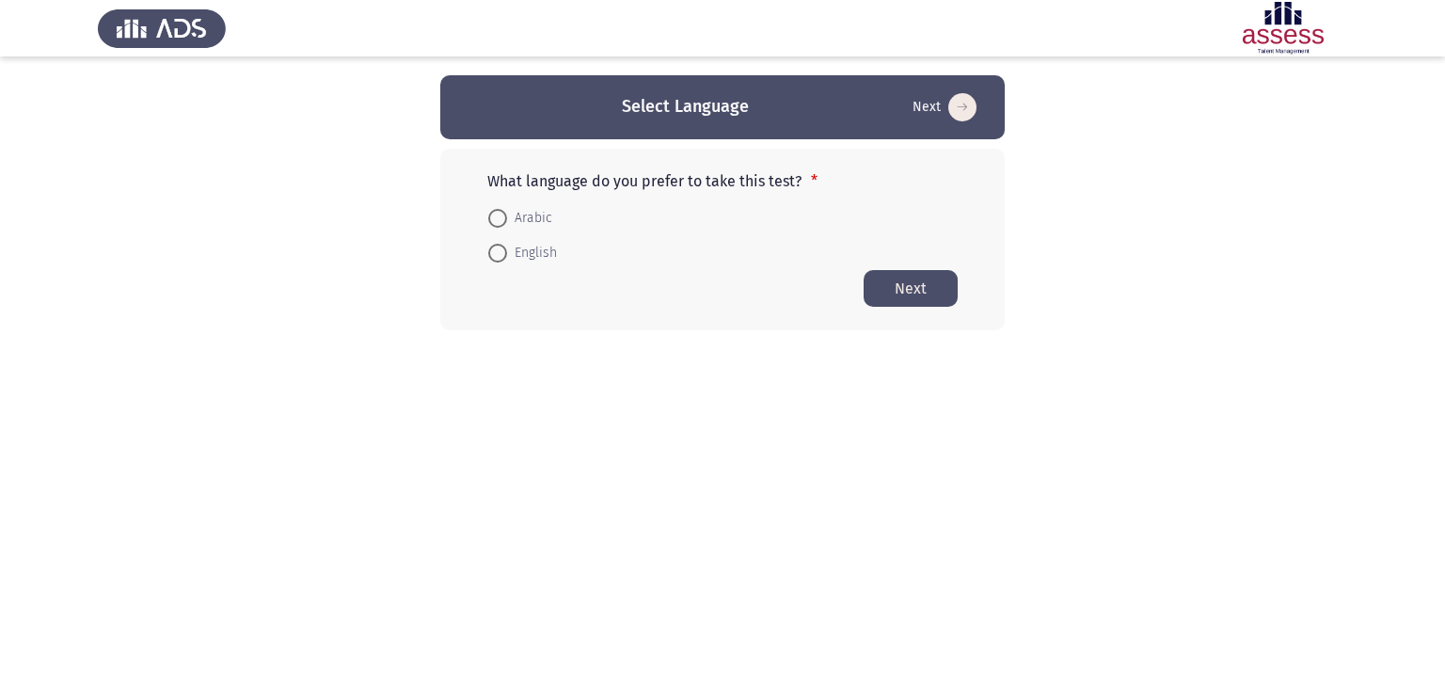
click at [486, 214] on mat-radio-button "Arabic" at bounding box center [520, 216] width 88 height 35
drag, startPoint x: 509, startPoint y: 218, endPoint x: 538, endPoint y: 223, distance: 29.5
click at [538, 223] on span "Arabic" at bounding box center [529, 218] width 45 height 23
click at [507, 223] on input "Arabic" at bounding box center [497, 218] width 19 height 19
radio input "true"
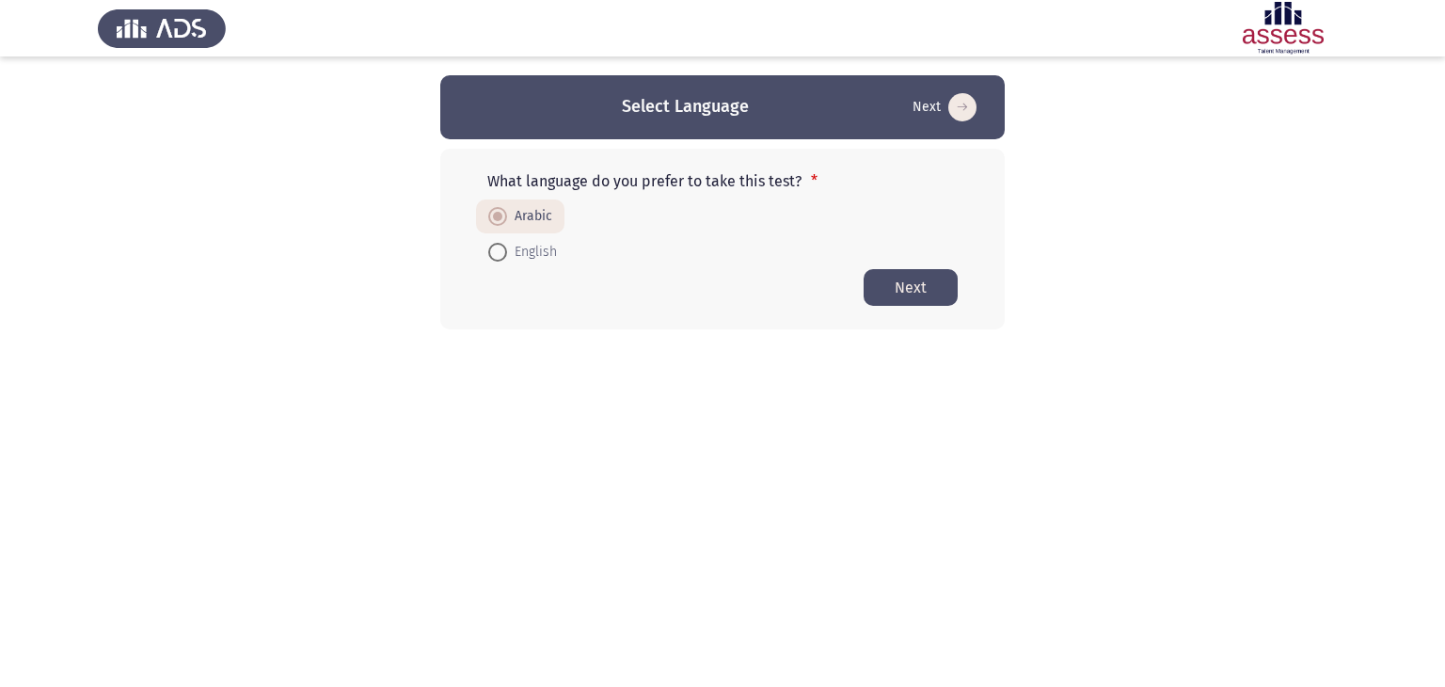
click at [925, 291] on button "Next" at bounding box center [910, 287] width 94 height 37
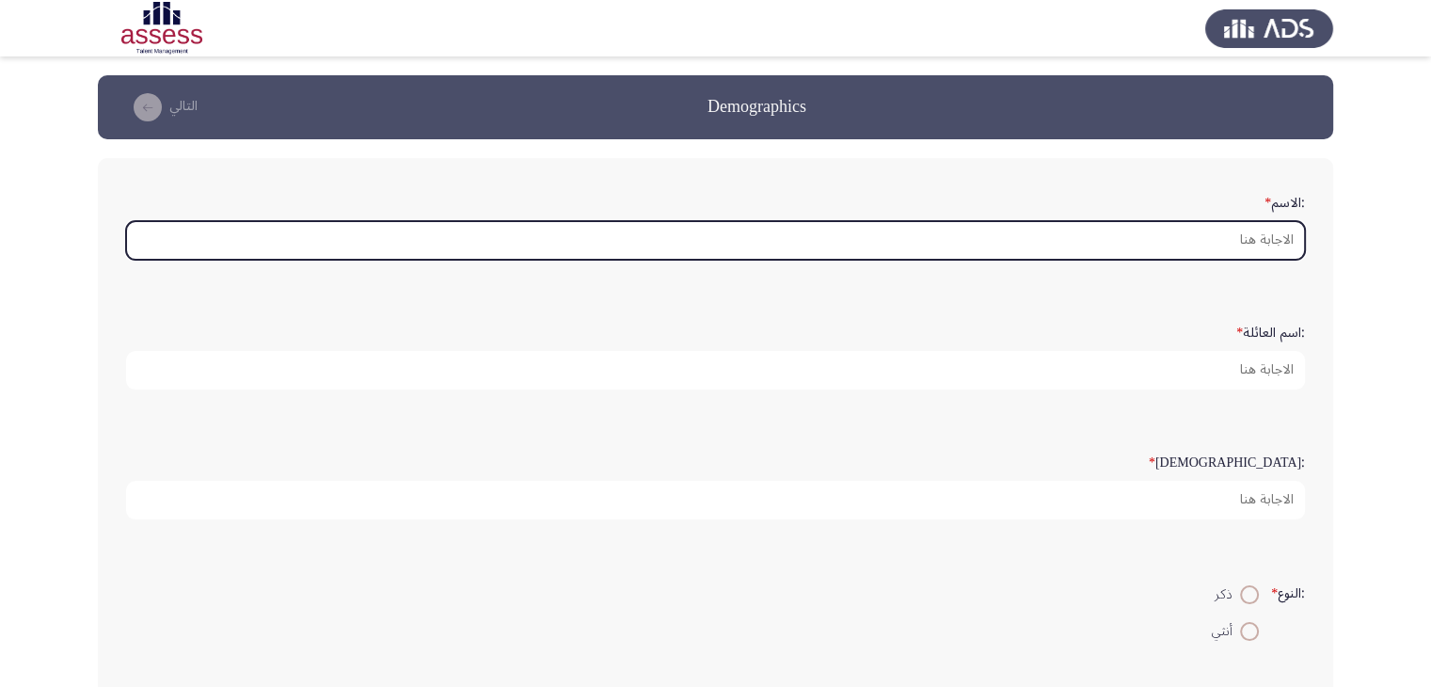
click at [1050, 229] on input ":الاسم *" at bounding box center [715, 240] width 1178 height 39
type input "K"
type input "L"
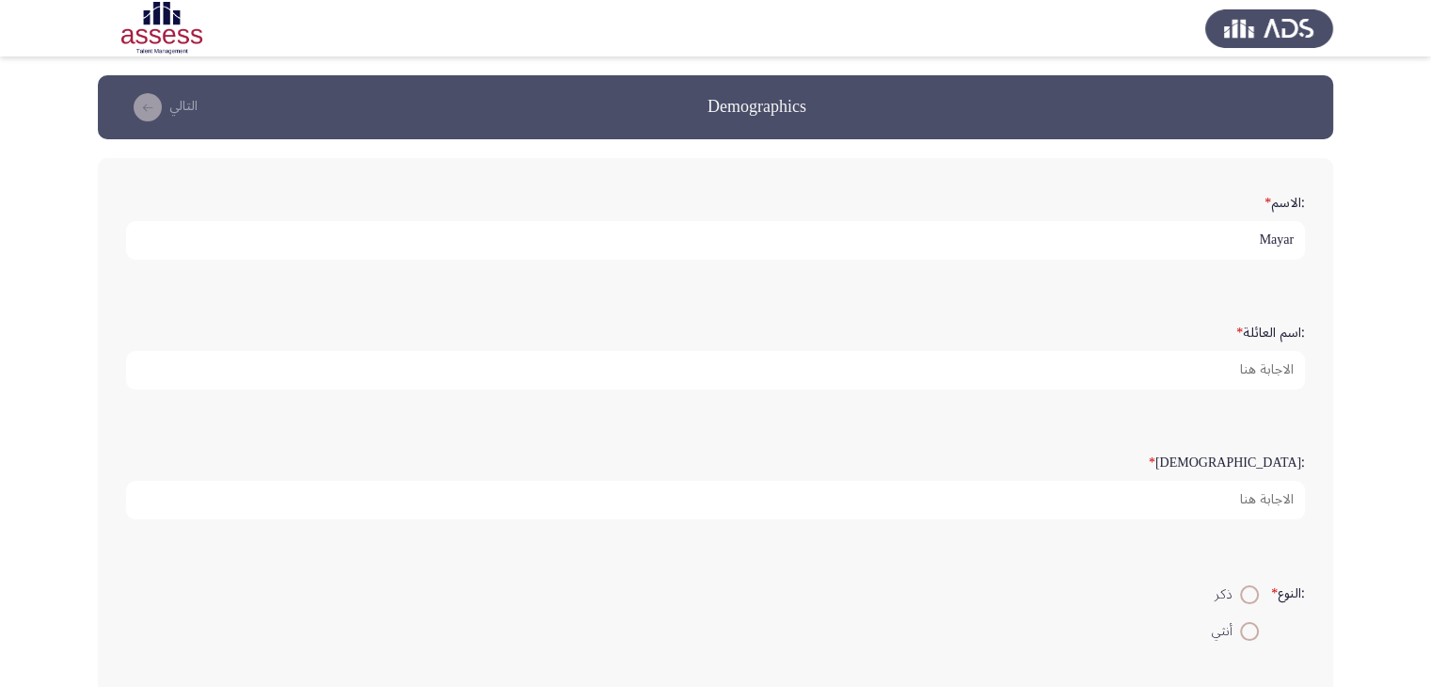
type input "Mayar"
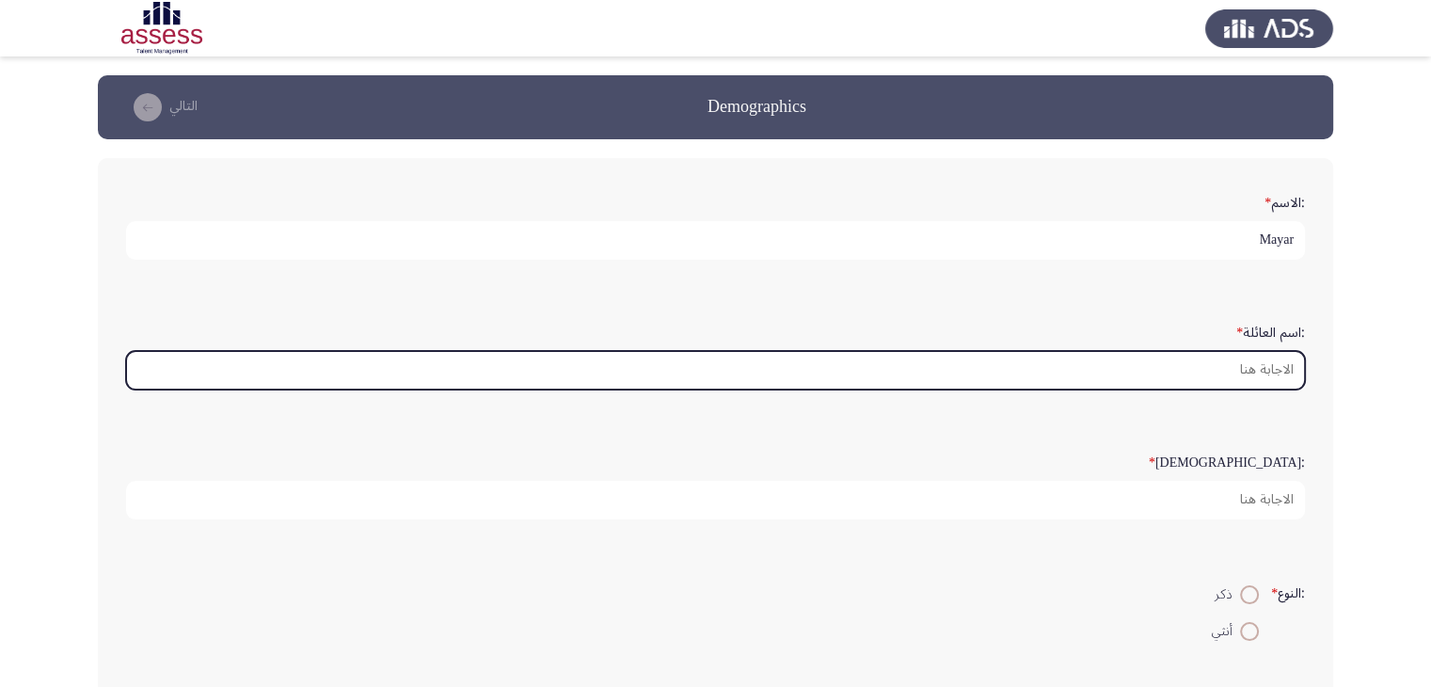
click at [1052, 354] on input ":اسم العائلة *" at bounding box center [715, 370] width 1178 height 39
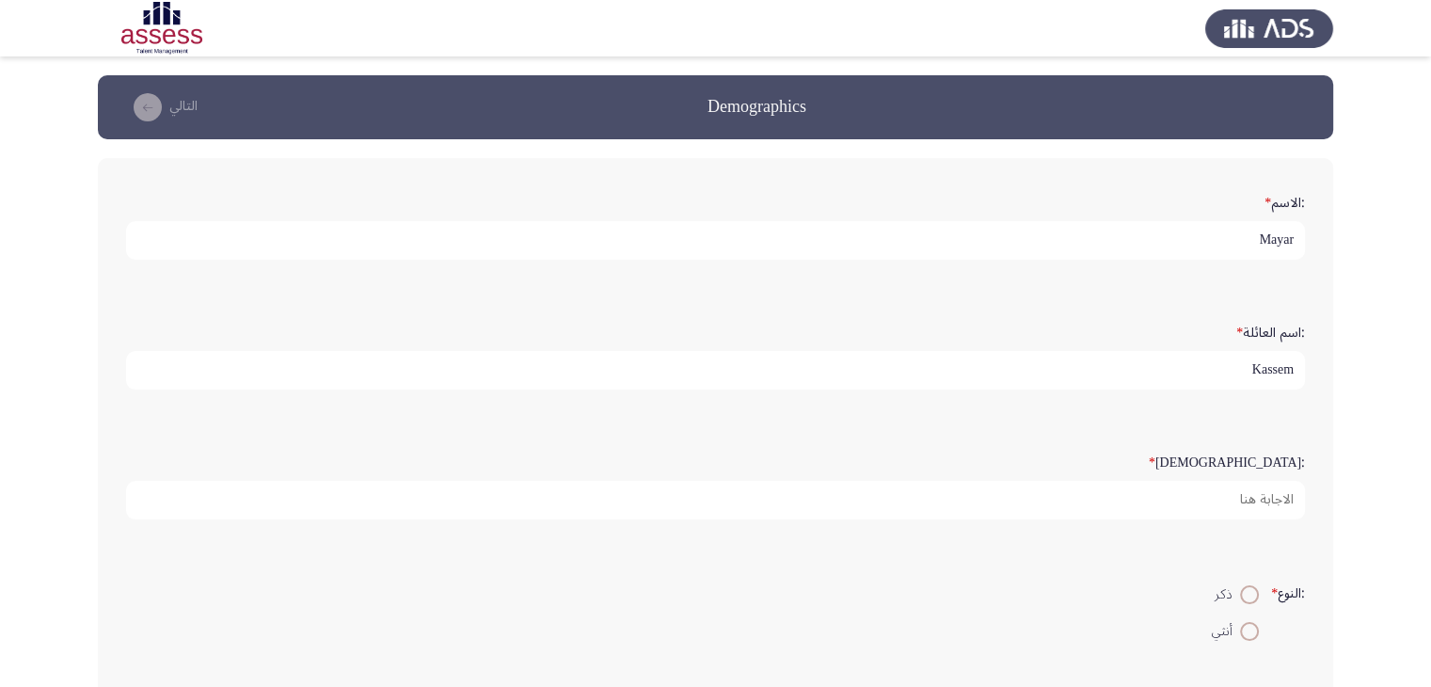
type input "Kassem"
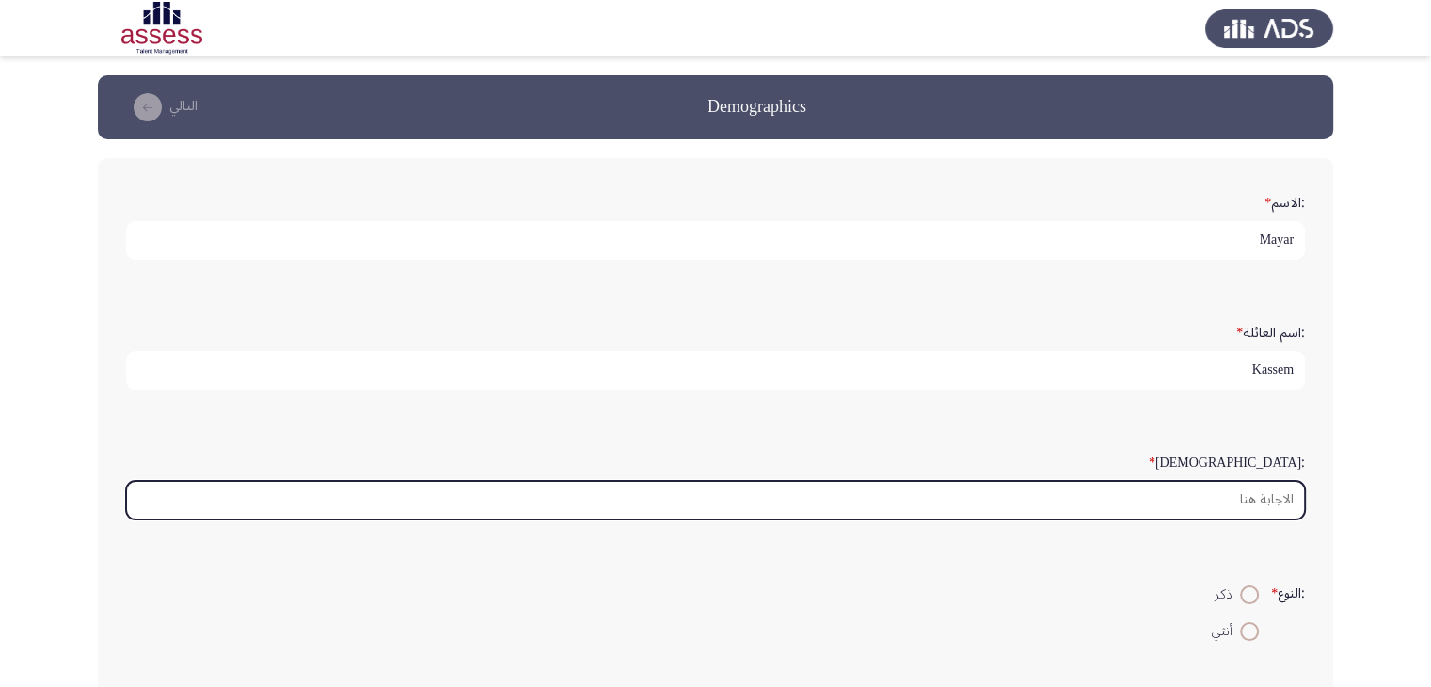
click at [1042, 505] on input ":السن *" at bounding box center [715, 500] width 1178 height 39
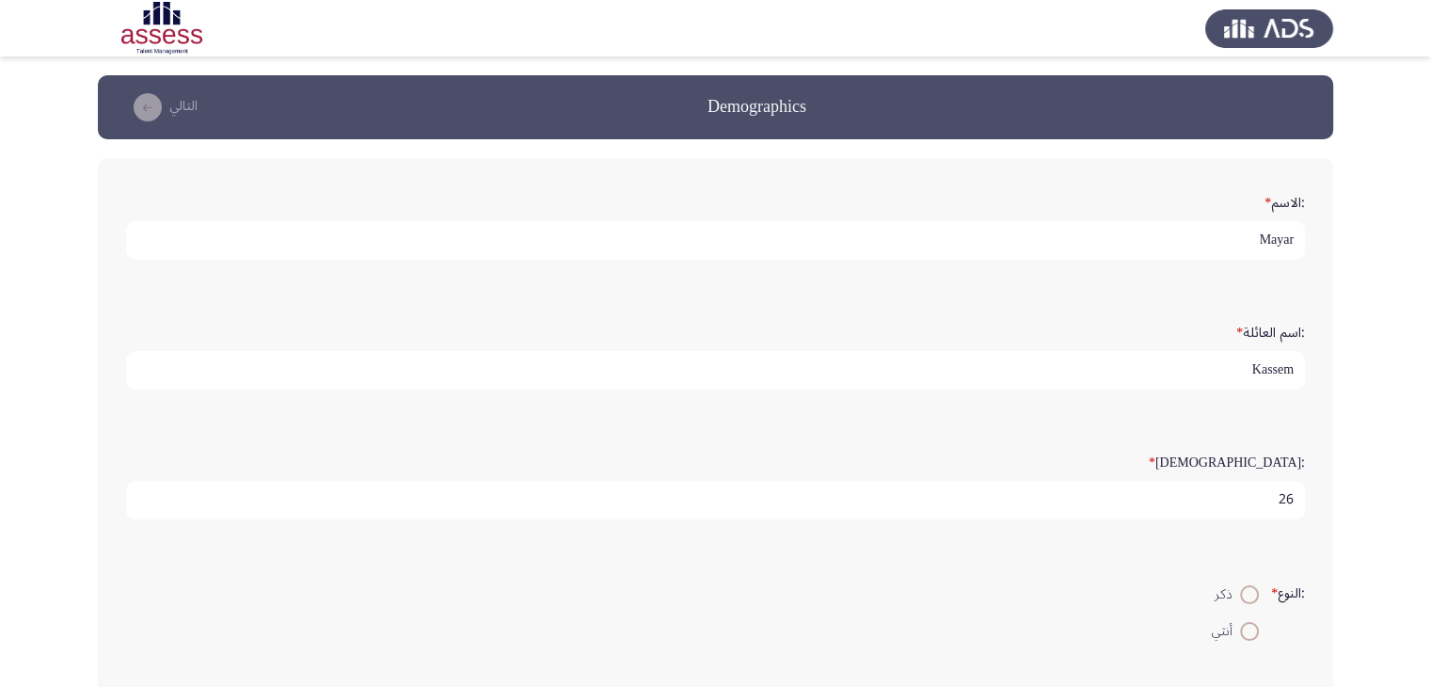
type input "26"
click at [1242, 625] on span at bounding box center [1249, 631] width 19 height 19
click at [1242, 625] on input "أنثي" at bounding box center [1249, 631] width 19 height 19
radio input "true"
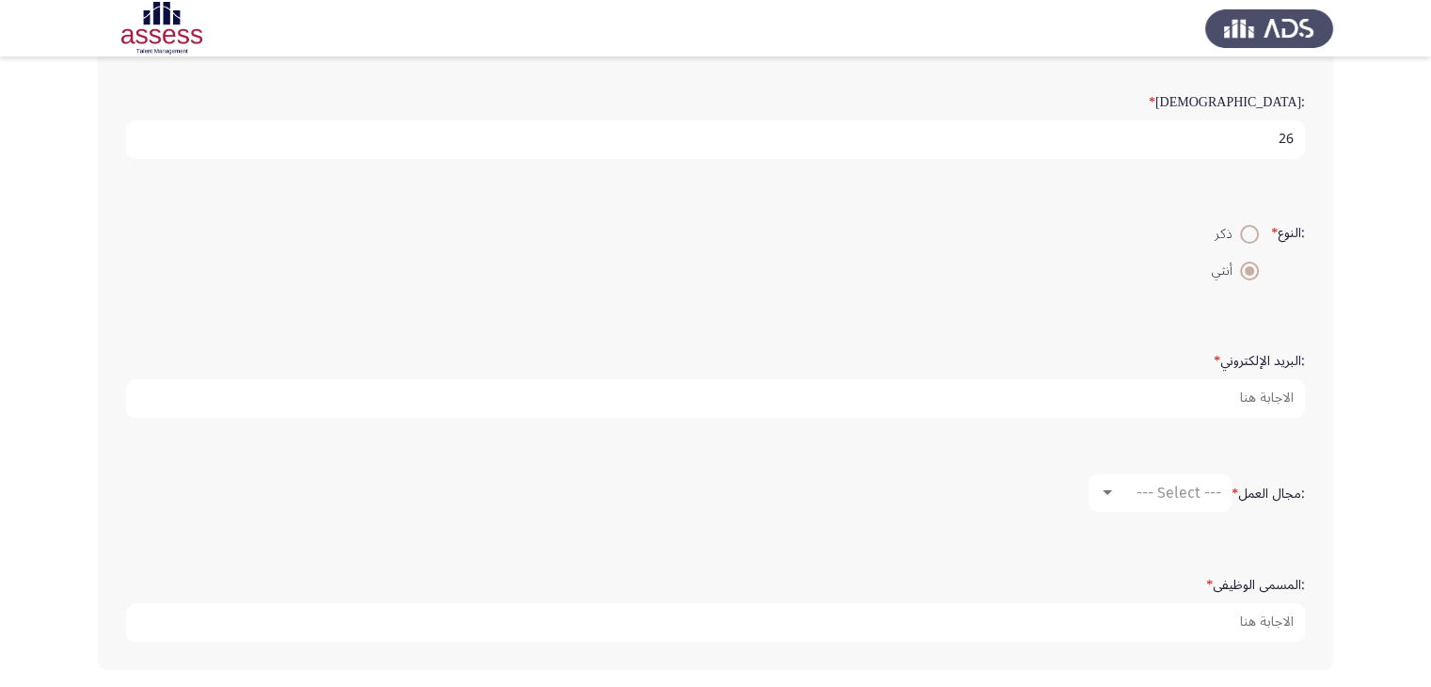
scroll to position [376, 0]
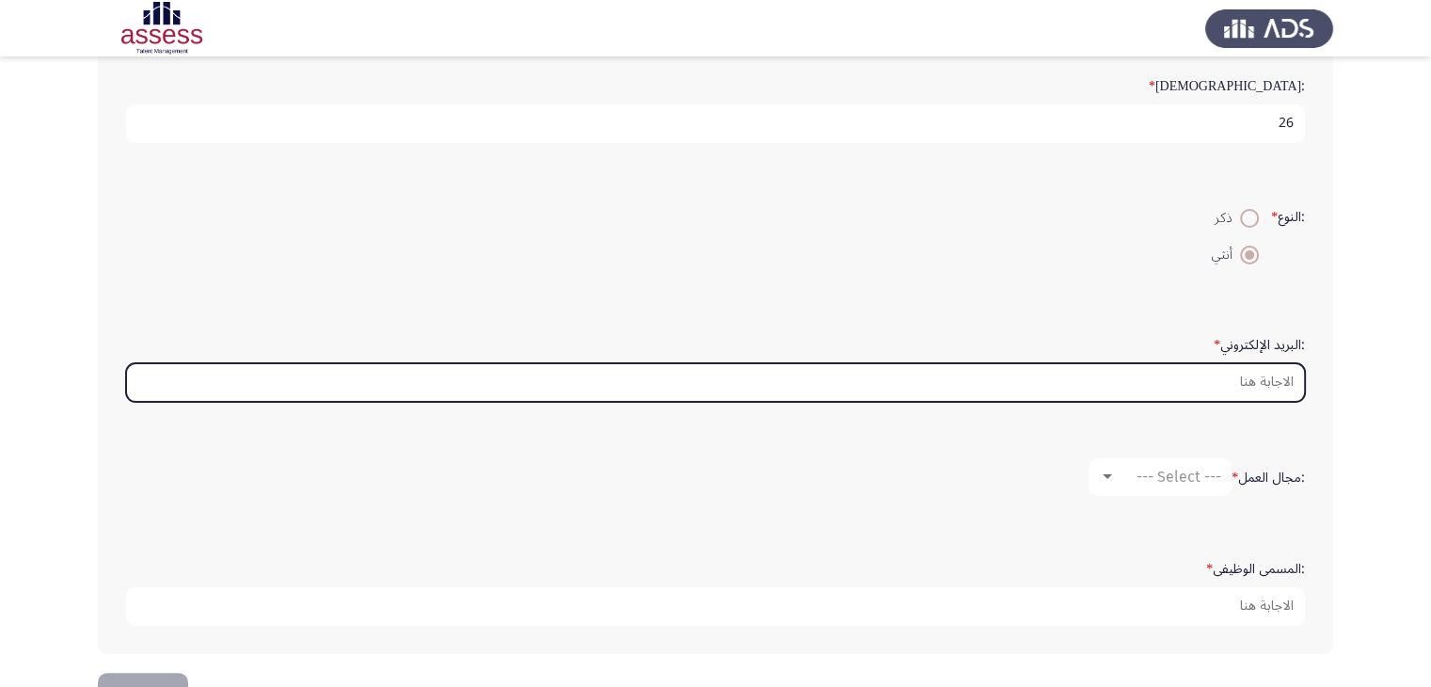
click at [1048, 377] on input ":البريد الإلكتروني *" at bounding box center [715, 382] width 1178 height 39
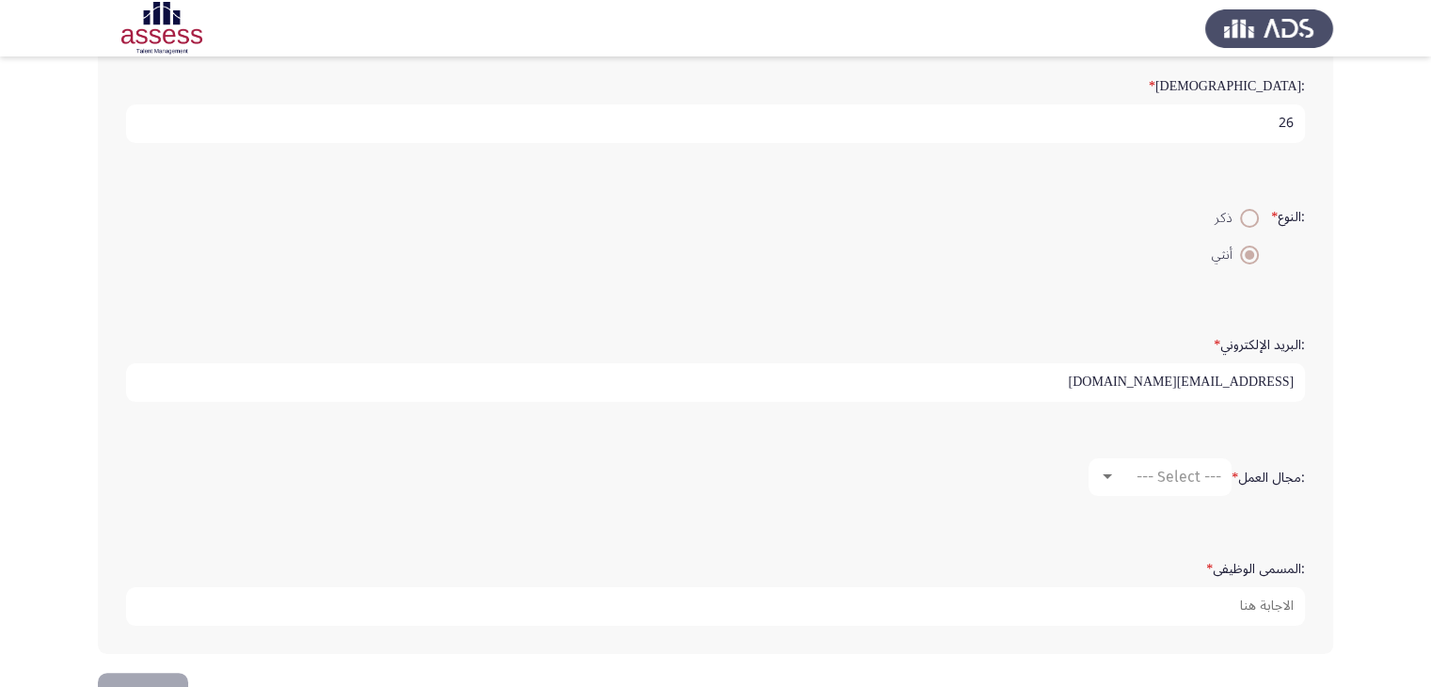
type input "maiarkassem32@gmail.com"
click at [1174, 468] on span "--- Select ---" at bounding box center [1178, 476] width 85 height 18
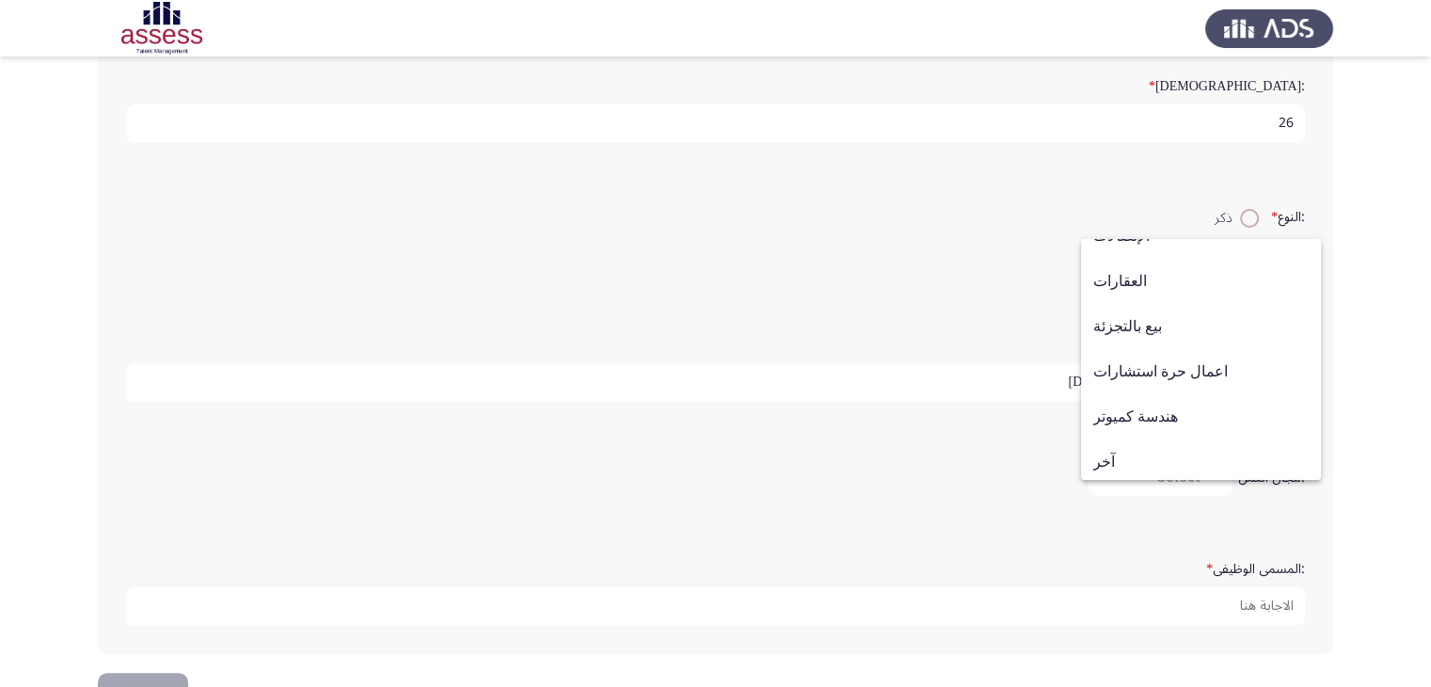
scroll to position [617, 0]
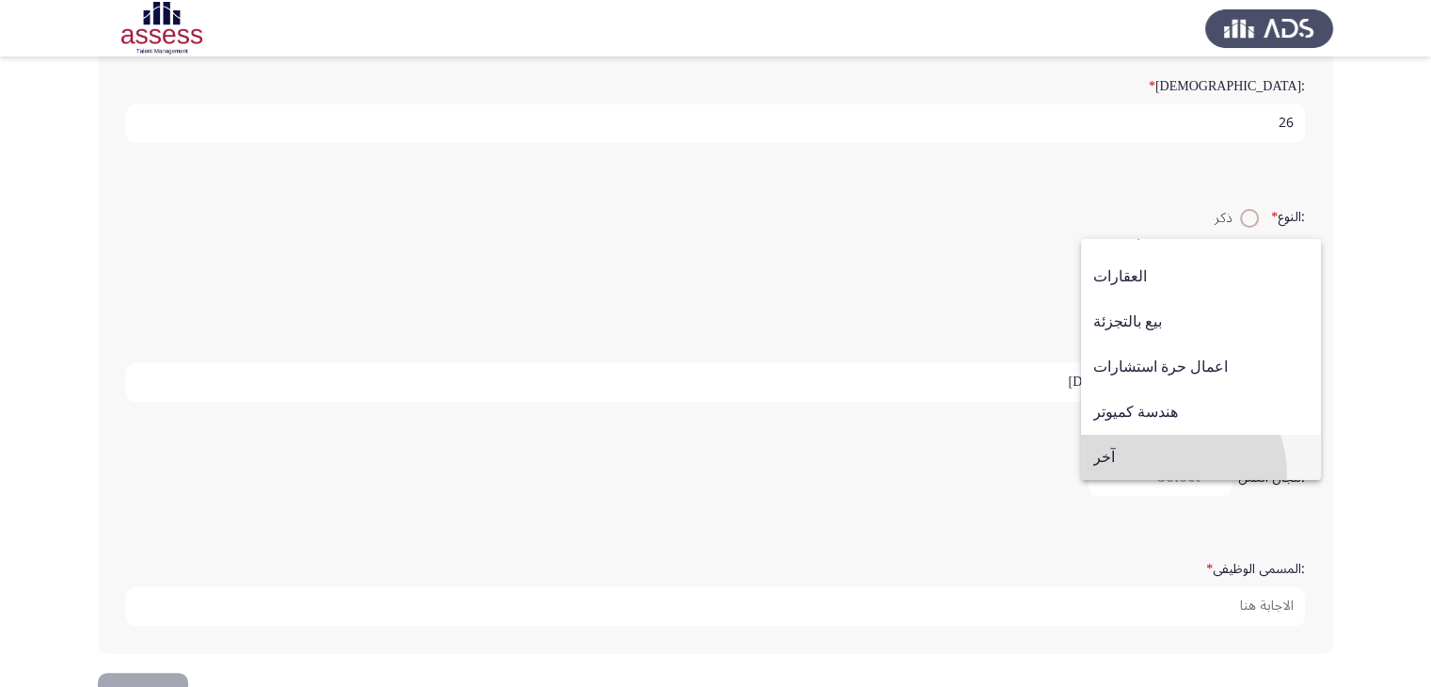
click at [1161, 474] on span "آخر" at bounding box center [1200, 457] width 215 height 45
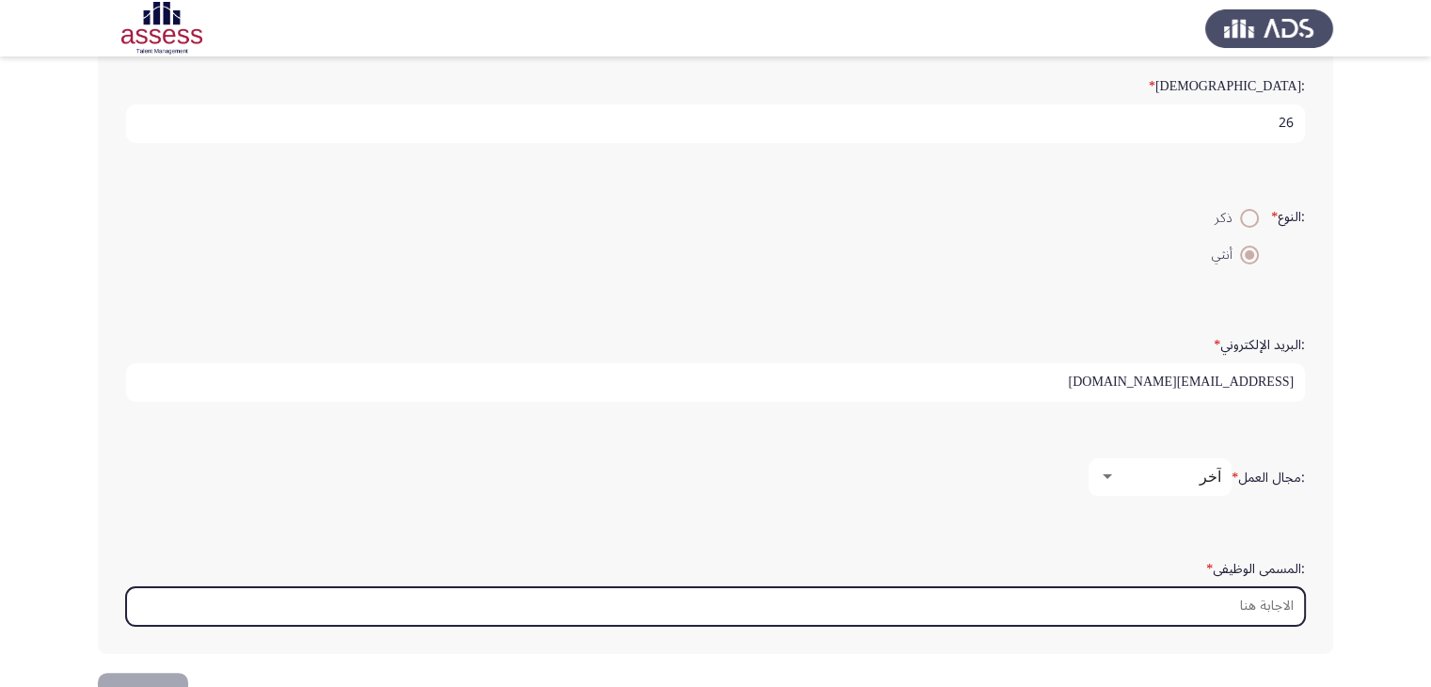
click at [1114, 598] on input ":المسمى الوظيفى *" at bounding box center [715, 606] width 1178 height 39
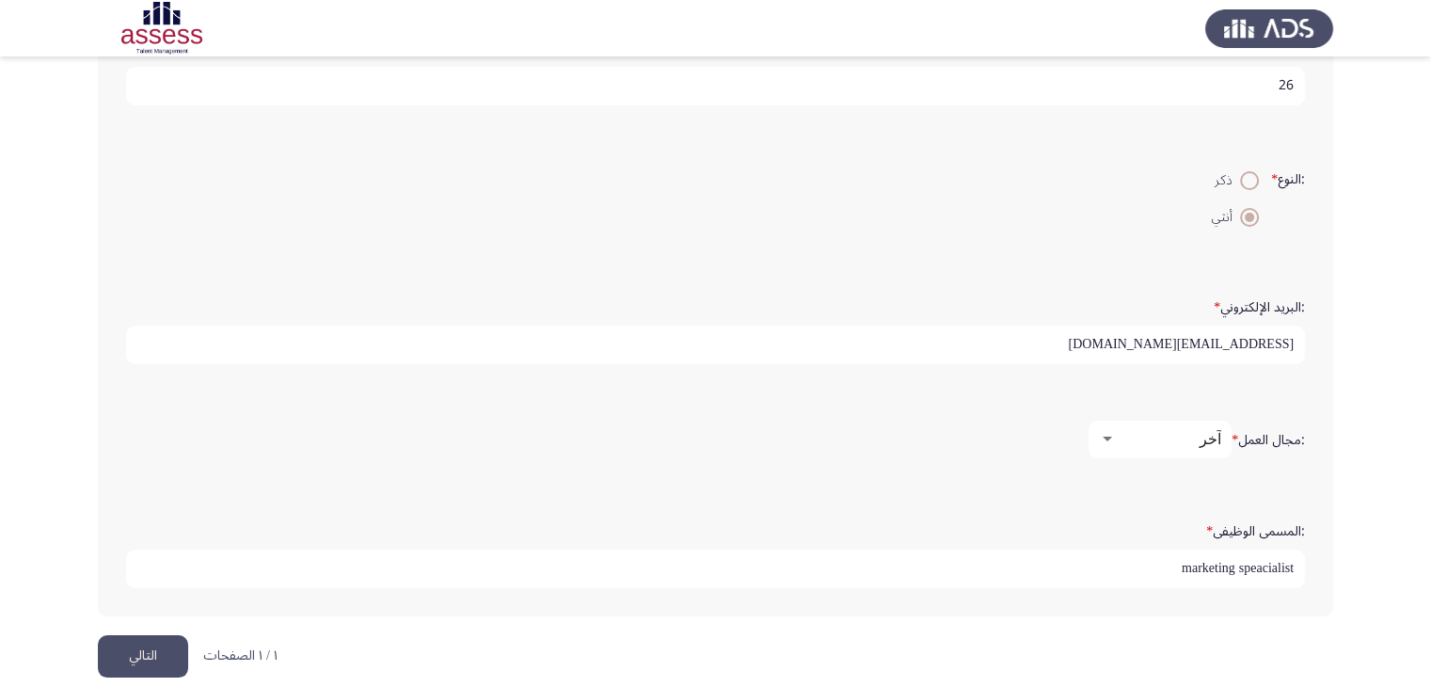
scroll to position [431, 0]
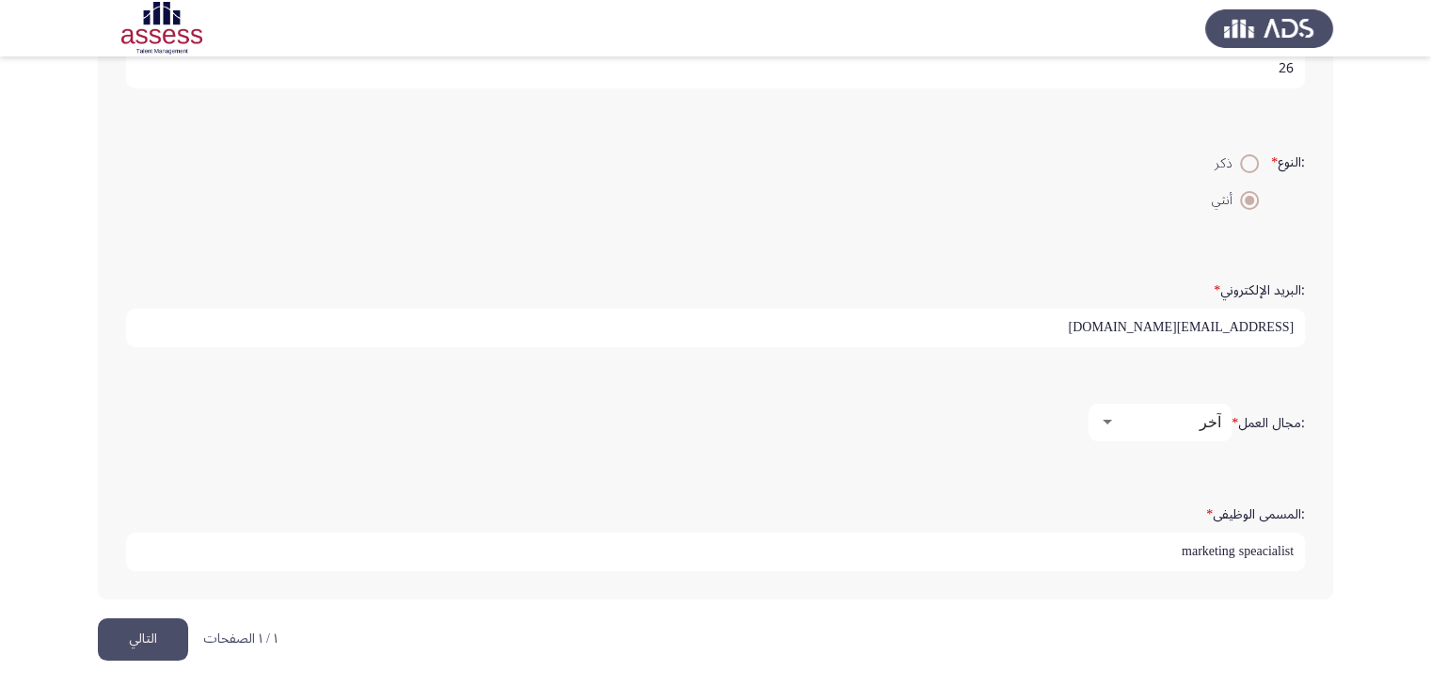
type input "marketing speacialist"
click at [825, 595] on div ":الاسم * Mayar :اسم العائلة * Kassem :السن * 26 :النوع * ذكر أنثي :البريد الإلك…" at bounding box center [715, 162] width 1235 height 909
click at [163, 631] on button "التالي" at bounding box center [143, 639] width 90 height 42
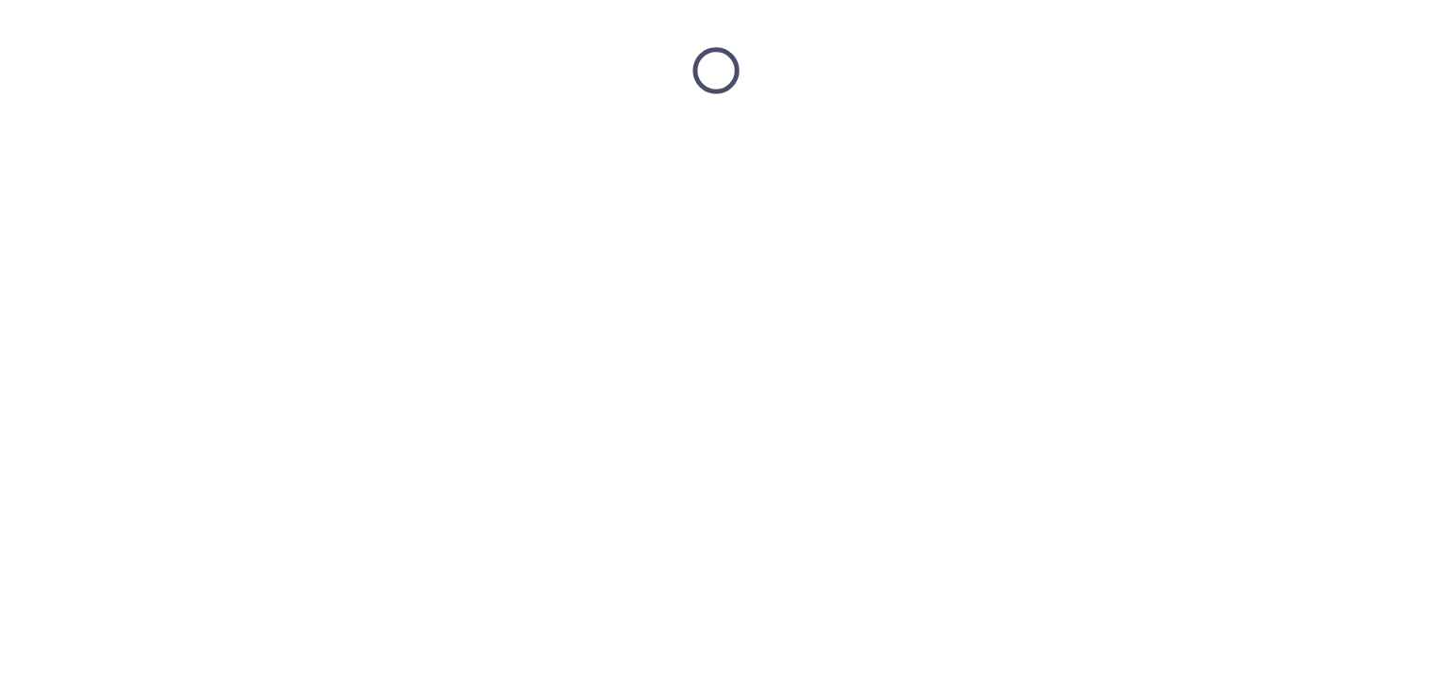
scroll to position [0, 0]
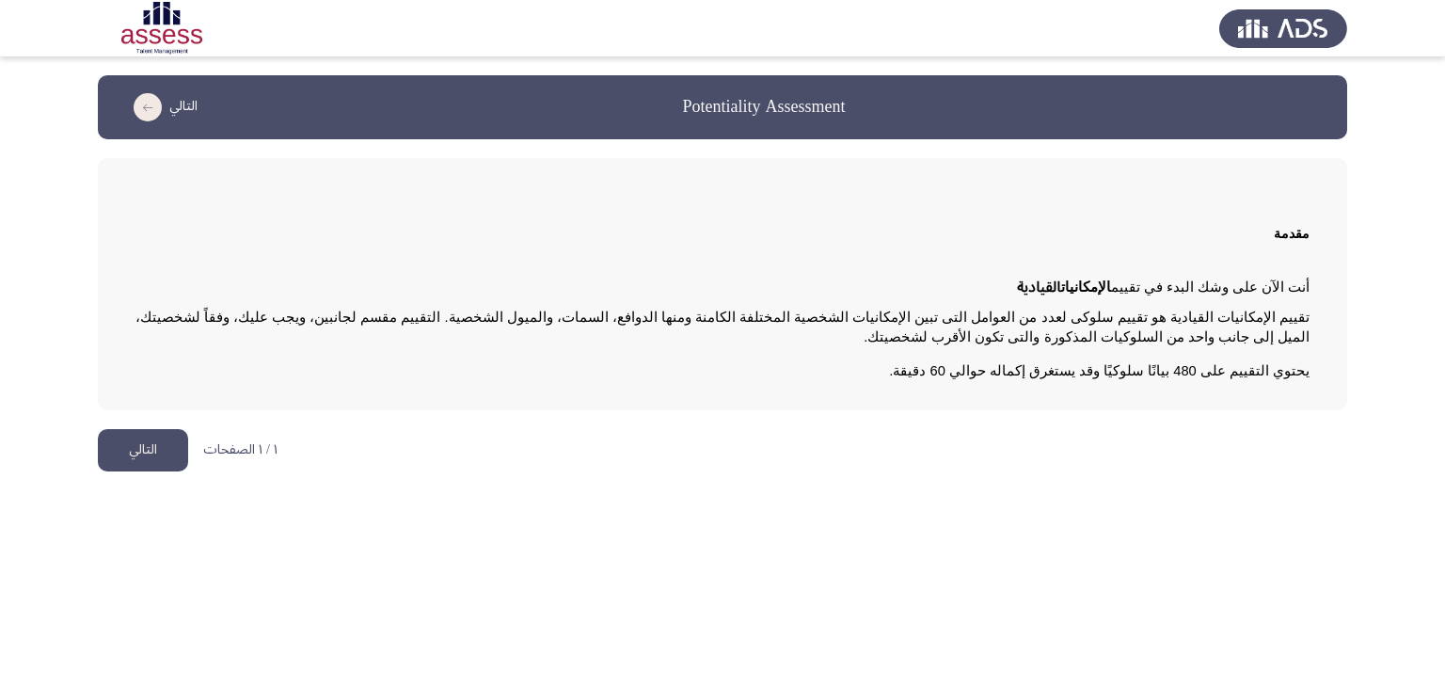
click at [139, 465] on button "التالي" at bounding box center [143, 450] width 90 height 42
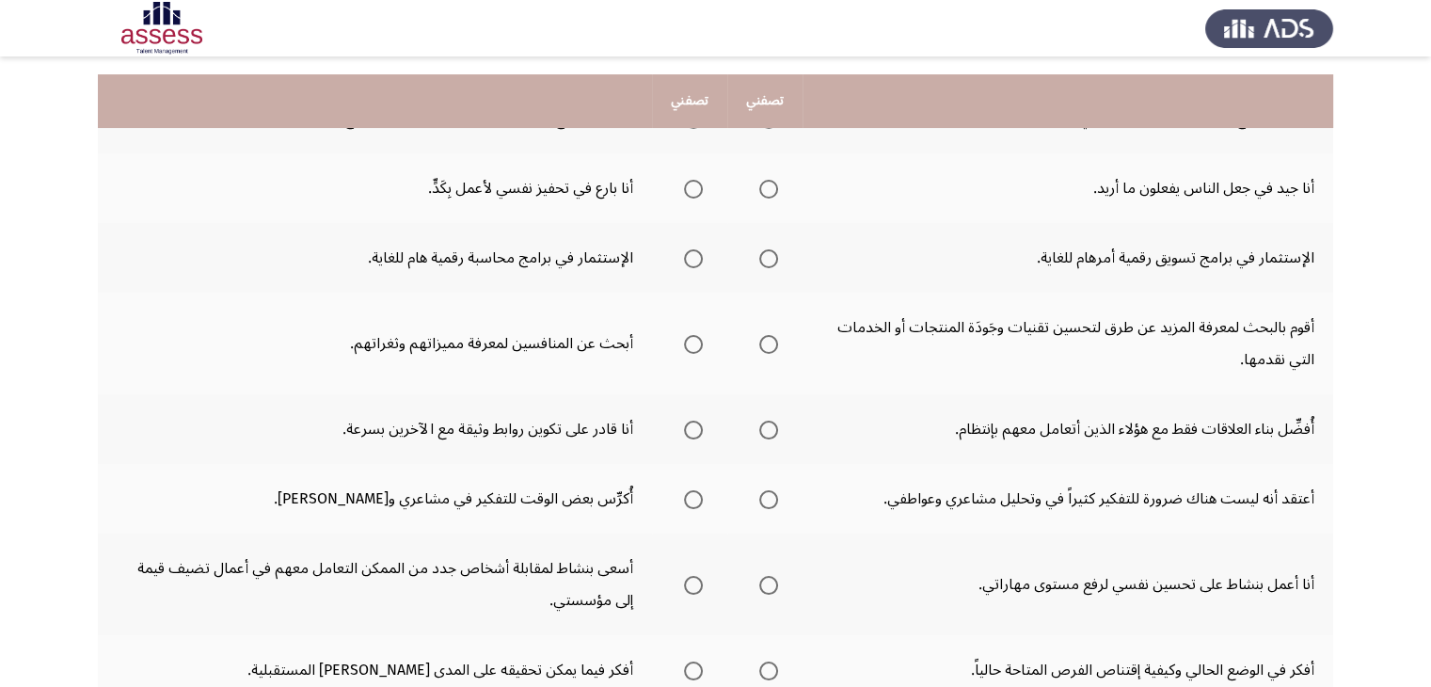
scroll to position [263, 0]
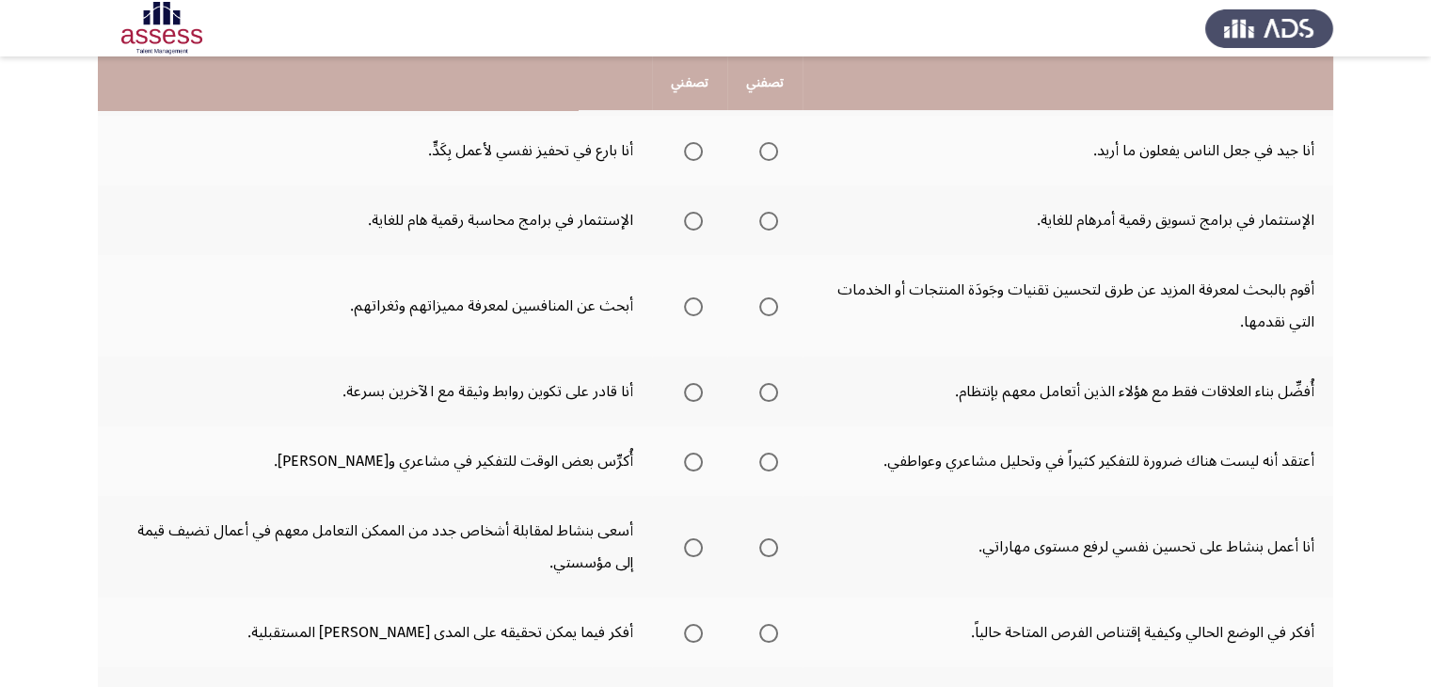
click at [688, 543] on span "Select an option" at bounding box center [693, 547] width 19 height 19
click at [688, 543] on input "Select an option" at bounding box center [693, 547] width 19 height 19
click at [776, 221] on span "Select an option" at bounding box center [768, 221] width 19 height 19
click at [776, 221] on input "Select an option" at bounding box center [768, 221] width 19 height 19
click at [772, 297] on span "Select an option" at bounding box center [768, 306] width 19 height 19
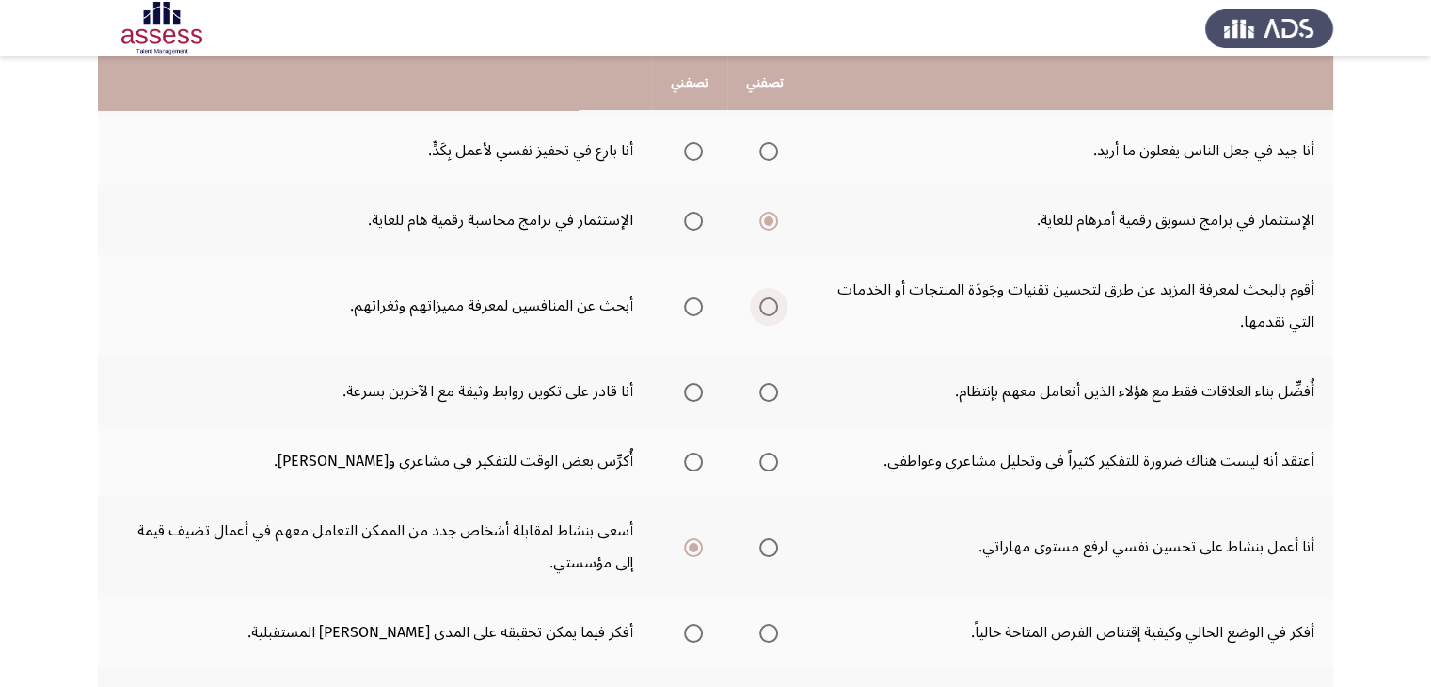
click at [772, 297] on input "Select an option" at bounding box center [768, 306] width 19 height 19
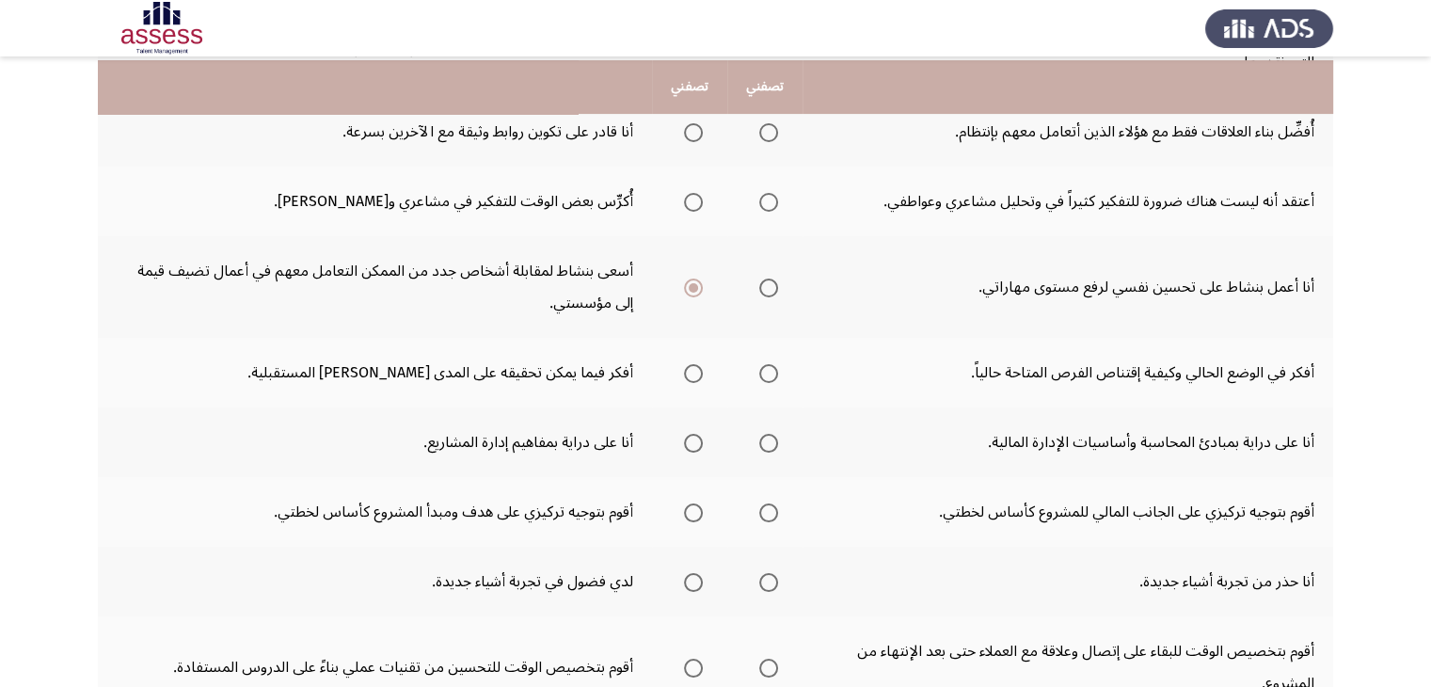
scroll to position [527, 0]
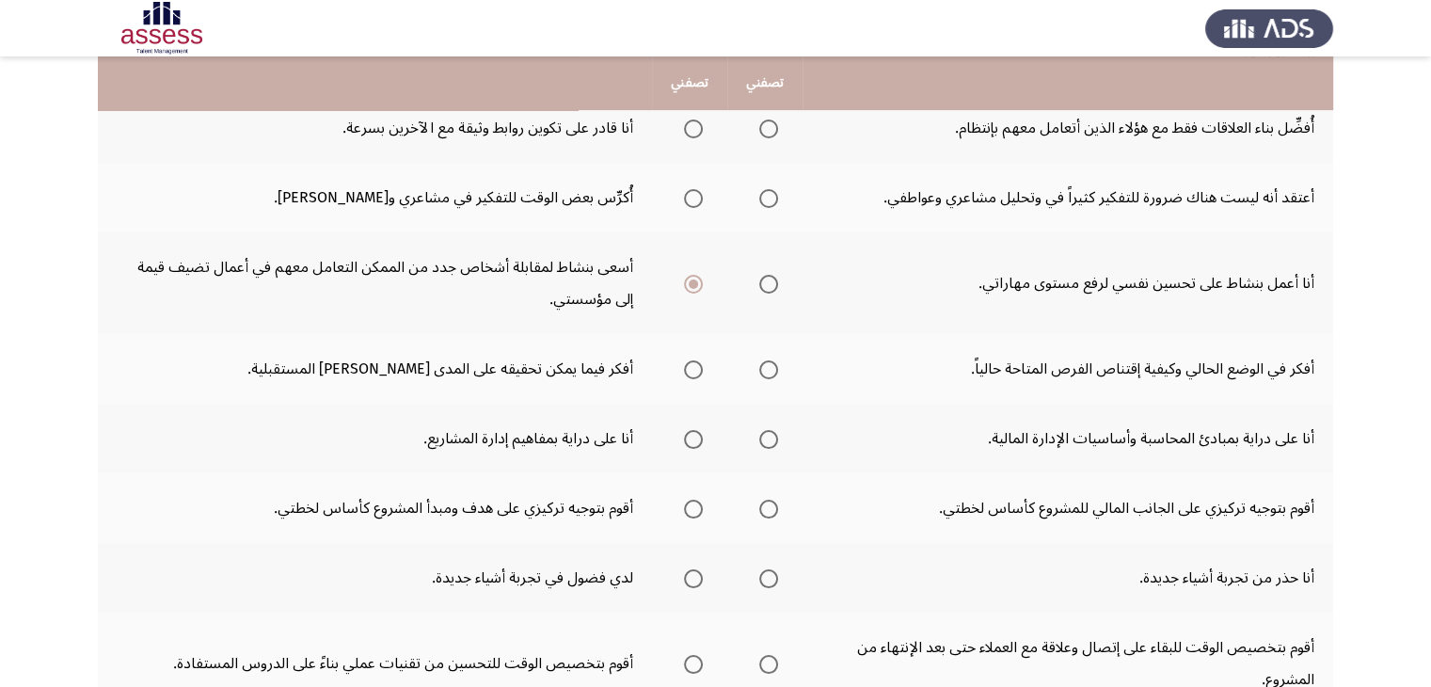
click at [694, 369] on span "Select an option" at bounding box center [693, 369] width 19 height 19
click at [694, 369] on input "Select an option" at bounding box center [693, 369] width 19 height 19
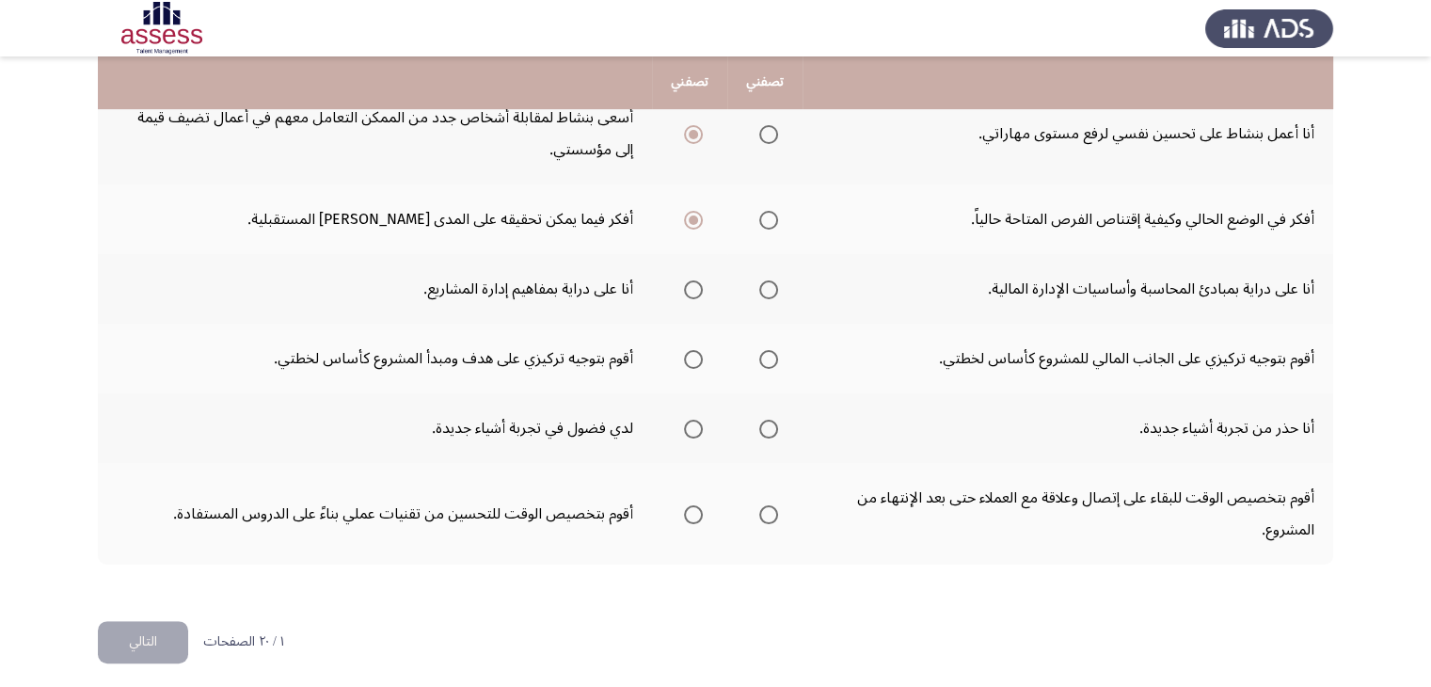
scroll to position [677, 0]
click at [695, 358] on span "Select an option" at bounding box center [693, 358] width 19 height 19
click at [695, 358] on input "Select an option" at bounding box center [693, 358] width 19 height 19
click at [692, 354] on span "Select an option" at bounding box center [692, 358] width 9 height 9
click at [692, 351] on input "Select an option" at bounding box center [693, 358] width 19 height 19
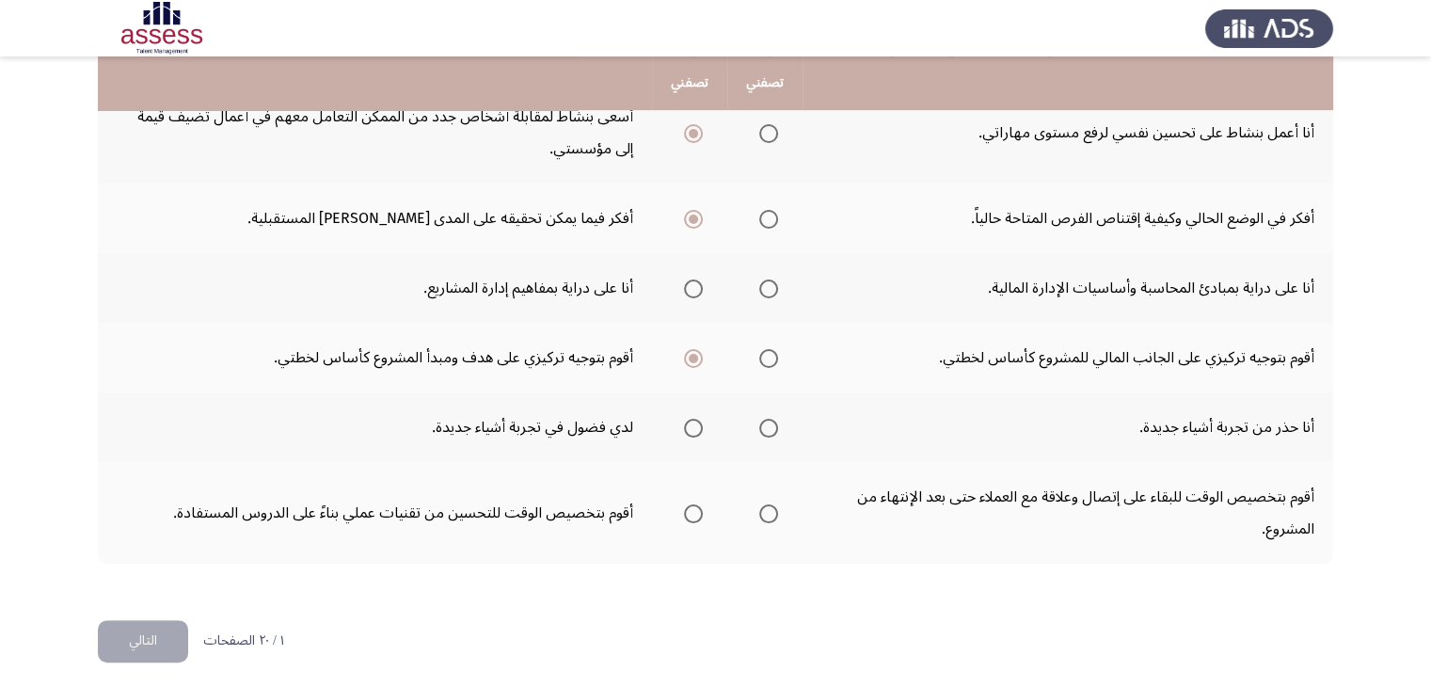
click at [693, 214] on span "Select an option" at bounding box center [692, 218] width 9 height 9
click at [693, 214] on input "Select an option" at bounding box center [693, 219] width 19 height 19
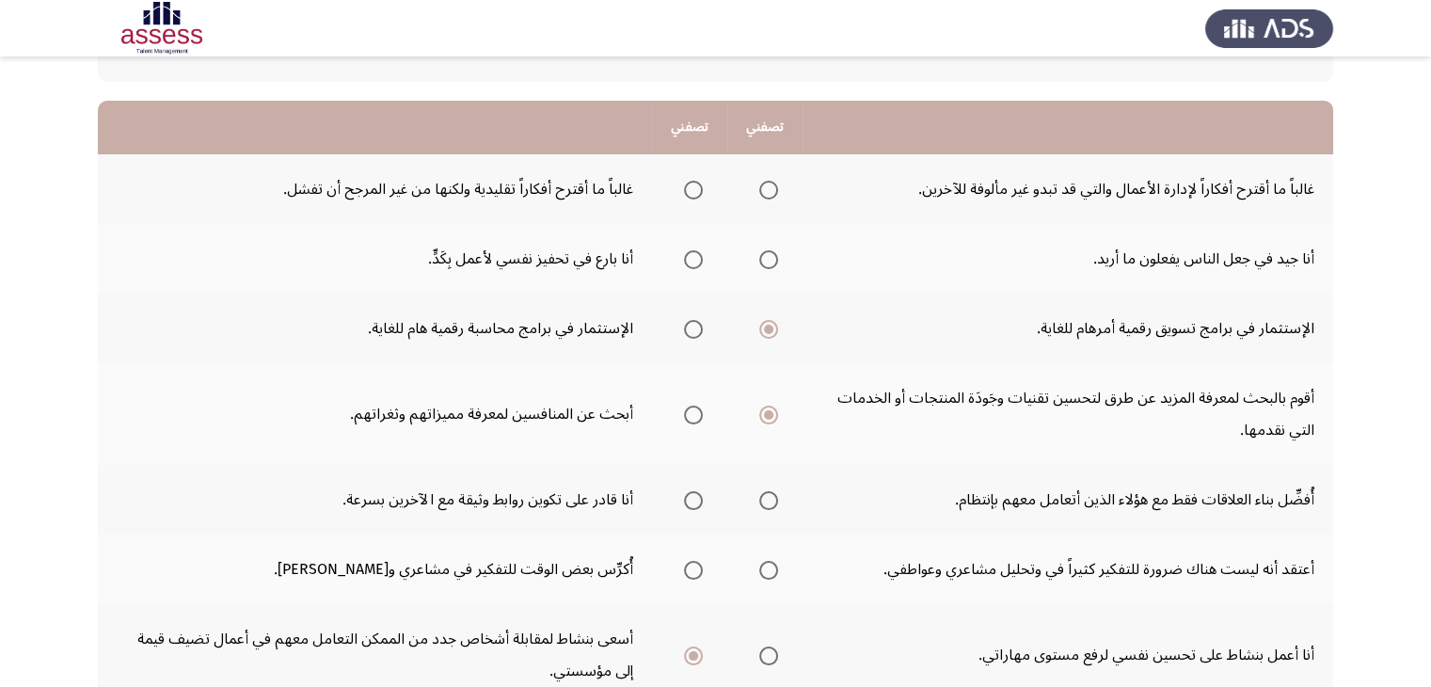
scroll to position [150, 0]
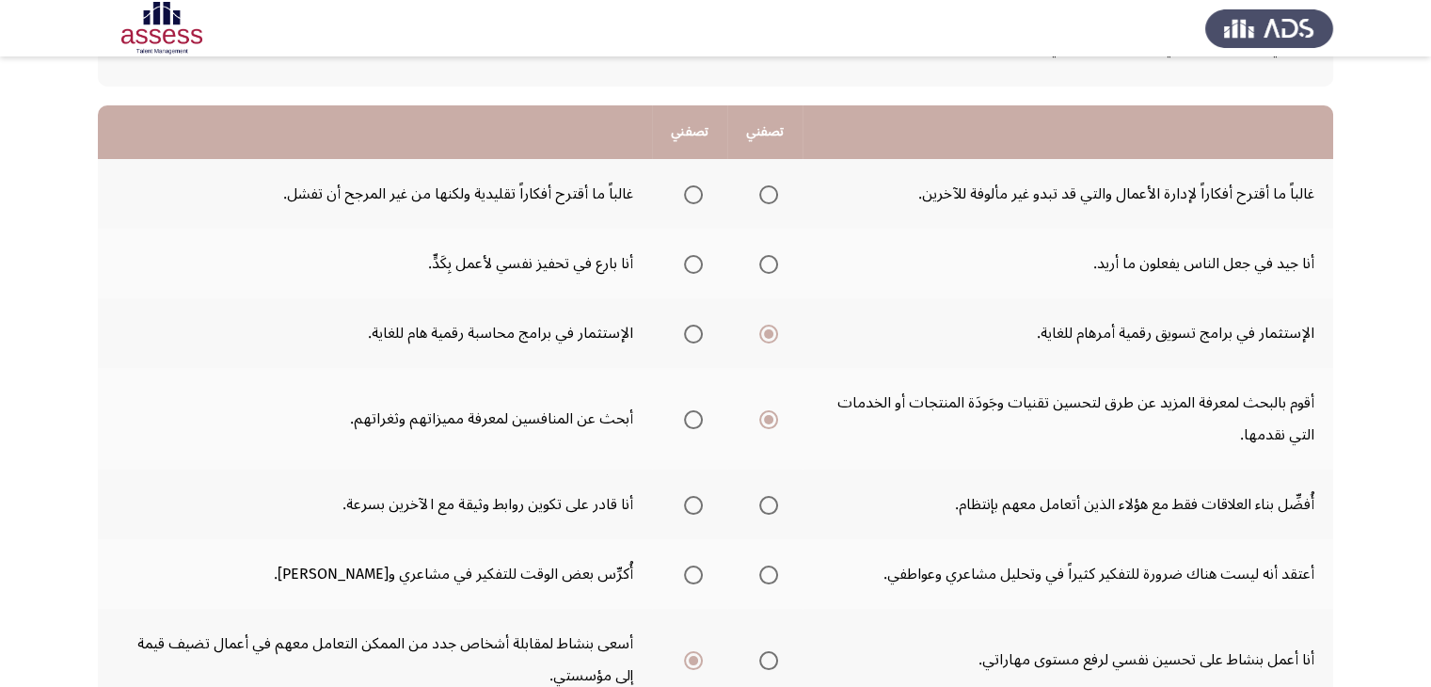
click at [762, 133] on th "تصفني" at bounding box center [764, 132] width 75 height 54
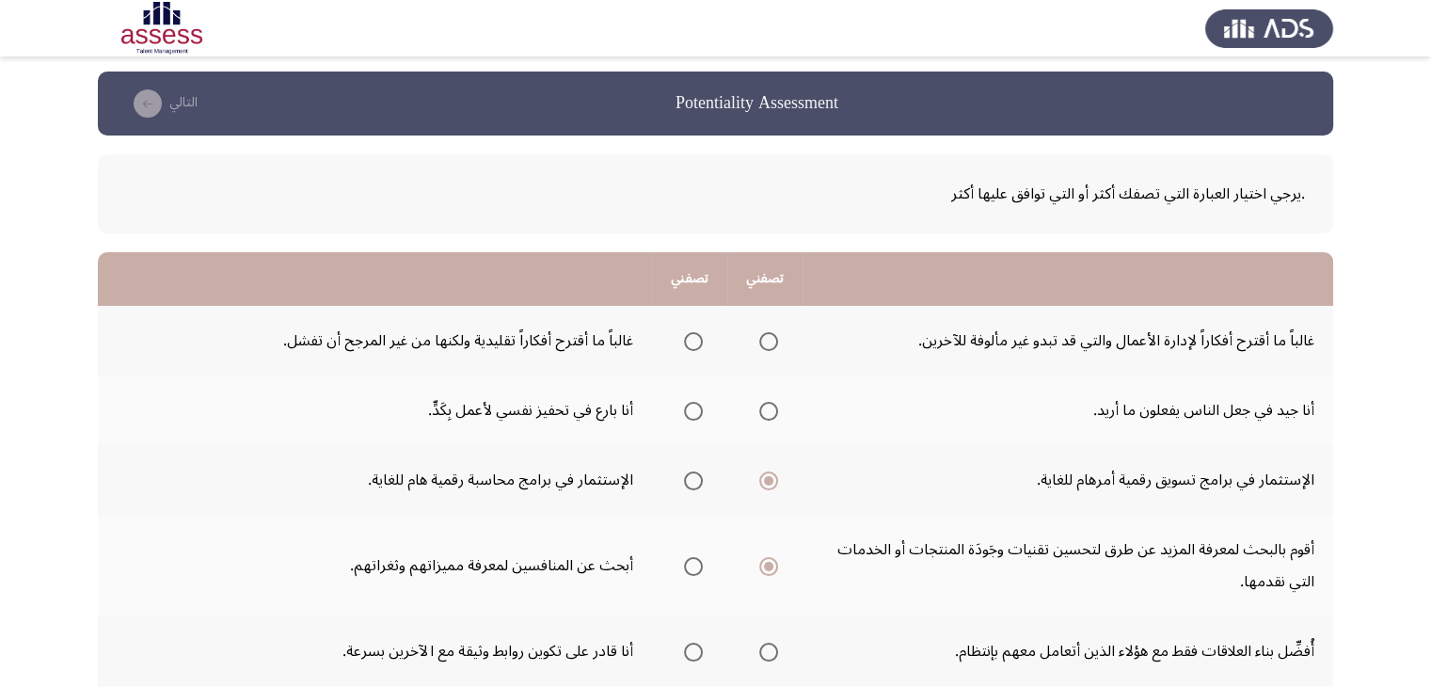
scroll to position [0, 0]
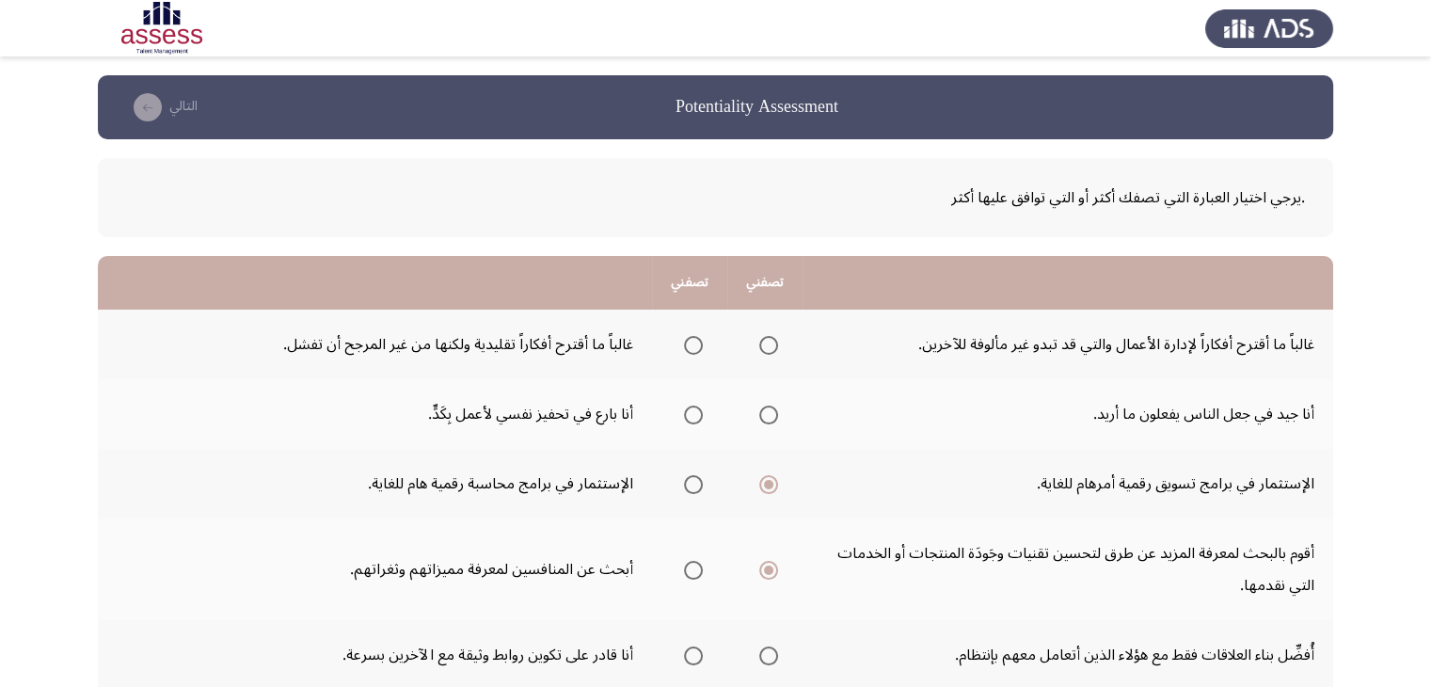
click at [767, 480] on span "Select an option" at bounding box center [768, 484] width 9 height 9
click at [767, 478] on input "Select an option" at bounding box center [768, 484] width 19 height 19
click at [774, 569] on span "Select an option" at bounding box center [768, 570] width 19 height 19
click at [774, 569] on input "Select an option" at bounding box center [768, 570] width 19 height 19
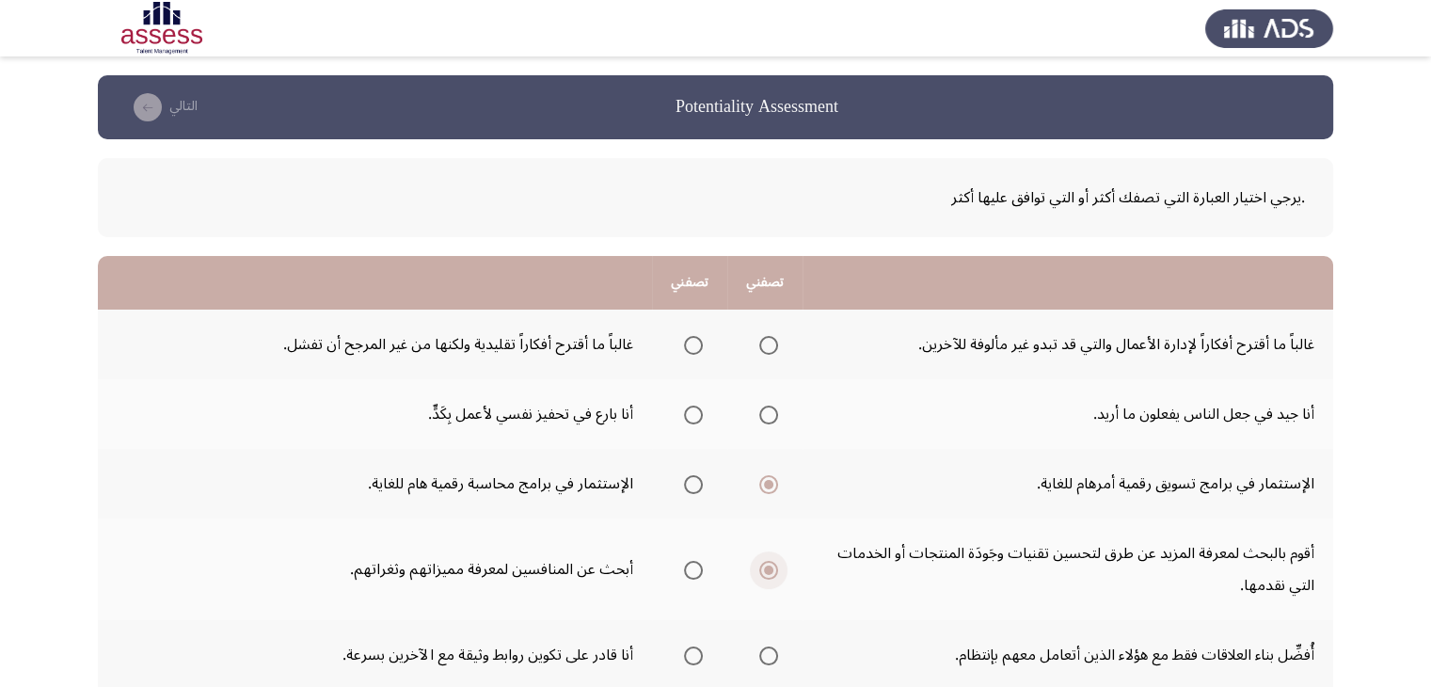
click at [774, 569] on span "Select an option" at bounding box center [768, 570] width 19 height 19
click at [774, 569] on input "Select an option" at bounding box center [768, 570] width 19 height 19
click at [774, 569] on span "Select an option" at bounding box center [768, 570] width 19 height 19
click at [774, 569] on input "Select an option" at bounding box center [768, 570] width 19 height 19
click at [774, 569] on span "Select an option" at bounding box center [768, 570] width 19 height 19
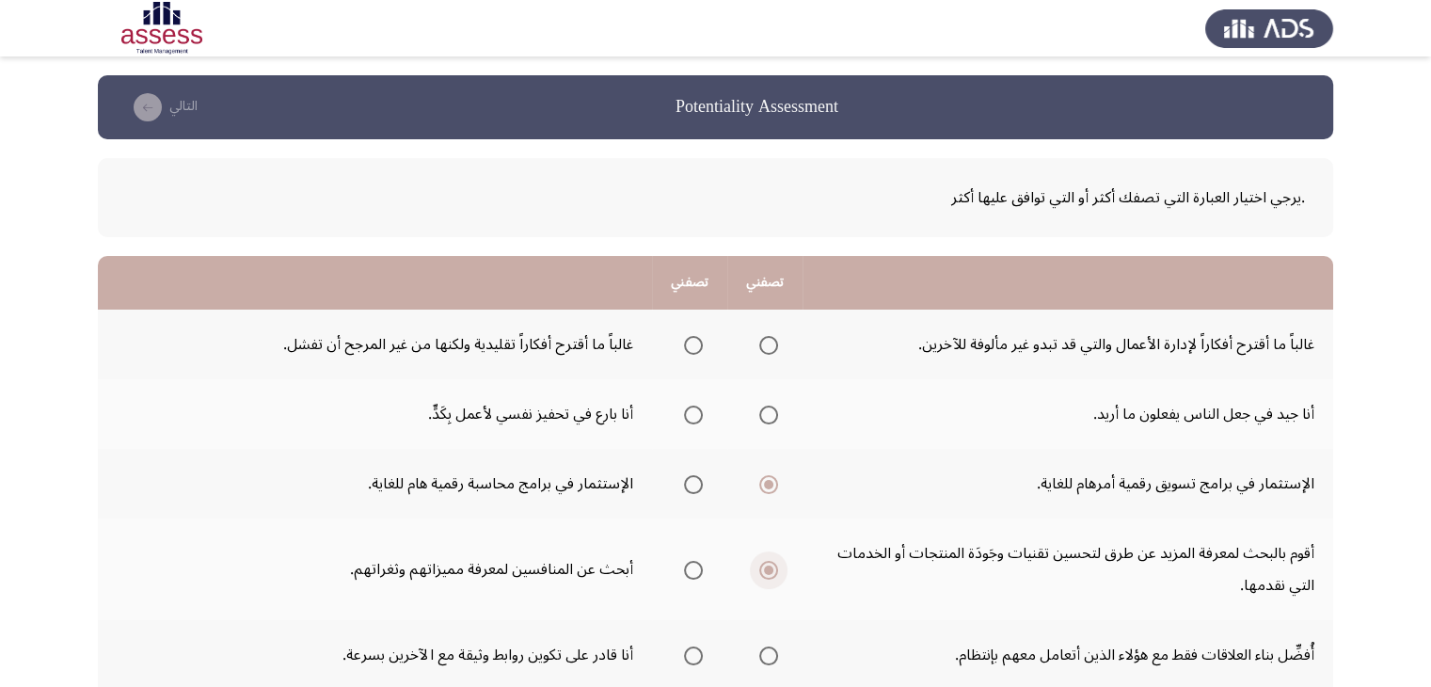
click at [774, 569] on input "Select an option" at bounding box center [768, 570] width 19 height 19
click at [768, 482] on span "Select an option" at bounding box center [768, 484] width 9 height 9
click at [768, 482] on input "Select an option" at bounding box center [768, 484] width 19 height 19
click at [768, 561] on span "Select an option" at bounding box center [768, 570] width 19 height 19
click at [768, 561] on input "Select an option" at bounding box center [768, 570] width 19 height 19
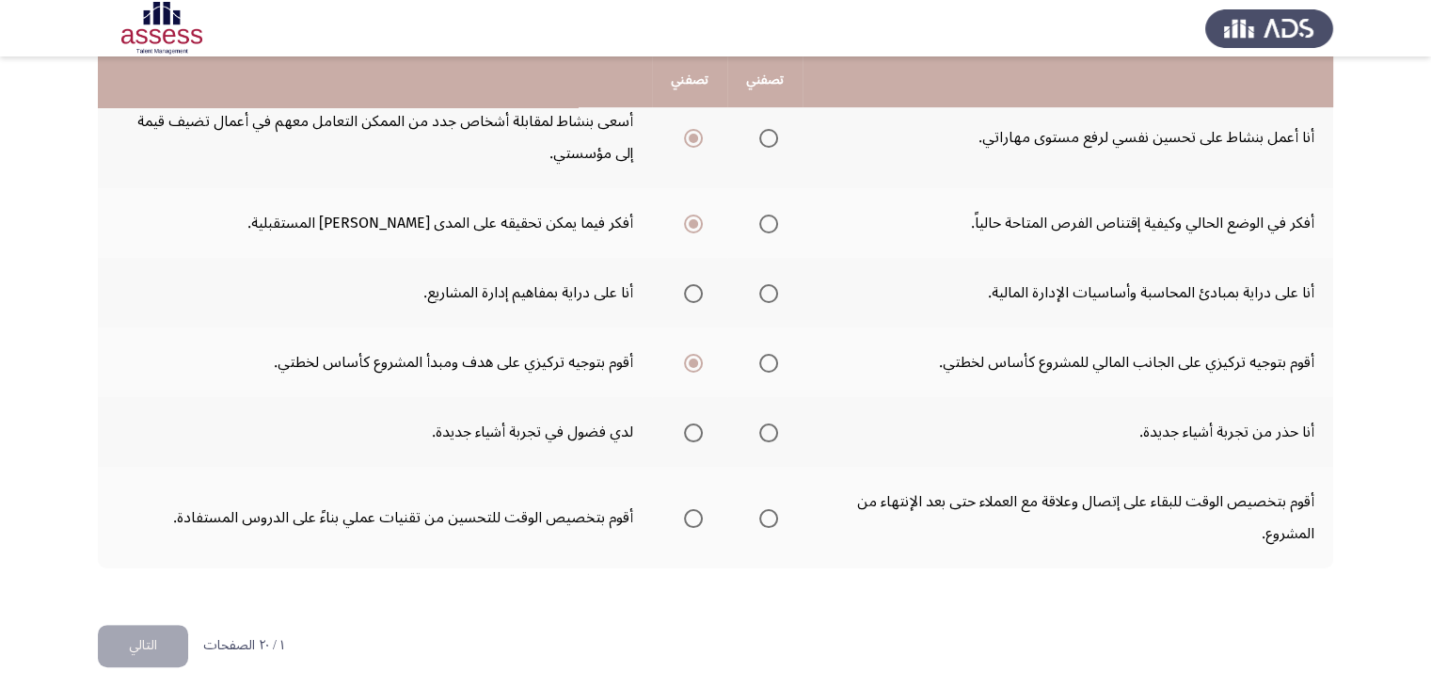
scroll to position [680, 0]
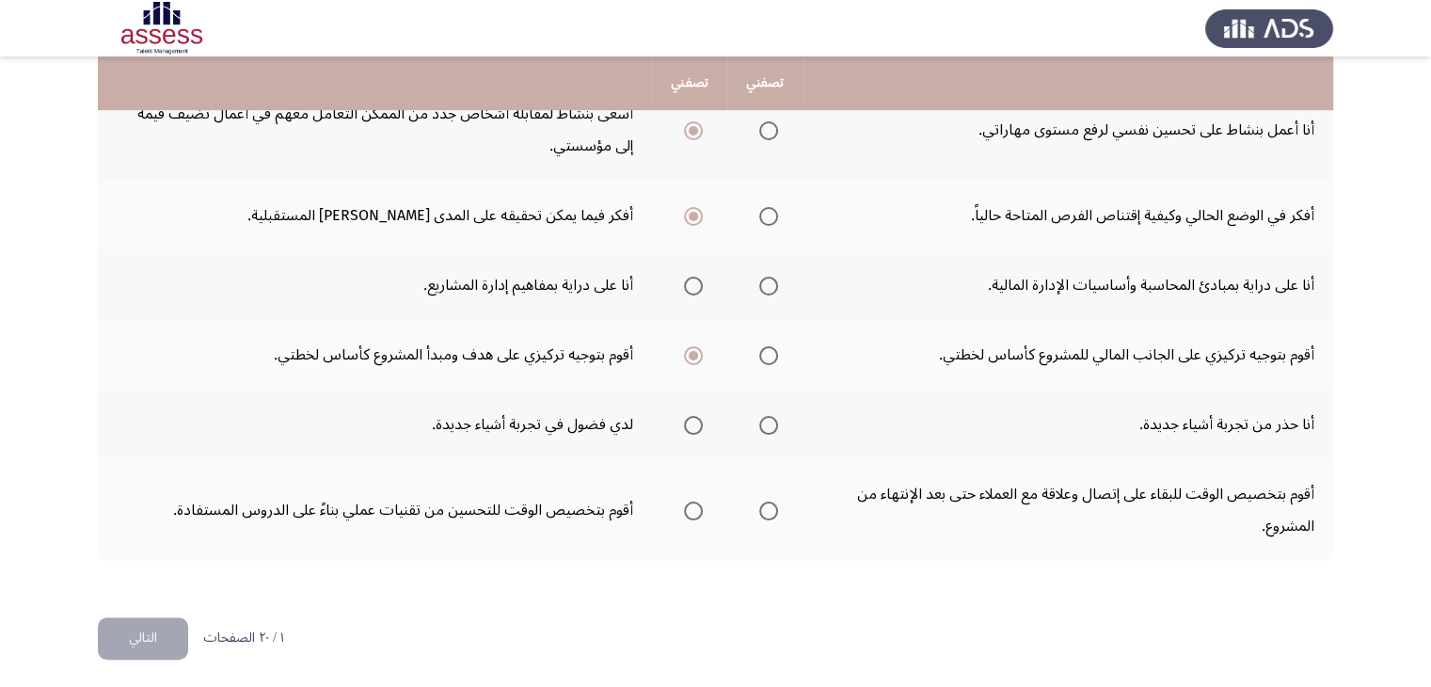
click at [233, 640] on p "١ / ٢٠ الصفحات" at bounding box center [243, 638] width 81 height 16
click at [240, 636] on p "١ / ٢٠ الصفحات" at bounding box center [243, 638] width 81 height 16
click at [692, 354] on span "Select an option" at bounding box center [692, 355] width 9 height 9
click at [692, 354] on input "Select an option" at bounding box center [693, 355] width 19 height 19
click at [700, 214] on span "Select an option" at bounding box center [693, 216] width 19 height 19
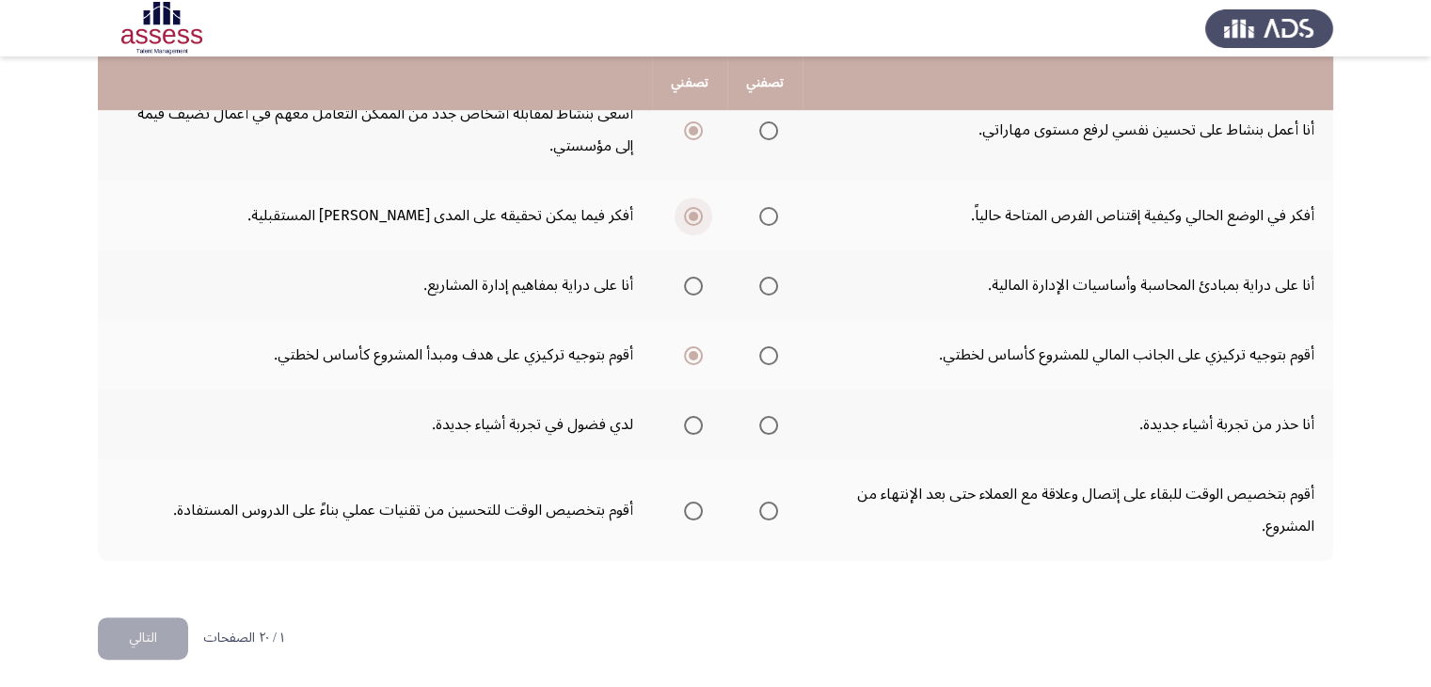
click at [700, 214] on input "Select an option" at bounding box center [693, 216] width 19 height 19
click at [692, 83] on th "تصفني" at bounding box center [689, 83] width 75 height 54
click at [769, 72] on th "تصفني" at bounding box center [764, 83] width 75 height 54
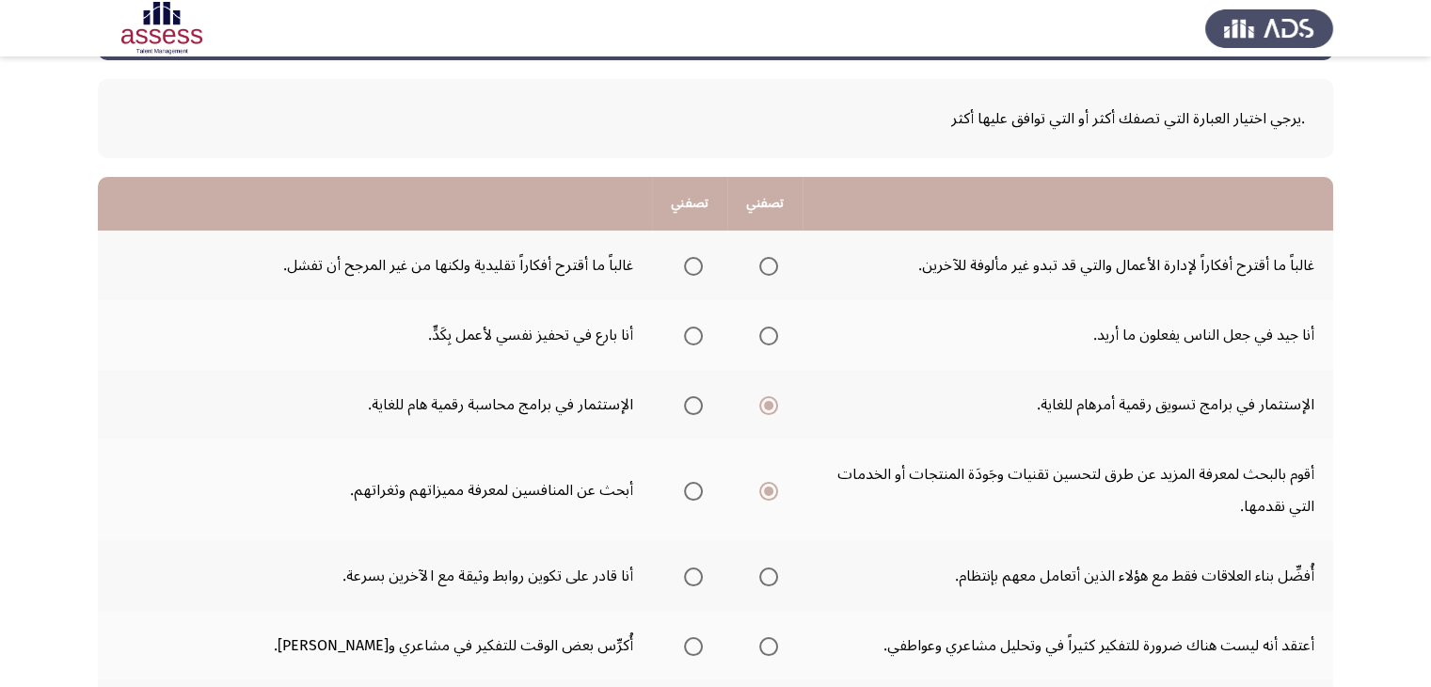
click at [959, 202] on th at bounding box center [1067, 204] width 530 height 54
click at [764, 403] on span "Select an option" at bounding box center [768, 405] width 9 height 9
click at [764, 403] on input "Select an option" at bounding box center [768, 405] width 19 height 19
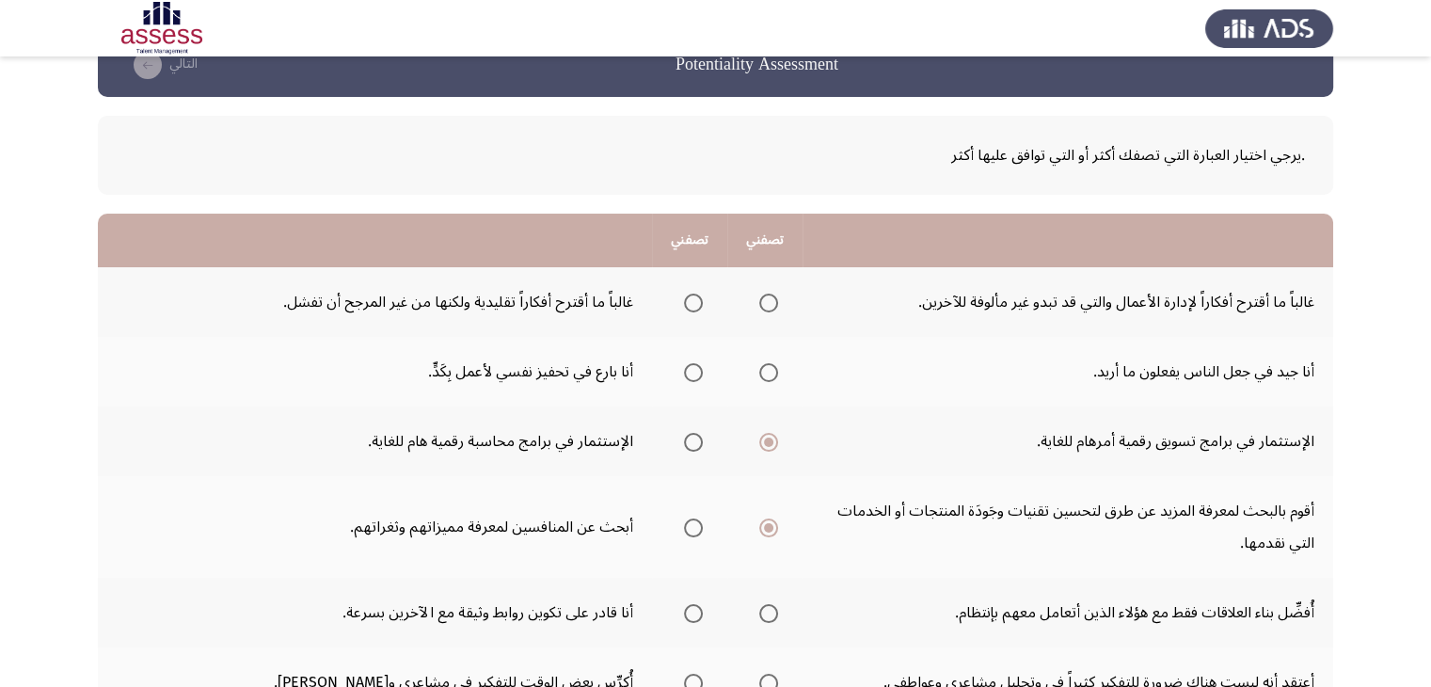
scroll to position [41, 0]
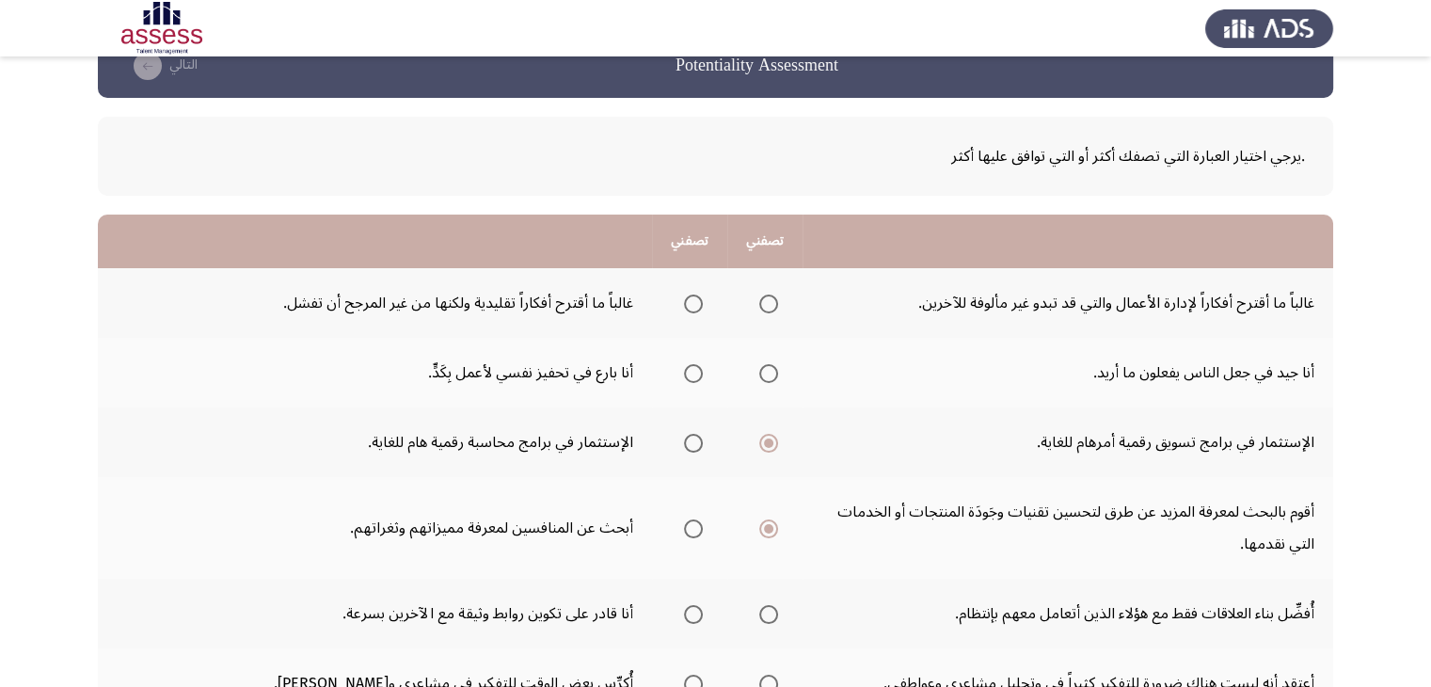
click at [800, 223] on th "تصفني" at bounding box center [764, 241] width 75 height 54
click at [702, 140] on div ".يرجي اختيار العبارة التي تصفك أكثر أو التي توافق عليها أكثر" at bounding box center [715, 156] width 1178 height 32
click at [722, 145] on div ".يرجي اختيار العبارة التي تصفك أكثر أو التي توافق عليها أكثر" at bounding box center [715, 156] width 1178 height 32
click at [839, 162] on div ".يرجي اختيار العبارة التي تصفك أكثر أو التي توافق عليها أكثر" at bounding box center [715, 156] width 1178 height 32
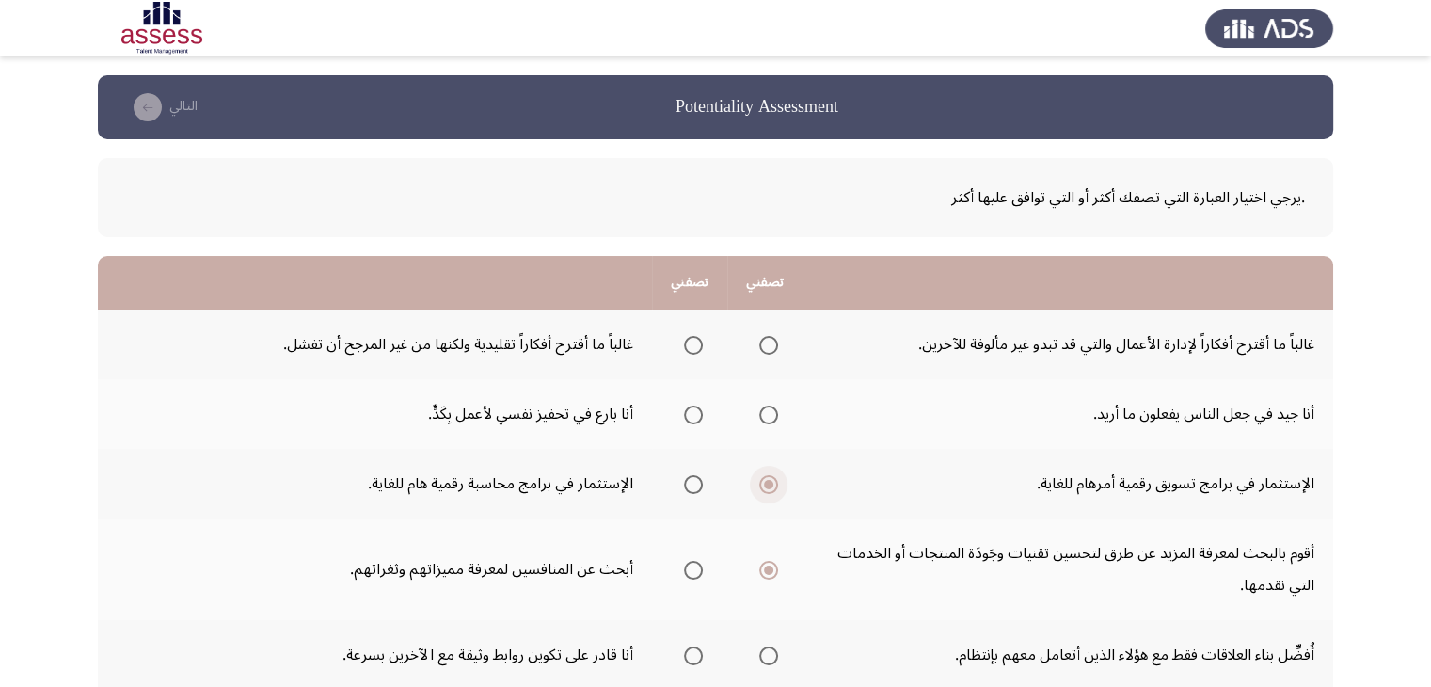
click at [765, 483] on span "Select an option" at bounding box center [768, 484] width 9 height 9
click at [765, 483] on input "Select an option" at bounding box center [768, 484] width 19 height 19
click at [151, 116] on icon "check the missing" at bounding box center [148, 107] width 28 height 28
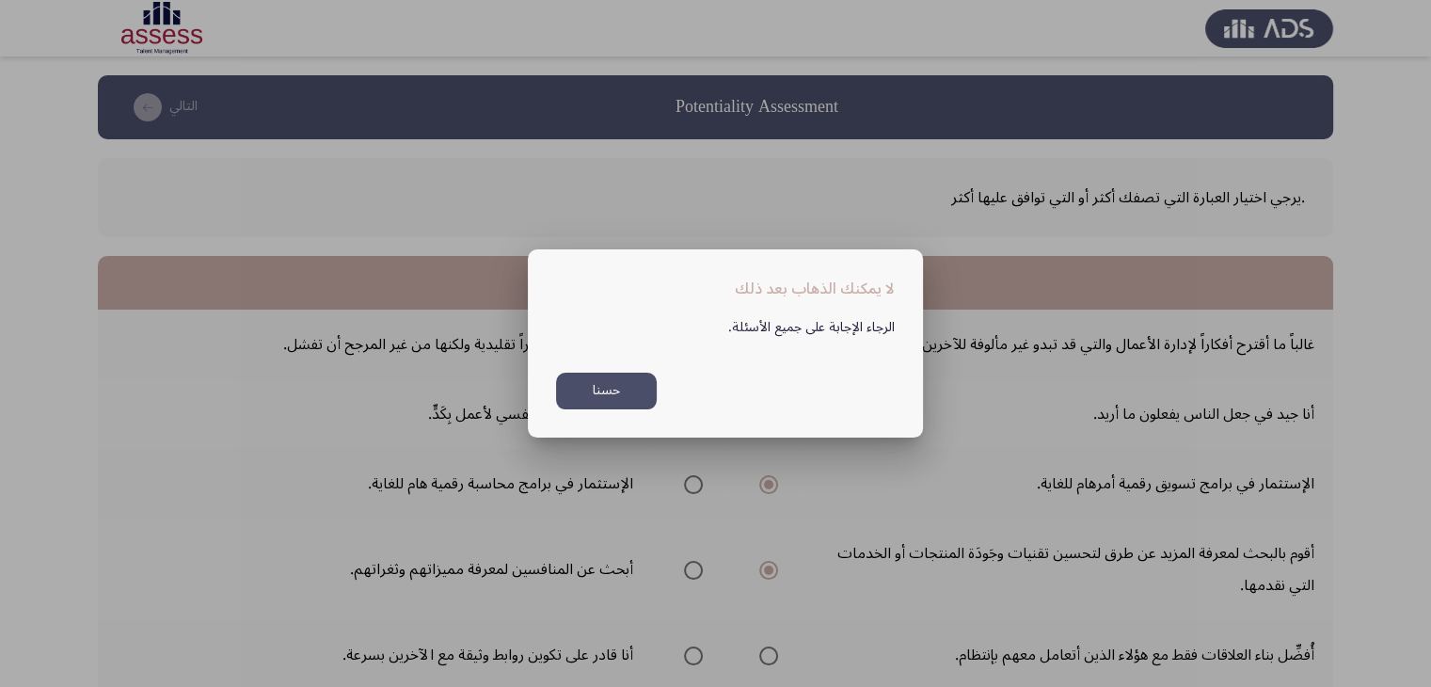
click at [592, 382] on button "حسنا" at bounding box center [606, 390] width 101 height 37
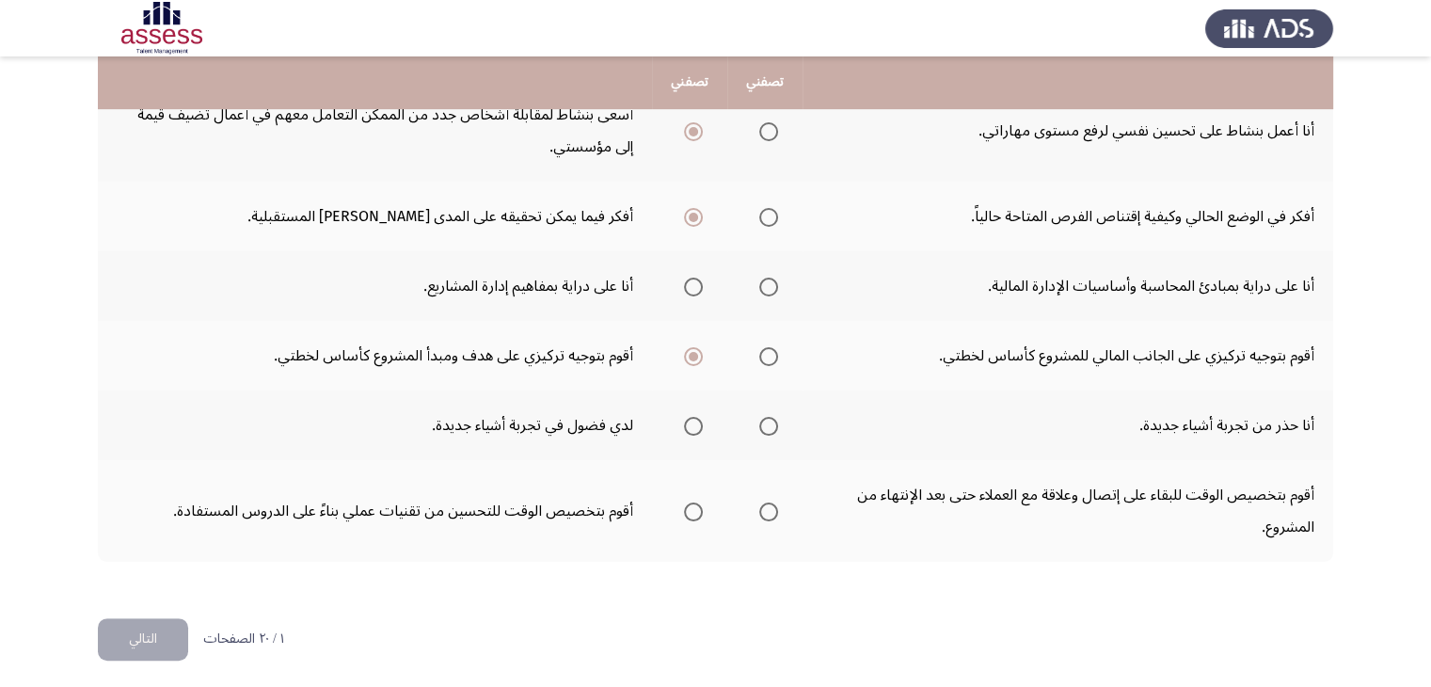
scroll to position [680, 0]
click at [692, 423] on span "Select an option" at bounding box center [693, 425] width 19 height 19
click at [692, 423] on input "Select an option" at bounding box center [693, 425] width 19 height 19
click at [689, 351] on span "Select an option" at bounding box center [692, 355] width 9 height 9
click at [689, 349] on input "Select an option" at bounding box center [693, 355] width 19 height 19
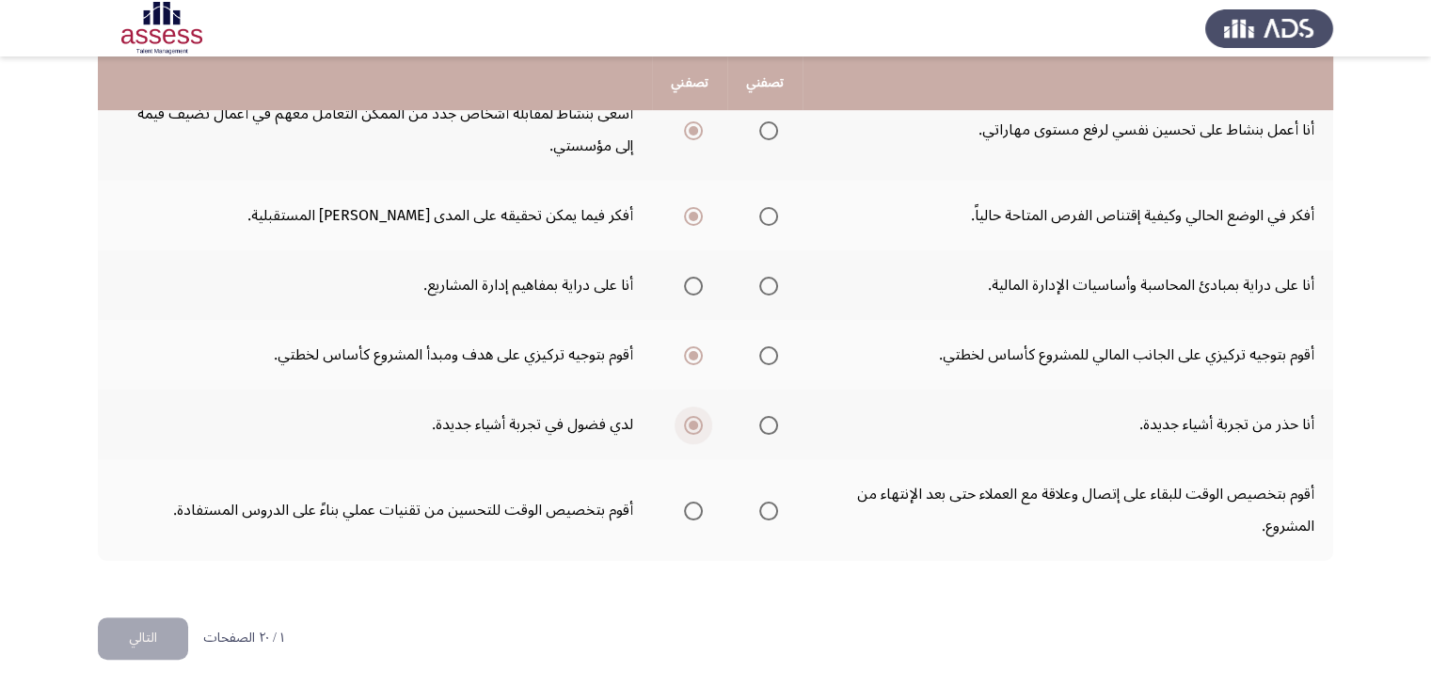
click at [692, 420] on span "Select an option" at bounding box center [692, 424] width 9 height 9
click at [692, 420] on input "Select an option" at bounding box center [693, 425] width 19 height 19
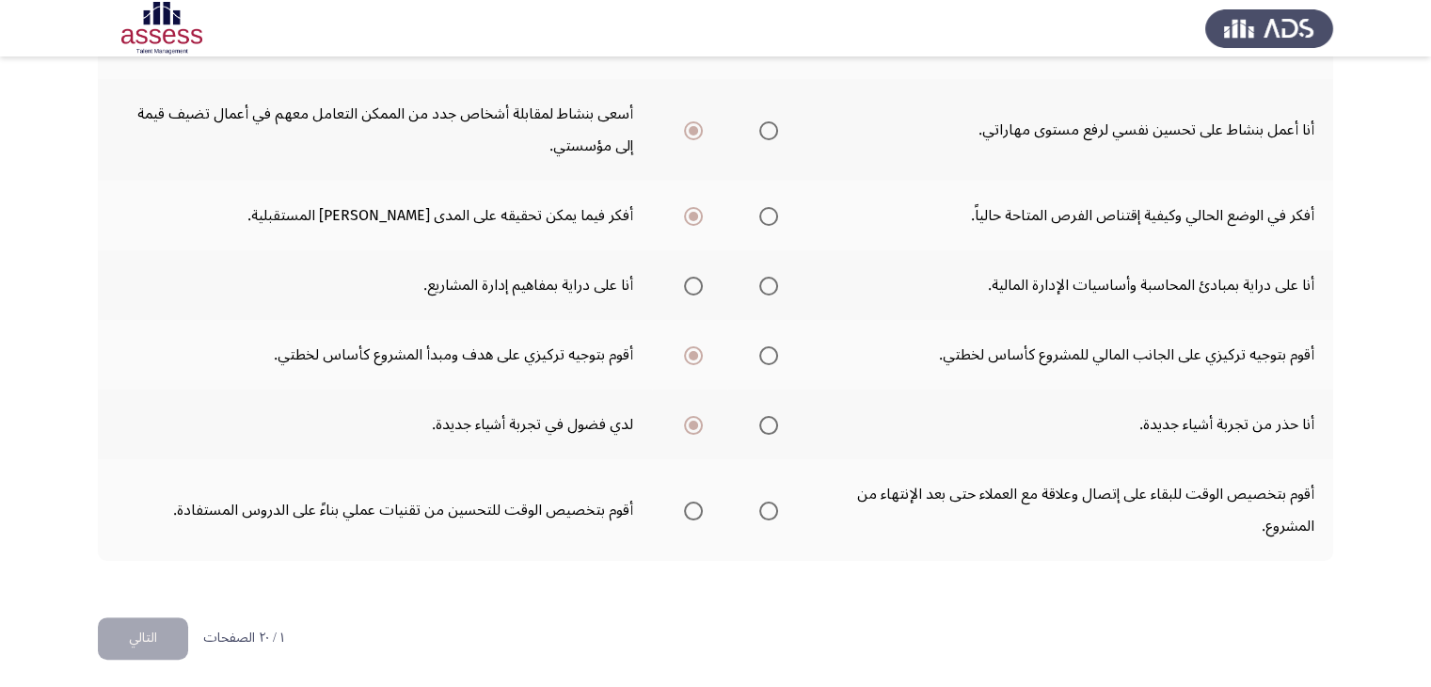
scroll to position [79, 0]
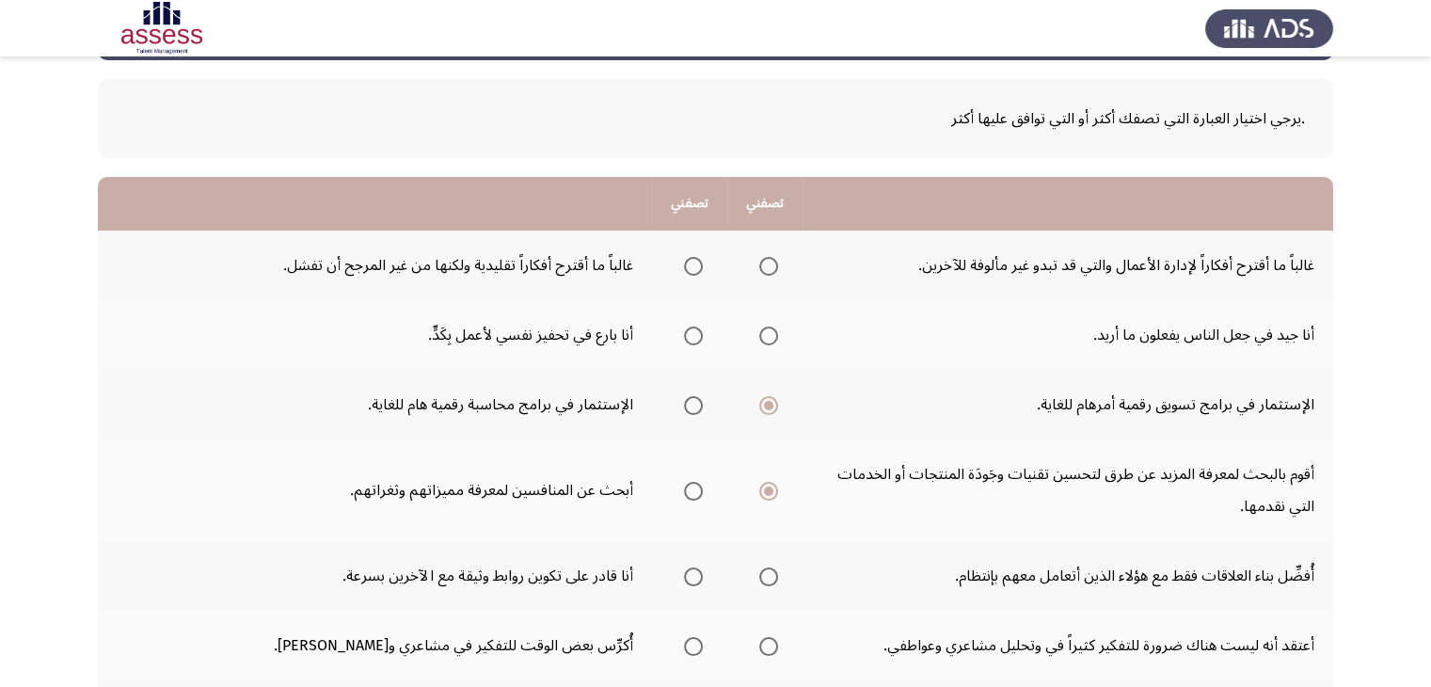
click at [1219, 109] on div ".يرجي اختيار العبارة التي تصفك أكثر أو التي توافق عليها أكثر" at bounding box center [715, 119] width 1178 height 32
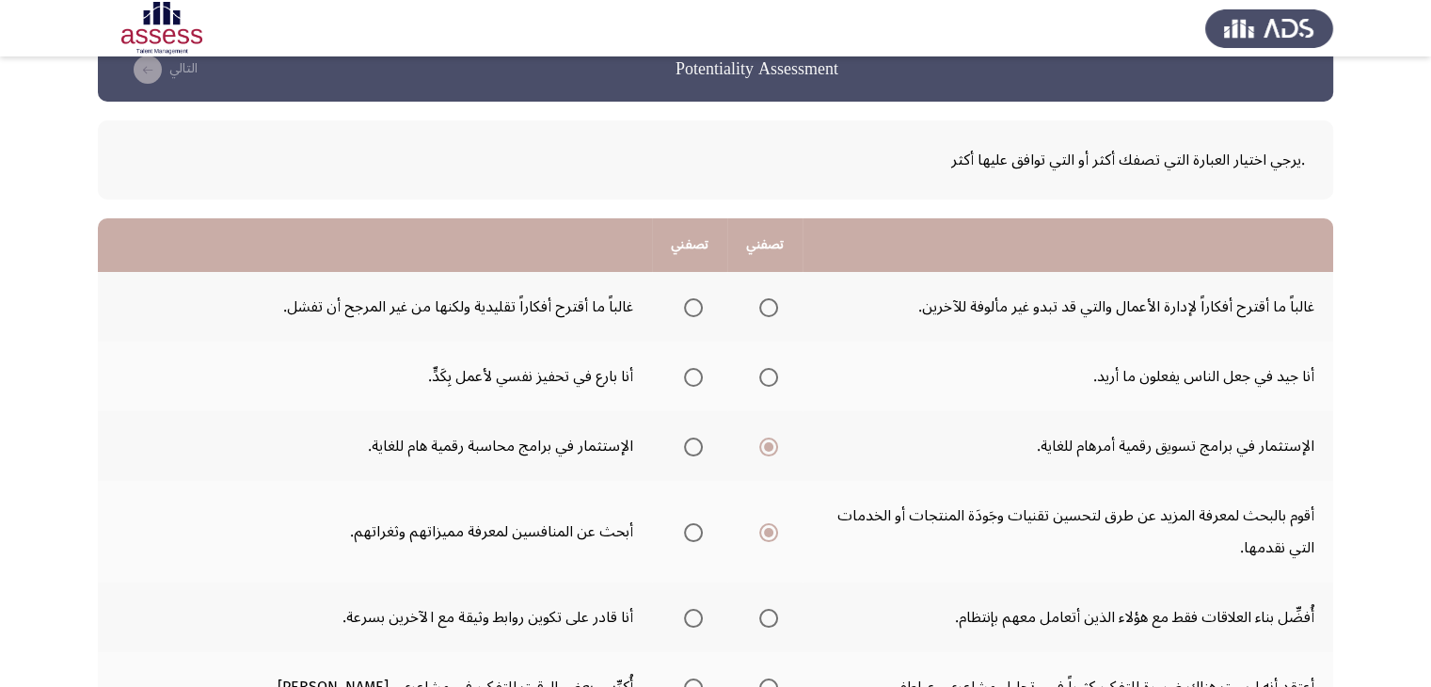
scroll to position [0, 0]
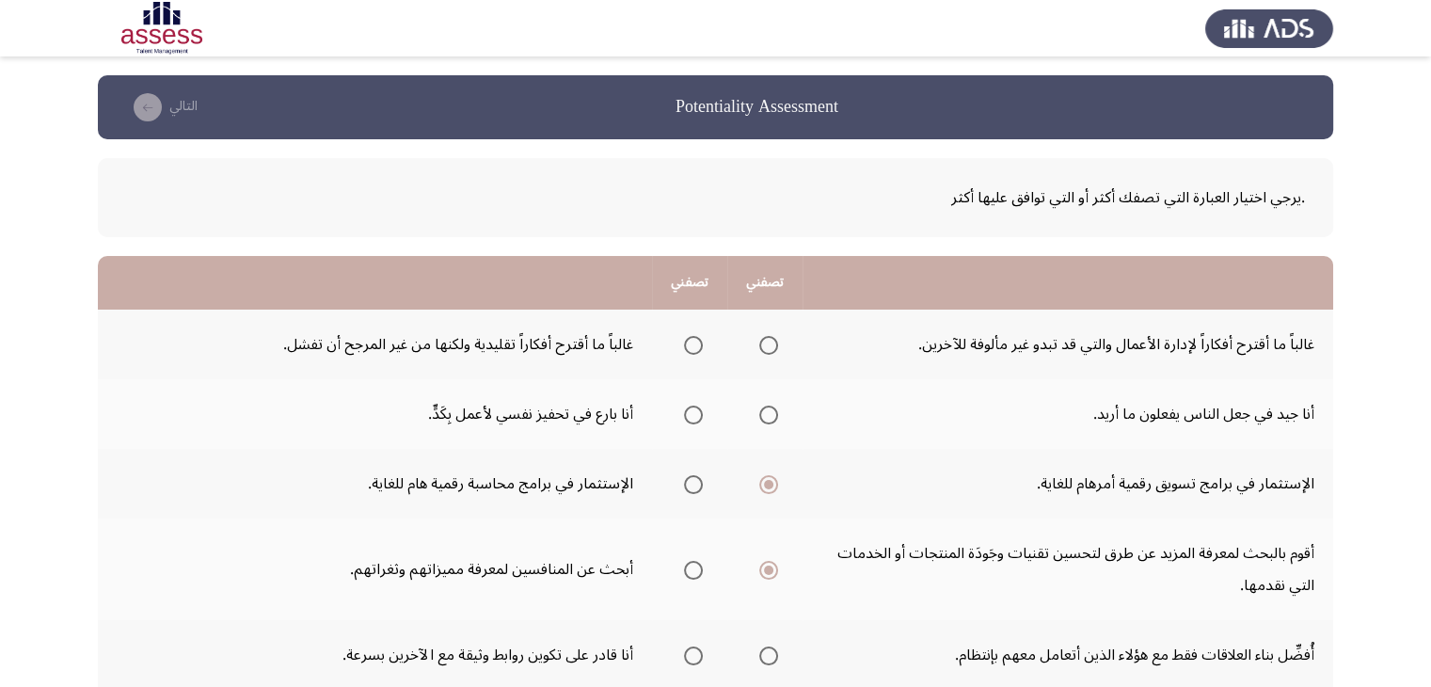
click at [160, 104] on icon "check the missing" at bounding box center [148, 107] width 28 height 28
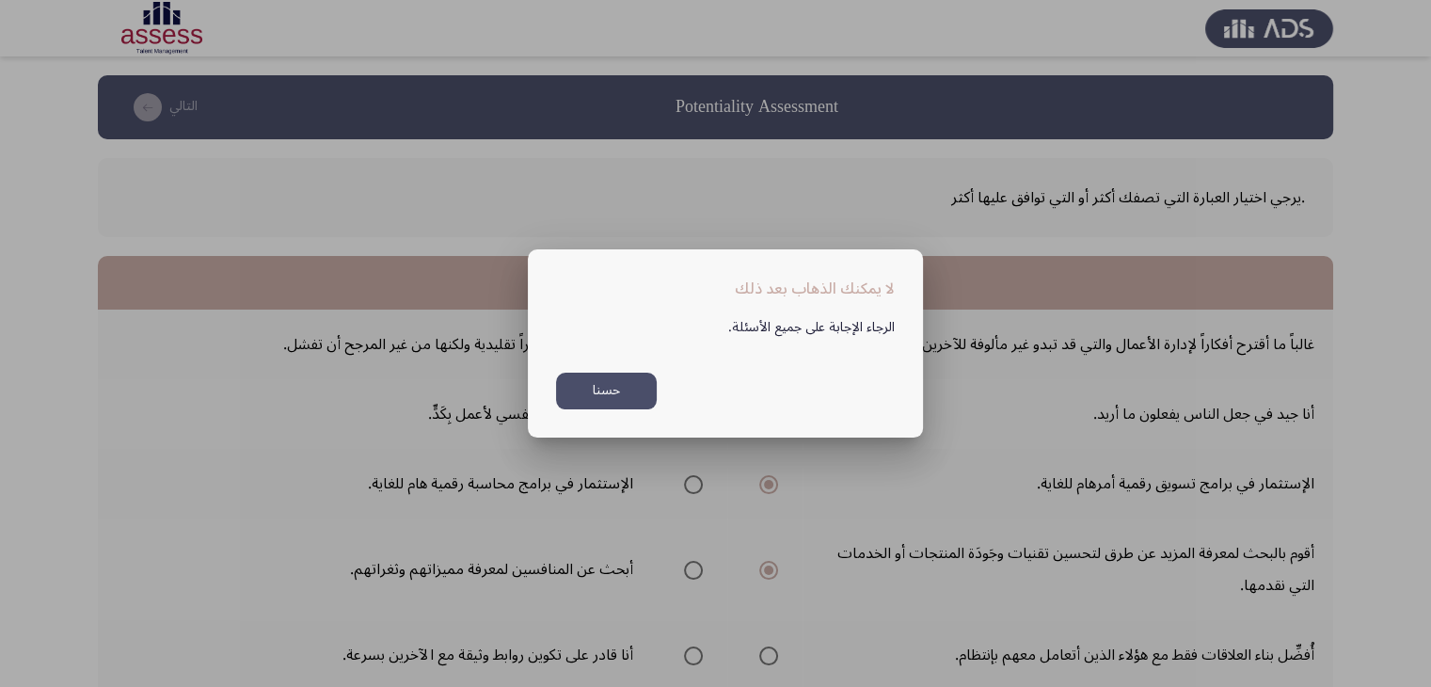
click at [593, 388] on button "حسنا" at bounding box center [606, 390] width 101 height 37
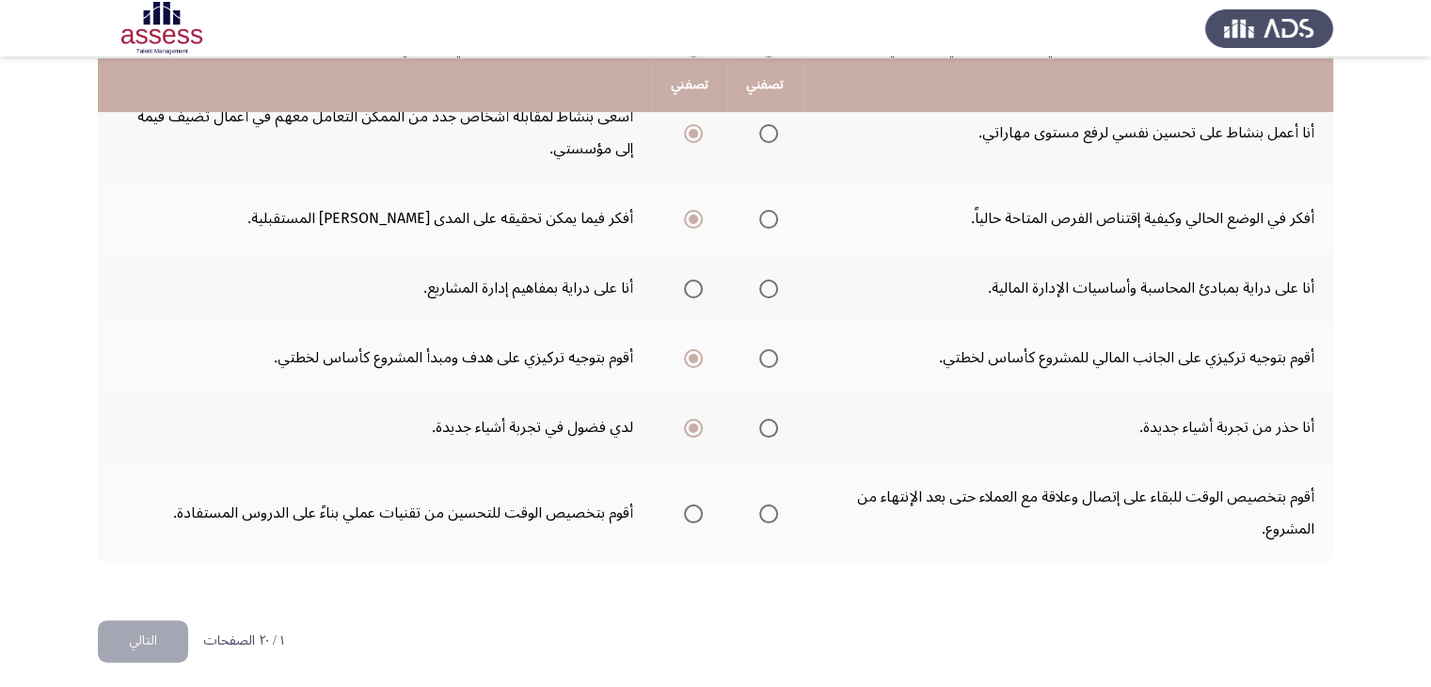
scroll to position [680, 0]
click at [138, 633] on button "التالي" at bounding box center [143, 638] width 90 height 42
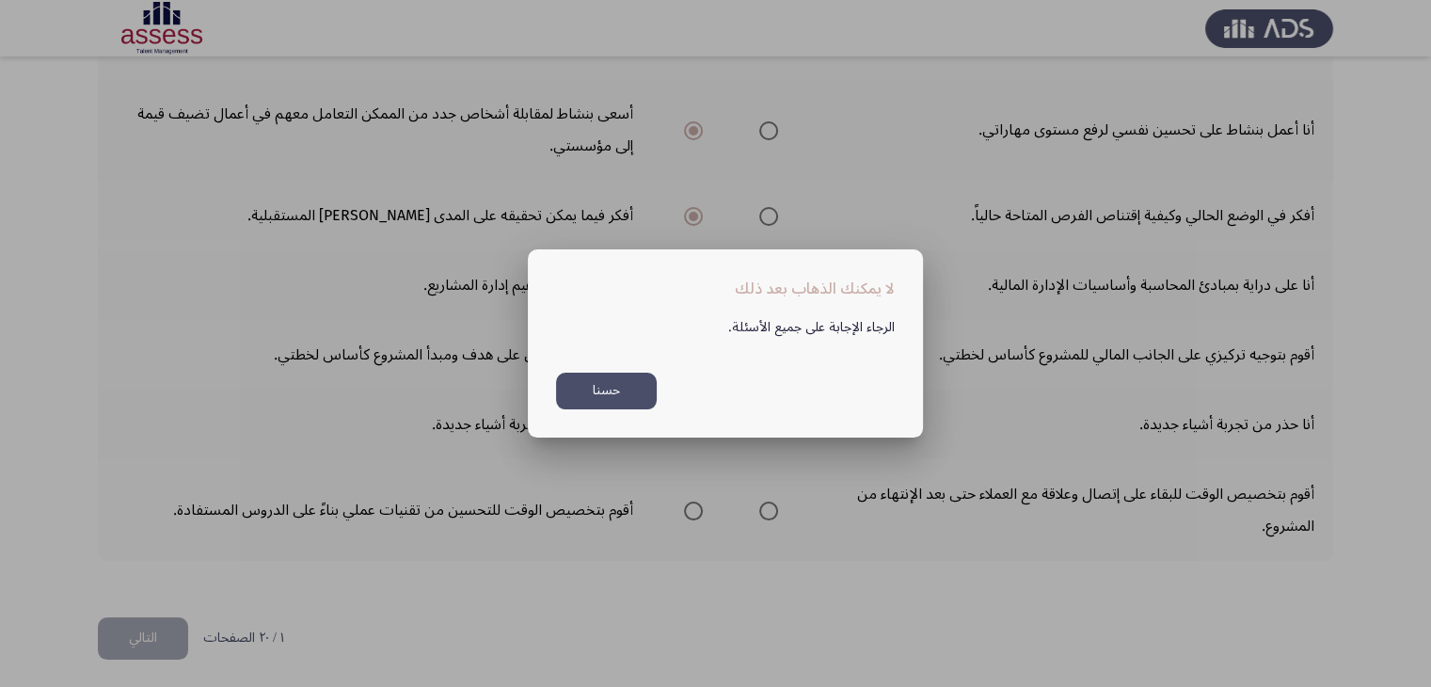
click at [599, 399] on button "حسنا" at bounding box center [606, 390] width 101 height 37
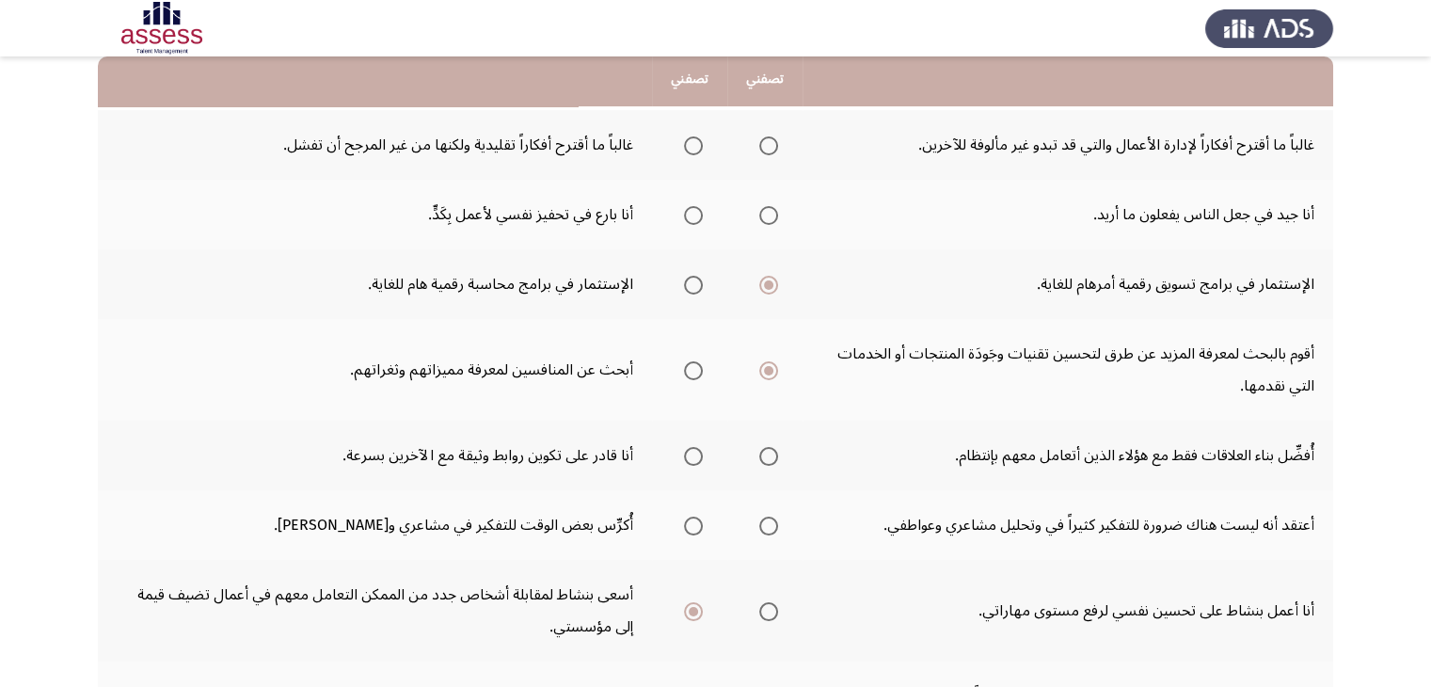
scroll to position [229, 0]
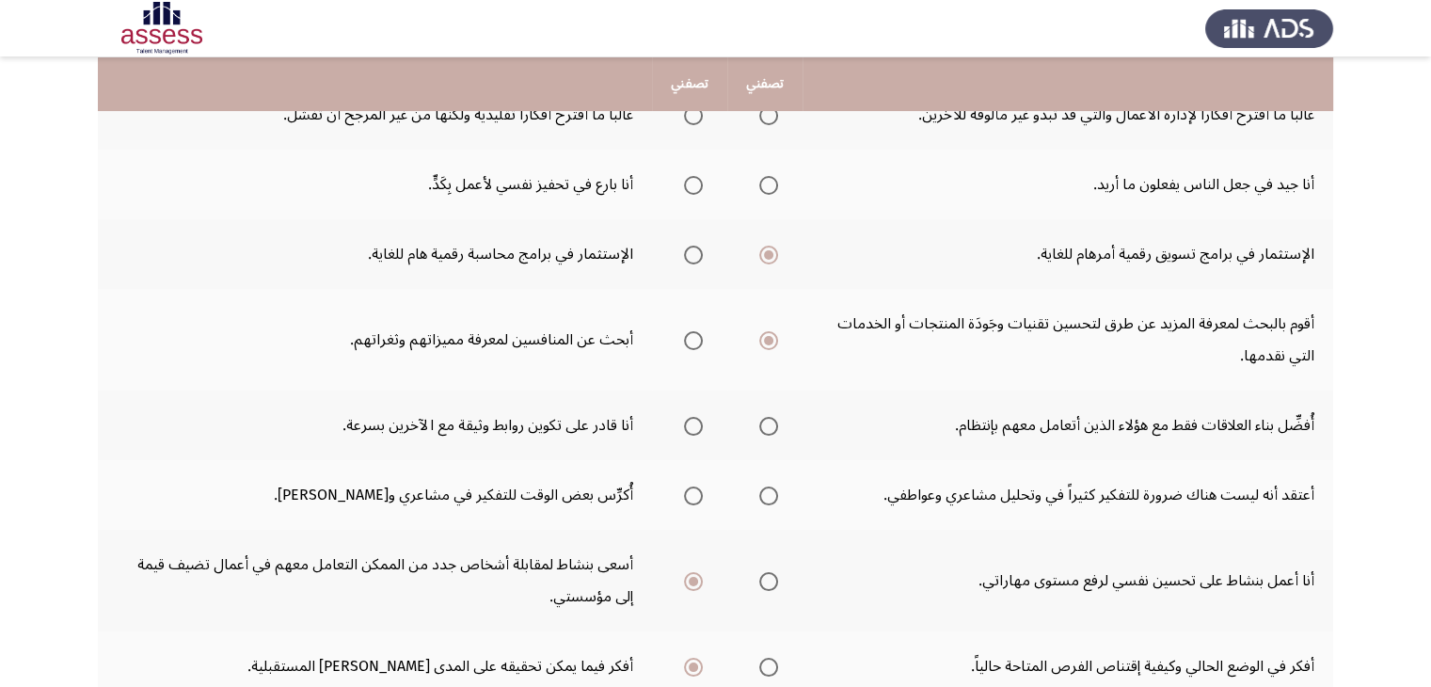
click at [755, 86] on th "تصفني" at bounding box center [764, 84] width 75 height 54
click at [764, 250] on span "Select an option" at bounding box center [768, 254] width 9 height 9
click at [764, 250] on input "Select an option" at bounding box center [768, 254] width 19 height 19
click at [767, 331] on span "Select an option" at bounding box center [768, 340] width 19 height 19
click at [767, 331] on input "Select an option" at bounding box center [768, 340] width 19 height 19
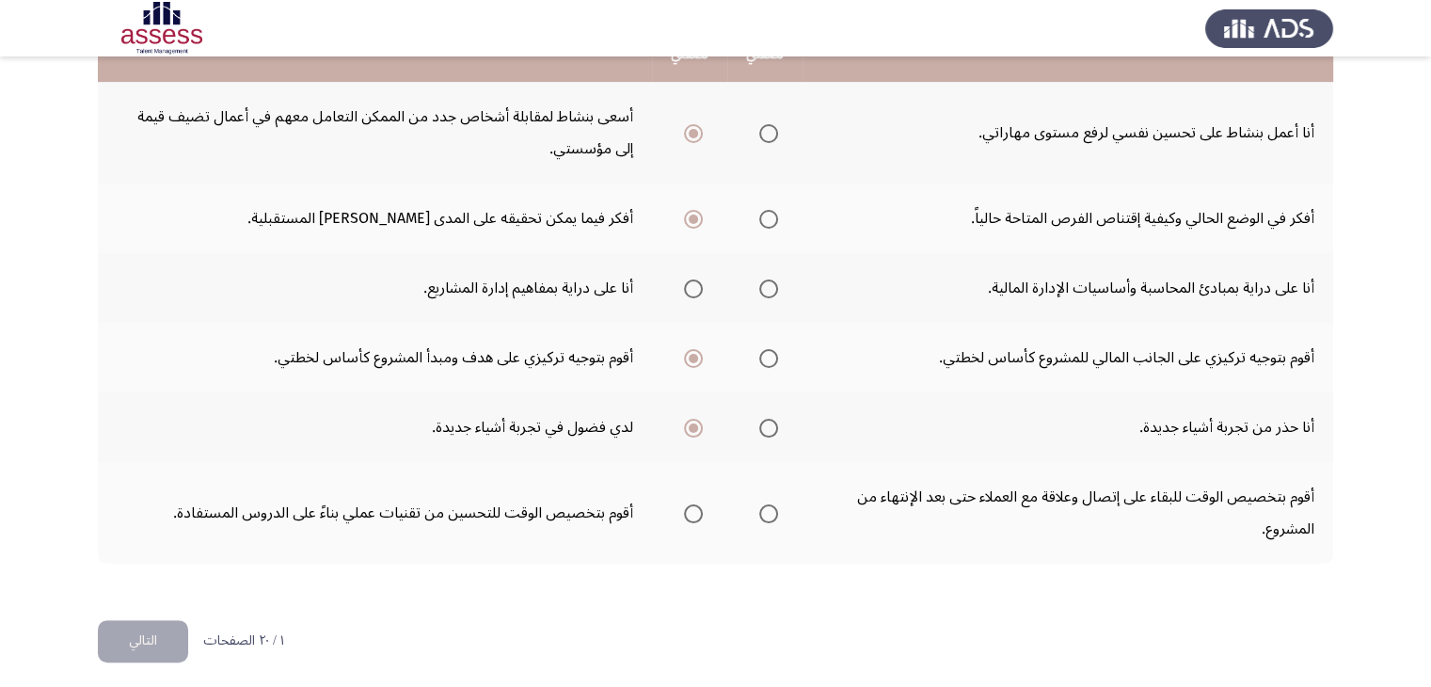
scroll to position [680, 0]
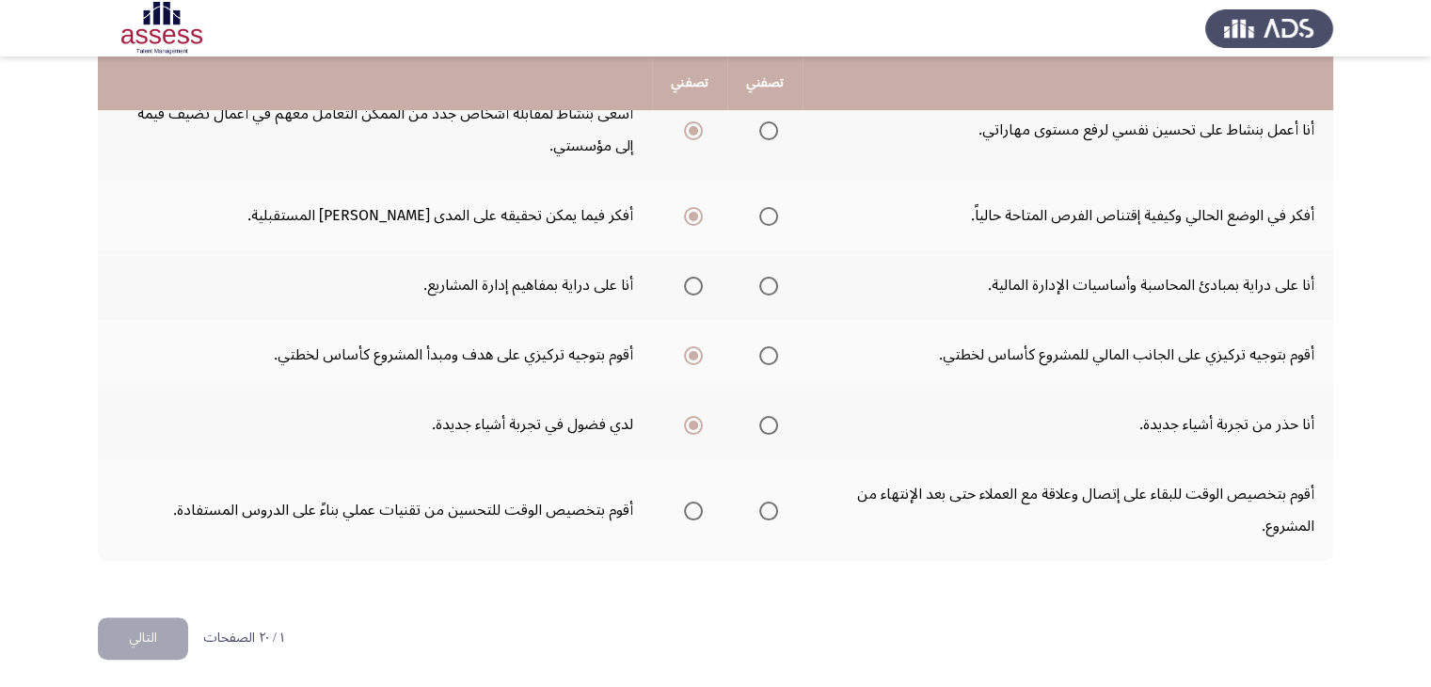
click at [150, 628] on button "التالي" at bounding box center [143, 638] width 90 height 42
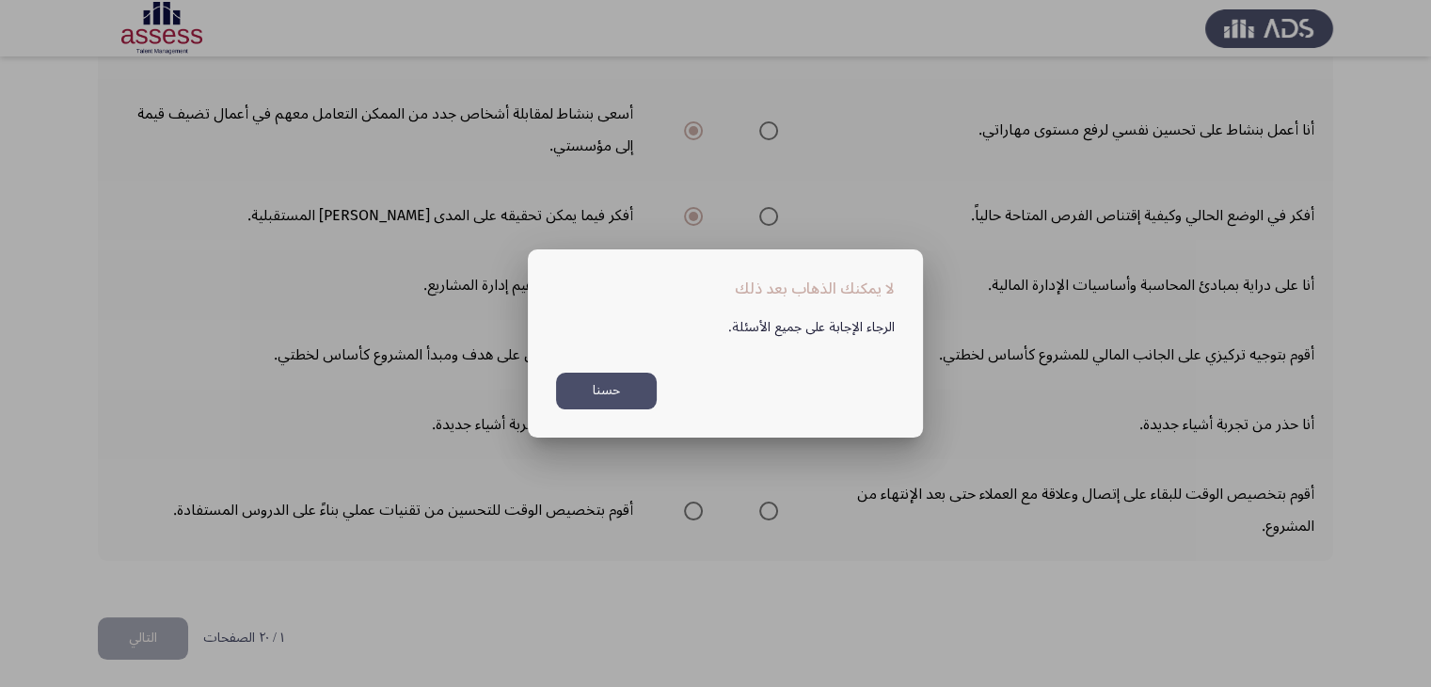
scroll to position [0, 0]
click at [607, 393] on button "حسنا" at bounding box center [606, 390] width 101 height 37
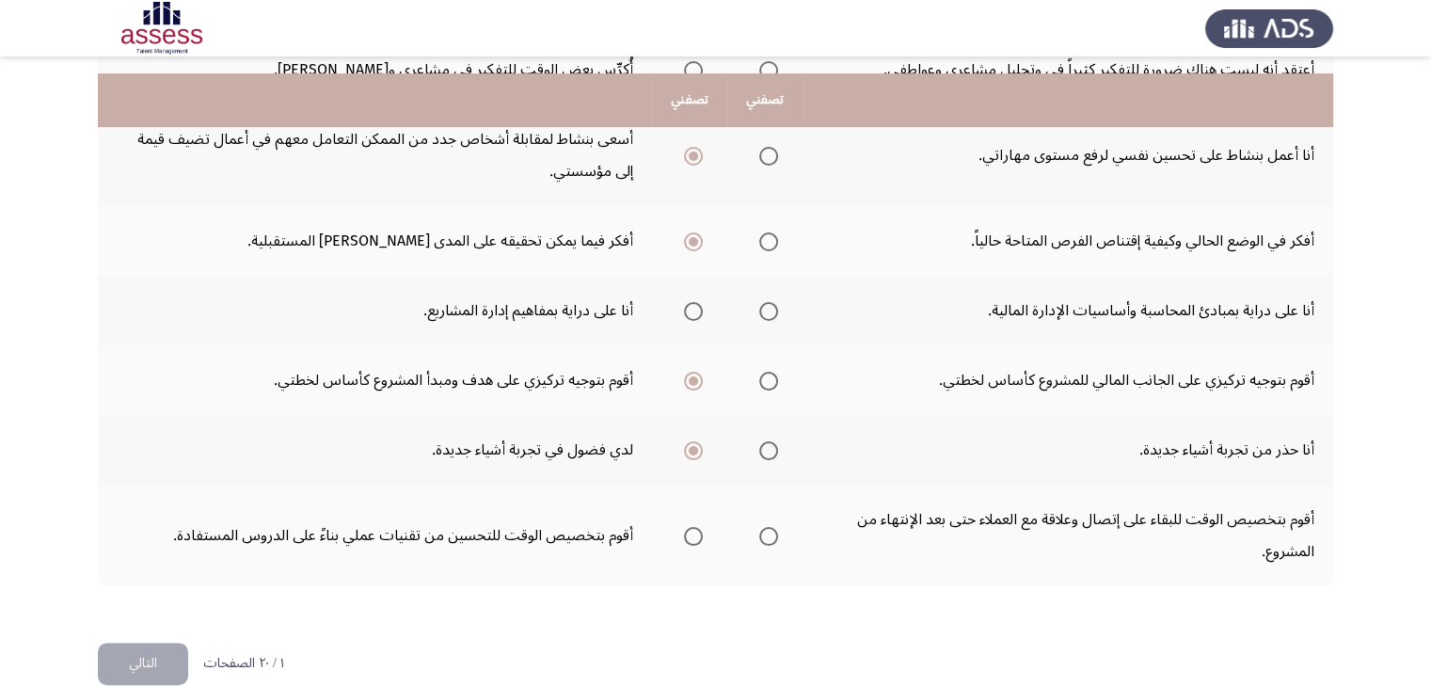
scroll to position [680, 0]
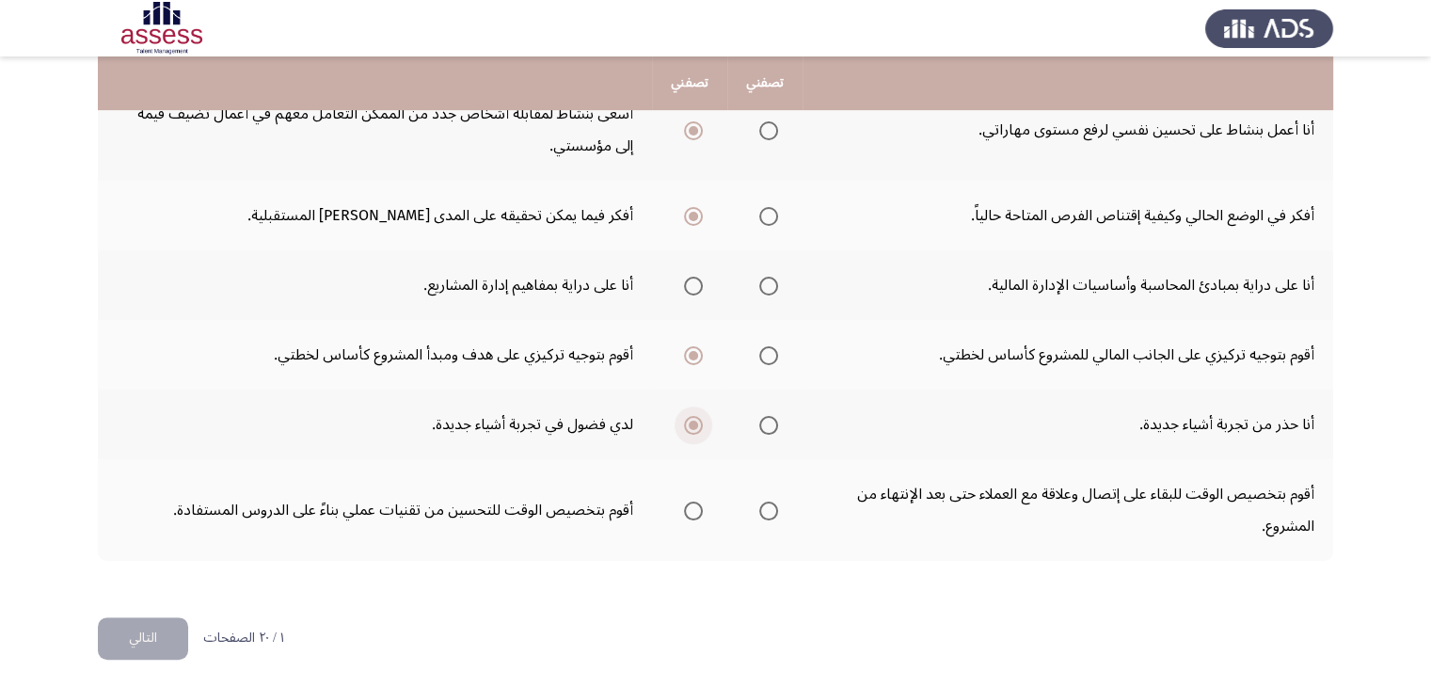
click at [690, 422] on span "Select an option" at bounding box center [692, 424] width 9 height 9
click at [690, 422] on input "Select an option" at bounding box center [693, 425] width 19 height 19
click at [686, 347] on span "Select an option" at bounding box center [693, 355] width 19 height 19
click at [686, 347] on input "Select an option" at bounding box center [693, 355] width 19 height 19
click at [685, 212] on span "Select an option" at bounding box center [693, 216] width 19 height 19
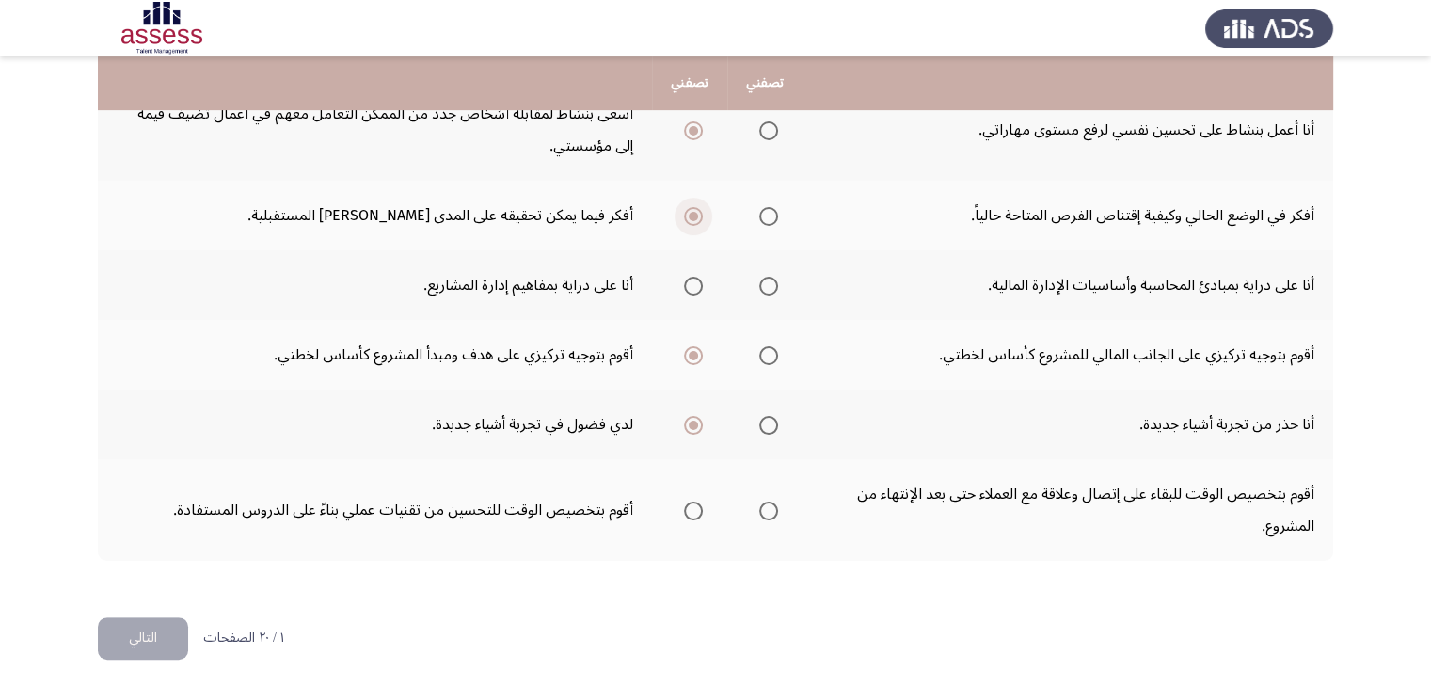
click at [685, 212] on input "Select an option" at bounding box center [693, 216] width 19 height 19
click at [692, 141] on mat-radio-group "Select an option" at bounding box center [689, 130] width 26 height 32
click at [695, 130] on span "Select an option" at bounding box center [692, 130] width 9 height 9
click at [695, 130] on input "Select an option" at bounding box center [693, 130] width 19 height 19
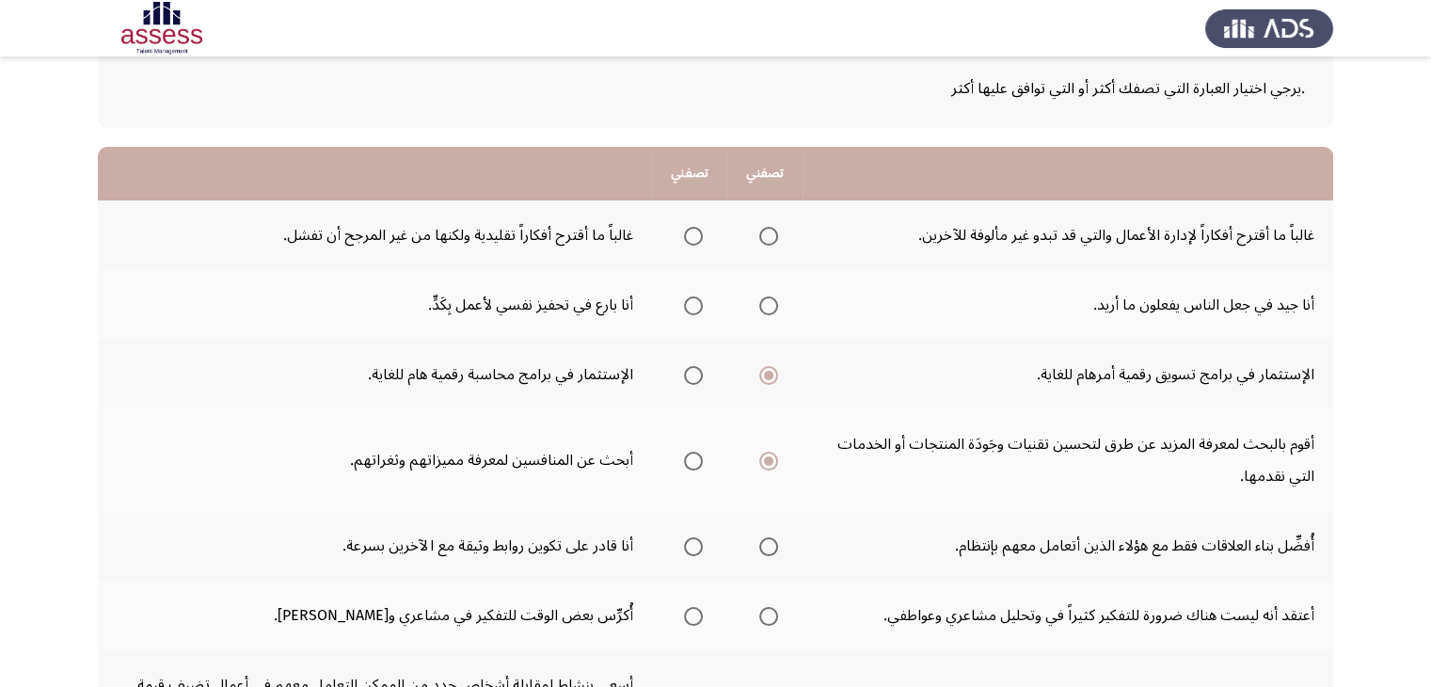
scroll to position [79, 0]
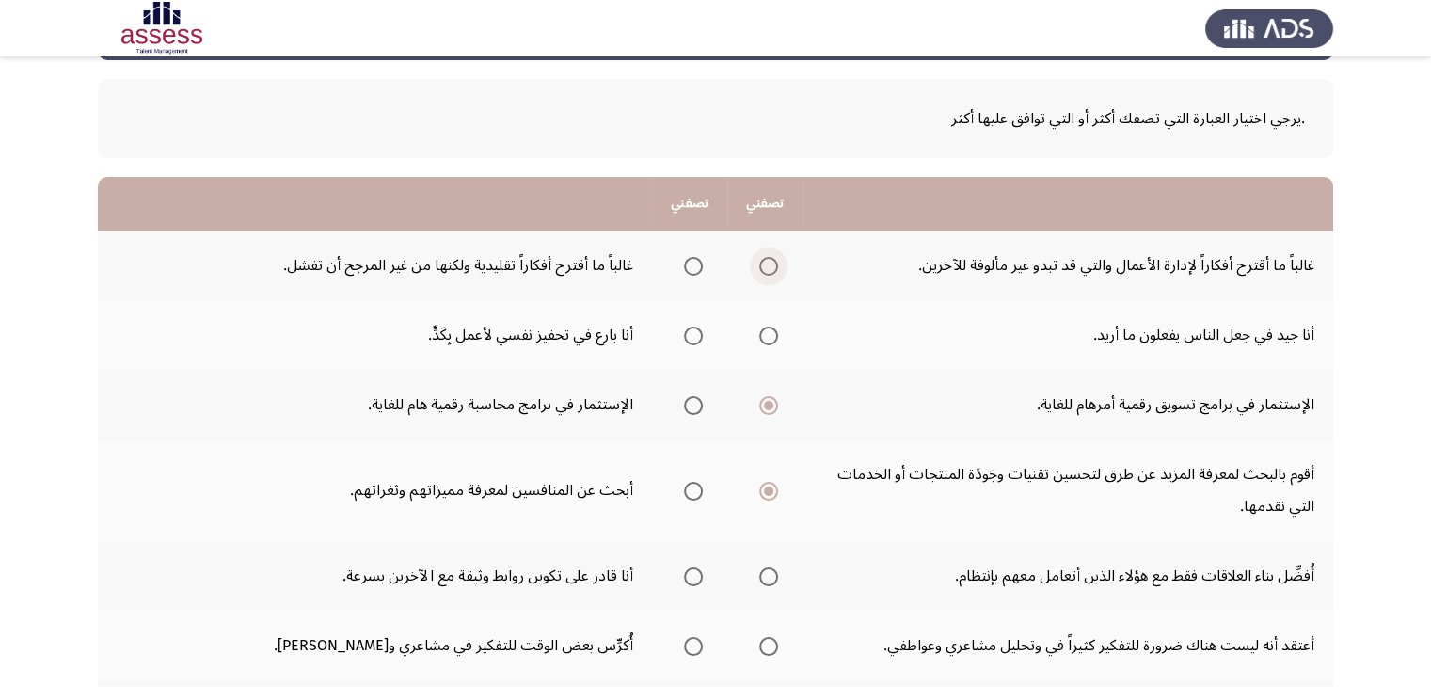
click at [759, 261] on span "Select an option" at bounding box center [768, 266] width 19 height 19
click at [759, 261] on input "Select an option" at bounding box center [768, 266] width 19 height 19
click at [697, 330] on span "Select an option" at bounding box center [693, 335] width 19 height 19
click at [697, 330] on input "Select an option" at bounding box center [693, 335] width 19 height 19
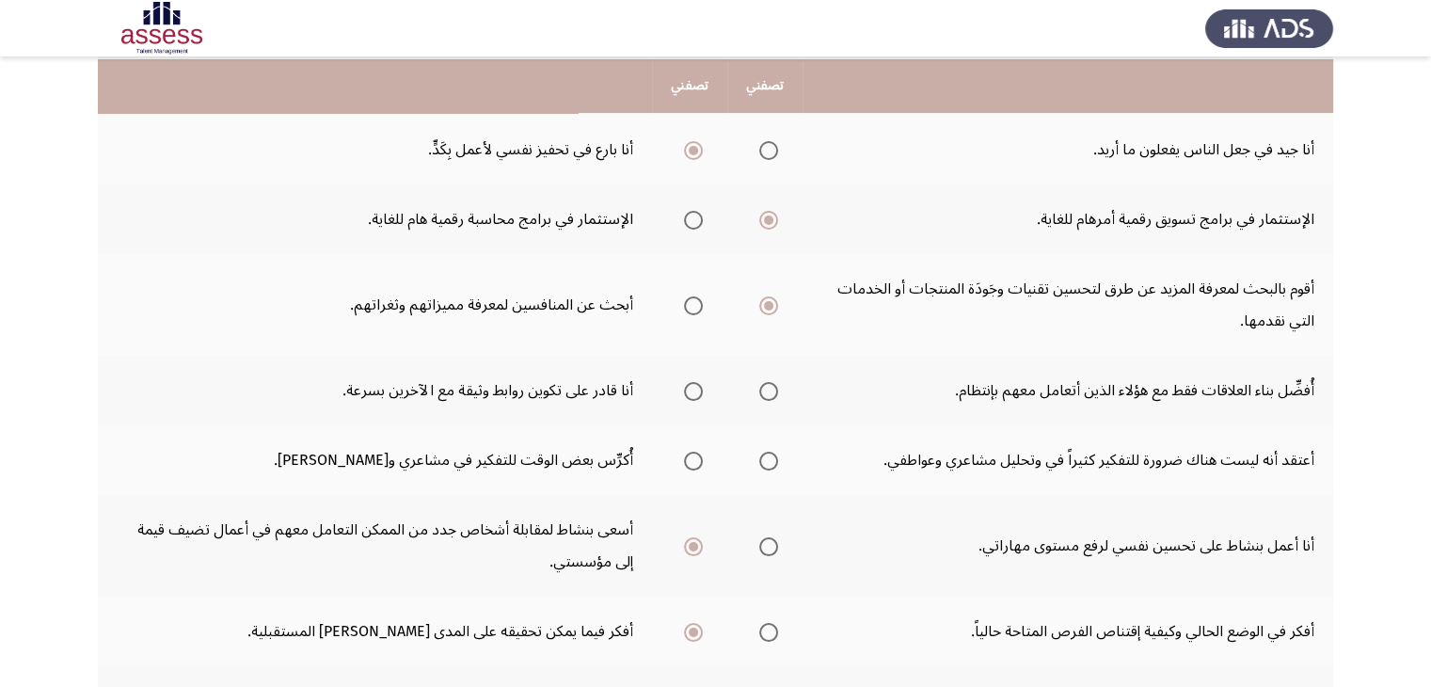
scroll to position [267, 0]
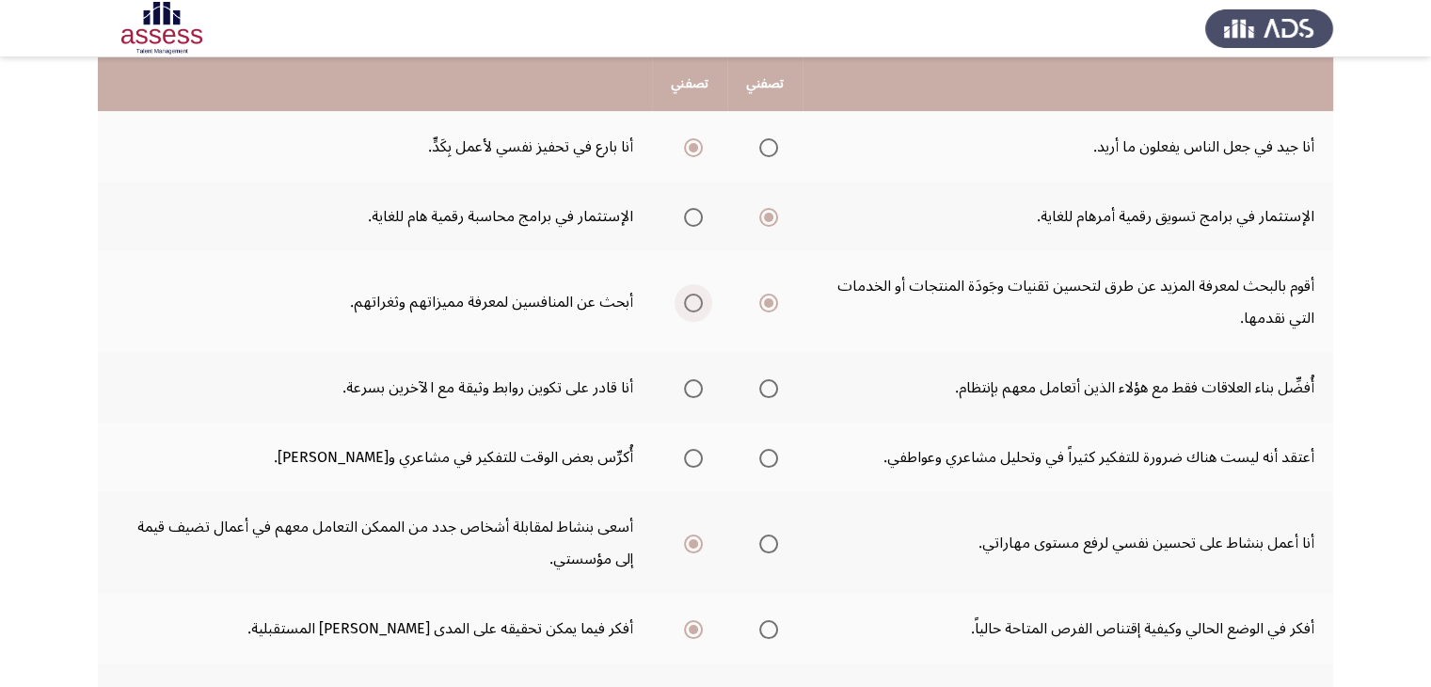
click at [689, 295] on span "Select an option" at bounding box center [693, 302] width 19 height 19
click at [689, 295] on input "Select an option" at bounding box center [693, 302] width 19 height 19
click at [690, 385] on span "Select an option" at bounding box center [693, 388] width 19 height 19
click at [690, 385] on input "Select an option" at bounding box center [693, 388] width 19 height 19
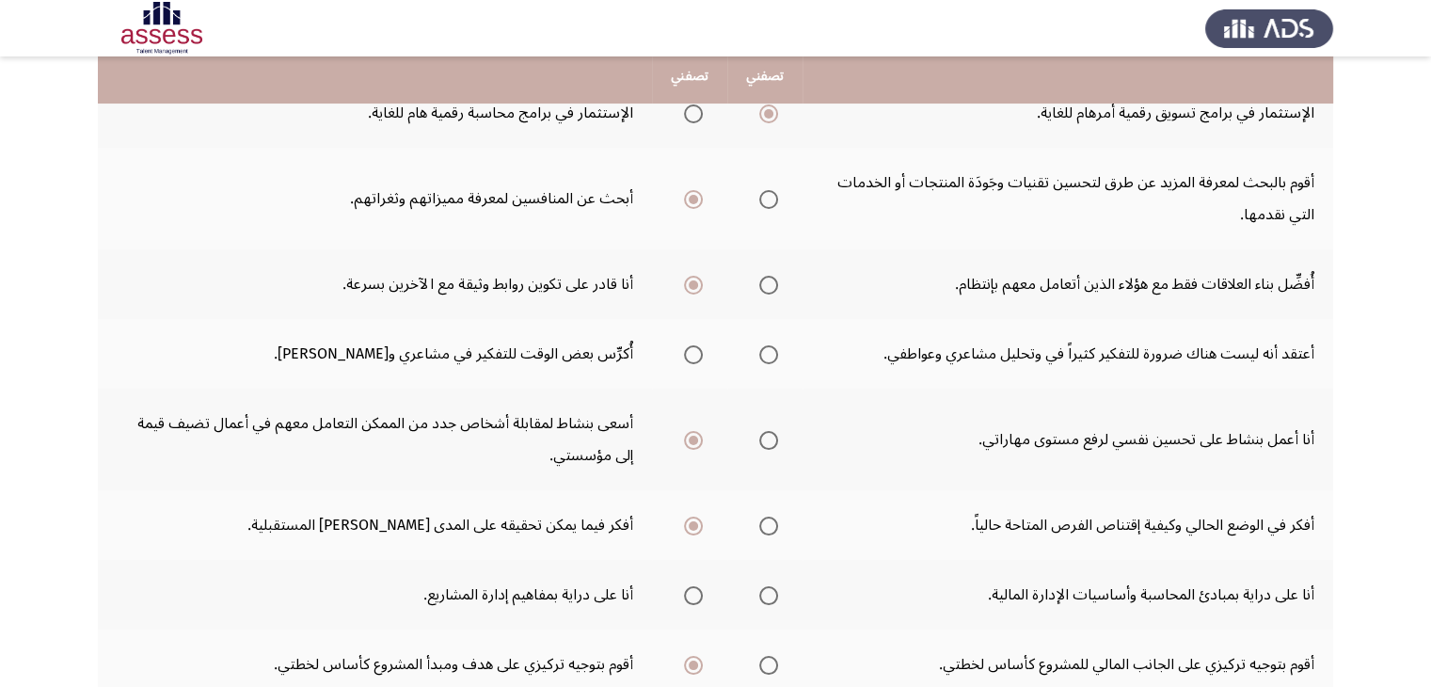
scroll to position [380, 0]
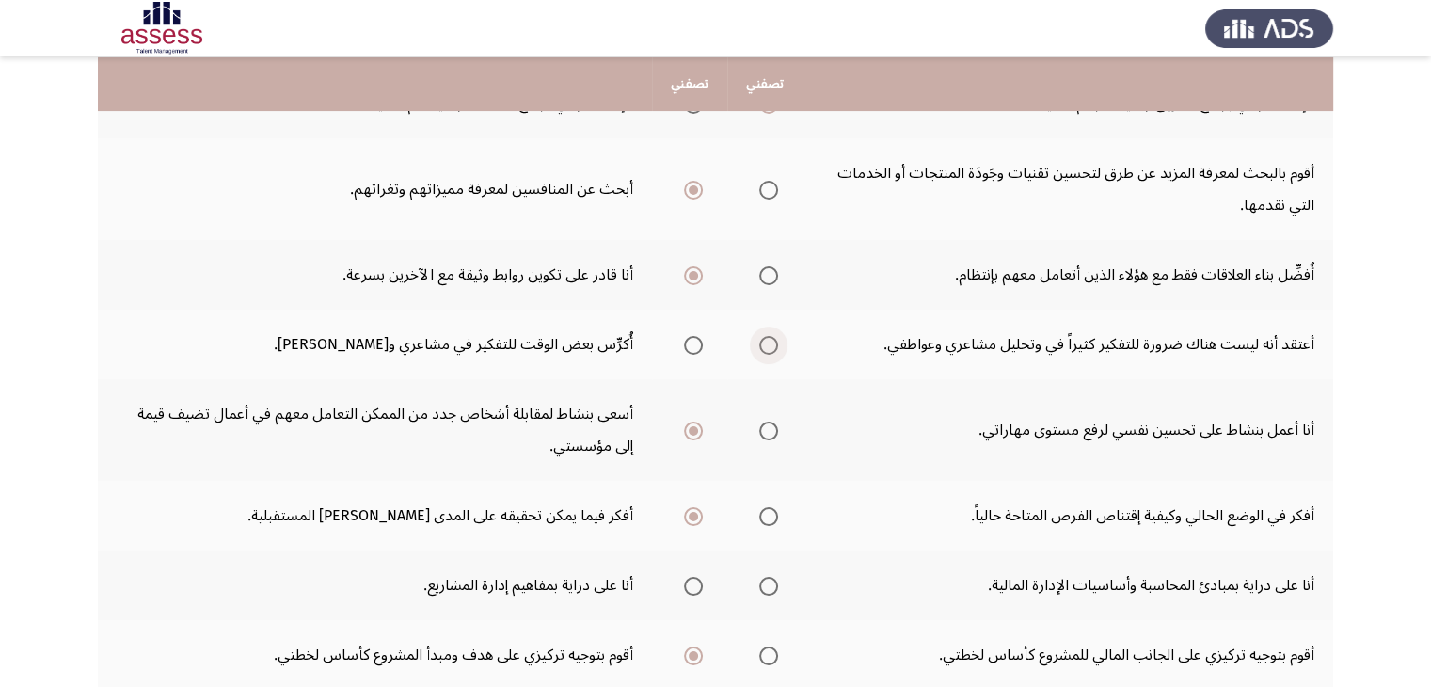
click at [771, 342] on span "Select an option" at bounding box center [768, 345] width 19 height 19
click at [771, 342] on input "Select an option" at bounding box center [768, 345] width 19 height 19
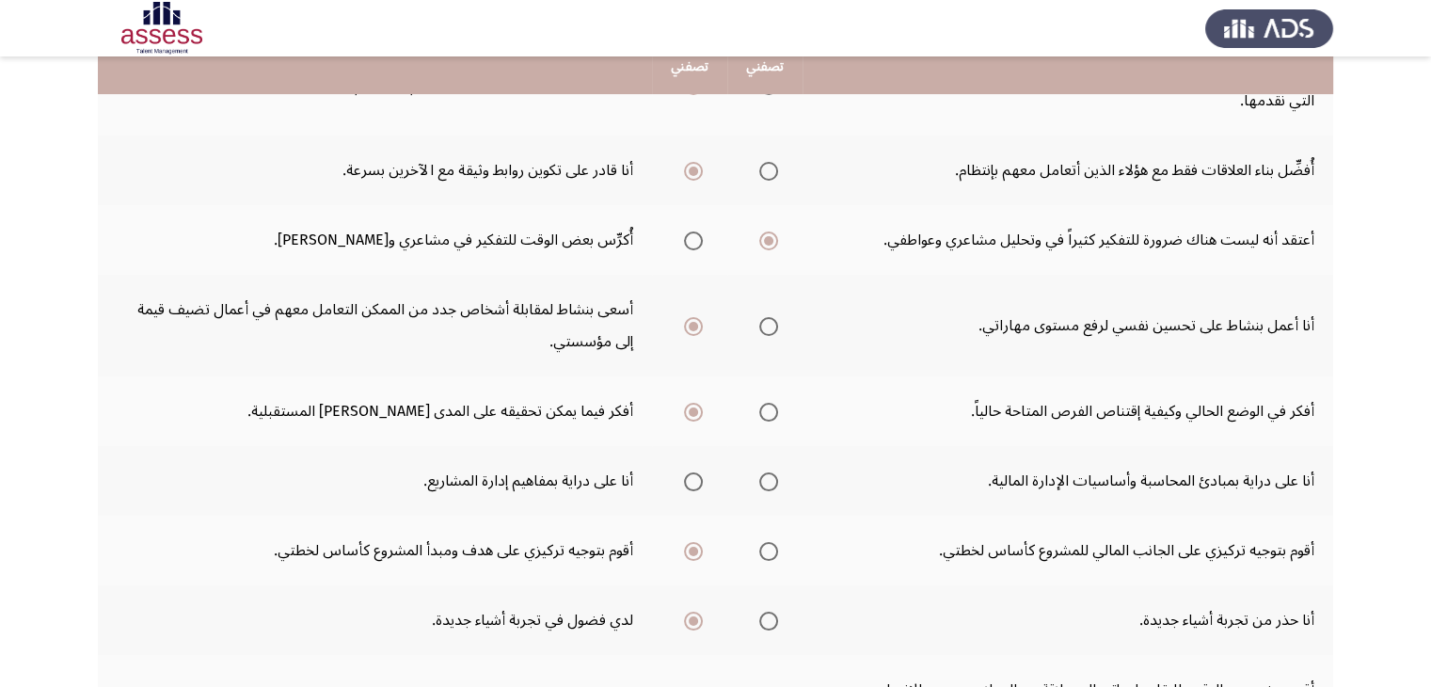
scroll to position [493, 0]
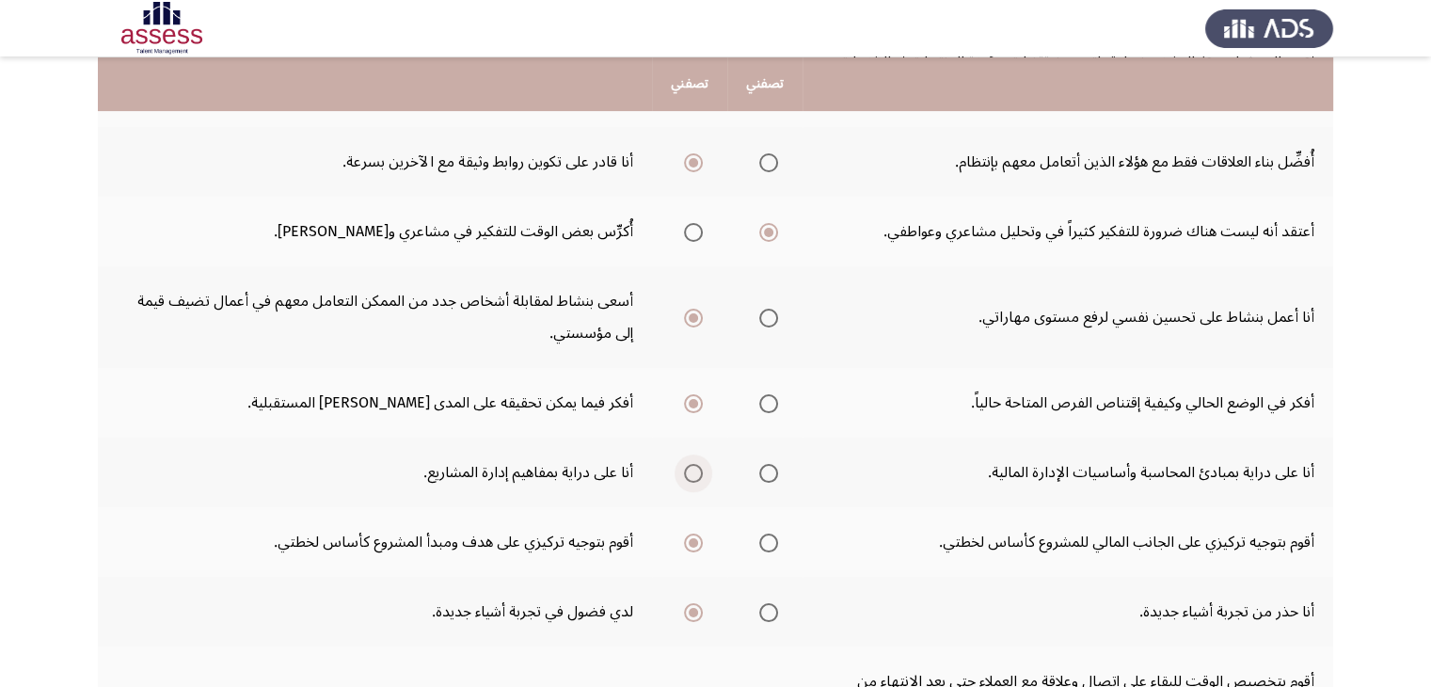
click at [692, 471] on span "Select an option" at bounding box center [693, 473] width 19 height 19
click at [692, 471] on input "Select an option" at bounding box center [693, 473] width 19 height 19
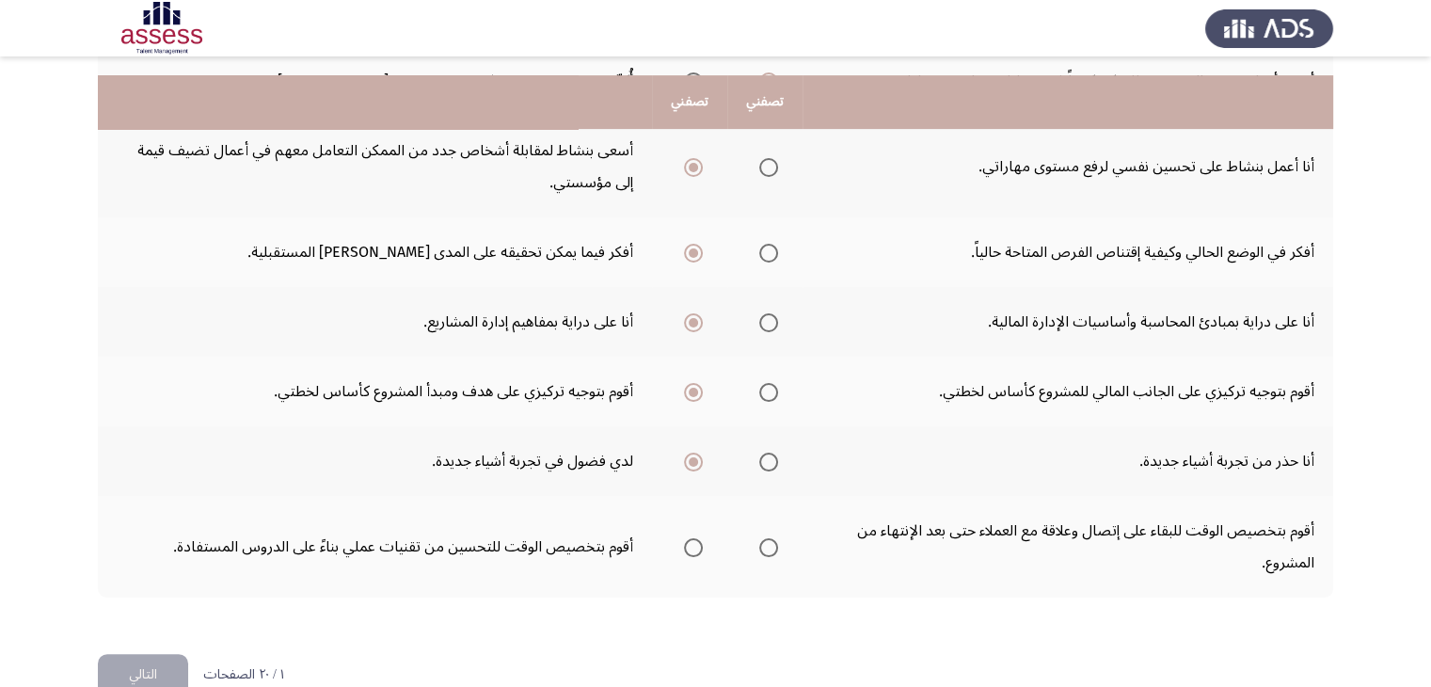
scroll to position [680, 0]
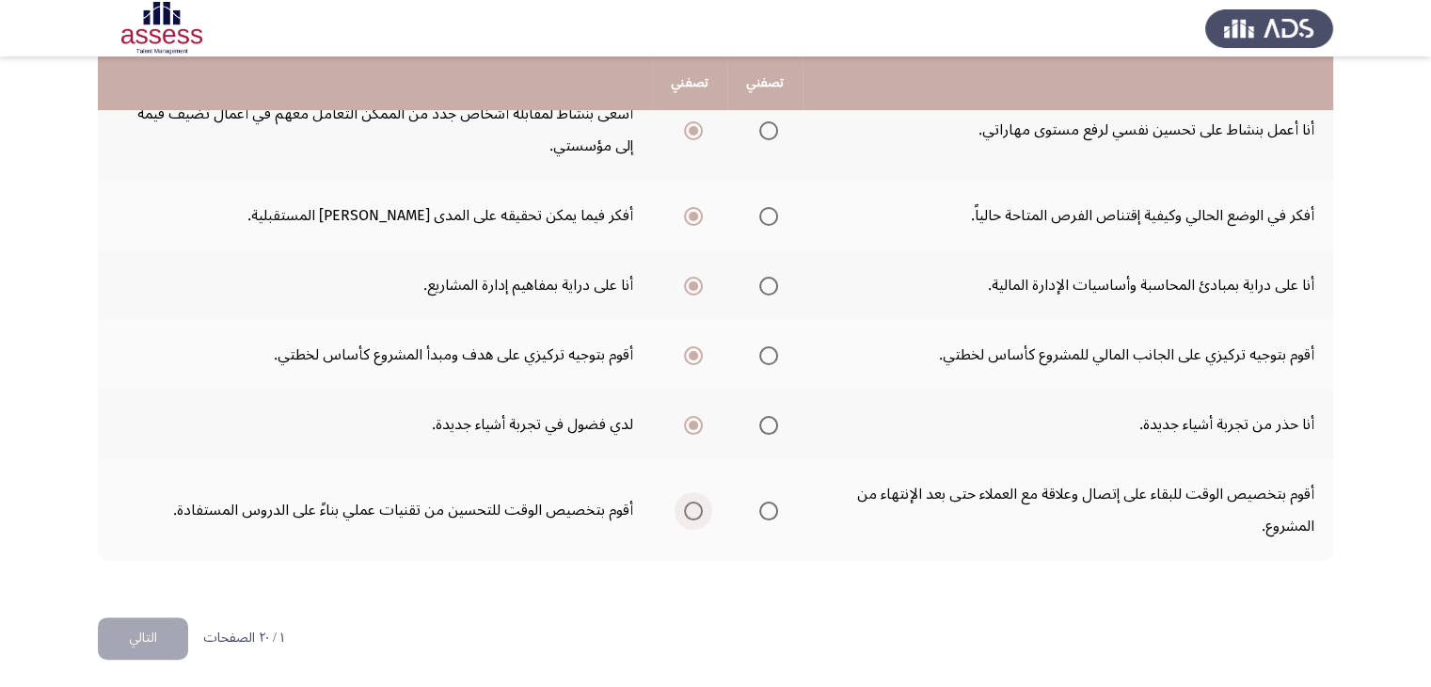
click at [697, 506] on span "Select an option" at bounding box center [693, 510] width 19 height 19
click at [697, 506] on input "Select an option" at bounding box center [693, 510] width 19 height 19
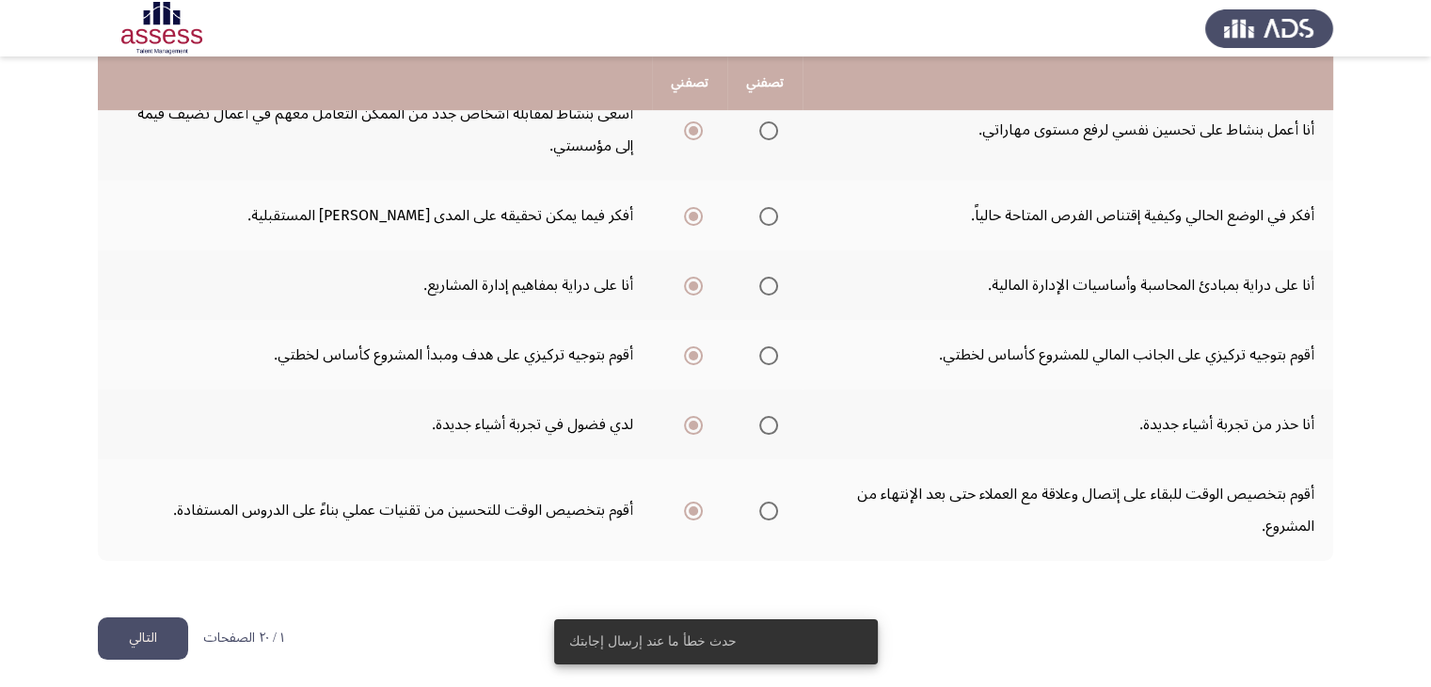
click at [170, 633] on button "التالي" at bounding box center [143, 638] width 90 height 42
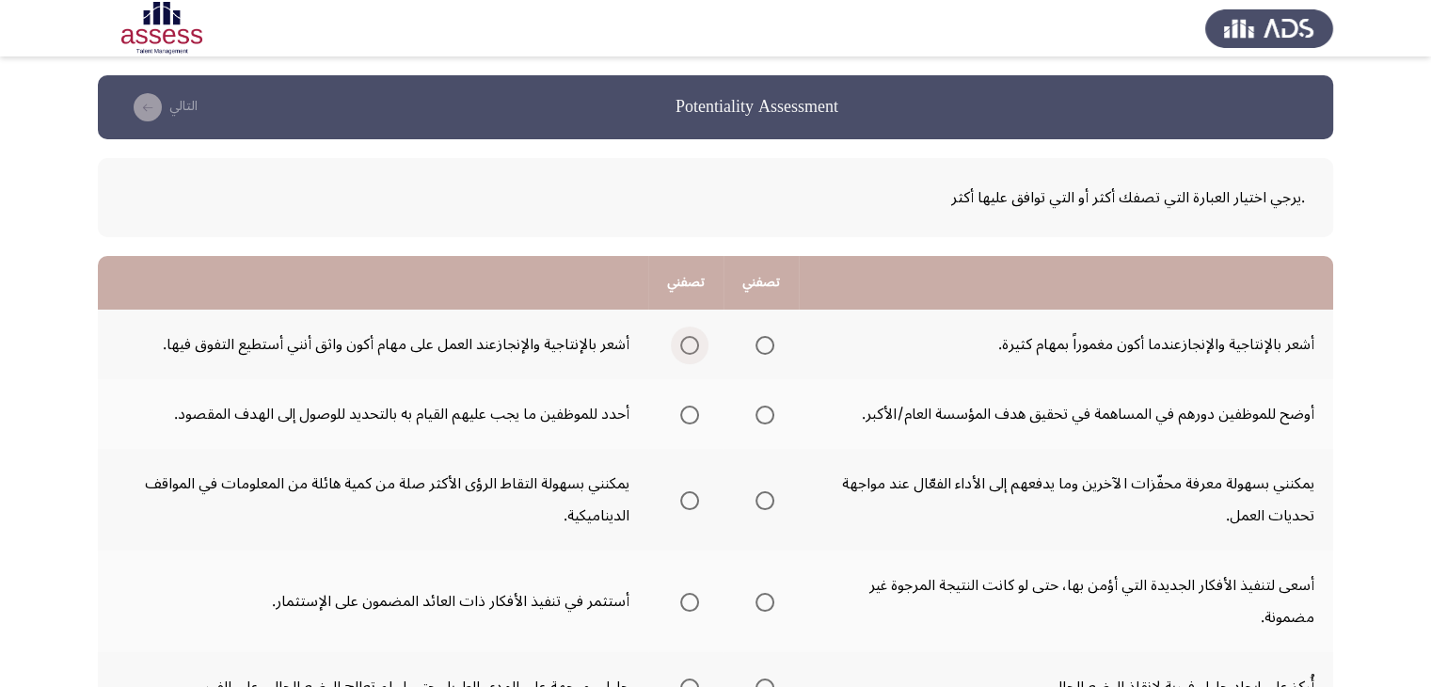
click at [685, 347] on span "Select an option" at bounding box center [689, 345] width 19 height 19
click at [685, 347] on input "Select an option" at bounding box center [689, 345] width 19 height 19
click at [778, 414] on th at bounding box center [760, 414] width 75 height 70
click at [760, 415] on span "Select an option" at bounding box center [764, 414] width 19 height 19
click at [760, 415] on input "Select an option" at bounding box center [764, 414] width 19 height 19
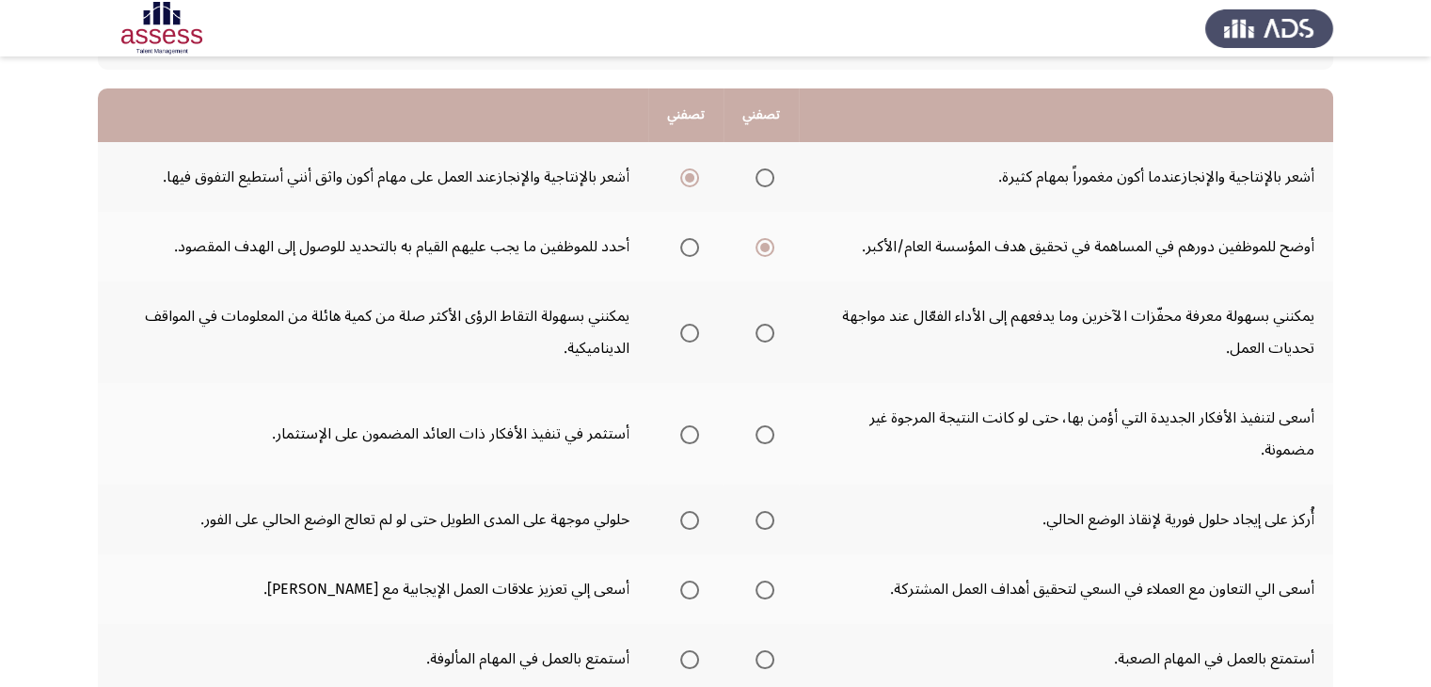
scroll to position [188, 0]
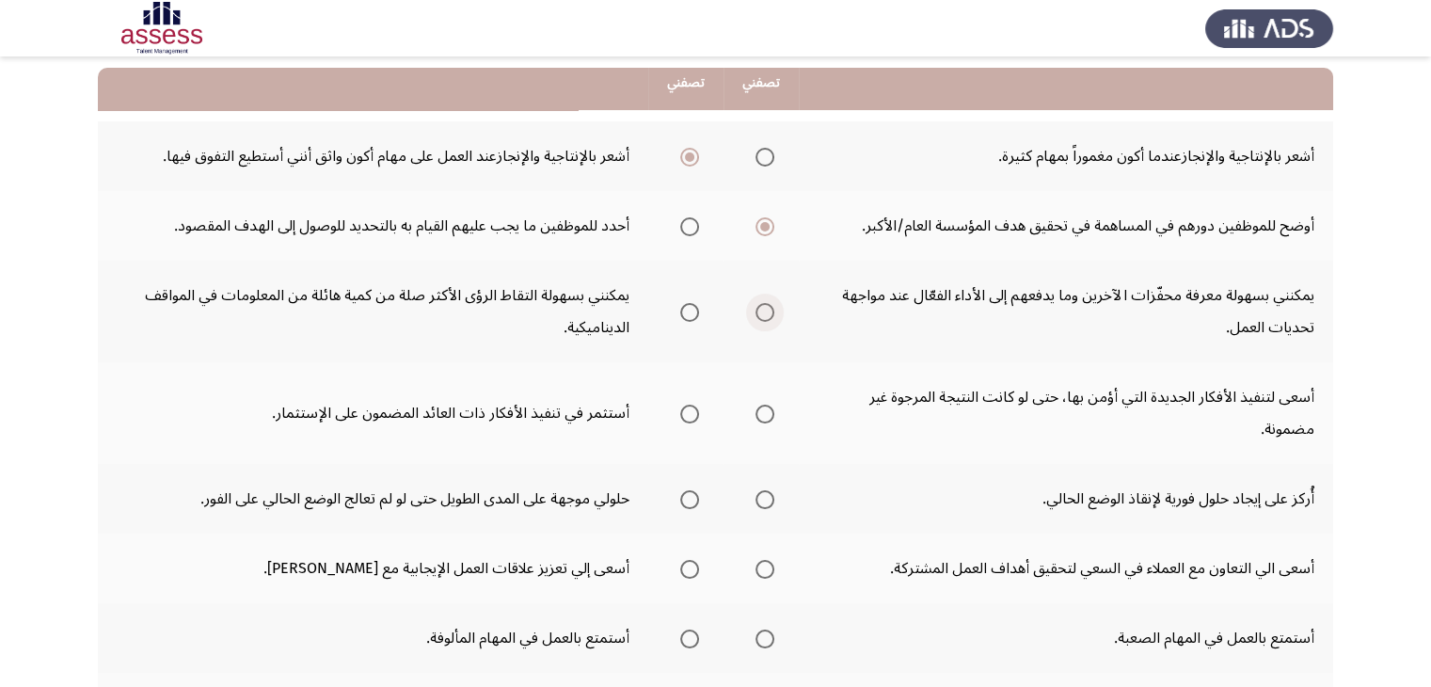
click at [765, 308] on span "Select an option" at bounding box center [764, 312] width 19 height 19
click at [765, 308] on input "Select an option" at bounding box center [764, 312] width 19 height 19
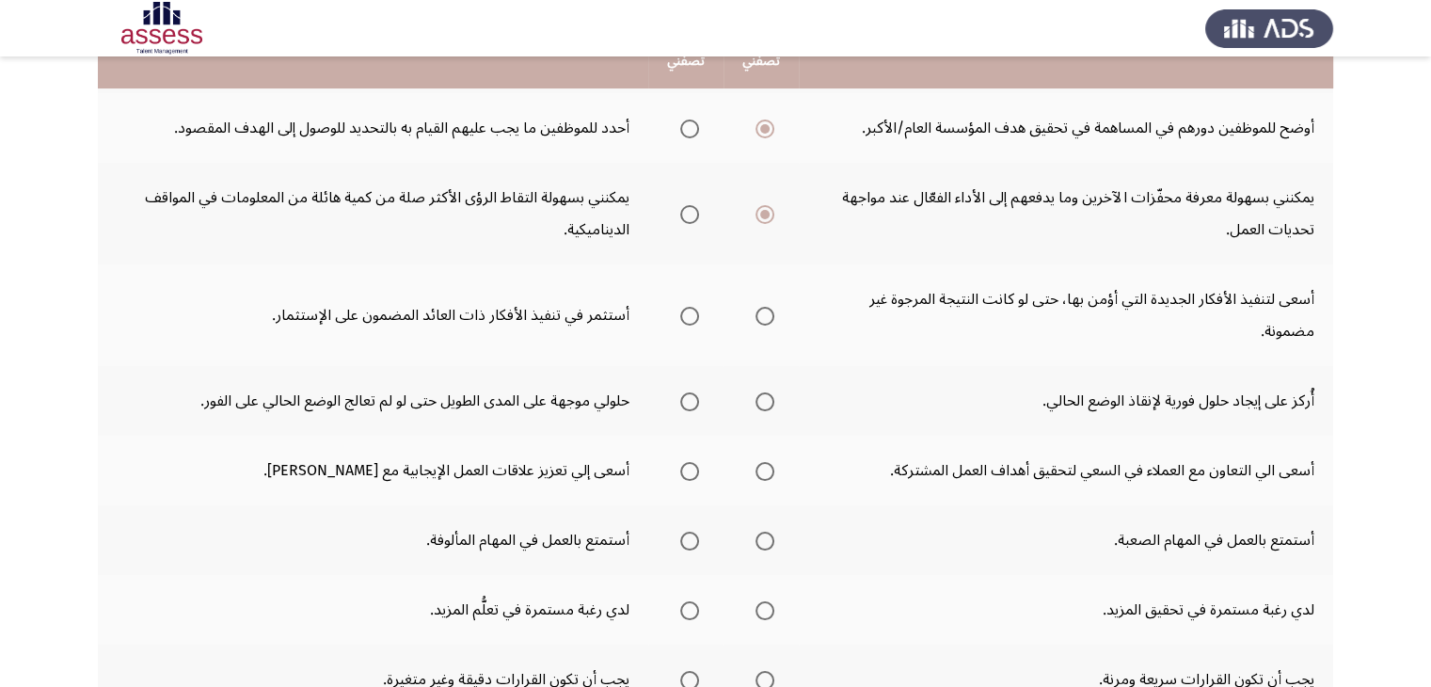
scroll to position [301, 0]
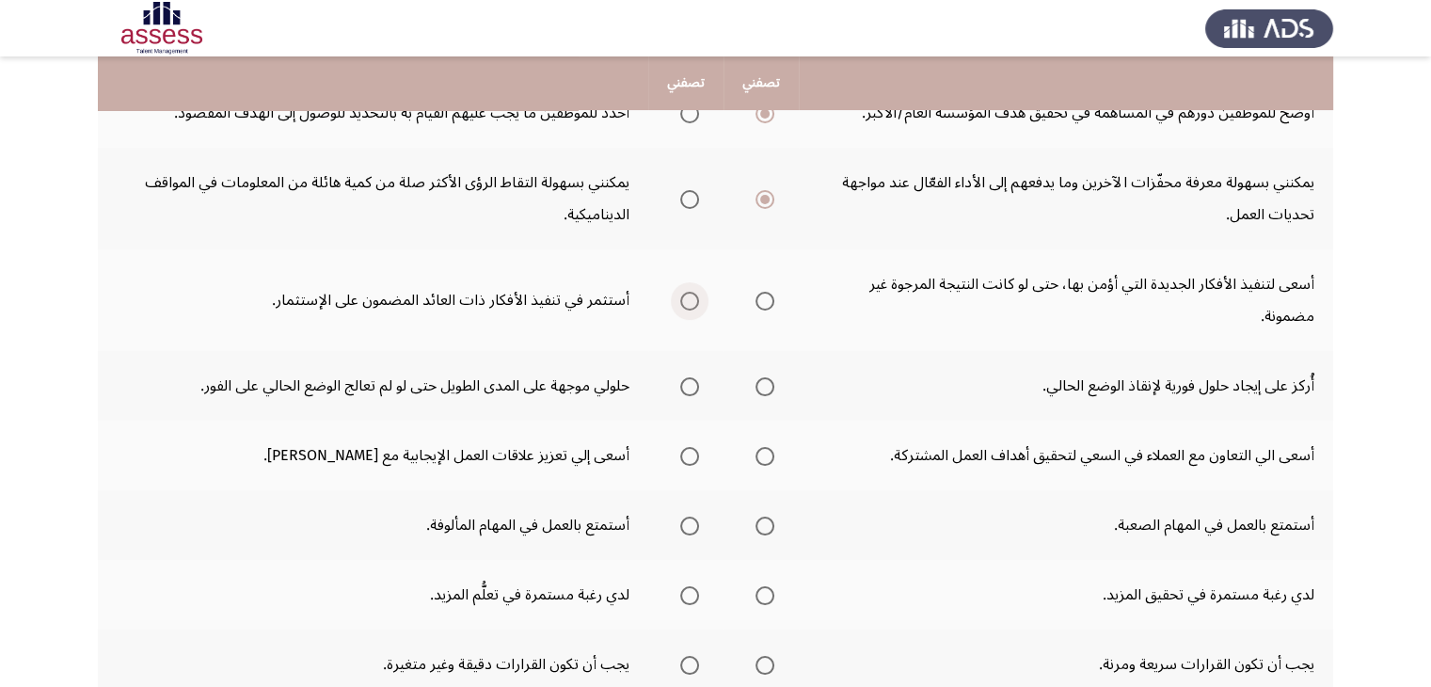
click at [694, 298] on span "Select an option" at bounding box center [689, 301] width 19 height 19
click at [694, 298] on input "Select an option" at bounding box center [689, 301] width 19 height 19
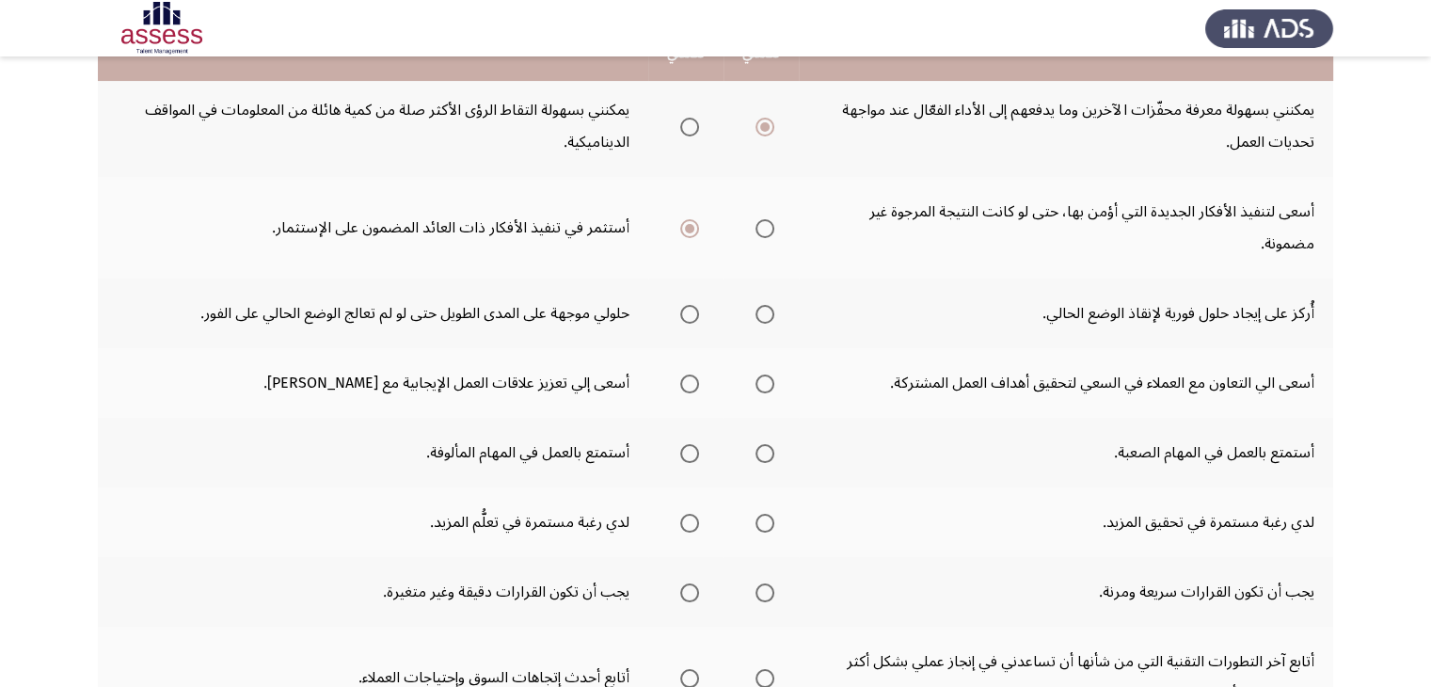
scroll to position [376, 0]
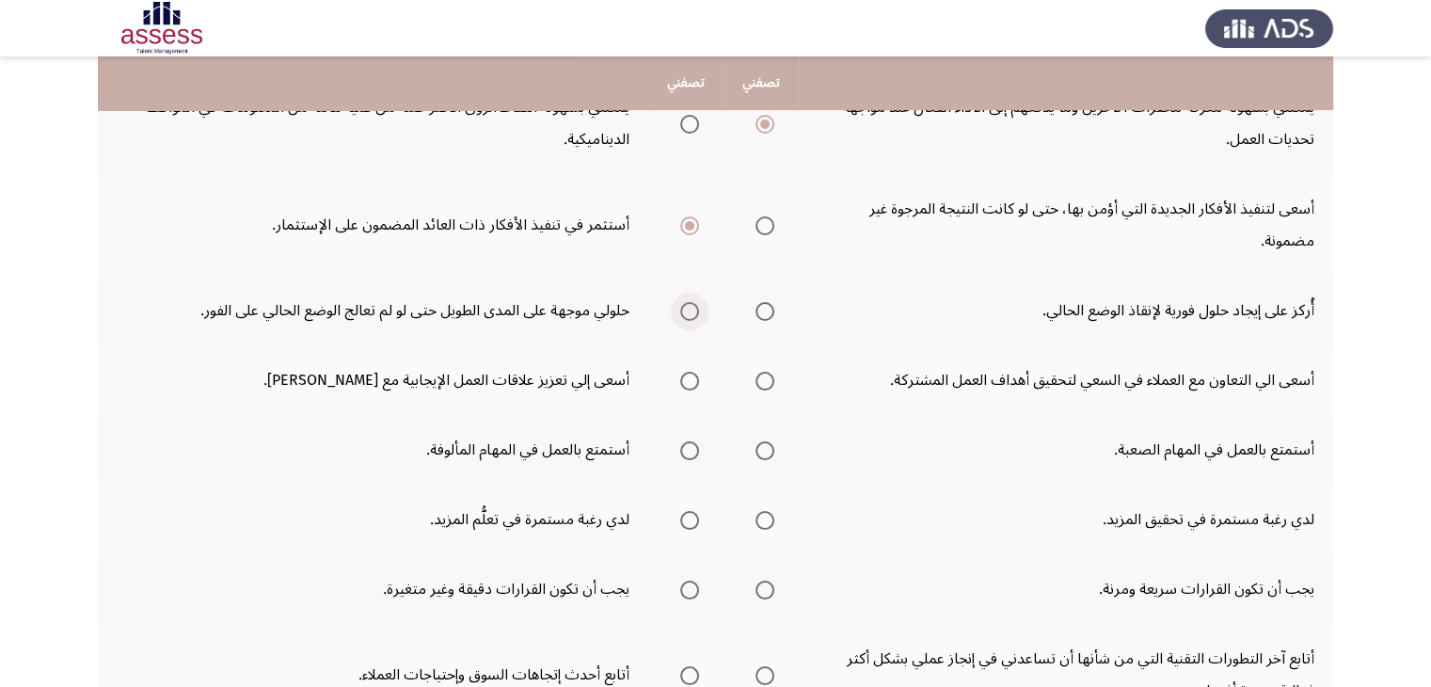
click at [693, 307] on span "Select an option" at bounding box center [689, 311] width 19 height 19
click at [693, 307] on input "Select an option" at bounding box center [689, 311] width 19 height 19
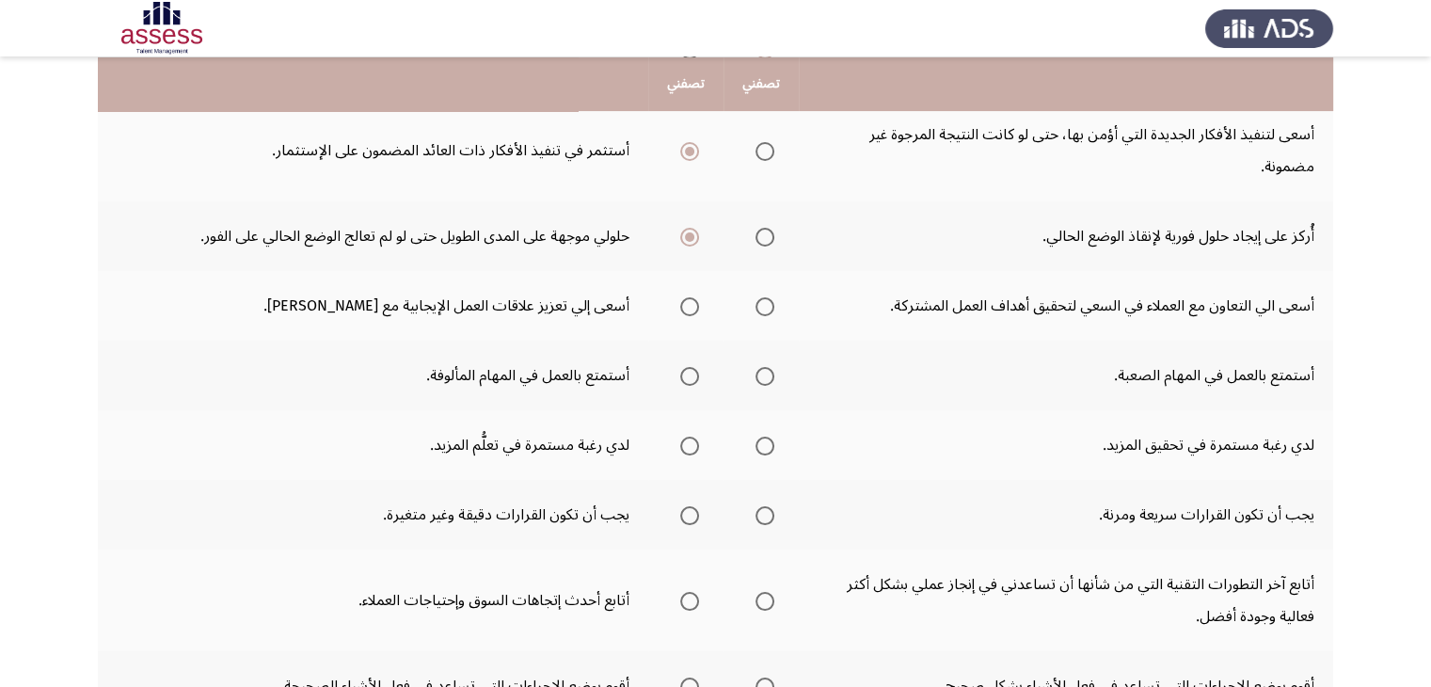
scroll to position [451, 0]
click at [766, 302] on span "Select an option" at bounding box center [764, 305] width 19 height 19
click at [766, 302] on input "Select an option" at bounding box center [764, 305] width 19 height 19
click at [771, 373] on span "Select an option" at bounding box center [764, 375] width 19 height 19
click at [771, 373] on input "Select an option" at bounding box center [764, 375] width 19 height 19
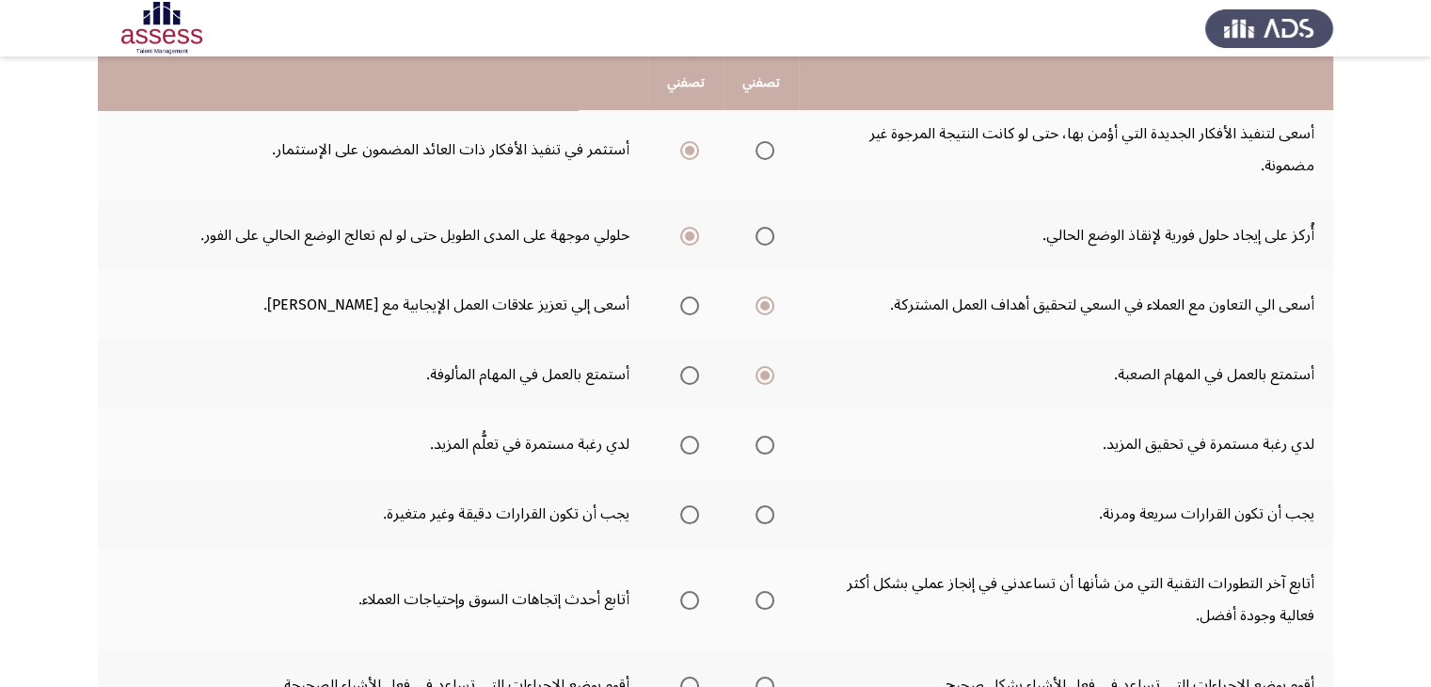
click at [688, 435] on span "Select an option" at bounding box center [689, 444] width 19 height 19
click at [688, 435] on input "Select an option" at bounding box center [689, 444] width 19 height 19
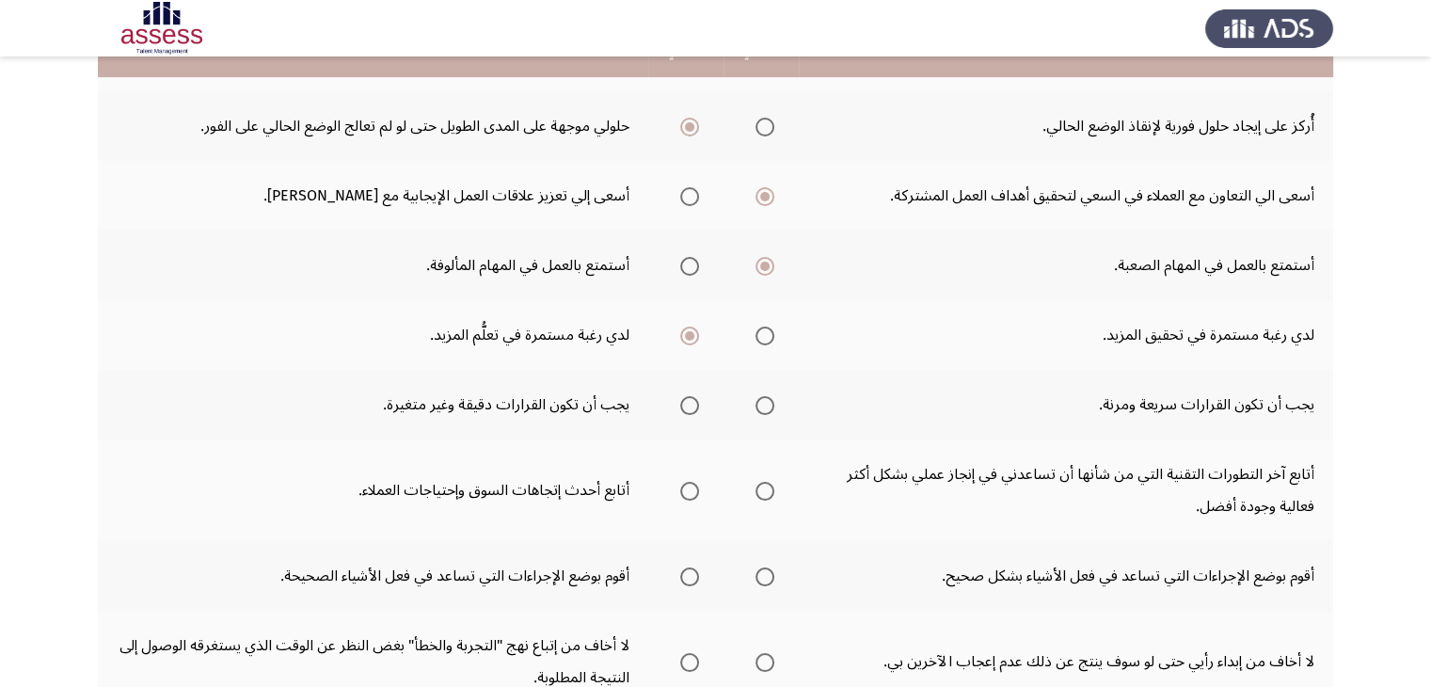
scroll to position [564, 0]
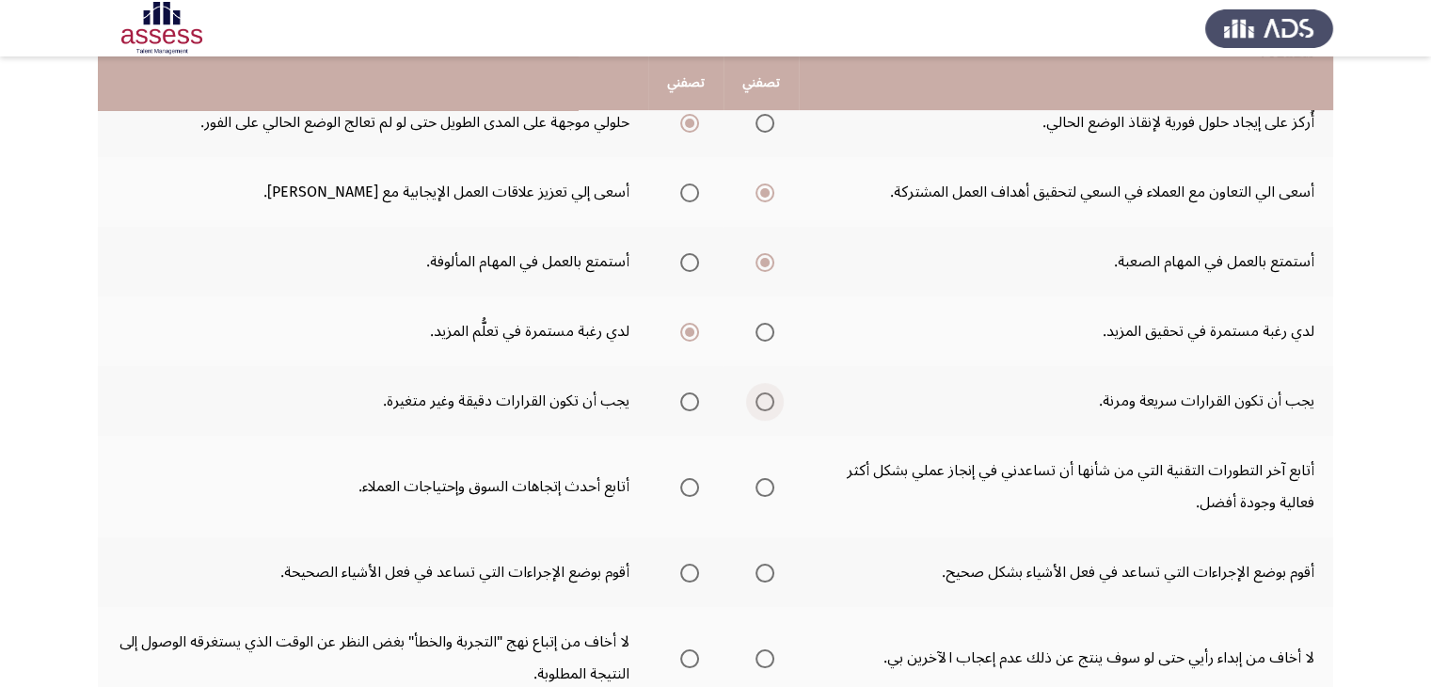
click at [764, 397] on span "Select an option" at bounding box center [764, 401] width 19 height 19
click at [764, 397] on input "Select an option" at bounding box center [764, 401] width 19 height 19
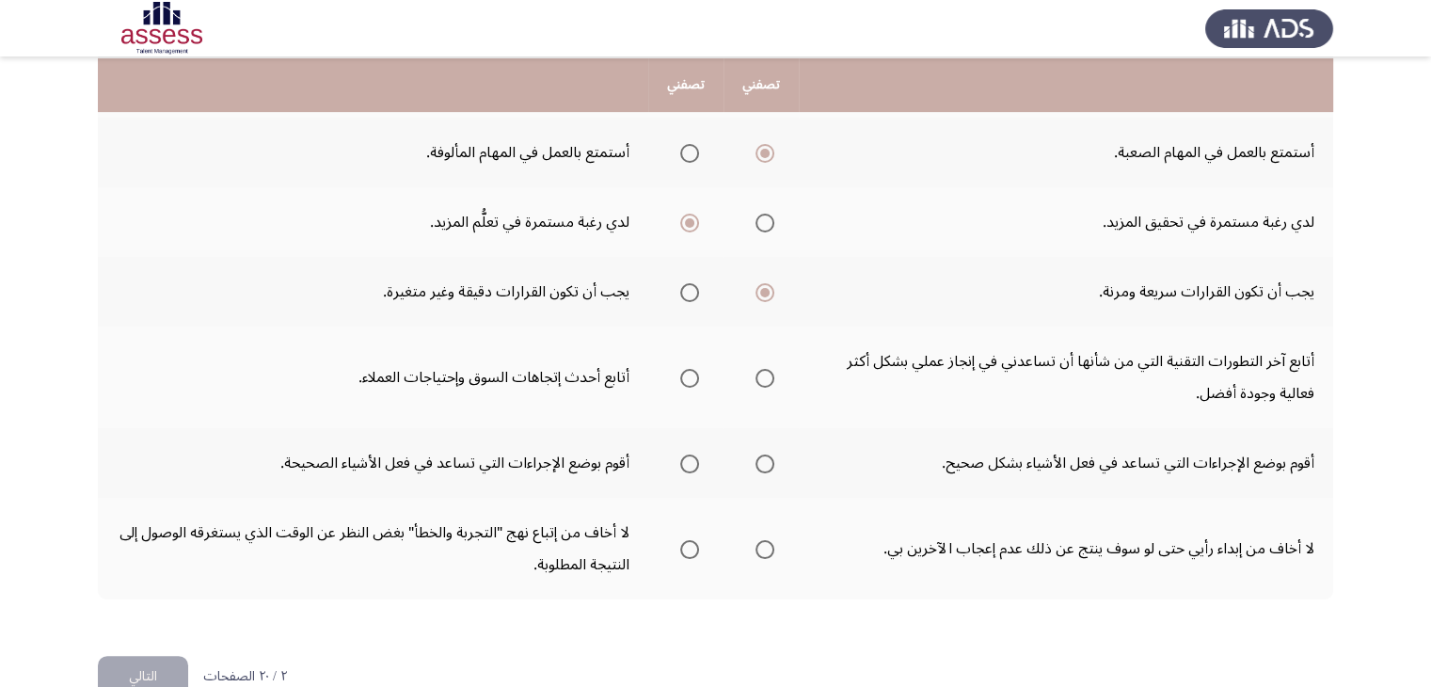
scroll to position [677, 0]
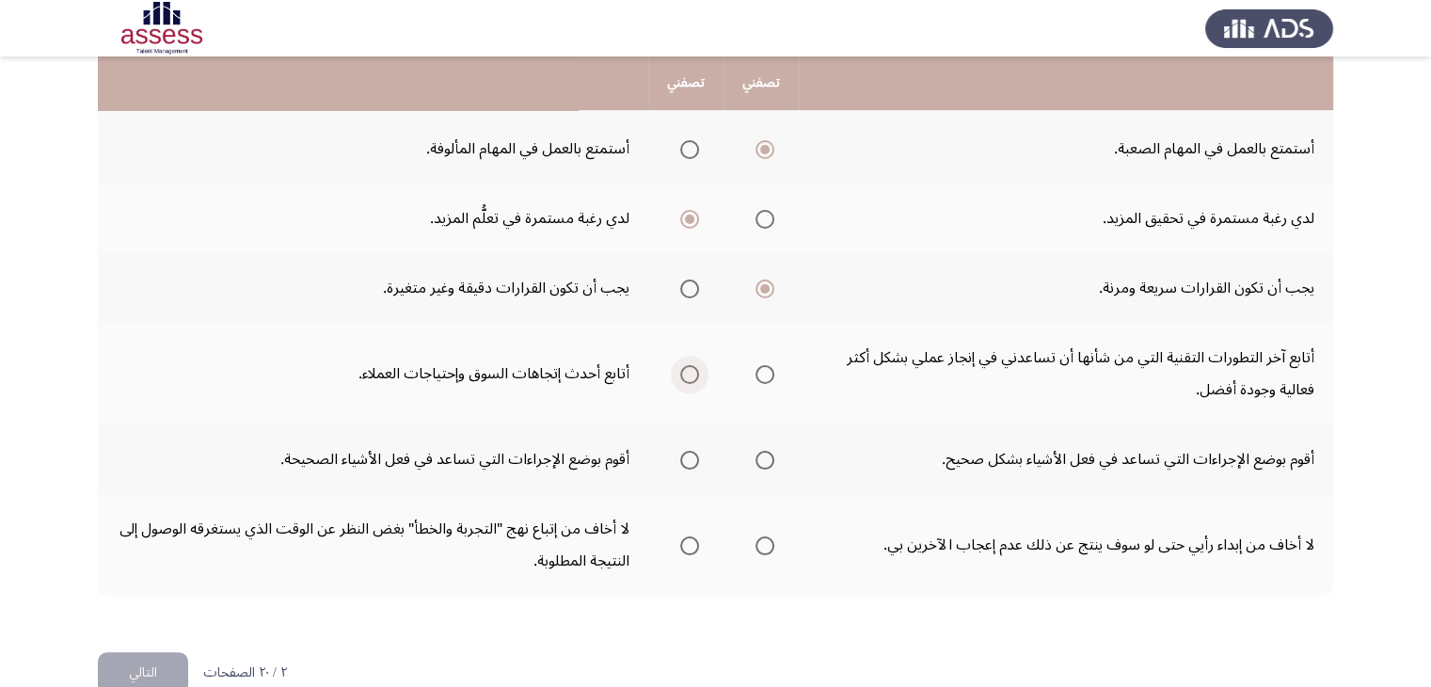
click at [697, 369] on span "Select an option" at bounding box center [689, 374] width 19 height 19
click at [697, 369] on input "Select an option" at bounding box center [689, 374] width 19 height 19
click at [766, 456] on span "Select an option" at bounding box center [764, 460] width 19 height 19
click at [766, 456] on input "Select an option" at bounding box center [764, 460] width 19 height 19
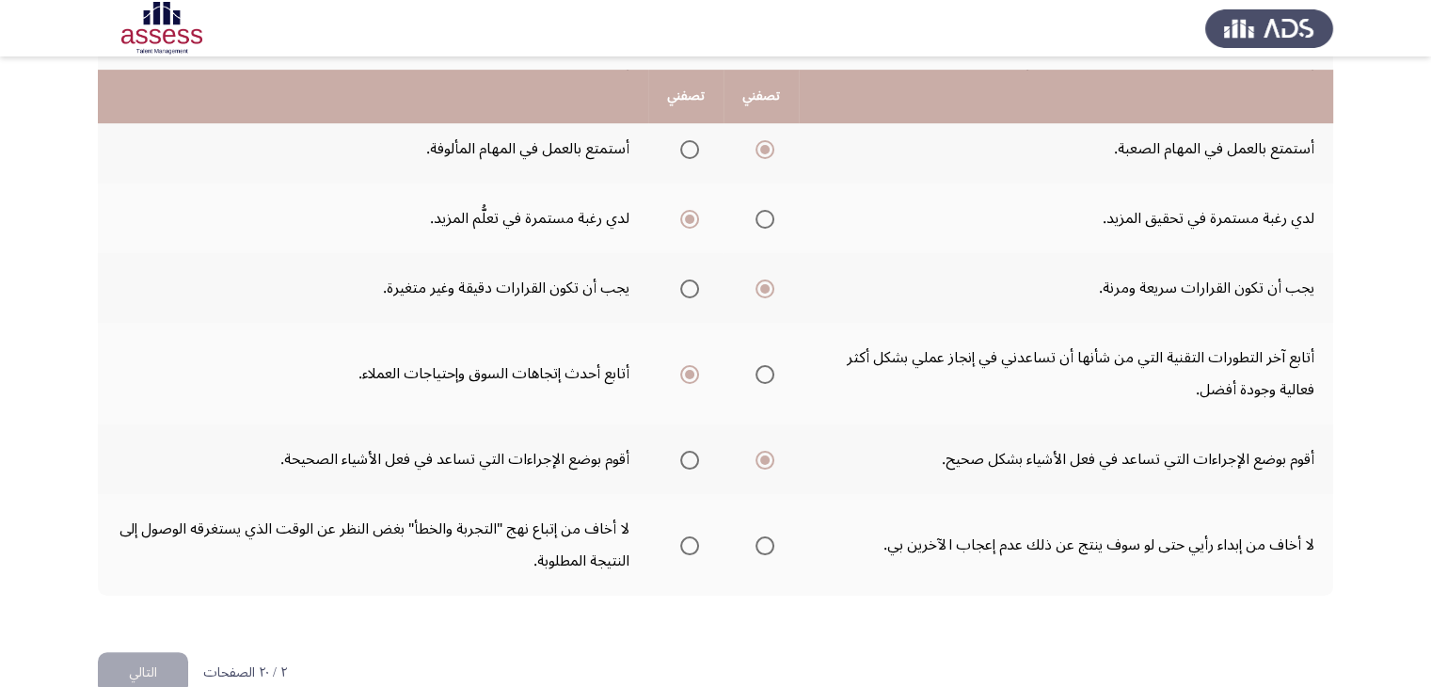
scroll to position [711, 0]
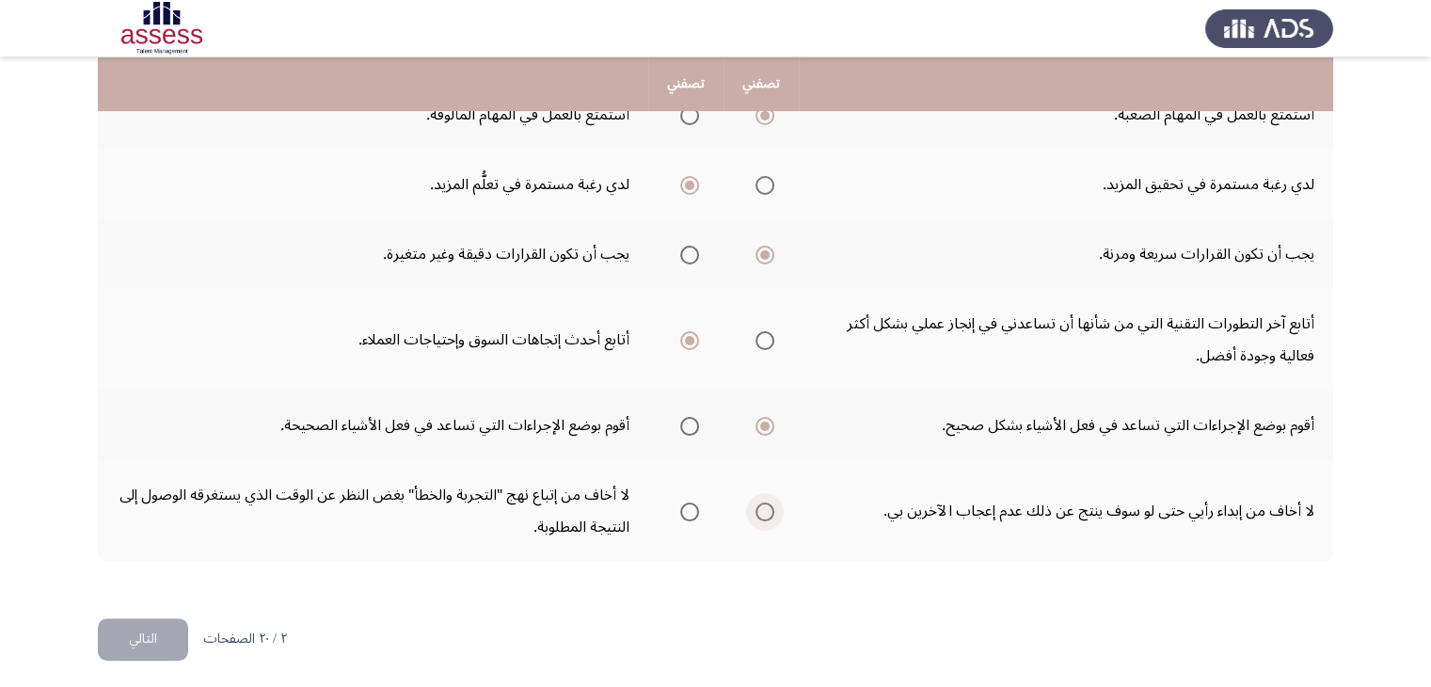
click at [757, 510] on span "Select an option" at bounding box center [764, 511] width 19 height 19
click at [757, 510] on input "Select an option" at bounding box center [764, 511] width 19 height 19
click at [669, 504] on th at bounding box center [685, 511] width 75 height 102
click at [692, 511] on span "Select an option" at bounding box center [689, 511] width 19 height 19
click at [692, 511] on input "Select an option" at bounding box center [689, 511] width 19 height 19
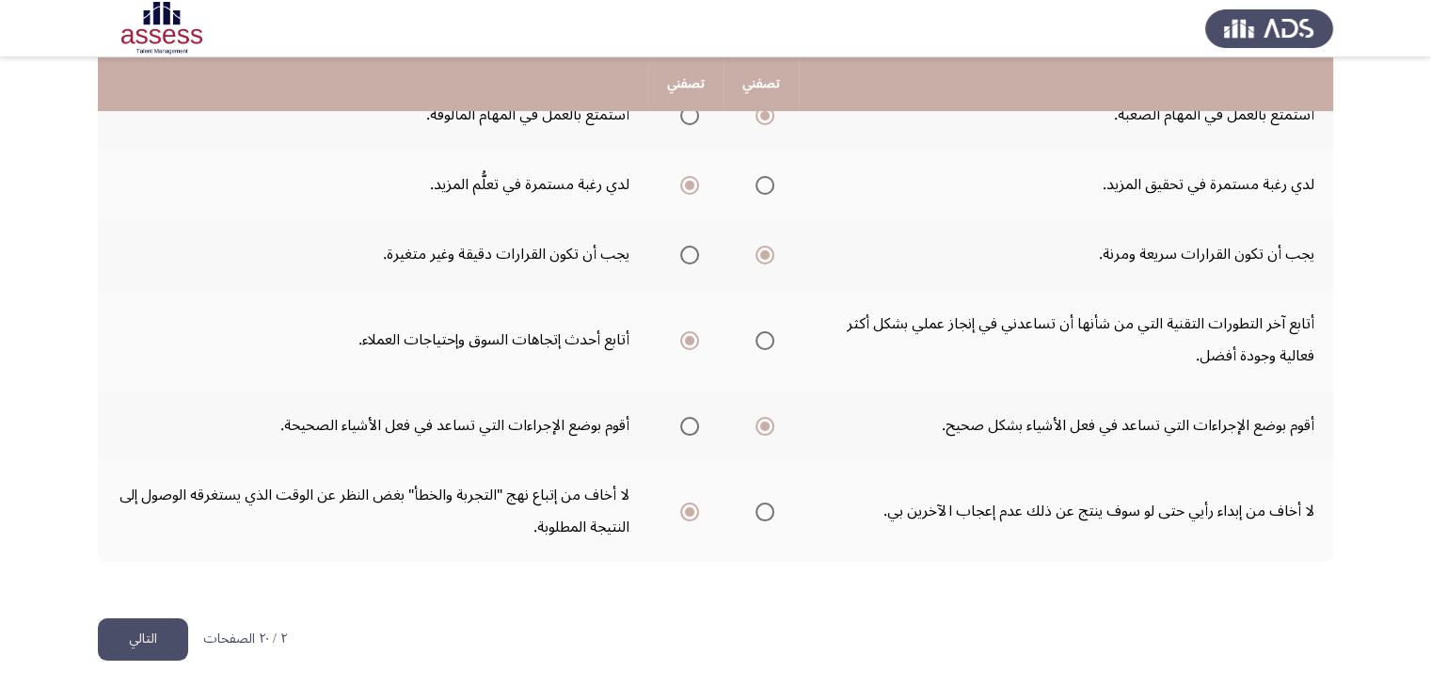
click at [140, 626] on button "التالي" at bounding box center [143, 639] width 90 height 42
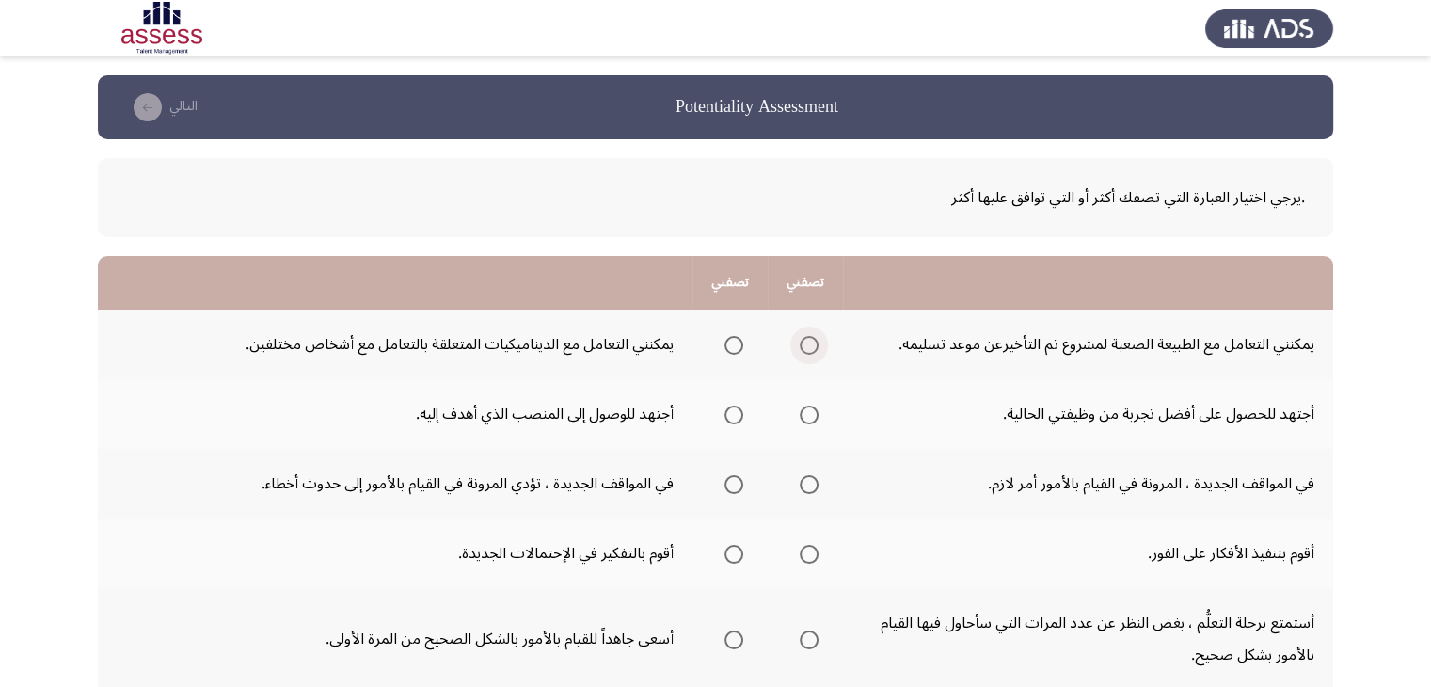
click at [813, 351] on span "Select an option" at bounding box center [808, 345] width 19 height 19
click at [813, 351] on input "Select an option" at bounding box center [808, 345] width 19 height 19
click at [812, 418] on span "Select an option" at bounding box center [808, 414] width 19 height 19
click at [812, 418] on input "Select an option" at bounding box center [808, 414] width 19 height 19
click at [814, 475] on span "Select an option" at bounding box center [808, 484] width 19 height 19
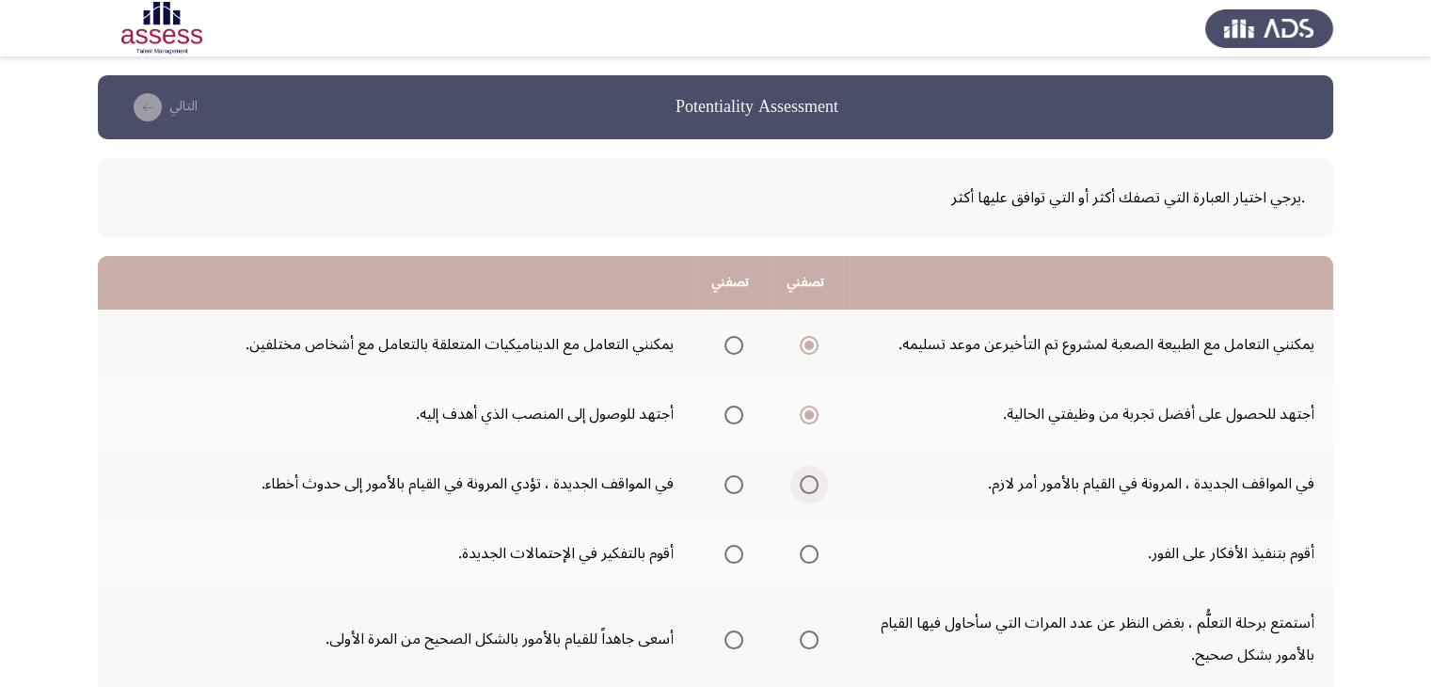
click at [814, 475] on input "Select an option" at bounding box center [808, 484] width 19 height 19
click at [726, 550] on span "Select an option" at bounding box center [733, 554] width 19 height 19
click at [726, 550] on input "Select an option" at bounding box center [733, 554] width 19 height 19
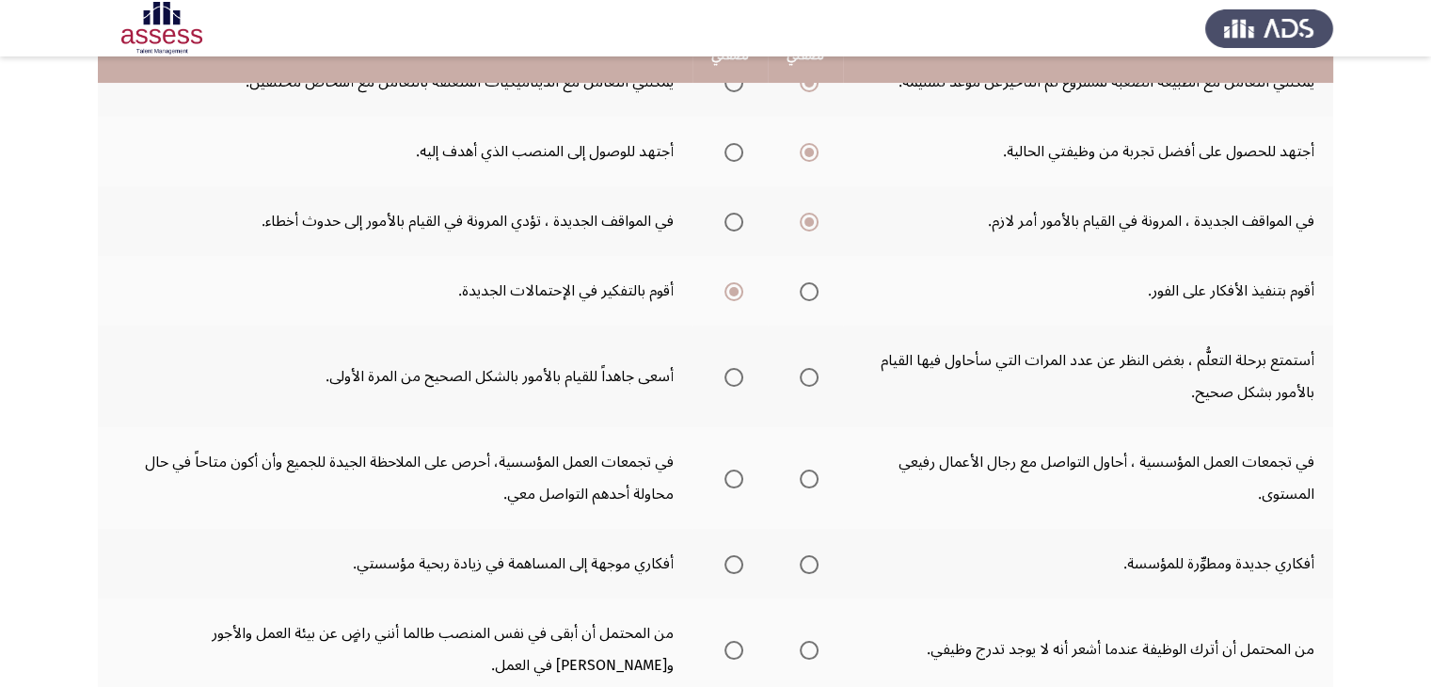
scroll to position [263, 0]
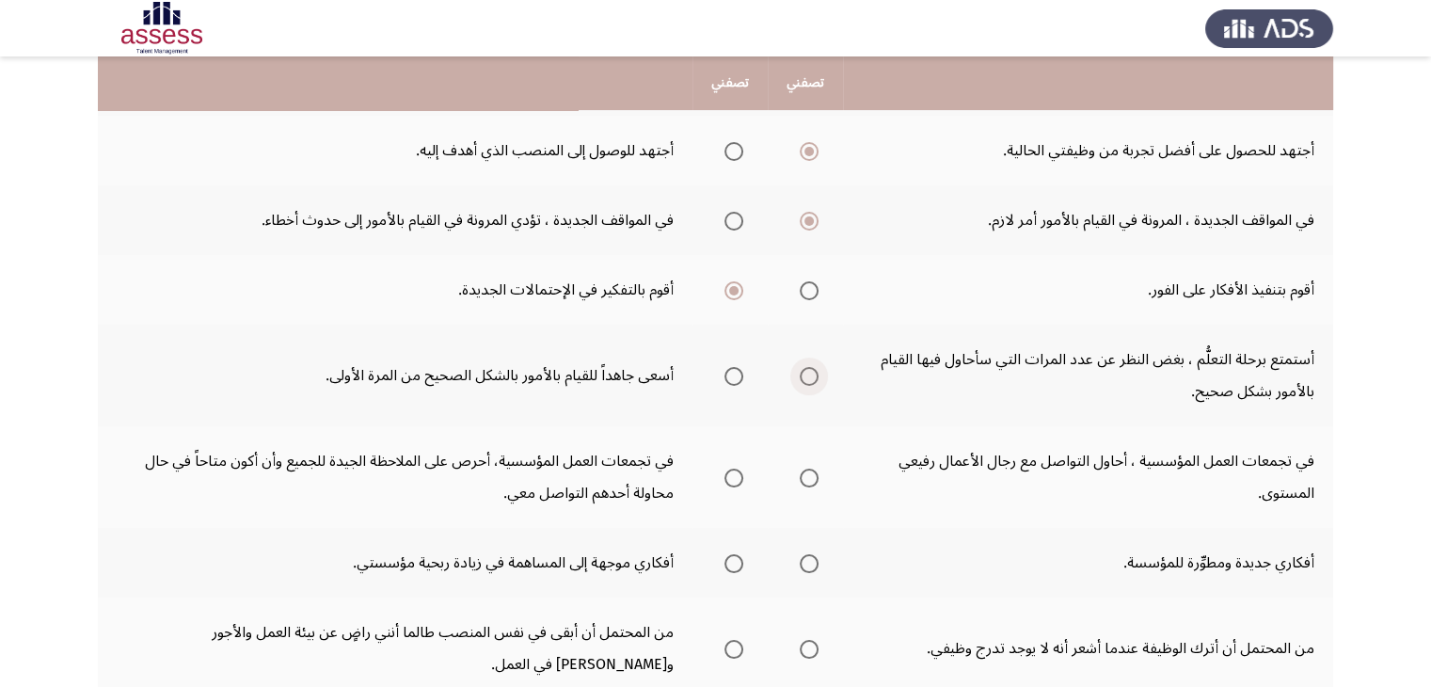
click at [806, 380] on span "Select an option" at bounding box center [808, 376] width 19 height 19
click at [806, 380] on input "Select an option" at bounding box center [808, 376] width 19 height 19
click at [735, 480] on span "Select an option" at bounding box center [733, 477] width 19 height 19
click at [735, 480] on input "Select an option" at bounding box center [733, 477] width 19 height 19
click at [807, 473] on span "Select an option" at bounding box center [808, 477] width 19 height 19
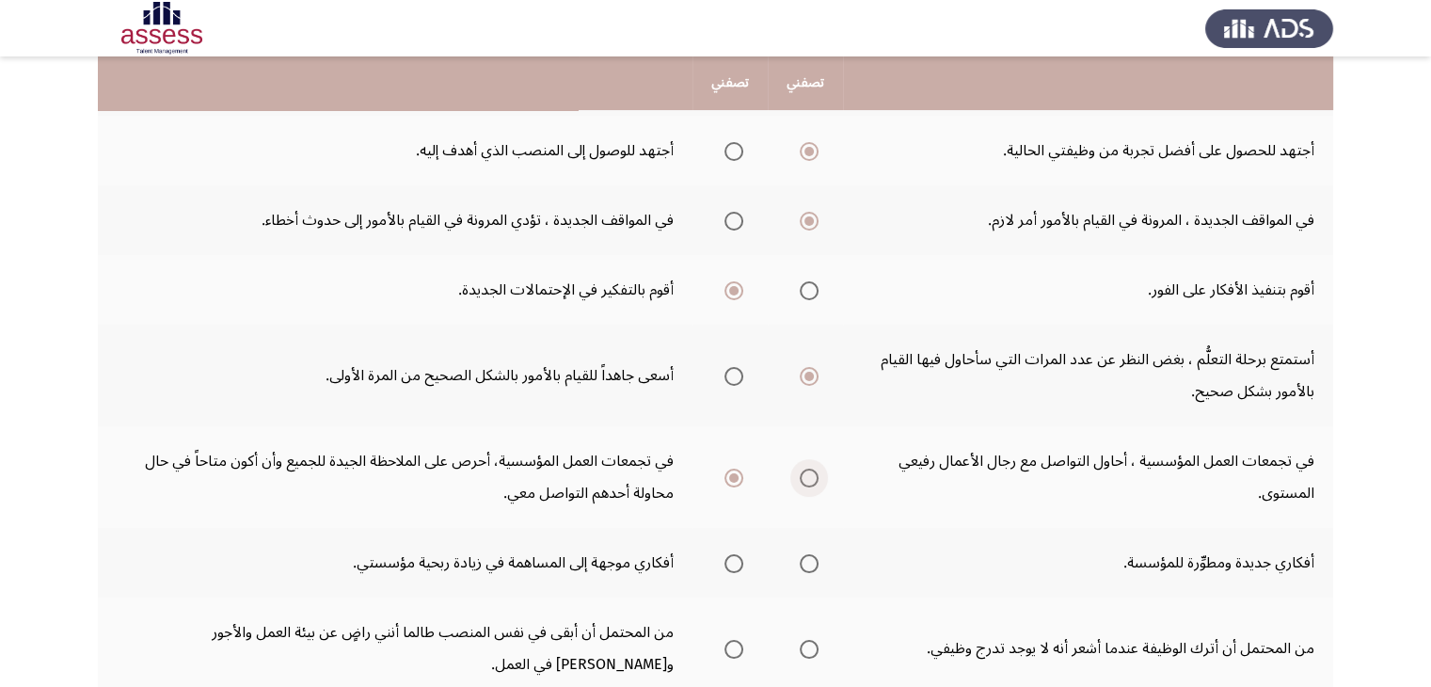
click at [807, 473] on input "Select an option" at bounding box center [808, 477] width 19 height 19
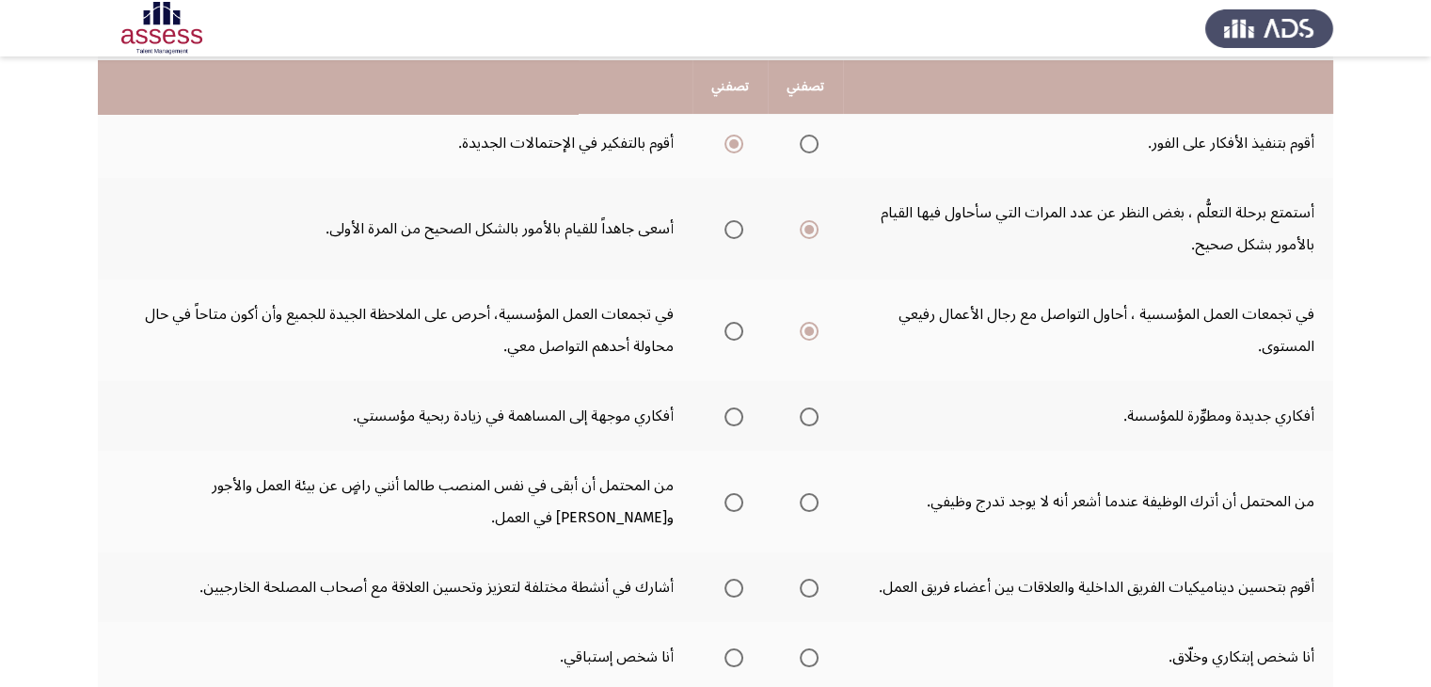
scroll to position [414, 0]
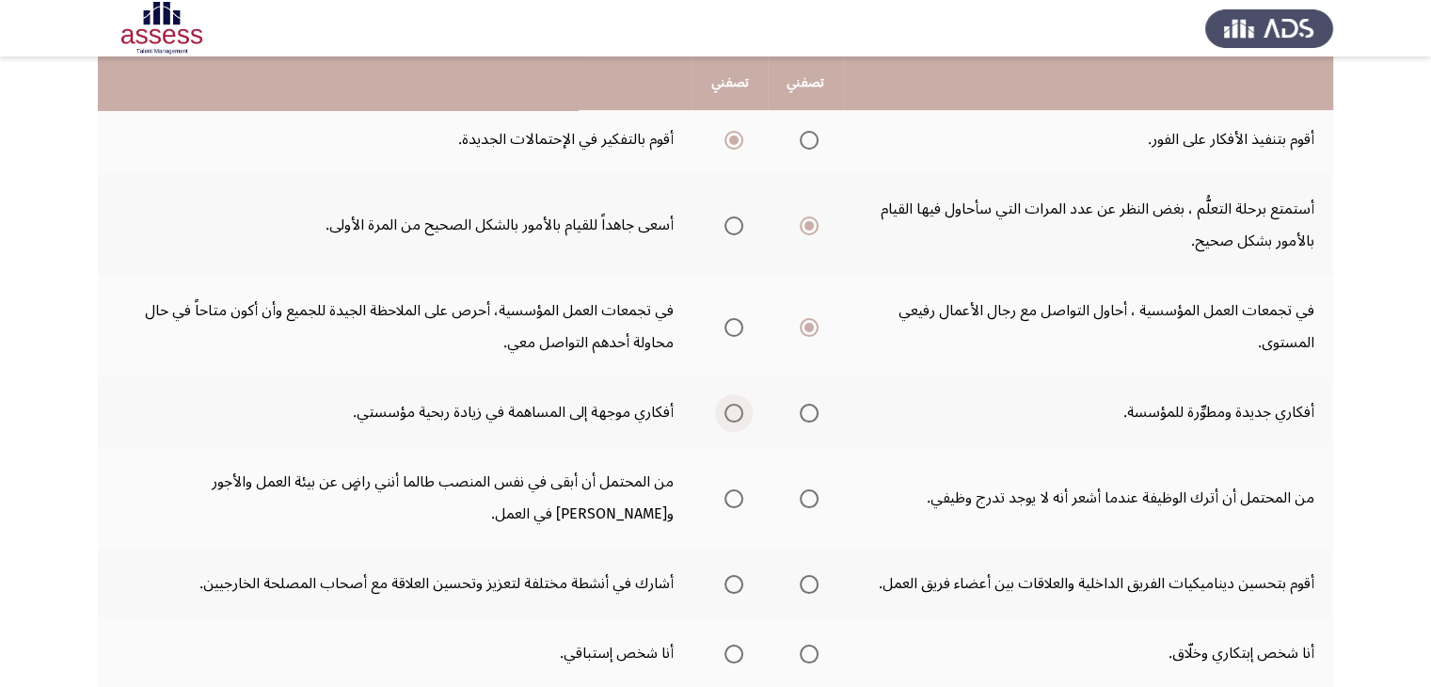
click at [737, 407] on span "Select an option" at bounding box center [733, 412] width 19 height 19
click at [737, 407] on input "Select an option" at bounding box center [733, 412] width 19 height 19
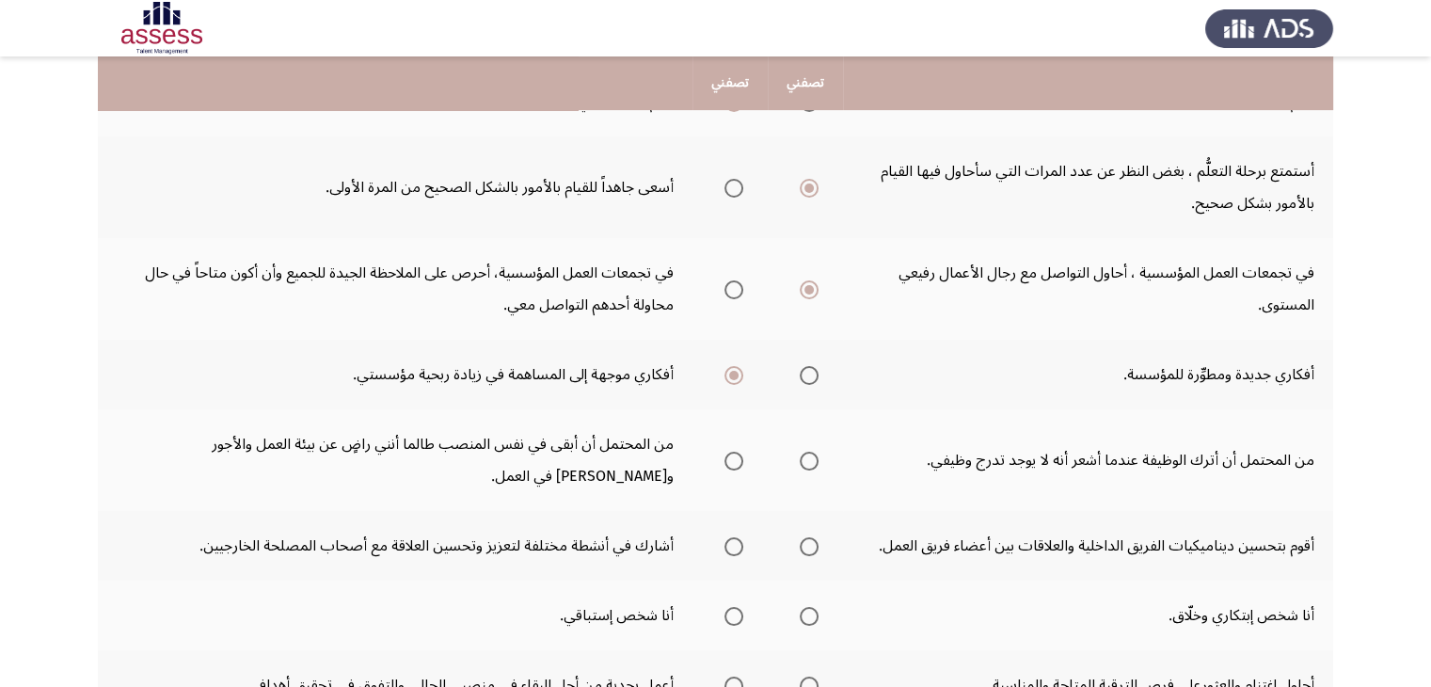
scroll to position [489, 0]
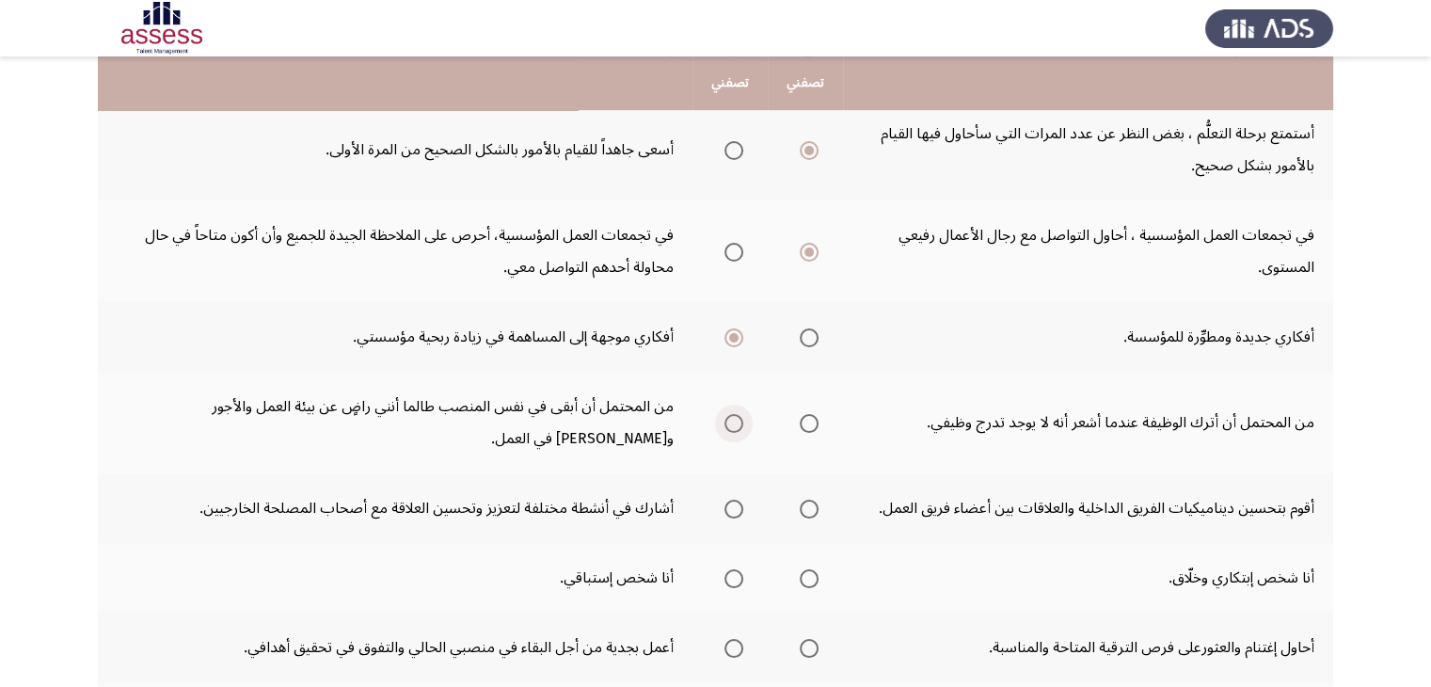
click at [731, 419] on span "Select an option" at bounding box center [733, 423] width 19 height 19
click at [731, 419] on input "Select an option" at bounding box center [733, 423] width 19 height 19
click at [810, 423] on span "Select an option" at bounding box center [808, 423] width 19 height 19
click at [810, 423] on input "Select an option" at bounding box center [808, 423] width 19 height 19
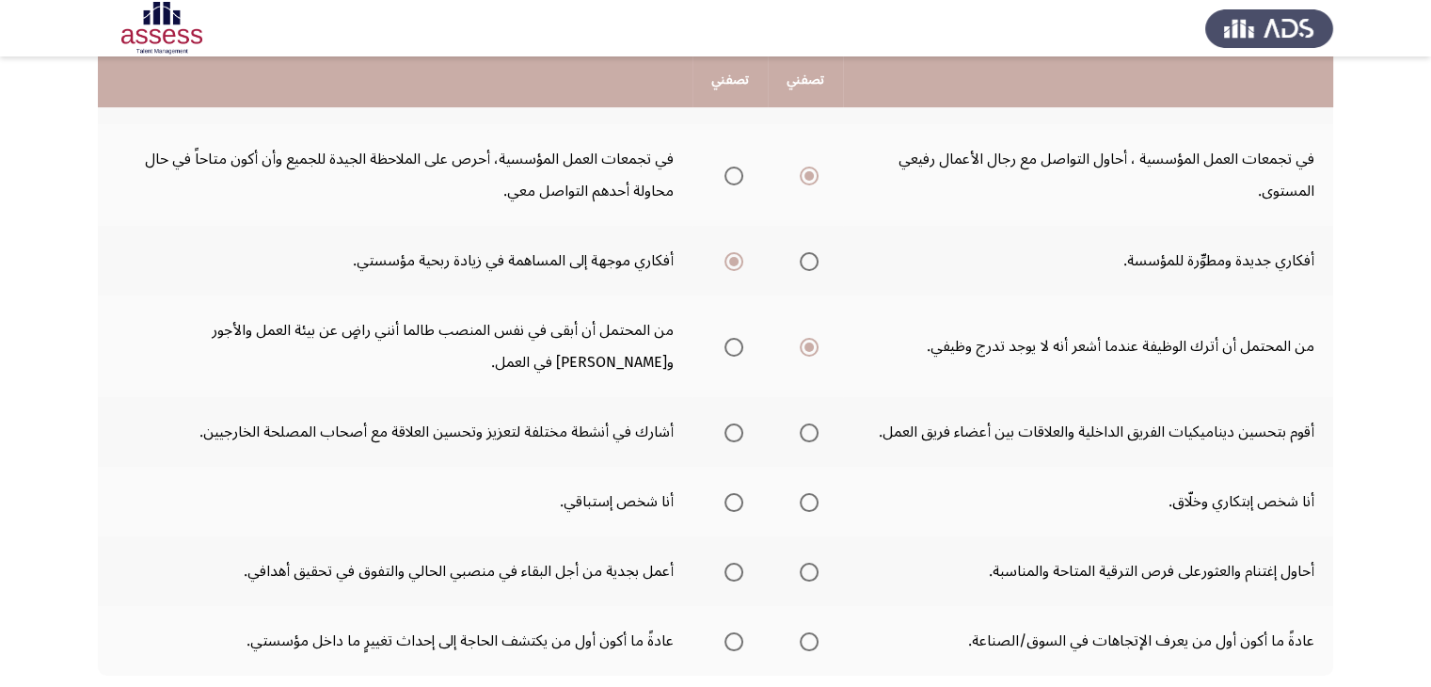
scroll to position [602, 0]
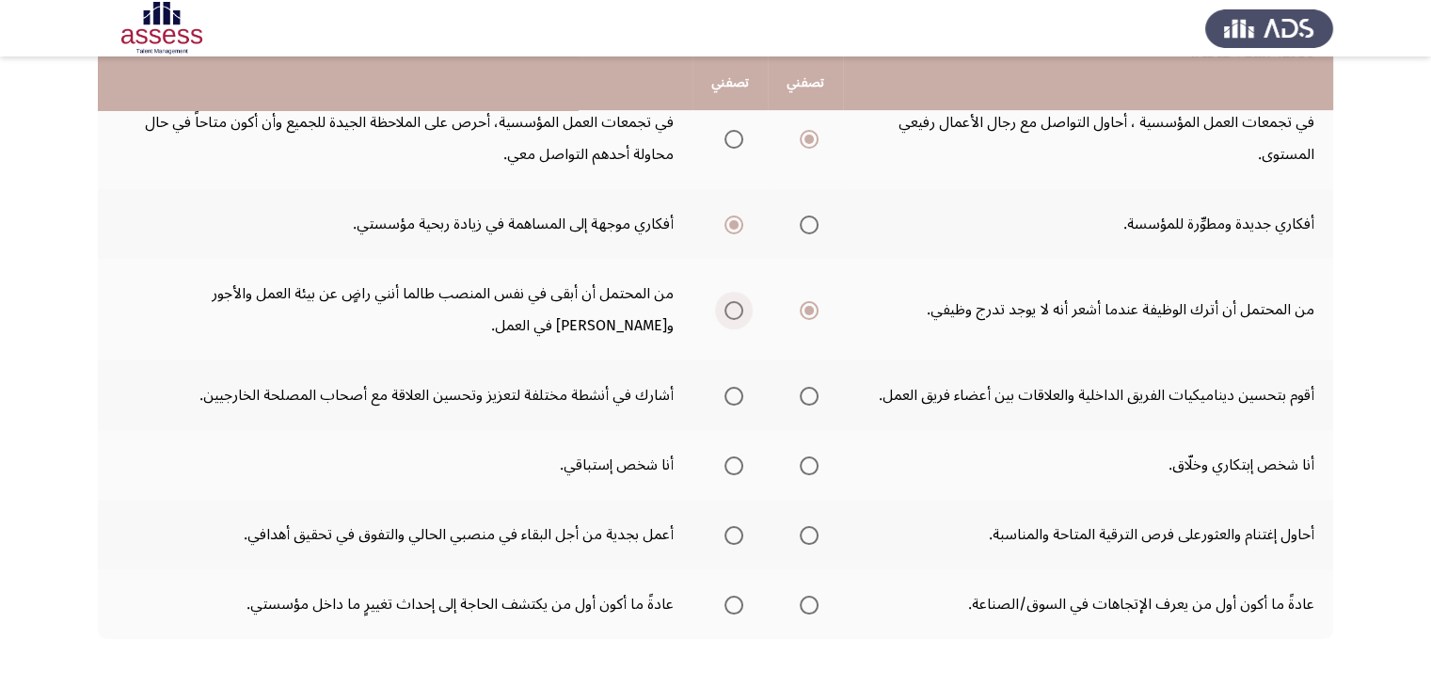
click at [737, 309] on span "Select an option" at bounding box center [733, 310] width 19 height 19
click at [737, 309] on input "Select an option" at bounding box center [733, 310] width 19 height 19
click at [800, 308] on span "Select an option" at bounding box center [808, 310] width 19 height 19
click at [800, 308] on input "Select an option" at bounding box center [808, 310] width 19 height 19
click at [813, 388] on span "Select an option" at bounding box center [808, 396] width 19 height 19
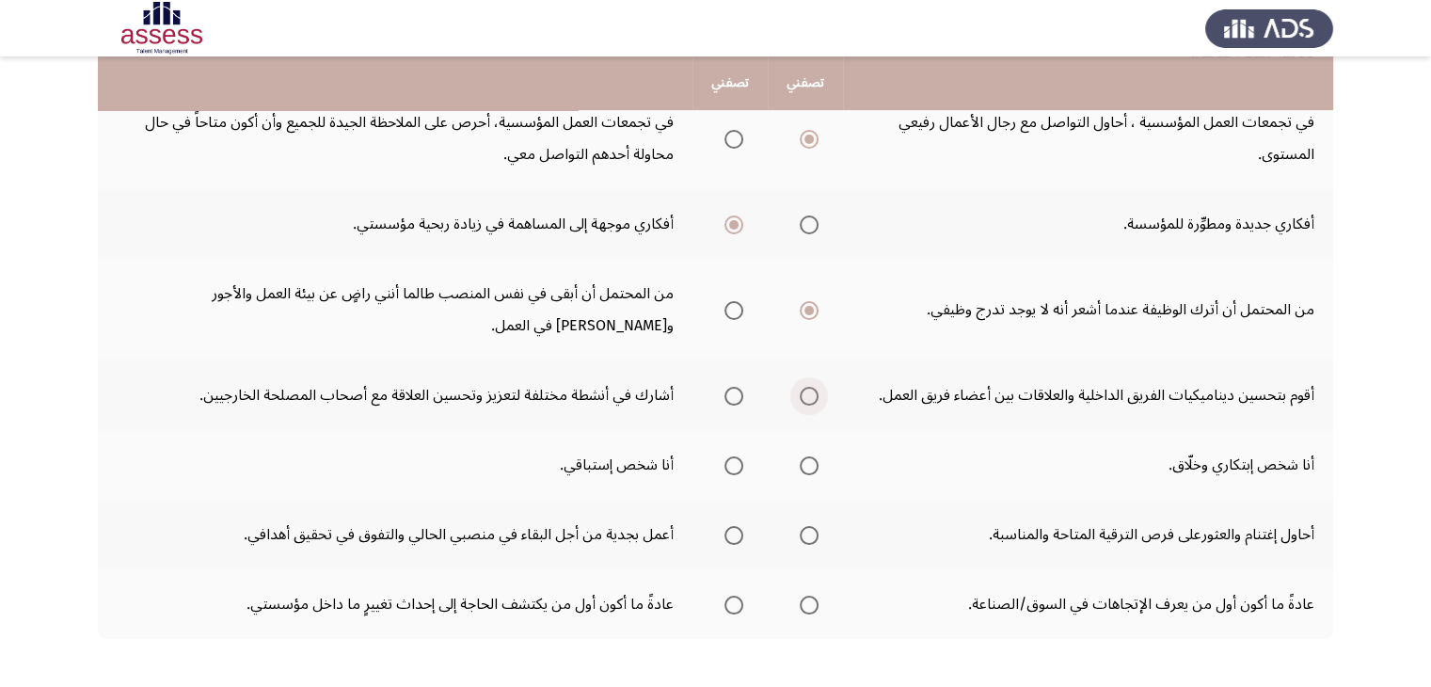
click at [813, 388] on input "Select an option" at bounding box center [808, 396] width 19 height 19
click at [807, 461] on span "Select an option" at bounding box center [808, 465] width 19 height 19
click at [807, 461] on input "Select an option" at bounding box center [808, 465] width 19 height 19
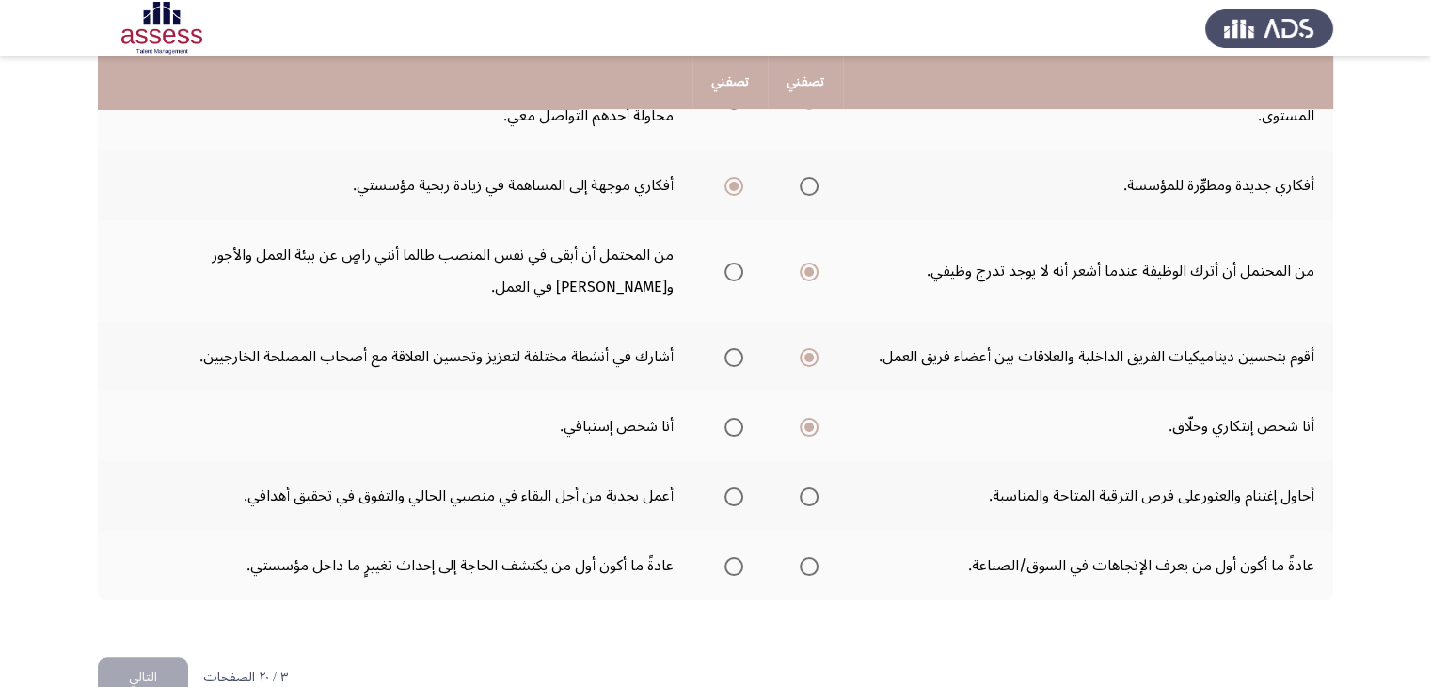
scroll to position [677, 0]
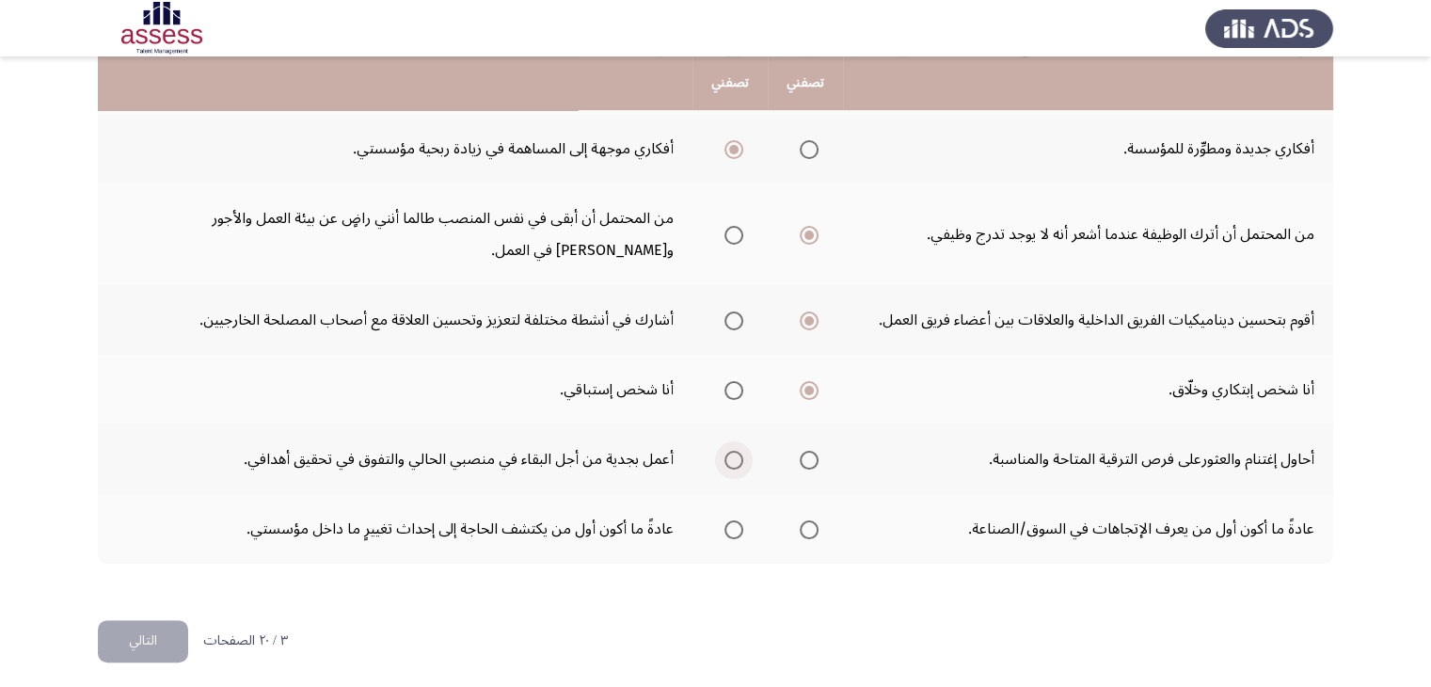
click at [718, 460] on label "Select an option" at bounding box center [730, 460] width 26 height 19
click at [724, 460] on input "Select an option" at bounding box center [733, 460] width 19 height 19
click at [812, 527] on span "Select an option" at bounding box center [808, 529] width 19 height 19
click at [812, 527] on input "Select an option" at bounding box center [808, 529] width 19 height 19
click at [737, 530] on span "Select an option" at bounding box center [733, 529] width 19 height 19
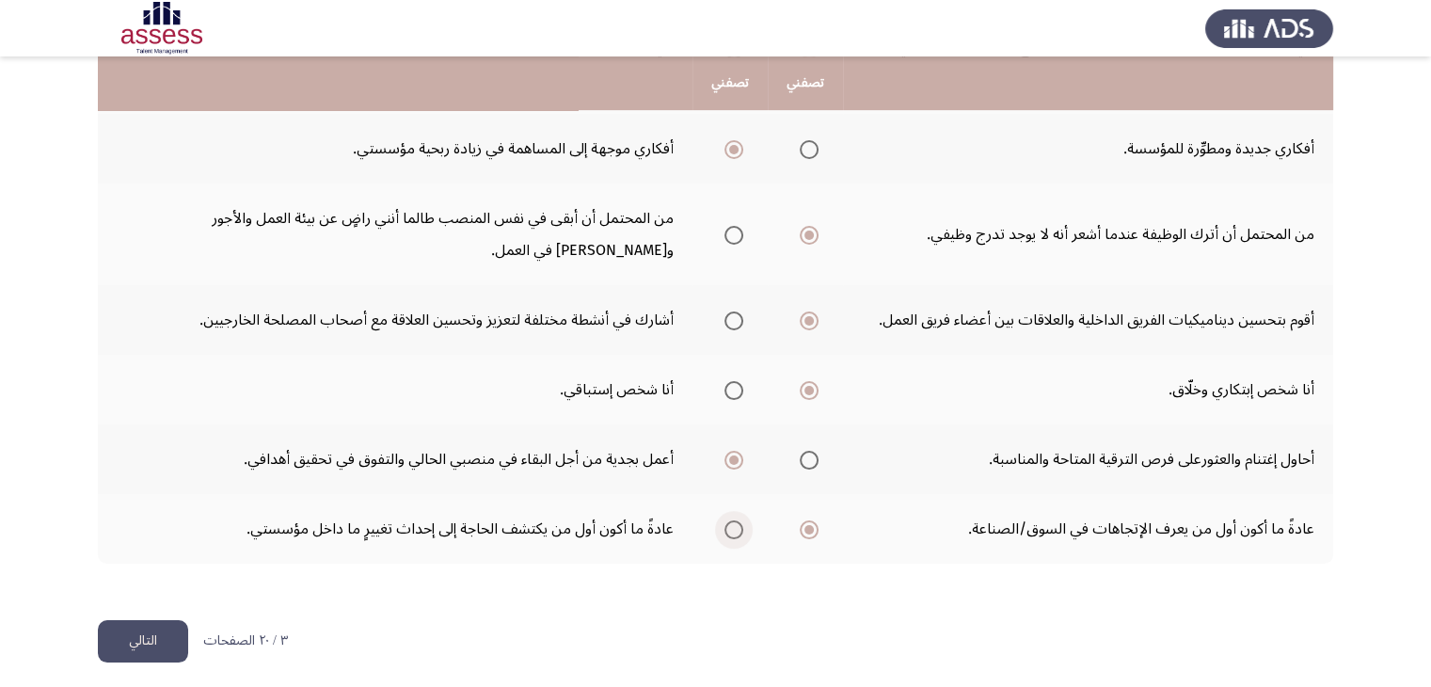
click at [737, 530] on input "Select an option" at bounding box center [733, 529] width 19 height 19
click at [172, 620] on button "التالي" at bounding box center [143, 641] width 90 height 42
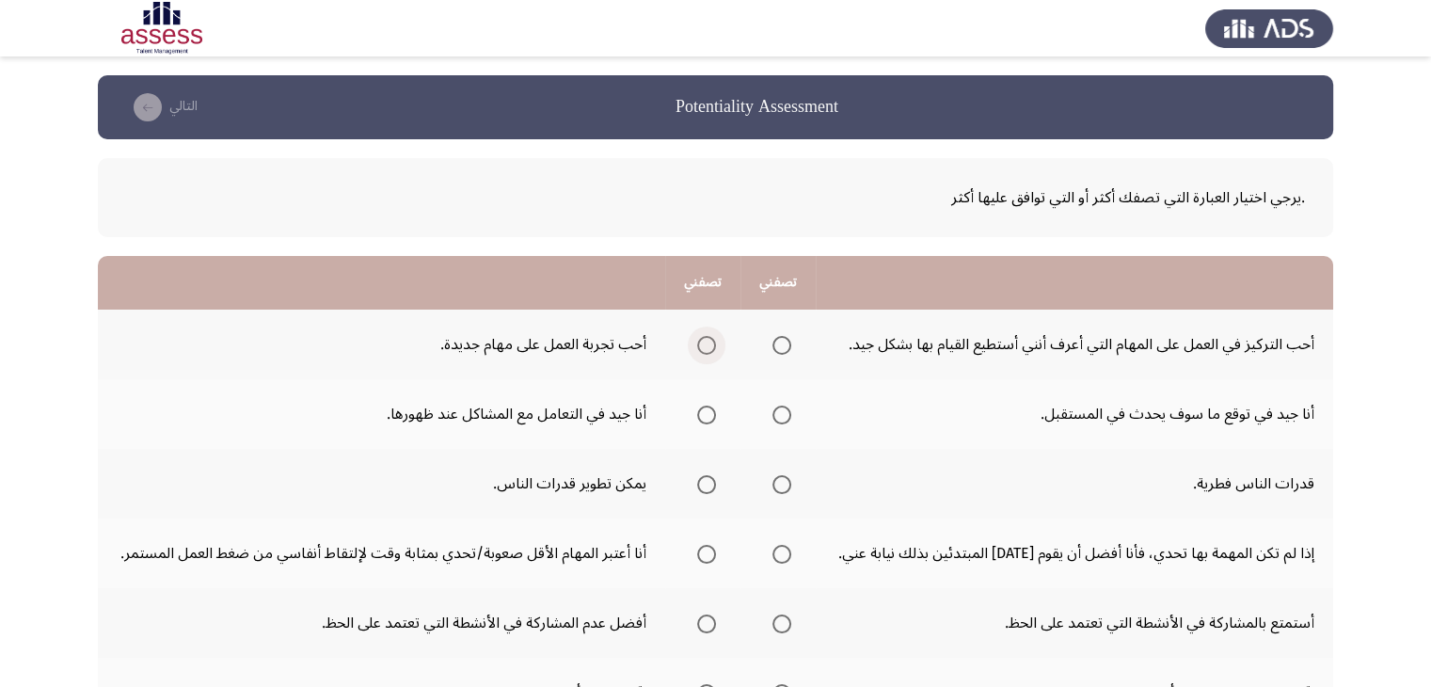
click at [705, 340] on span "Select an option" at bounding box center [706, 345] width 19 height 19
click at [705, 340] on input "Select an option" at bounding box center [706, 345] width 19 height 19
click at [788, 411] on span "Select an option" at bounding box center [781, 414] width 19 height 19
click at [788, 411] on input "Select an option" at bounding box center [781, 414] width 19 height 19
click at [709, 489] on span "Select an option" at bounding box center [706, 484] width 19 height 19
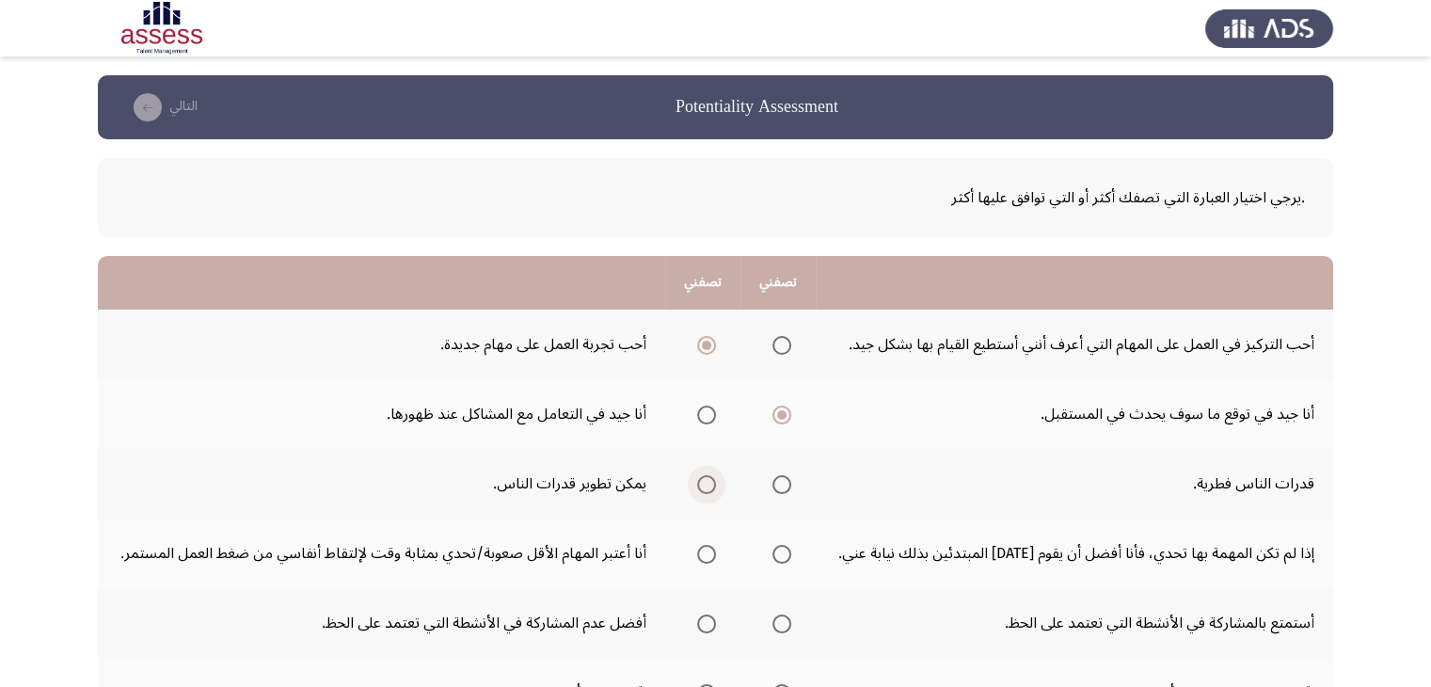
click at [709, 489] on input "Select an option" at bounding box center [706, 484] width 19 height 19
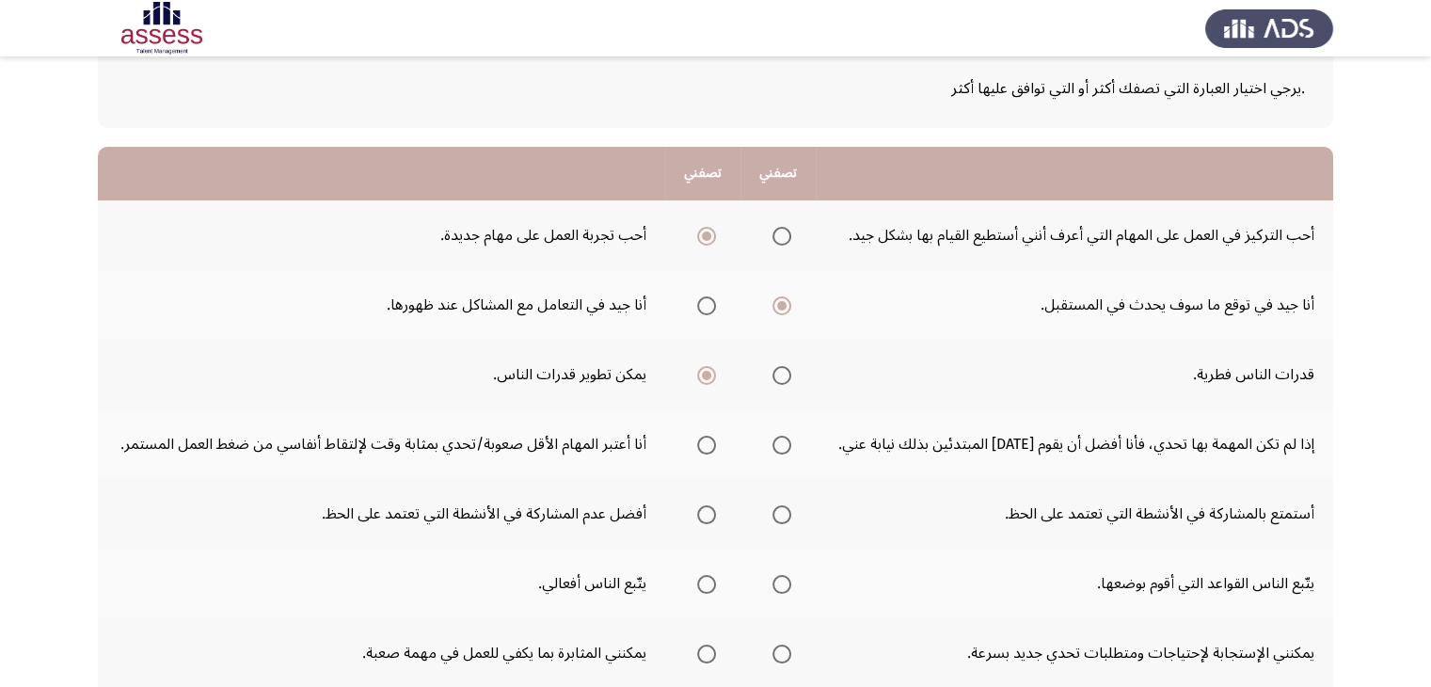
scroll to position [113, 0]
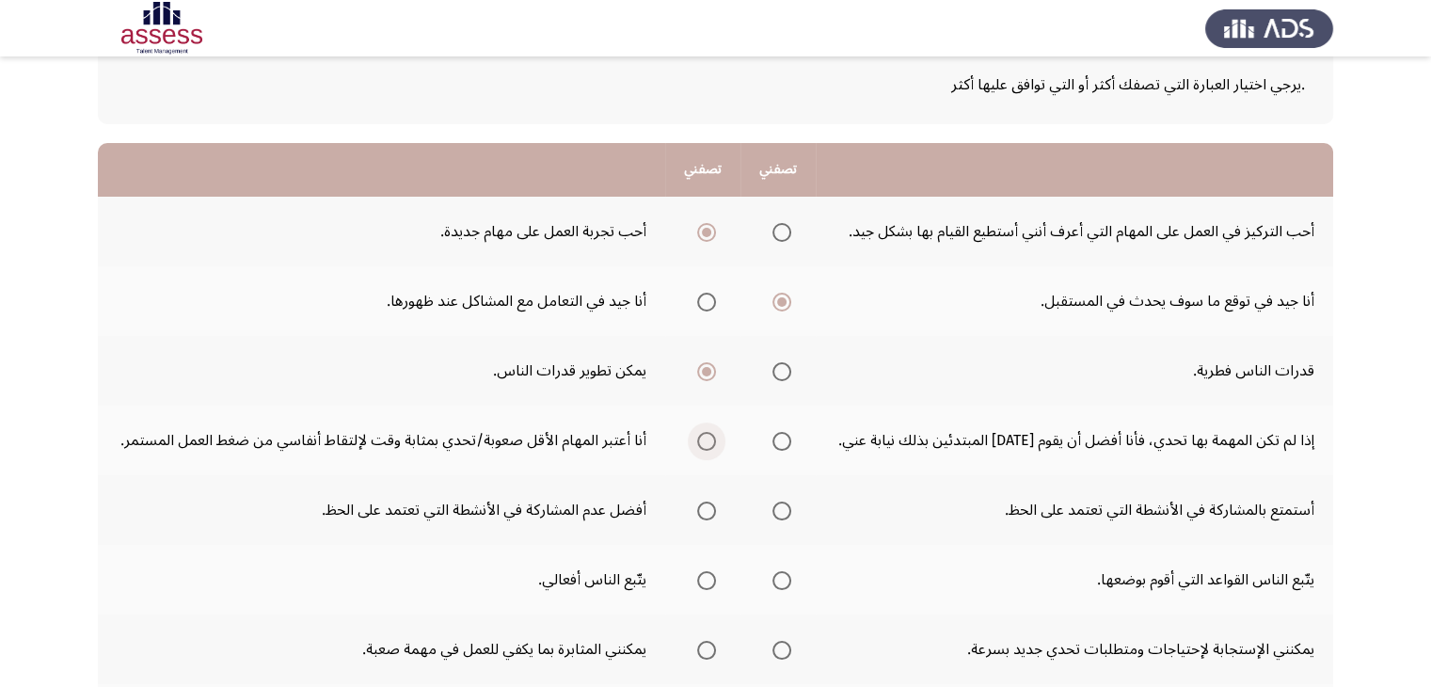
click at [699, 437] on span "Select an option" at bounding box center [706, 441] width 19 height 19
click at [699, 437] on input "Select an option" at bounding box center [706, 441] width 19 height 19
click at [790, 504] on span "Select an option" at bounding box center [781, 510] width 19 height 19
click at [790, 504] on input "Select an option" at bounding box center [781, 510] width 19 height 19
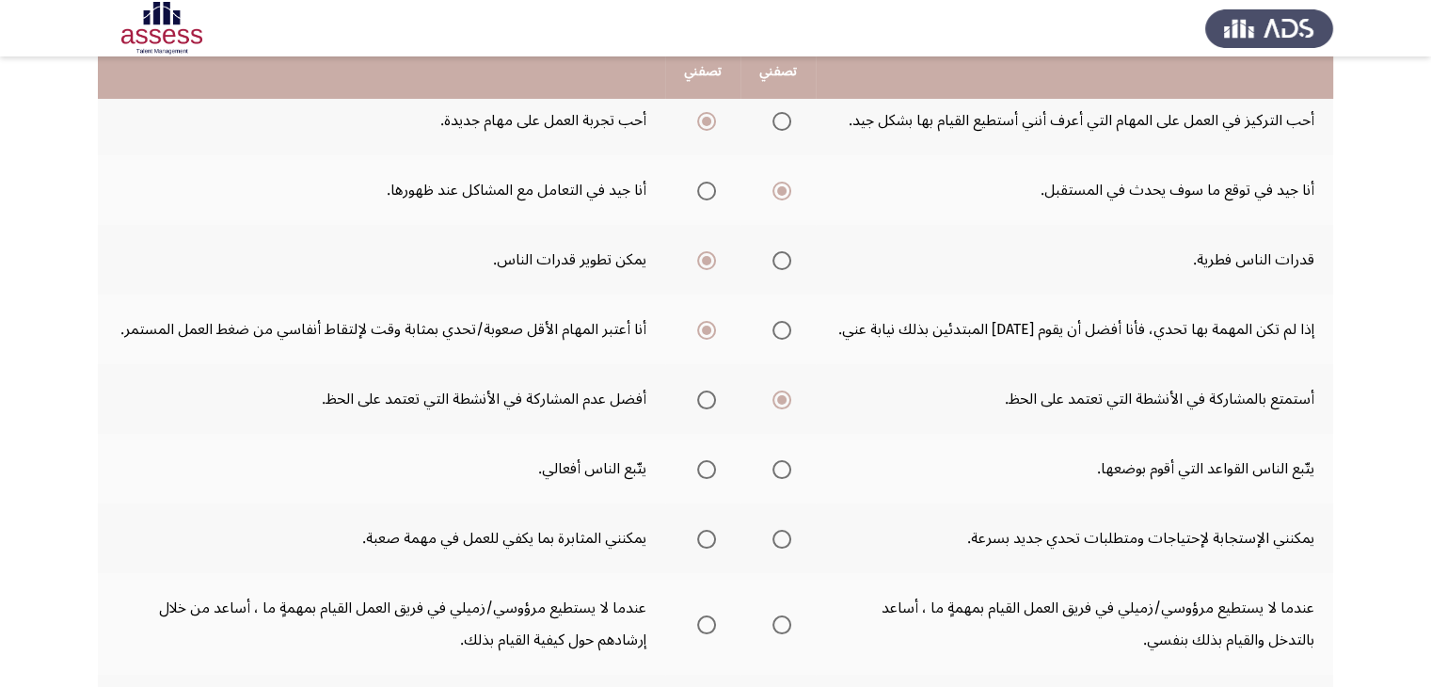
scroll to position [226, 0]
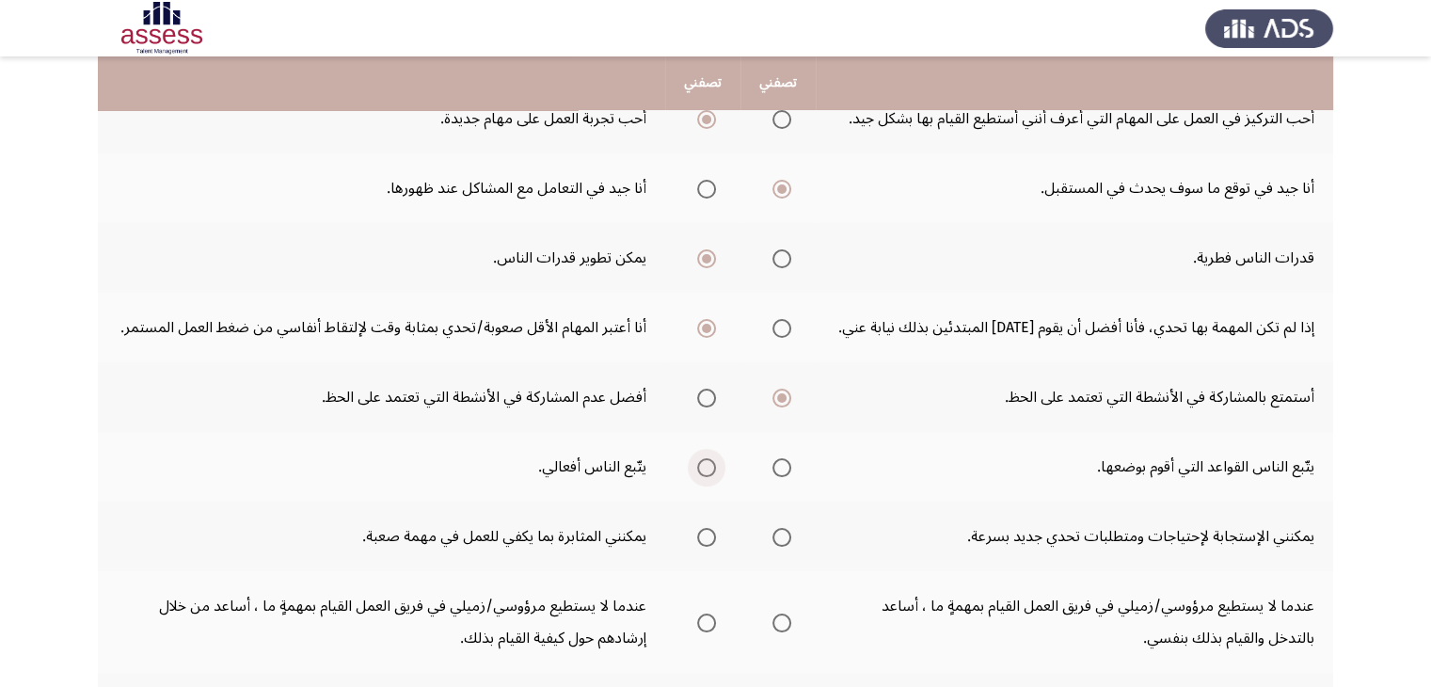
click at [704, 464] on span "Select an option" at bounding box center [706, 467] width 19 height 19
click at [704, 464] on input "Select an option" at bounding box center [706, 467] width 19 height 19
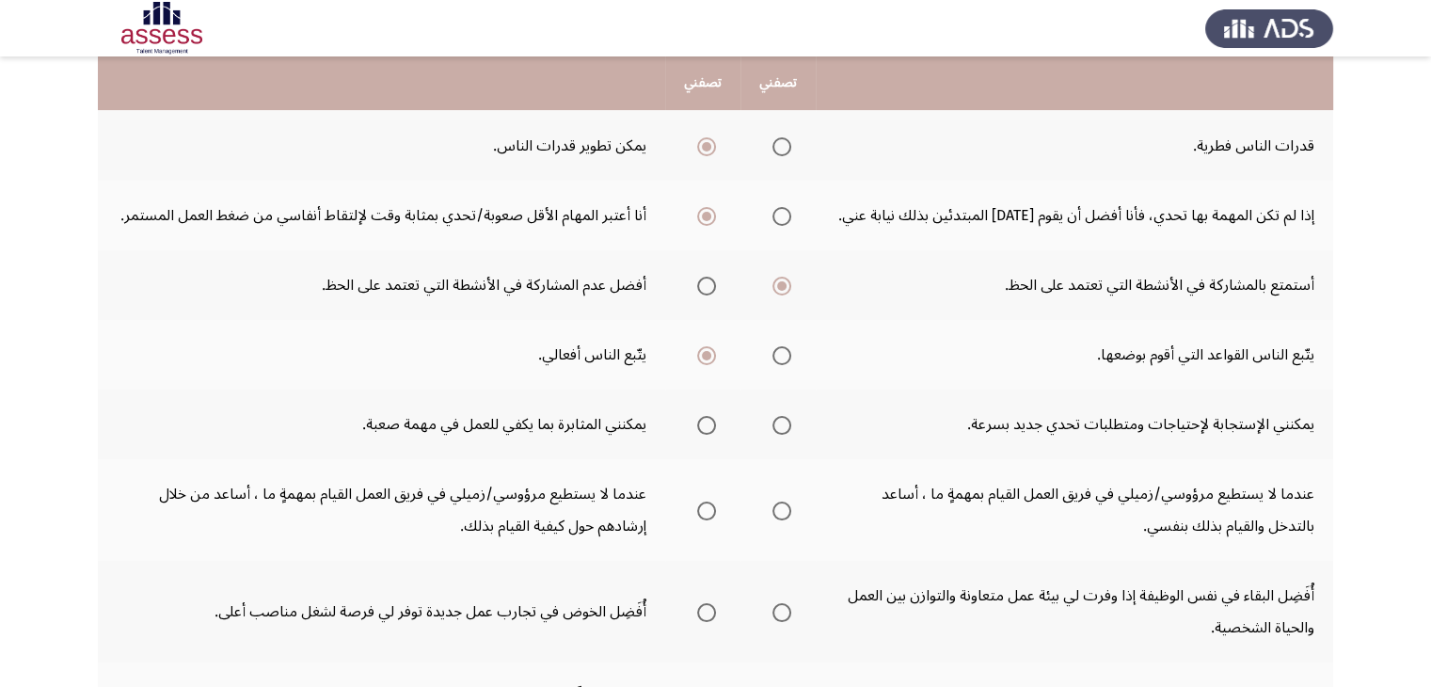
scroll to position [339, 0]
click at [779, 349] on span "Select an option" at bounding box center [781, 354] width 19 height 19
click at [779, 349] on input "Select an option" at bounding box center [781, 354] width 19 height 19
click at [712, 419] on span "Select an option" at bounding box center [706, 424] width 19 height 19
click at [712, 419] on input "Select an option" at bounding box center [706, 424] width 19 height 19
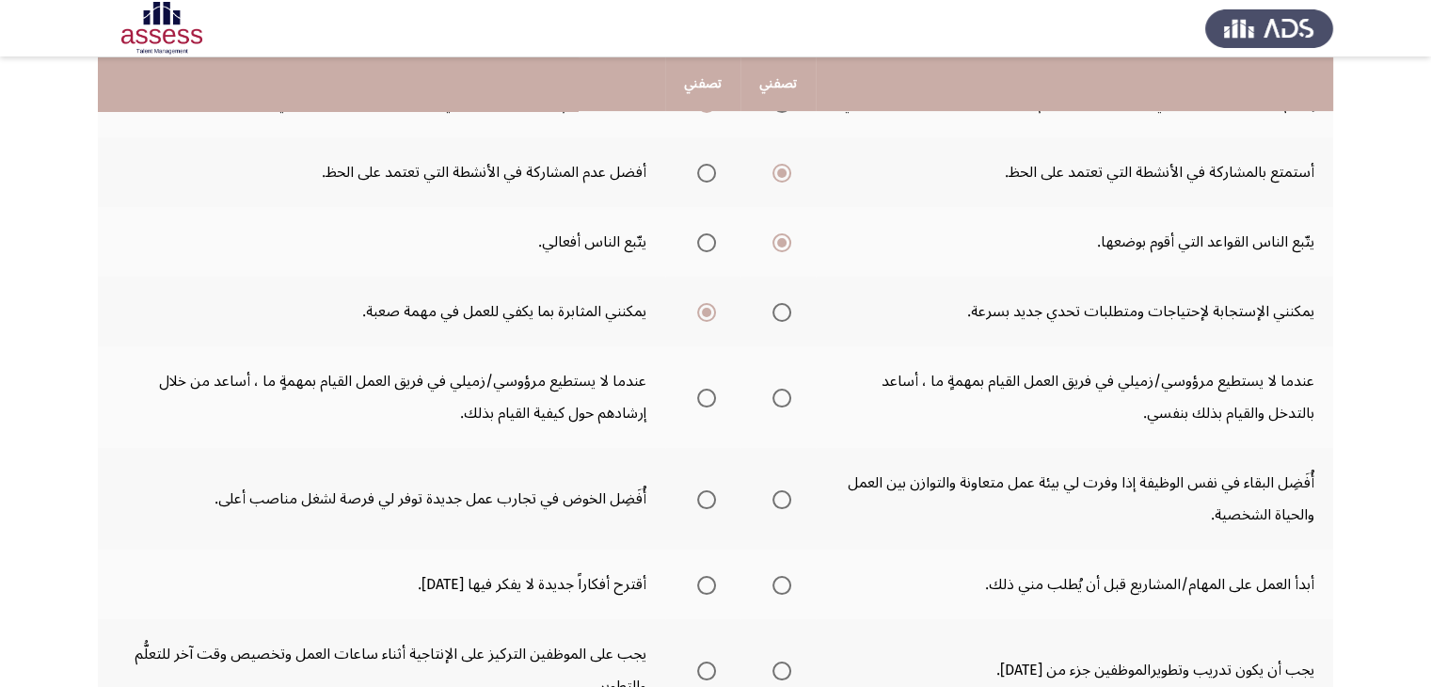
scroll to position [451, 0]
click at [710, 390] on span "Select an option" at bounding box center [706, 396] width 19 height 19
click at [710, 390] on input "Select an option" at bounding box center [706, 396] width 19 height 19
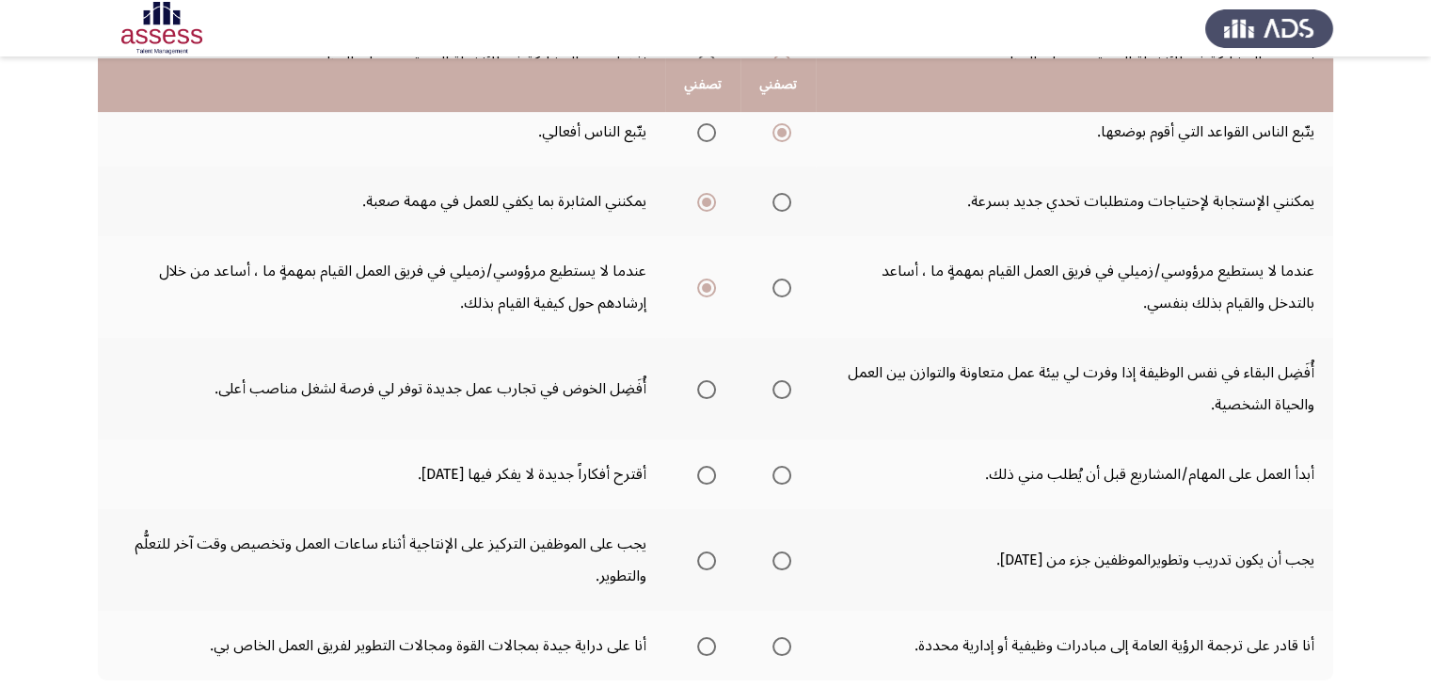
scroll to position [564, 0]
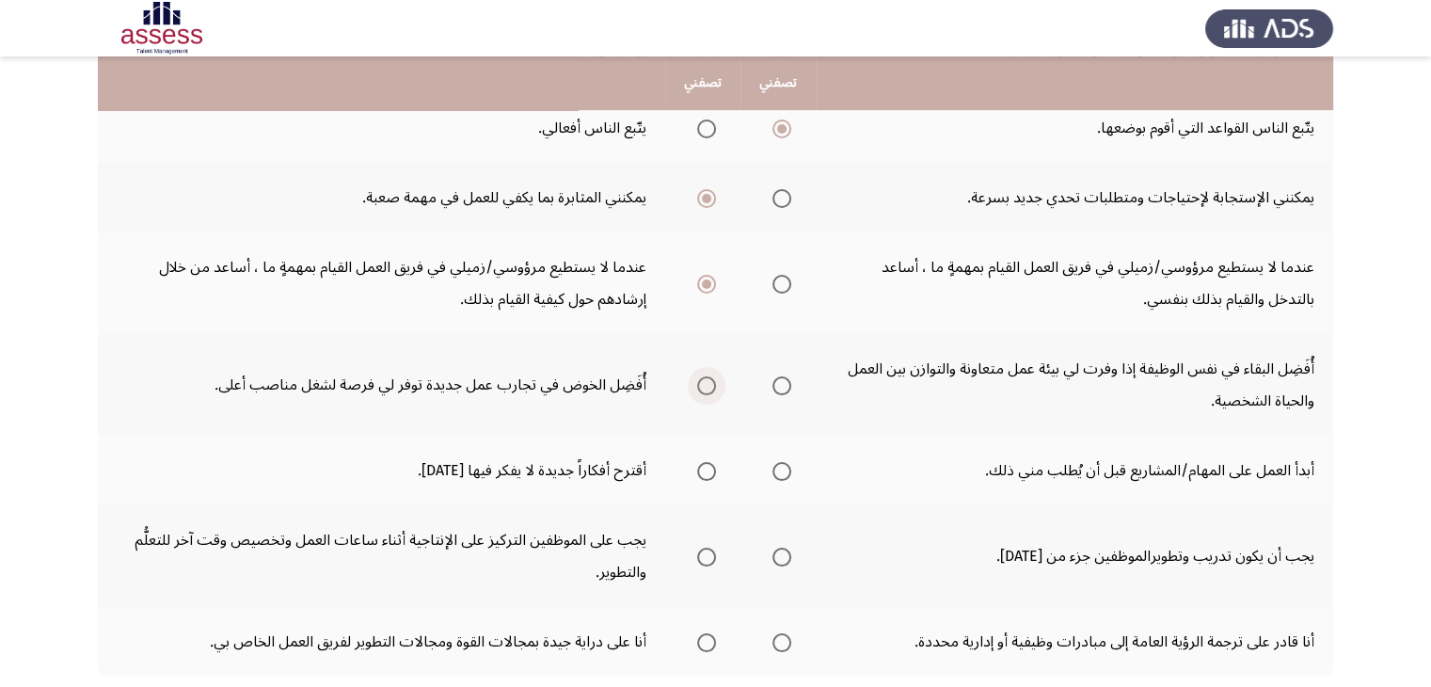
click at [704, 385] on span "Select an option" at bounding box center [706, 385] width 19 height 19
click at [704, 385] on input "Select an option" at bounding box center [706, 385] width 19 height 19
click at [716, 467] on span "Select an option" at bounding box center [706, 471] width 19 height 19
click at [716, 467] on input "Select an option" at bounding box center [706, 471] width 19 height 19
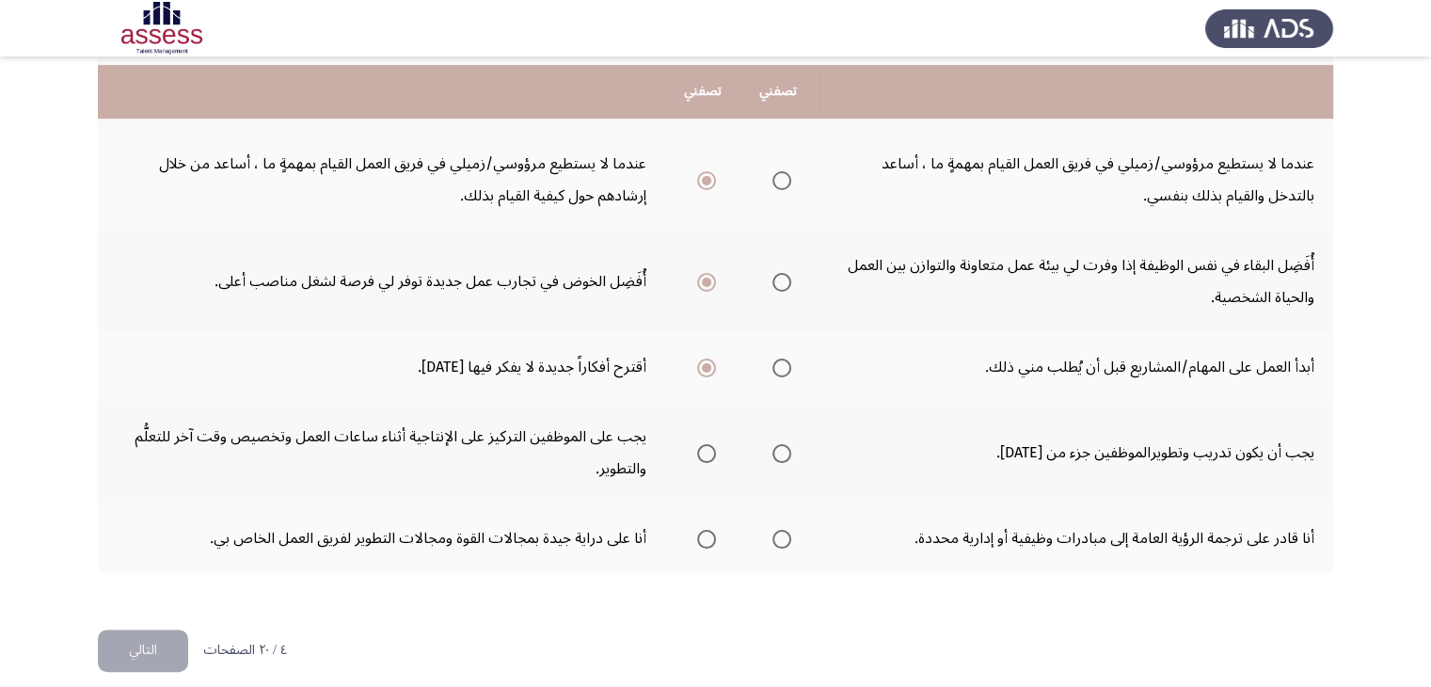
scroll to position [677, 0]
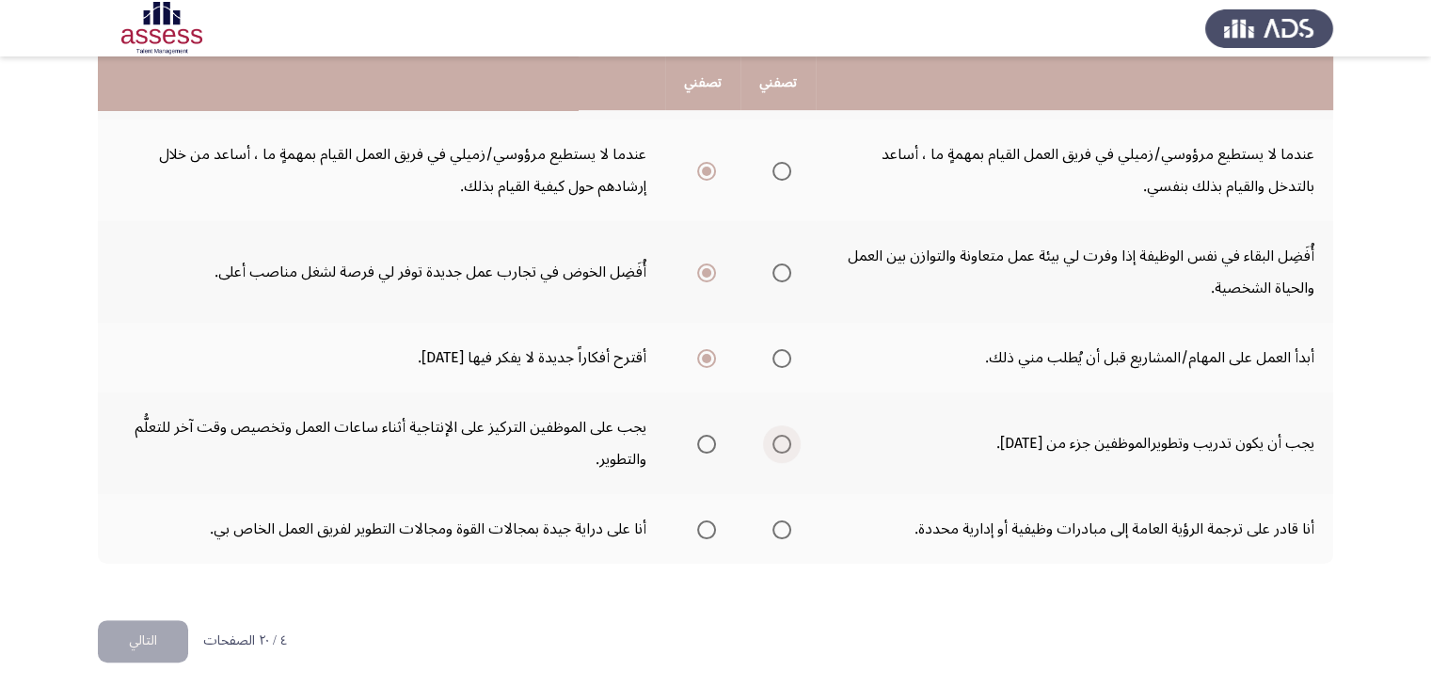
click at [790, 435] on span "Select an option" at bounding box center [781, 444] width 19 height 19
click at [790, 435] on input "Select an option" at bounding box center [781, 444] width 19 height 19
click at [707, 524] on span "Select an option" at bounding box center [706, 529] width 19 height 19
click at [707, 524] on input "Select an option" at bounding box center [706, 529] width 19 height 19
click at [169, 634] on button "التالي" at bounding box center [143, 641] width 90 height 42
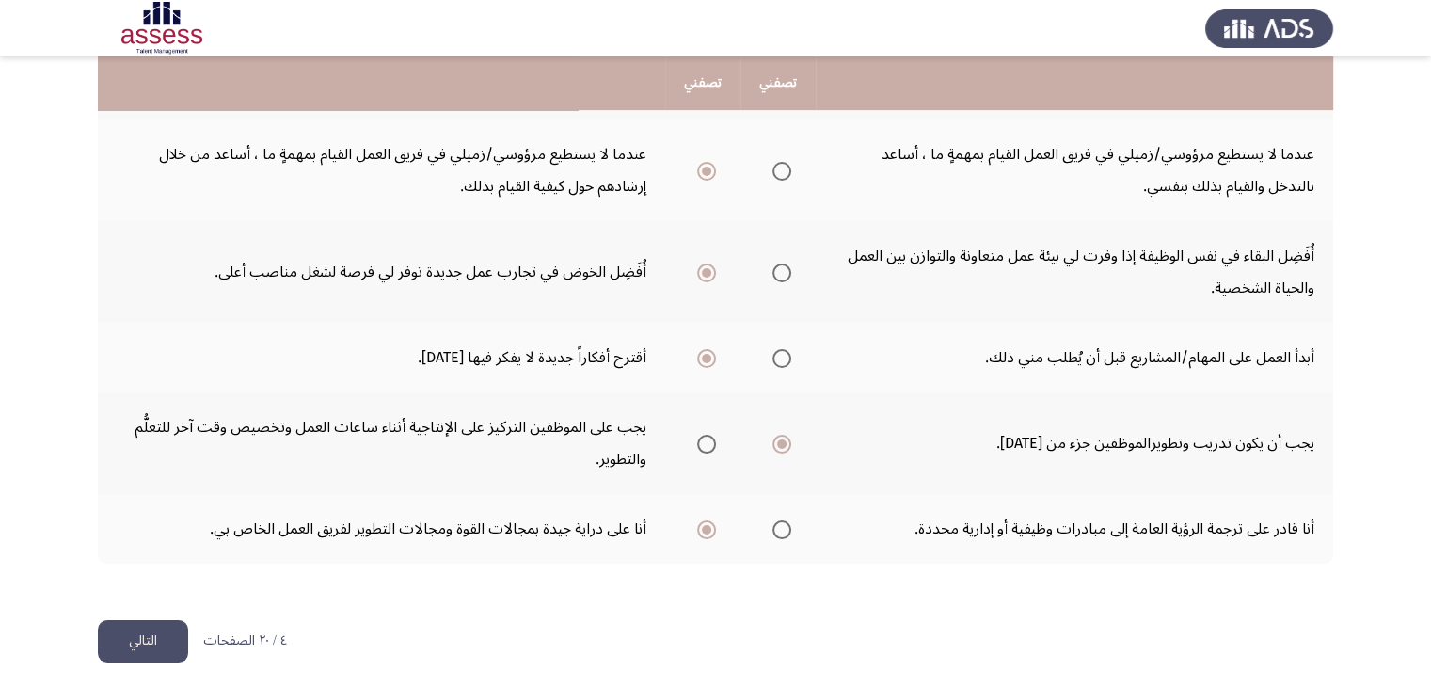
scroll to position [0, 0]
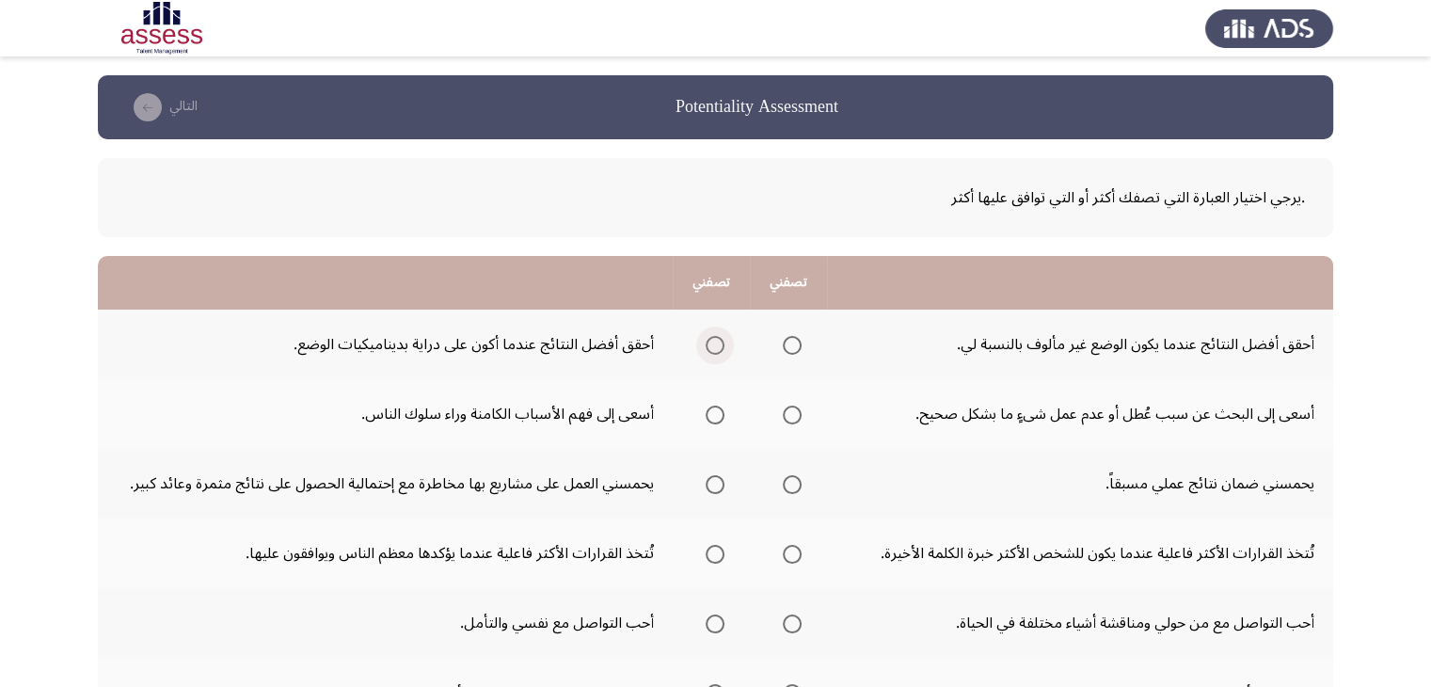
click at [718, 340] on span "Select an option" at bounding box center [714, 345] width 19 height 19
click at [718, 340] on input "Select an option" at bounding box center [714, 345] width 19 height 19
click at [794, 417] on span "Select an option" at bounding box center [792, 414] width 19 height 19
click at [794, 417] on input "Select an option" at bounding box center [792, 414] width 19 height 19
click at [711, 484] on span "Select an option" at bounding box center [714, 484] width 19 height 19
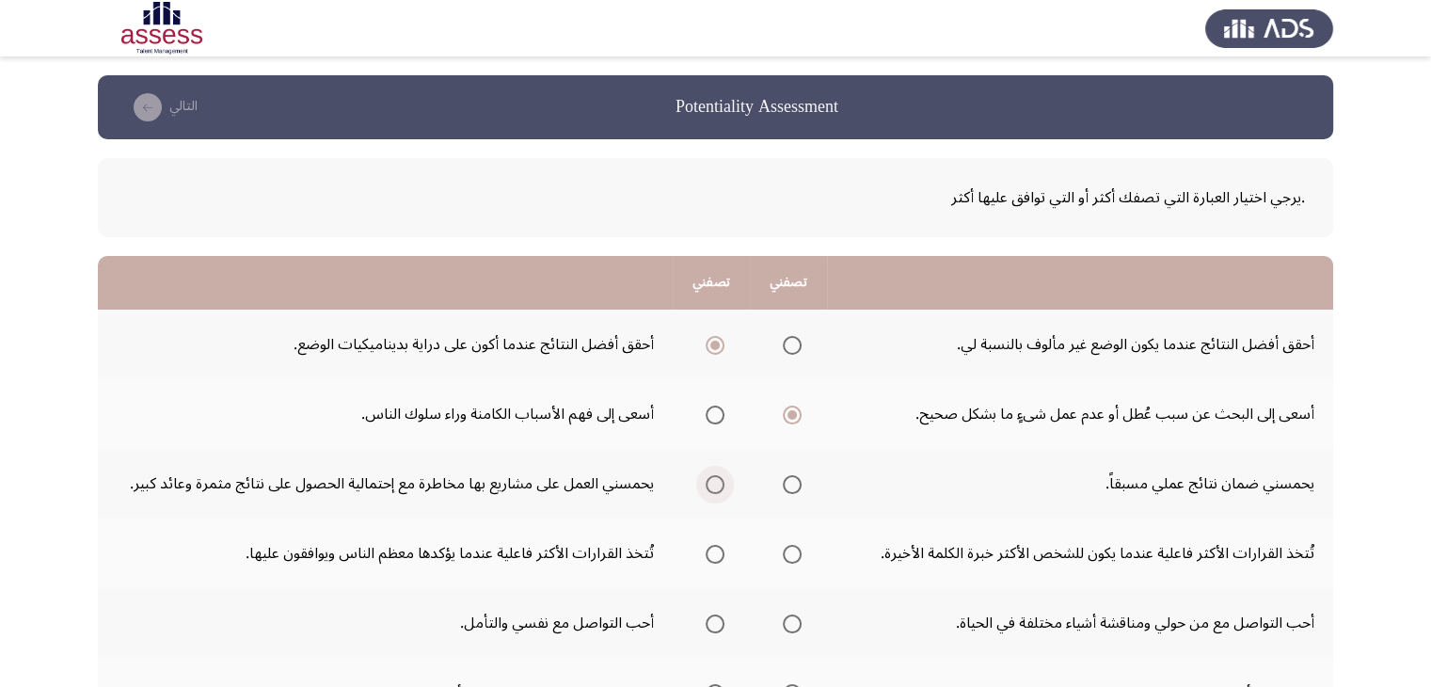
click at [711, 484] on input "Select an option" at bounding box center [714, 484] width 19 height 19
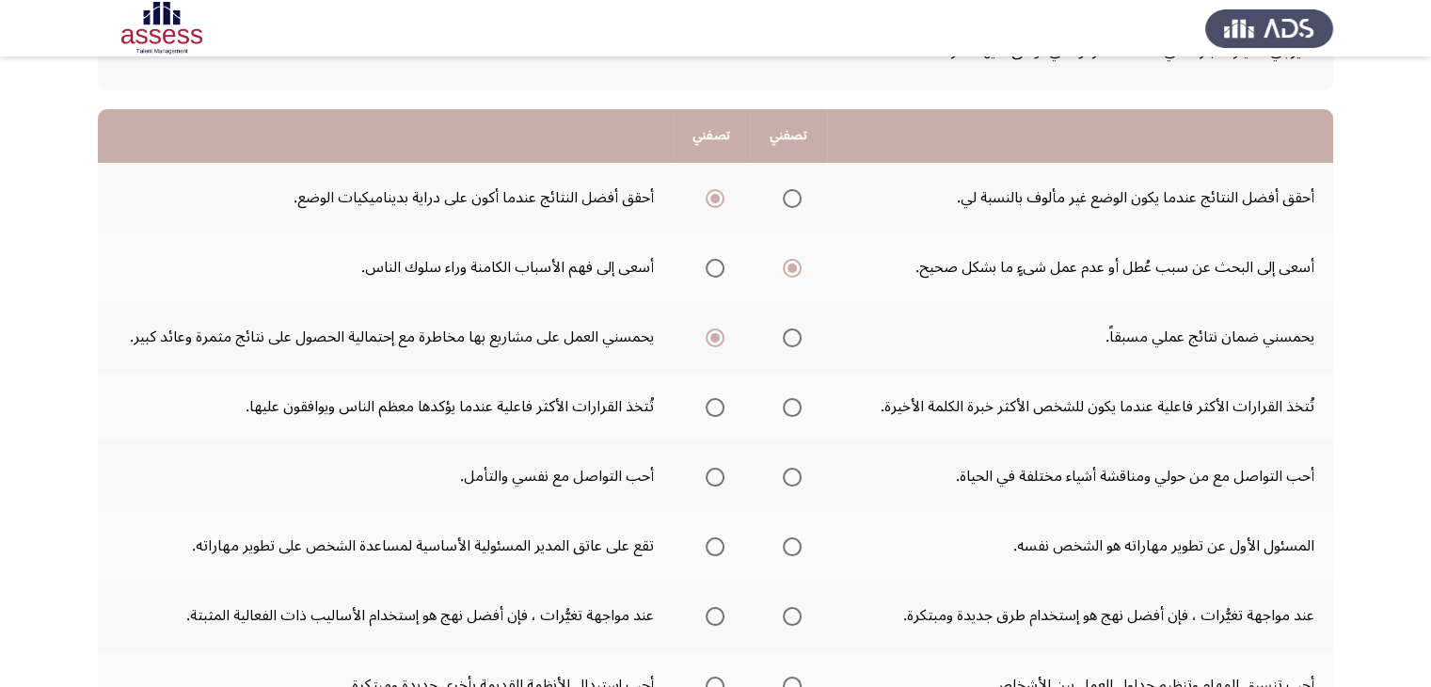
scroll to position [150, 0]
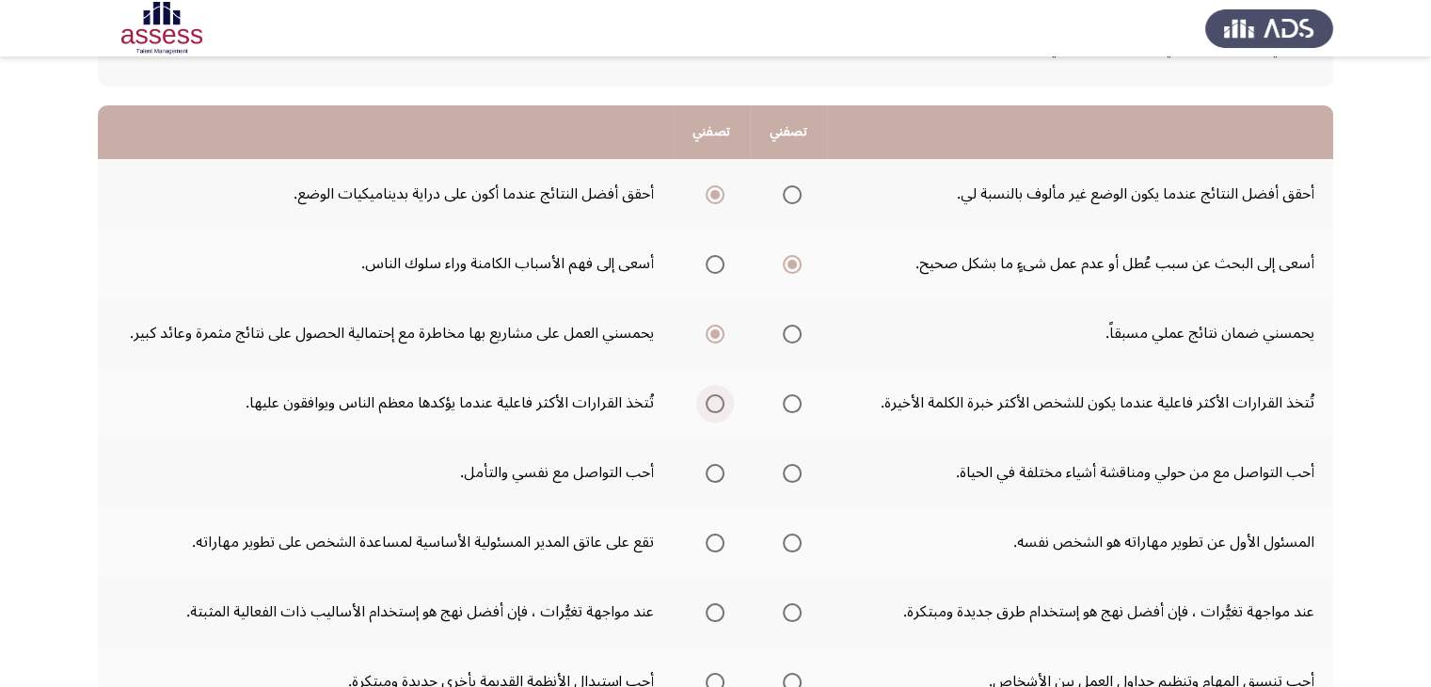
click at [715, 404] on span "Select an option" at bounding box center [714, 403] width 19 height 19
click at [715, 404] on input "Select an option" at bounding box center [714, 403] width 19 height 19
click at [792, 401] on span "Select an option" at bounding box center [792, 403] width 19 height 19
click at [792, 401] on input "Select an option" at bounding box center [792, 403] width 19 height 19
click at [779, 475] on label "Select an option" at bounding box center [788, 473] width 26 height 19
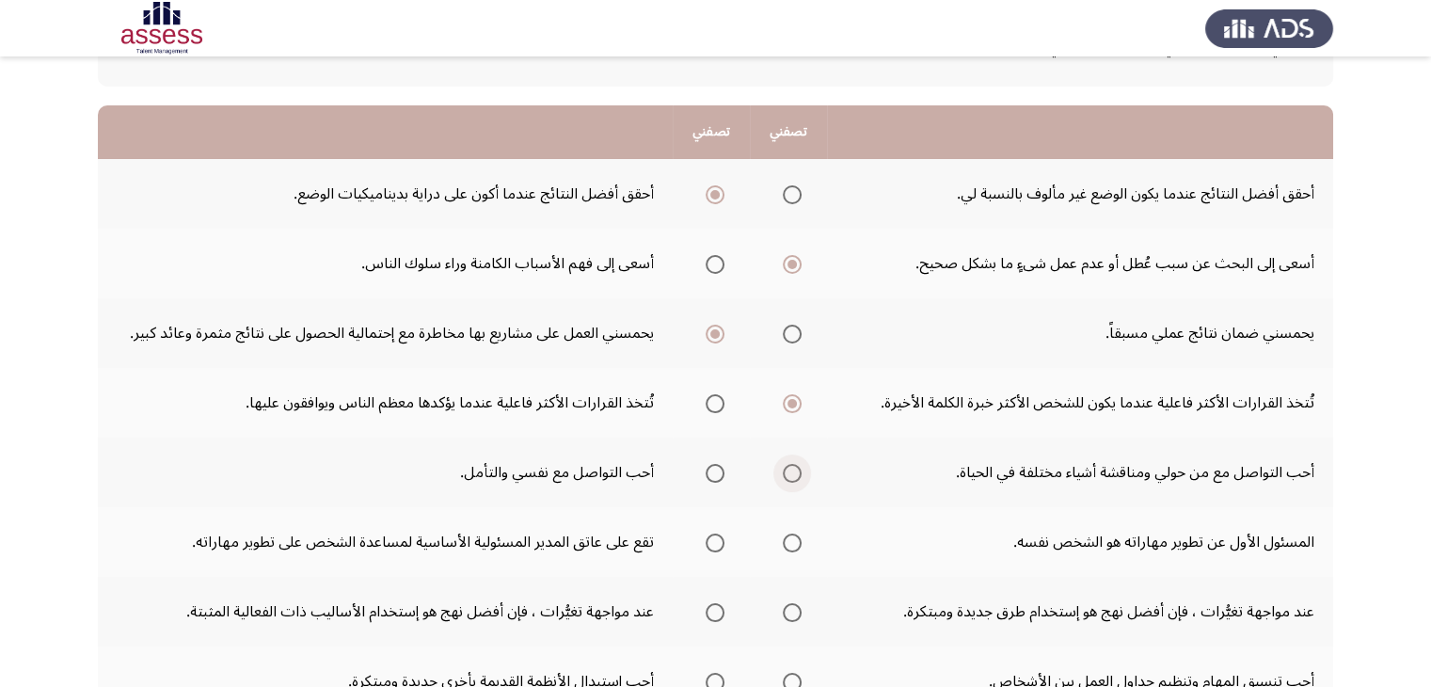
click at [783, 475] on input "Select an option" at bounding box center [792, 473] width 19 height 19
click at [796, 533] on span "Select an option" at bounding box center [792, 542] width 19 height 19
click at [796, 533] on input "Select an option" at bounding box center [792, 542] width 19 height 19
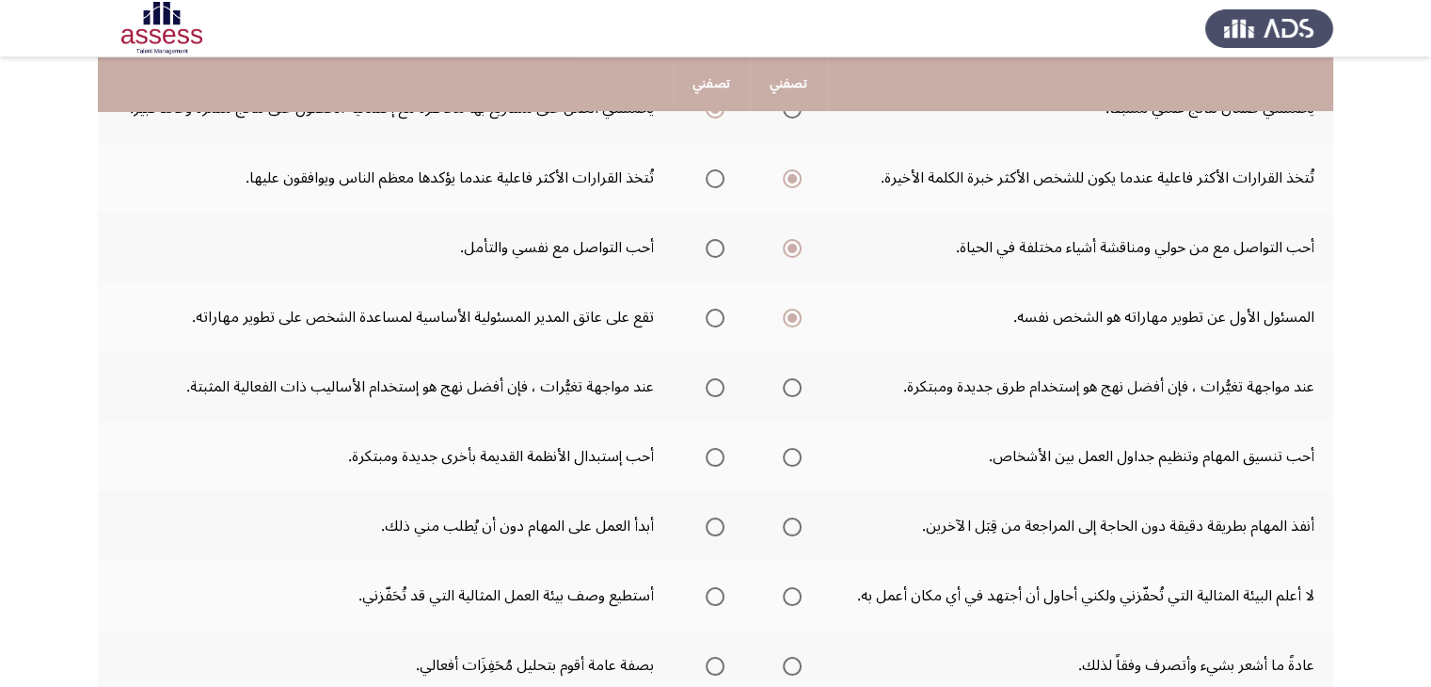
scroll to position [376, 0]
click at [707, 382] on span "Select an option" at bounding box center [714, 386] width 19 height 19
click at [707, 382] on input "Select an option" at bounding box center [714, 386] width 19 height 19
click at [792, 450] on span "Select an option" at bounding box center [792, 456] width 19 height 19
click at [792, 450] on input "Select an option" at bounding box center [792, 456] width 19 height 19
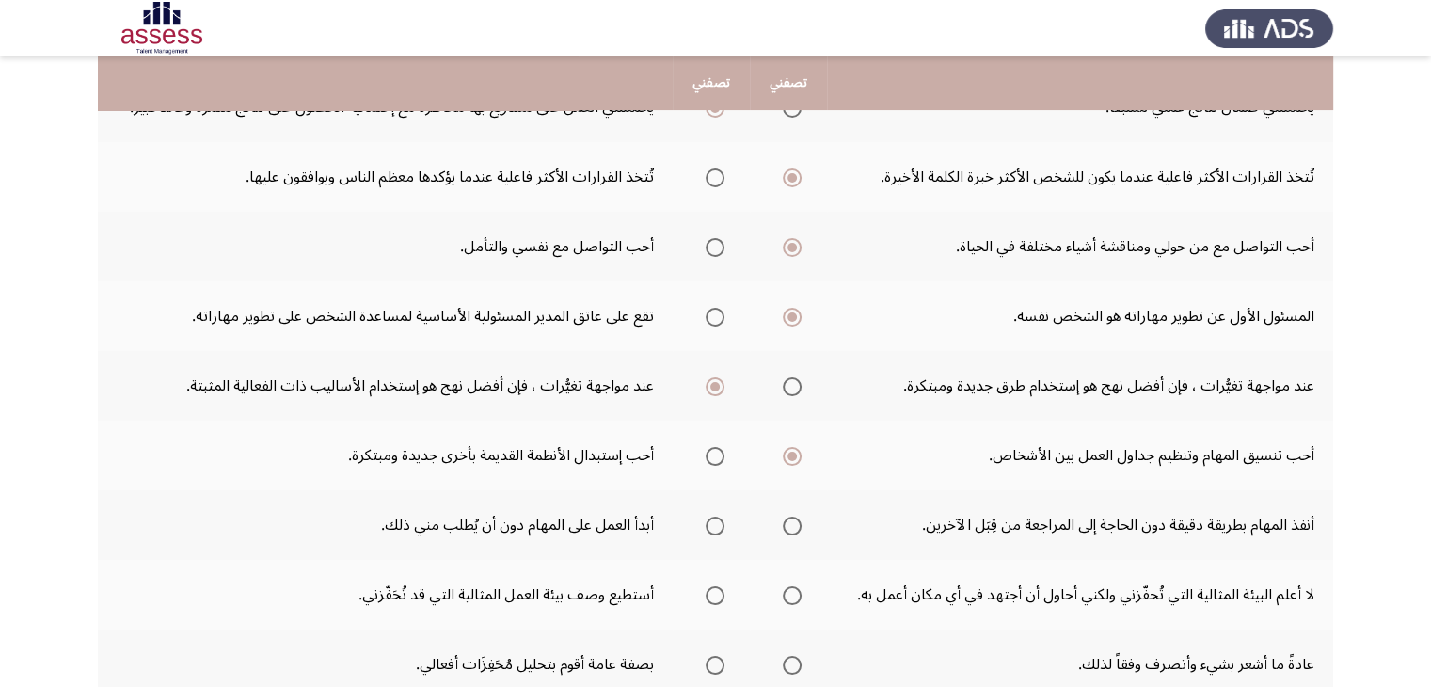
click at [792, 524] on span "Select an option" at bounding box center [792, 525] width 19 height 19
click at [792, 524] on input "Select an option" at bounding box center [792, 525] width 19 height 19
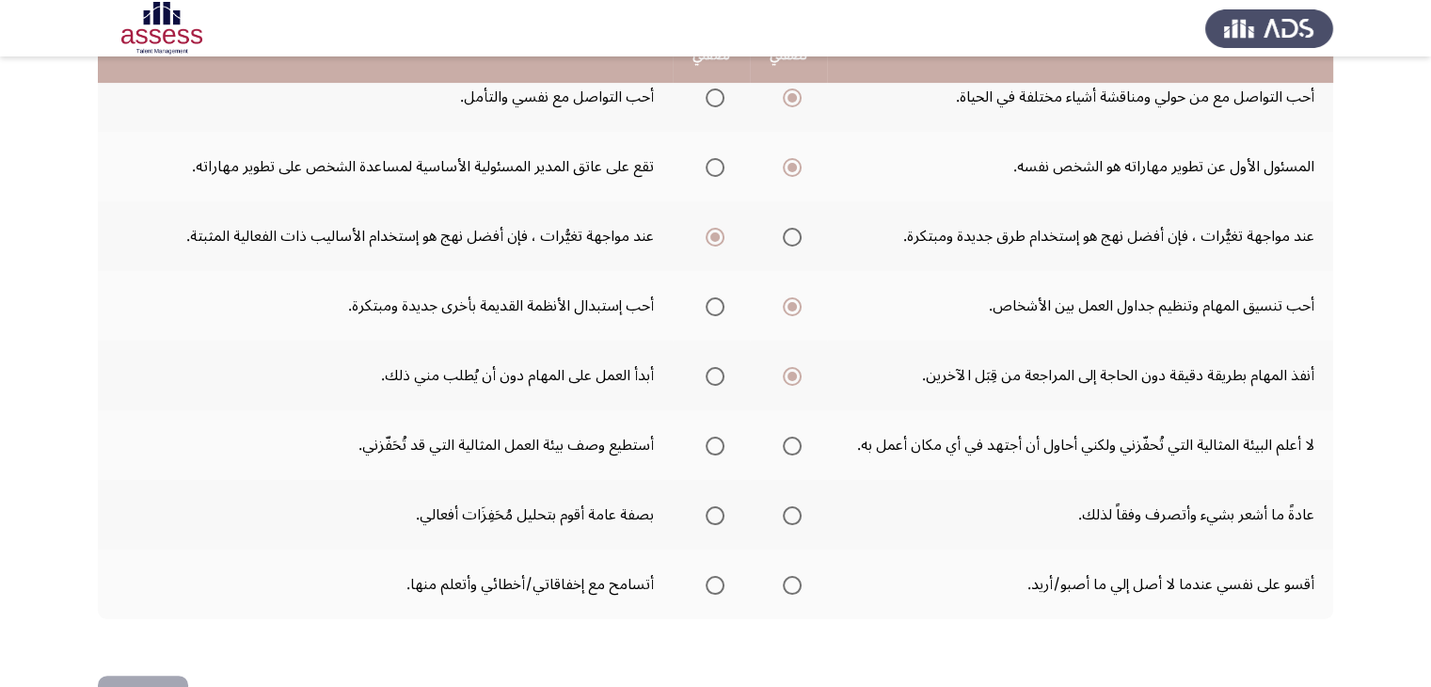
scroll to position [527, 0]
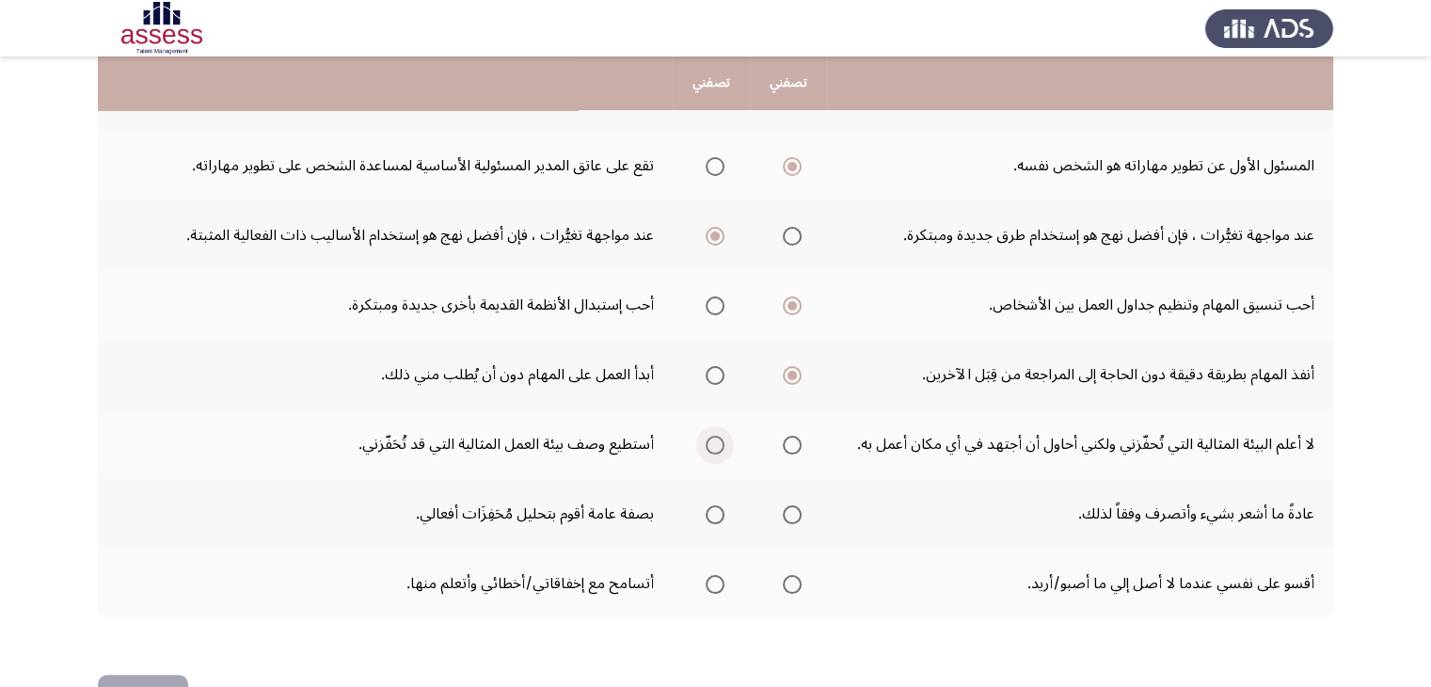
click at [717, 440] on span "Select an option" at bounding box center [714, 444] width 19 height 19
click at [717, 440] on input "Select an option" at bounding box center [714, 444] width 19 height 19
click at [711, 511] on span "Select an option" at bounding box center [714, 514] width 19 height 19
click at [711, 511] on input "Select an option" at bounding box center [714, 514] width 19 height 19
click at [719, 583] on span "Select an option" at bounding box center [714, 584] width 19 height 19
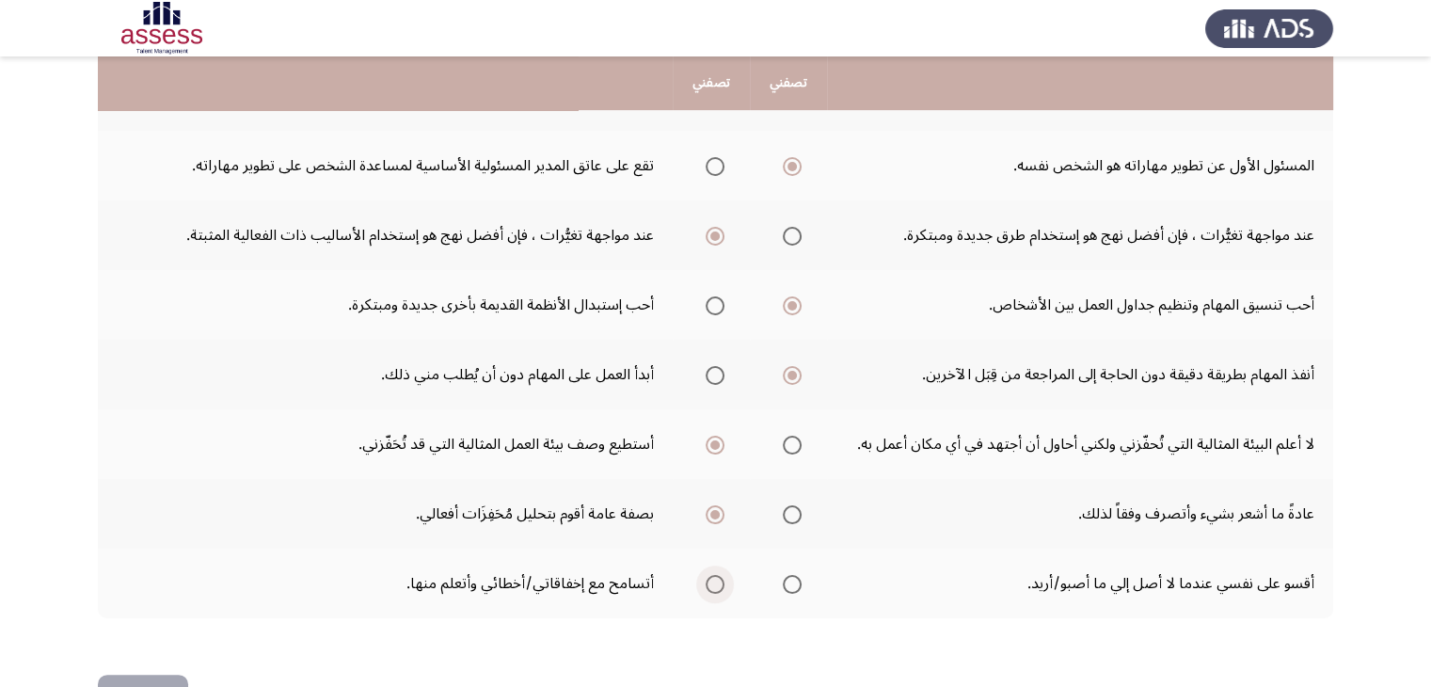
click at [719, 583] on input "Select an option" at bounding box center [714, 584] width 19 height 19
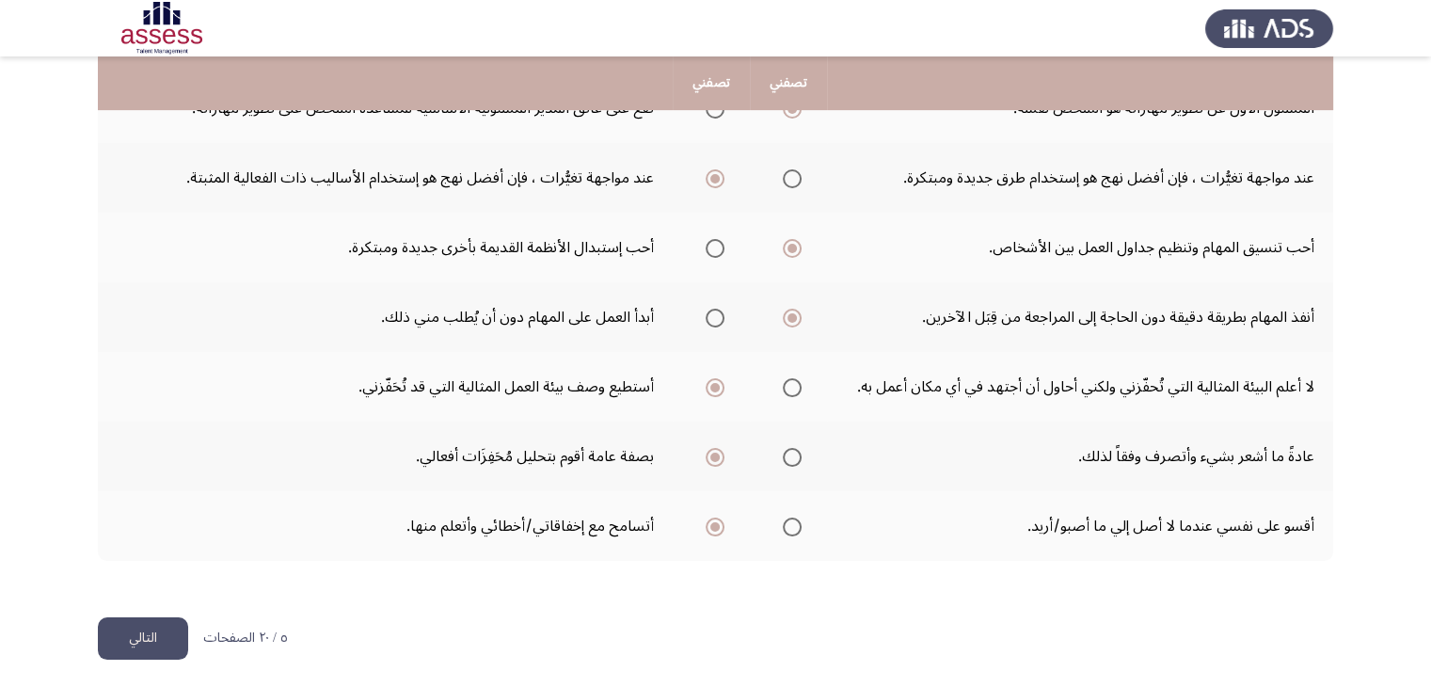
scroll to position [585, 0]
click at [140, 639] on button "التالي" at bounding box center [143, 637] width 90 height 42
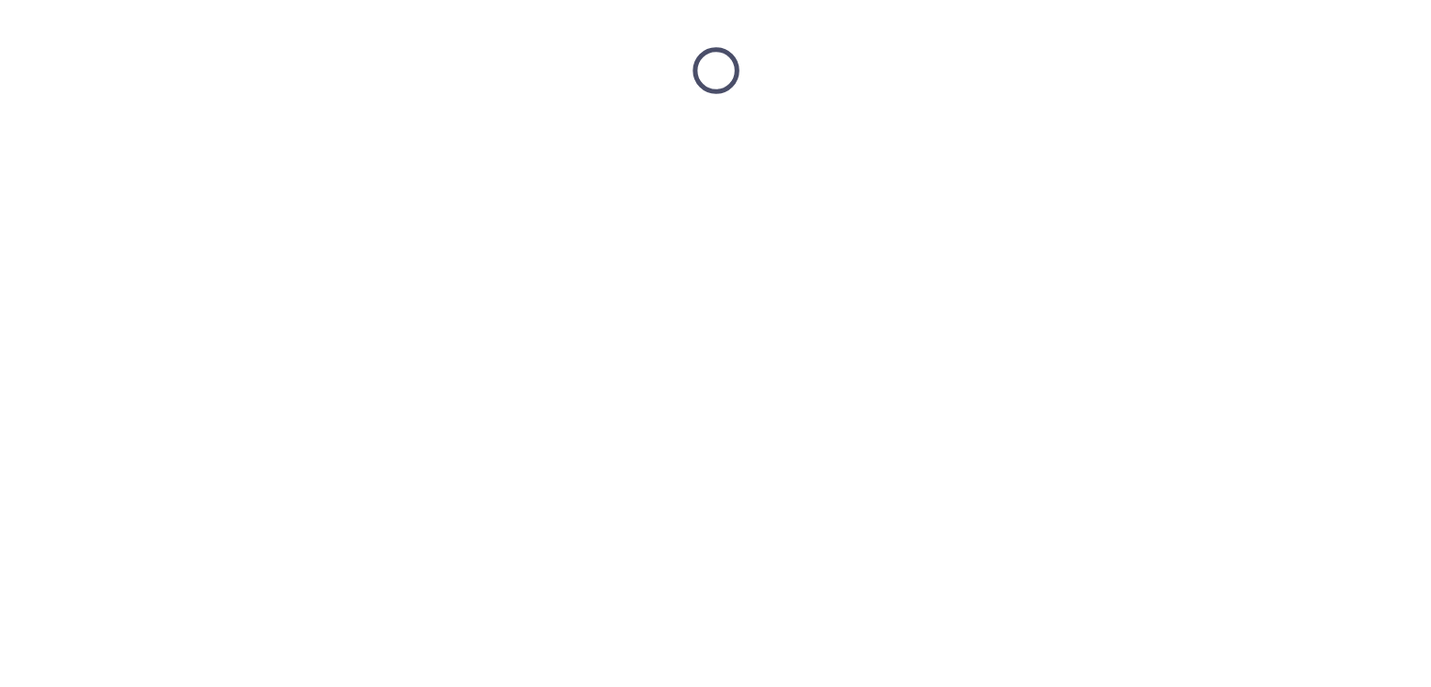
scroll to position [0, 0]
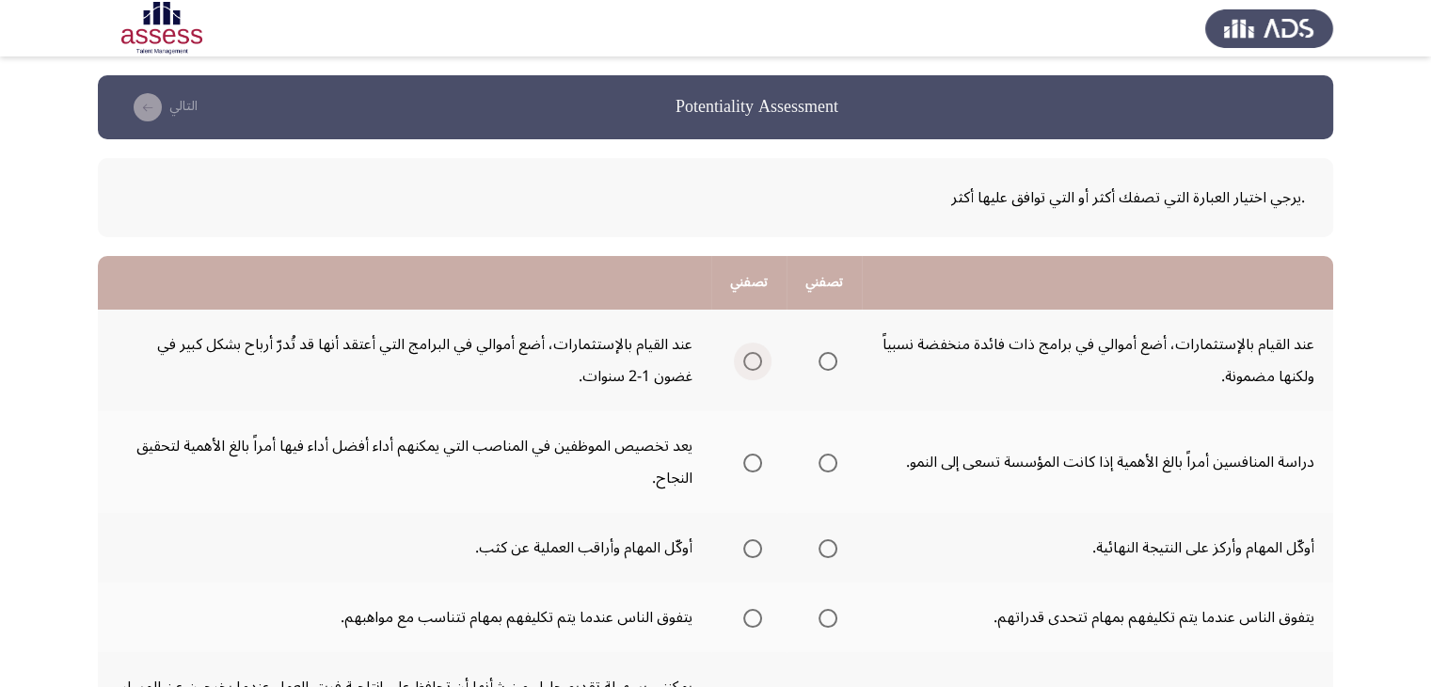
click at [748, 356] on span "Select an option" at bounding box center [752, 361] width 19 height 19
click at [748, 356] on input "Select an option" at bounding box center [752, 361] width 19 height 19
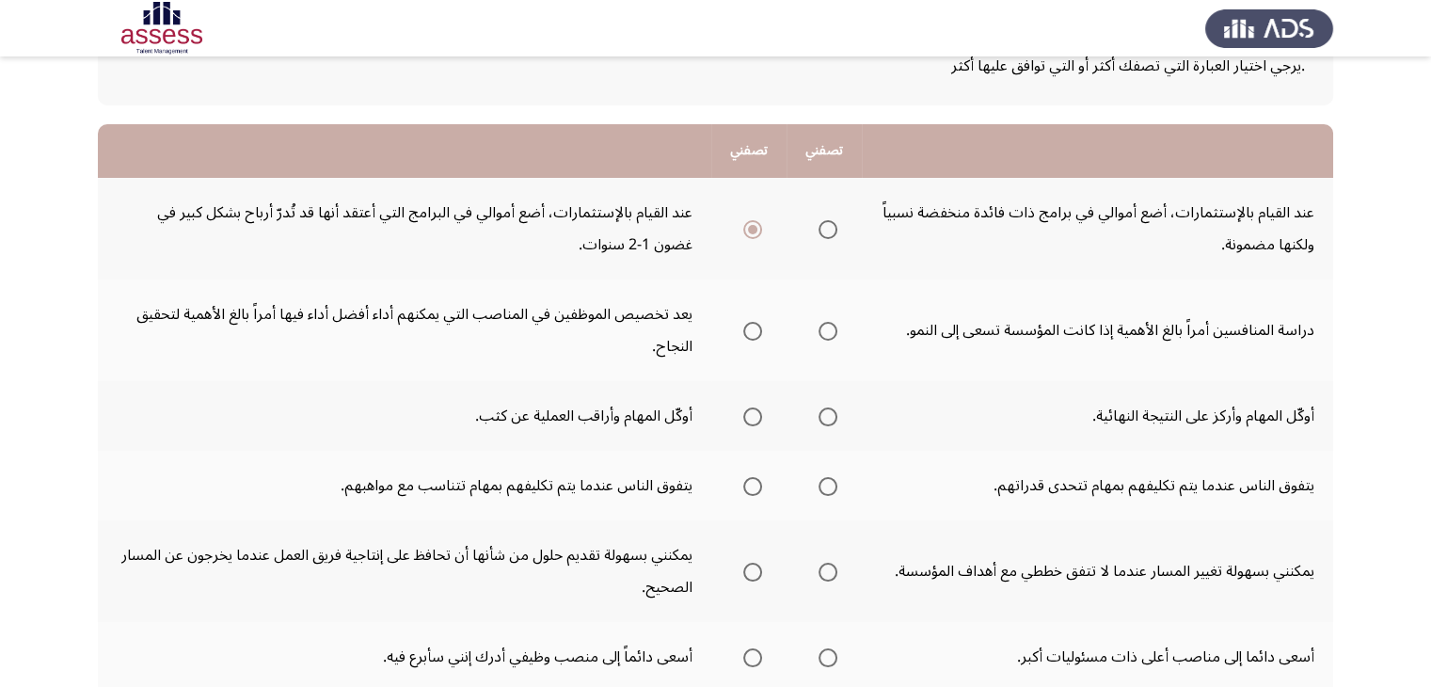
scroll to position [150, 0]
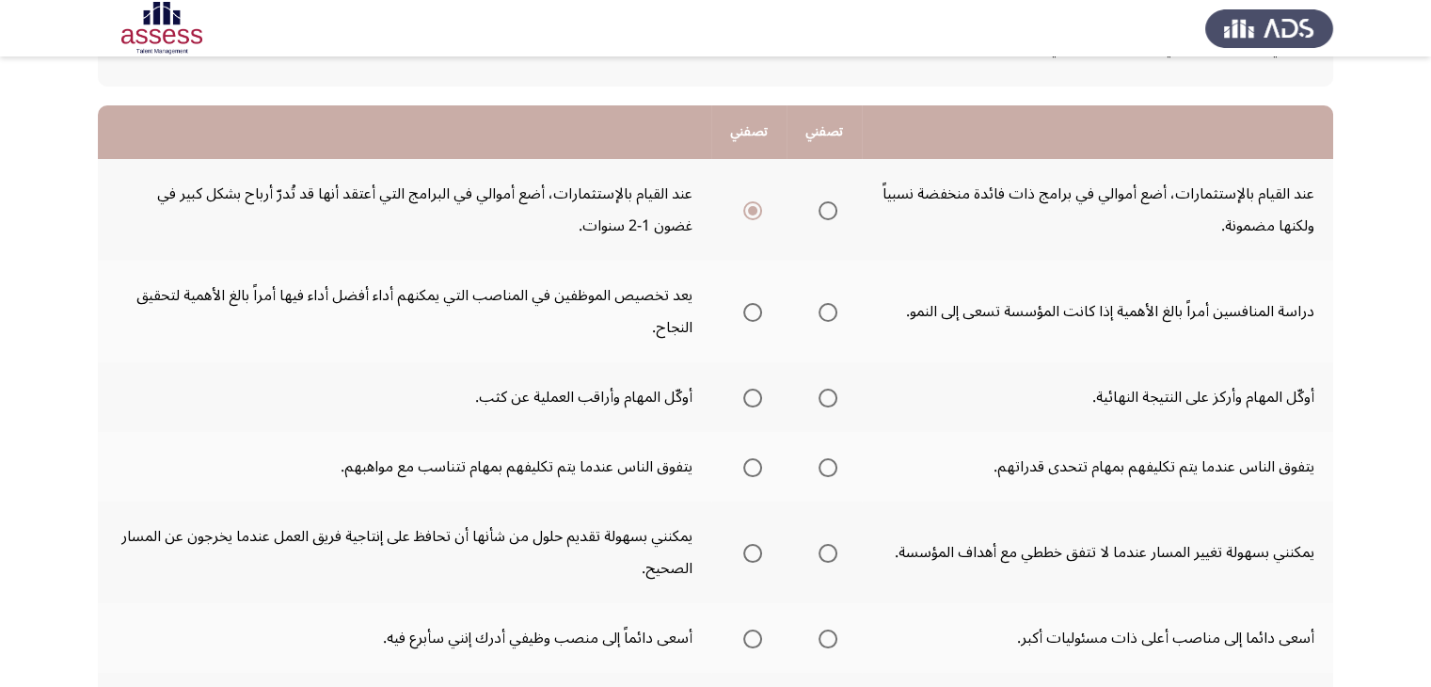
click at [830, 313] on span "Select an option" at bounding box center [827, 312] width 19 height 19
click at [830, 313] on input "Select an option" at bounding box center [827, 312] width 19 height 19
click at [837, 396] on span "Select an option" at bounding box center [827, 397] width 19 height 19
click at [837, 396] on input "Select an option" at bounding box center [827, 397] width 19 height 19
click at [828, 471] on span "Select an option" at bounding box center [827, 467] width 19 height 19
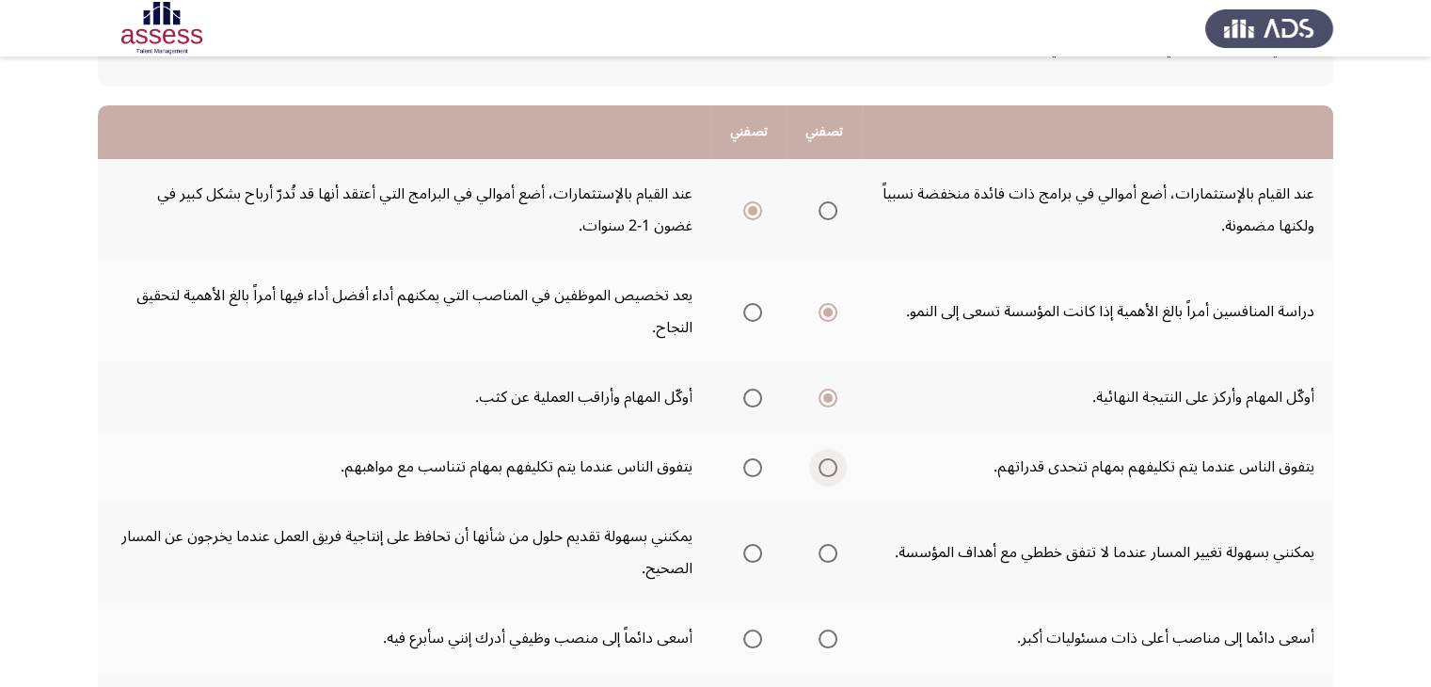
click at [828, 471] on input "Select an option" at bounding box center [827, 467] width 19 height 19
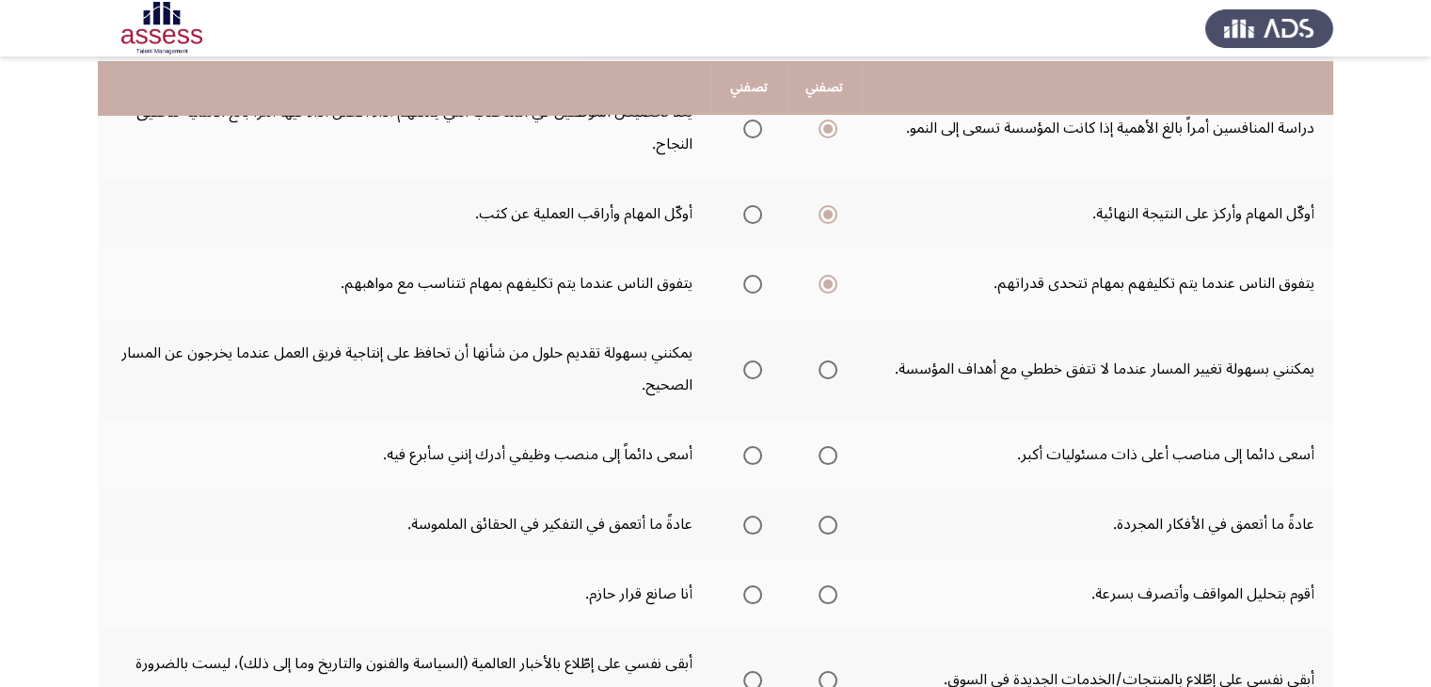
scroll to position [339, 0]
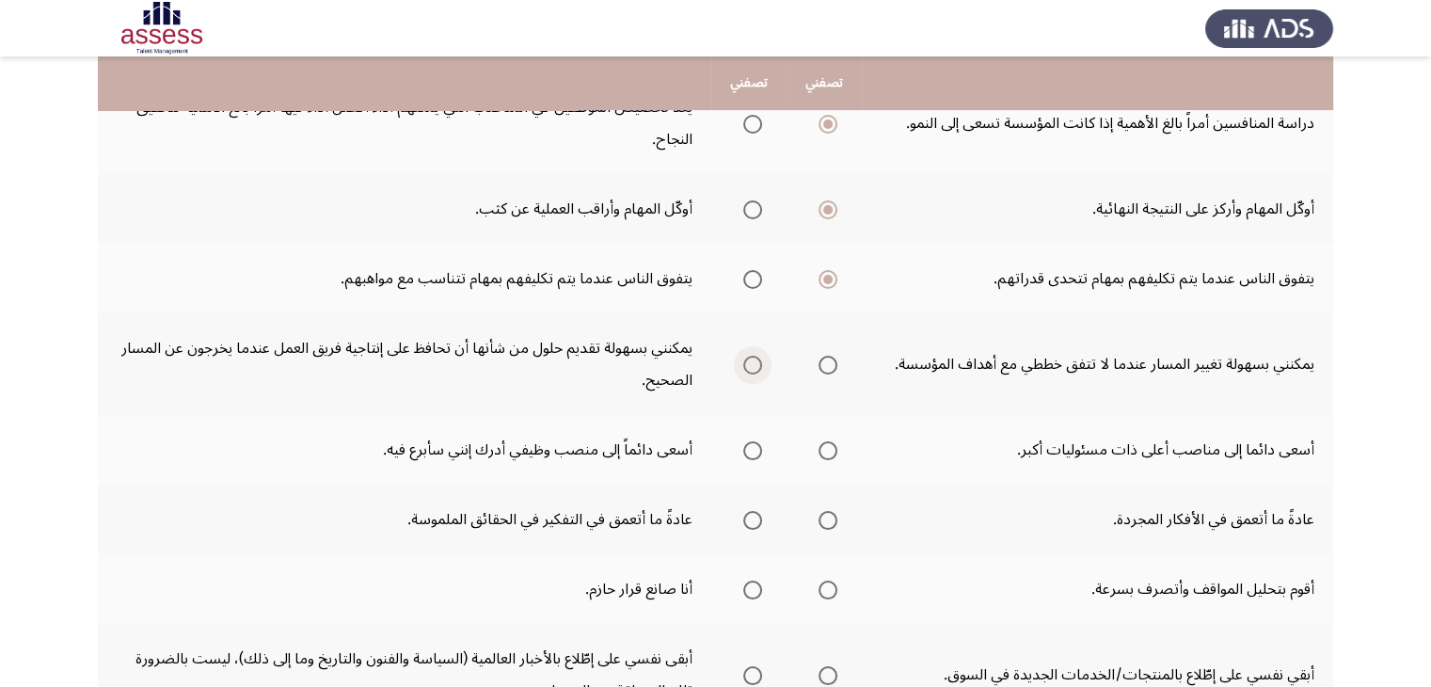
click at [754, 369] on span "Select an option" at bounding box center [752, 365] width 19 height 19
click at [754, 369] on input "Select an option" at bounding box center [752, 365] width 19 height 19
click at [745, 451] on label "Select an option" at bounding box center [748, 450] width 26 height 19
click at [745, 451] on input "Select an option" at bounding box center [752, 450] width 19 height 19
click at [749, 520] on span "Select an option" at bounding box center [752, 520] width 19 height 19
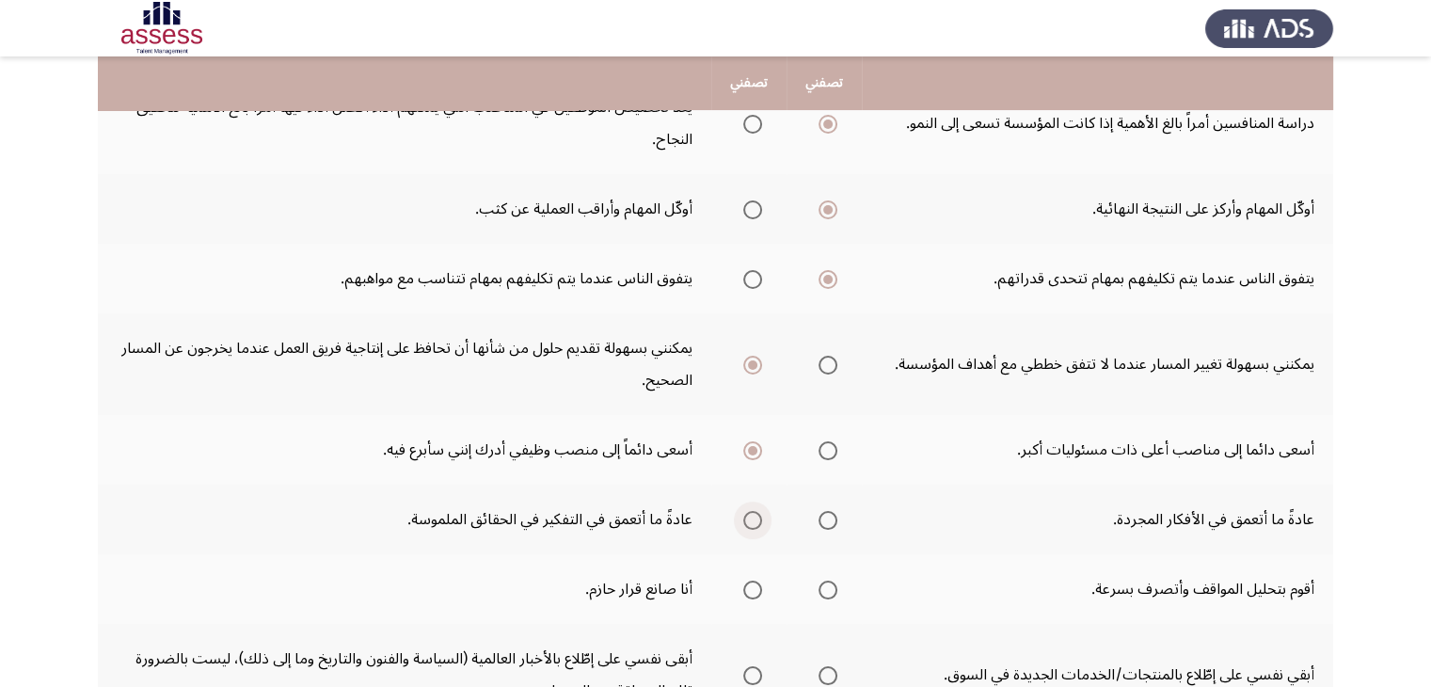
click at [749, 520] on input "Select an option" at bounding box center [752, 520] width 19 height 19
click at [831, 593] on span "Select an option" at bounding box center [827, 589] width 19 height 19
click at [831, 593] on input "Select an option" at bounding box center [827, 589] width 19 height 19
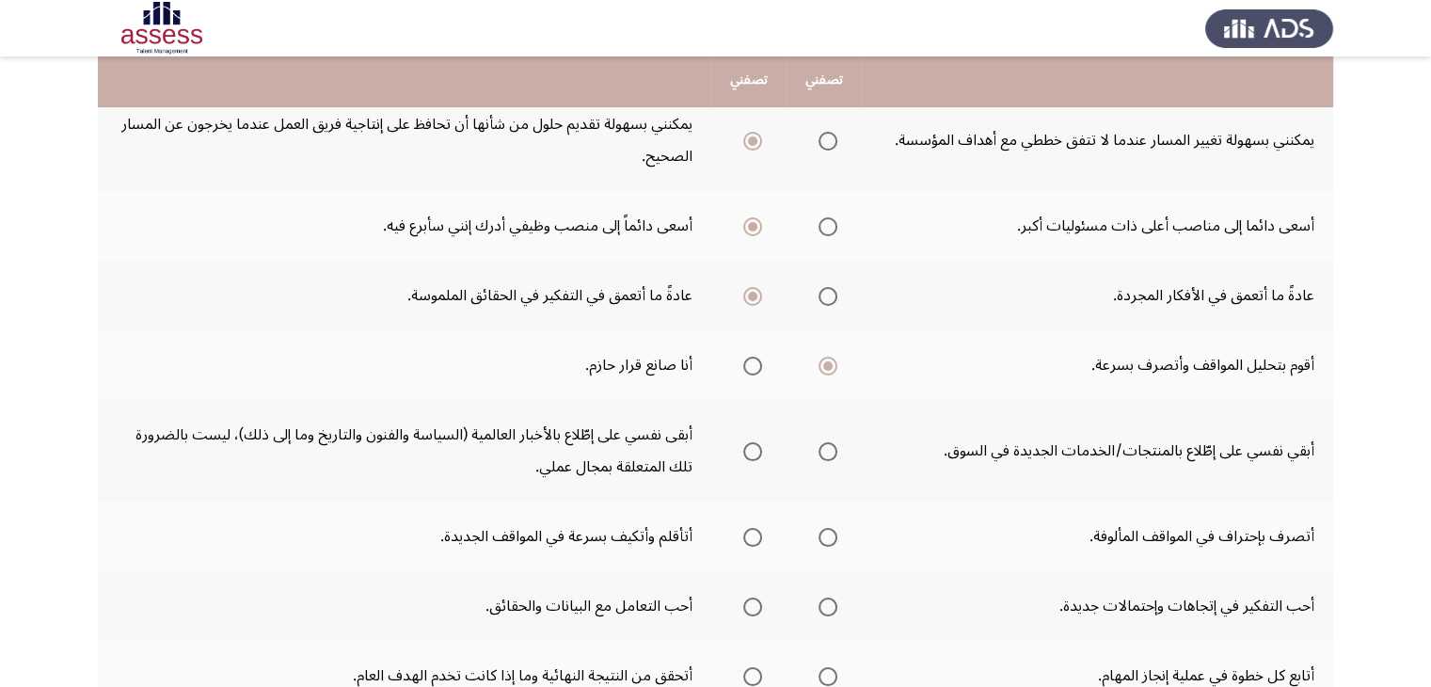
scroll to position [564, 0]
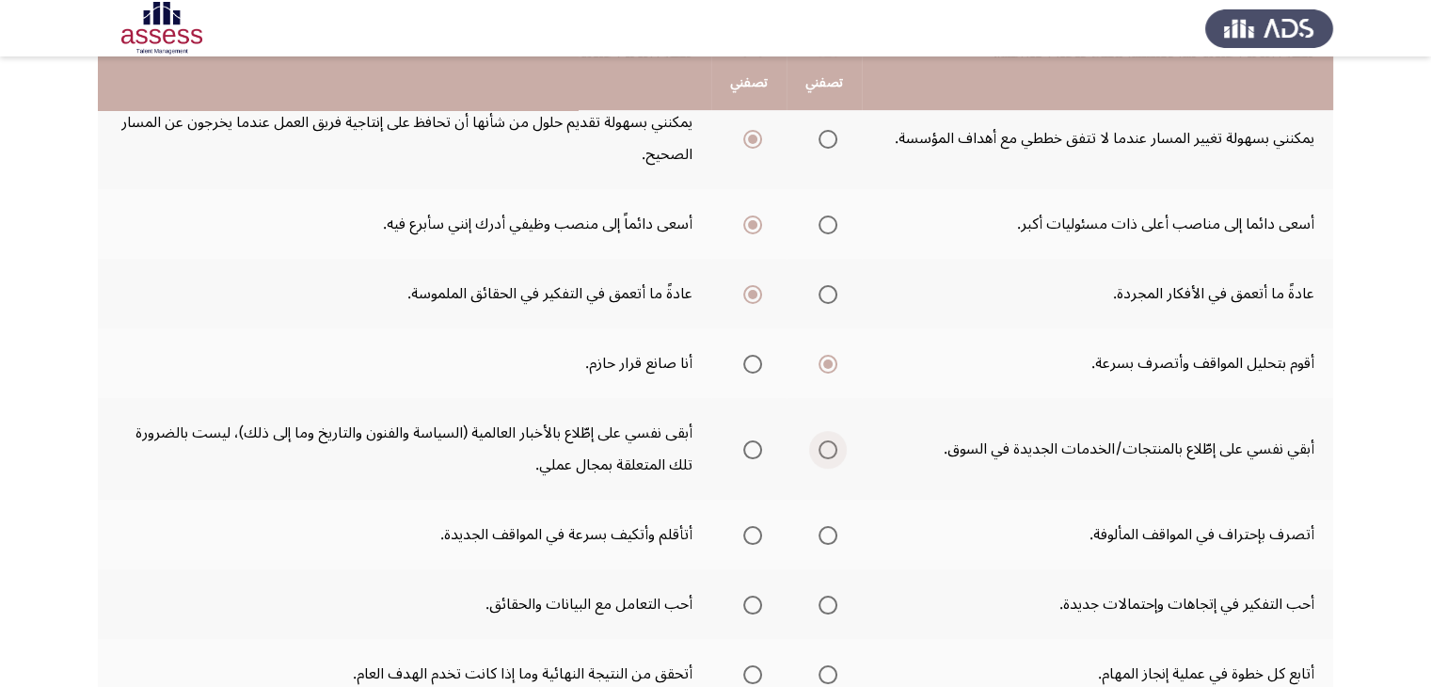
click at [835, 444] on span "Select an option" at bounding box center [827, 449] width 19 height 19
click at [835, 444] on input "Select an option" at bounding box center [827, 449] width 19 height 19
click at [751, 528] on span "Select an option" at bounding box center [752, 535] width 19 height 19
click at [751, 528] on input "Select an option" at bounding box center [752, 535] width 19 height 19
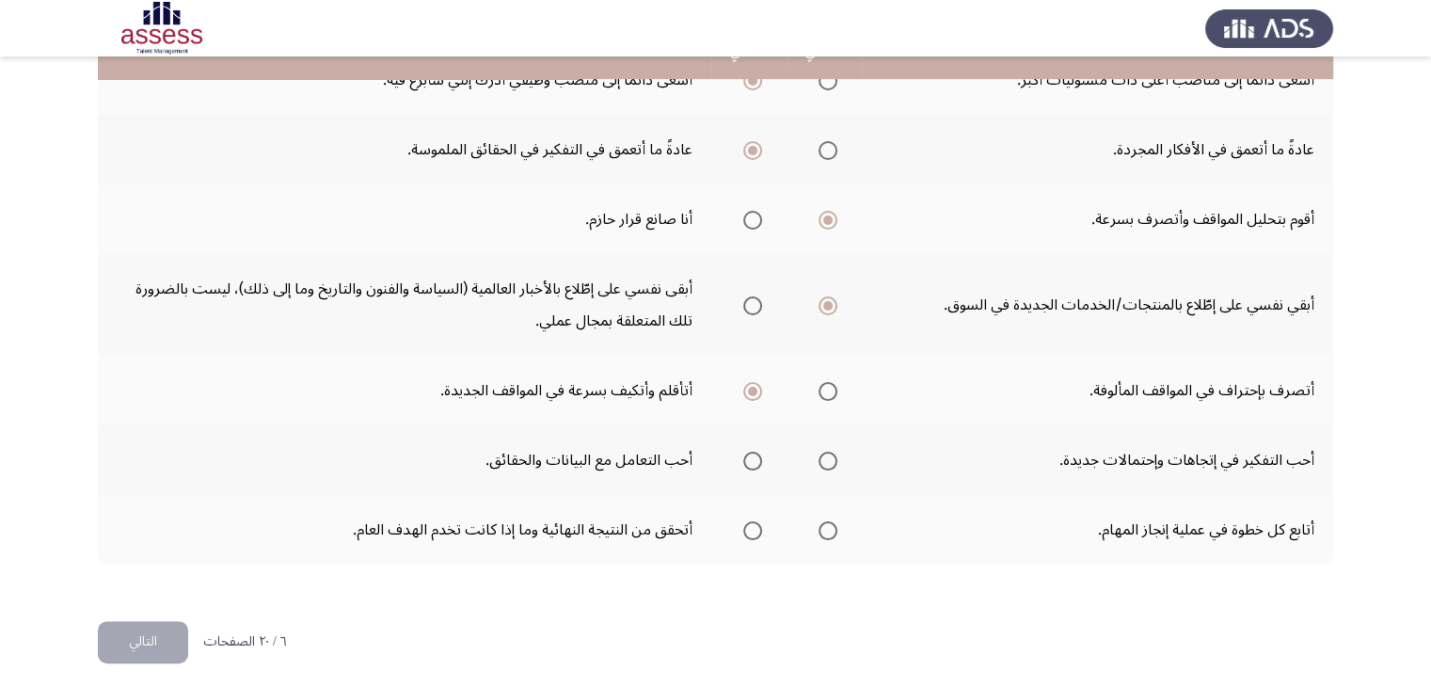
scroll to position [711, 0]
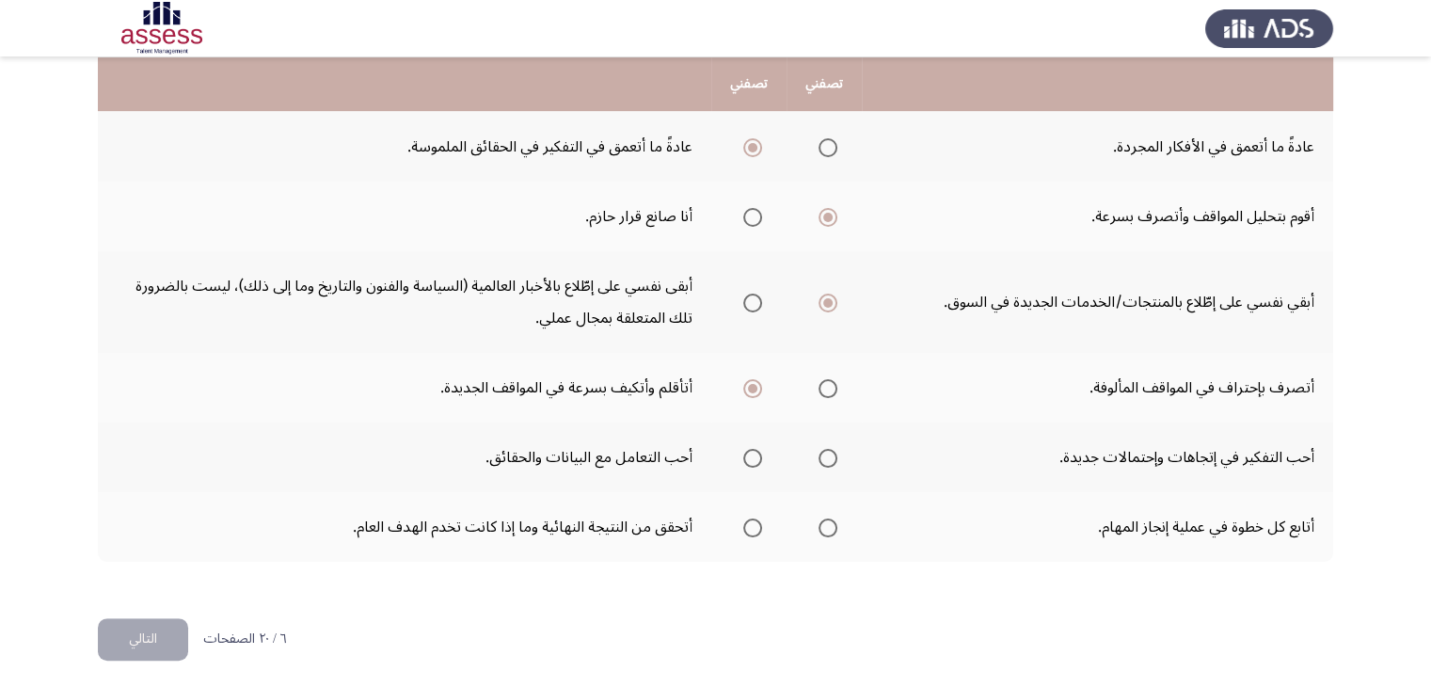
click at [748, 460] on mat-radio-group "Select an option" at bounding box center [748, 457] width 26 height 32
click at [752, 456] on span "Select an option" at bounding box center [752, 458] width 19 height 19
click at [752, 456] on input "Select an option" at bounding box center [752, 458] width 19 height 19
click at [748, 520] on span "Select an option" at bounding box center [752, 527] width 19 height 19
click at [748, 520] on input "Select an option" at bounding box center [752, 527] width 19 height 19
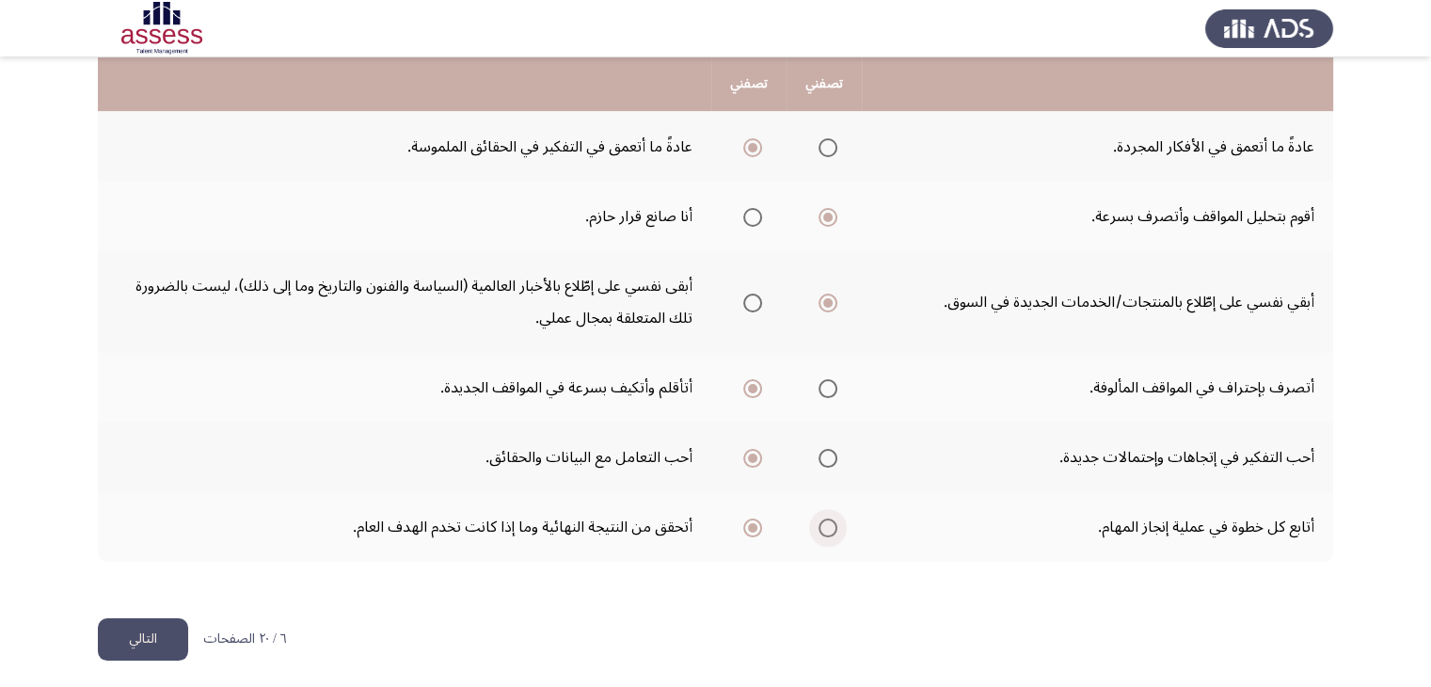
click at [831, 525] on span "Select an option" at bounding box center [827, 527] width 19 height 19
click at [831, 525] on input "Select an option" at bounding box center [827, 527] width 19 height 19
click at [139, 629] on button "التالي" at bounding box center [143, 639] width 90 height 42
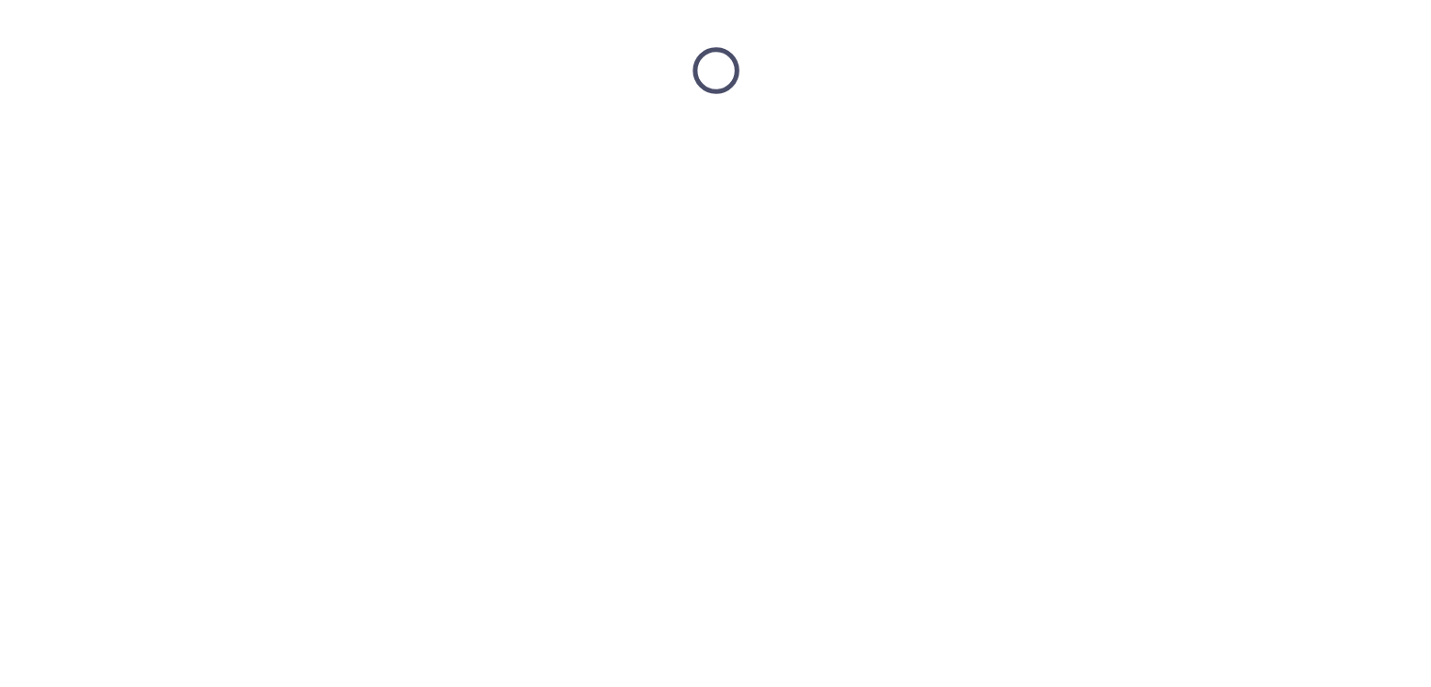
scroll to position [0, 0]
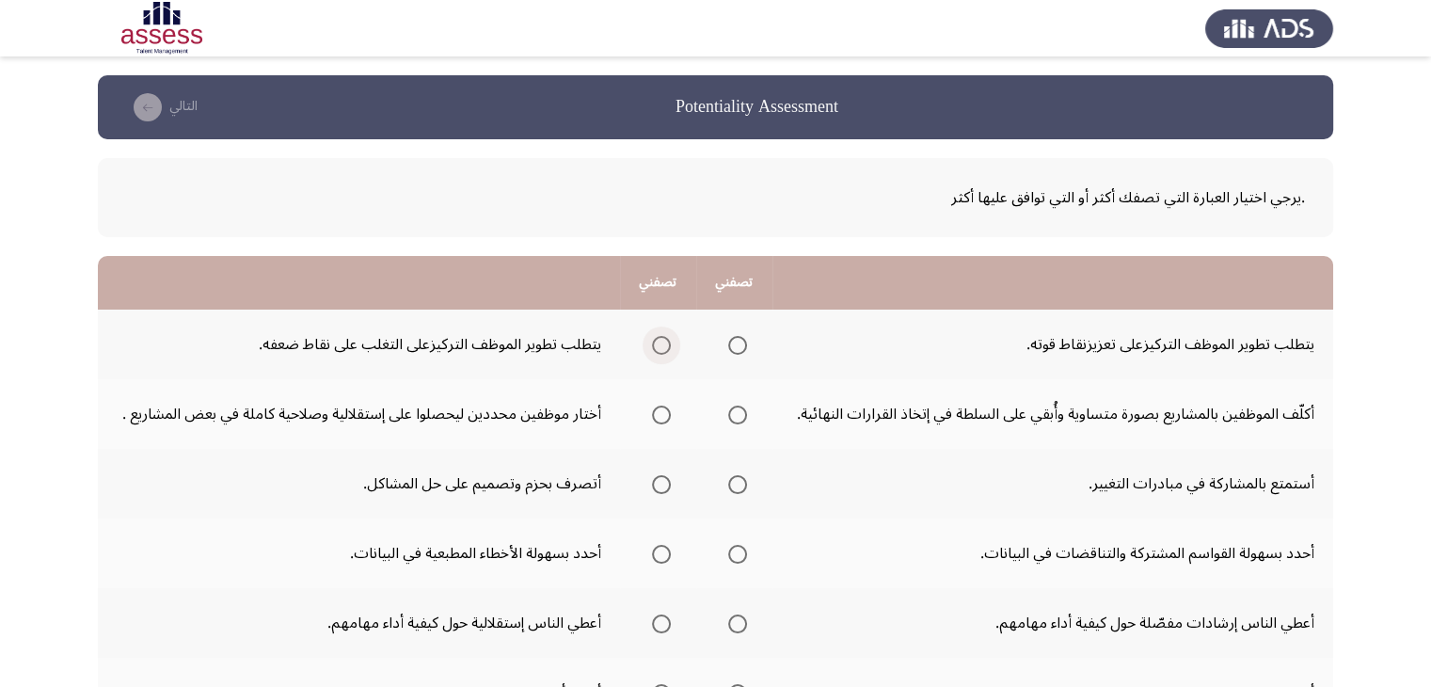
click at [651, 352] on label "Select an option" at bounding box center [657, 345] width 26 height 19
click at [652, 352] on input "Select an option" at bounding box center [661, 345] width 19 height 19
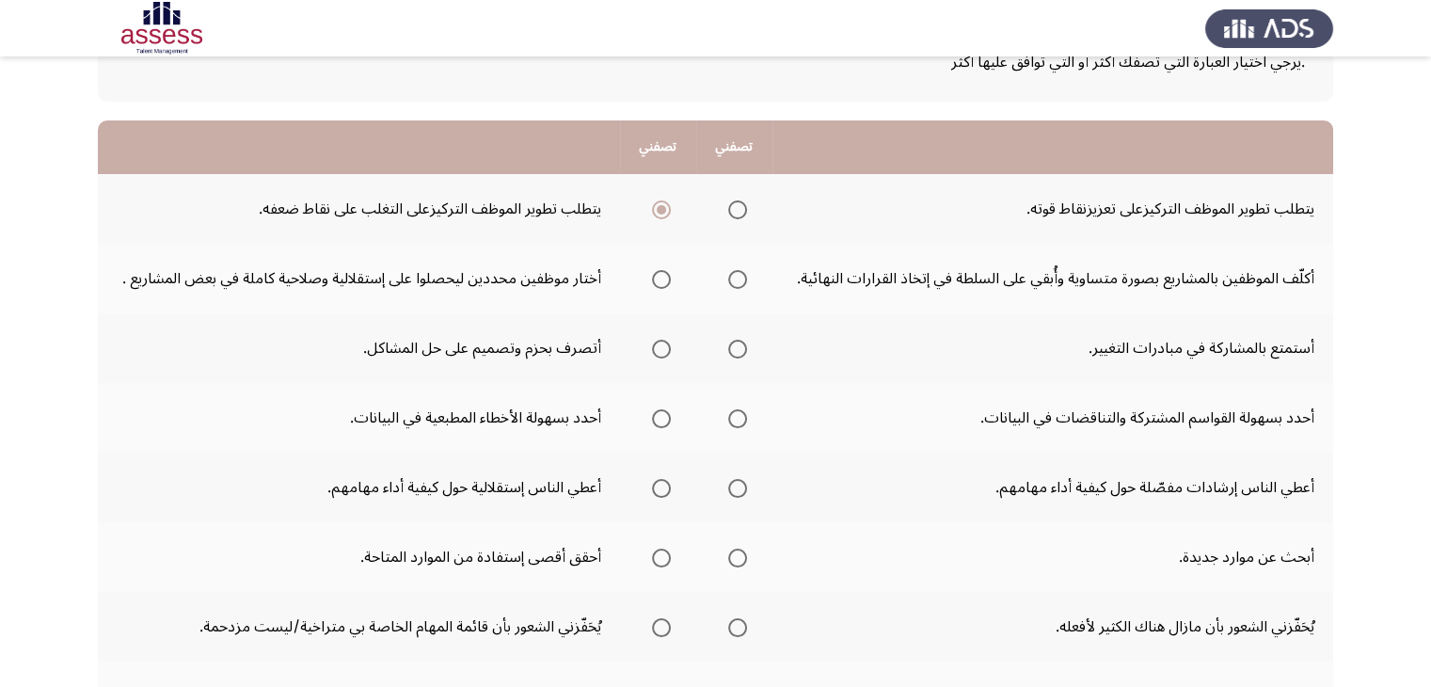
scroll to position [150, 0]
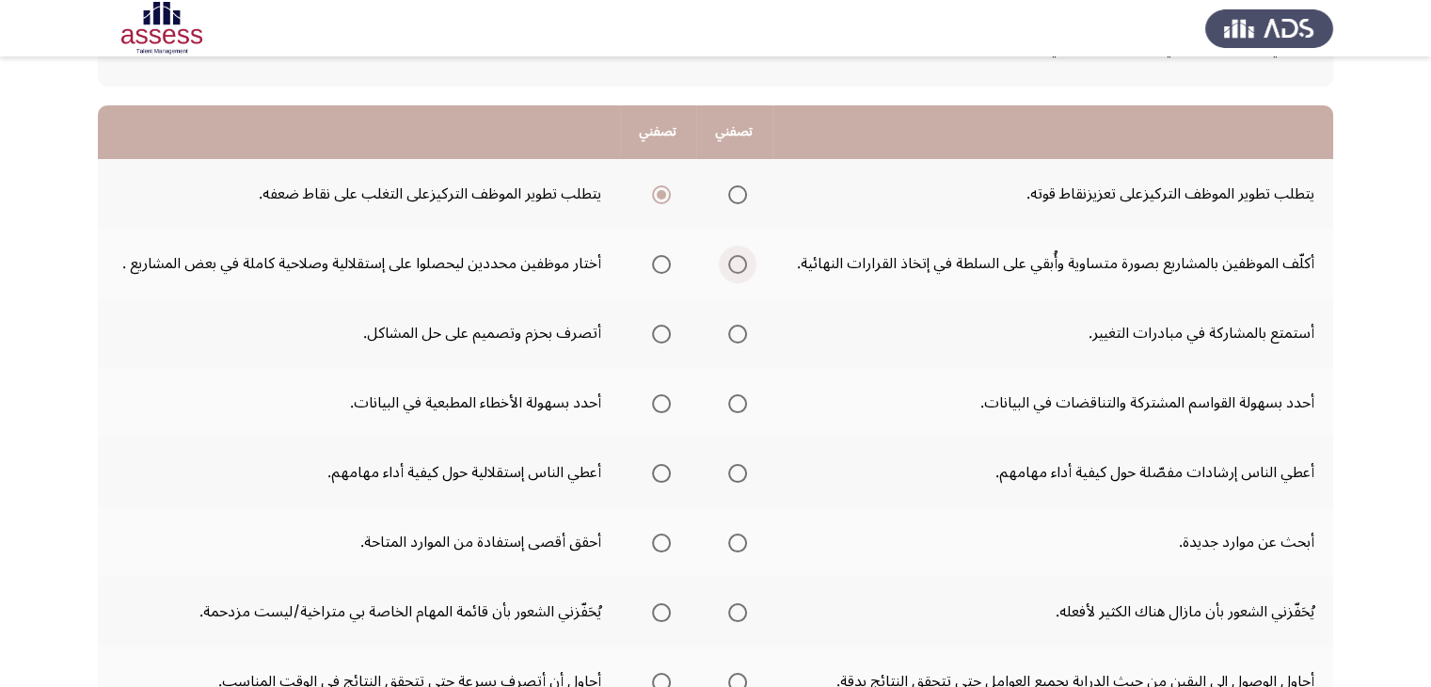
click at [745, 261] on span "Select an option" at bounding box center [737, 264] width 19 height 19
click at [745, 261] on input "Select an option" at bounding box center [737, 264] width 19 height 19
click at [668, 331] on span "Select an option" at bounding box center [661, 333] width 19 height 19
click at [668, 331] on input "Select an option" at bounding box center [661, 333] width 19 height 19
click at [667, 407] on span "Select an option" at bounding box center [661, 403] width 19 height 19
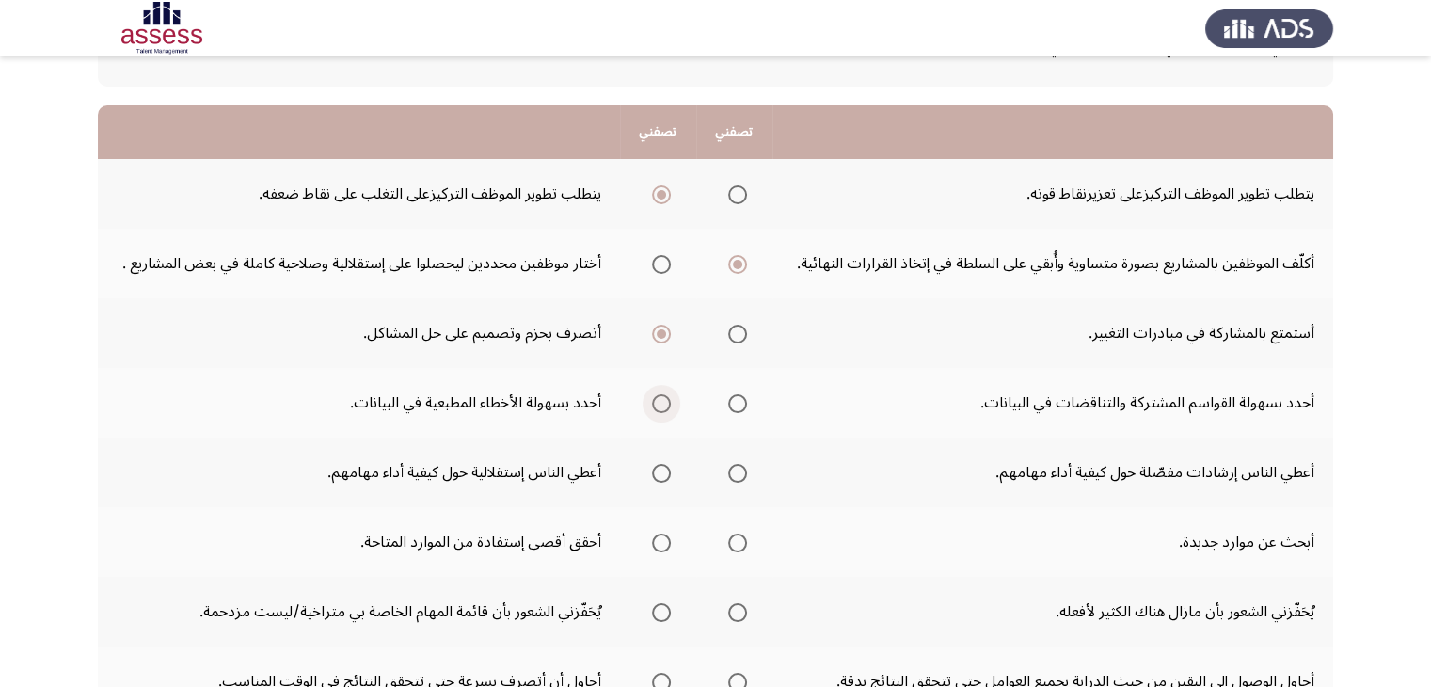
click at [667, 407] on input "Select an option" at bounding box center [661, 403] width 19 height 19
click at [666, 478] on span "Select an option" at bounding box center [661, 473] width 19 height 19
click at [666, 478] on input "Select an option" at bounding box center [661, 473] width 19 height 19
click at [665, 536] on span "Select an option" at bounding box center [661, 542] width 19 height 19
click at [665, 536] on input "Select an option" at bounding box center [661, 542] width 19 height 19
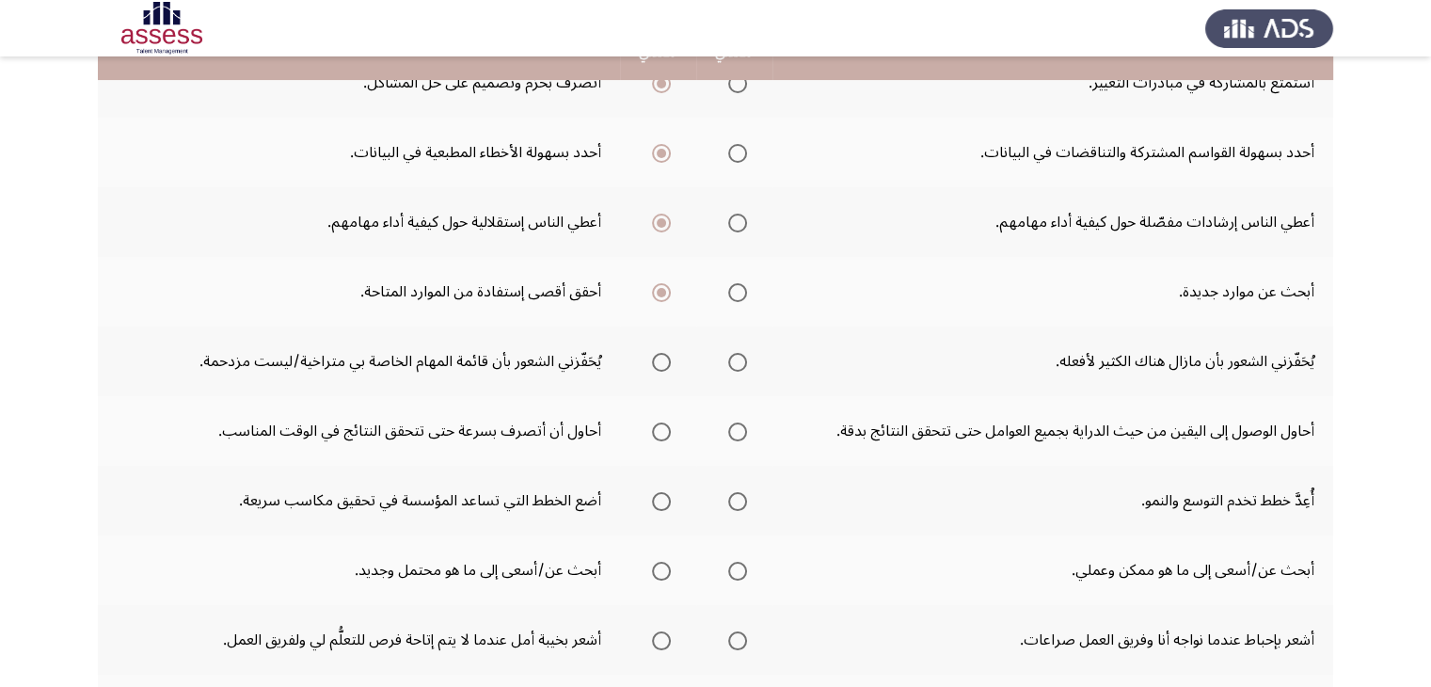
scroll to position [414, 0]
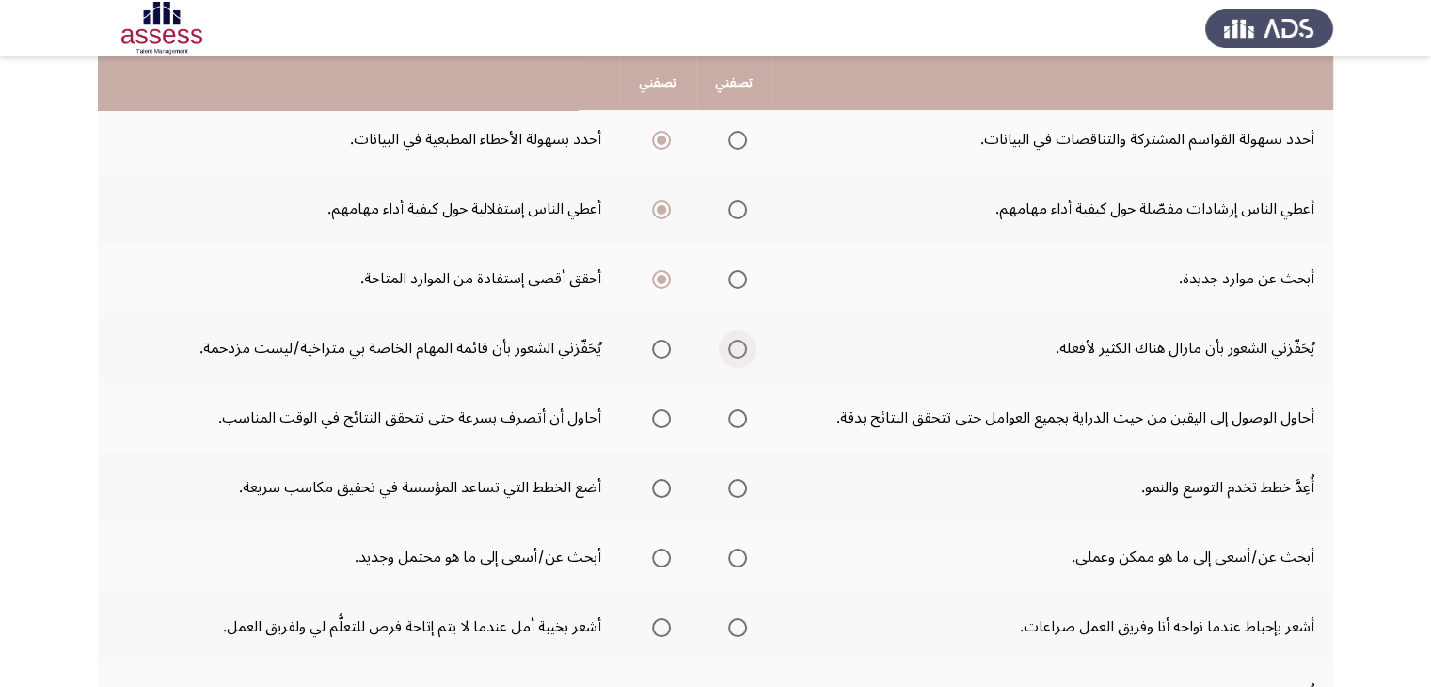
click at [733, 350] on span "Select an option" at bounding box center [737, 349] width 19 height 19
click at [733, 350] on input "Select an option" at bounding box center [737, 349] width 19 height 19
click at [733, 350] on span "Select an option" at bounding box center [737, 349] width 19 height 19
click at [733, 350] on input "Select an option" at bounding box center [737, 349] width 19 height 19
click at [666, 417] on span "Select an option" at bounding box center [661, 418] width 19 height 19
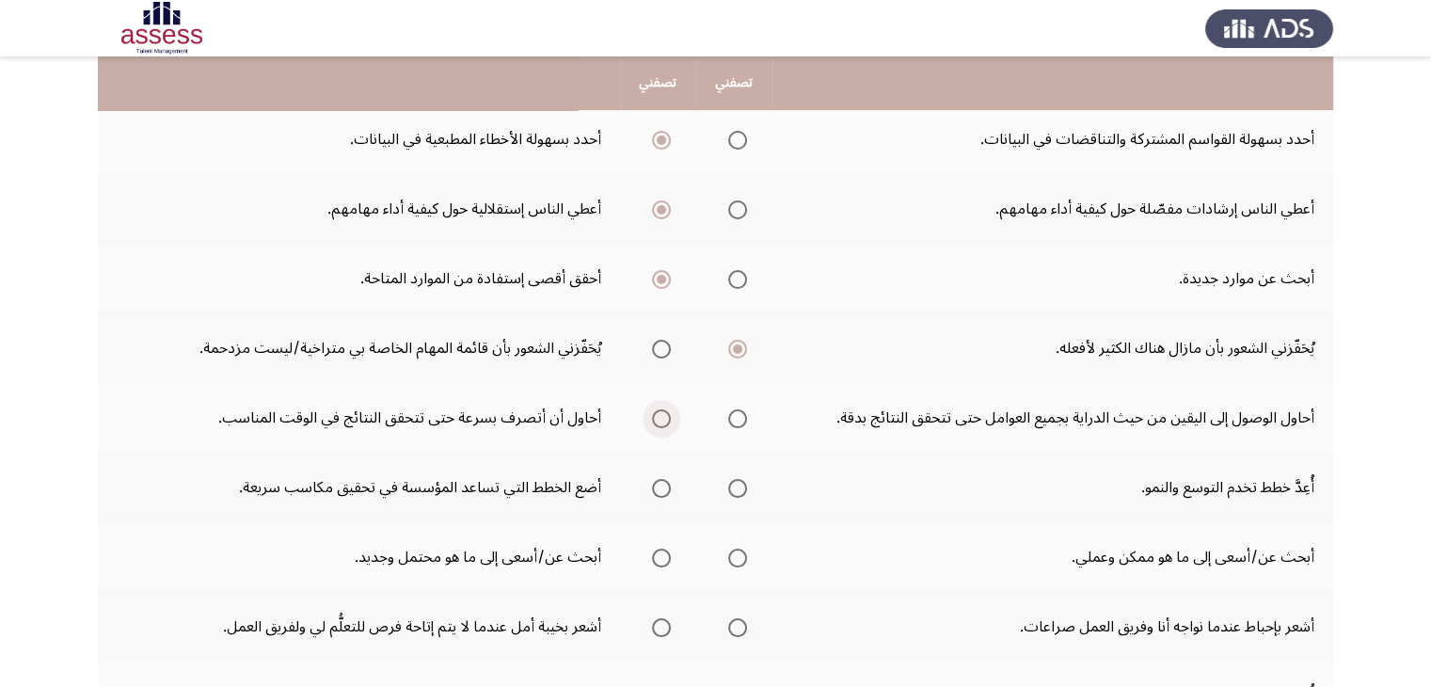
click at [666, 417] on input "Select an option" at bounding box center [661, 418] width 19 height 19
click at [661, 484] on span "Select an option" at bounding box center [661, 488] width 19 height 19
click at [661, 484] on input "Select an option" at bounding box center [661, 488] width 19 height 19
click at [741, 556] on span "Select an option" at bounding box center [737, 557] width 19 height 19
click at [741, 556] on input "Select an option" at bounding box center [737, 557] width 19 height 19
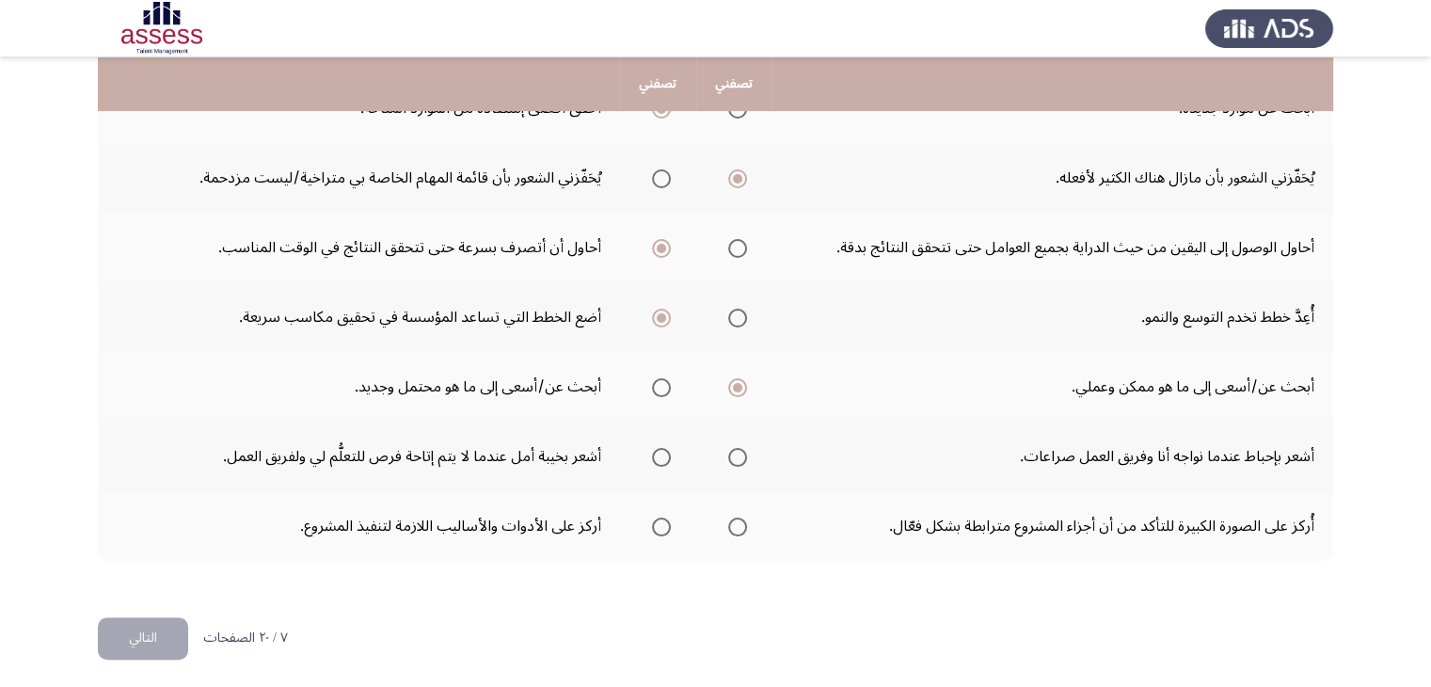
scroll to position [585, 0]
click at [747, 460] on mat-radio-group "Select an option" at bounding box center [733, 455] width 26 height 32
click at [741, 458] on span "Select an option" at bounding box center [737, 456] width 19 height 19
click at [741, 458] on input "Select an option" at bounding box center [737, 456] width 19 height 19
click at [659, 519] on span "Select an option" at bounding box center [661, 525] width 19 height 19
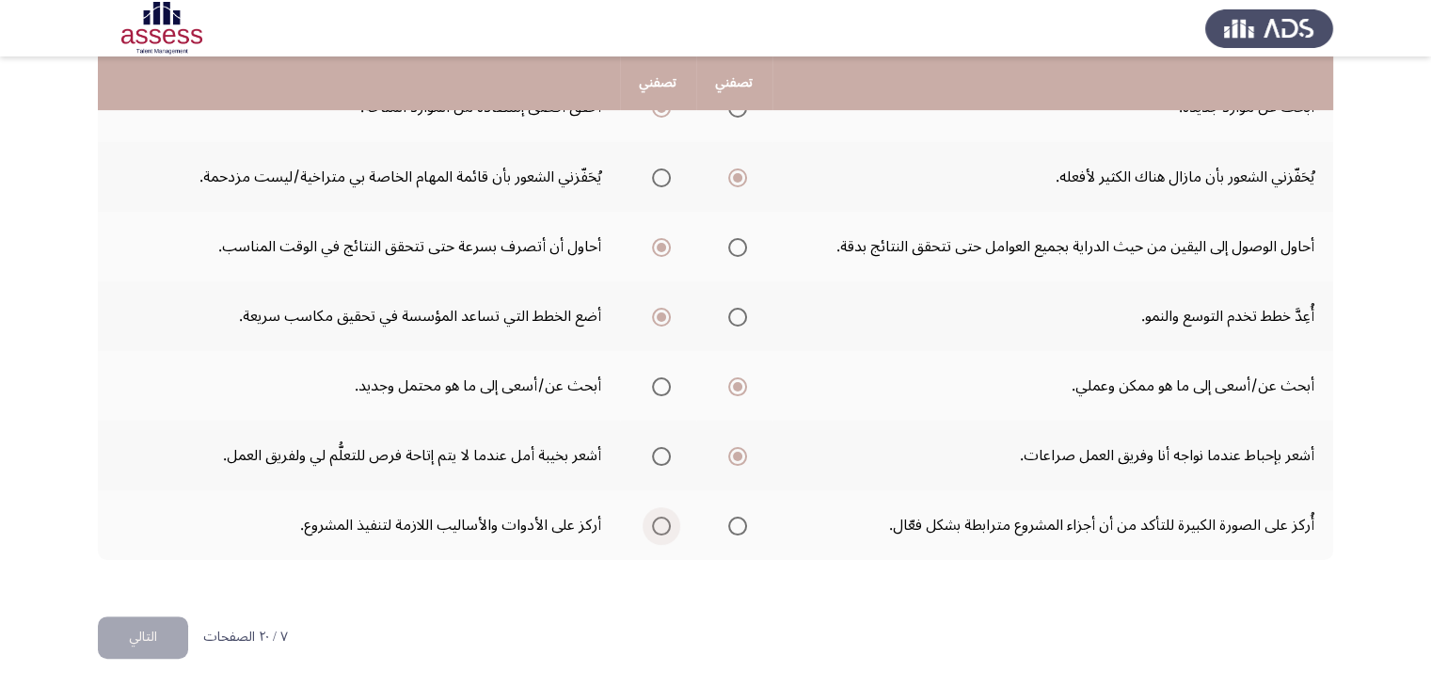
click at [659, 519] on input "Select an option" at bounding box center [661, 525] width 19 height 19
click at [742, 516] on span "Select an option" at bounding box center [737, 525] width 19 height 19
click at [742, 516] on input "Select an option" at bounding box center [737, 525] width 19 height 19
click at [157, 633] on button "التالي" at bounding box center [143, 637] width 90 height 42
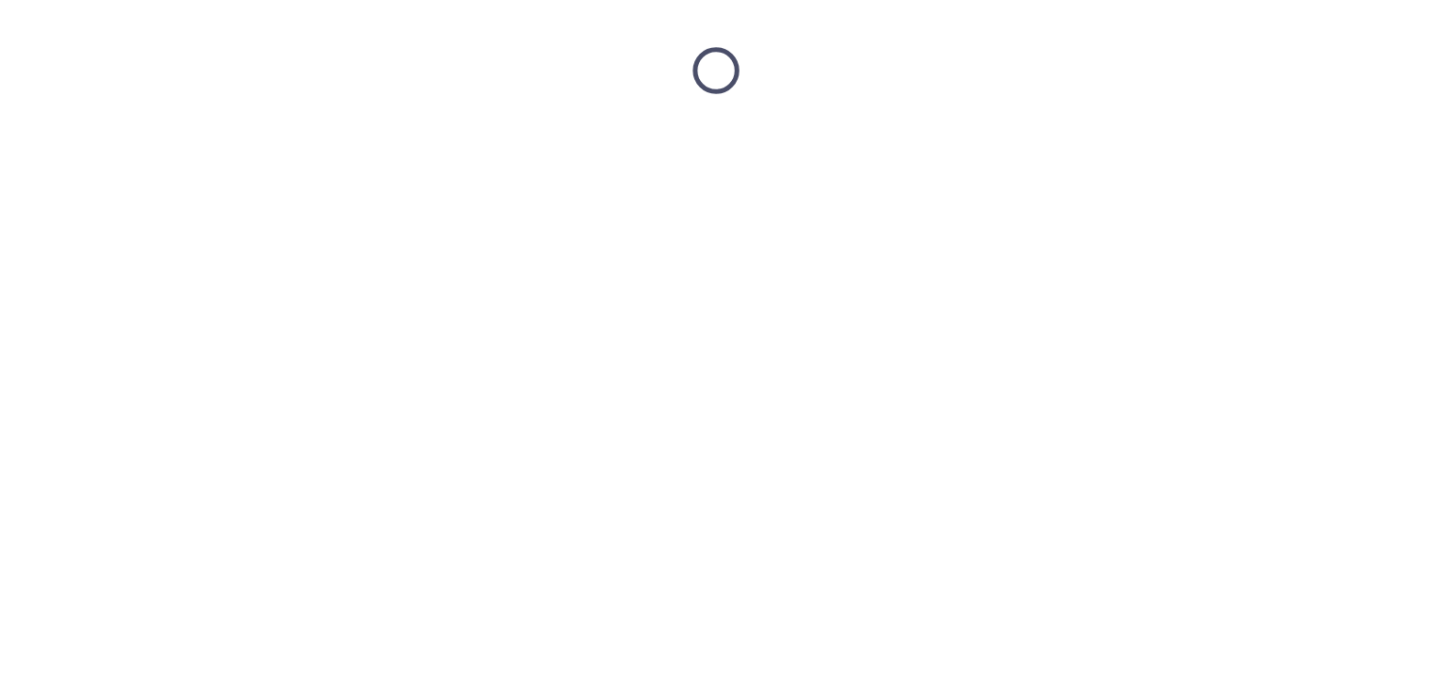
scroll to position [0, 0]
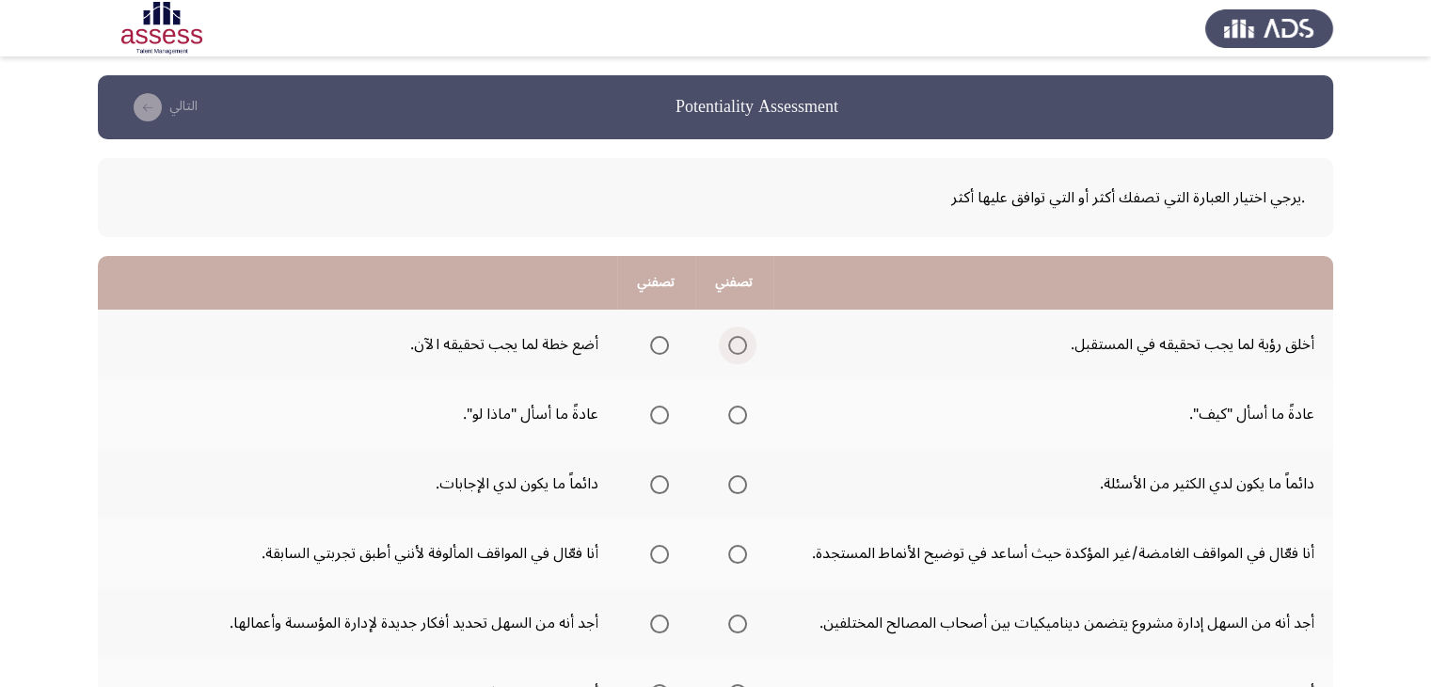
click at [742, 340] on span "Select an option" at bounding box center [737, 345] width 19 height 19
click at [742, 340] on input "Select an option" at bounding box center [737, 345] width 19 height 19
click at [659, 410] on span "Select an option" at bounding box center [659, 414] width 19 height 19
click at [659, 410] on input "Select an option" at bounding box center [659, 414] width 19 height 19
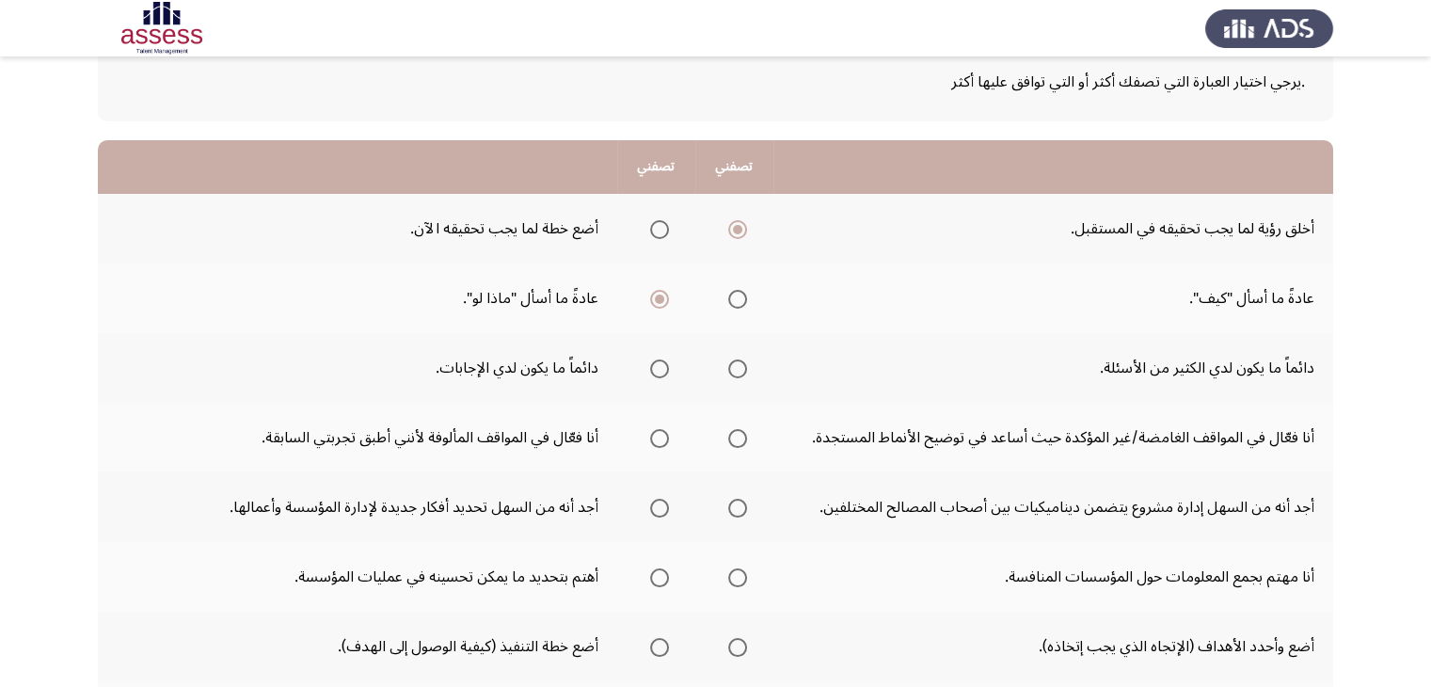
scroll to position [150, 0]
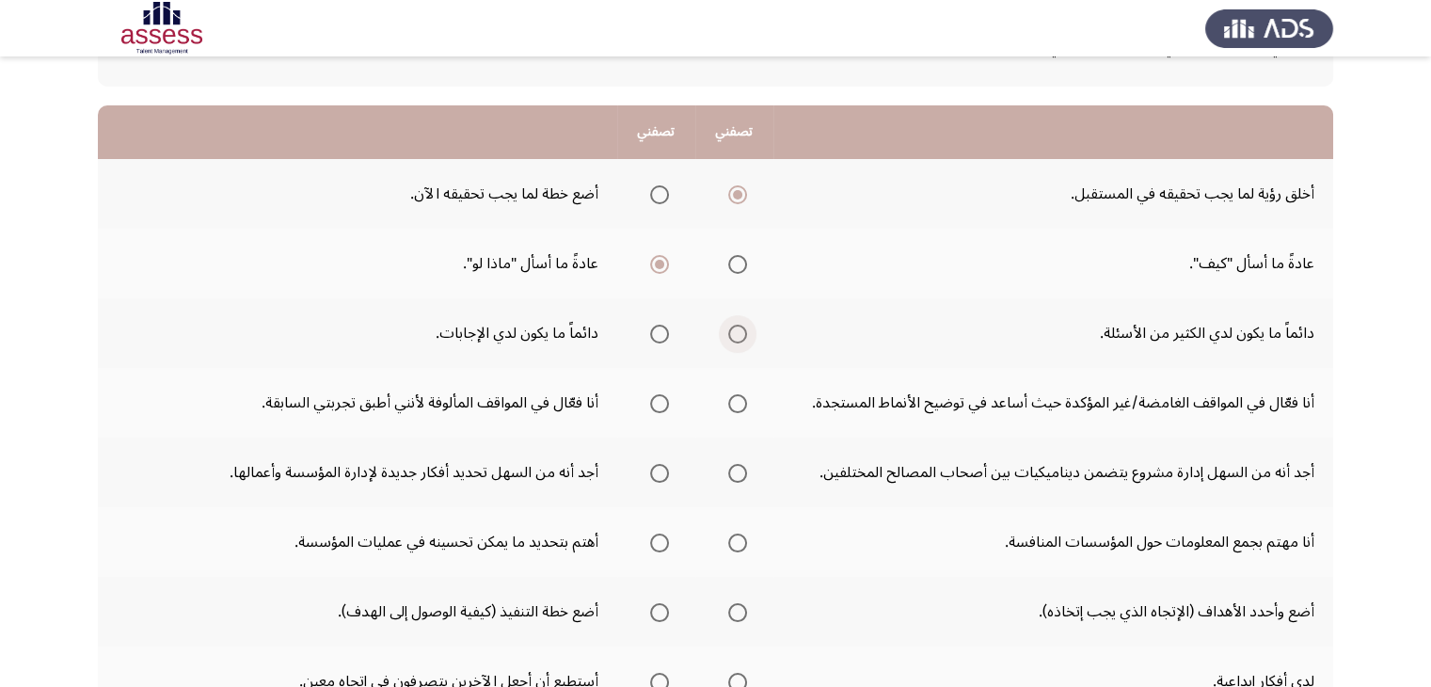
click at [738, 332] on span "Select an option" at bounding box center [737, 333] width 19 height 19
click at [738, 332] on input "Select an option" at bounding box center [737, 333] width 19 height 19
click at [737, 407] on span "Select an option" at bounding box center [737, 403] width 19 height 19
click at [737, 407] on input "Select an option" at bounding box center [737, 403] width 19 height 19
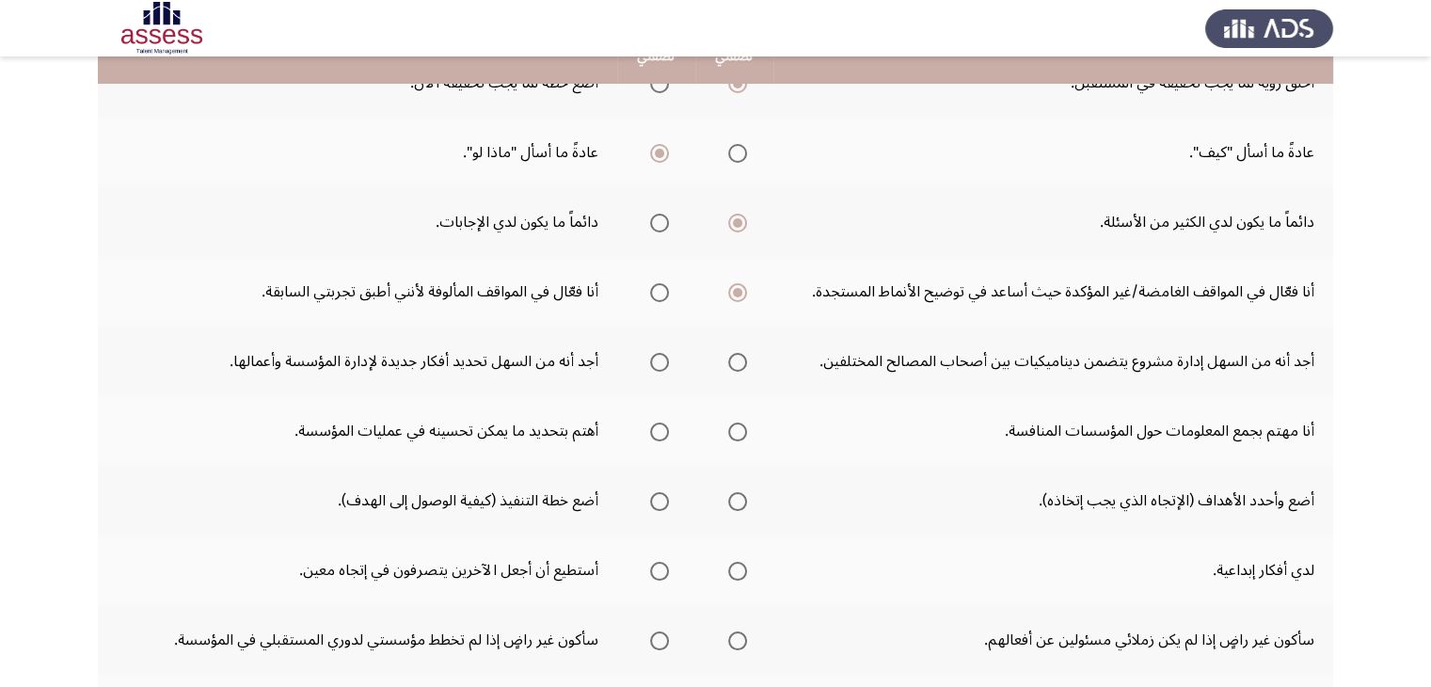
scroll to position [263, 0]
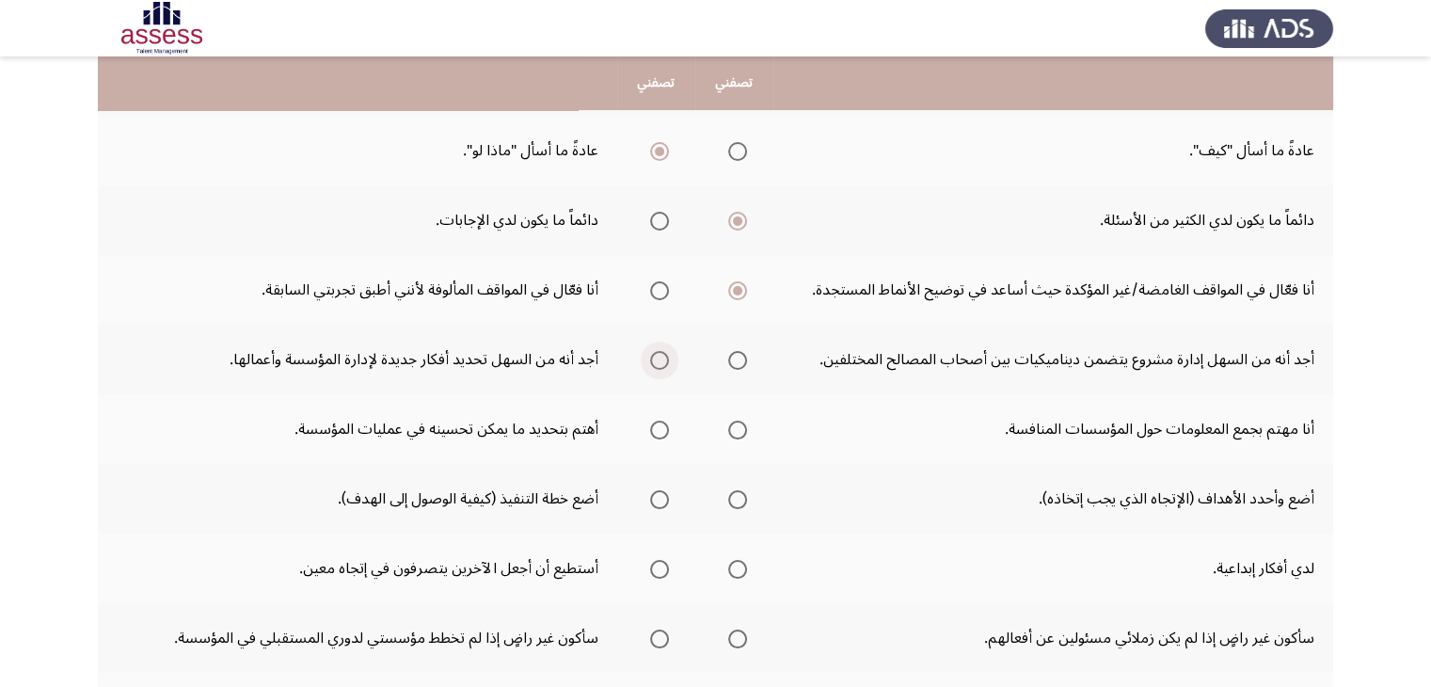
click at [657, 361] on span "Select an option" at bounding box center [659, 360] width 19 height 19
click at [657, 361] on input "Select an option" at bounding box center [659, 360] width 19 height 19
click at [742, 422] on span "Select an option" at bounding box center [737, 429] width 19 height 19
click at [742, 422] on input "Select an option" at bounding box center [737, 429] width 19 height 19
click at [662, 434] on span "Select an option" at bounding box center [659, 429] width 19 height 19
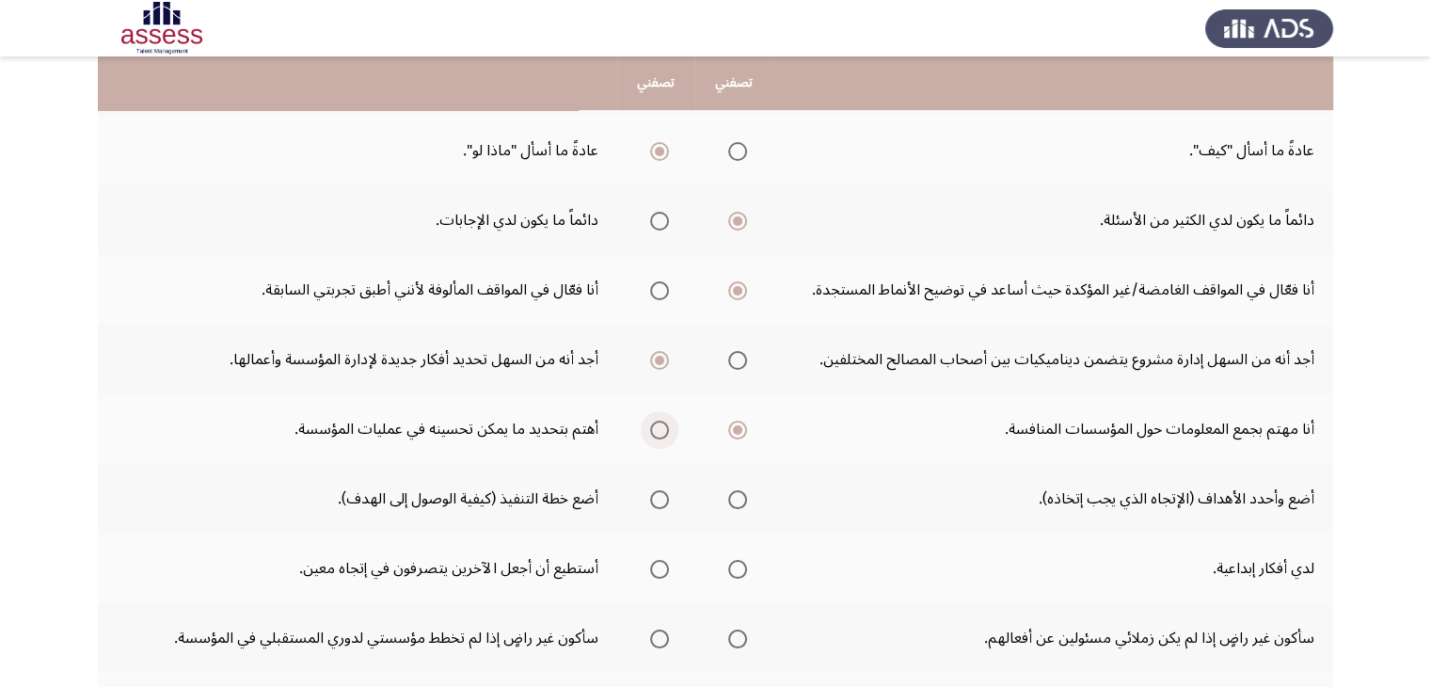
click at [662, 434] on input "Select an option" at bounding box center [659, 429] width 19 height 19
click at [738, 428] on span "Select an option" at bounding box center [737, 429] width 19 height 19
click at [738, 428] on input "Select an option" at bounding box center [737, 429] width 19 height 19
click at [730, 493] on span "Select an option" at bounding box center [737, 499] width 19 height 19
click at [730, 493] on input "Select an option" at bounding box center [737, 499] width 19 height 19
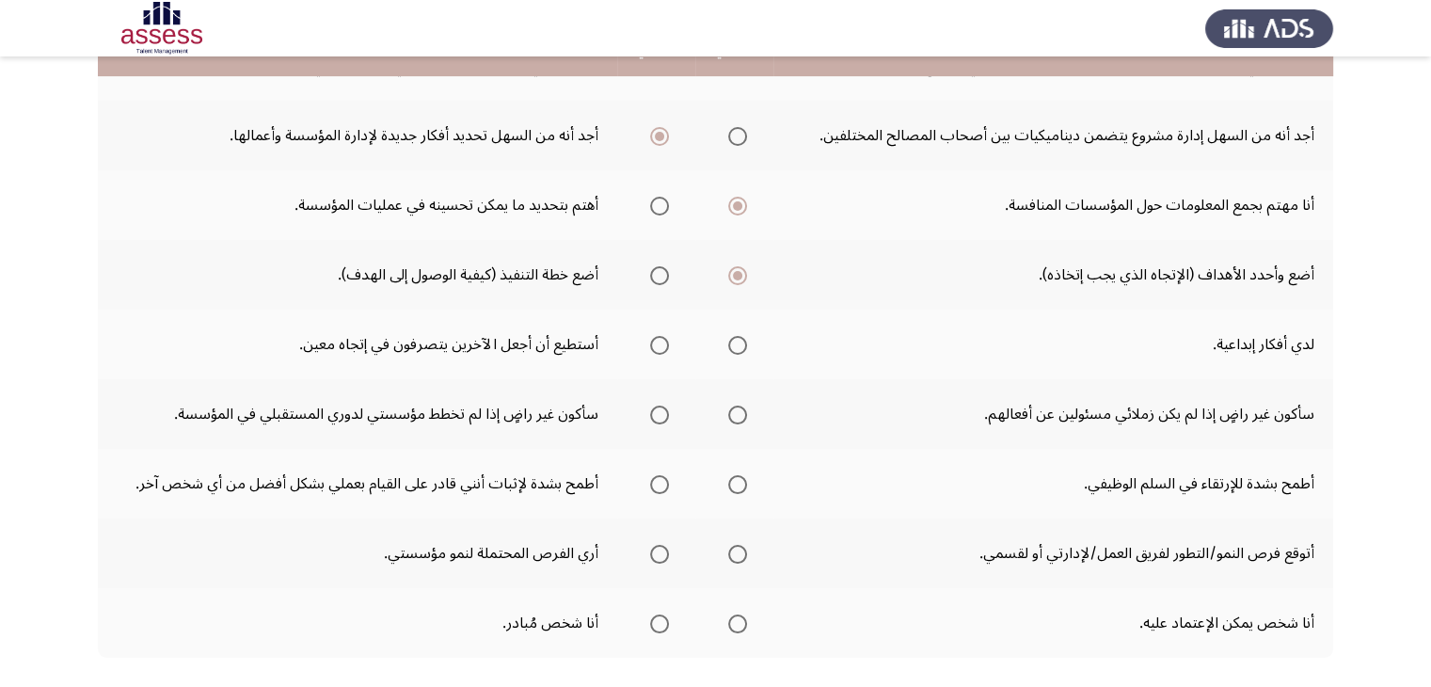
scroll to position [489, 0]
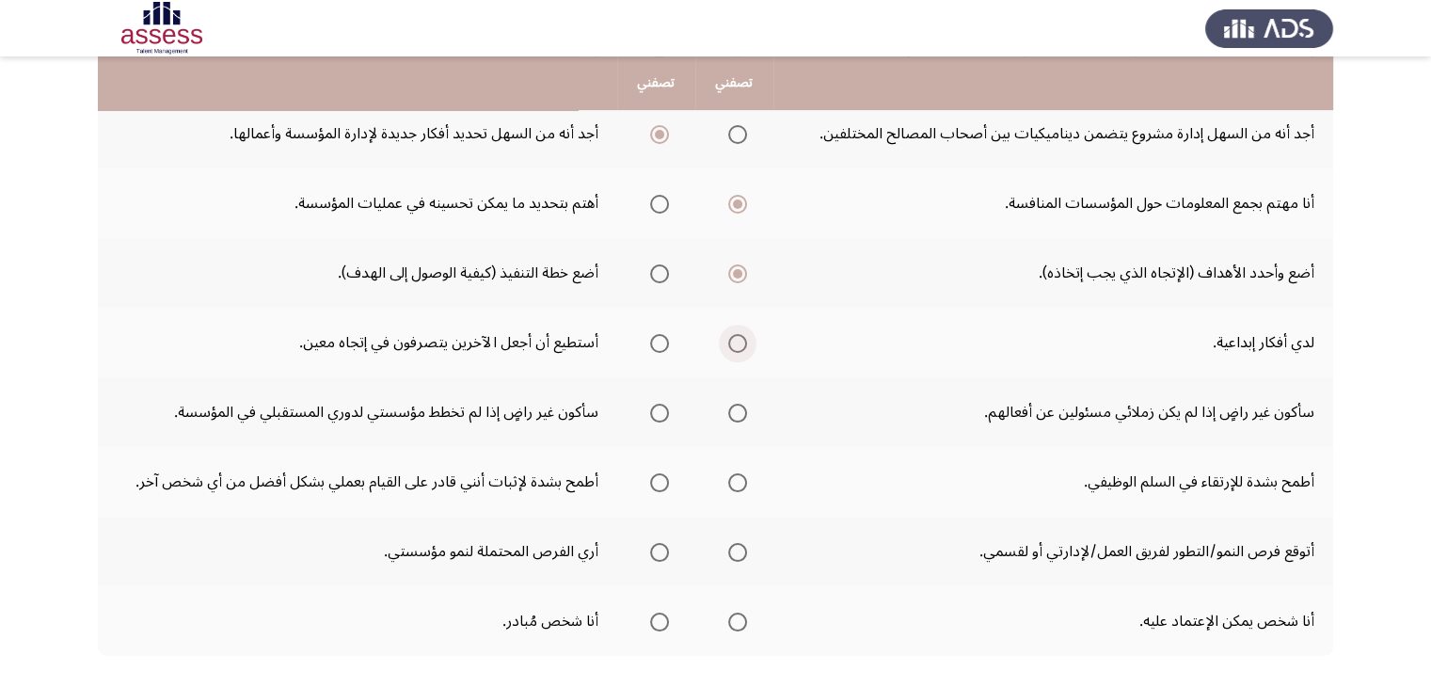
click at [741, 343] on span "Select an option" at bounding box center [737, 343] width 19 height 19
click at [741, 343] on input "Select an option" at bounding box center [737, 343] width 19 height 19
click at [654, 411] on span "Select an option" at bounding box center [659, 412] width 19 height 19
click at [654, 411] on input "Select an option" at bounding box center [659, 412] width 19 height 19
click at [736, 481] on span "Select an option" at bounding box center [737, 482] width 19 height 19
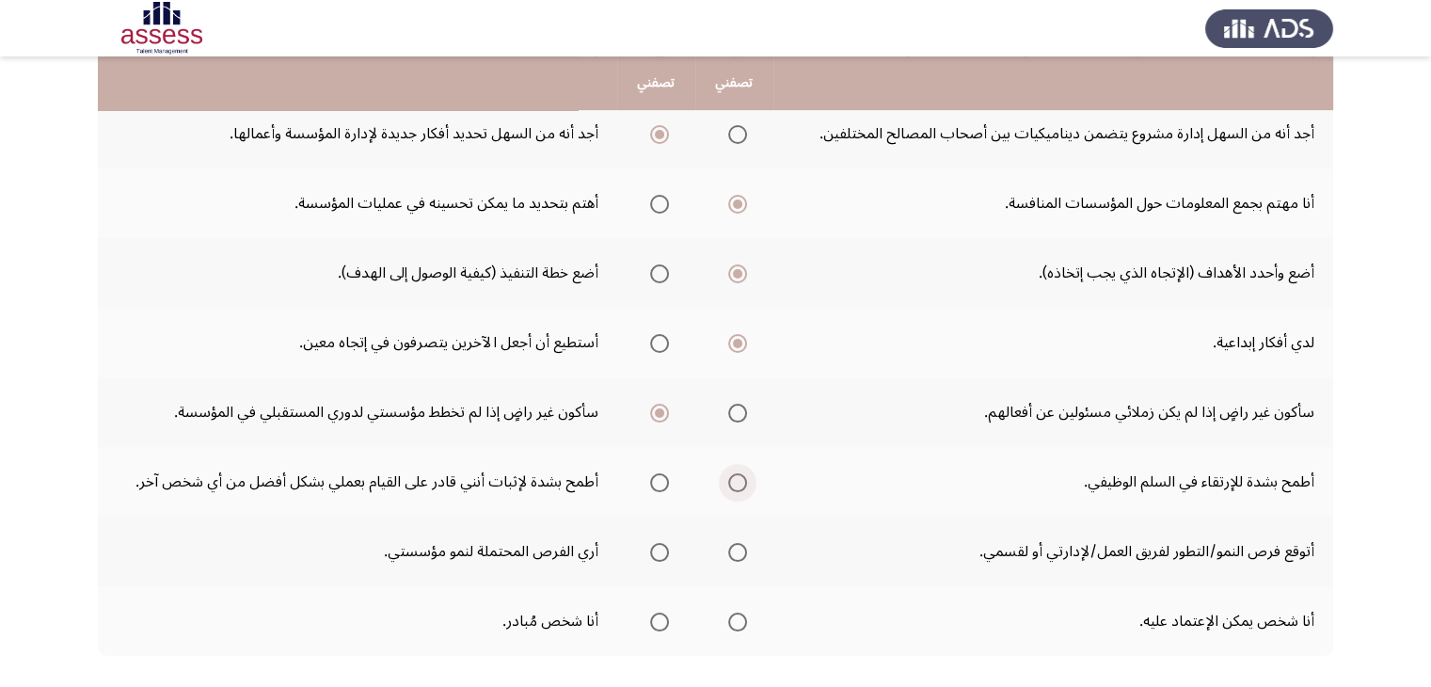
click at [736, 481] on input "Select an option" at bounding box center [737, 482] width 19 height 19
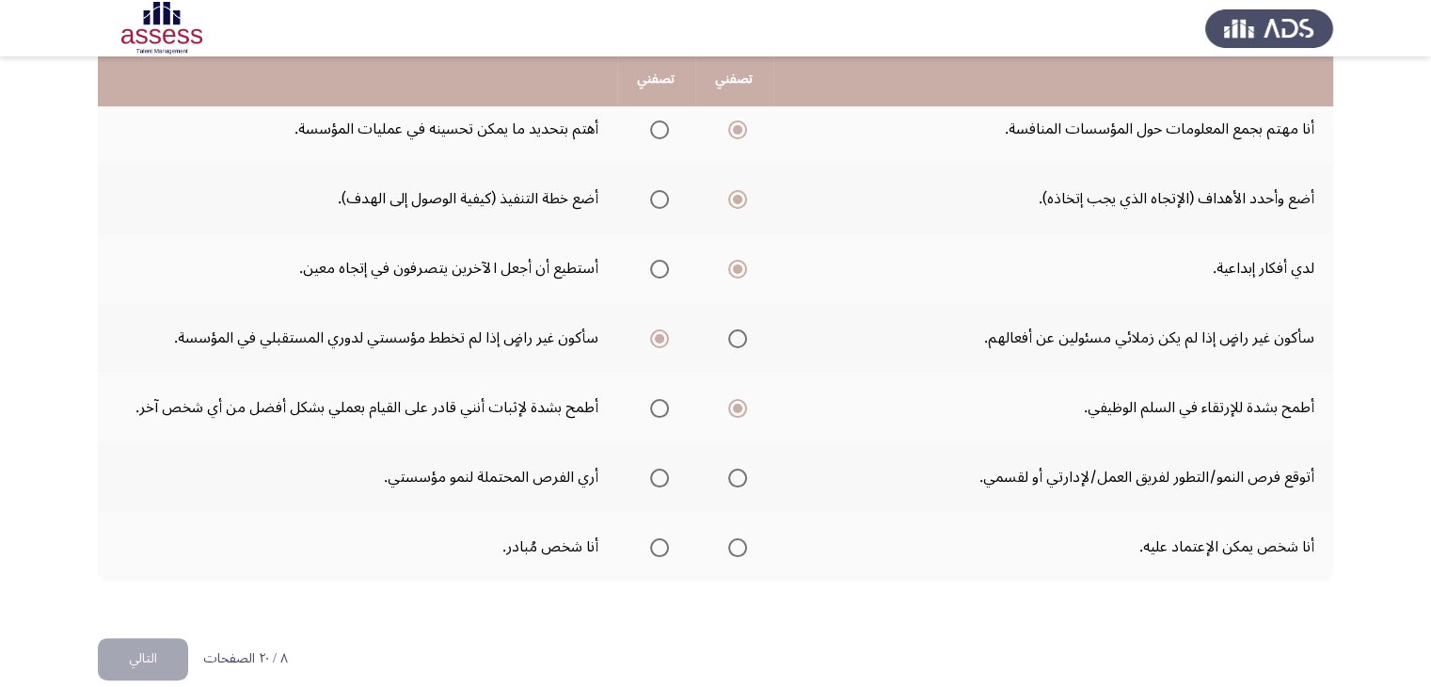
scroll to position [564, 0]
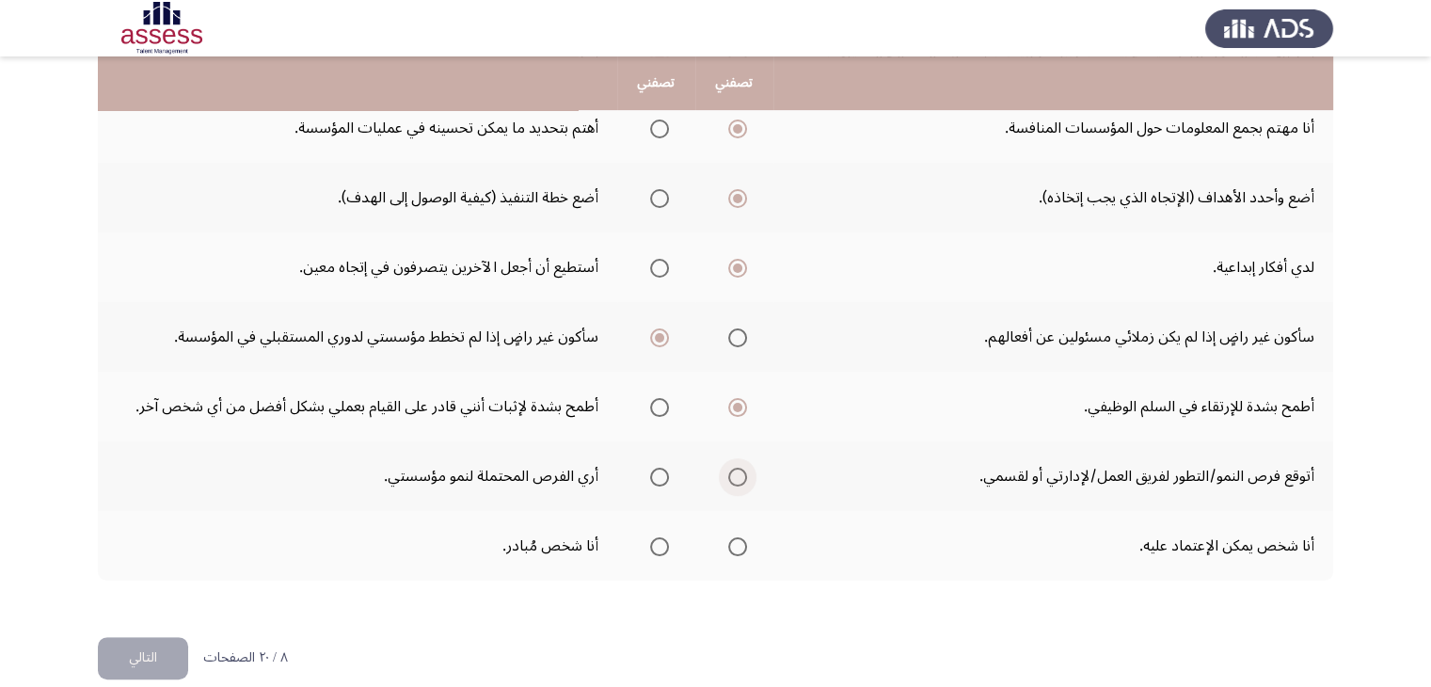
click at [735, 474] on span "Select an option" at bounding box center [737, 476] width 19 height 19
click at [735, 474] on input "Select an option" at bounding box center [737, 476] width 19 height 19
click at [737, 547] on span "Select an option" at bounding box center [737, 546] width 19 height 19
click at [737, 547] on input "Select an option" at bounding box center [737, 546] width 19 height 19
click at [159, 648] on button "التالي" at bounding box center [143, 658] width 90 height 42
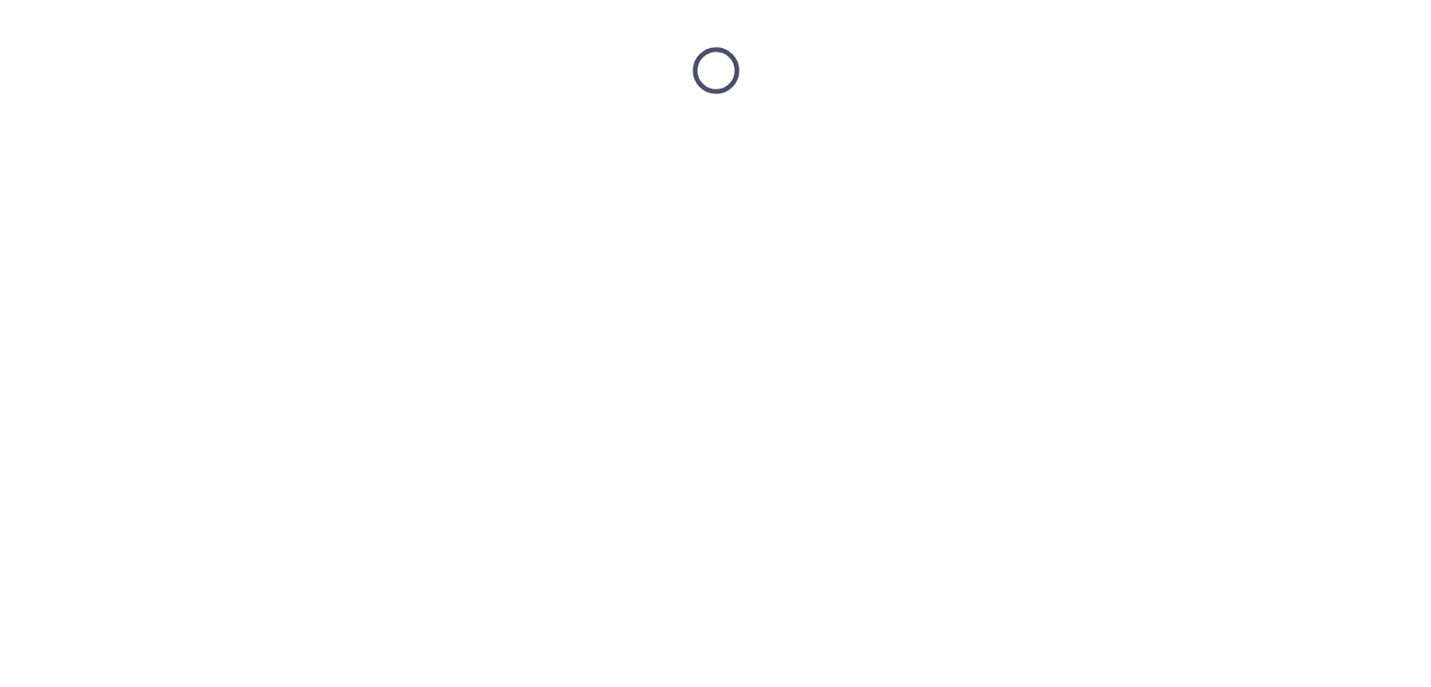
scroll to position [0, 0]
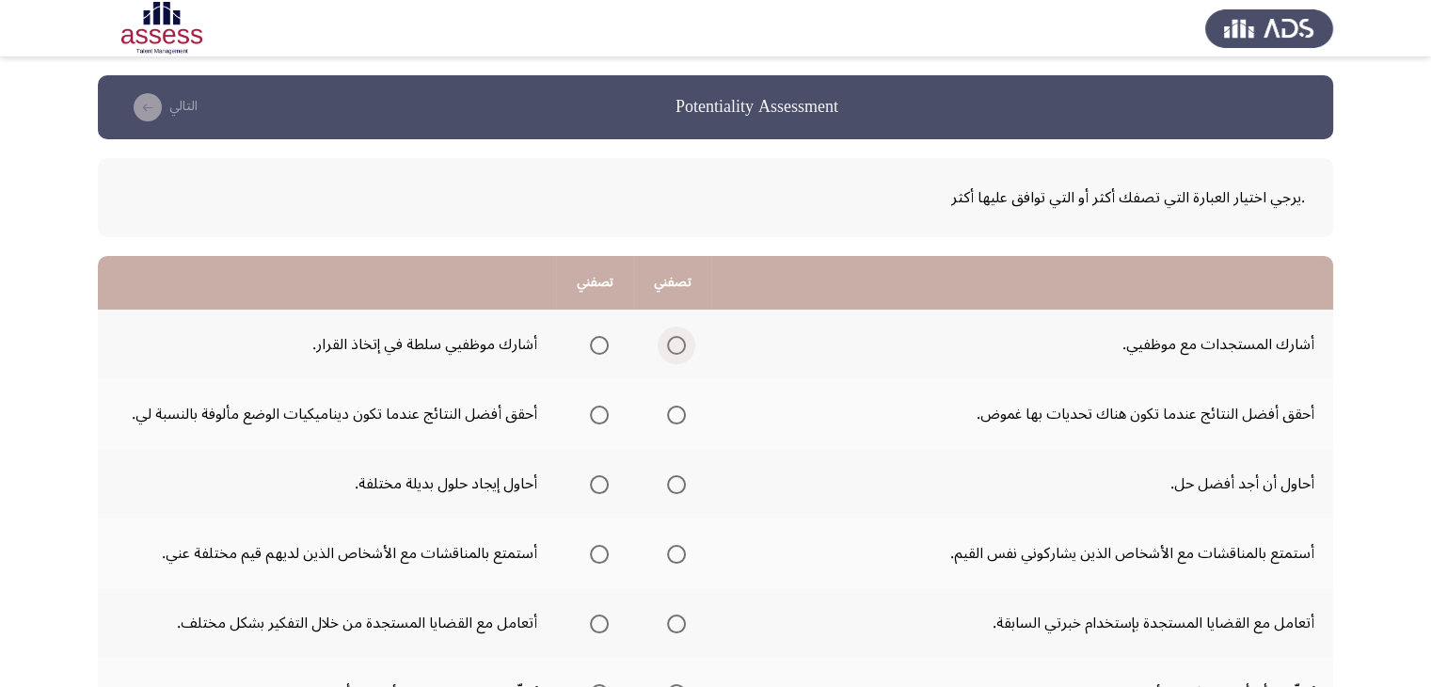
click at [670, 340] on span "Select an option" at bounding box center [676, 345] width 19 height 19
click at [670, 340] on input "Select an option" at bounding box center [676, 345] width 19 height 19
click at [677, 406] on span "Select an option" at bounding box center [676, 414] width 19 height 19
click at [677, 406] on input "Select an option" at bounding box center [676, 414] width 19 height 19
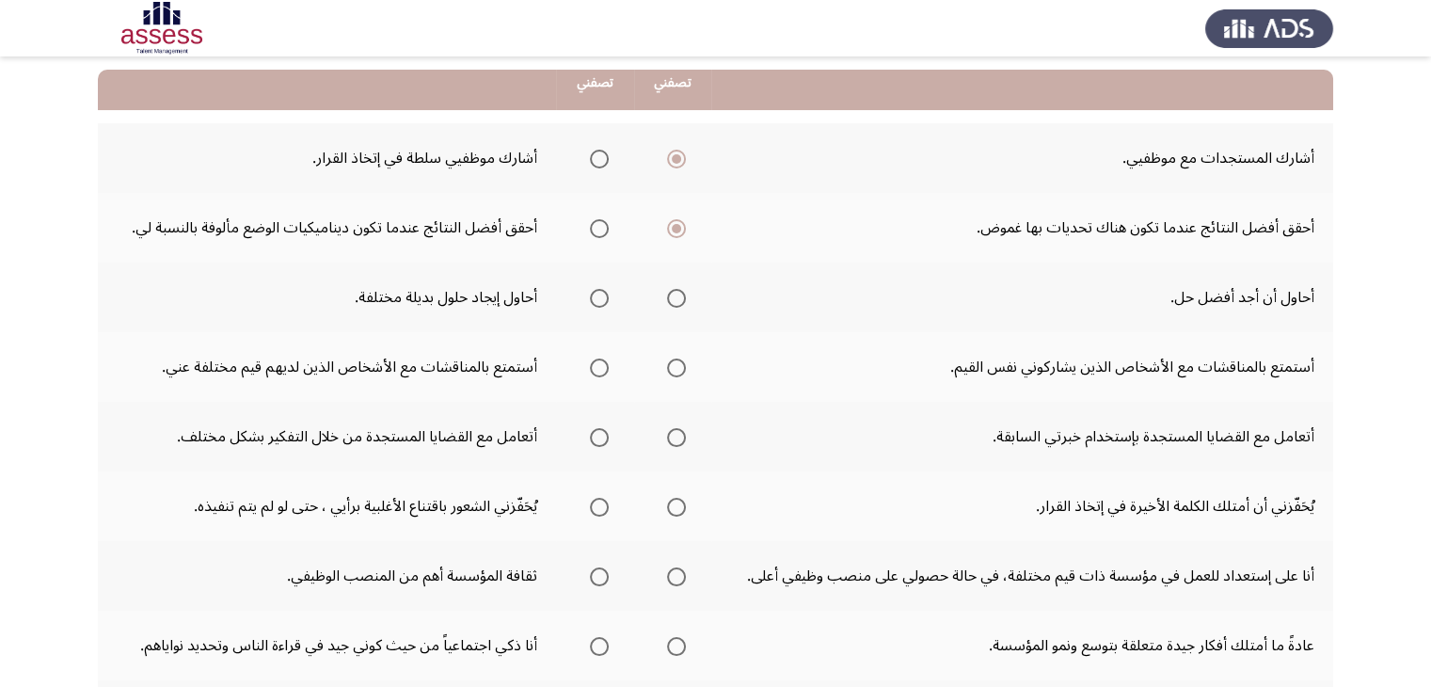
scroll to position [188, 0]
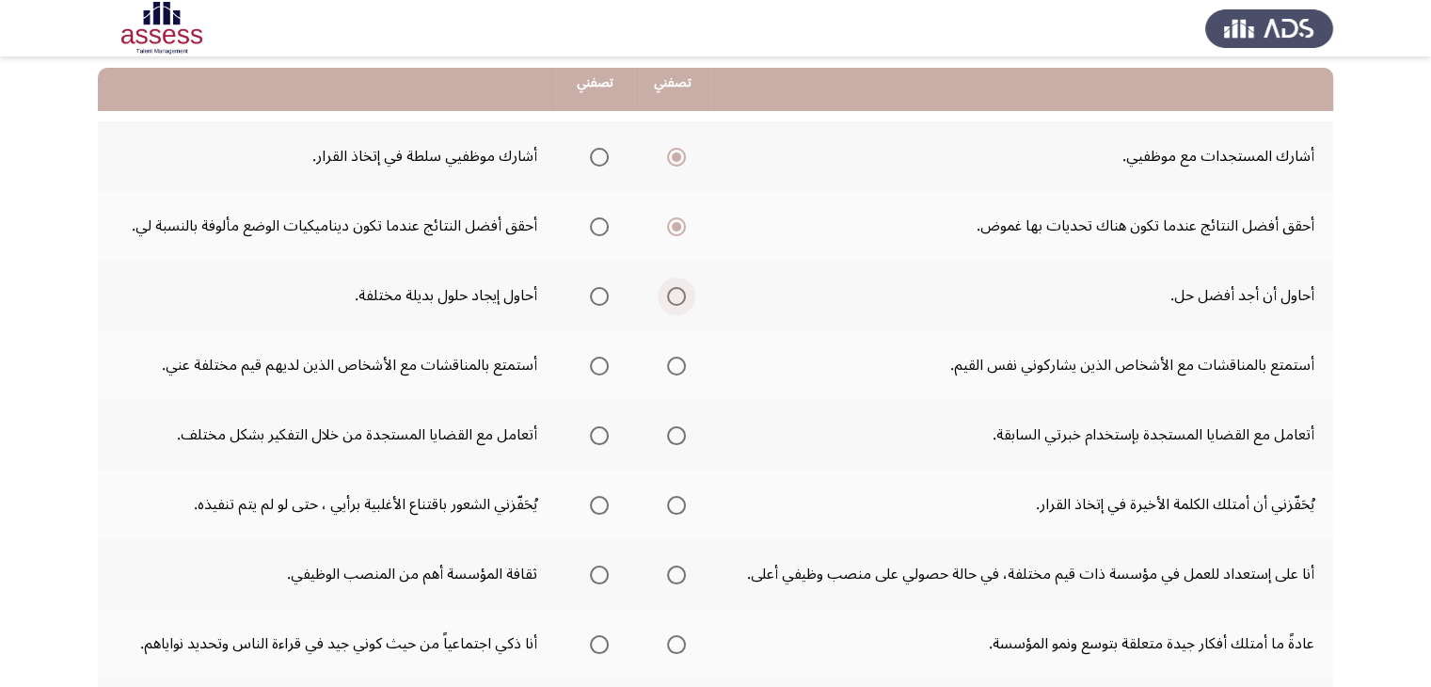
click at [682, 289] on span "Select an option" at bounding box center [676, 296] width 19 height 19
click at [682, 289] on input "Select an option" at bounding box center [676, 296] width 19 height 19
click at [609, 365] on span "Select an option" at bounding box center [599, 365] width 19 height 19
click at [609, 365] on input "Select an option" at bounding box center [599, 365] width 19 height 19
click at [677, 434] on span "Select an option" at bounding box center [676, 435] width 19 height 19
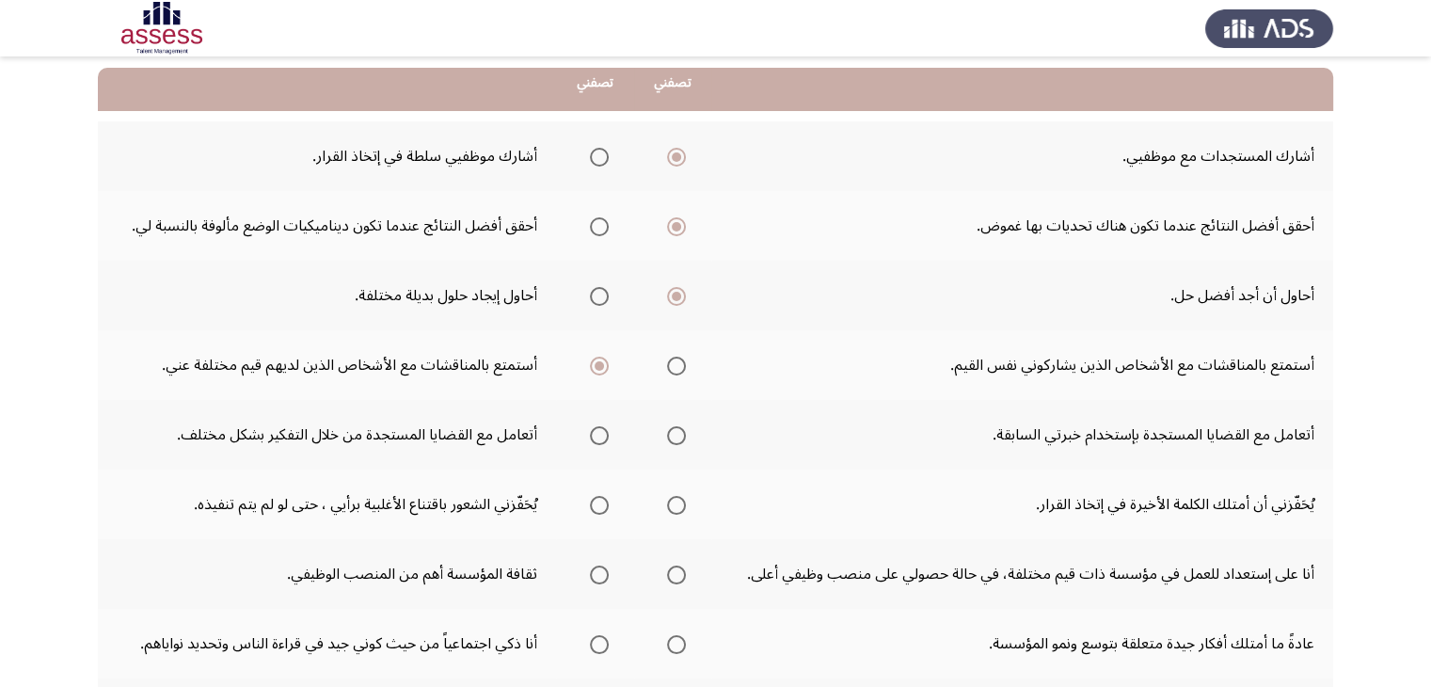
click at [677, 434] on input "Select an option" at bounding box center [676, 435] width 19 height 19
click at [686, 504] on span "Select an option" at bounding box center [676, 505] width 19 height 19
click at [686, 504] on input "Select an option" at bounding box center [676, 505] width 19 height 19
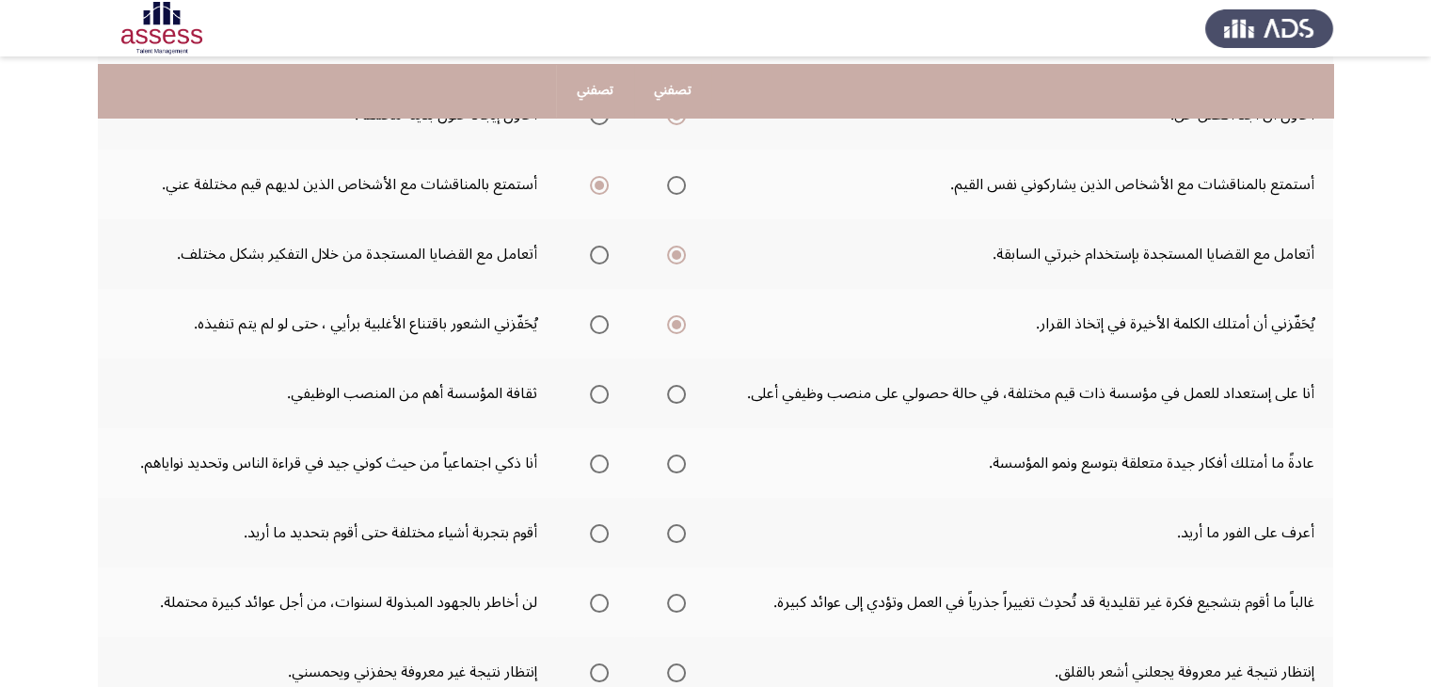
scroll to position [376, 0]
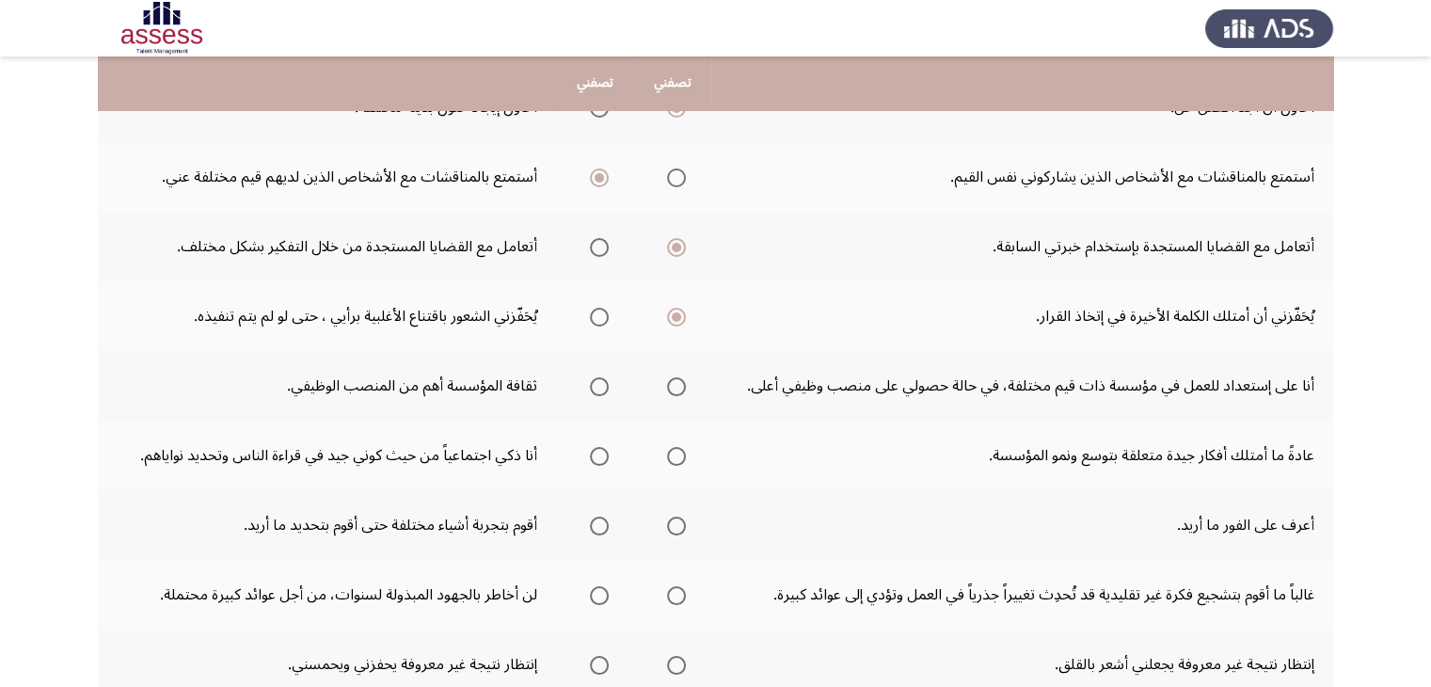
click at [608, 377] on span "Select an option" at bounding box center [599, 386] width 19 height 19
click at [608, 377] on input "Select an option" at bounding box center [599, 386] width 19 height 19
click at [680, 456] on span "Select an option" at bounding box center [676, 456] width 19 height 19
click at [680, 456] on input "Select an option" at bounding box center [676, 456] width 19 height 19
click at [606, 519] on span "Select an option" at bounding box center [599, 525] width 19 height 19
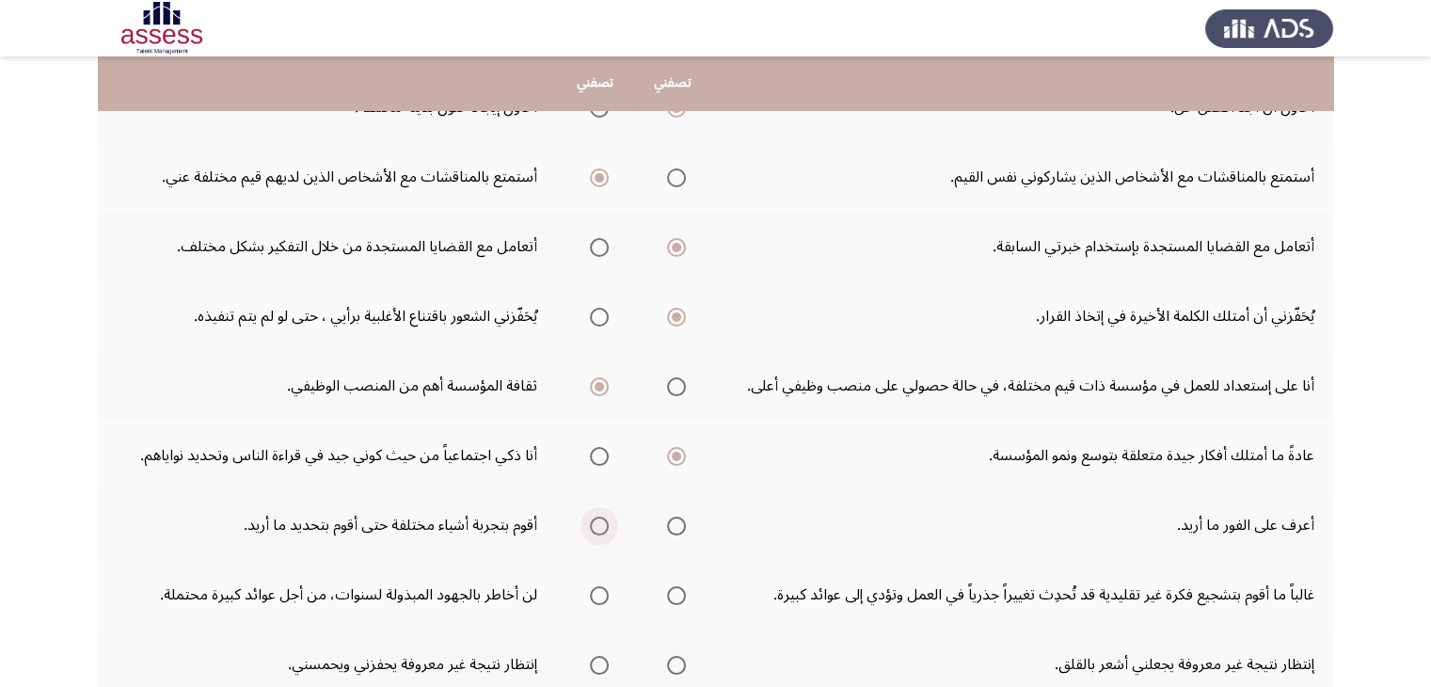
click at [606, 519] on input "Select an option" at bounding box center [599, 525] width 19 height 19
click at [689, 521] on th at bounding box center [672, 525] width 77 height 70
click at [685, 523] on span "Select an option" at bounding box center [676, 525] width 19 height 19
click at [685, 523] on input "Select an option" at bounding box center [676, 525] width 19 height 19
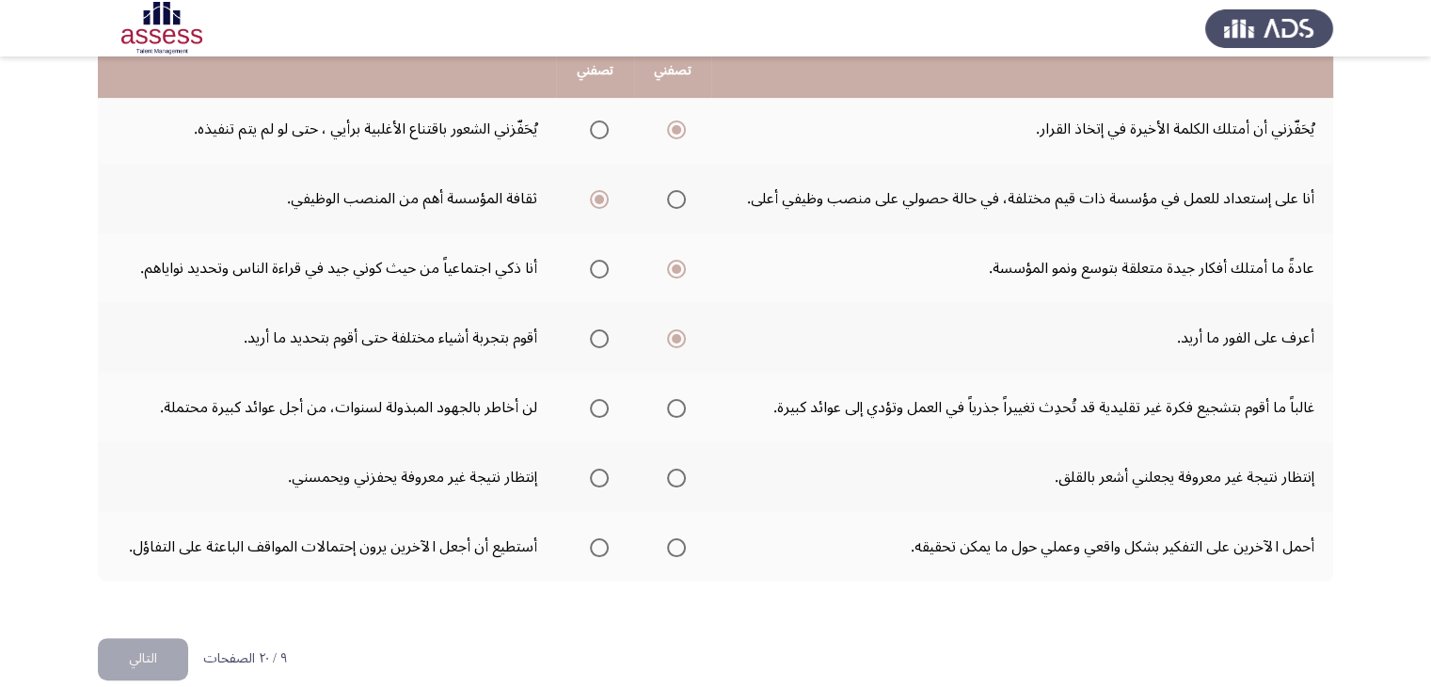
scroll to position [564, 0]
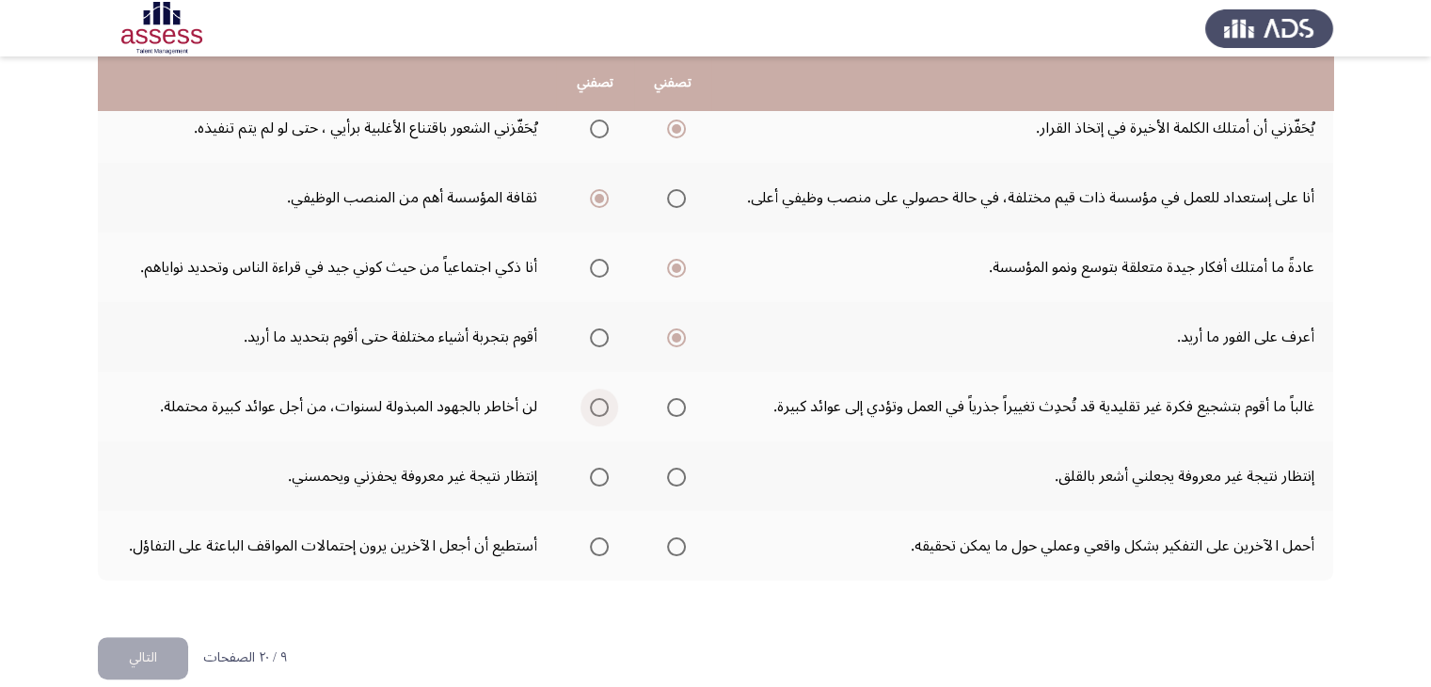
click at [600, 411] on span "Select an option" at bounding box center [599, 407] width 19 height 19
click at [600, 411] on input "Select an option" at bounding box center [599, 407] width 19 height 19
click at [679, 467] on span "Select an option" at bounding box center [676, 476] width 19 height 19
click at [679, 467] on input "Select an option" at bounding box center [676, 476] width 19 height 19
click at [603, 540] on span "Select an option" at bounding box center [599, 546] width 19 height 19
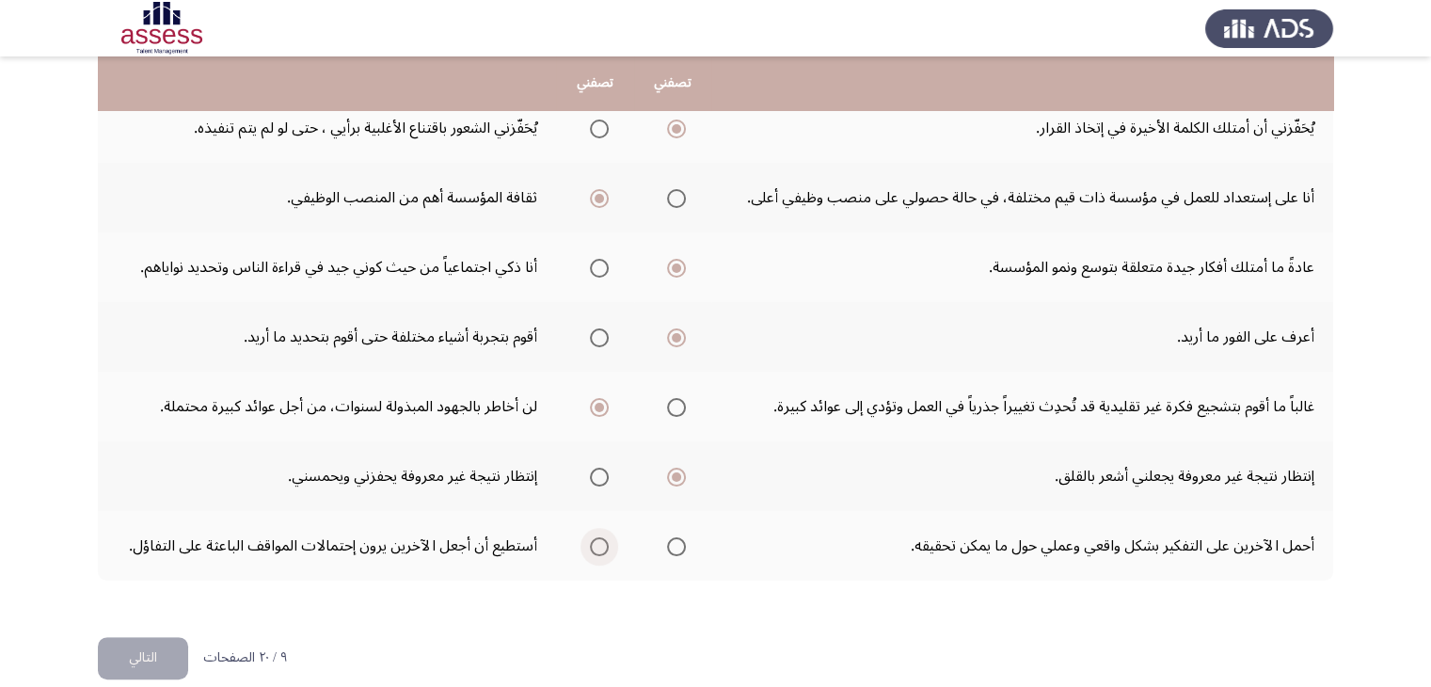
click at [603, 540] on input "Select an option" at bounding box center [599, 546] width 19 height 19
click at [150, 657] on button "التالي" at bounding box center [143, 658] width 90 height 42
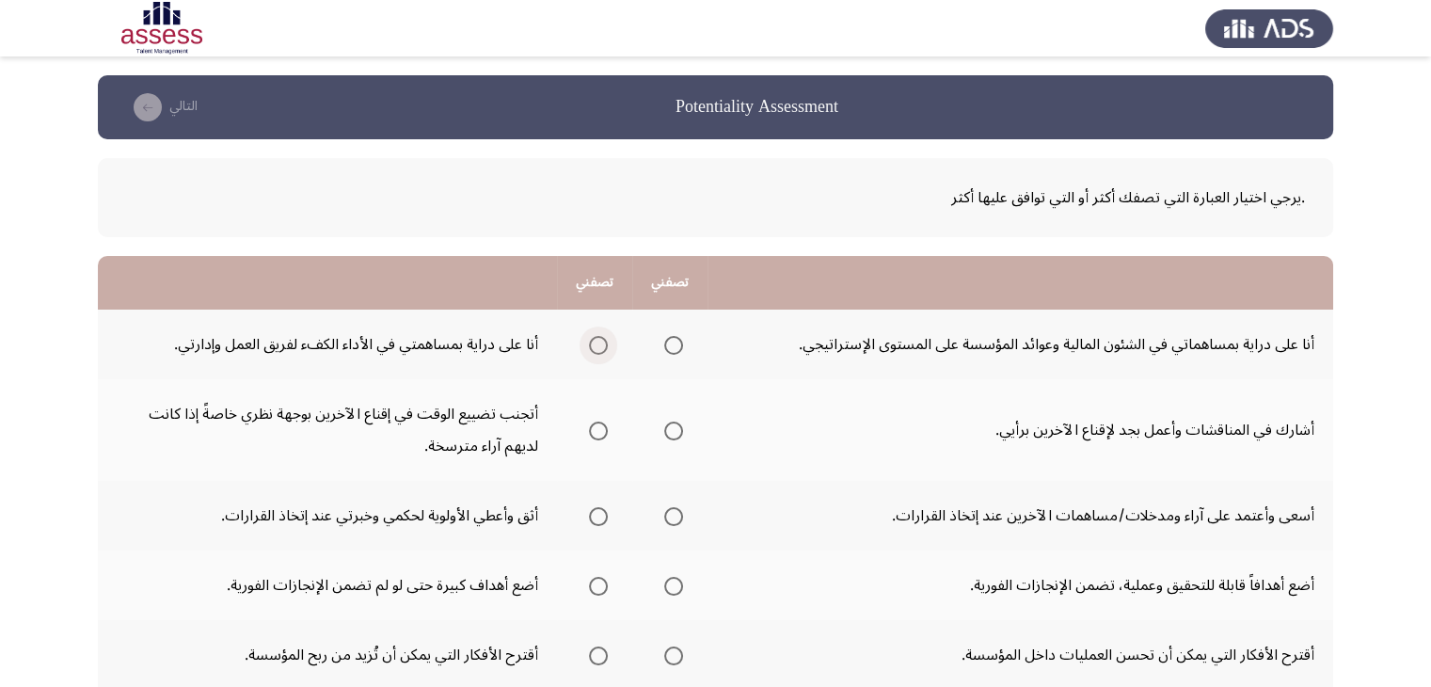
click at [595, 337] on span "Select an option" at bounding box center [598, 345] width 19 height 19
click at [595, 337] on input "Select an option" at bounding box center [598, 345] width 19 height 19
click at [676, 430] on span "Select an option" at bounding box center [673, 430] width 19 height 19
click at [676, 430] on input "Select an option" at bounding box center [673, 430] width 19 height 19
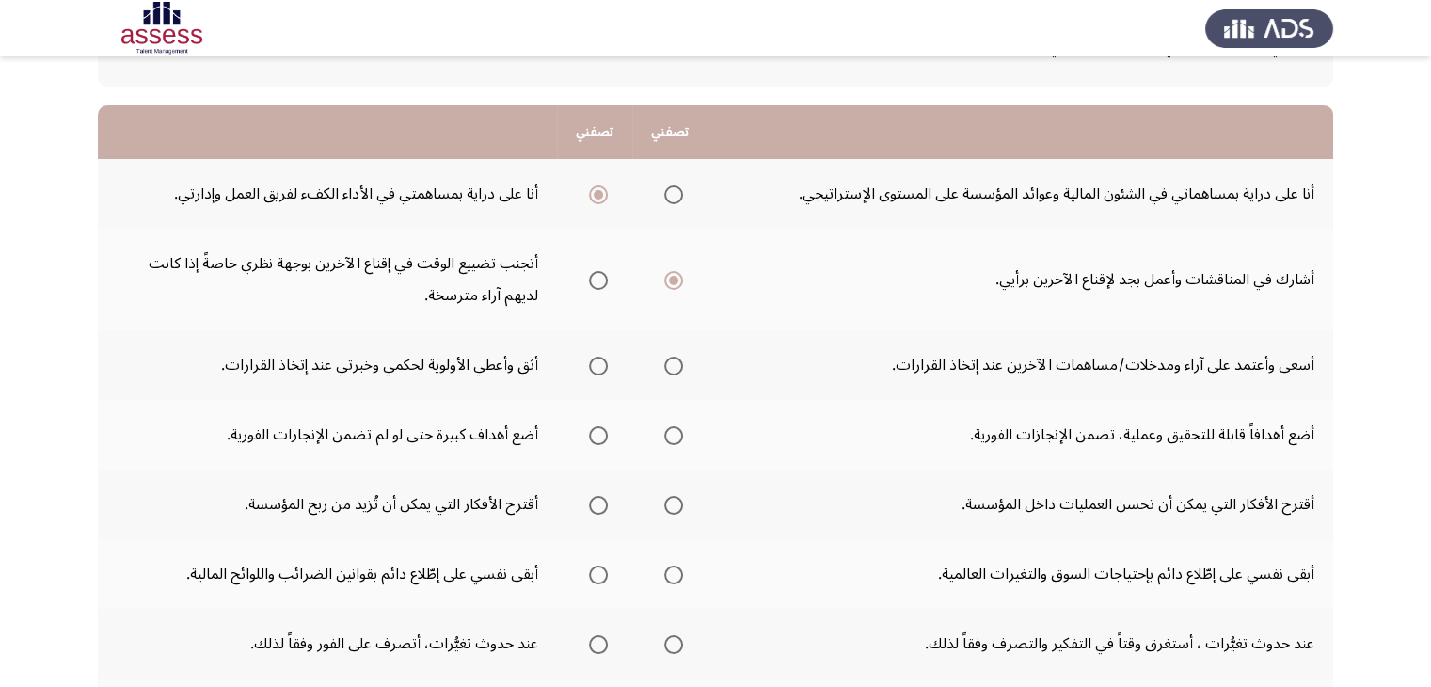
scroll to position [188, 0]
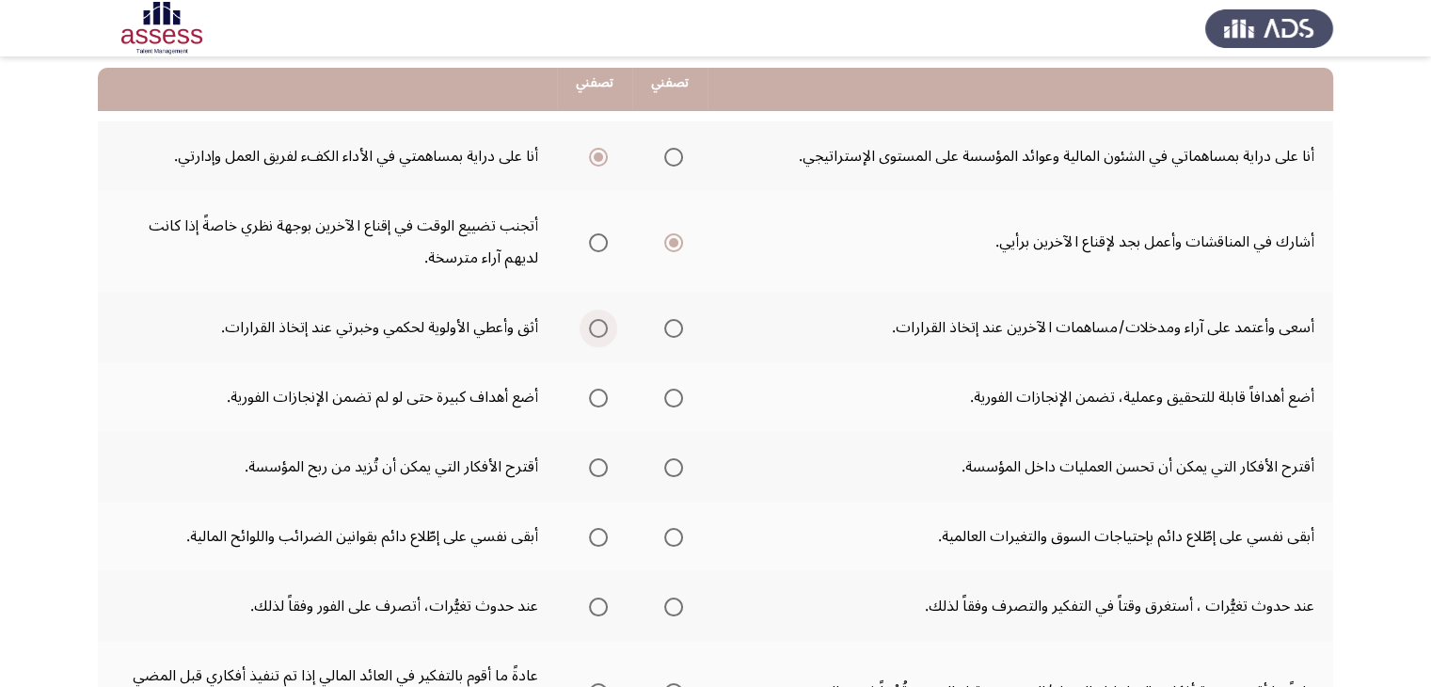
click at [591, 328] on span "Select an option" at bounding box center [598, 328] width 19 height 19
click at [591, 328] on input "Select an option" at bounding box center [598, 328] width 19 height 19
click at [675, 393] on span "Select an option" at bounding box center [673, 397] width 19 height 19
click at [675, 393] on input "Select an option" at bounding box center [673, 397] width 19 height 19
click at [596, 462] on span "Select an option" at bounding box center [598, 467] width 19 height 19
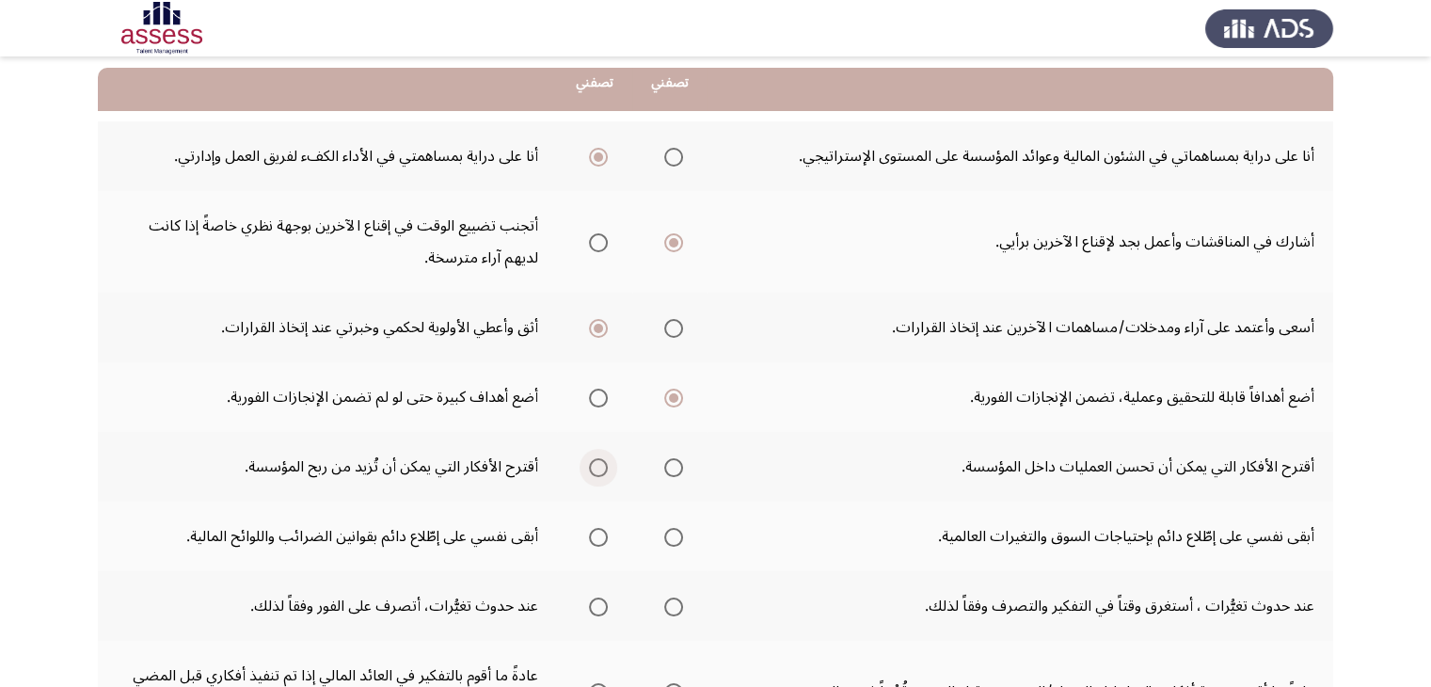
click at [596, 462] on input "Select an option" at bounding box center [598, 467] width 19 height 19
click at [673, 529] on span "Select an option" at bounding box center [673, 537] width 19 height 19
click at [673, 529] on input "Select an option" at bounding box center [673, 537] width 19 height 19
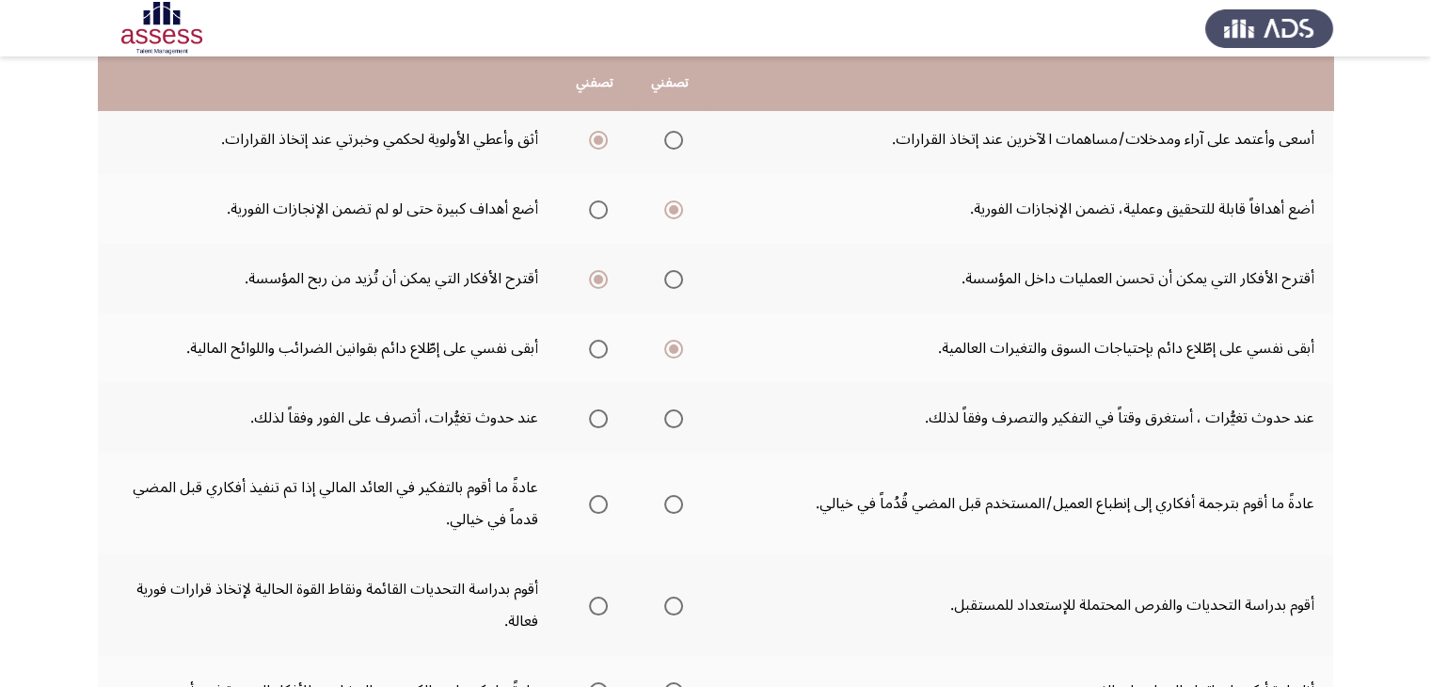
scroll to position [414, 0]
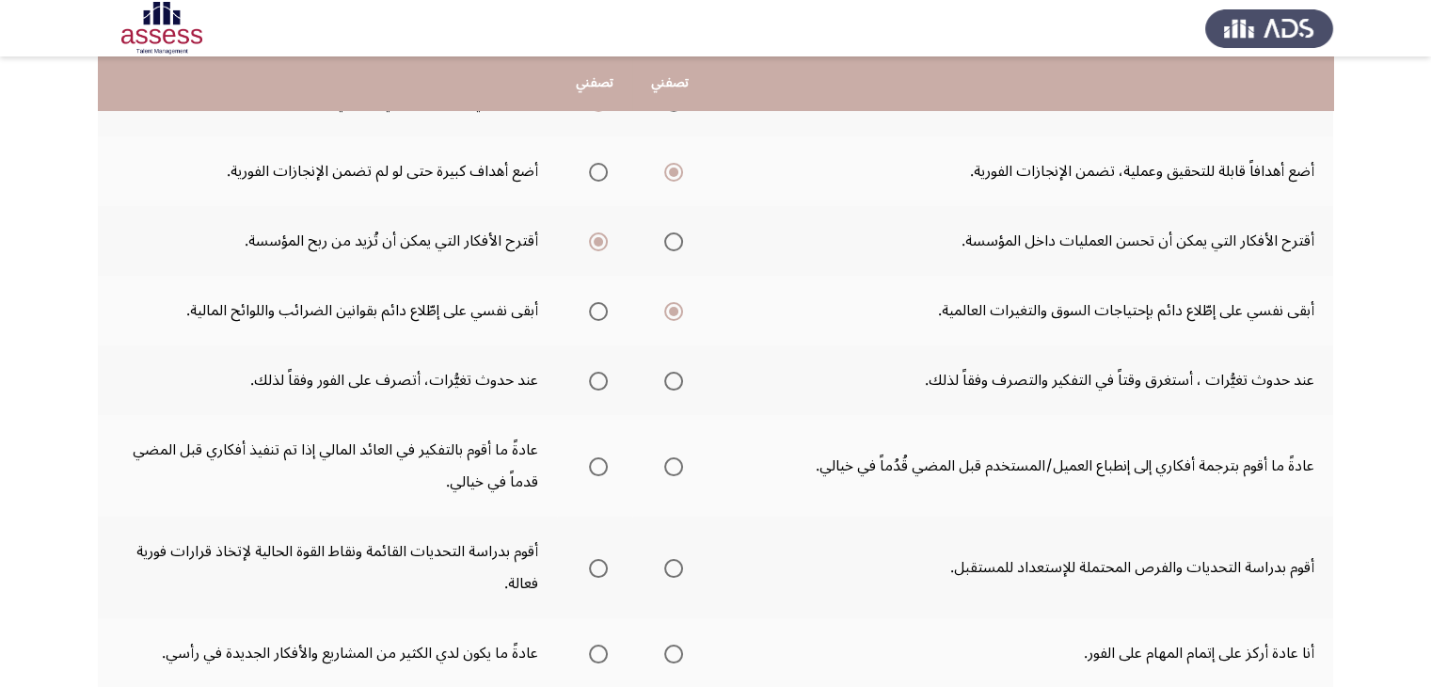
click at [666, 380] on span "Select an option" at bounding box center [673, 381] width 19 height 19
click at [666, 380] on input "Select an option" at bounding box center [673, 381] width 19 height 19
click at [666, 458] on span "Select an option" at bounding box center [673, 466] width 19 height 19
click at [666, 458] on input "Select an option" at bounding box center [673, 466] width 19 height 19
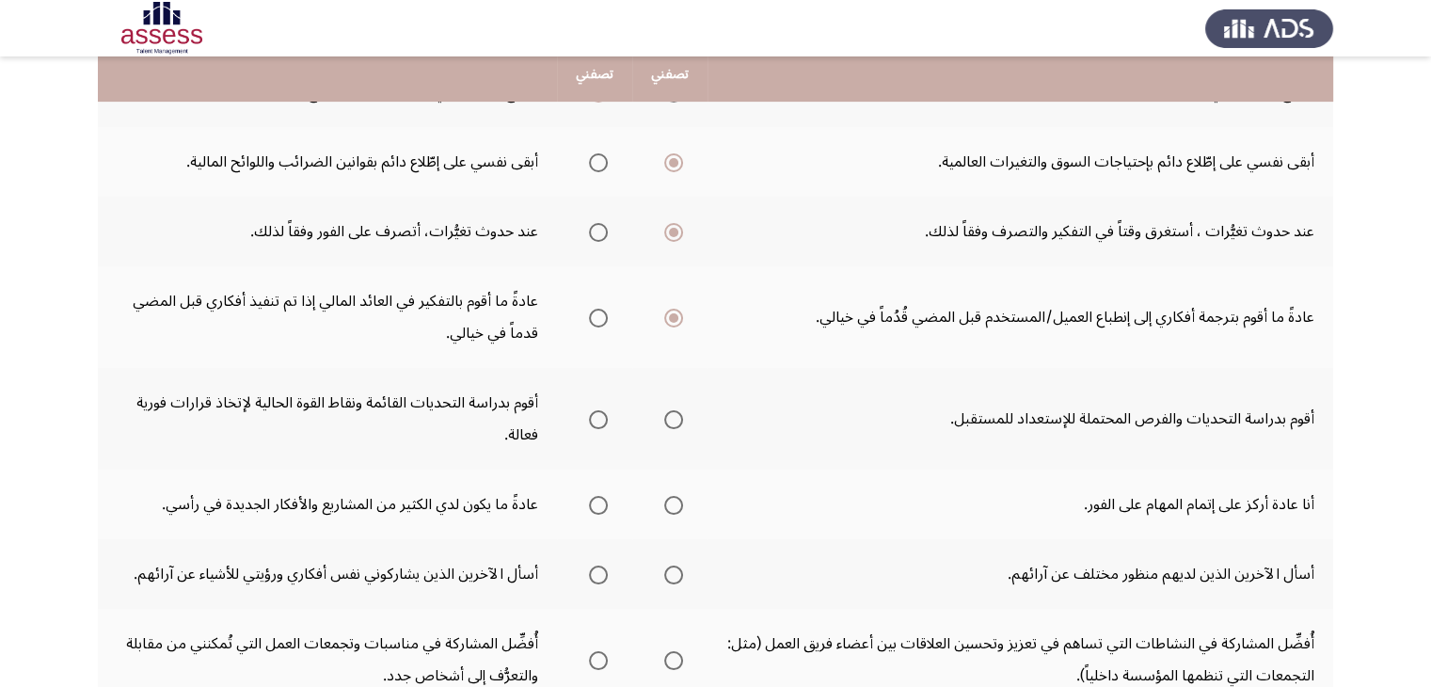
scroll to position [564, 0]
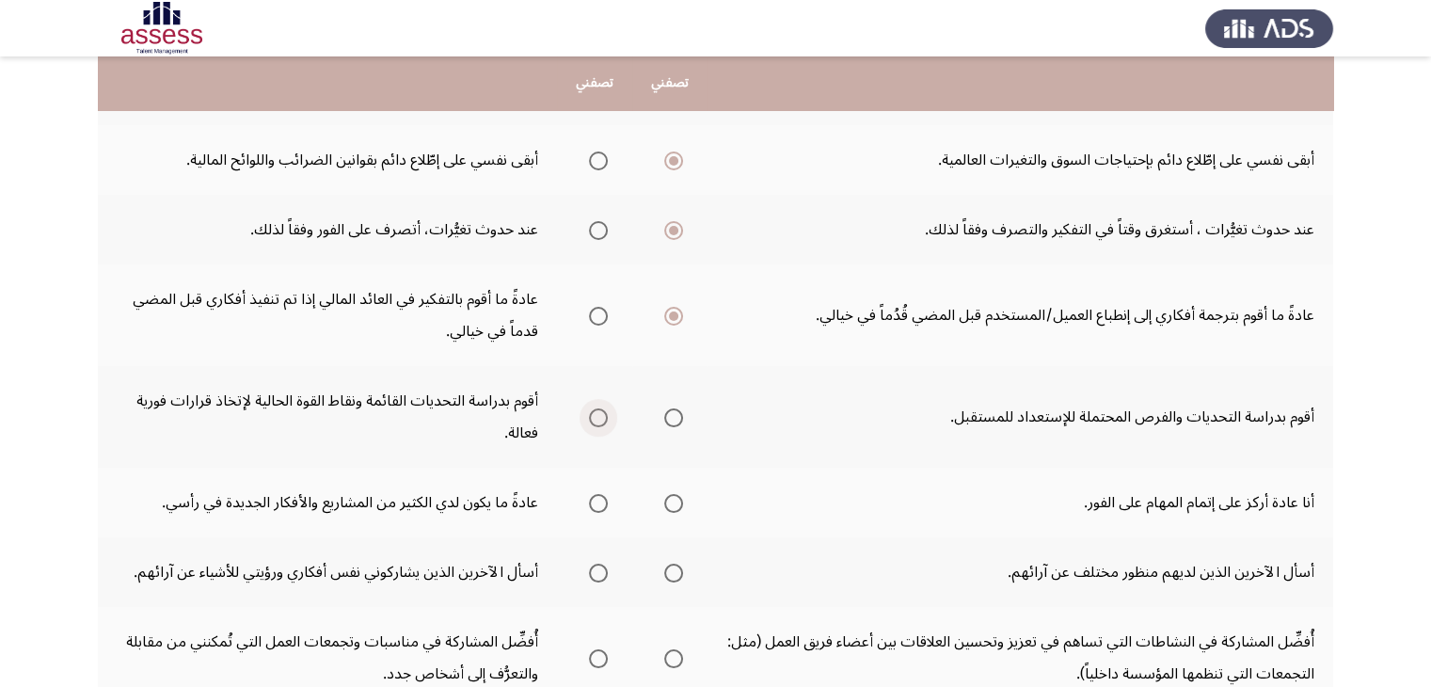
click at [594, 418] on span "Select an option" at bounding box center [598, 417] width 19 height 19
click at [594, 418] on input "Select an option" at bounding box center [598, 417] width 19 height 19
click at [593, 501] on span "Select an option" at bounding box center [598, 503] width 19 height 19
click at [593, 501] on input "Select an option" at bounding box center [598, 503] width 19 height 19
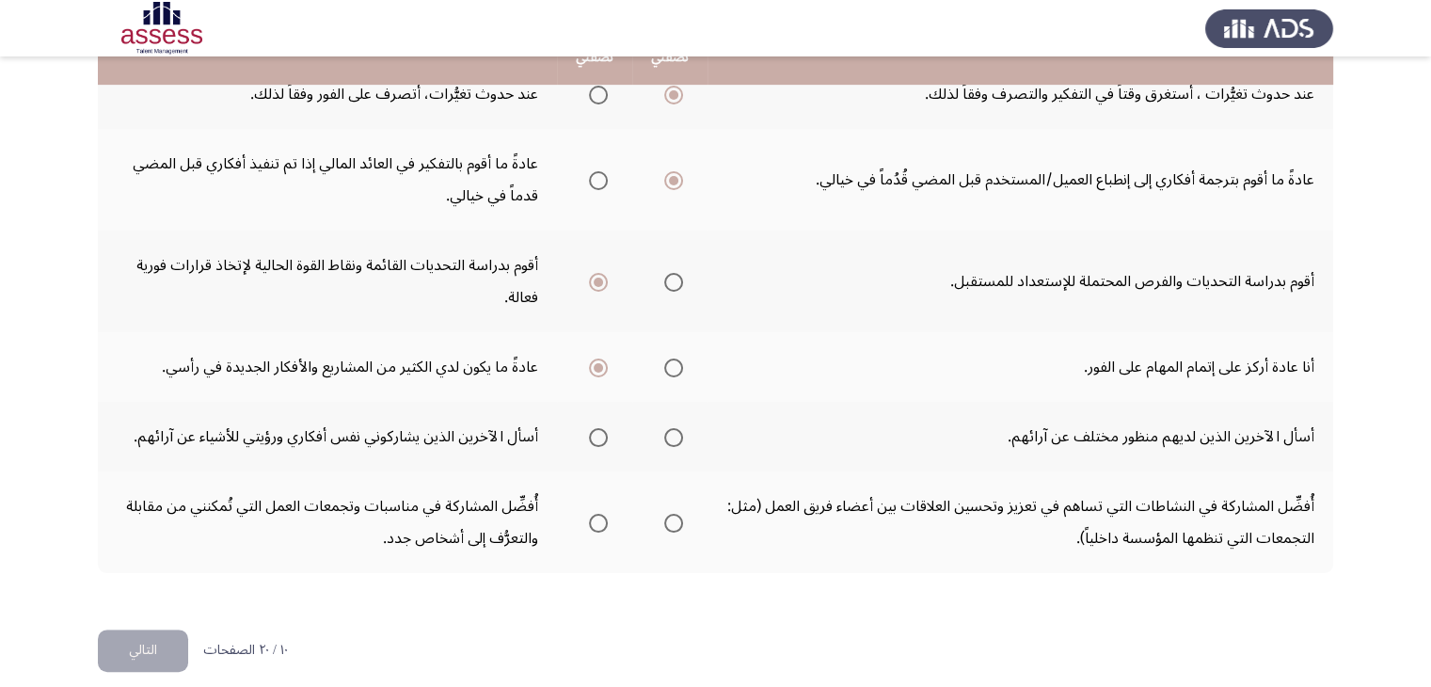
scroll to position [711, 0]
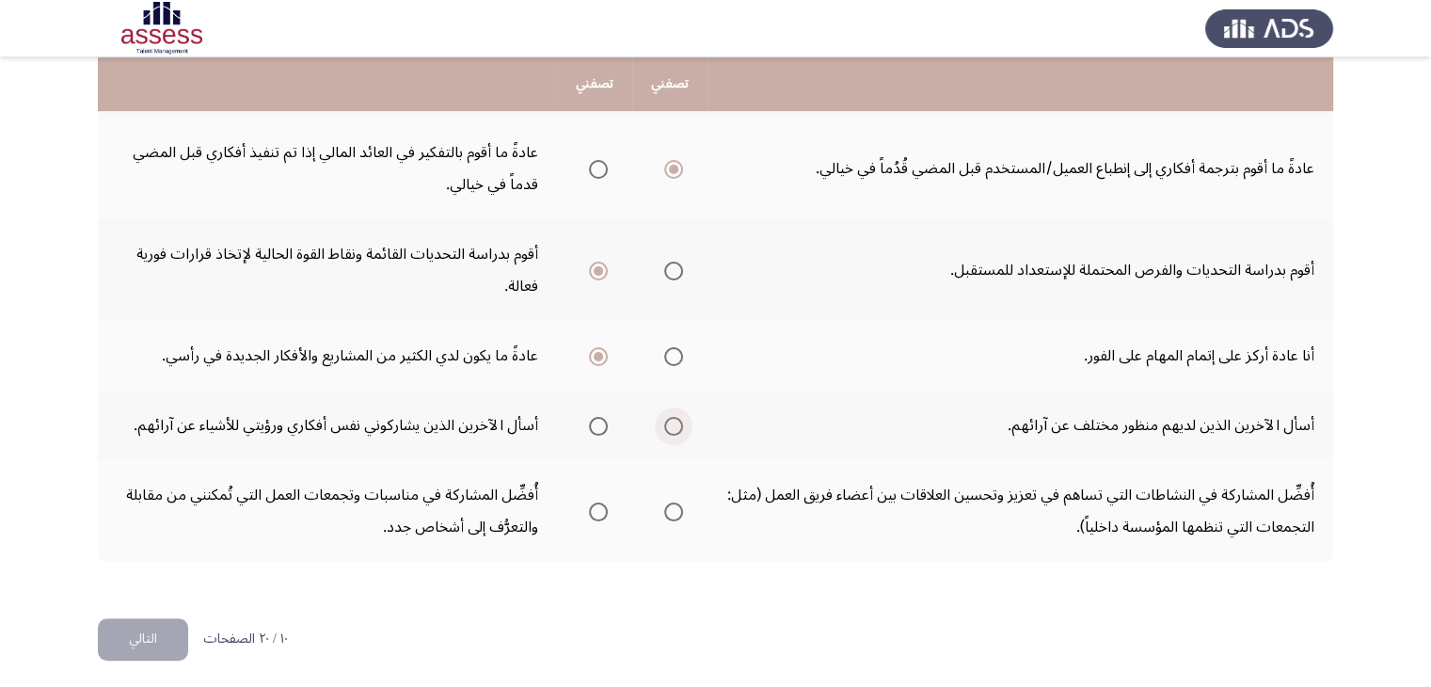
click at [674, 419] on span "Select an option" at bounding box center [673, 426] width 19 height 19
click at [674, 419] on input "Select an option" at bounding box center [673, 426] width 19 height 19
click at [591, 505] on span "Select an option" at bounding box center [598, 511] width 19 height 19
click at [591, 505] on input "Select an option" at bounding box center [598, 511] width 19 height 19
click at [129, 644] on button "التالي" at bounding box center [143, 639] width 90 height 42
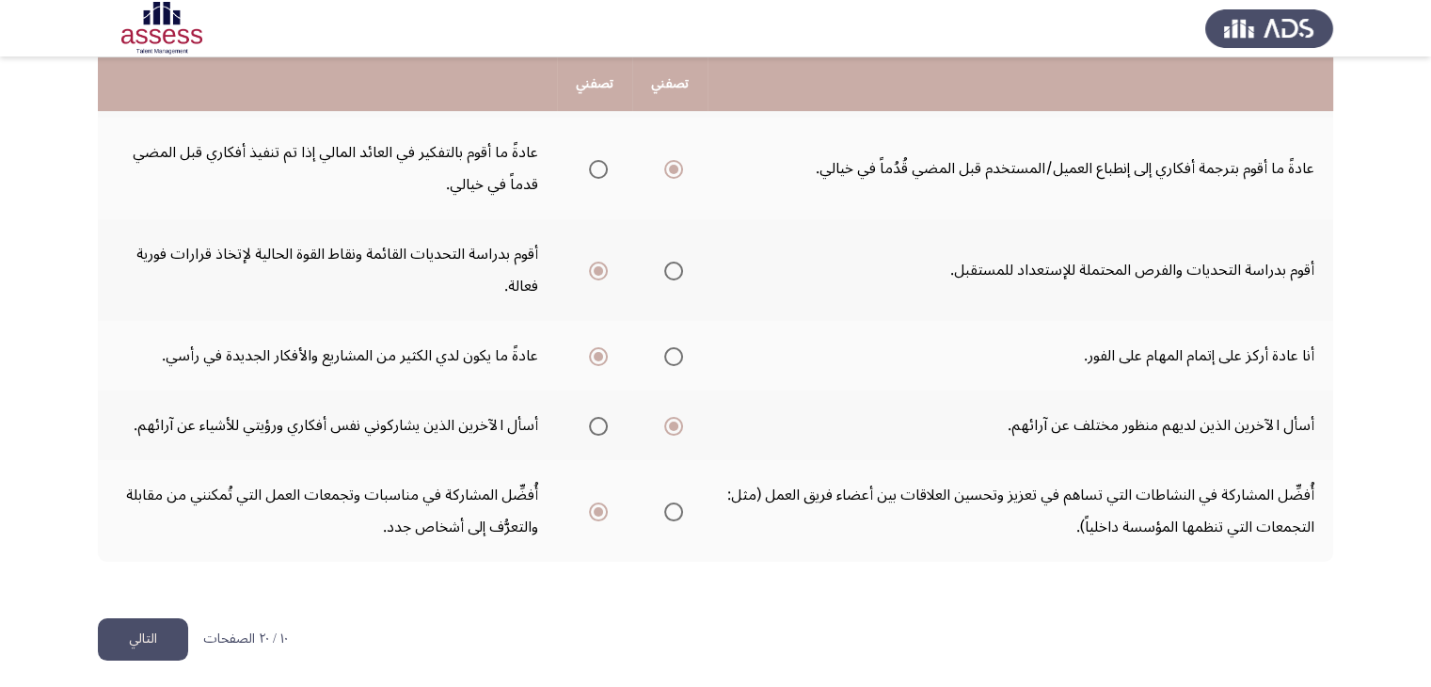
scroll to position [0, 0]
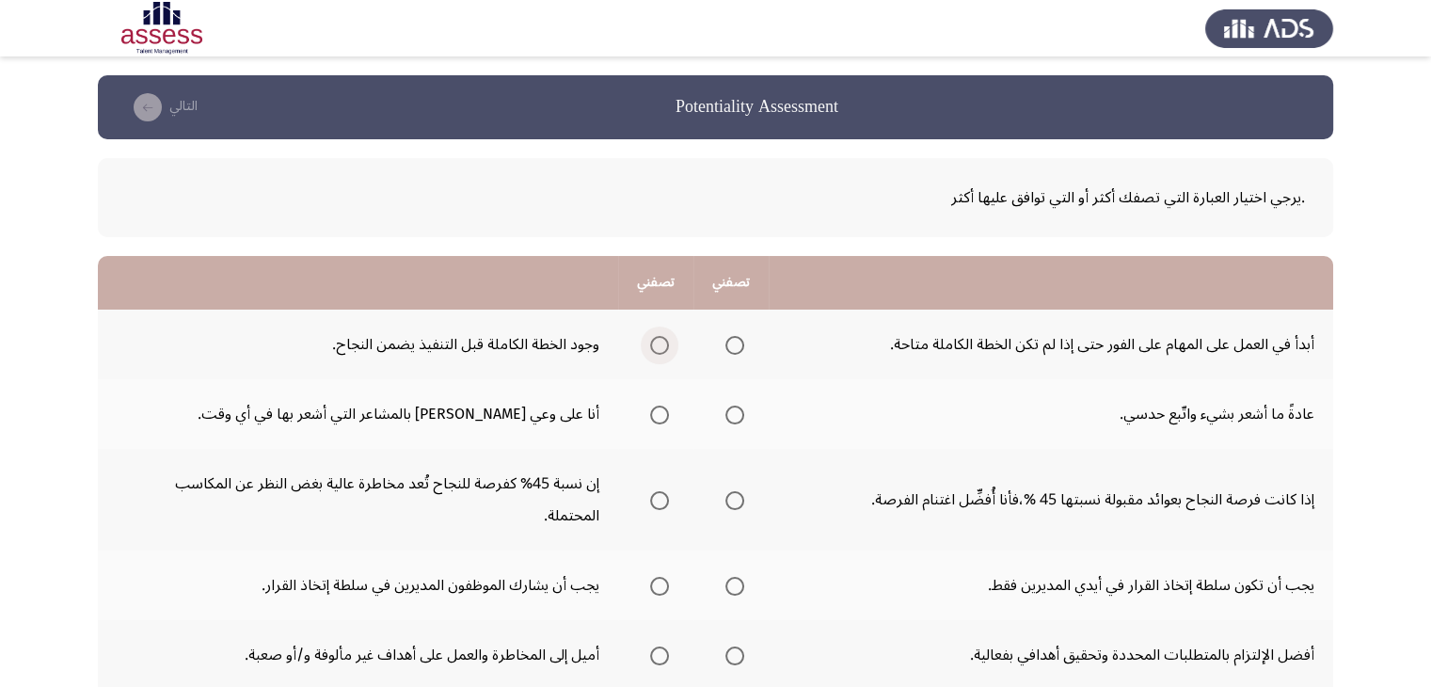
click at [662, 340] on span "Select an option" at bounding box center [659, 345] width 19 height 19
click at [662, 340] on input "Select an option" at bounding box center [659, 345] width 19 height 19
click at [658, 416] on span "Select an option" at bounding box center [659, 414] width 19 height 19
click at [658, 416] on input "Select an option" at bounding box center [659, 414] width 19 height 19
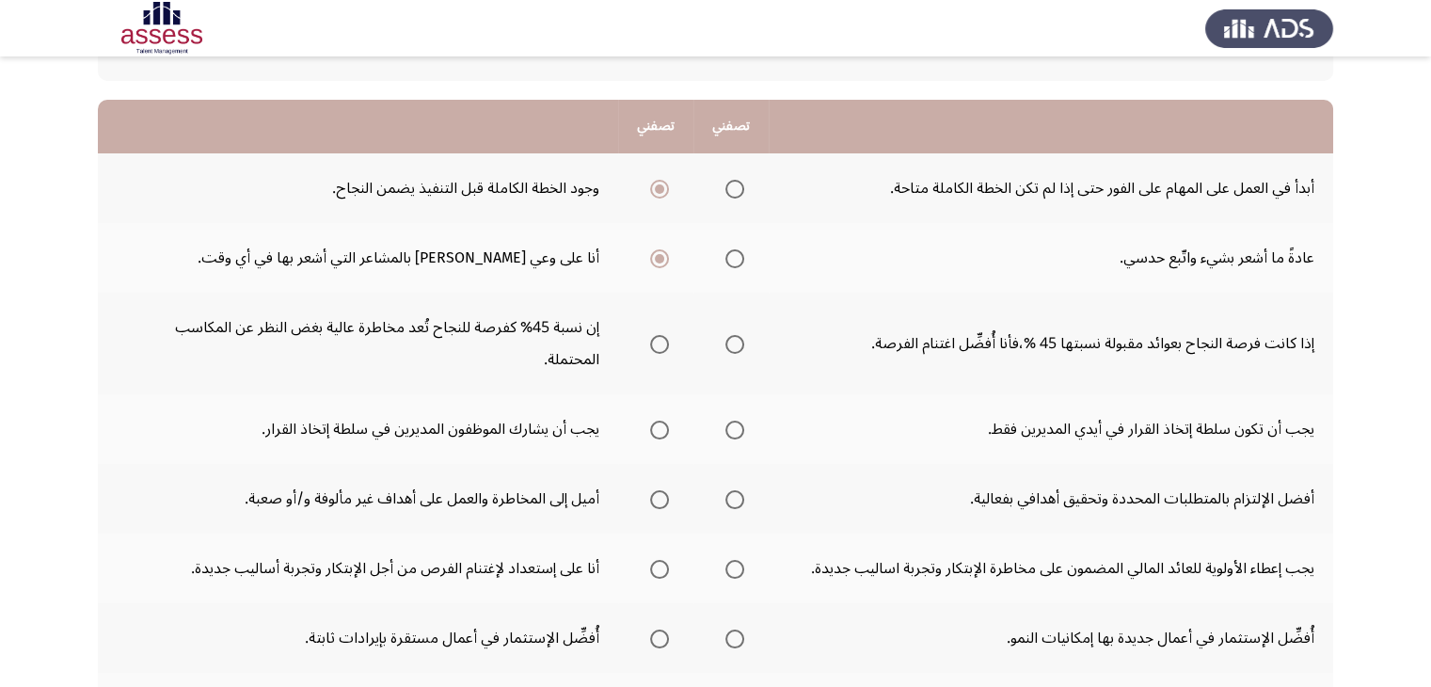
scroll to position [188, 0]
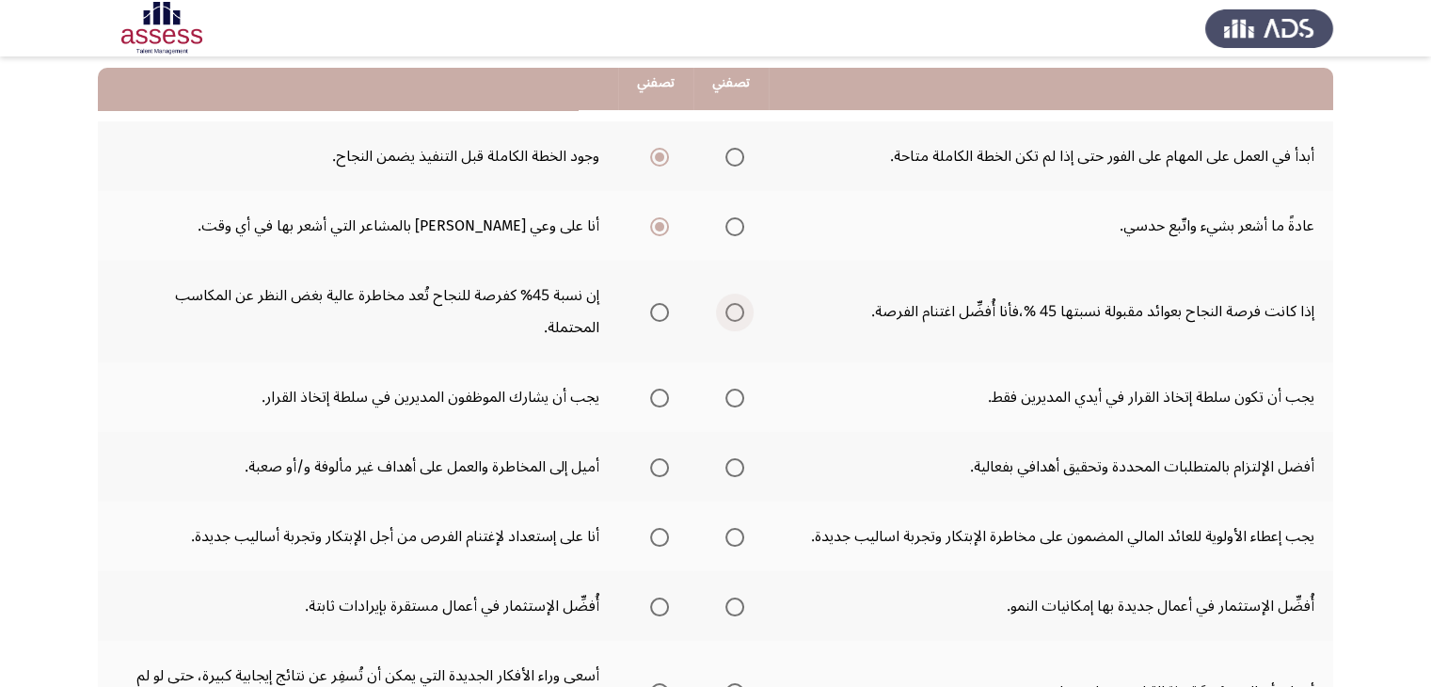
click at [741, 303] on span "Select an option" at bounding box center [734, 312] width 19 height 19
click at [741, 303] on input "Select an option" at bounding box center [734, 312] width 19 height 19
click at [658, 388] on span "Select an option" at bounding box center [659, 397] width 19 height 19
click at [658, 388] on input "Select an option" at bounding box center [659, 397] width 19 height 19
click at [739, 458] on span "Select an option" at bounding box center [734, 467] width 19 height 19
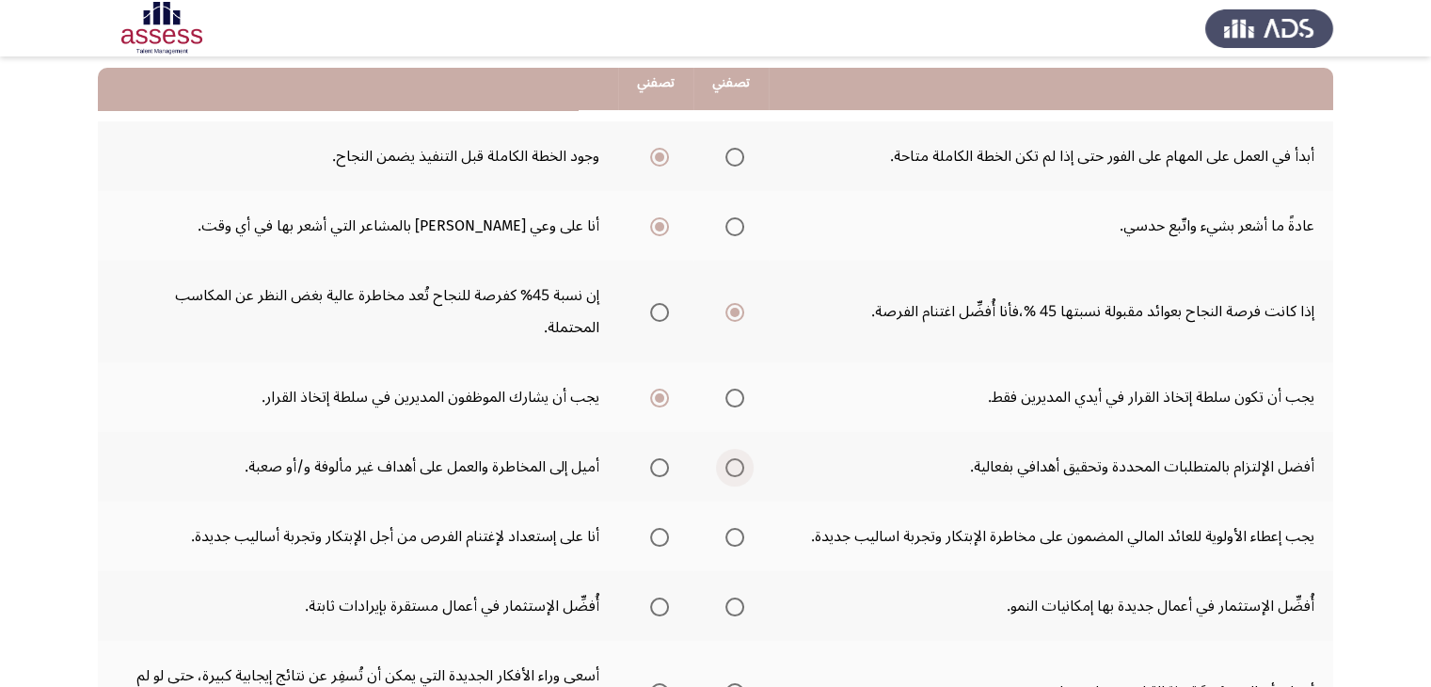
click at [739, 458] on input "Select an option" at bounding box center [734, 467] width 19 height 19
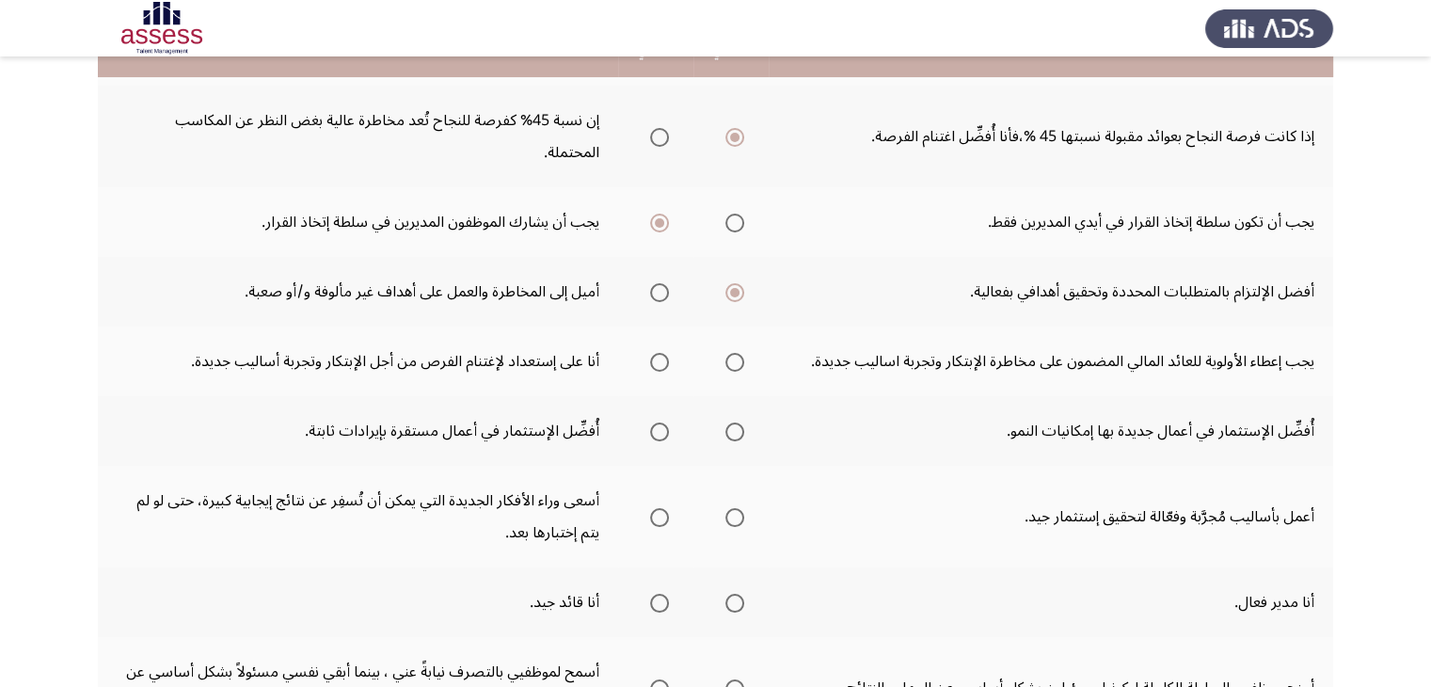
scroll to position [376, 0]
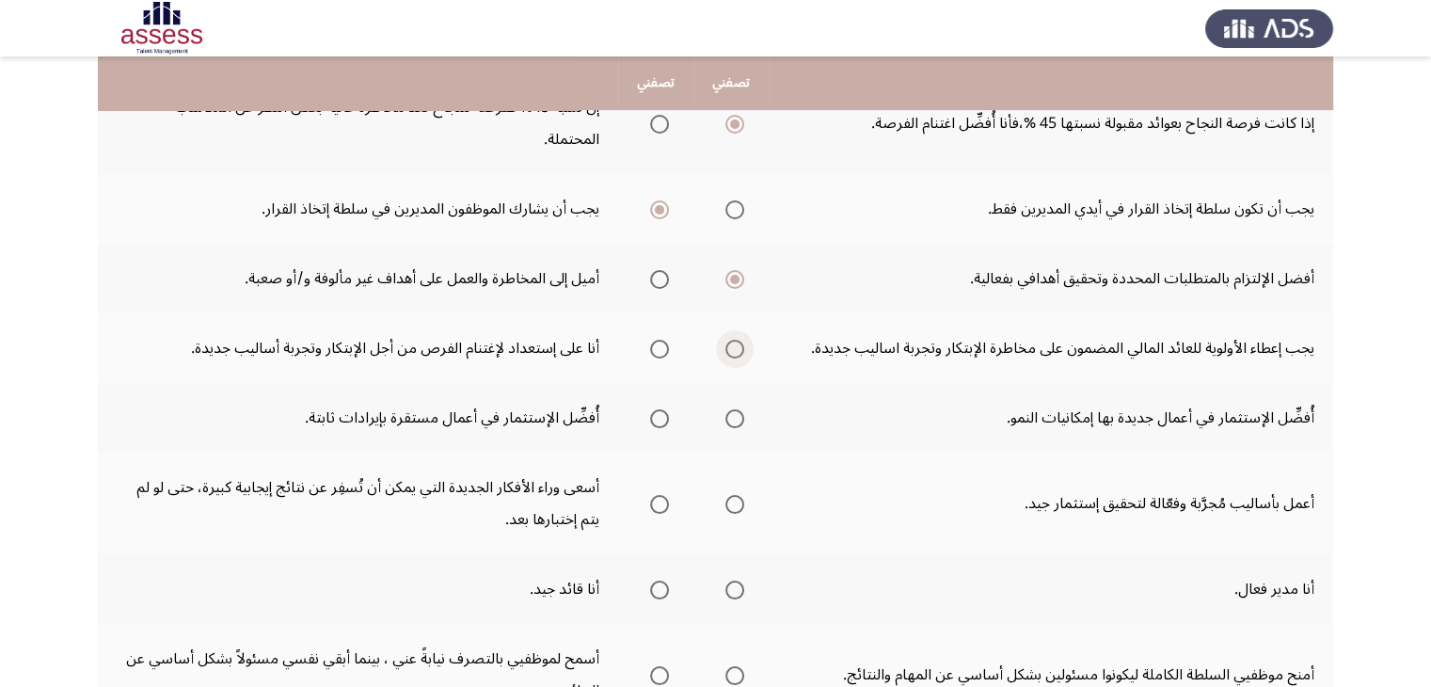
click at [737, 340] on span "Select an option" at bounding box center [734, 349] width 19 height 19
click at [737, 340] on input "Select an option" at bounding box center [734, 349] width 19 height 19
click at [729, 409] on span "Select an option" at bounding box center [734, 418] width 19 height 19
click at [729, 409] on input "Select an option" at bounding box center [734, 418] width 19 height 19
click at [660, 495] on span "Select an option" at bounding box center [659, 504] width 19 height 19
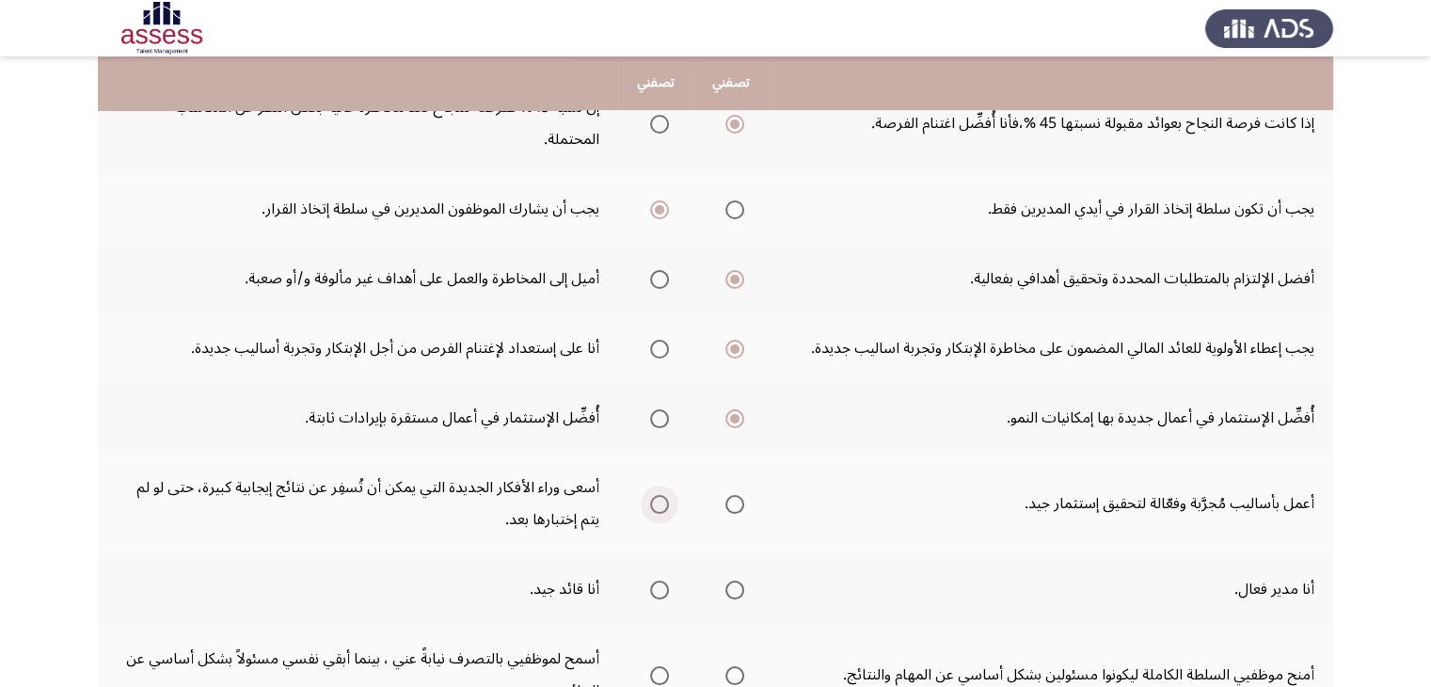
click at [660, 495] on input "Select an option" at bounding box center [659, 504] width 19 height 19
click at [657, 580] on span "Select an option" at bounding box center [659, 589] width 19 height 19
click at [657, 580] on input "Select an option" at bounding box center [659, 589] width 19 height 19
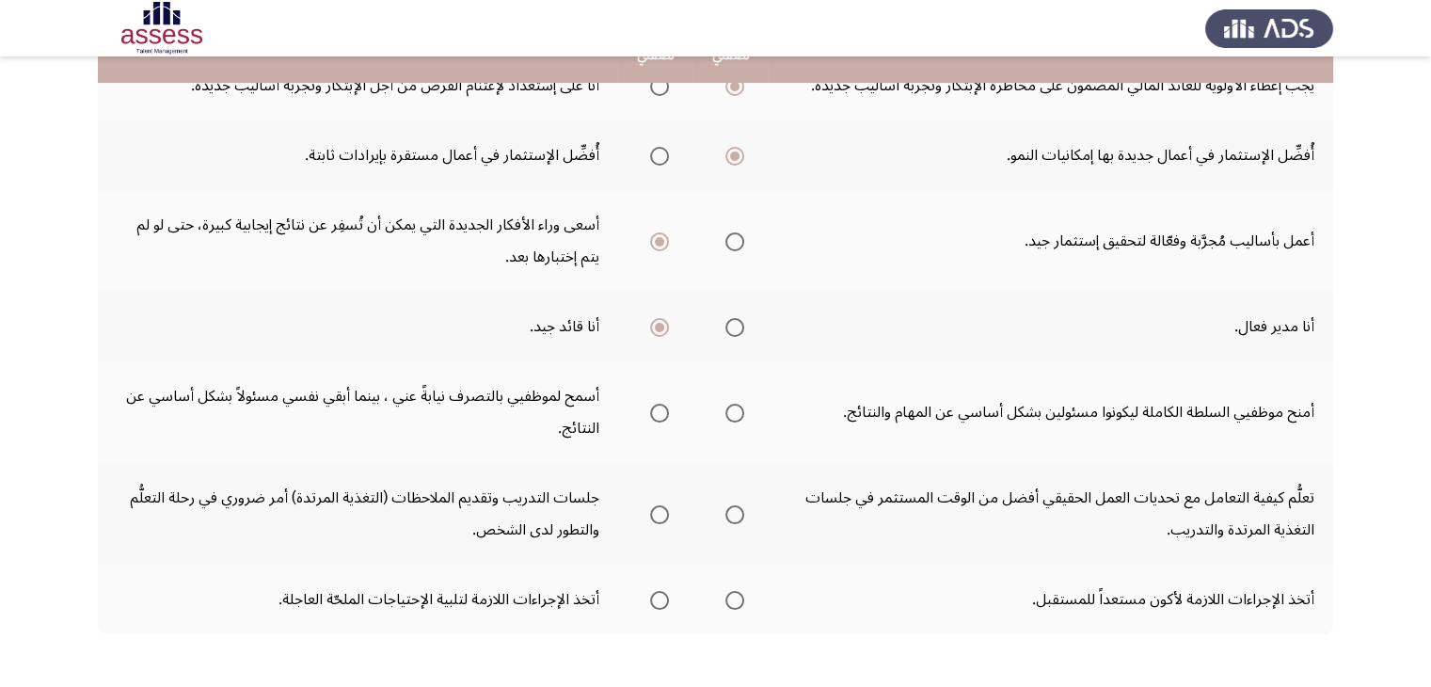
scroll to position [640, 0]
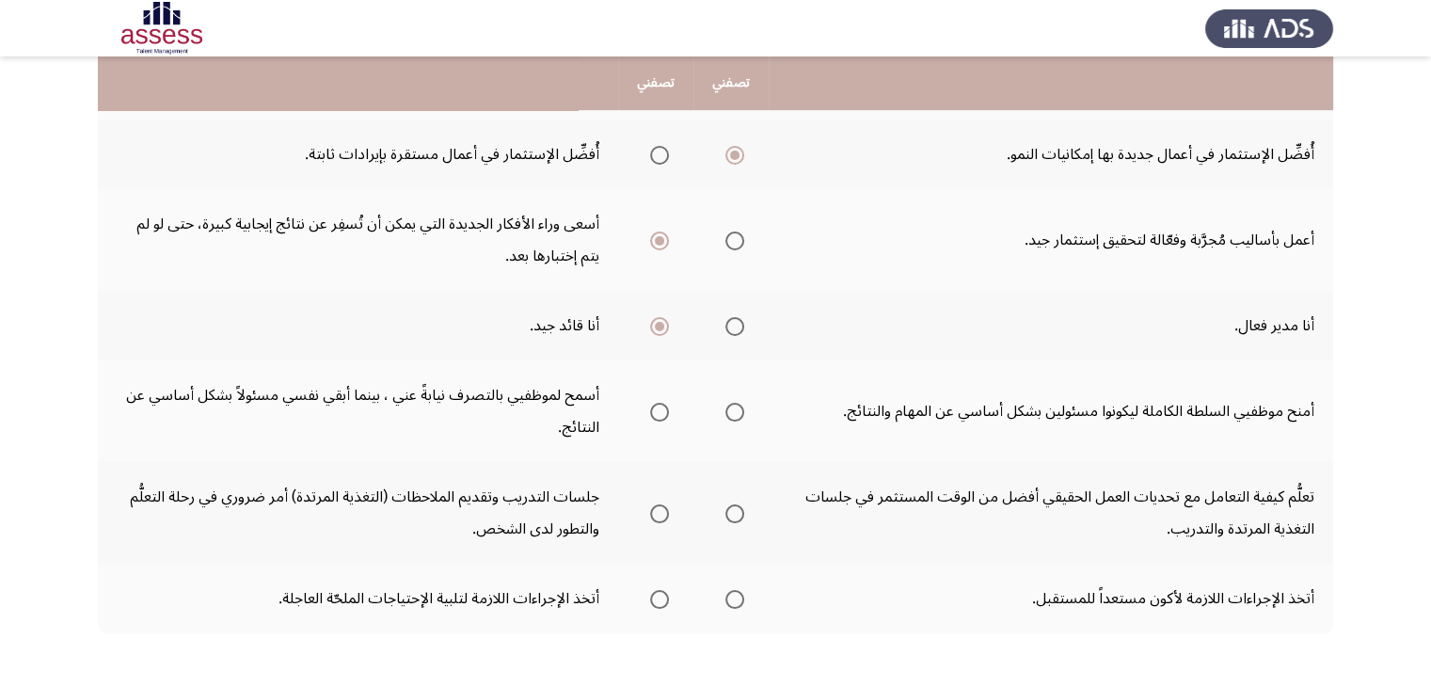
click at [746, 382] on th at bounding box center [730, 411] width 75 height 102
click at [726, 403] on span "Select an option" at bounding box center [734, 412] width 19 height 19
click at [726, 403] on input "Select an option" at bounding box center [734, 412] width 19 height 19
click at [737, 590] on span "Select an option" at bounding box center [734, 599] width 19 height 19
click at [737, 590] on input "Select an option" at bounding box center [734, 599] width 19 height 19
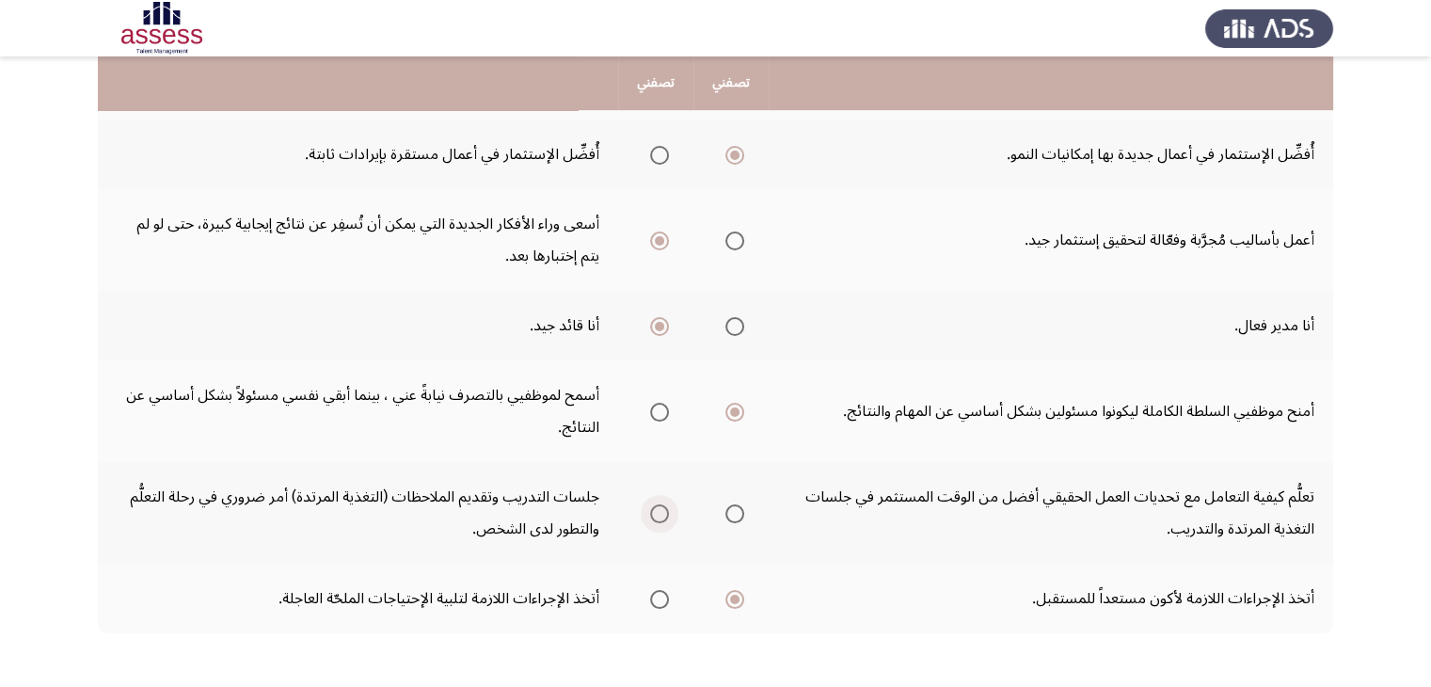
click at [656, 504] on span "Select an option" at bounding box center [659, 513] width 19 height 19
click at [656, 504] on input "Select an option" at bounding box center [659, 513] width 19 height 19
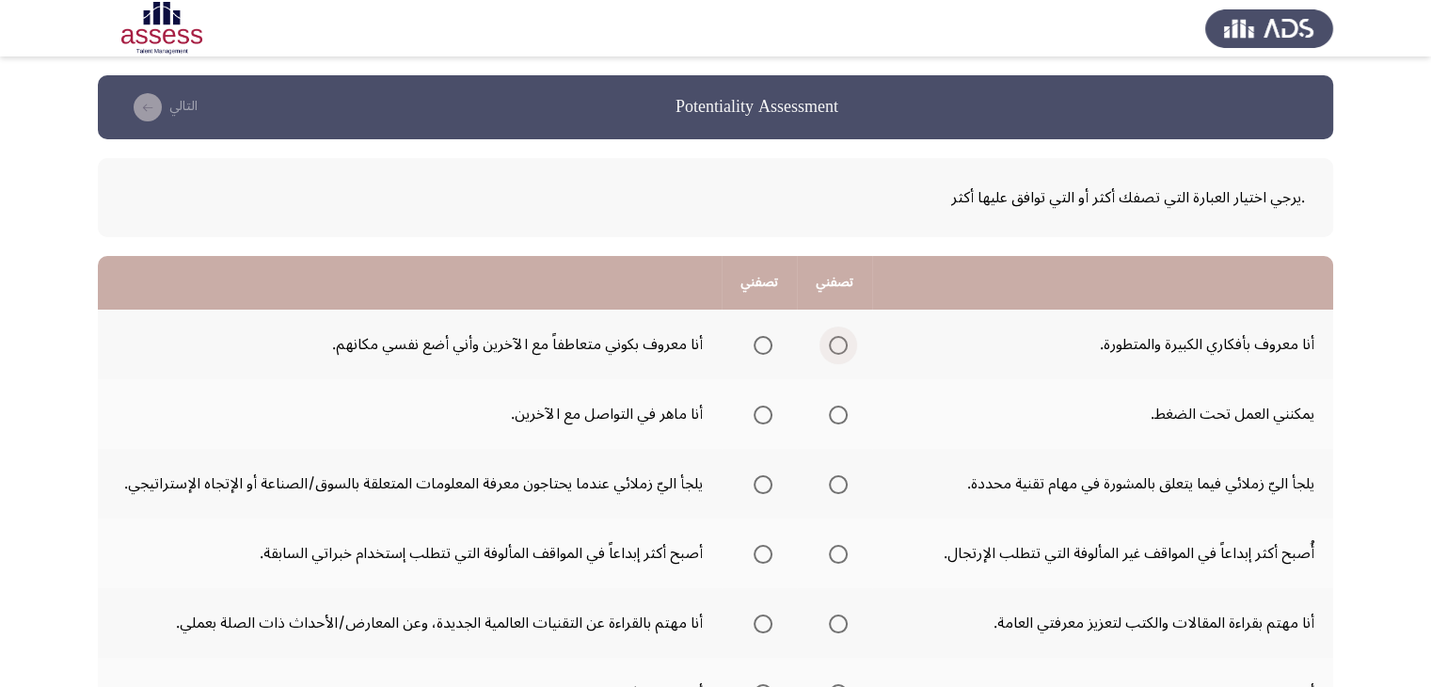
click at [835, 344] on span "Select an option" at bounding box center [838, 345] width 19 height 19
click at [835, 344] on input "Select an option" at bounding box center [838, 345] width 19 height 19
click at [841, 405] on span "Select an option" at bounding box center [838, 414] width 19 height 19
click at [841, 405] on input "Select an option" at bounding box center [838, 414] width 19 height 19
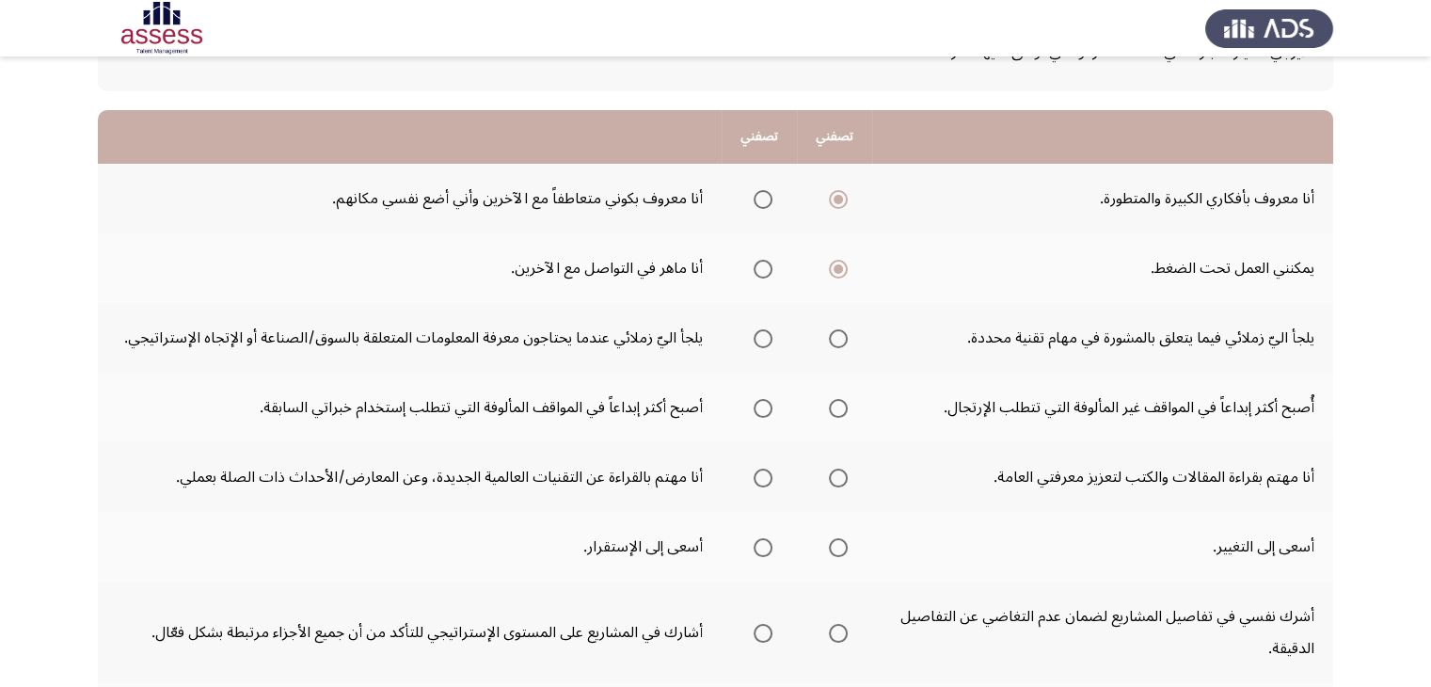
scroll to position [150, 0]
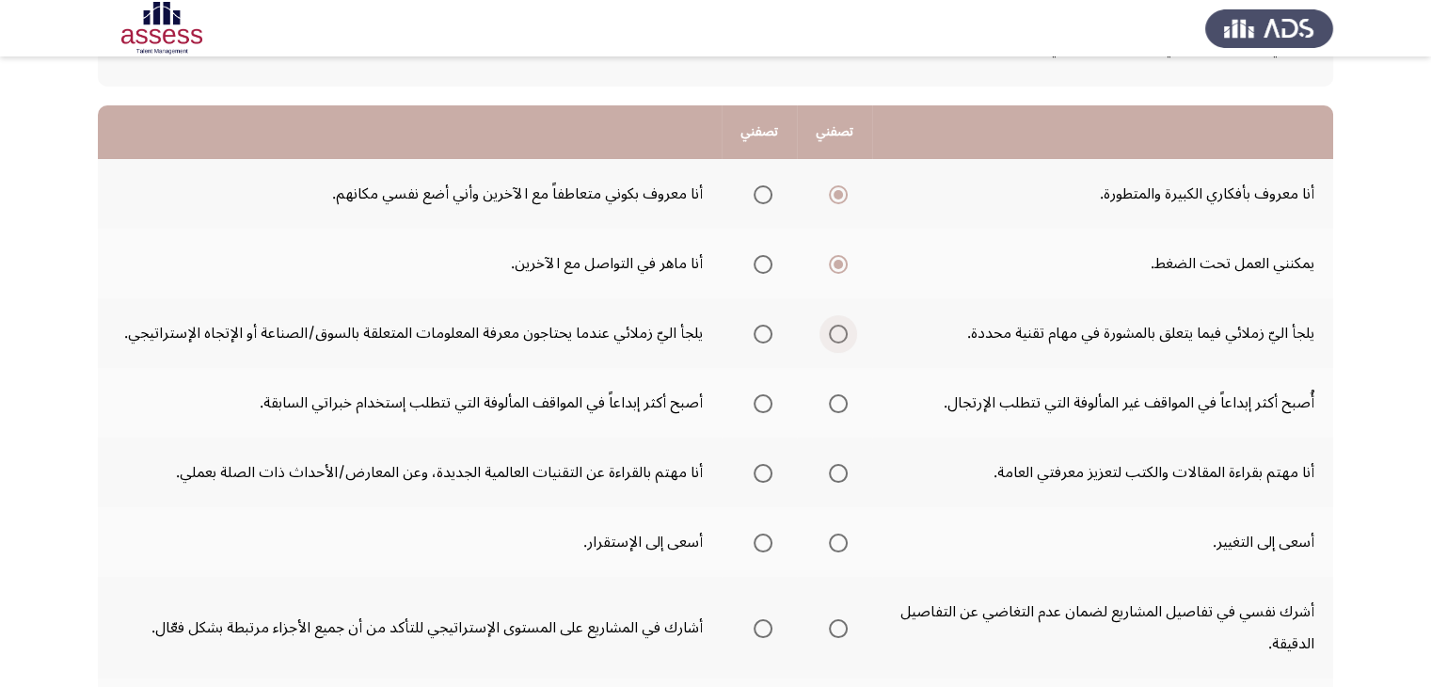
click at [839, 340] on span "Select an option" at bounding box center [838, 333] width 19 height 19
click at [839, 340] on input "Select an option" at bounding box center [838, 333] width 19 height 19
click at [846, 403] on span "Select an option" at bounding box center [838, 403] width 19 height 19
click at [846, 403] on input "Select an option" at bounding box center [838, 403] width 19 height 19
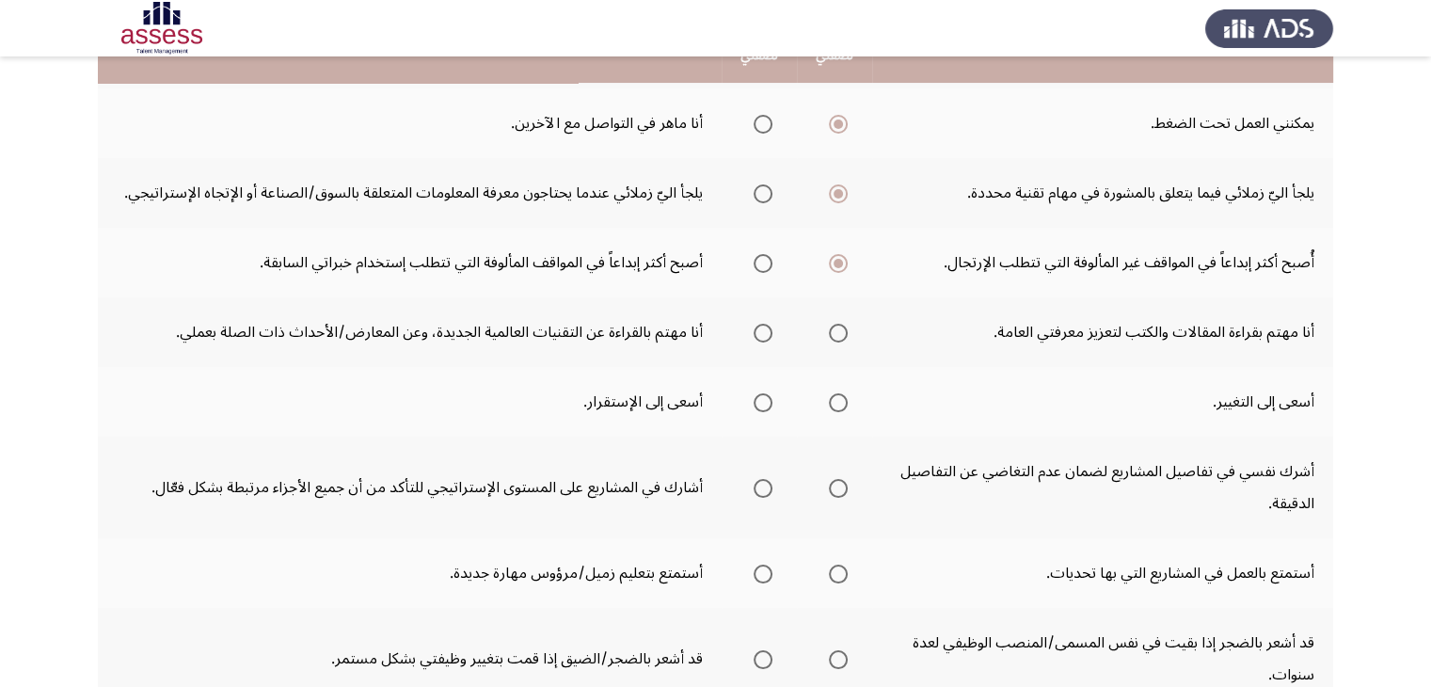
scroll to position [301, 0]
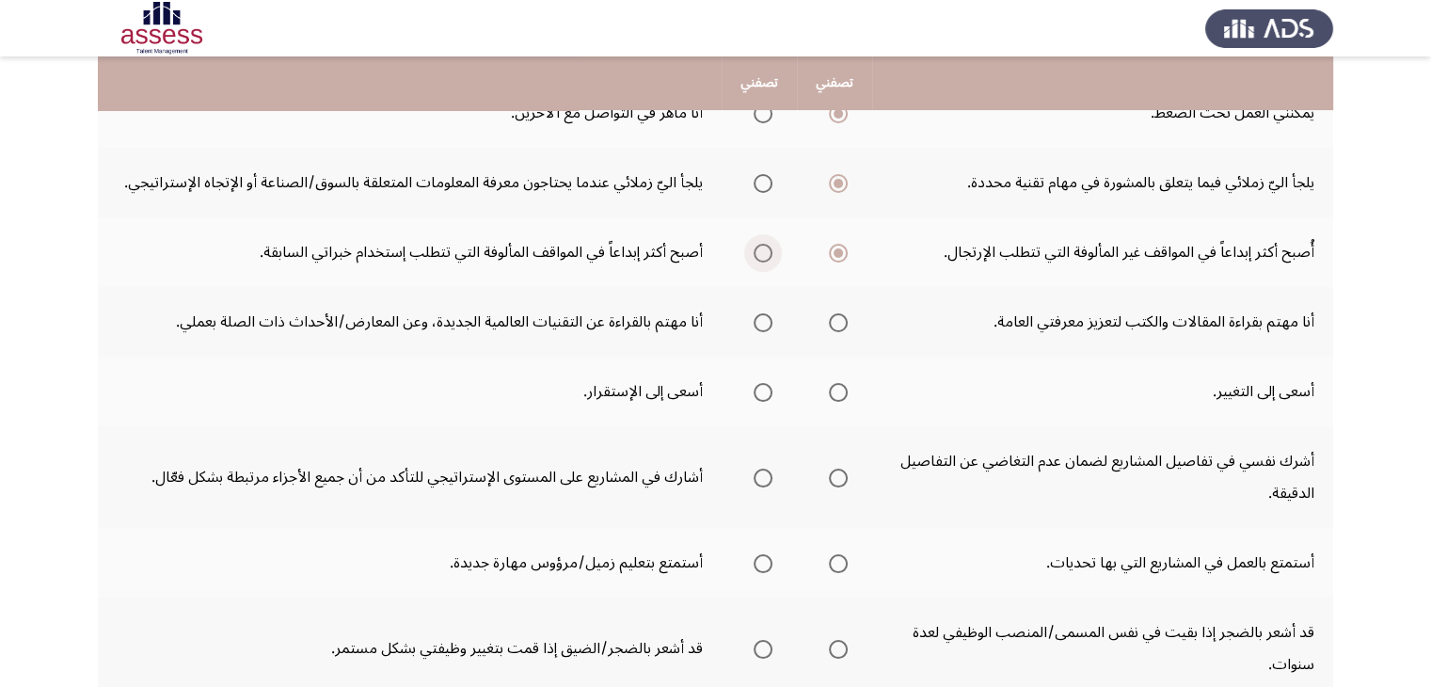
click at [760, 259] on span "Select an option" at bounding box center [762, 253] width 19 height 19
click at [760, 259] on input "Select an option" at bounding box center [762, 253] width 19 height 19
click at [760, 320] on span "Select an option" at bounding box center [762, 322] width 19 height 19
click at [760, 320] on input "Select an option" at bounding box center [762, 322] width 19 height 19
click at [838, 398] on span "Select an option" at bounding box center [838, 392] width 19 height 19
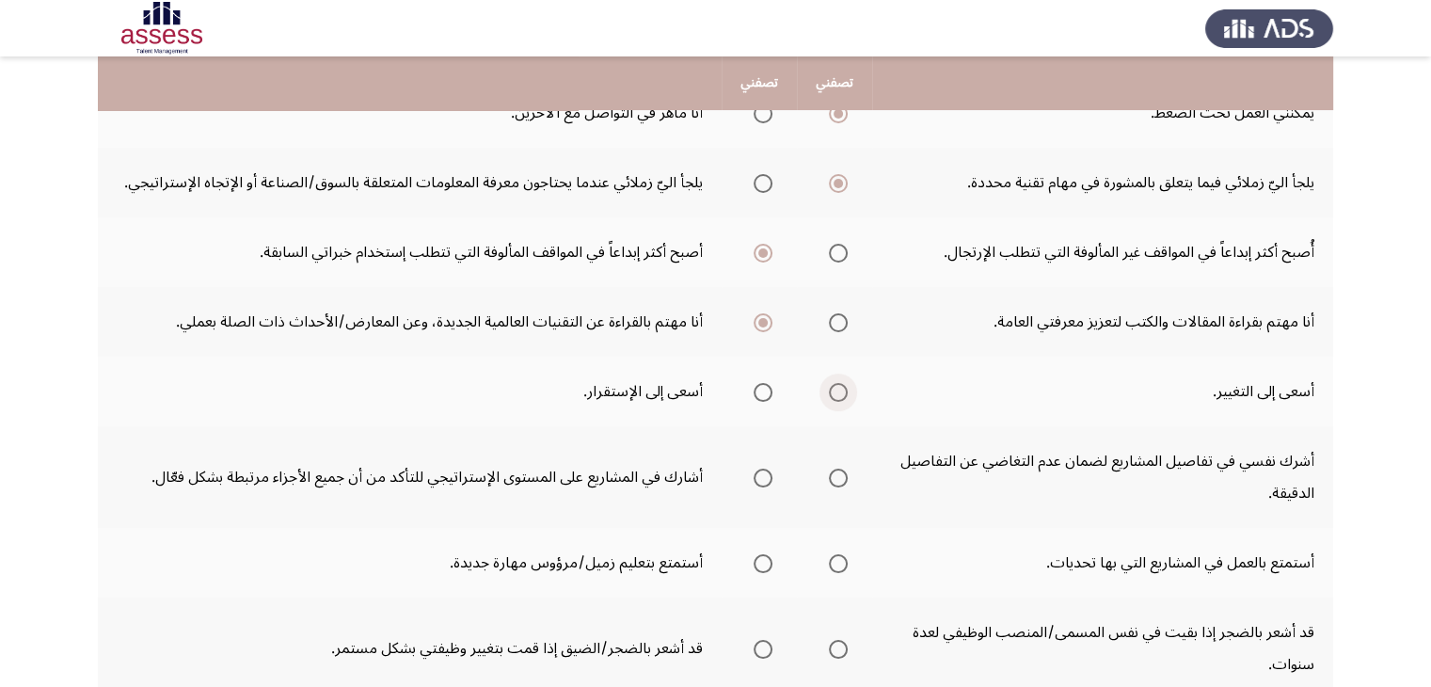
click at [838, 398] on input "Select an option" at bounding box center [838, 392] width 19 height 19
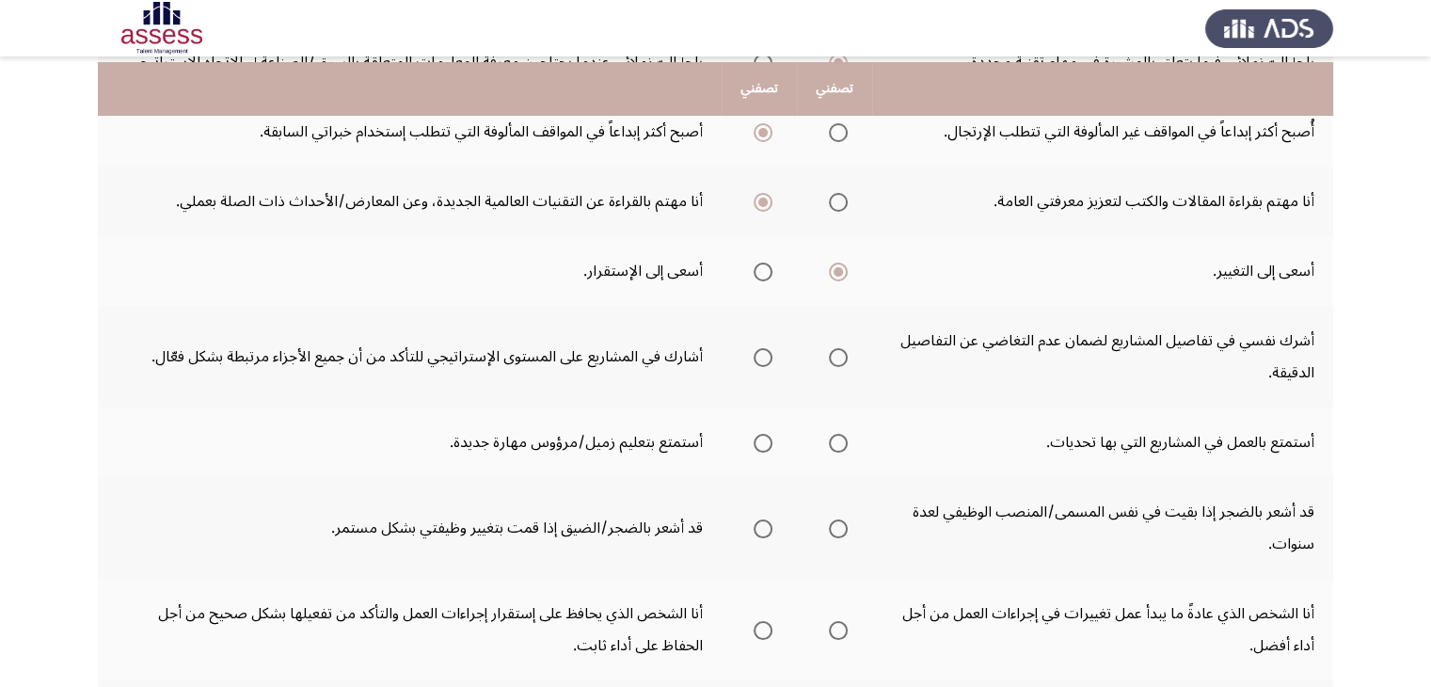
scroll to position [426, 0]
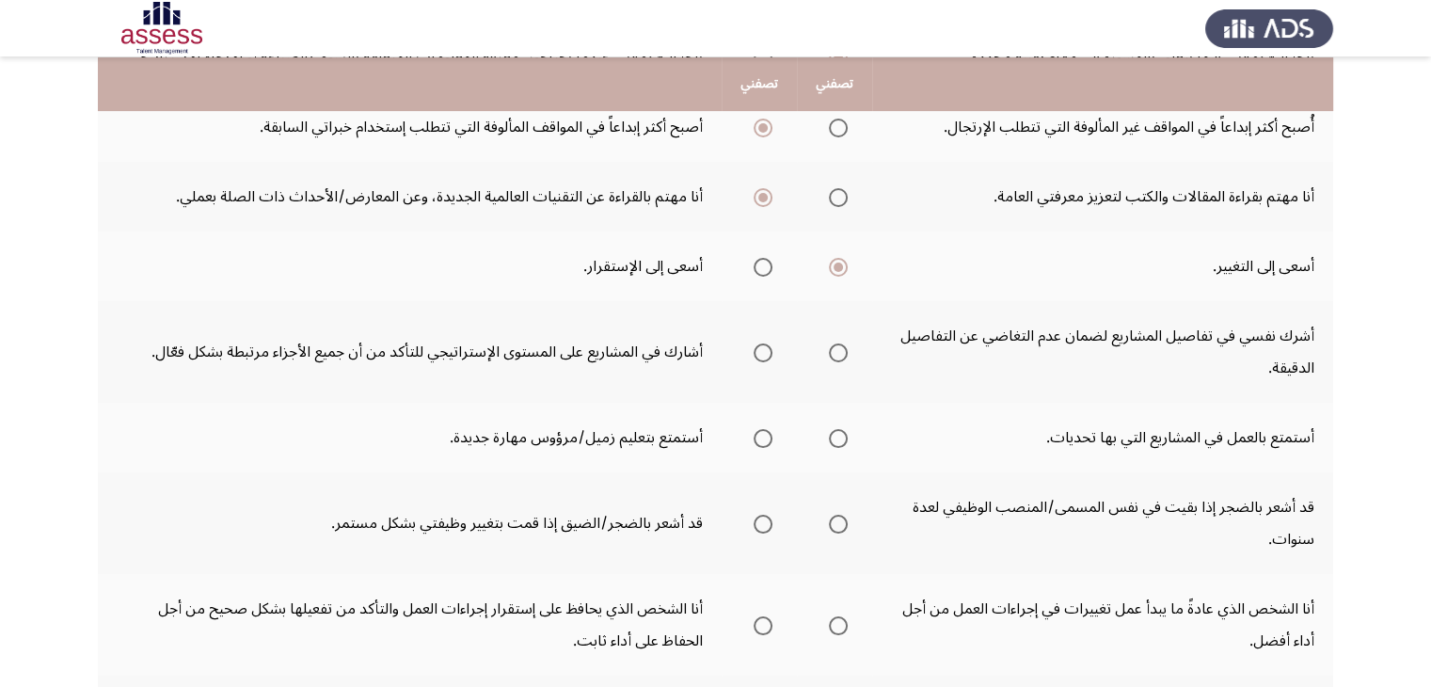
click at [763, 345] on span "Select an option" at bounding box center [762, 352] width 19 height 19
click at [763, 345] on input "Select an option" at bounding box center [762, 352] width 19 height 19
click at [764, 441] on span "Select an option" at bounding box center [762, 438] width 19 height 19
click at [764, 441] on input "Select an option" at bounding box center [762, 438] width 19 height 19
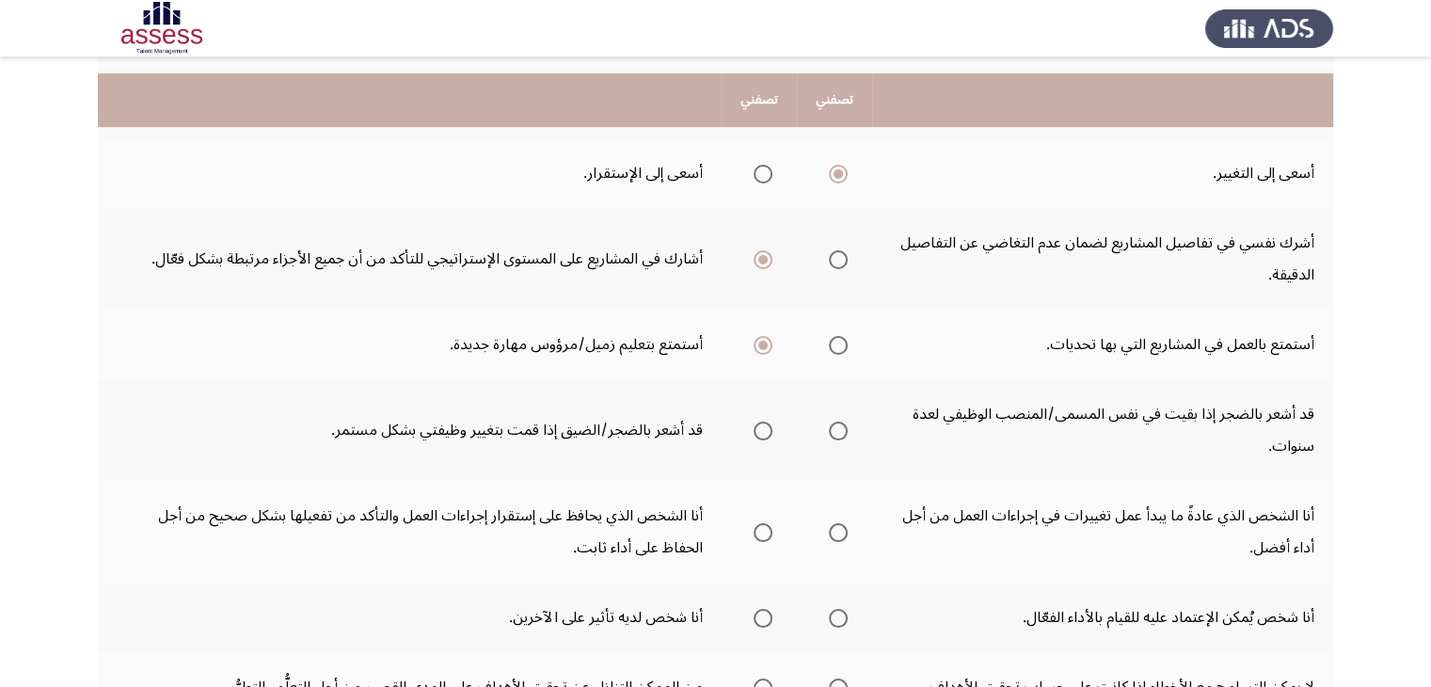
scroll to position [539, 0]
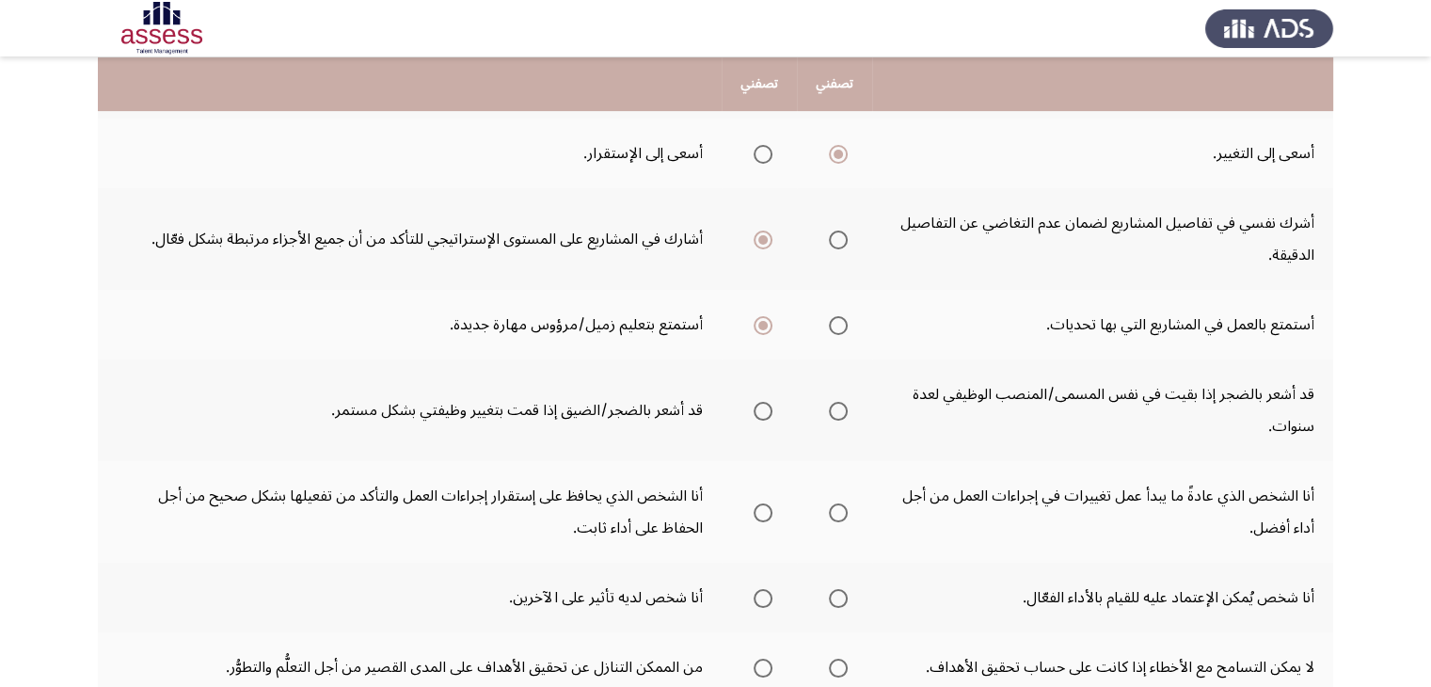
click at [843, 418] on mat-radio-group "Select an option" at bounding box center [834, 410] width 26 height 32
click at [840, 409] on span "Select an option" at bounding box center [838, 411] width 19 height 19
click at [840, 409] on input "Select an option" at bounding box center [838, 411] width 19 height 19
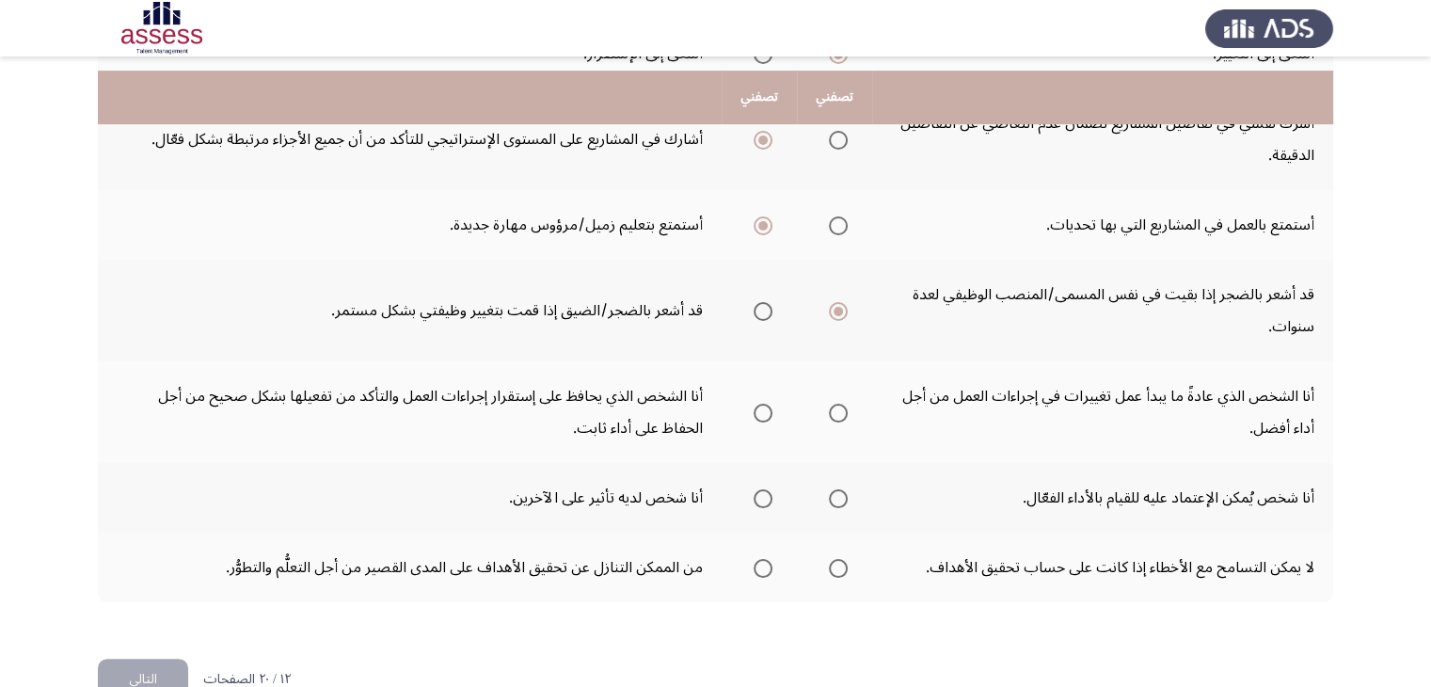
scroll to position [652, 0]
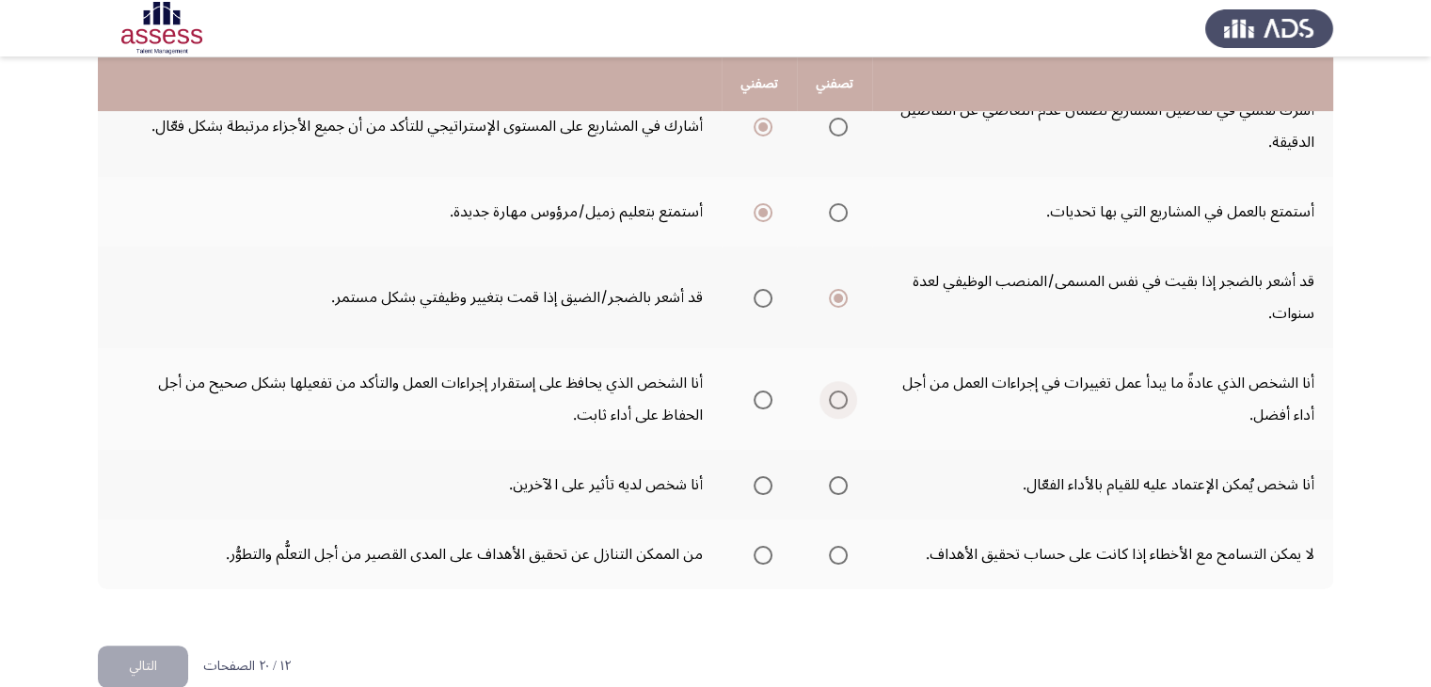
click at [831, 390] on span "Select an option" at bounding box center [838, 399] width 19 height 19
click at [831, 390] on input "Select an option" at bounding box center [838, 399] width 19 height 19
click at [839, 482] on span "Select an option" at bounding box center [838, 485] width 19 height 19
click at [839, 482] on input "Select an option" at bounding box center [838, 485] width 19 height 19
click at [764, 482] on span "Select an option" at bounding box center [762, 485] width 19 height 19
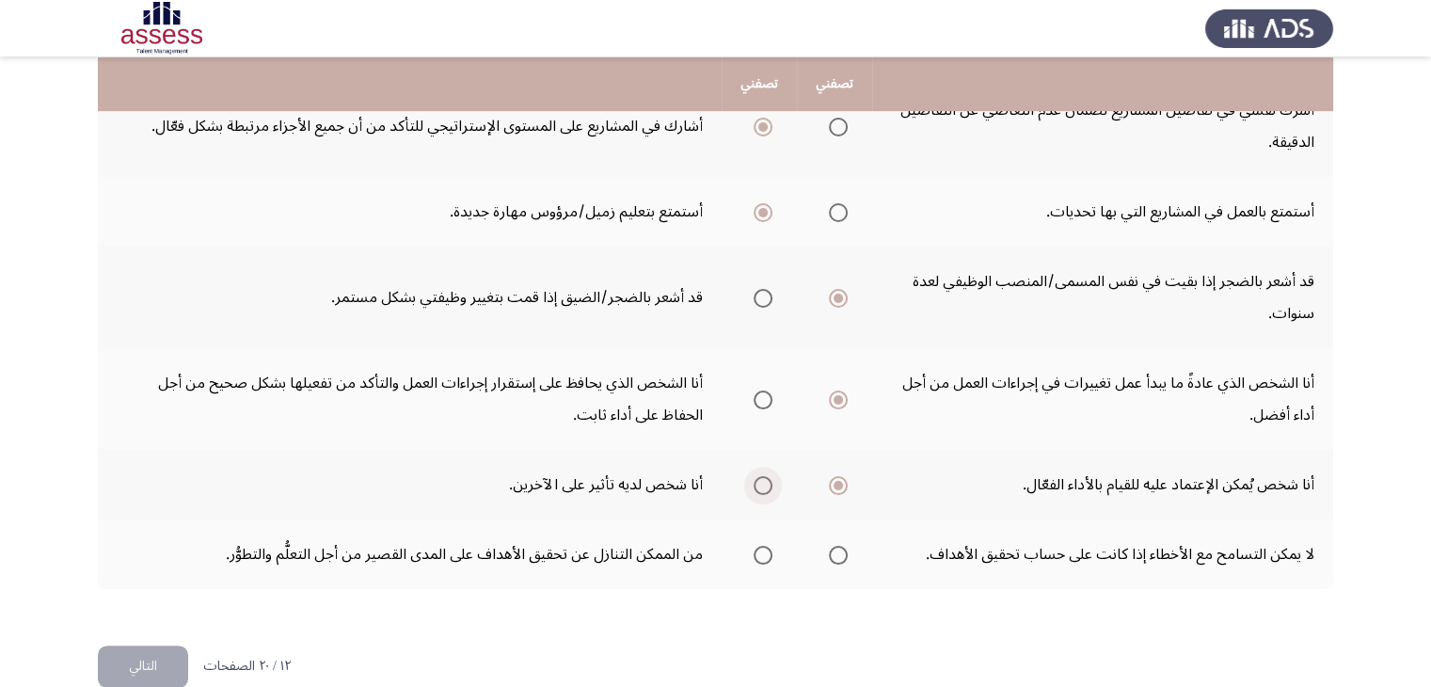
click at [764, 482] on input "Select an option" at bounding box center [762, 485] width 19 height 19
click at [835, 546] on span "Select an option" at bounding box center [838, 555] width 19 height 19
click at [835, 546] on input "Select an option" at bounding box center [838, 555] width 19 height 19
click at [140, 653] on button "التالي" at bounding box center [143, 666] width 90 height 42
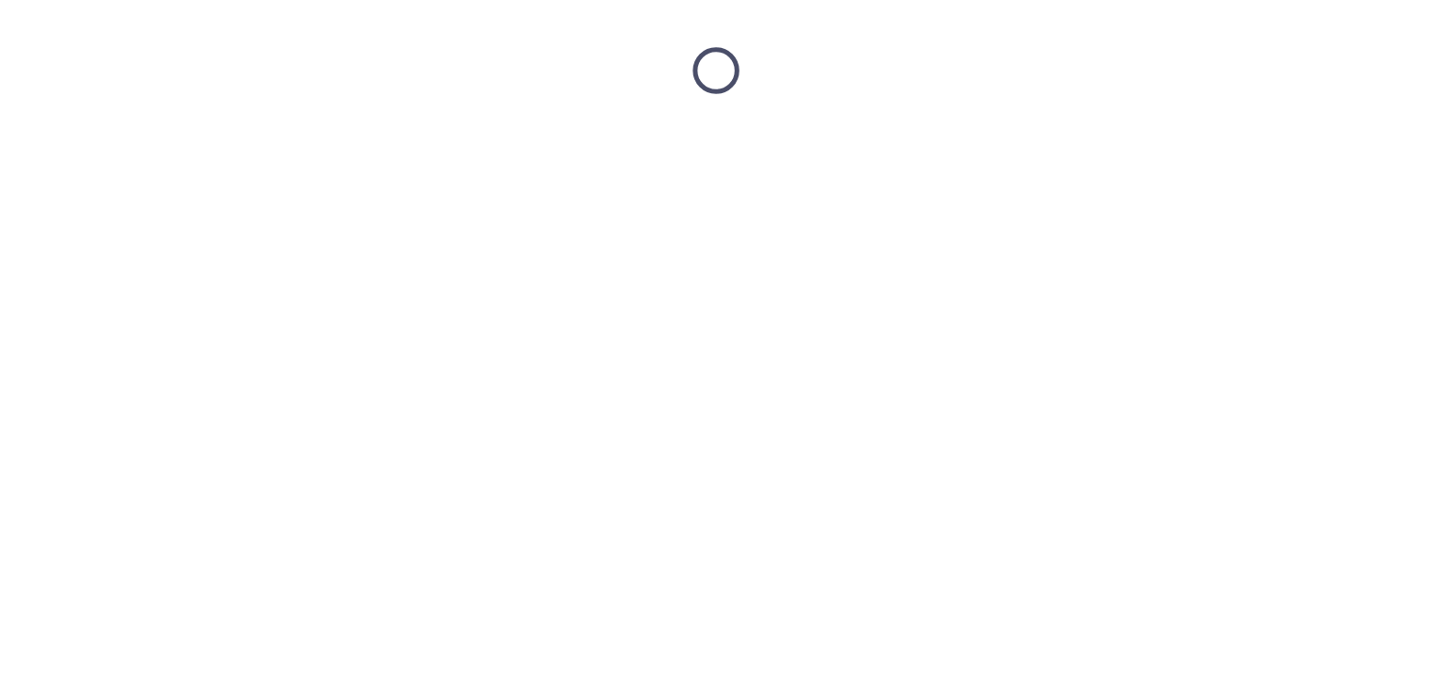
scroll to position [0, 0]
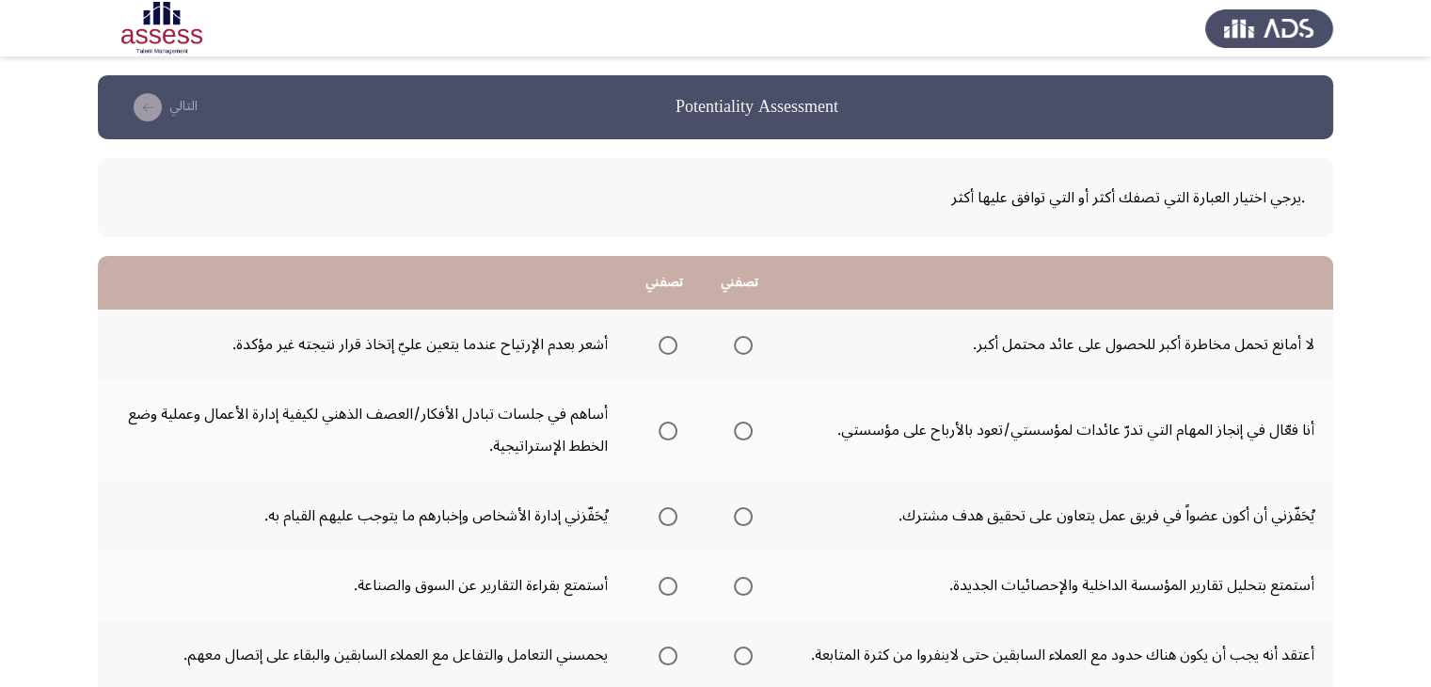
click at [372, 415] on td "أساهم في جلسات تبادل الأفكار/العصف الذهني لكيفية إدارة الأعمال وعملية وضع الخطط…" at bounding box center [362, 430] width 529 height 102
click at [737, 346] on span "Select an option" at bounding box center [743, 345] width 19 height 19
click at [737, 346] on input "Select an option" at bounding box center [743, 345] width 19 height 19
click at [741, 432] on span "Select an option" at bounding box center [743, 430] width 19 height 19
click at [741, 432] on input "Select an option" at bounding box center [743, 430] width 19 height 19
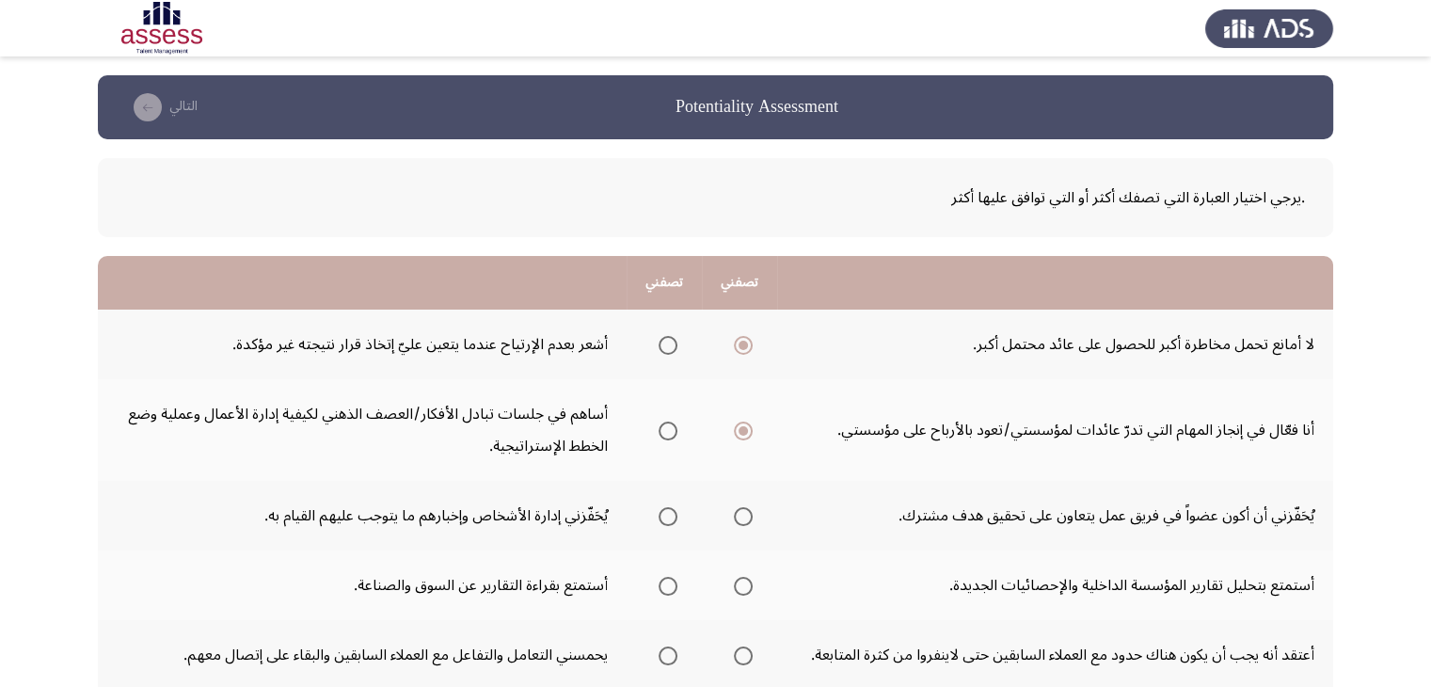
click at [753, 515] on th at bounding box center [739, 516] width 75 height 70
click at [737, 515] on span "Select an option" at bounding box center [743, 516] width 19 height 19
click at [737, 515] on input "Select an option" at bounding box center [743, 516] width 19 height 19
click at [737, 515] on span "Select an option" at bounding box center [743, 516] width 19 height 19
click at [737, 515] on input "Select an option" at bounding box center [743, 516] width 19 height 19
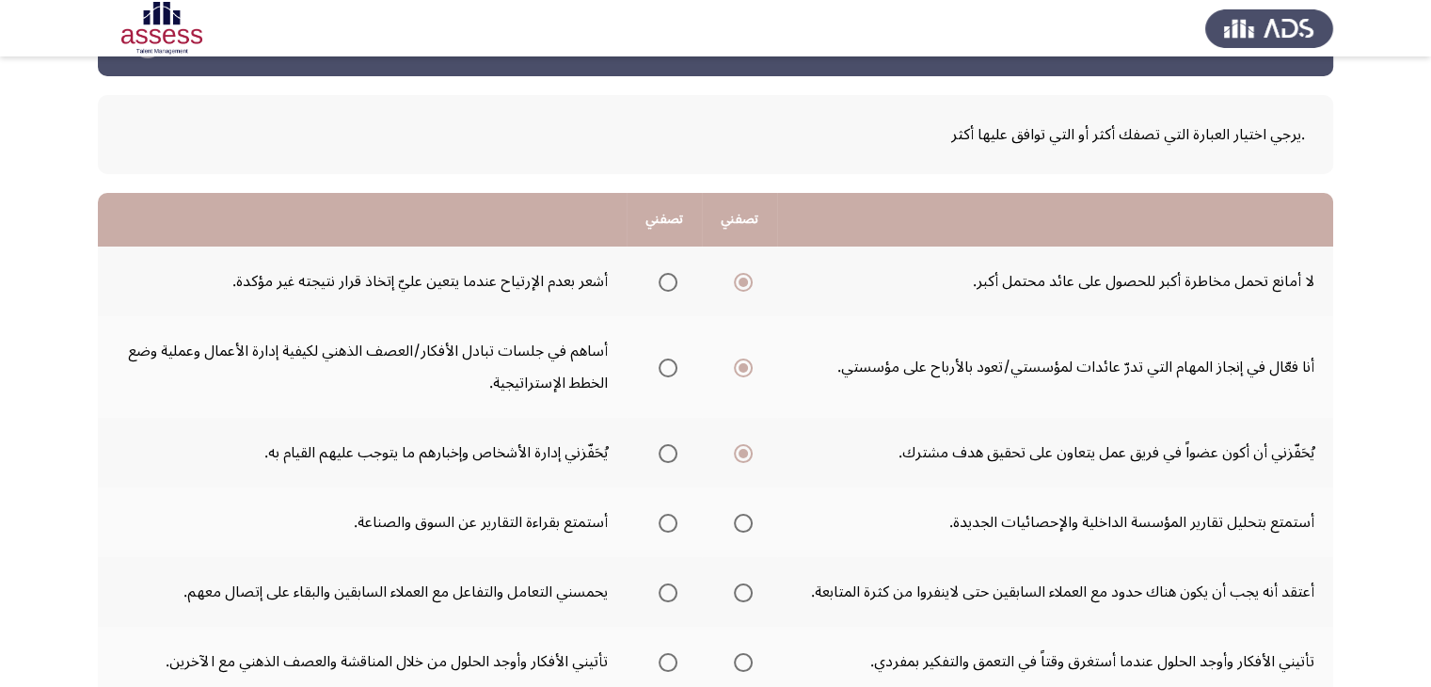
scroll to position [75, 0]
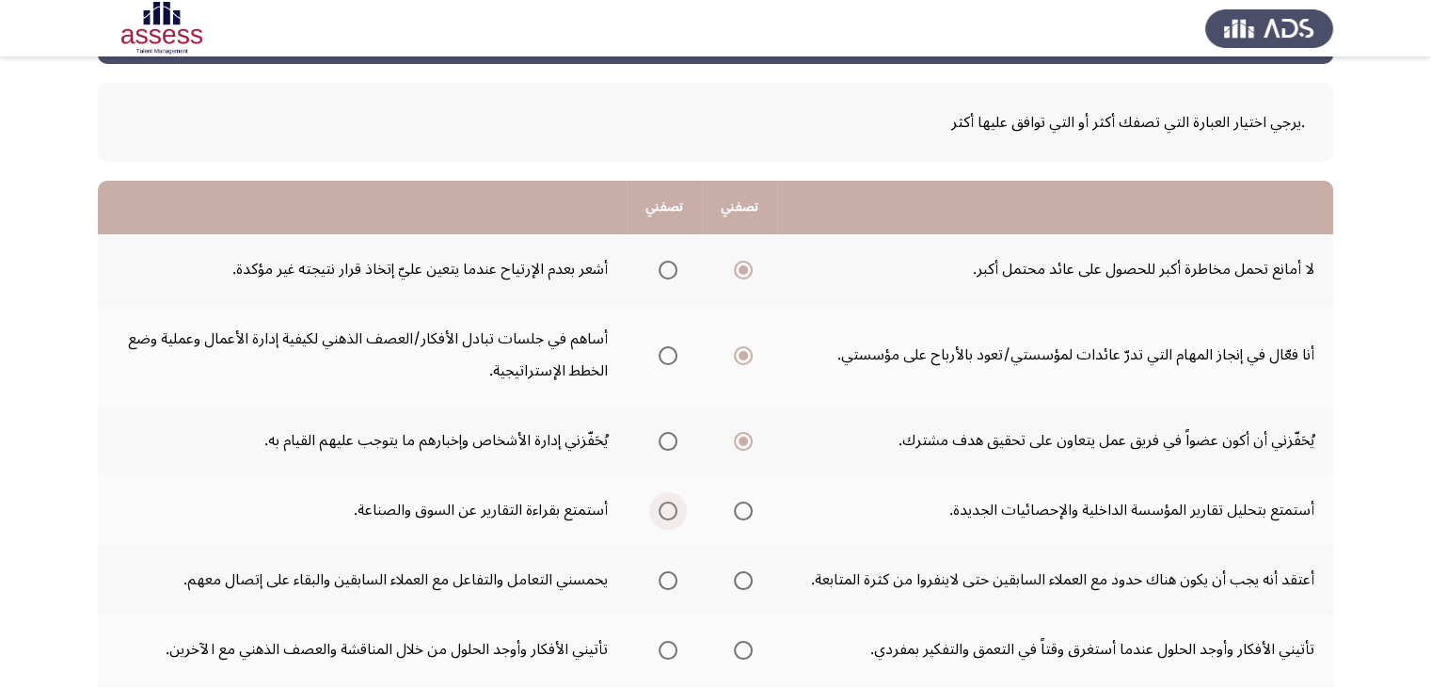
click at [666, 515] on span "Select an option" at bounding box center [667, 510] width 19 height 19
click at [666, 515] on input "Select an option" at bounding box center [667, 510] width 19 height 19
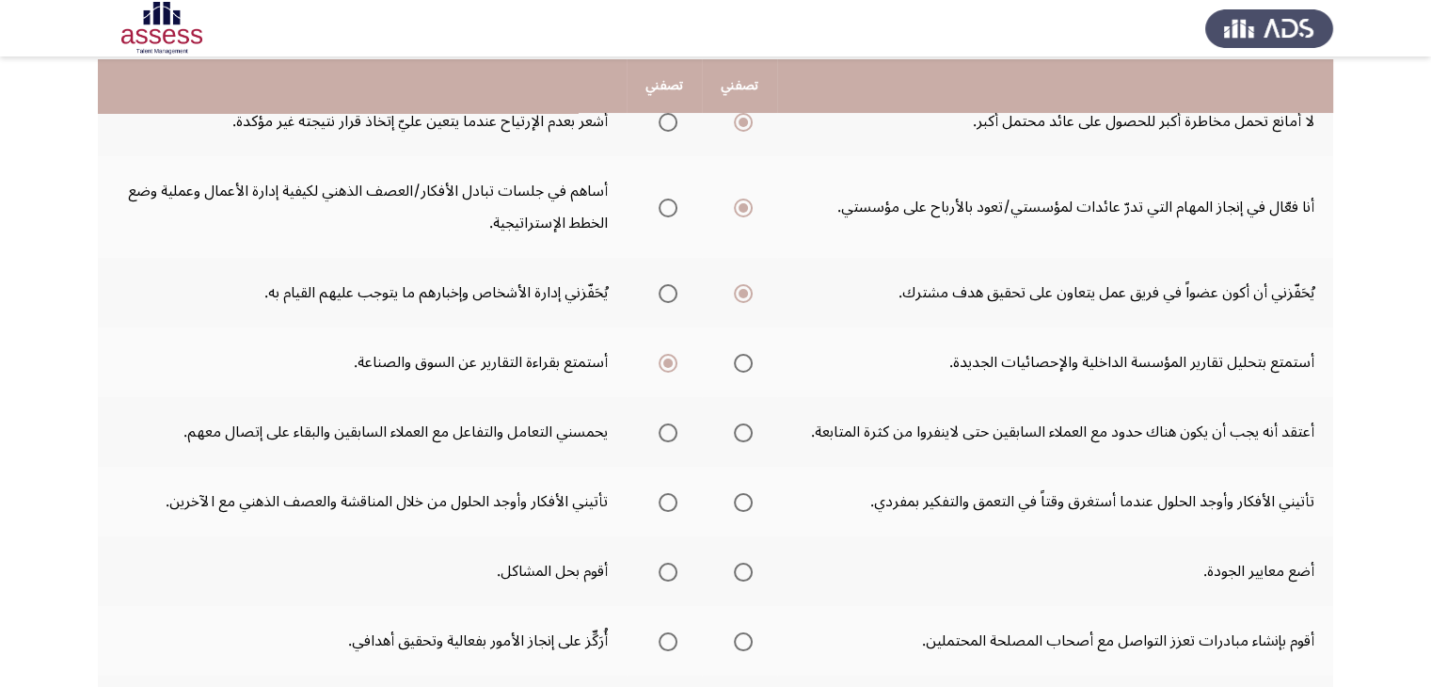
scroll to position [226, 0]
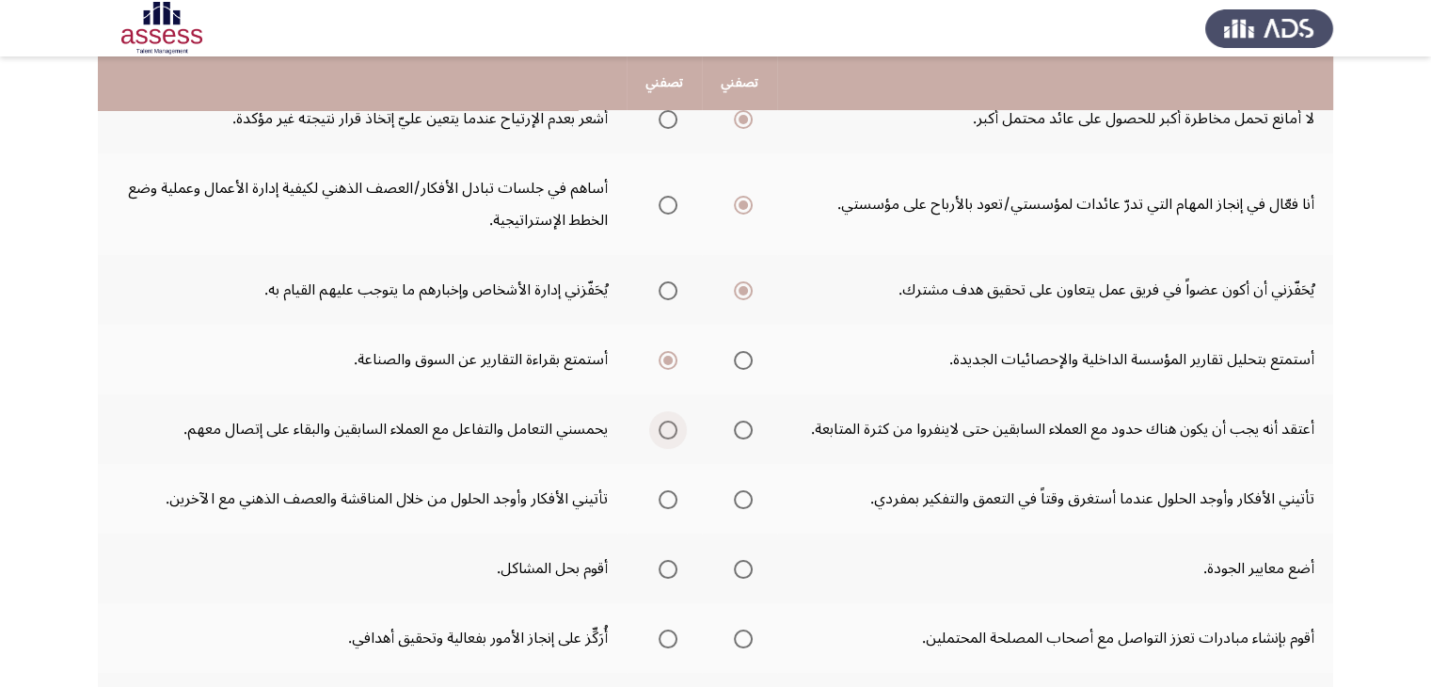
click at [669, 425] on span "Select an option" at bounding box center [667, 429] width 19 height 19
click at [669, 425] on input "Select an option" at bounding box center [667, 429] width 19 height 19
click at [667, 499] on span "Select an option" at bounding box center [667, 499] width 19 height 19
click at [667, 499] on input "Select an option" at bounding box center [667, 499] width 19 height 19
click at [670, 568] on span "Select an option" at bounding box center [667, 569] width 19 height 19
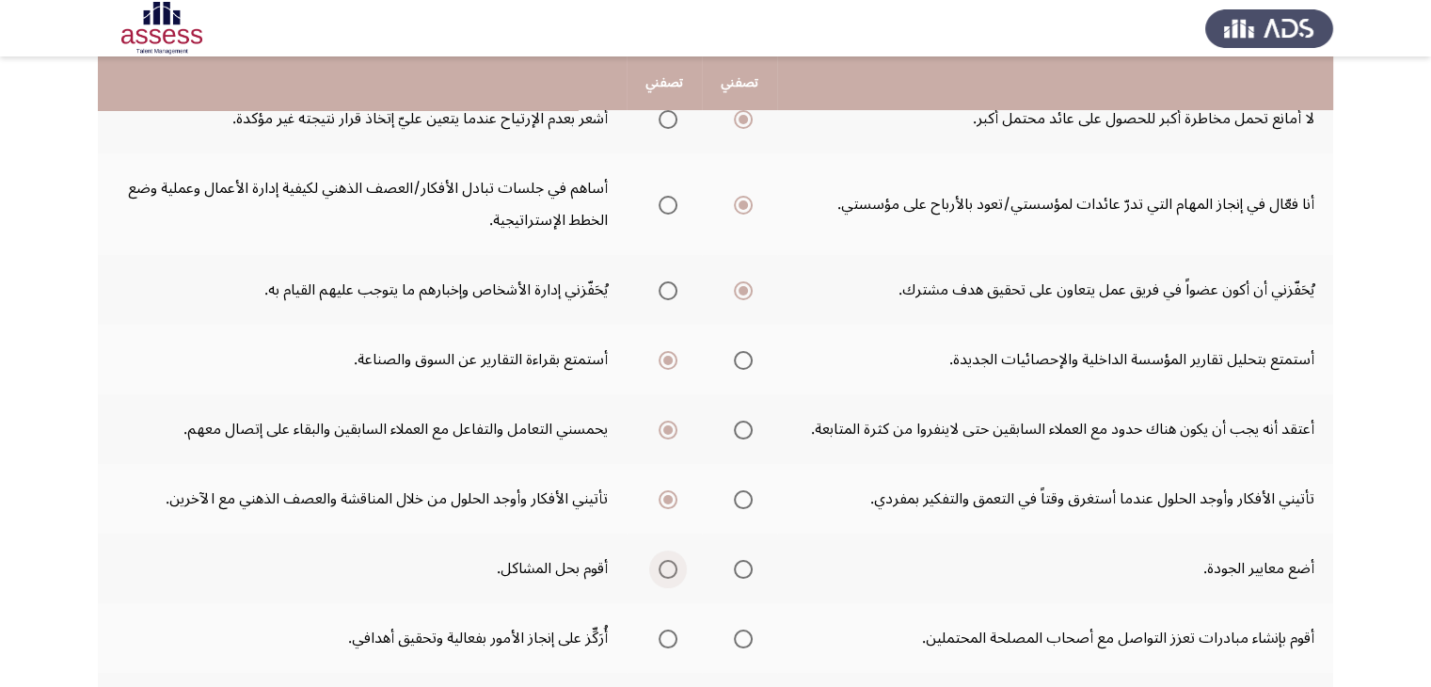
click at [670, 568] on input "Select an option" at bounding box center [667, 569] width 19 height 19
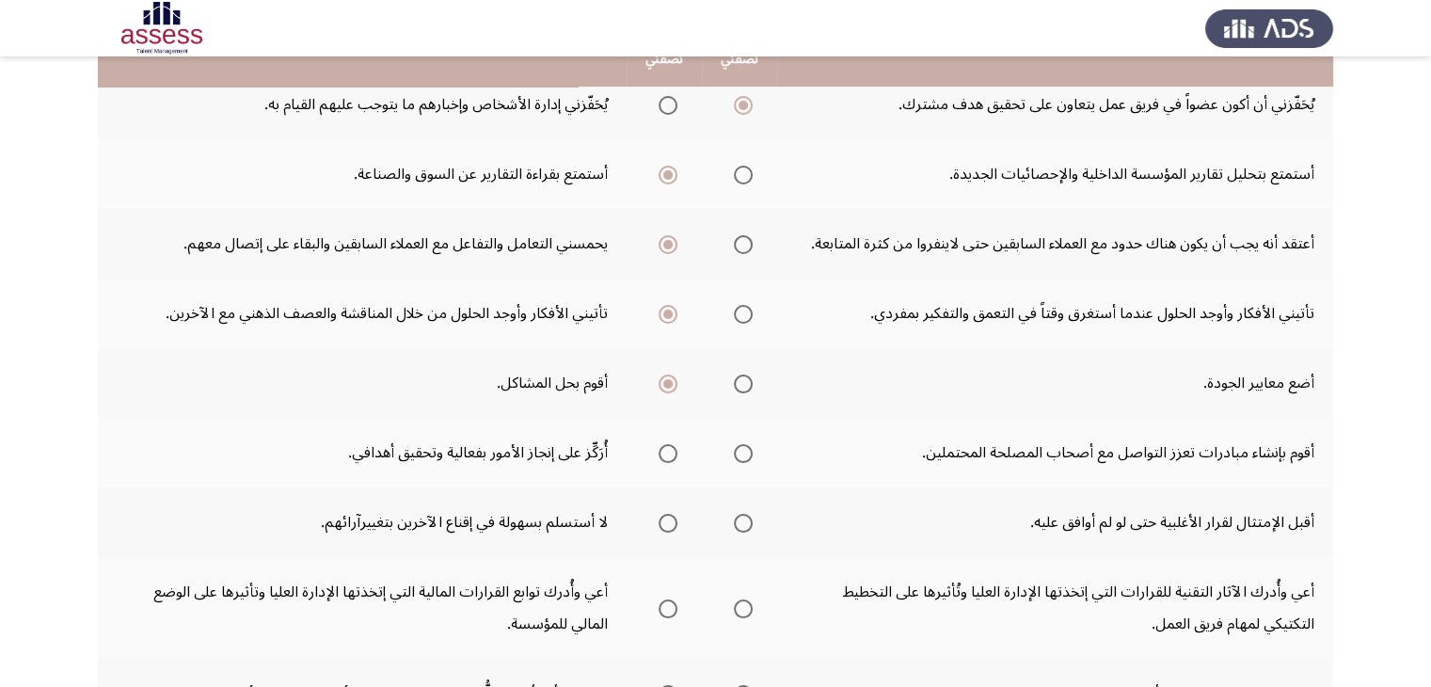
scroll to position [414, 0]
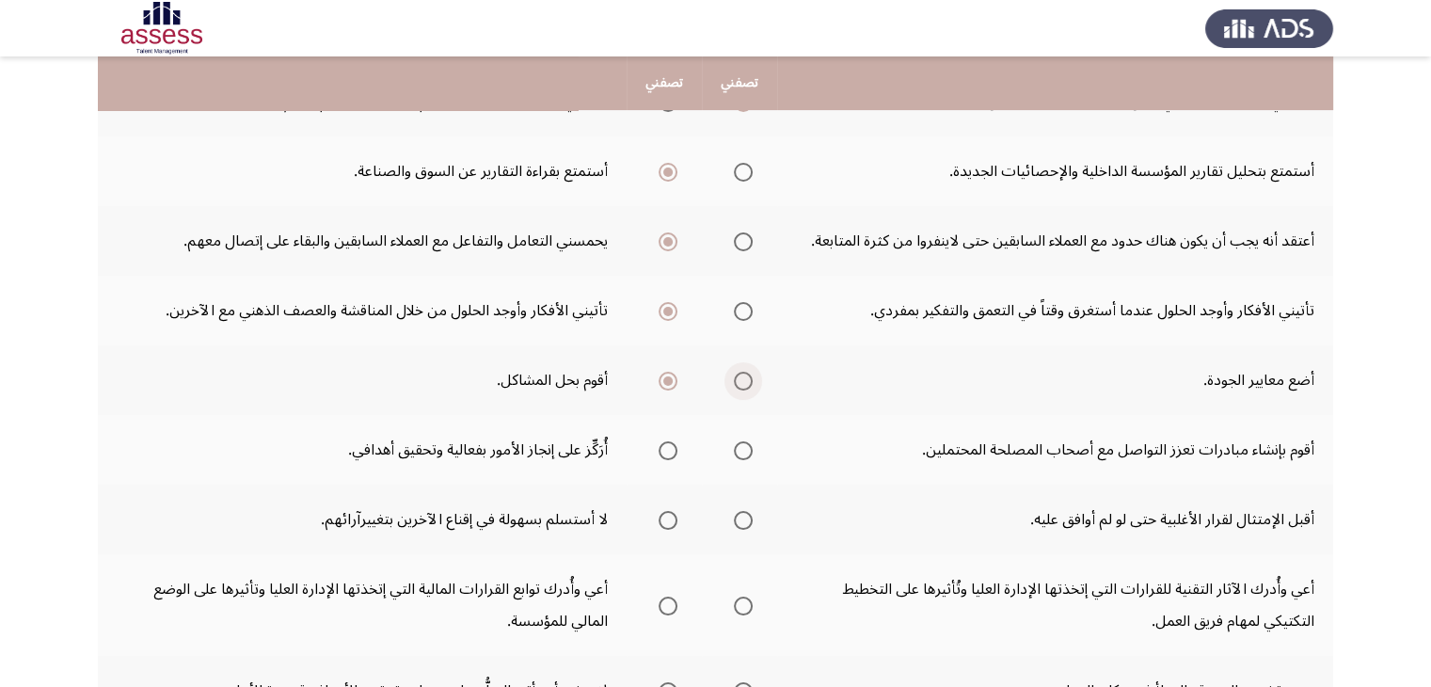
click at [738, 373] on span "Select an option" at bounding box center [743, 381] width 19 height 19
click at [738, 373] on input "Select an option" at bounding box center [743, 381] width 19 height 19
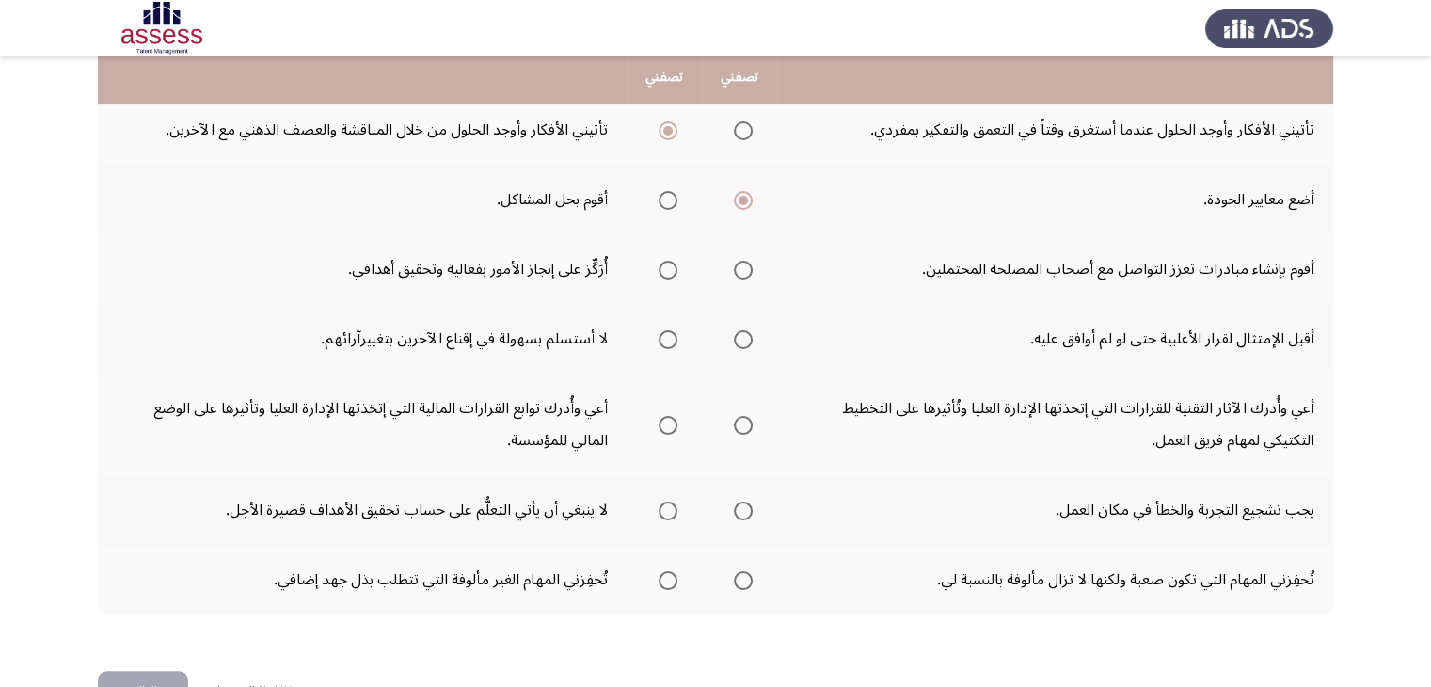
scroll to position [602, 0]
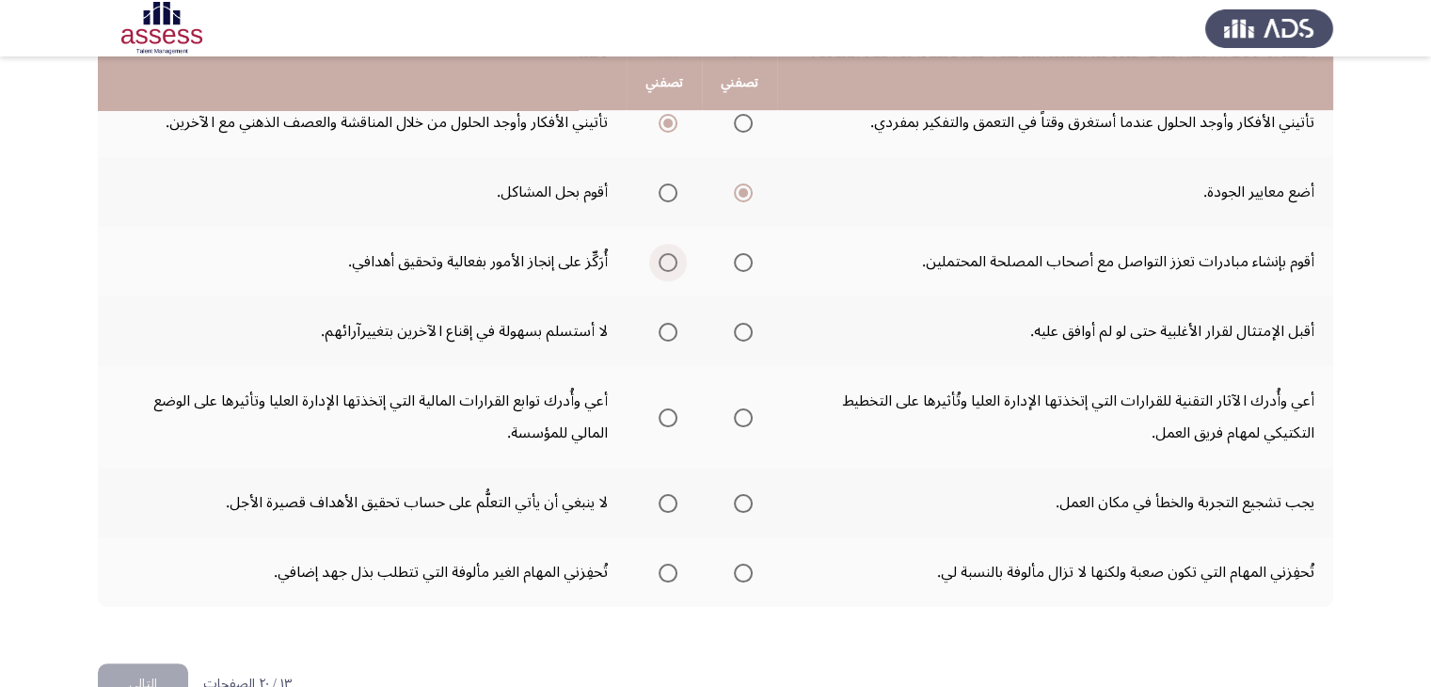
click at [663, 257] on span "Select an option" at bounding box center [667, 262] width 19 height 19
click at [663, 257] on input "Select an option" at bounding box center [667, 262] width 19 height 19
click at [749, 332] on span "Select an option" at bounding box center [743, 332] width 19 height 19
click at [749, 332] on input "Select an option" at bounding box center [743, 332] width 19 height 19
click at [671, 415] on span "Select an option" at bounding box center [667, 417] width 19 height 19
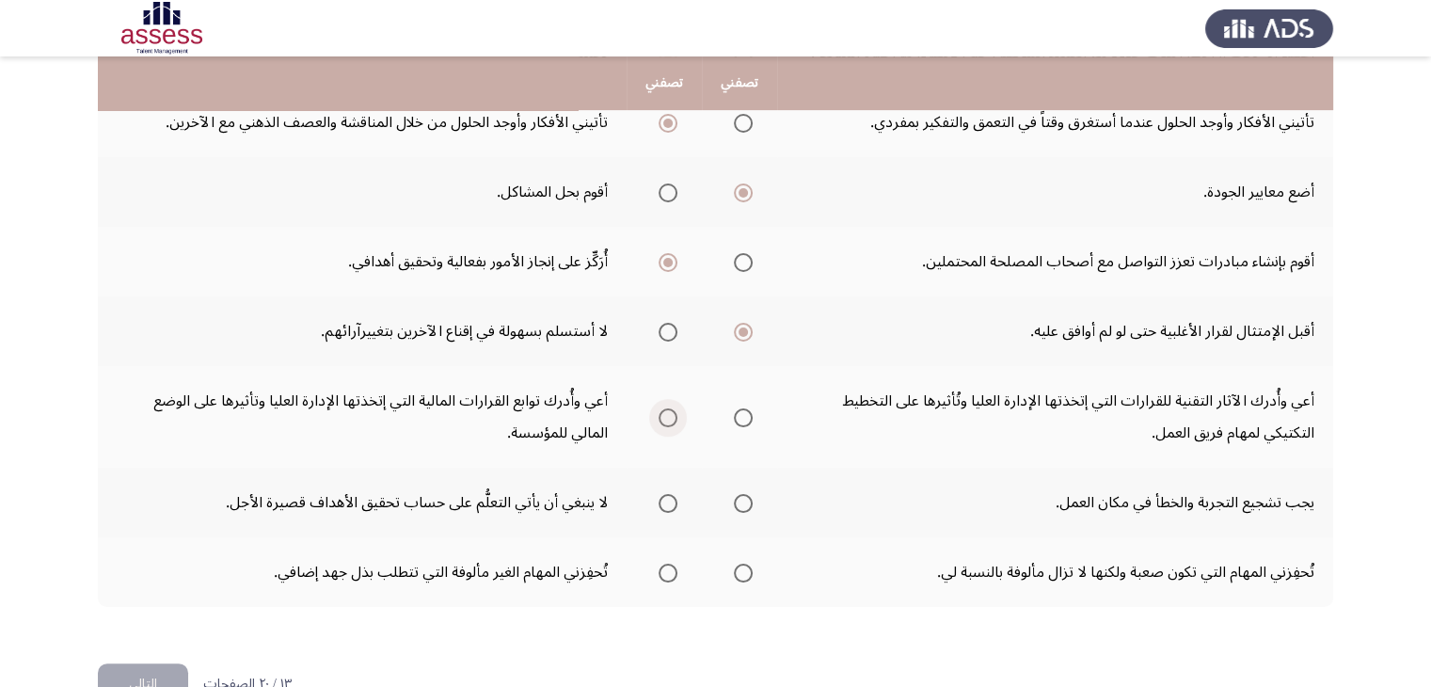
click at [671, 415] on input "Select an option" at bounding box center [667, 417] width 19 height 19
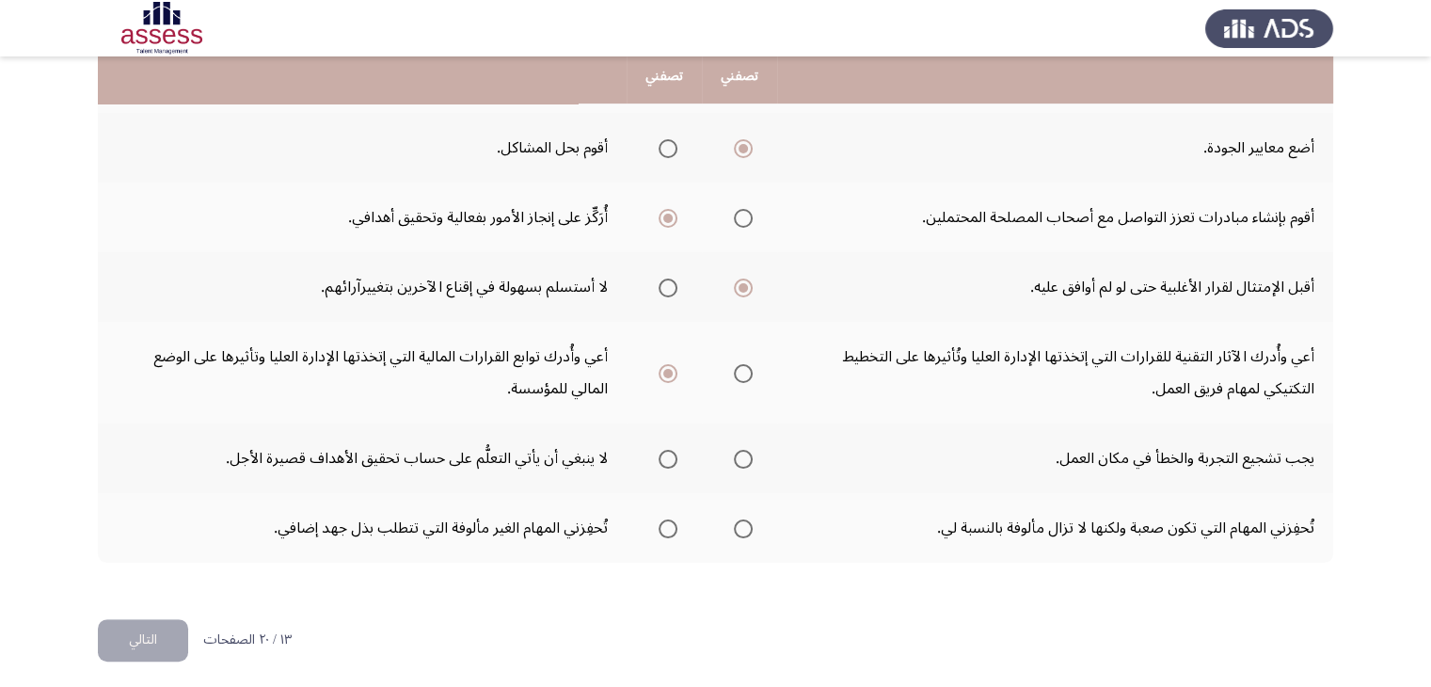
scroll to position [648, 0]
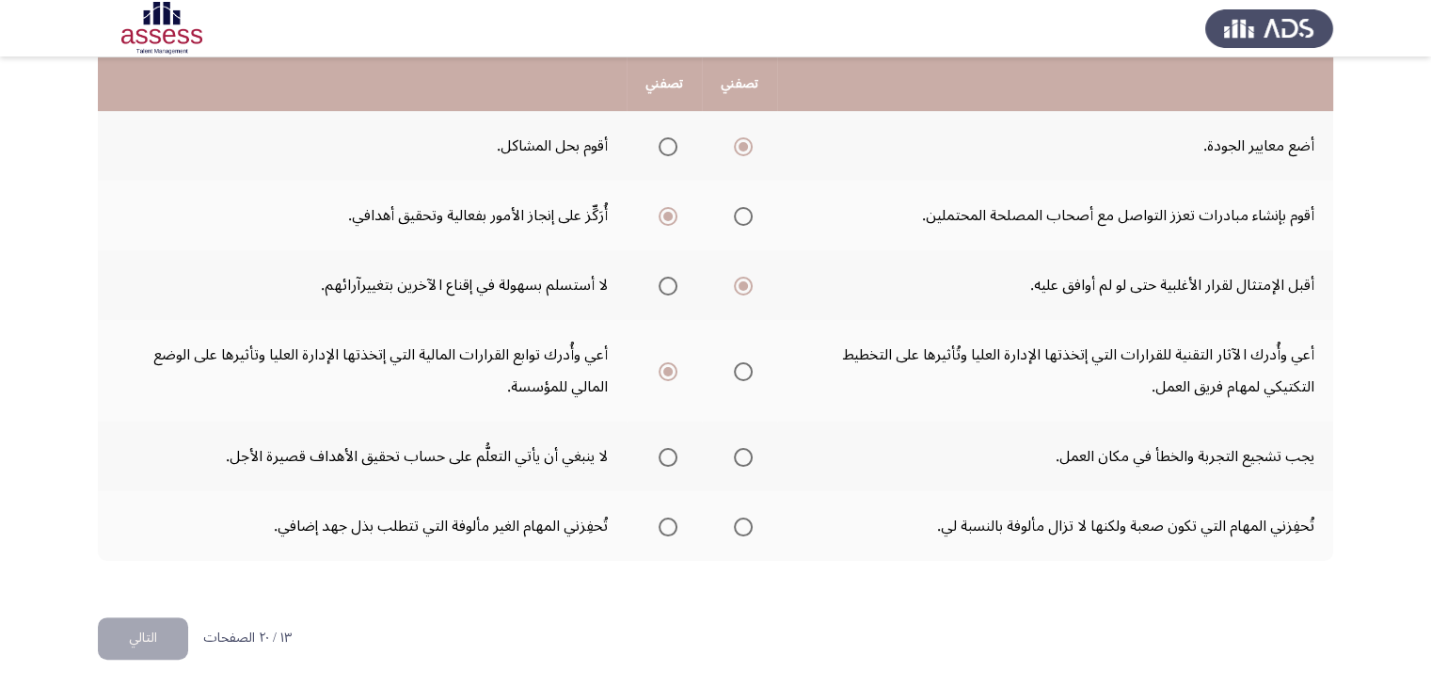
click at [755, 453] on th at bounding box center [739, 456] width 75 height 70
click at [737, 449] on span "Select an option" at bounding box center [743, 457] width 19 height 19
click at [737, 449] on input "Select an option" at bounding box center [743, 457] width 19 height 19
click at [664, 522] on span "Select an option" at bounding box center [667, 526] width 19 height 19
click at [664, 522] on input "Select an option" at bounding box center [667, 526] width 19 height 19
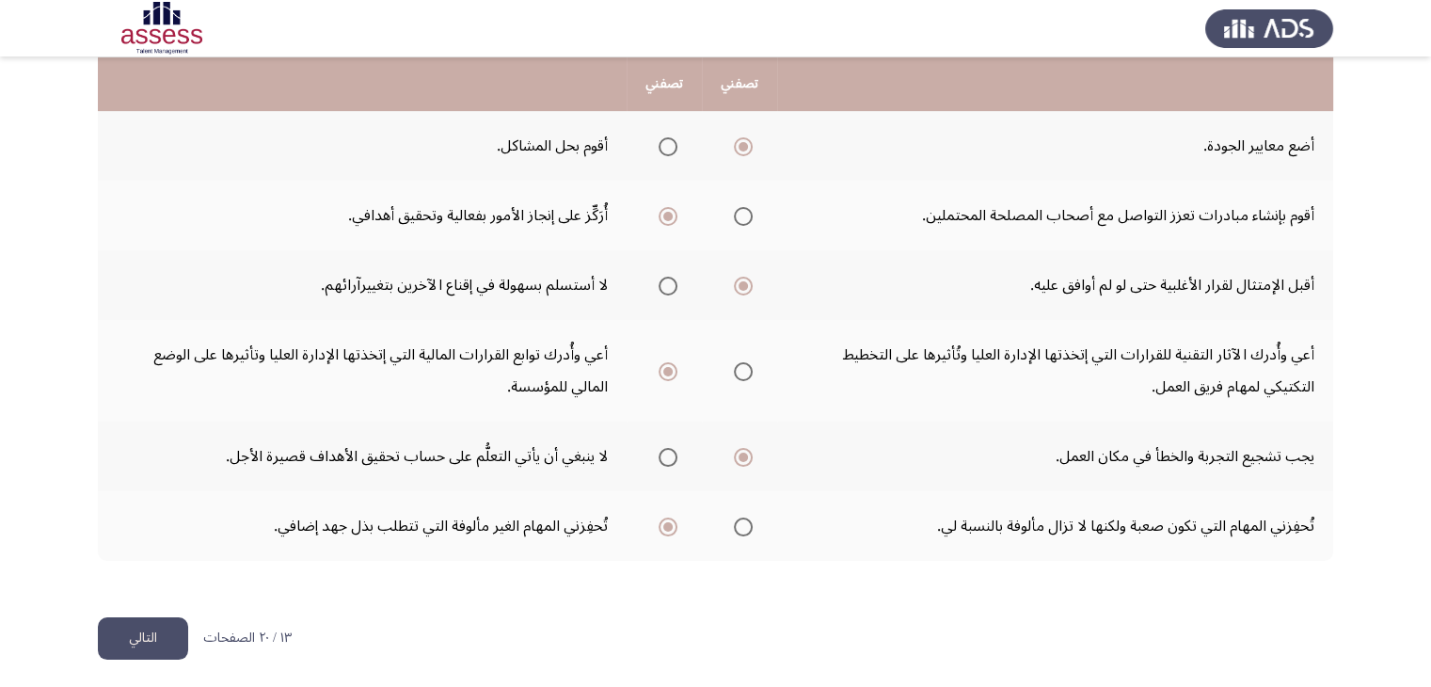
click at [143, 628] on button "التالي" at bounding box center [143, 638] width 90 height 42
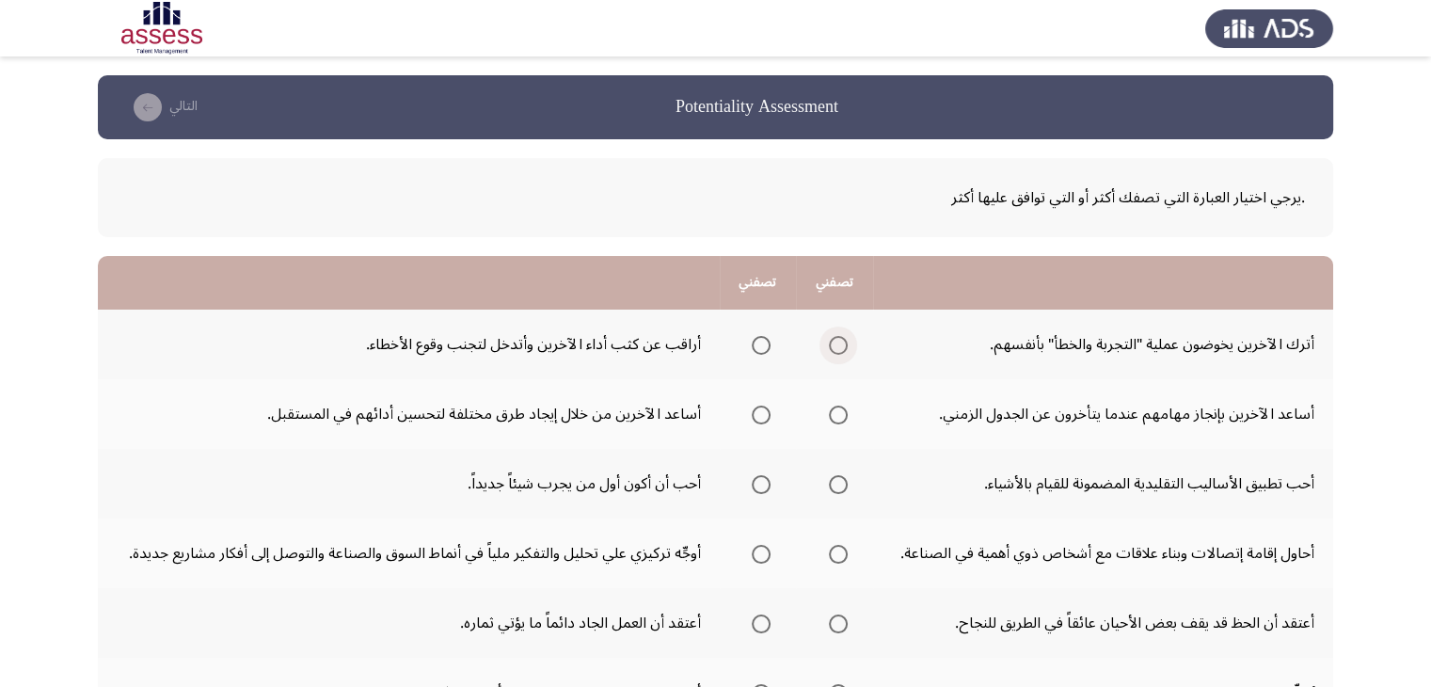
click at [831, 349] on span "Select an option" at bounding box center [838, 345] width 19 height 19
click at [831, 349] on input "Select an option" at bounding box center [838, 345] width 19 height 19
click at [756, 352] on span "Select an option" at bounding box center [760, 345] width 19 height 19
click at [756, 352] on input "Select an option" at bounding box center [760, 345] width 19 height 19
click at [756, 420] on span "Select an option" at bounding box center [760, 414] width 19 height 19
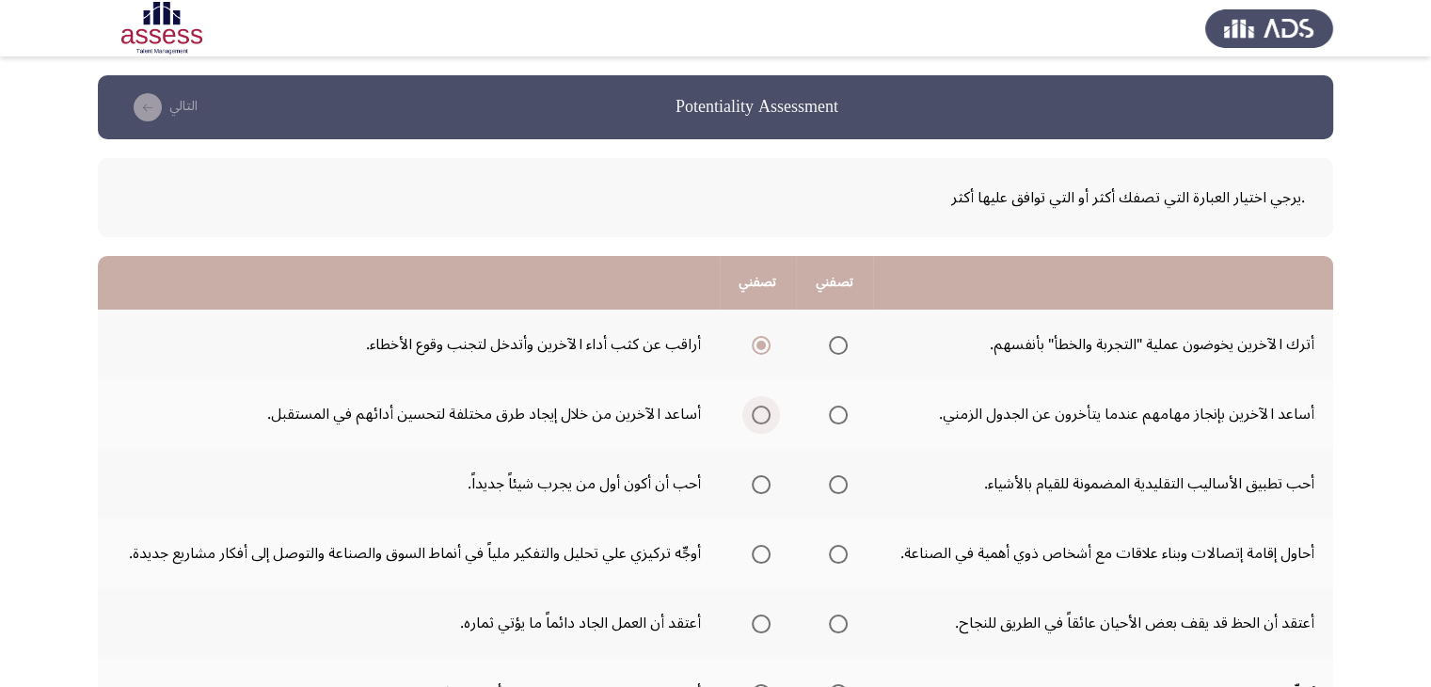
click at [756, 420] on input "Select an option" at bounding box center [760, 414] width 19 height 19
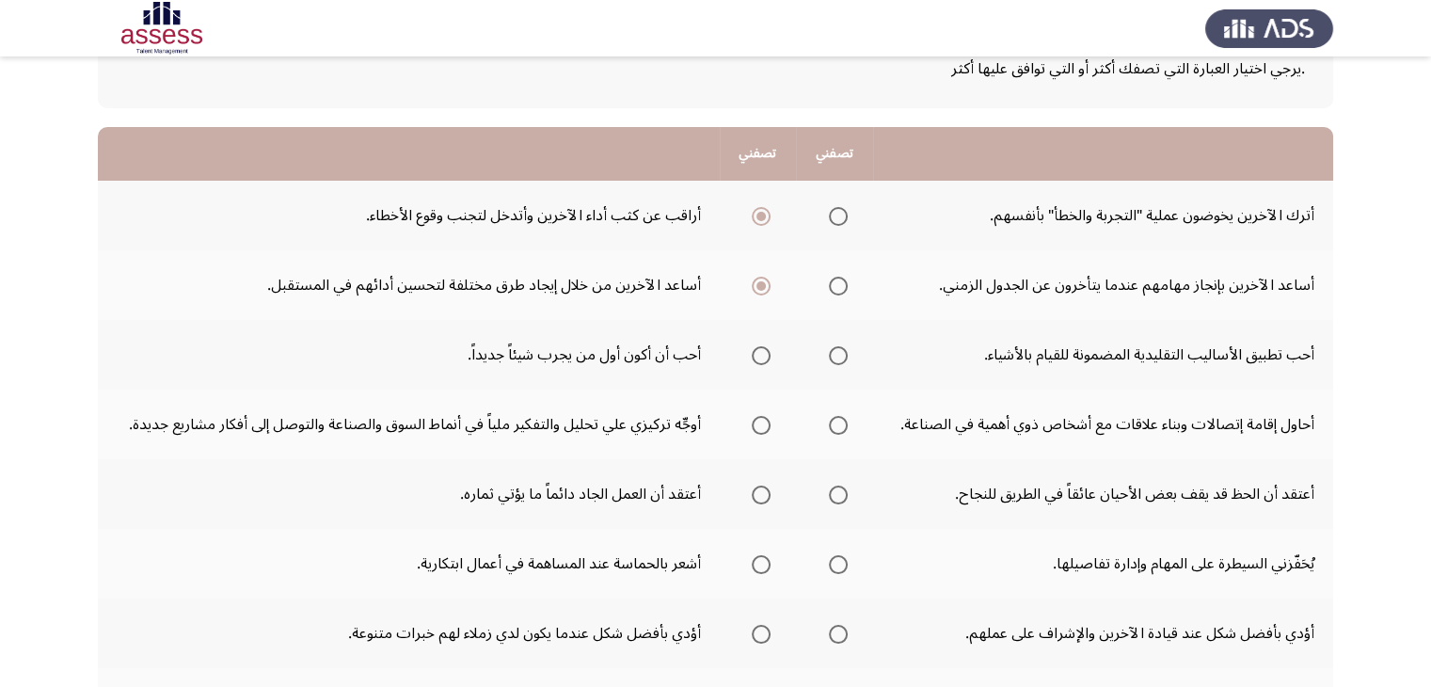
scroll to position [150, 0]
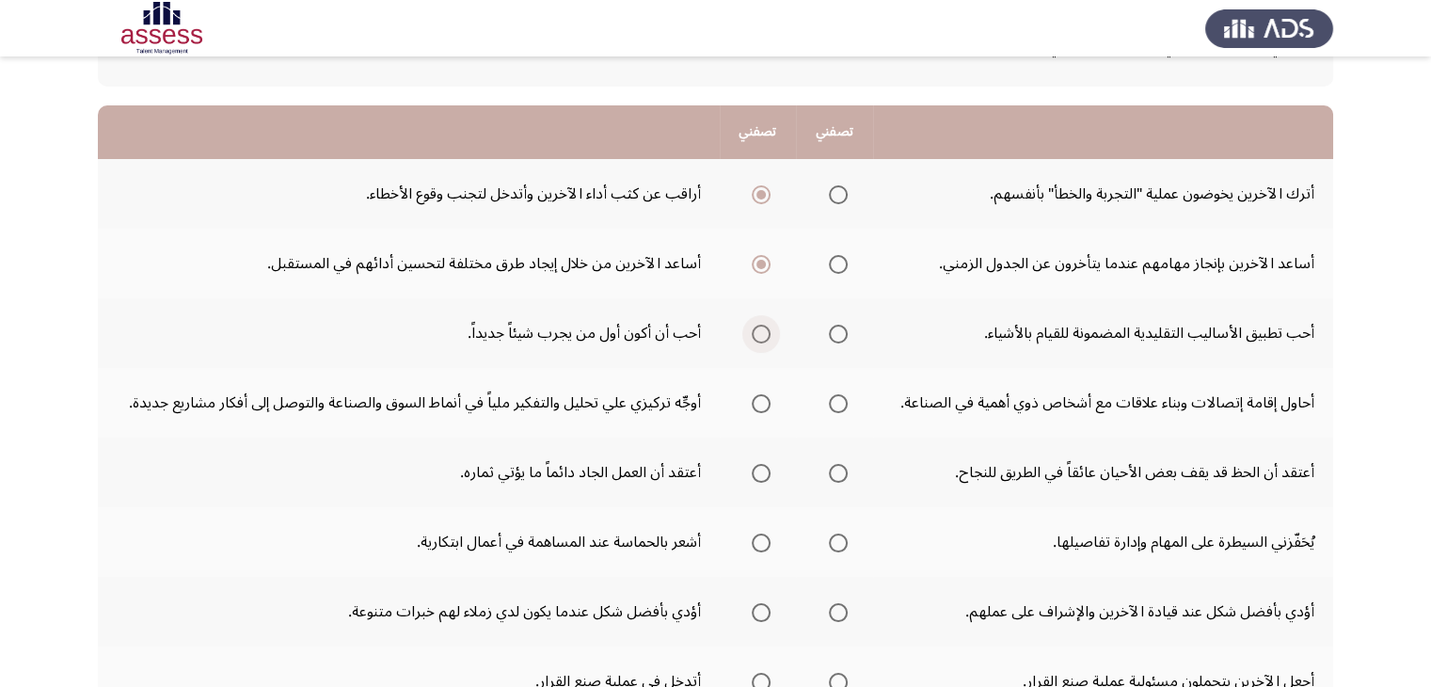
click at [758, 326] on span "Select an option" at bounding box center [760, 333] width 19 height 19
click at [758, 326] on input "Select an option" at bounding box center [760, 333] width 19 height 19
click at [756, 399] on span "Select an option" at bounding box center [760, 403] width 19 height 19
click at [756, 399] on input "Select an option" at bounding box center [760, 403] width 19 height 19
click at [761, 479] on span "Select an option" at bounding box center [760, 473] width 19 height 19
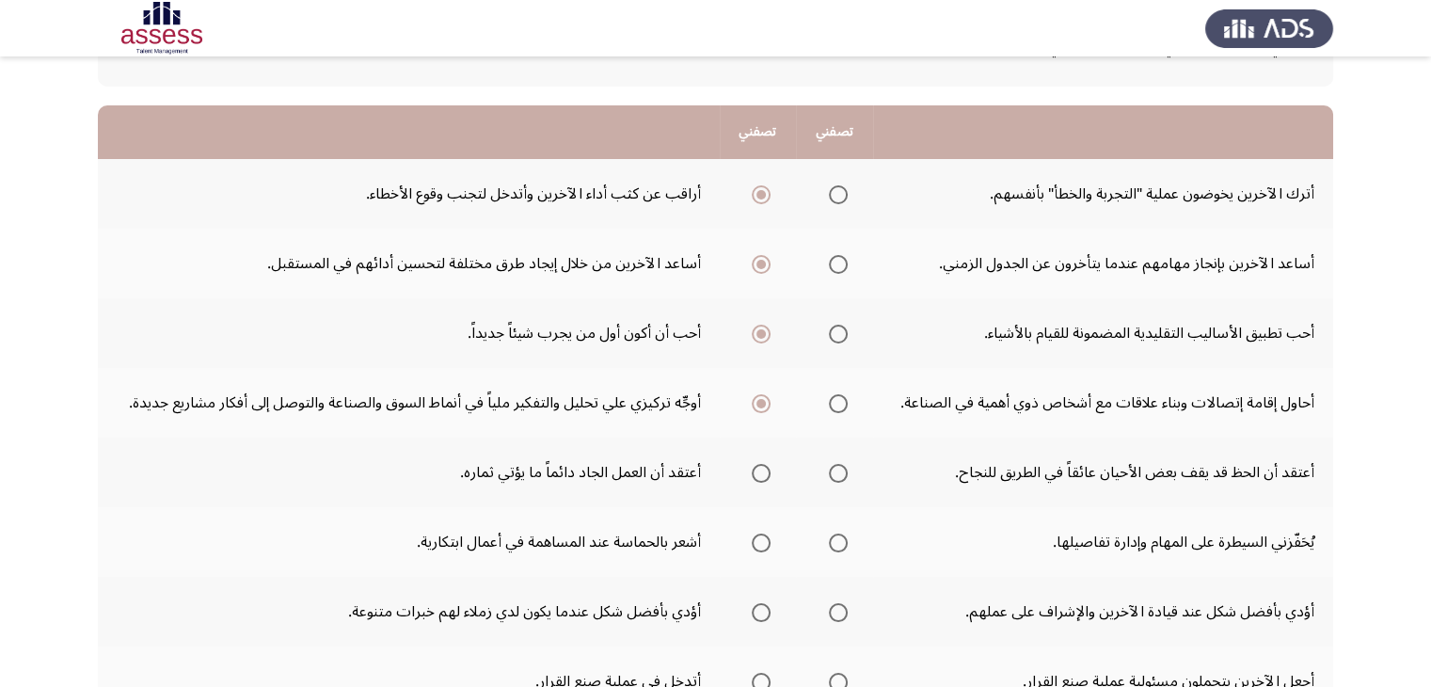
click at [761, 479] on input "Select an option" at bounding box center [760, 473] width 19 height 19
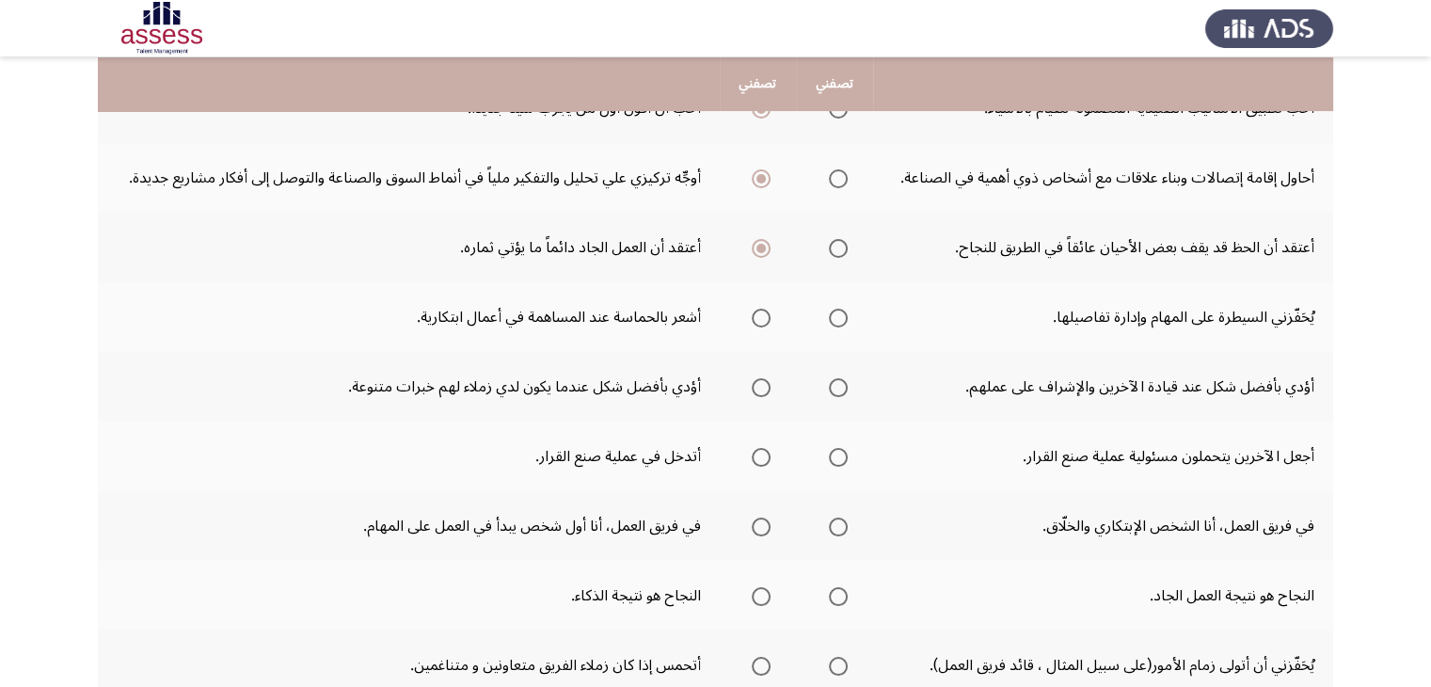
scroll to position [376, 0]
click at [763, 310] on span "Select an option" at bounding box center [760, 317] width 19 height 19
click at [763, 310] on input "Select an option" at bounding box center [760, 317] width 19 height 19
click at [763, 385] on span "Select an option" at bounding box center [760, 386] width 19 height 19
click at [763, 385] on input "Select an option" at bounding box center [760, 386] width 19 height 19
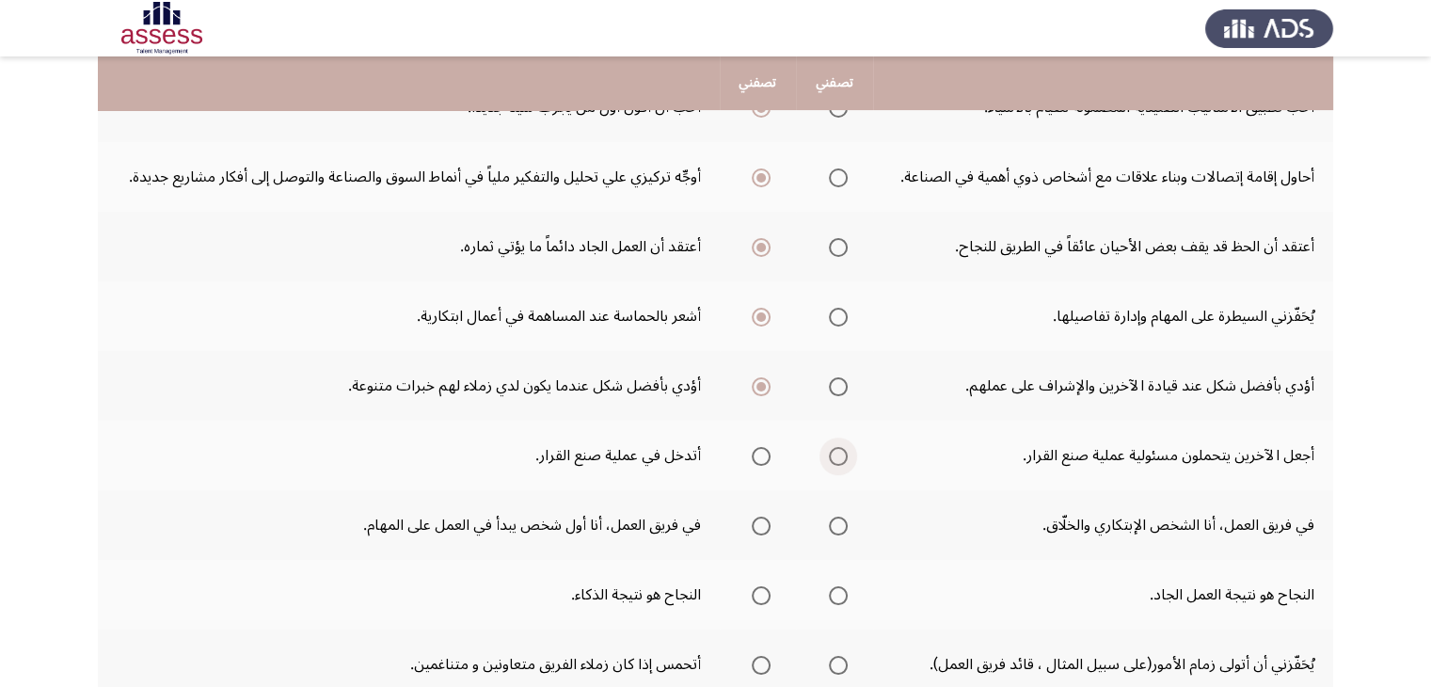
click at [834, 451] on span "Select an option" at bounding box center [838, 456] width 19 height 19
click at [834, 451] on input "Select an option" at bounding box center [838, 456] width 19 height 19
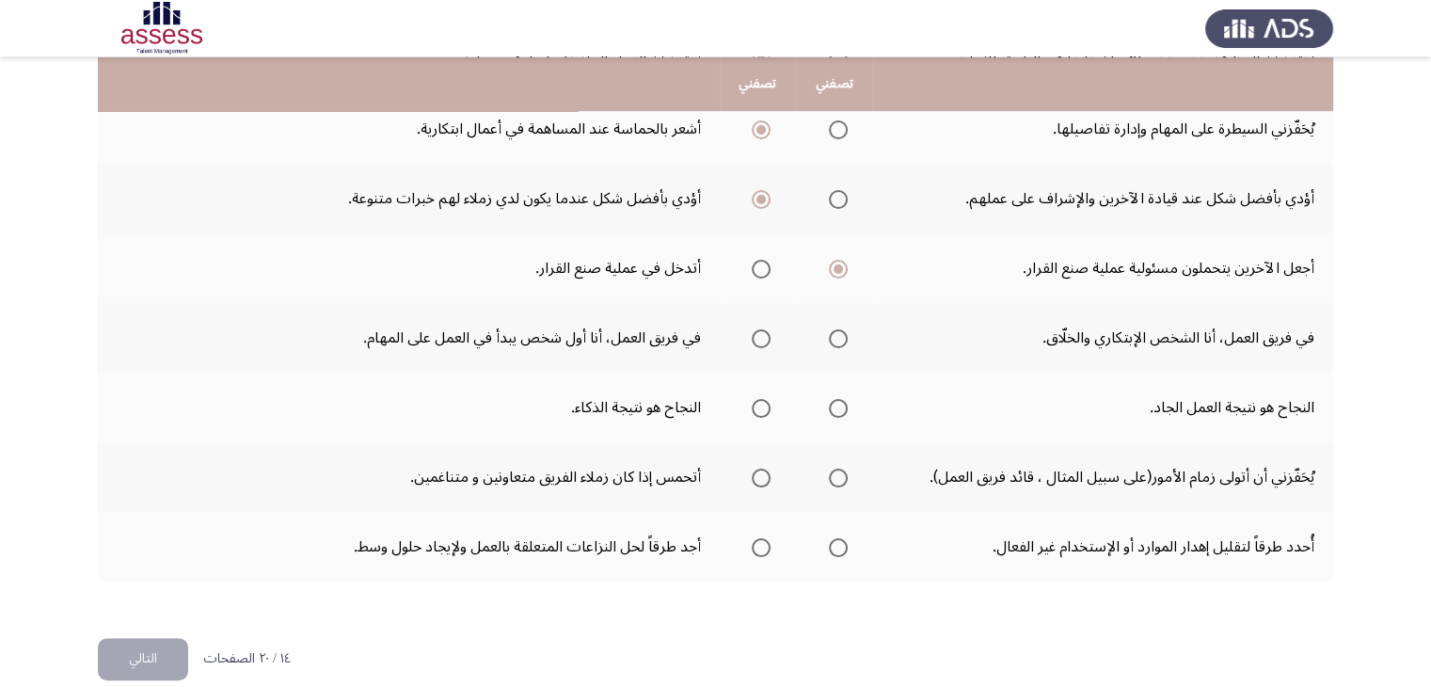
scroll to position [564, 0]
click at [834, 330] on span "Select an option" at bounding box center [838, 337] width 19 height 19
click at [834, 330] on input "Select an option" at bounding box center [838, 337] width 19 height 19
click at [846, 411] on span "Select an option" at bounding box center [838, 407] width 19 height 19
click at [846, 411] on input "Select an option" at bounding box center [838, 407] width 19 height 19
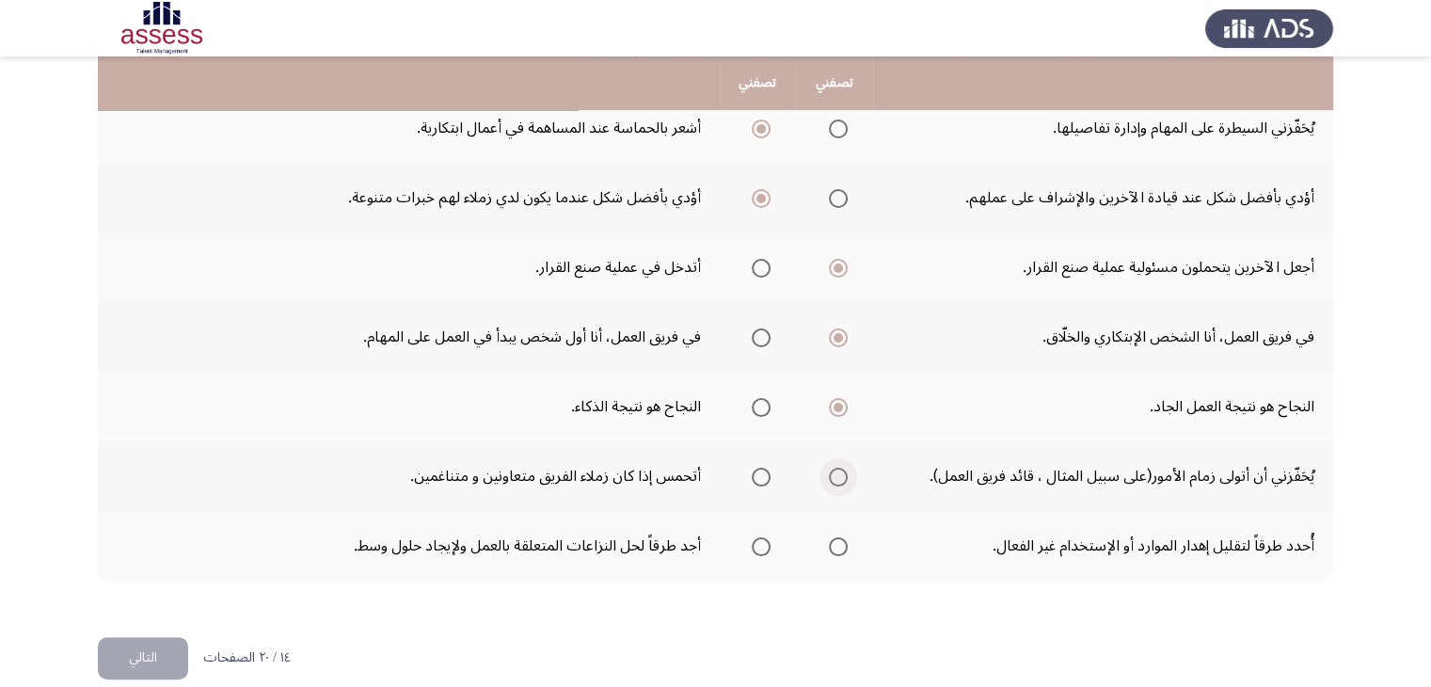
click at [839, 481] on span "Select an option" at bounding box center [838, 476] width 19 height 19
click at [839, 481] on input "Select an option" at bounding box center [838, 476] width 19 height 19
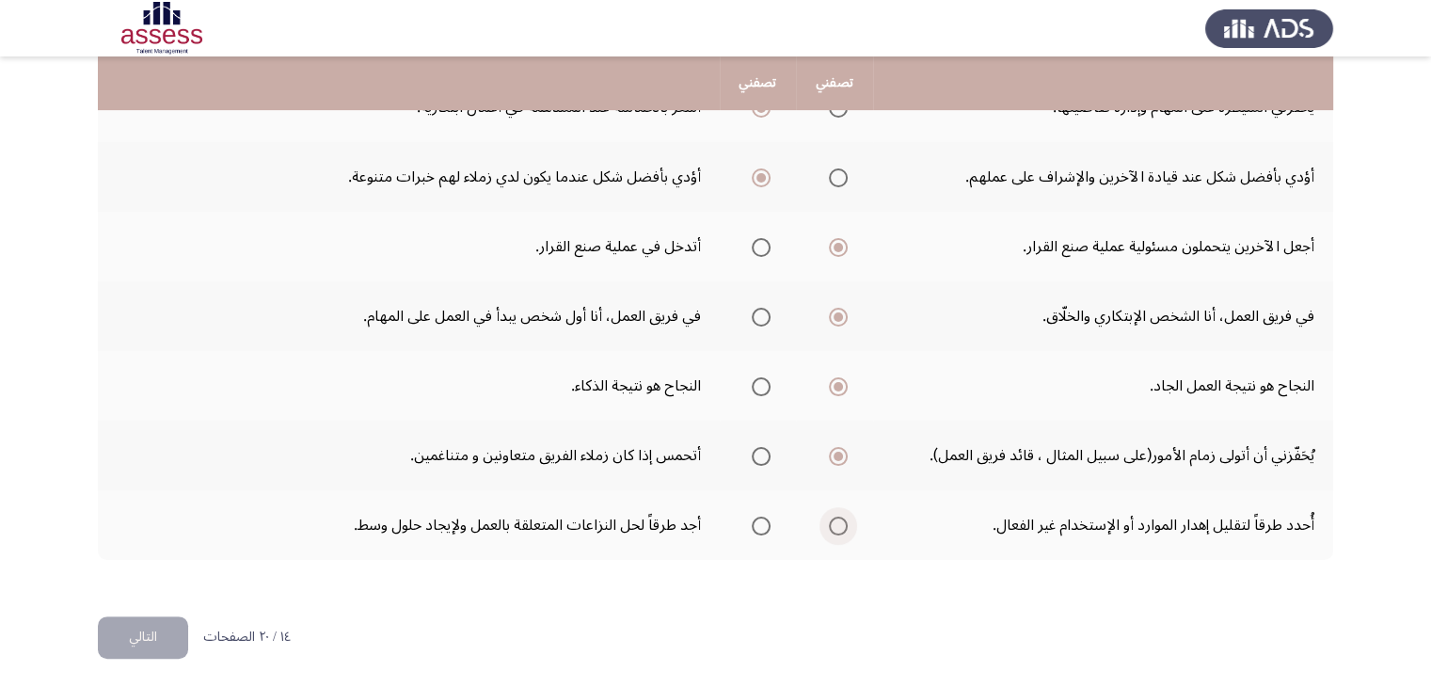
click at [845, 524] on span "Select an option" at bounding box center [838, 525] width 19 height 19
click at [845, 524] on input "Select an option" at bounding box center [838, 525] width 19 height 19
click at [161, 640] on button "التالي" at bounding box center [143, 637] width 90 height 42
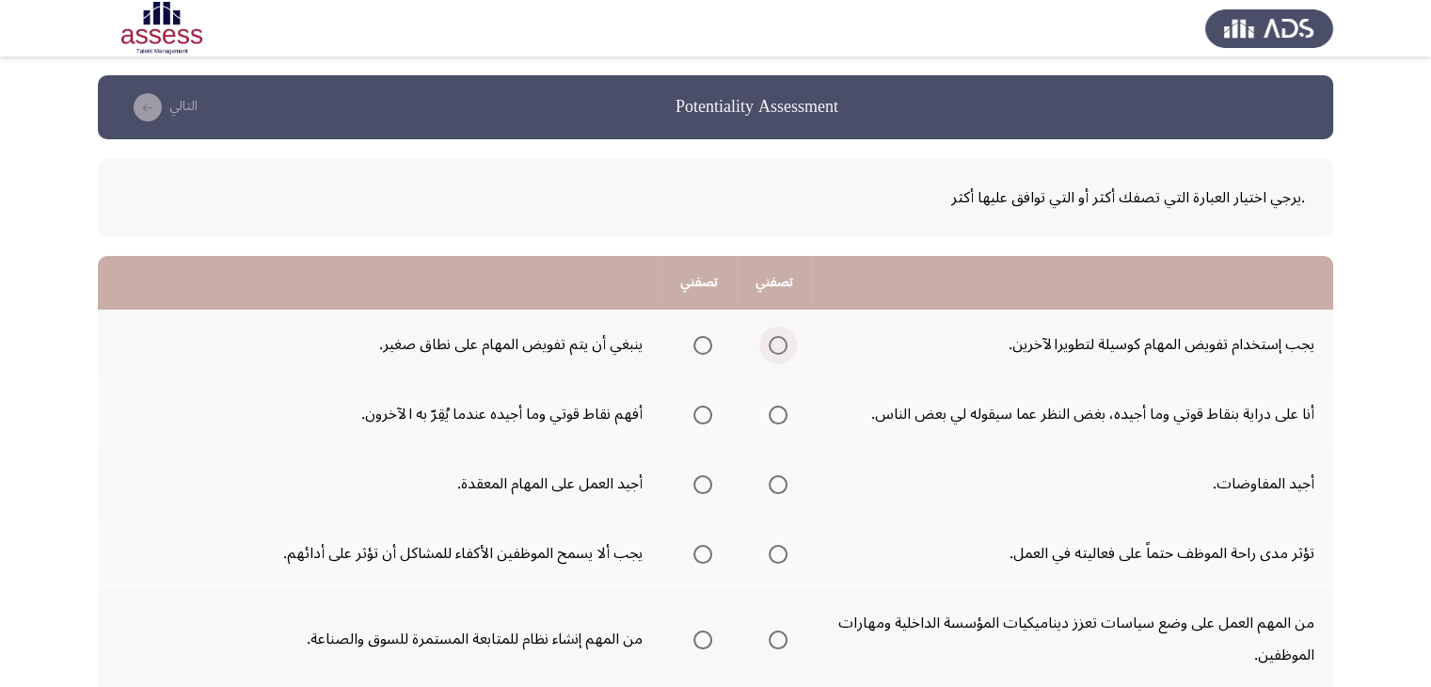
click at [780, 346] on span "Select an option" at bounding box center [777, 345] width 19 height 19
click at [780, 346] on input "Select an option" at bounding box center [777, 345] width 19 height 19
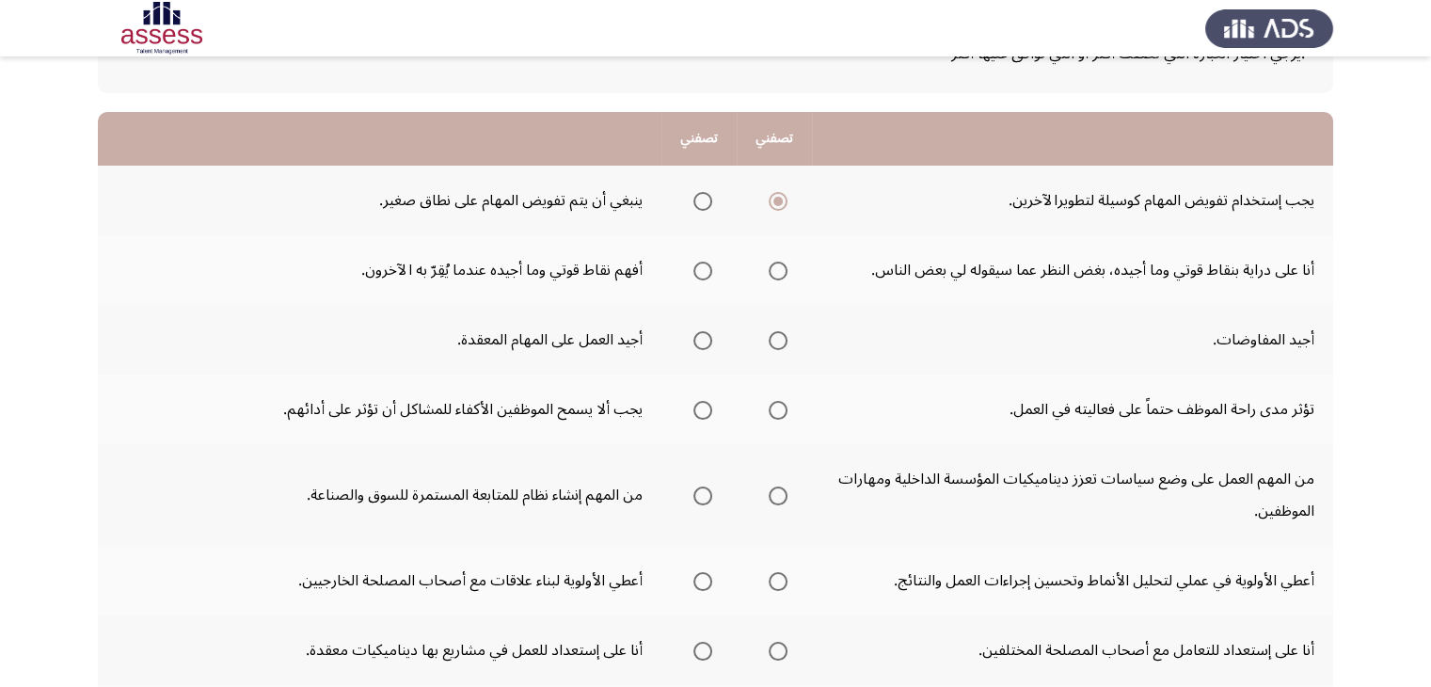
scroll to position [150, 0]
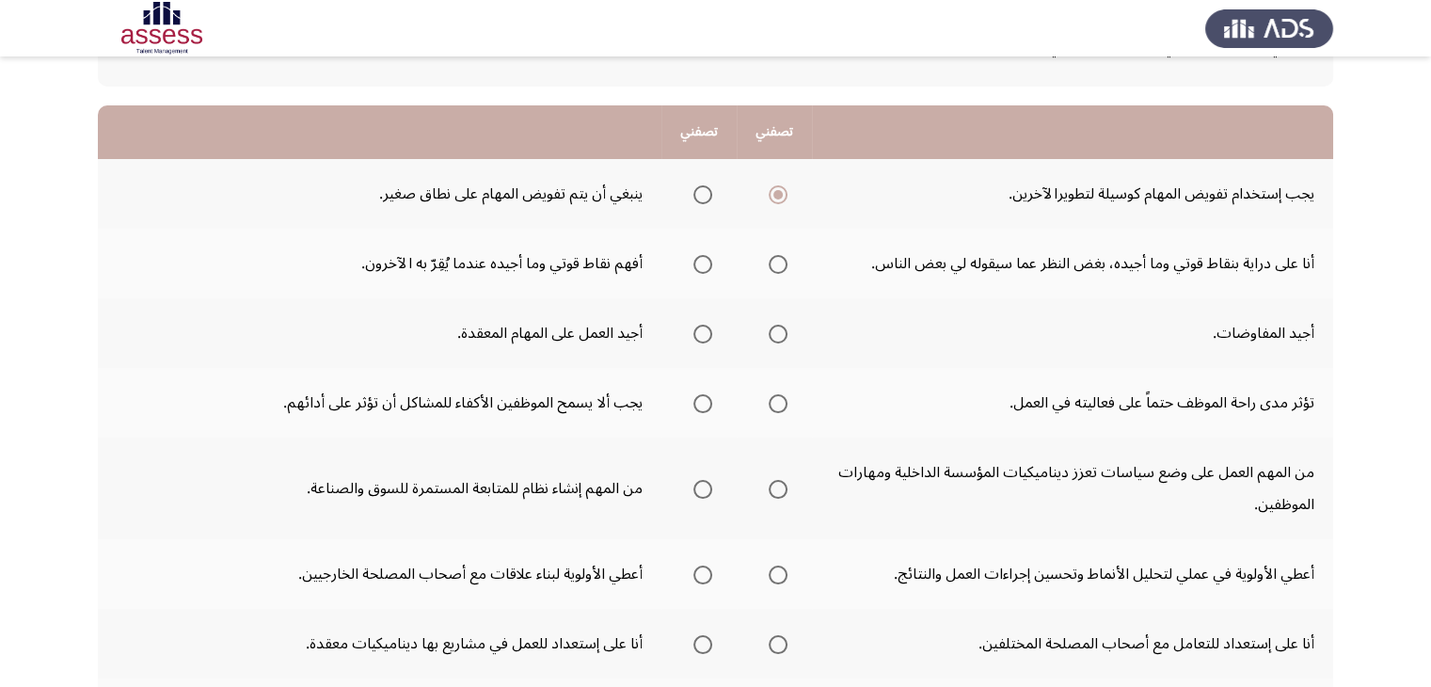
click at [785, 269] on span "Select an option" at bounding box center [777, 264] width 19 height 19
click at [785, 269] on input "Select an option" at bounding box center [777, 264] width 19 height 19
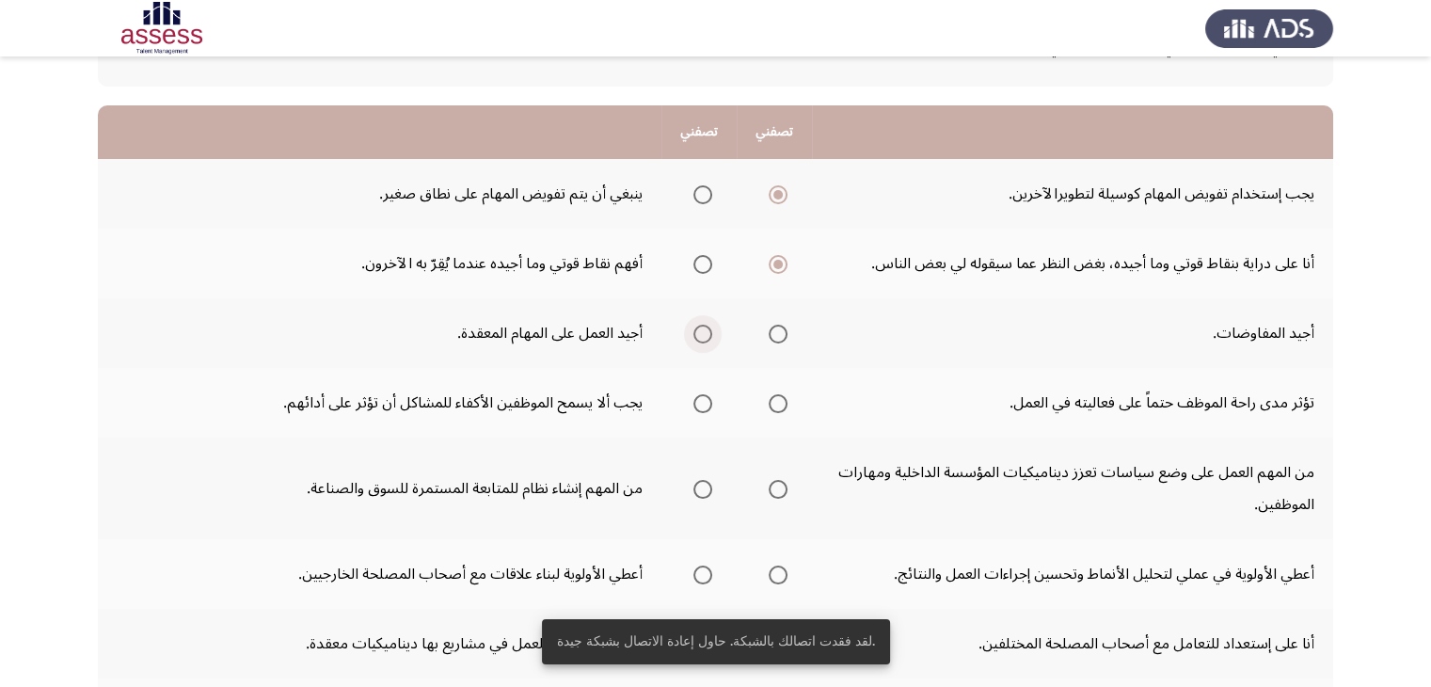
click at [700, 329] on span "Select an option" at bounding box center [702, 333] width 19 height 19
click at [700, 329] on input "Select an option" at bounding box center [702, 333] width 19 height 19
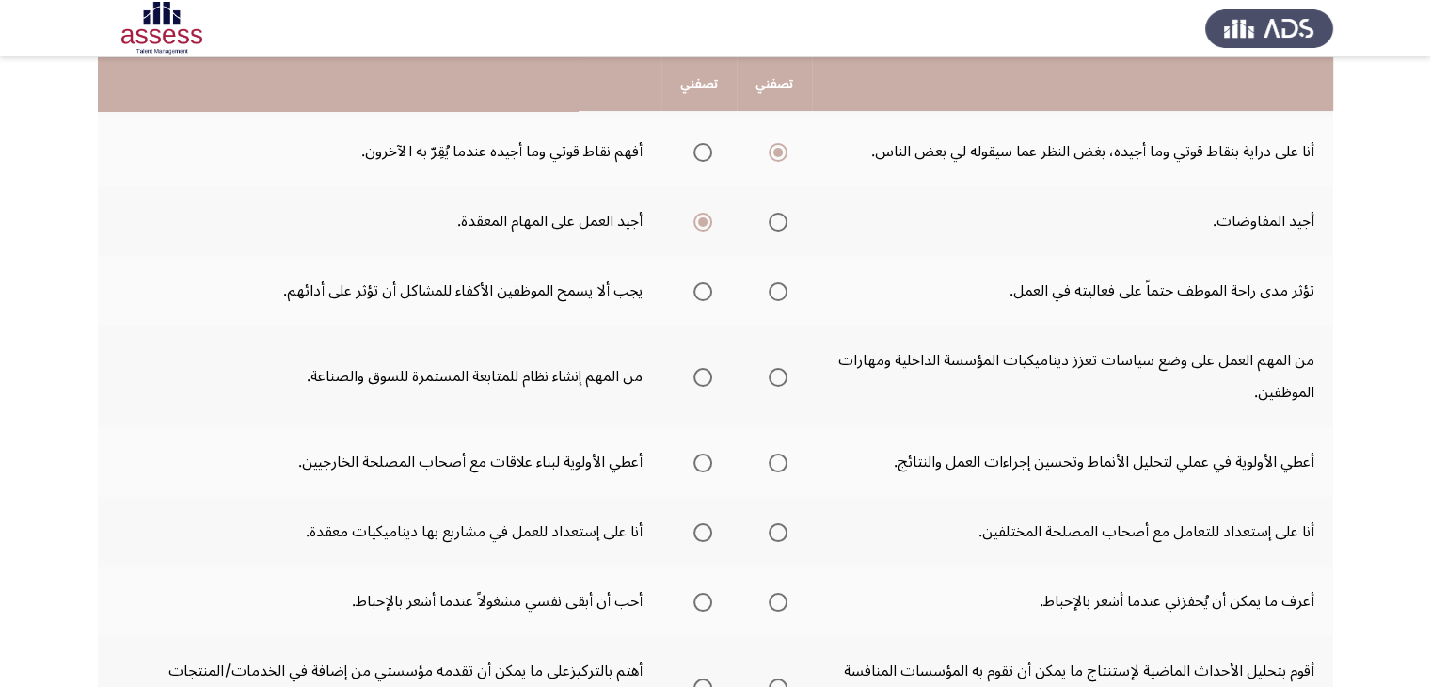
scroll to position [263, 0]
click at [711, 287] on span "Select an option" at bounding box center [702, 290] width 19 height 19
click at [711, 287] on input "Select an option" at bounding box center [702, 290] width 19 height 19
click at [780, 379] on span "Select an option" at bounding box center [777, 376] width 19 height 19
click at [780, 379] on input "Select an option" at bounding box center [777, 376] width 19 height 19
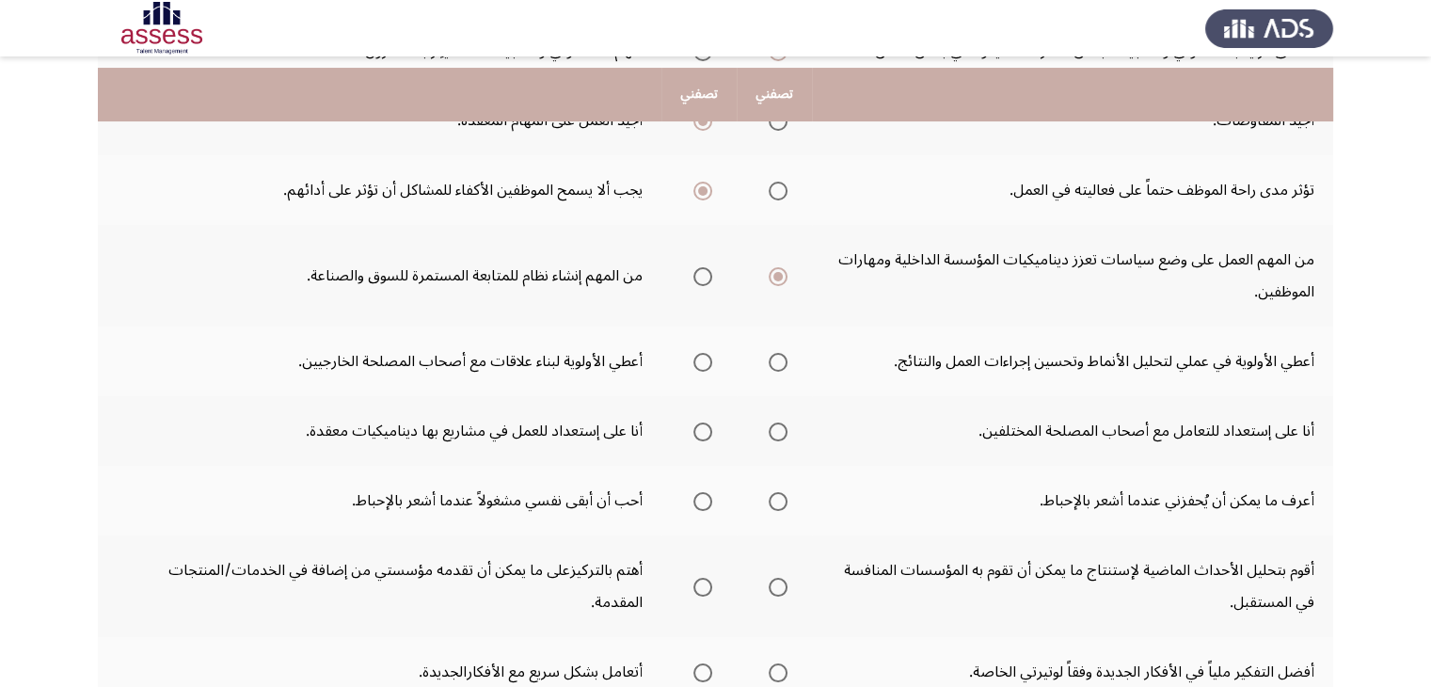
scroll to position [376, 0]
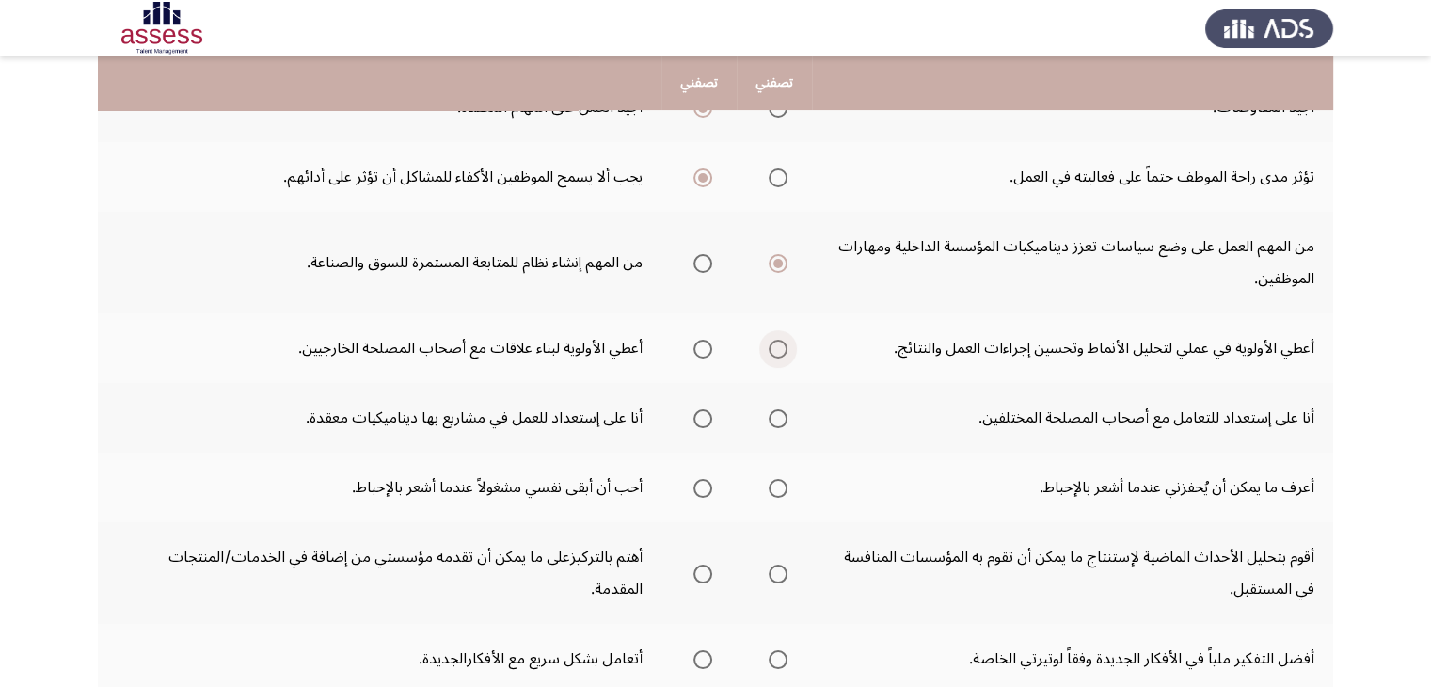
click at [778, 346] on span "Select an option" at bounding box center [777, 349] width 19 height 19
click at [778, 346] on input "Select an option" at bounding box center [777, 349] width 19 height 19
click at [777, 419] on span "Select an option" at bounding box center [777, 418] width 19 height 19
click at [777, 419] on input "Select an option" at bounding box center [777, 418] width 19 height 19
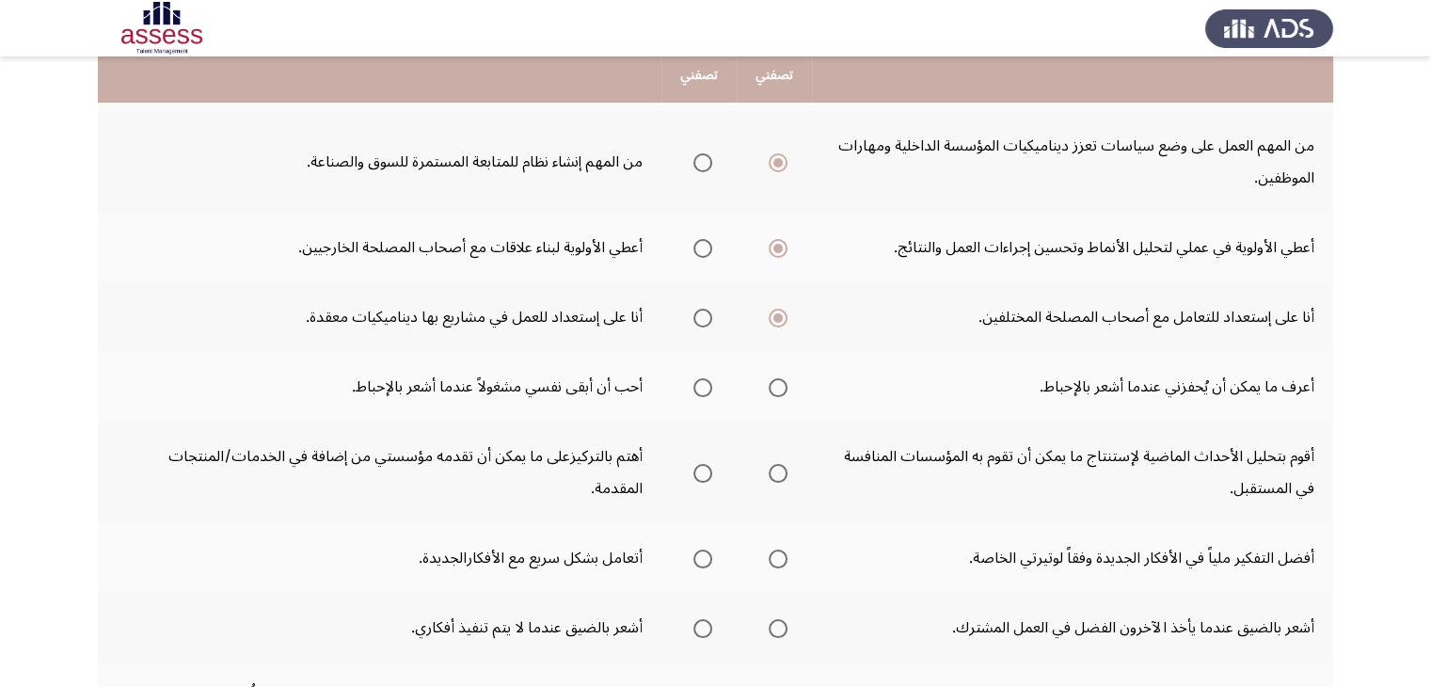
scroll to position [489, 0]
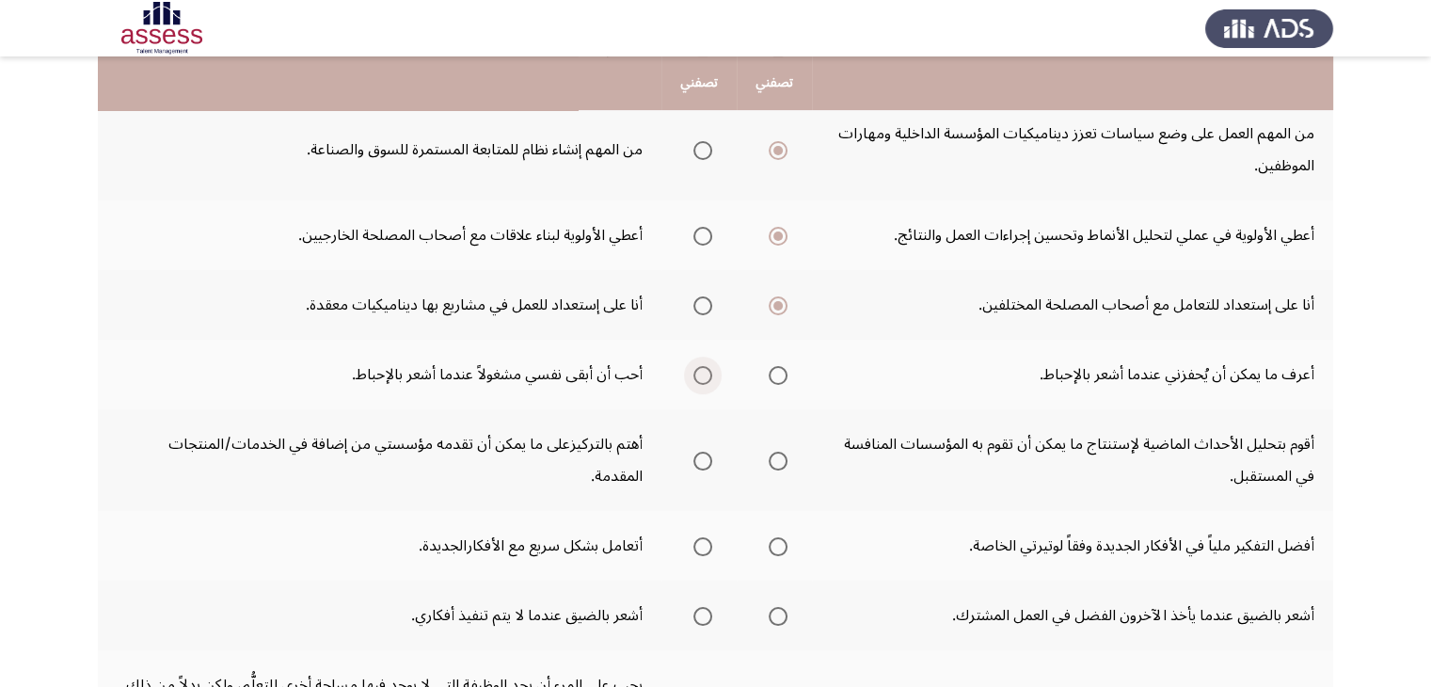
click at [704, 379] on span "Select an option" at bounding box center [702, 375] width 19 height 19
click at [704, 379] on input "Select an option" at bounding box center [702, 375] width 19 height 19
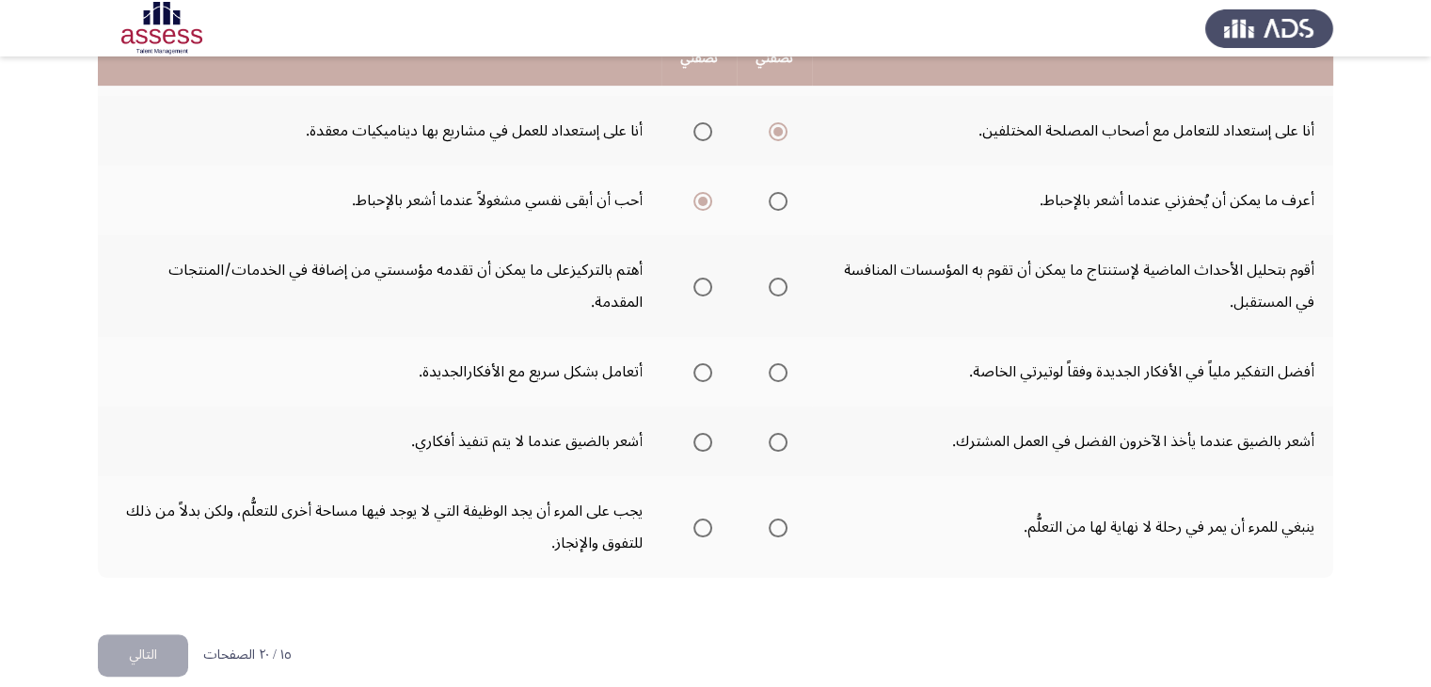
scroll to position [664, 0]
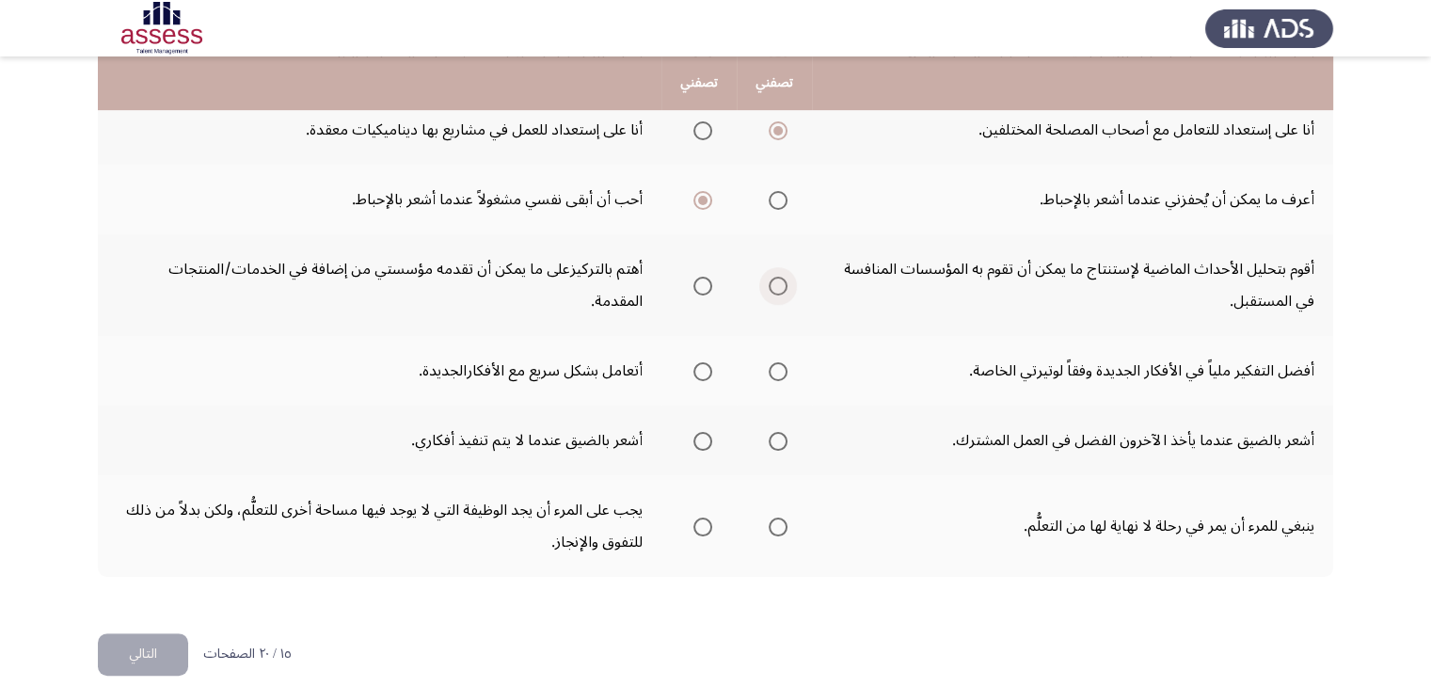
click at [768, 279] on span "Select an option" at bounding box center [777, 286] width 19 height 19
click at [768, 279] on input "Select an option" at bounding box center [777, 286] width 19 height 19
click at [704, 368] on span "Select an option" at bounding box center [702, 371] width 19 height 19
click at [704, 368] on input "Select an option" at bounding box center [702, 371] width 19 height 19
click at [706, 437] on span "Select an option" at bounding box center [702, 441] width 19 height 19
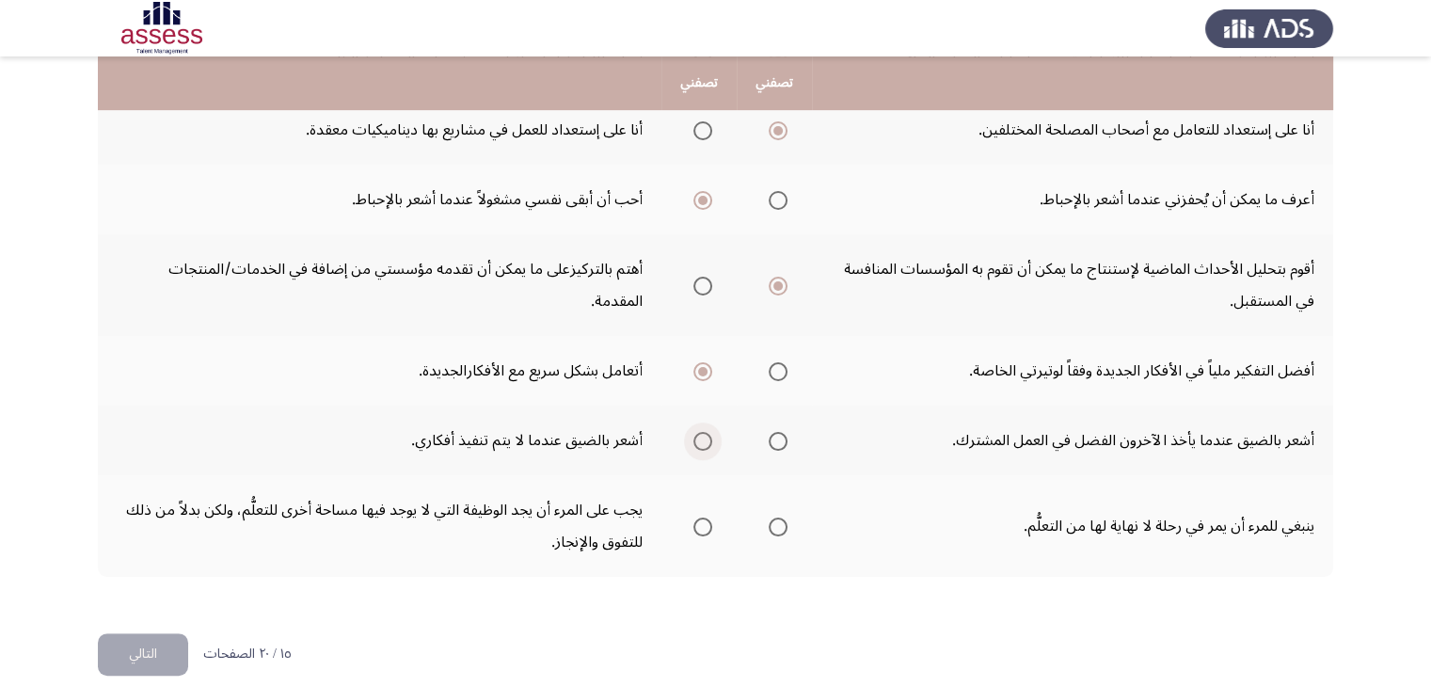
click at [706, 437] on input "Select an option" at bounding box center [702, 441] width 19 height 19
click at [771, 529] on span "Select an option" at bounding box center [777, 526] width 19 height 19
click at [771, 529] on input "Select an option" at bounding box center [777, 526] width 19 height 19
click at [150, 637] on button "التالي" at bounding box center [143, 654] width 90 height 42
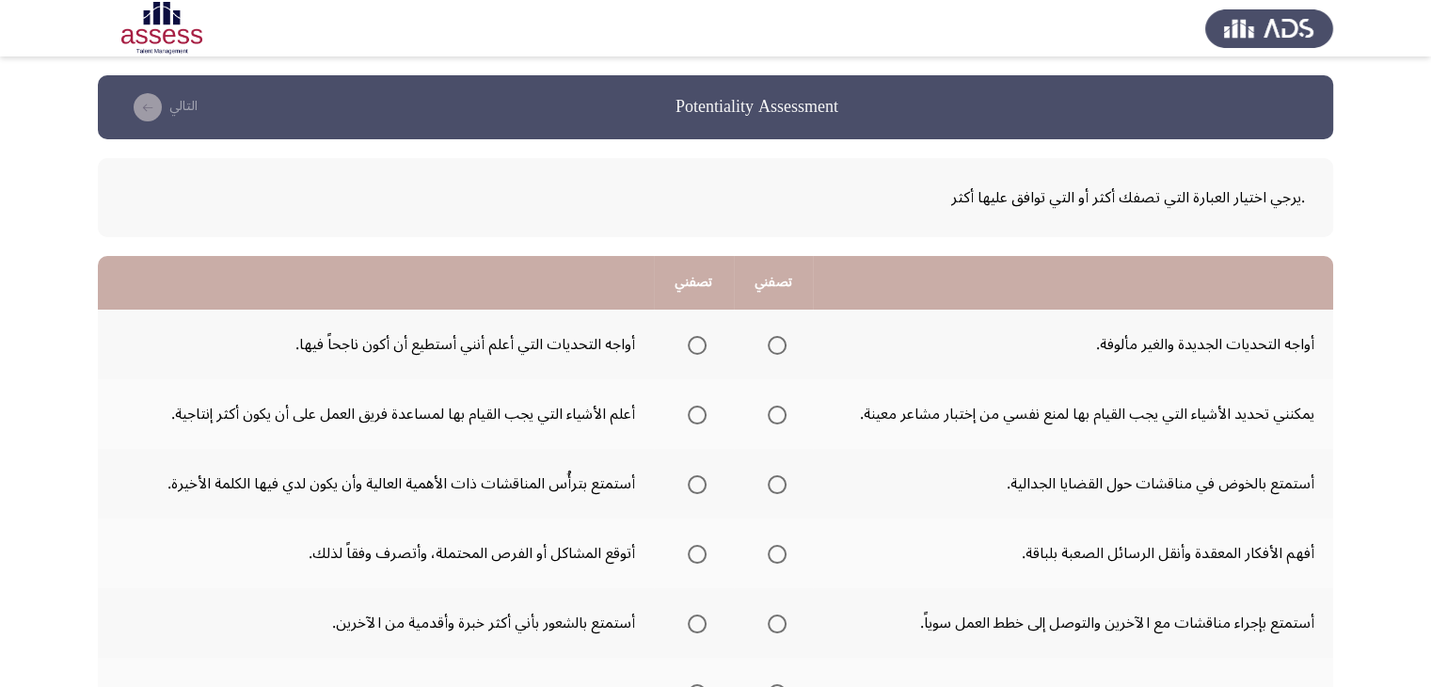
click at [773, 343] on span "Select an option" at bounding box center [776, 345] width 19 height 19
click at [773, 343] on input "Select an option" at bounding box center [776, 345] width 19 height 19
click at [698, 421] on span "Select an option" at bounding box center [697, 414] width 19 height 19
click at [698, 421] on input "Select an option" at bounding box center [697, 414] width 19 height 19
click at [767, 482] on span "Select an option" at bounding box center [776, 484] width 19 height 19
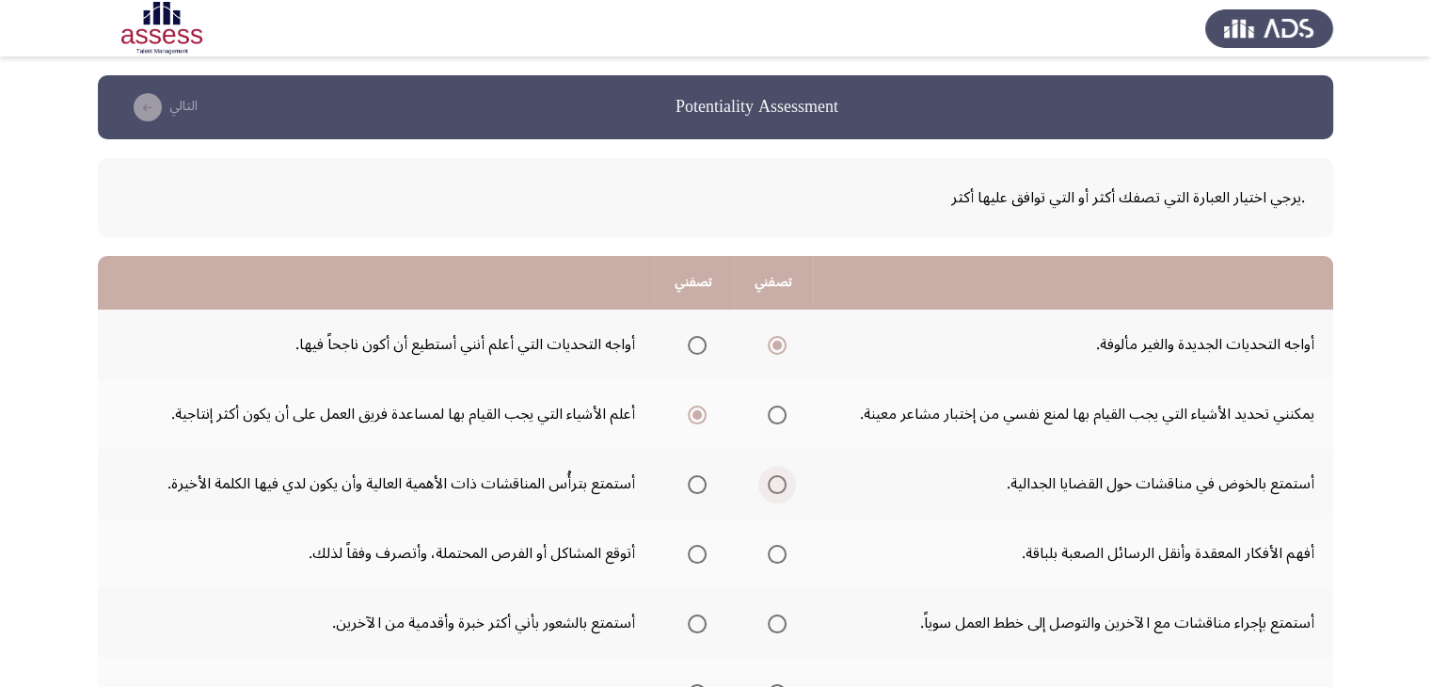
click at [767, 482] on input "Select an option" at bounding box center [776, 484] width 19 height 19
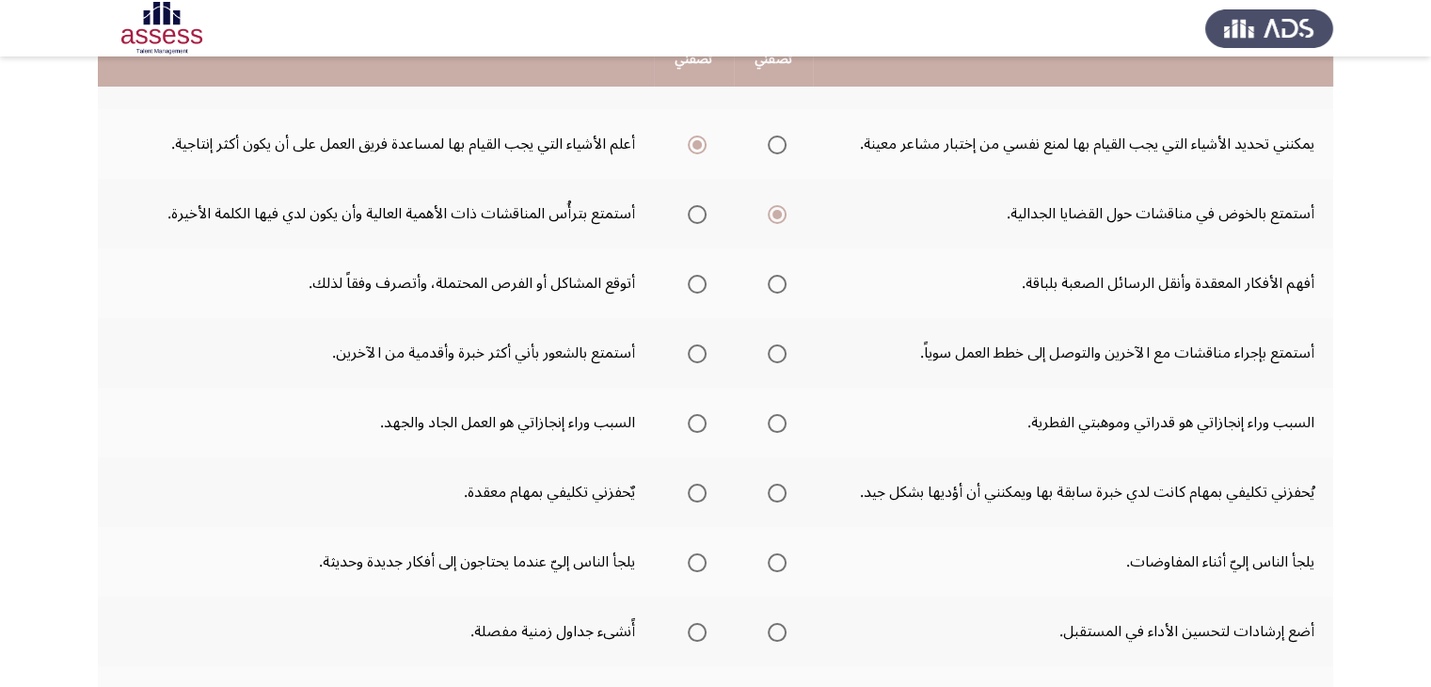
scroll to position [284, 0]
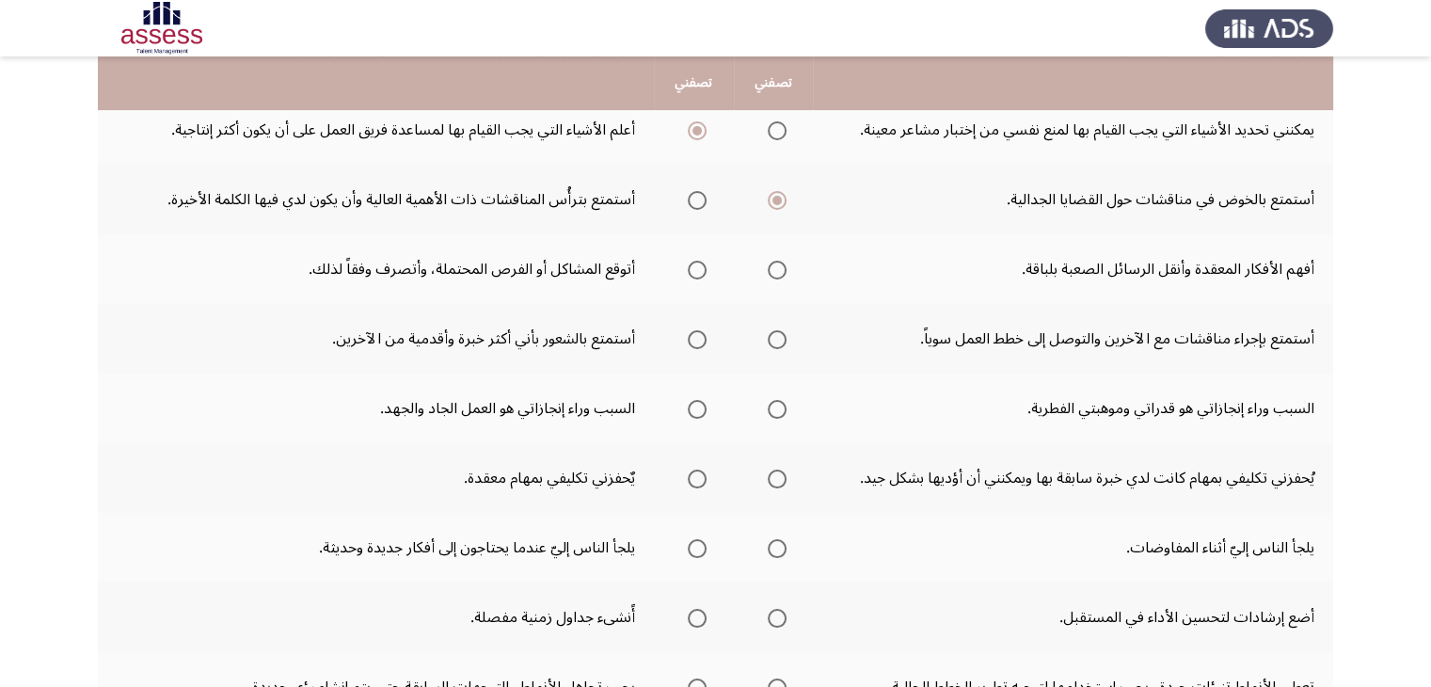
click at [775, 275] on span "Select an option" at bounding box center [776, 270] width 19 height 19
click at [775, 275] on input "Select an option" at bounding box center [776, 270] width 19 height 19
click at [770, 330] on span "Select an option" at bounding box center [776, 339] width 19 height 19
click at [770, 330] on input "Select an option" at bounding box center [776, 339] width 19 height 19
click at [697, 406] on span "Select an option" at bounding box center [697, 409] width 19 height 19
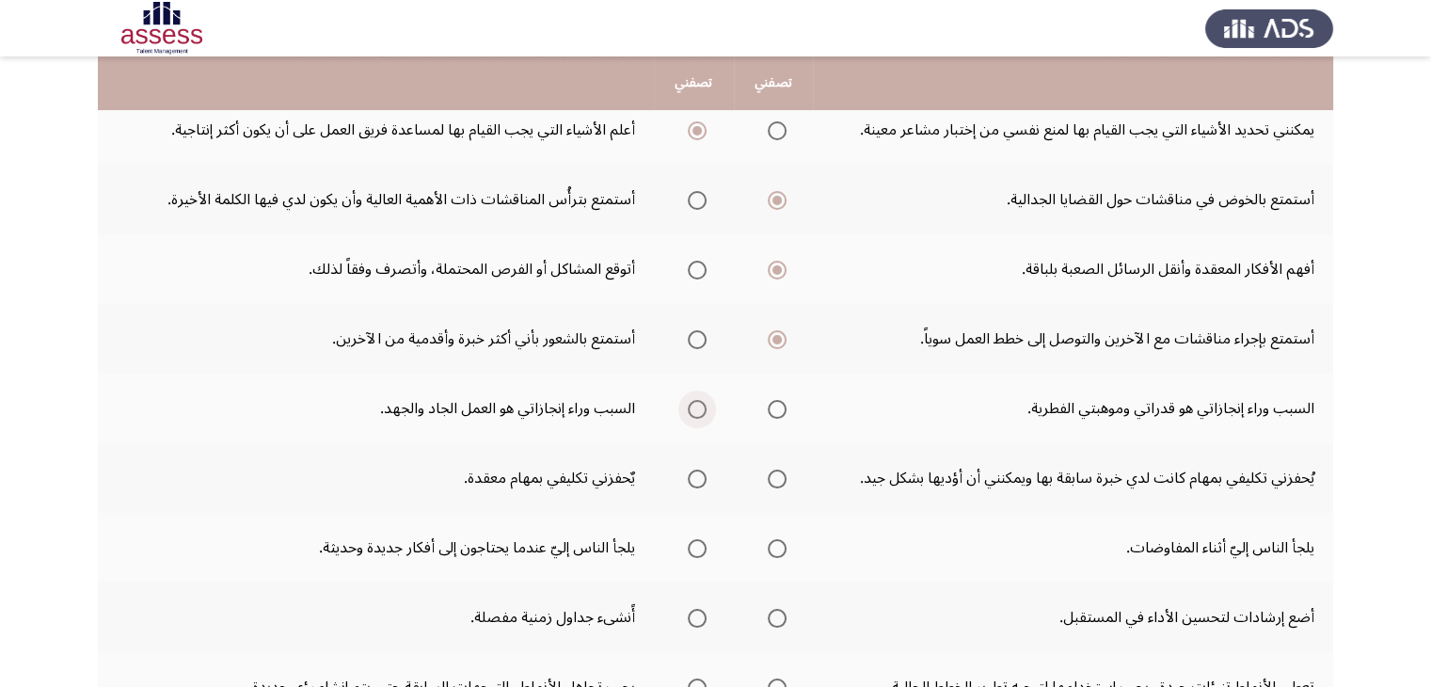
click at [697, 406] on input "Select an option" at bounding box center [697, 409] width 19 height 19
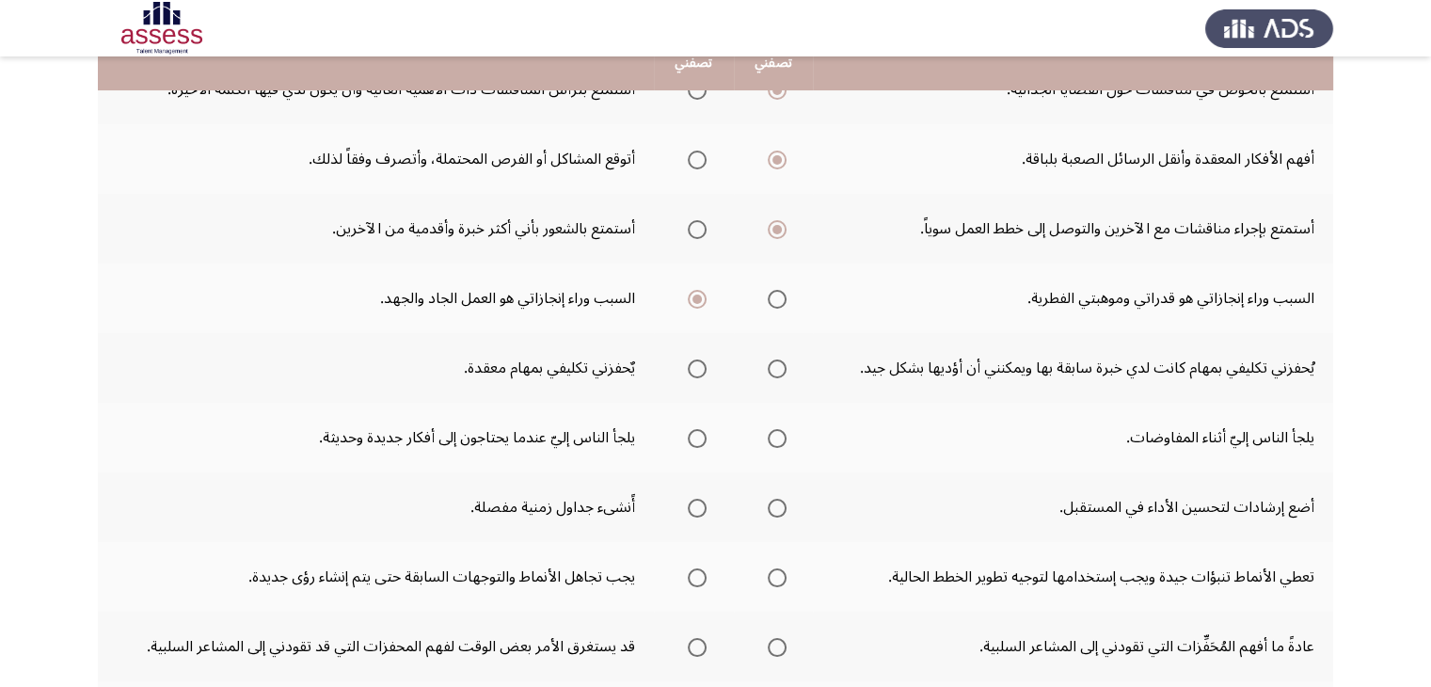
scroll to position [397, 0]
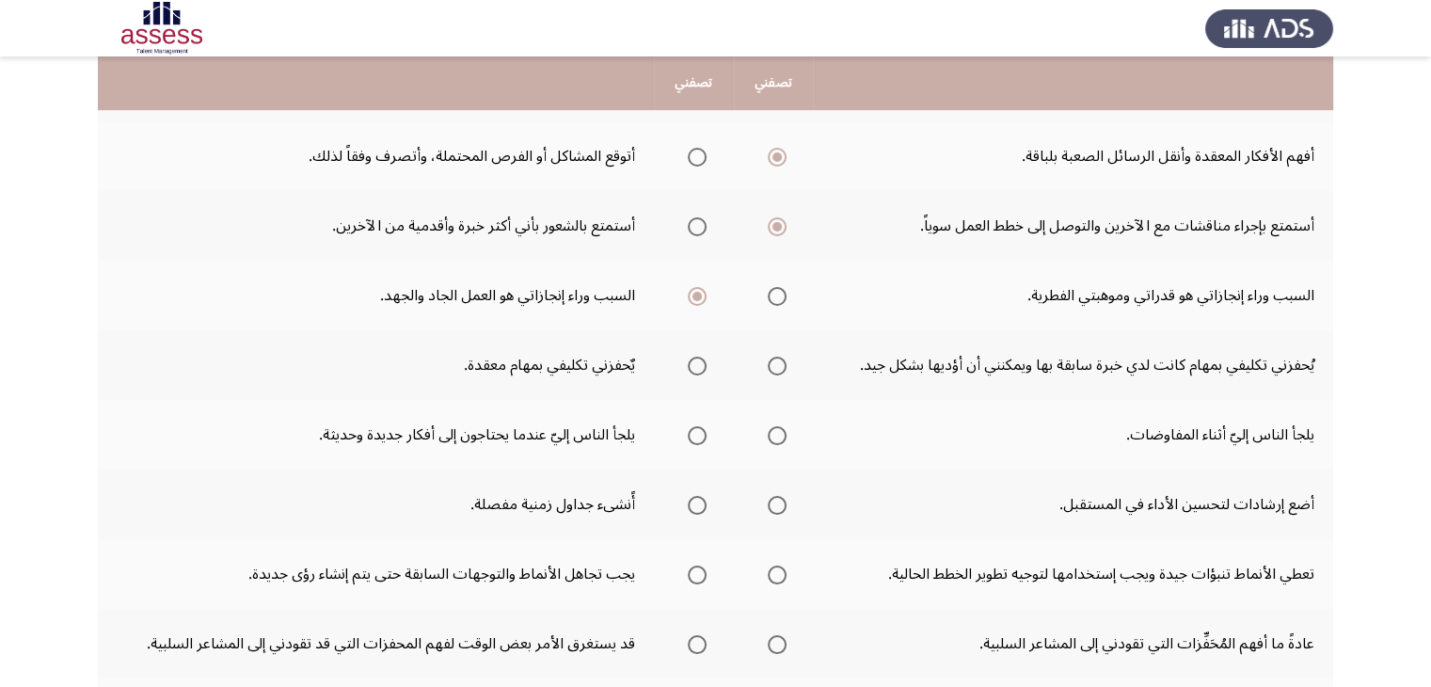
click at [772, 294] on span "Select an option" at bounding box center [776, 296] width 19 height 19
click at [772, 294] on input "Select an option" at bounding box center [776, 296] width 19 height 19
click at [774, 360] on span "Select an option" at bounding box center [776, 365] width 19 height 19
click at [774, 360] on input "Select an option" at bounding box center [776, 365] width 19 height 19
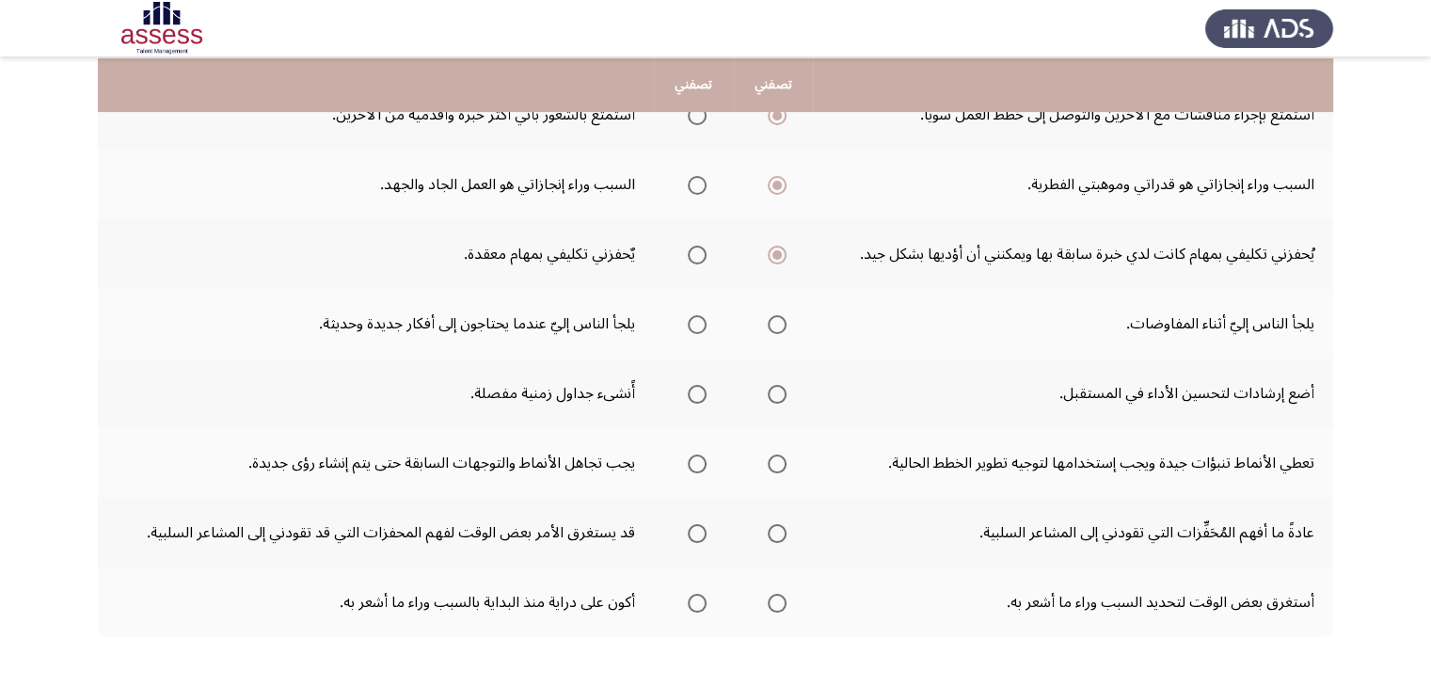
scroll to position [510, 0]
click at [692, 320] on span "Select an option" at bounding box center [697, 322] width 19 height 19
click at [692, 320] on input "Select an option" at bounding box center [697, 322] width 19 height 19
click at [696, 245] on span "Select an option" at bounding box center [697, 253] width 19 height 19
click at [696, 245] on input "Select an option" at bounding box center [697, 253] width 19 height 19
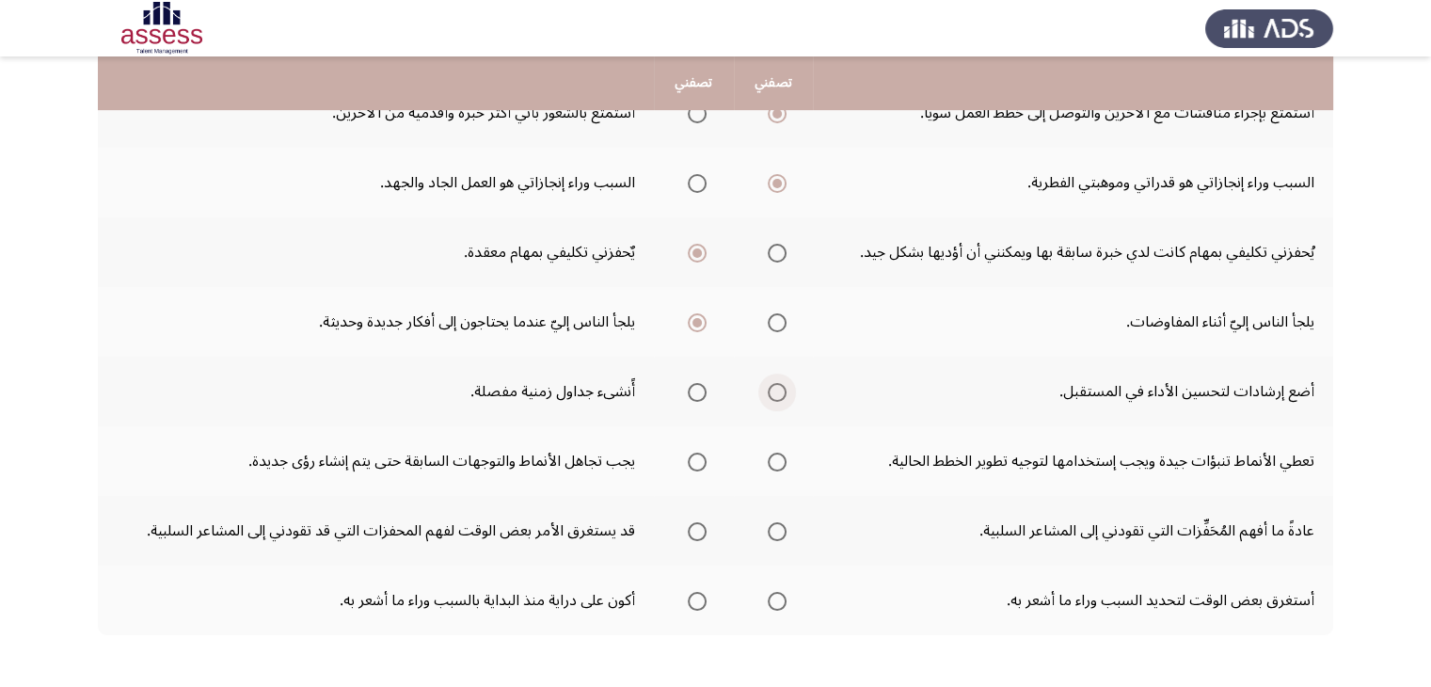
click at [767, 394] on span "Select an option" at bounding box center [776, 392] width 19 height 19
click at [767, 394] on input "Select an option" at bounding box center [776, 392] width 19 height 19
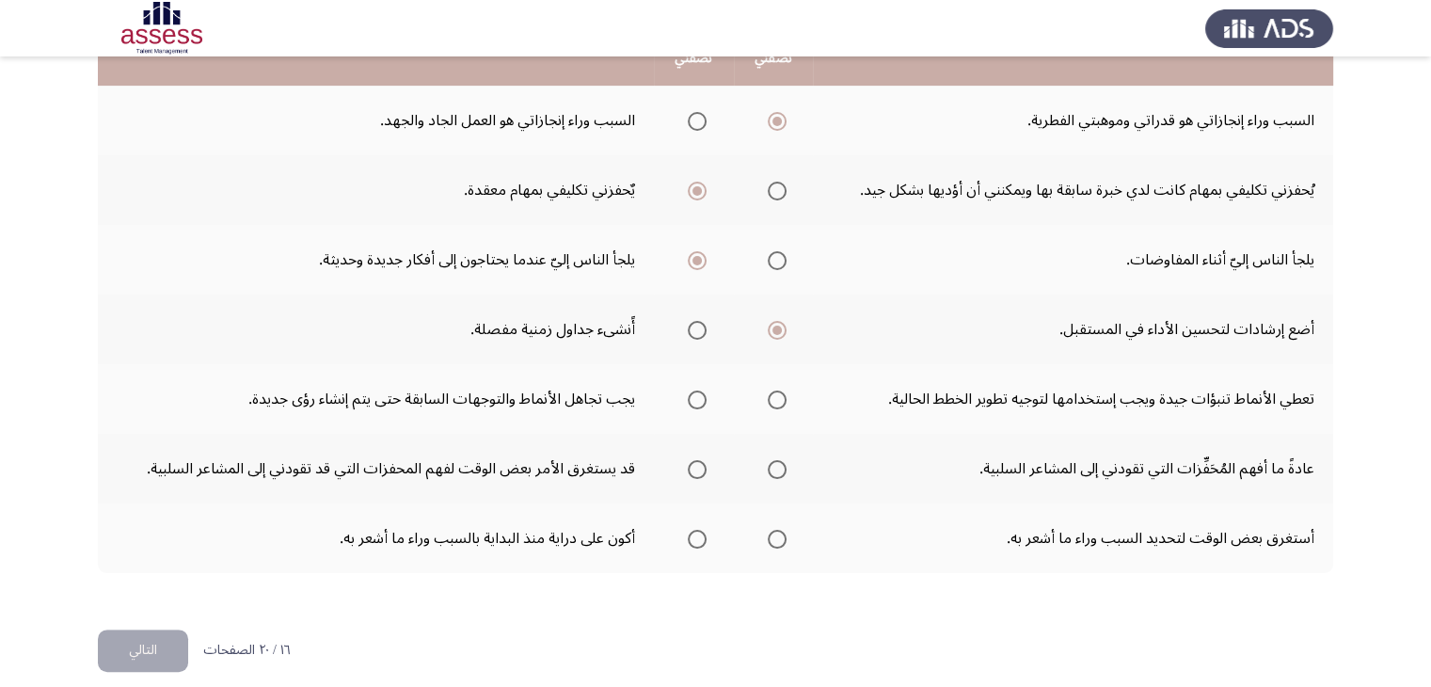
scroll to position [585, 0]
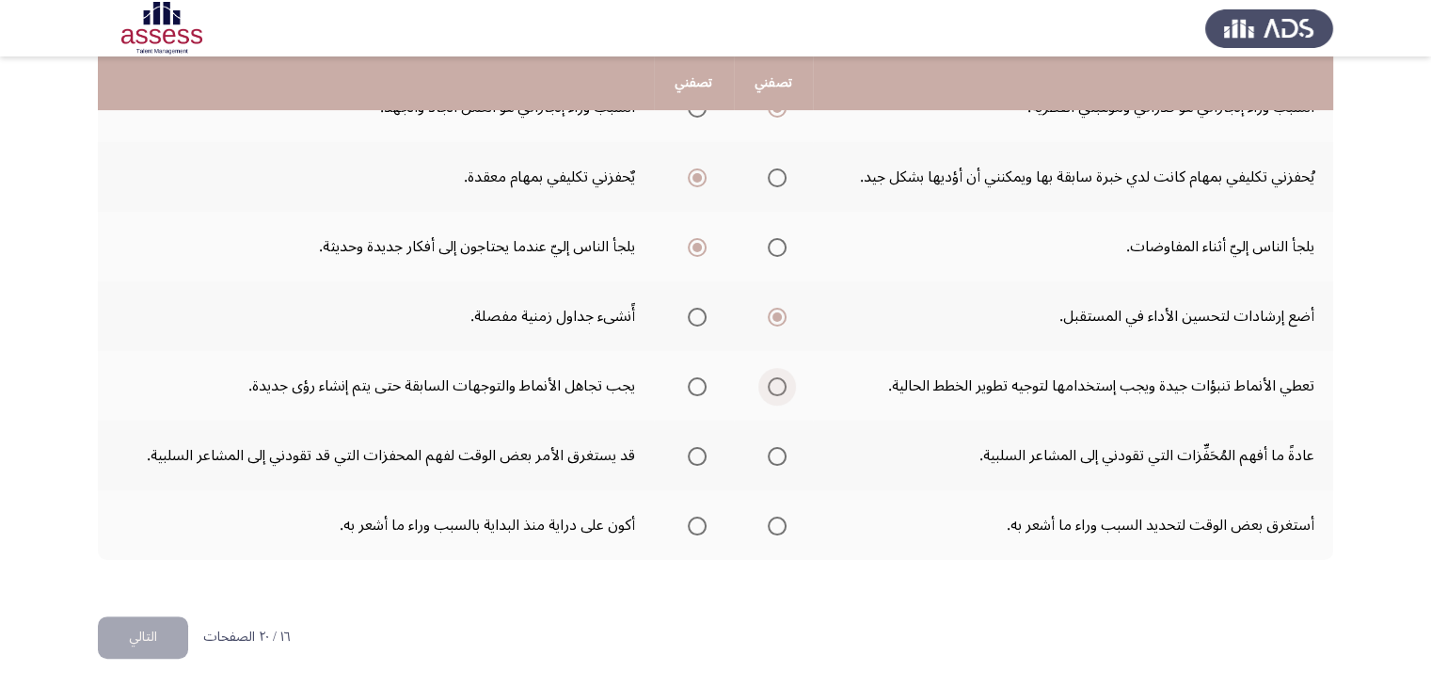
click at [774, 387] on span "Select an option" at bounding box center [776, 386] width 19 height 19
click at [774, 387] on input "Select an option" at bounding box center [776, 386] width 19 height 19
click at [771, 458] on span "Select an option" at bounding box center [776, 456] width 19 height 19
click at [771, 458] on input "Select an option" at bounding box center [776, 456] width 19 height 19
click at [695, 516] on span "Select an option" at bounding box center [697, 525] width 19 height 19
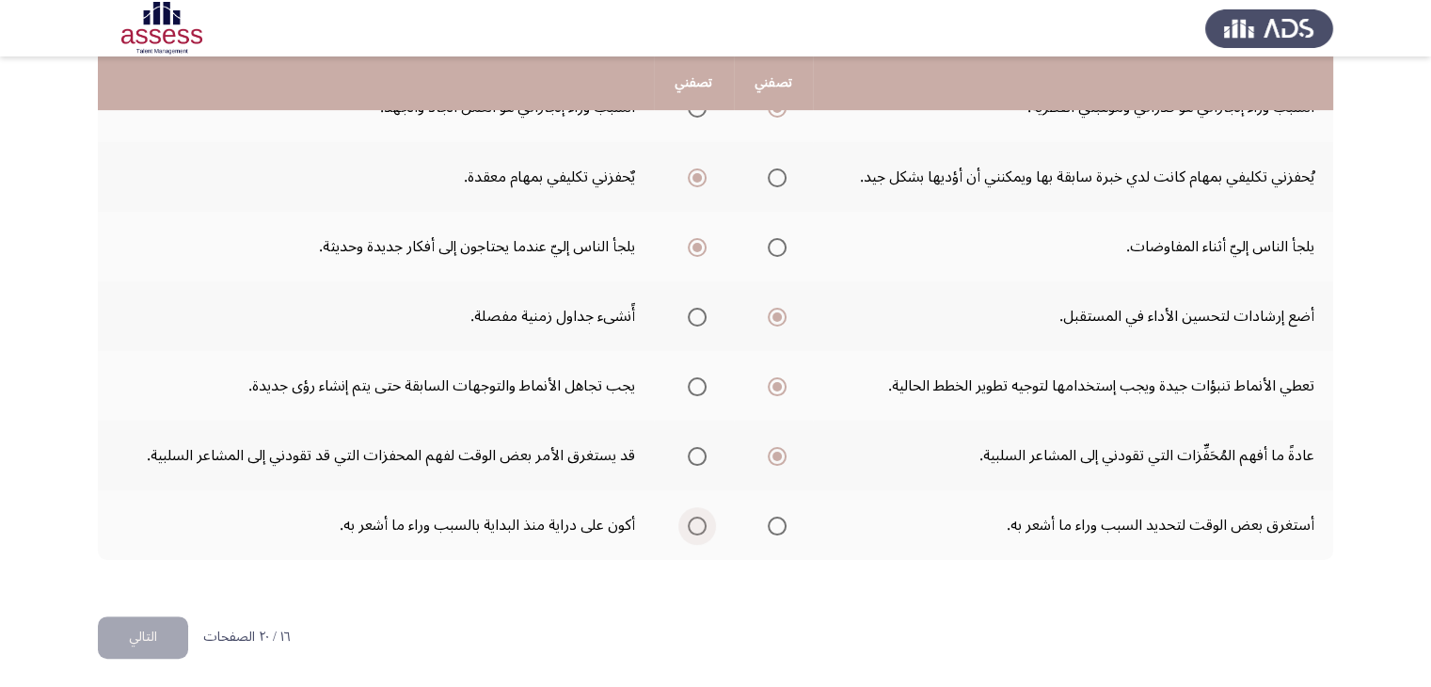
click at [695, 516] on input "Select an option" at bounding box center [697, 525] width 19 height 19
click at [115, 634] on button "التالي" at bounding box center [143, 637] width 90 height 42
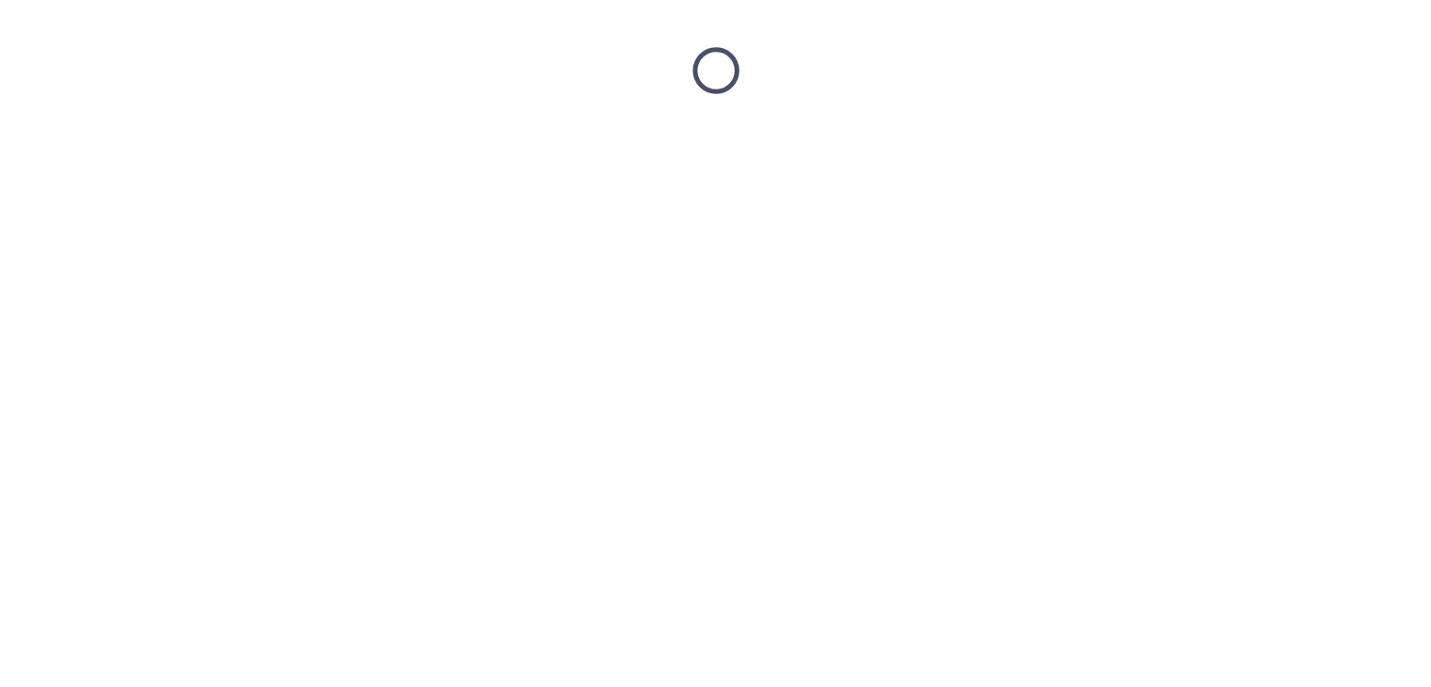
scroll to position [0, 0]
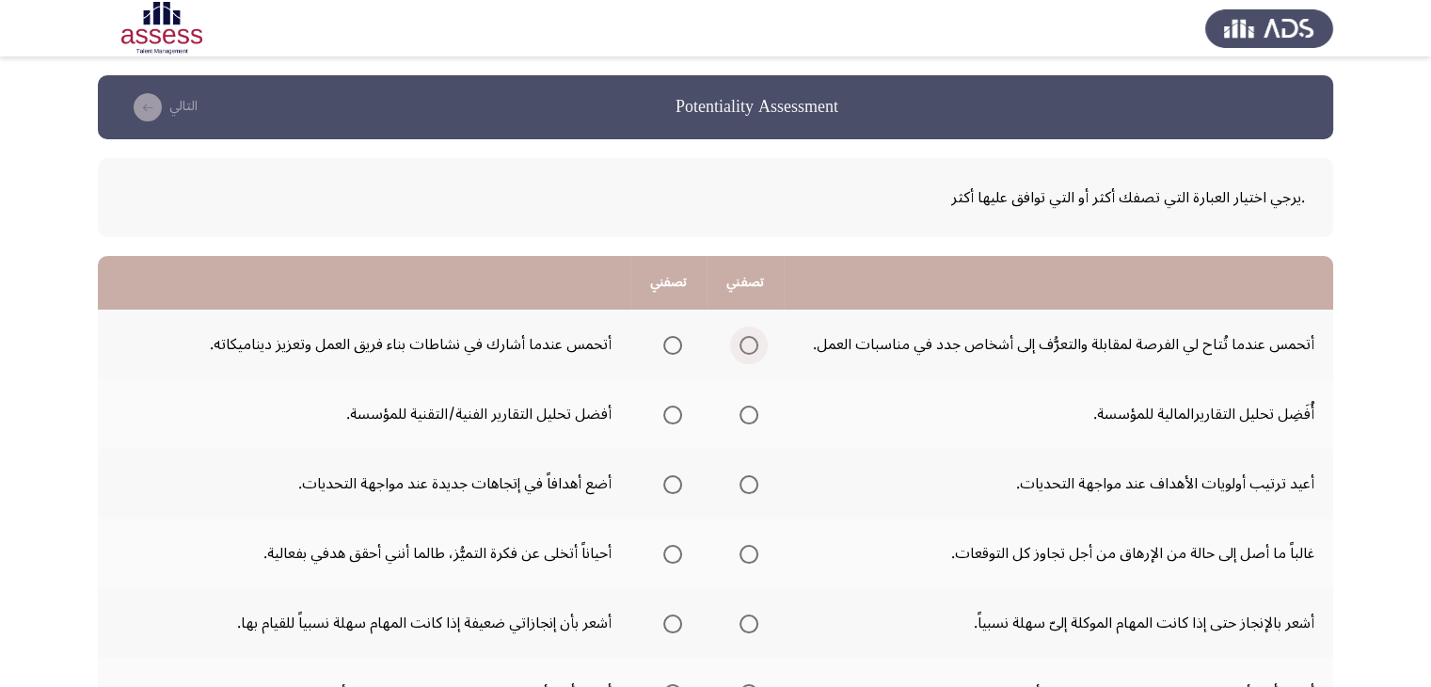
click at [742, 340] on span "Select an option" at bounding box center [748, 345] width 19 height 19
click at [742, 340] on input "Select an option" at bounding box center [748, 345] width 19 height 19
click at [678, 419] on span "Select an option" at bounding box center [672, 414] width 19 height 19
click at [678, 419] on input "Select an option" at bounding box center [672, 414] width 19 height 19
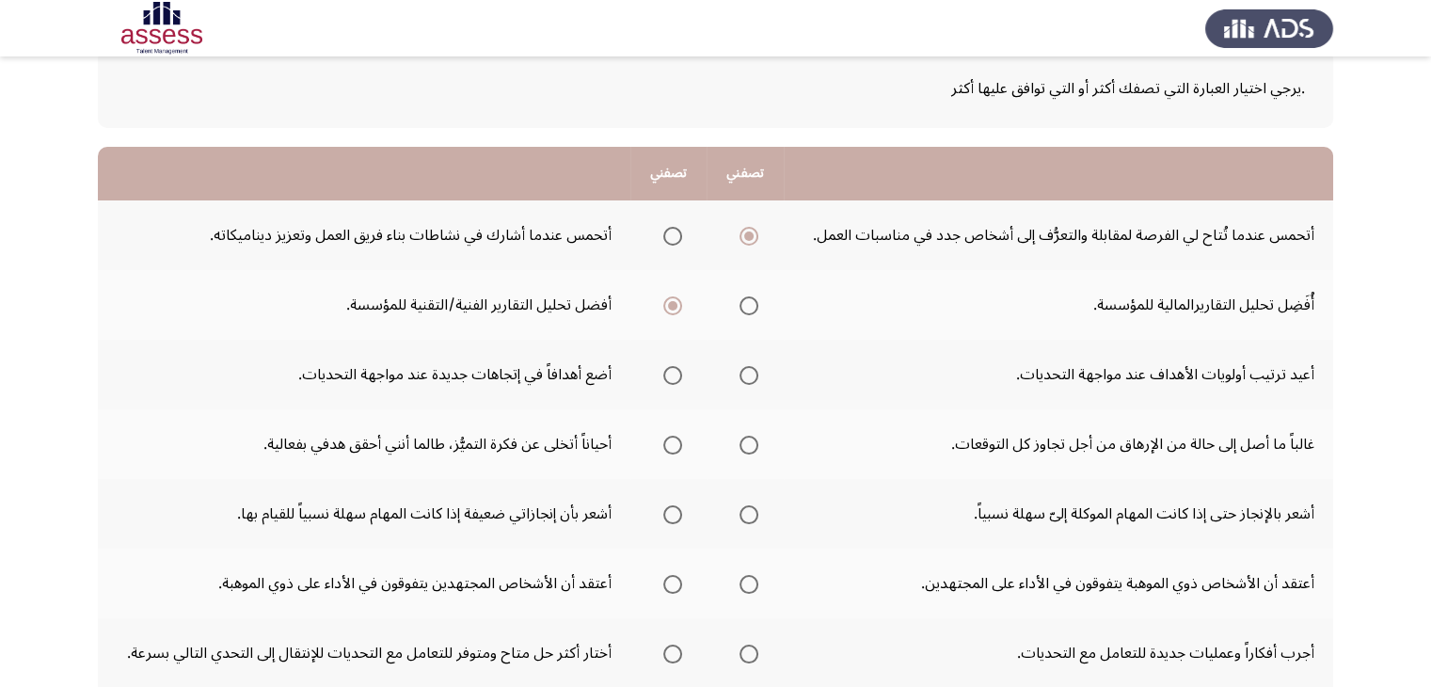
scroll to position [113, 0]
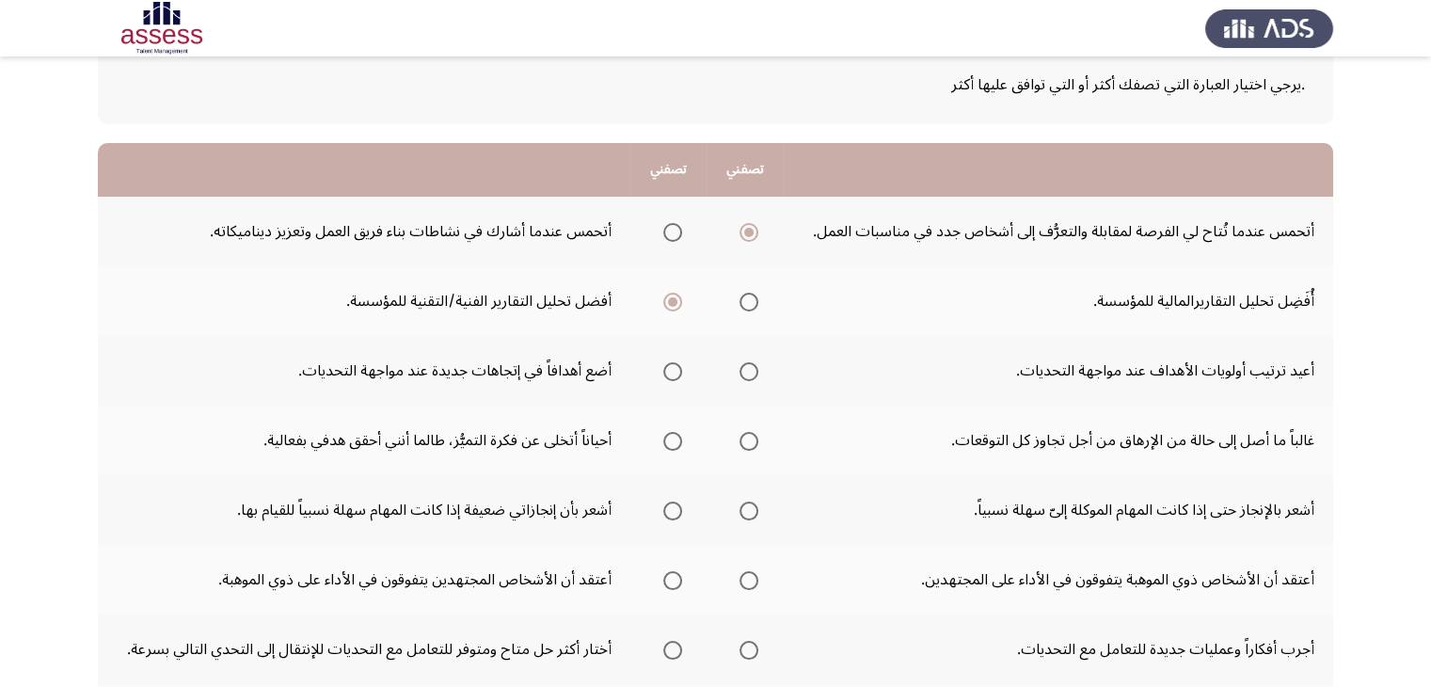
click at [747, 371] on span "Select an option" at bounding box center [748, 371] width 19 height 19
click at [747, 371] on input "Select an option" at bounding box center [748, 371] width 19 height 19
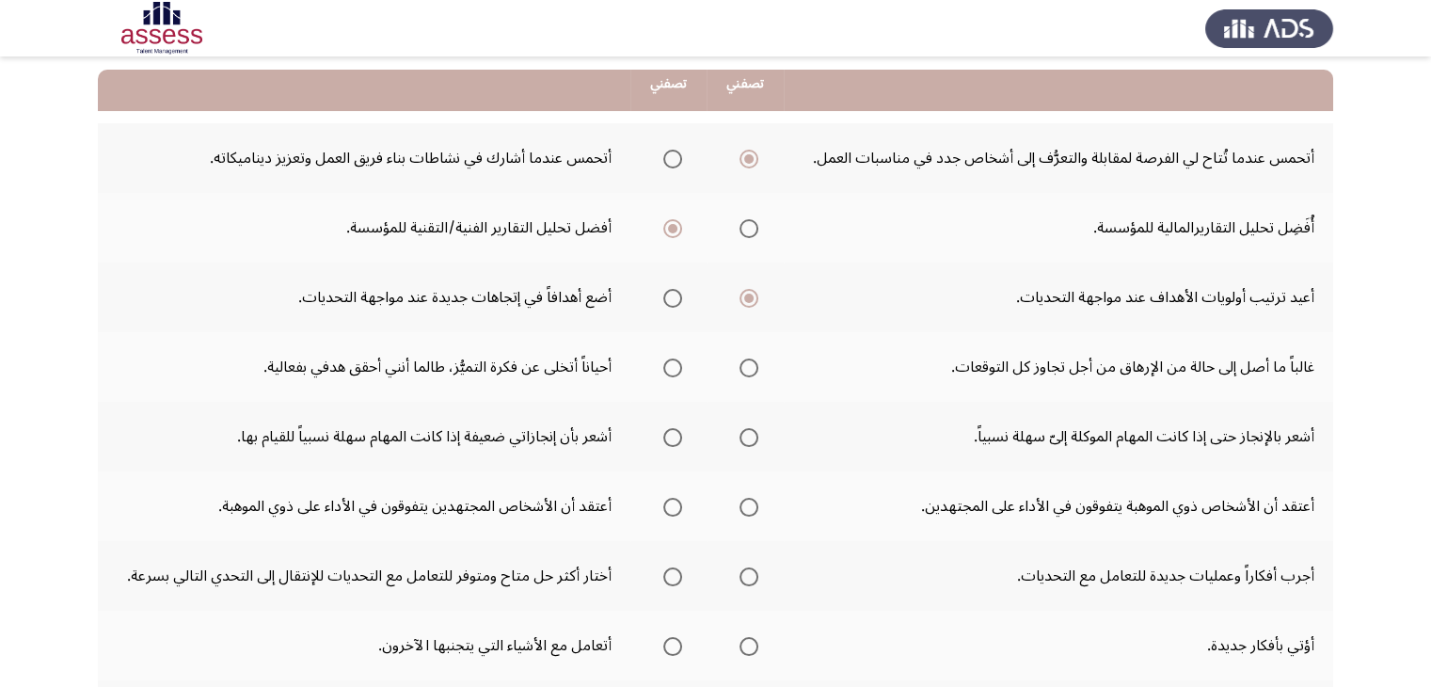
scroll to position [188, 0]
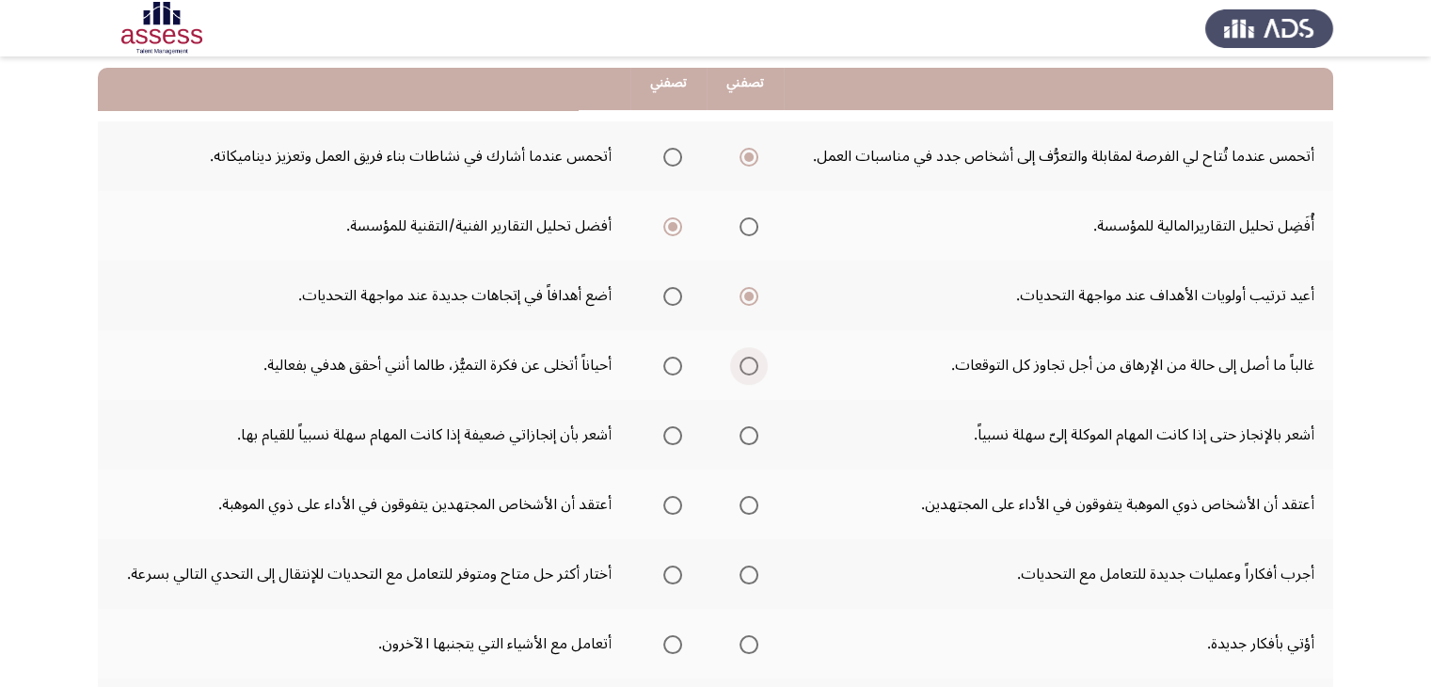
click at [749, 363] on span "Select an option" at bounding box center [748, 365] width 19 height 19
click at [749, 363] on input "Select an option" at bounding box center [748, 365] width 19 height 19
click at [746, 432] on span "Select an option" at bounding box center [748, 435] width 19 height 19
click at [746, 432] on input "Select an option" at bounding box center [748, 435] width 19 height 19
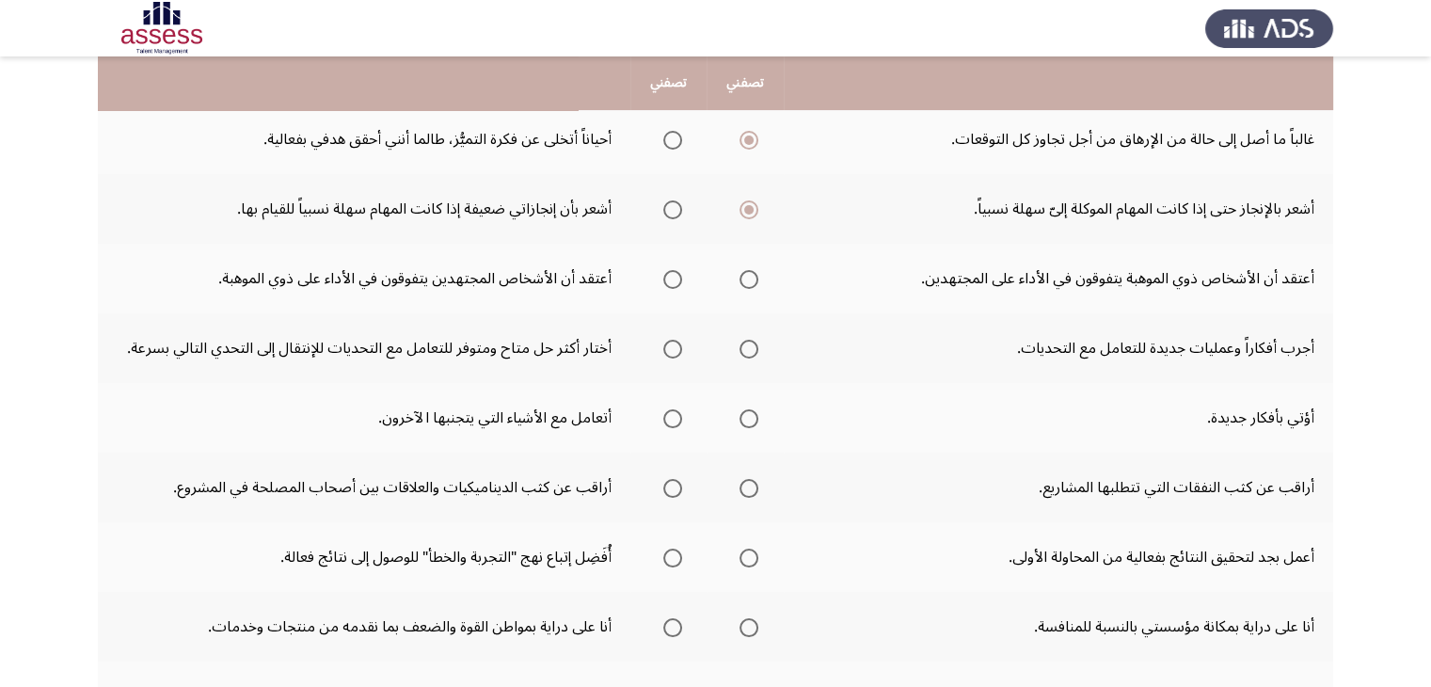
scroll to position [451, 0]
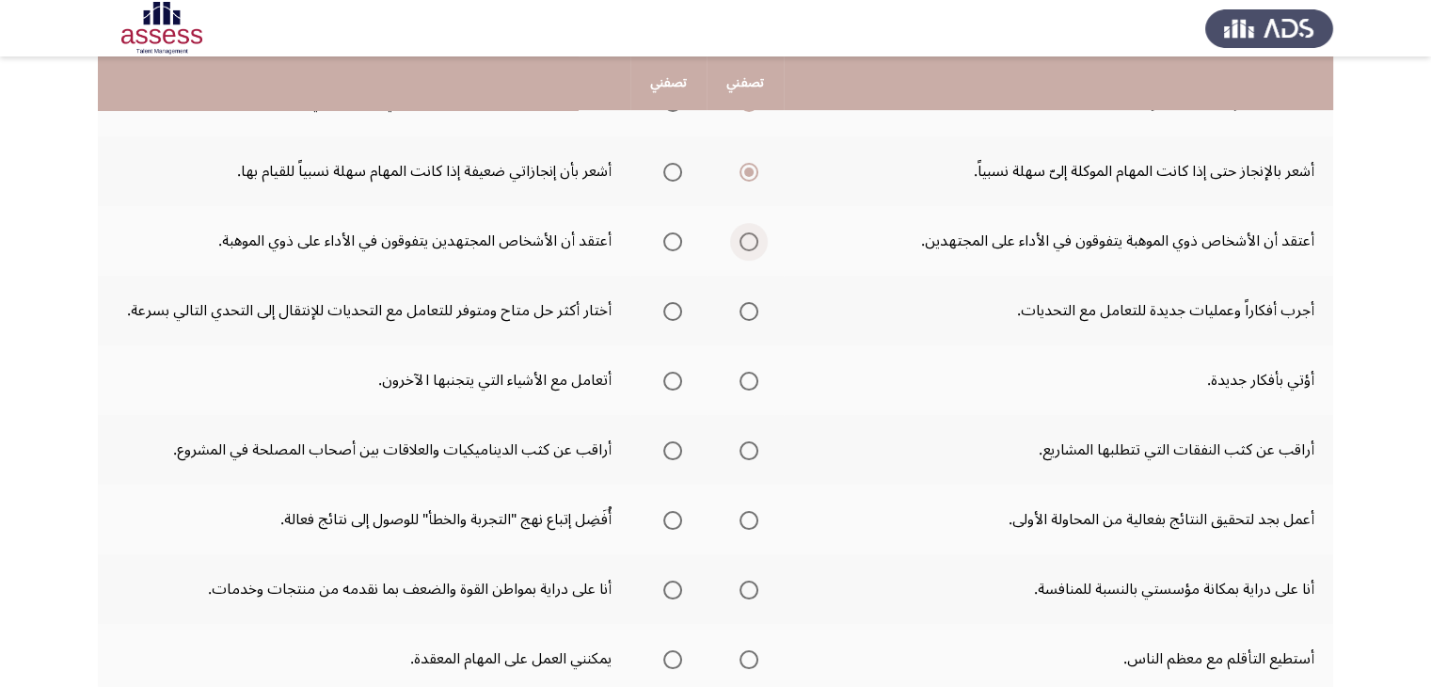
click at [748, 236] on span "Select an option" at bounding box center [748, 241] width 19 height 19
click at [748, 236] on input "Select an option" at bounding box center [748, 241] width 19 height 19
click at [666, 313] on span "Select an option" at bounding box center [672, 311] width 19 height 19
click at [666, 313] on input "Select an option" at bounding box center [672, 311] width 19 height 19
click at [740, 378] on span "Select an option" at bounding box center [748, 381] width 19 height 19
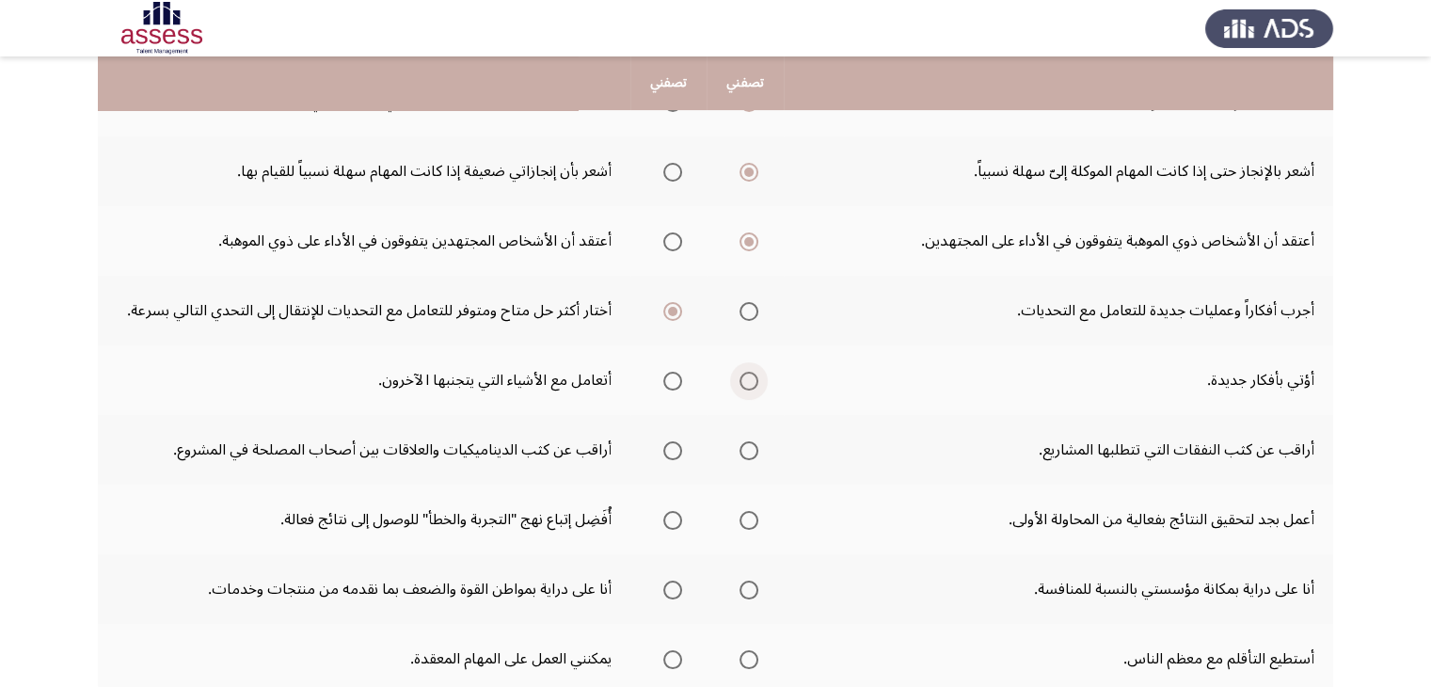
click at [740, 378] on input "Select an option" at bounding box center [748, 381] width 19 height 19
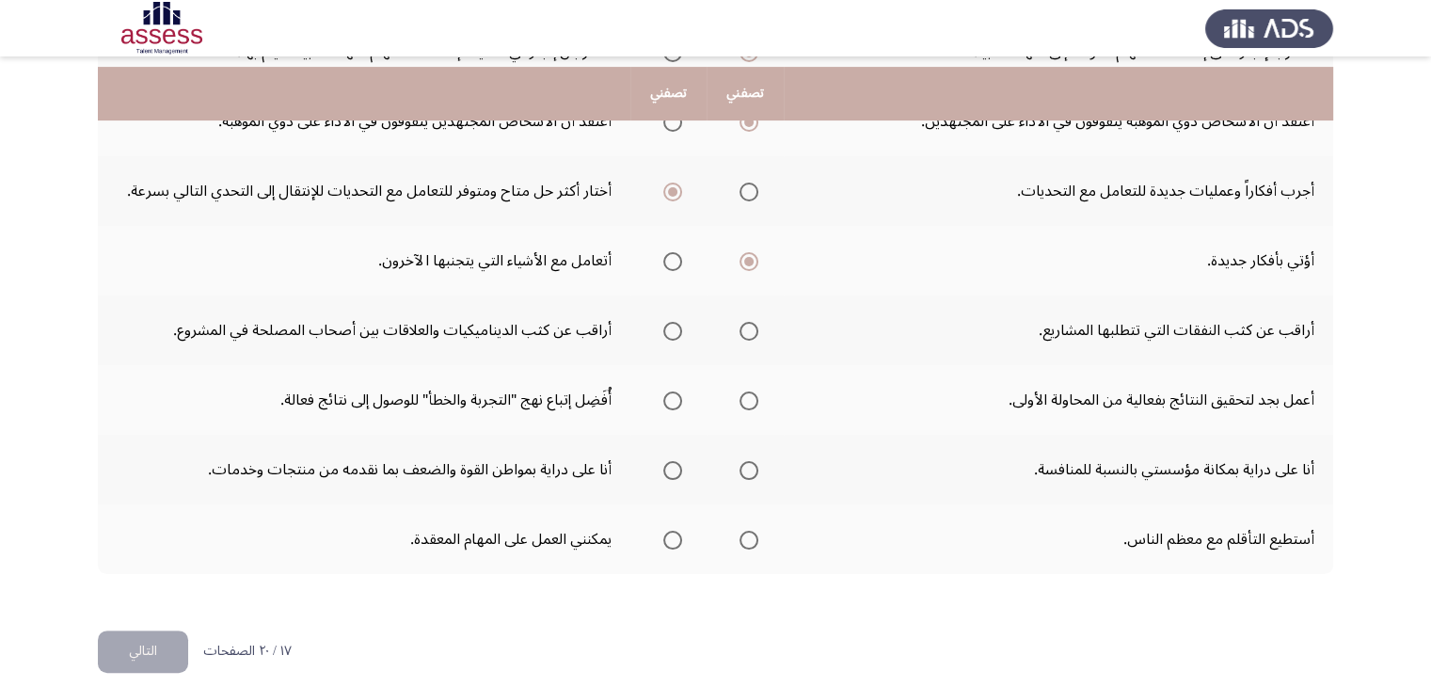
scroll to position [585, 0]
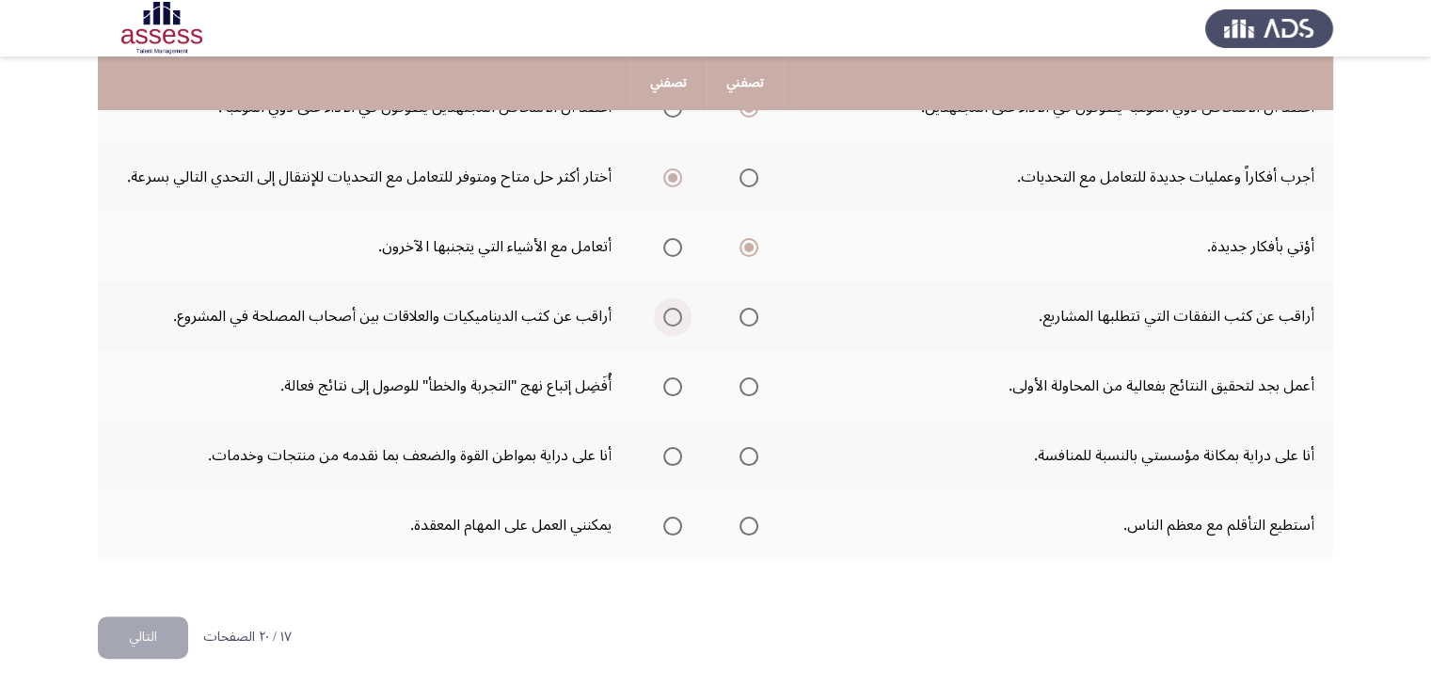
click at [676, 319] on span "Select an option" at bounding box center [672, 317] width 19 height 19
click at [676, 319] on input "Select an option" at bounding box center [672, 317] width 19 height 19
click at [744, 381] on span "Select an option" at bounding box center [748, 386] width 19 height 19
click at [744, 381] on input "Select an option" at bounding box center [748, 386] width 19 height 19
click at [735, 450] on label "Select an option" at bounding box center [745, 456] width 26 height 19
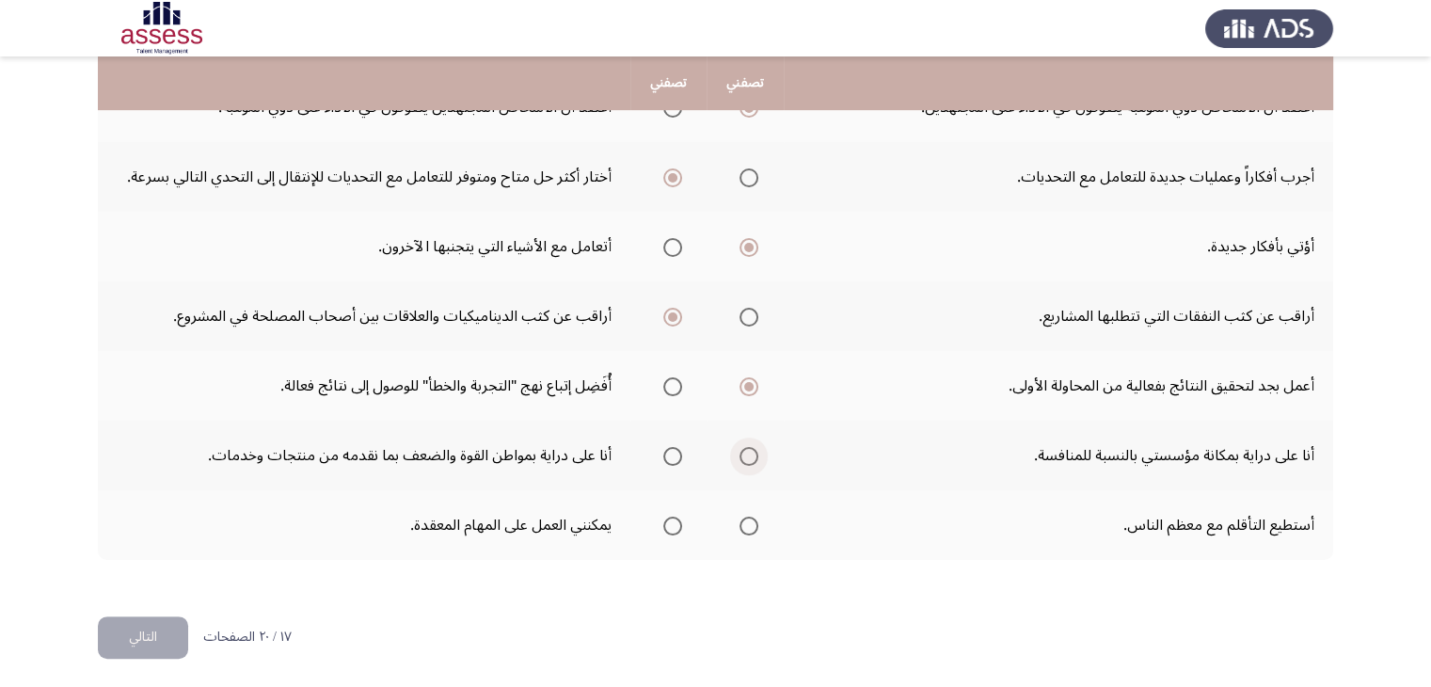
click at [739, 450] on input "Select an option" at bounding box center [748, 456] width 19 height 19
click at [747, 523] on span "Select an option" at bounding box center [748, 525] width 19 height 19
click at [747, 523] on input "Select an option" at bounding box center [748, 525] width 19 height 19
click at [670, 525] on span "Select an option" at bounding box center [672, 525] width 19 height 19
click at [670, 525] on input "Select an option" at bounding box center [672, 525] width 19 height 19
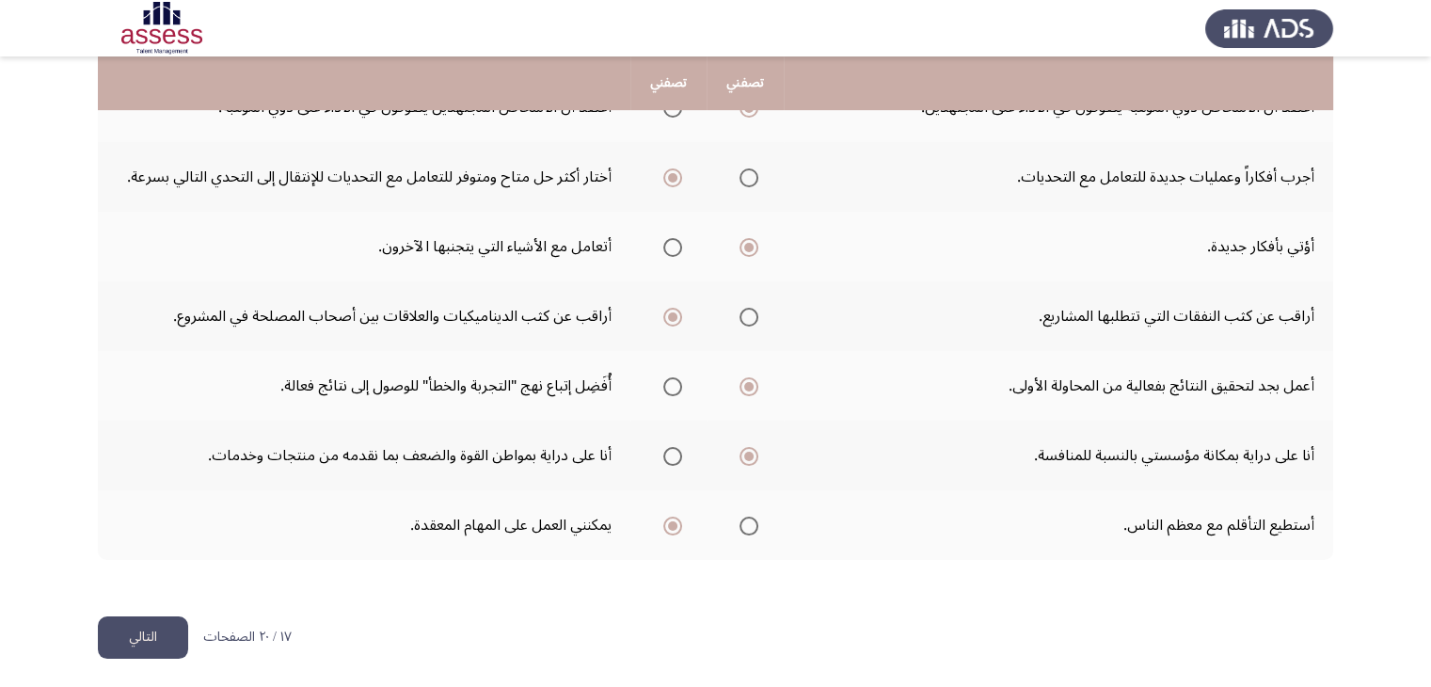
click at [155, 630] on button "التالي" at bounding box center [143, 637] width 90 height 42
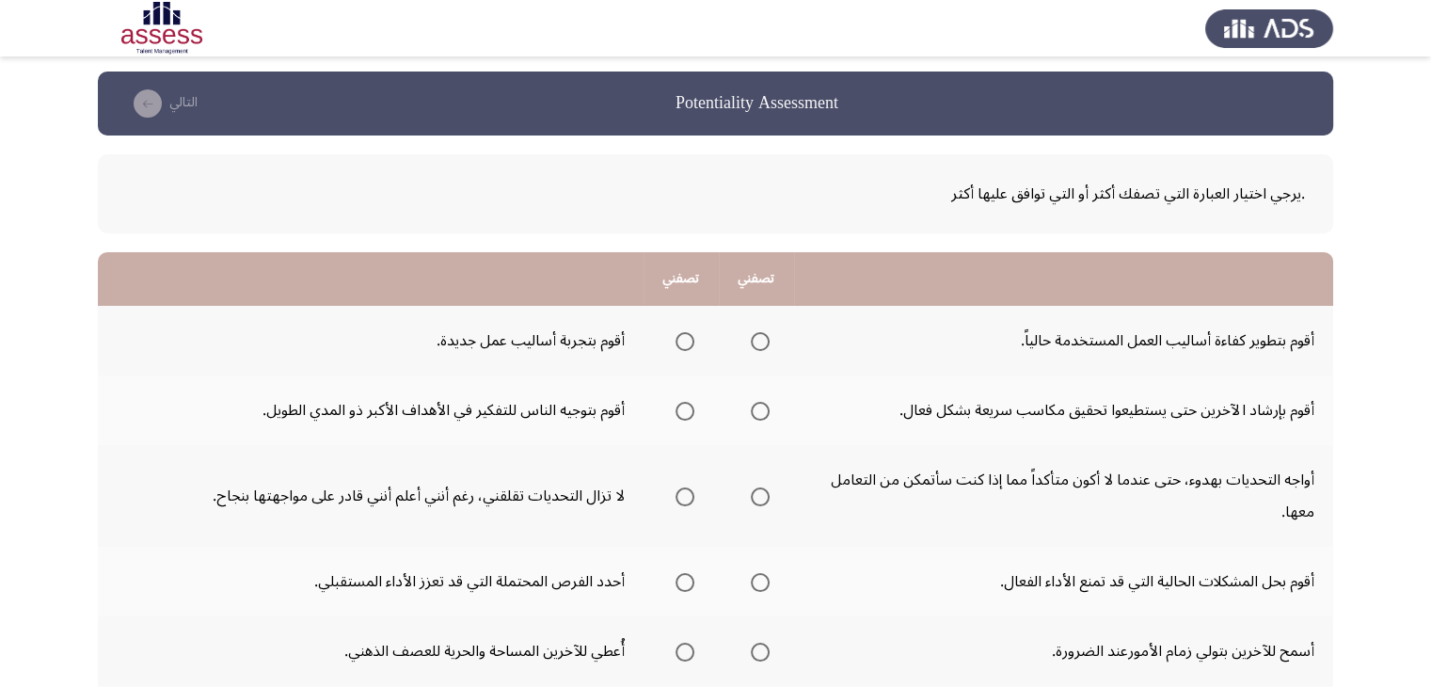
scroll to position [11, 0]
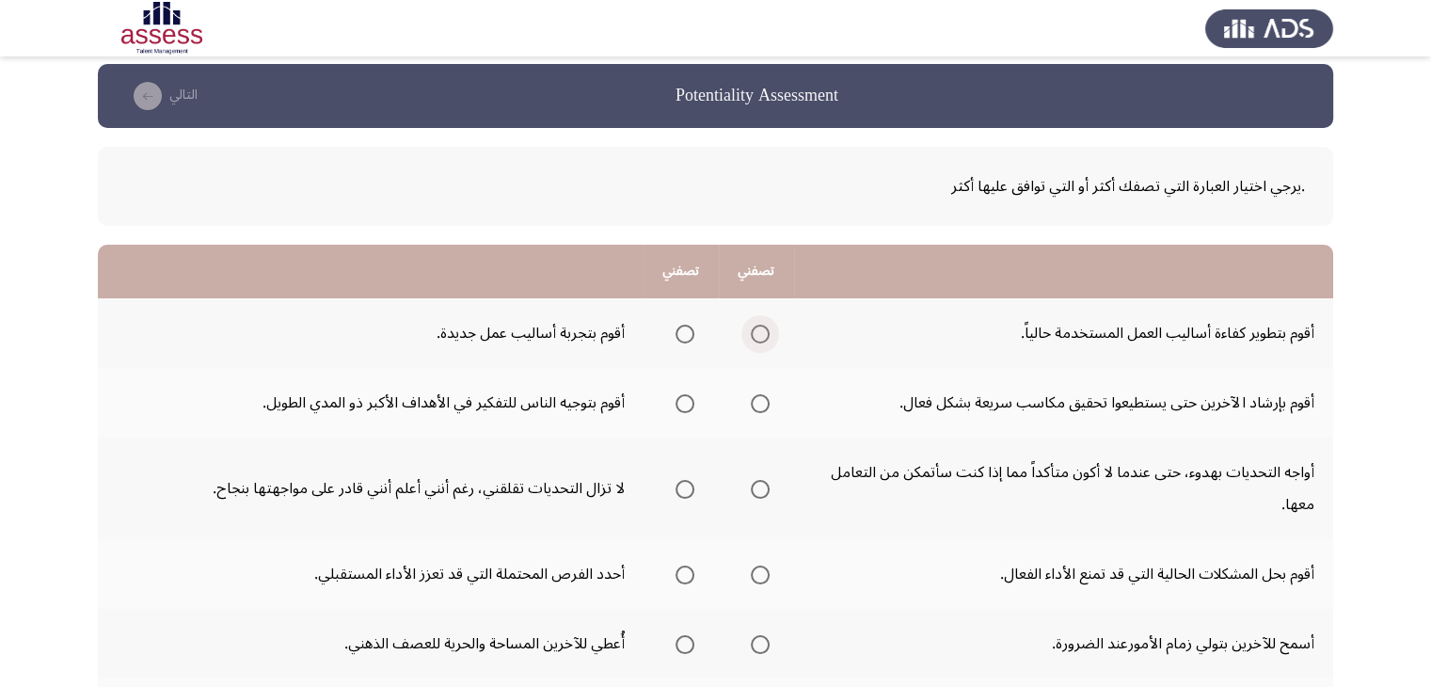
click at [756, 332] on span "Select an option" at bounding box center [760, 333] width 19 height 19
click at [756, 332] on input "Select an option" at bounding box center [760, 333] width 19 height 19
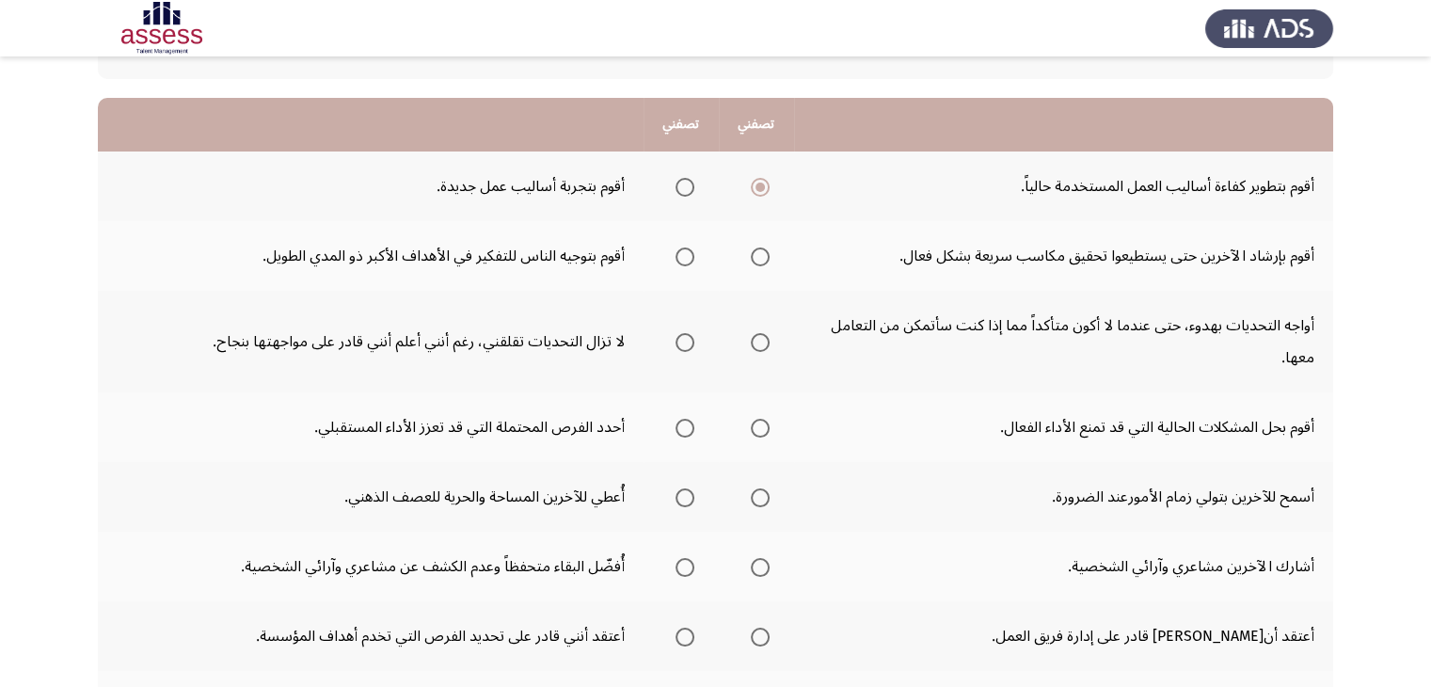
scroll to position [162, 0]
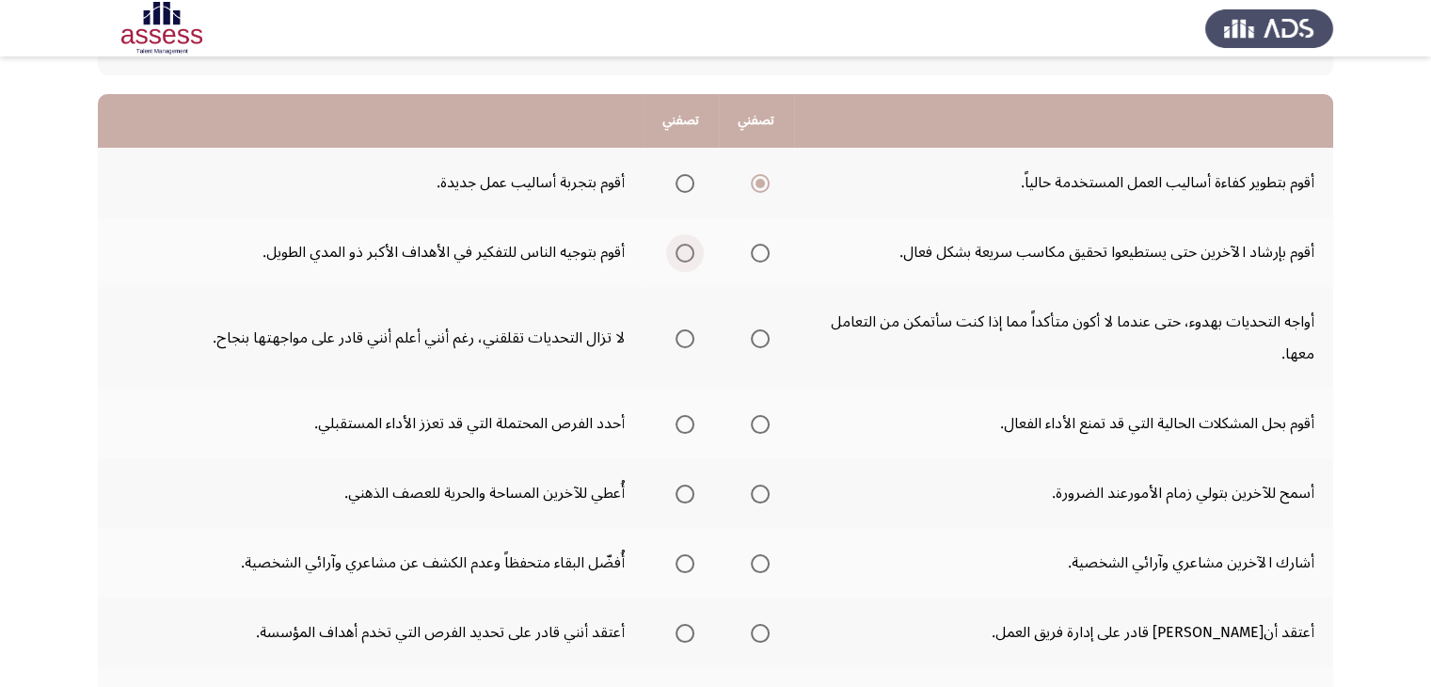
click at [690, 249] on span "Select an option" at bounding box center [684, 253] width 19 height 19
click at [690, 249] on input "Select an option" at bounding box center [684, 253] width 19 height 19
click at [753, 337] on span "Select an option" at bounding box center [760, 338] width 19 height 19
click at [753, 337] on input "Select an option" at bounding box center [760, 338] width 19 height 19
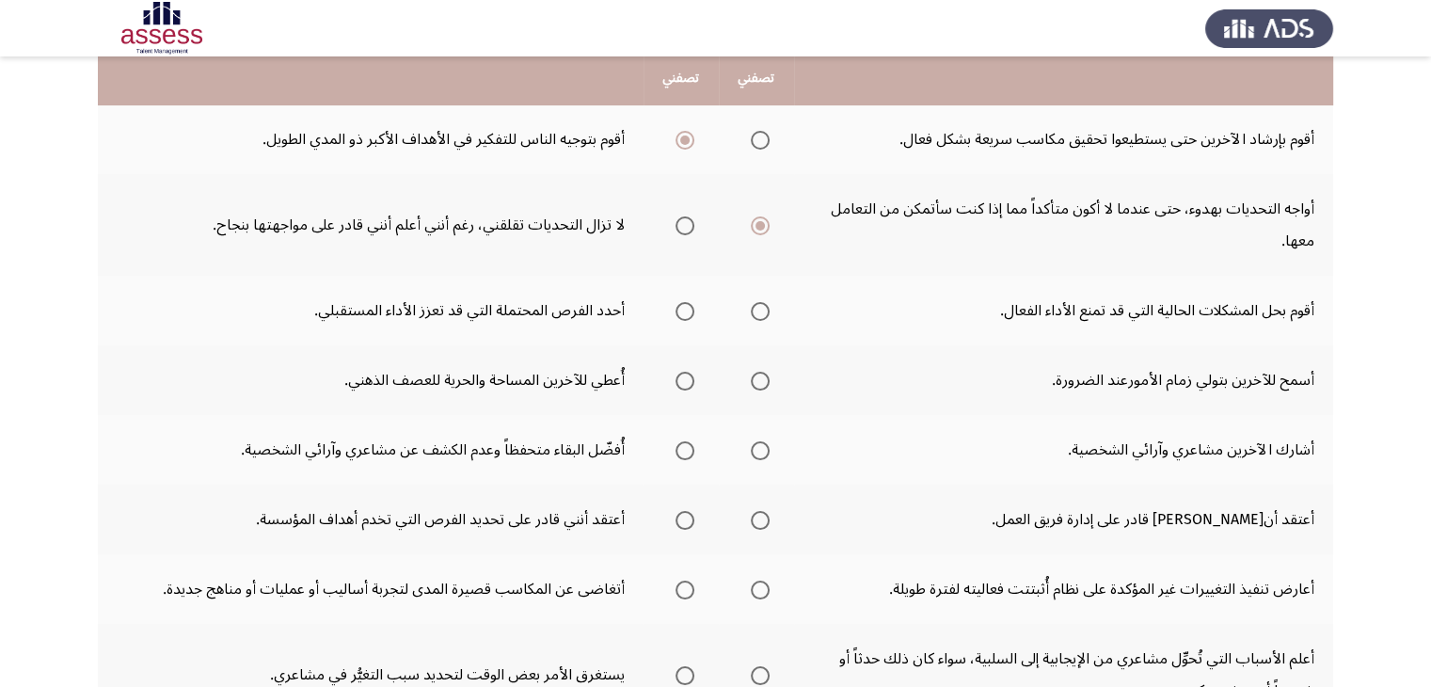
scroll to position [275, 0]
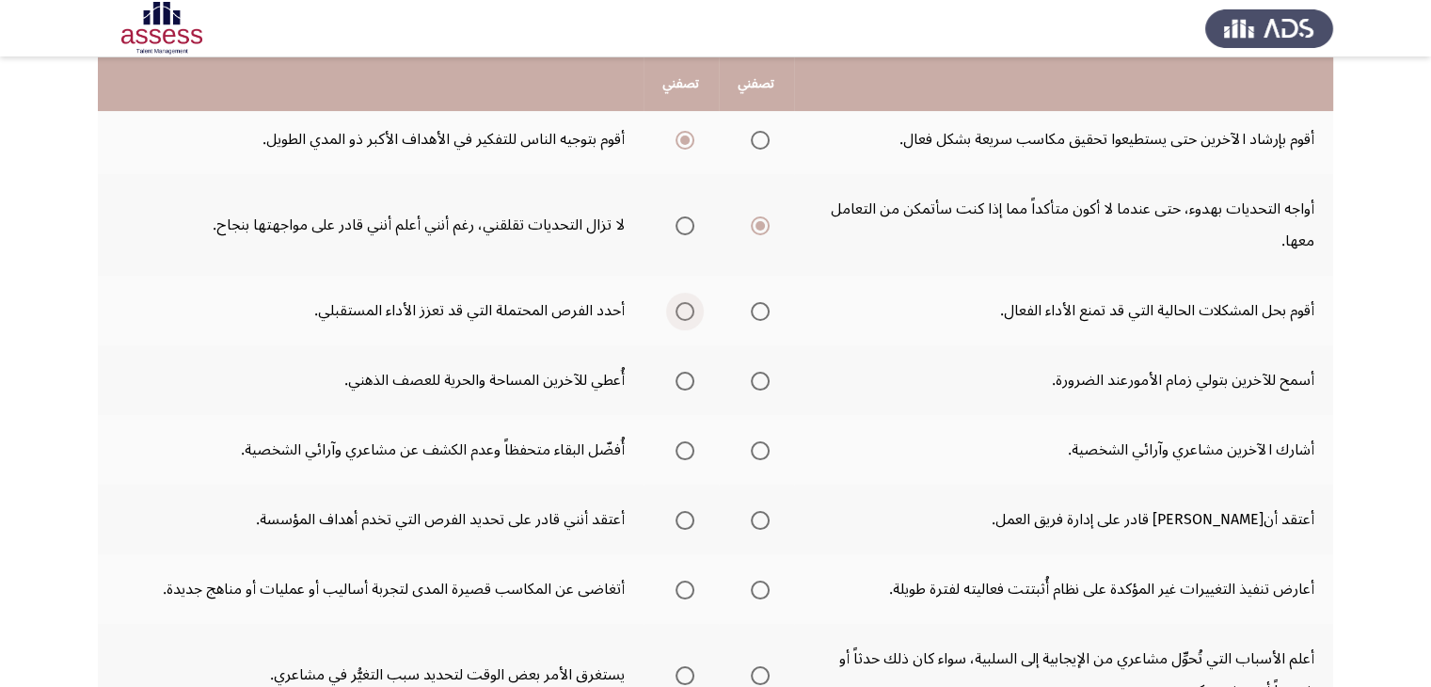
click at [688, 313] on span "Select an option" at bounding box center [684, 311] width 19 height 19
click at [688, 313] on input "Select an option" at bounding box center [684, 311] width 19 height 19
click at [686, 372] on span "Select an option" at bounding box center [684, 381] width 19 height 19
click at [686, 372] on input "Select an option" at bounding box center [684, 381] width 19 height 19
click at [760, 444] on span "Select an option" at bounding box center [760, 450] width 19 height 19
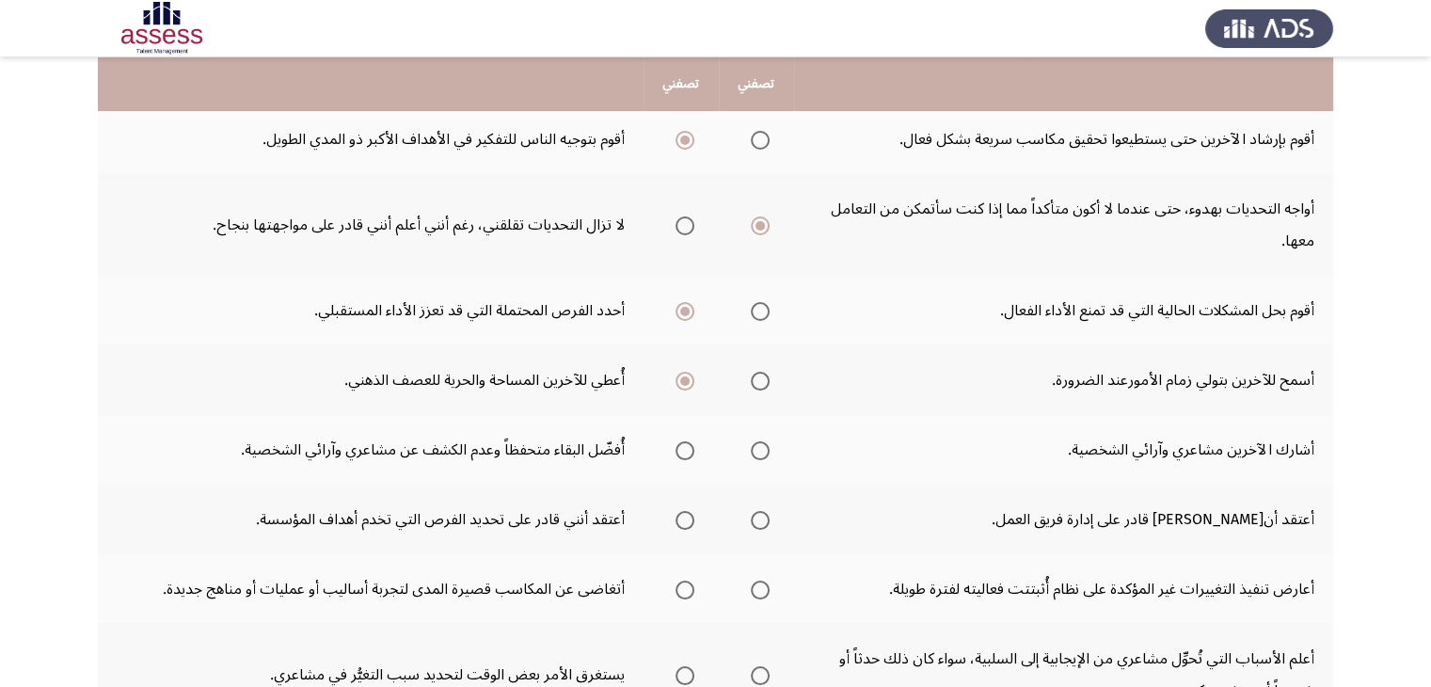
click at [760, 444] on input "Select an option" at bounding box center [760, 450] width 19 height 19
click at [691, 450] on span "Select an option" at bounding box center [684, 450] width 19 height 19
click at [691, 450] on input "Select an option" at bounding box center [684, 450] width 19 height 19
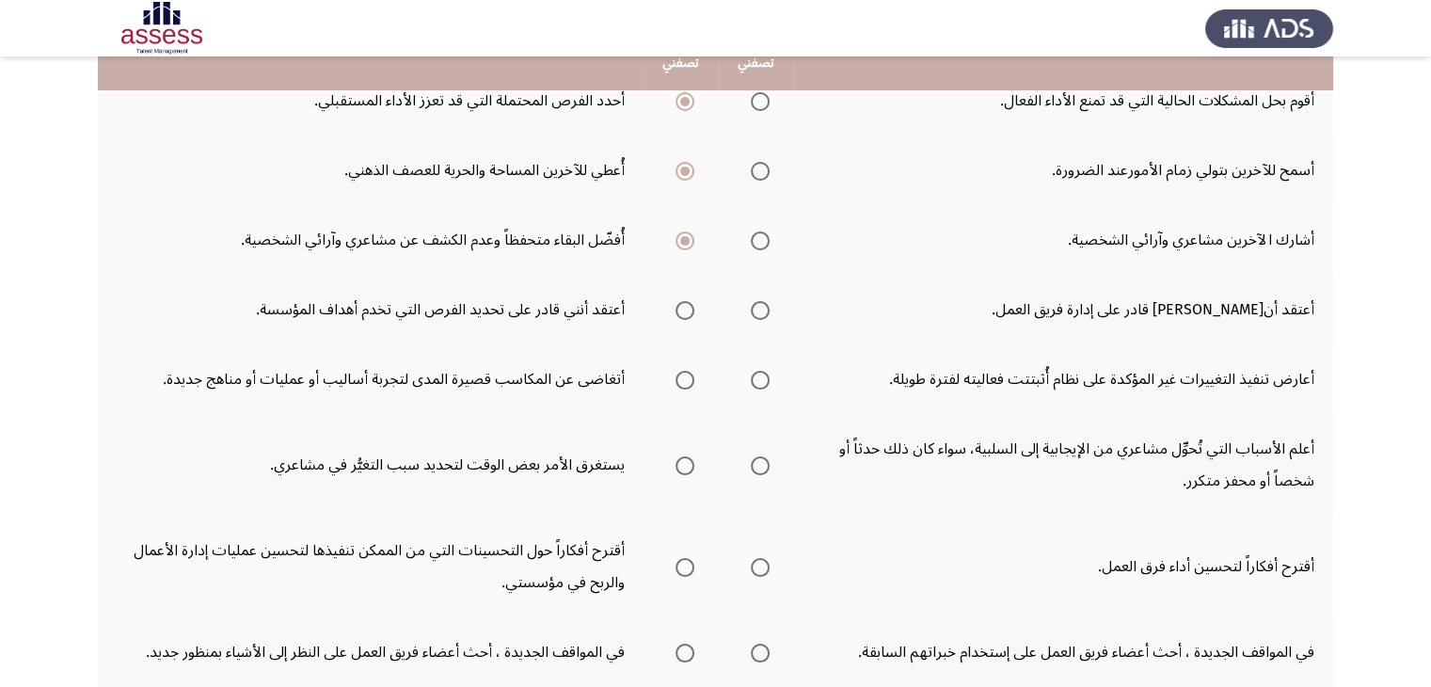
scroll to position [500, 0]
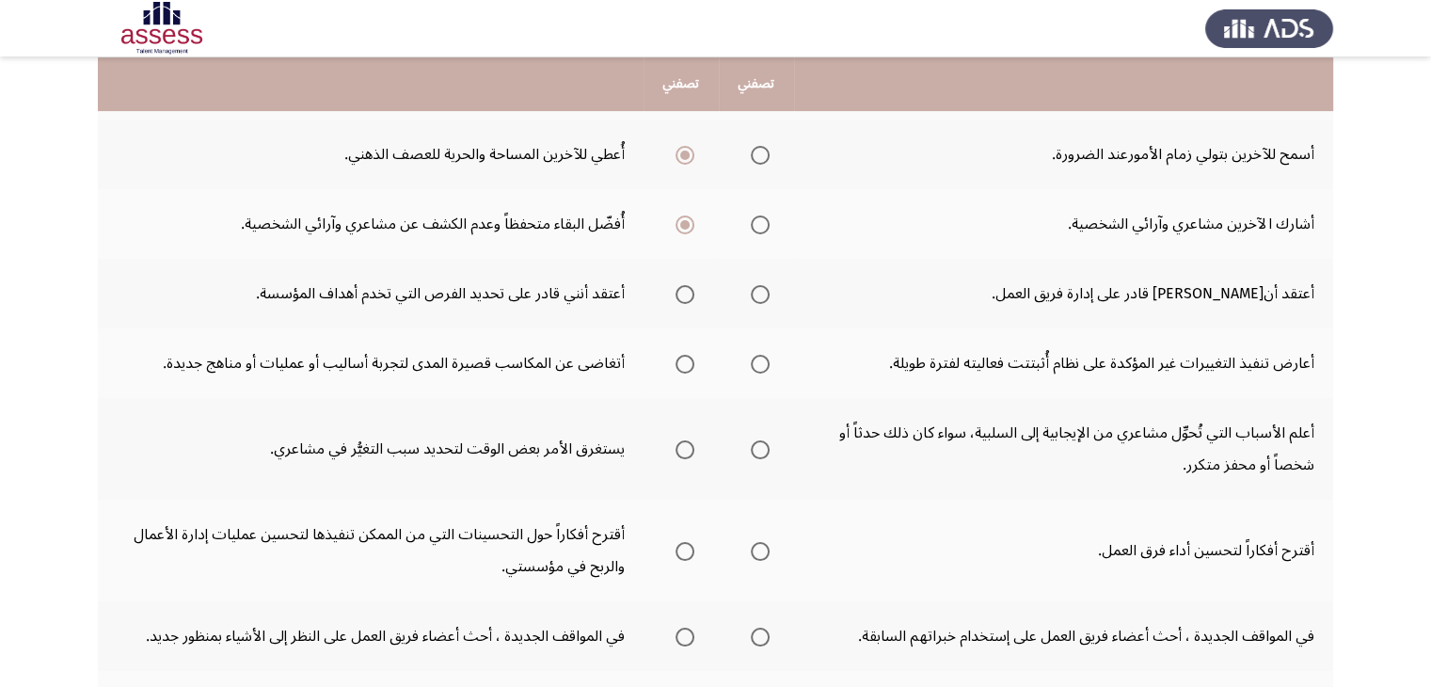
click at [749, 294] on label "Select an option" at bounding box center [756, 294] width 26 height 19
click at [751, 294] on input "Select an option" at bounding box center [760, 294] width 19 height 19
click at [757, 357] on span "Select an option" at bounding box center [760, 364] width 19 height 19
click at [757, 357] on input "Select an option" at bounding box center [760, 364] width 19 height 19
click at [673, 362] on label "Select an option" at bounding box center [681, 364] width 26 height 19
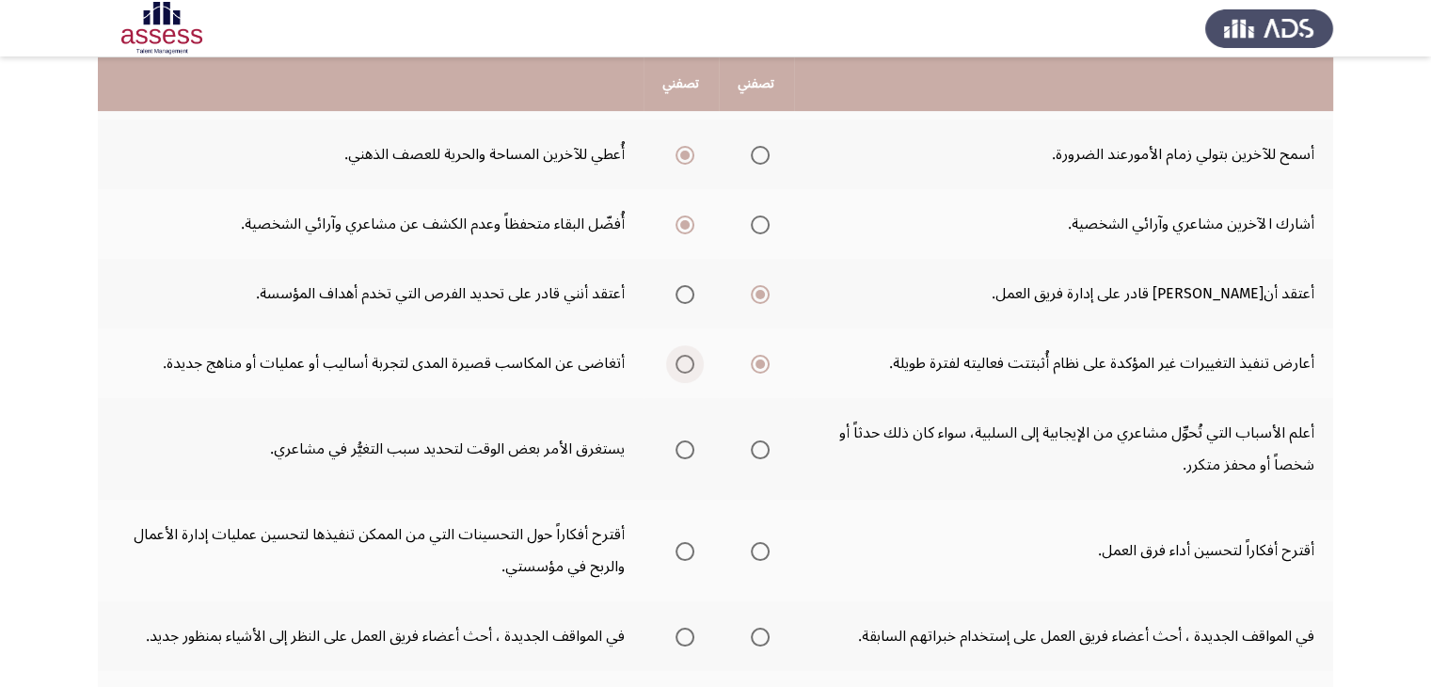
click at [675, 362] on input "Select an option" at bounding box center [684, 364] width 19 height 19
click at [764, 449] on span "Select an option" at bounding box center [760, 449] width 19 height 19
click at [764, 449] on input "Select an option" at bounding box center [760, 449] width 19 height 19
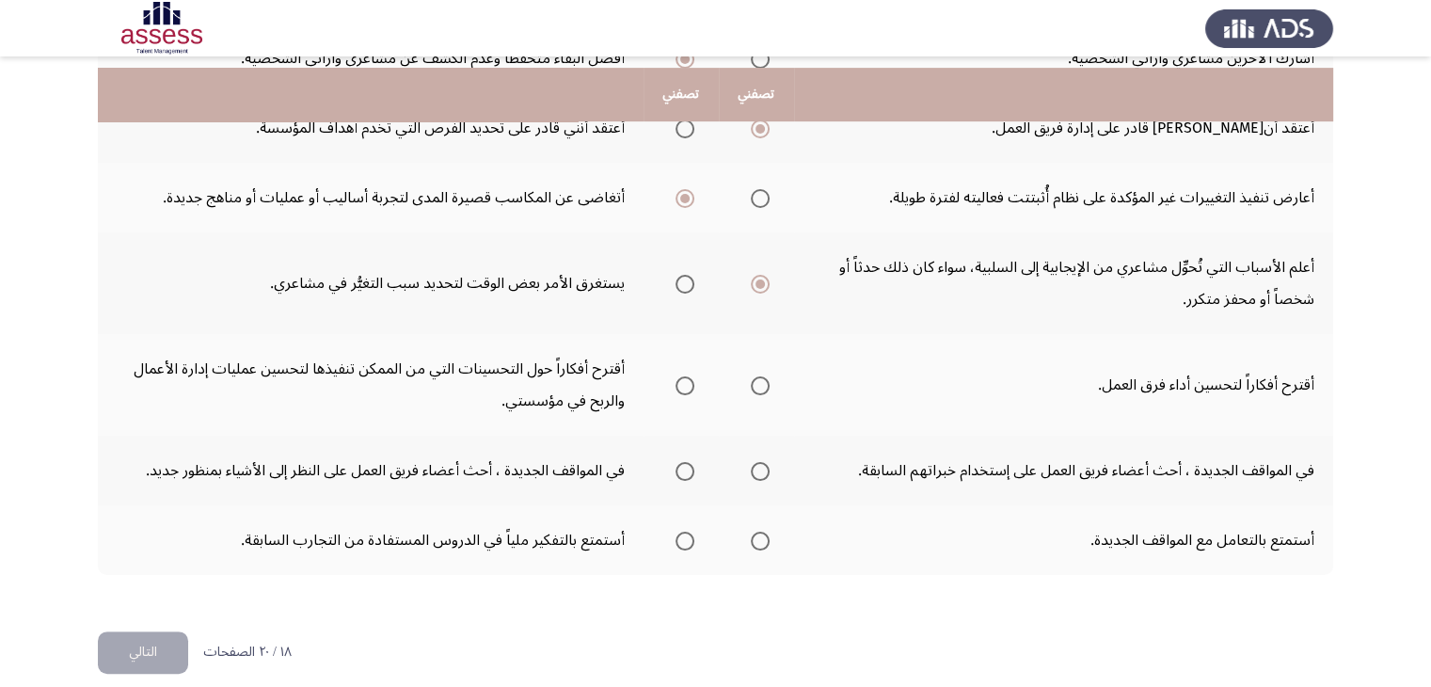
scroll to position [680, 0]
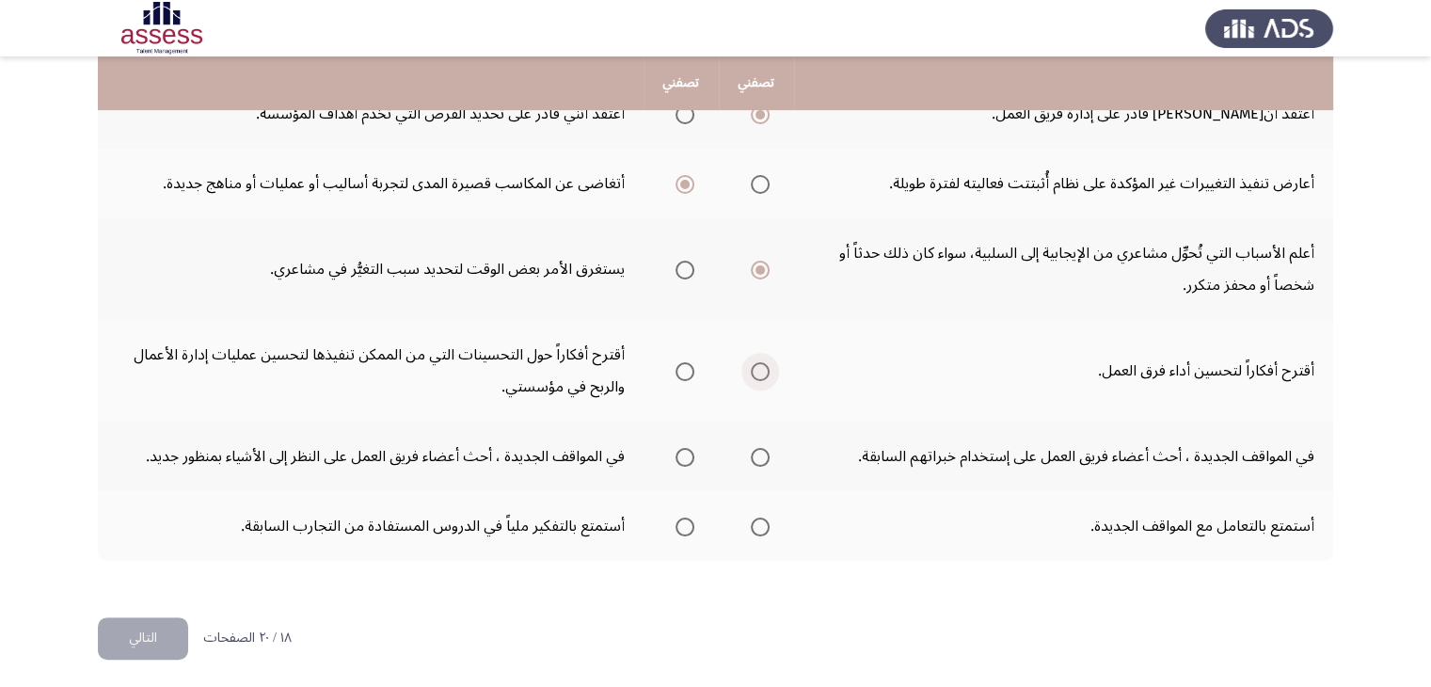
click at [765, 371] on span "Select an option" at bounding box center [760, 371] width 19 height 19
click at [765, 371] on input "Select an option" at bounding box center [760, 371] width 19 height 19
click at [682, 362] on span "Select an option" at bounding box center [684, 371] width 19 height 19
click at [682, 362] on input "Select an option" at bounding box center [684, 371] width 19 height 19
click at [752, 370] on span "Select an option" at bounding box center [760, 371] width 19 height 19
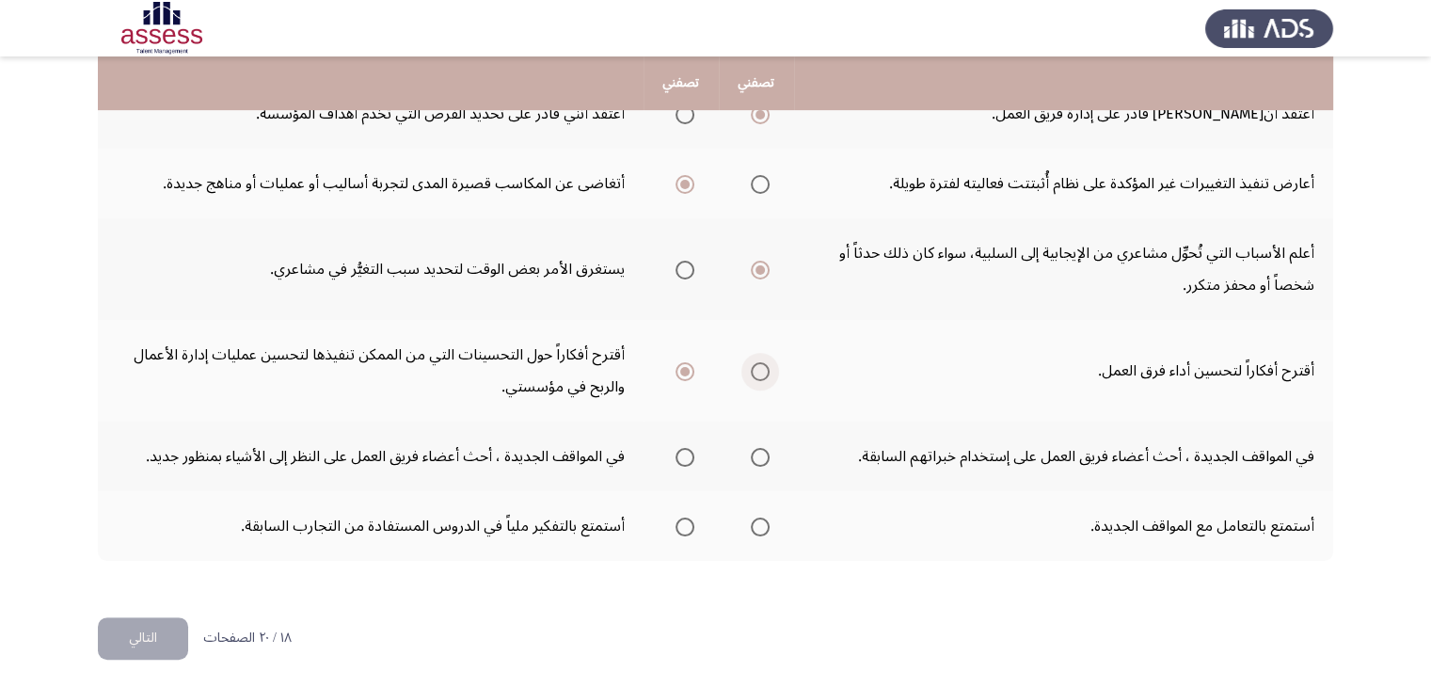
click at [752, 370] on input "Select an option" at bounding box center [760, 371] width 19 height 19
click at [682, 366] on span "Select an option" at bounding box center [684, 371] width 19 height 19
click at [682, 366] on input "Select an option" at bounding box center [684, 371] width 19 height 19
click at [684, 451] on span "Select an option" at bounding box center [684, 457] width 19 height 19
click at [684, 451] on input "Select an option" at bounding box center [684, 457] width 19 height 19
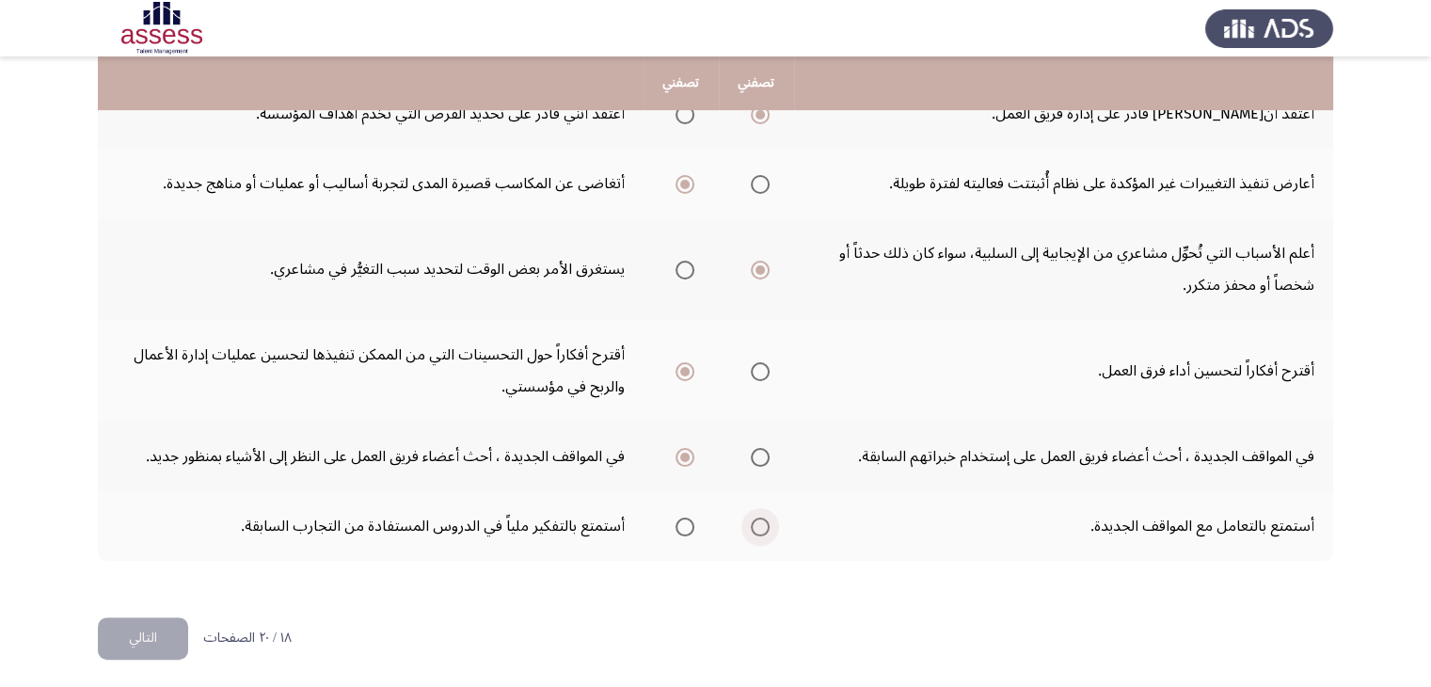
click at [757, 518] on span "Select an option" at bounding box center [760, 526] width 19 height 19
click at [757, 518] on input "Select an option" at bounding box center [760, 526] width 19 height 19
click at [152, 644] on button "التالي" at bounding box center [143, 638] width 90 height 42
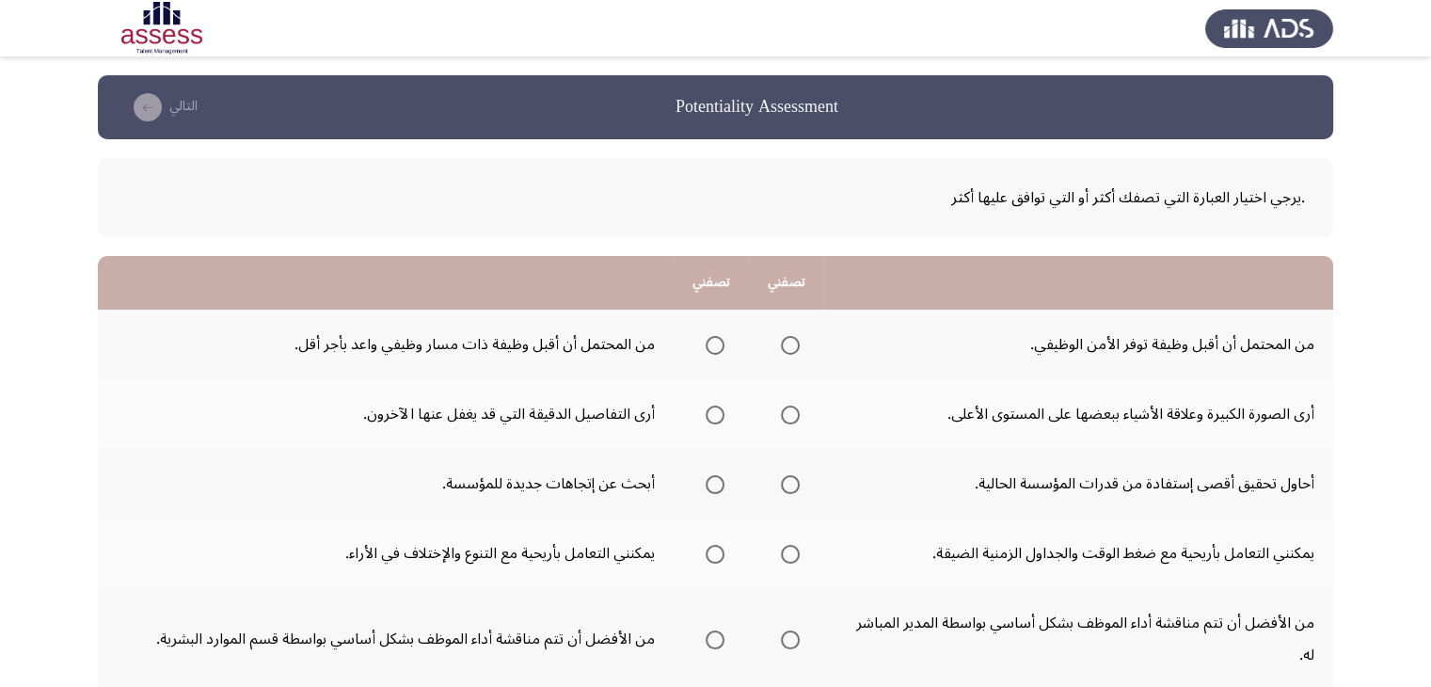
click at [798, 344] on th at bounding box center [786, 344] width 75 height 70
click at [783, 344] on span "Select an option" at bounding box center [790, 345] width 19 height 19
click at [783, 344] on input "Select an option" at bounding box center [790, 345] width 19 height 19
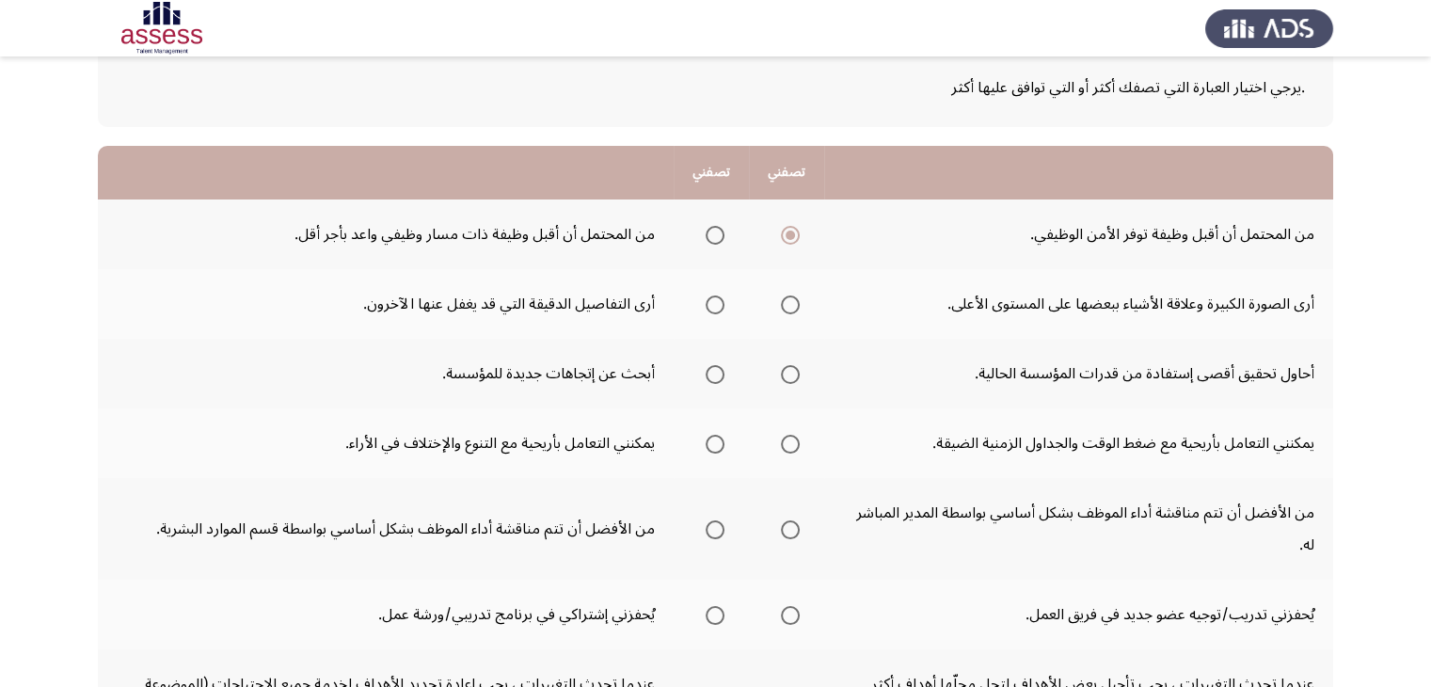
scroll to position [113, 0]
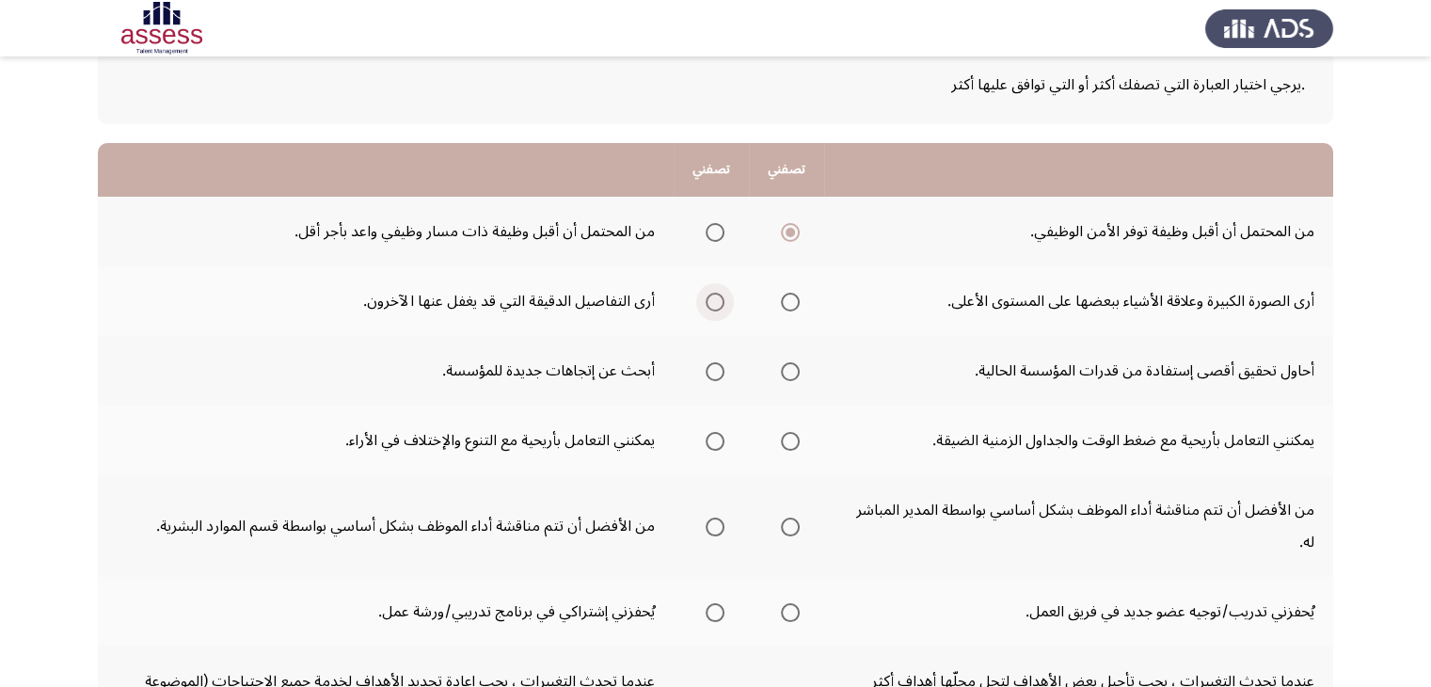
click at [718, 302] on span "Select an option" at bounding box center [714, 302] width 19 height 19
click at [718, 302] on input "Select an option" at bounding box center [714, 302] width 19 height 19
click at [707, 372] on span "Select an option" at bounding box center [714, 371] width 19 height 19
click at [707, 372] on input "Select an option" at bounding box center [714, 371] width 19 height 19
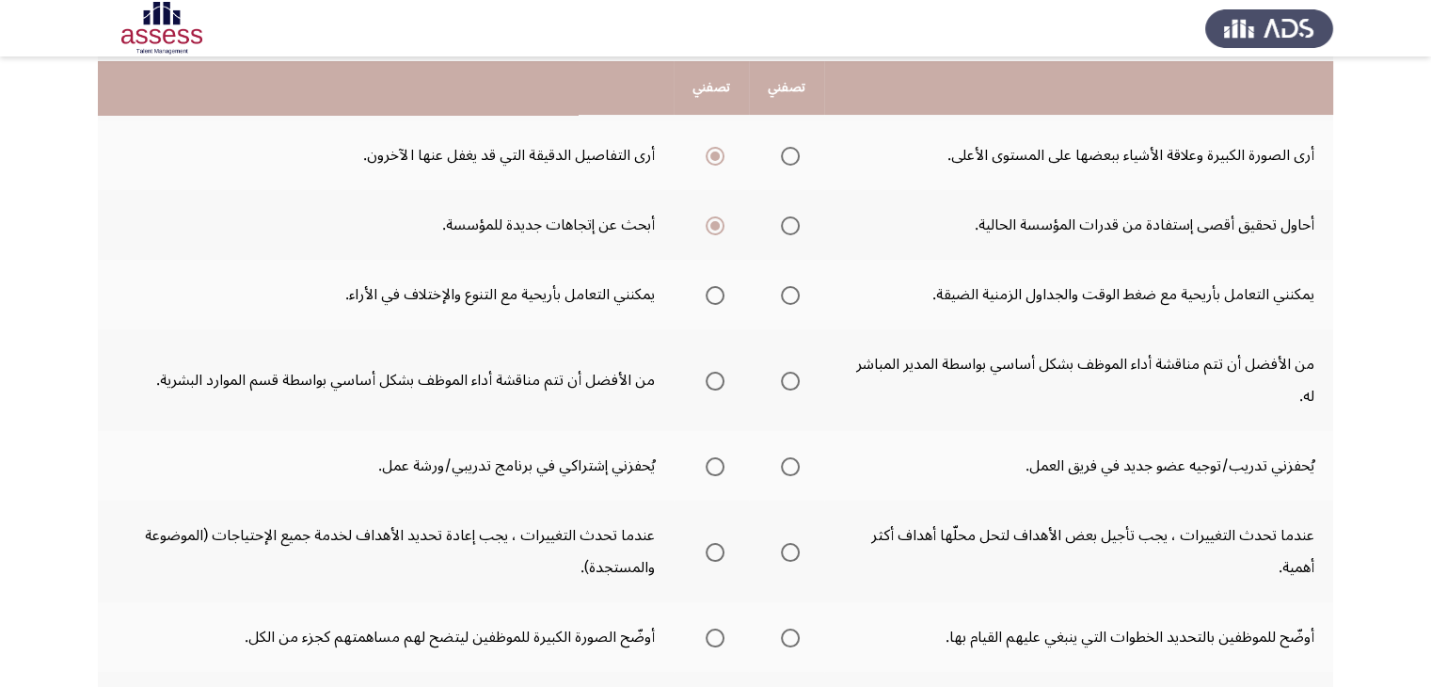
scroll to position [263, 0]
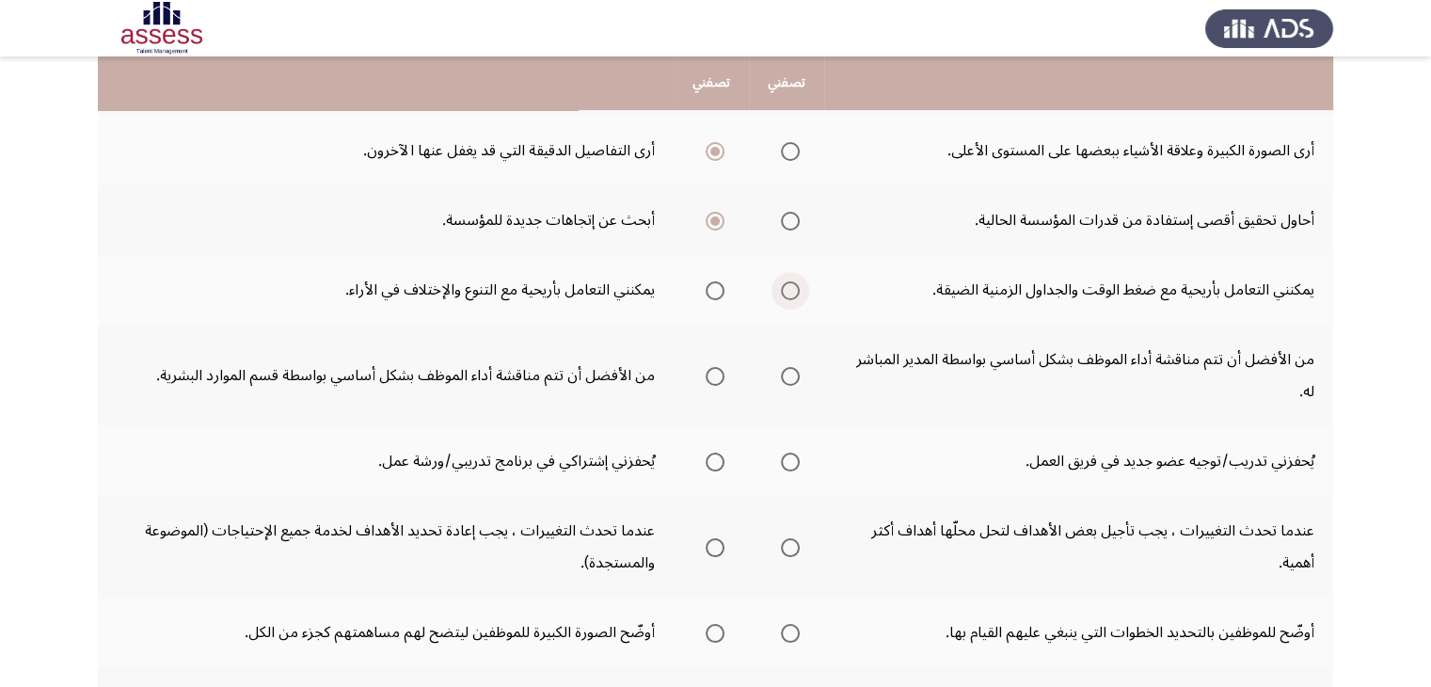
click at [781, 293] on span "Select an option" at bounding box center [790, 290] width 19 height 19
click at [781, 293] on input "Select an option" at bounding box center [790, 290] width 19 height 19
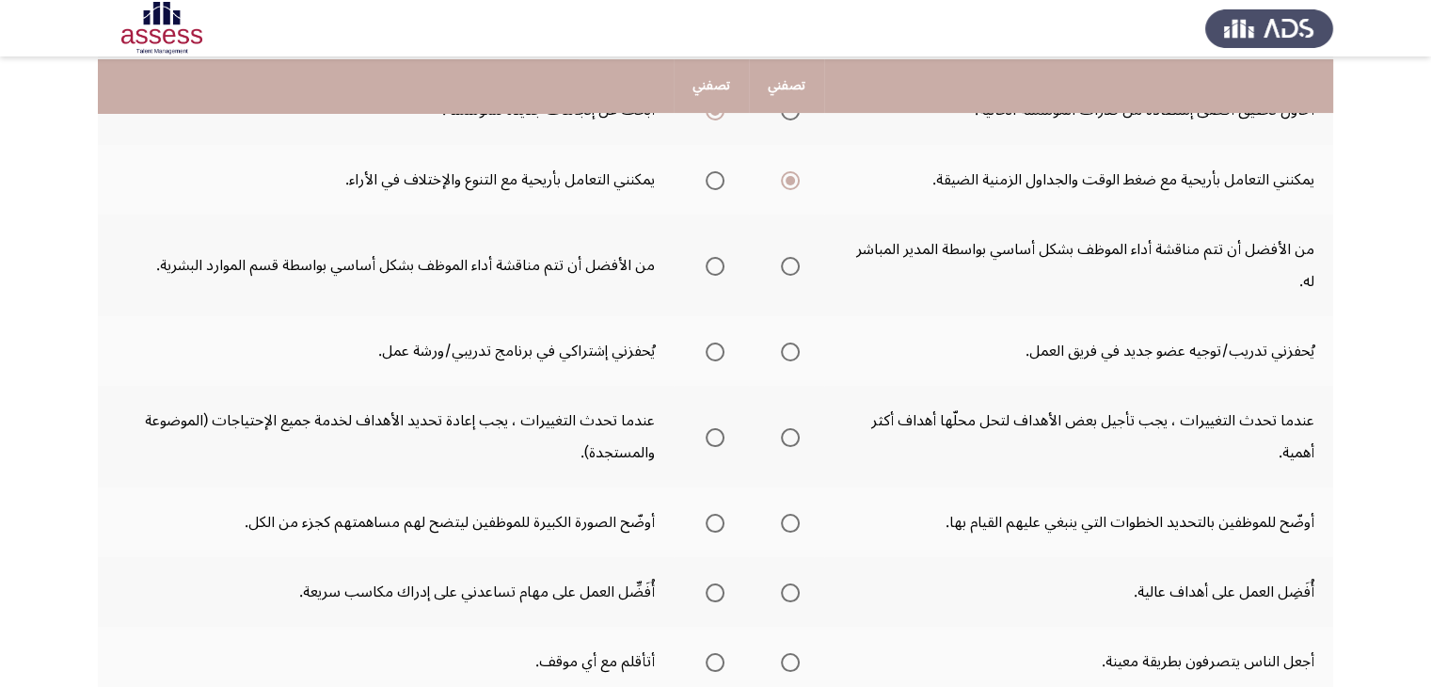
scroll to position [376, 0]
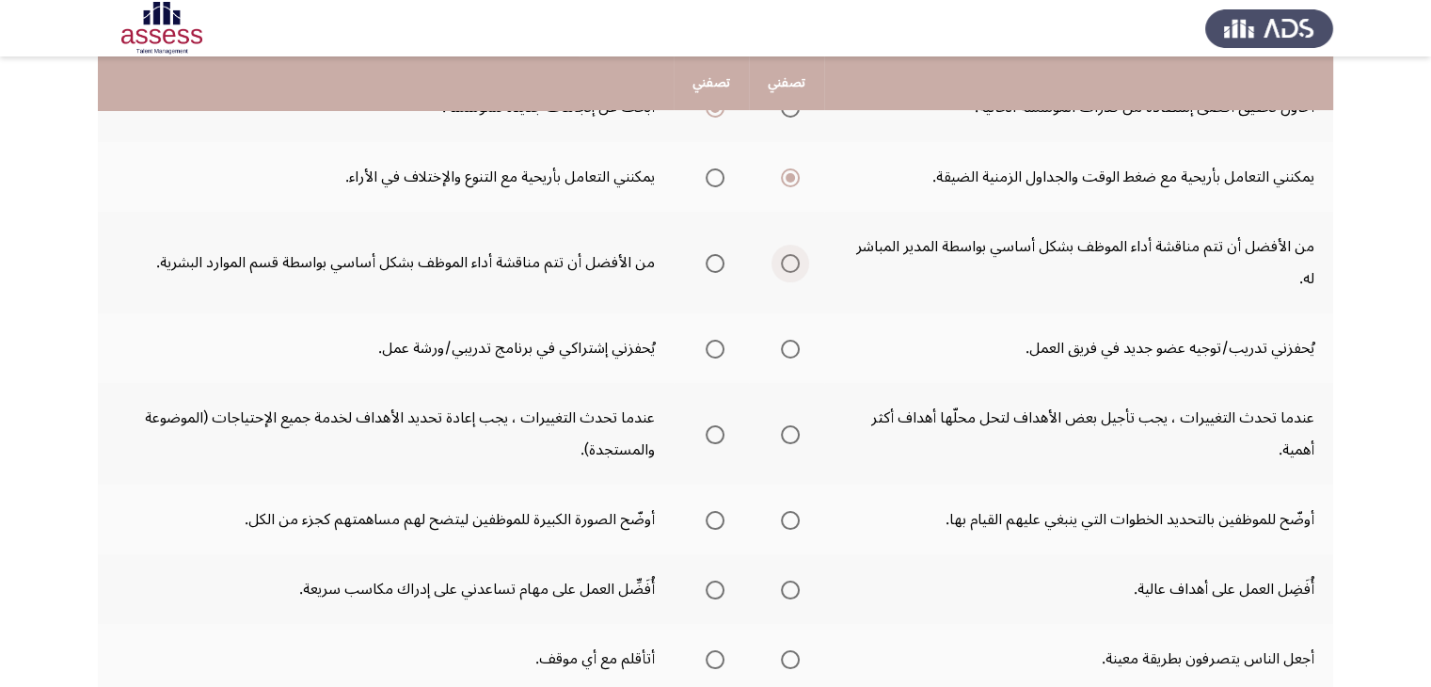
click at [783, 254] on span "Select an option" at bounding box center [790, 263] width 19 height 19
click at [783, 254] on input "Select an option" at bounding box center [790, 263] width 19 height 19
click at [795, 340] on span "Select an option" at bounding box center [790, 349] width 19 height 19
click at [795, 340] on input "Select an option" at bounding box center [790, 349] width 19 height 19
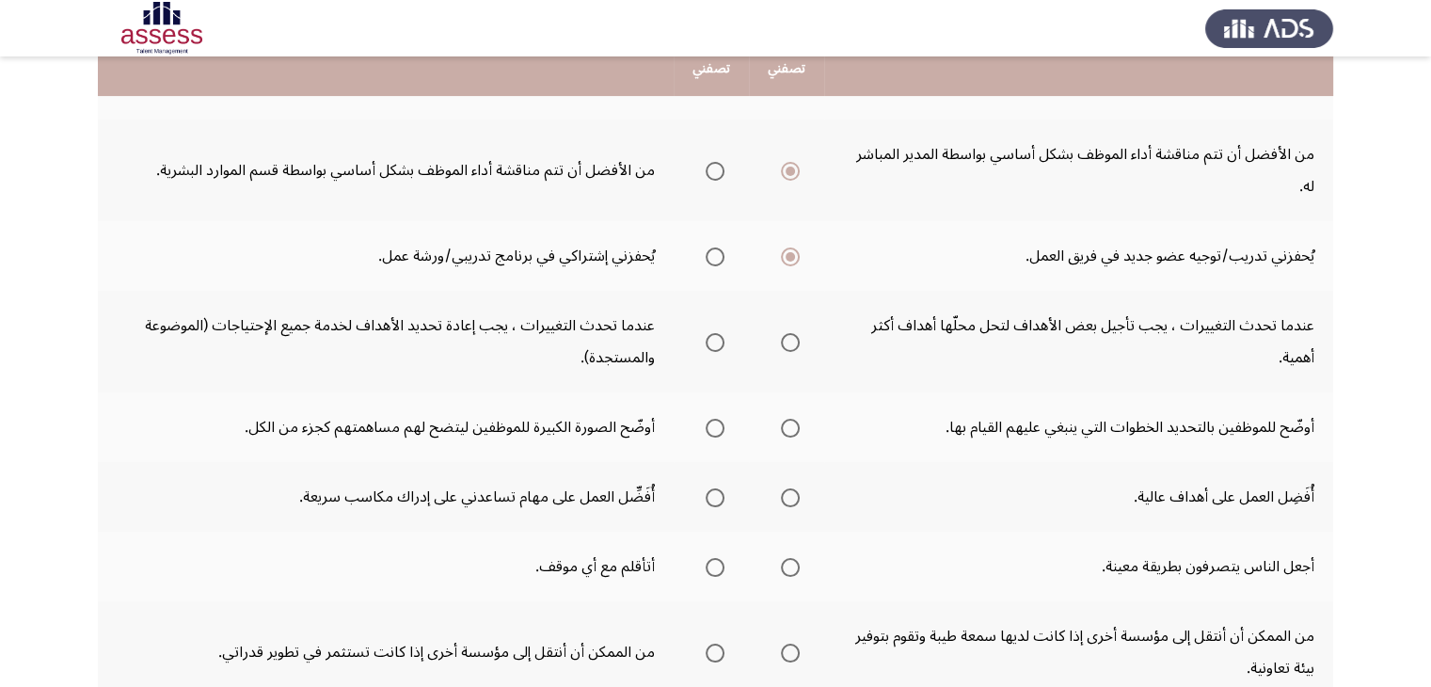
scroll to position [489, 0]
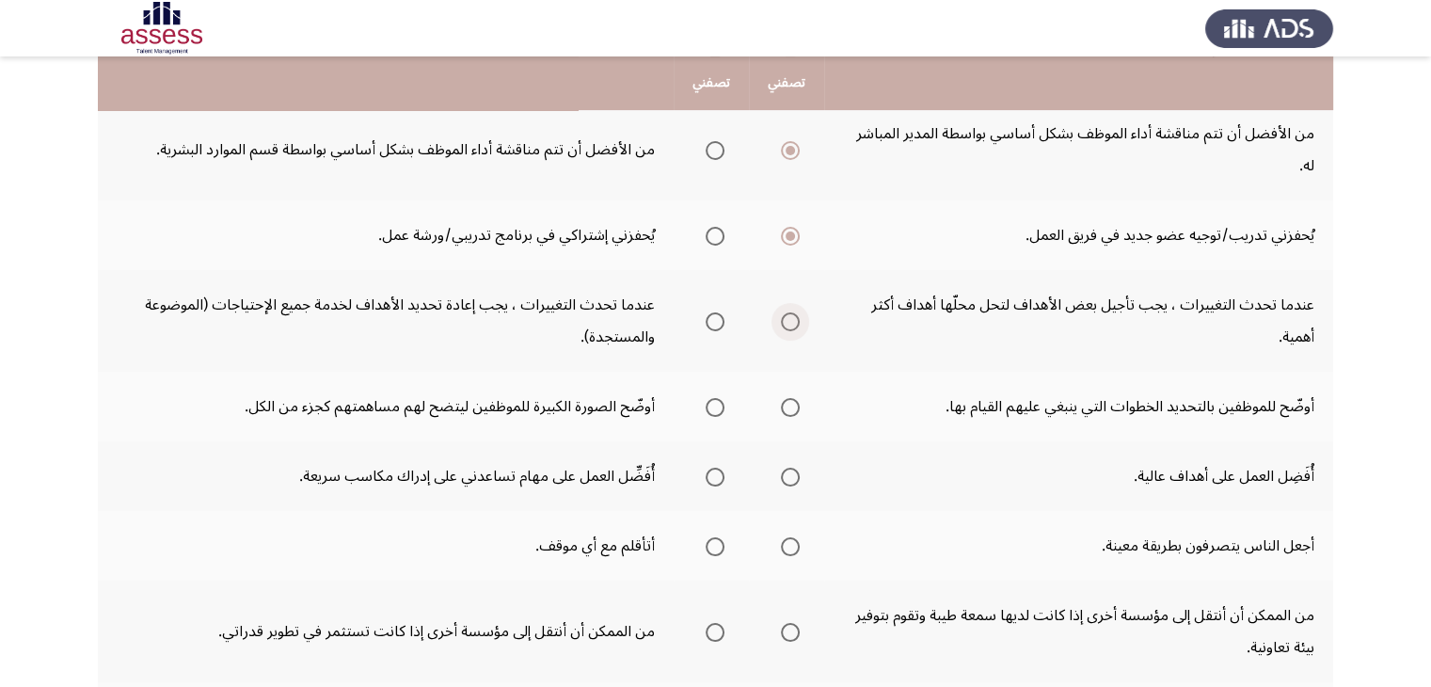
click at [783, 312] on span "Select an option" at bounding box center [790, 321] width 19 height 19
click at [783, 312] on input "Select an option" at bounding box center [790, 321] width 19 height 19
click at [713, 312] on span "Select an option" at bounding box center [714, 321] width 19 height 19
click at [713, 312] on input "Select an option" at bounding box center [714, 321] width 19 height 19
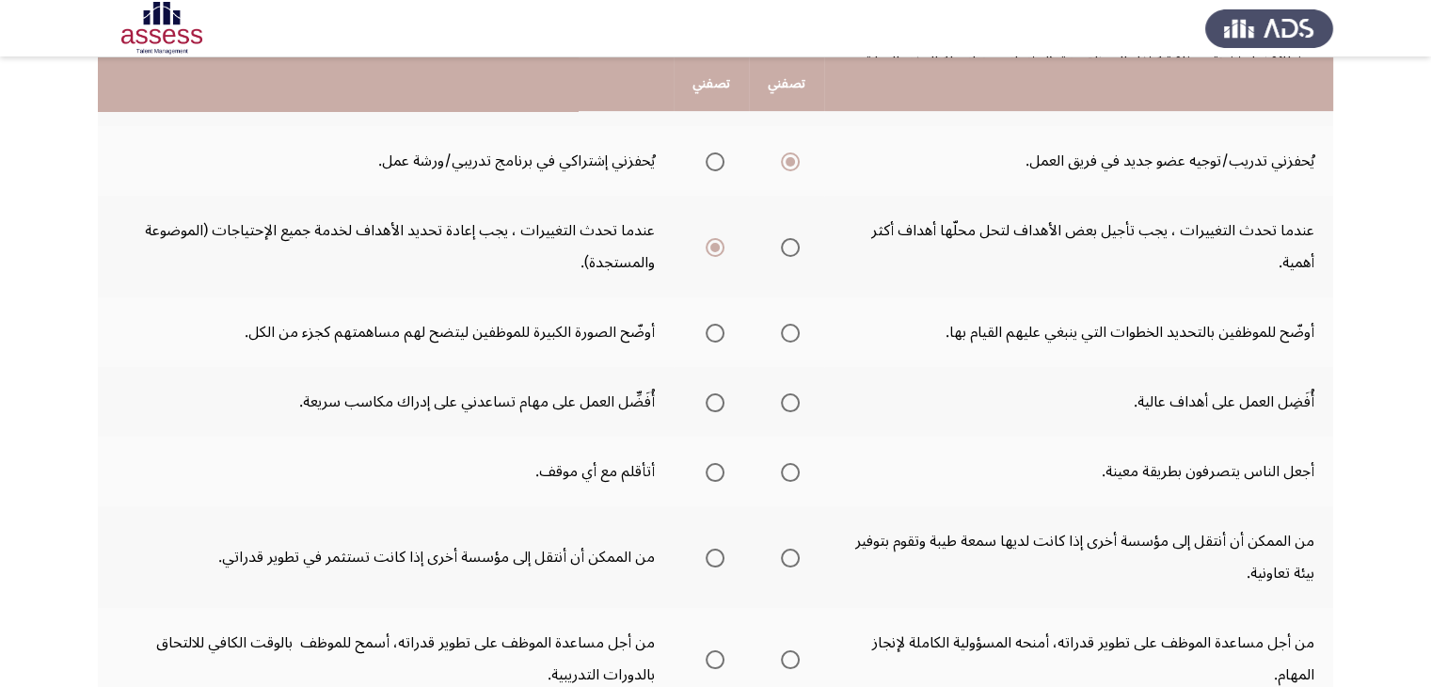
scroll to position [564, 0]
drag, startPoint x: 799, startPoint y: 300, endPoint x: 776, endPoint y: 295, distance: 23.1
click at [776, 296] on th at bounding box center [786, 331] width 75 height 70
click at [776, 323] on label "Select an option" at bounding box center [786, 332] width 26 height 19
click at [781, 323] on input "Select an option" at bounding box center [790, 332] width 19 height 19
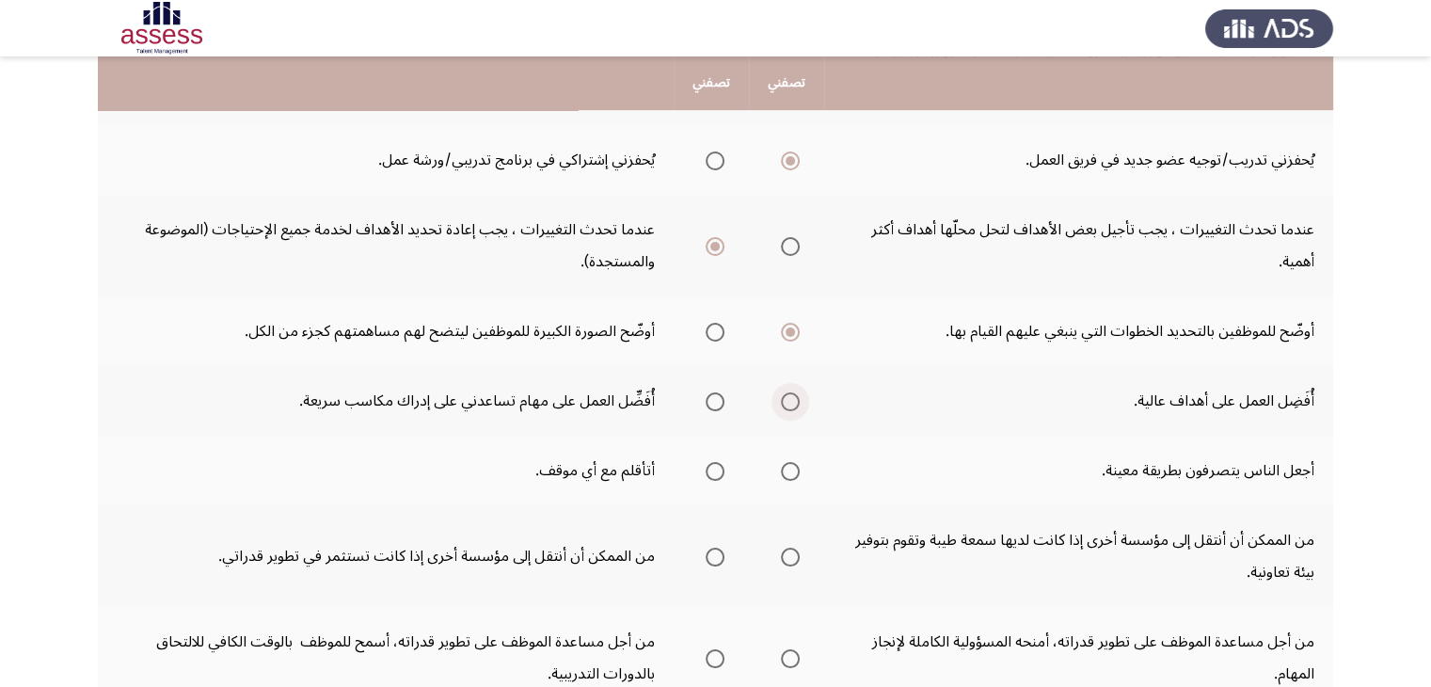
click at [784, 392] on span "Select an option" at bounding box center [790, 401] width 19 height 19
click at [784, 392] on input "Select an option" at bounding box center [790, 401] width 19 height 19
click at [710, 462] on span "Select an option" at bounding box center [714, 471] width 19 height 19
click at [710, 462] on input "Select an option" at bounding box center [714, 471] width 19 height 19
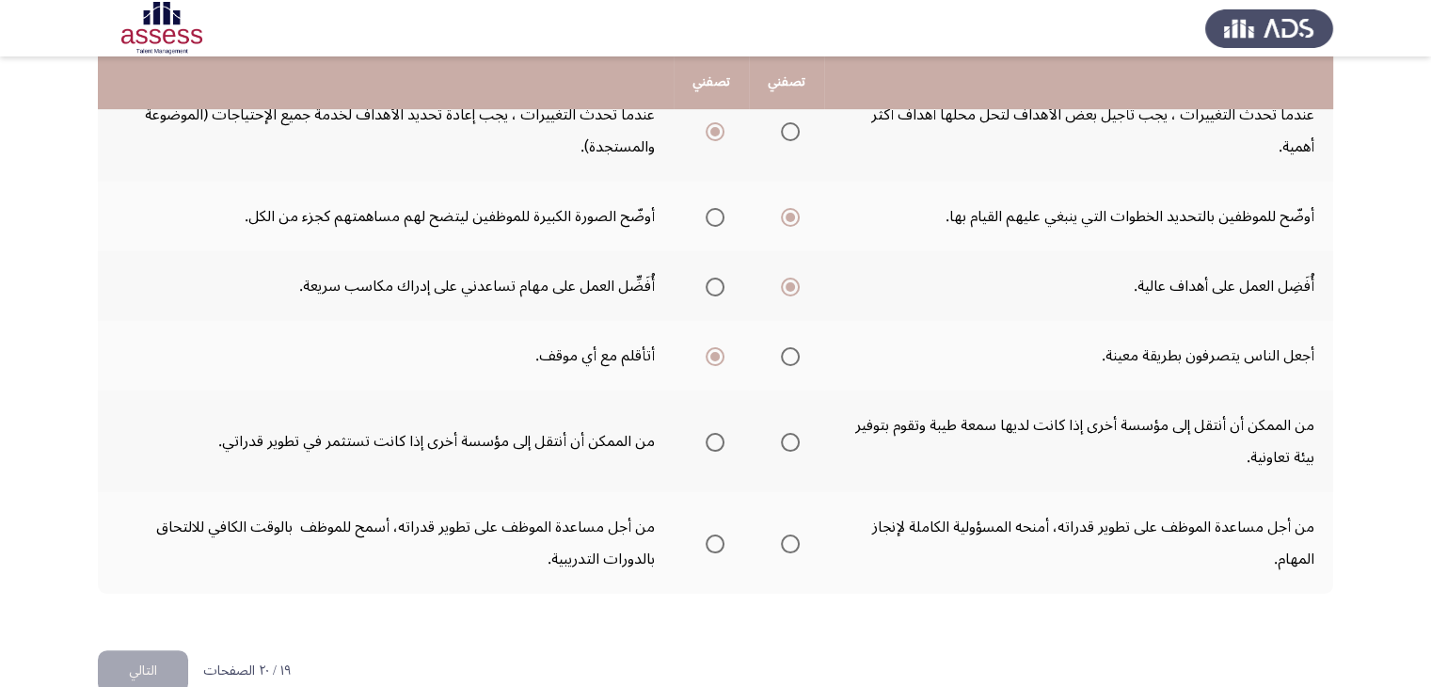
scroll to position [680, 0]
click at [705, 432] on span "Select an option" at bounding box center [714, 441] width 19 height 19
click at [705, 432] on input "Select an option" at bounding box center [714, 441] width 19 height 19
click at [715, 533] on span "Select an option" at bounding box center [714, 542] width 19 height 19
click at [715, 533] on input "Select an option" at bounding box center [714, 542] width 19 height 19
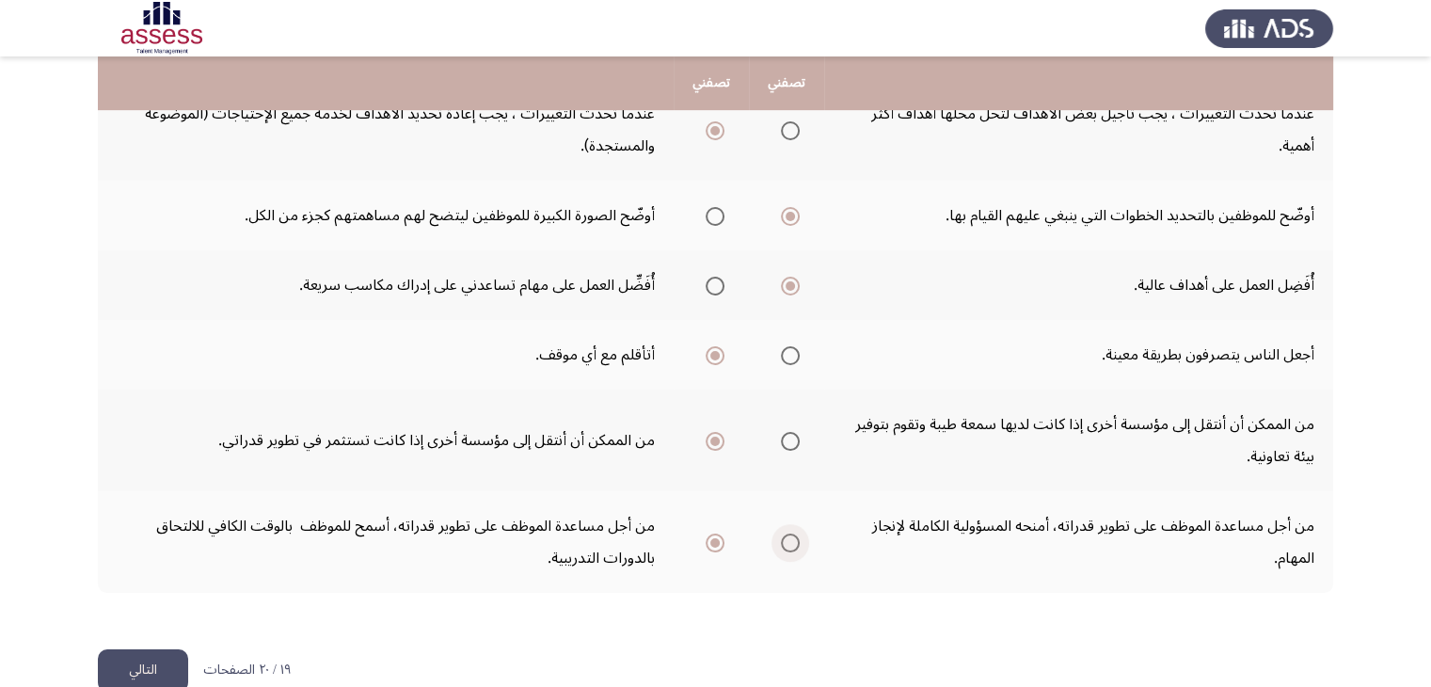
click at [789, 533] on span "Select an option" at bounding box center [790, 542] width 19 height 19
click at [789, 533] on input "Select an option" at bounding box center [790, 542] width 19 height 19
click at [145, 649] on button "التالي" at bounding box center [143, 670] width 90 height 42
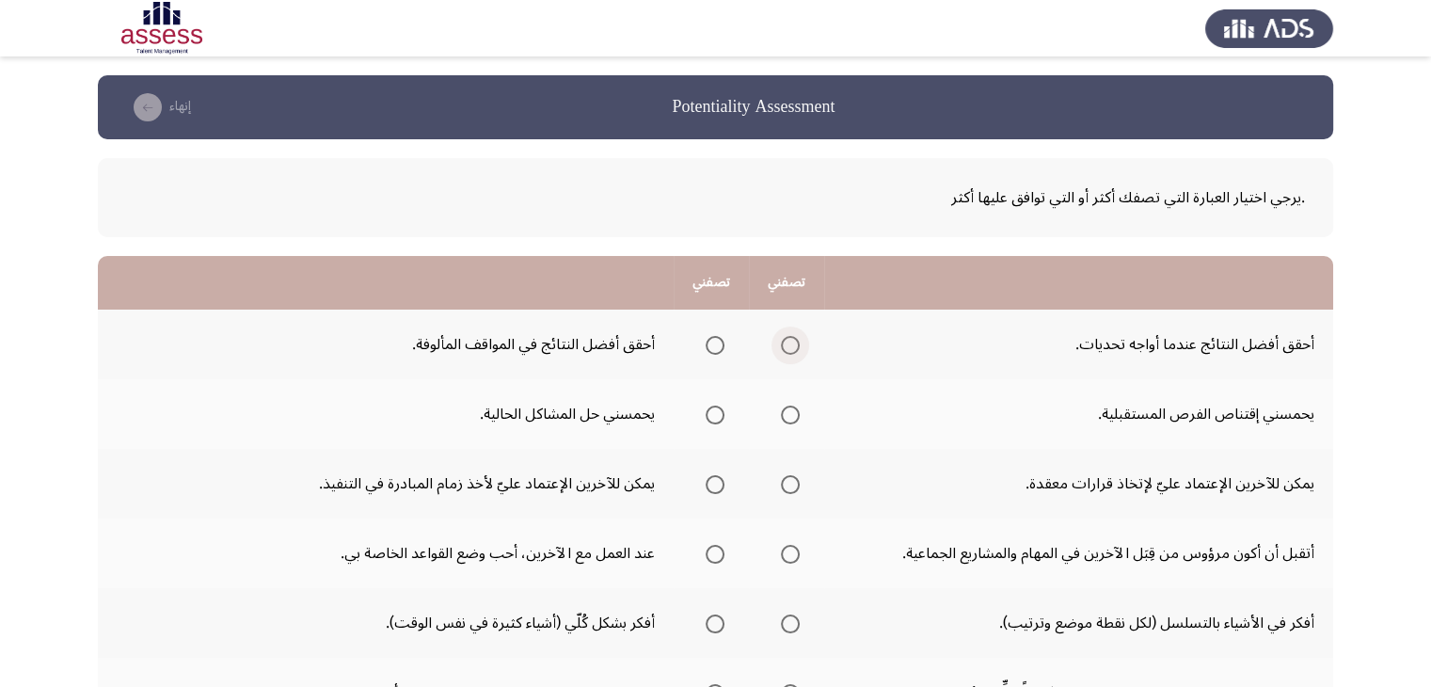
click at [790, 340] on span "Select an option" at bounding box center [790, 345] width 19 height 19
click at [790, 340] on input "Select an option" at bounding box center [790, 345] width 19 height 19
click at [719, 416] on span "Select an option" at bounding box center [714, 414] width 19 height 19
click at [719, 416] on input "Select an option" at bounding box center [714, 414] width 19 height 19
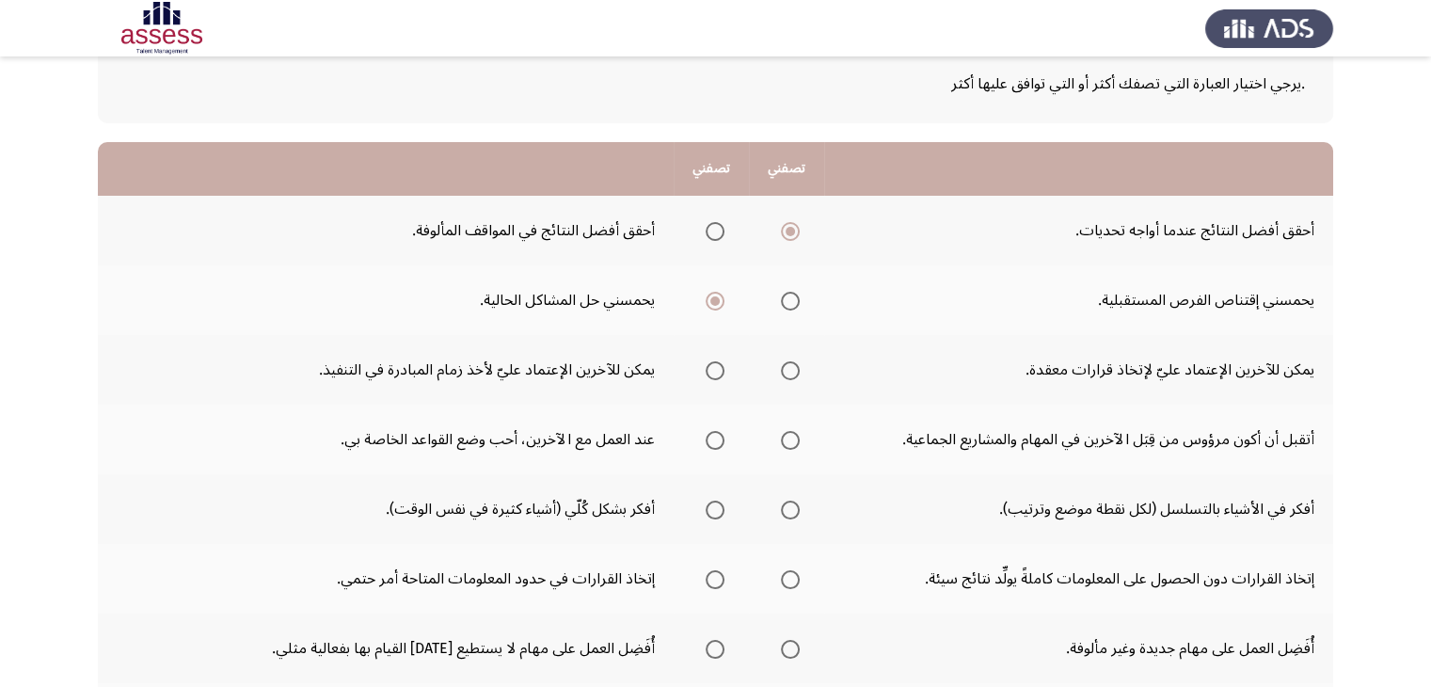
scroll to position [150, 0]
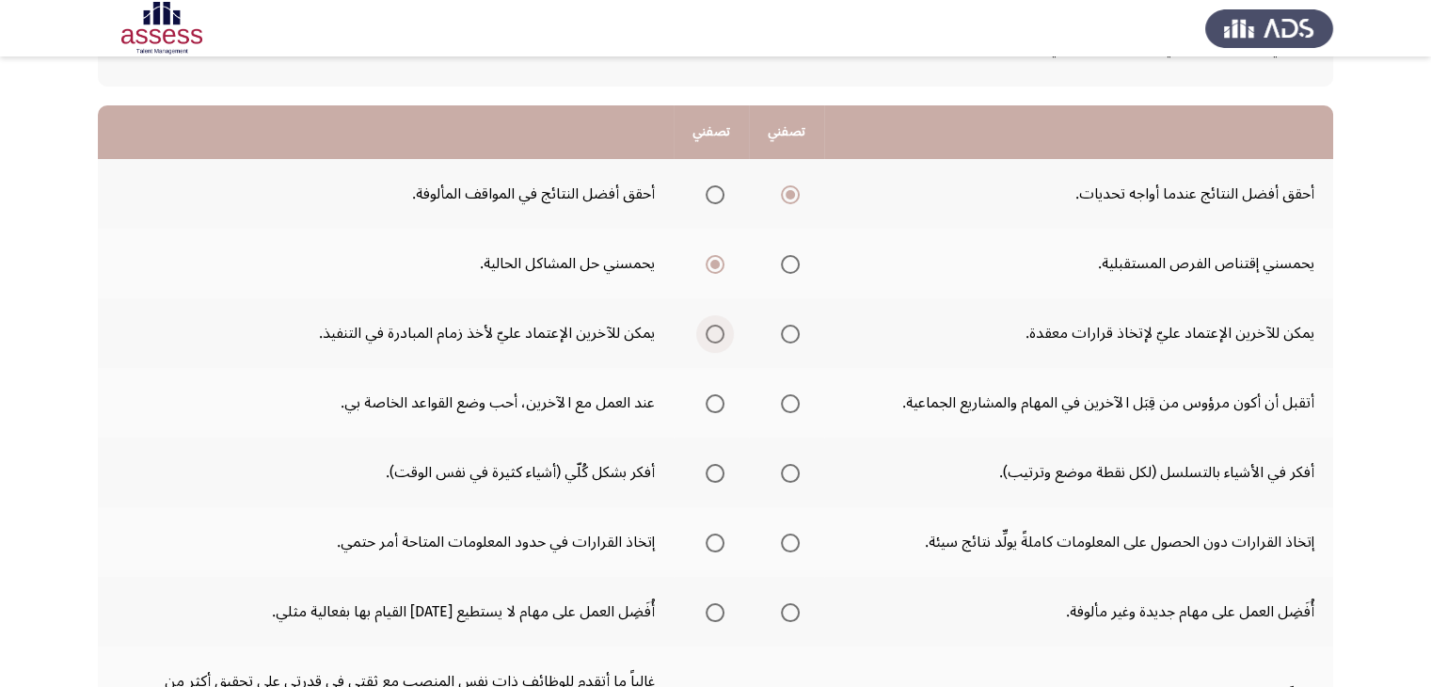
click at [714, 325] on span "Select an option" at bounding box center [714, 333] width 19 height 19
click at [714, 325] on input "Select an option" at bounding box center [714, 333] width 19 height 19
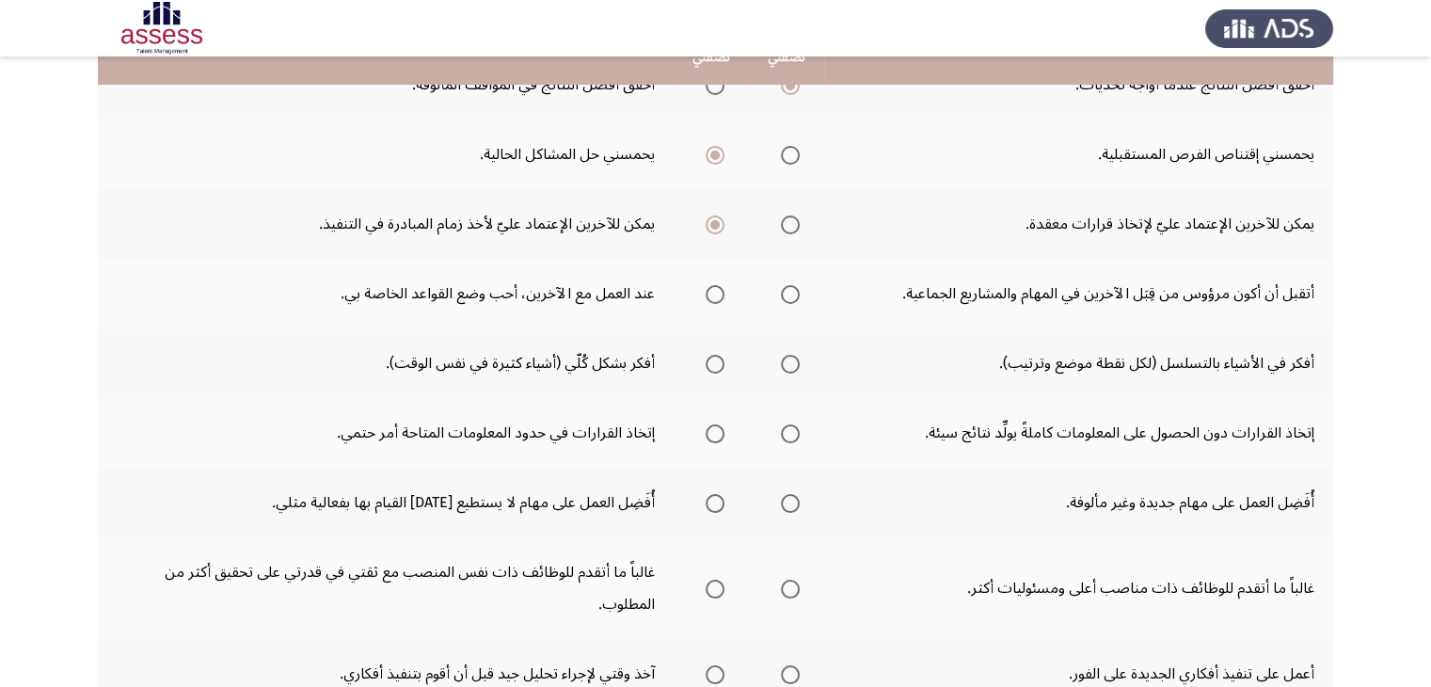
scroll to position [263, 0]
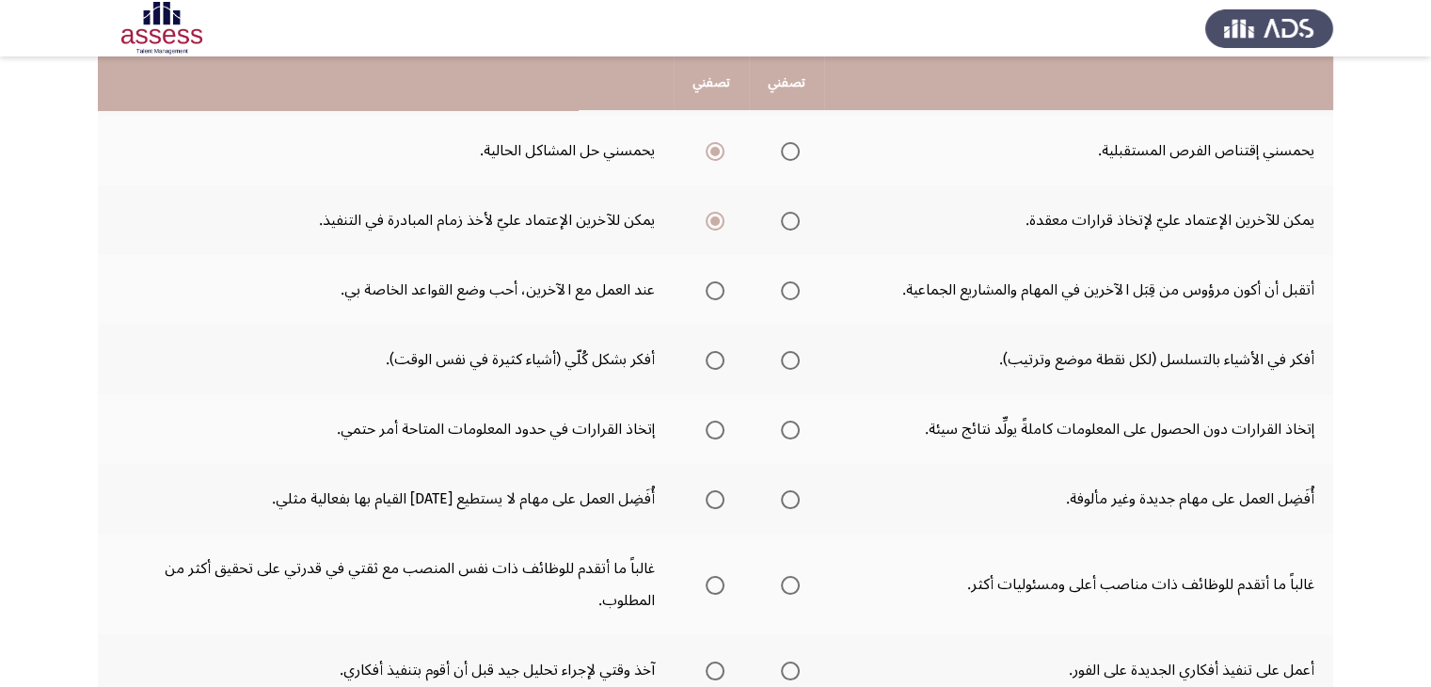
click at [790, 283] on span "Select an option" at bounding box center [790, 290] width 19 height 19
click at [790, 283] on input "Select an option" at bounding box center [790, 290] width 19 height 19
click at [786, 353] on span "Select an option" at bounding box center [790, 360] width 19 height 19
click at [786, 353] on input "Select an option" at bounding box center [790, 360] width 19 height 19
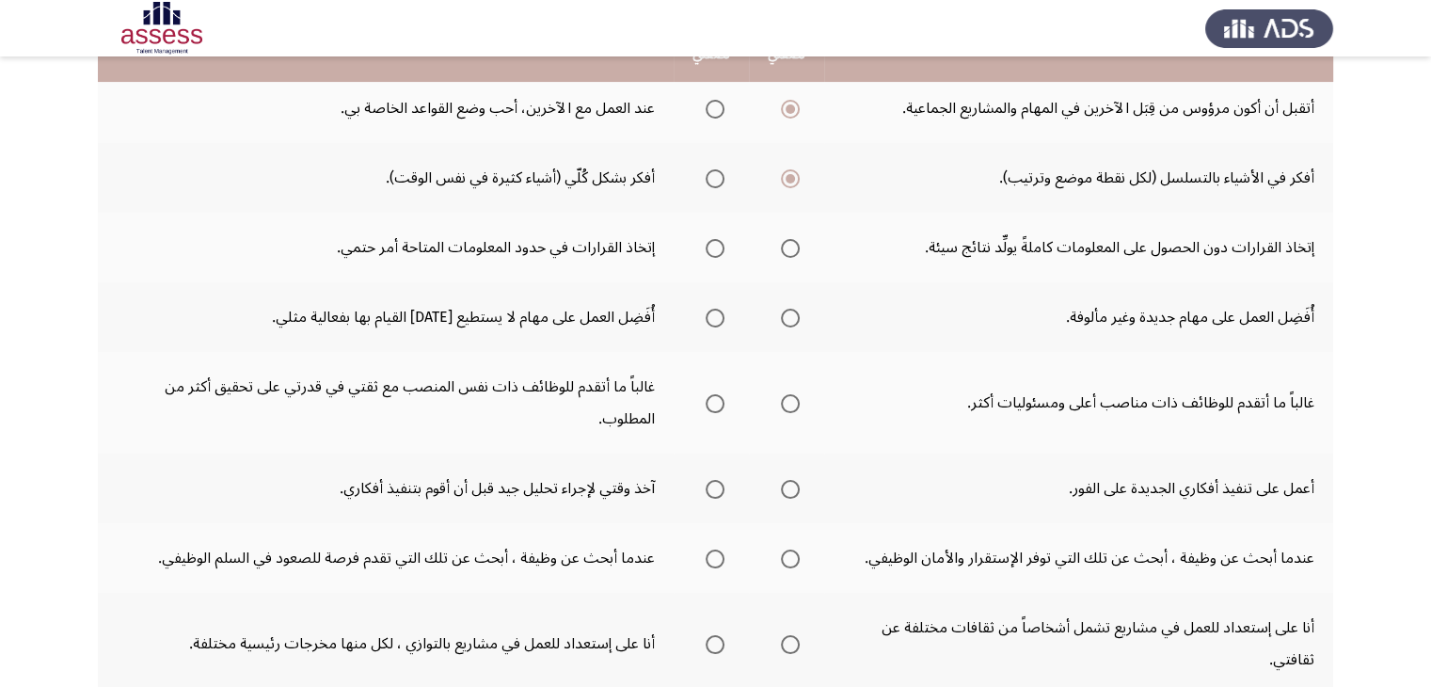
scroll to position [451, 0]
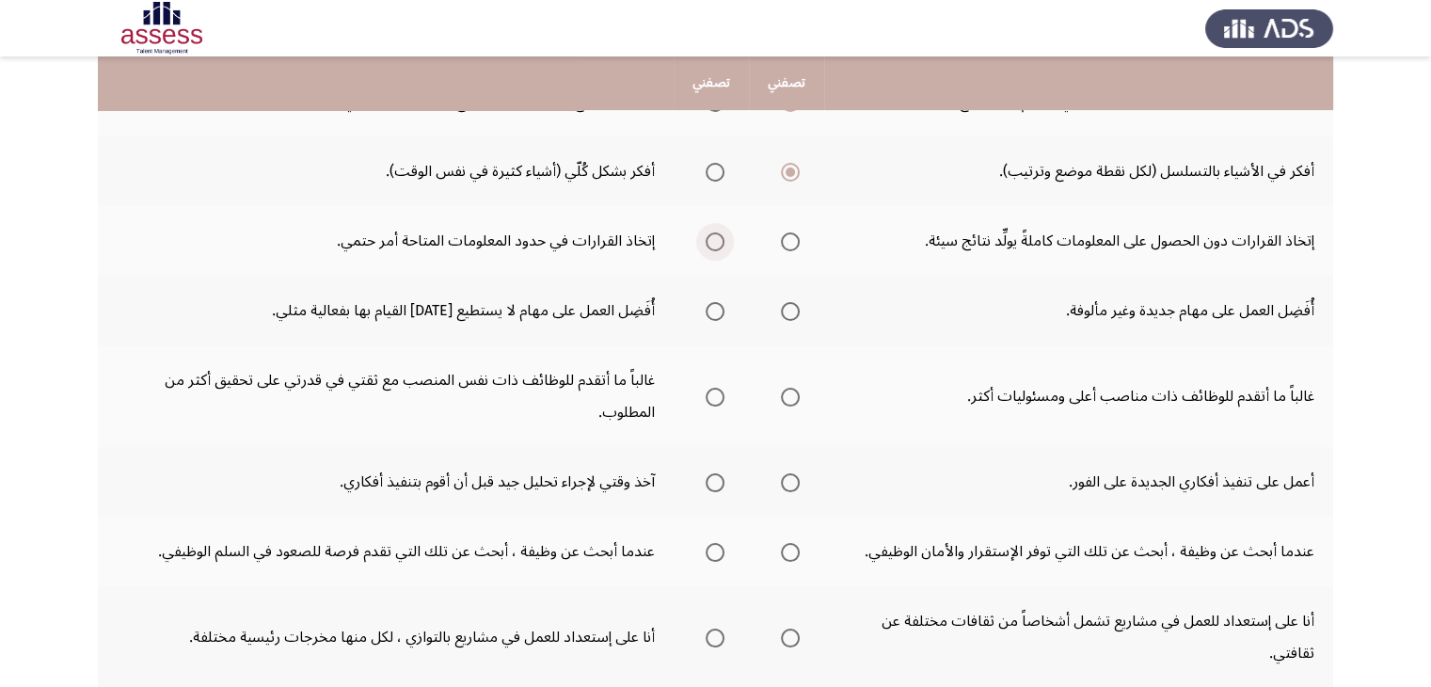
click at [719, 245] on span "Select an option" at bounding box center [714, 241] width 19 height 19
click at [719, 245] on input "Select an option" at bounding box center [714, 241] width 19 height 19
click at [711, 307] on span "Select an option" at bounding box center [714, 311] width 19 height 19
click at [711, 307] on input "Select an option" at bounding box center [714, 311] width 19 height 19
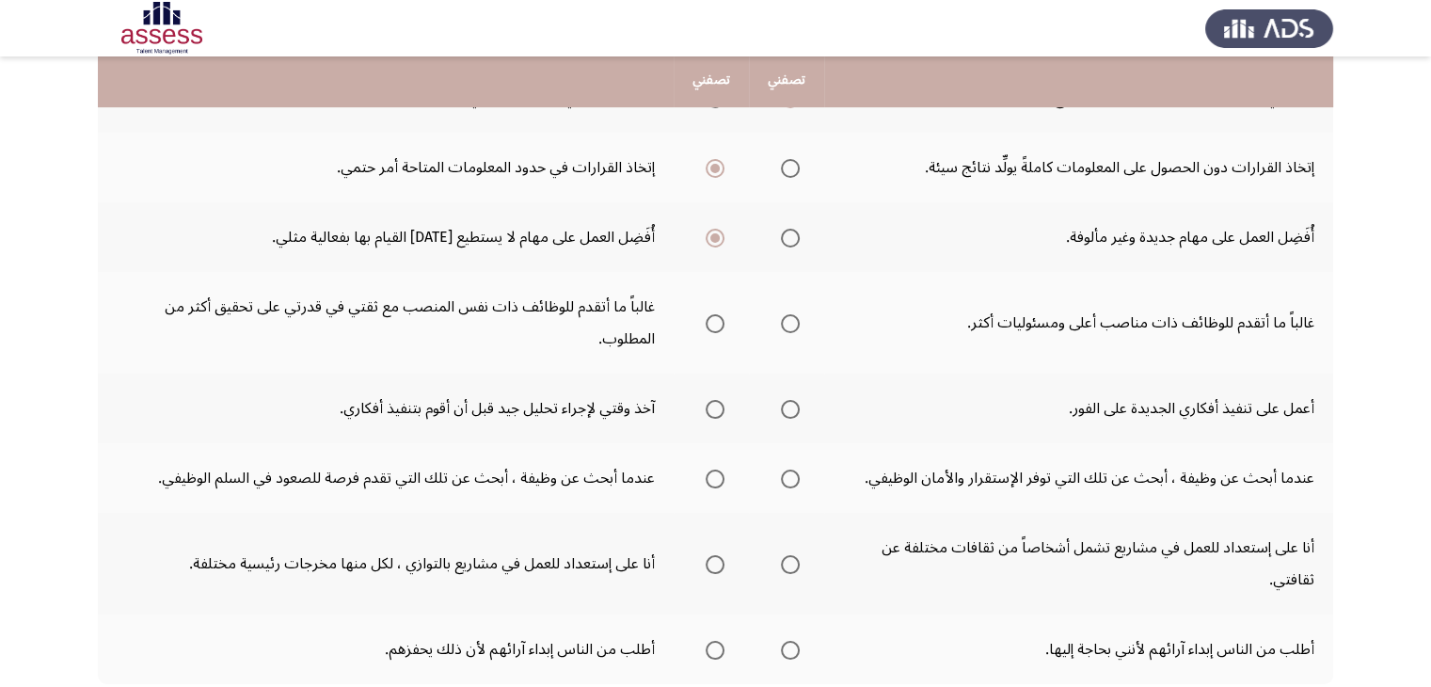
scroll to position [527, 0]
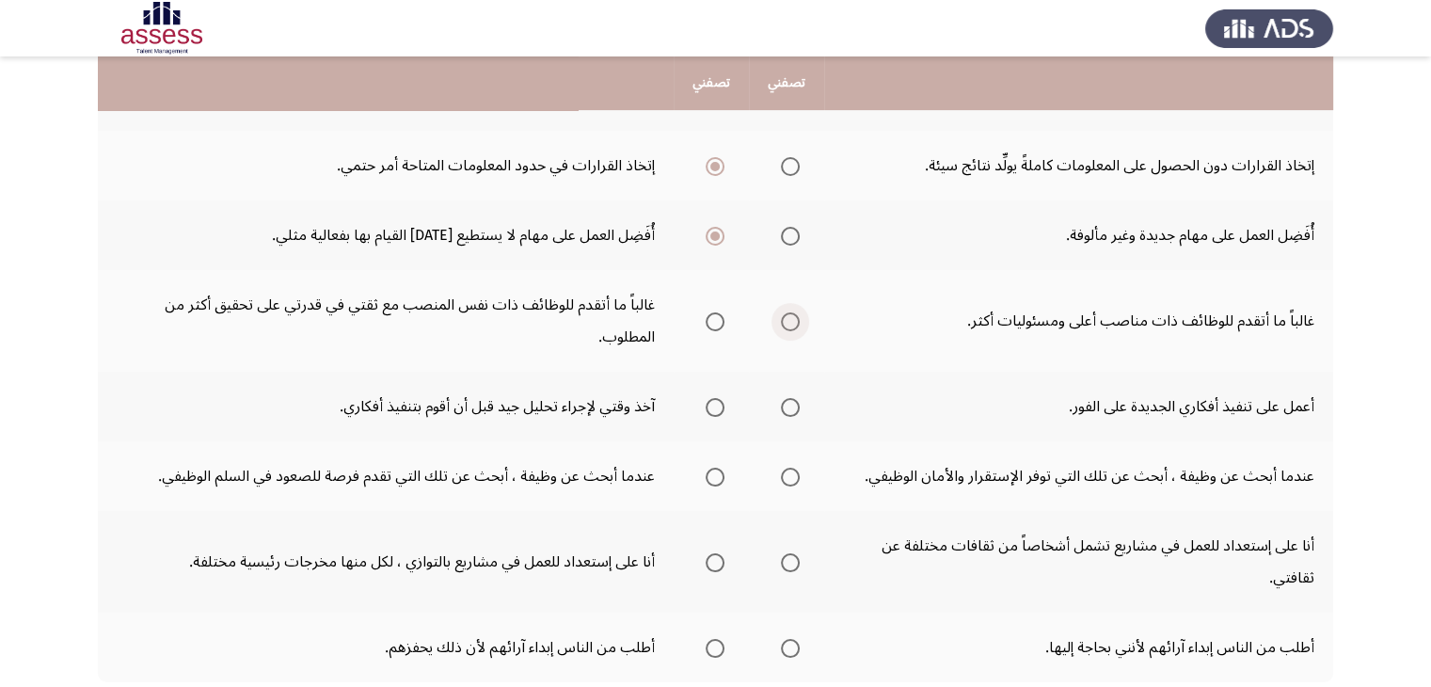
click at [788, 315] on span "Select an option" at bounding box center [790, 321] width 19 height 19
click at [788, 315] on input "Select an option" at bounding box center [790, 321] width 19 height 19
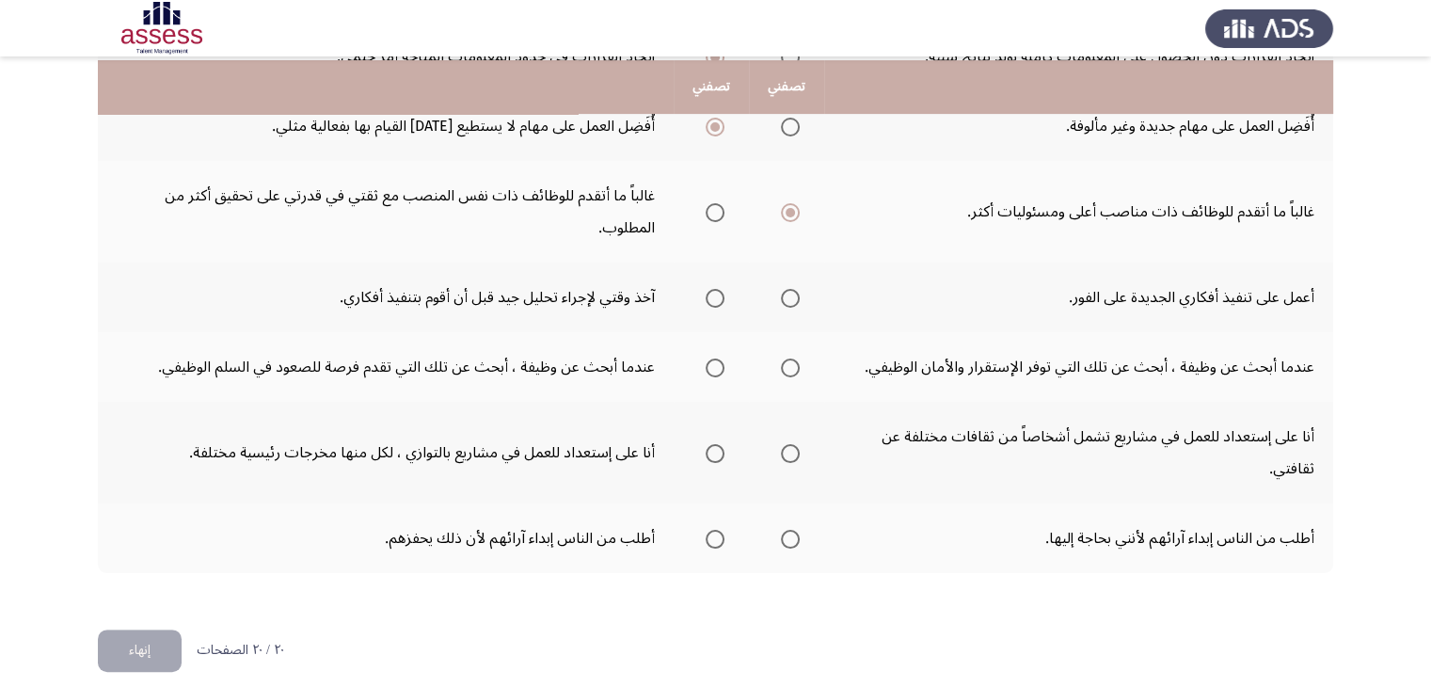
scroll to position [640, 0]
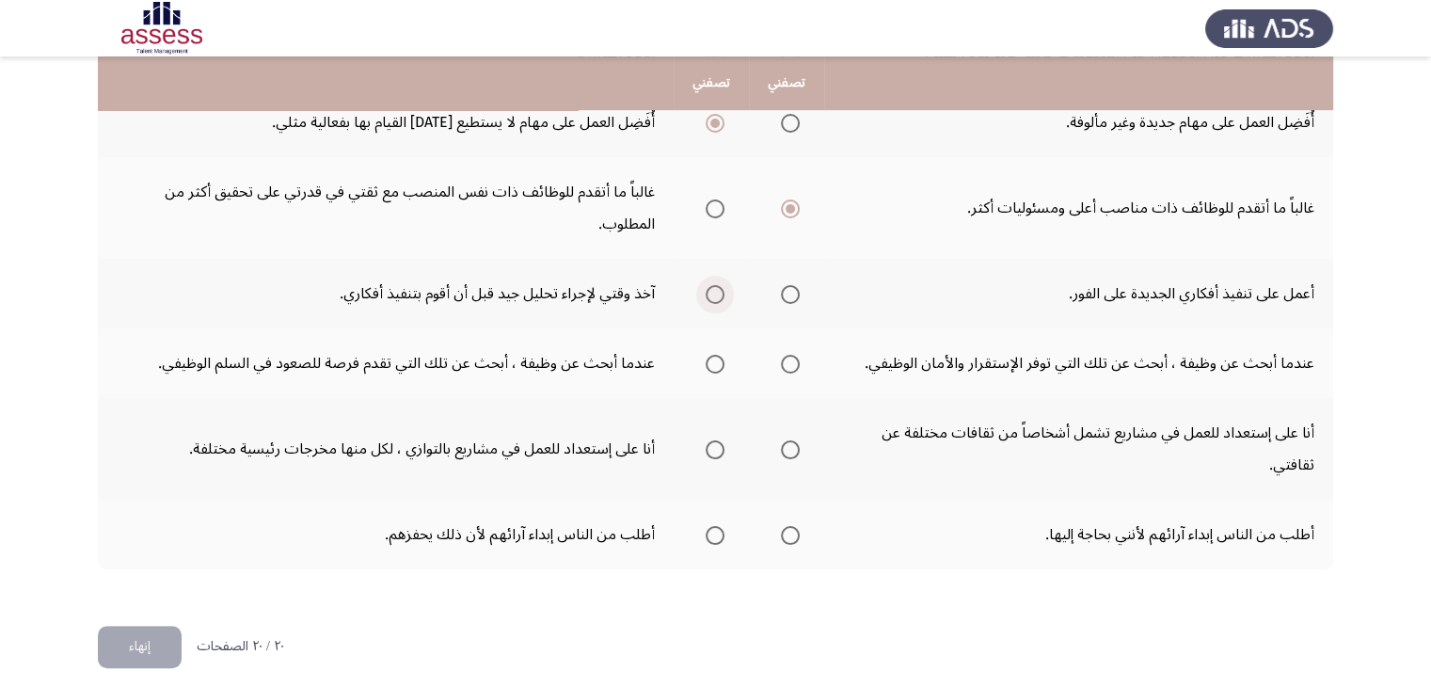
click at [716, 292] on span "Select an option" at bounding box center [714, 294] width 19 height 19
click at [716, 292] on input "Select an option" at bounding box center [714, 294] width 19 height 19
click at [794, 365] on span "Select an option" at bounding box center [790, 364] width 19 height 19
click at [794, 365] on input "Select an option" at bounding box center [790, 364] width 19 height 19
click at [790, 440] on span "Select an option" at bounding box center [790, 449] width 19 height 19
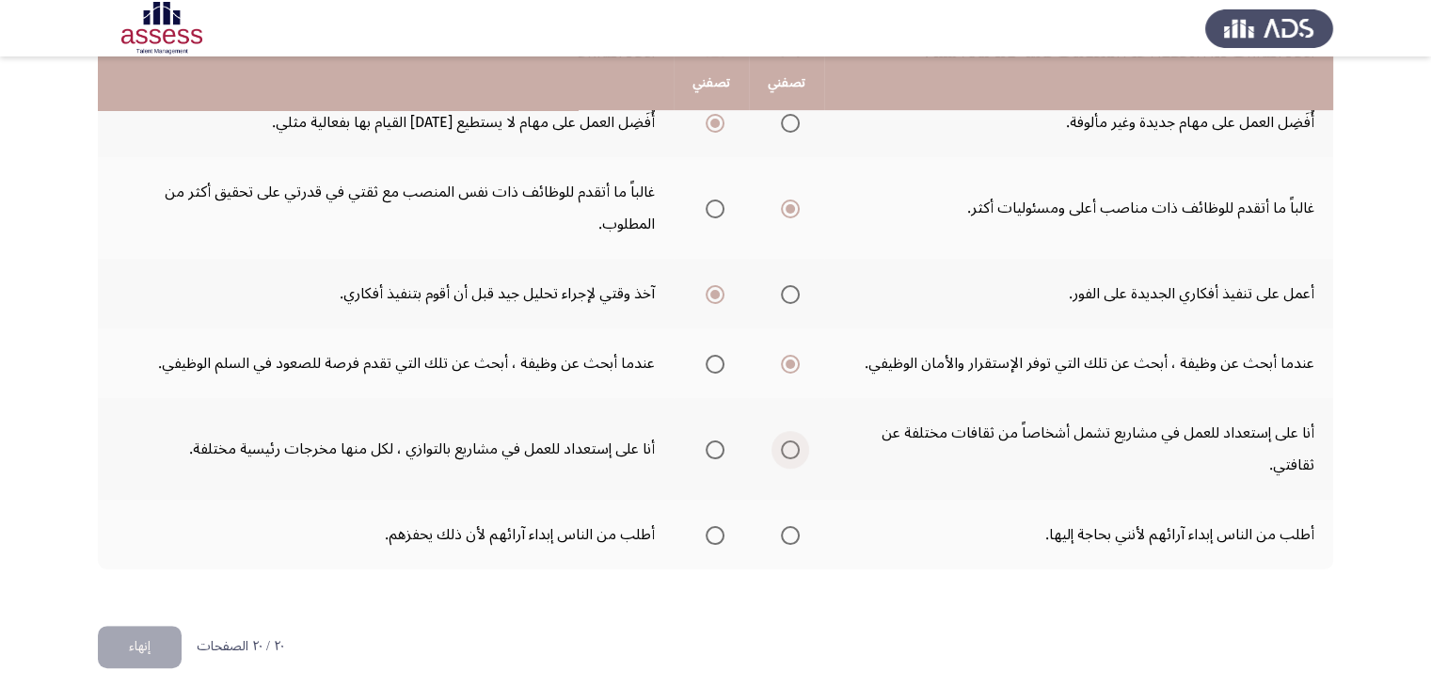
click at [790, 440] on input "Select an option" at bounding box center [790, 449] width 19 height 19
click at [718, 528] on span "Select an option" at bounding box center [714, 535] width 19 height 19
click at [718, 528] on input "Select an option" at bounding box center [714, 535] width 19 height 19
click at [710, 360] on span "Select an option" at bounding box center [714, 364] width 19 height 19
click at [710, 360] on input "Select an option" at bounding box center [714, 364] width 19 height 19
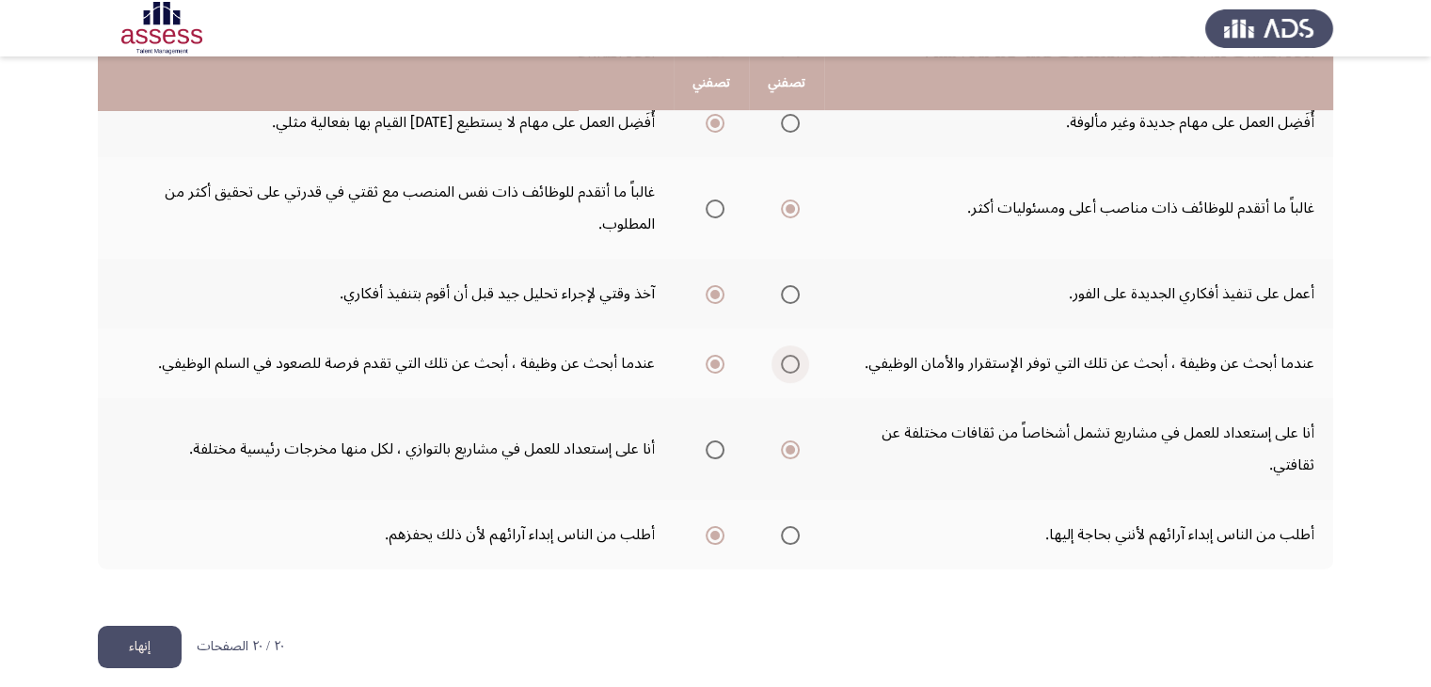
click at [785, 358] on span "Select an option" at bounding box center [790, 364] width 19 height 19
click at [785, 358] on input "Select an option" at bounding box center [790, 364] width 19 height 19
click at [154, 632] on button "إنهاء" at bounding box center [140, 646] width 84 height 42
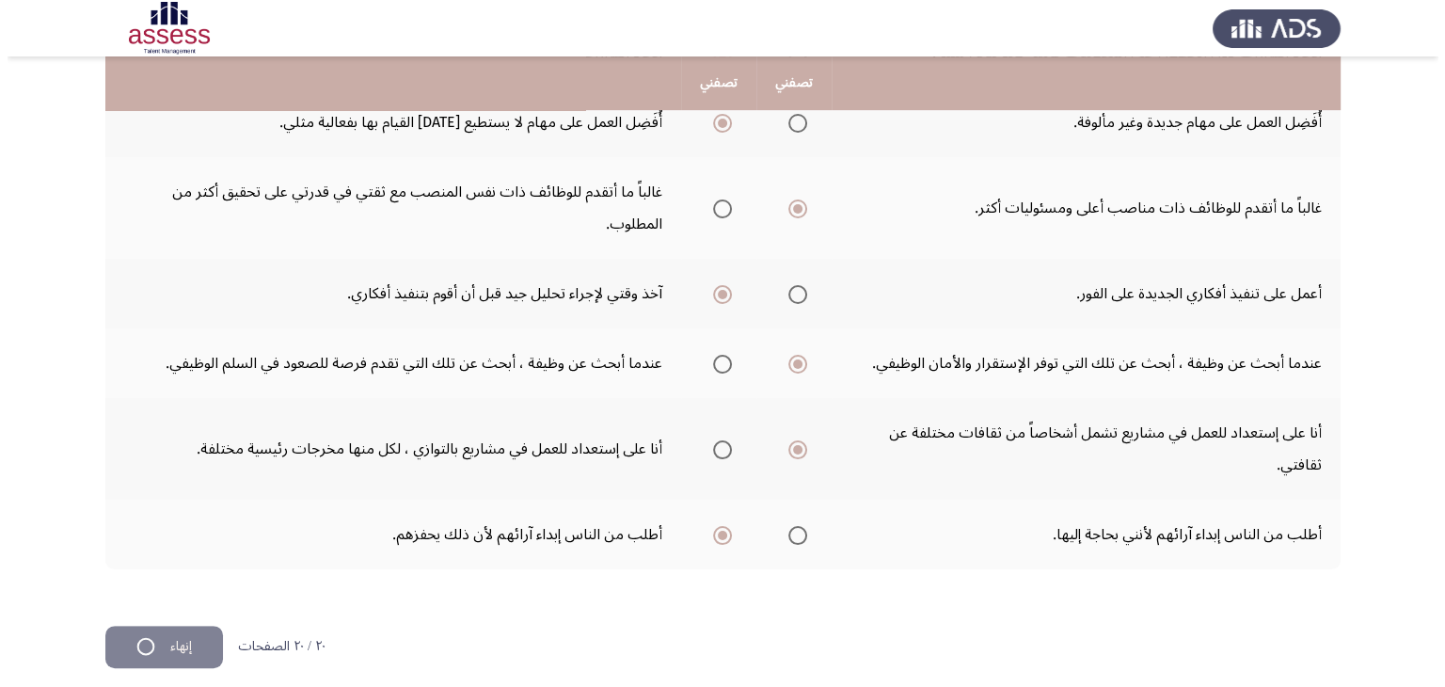
scroll to position [0, 0]
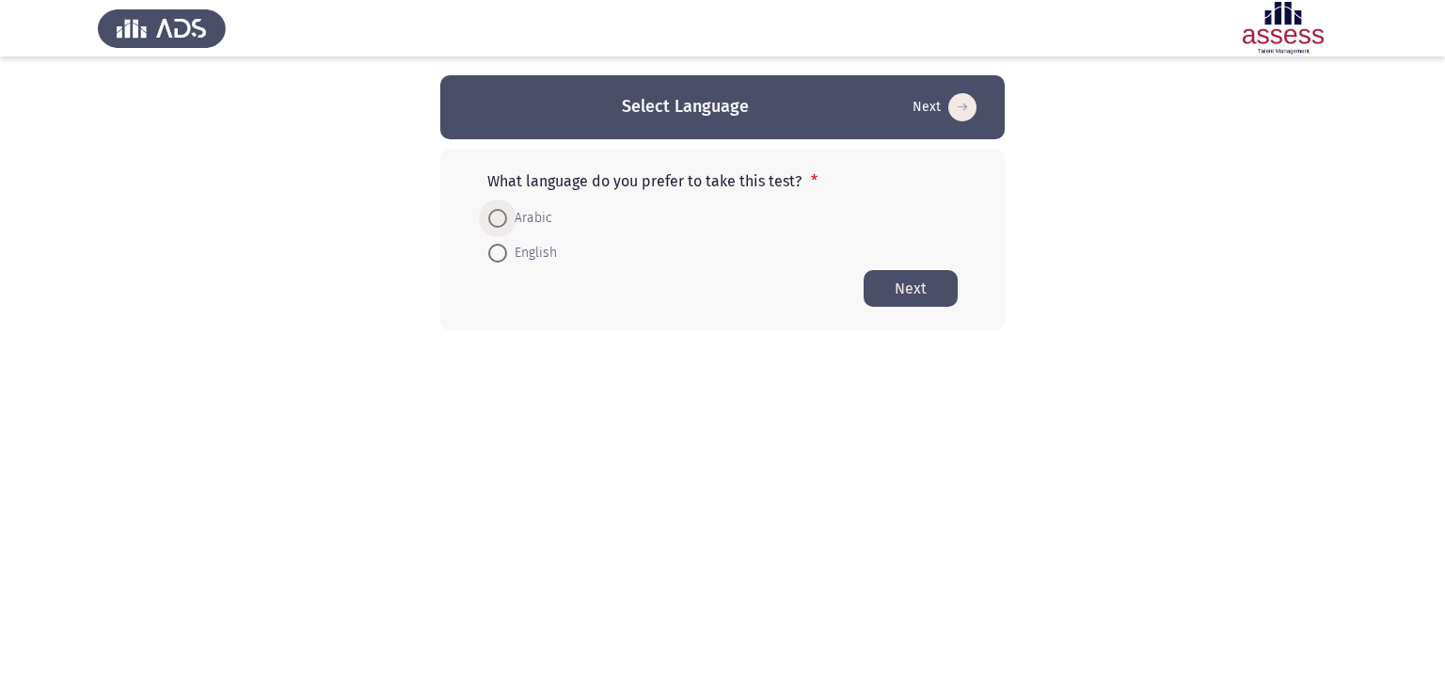
click at [504, 211] on span at bounding box center [497, 218] width 19 height 19
click at [504, 211] on input "Arabic" at bounding box center [497, 218] width 19 height 19
radio input "true"
click at [907, 287] on button "Next" at bounding box center [910, 287] width 94 height 37
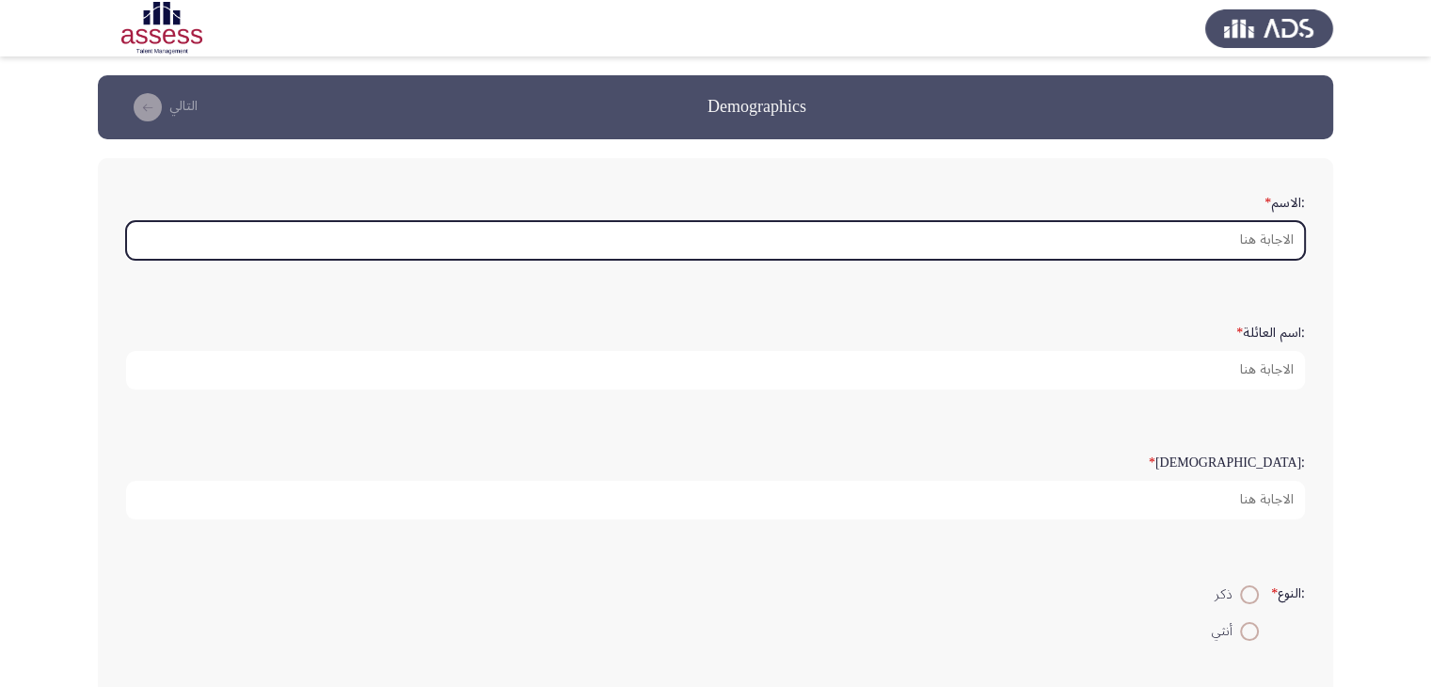
click at [1060, 235] on input ":الاسم *" at bounding box center [715, 240] width 1178 height 39
type input "u"
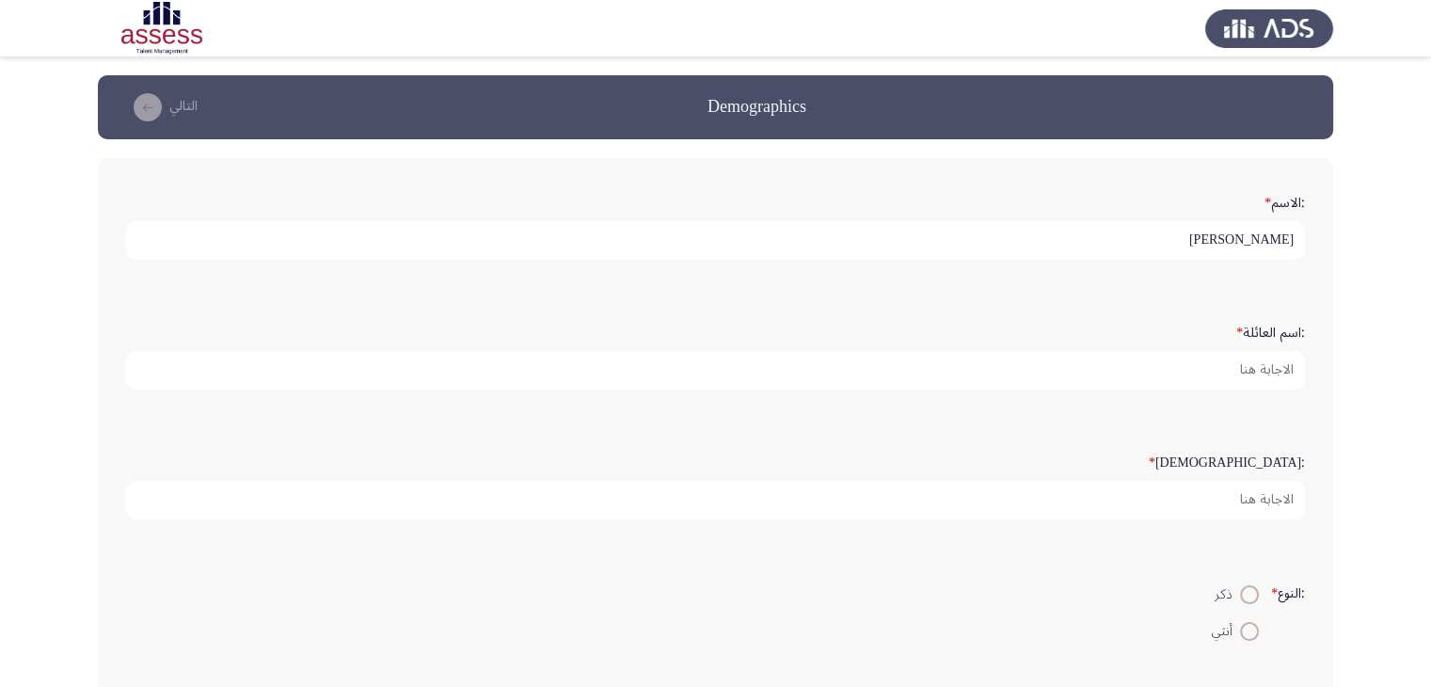
type input "[PERSON_NAME]"
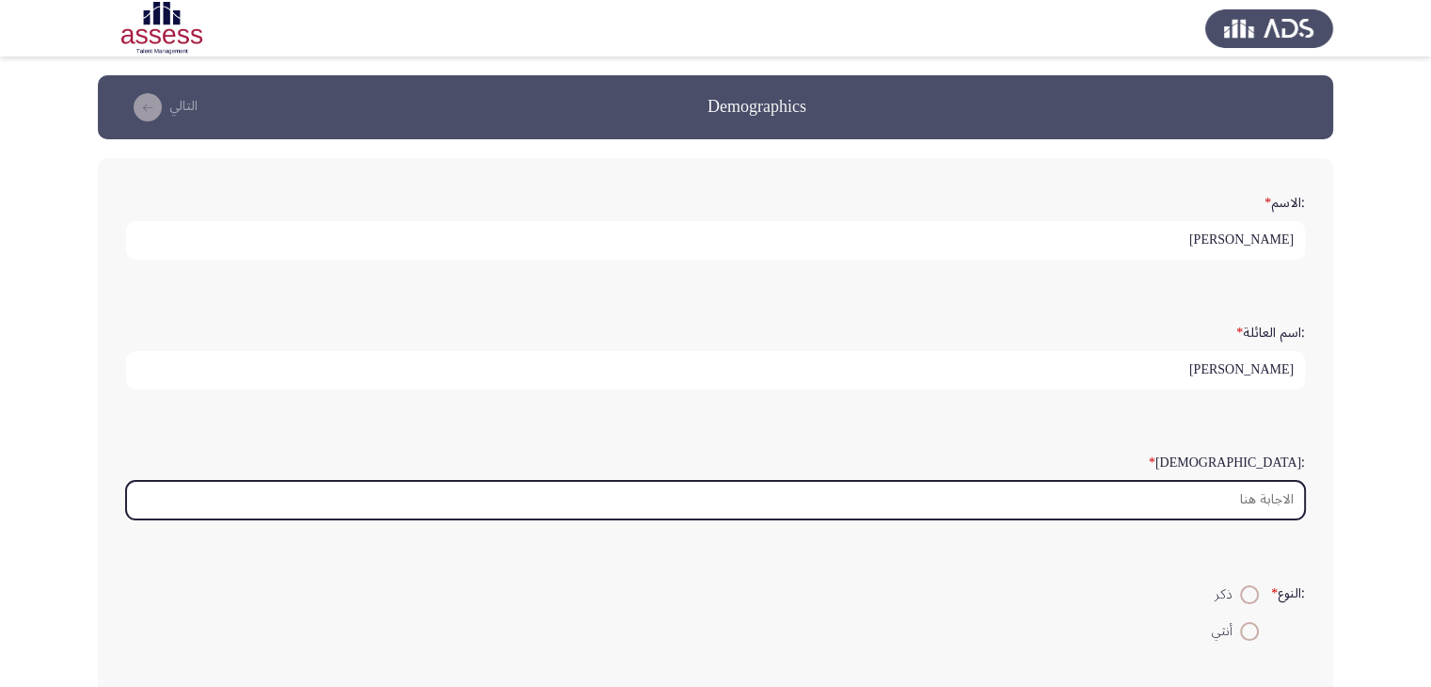
click at [1162, 507] on input ":السن *" at bounding box center [715, 500] width 1178 height 39
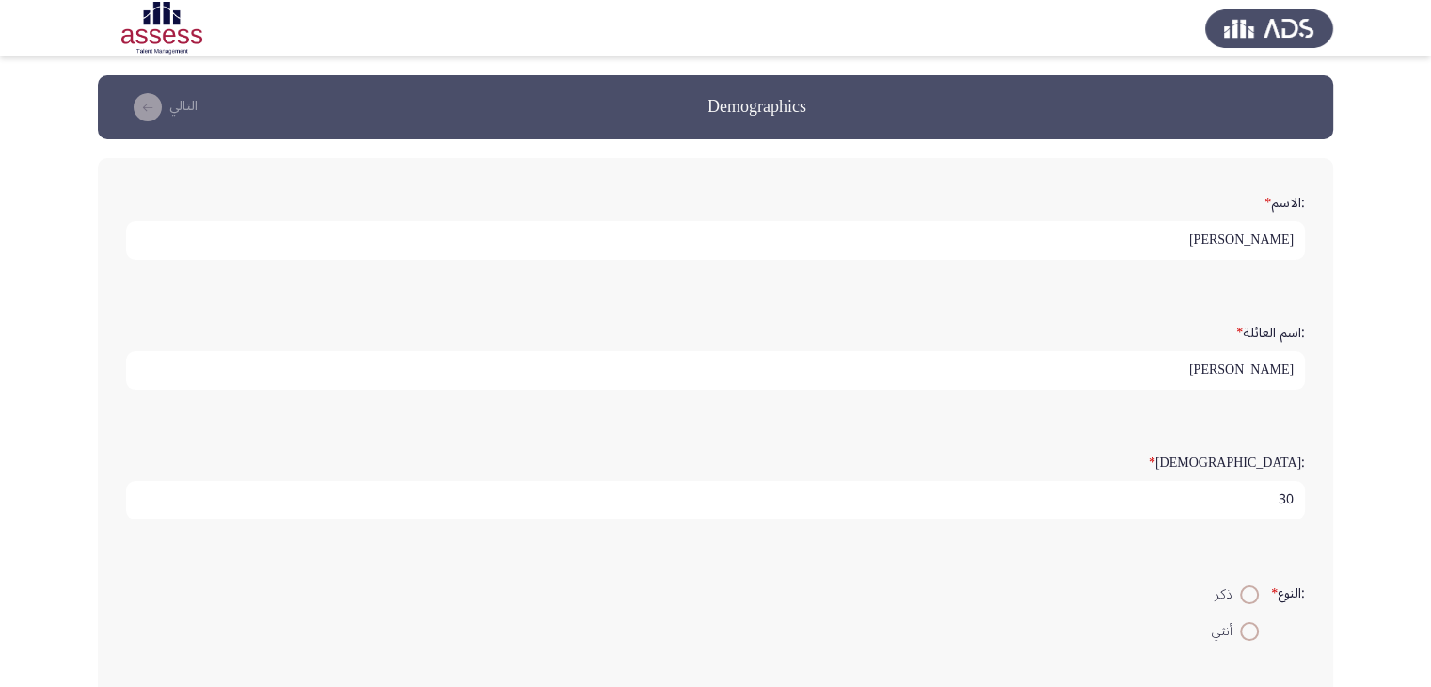
type input "3"
type input "28"
click at [1244, 596] on span at bounding box center [1249, 594] width 19 height 19
click at [1244, 596] on input "ذكر" at bounding box center [1249, 594] width 19 height 19
radio input "true"
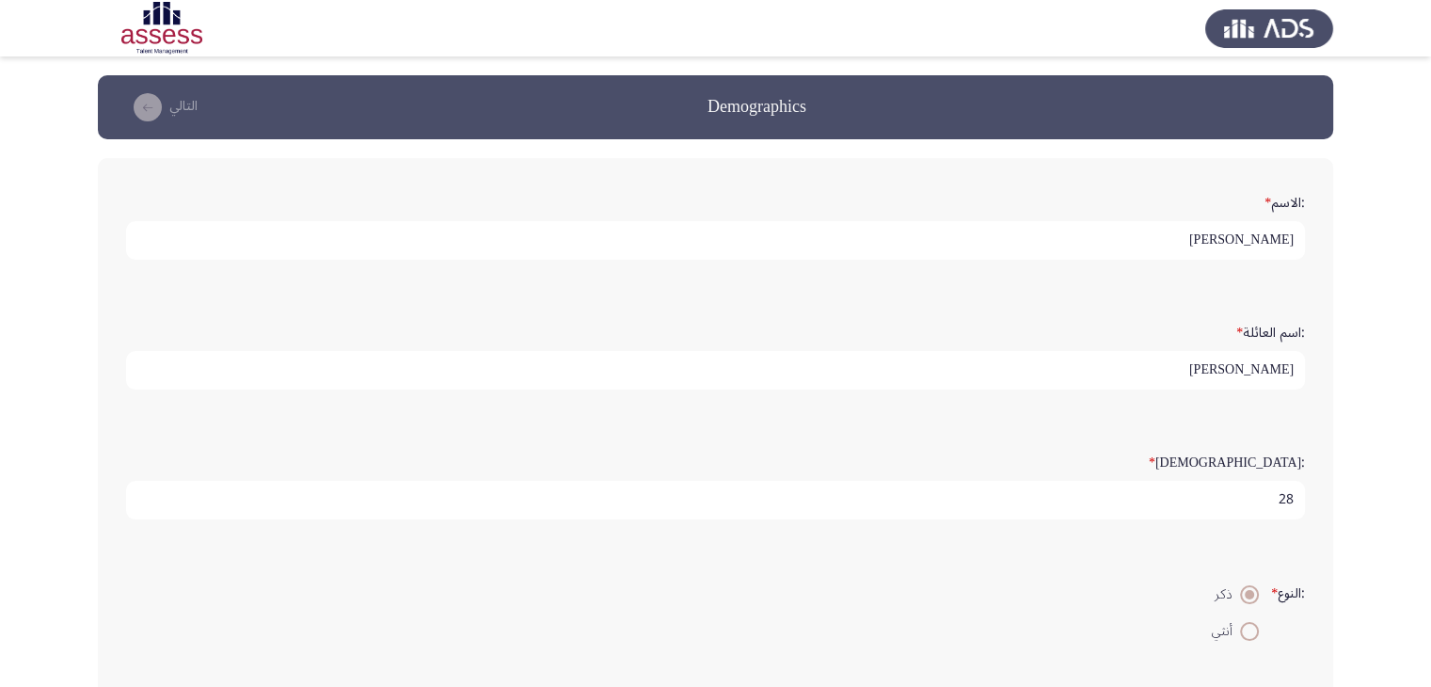
scroll to position [431, 0]
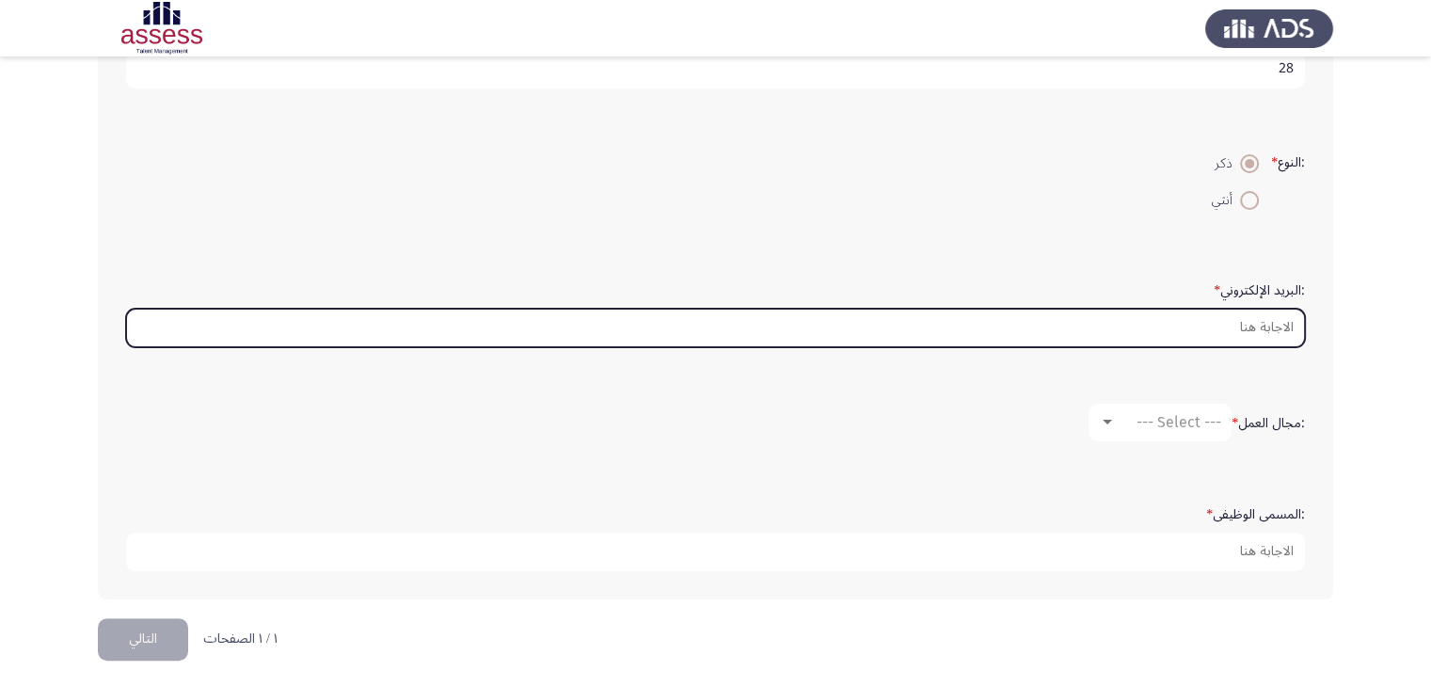
click at [1157, 321] on input ":البريد الإلكتروني *" at bounding box center [715, 327] width 1178 height 39
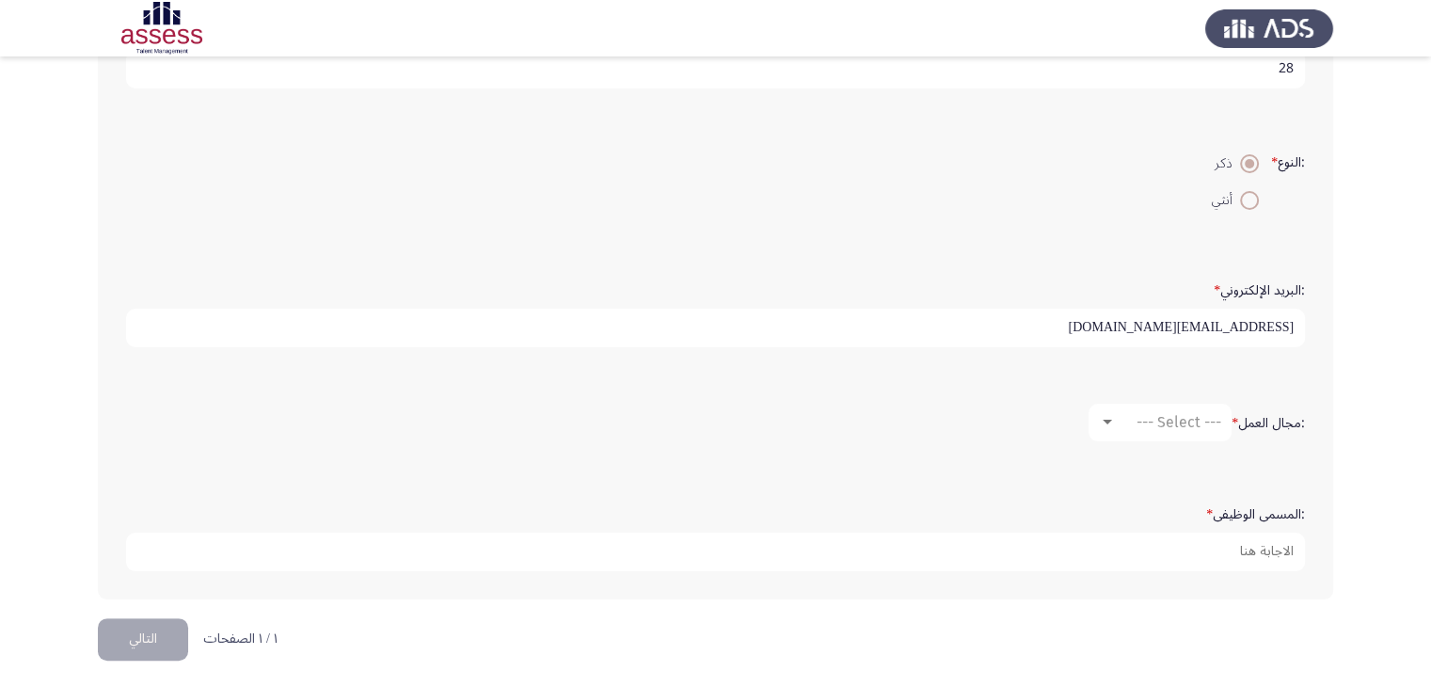
type input "[EMAIL_ADDRESS][DOMAIN_NAME]"
click at [1185, 415] on span "--- Select ---" at bounding box center [1178, 422] width 85 height 18
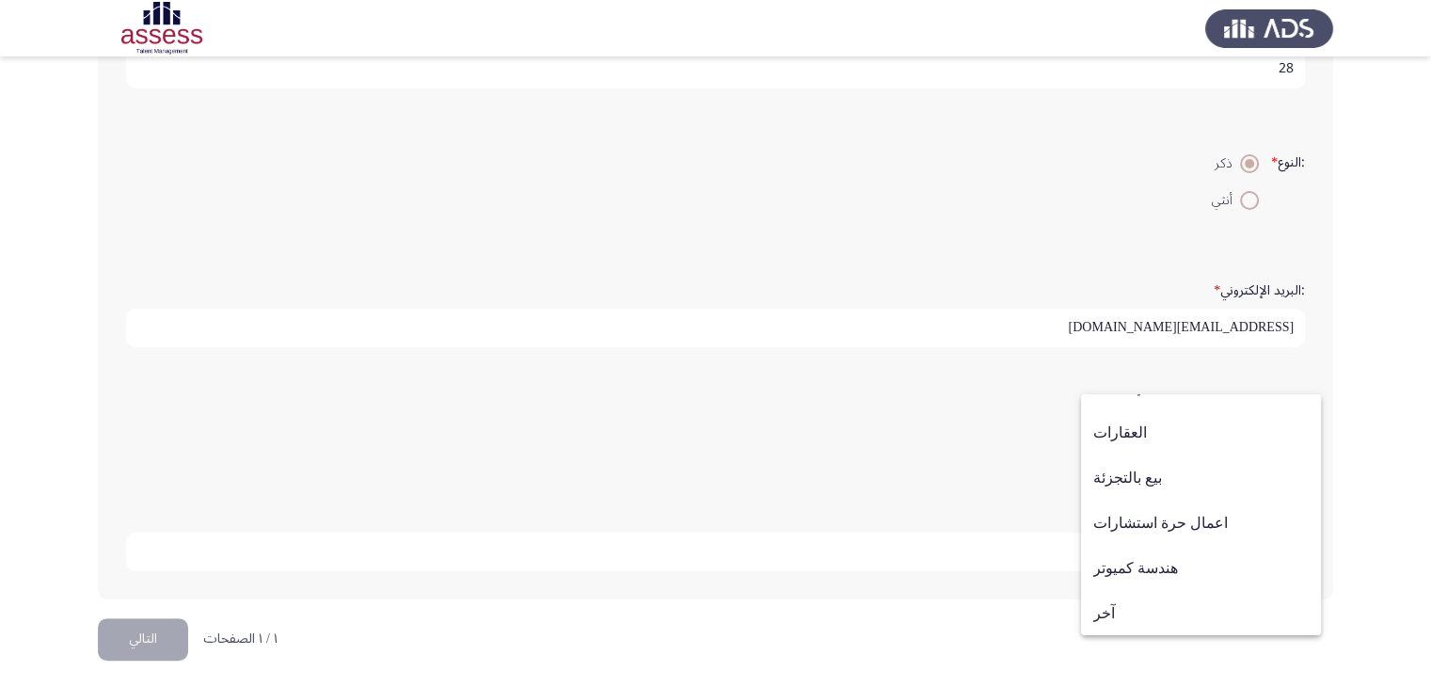
scroll to position [617, 0]
click at [1196, 611] on span "آخر" at bounding box center [1200, 612] width 215 height 45
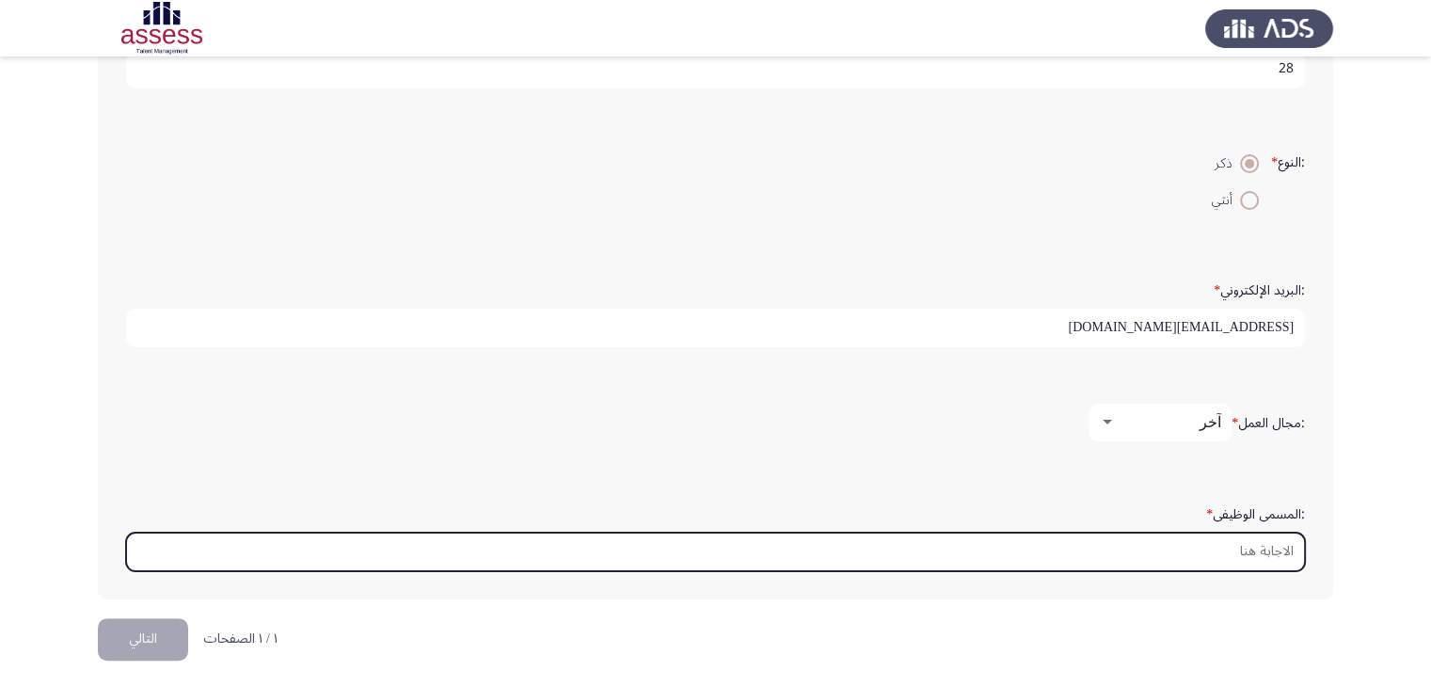
click at [1161, 532] on input ":المسمى الوظيفى *" at bounding box center [715, 551] width 1178 height 39
type input "k"
type input "ن"
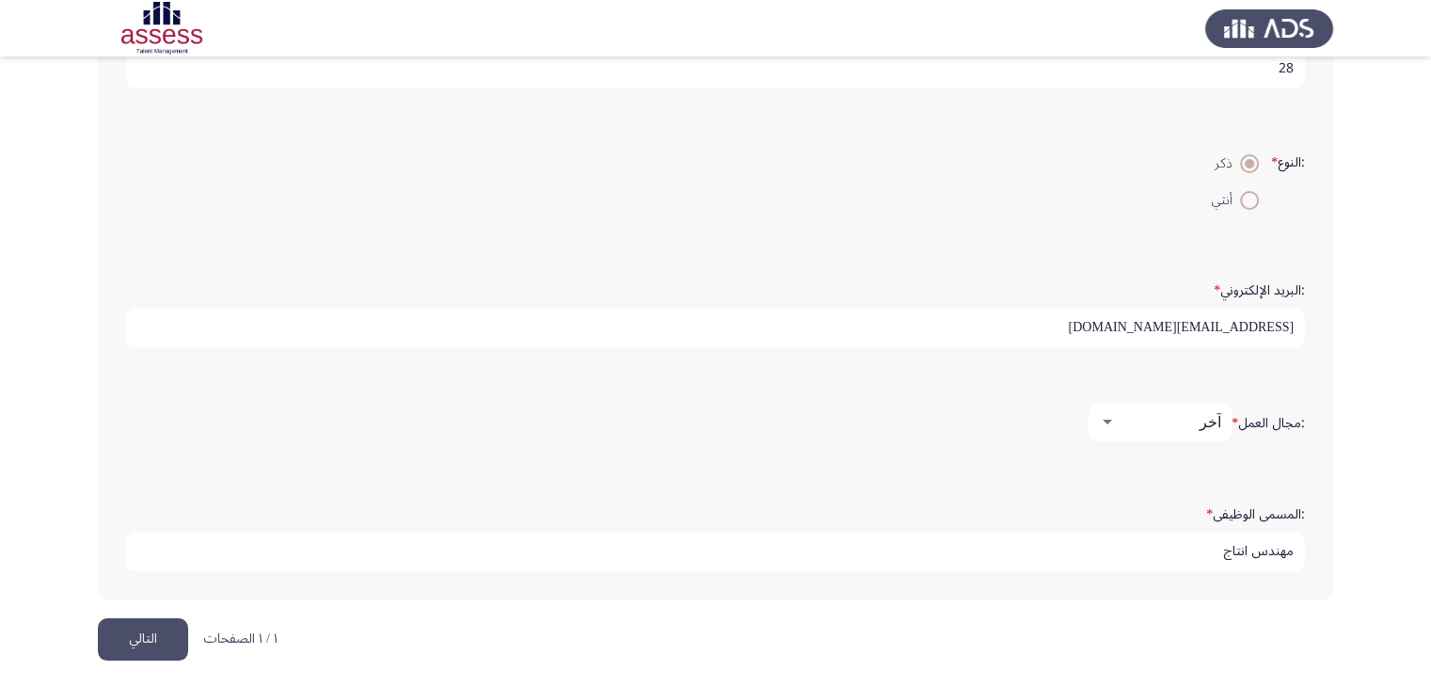
type input "مهندس انتاج"
click at [143, 628] on button "التالي" at bounding box center [143, 639] width 90 height 42
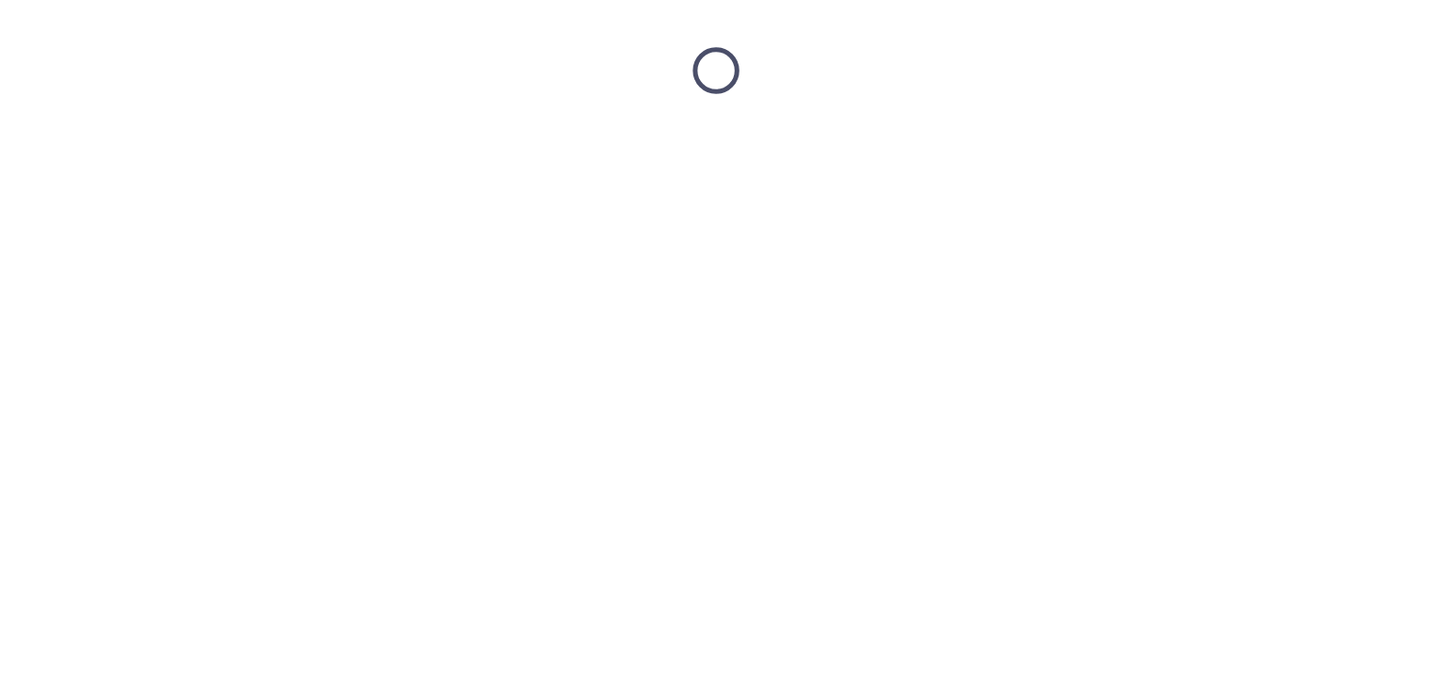
scroll to position [0, 0]
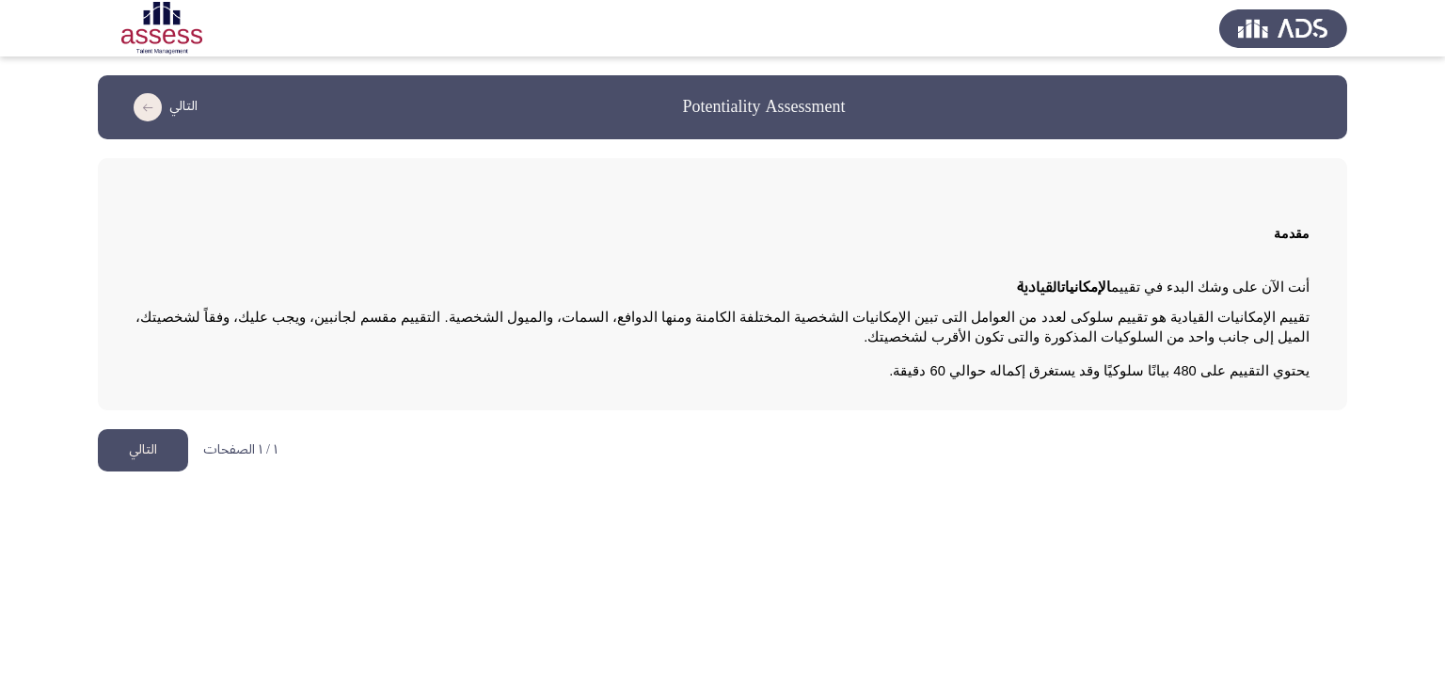
click at [126, 451] on button "التالي" at bounding box center [143, 450] width 90 height 42
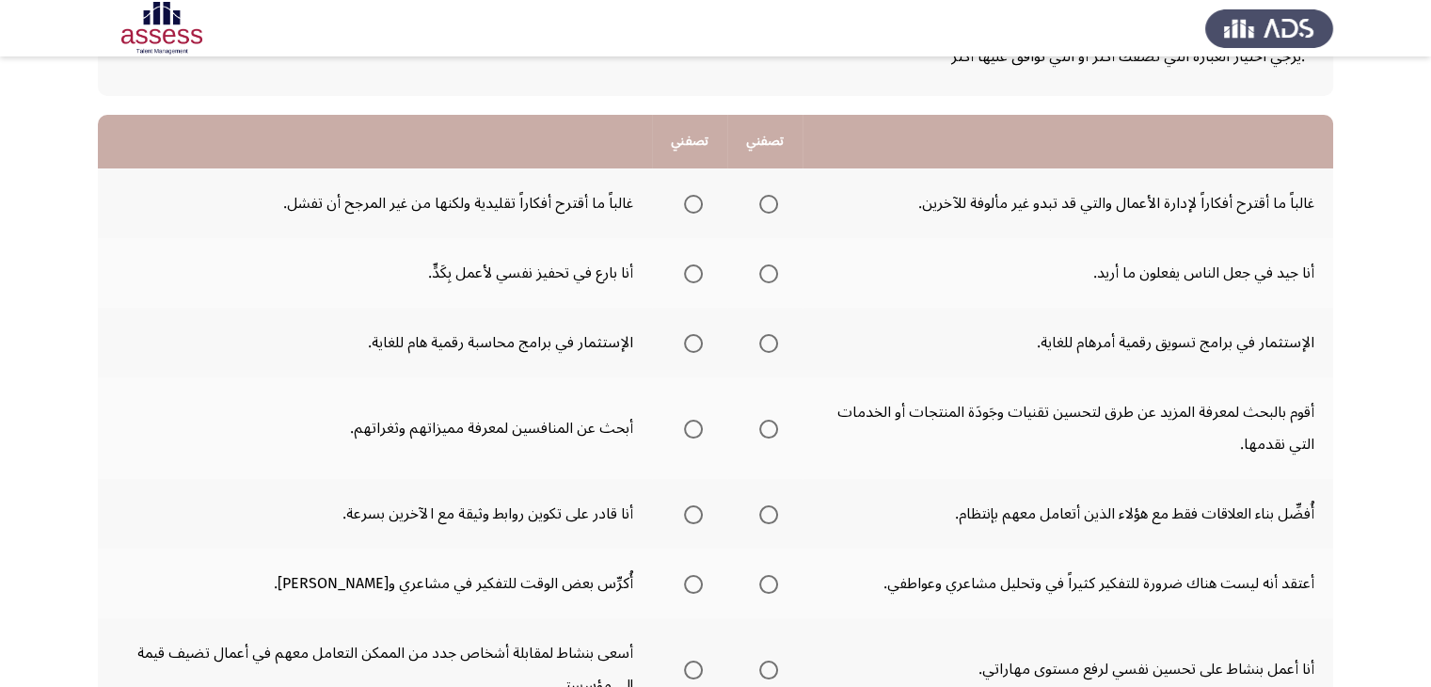
scroll to position [143, 0]
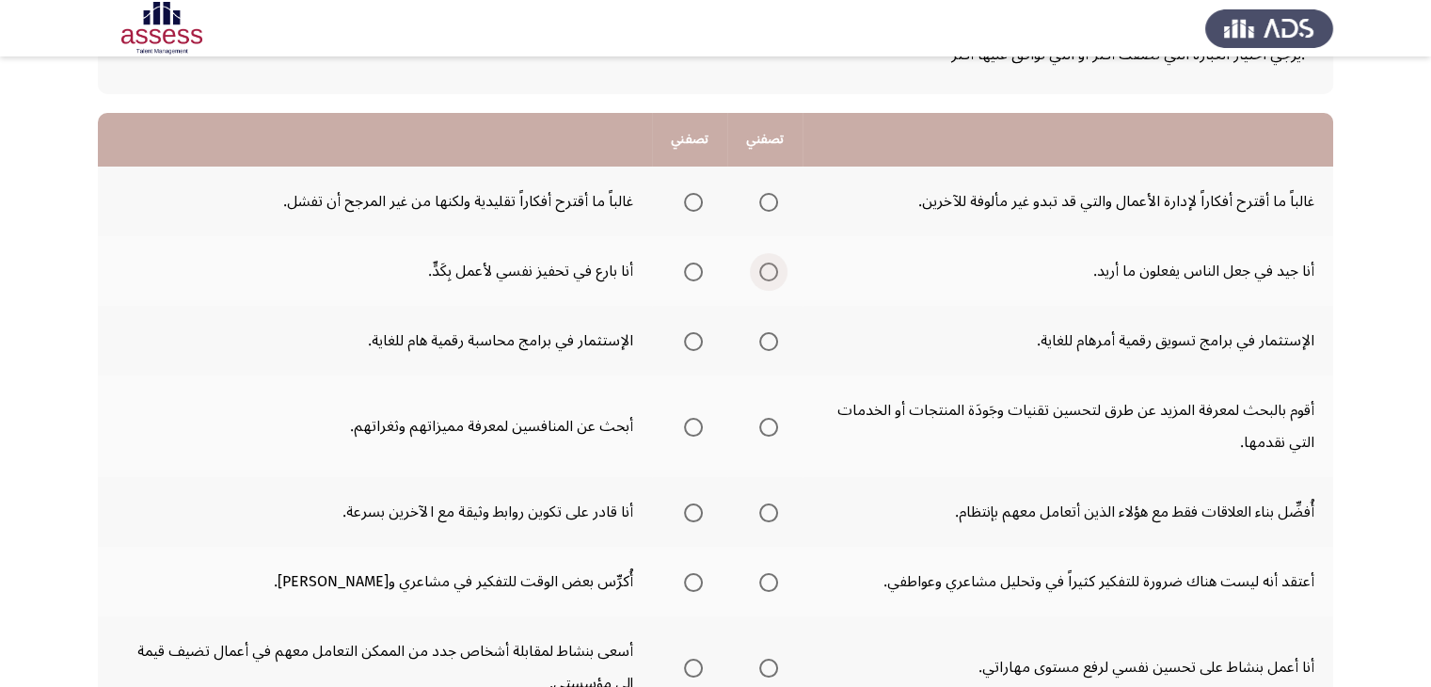
click at [769, 274] on span "Select an option" at bounding box center [768, 271] width 19 height 19
click at [769, 274] on input "Select an option" at bounding box center [768, 271] width 19 height 19
click at [774, 341] on span "Select an option" at bounding box center [768, 341] width 19 height 19
click at [774, 341] on input "Select an option" at bounding box center [768, 341] width 19 height 19
click at [759, 422] on span "Select an option" at bounding box center [768, 427] width 19 height 19
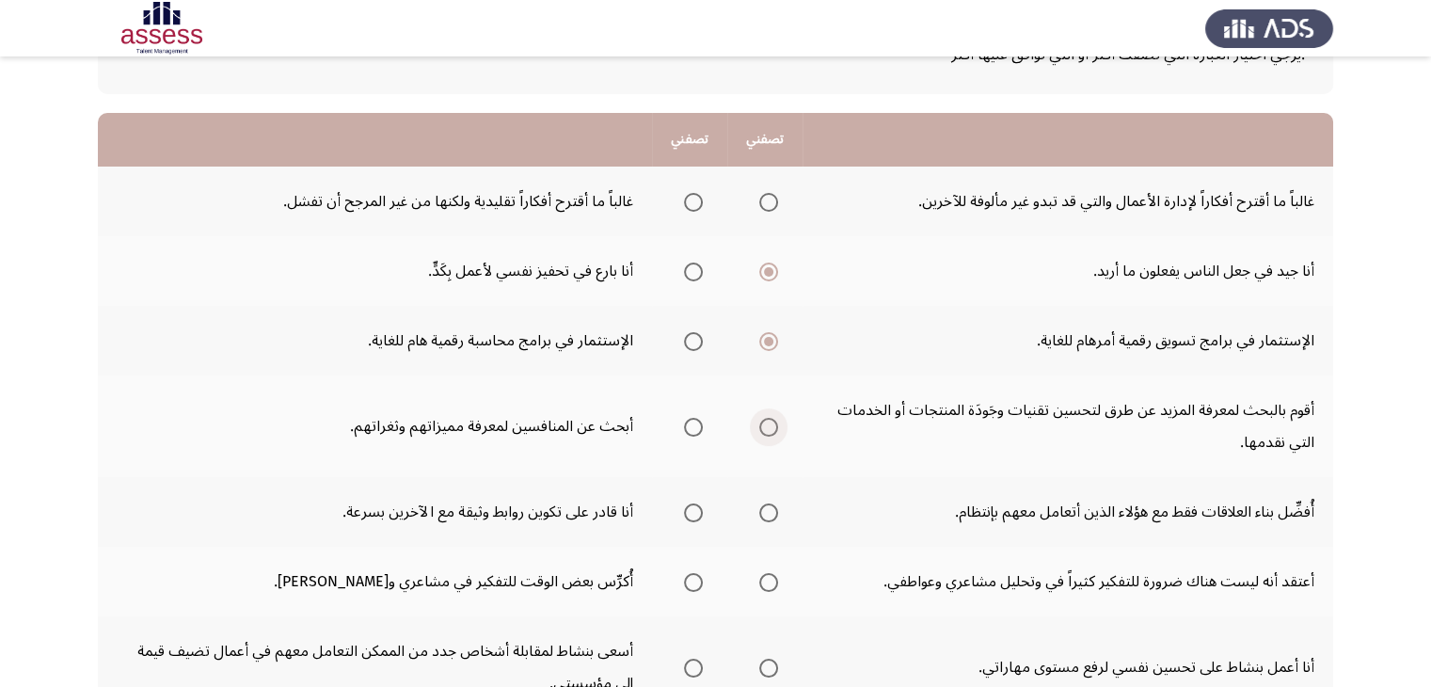
click at [759, 422] on input "Select an option" at bounding box center [768, 427] width 19 height 19
click at [692, 513] on span "Select an option" at bounding box center [693, 512] width 19 height 19
click at [692, 513] on input "Select an option" at bounding box center [693, 512] width 19 height 19
click at [767, 197] on span "Select an option" at bounding box center [768, 202] width 19 height 19
click at [767, 197] on input "Select an option" at bounding box center [768, 202] width 19 height 19
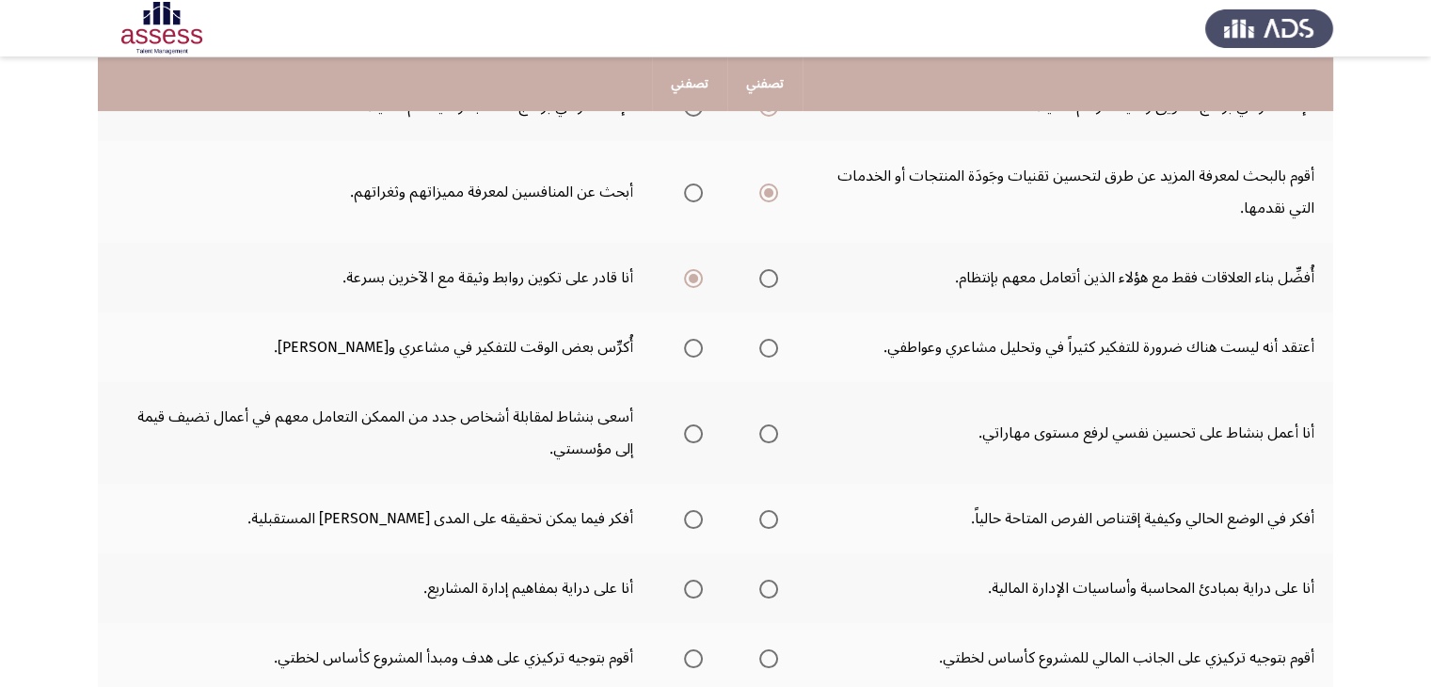
scroll to position [376, 0]
click at [692, 343] on span "Select an option" at bounding box center [693, 349] width 19 height 19
click at [692, 343] on input "Select an option" at bounding box center [693, 349] width 19 height 19
click at [700, 432] on span "Select an option" at bounding box center [693, 434] width 19 height 19
click at [700, 432] on input "Select an option" at bounding box center [693, 434] width 19 height 19
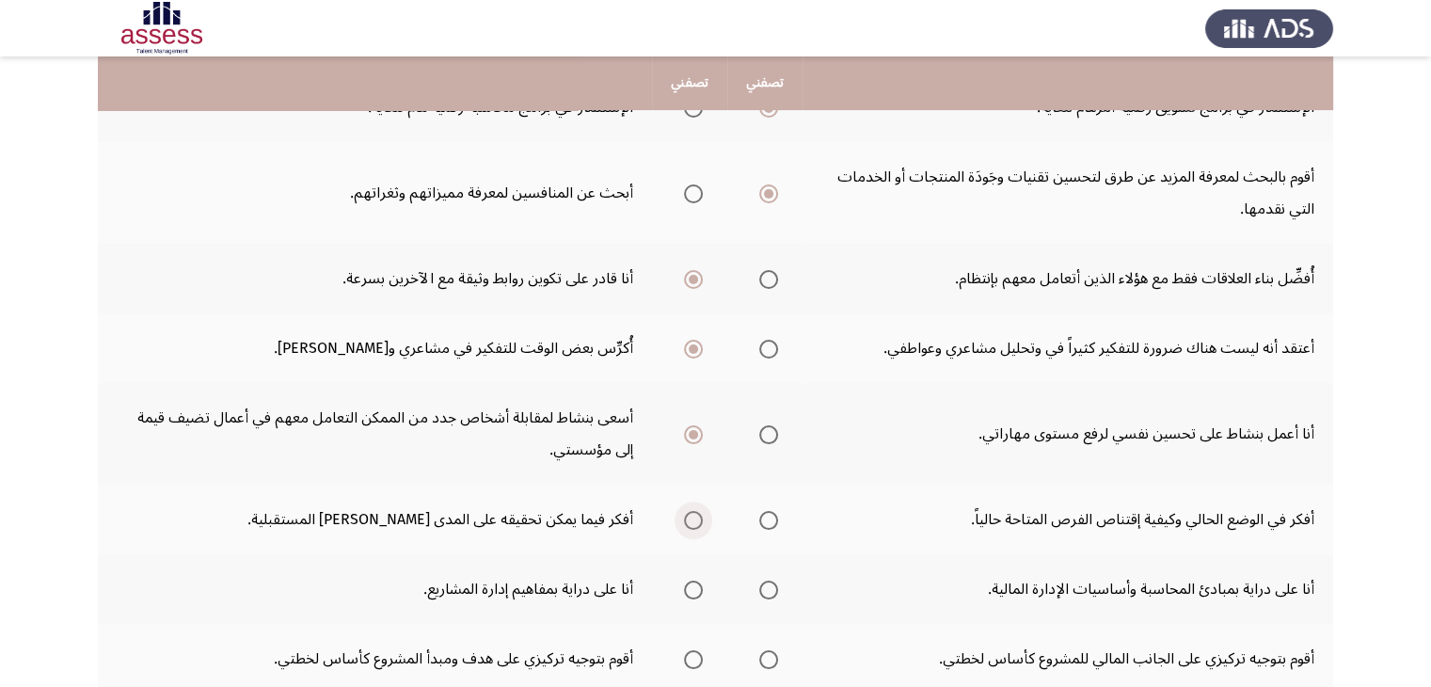
click at [685, 516] on span "Select an option" at bounding box center [693, 520] width 19 height 19
click at [685, 516] on input "Select an option" at bounding box center [693, 520] width 19 height 19
click at [694, 584] on span "Select an option" at bounding box center [693, 589] width 19 height 19
click at [694, 584] on input "Select an option" at bounding box center [693, 589] width 19 height 19
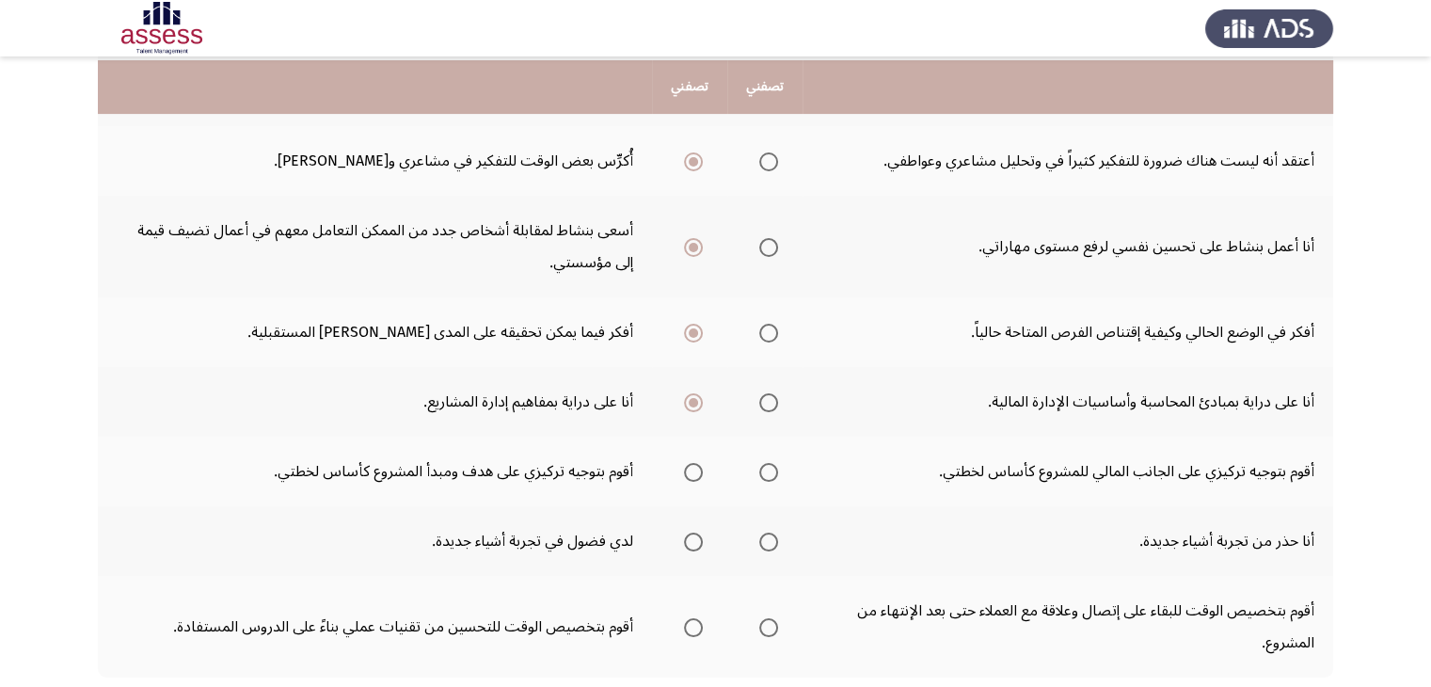
scroll to position [568, 0]
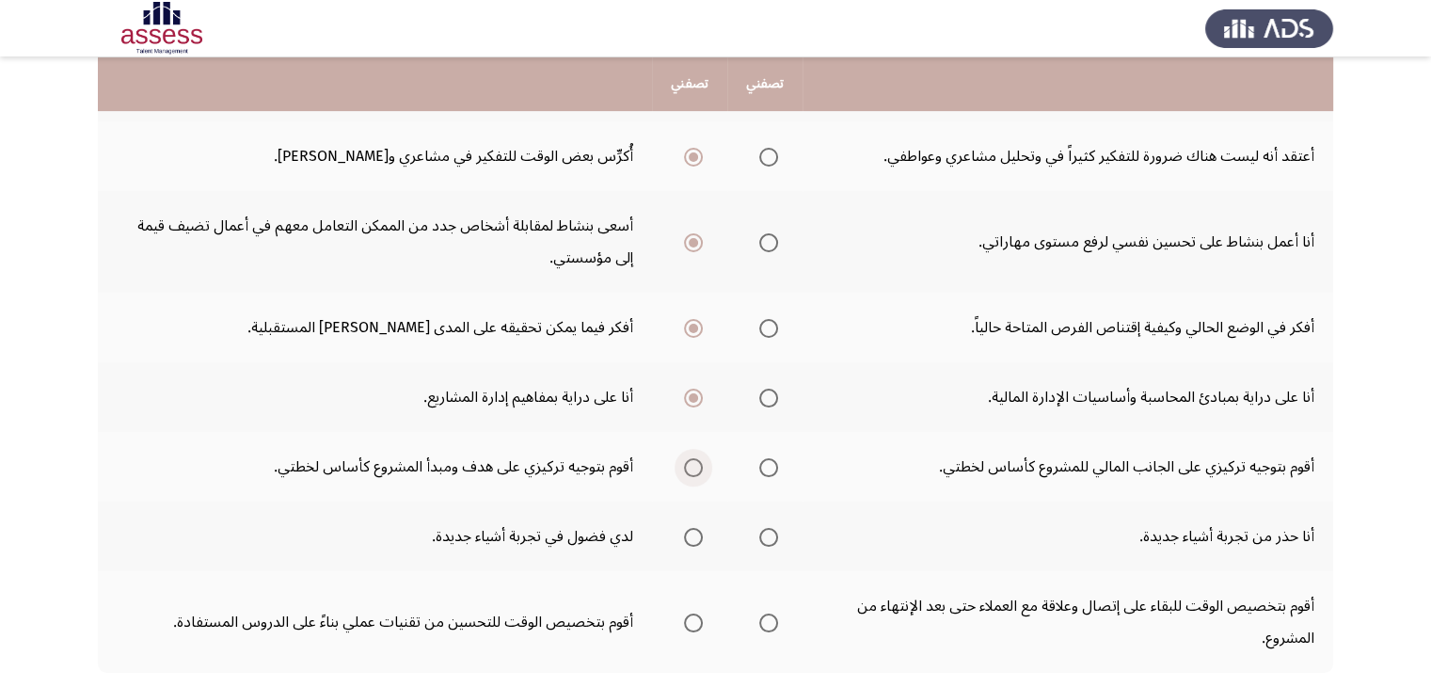
click at [693, 460] on span "Select an option" at bounding box center [693, 467] width 19 height 19
click at [693, 460] on input "Select an option" at bounding box center [693, 467] width 19 height 19
click at [694, 533] on span "Select an option" at bounding box center [693, 537] width 19 height 19
click at [694, 533] on input "Select an option" at bounding box center [693, 537] width 19 height 19
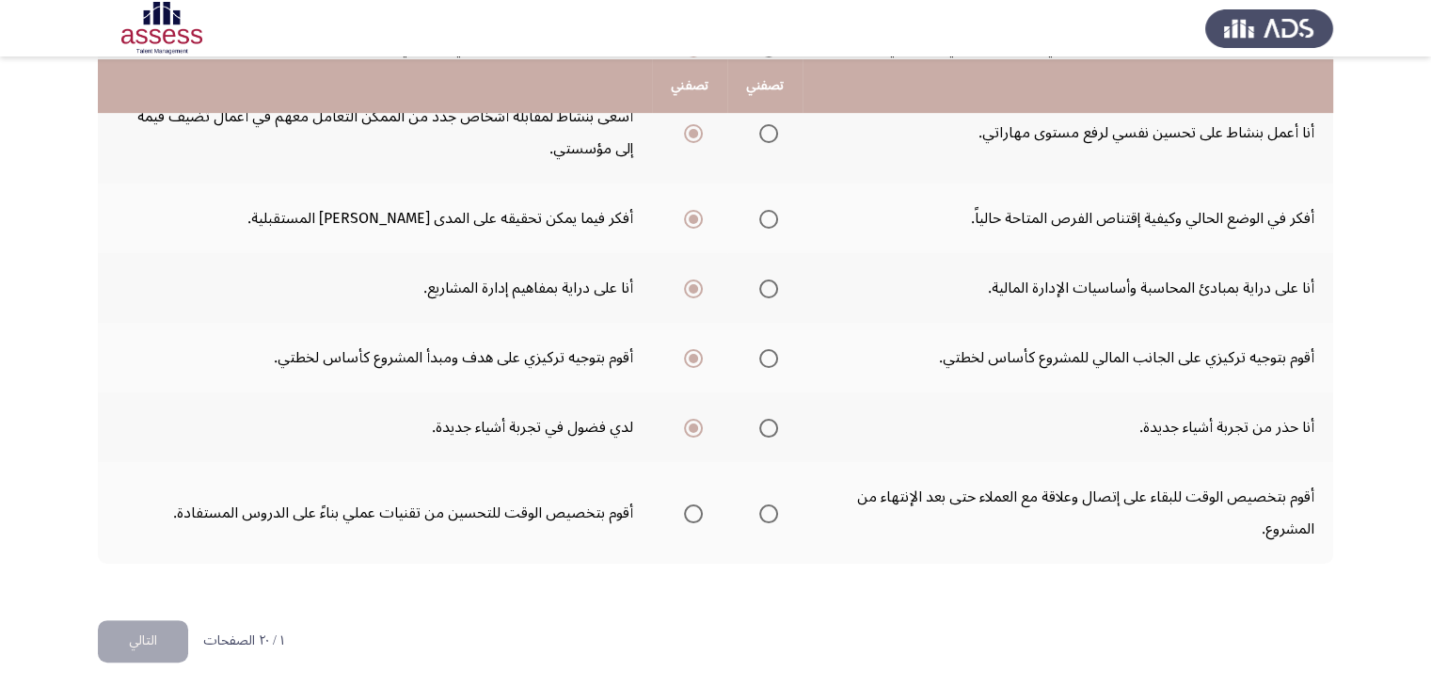
scroll to position [680, 0]
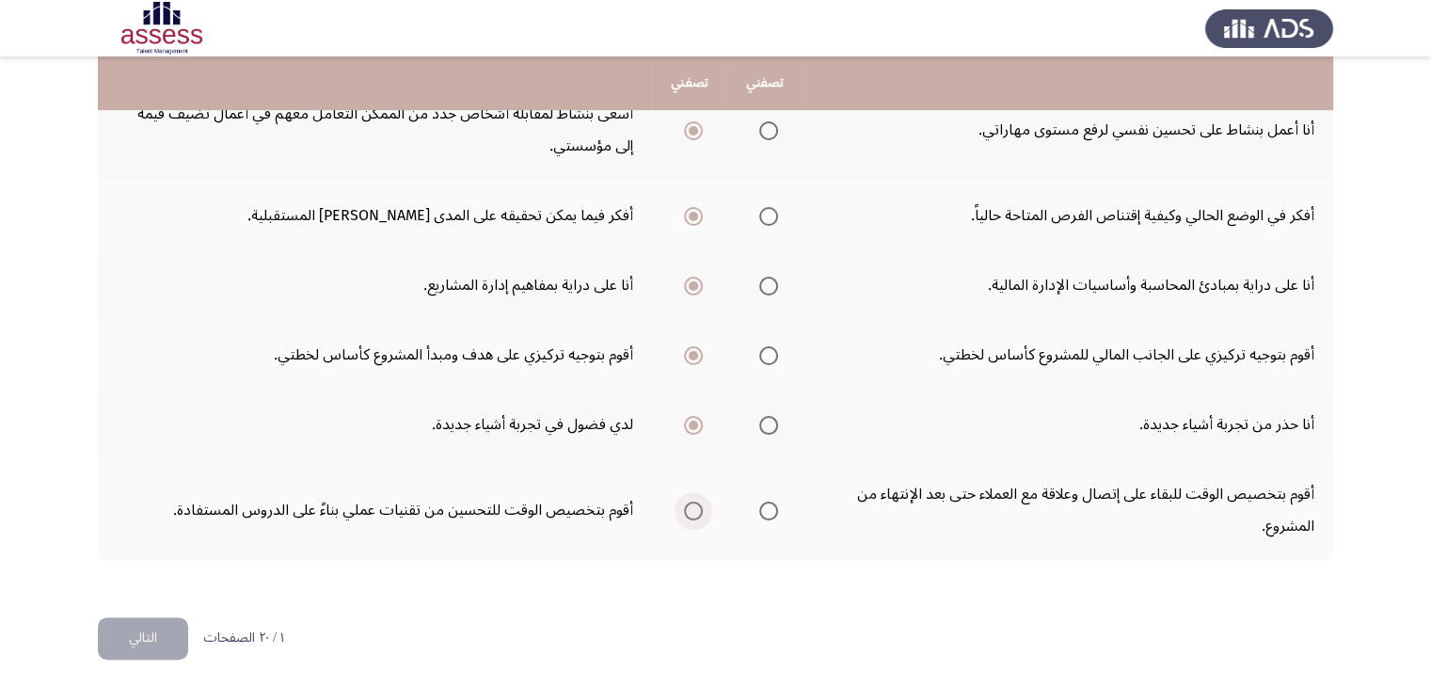
click at [684, 505] on span "Select an option" at bounding box center [693, 510] width 19 height 19
click at [684, 505] on input "Select an option" at bounding box center [693, 510] width 19 height 19
click at [149, 639] on button "التالي" at bounding box center [143, 638] width 90 height 42
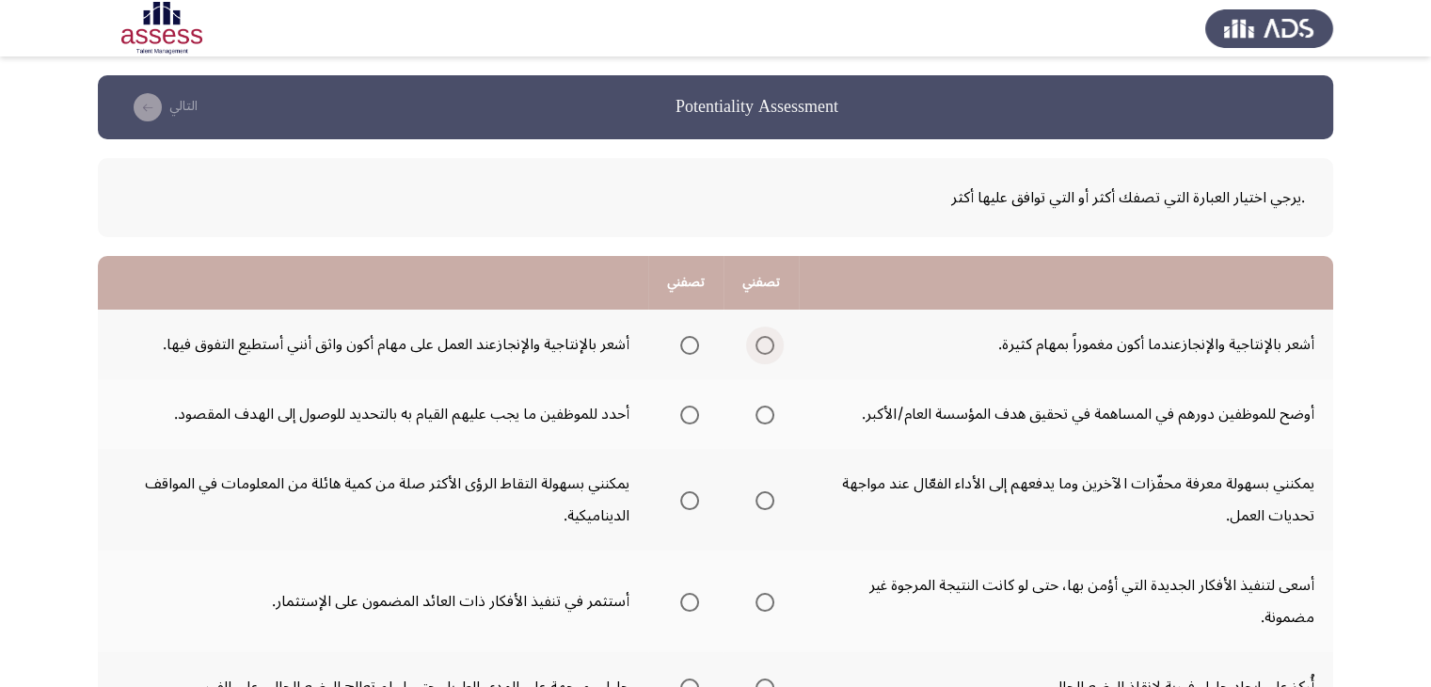
click at [767, 347] on span "Select an option" at bounding box center [764, 345] width 19 height 19
click at [767, 347] on input "Select an option" at bounding box center [764, 345] width 19 height 19
click at [774, 420] on span "Select an option" at bounding box center [764, 414] width 19 height 19
click at [774, 420] on input "Select an option" at bounding box center [764, 414] width 19 height 19
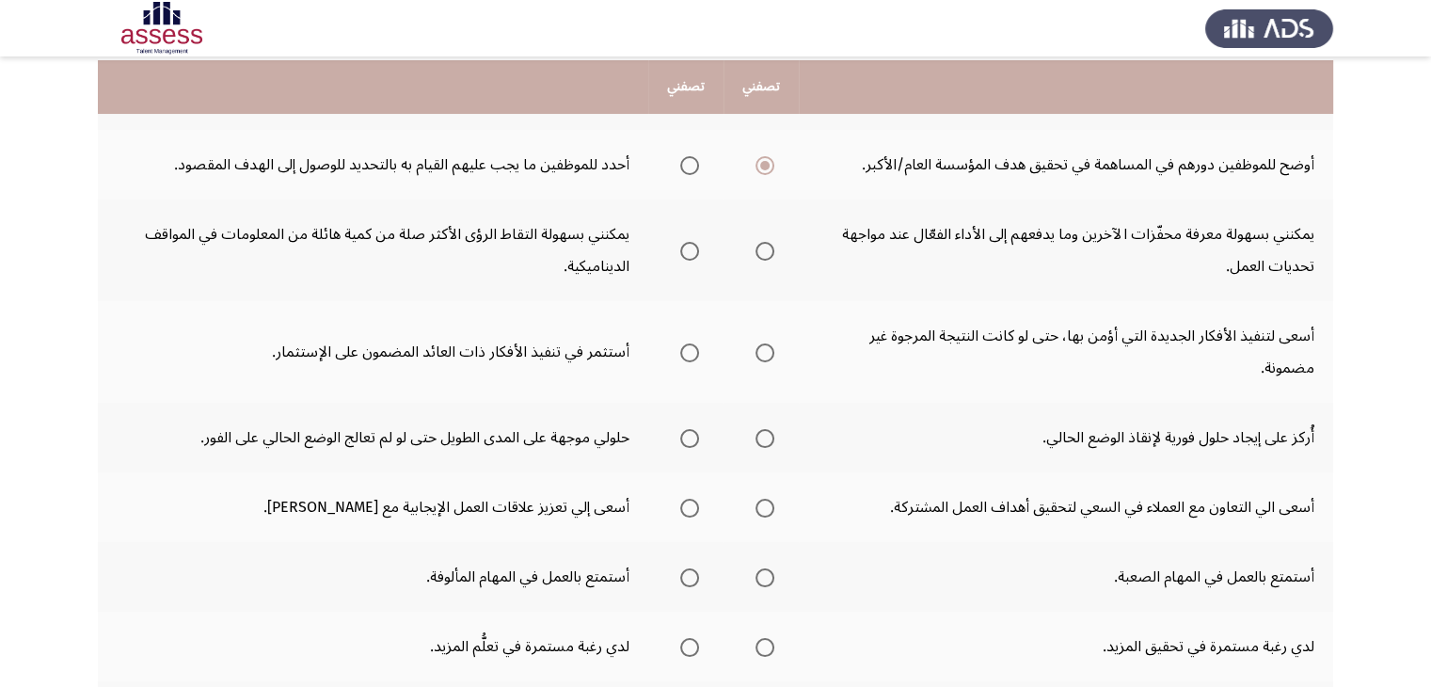
scroll to position [252, 0]
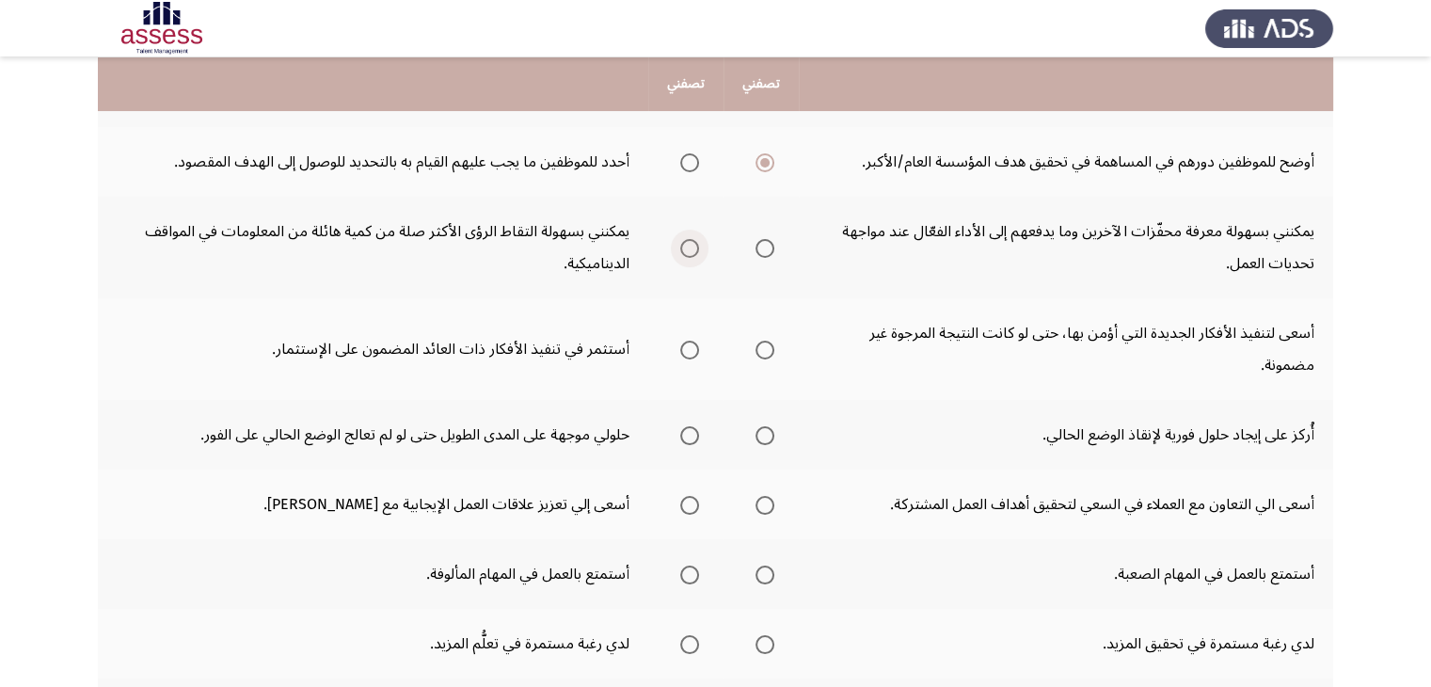
click at [699, 249] on span "Select an option" at bounding box center [689, 248] width 19 height 19
click at [699, 249] on input "Select an option" at bounding box center [689, 248] width 19 height 19
click at [767, 248] on span "Select an option" at bounding box center [764, 248] width 19 height 19
click at [767, 248] on input "Select an option" at bounding box center [764, 248] width 19 height 19
click at [691, 350] on span "Select an option" at bounding box center [689, 349] width 19 height 19
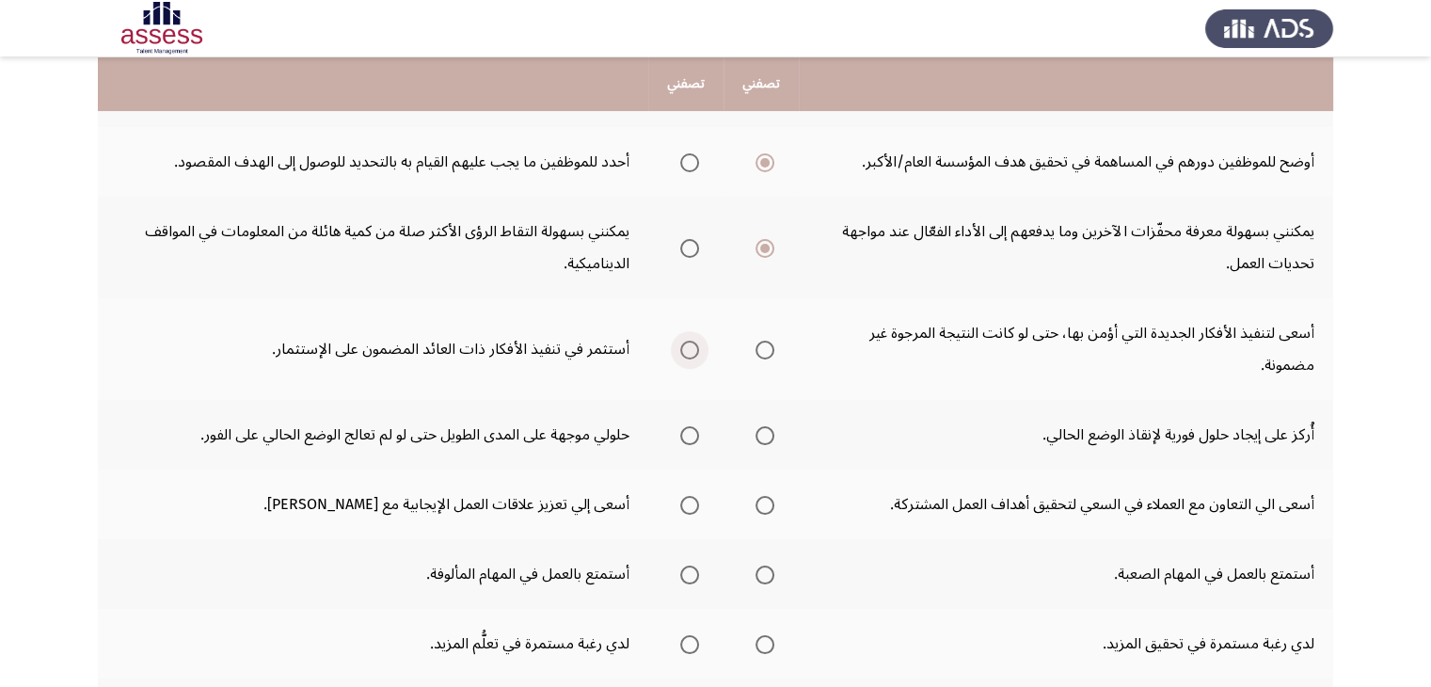
click at [691, 350] on input "Select an option" at bounding box center [689, 349] width 19 height 19
click at [687, 426] on span "Select an option" at bounding box center [689, 435] width 19 height 19
click at [687, 426] on input "Select an option" at bounding box center [689, 435] width 19 height 19
click at [693, 501] on span "Select an option" at bounding box center [689, 505] width 19 height 19
click at [693, 501] on input "Select an option" at bounding box center [689, 505] width 19 height 19
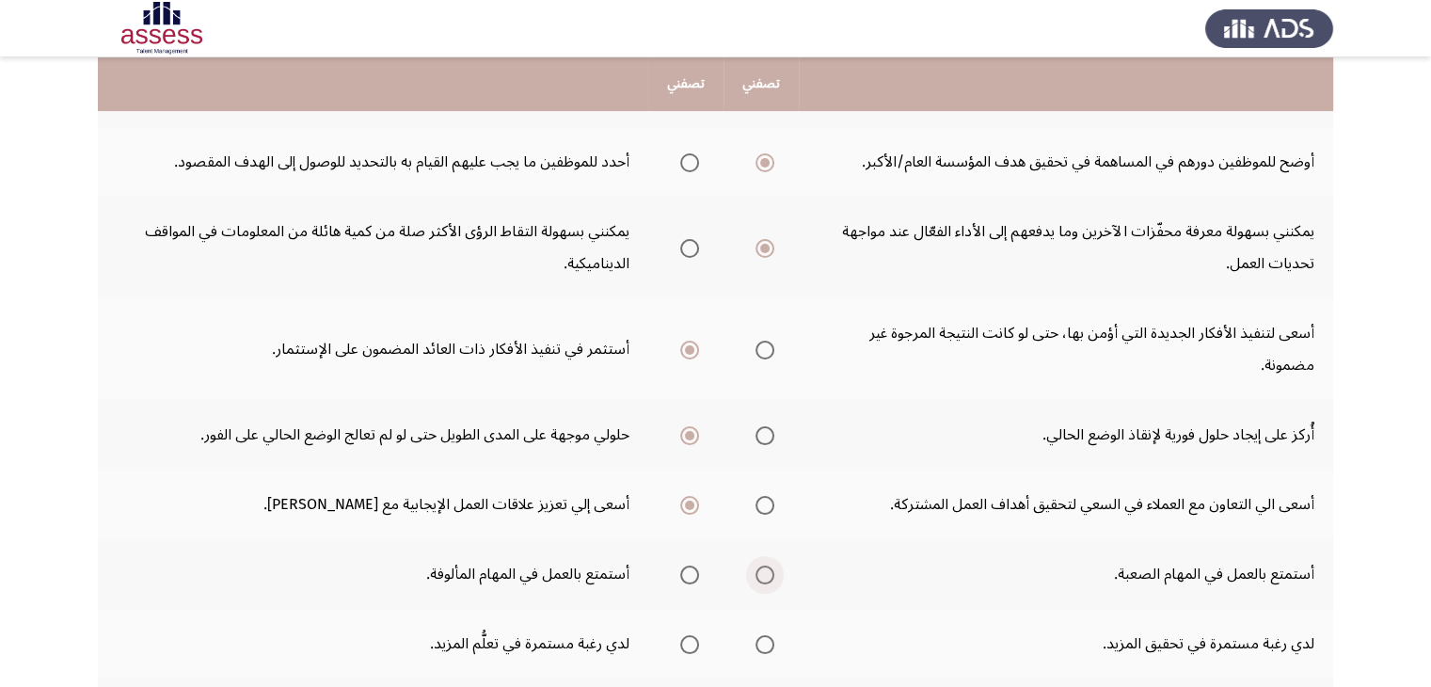
click at [759, 573] on span "Select an option" at bounding box center [764, 574] width 19 height 19
click at [759, 573] on input "Select an option" at bounding box center [764, 574] width 19 height 19
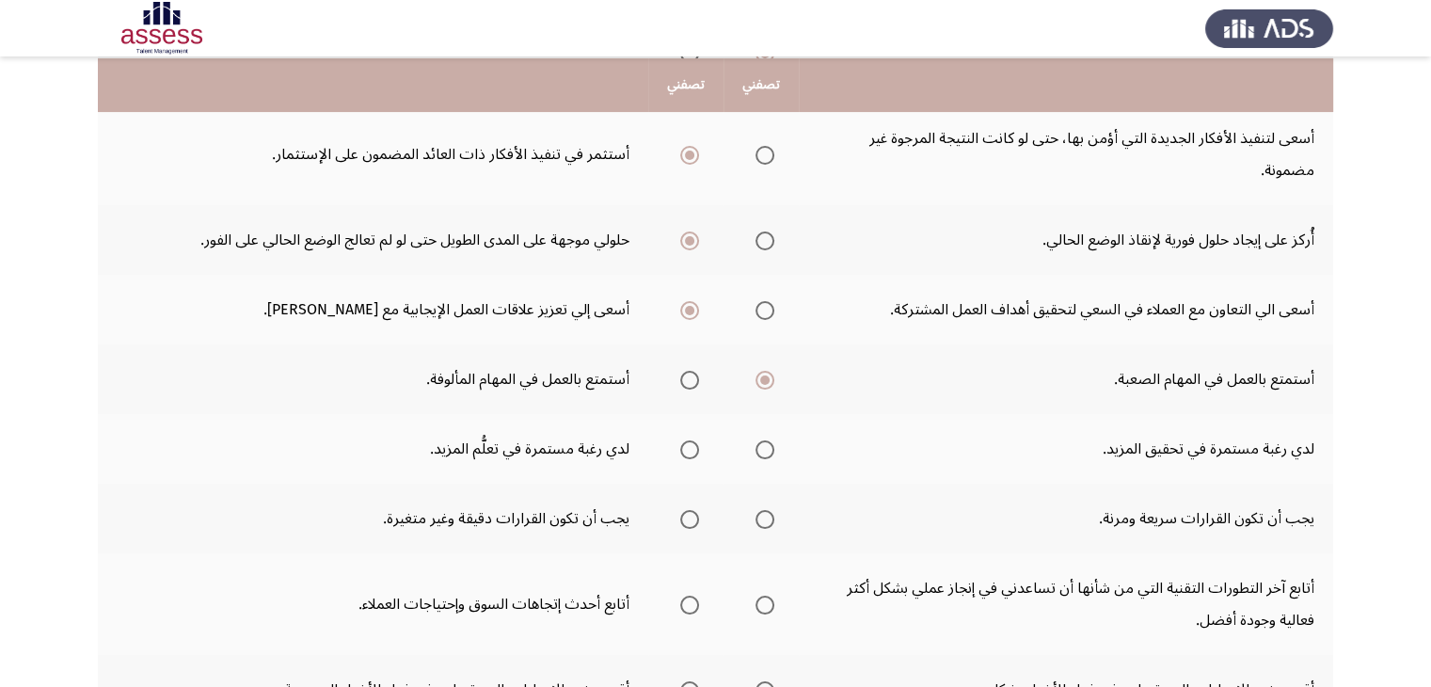
scroll to position [450, 0]
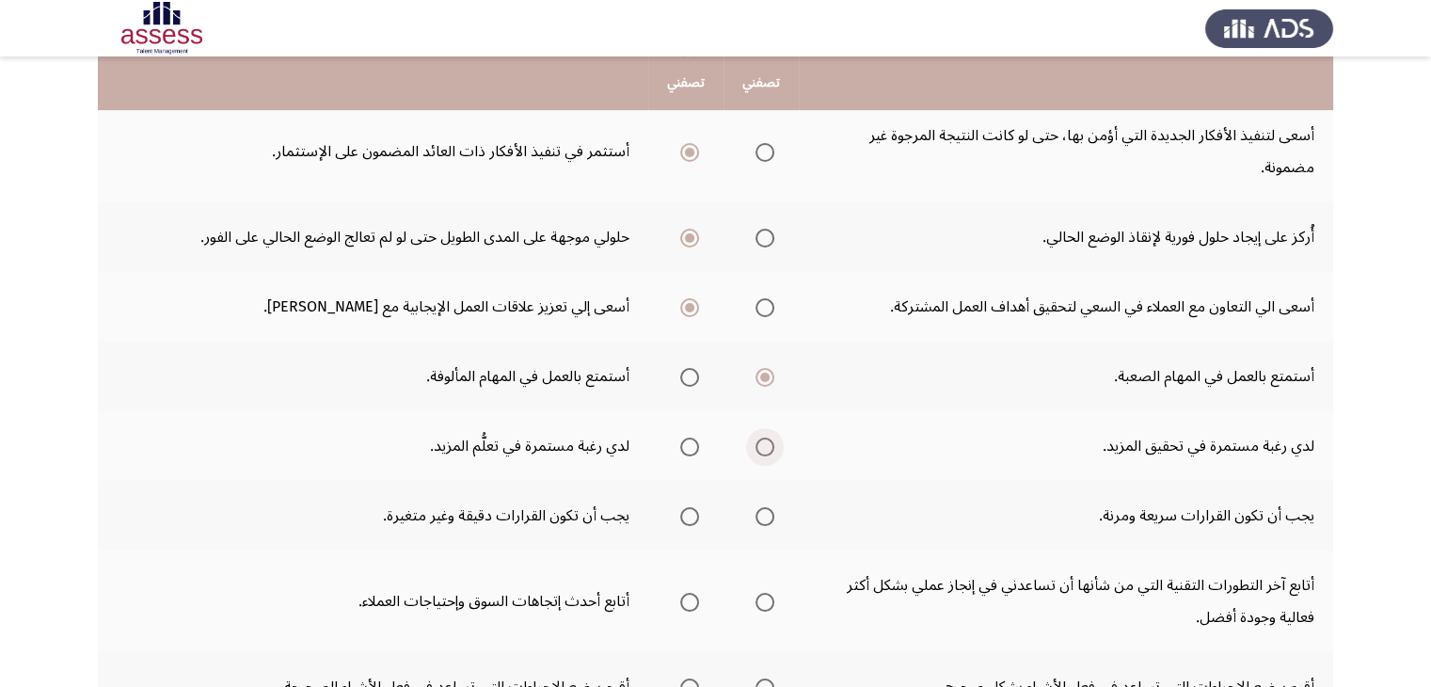
click at [767, 447] on span "Select an option" at bounding box center [764, 446] width 19 height 19
click at [767, 447] on input "Select an option" at bounding box center [764, 446] width 19 height 19
click at [766, 512] on span "Select an option" at bounding box center [764, 516] width 19 height 19
click at [766, 512] on input "Select an option" at bounding box center [764, 516] width 19 height 19
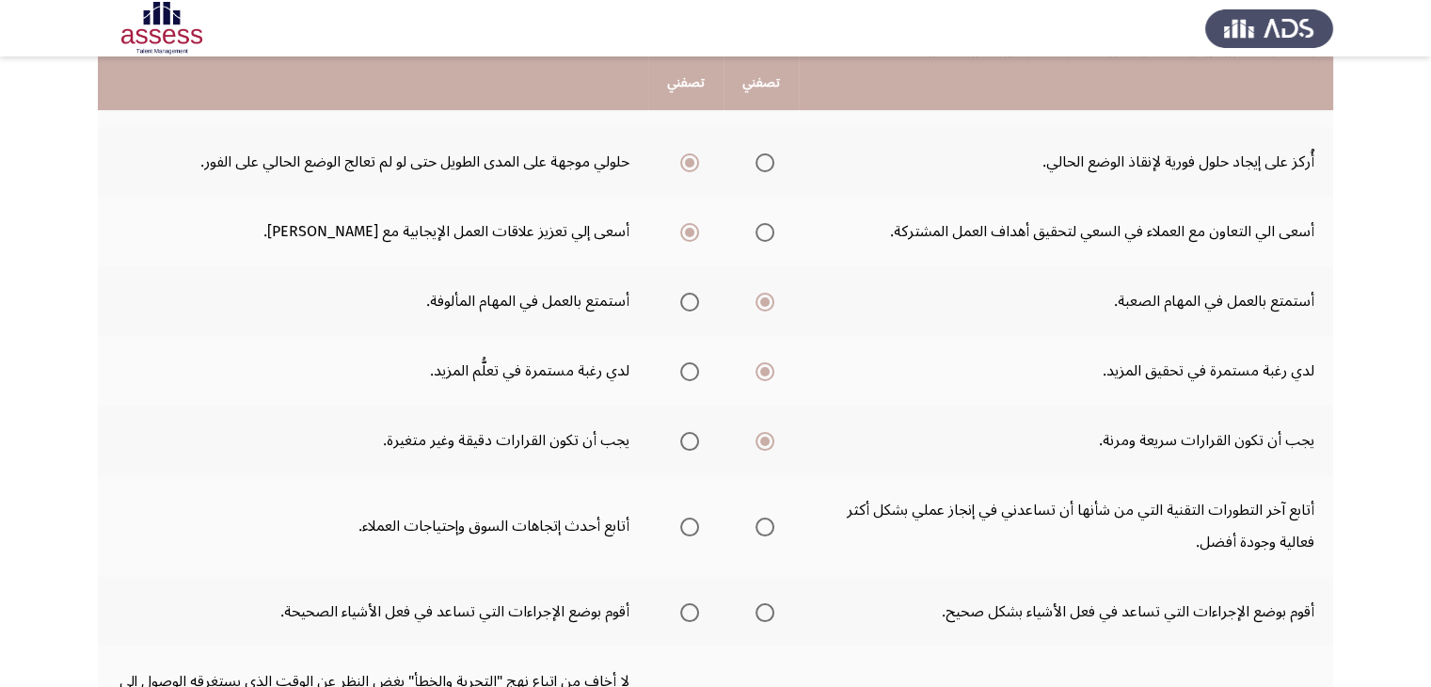
scroll to position [534, 0]
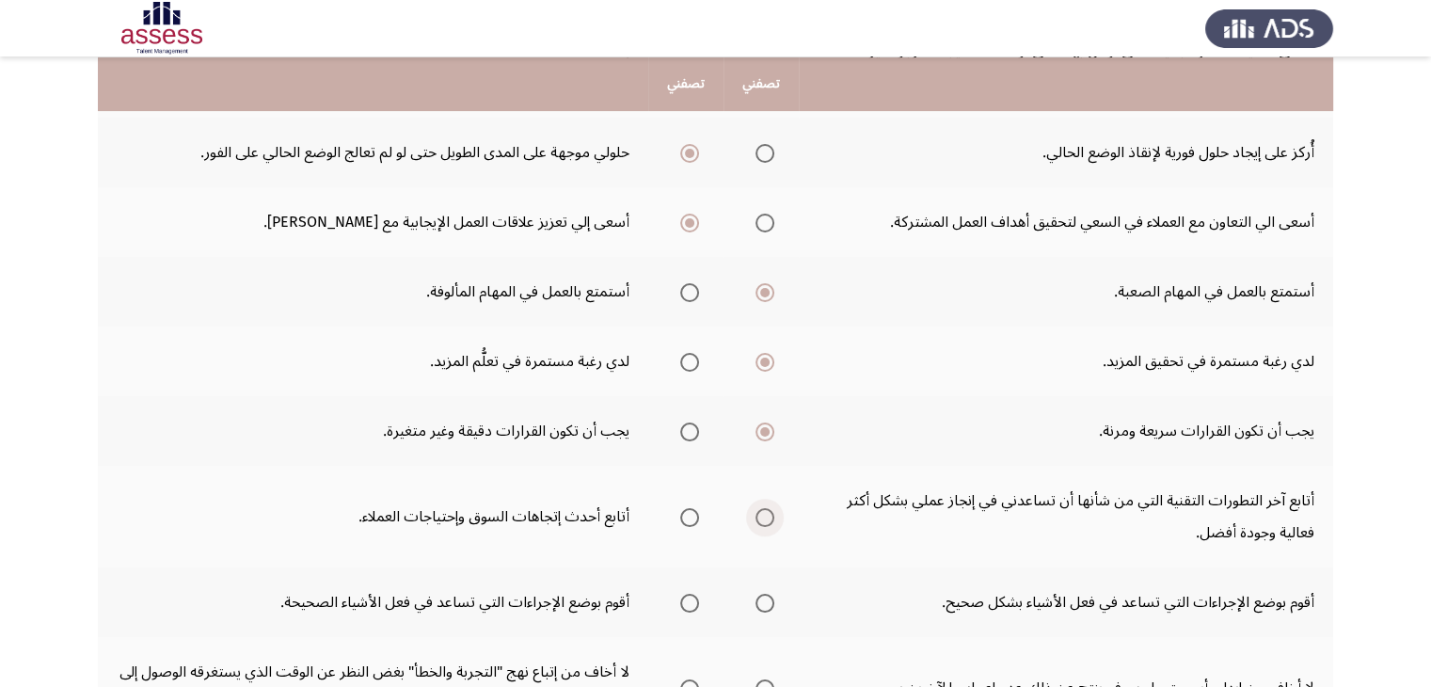
click at [757, 508] on span "Select an option" at bounding box center [764, 517] width 19 height 19
click at [757, 508] on input "Select an option" at bounding box center [764, 517] width 19 height 19
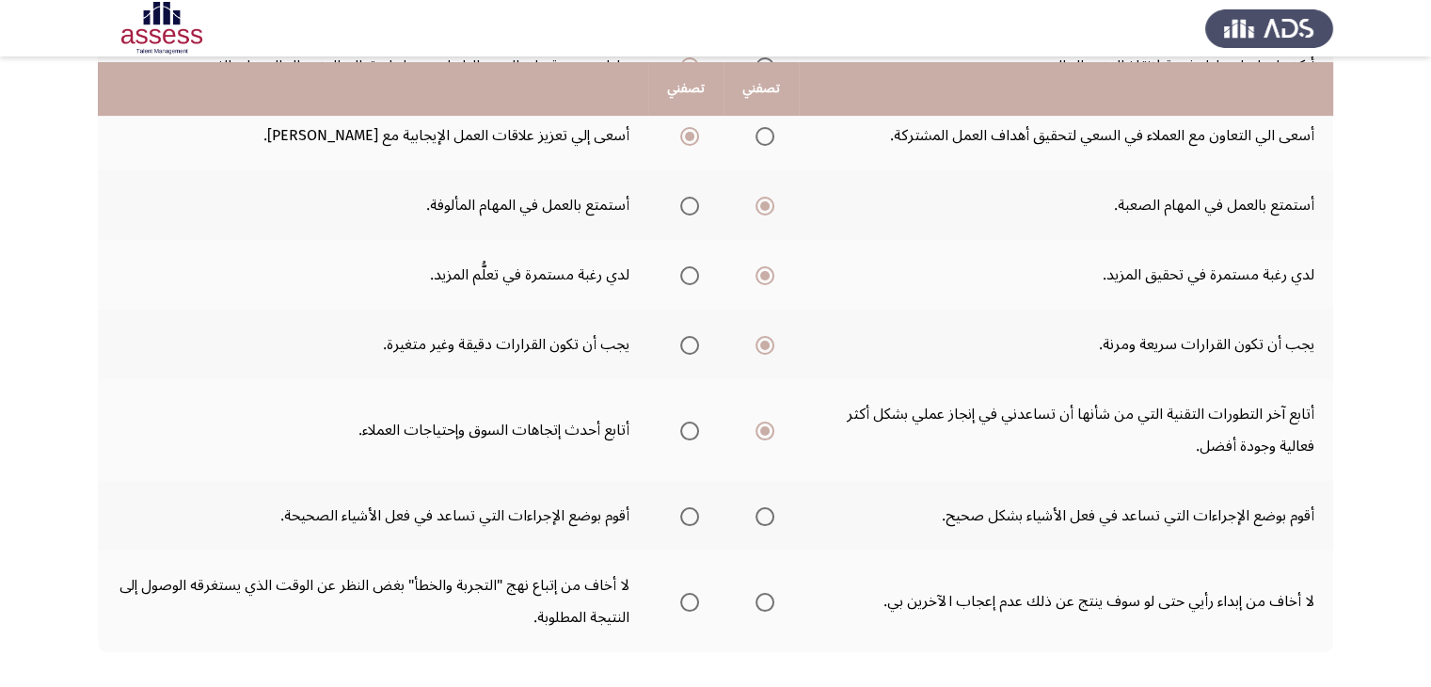
scroll to position [626, 0]
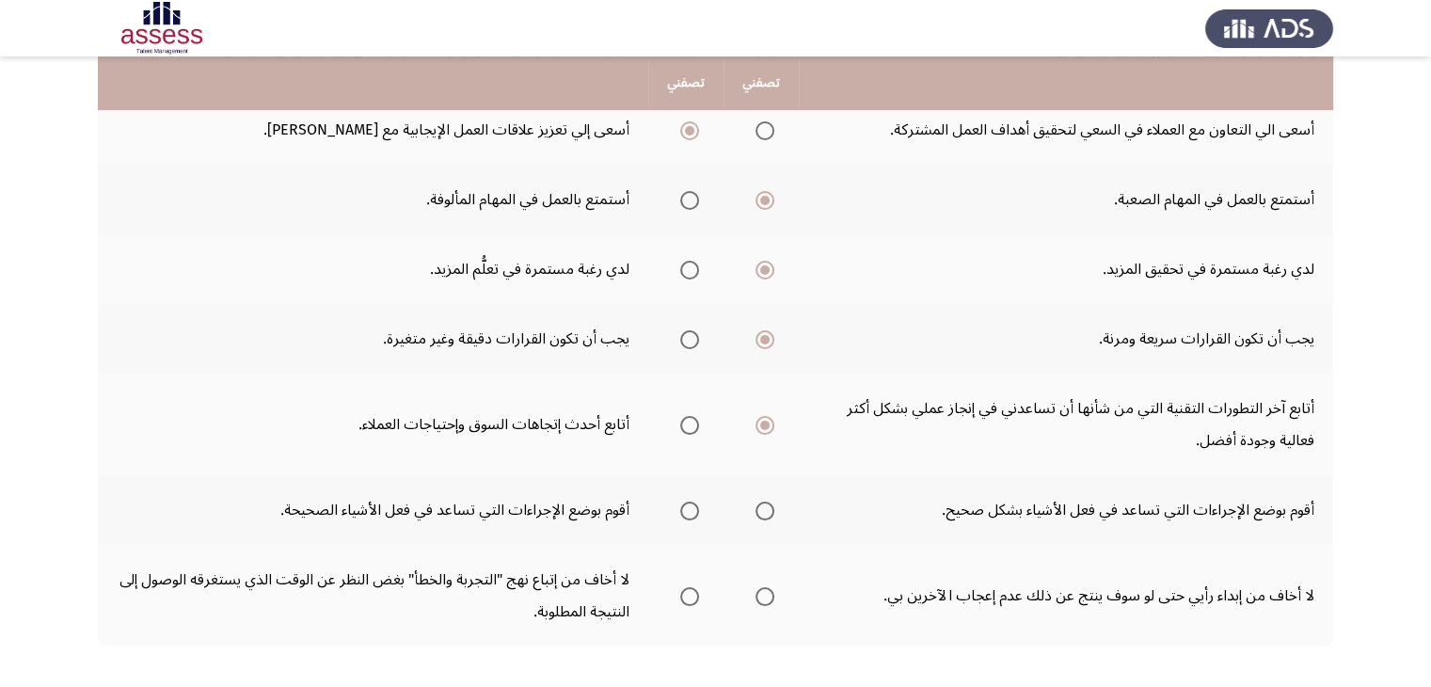
click at [706, 510] on th at bounding box center [685, 510] width 75 height 70
click at [689, 511] on span "Select an option" at bounding box center [689, 511] width 0 height 0
click at [692, 504] on input "Select an option" at bounding box center [689, 510] width 19 height 19
click at [760, 587] on span "Select an option" at bounding box center [764, 596] width 19 height 19
click at [760, 587] on input "Select an option" at bounding box center [764, 596] width 19 height 19
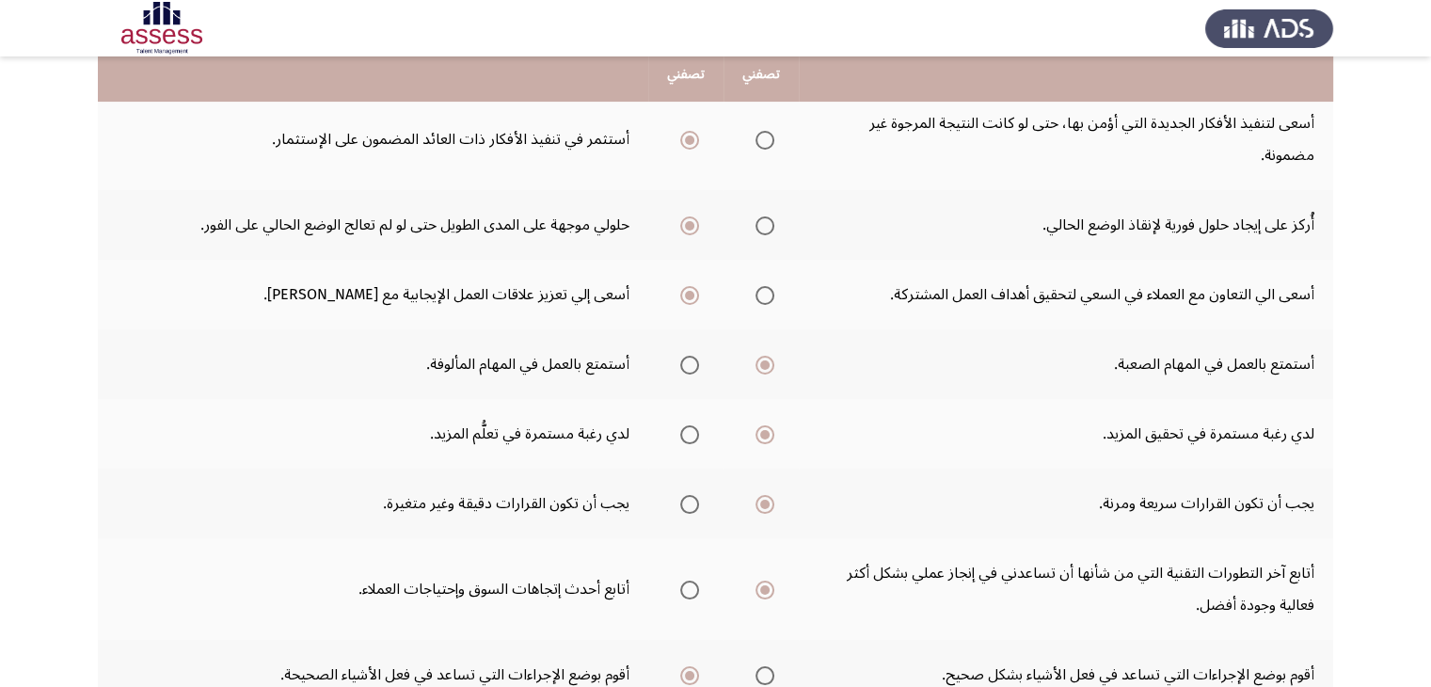
scroll to position [453, 0]
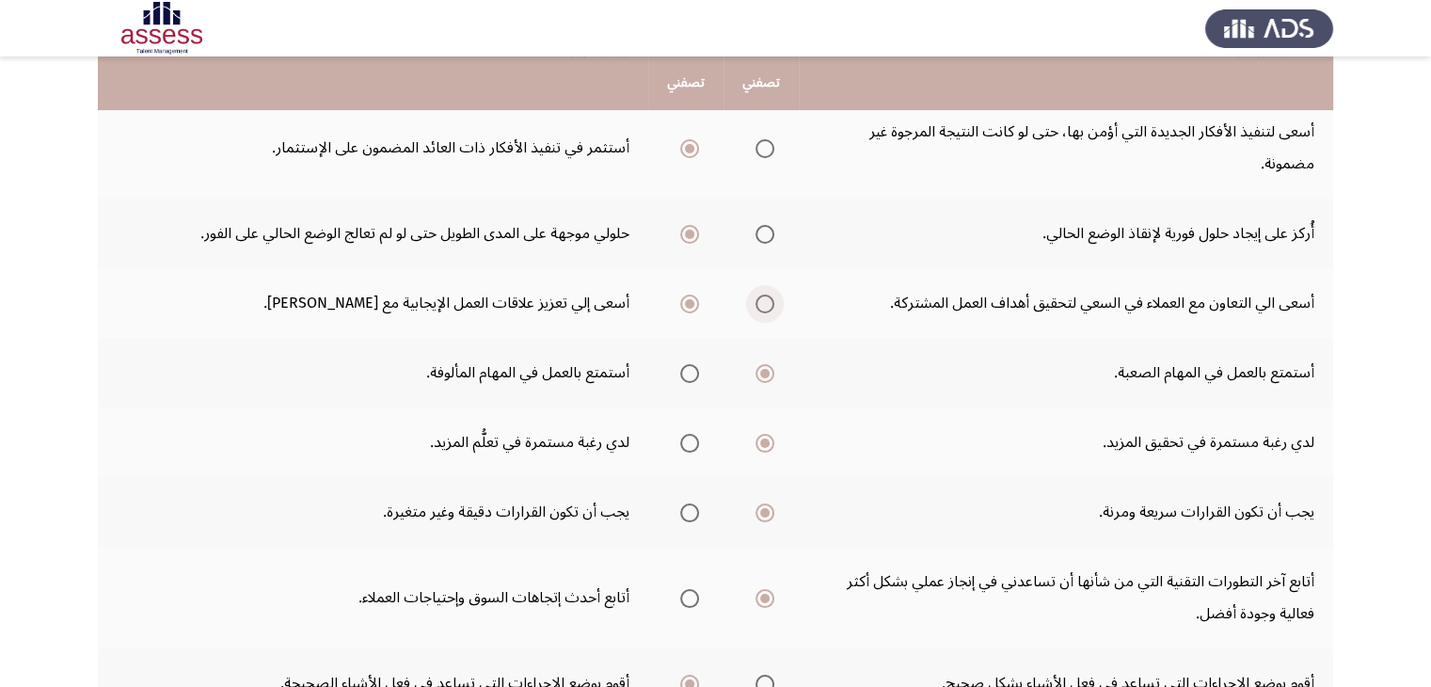
click at [767, 302] on span "Select an option" at bounding box center [764, 303] width 19 height 19
click at [767, 302] on input "Select an option" at bounding box center [764, 303] width 19 height 19
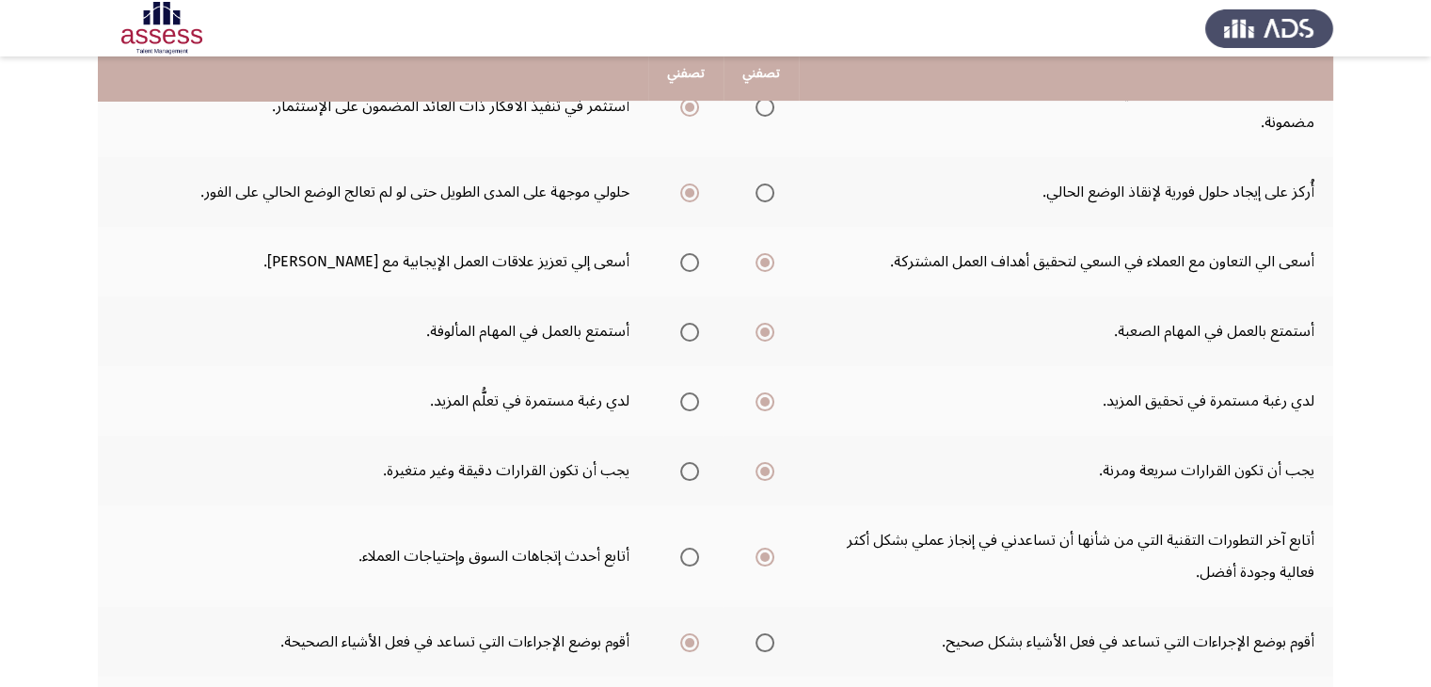
scroll to position [520, 0]
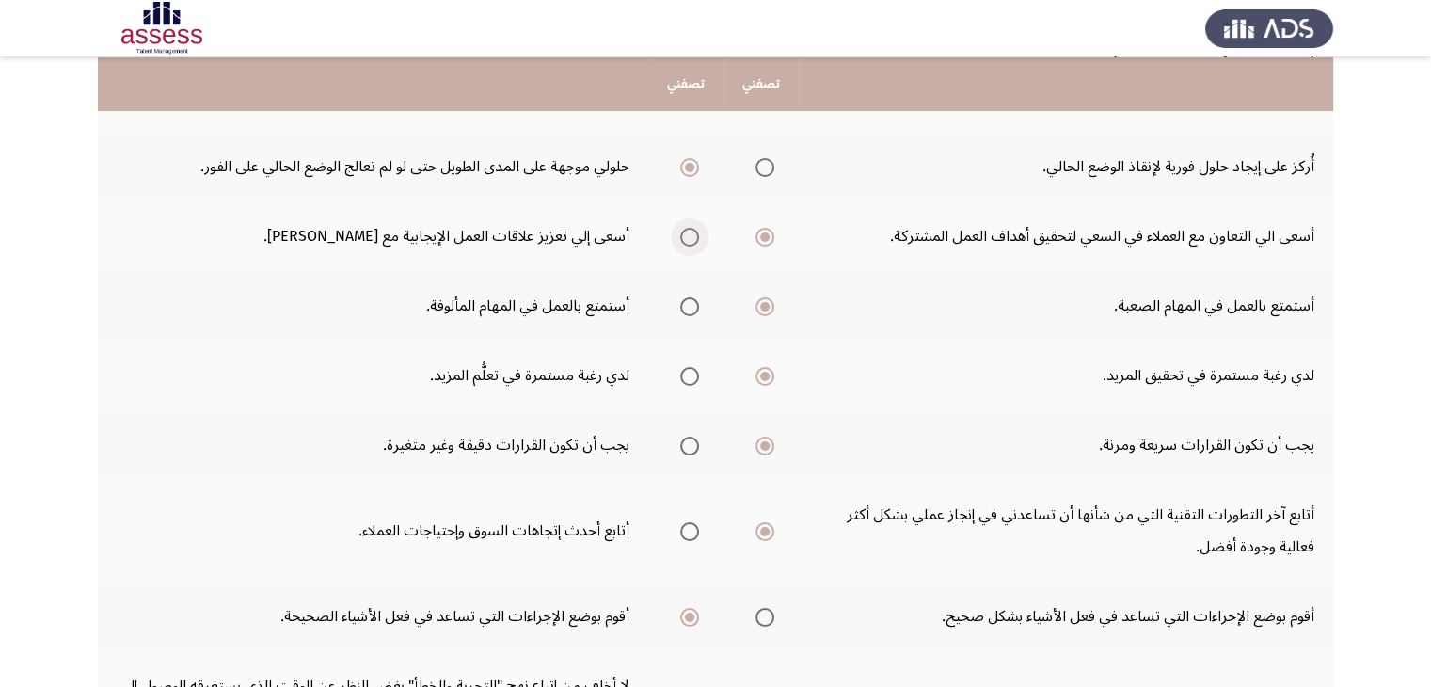
click at [694, 236] on span "Select an option" at bounding box center [689, 237] width 19 height 19
click at [694, 236] on input "Select an option" at bounding box center [689, 237] width 19 height 19
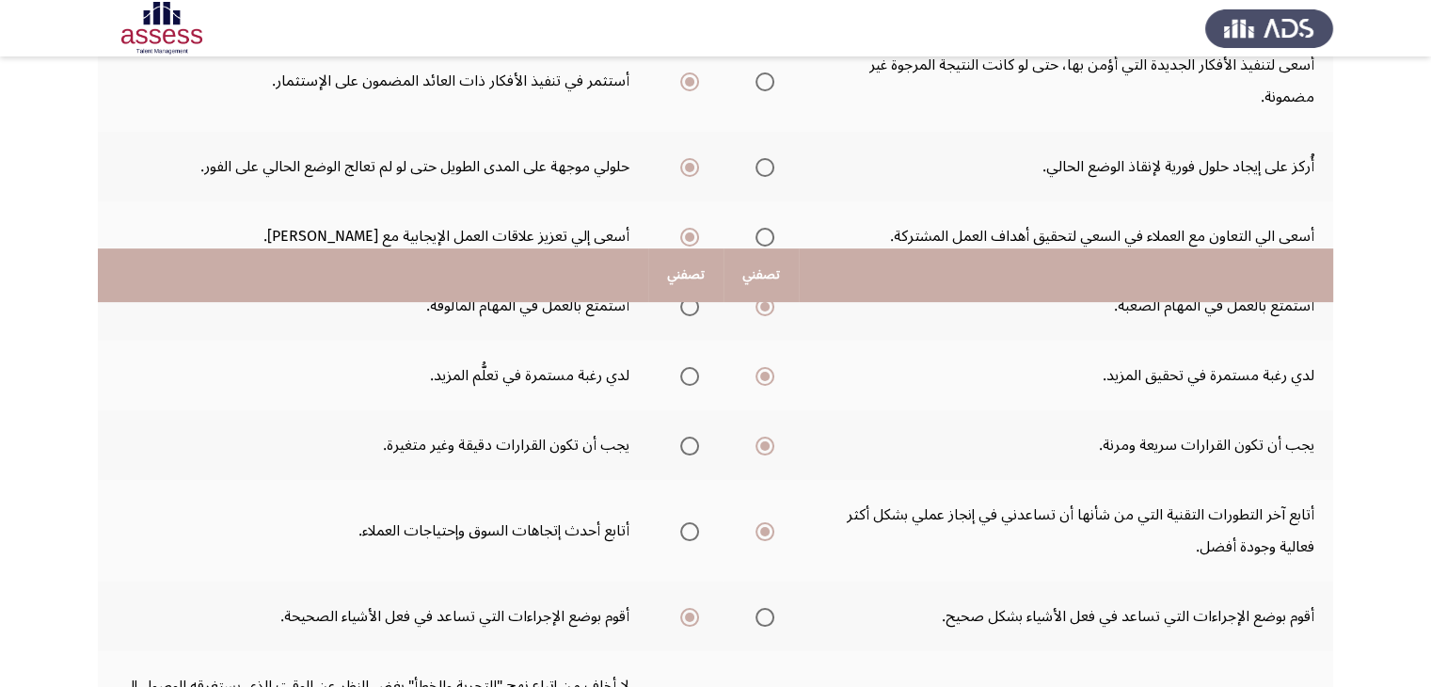
scroll to position [711, 0]
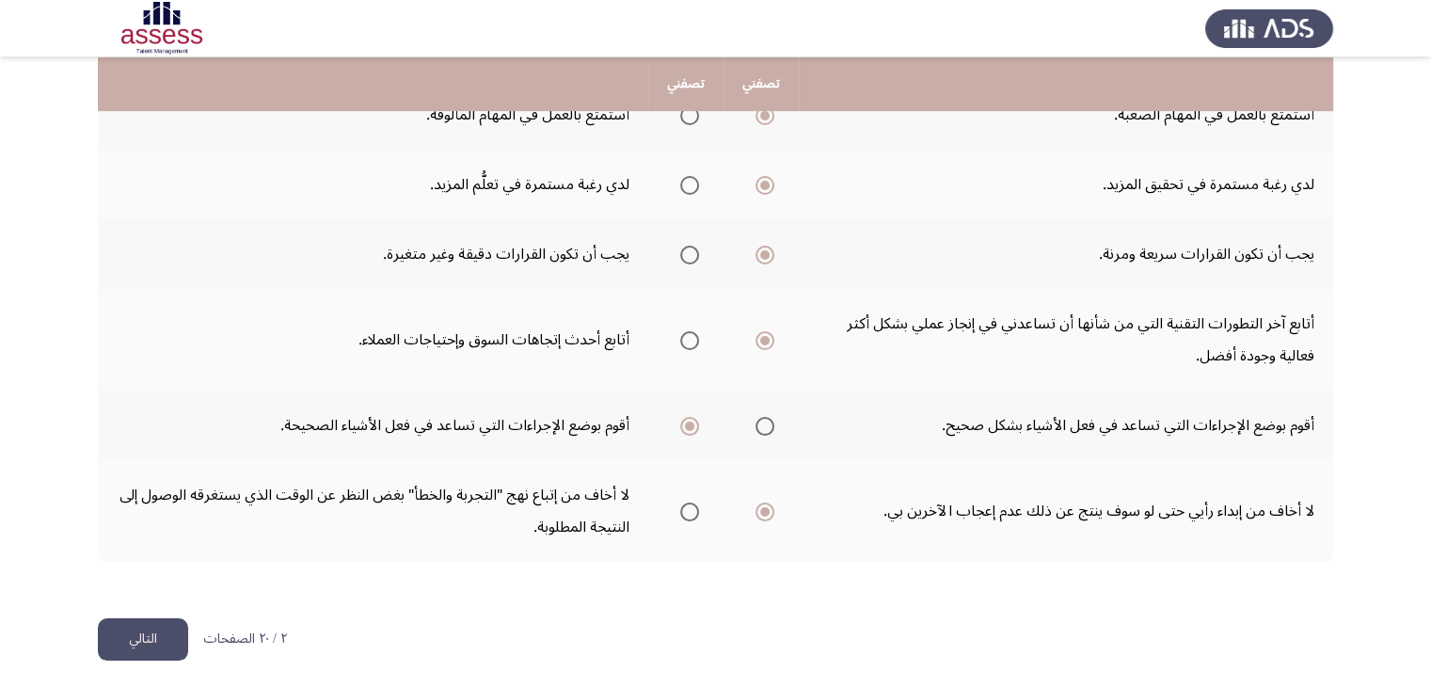
click at [159, 645] on button "التالي" at bounding box center [143, 639] width 90 height 42
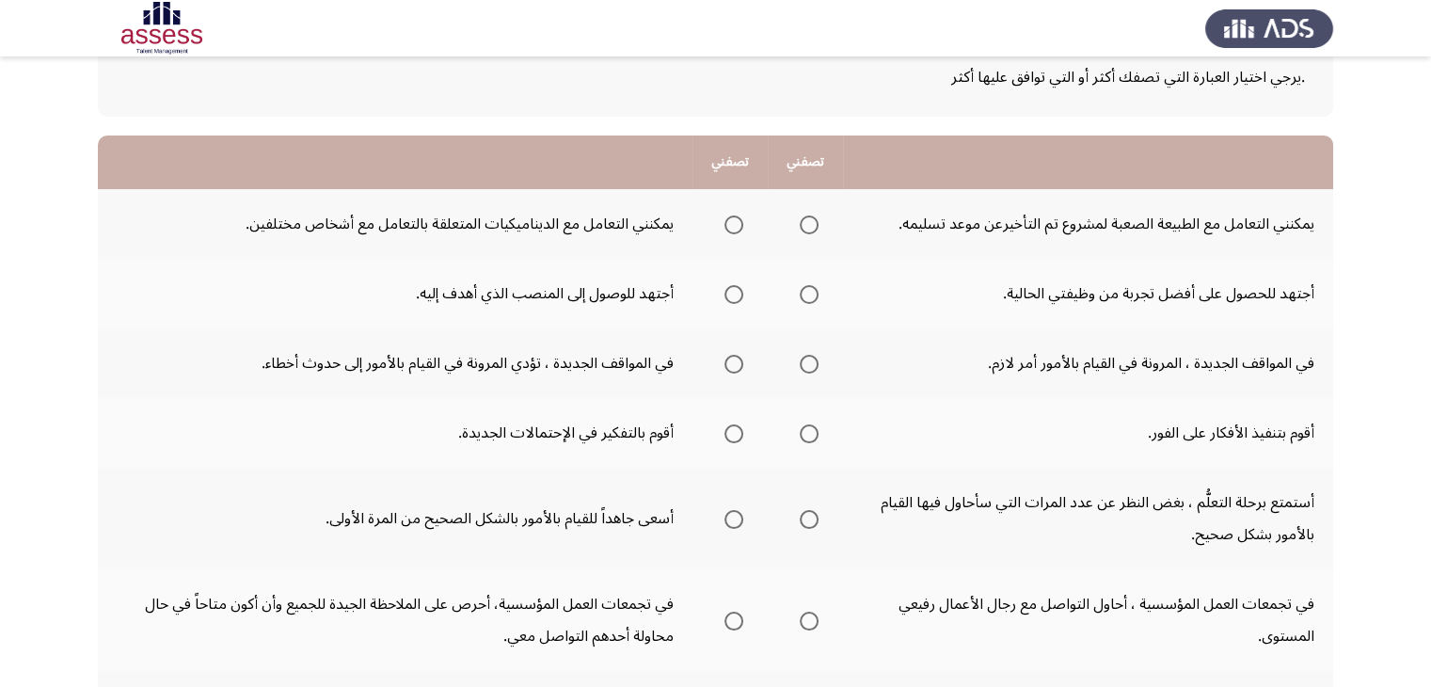
scroll to position [128, 0]
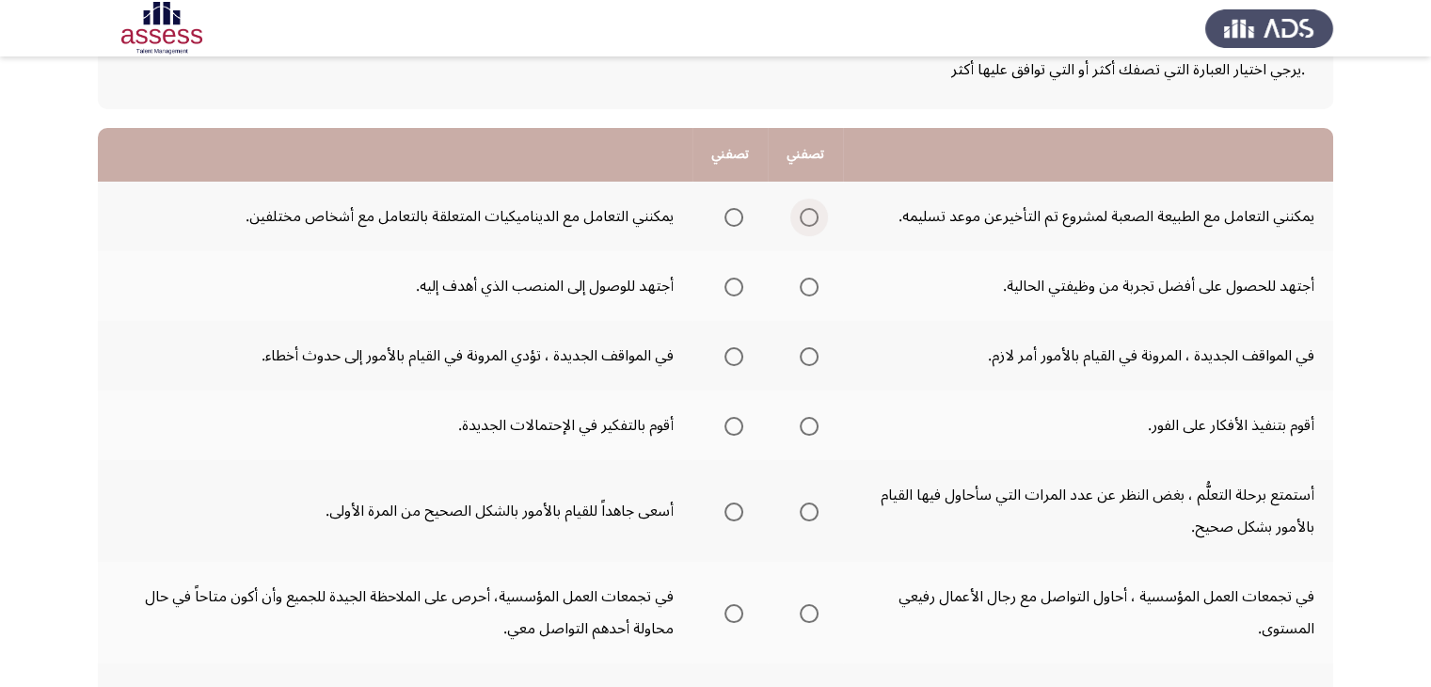
click at [815, 208] on span "Select an option" at bounding box center [808, 217] width 19 height 19
click at [815, 208] on input "Select an option" at bounding box center [808, 217] width 19 height 19
click at [722, 293] on label "Select an option" at bounding box center [730, 286] width 26 height 19
click at [724, 293] on input "Select an option" at bounding box center [733, 286] width 19 height 19
click at [806, 327] on th at bounding box center [804, 356] width 75 height 70
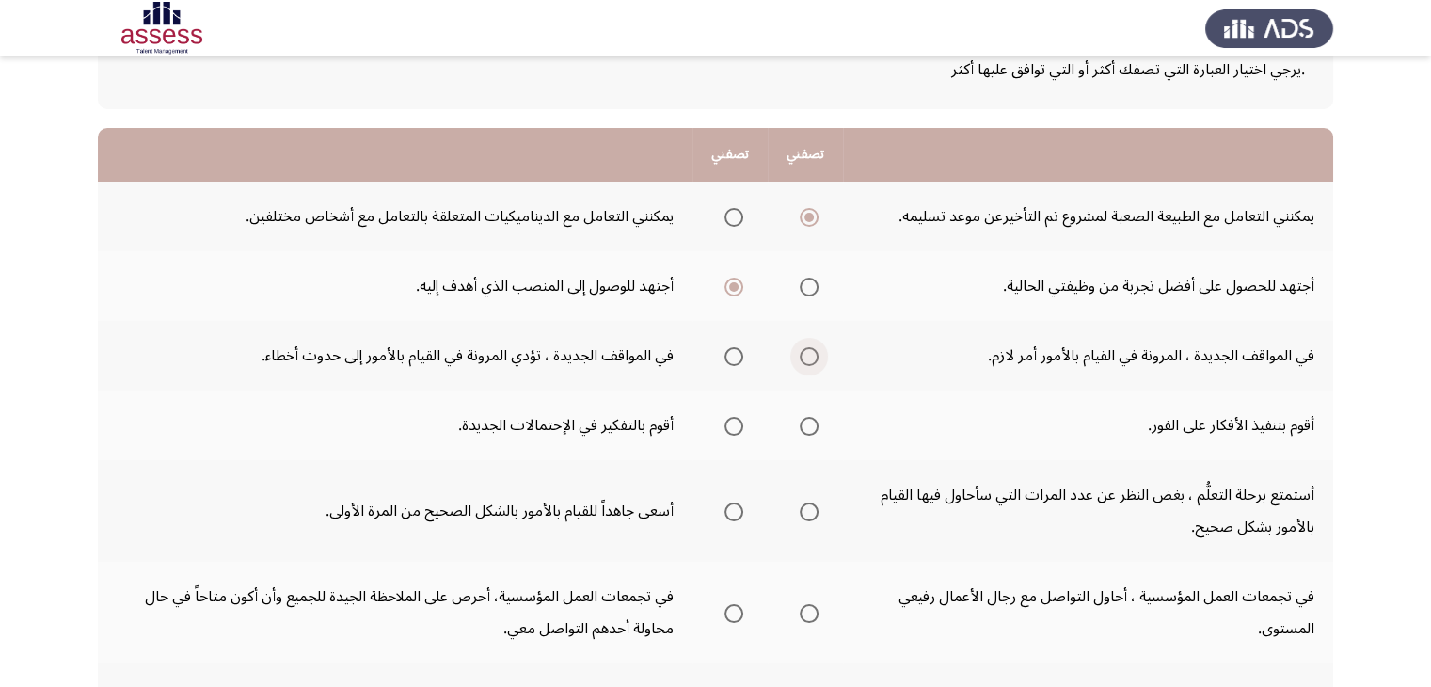
click at [807, 351] on span "Select an option" at bounding box center [808, 356] width 19 height 19
click at [807, 351] on input "Select an option" at bounding box center [808, 356] width 19 height 19
click at [732, 419] on span "Select an option" at bounding box center [733, 426] width 19 height 19
click at [732, 419] on input "Select an option" at bounding box center [733, 426] width 19 height 19
click at [726, 504] on span "Select an option" at bounding box center [733, 511] width 19 height 19
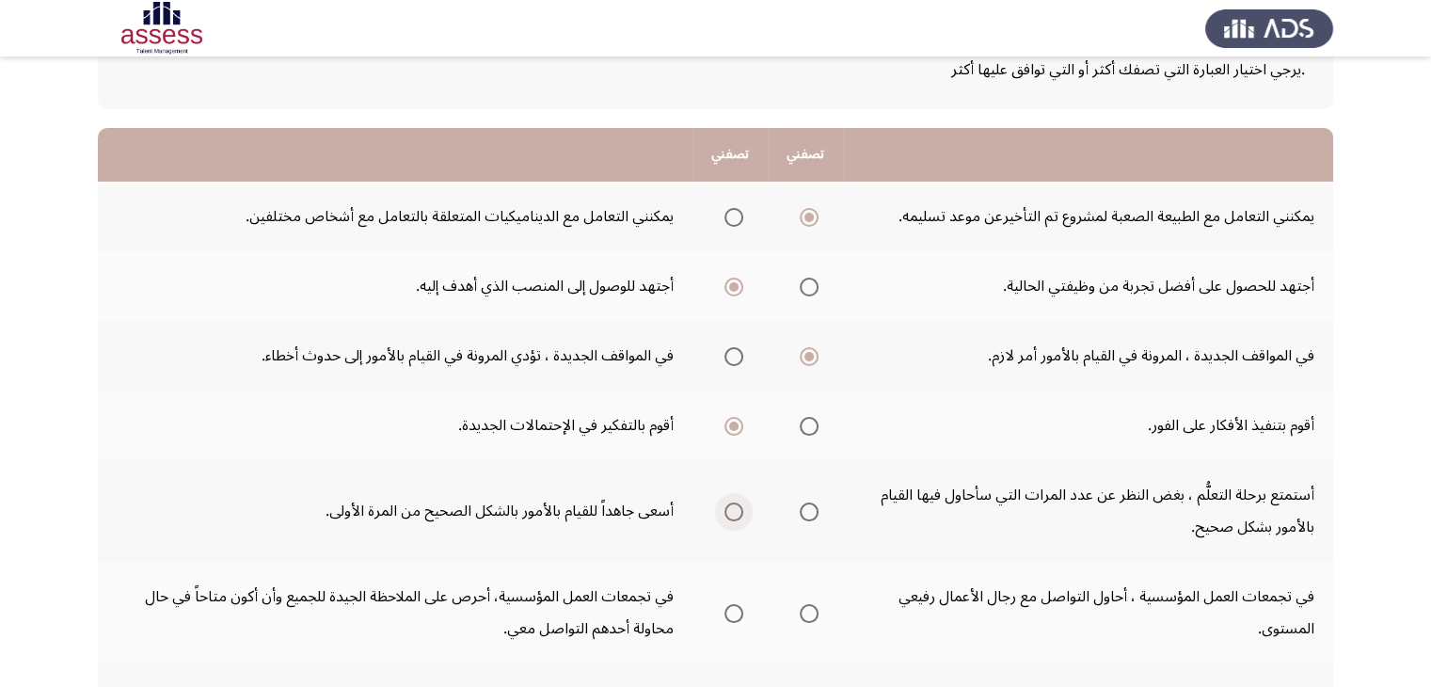
click at [726, 504] on input "Select an option" at bounding box center [733, 511] width 19 height 19
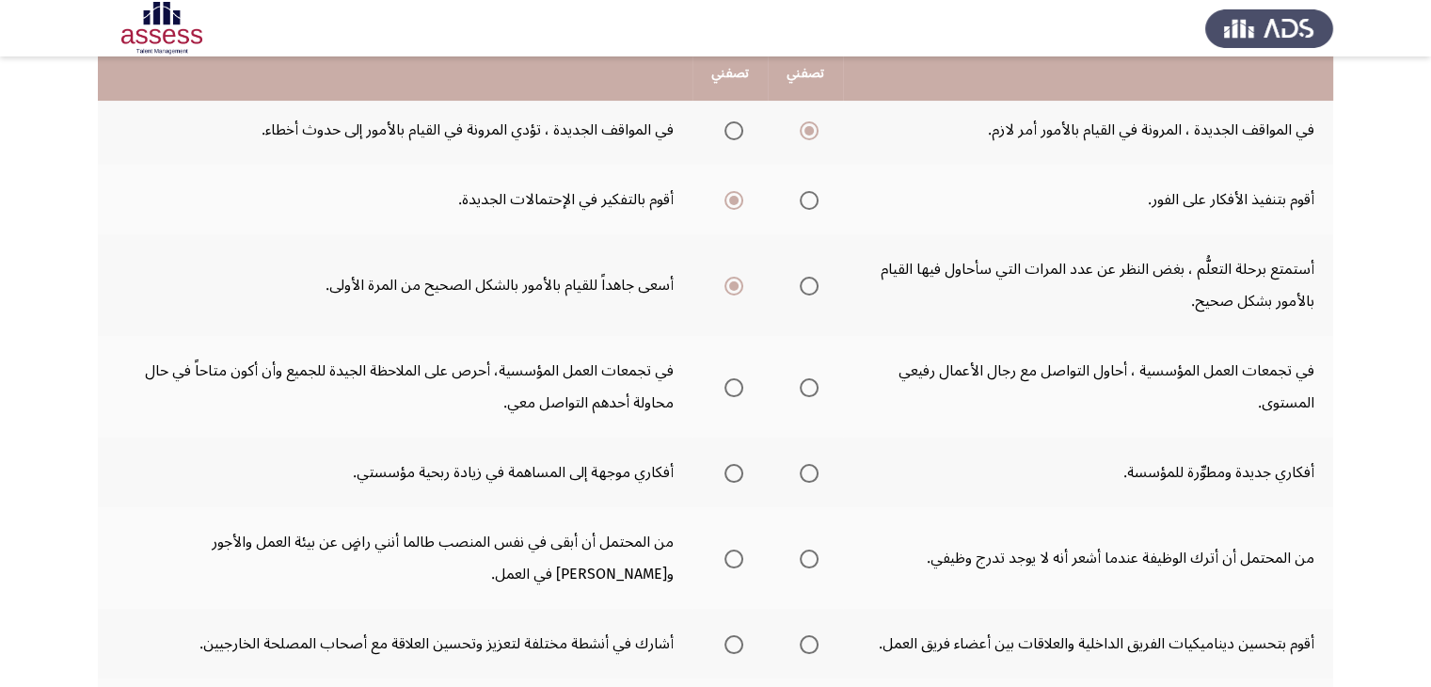
scroll to position [367, 0]
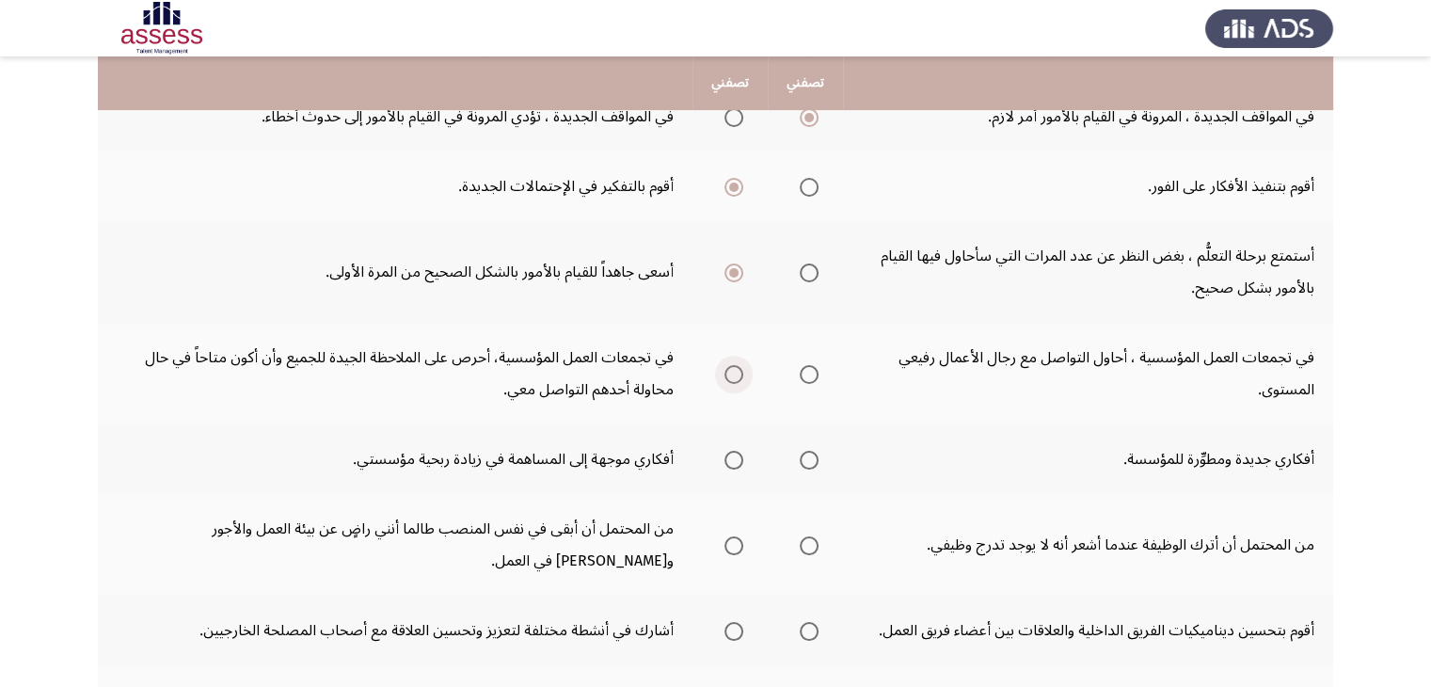
click at [736, 370] on span "Select an option" at bounding box center [733, 374] width 19 height 19
click at [736, 370] on input "Select an option" at bounding box center [733, 374] width 19 height 19
click at [805, 454] on span "Select an option" at bounding box center [808, 460] width 19 height 19
click at [805, 454] on input "Select an option" at bounding box center [808, 460] width 19 height 19
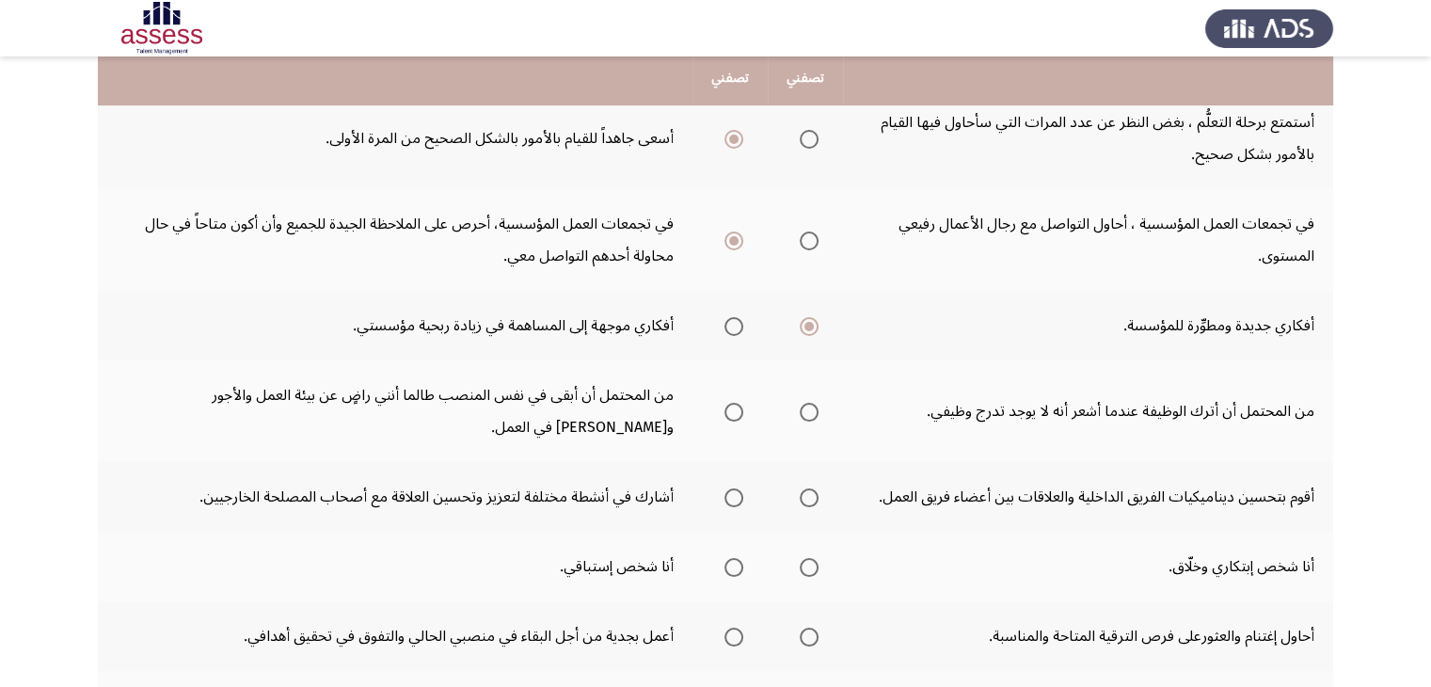
scroll to position [513, 0]
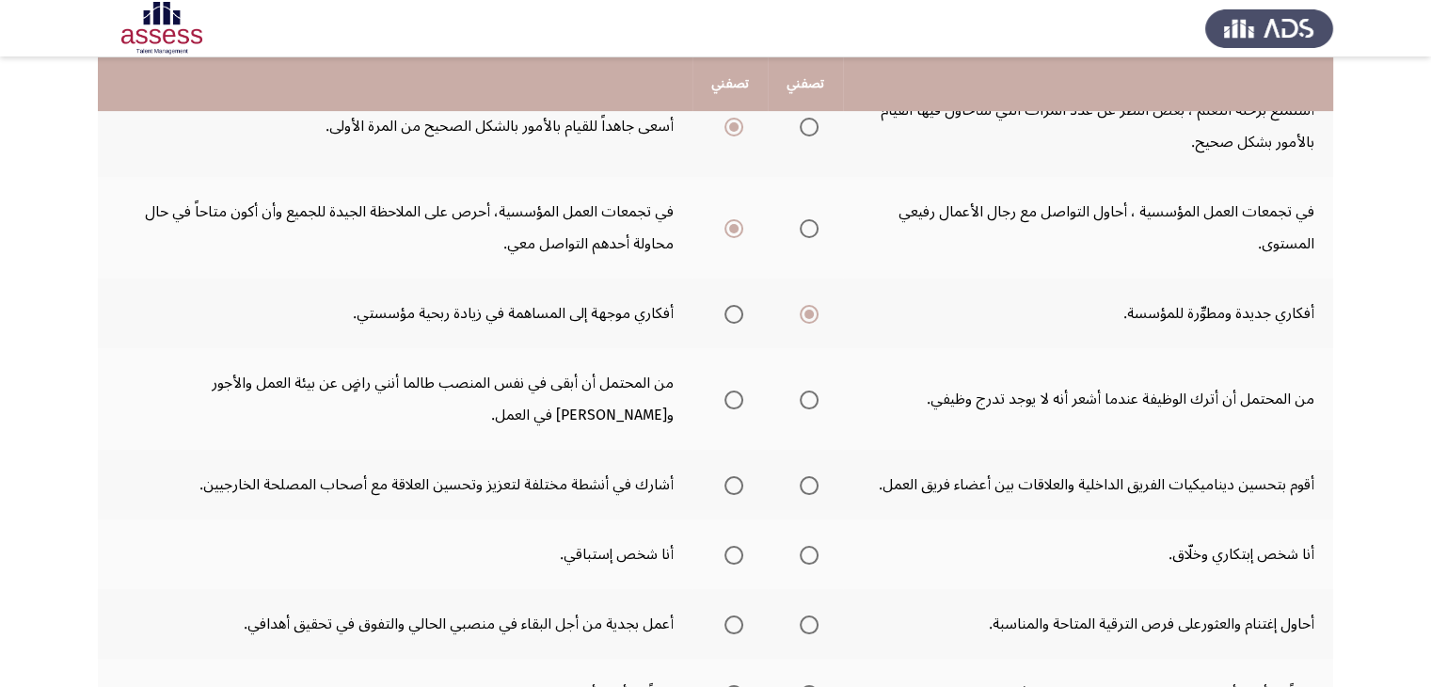
click at [809, 398] on span "Select an option" at bounding box center [808, 399] width 19 height 19
click at [809, 398] on input "Select an option" at bounding box center [808, 399] width 19 height 19
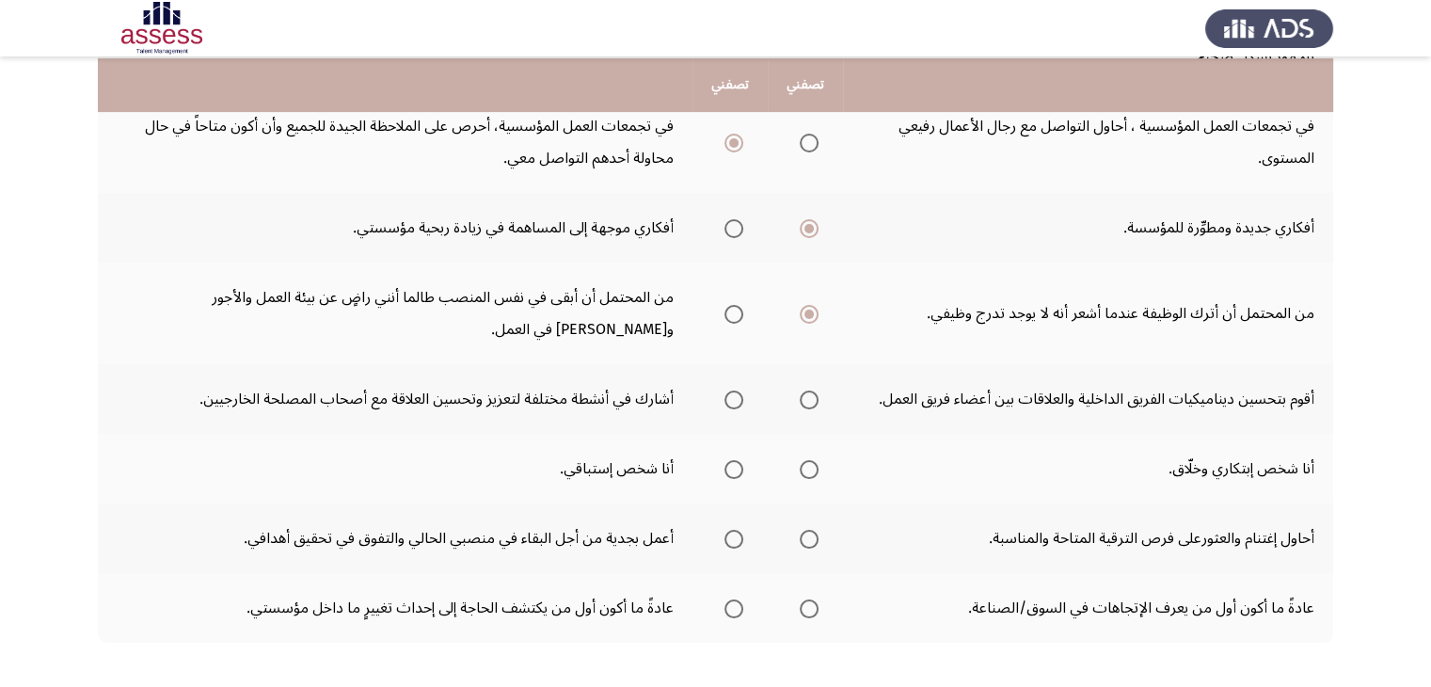
scroll to position [599, 0]
click at [726, 467] on span "Select an option" at bounding box center [733, 468] width 19 height 19
click at [726, 467] on input "Select an option" at bounding box center [733, 468] width 19 height 19
click at [806, 396] on span "Select an option" at bounding box center [808, 398] width 19 height 19
click at [806, 396] on input "Select an option" at bounding box center [808, 398] width 19 height 19
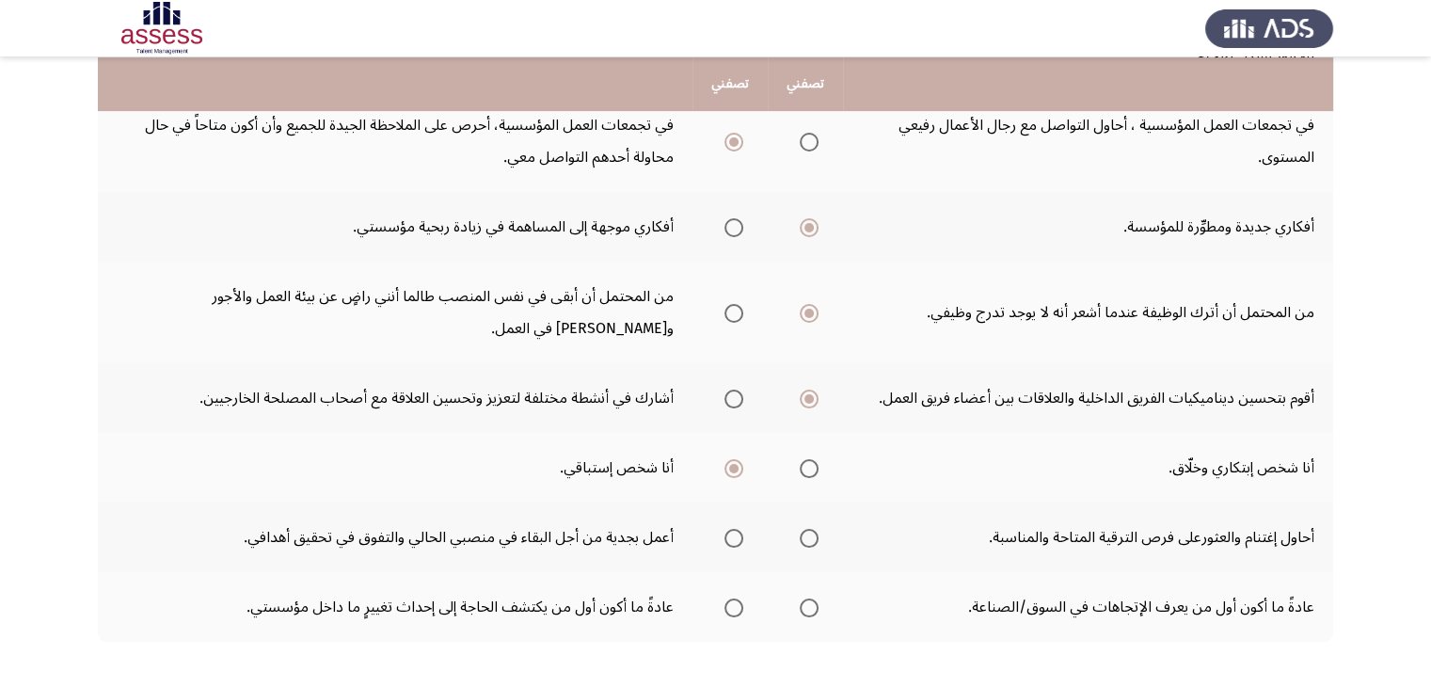
click at [817, 539] on span "Select an option" at bounding box center [808, 538] width 19 height 19
click at [817, 539] on input "Select an option" at bounding box center [808, 538] width 19 height 19
click at [734, 598] on span "Select an option" at bounding box center [733, 607] width 19 height 19
click at [734, 598] on input "Select an option" at bounding box center [733, 607] width 19 height 19
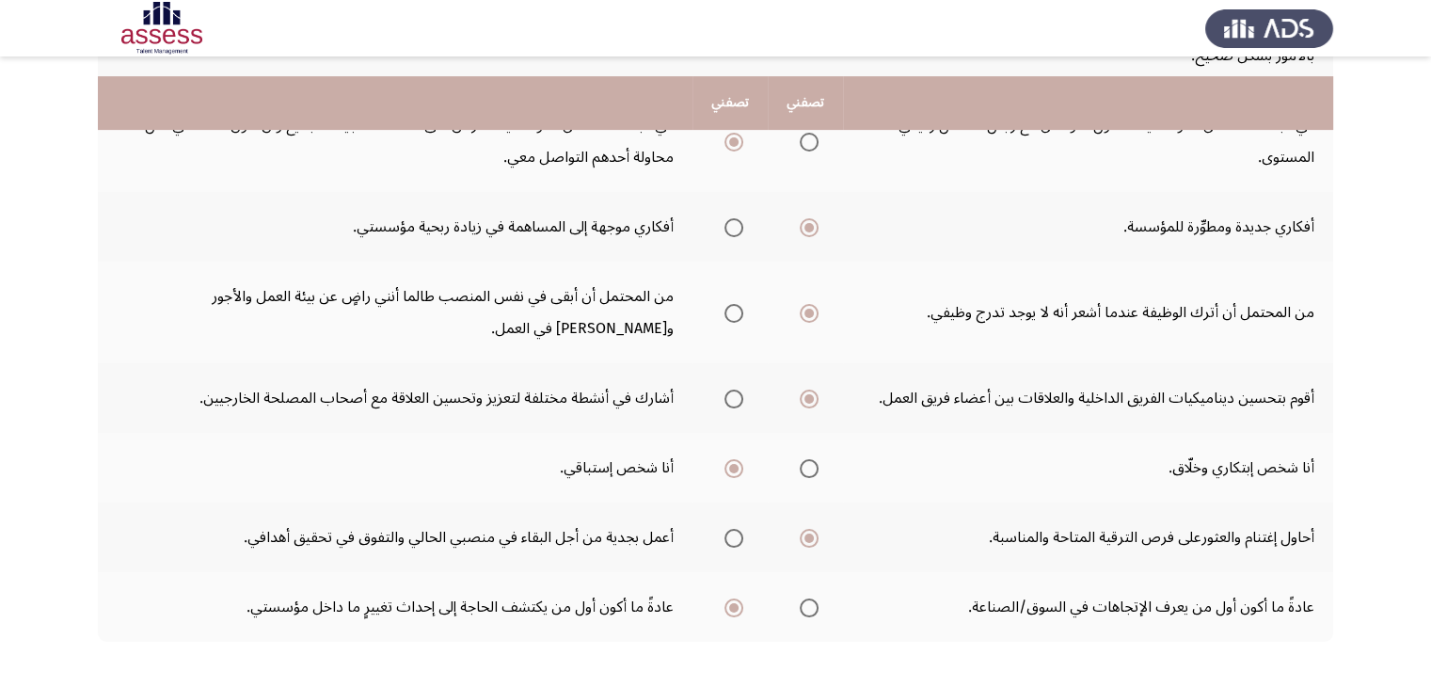
scroll to position [680, 0]
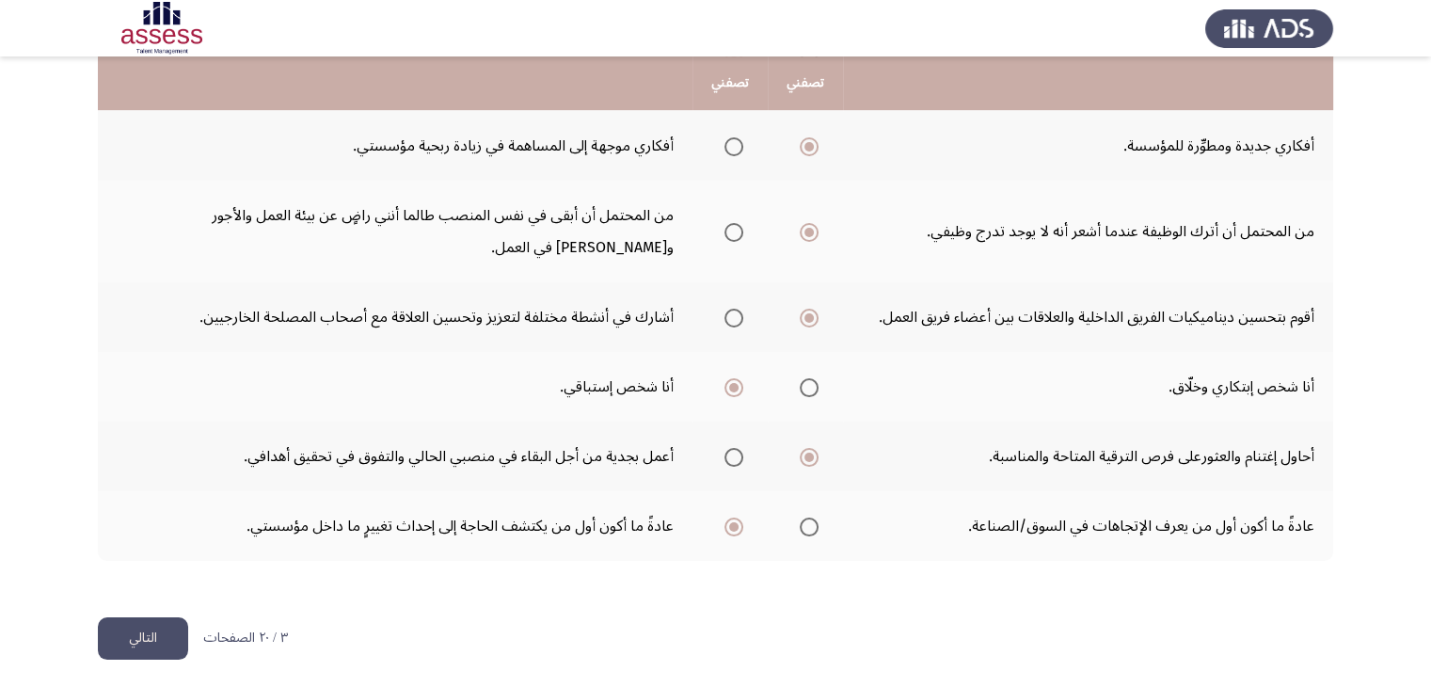
click at [158, 641] on button "التالي" at bounding box center [143, 638] width 90 height 42
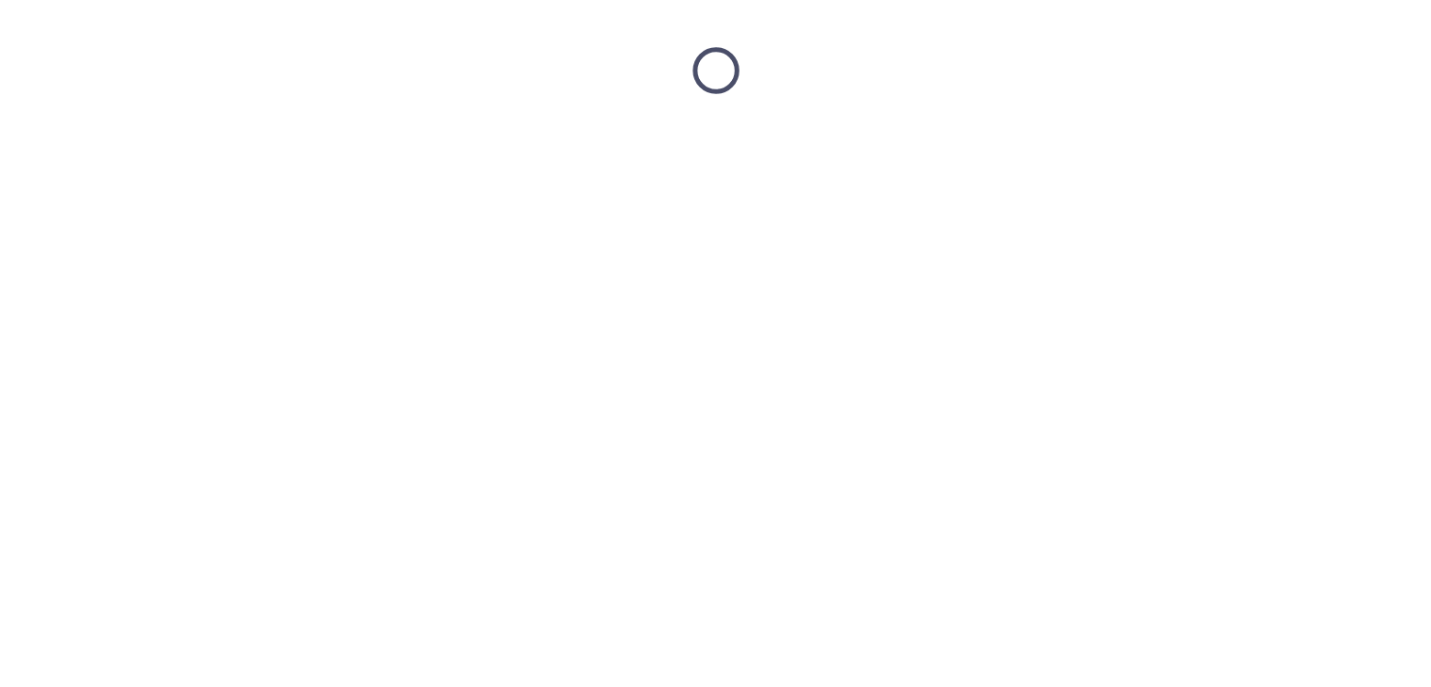
scroll to position [0, 0]
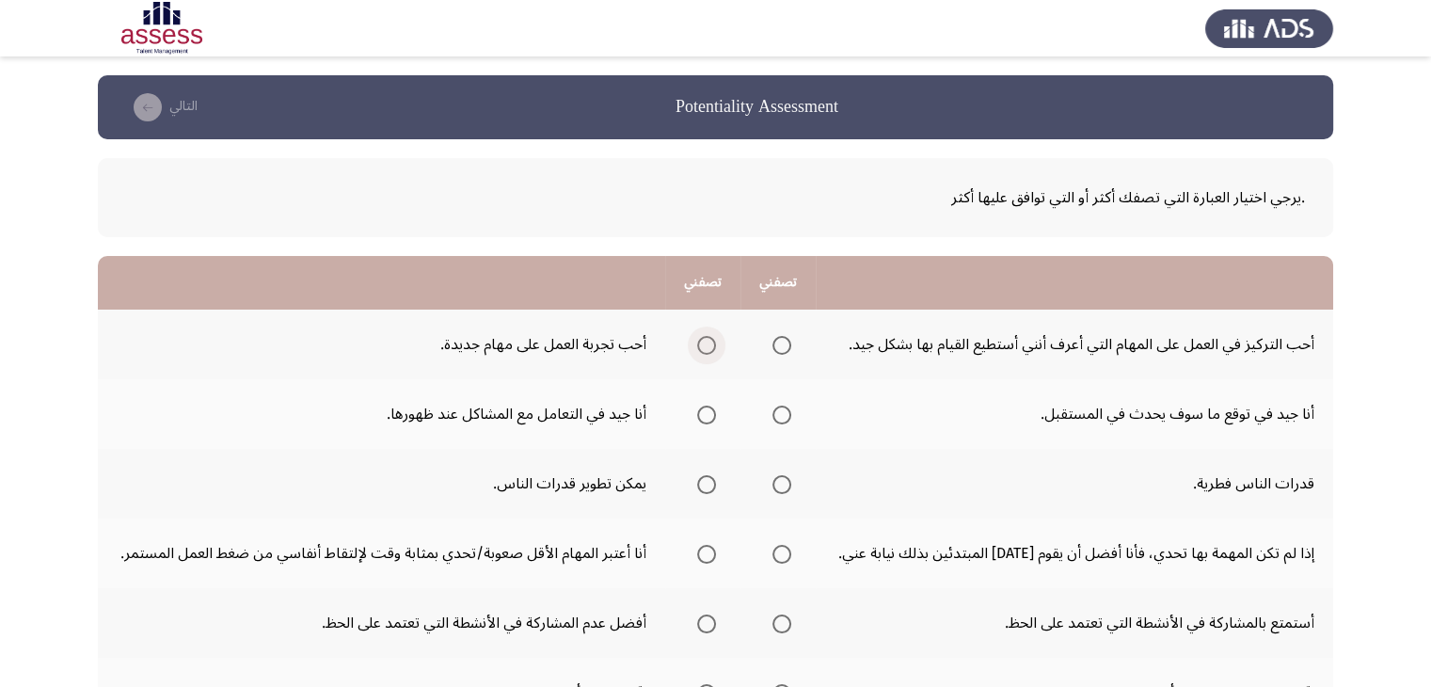
click at [703, 340] on span "Select an option" at bounding box center [706, 345] width 19 height 19
click at [703, 340] on input "Select an option" at bounding box center [706, 345] width 19 height 19
click at [781, 412] on span "Select an option" at bounding box center [781, 414] width 19 height 19
click at [781, 412] on input "Select an option" at bounding box center [781, 414] width 19 height 19
click at [708, 484] on span "Select an option" at bounding box center [706, 484] width 19 height 19
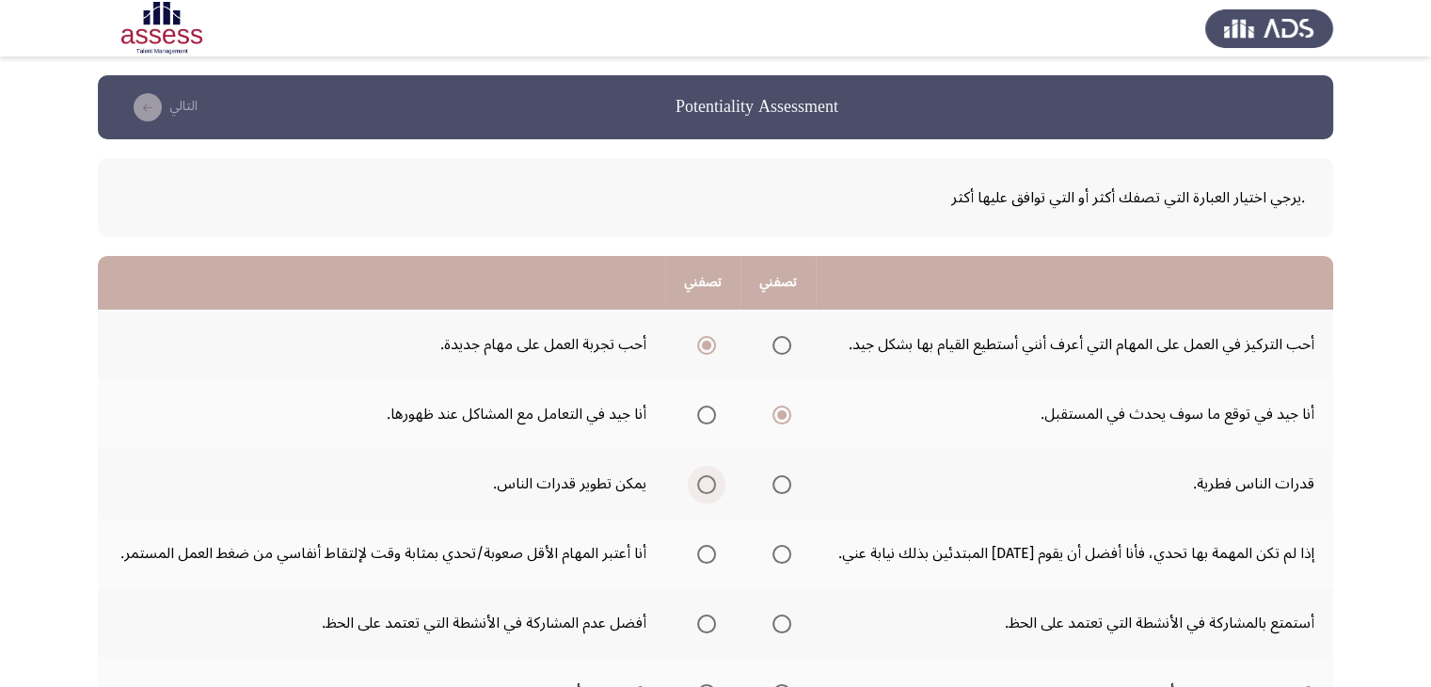
click at [708, 484] on input "Select an option" at bounding box center [706, 484] width 19 height 19
click at [779, 557] on span "Select an option" at bounding box center [781, 554] width 19 height 19
click at [779, 557] on input "Select an option" at bounding box center [781, 554] width 19 height 19
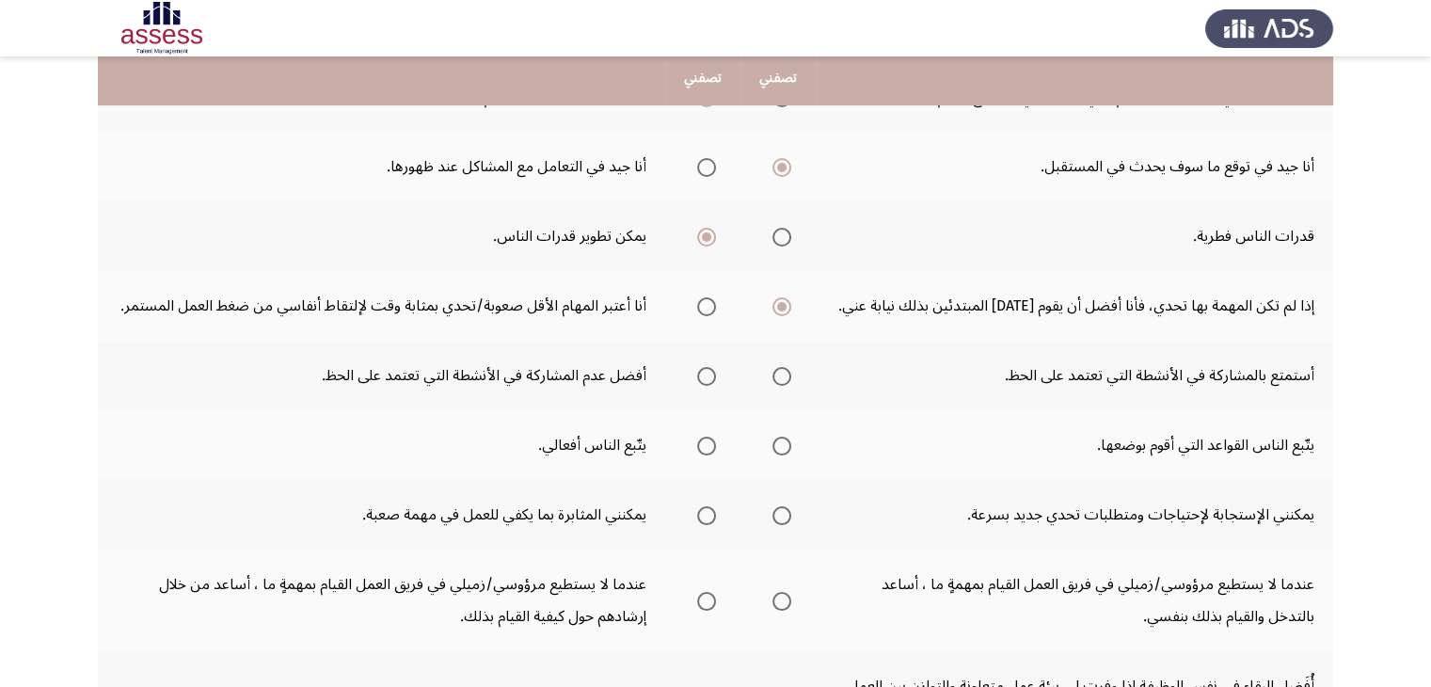
scroll to position [250, 0]
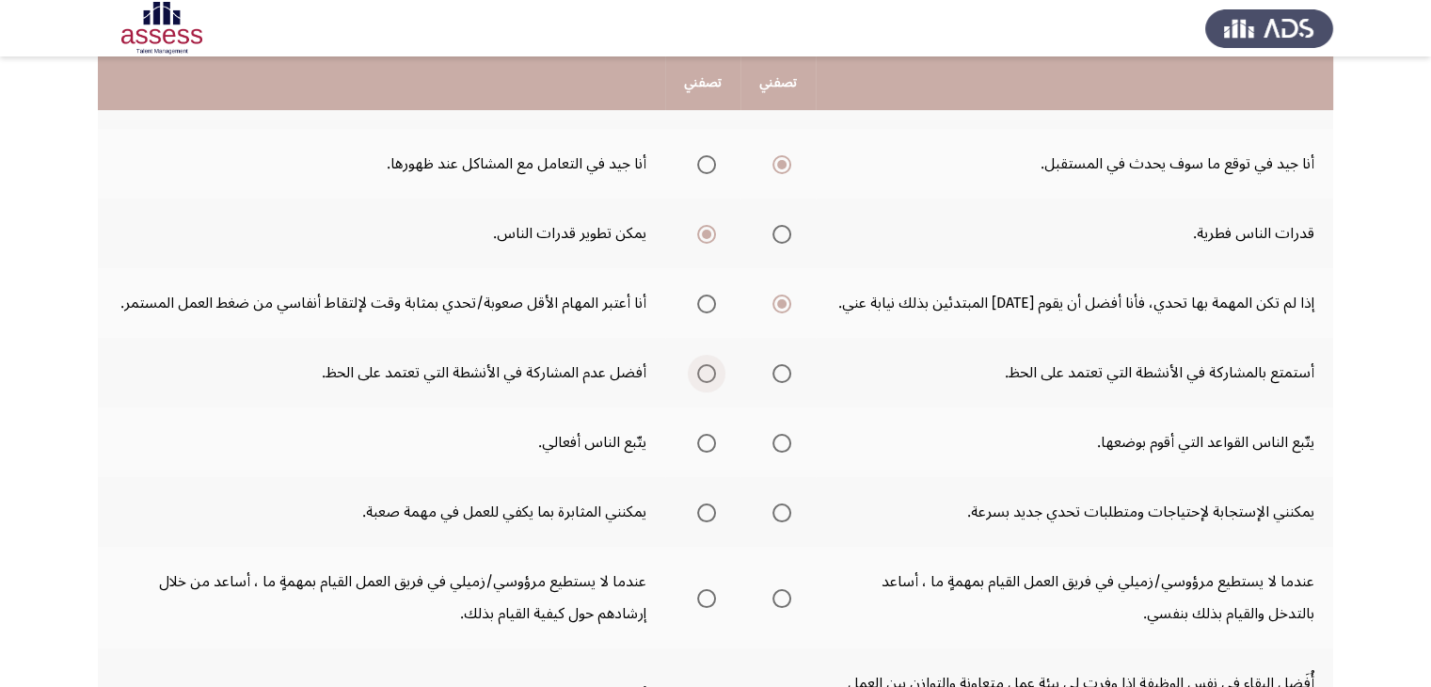
click at [704, 373] on span "Select an option" at bounding box center [706, 373] width 19 height 19
click at [704, 373] on input "Select an option" at bounding box center [706, 373] width 19 height 19
click at [777, 442] on span "Select an option" at bounding box center [781, 443] width 19 height 19
click at [777, 442] on input "Select an option" at bounding box center [781, 443] width 19 height 19
click at [790, 516] on span "Select an option" at bounding box center [781, 512] width 19 height 19
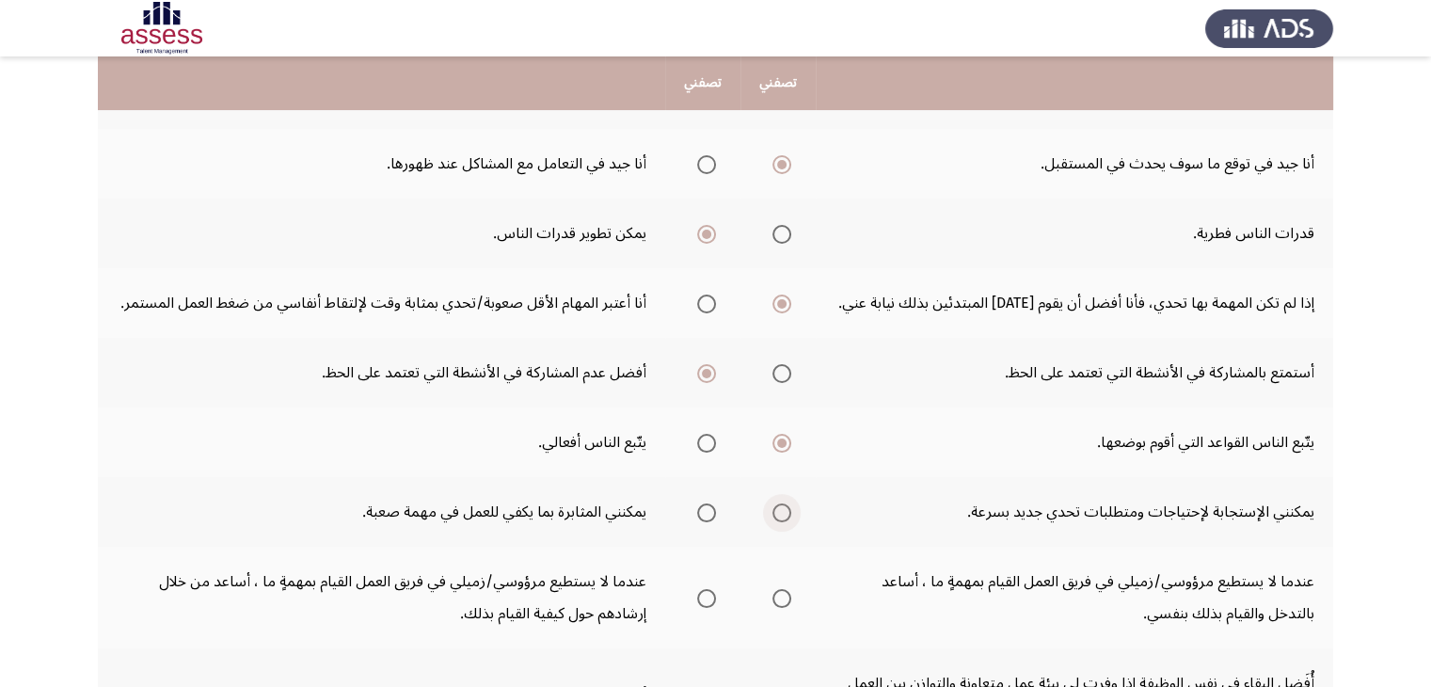
click at [790, 516] on input "Select an option" at bounding box center [781, 512] width 19 height 19
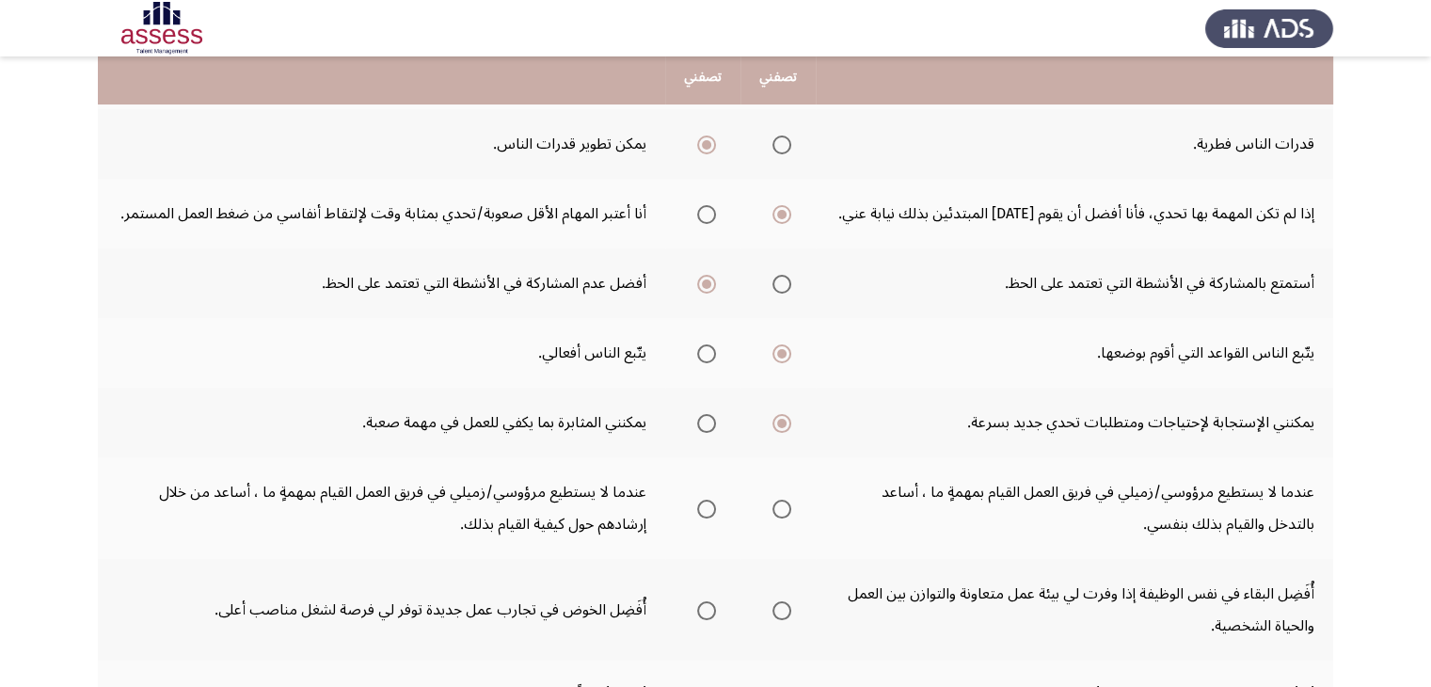
scroll to position [353, 0]
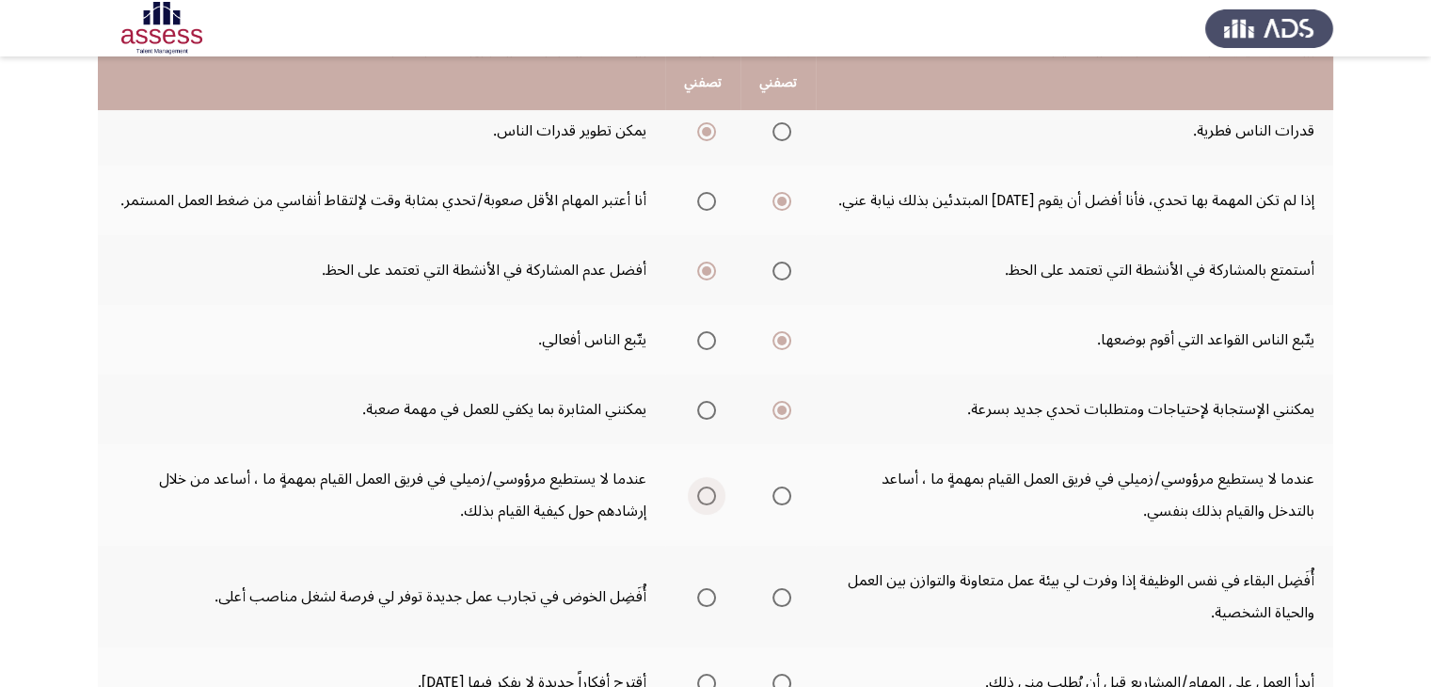
click at [712, 494] on span "Select an option" at bounding box center [706, 495] width 19 height 19
click at [712, 494] on input "Select an option" at bounding box center [706, 495] width 19 height 19
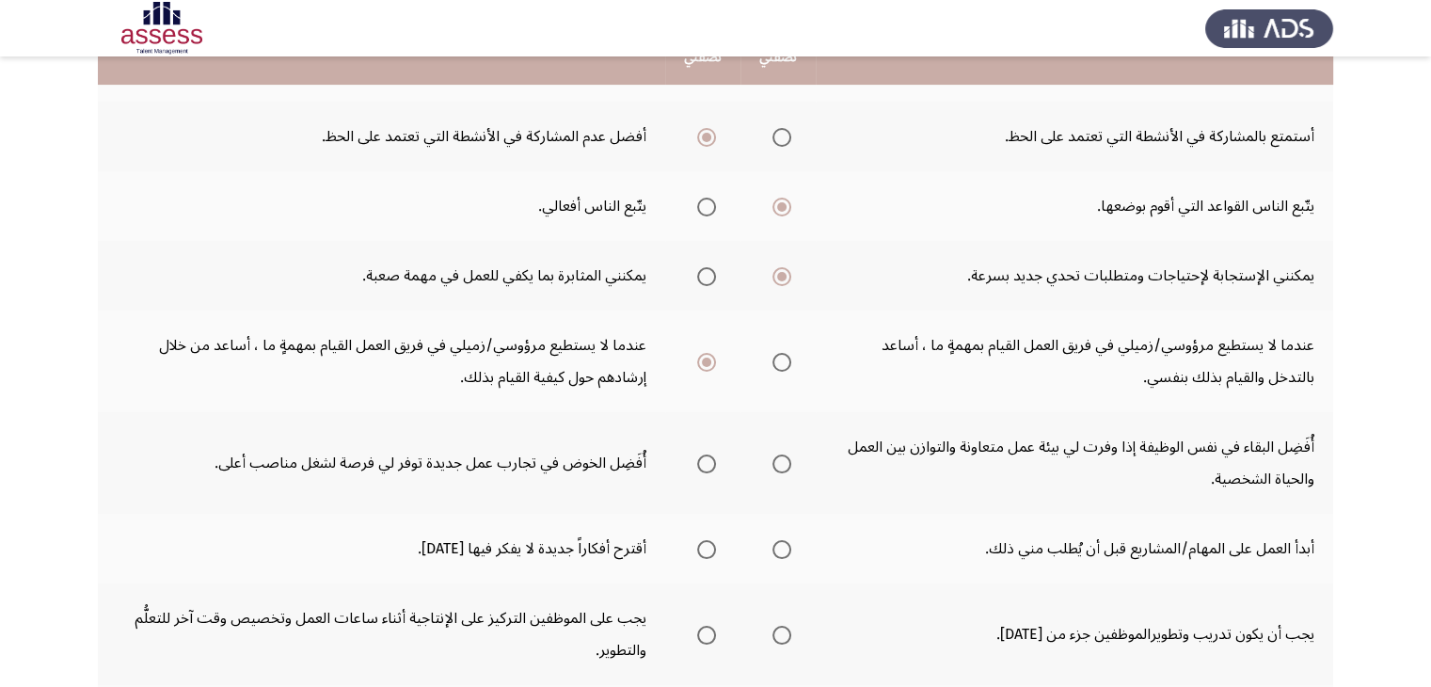
scroll to position [488, 0]
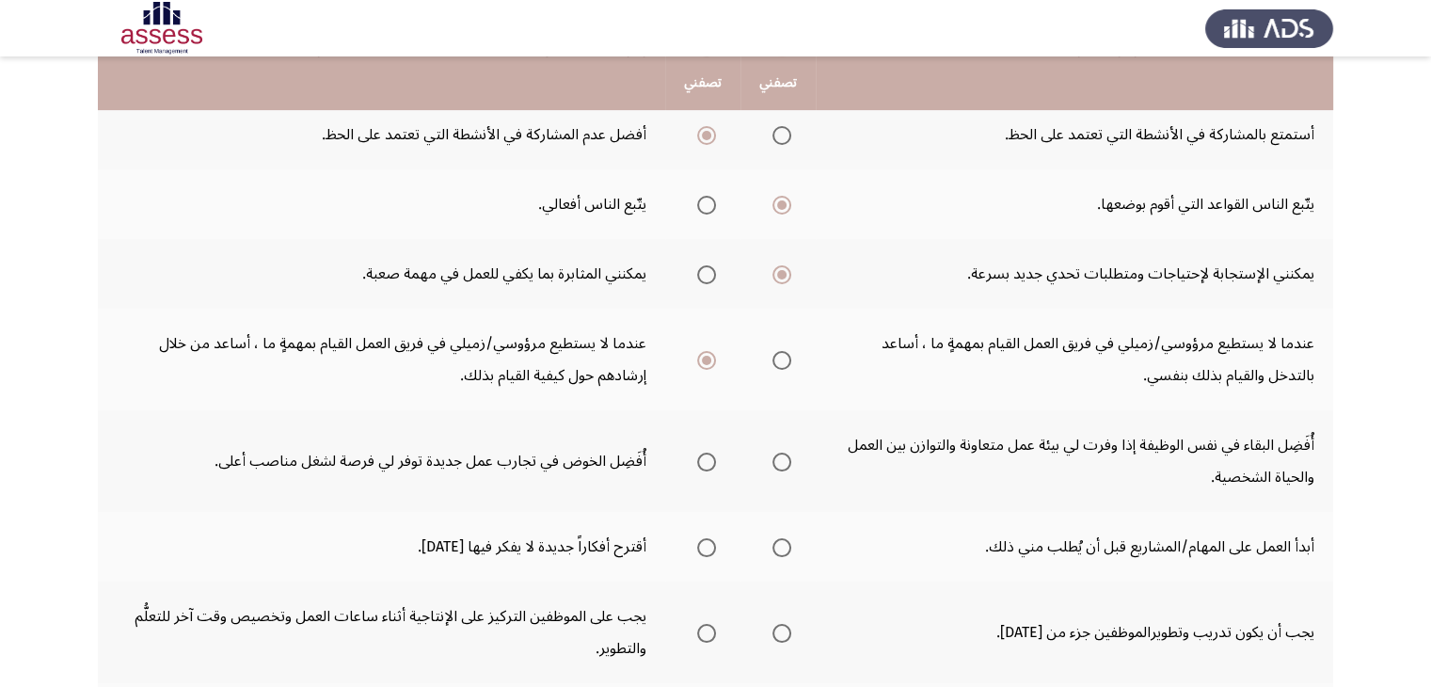
click at [703, 462] on span "Select an option" at bounding box center [706, 461] width 19 height 19
click at [703, 462] on input "Select an option" at bounding box center [706, 461] width 19 height 19
click at [711, 538] on span "Select an option" at bounding box center [706, 547] width 19 height 19
click at [711, 538] on input "Select an option" at bounding box center [706, 547] width 19 height 19
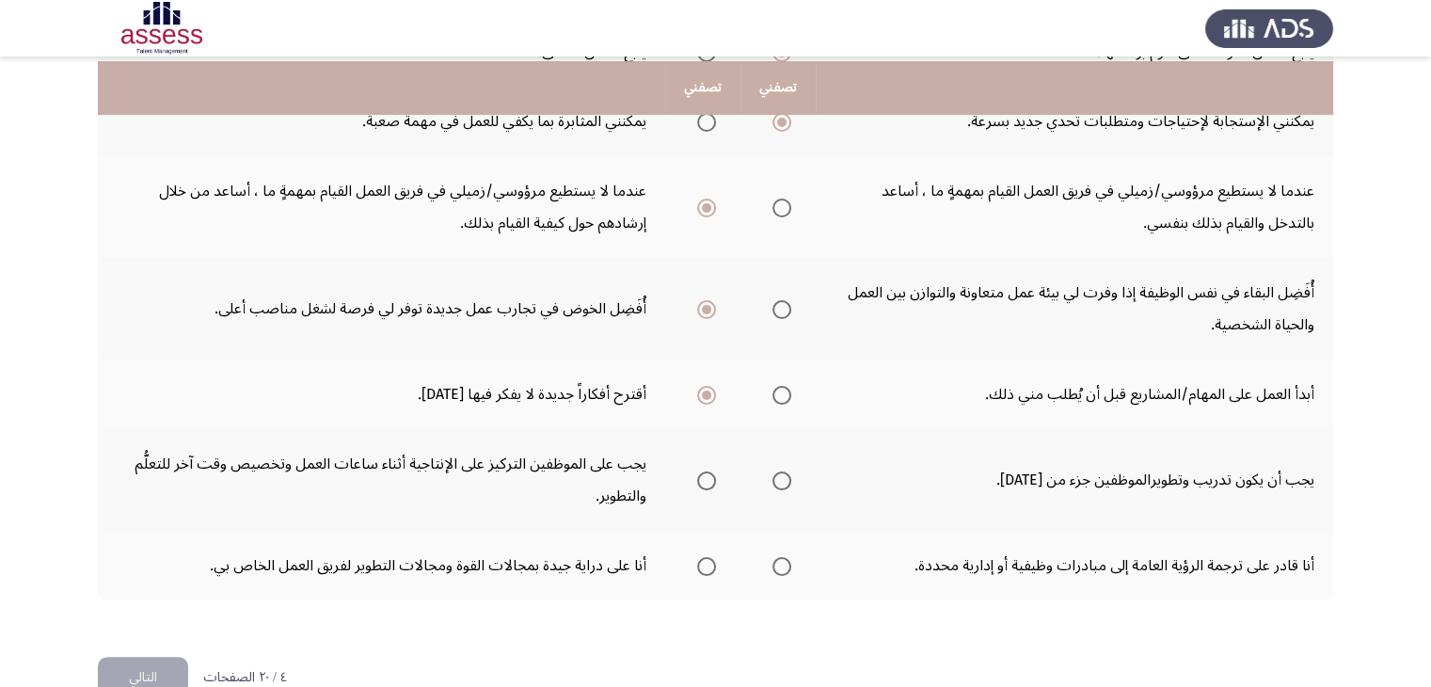
scroll to position [650, 0]
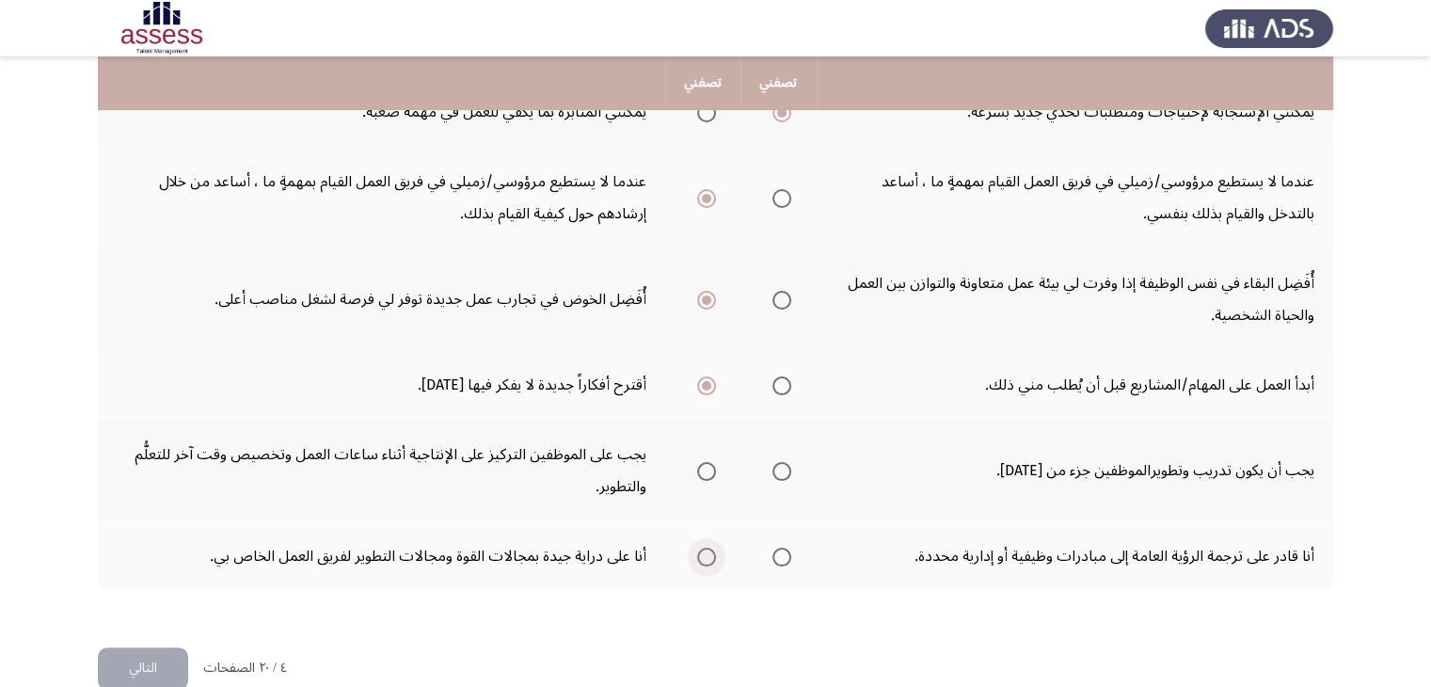
click at [715, 555] on span "Select an option" at bounding box center [706, 556] width 19 height 19
click at [715, 555] on input "Select an option" at bounding box center [706, 556] width 19 height 19
click at [705, 462] on span "Select an option" at bounding box center [706, 471] width 19 height 19
click at [705, 462] on input "Select an option" at bounding box center [706, 471] width 19 height 19
click at [152, 656] on button "التالي" at bounding box center [143, 668] width 90 height 42
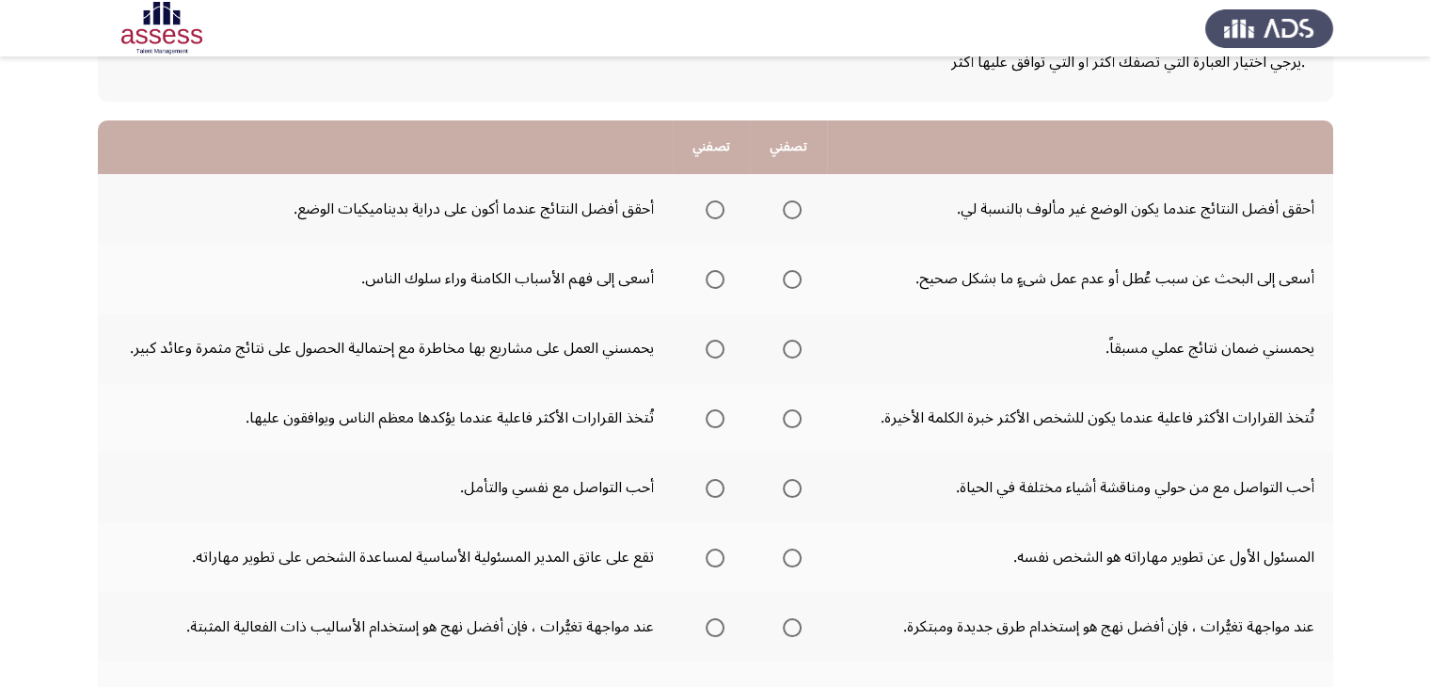
scroll to position [134, 0]
click at [711, 214] on span "Select an option" at bounding box center [714, 210] width 19 height 19
click at [711, 214] on input "Select an option" at bounding box center [714, 210] width 19 height 19
click at [784, 272] on span "Select an option" at bounding box center [792, 280] width 19 height 19
click at [784, 272] on input "Select an option" at bounding box center [792, 280] width 19 height 19
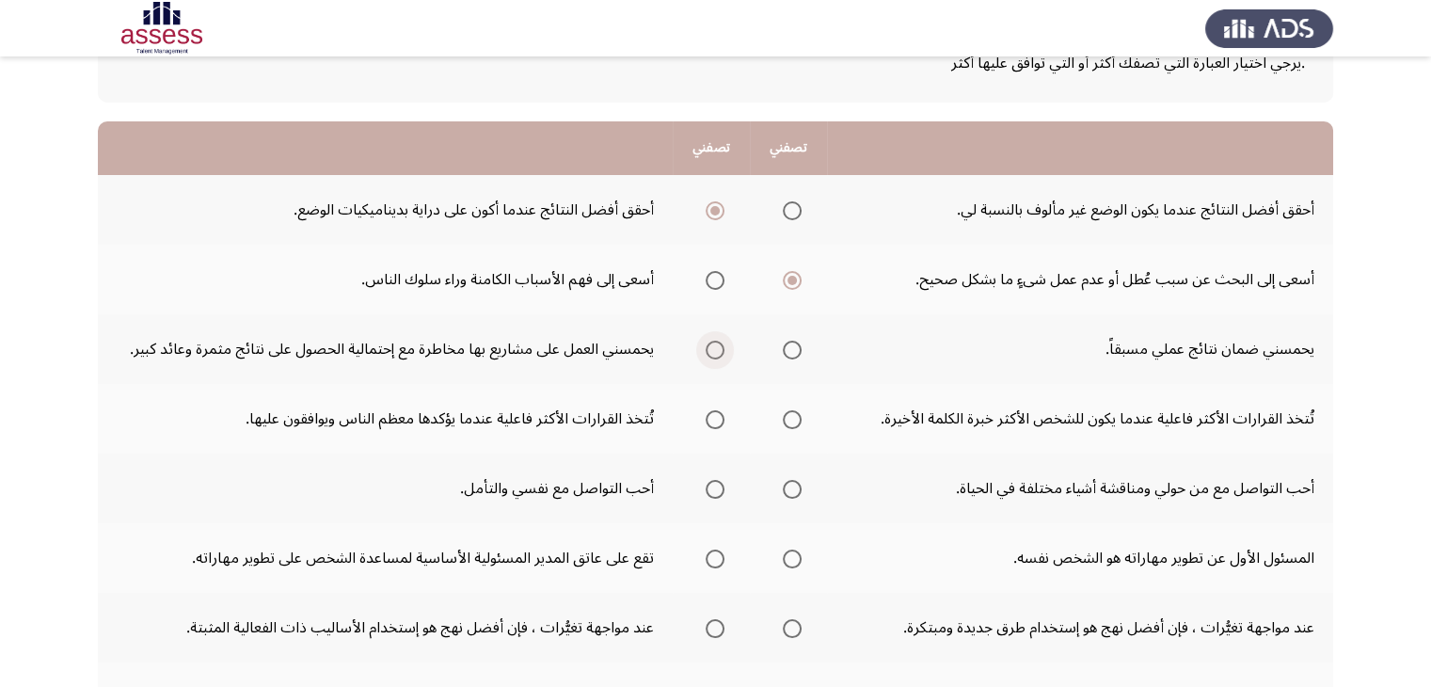
click at [717, 344] on span "Select an option" at bounding box center [714, 349] width 19 height 19
click at [717, 344] on input "Select an option" at bounding box center [714, 349] width 19 height 19
click at [707, 422] on span "Select an option" at bounding box center [714, 419] width 19 height 19
click at [707, 422] on input "Select an option" at bounding box center [714, 419] width 19 height 19
click at [795, 485] on span "Select an option" at bounding box center [792, 489] width 19 height 19
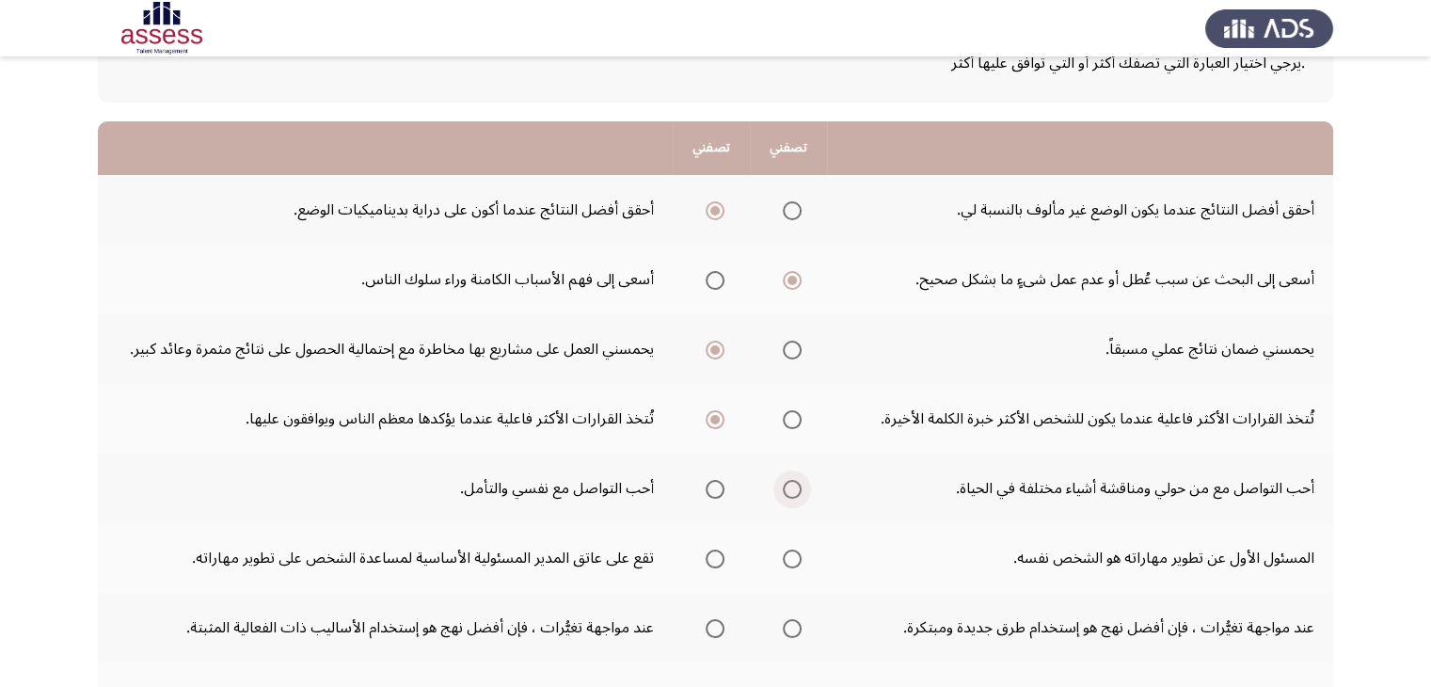
click at [795, 485] on input "Select an option" at bounding box center [792, 489] width 19 height 19
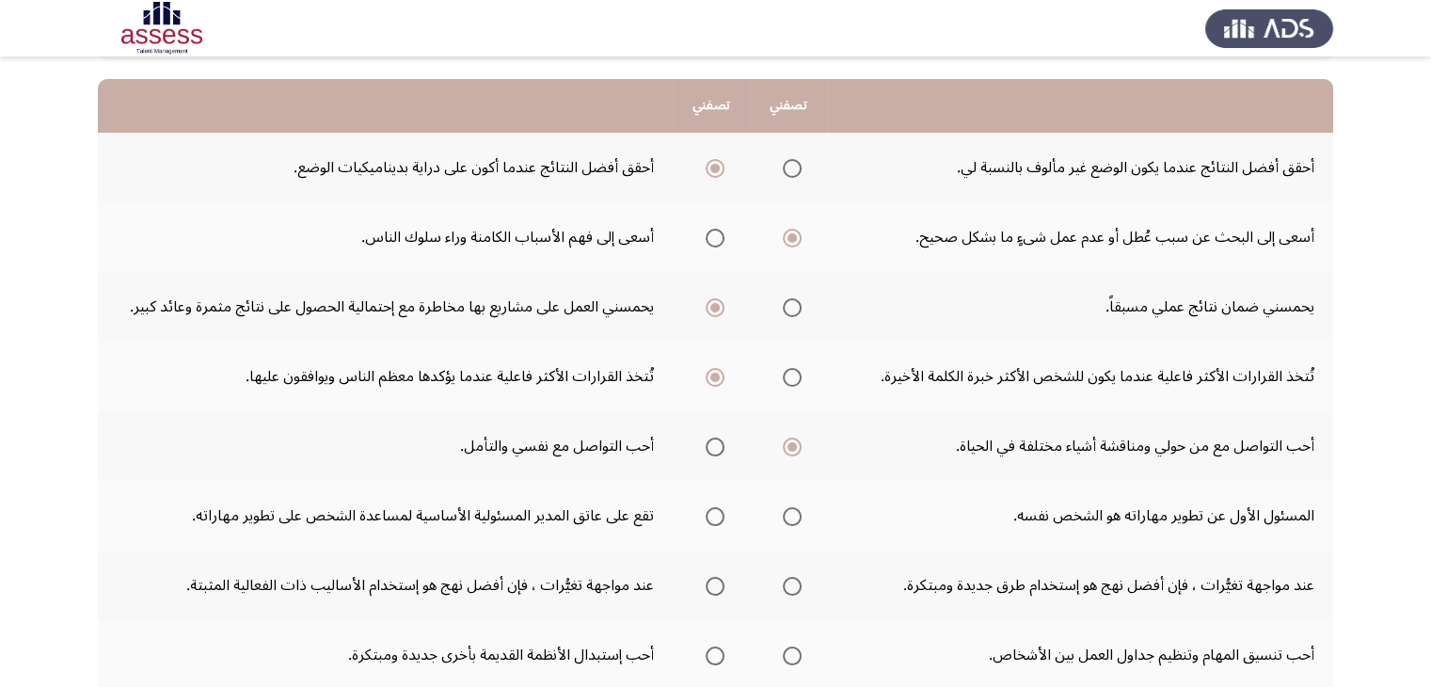
scroll to position [179, 0]
click at [794, 514] on span "Select an option" at bounding box center [792, 514] width 19 height 19
click at [794, 514] on input "Select an option" at bounding box center [792, 514] width 19 height 19
click at [792, 580] on span "Select an option" at bounding box center [792, 584] width 19 height 19
click at [792, 580] on input "Select an option" at bounding box center [792, 584] width 19 height 19
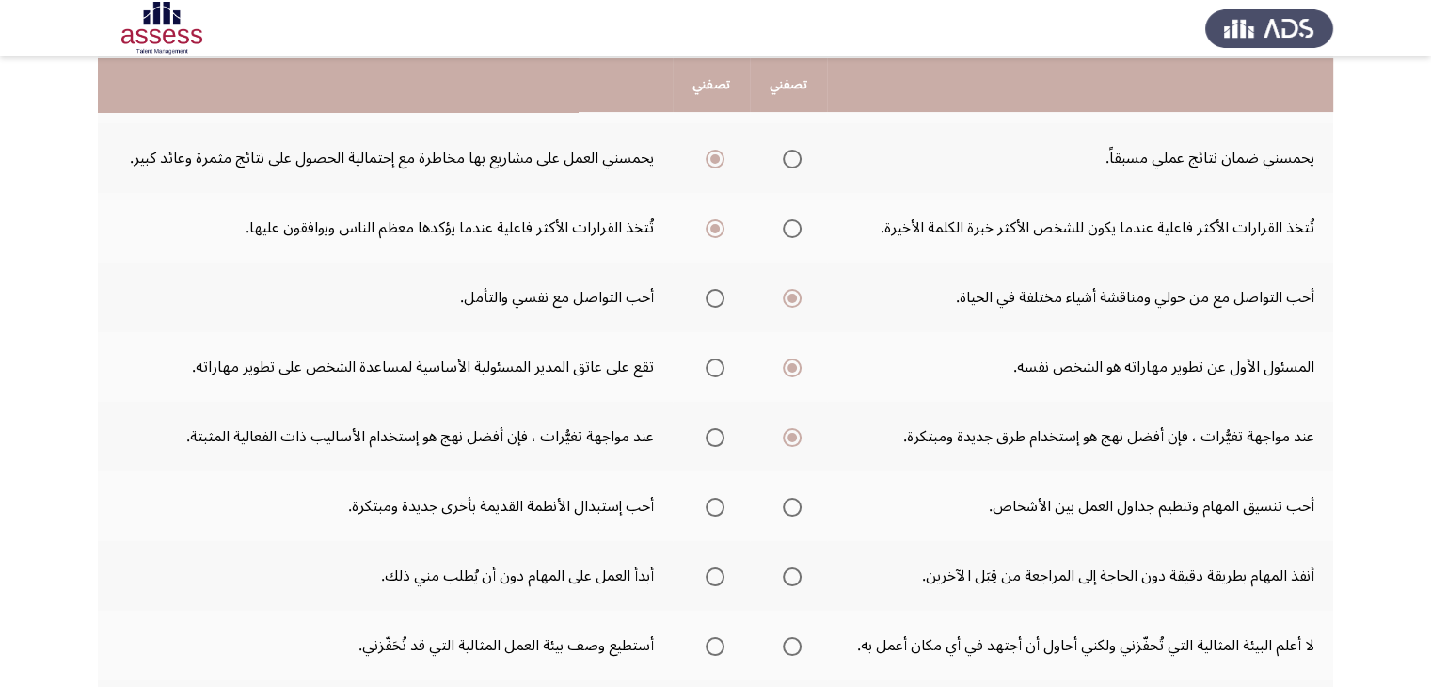
scroll to position [327, 0]
click at [798, 507] on span "Select an option" at bounding box center [792, 505] width 19 height 19
click at [798, 507] on input "Select an option" at bounding box center [792, 505] width 19 height 19
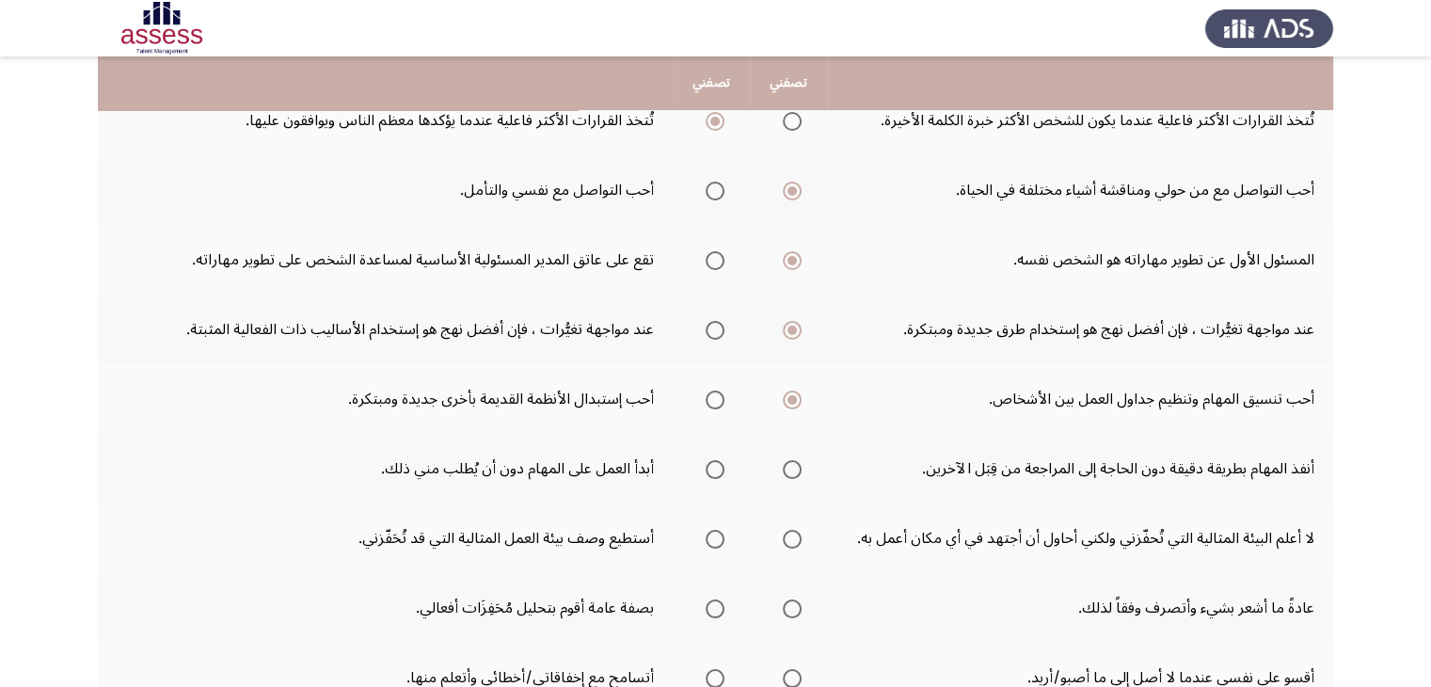
scroll to position [434, 0]
click at [799, 459] on span "Select an option" at bounding box center [792, 468] width 19 height 19
click at [799, 459] on input "Select an option" at bounding box center [792, 468] width 19 height 19
click at [788, 529] on span "Select an option" at bounding box center [792, 538] width 19 height 19
click at [788, 529] on input "Select an option" at bounding box center [792, 538] width 19 height 19
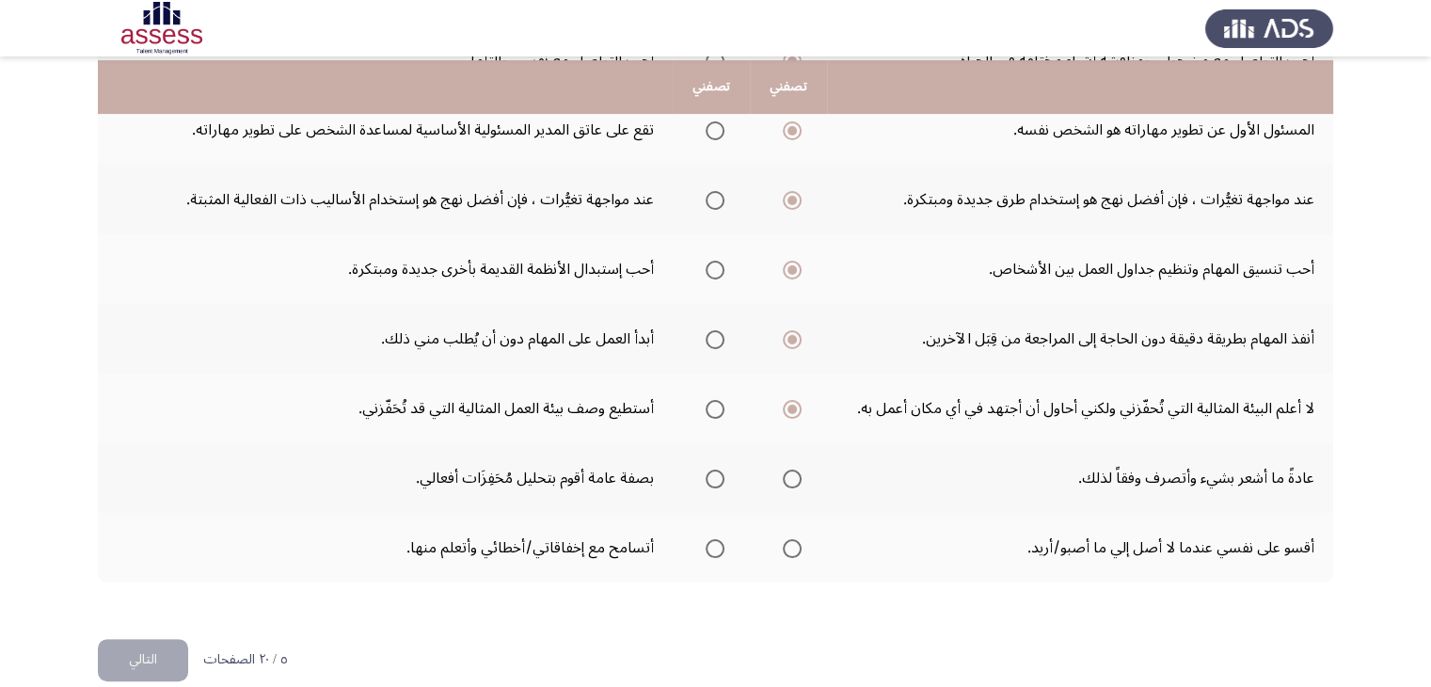
scroll to position [567, 0]
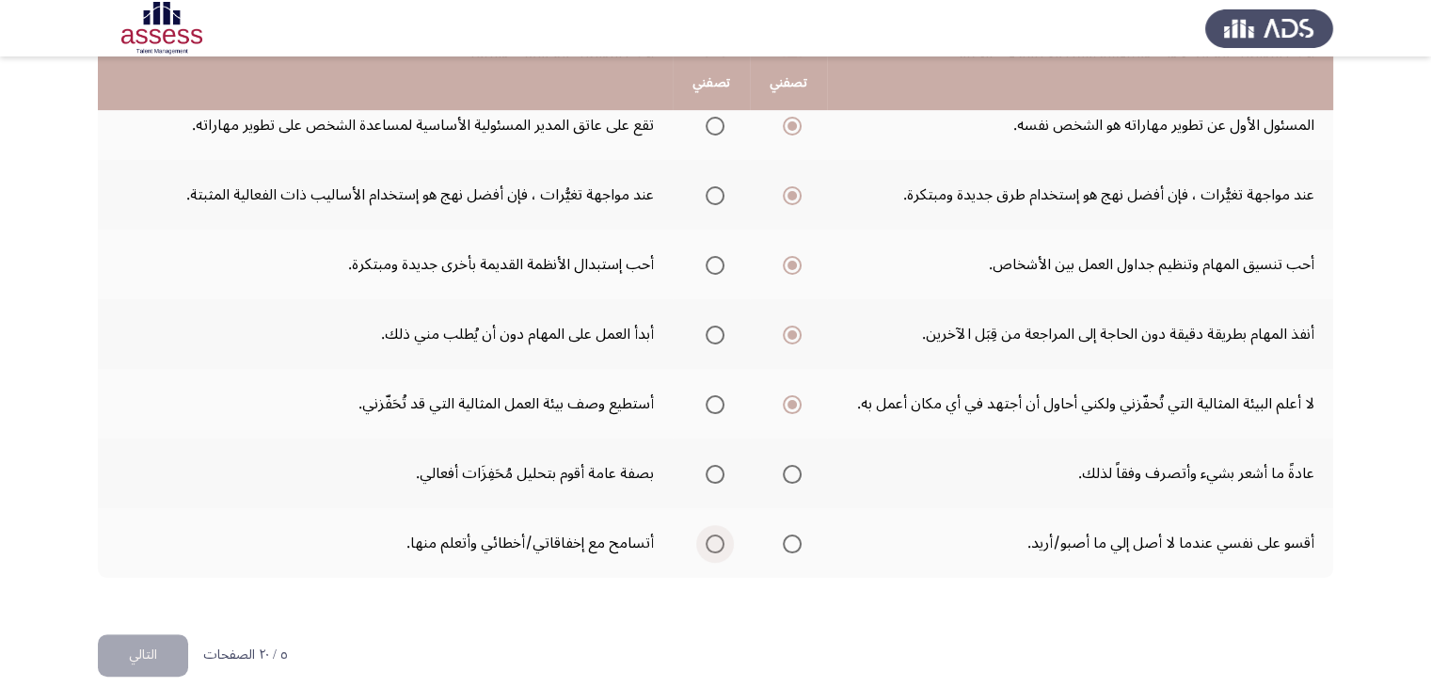
click at [712, 534] on span "Select an option" at bounding box center [714, 543] width 19 height 19
click at [712, 534] on input "Select an option" at bounding box center [714, 543] width 19 height 19
click at [712, 482] on mat-radio-group "Select an option" at bounding box center [711, 473] width 26 height 32
click at [712, 471] on span "Select an option" at bounding box center [714, 474] width 19 height 19
click at [712, 471] on input "Select an option" at bounding box center [714, 474] width 19 height 19
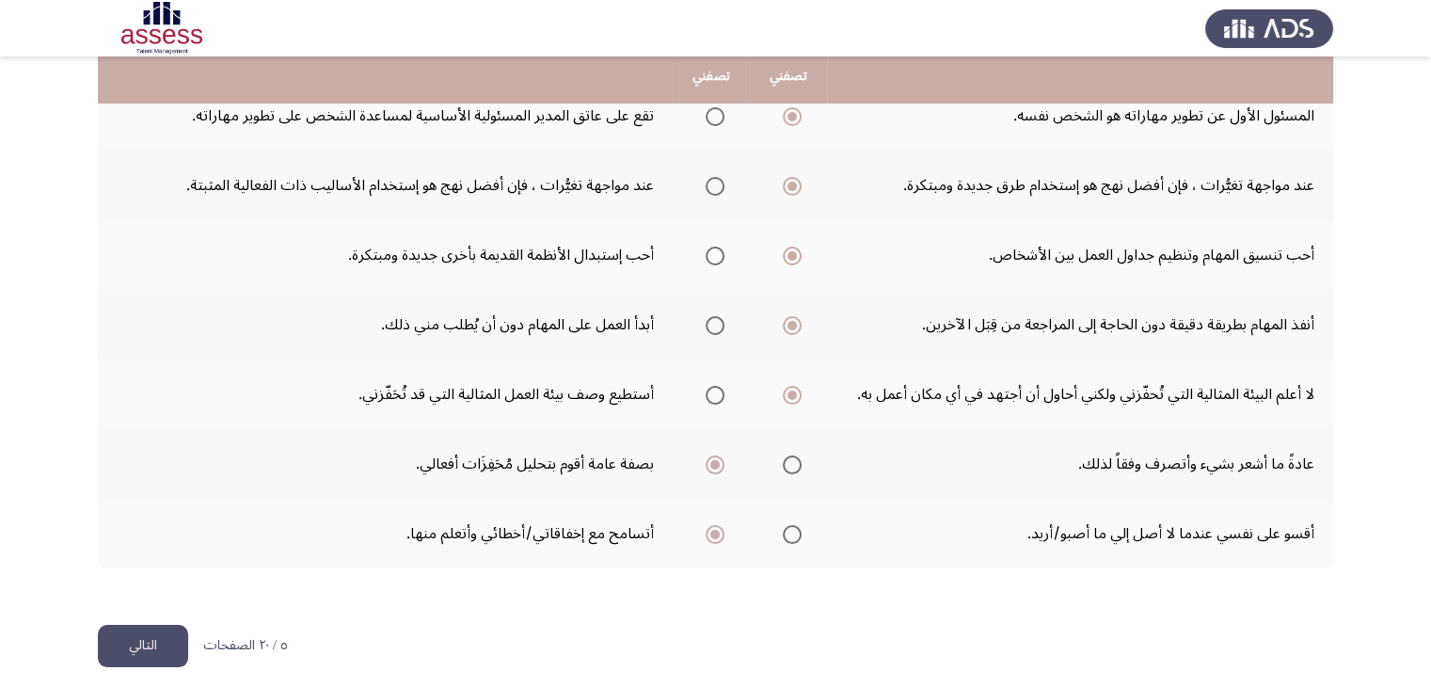
scroll to position [585, 0]
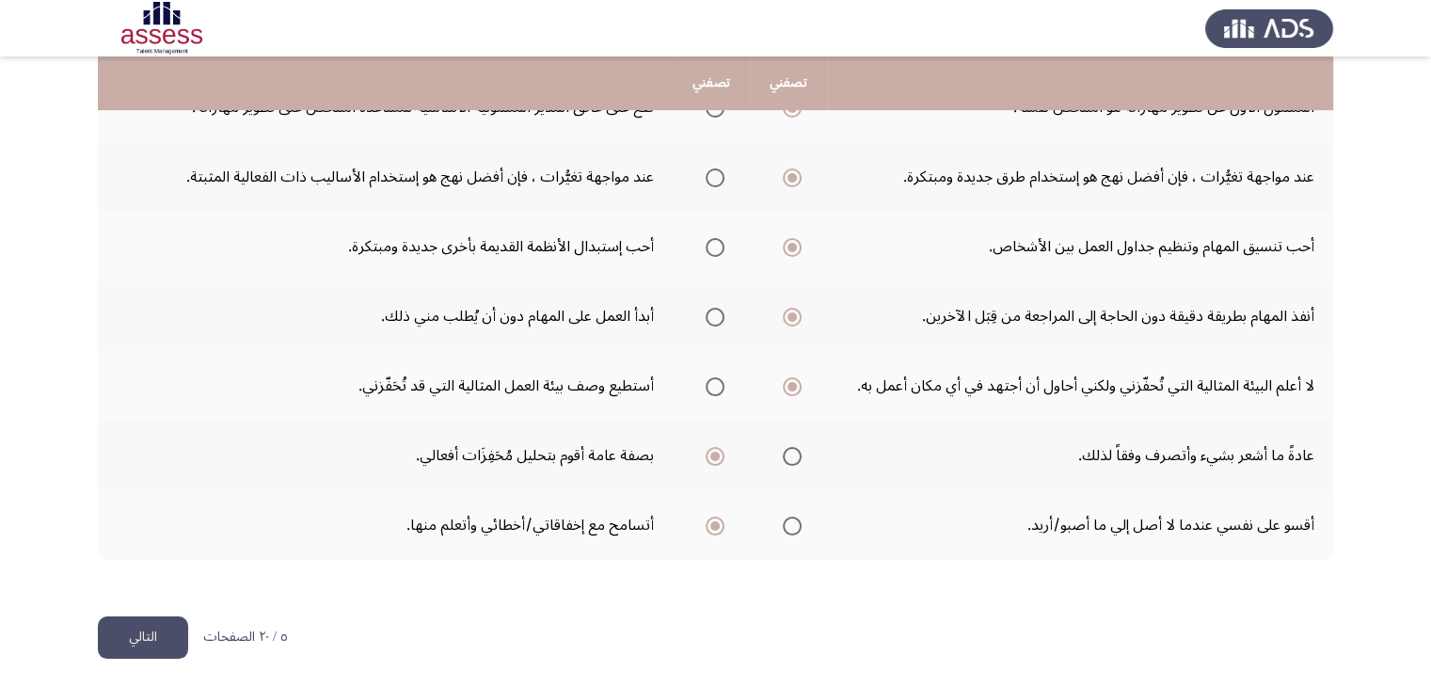
click at [157, 642] on button "التالي" at bounding box center [143, 637] width 90 height 42
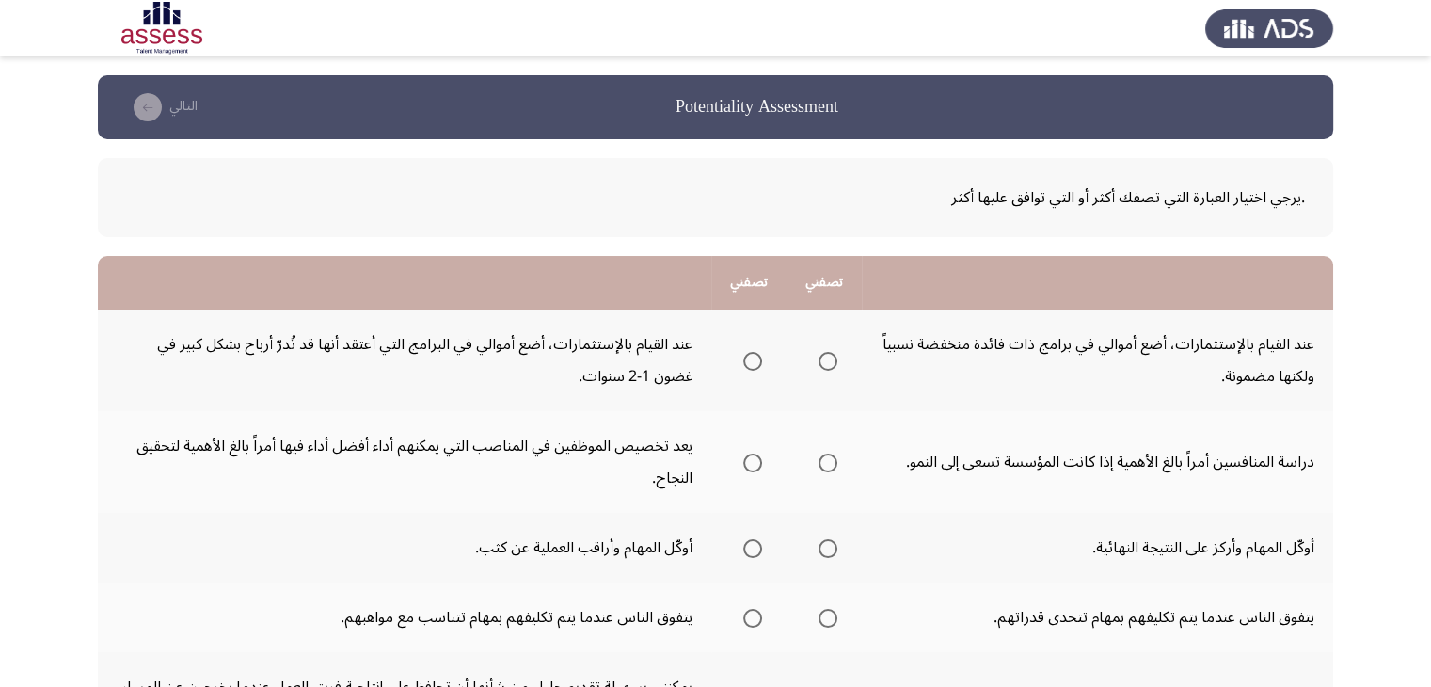
click at [752, 358] on span "Select an option" at bounding box center [752, 361] width 19 height 19
click at [752, 358] on input "Select an option" at bounding box center [752, 361] width 19 height 19
click at [831, 464] on span "Select an option" at bounding box center [827, 462] width 19 height 19
click at [831, 464] on input "Select an option" at bounding box center [827, 462] width 19 height 19
click at [762, 546] on span "Select an option" at bounding box center [752, 548] width 19 height 19
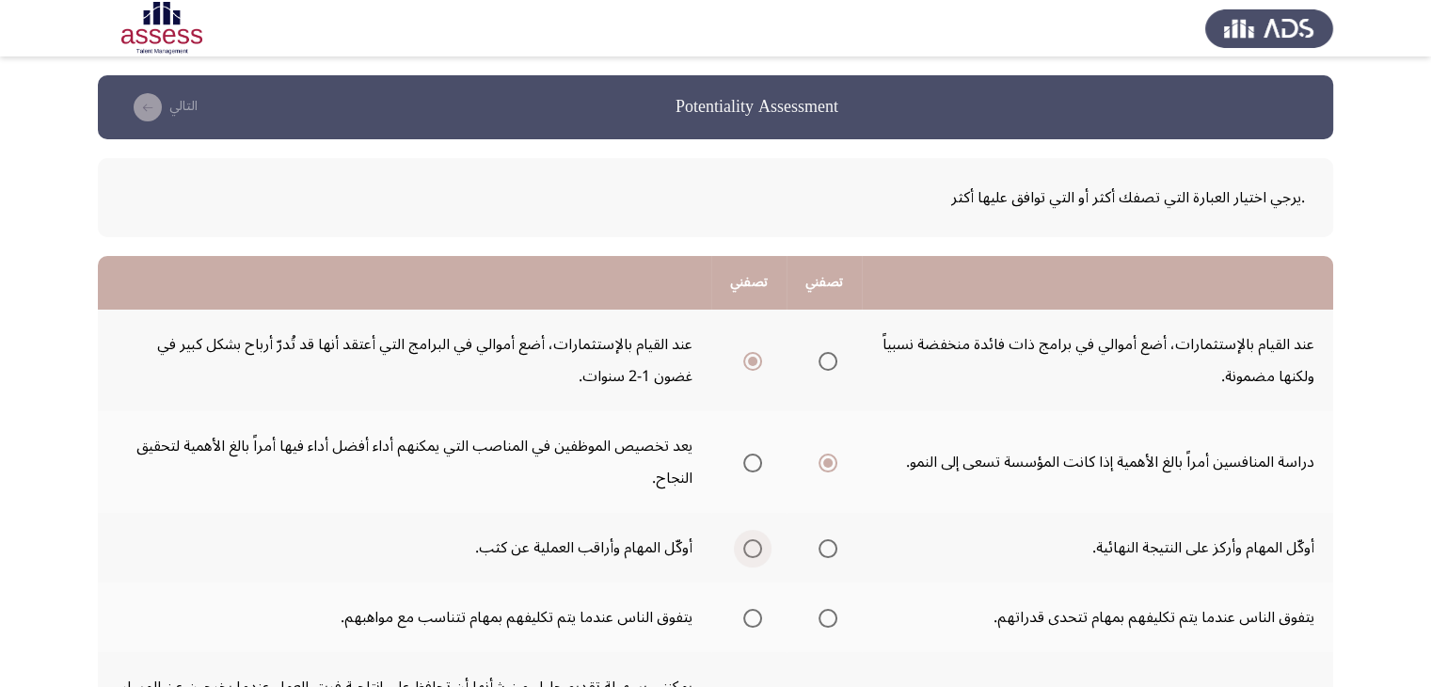
click at [762, 546] on input "Select an option" at bounding box center [752, 548] width 19 height 19
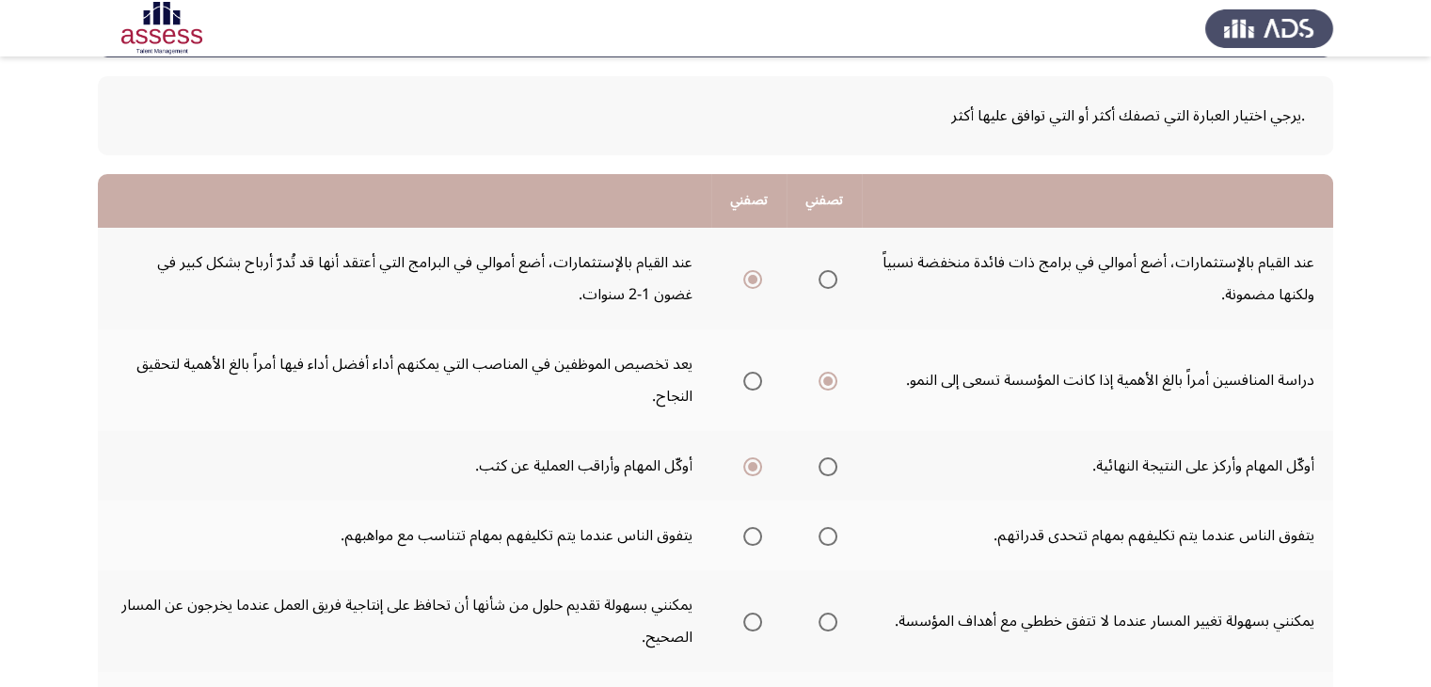
scroll to position [83, 0]
click at [828, 532] on span "Select an option" at bounding box center [827, 535] width 19 height 19
click at [828, 532] on input "Select an option" at bounding box center [827, 535] width 19 height 19
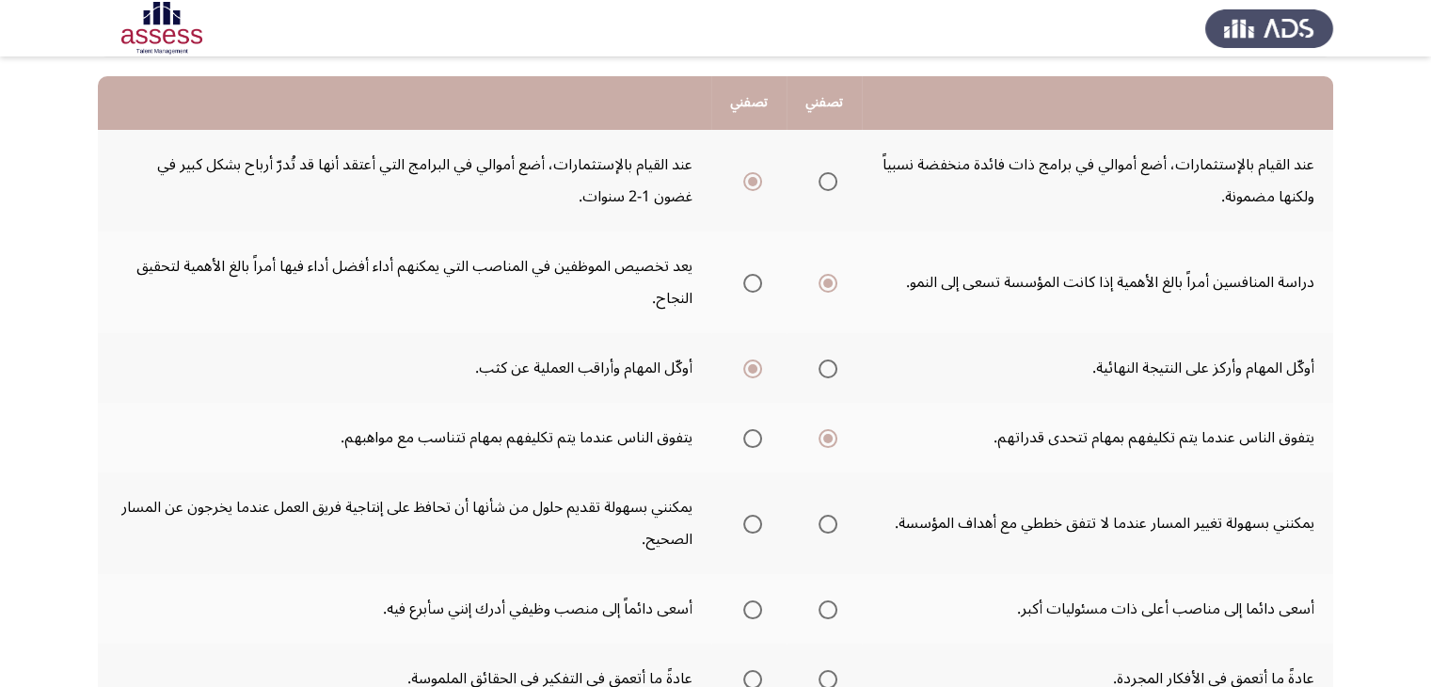
scroll to position [182, 0]
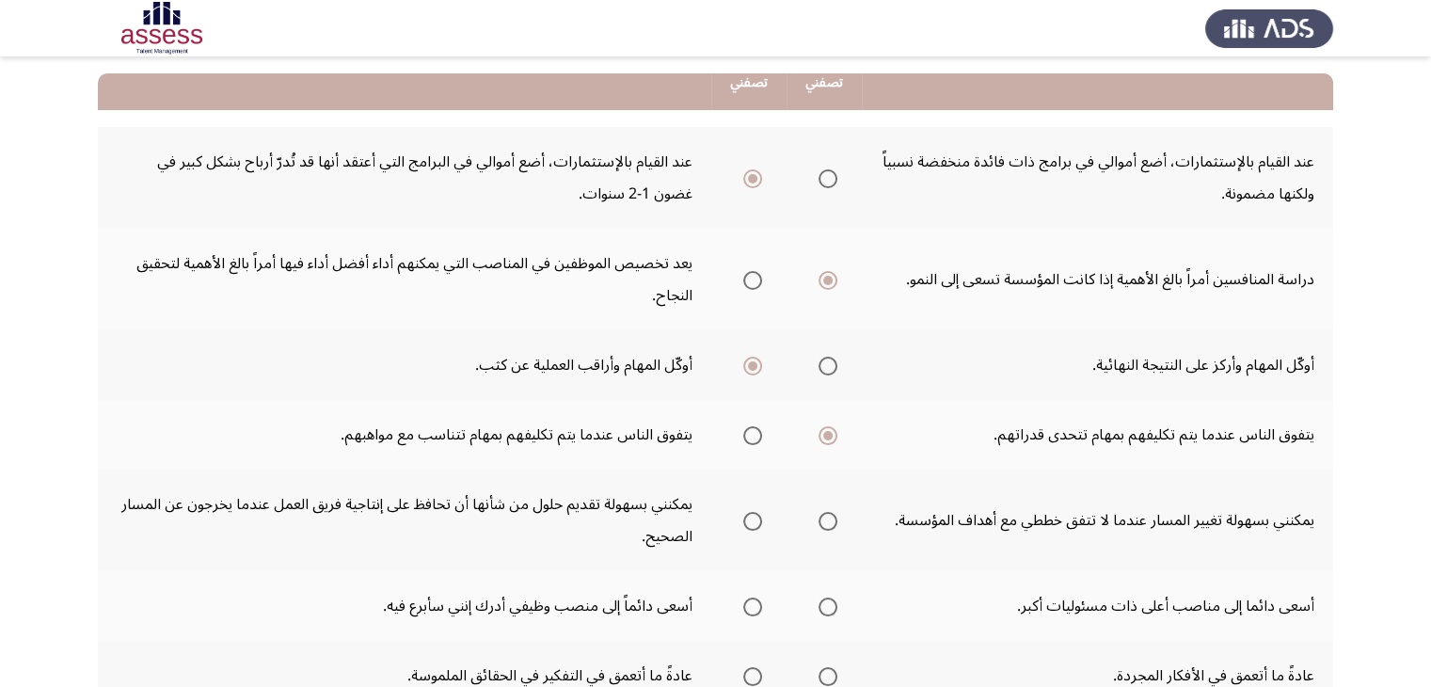
click at [739, 512] on label "Select an option" at bounding box center [748, 521] width 26 height 19
click at [743, 512] on input "Select an option" at bounding box center [752, 521] width 19 height 19
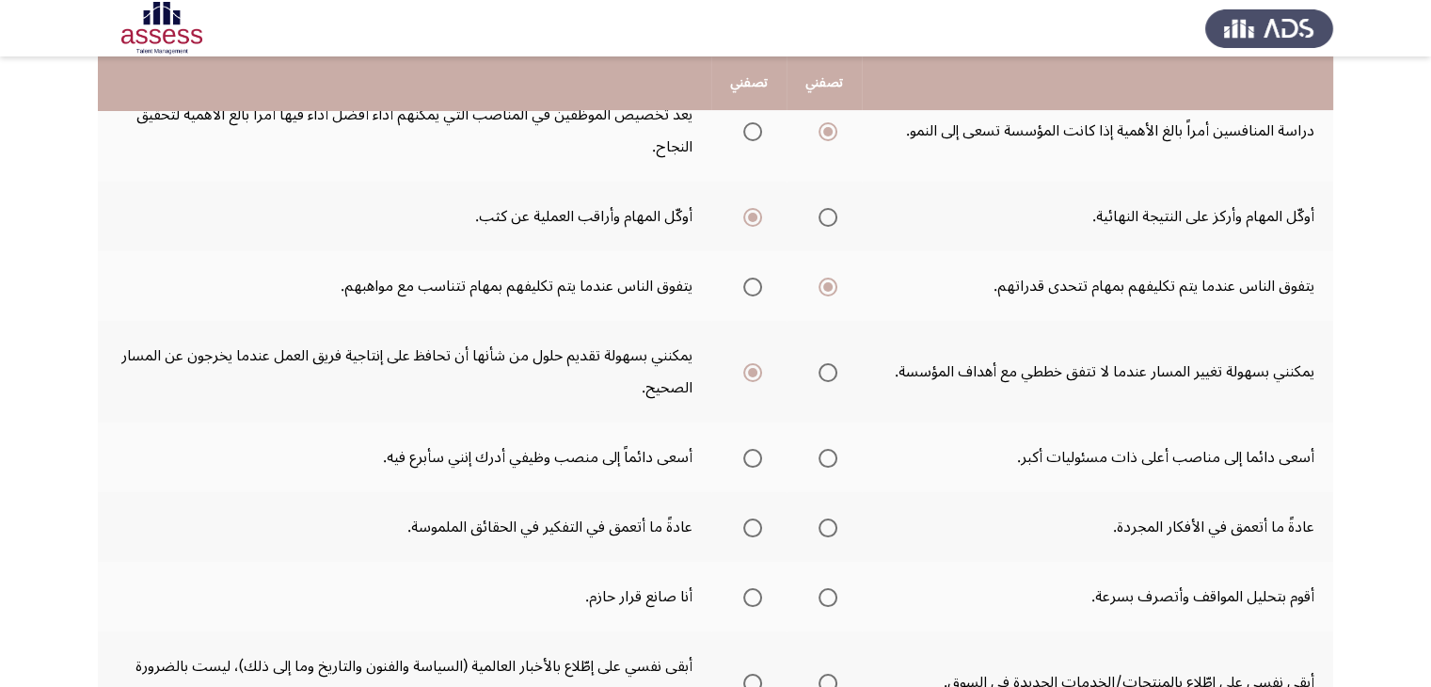
scroll to position [332, 0]
click at [821, 451] on span "Select an option" at bounding box center [827, 457] width 19 height 19
click at [821, 451] on input "Select an option" at bounding box center [827, 457] width 19 height 19
click at [762, 527] on span "Select an option" at bounding box center [752, 526] width 19 height 19
click at [762, 527] on input "Select an option" at bounding box center [752, 526] width 19 height 19
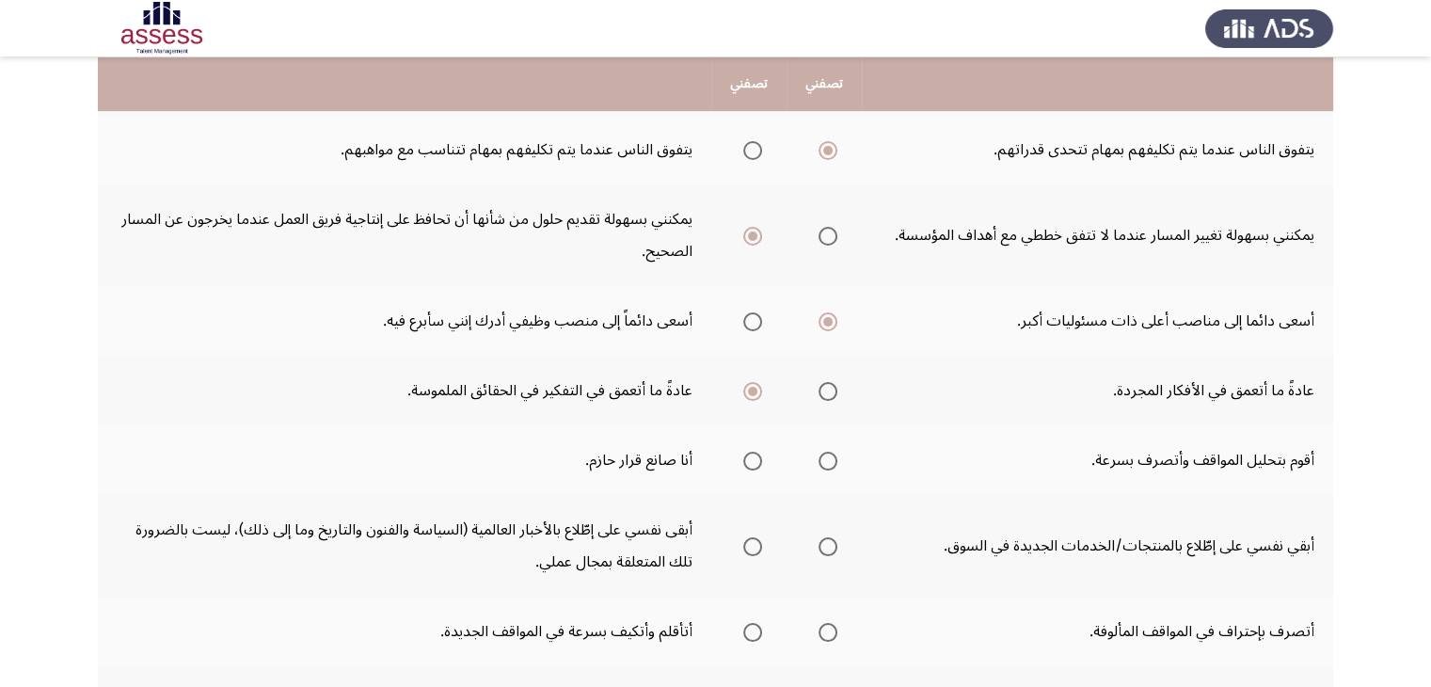
scroll to position [469, 0]
click at [834, 450] on span "Select an option" at bounding box center [827, 459] width 19 height 19
click at [834, 450] on input "Select an option" at bounding box center [827, 459] width 19 height 19
click at [752, 543] on span "Select an option" at bounding box center [752, 544] width 19 height 19
click at [752, 543] on input "Select an option" at bounding box center [752, 544] width 19 height 19
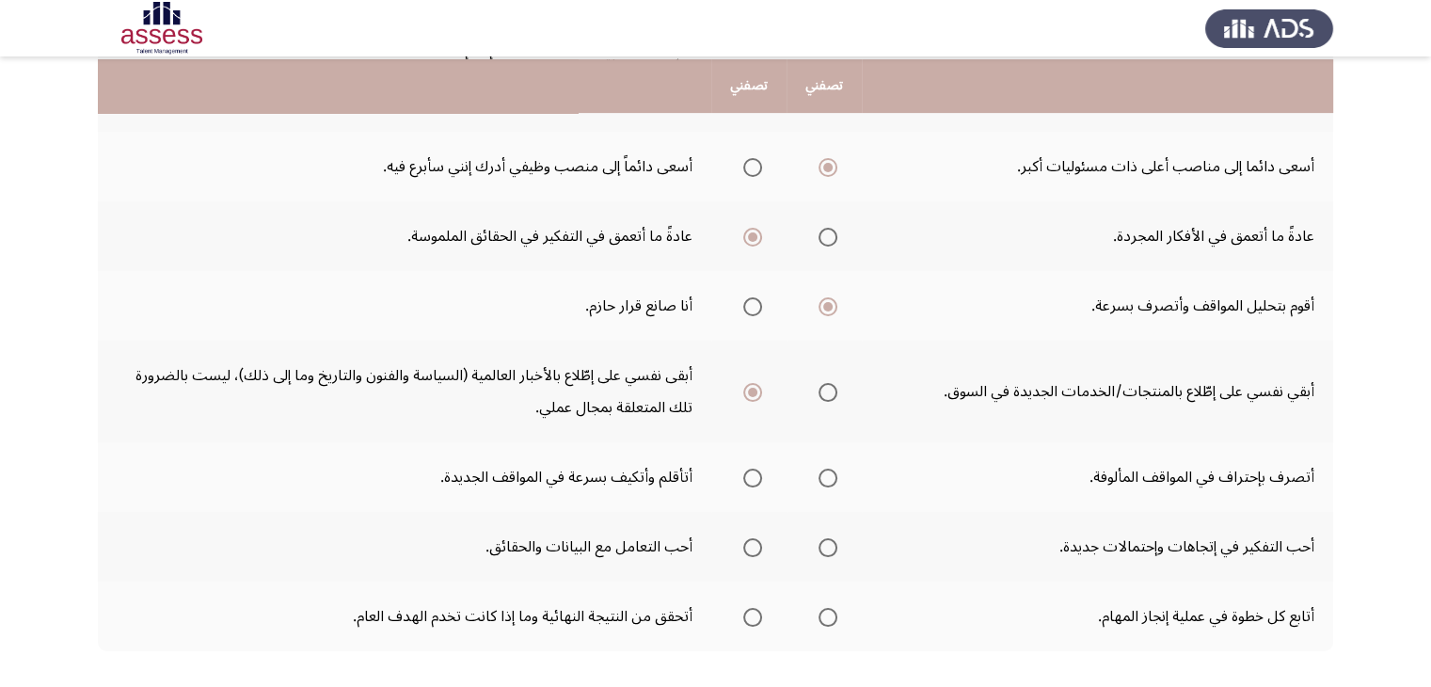
scroll to position [627, 0]
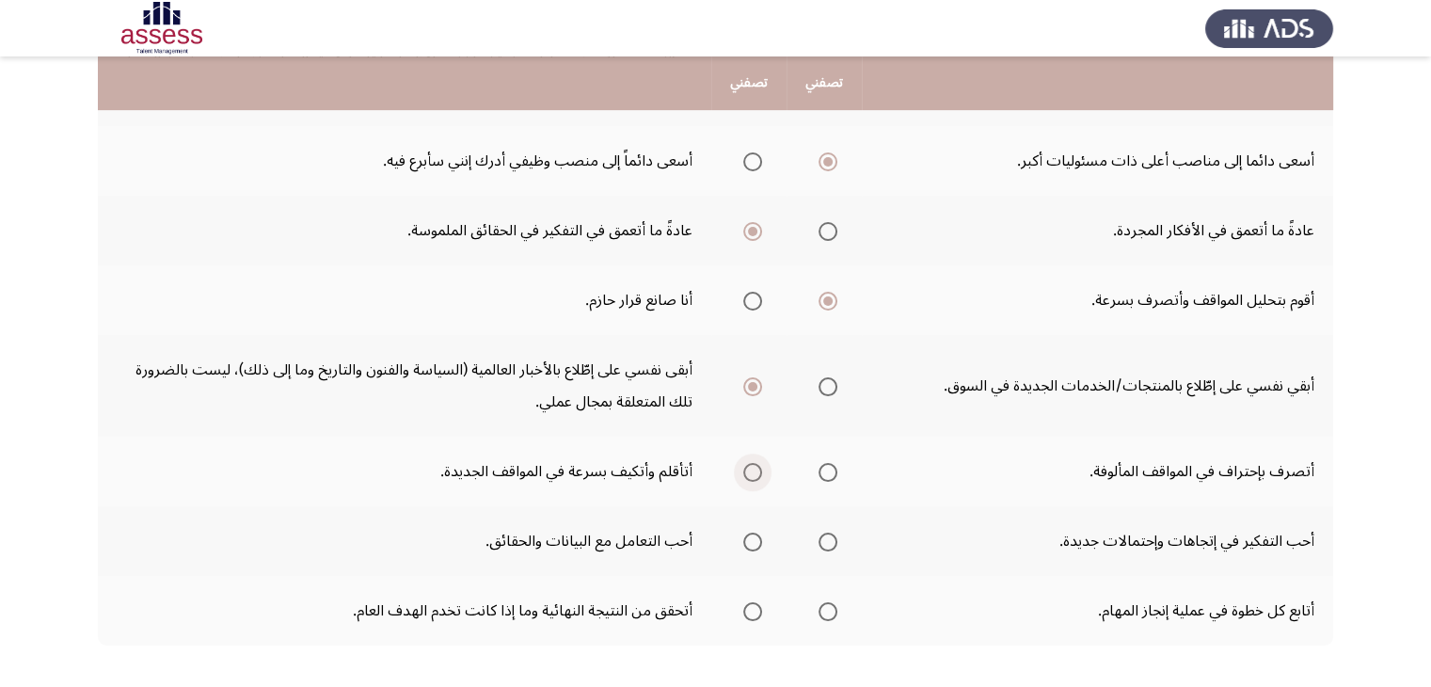
click at [755, 464] on span "Select an option" at bounding box center [752, 472] width 19 height 19
click at [755, 464] on input "Select an option" at bounding box center [752, 472] width 19 height 19
click at [826, 537] on span "Select an option" at bounding box center [827, 541] width 19 height 19
click at [826, 537] on input "Select an option" at bounding box center [827, 541] width 19 height 19
click at [831, 602] on span "Select an option" at bounding box center [827, 611] width 19 height 19
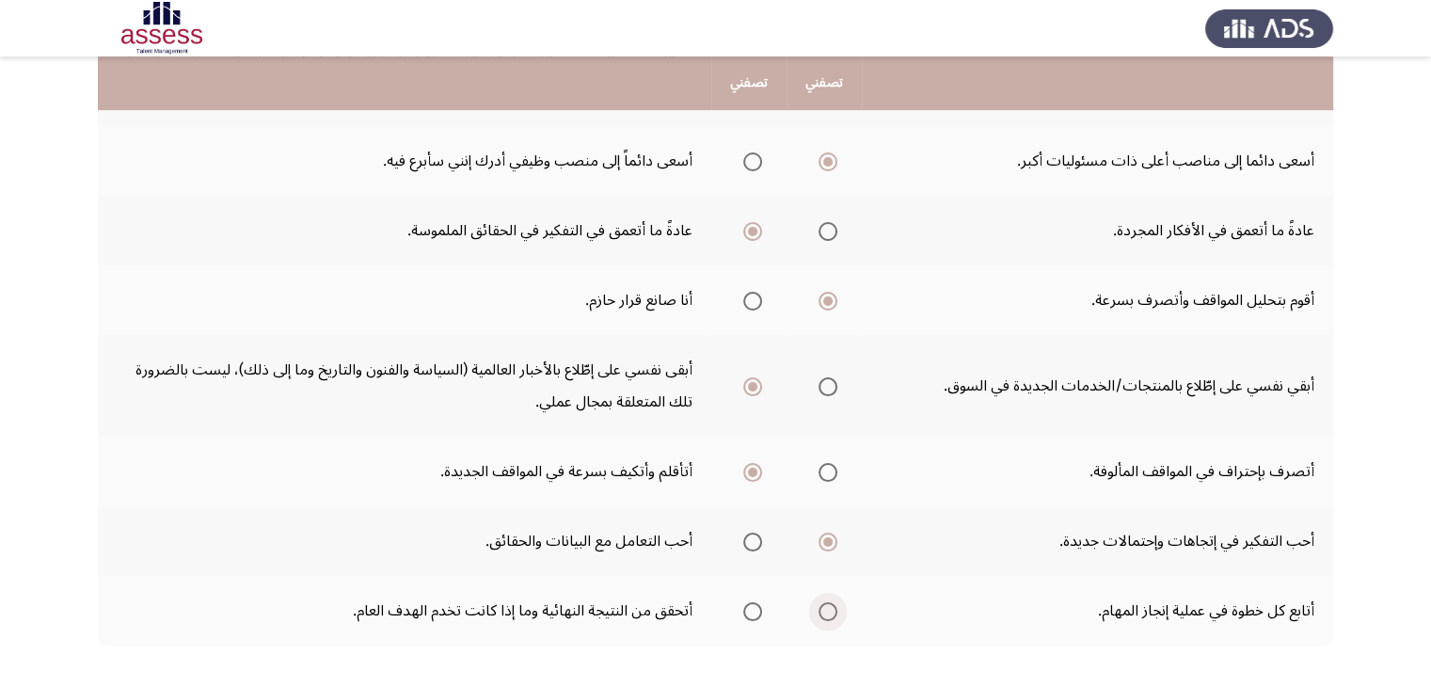
click at [831, 602] on input "Select an option" at bounding box center [827, 611] width 19 height 19
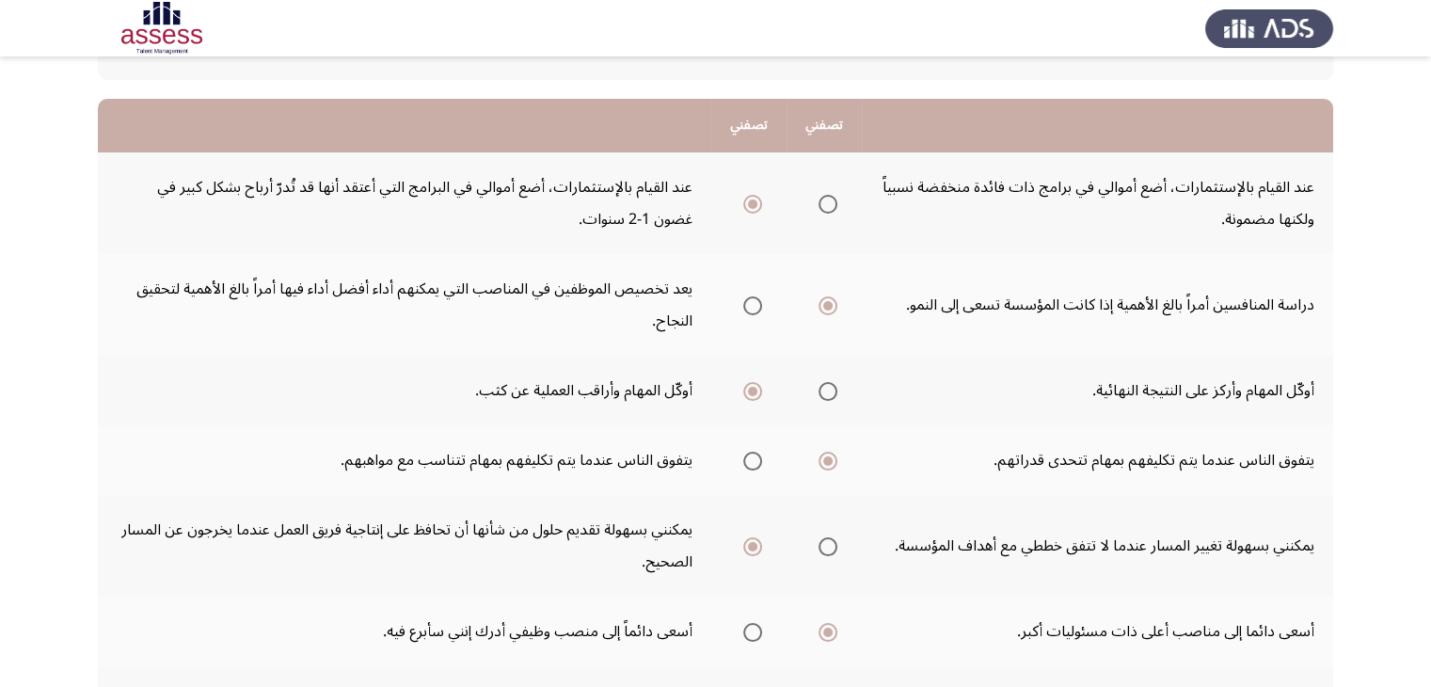
scroll to position [169, 0]
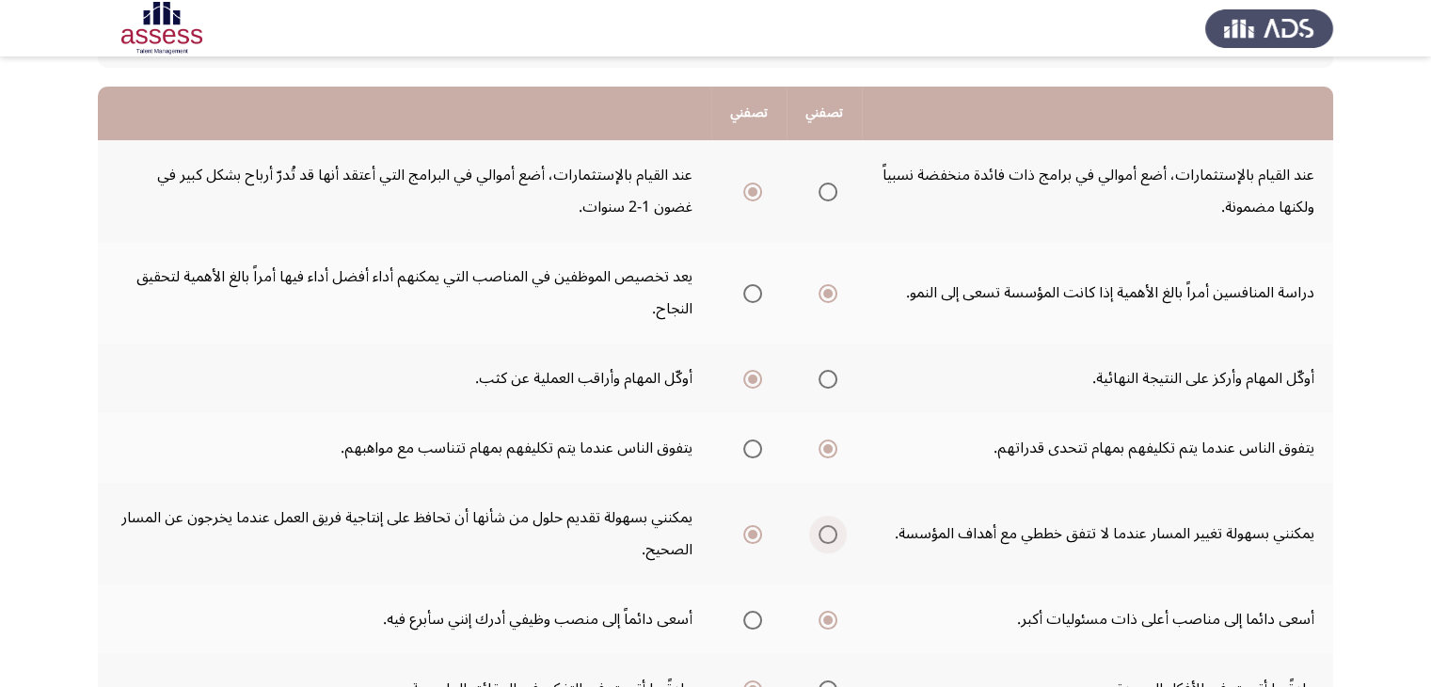
click at [833, 531] on span "Select an option" at bounding box center [827, 534] width 19 height 19
click at [833, 531] on input "Select an option" at bounding box center [827, 534] width 19 height 19
click at [761, 526] on span "Select an option" at bounding box center [752, 534] width 19 height 19
click at [761, 526] on input "Select an option" at bounding box center [752, 534] width 19 height 19
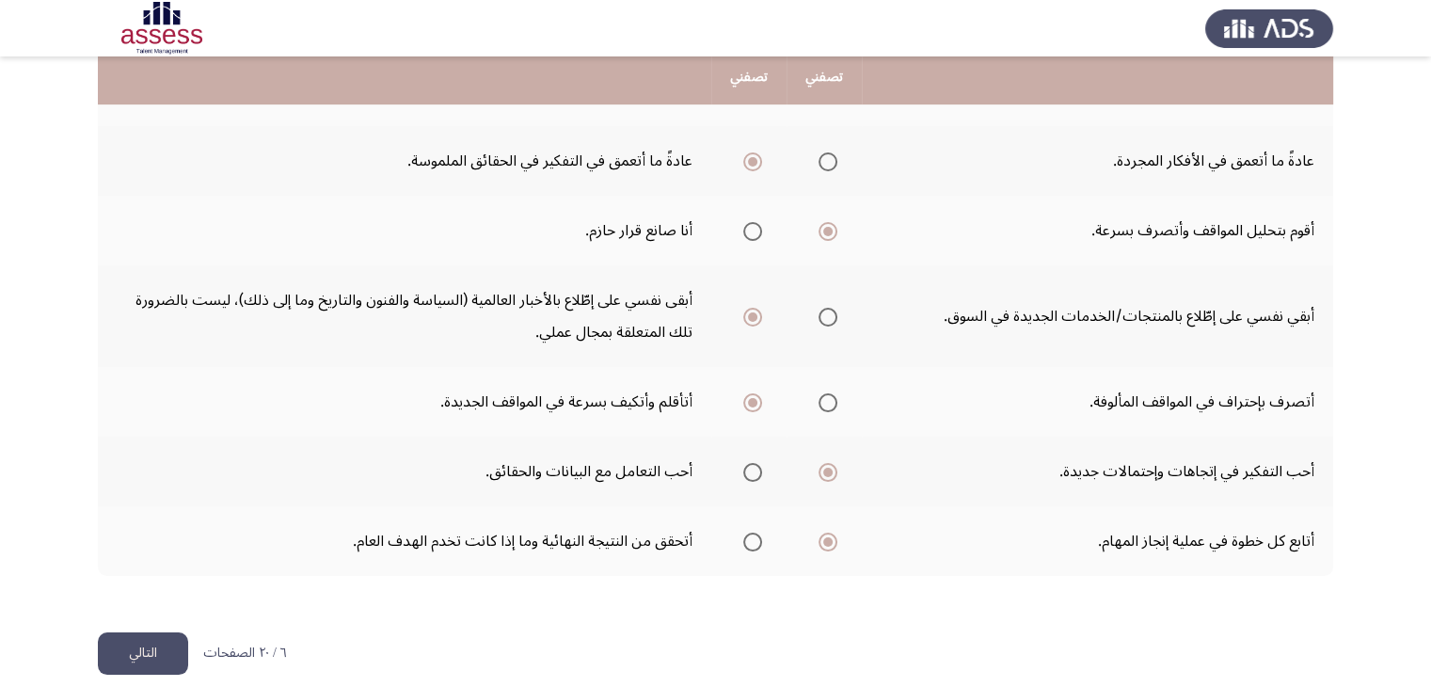
scroll to position [711, 0]
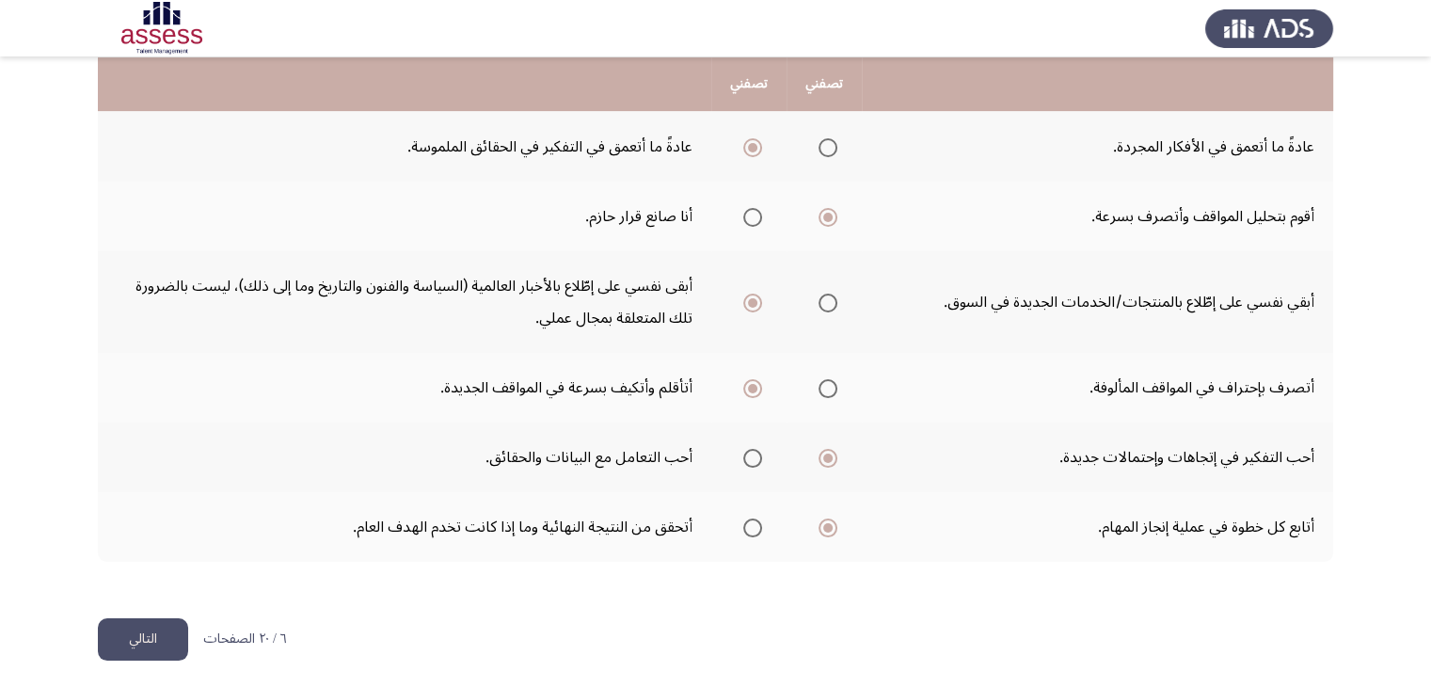
click at [159, 633] on button "التالي" at bounding box center [143, 639] width 90 height 42
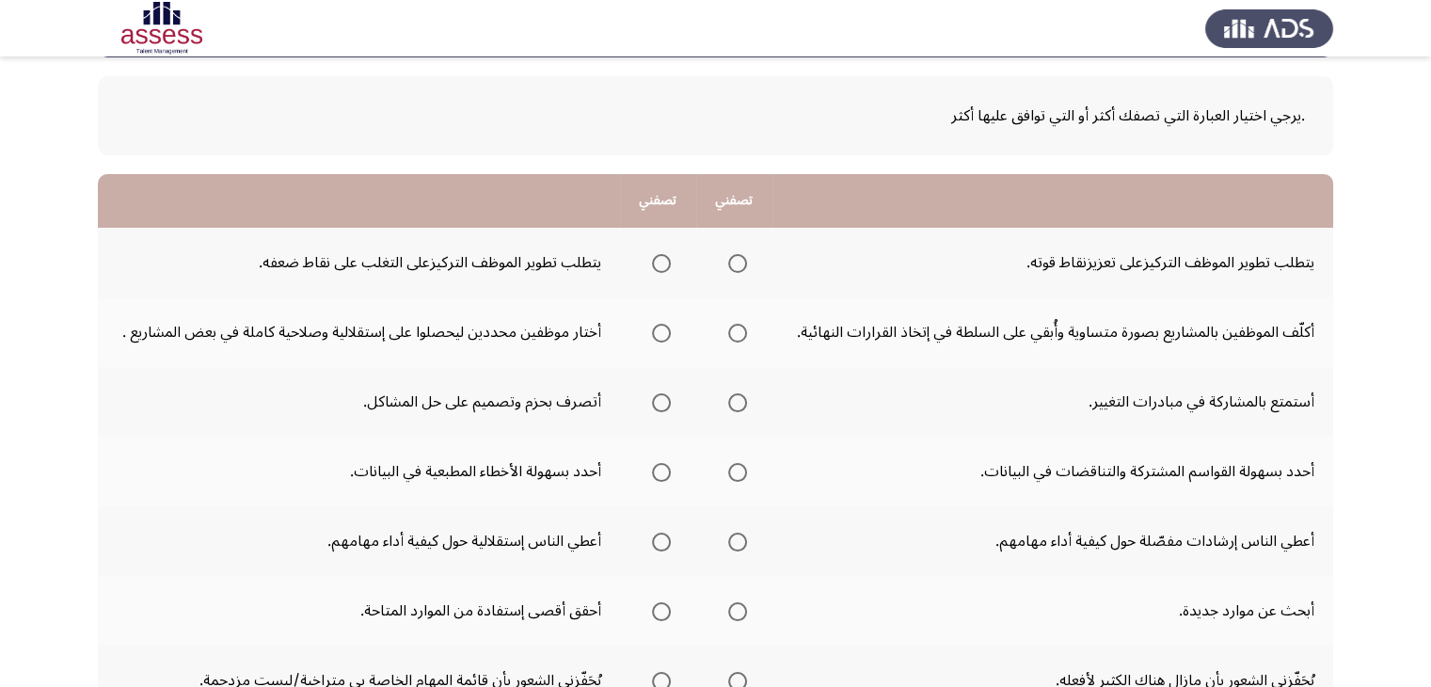
scroll to position [0, 0]
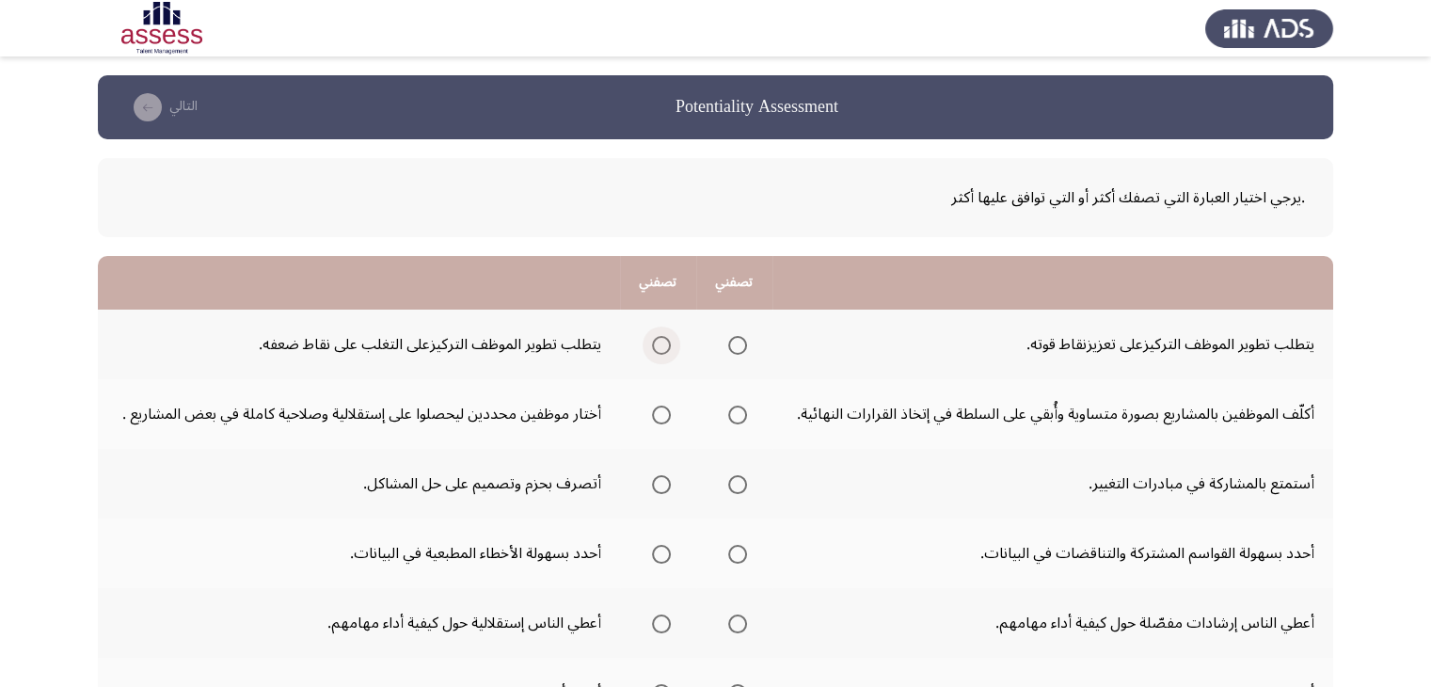
click at [659, 349] on span "Select an option" at bounding box center [661, 345] width 19 height 19
click at [659, 349] on input "Select an option" at bounding box center [661, 345] width 19 height 19
click at [662, 413] on span "Select an option" at bounding box center [661, 414] width 19 height 19
click at [662, 413] on input "Select an option" at bounding box center [661, 414] width 19 height 19
click at [741, 482] on span "Select an option" at bounding box center [737, 484] width 19 height 19
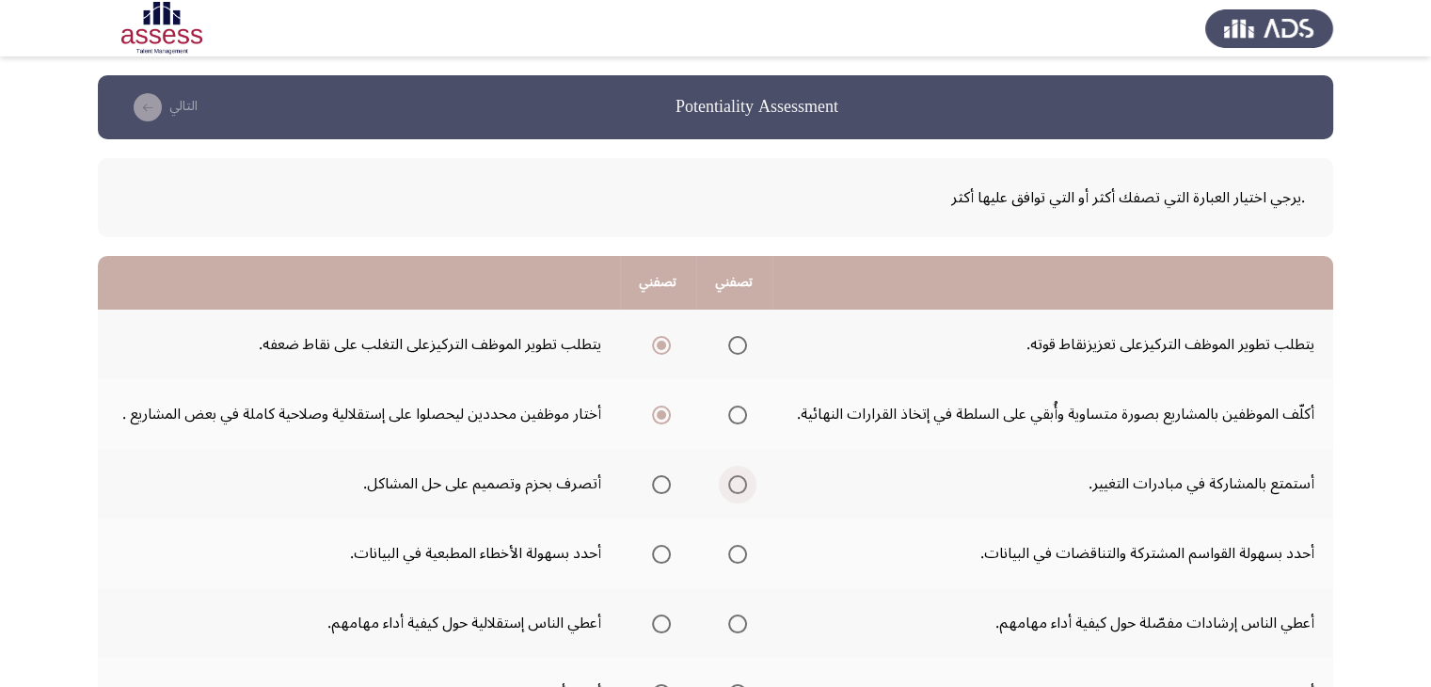
click at [741, 482] on input "Select an option" at bounding box center [737, 484] width 19 height 19
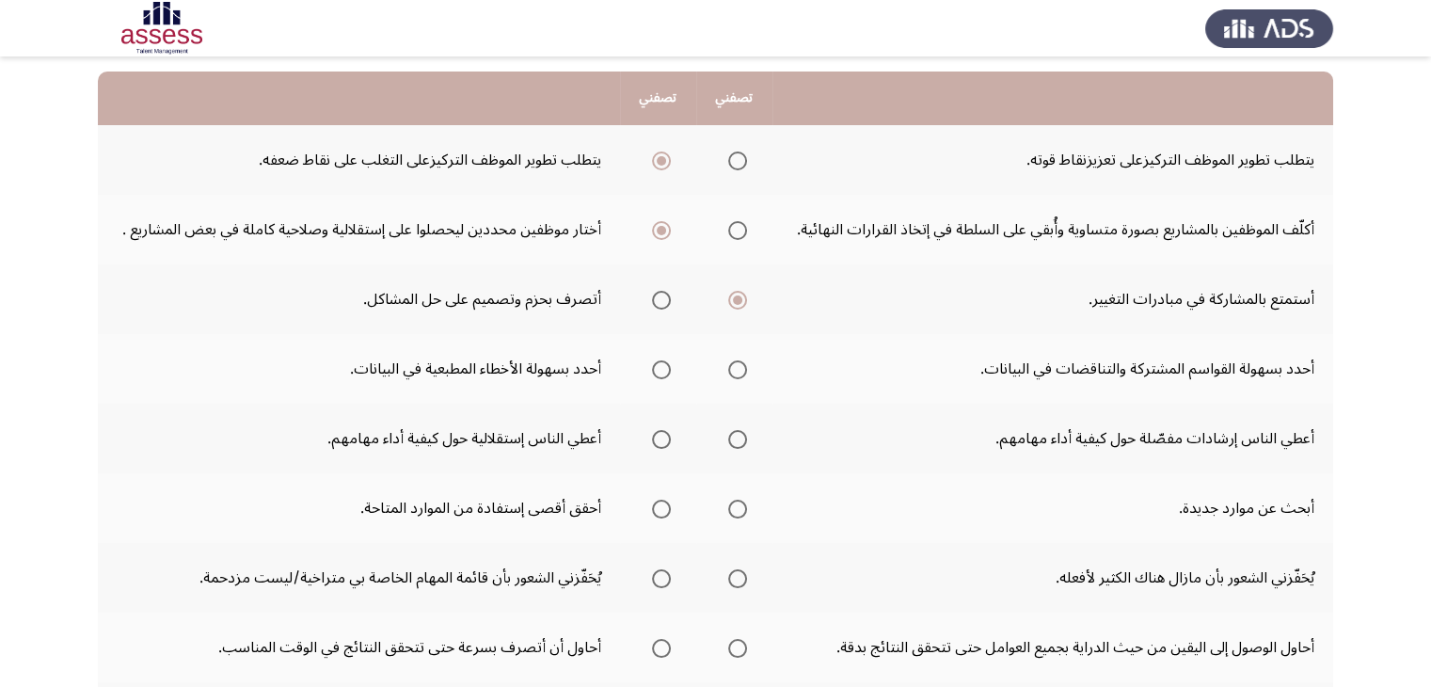
scroll to position [198, 0]
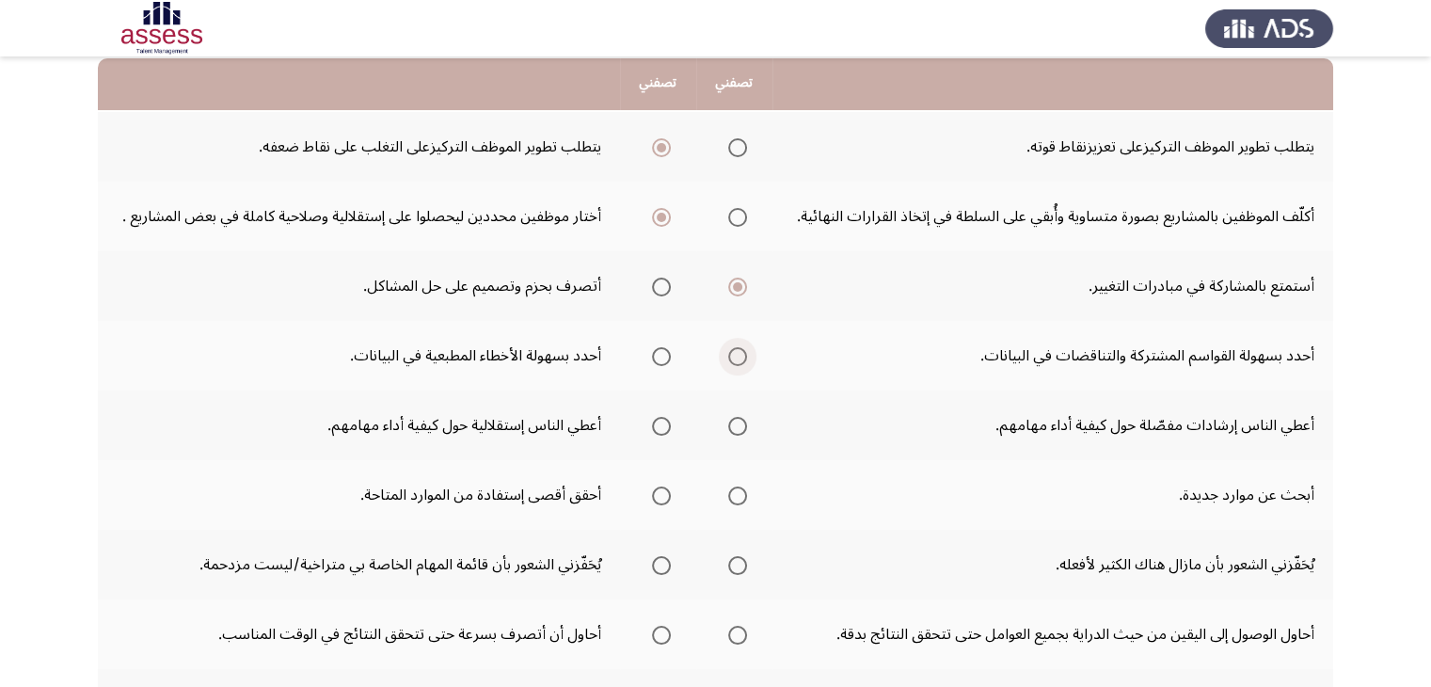
click at [735, 349] on span "Select an option" at bounding box center [737, 356] width 19 height 19
click at [735, 349] on input "Select an option" at bounding box center [737, 356] width 19 height 19
click at [669, 419] on span "Select an option" at bounding box center [661, 426] width 19 height 19
click at [669, 419] on input "Select an option" at bounding box center [661, 426] width 19 height 19
click at [668, 494] on span "Select an option" at bounding box center [661, 495] width 19 height 19
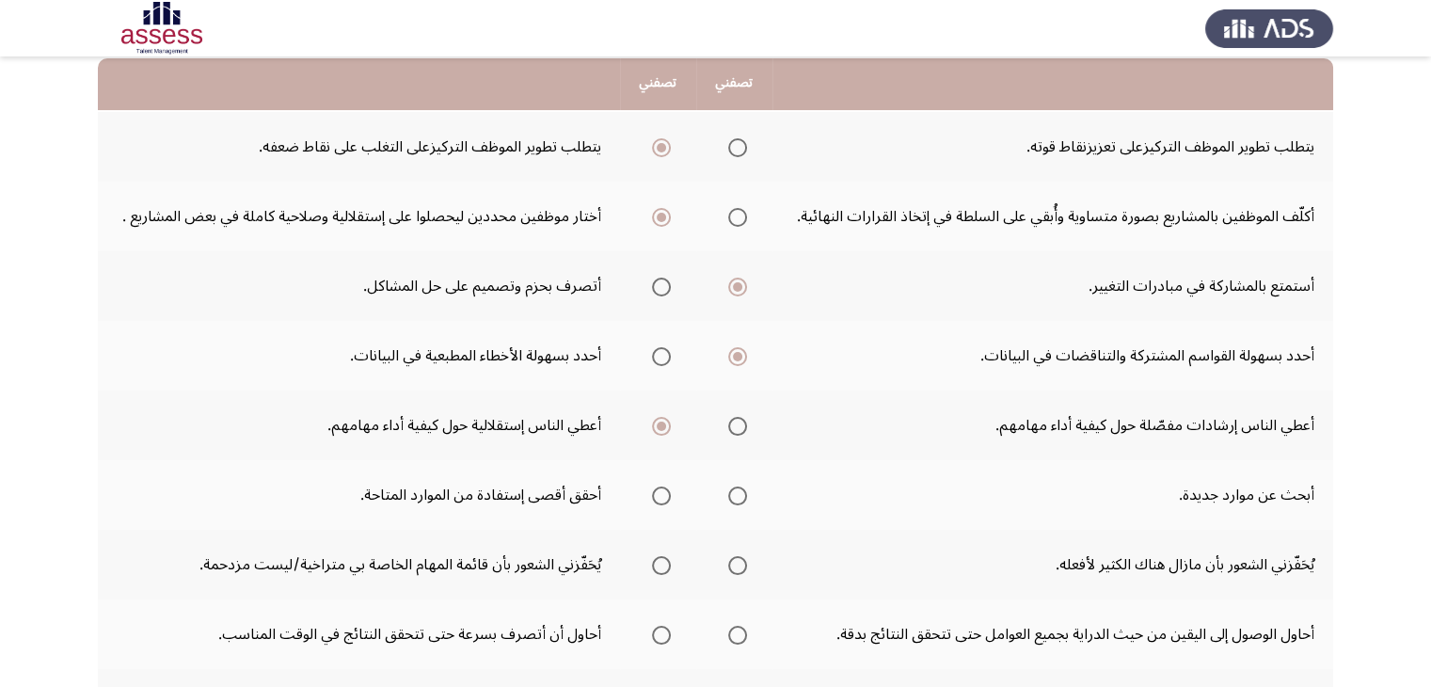
click at [668, 494] on input "Select an option" at bounding box center [661, 495] width 19 height 19
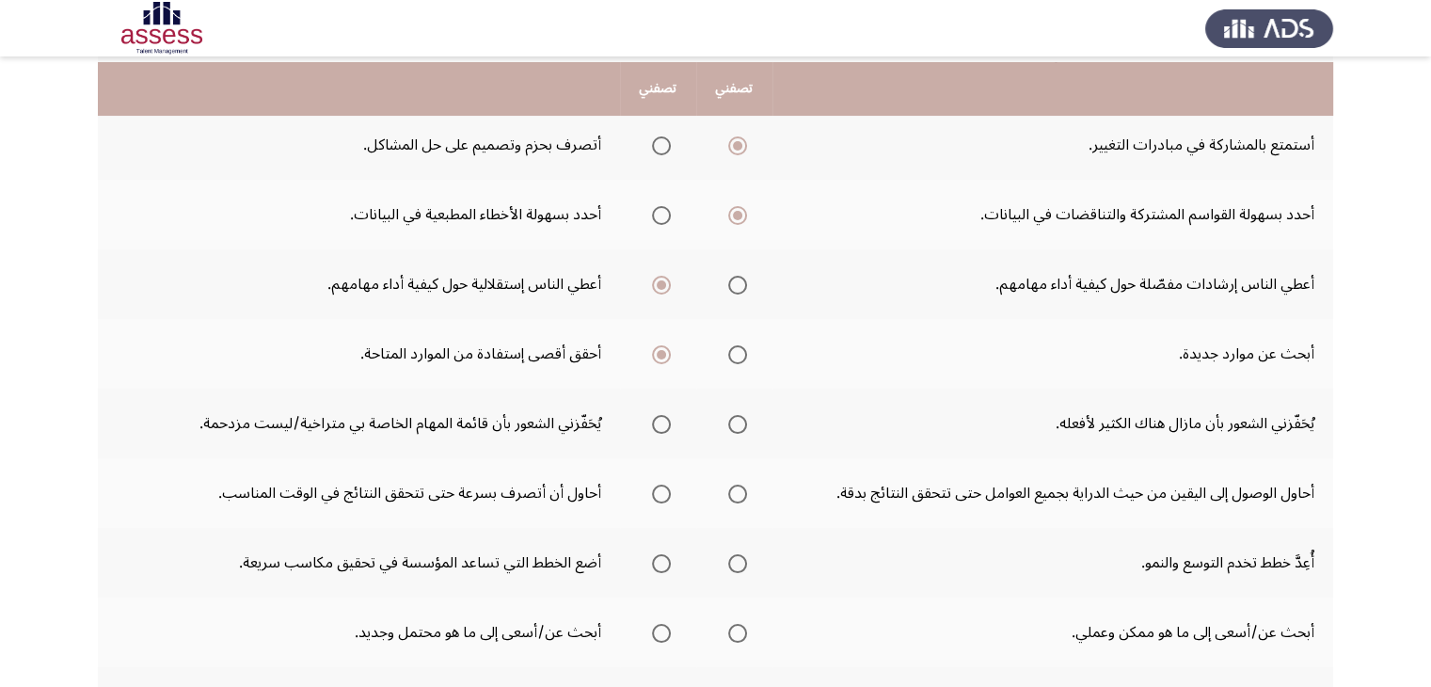
scroll to position [343, 0]
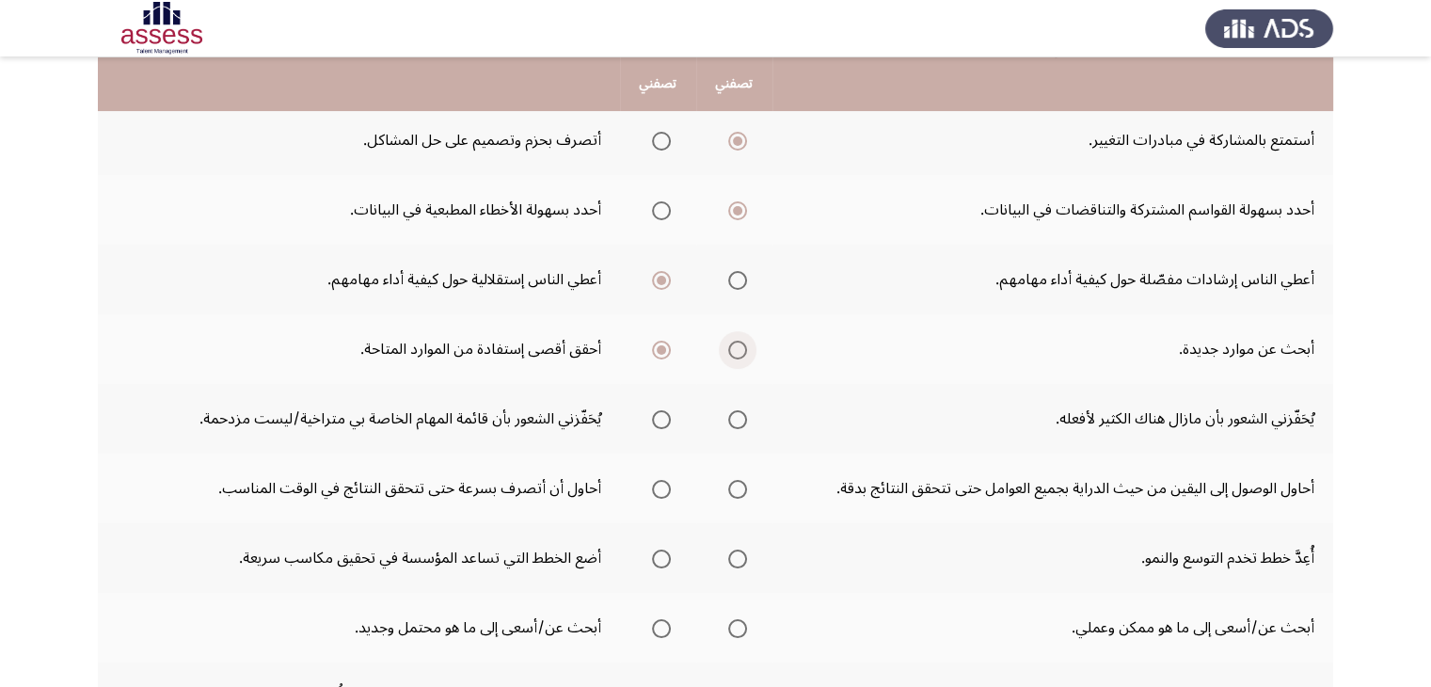
click at [741, 348] on span "Select an option" at bounding box center [737, 349] width 19 height 19
click at [741, 348] on input "Select an option" at bounding box center [737, 349] width 19 height 19
click at [729, 415] on label "Select an option" at bounding box center [733, 419] width 26 height 19
click at [729, 415] on input "Select an option" at bounding box center [737, 419] width 19 height 19
click at [744, 480] on span "Select an option" at bounding box center [737, 489] width 19 height 19
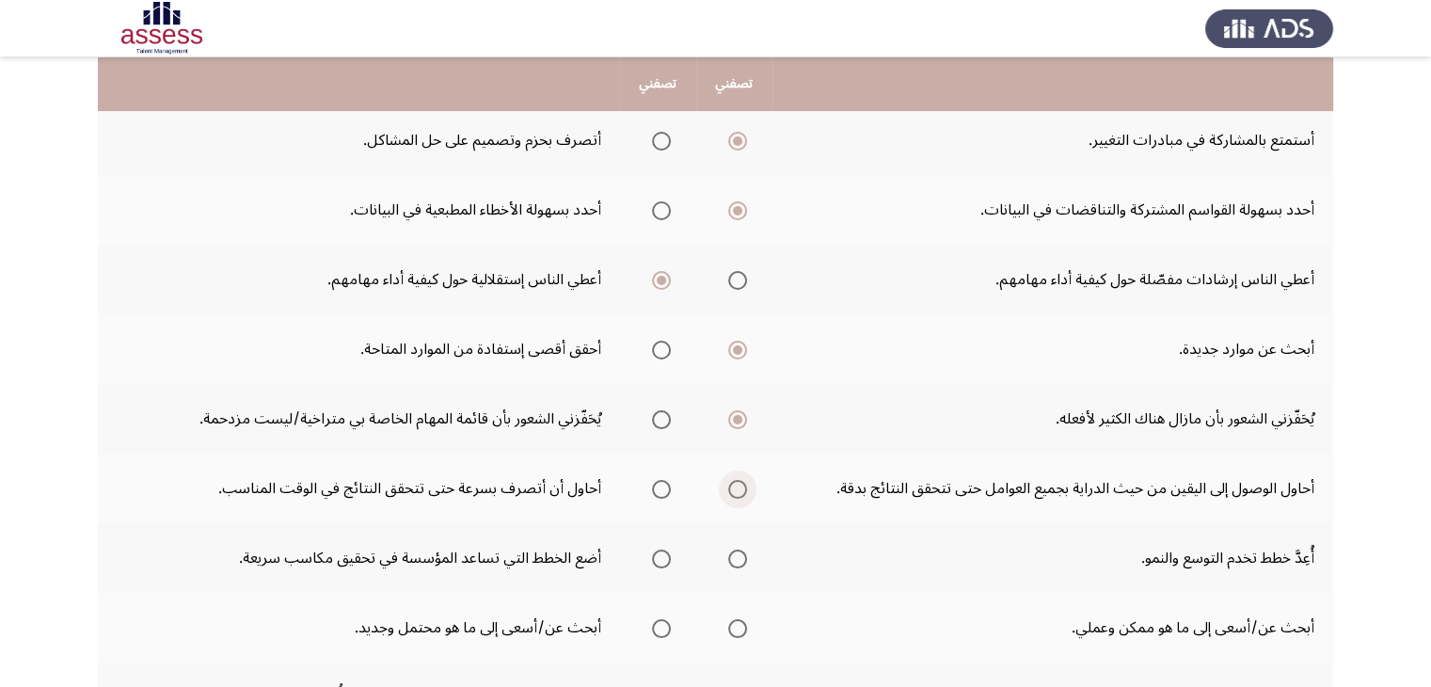
click at [744, 480] on input "Select an option" at bounding box center [737, 489] width 19 height 19
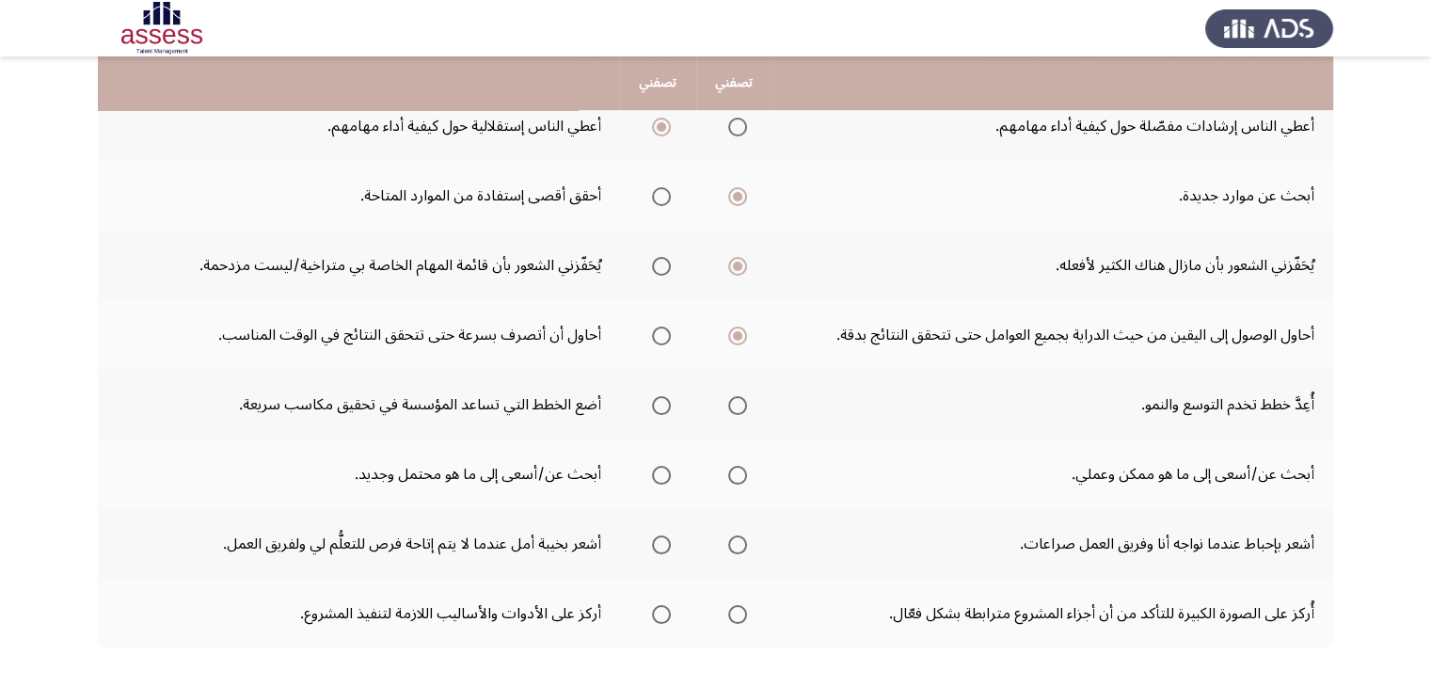
scroll to position [498, 0]
click at [732, 397] on span "Select an option" at bounding box center [737, 403] width 19 height 19
click at [732, 397] on input "Select an option" at bounding box center [737, 403] width 19 height 19
click at [658, 475] on span "Select an option" at bounding box center [661, 473] width 19 height 19
click at [658, 475] on input "Select an option" at bounding box center [661, 473] width 19 height 19
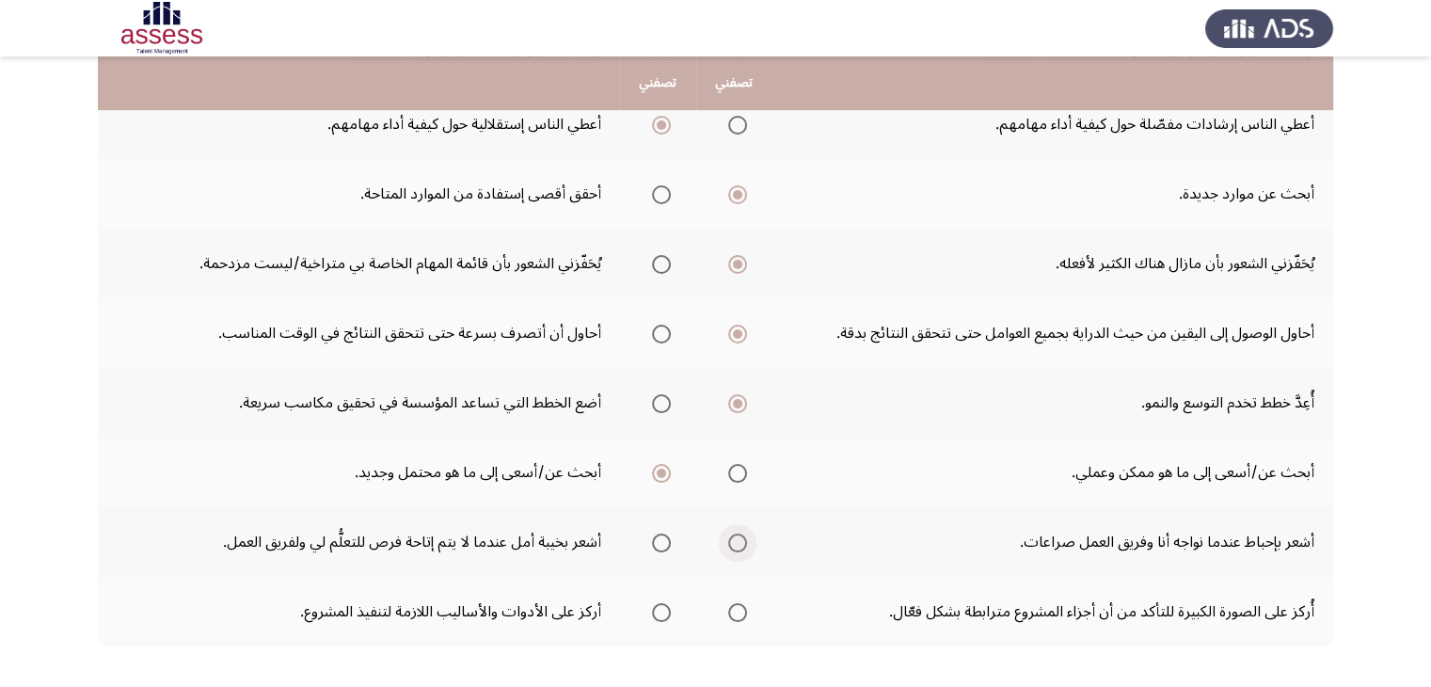
click at [745, 537] on span "Select an option" at bounding box center [737, 542] width 19 height 19
click at [745, 537] on input "Select an option" at bounding box center [737, 542] width 19 height 19
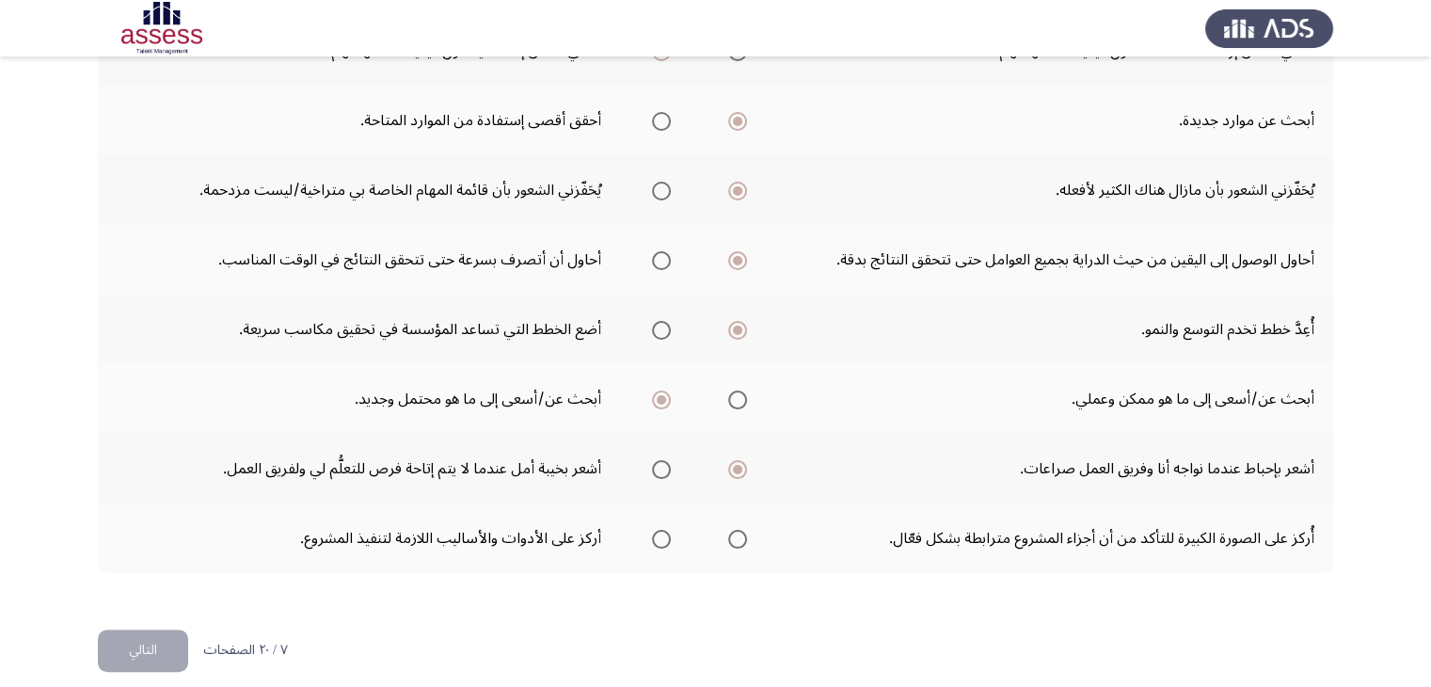
scroll to position [585, 0]
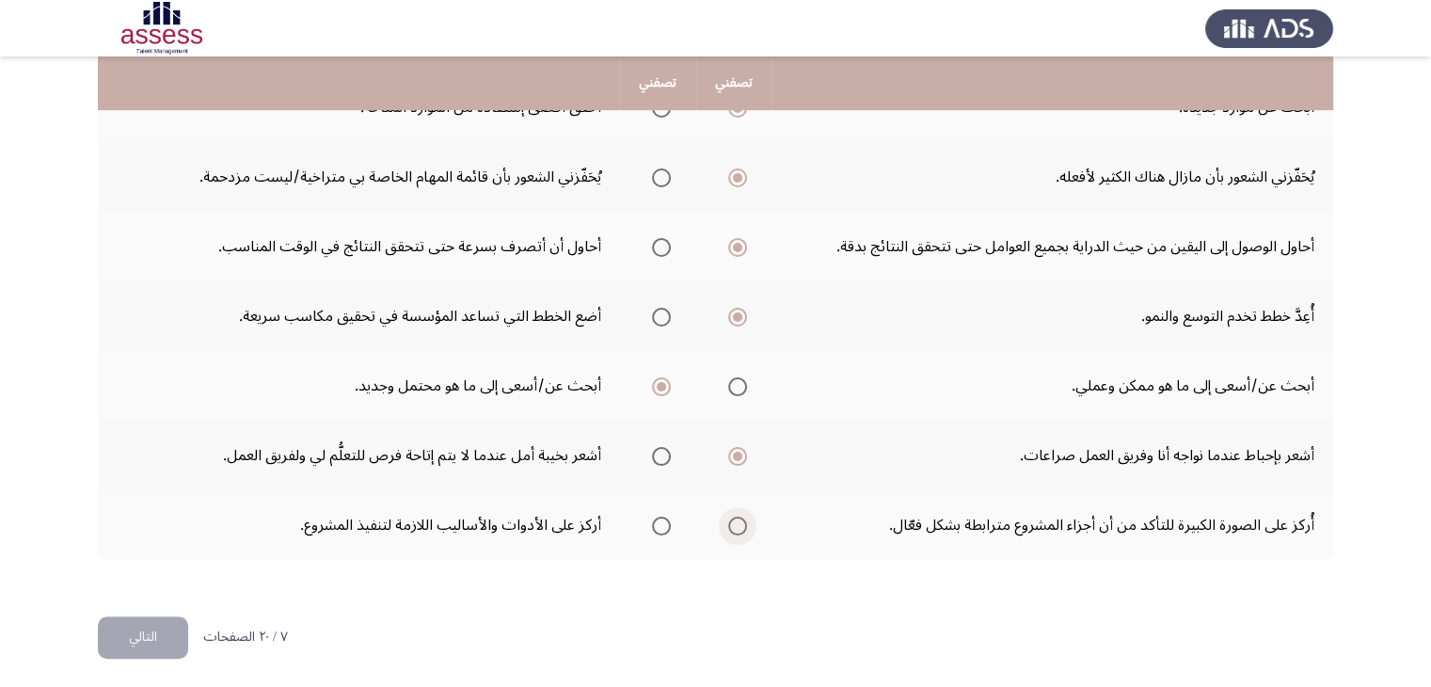
click at [741, 516] on span "Select an option" at bounding box center [737, 525] width 19 height 19
click at [741, 516] on input "Select an option" at bounding box center [737, 525] width 19 height 19
click at [143, 637] on button "التالي" at bounding box center [143, 637] width 90 height 42
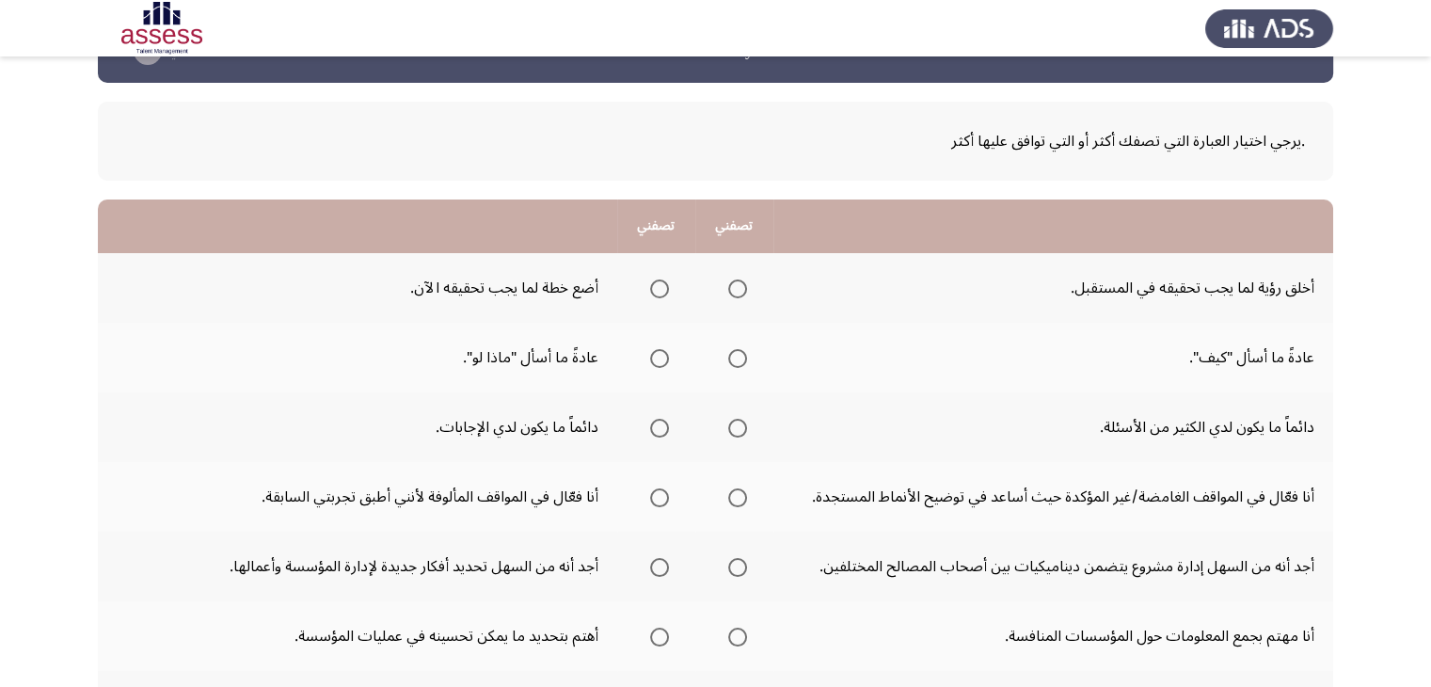
scroll to position [59, 0]
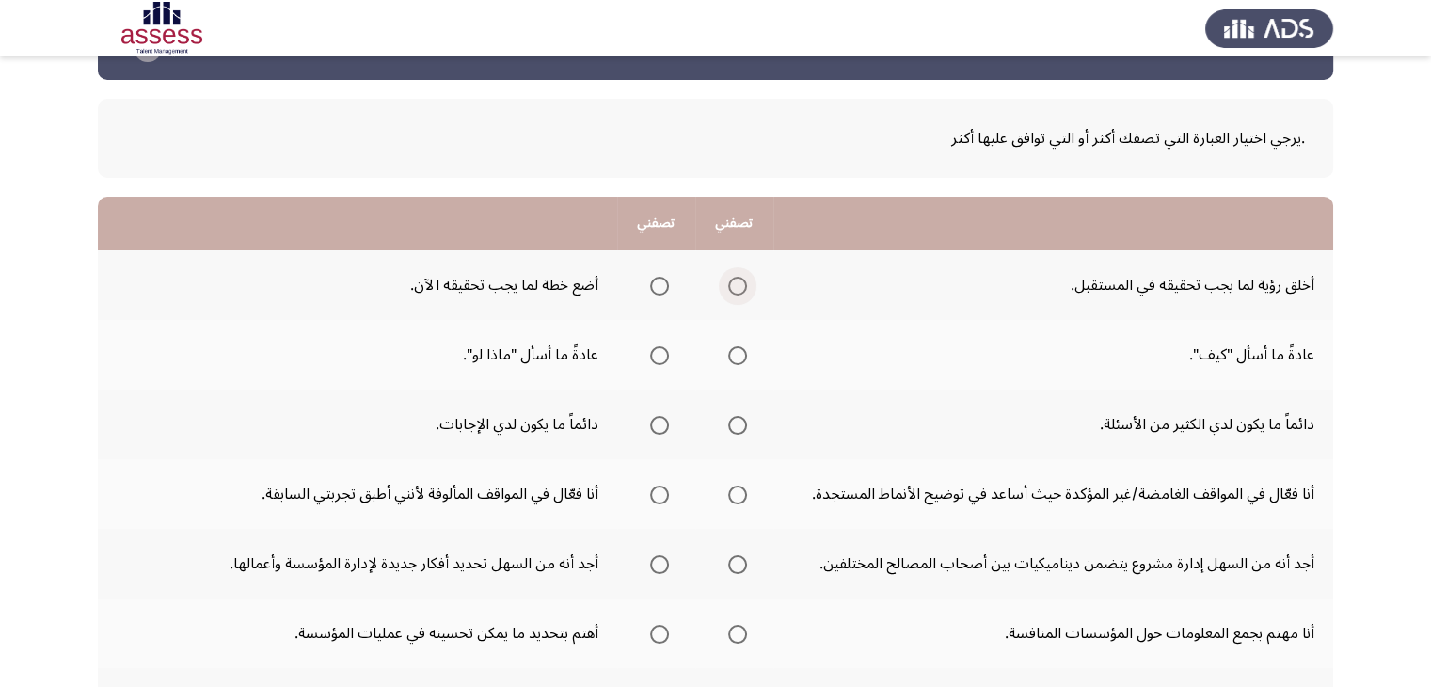
click at [739, 287] on span "Select an option" at bounding box center [737, 286] width 19 height 19
click at [739, 287] on input "Select an option" at bounding box center [737, 286] width 19 height 19
click at [734, 360] on span "Select an option" at bounding box center [737, 355] width 19 height 19
click at [734, 360] on input "Select an option" at bounding box center [737, 355] width 19 height 19
click at [658, 360] on span "Select an option" at bounding box center [659, 355] width 19 height 19
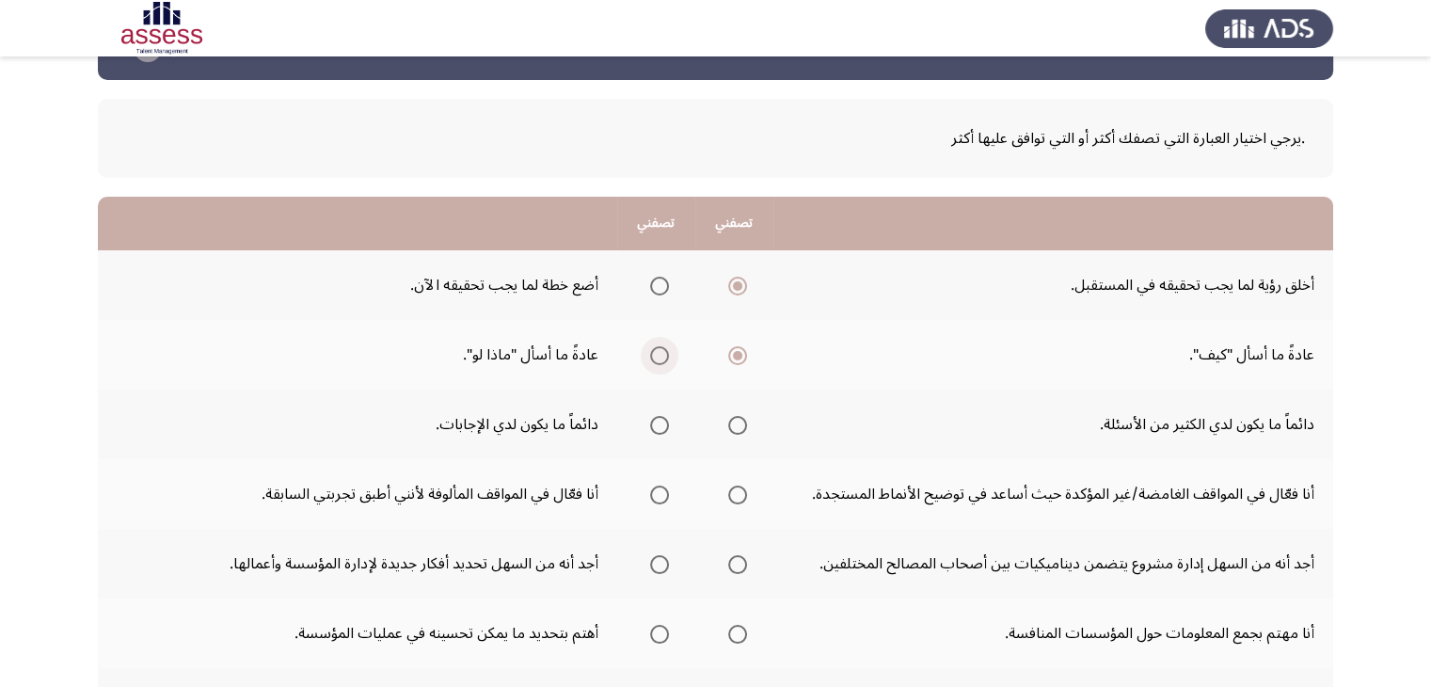
click at [658, 360] on input "Select an option" at bounding box center [659, 355] width 19 height 19
click at [739, 419] on span "Select an option" at bounding box center [737, 425] width 19 height 19
click at [739, 419] on input "Select an option" at bounding box center [737, 425] width 19 height 19
drag, startPoint x: 751, startPoint y: 494, endPoint x: 732, endPoint y: 494, distance: 19.8
click at [732, 494] on th at bounding box center [734, 494] width 78 height 70
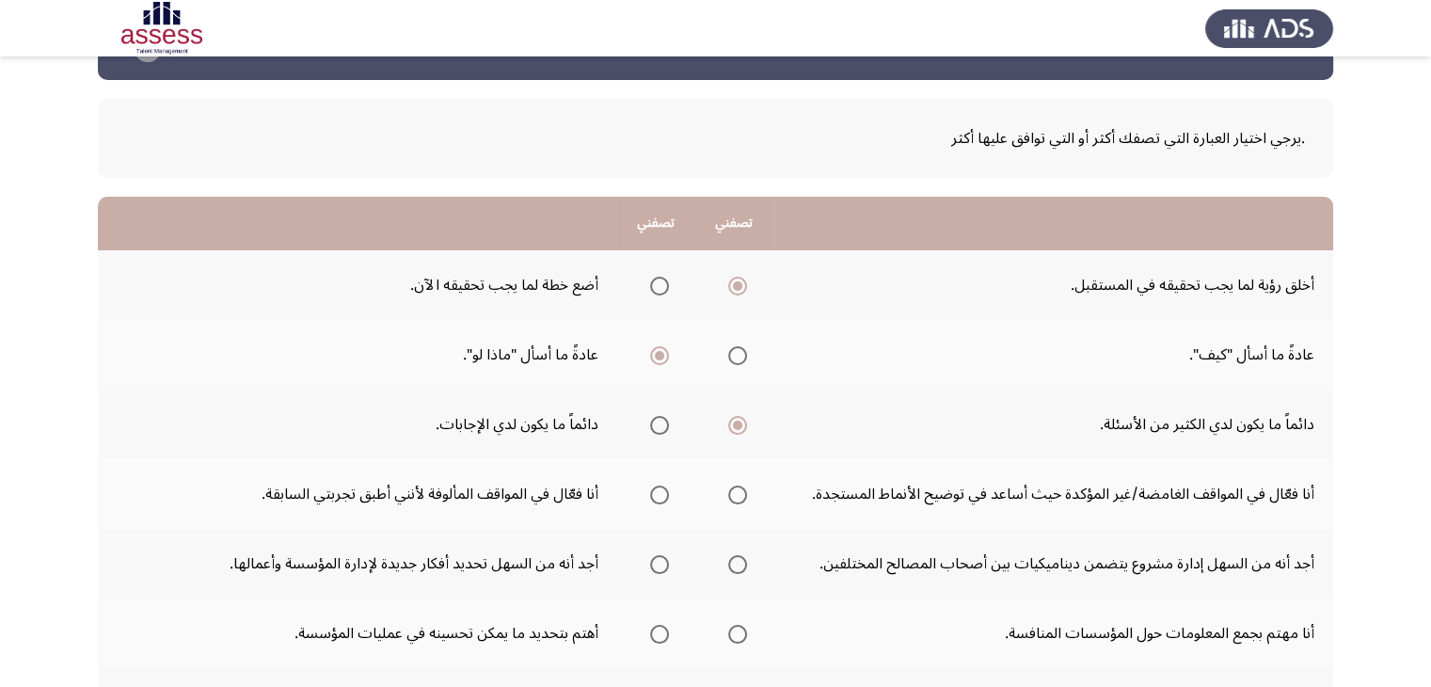
click at [732, 494] on span "Select an option" at bounding box center [737, 494] width 19 height 19
click at [732, 494] on input "Select an option" at bounding box center [737, 494] width 19 height 19
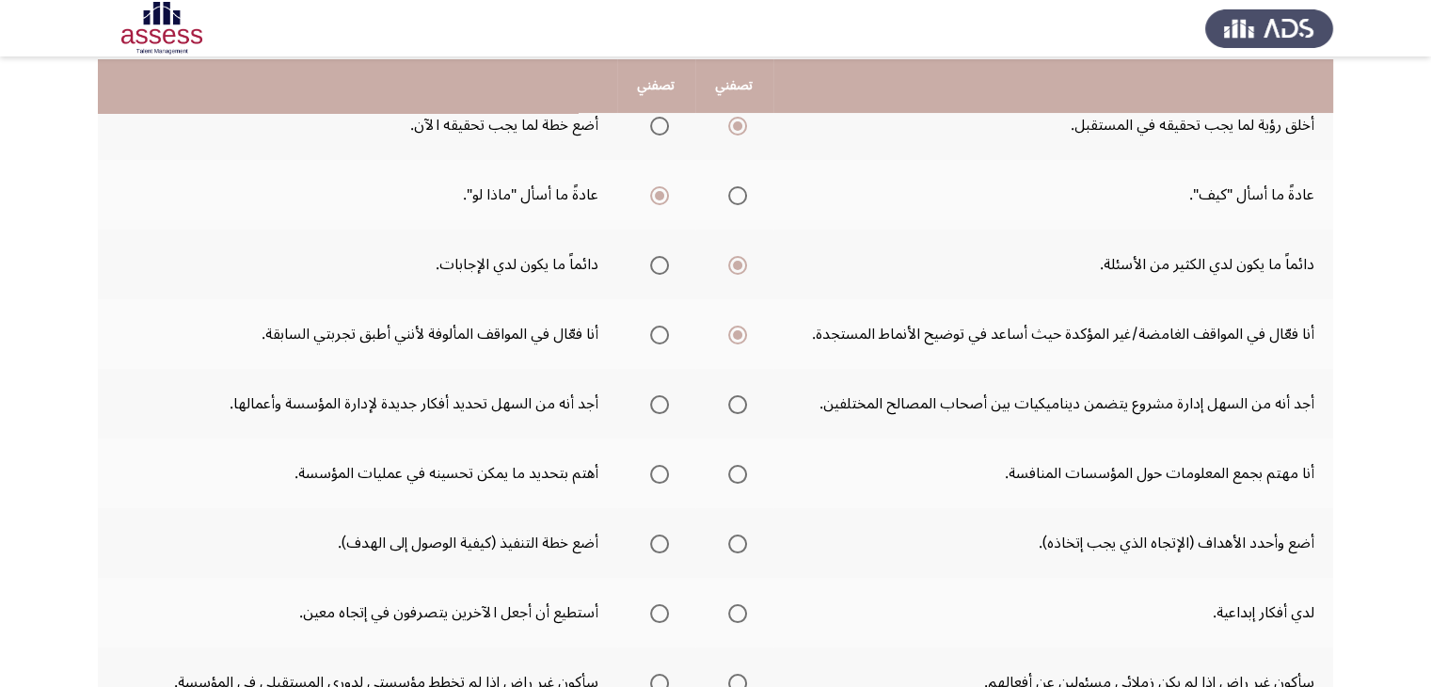
scroll to position [222, 0]
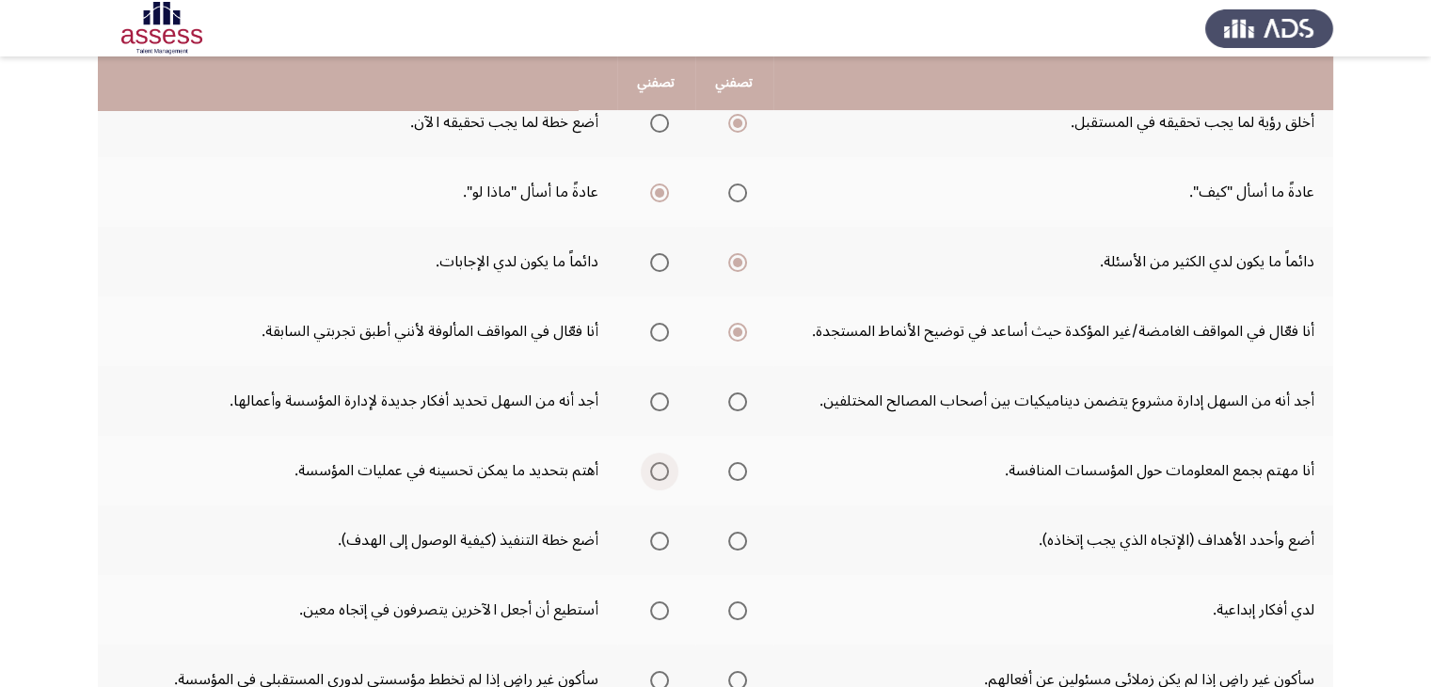
click at [658, 468] on span "Select an option" at bounding box center [659, 471] width 19 height 19
click at [658, 468] on input "Select an option" at bounding box center [659, 471] width 19 height 19
click at [741, 537] on span "Select an option" at bounding box center [737, 540] width 19 height 19
click at [741, 537] on input "Select an option" at bounding box center [737, 540] width 19 height 19
click at [661, 610] on span "Select an option" at bounding box center [659, 610] width 19 height 19
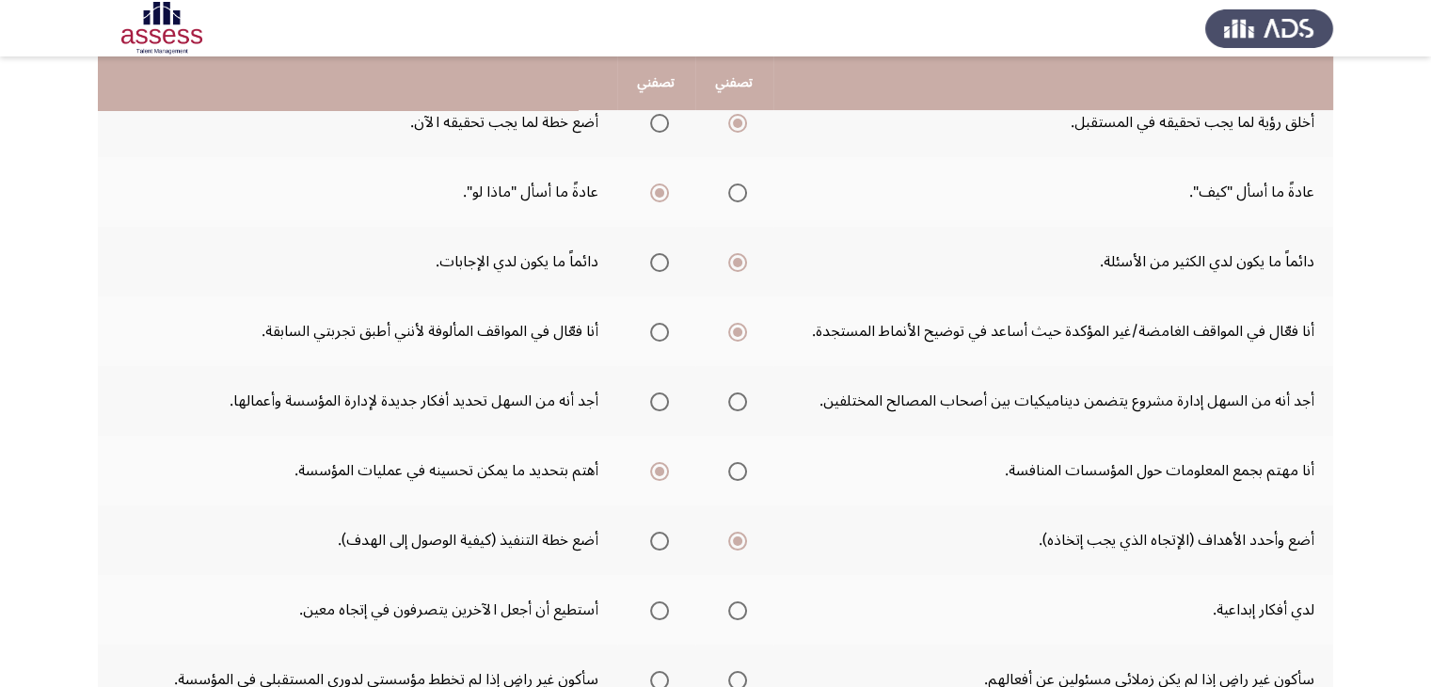
click at [661, 610] on input "Select an option" at bounding box center [659, 610] width 19 height 19
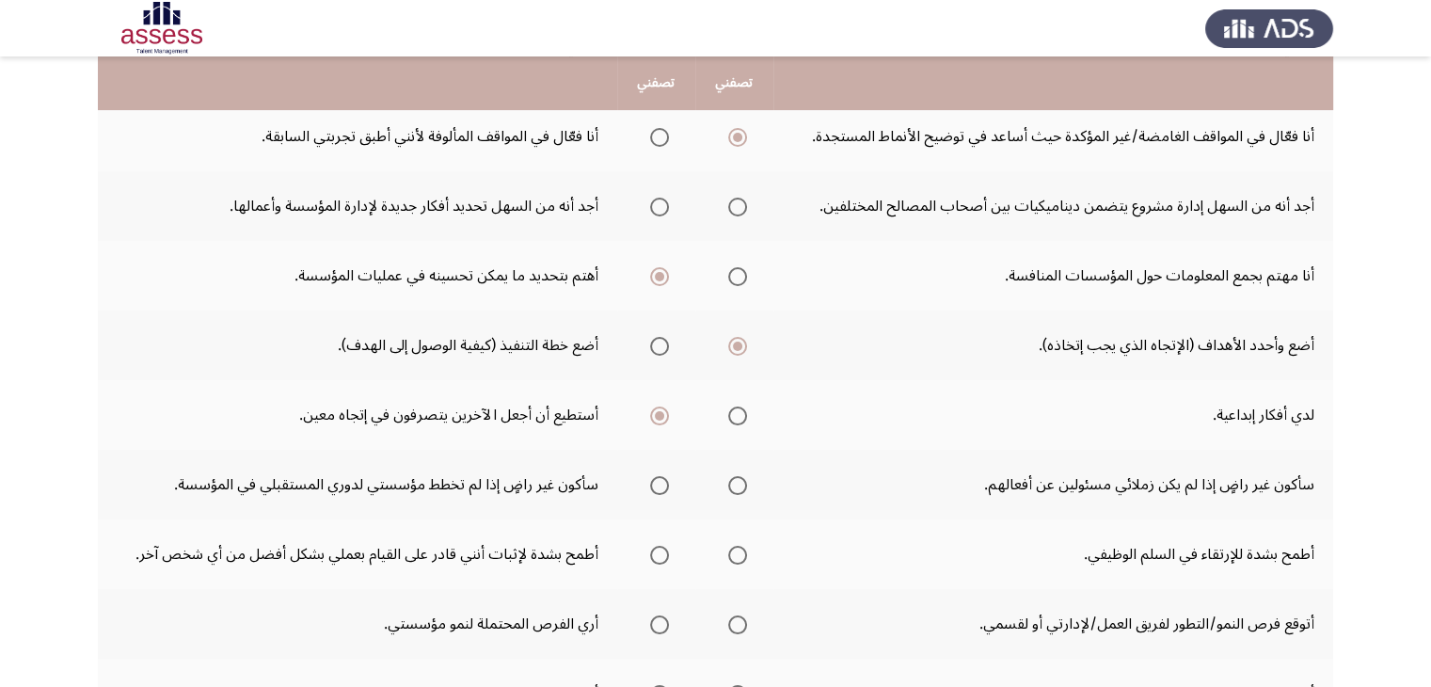
scroll to position [415, 0]
click at [669, 475] on th at bounding box center [656, 486] width 78 height 70
click at [652, 490] on span "Select an option" at bounding box center [659, 487] width 19 height 19
click at [652, 490] on input "Select an option" at bounding box center [659, 487] width 19 height 19
click at [740, 551] on span "Select an option" at bounding box center [737, 556] width 19 height 19
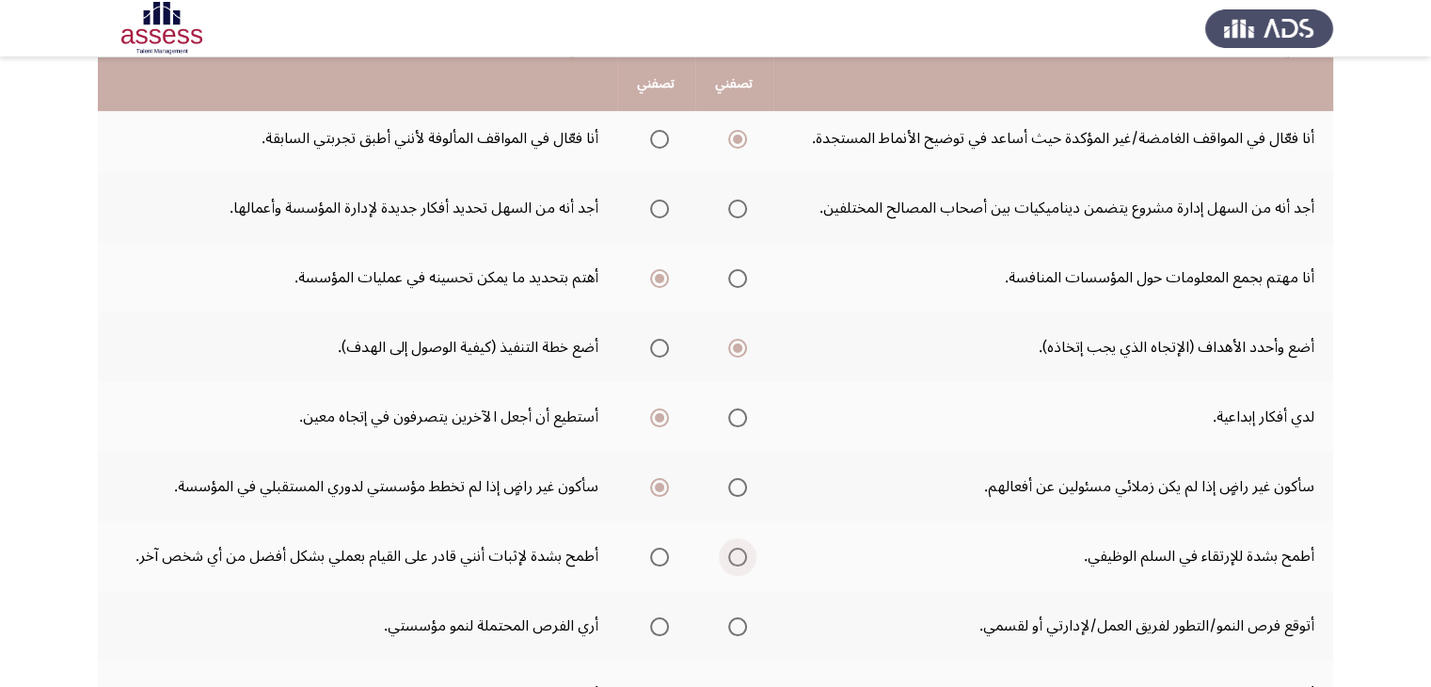
click at [740, 551] on input "Select an option" at bounding box center [737, 556] width 19 height 19
click at [658, 550] on span "Select an option" at bounding box center [659, 556] width 19 height 19
click at [658, 550] on input "Select an option" at bounding box center [659, 556] width 19 height 19
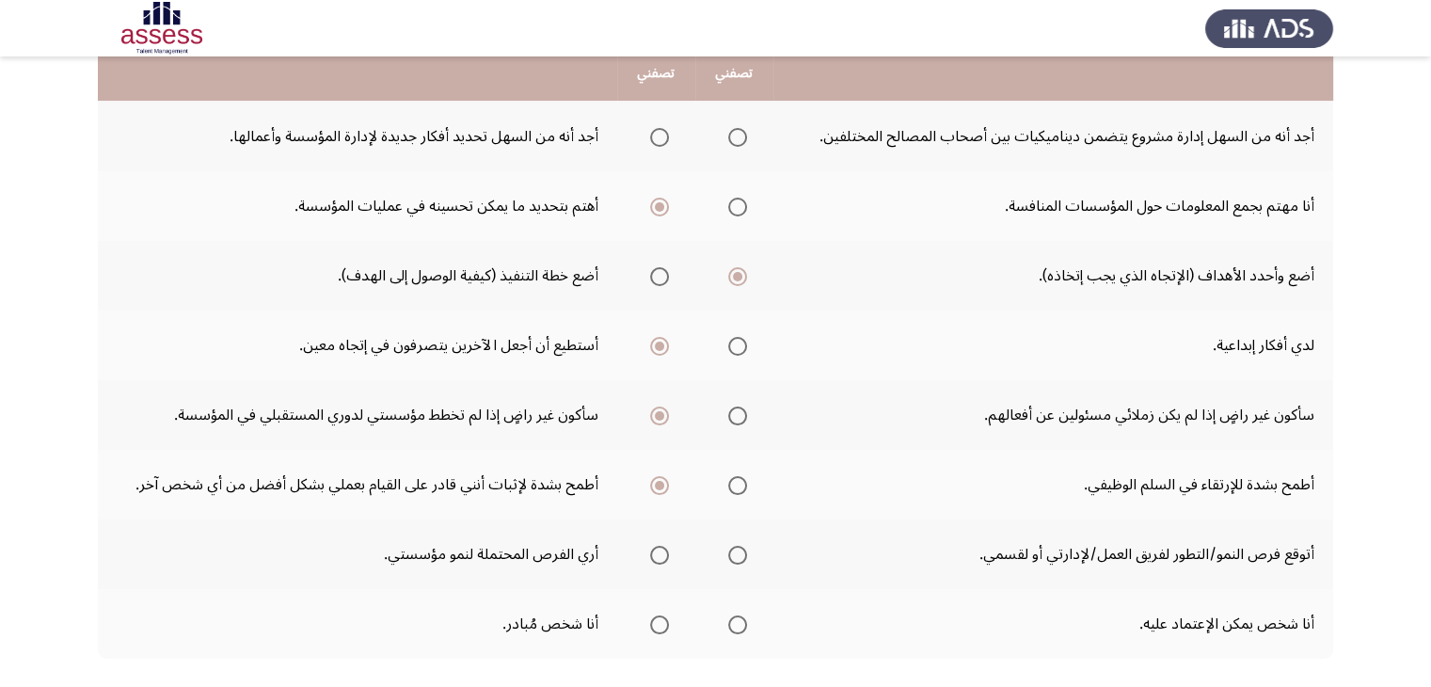
scroll to position [504, 0]
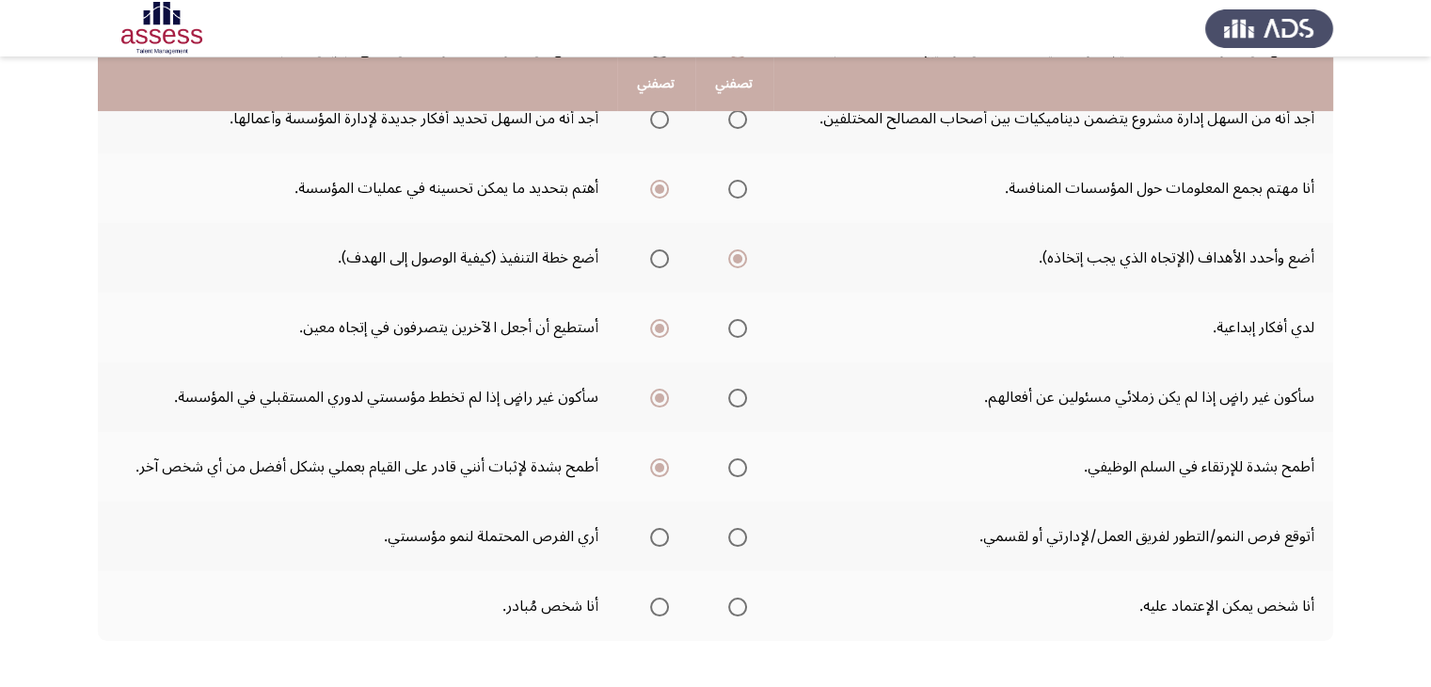
click at [661, 535] on span "Select an option" at bounding box center [659, 537] width 19 height 19
click at [661, 535] on input "Select an option" at bounding box center [659, 537] width 19 height 19
click at [656, 599] on span "Select an option" at bounding box center [659, 606] width 19 height 19
click at [656, 599] on input "Select an option" at bounding box center [659, 606] width 19 height 19
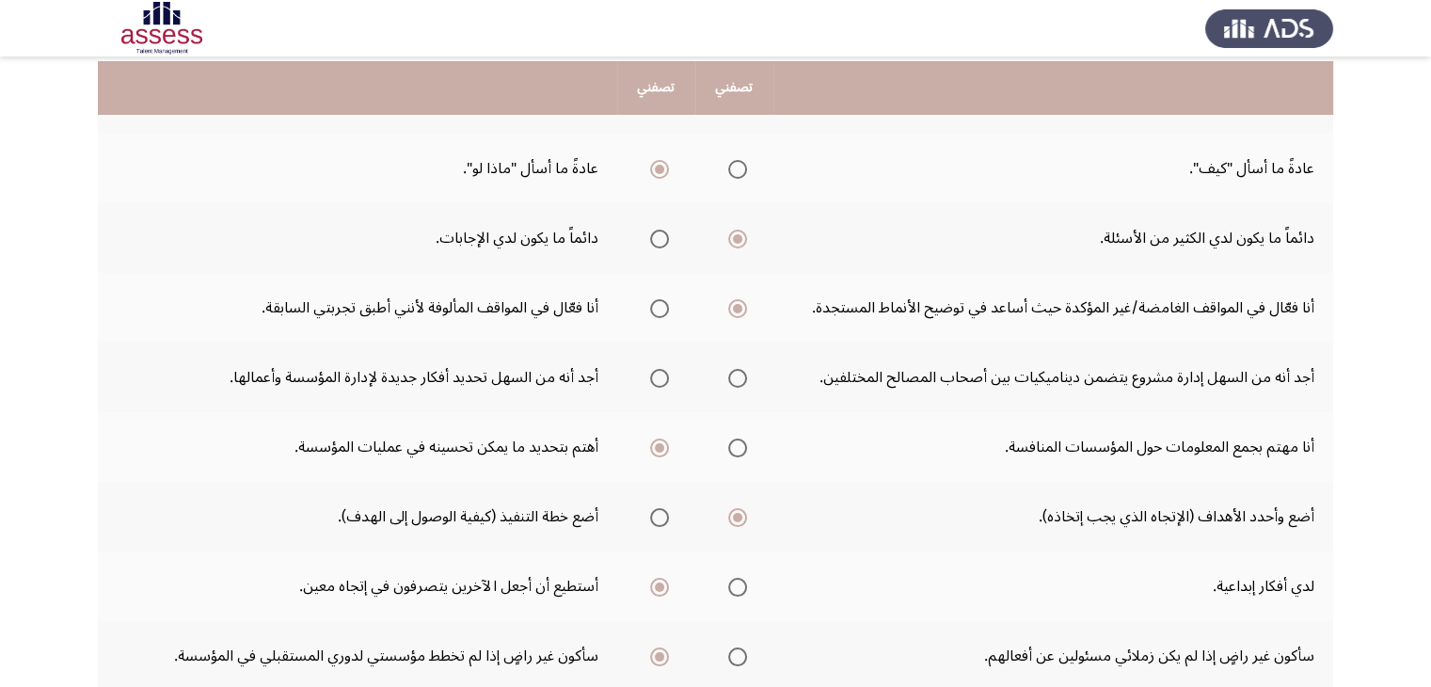
scroll to position [252, 0]
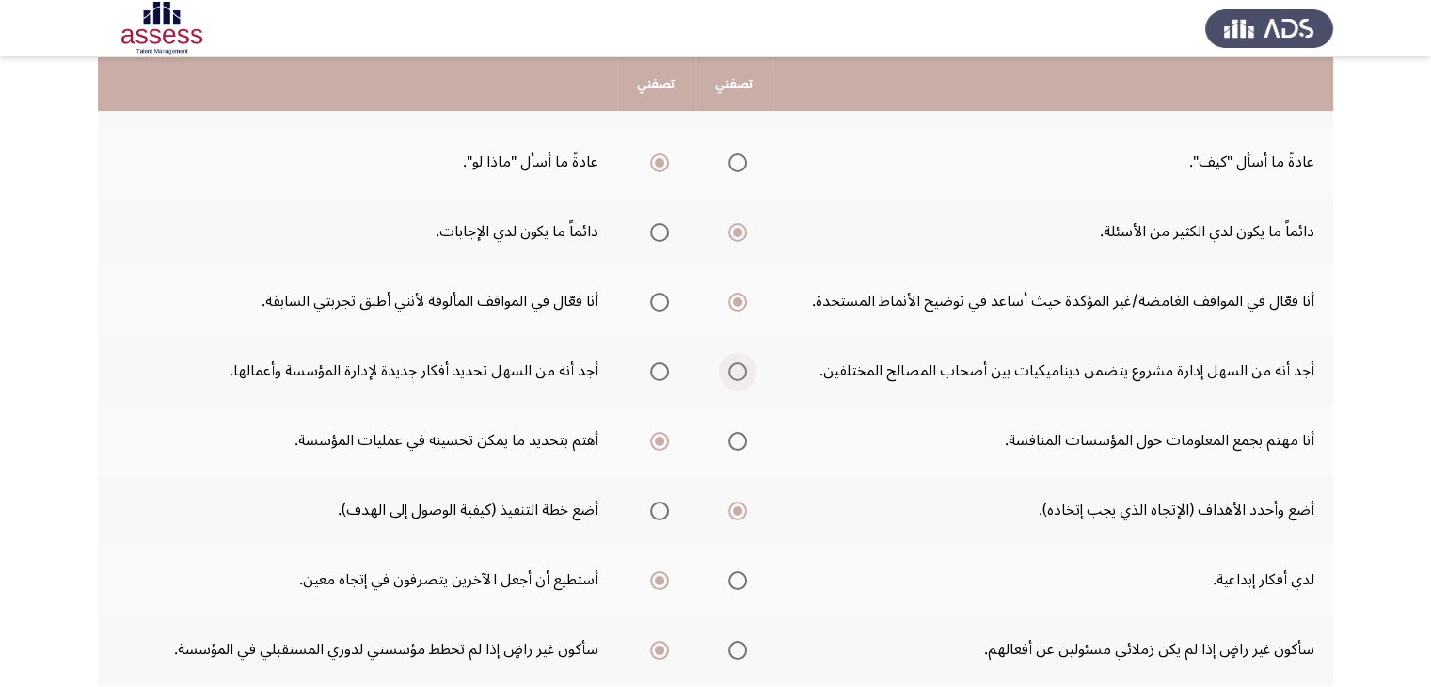
click at [737, 364] on span "Select an option" at bounding box center [737, 371] width 19 height 19
click at [737, 364] on input "Select an option" at bounding box center [737, 371] width 19 height 19
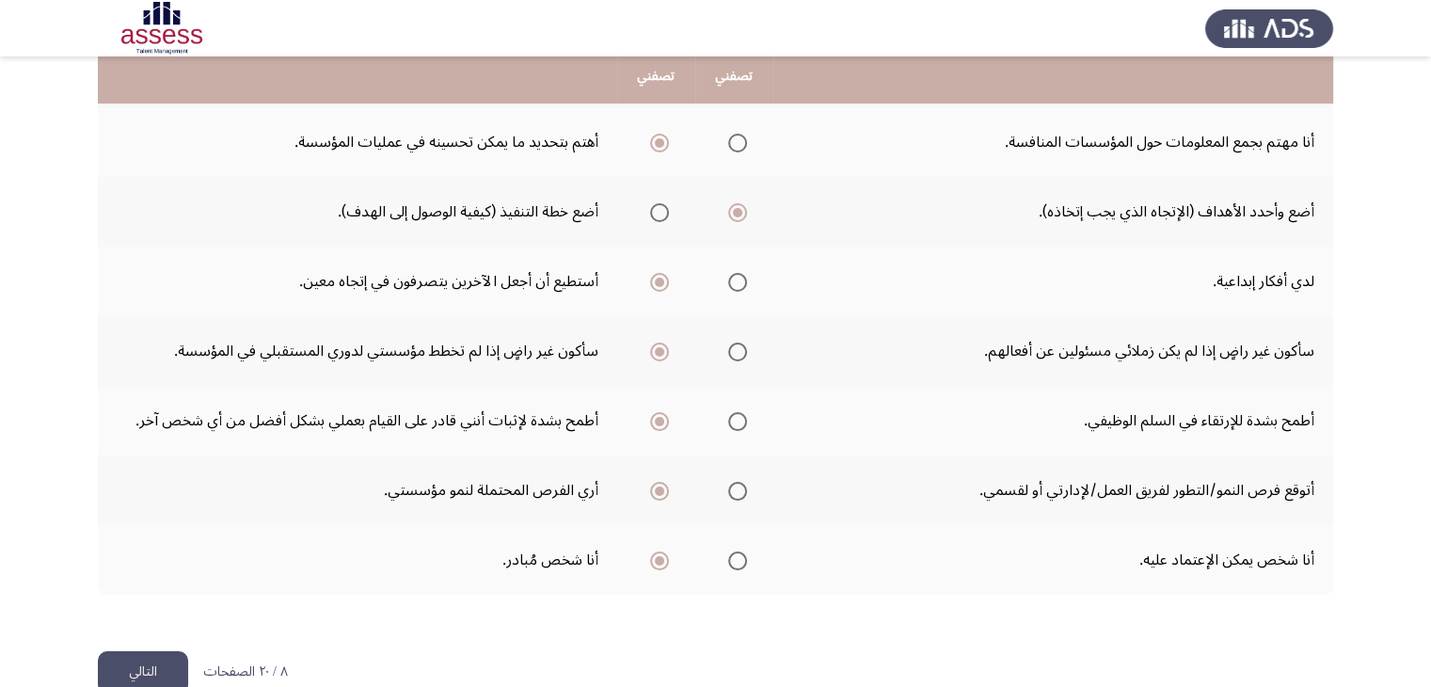
scroll to position [585, 0]
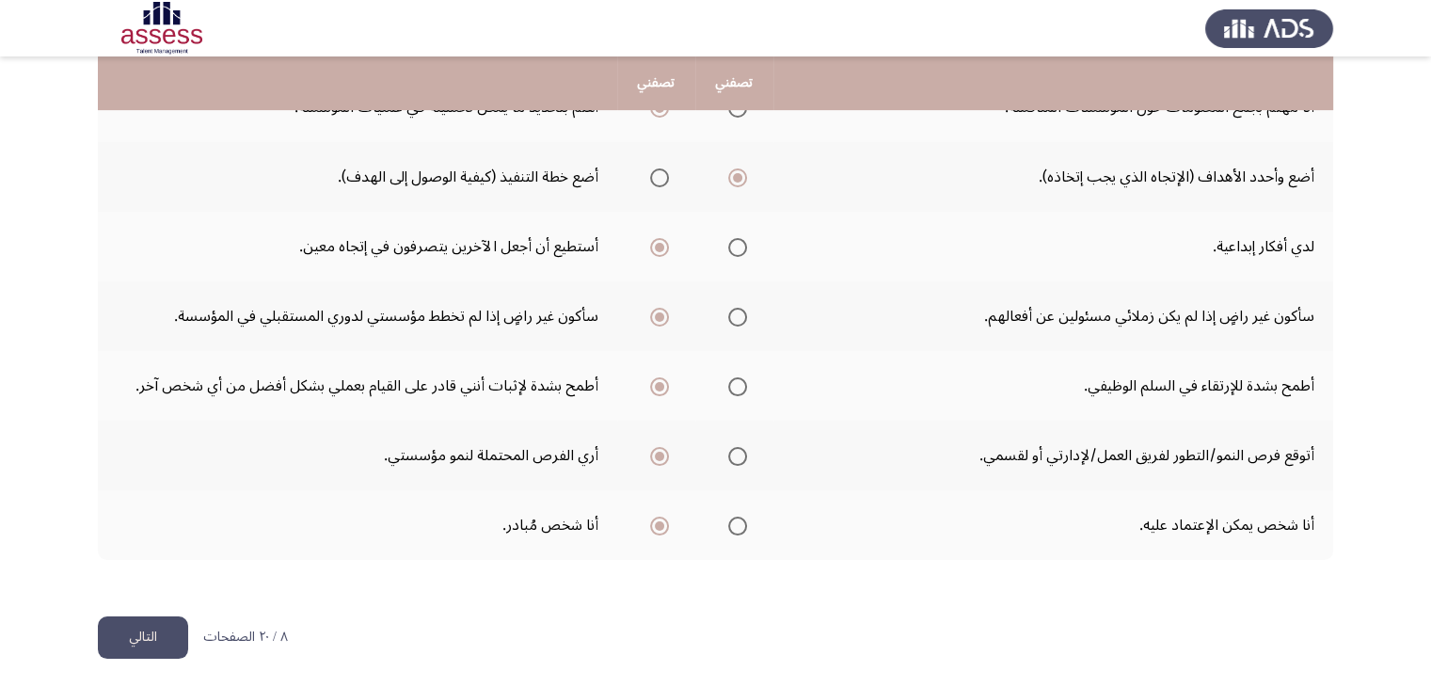
click at [150, 638] on button "التالي" at bounding box center [143, 637] width 90 height 42
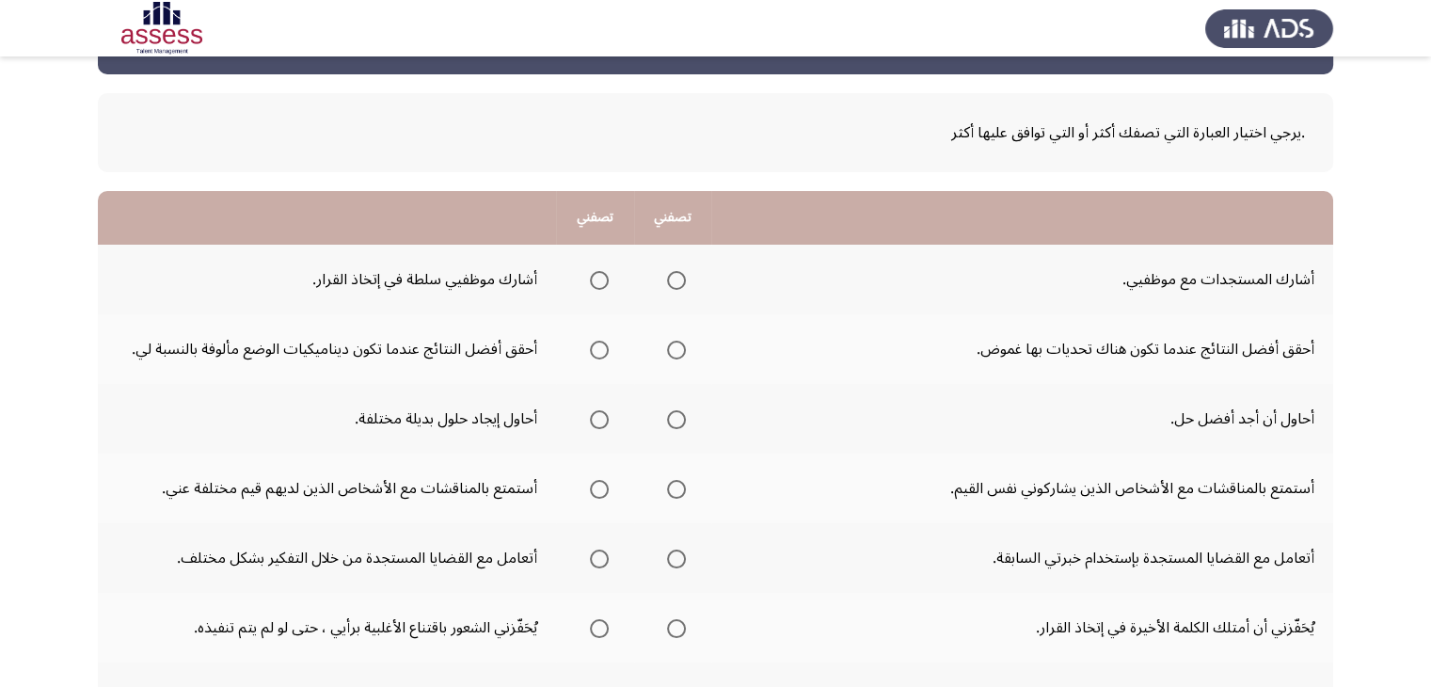
scroll to position [70, 0]
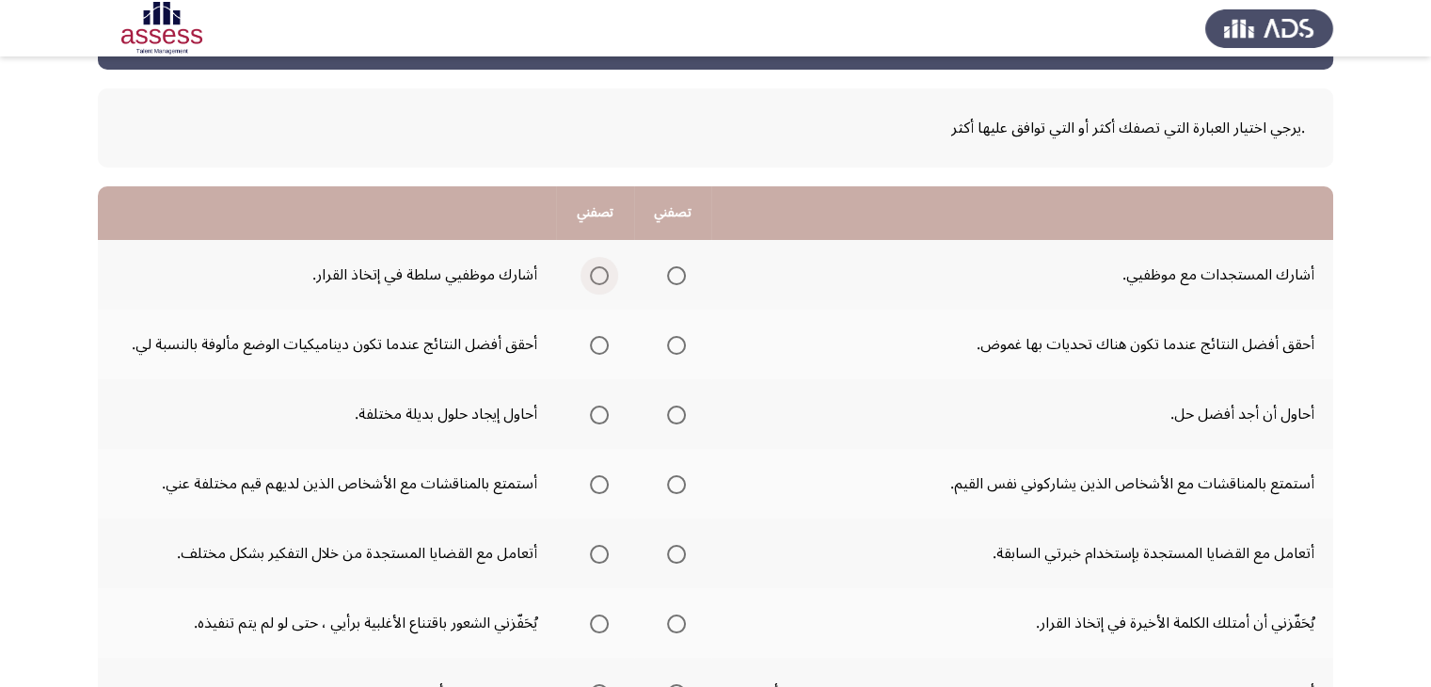
click at [608, 279] on span "Select an option" at bounding box center [599, 275] width 19 height 19
click at [608, 279] on input "Select an option" at bounding box center [599, 275] width 19 height 19
click at [681, 345] on span "Select an option" at bounding box center [676, 345] width 19 height 19
click at [681, 345] on input "Select an option" at bounding box center [676, 345] width 19 height 19
click at [597, 419] on span "Select an option" at bounding box center [599, 414] width 19 height 19
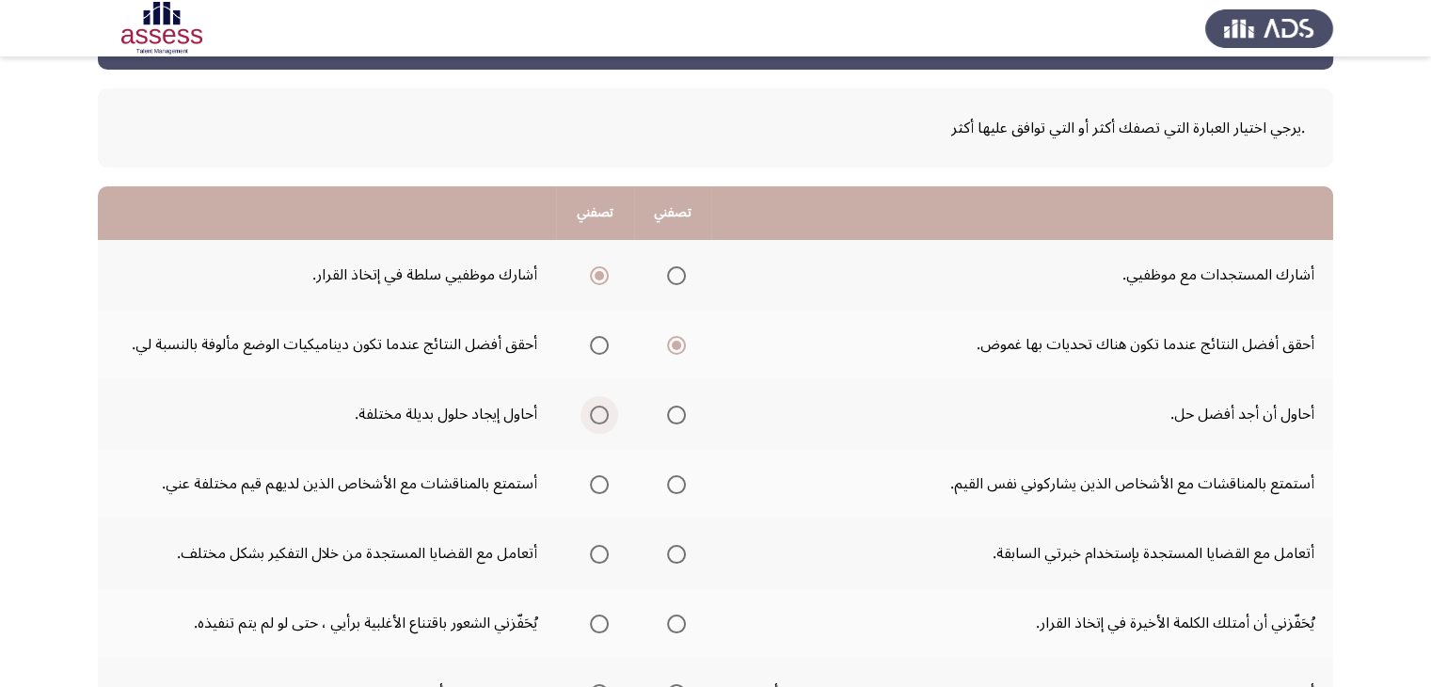
click at [597, 419] on input "Select an option" at bounding box center [599, 414] width 19 height 19
click at [607, 482] on span "Select an option" at bounding box center [599, 484] width 19 height 19
click at [607, 482] on input "Select an option" at bounding box center [599, 484] width 19 height 19
click at [602, 554] on span "Select an option" at bounding box center [599, 554] width 19 height 19
click at [602, 554] on input "Select an option" at bounding box center [599, 554] width 19 height 19
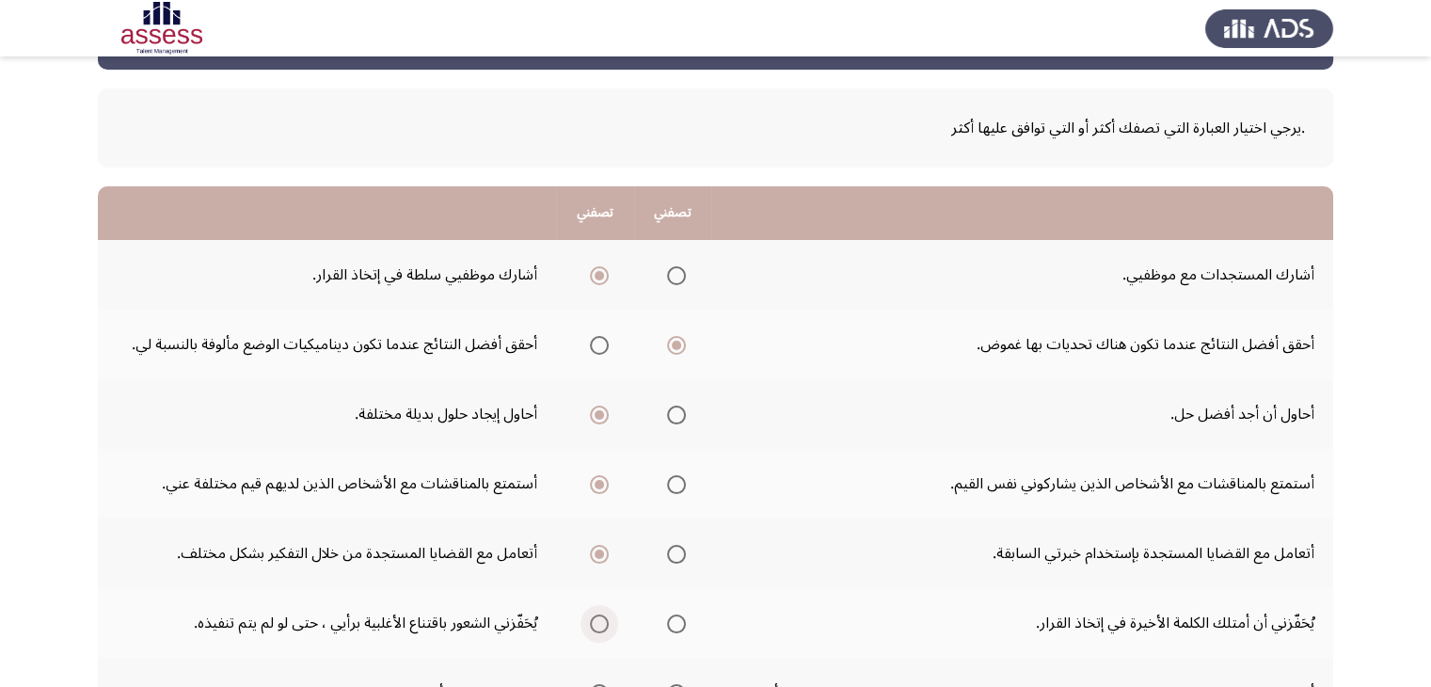
click at [599, 619] on span "Select an option" at bounding box center [599, 623] width 19 height 19
click at [599, 619] on input "Select an option" at bounding box center [599, 623] width 19 height 19
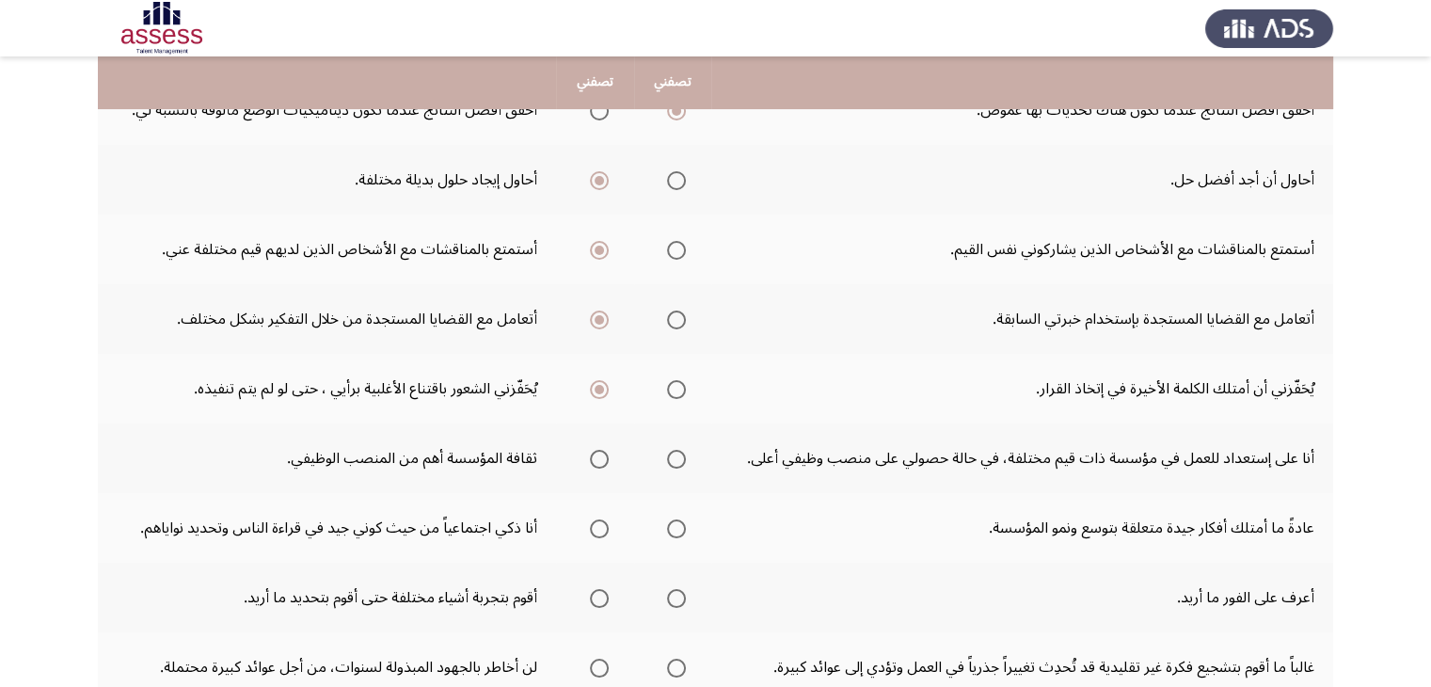
scroll to position [305, 0]
click at [594, 456] on span "Select an option" at bounding box center [599, 458] width 19 height 19
click at [594, 456] on input "Select an option" at bounding box center [599, 458] width 19 height 19
click at [681, 526] on span "Select an option" at bounding box center [676, 527] width 19 height 19
click at [681, 526] on input "Select an option" at bounding box center [676, 527] width 19 height 19
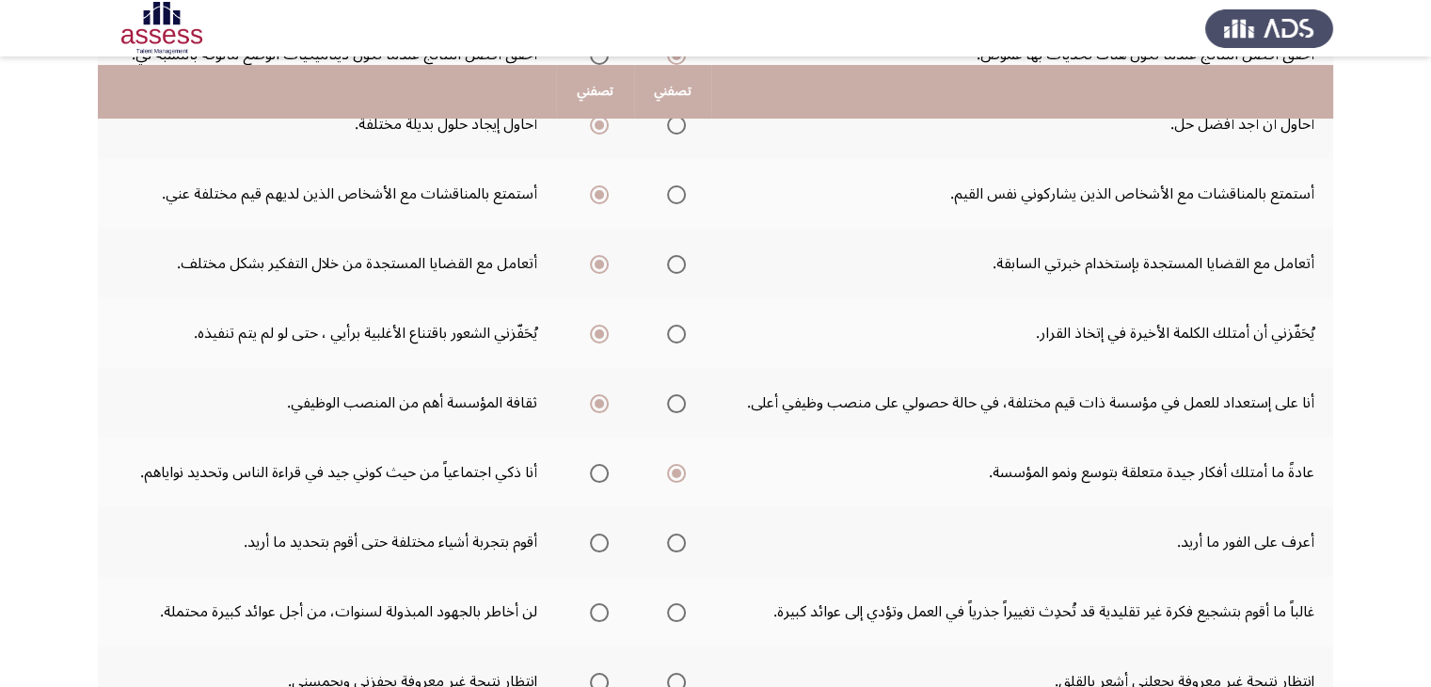
scroll to position [380, 0]
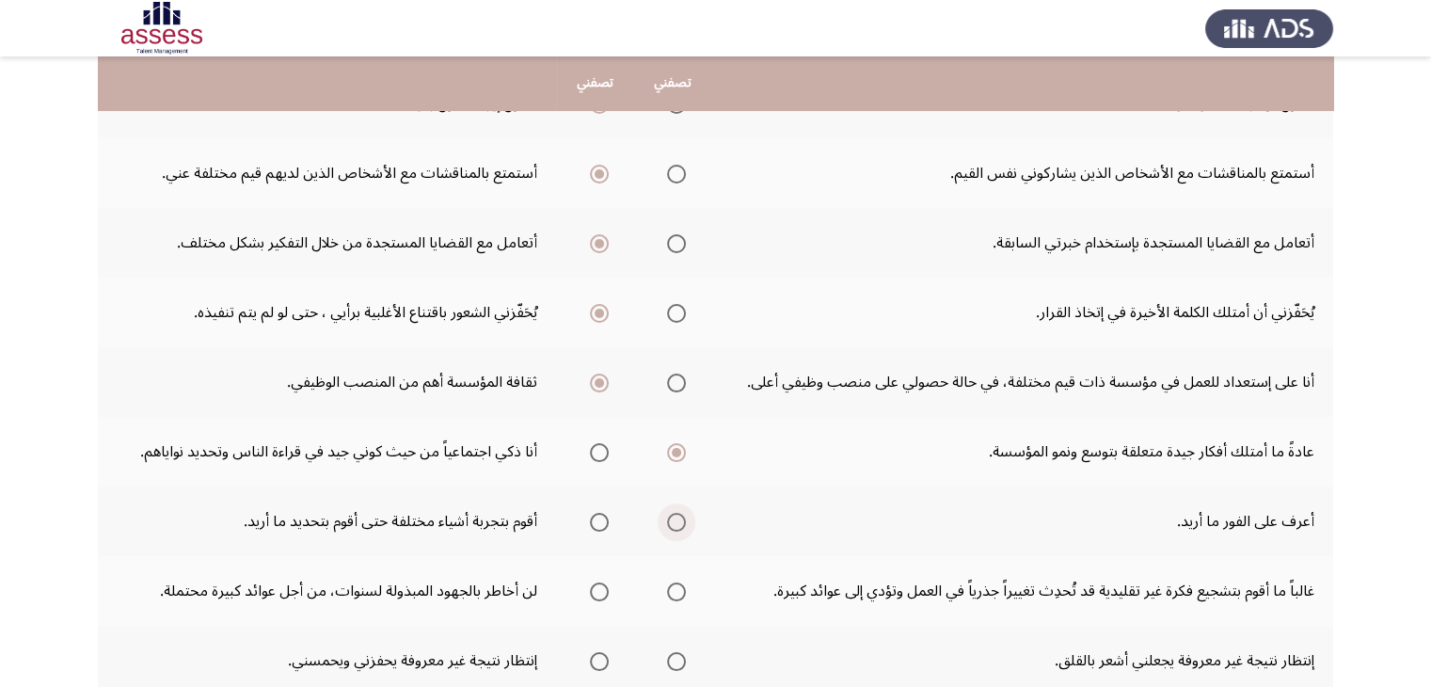
click at [678, 521] on span "Select an option" at bounding box center [676, 522] width 19 height 19
click at [678, 521] on input "Select an option" at bounding box center [676, 522] width 19 height 19
click at [681, 588] on span "Select an option" at bounding box center [676, 591] width 19 height 19
click at [681, 588] on input "Select an option" at bounding box center [676, 591] width 19 height 19
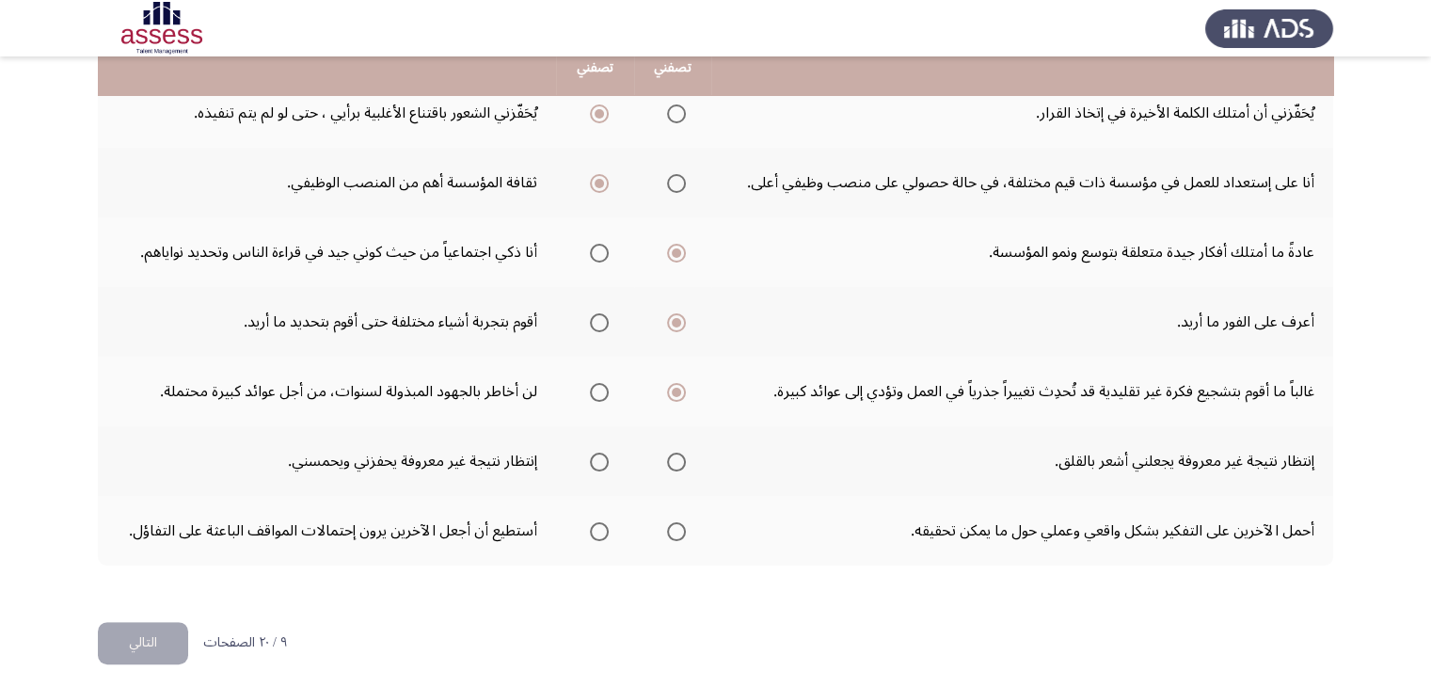
scroll to position [580, 0]
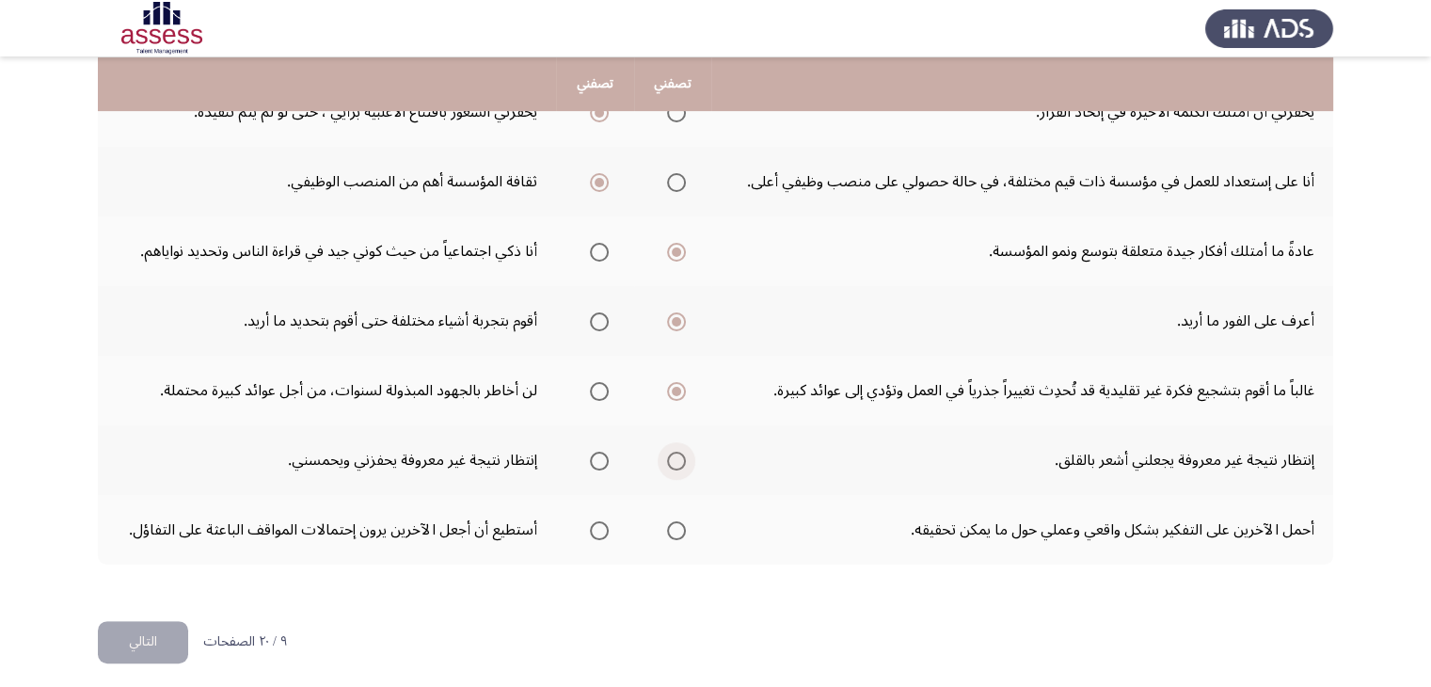
click at [677, 456] on span "Select an option" at bounding box center [676, 460] width 19 height 19
click at [677, 456] on input "Select an option" at bounding box center [676, 460] width 19 height 19
click at [685, 521] on span "Select an option" at bounding box center [676, 530] width 19 height 19
click at [685, 521] on input "Select an option" at bounding box center [676, 530] width 19 height 19
click at [169, 630] on button "التالي" at bounding box center [143, 642] width 90 height 42
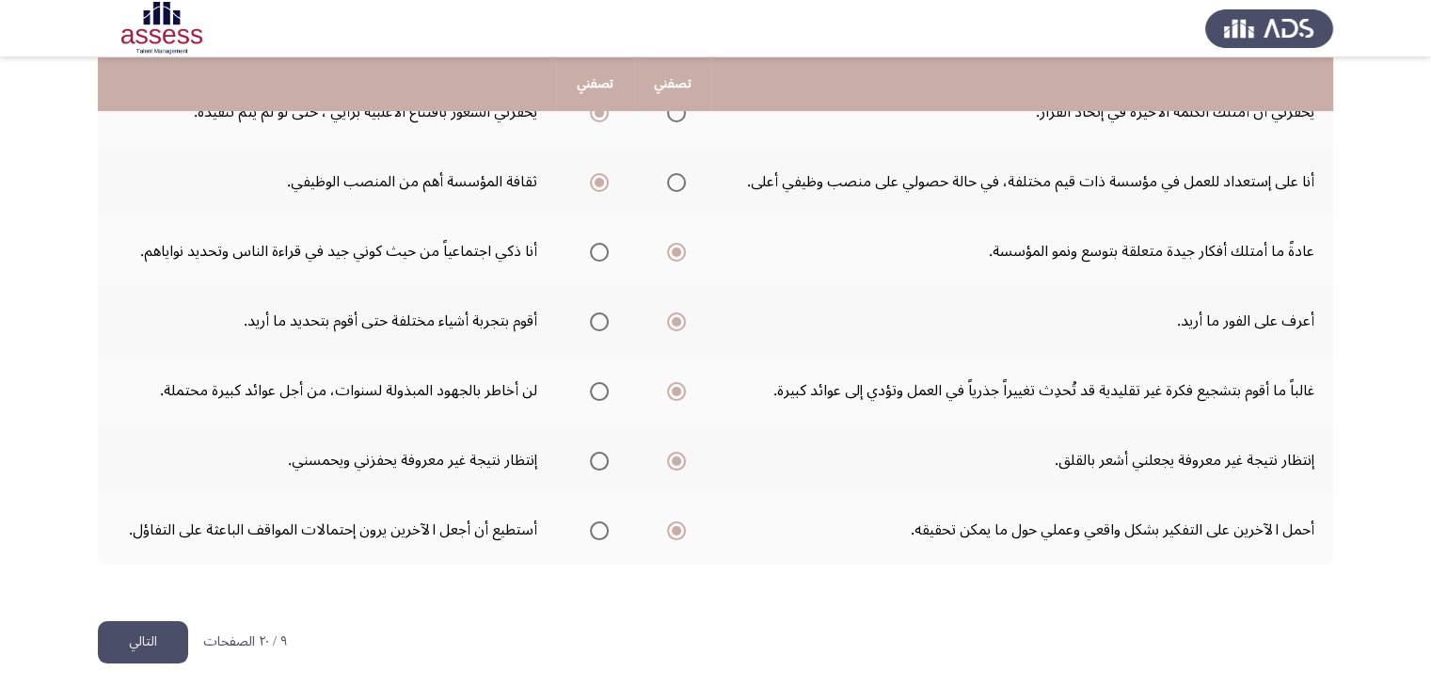
scroll to position [0, 0]
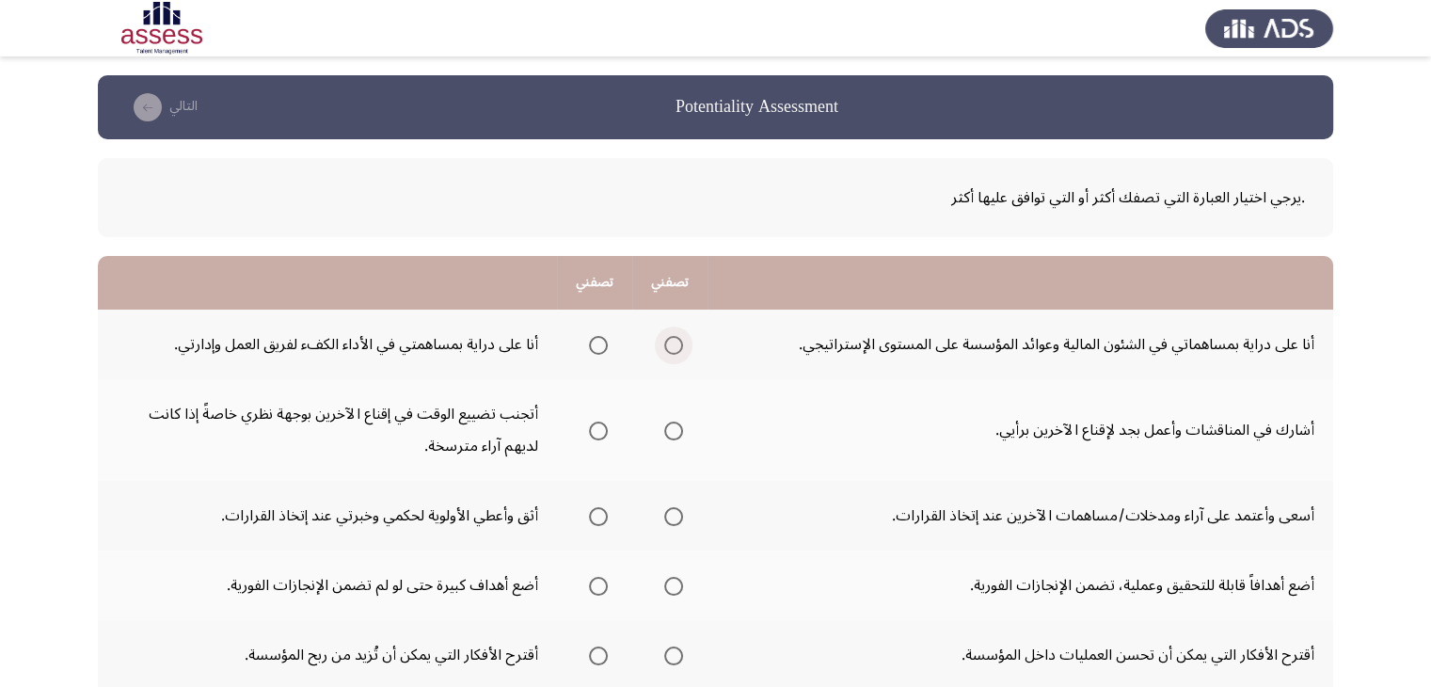
click at [670, 348] on span "Select an option" at bounding box center [673, 345] width 19 height 19
click at [670, 348] on input "Select an option" at bounding box center [673, 345] width 19 height 19
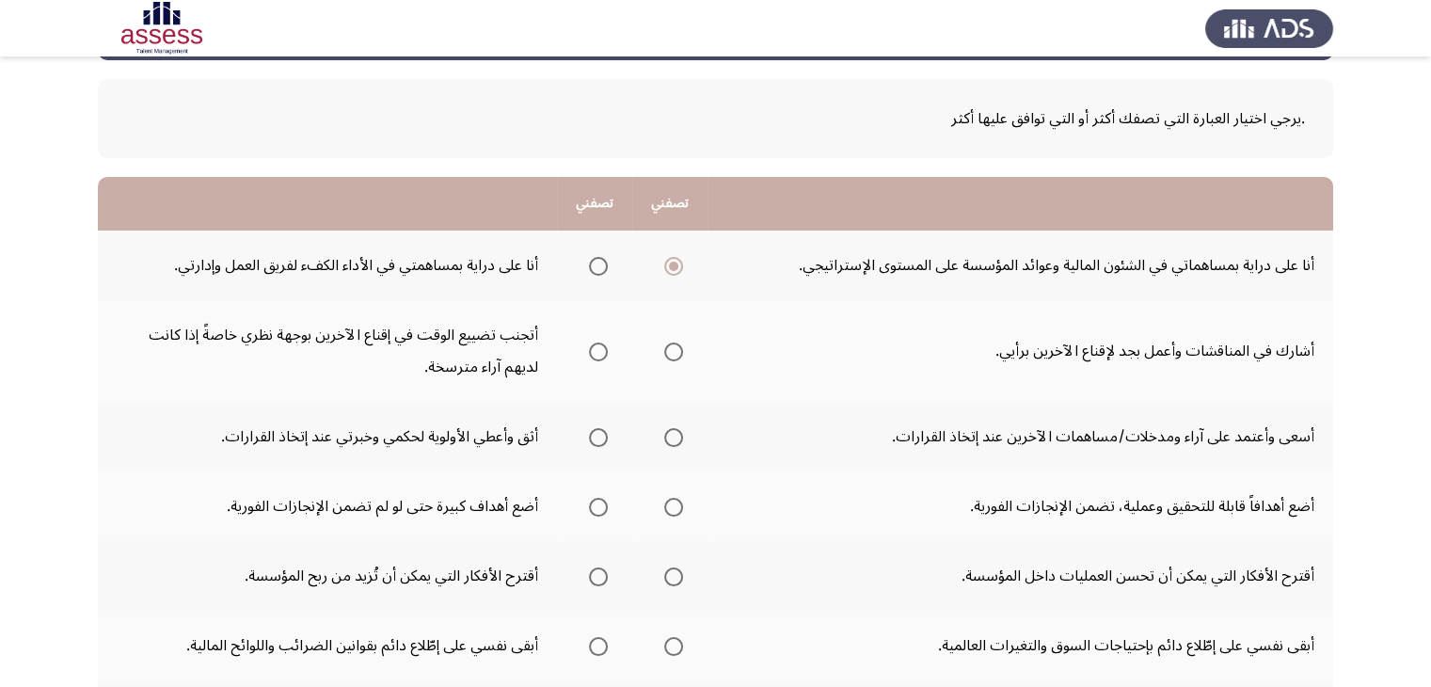
scroll to position [90, 0]
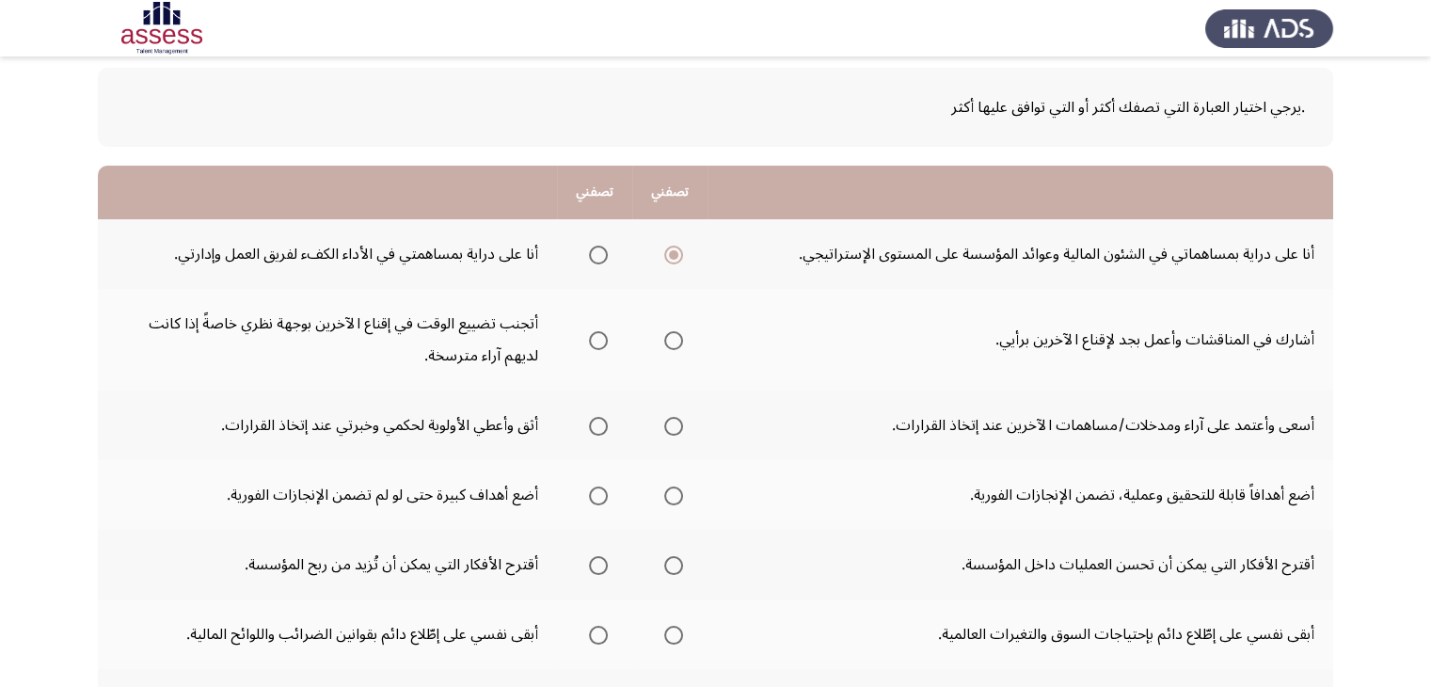
click at [685, 331] on th at bounding box center [669, 340] width 75 height 102
click at [669, 341] on span "Select an option" at bounding box center [673, 340] width 19 height 19
click at [669, 341] on input "Select an option" at bounding box center [673, 340] width 19 height 19
click at [678, 425] on span "Select an option" at bounding box center [673, 426] width 19 height 19
click at [678, 425] on input "Select an option" at bounding box center [673, 426] width 19 height 19
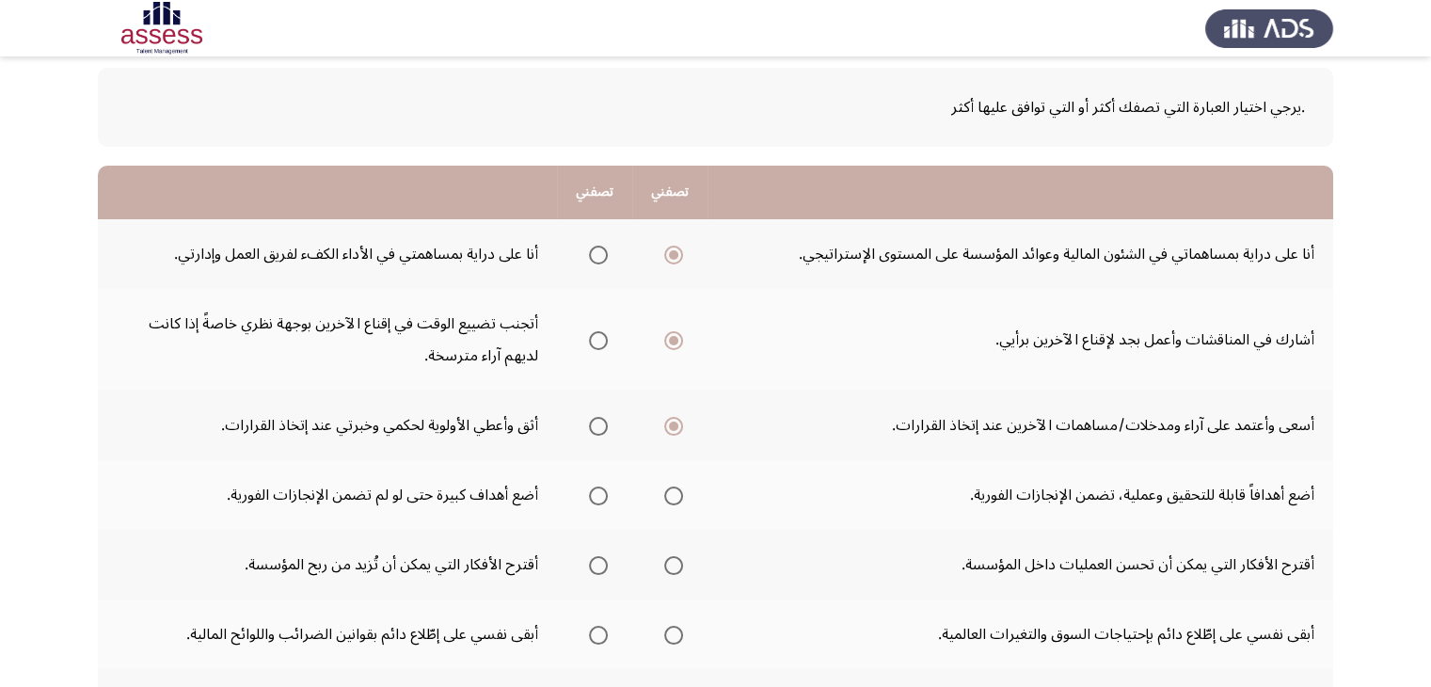
click at [593, 494] on span "Select an option" at bounding box center [598, 495] width 19 height 19
click at [593, 494] on input "Select an option" at bounding box center [598, 495] width 19 height 19
click at [596, 564] on span "Select an option" at bounding box center [598, 565] width 19 height 19
click at [596, 564] on input "Select an option" at bounding box center [598, 565] width 19 height 19
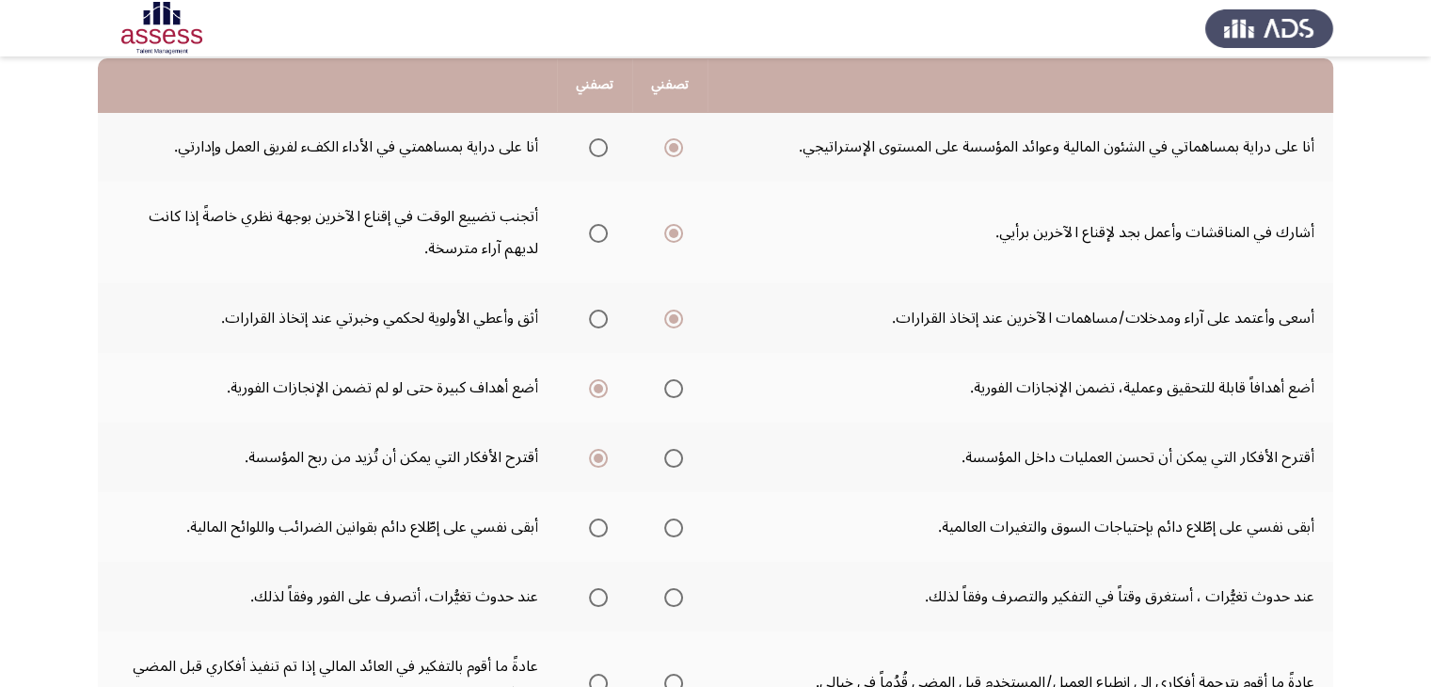
scroll to position [199, 0]
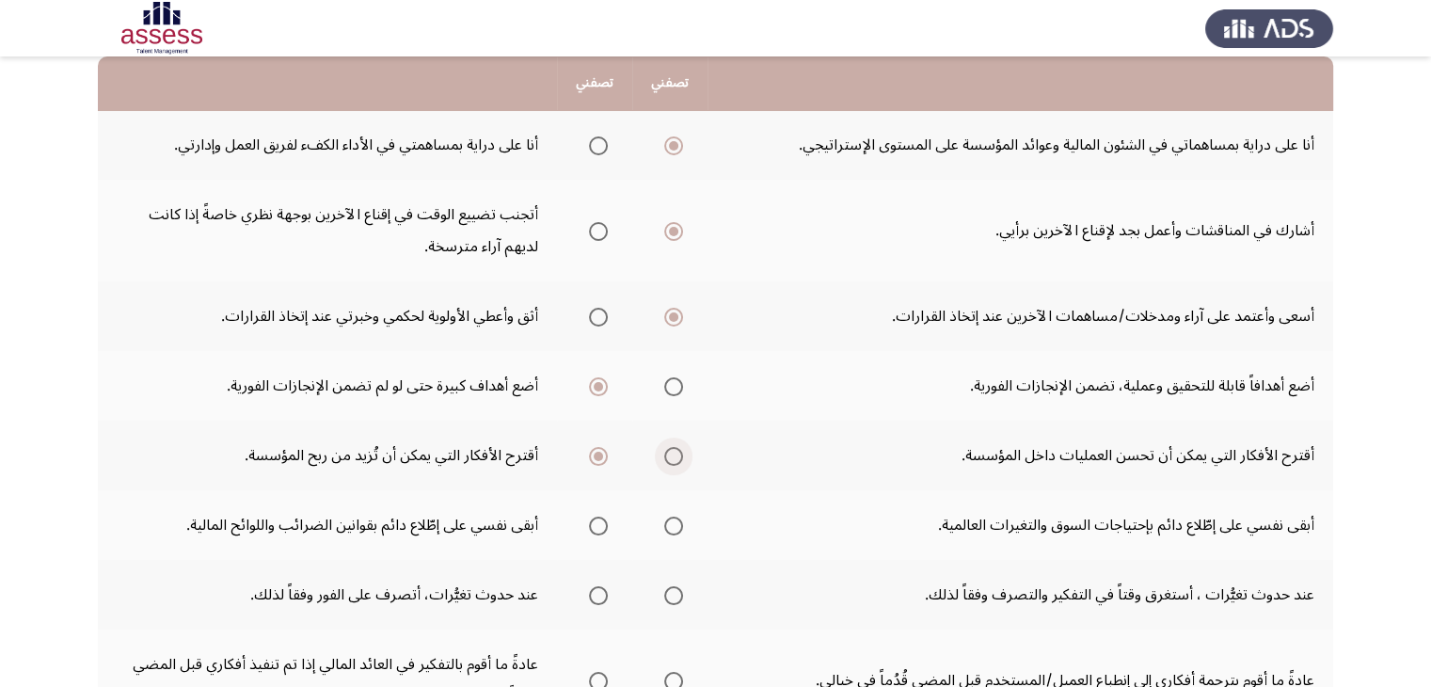
click at [668, 454] on span "Select an option" at bounding box center [673, 456] width 19 height 19
click at [668, 454] on input "Select an option" at bounding box center [673, 456] width 19 height 19
click at [656, 525] on label "Select an option" at bounding box center [669, 525] width 26 height 19
click at [664, 525] on input "Select an option" at bounding box center [673, 525] width 19 height 19
click at [594, 594] on span "Select an option" at bounding box center [598, 595] width 19 height 19
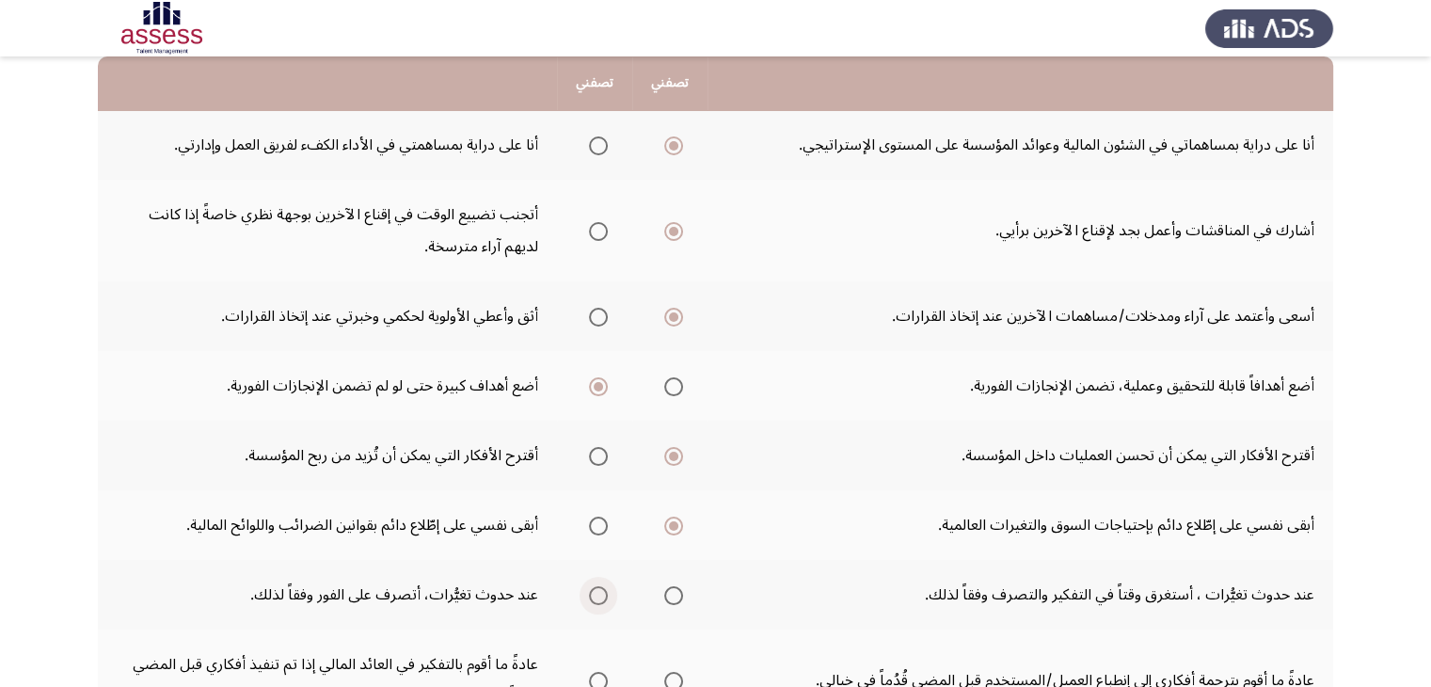
click at [594, 594] on input "Select an option" at bounding box center [598, 595] width 19 height 19
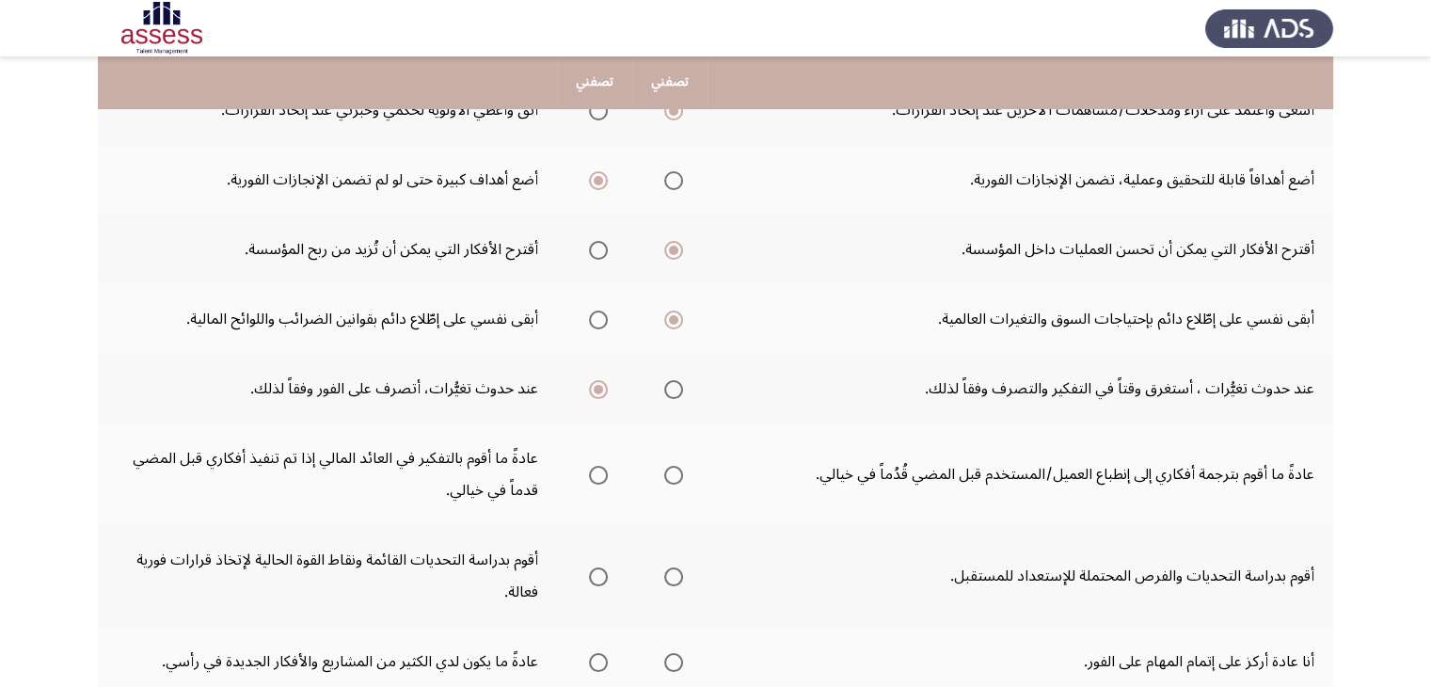
scroll to position [423, 0]
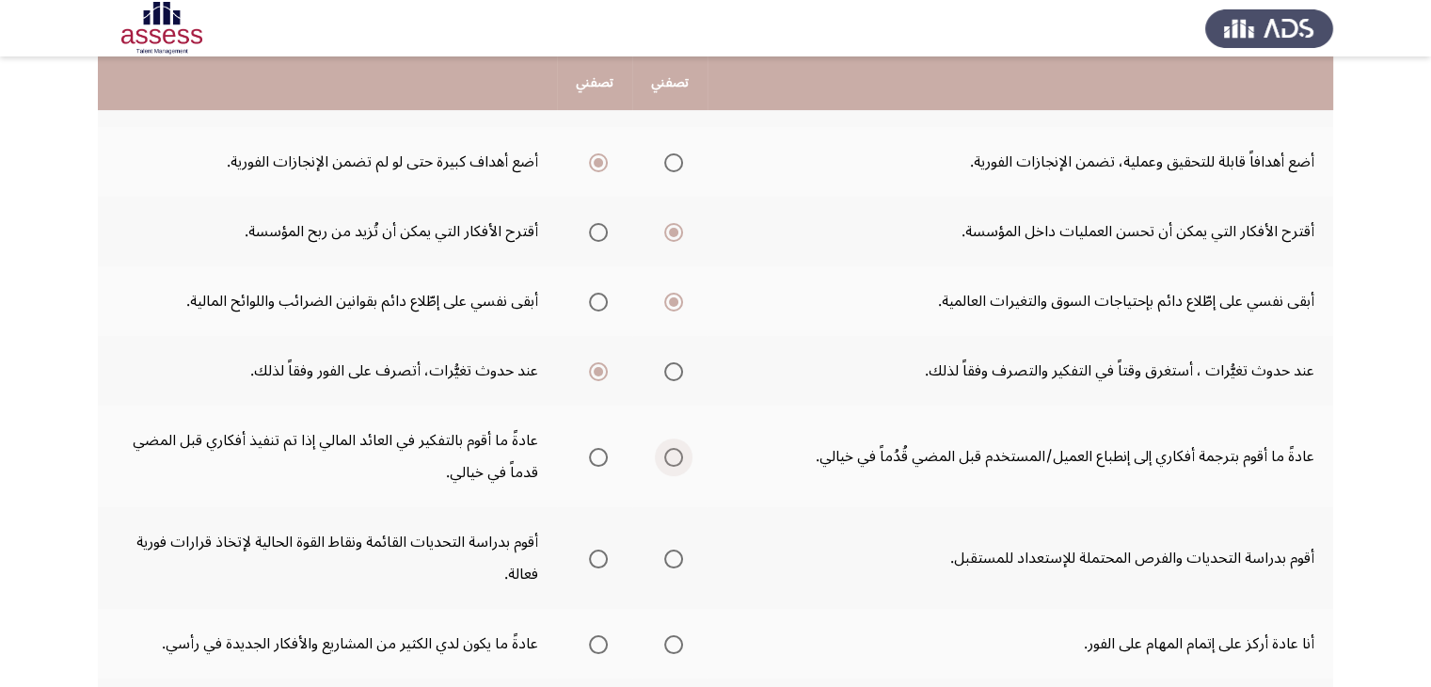
click at [666, 448] on span "Select an option" at bounding box center [673, 457] width 19 height 19
click at [666, 448] on input "Select an option" at bounding box center [673, 457] width 19 height 19
click at [673, 555] on span "Select an option" at bounding box center [673, 558] width 19 height 19
click at [673, 555] on input "Select an option" at bounding box center [673, 558] width 19 height 19
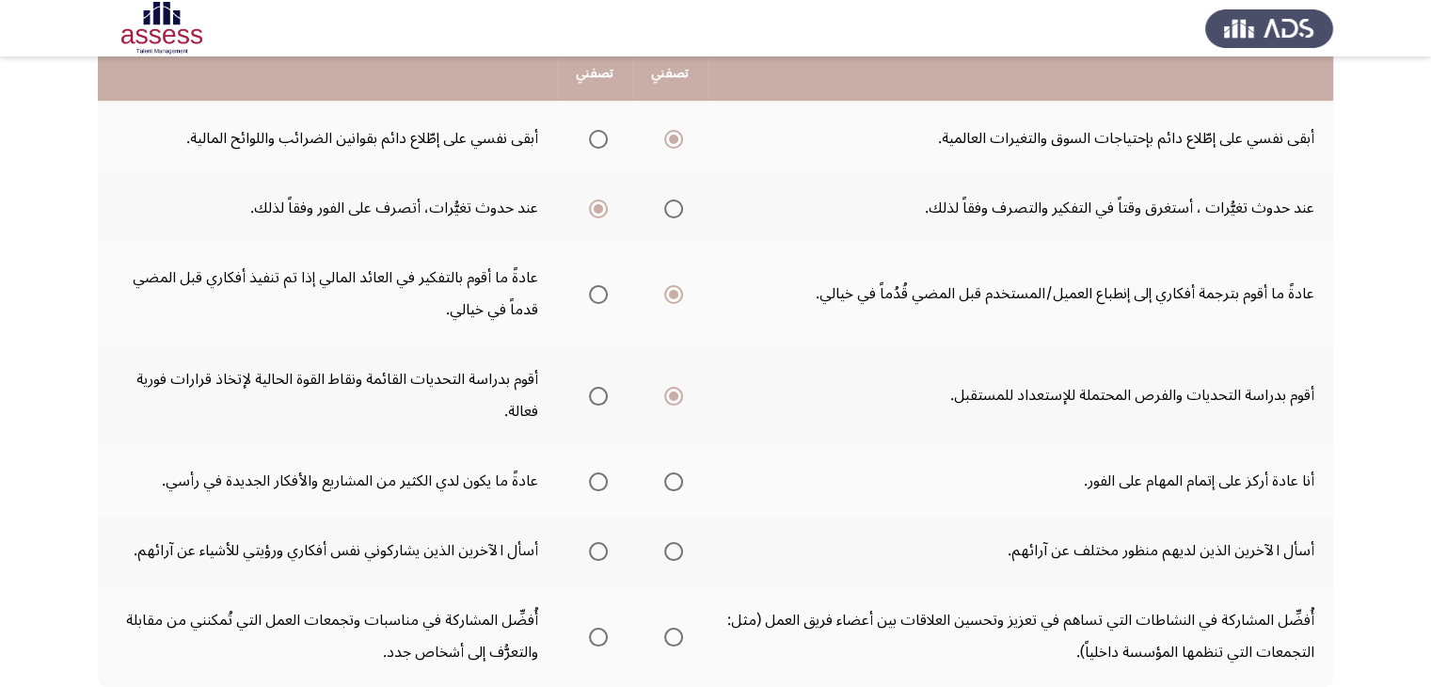
scroll to position [609, 0]
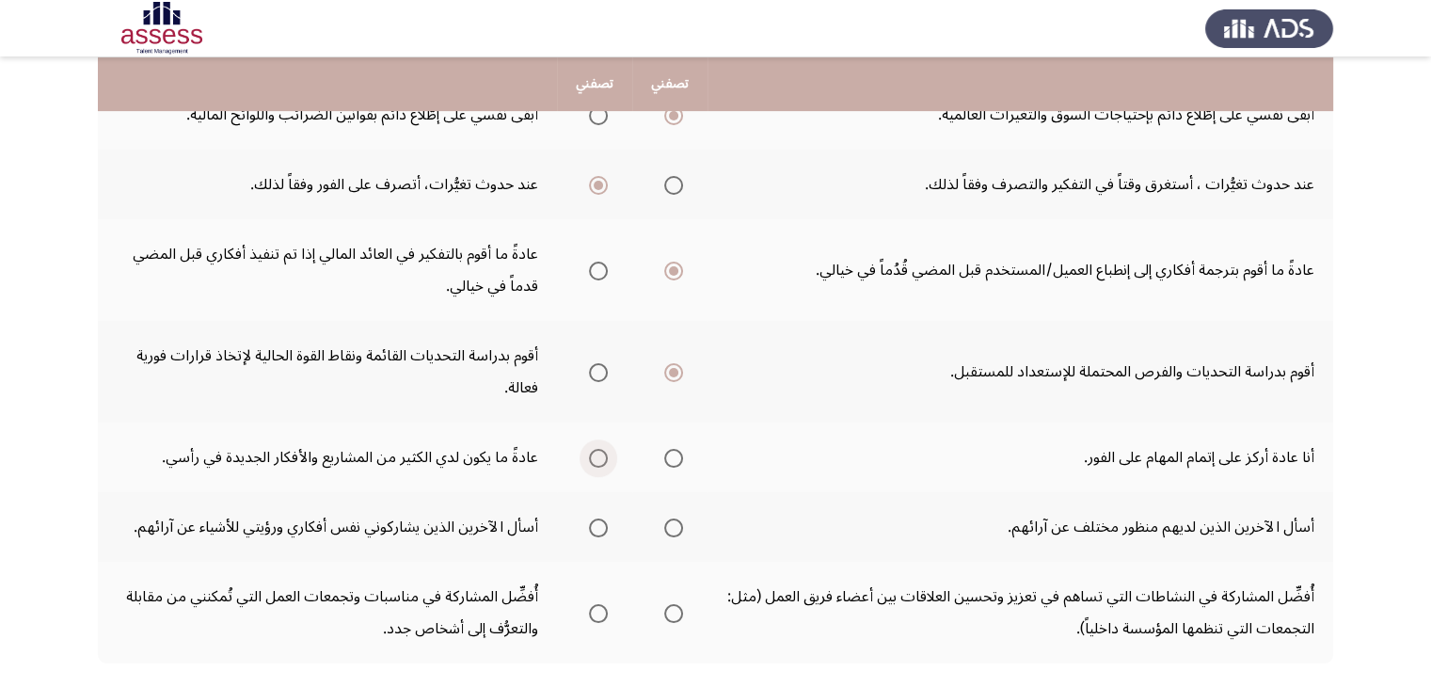
click at [598, 452] on span "Select an option" at bounding box center [598, 458] width 19 height 19
click at [598, 452] on input "Select an option" at bounding box center [598, 458] width 19 height 19
click at [673, 518] on span "Select an option" at bounding box center [673, 527] width 19 height 19
click at [673, 518] on input "Select an option" at bounding box center [673, 527] width 19 height 19
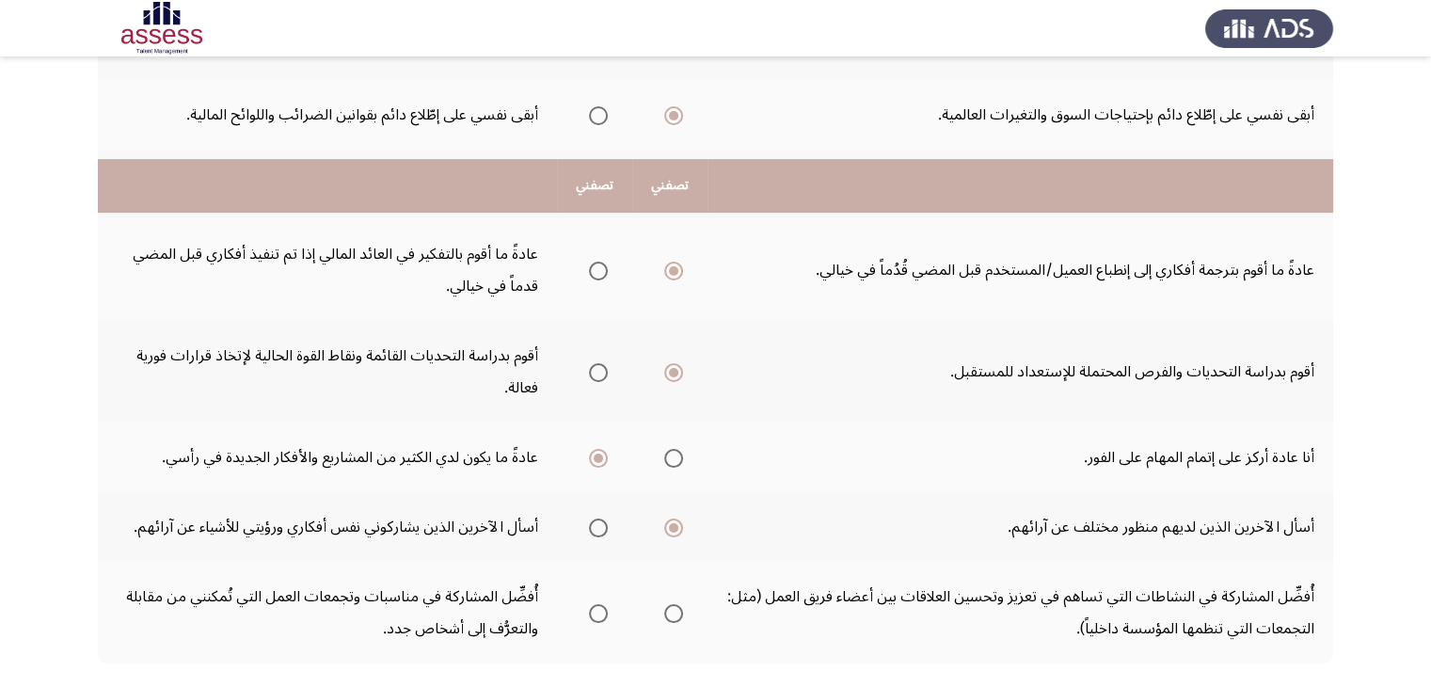
scroll to position [711, 0]
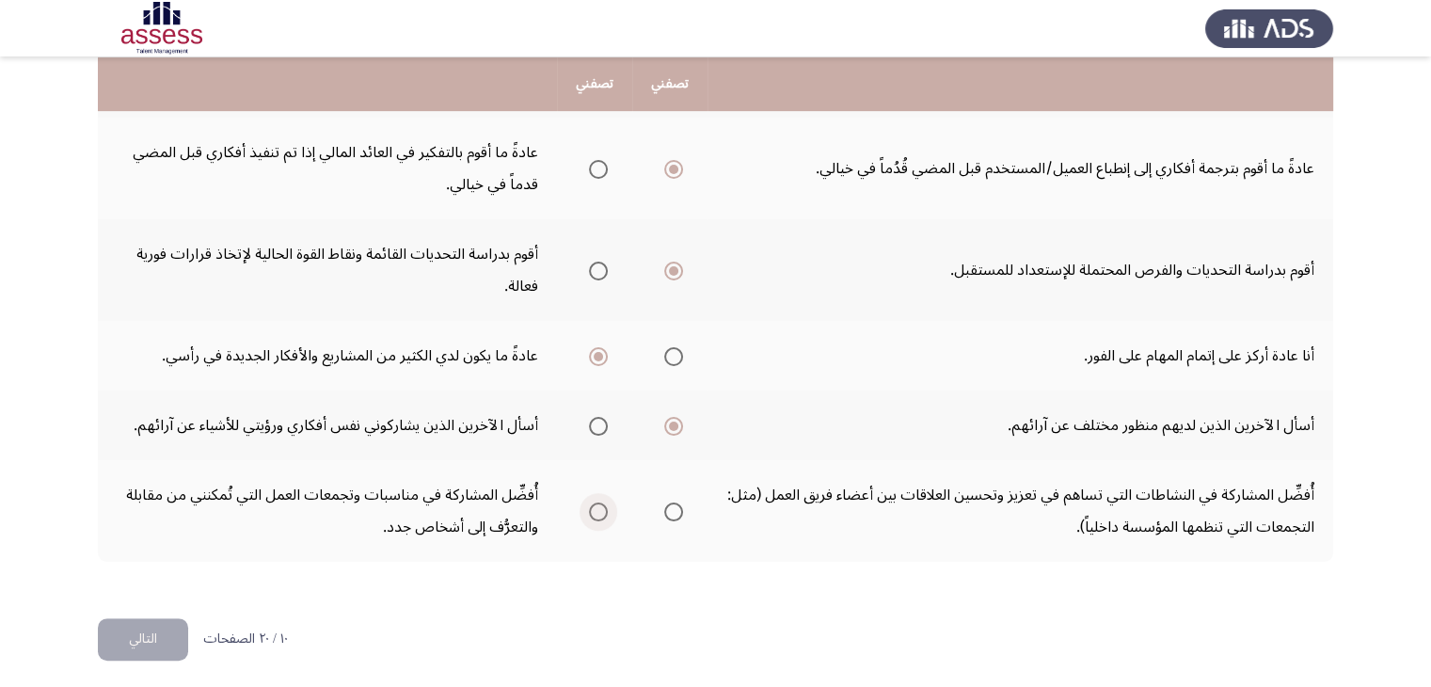
click at [589, 502] on span "Select an option" at bounding box center [598, 511] width 19 height 19
click at [589, 502] on input "Select an option" at bounding box center [598, 511] width 19 height 19
click at [147, 622] on button "التالي" at bounding box center [143, 639] width 90 height 42
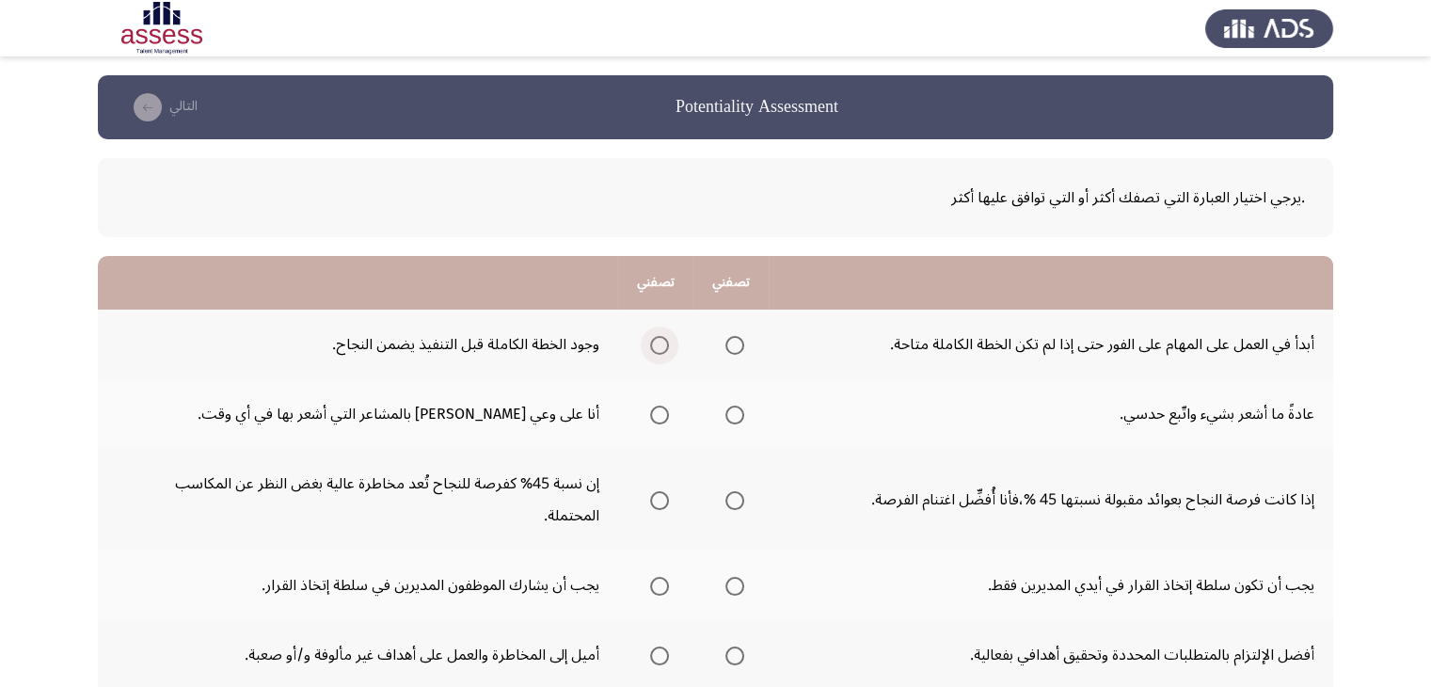
click at [651, 345] on span "Select an option" at bounding box center [659, 345] width 19 height 19
click at [651, 345] on input "Select an option" at bounding box center [659, 345] width 19 height 19
click at [657, 414] on span "Select an option" at bounding box center [659, 414] width 19 height 19
click at [657, 414] on input "Select an option" at bounding box center [659, 414] width 19 height 19
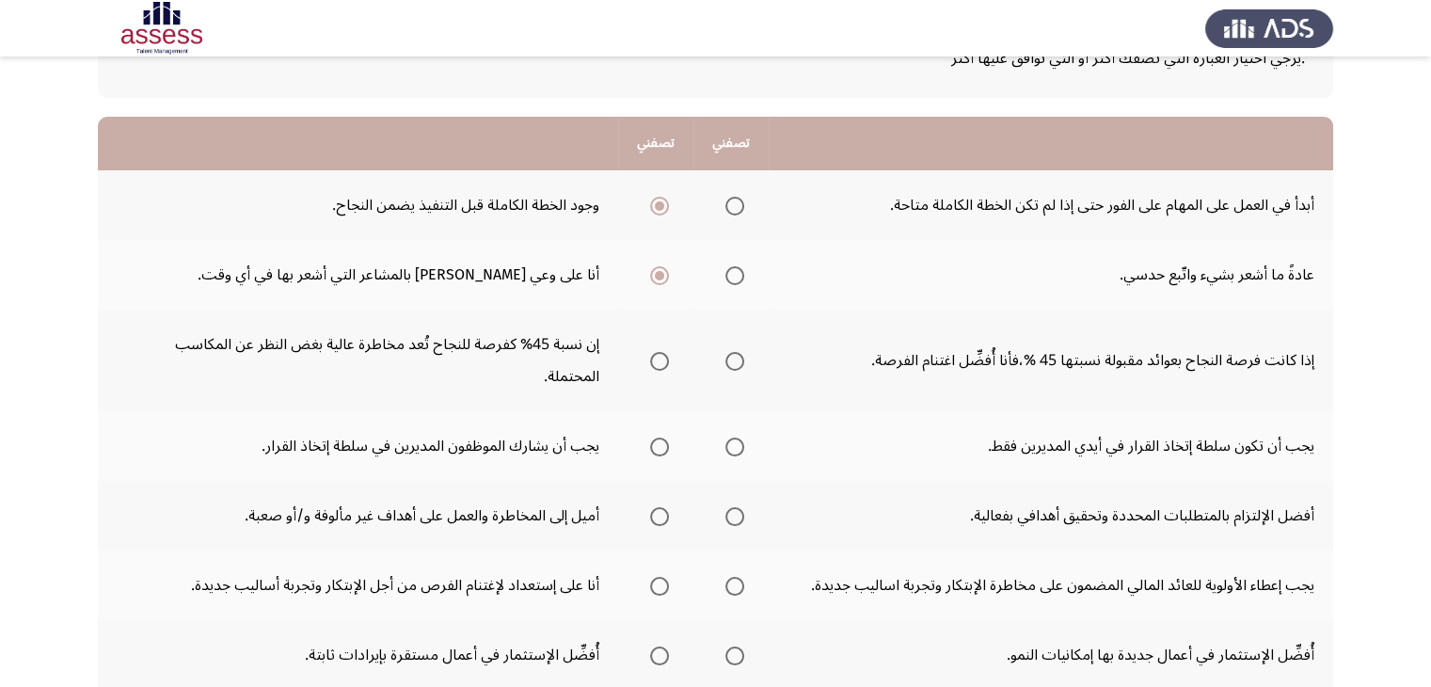
scroll to position [144, 0]
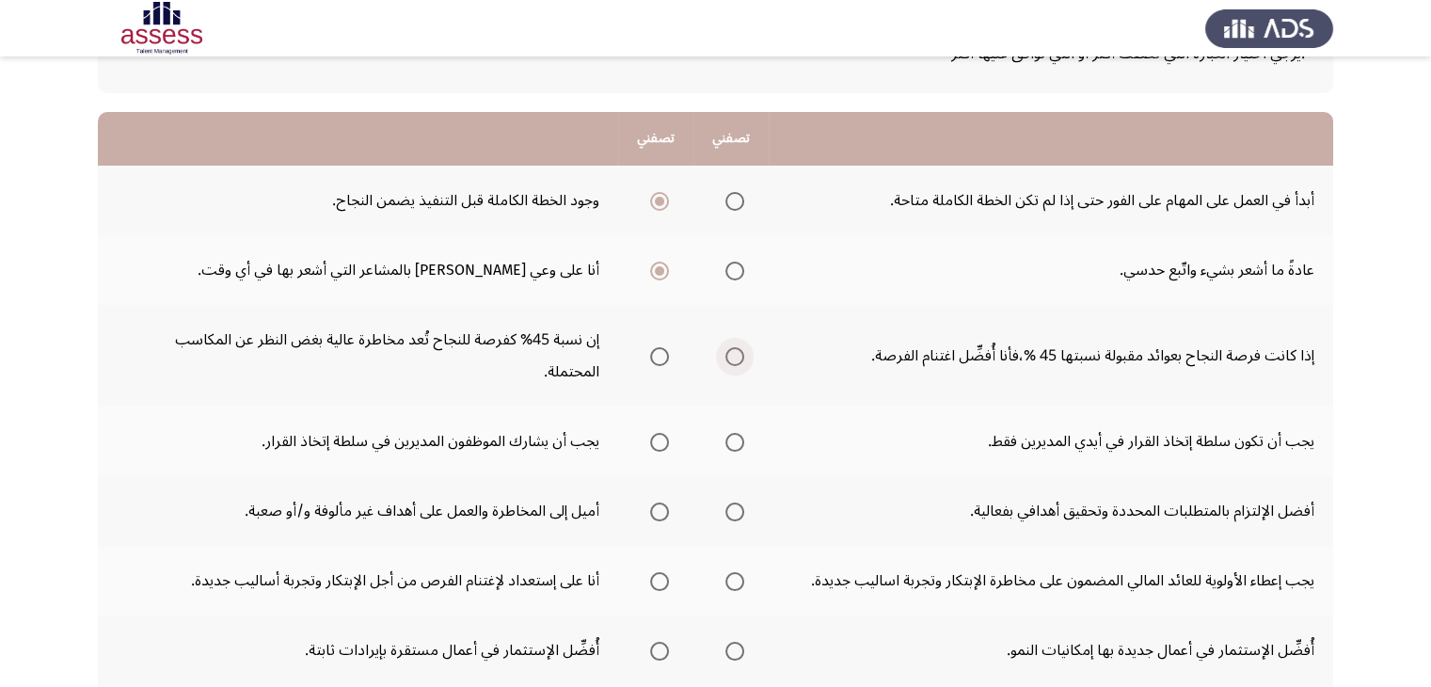
click at [734, 347] on span "Select an option" at bounding box center [734, 356] width 19 height 19
click at [734, 347] on input "Select an option" at bounding box center [734, 356] width 19 height 19
click at [651, 433] on span "Select an option" at bounding box center [659, 442] width 19 height 19
click at [651, 433] on input "Select an option" at bounding box center [659, 442] width 19 height 19
click at [662, 502] on span "Select an option" at bounding box center [659, 511] width 19 height 19
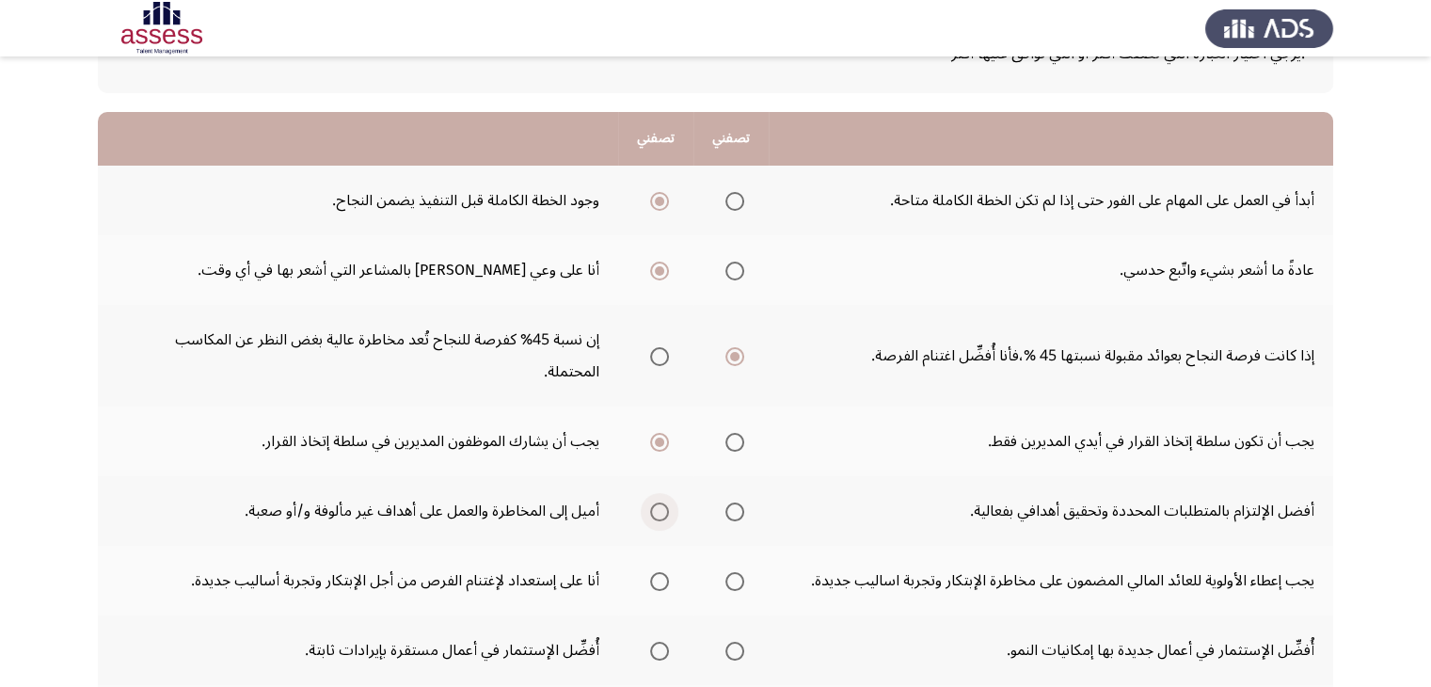
click at [662, 502] on input "Select an option" at bounding box center [659, 511] width 19 height 19
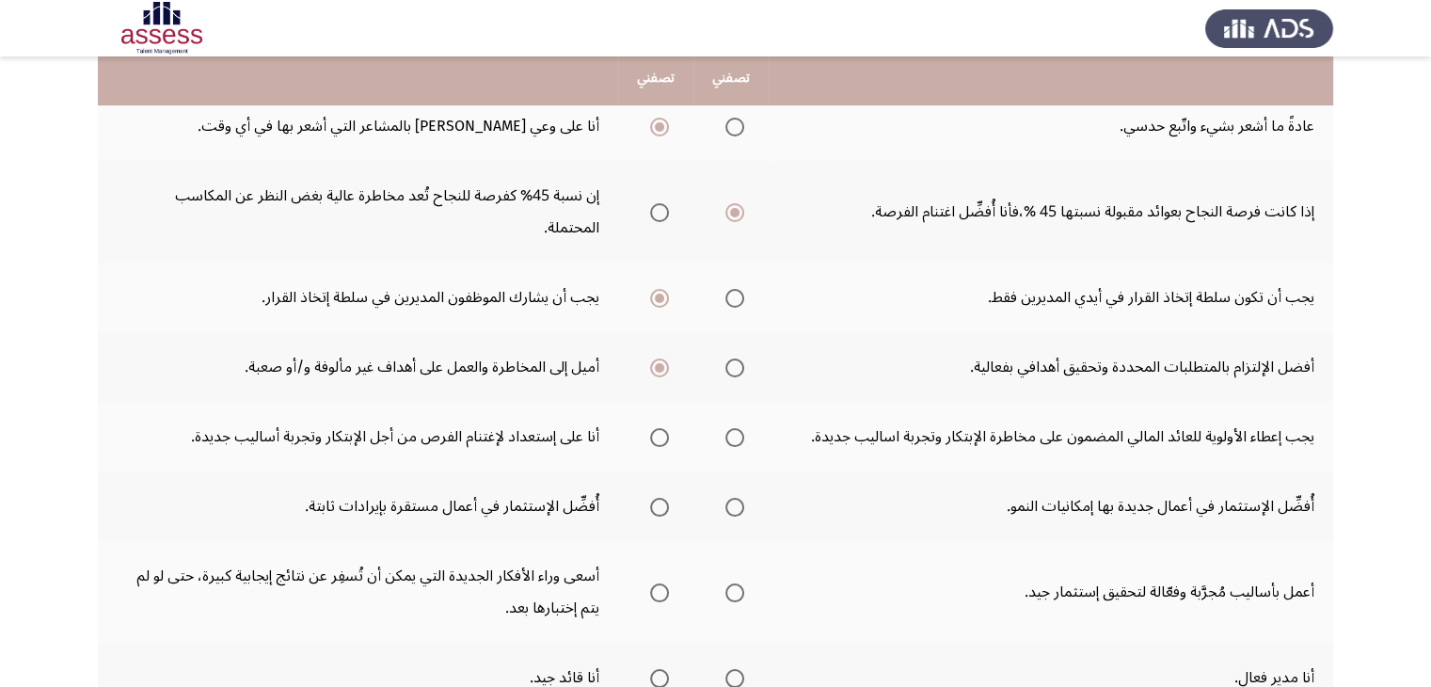
scroll to position [302, 0]
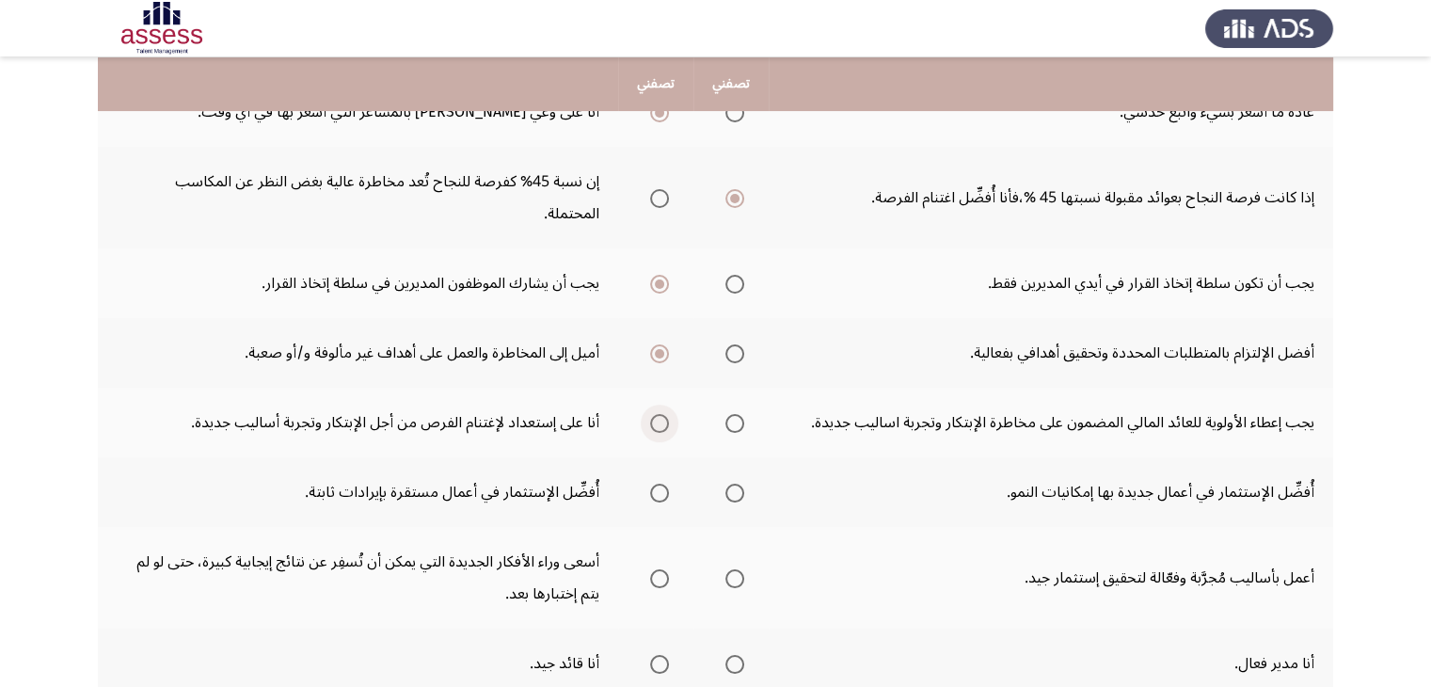
click at [652, 414] on span "Select an option" at bounding box center [659, 423] width 19 height 19
click at [652, 414] on input "Select an option" at bounding box center [659, 423] width 19 height 19
click at [734, 483] on span "Select an option" at bounding box center [734, 492] width 19 height 19
click at [734, 483] on input "Select an option" at bounding box center [734, 492] width 19 height 19
click at [666, 569] on span "Select an option" at bounding box center [659, 578] width 19 height 19
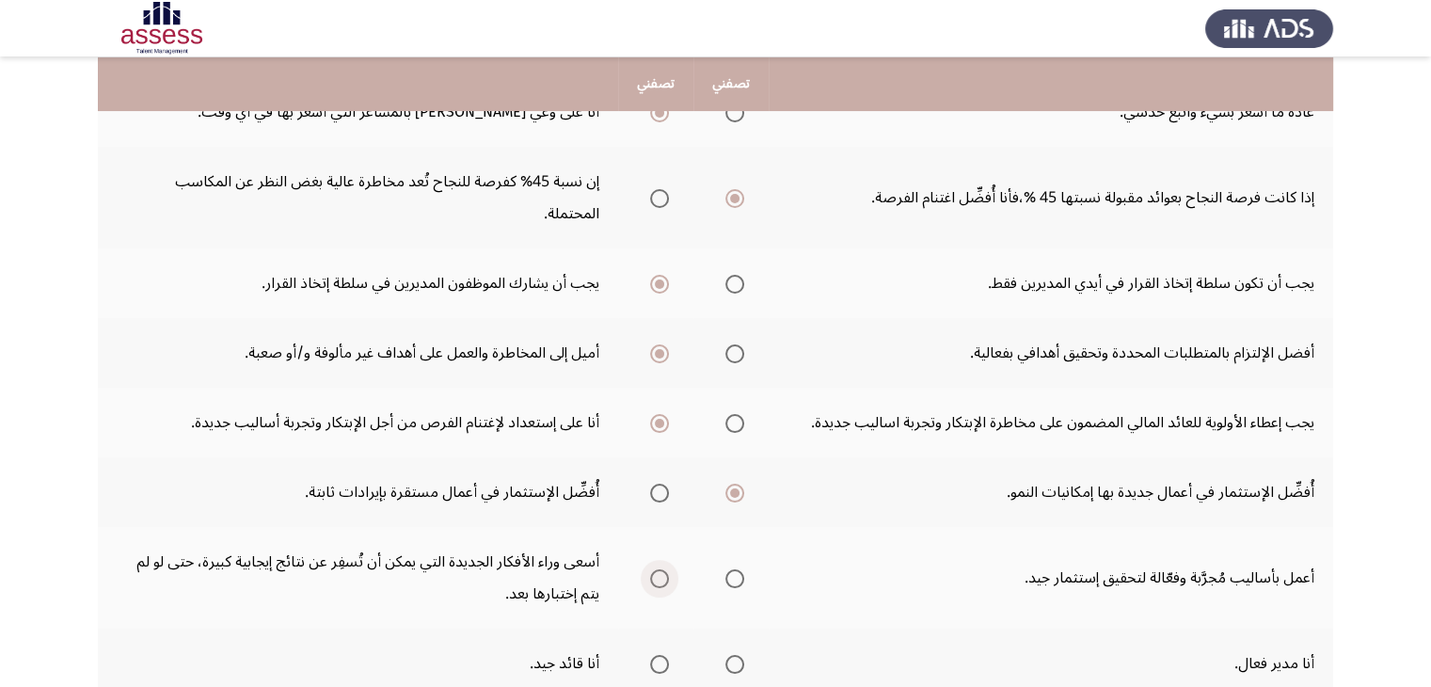
click at [666, 569] on input "Select an option" at bounding box center [659, 578] width 19 height 19
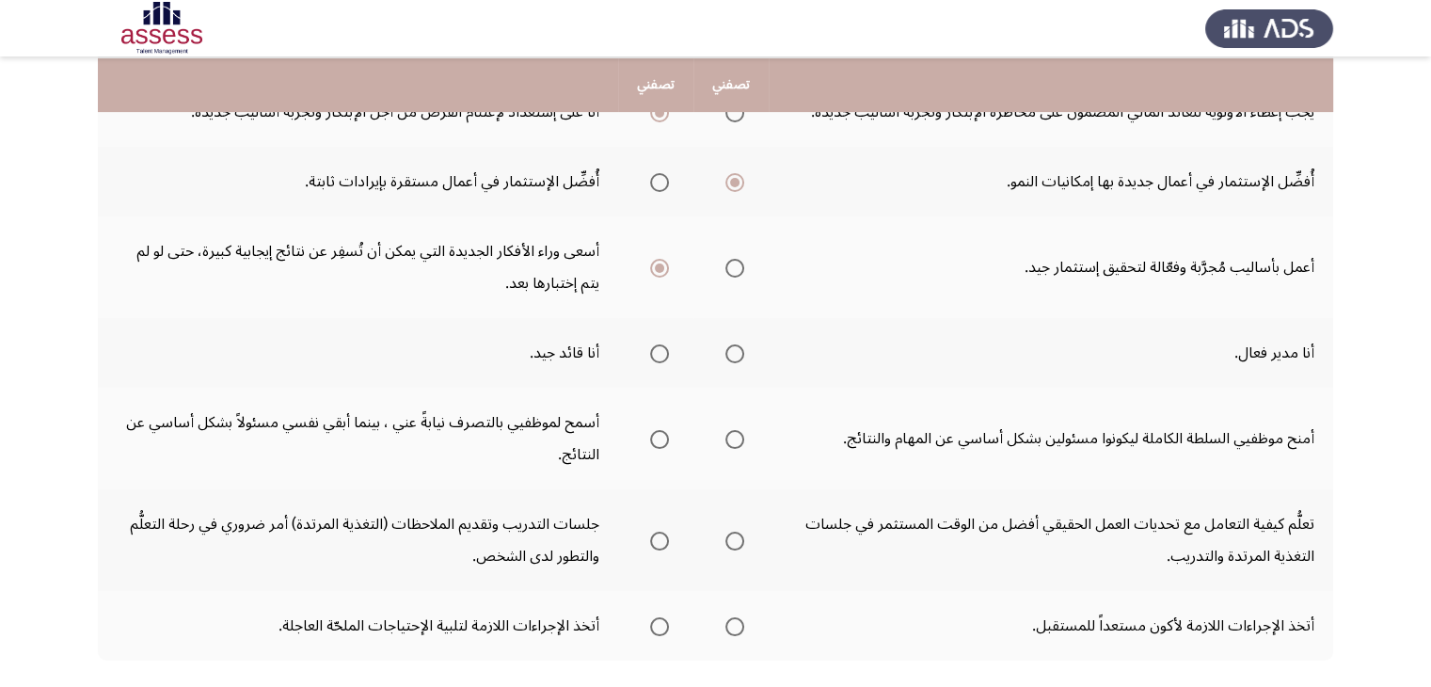
scroll to position [613, 0]
click at [664, 343] on span "Select an option" at bounding box center [659, 352] width 19 height 19
click at [664, 343] on input "Select an option" at bounding box center [659, 352] width 19 height 19
click at [667, 429] on span "Select an option" at bounding box center [659, 438] width 19 height 19
click at [667, 429] on input "Select an option" at bounding box center [659, 438] width 19 height 19
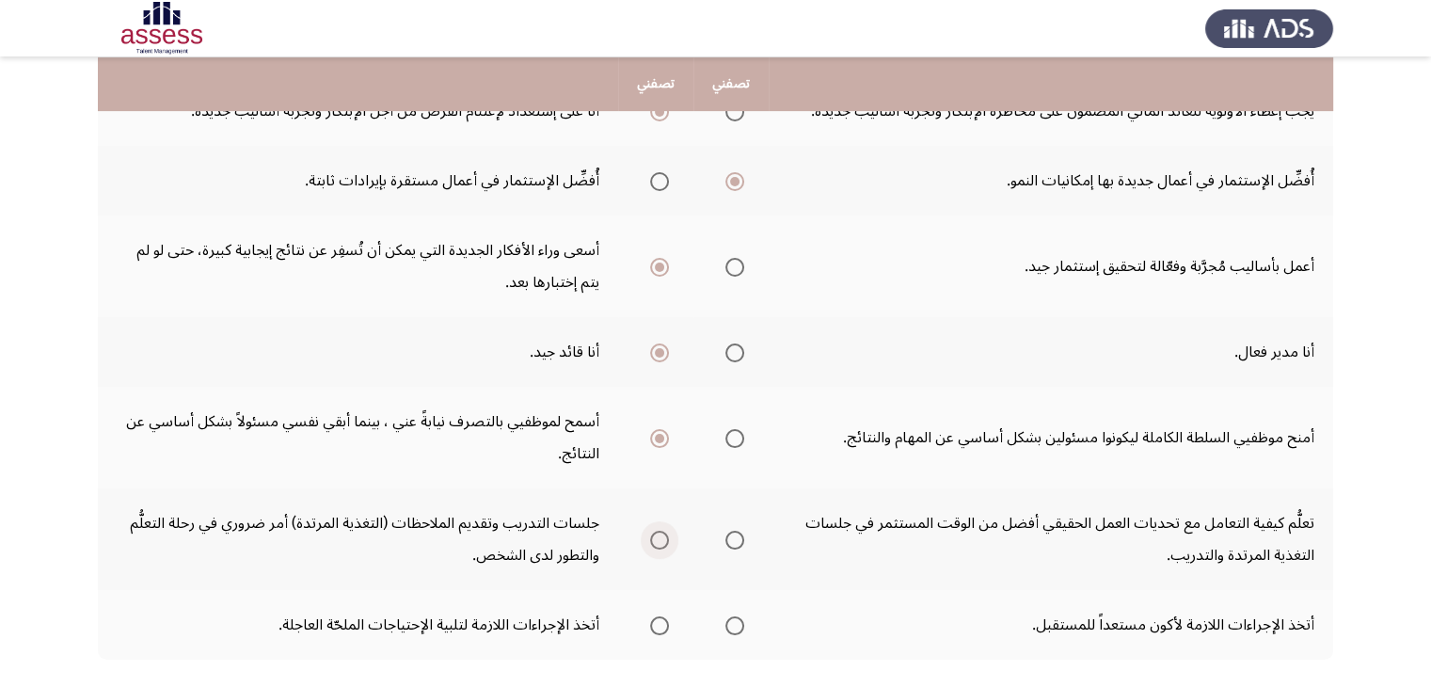
click at [656, 530] on span "Select an option" at bounding box center [659, 539] width 19 height 19
click at [656, 530] on input "Select an option" at bounding box center [659, 539] width 19 height 19
click at [741, 616] on span "Select an option" at bounding box center [734, 625] width 19 height 19
click at [741, 616] on input "Select an option" at bounding box center [734, 625] width 19 height 19
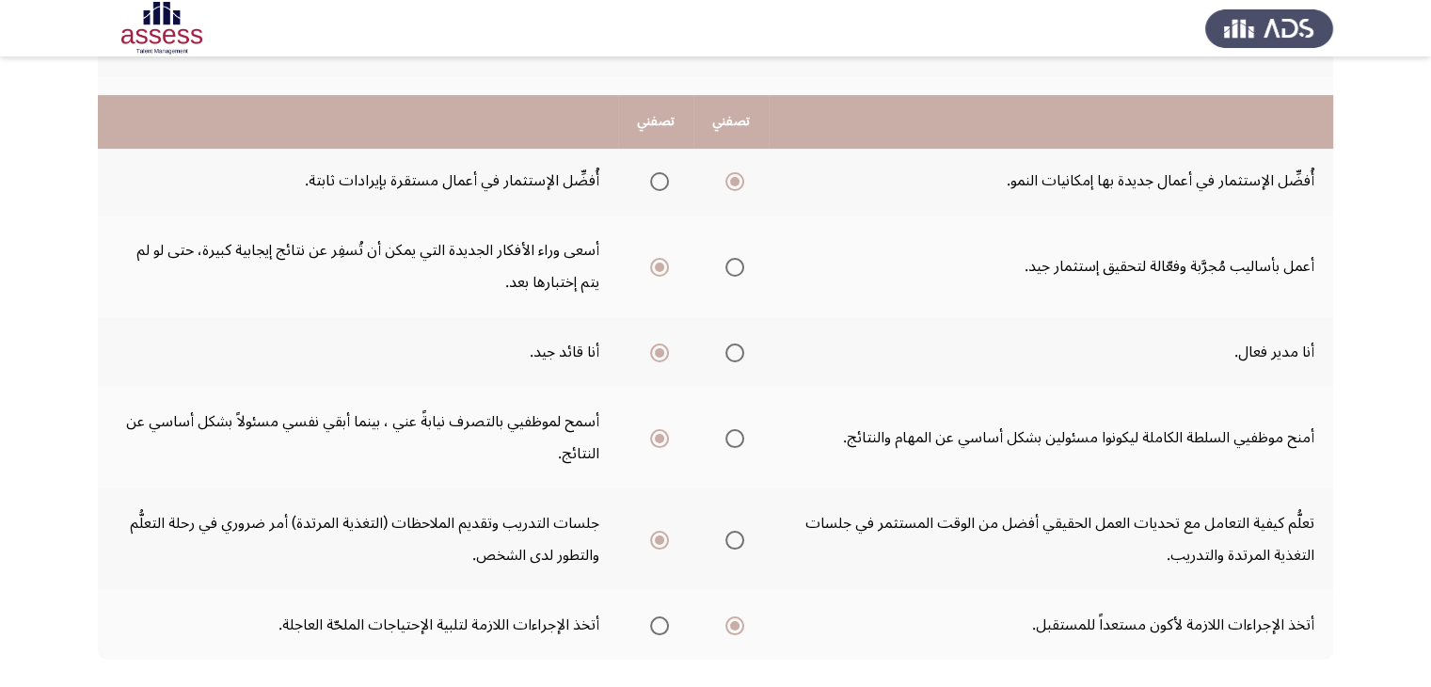
scroll to position [680, 0]
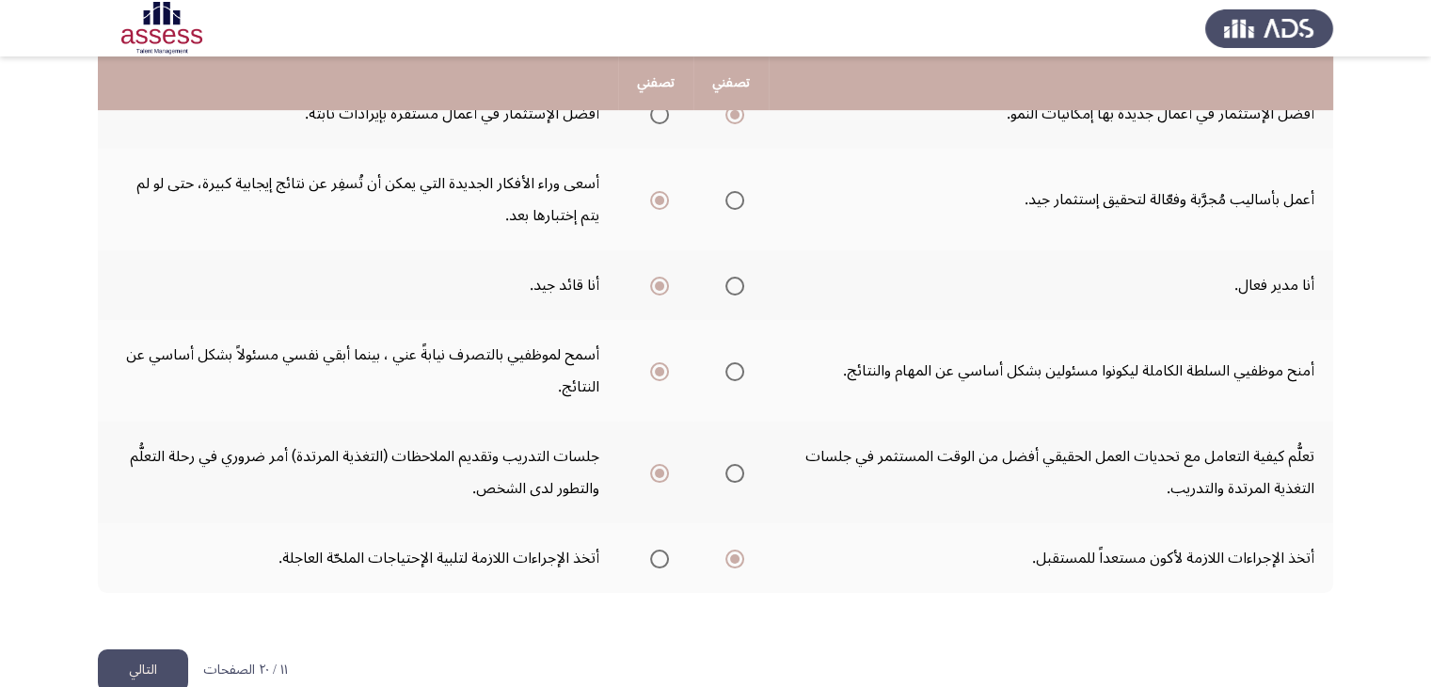
click at [129, 649] on button "التالي" at bounding box center [143, 670] width 90 height 42
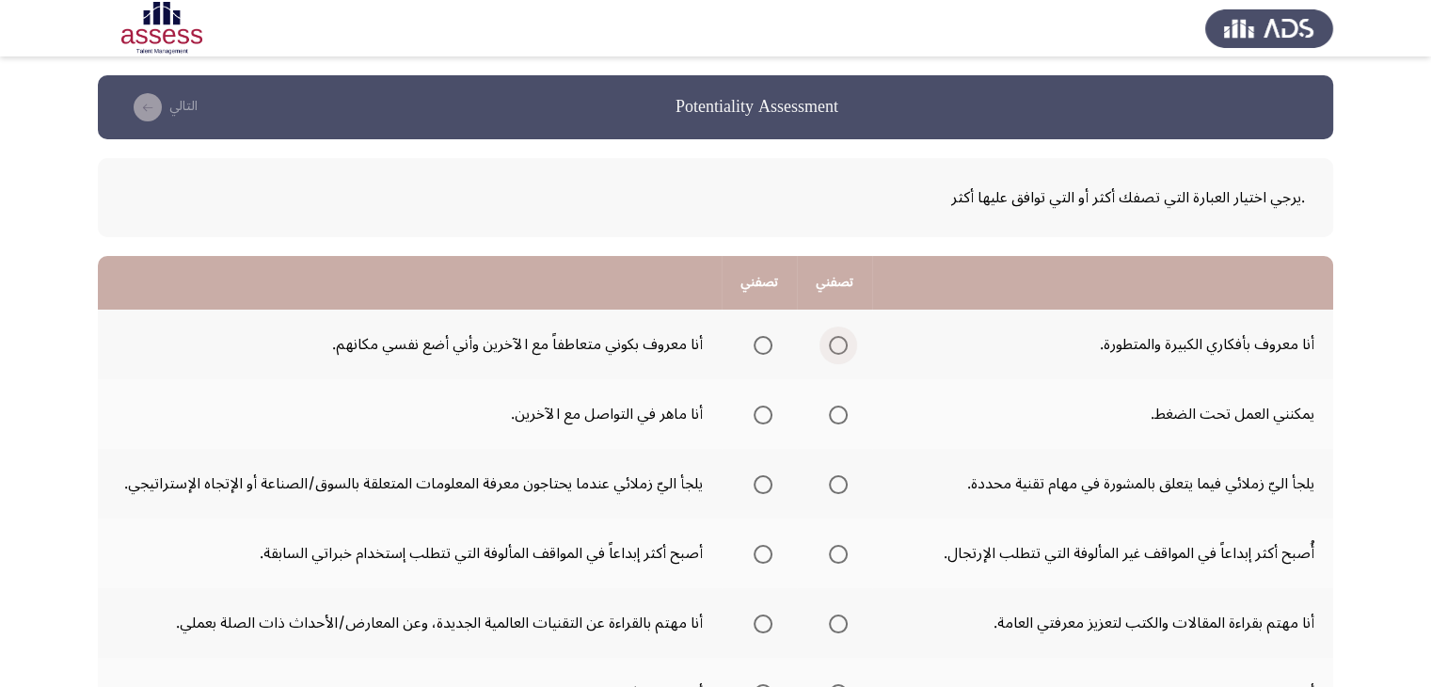
click at [837, 343] on span "Select an option" at bounding box center [838, 345] width 19 height 19
click at [837, 343] on input "Select an option" at bounding box center [838, 345] width 19 height 19
click at [843, 418] on span "Select an option" at bounding box center [838, 414] width 19 height 19
click at [843, 418] on input "Select an option" at bounding box center [838, 414] width 19 height 19
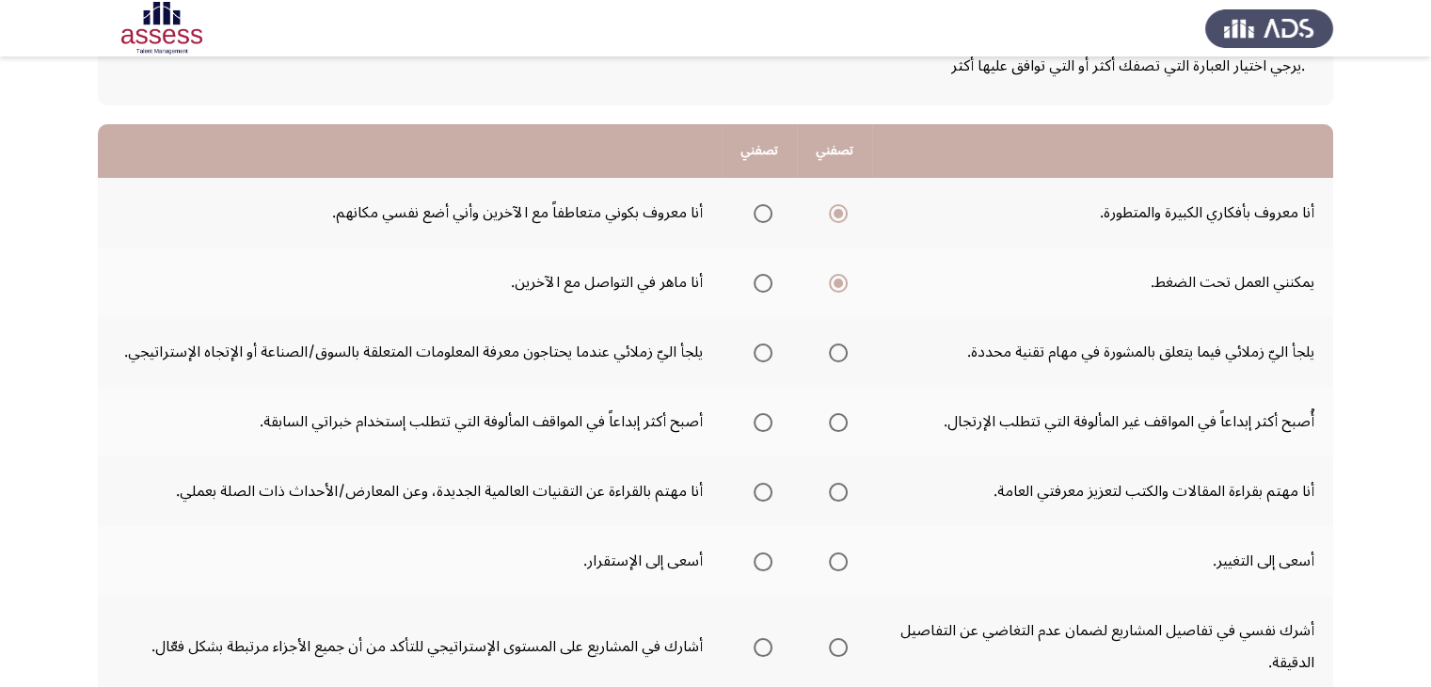
scroll to position [131, 0]
click at [828, 347] on label "Select an option" at bounding box center [834, 353] width 26 height 19
click at [829, 347] on input "Select an option" at bounding box center [838, 353] width 19 height 19
click at [848, 422] on th at bounding box center [834, 422] width 75 height 70
click at [833, 416] on span "Select an option" at bounding box center [838, 423] width 19 height 19
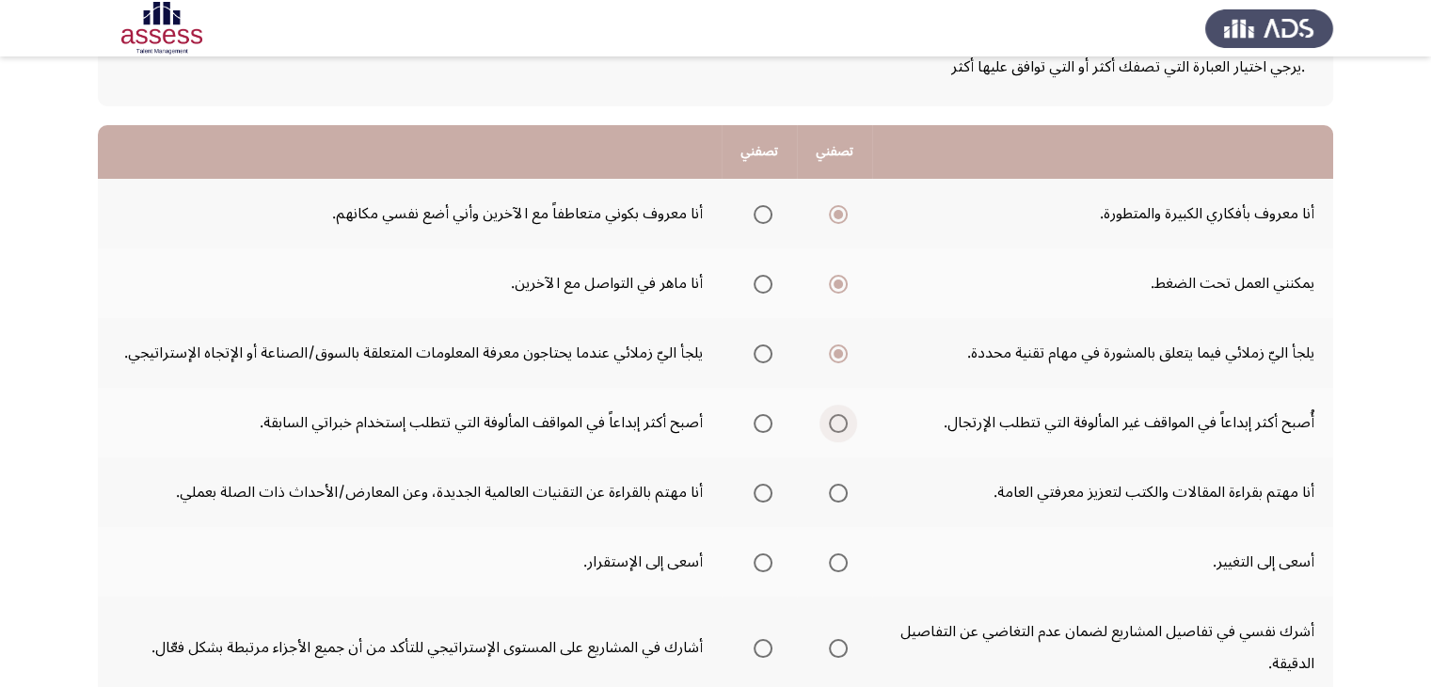
click at [833, 416] on input "Select an option" at bounding box center [838, 423] width 19 height 19
click at [838, 484] on span "Select an option" at bounding box center [838, 492] width 19 height 19
click at [838, 484] on input "Select an option" at bounding box center [838, 492] width 19 height 19
click at [846, 554] on span "Select an option" at bounding box center [838, 562] width 19 height 19
click at [846, 554] on input "Select an option" at bounding box center [838, 562] width 19 height 19
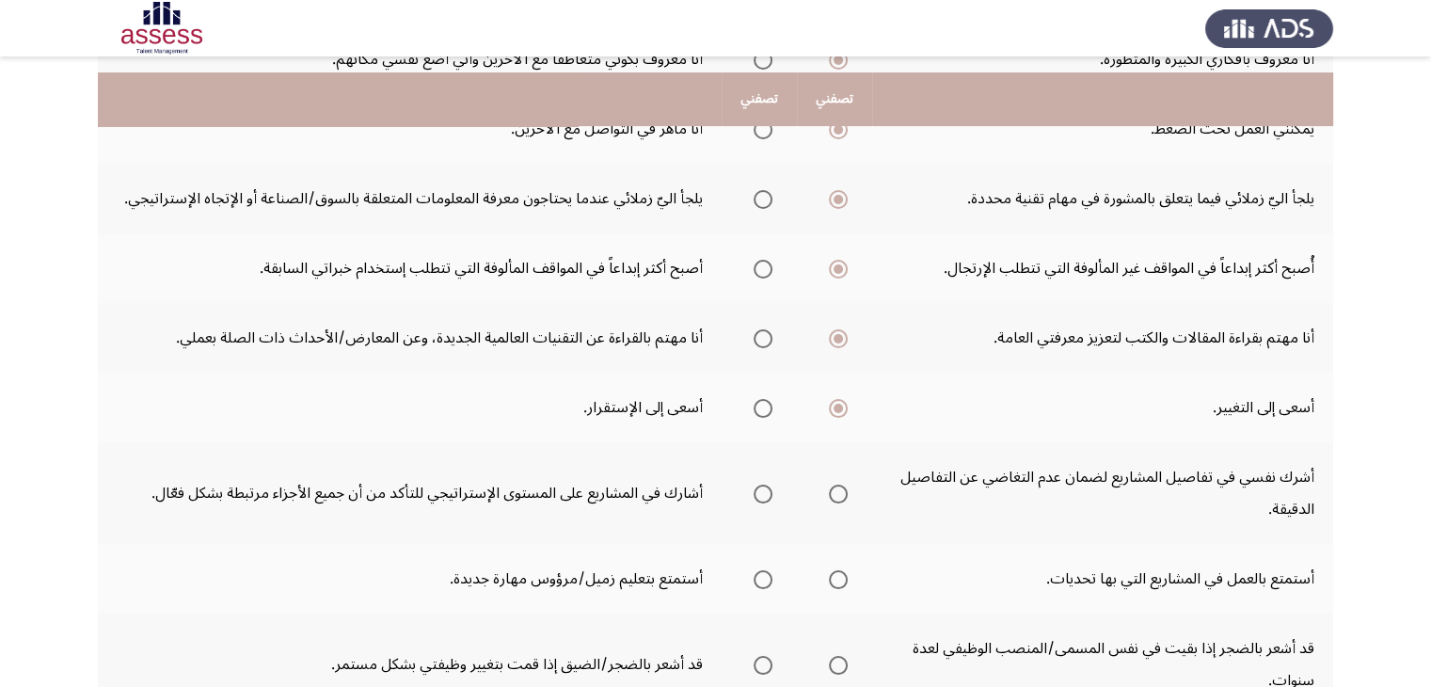
scroll to position [311, 0]
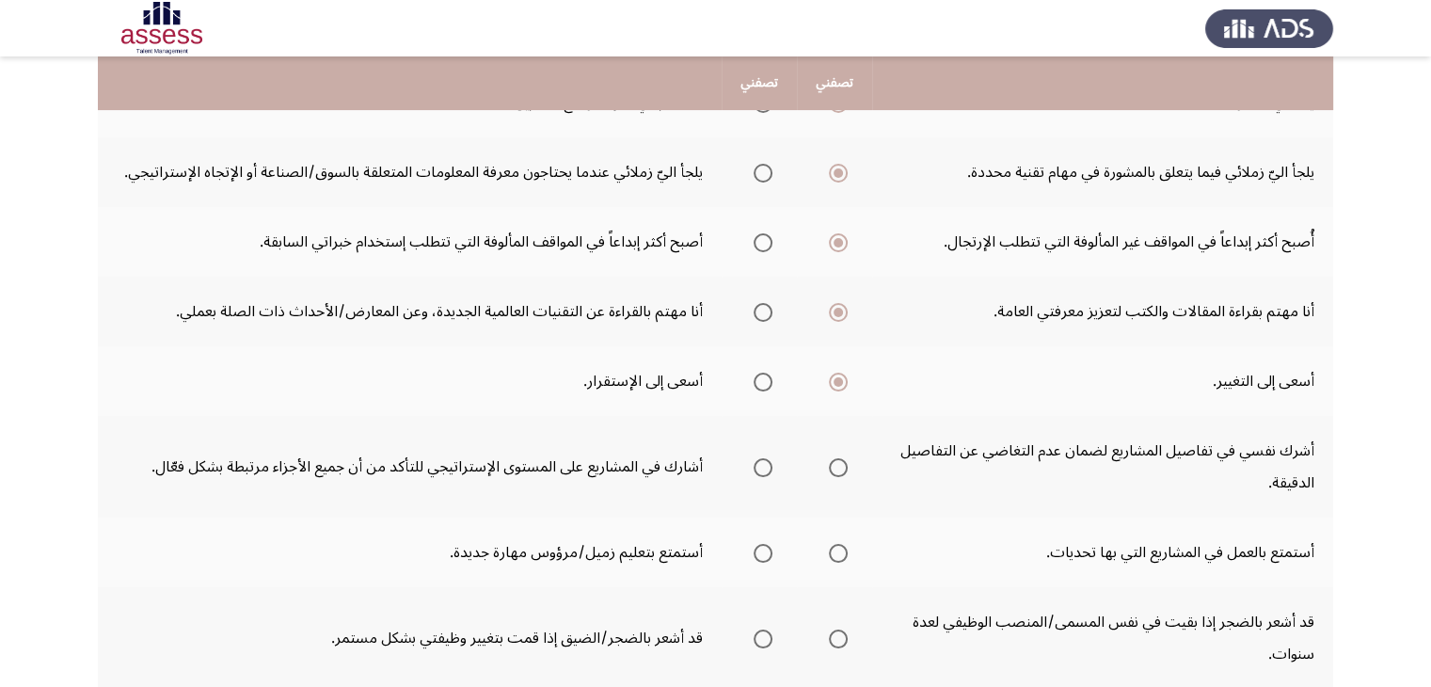
click at [756, 467] on span "Select an option" at bounding box center [762, 467] width 19 height 19
click at [756, 467] on input "Select an option" at bounding box center [762, 467] width 19 height 19
click at [841, 546] on span "Select an option" at bounding box center [838, 553] width 19 height 19
click at [841, 546] on input "Select an option" at bounding box center [838, 553] width 19 height 19
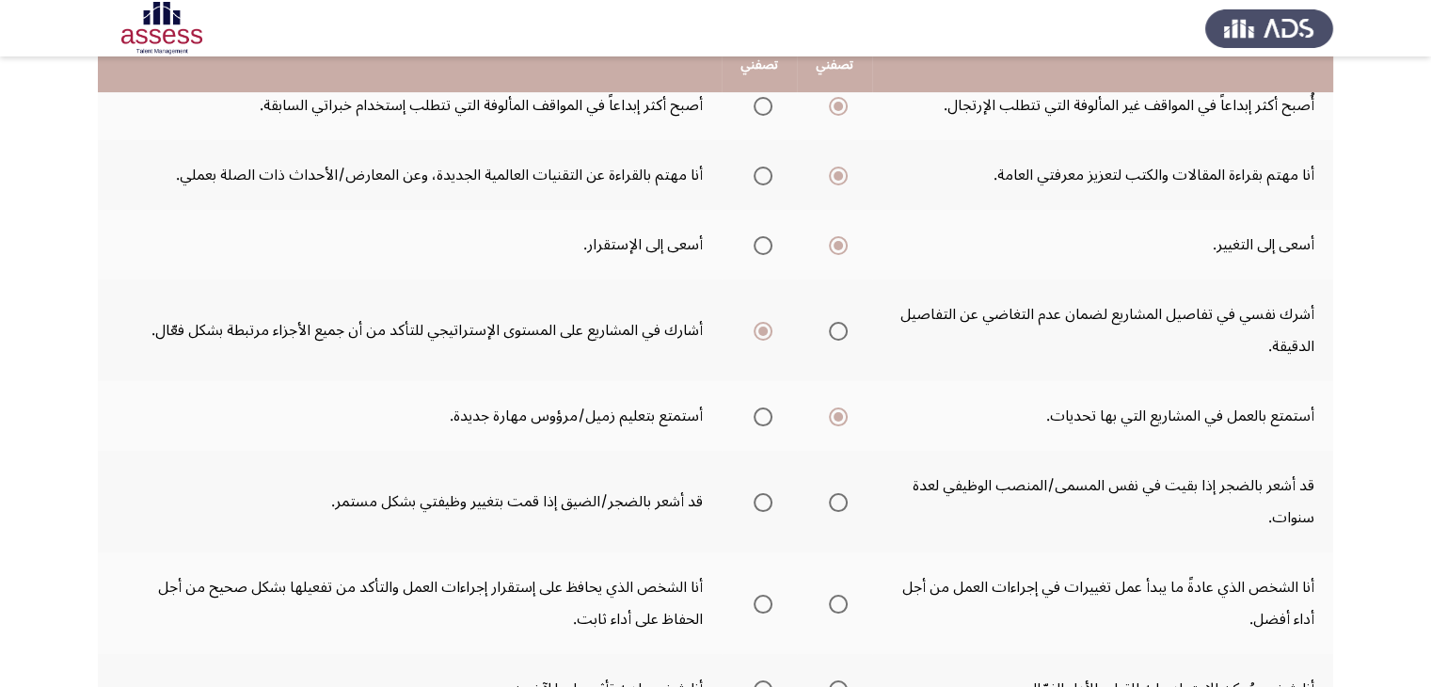
scroll to position [455, 0]
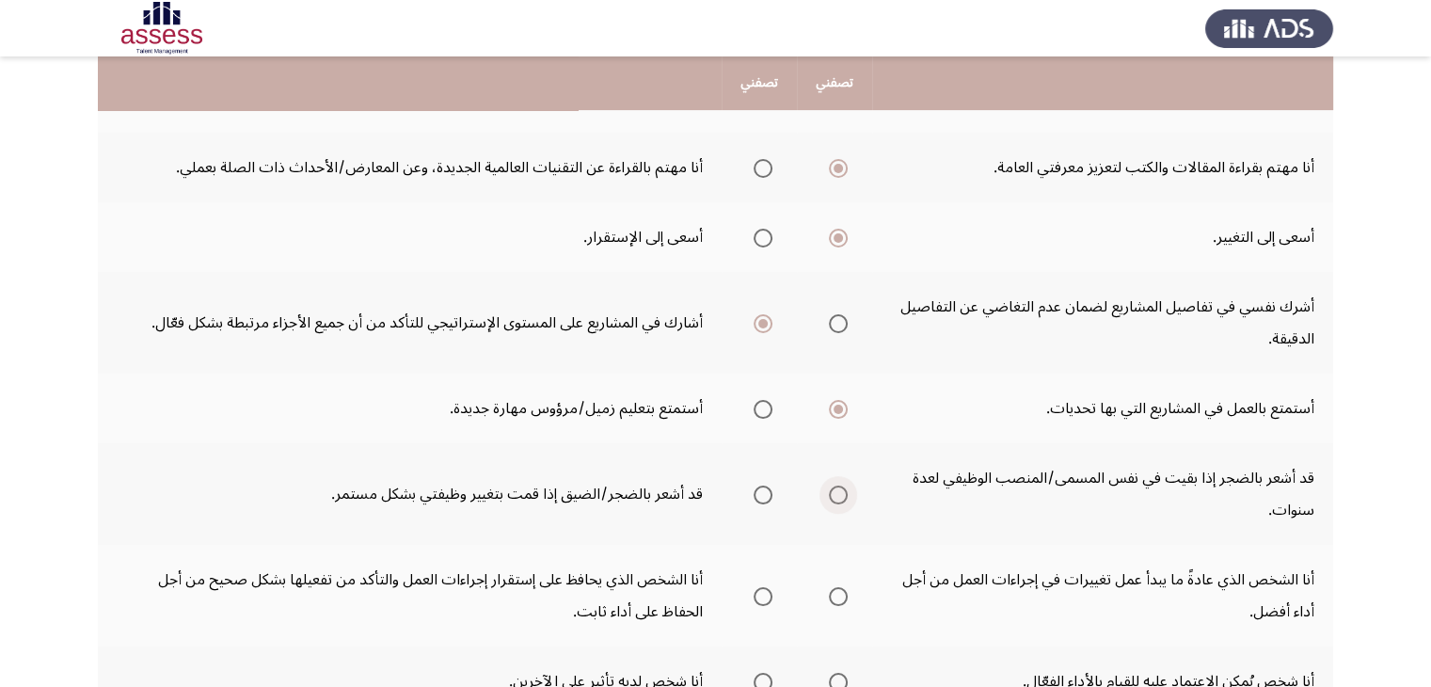
click at [832, 485] on span "Select an option" at bounding box center [838, 494] width 19 height 19
click at [832, 485] on input "Select an option" at bounding box center [838, 494] width 19 height 19
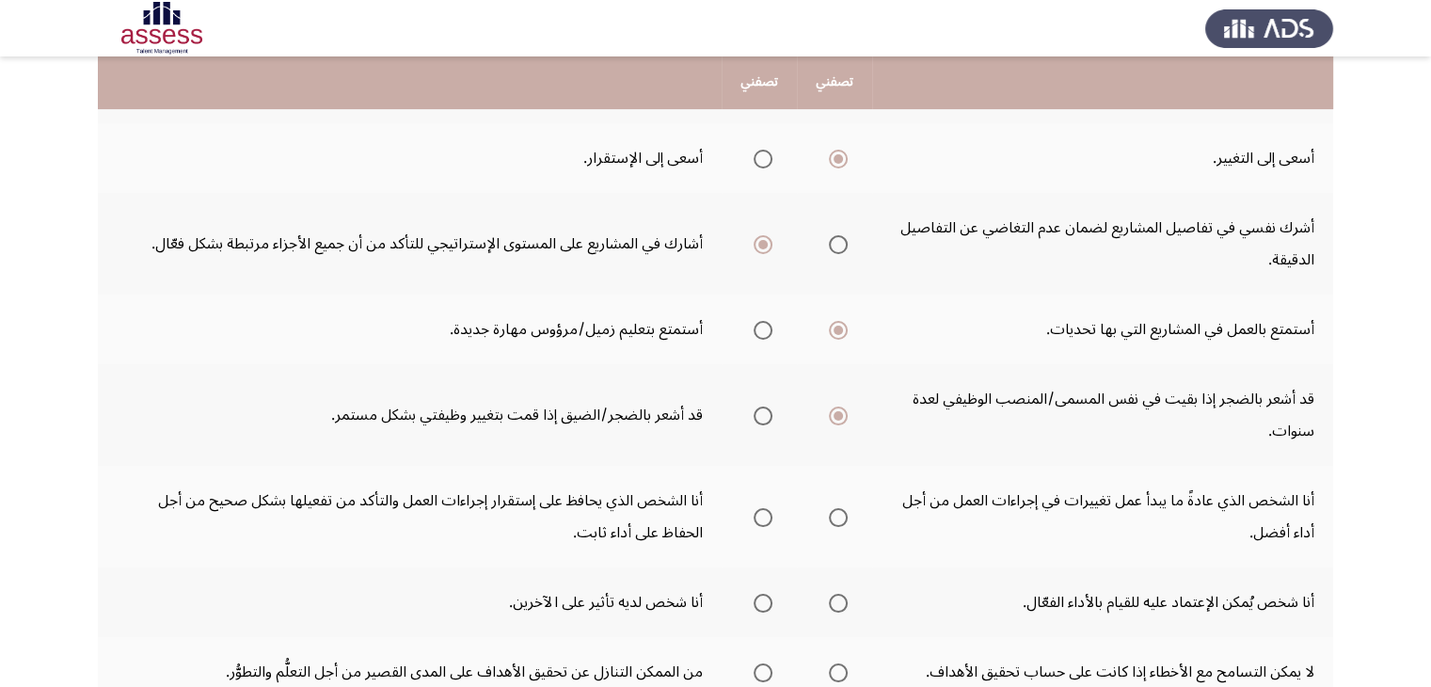
scroll to position [546, 0]
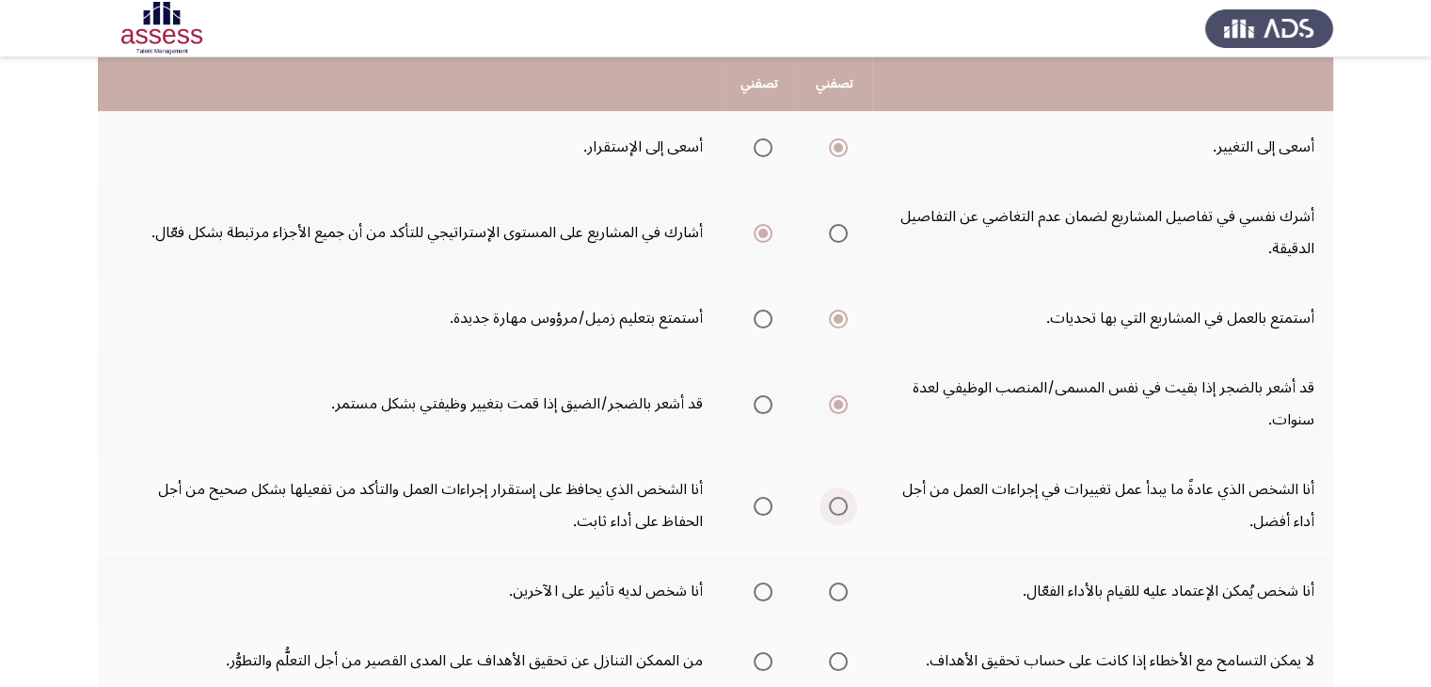
click at [833, 497] on span "Select an option" at bounding box center [838, 506] width 19 height 19
click at [833, 497] on input "Select an option" at bounding box center [838, 506] width 19 height 19
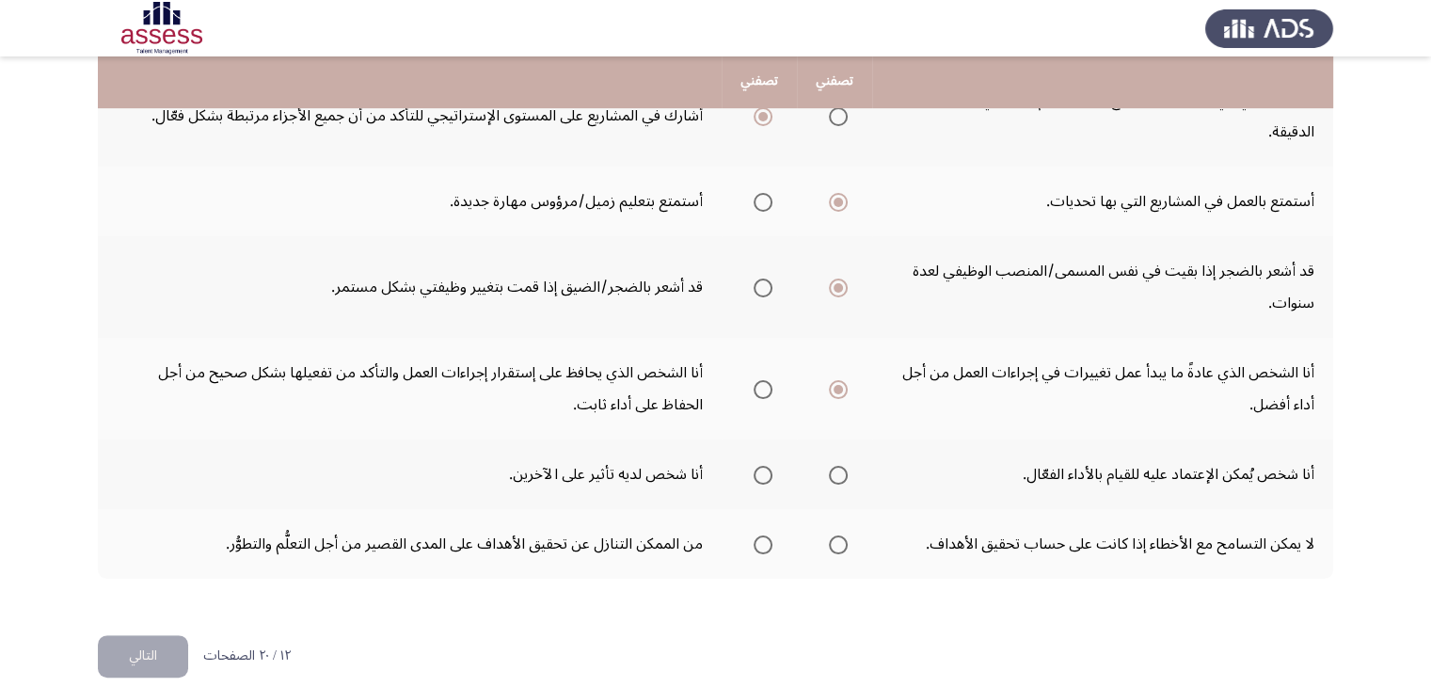
scroll to position [664, 0]
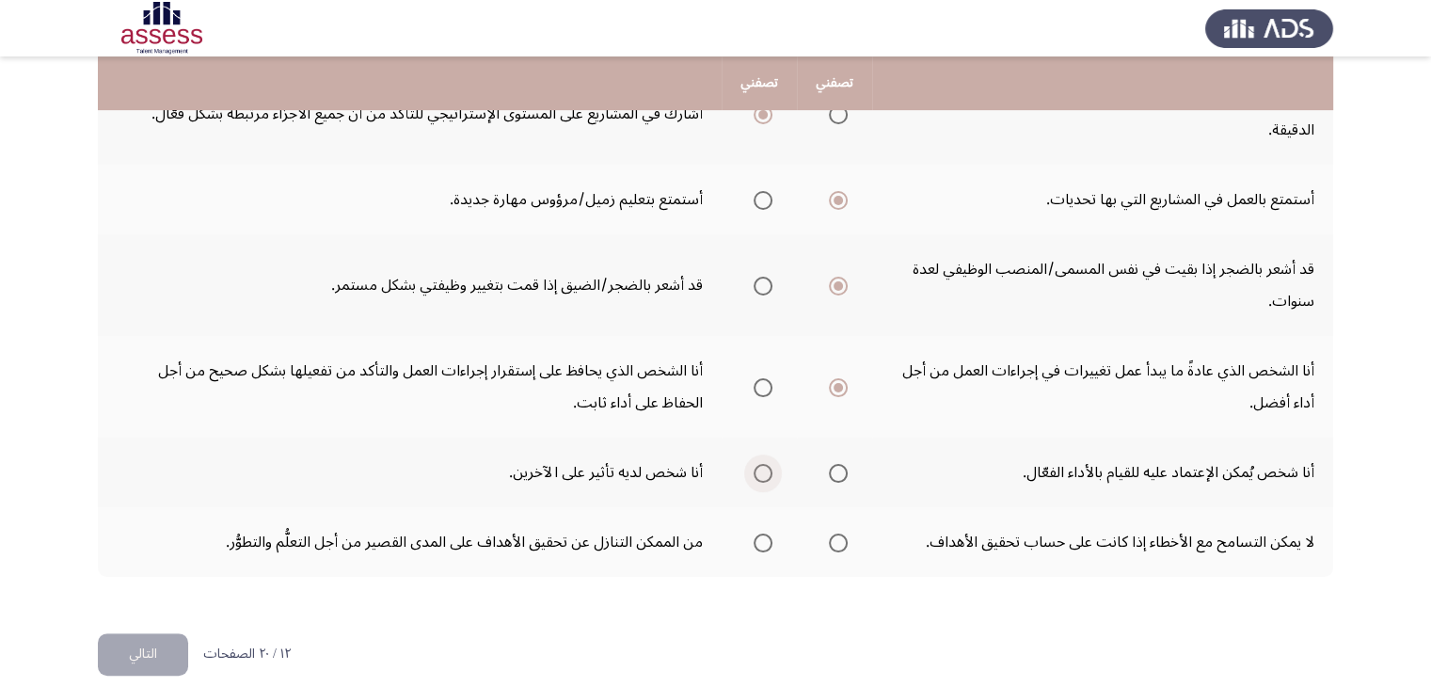
click at [761, 464] on span "Select an option" at bounding box center [762, 473] width 19 height 19
click at [761, 464] on input "Select an option" at bounding box center [762, 473] width 19 height 19
click at [764, 533] on span "Select an option" at bounding box center [762, 542] width 19 height 19
click at [764, 533] on input "Select an option" at bounding box center [762, 542] width 19 height 19
click at [147, 648] on button "التالي" at bounding box center [143, 654] width 90 height 42
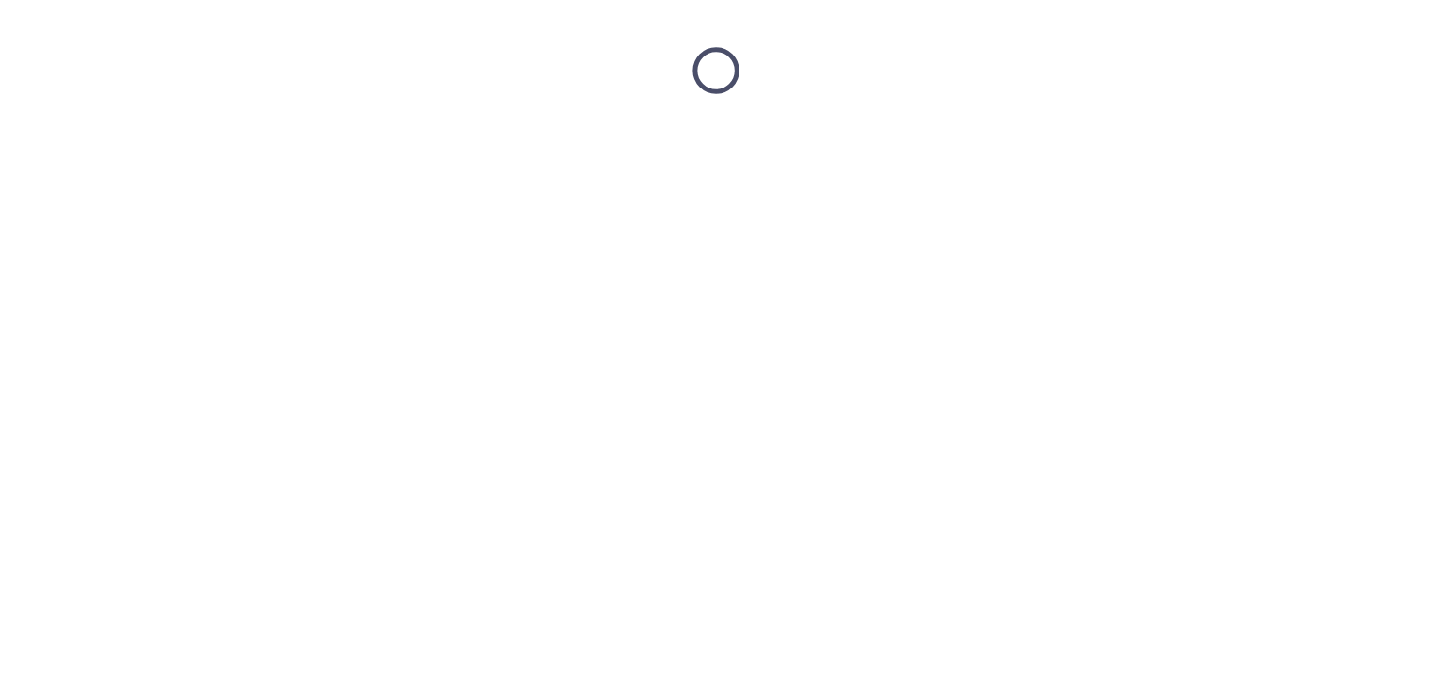
scroll to position [0, 0]
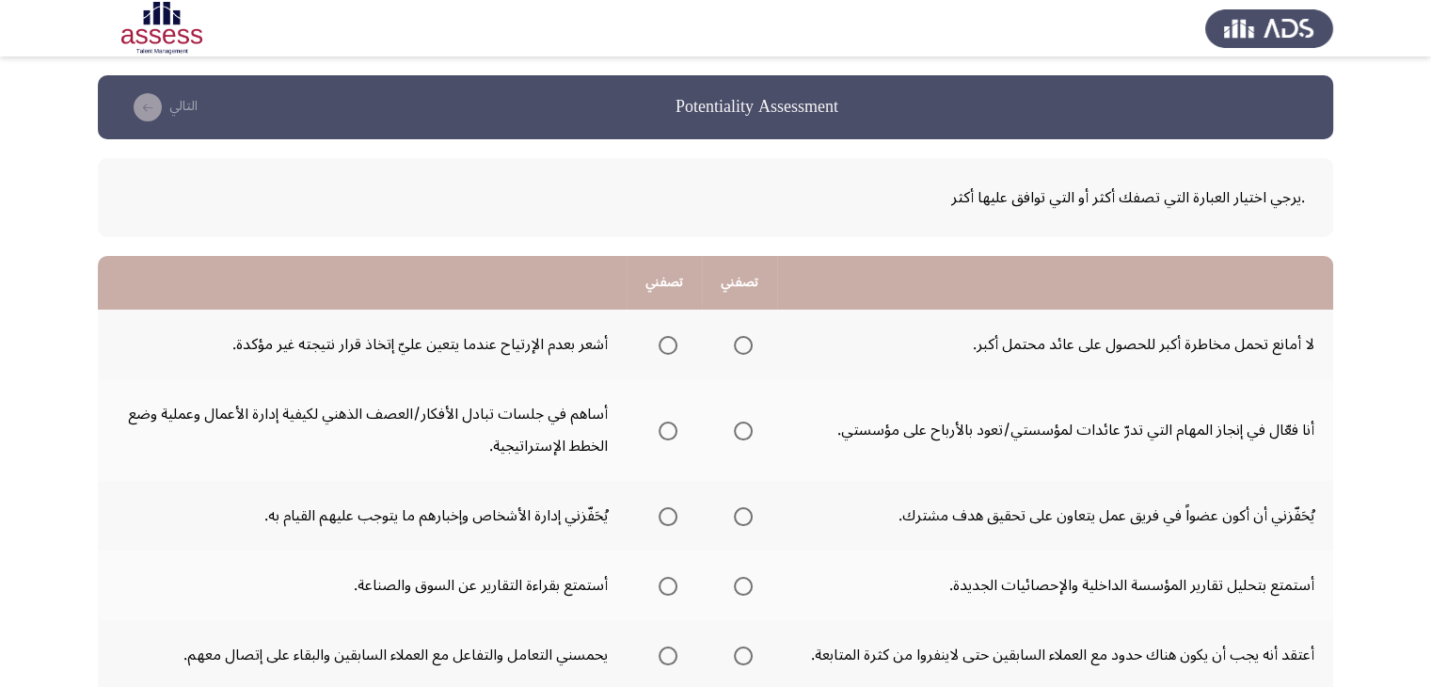
click at [738, 350] on span "Select an option" at bounding box center [743, 345] width 19 height 19
click at [738, 350] on input "Select an option" at bounding box center [743, 345] width 19 height 19
click at [675, 429] on span "Select an option" at bounding box center [667, 430] width 19 height 19
click at [675, 429] on input "Select an option" at bounding box center [667, 430] width 19 height 19
click at [673, 522] on span "Select an option" at bounding box center [667, 516] width 19 height 19
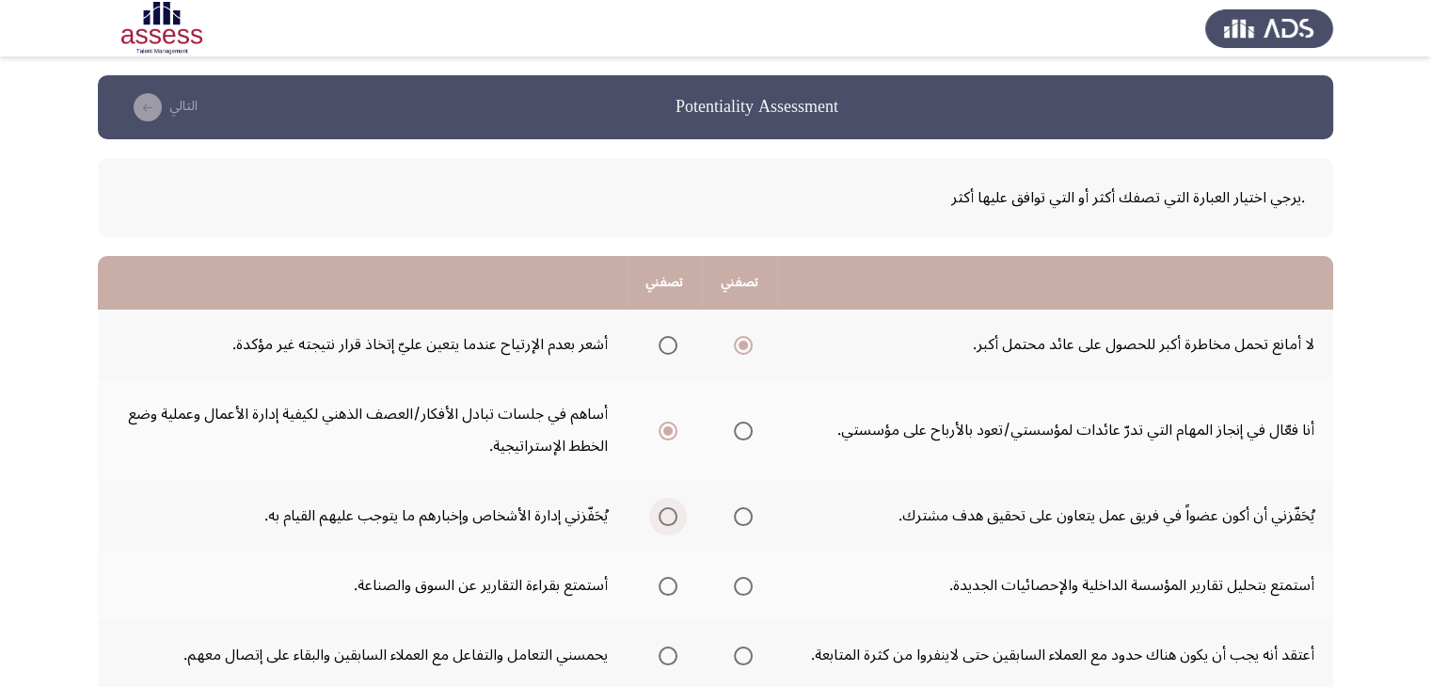
click at [673, 522] on input "Select an option" at bounding box center [667, 516] width 19 height 19
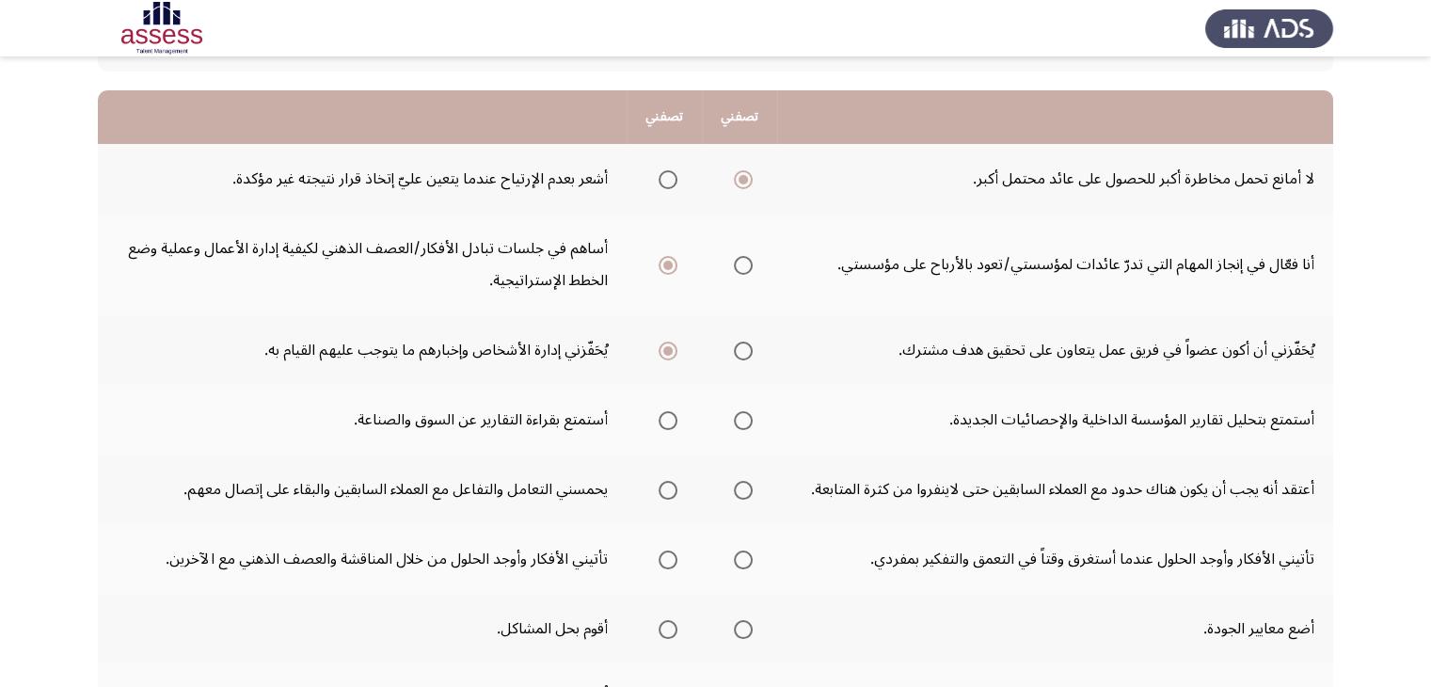
scroll to position [178, 0]
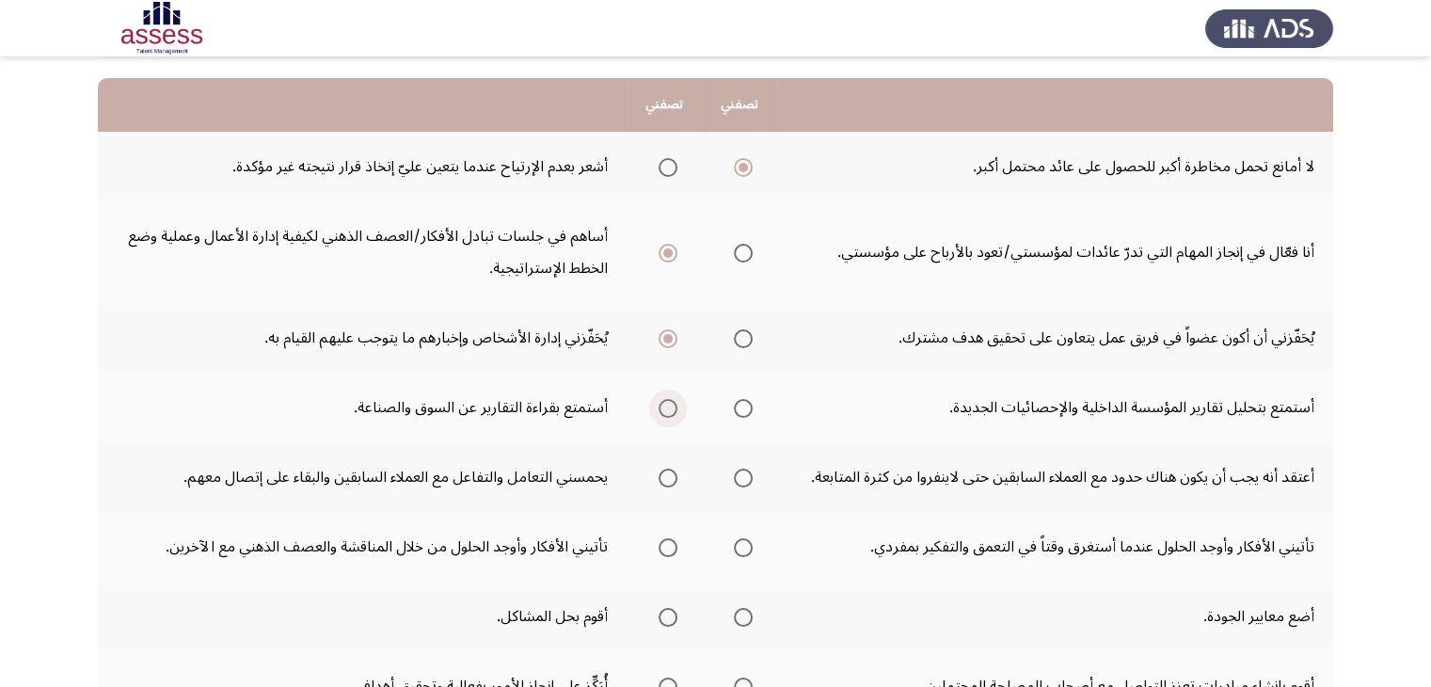
click at [667, 399] on span "Select an option" at bounding box center [667, 408] width 19 height 19
click at [667, 399] on input "Select an option" at bounding box center [667, 408] width 19 height 19
click at [661, 479] on span "Select an option" at bounding box center [667, 477] width 19 height 19
click at [661, 479] on input "Select an option" at bounding box center [667, 477] width 19 height 19
click at [677, 544] on span "Select an option" at bounding box center [667, 547] width 19 height 19
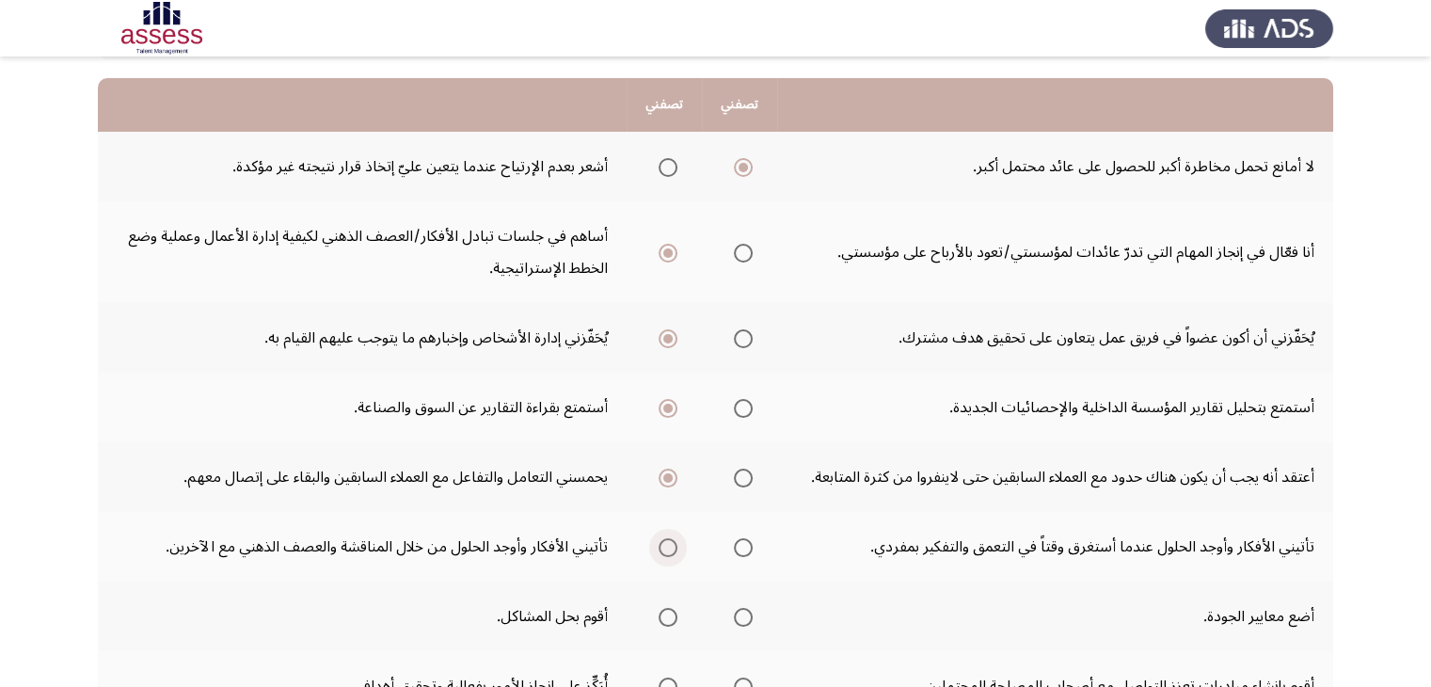
click at [677, 544] on input "Select an option" at bounding box center [667, 547] width 19 height 19
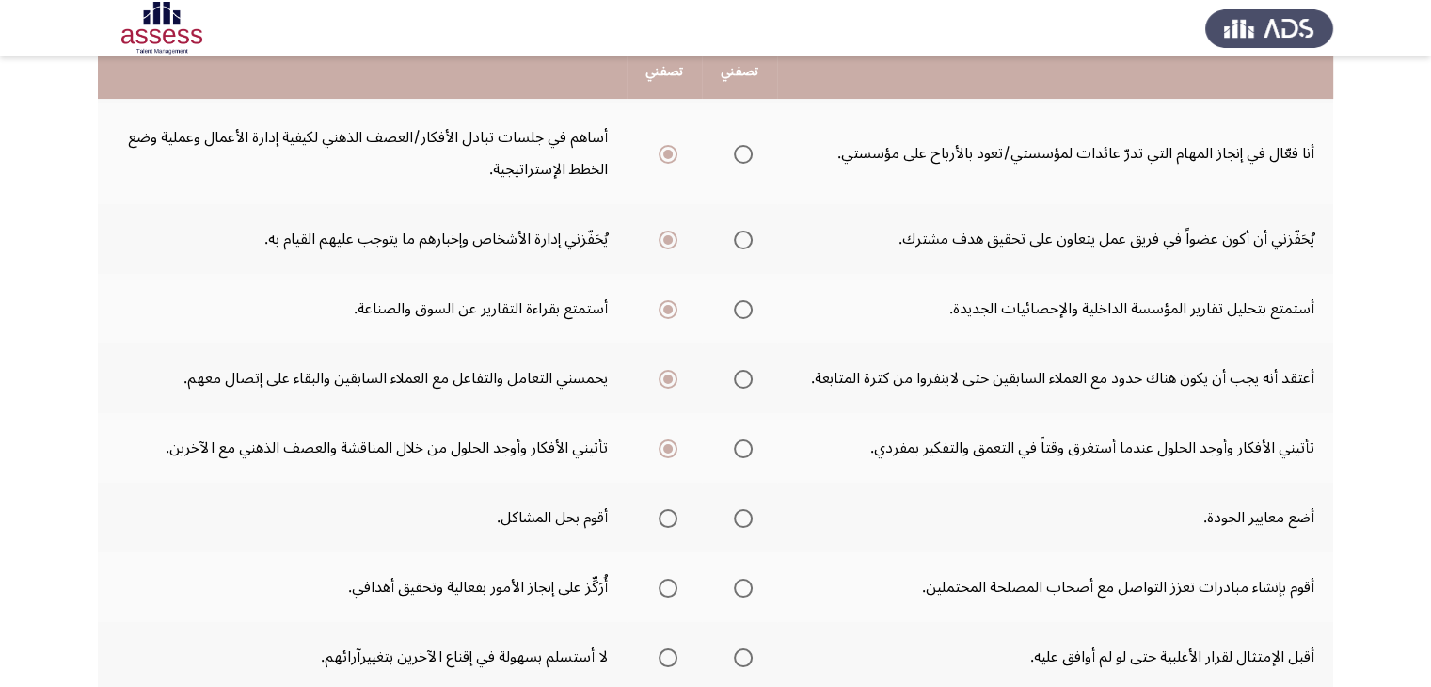
scroll to position [279, 0]
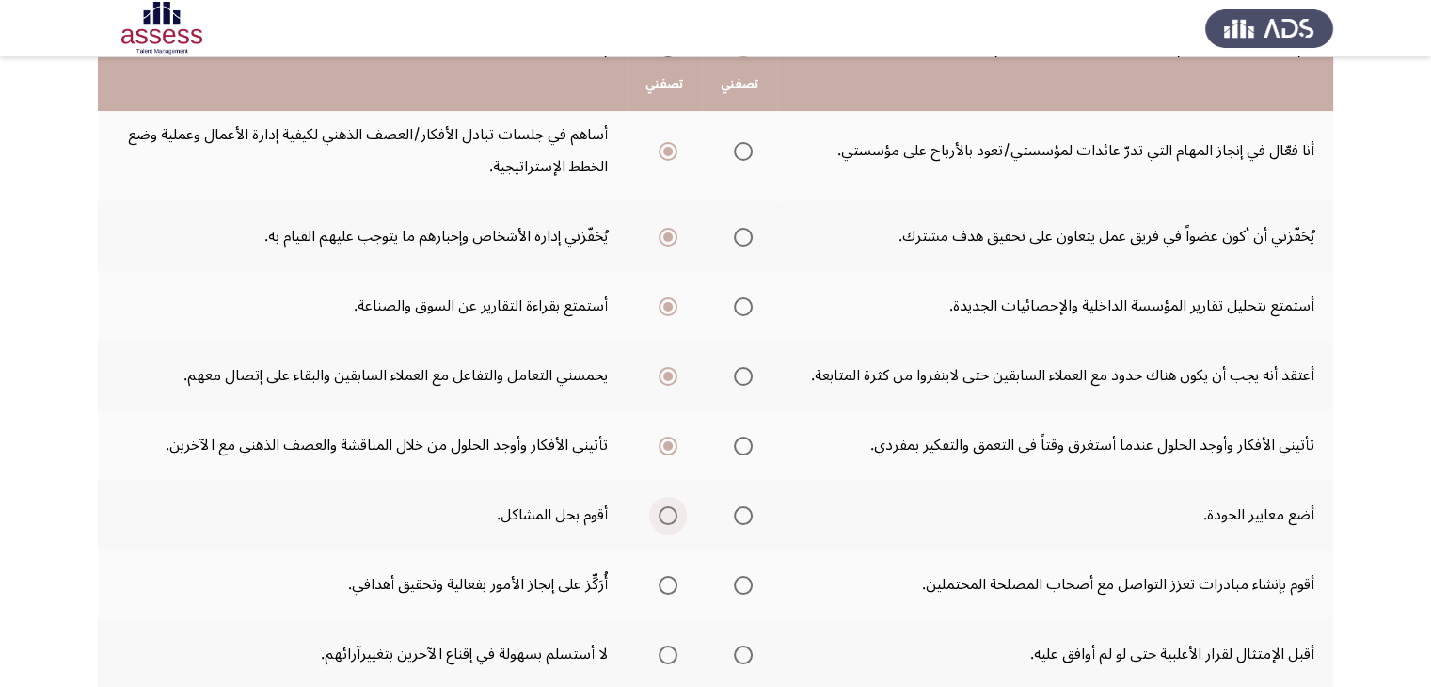
click at [666, 514] on span "Select an option" at bounding box center [667, 515] width 19 height 19
click at [666, 514] on input "Select an option" at bounding box center [667, 515] width 19 height 19
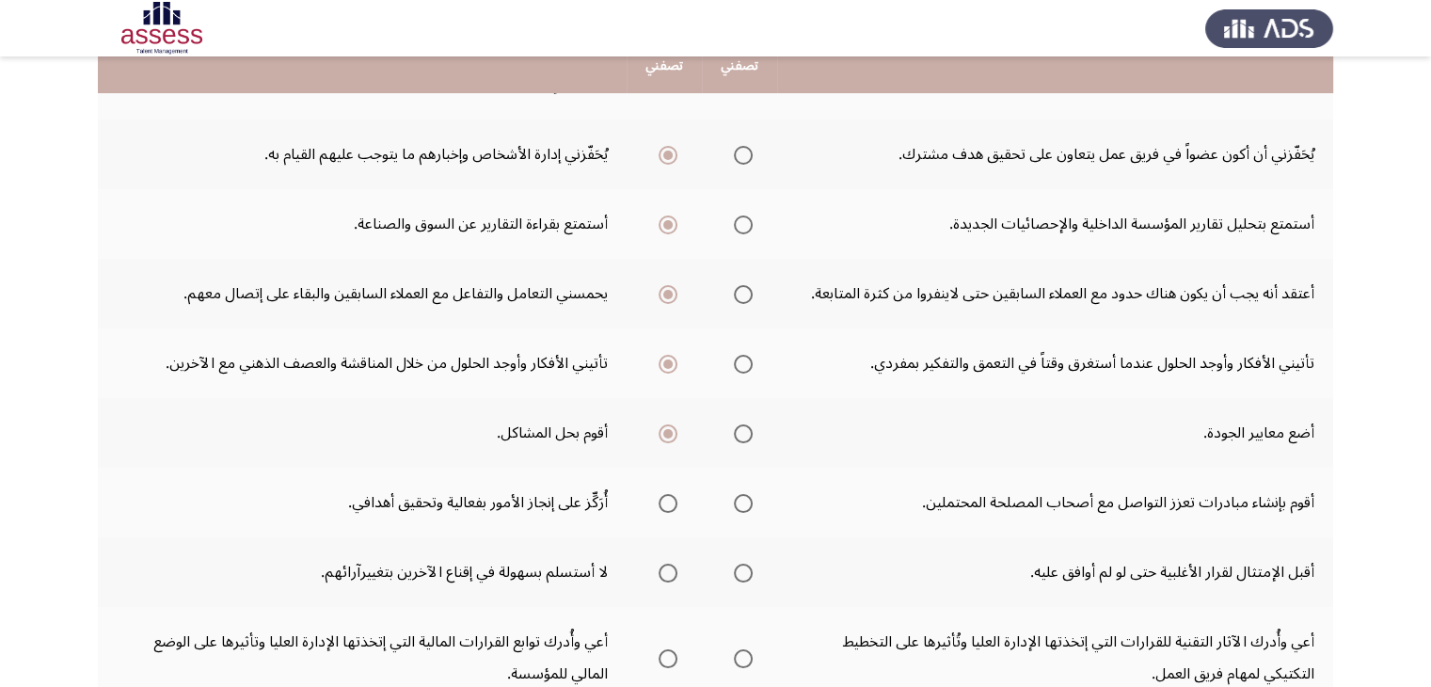
scroll to position [365, 0]
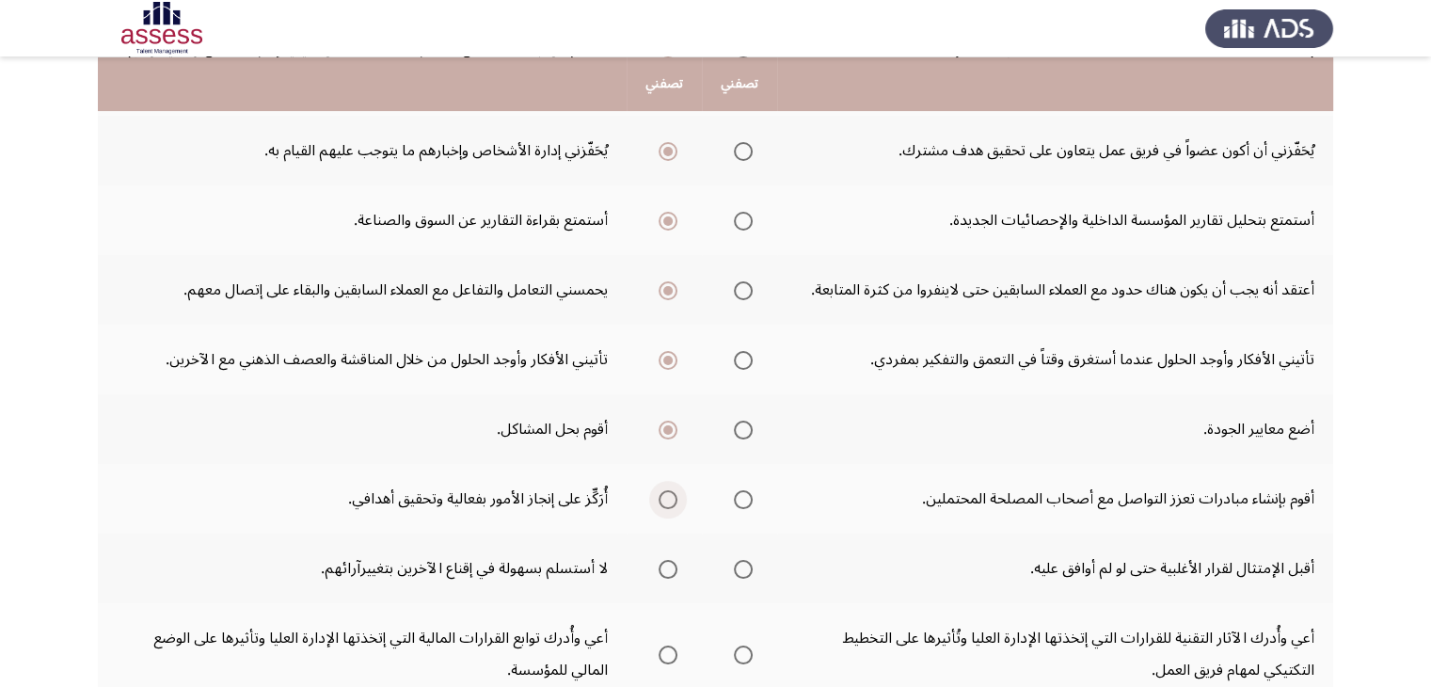
click at [672, 497] on span "Select an option" at bounding box center [667, 499] width 19 height 19
click at [672, 497] on input "Select an option" at bounding box center [667, 499] width 19 height 19
click at [745, 564] on span "Select an option" at bounding box center [743, 569] width 19 height 19
click at [745, 564] on input "Select an option" at bounding box center [743, 569] width 19 height 19
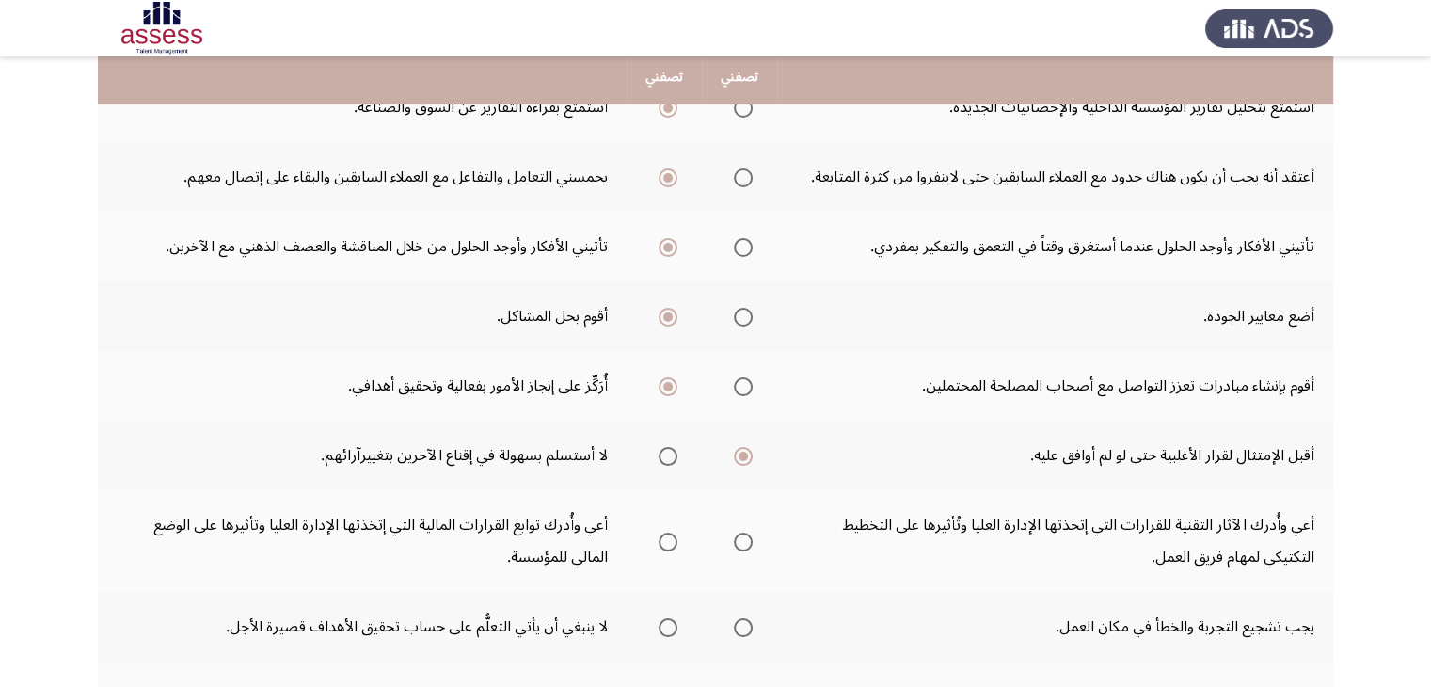
scroll to position [496, 0]
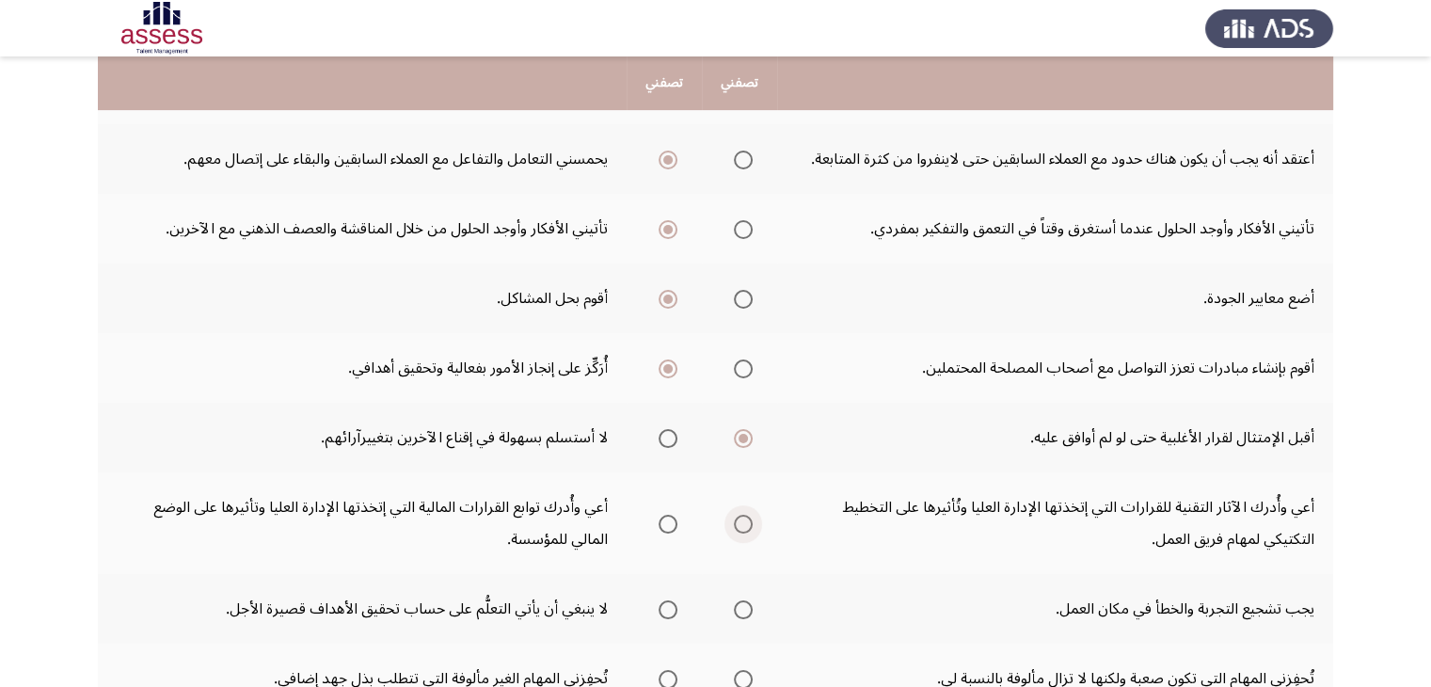
click at [743, 514] on span "Select an option" at bounding box center [743, 523] width 19 height 19
click at [743, 514] on input "Select an option" at bounding box center [743, 523] width 19 height 19
click at [664, 431] on span "Select an option" at bounding box center [667, 438] width 19 height 19
click at [664, 431] on input "Select an option" at bounding box center [667, 438] width 19 height 19
click at [745, 603] on span "Select an option" at bounding box center [743, 609] width 19 height 19
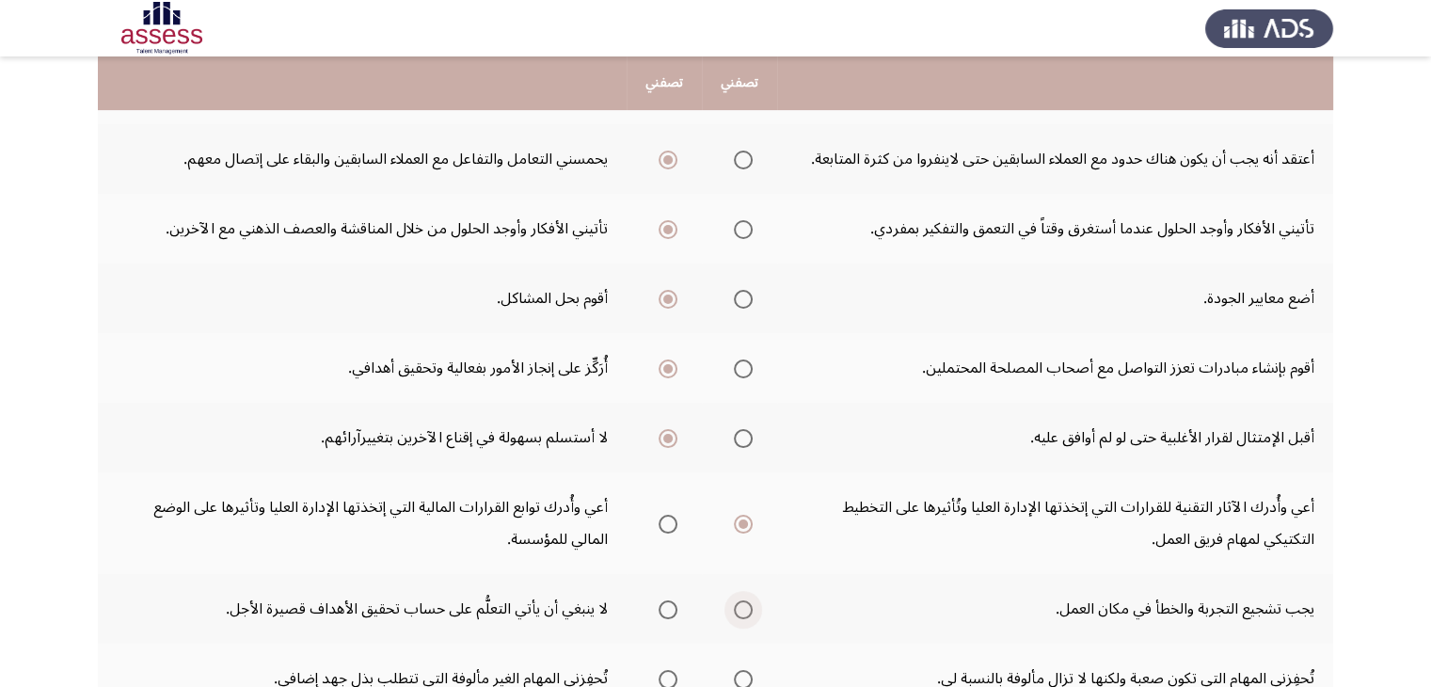
click at [745, 603] on input "Select an option" at bounding box center [743, 609] width 19 height 19
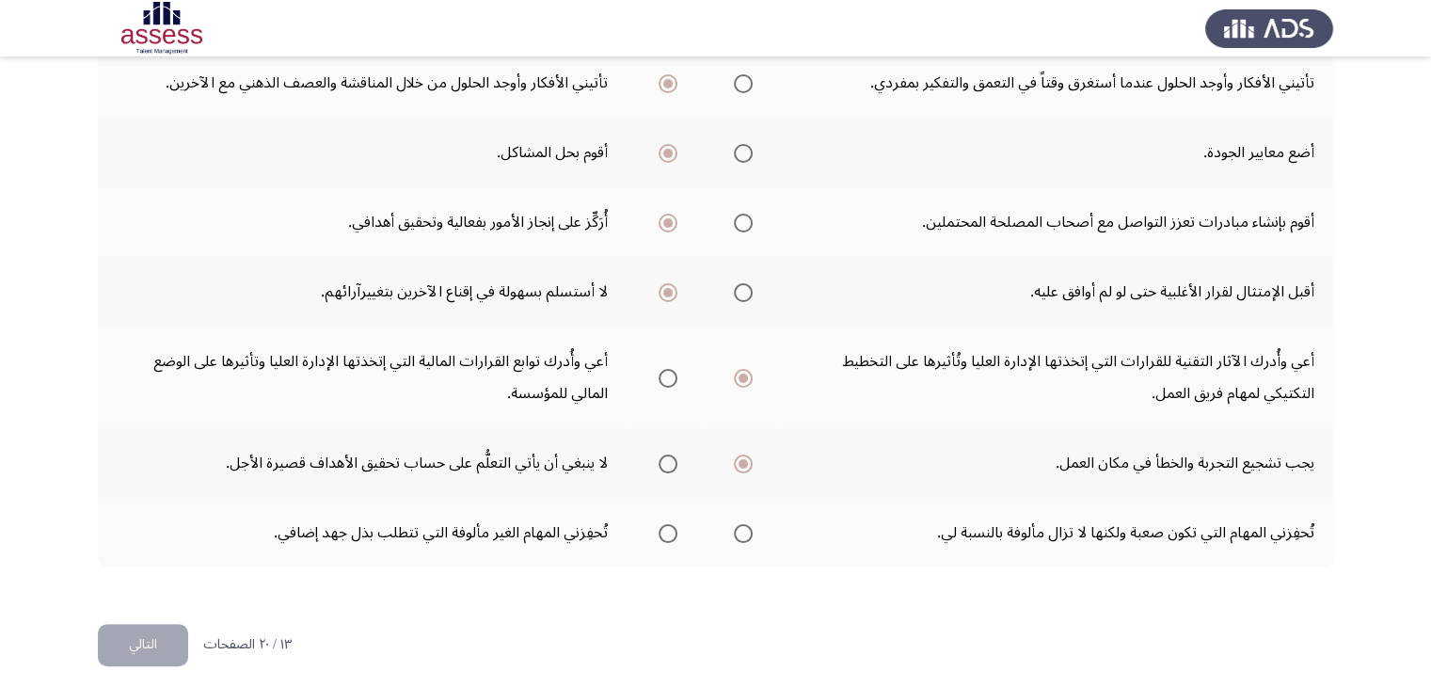
scroll to position [648, 0]
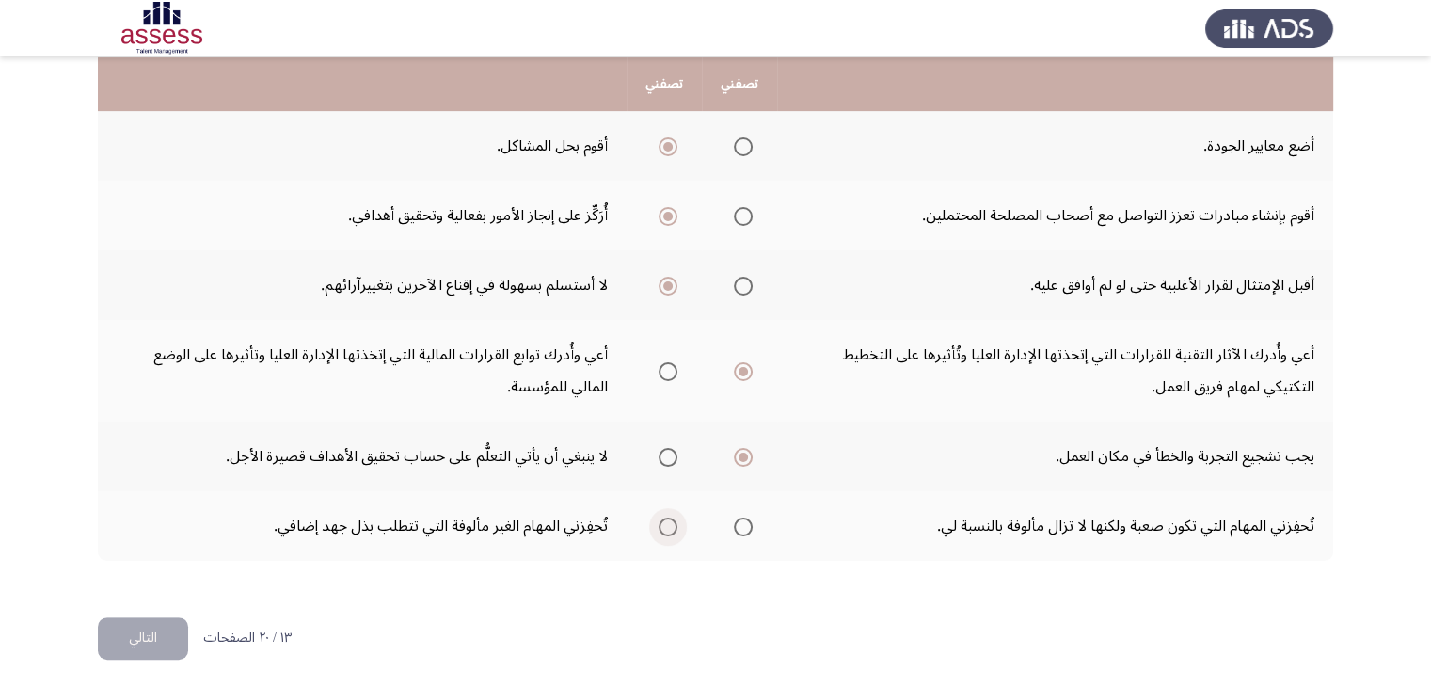
click at [674, 525] on span "Select an option" at bounding box center [667, 526] width 19 height 19
click at [674, 525] on input "Select an option" at bounding box center [667, 526] width 19 height 19
click at [170, 638] on button "التالي" at bounding box center [143, 638] width 90 height 42
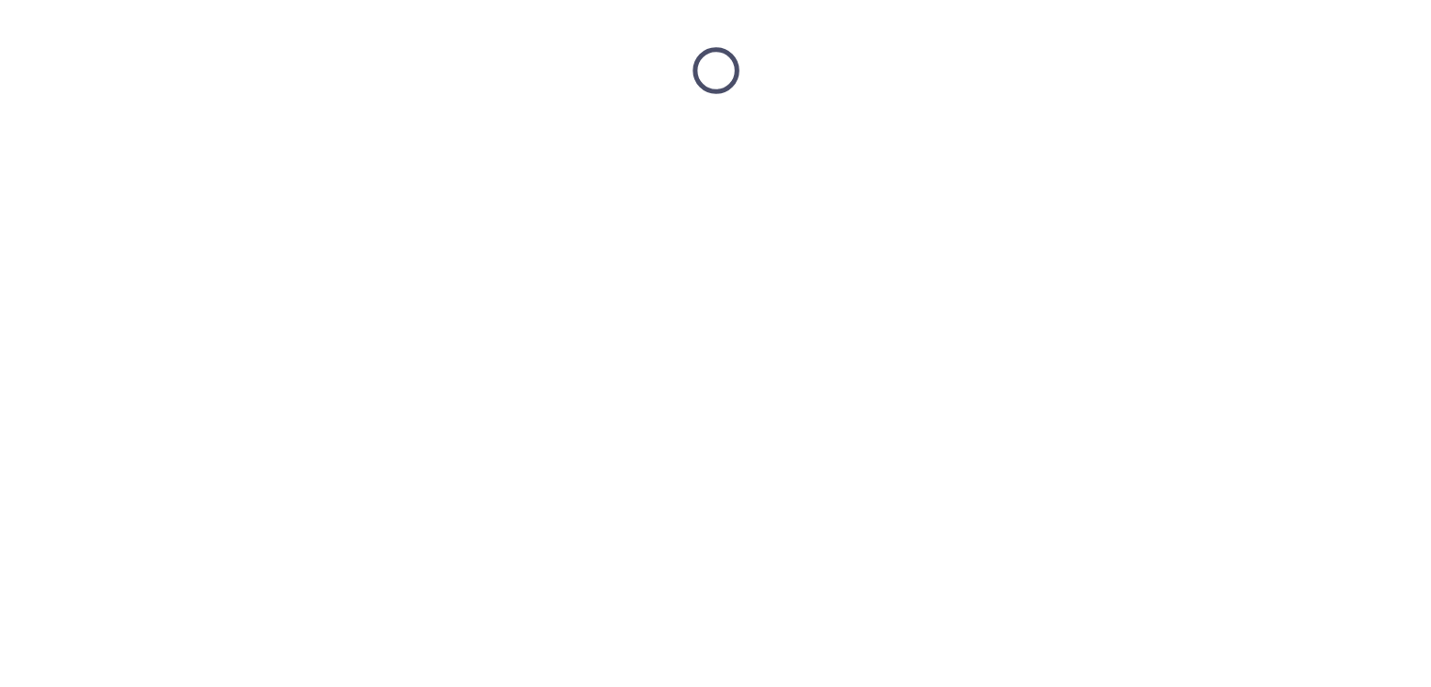
scroll to position [0, 0]
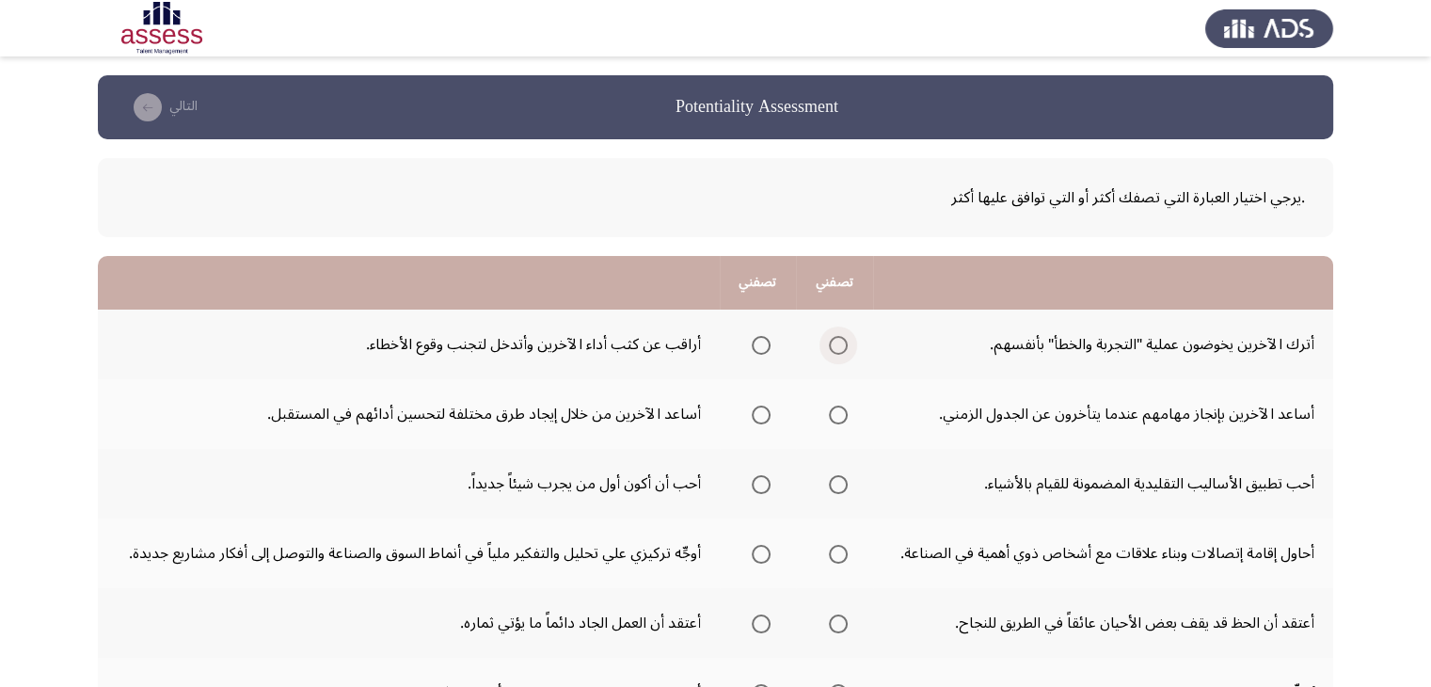
click at [831, 340] on span "Select an option" at bounding box center [838, 345] width 19 height 19
click at [831, 340] on input "Select an option" at bounding box center [838, 345] width 19 height 19
click at [756, 408] on span "Select an option" at bounding box center [760, 414] width 19 height 19
click at [756, 408] on input "Select an option" at bounding box center [760, 414] width 19 height 19
click at [753, 487] on span "Select an option" at bounding box center [760, 484] width 19 height 19
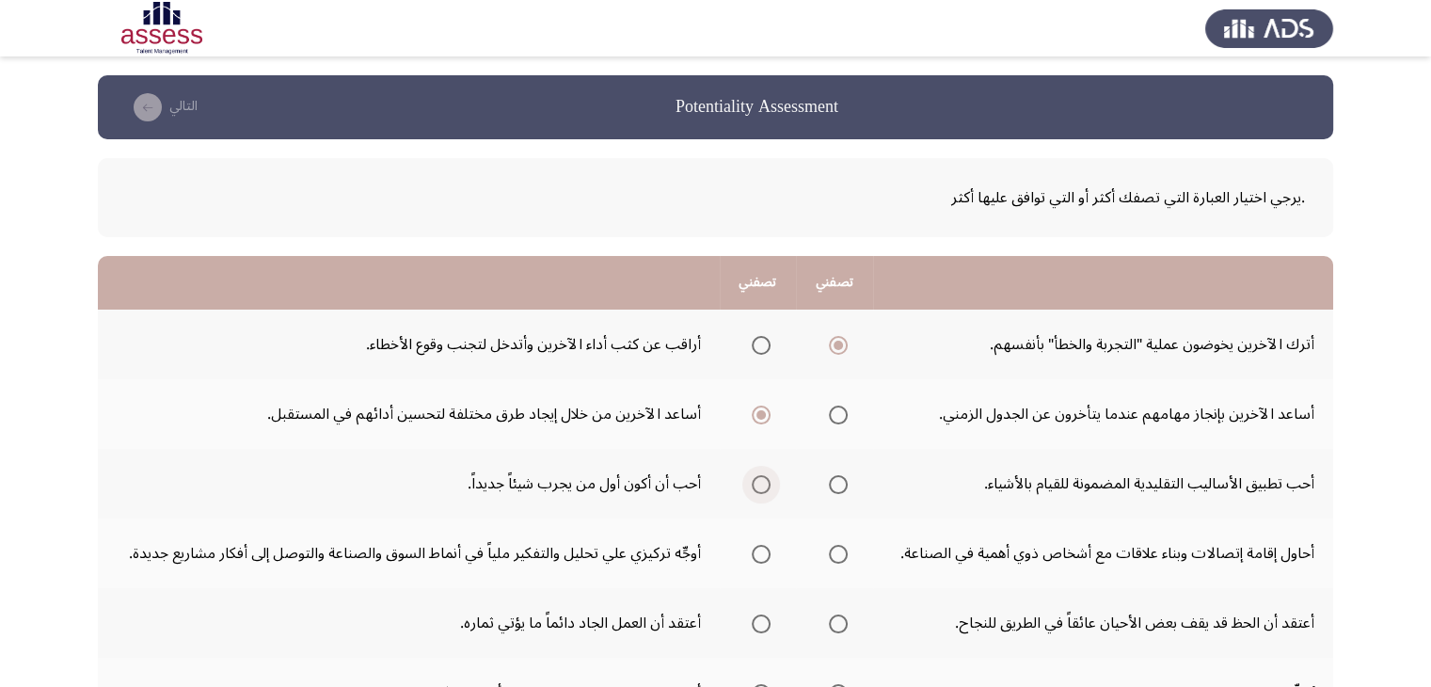
click at [753, 487] on input "Select an option" at bounding box center [760, 484] width 19 height 19
click at [764, 545] on span "Select an option" at bounding box center [760, 554] width 19 height 19
click at [764, 545] on input "Select an option" at bounding box center [760, 554] width 19 height 19
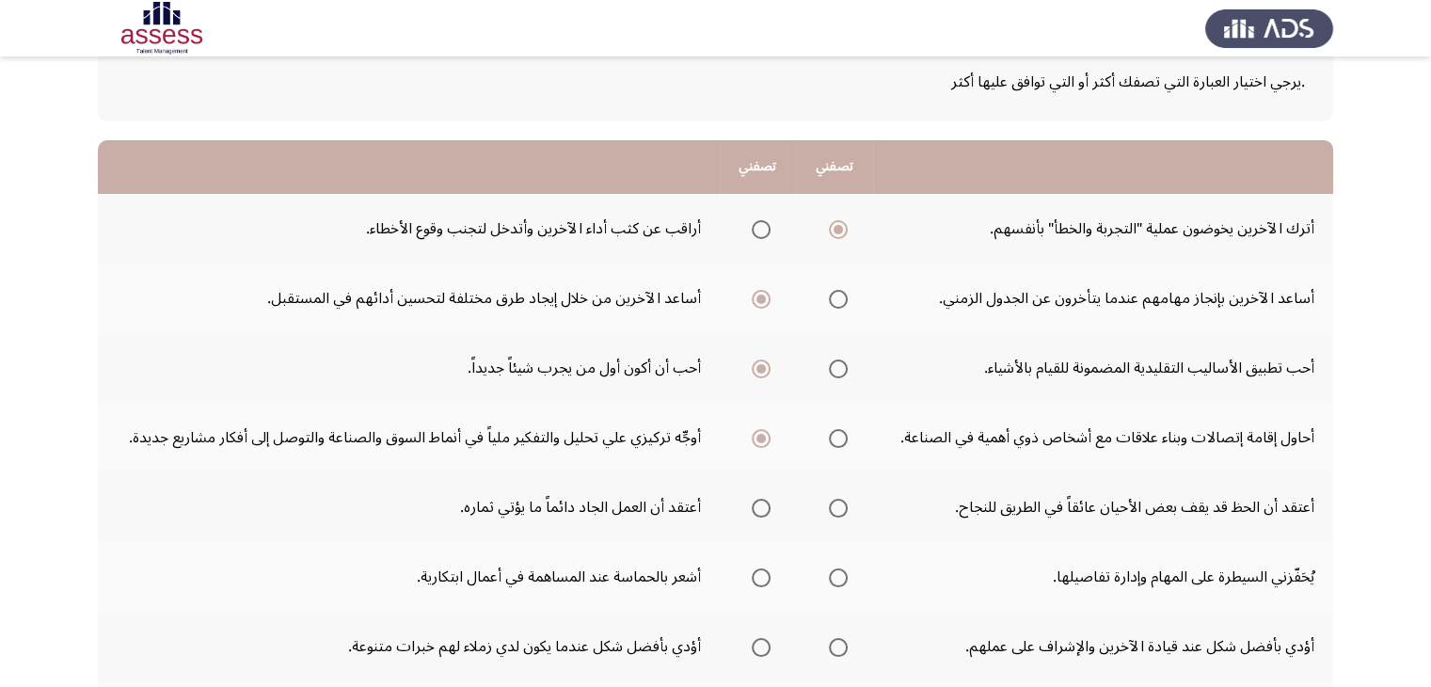
scroll to position [117, 0]
click at [756, 501] on span "Select an option" at bounding box center [760, 507] width 19 height 19
click at [756, 501] on input "Select an option" at bounding box center [760, 507] width 19 height 19
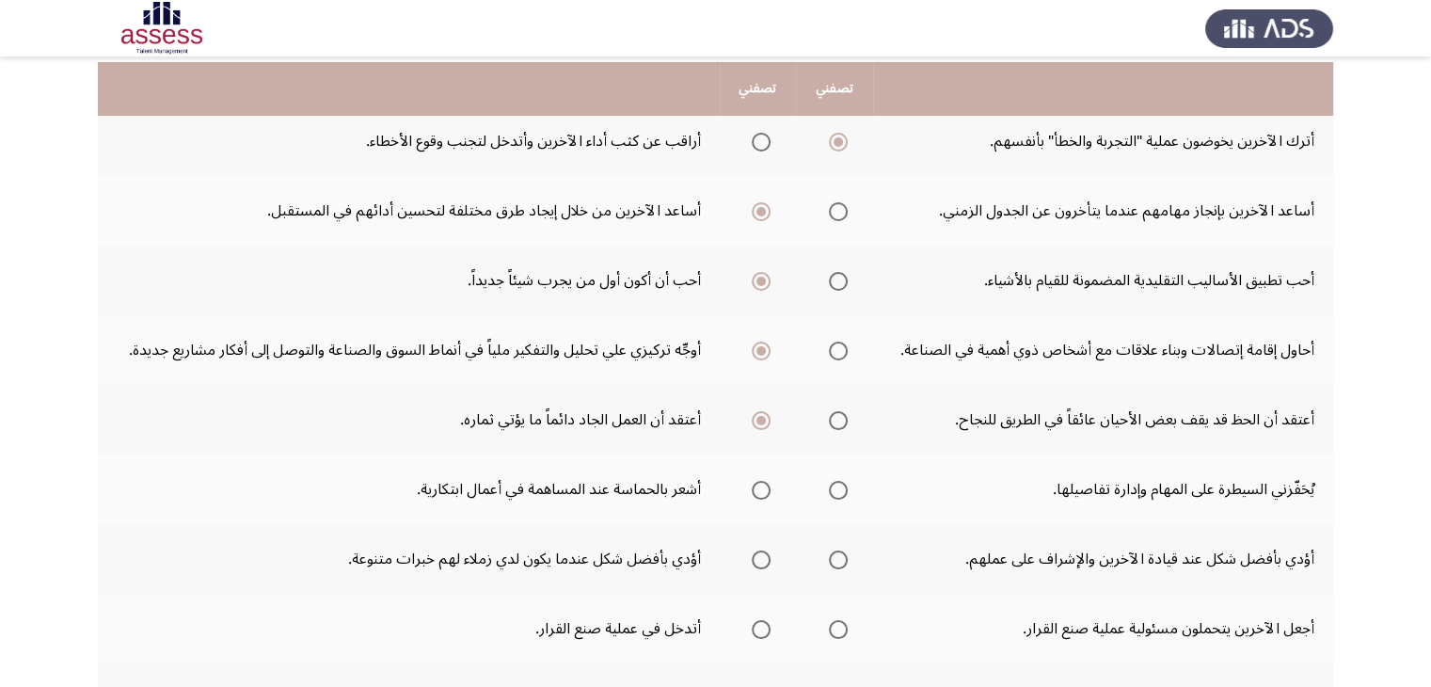
scroll to position [220, 0]
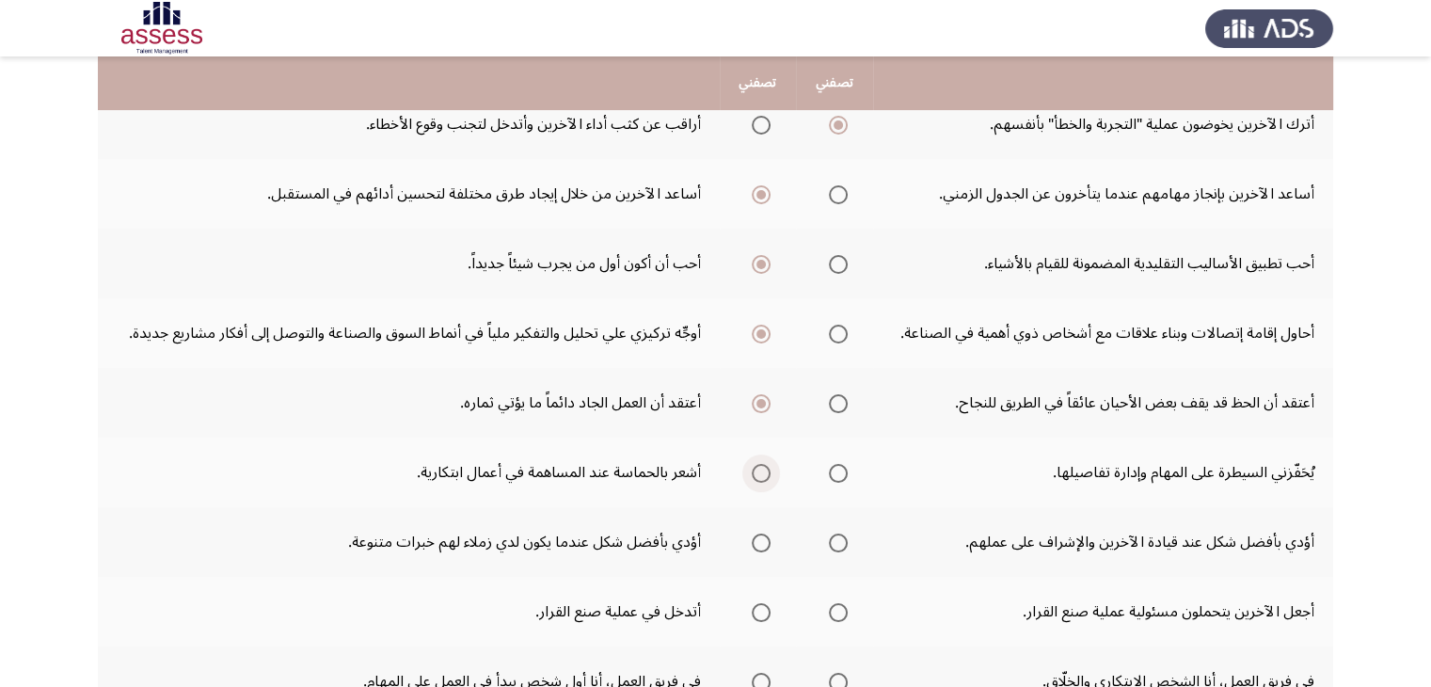
click at [751, 472] on span "Select an option" at bounding box center [760, 473] width 19 height 19
click at [751, 472] on input "Select an option" at bounding box center [760, 473] width 19 height 19
click at [829, 542] on span "Select an option" at bounding box center [838, 542] width 19 height 19
click at [829, 542] on input "Select an option" at bounding box center [838, 542] width 19 height 19
click at [767, 605] on span "Select an option" at bounding box center [760, 612] width 19 height 19
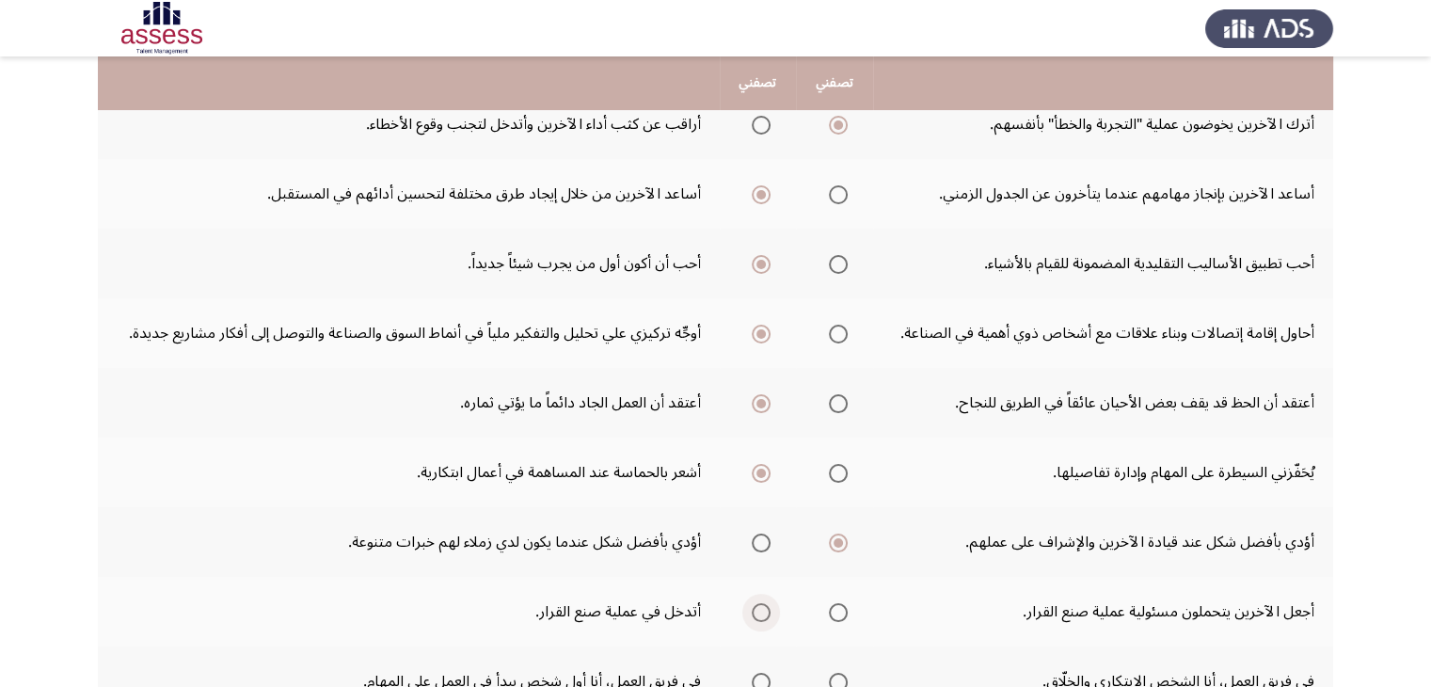
click at [767, 605] on input "Select an option" at bounding box center [760, 612] width 19 height 19
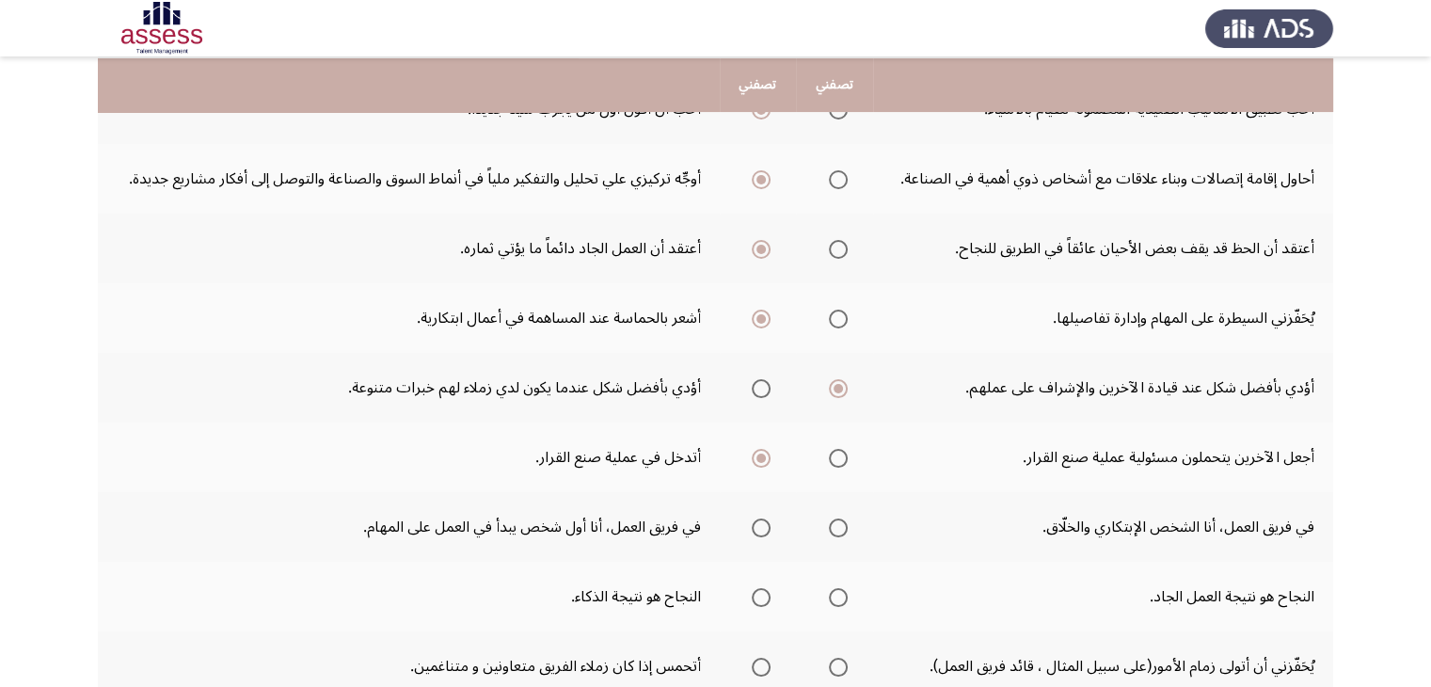
scroll to position [376, 0]
click at [842, 526] on span "Select an option" at bounding box center [838, 525] width 19 height 19
click at [842, 526] on input "Select an option" at bounding box center [838, 525] width 19 height 19
click at [766, 589] on span "Select an option" at bounding box center [760, 595] width 19 height 19
click at [766, 589] on input "Select an option" at bounding box center [760, 595] width 19 height 19
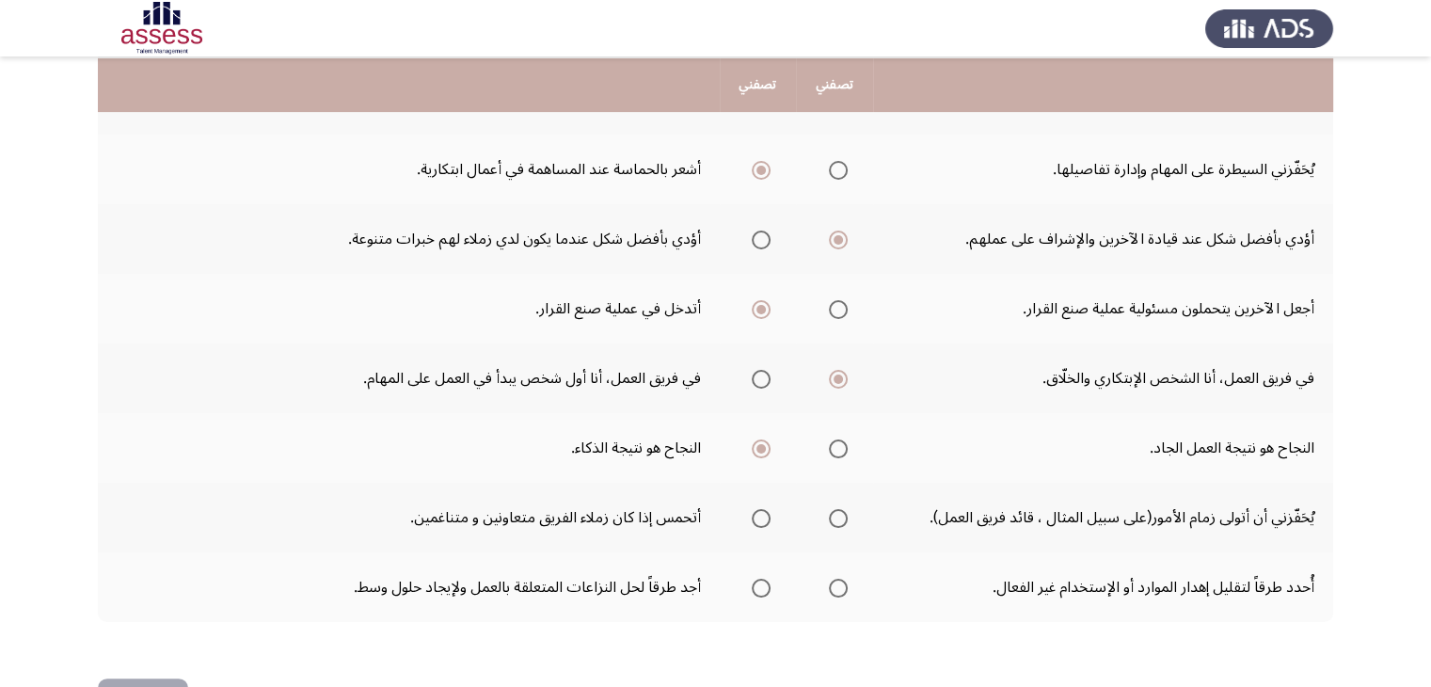
scroll to position [525, 0]
click at [842, 507] on span "Select an option" at bounding box center [838, 516] width 19 height 19
click at [842, 507] on input "Select an option" at bounding box center [838, 516] width 19 height 19
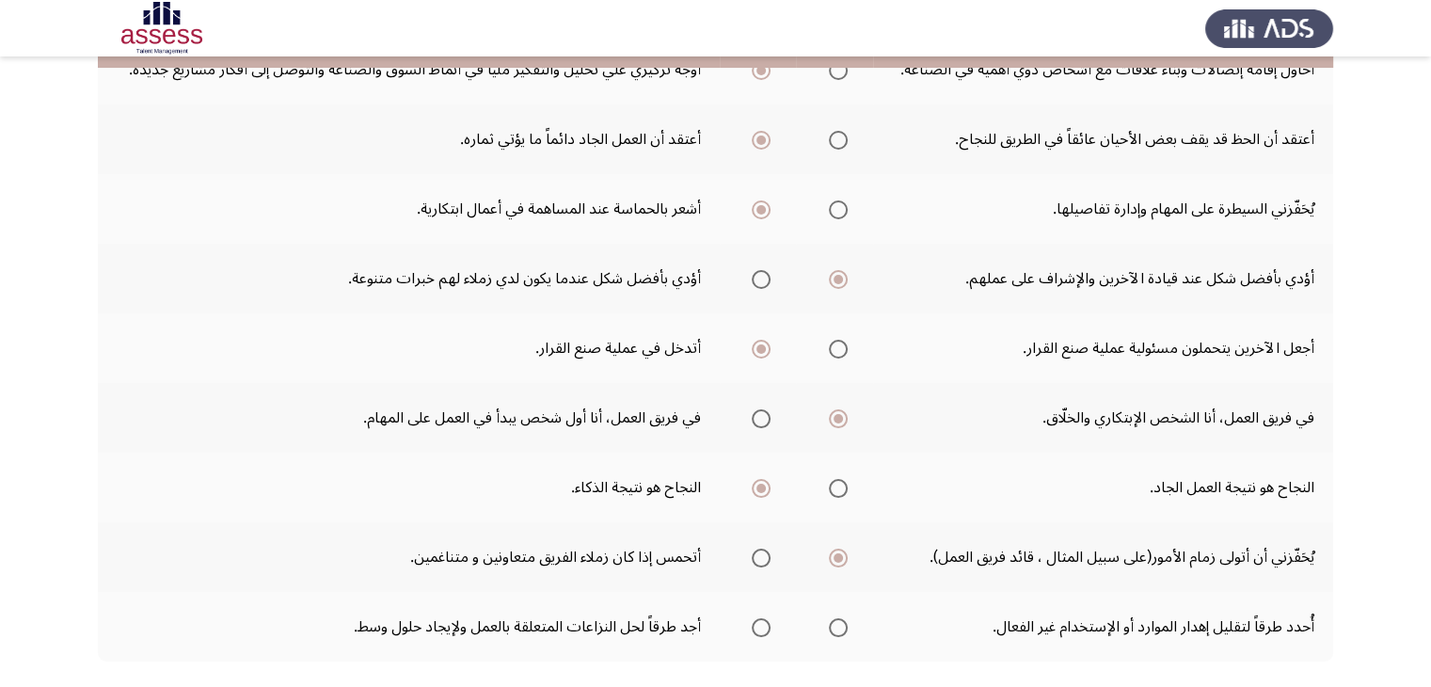
scroll to position [585, 0]
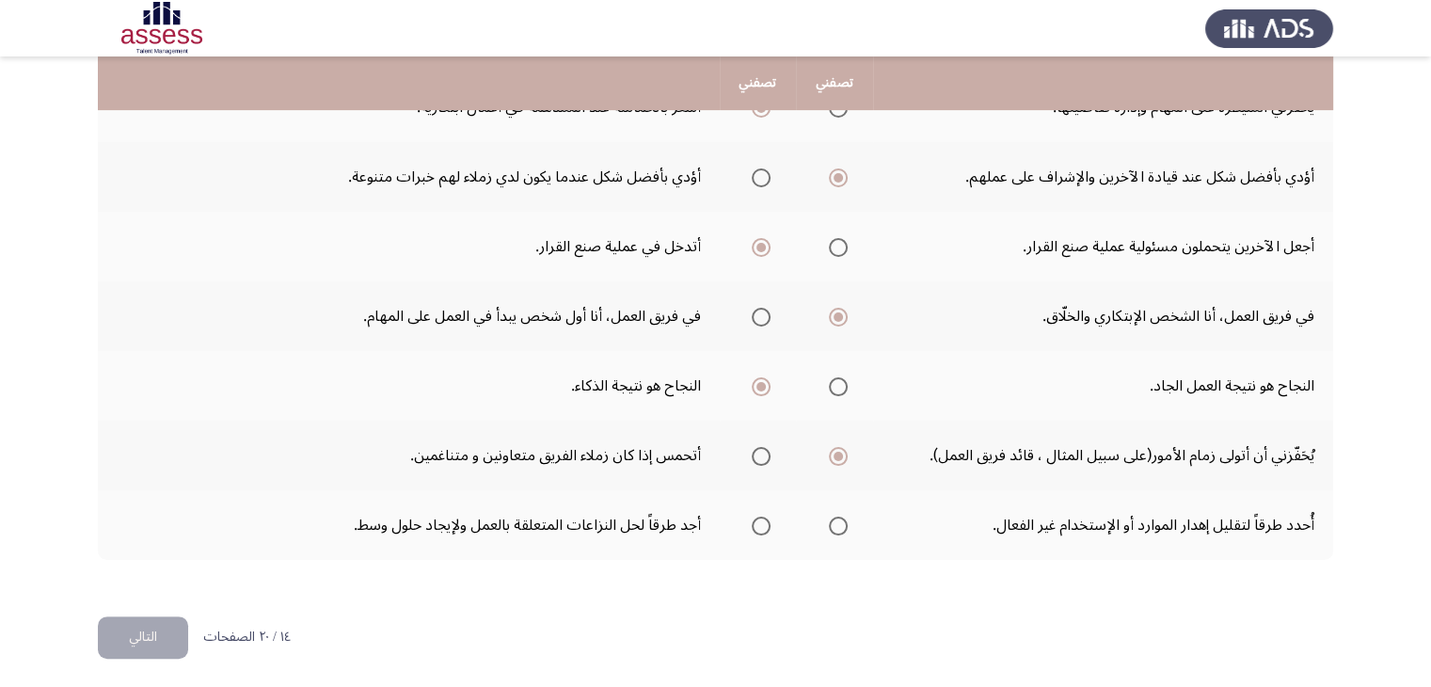
click at [794, 515] on th at bounding box center [758, 525] width 77 height 70
click at [749, 517] on label "Select an option" at bounding box center [757, 525] width 26 height 19
click at [751, 517] on input "Select an option" at bounding box center [760, 525] width 19 height 19
click at [830, 529] on span "Select an option" at bounding box center [838, 525] width 19 height 19
click at [830, 529] on input "Select an option" at bounding box center [838, 525] width 19 height 19
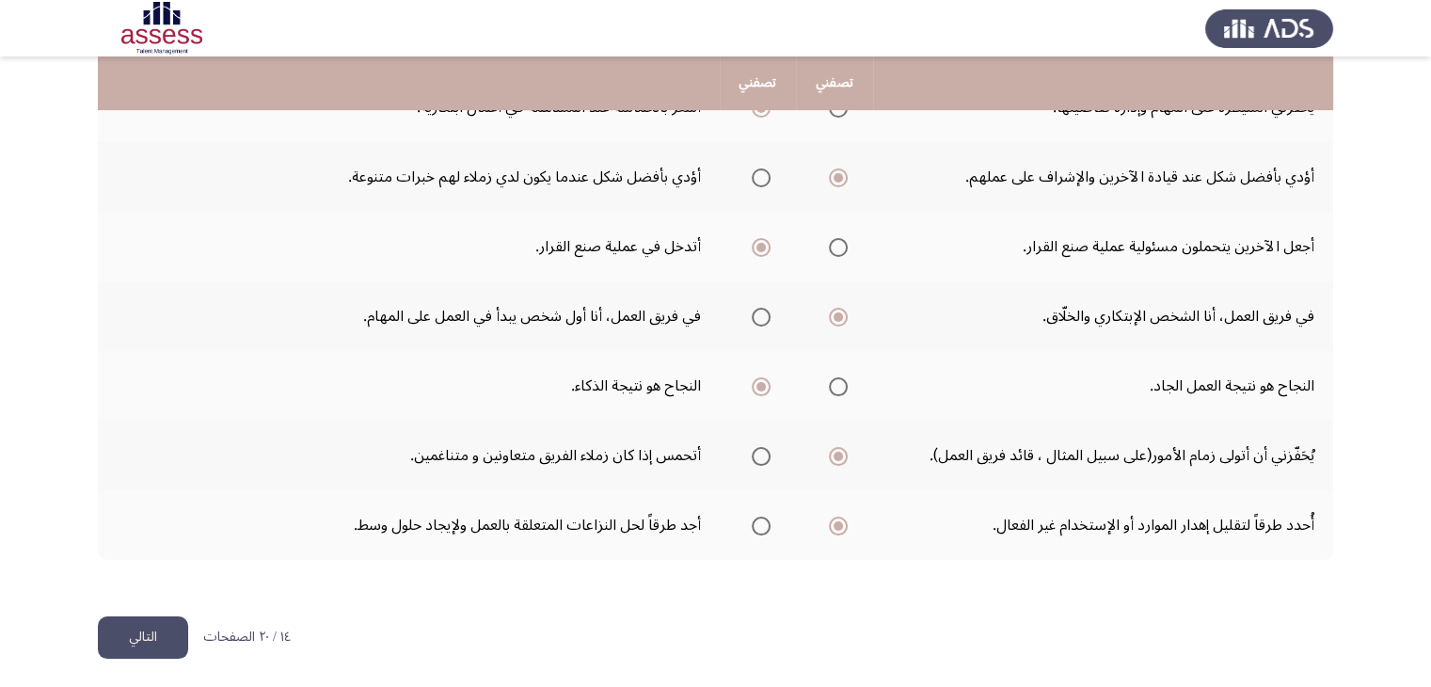
click at [162, 633] on button "التالي" at bounding box center [143, 637] width 90 height 42
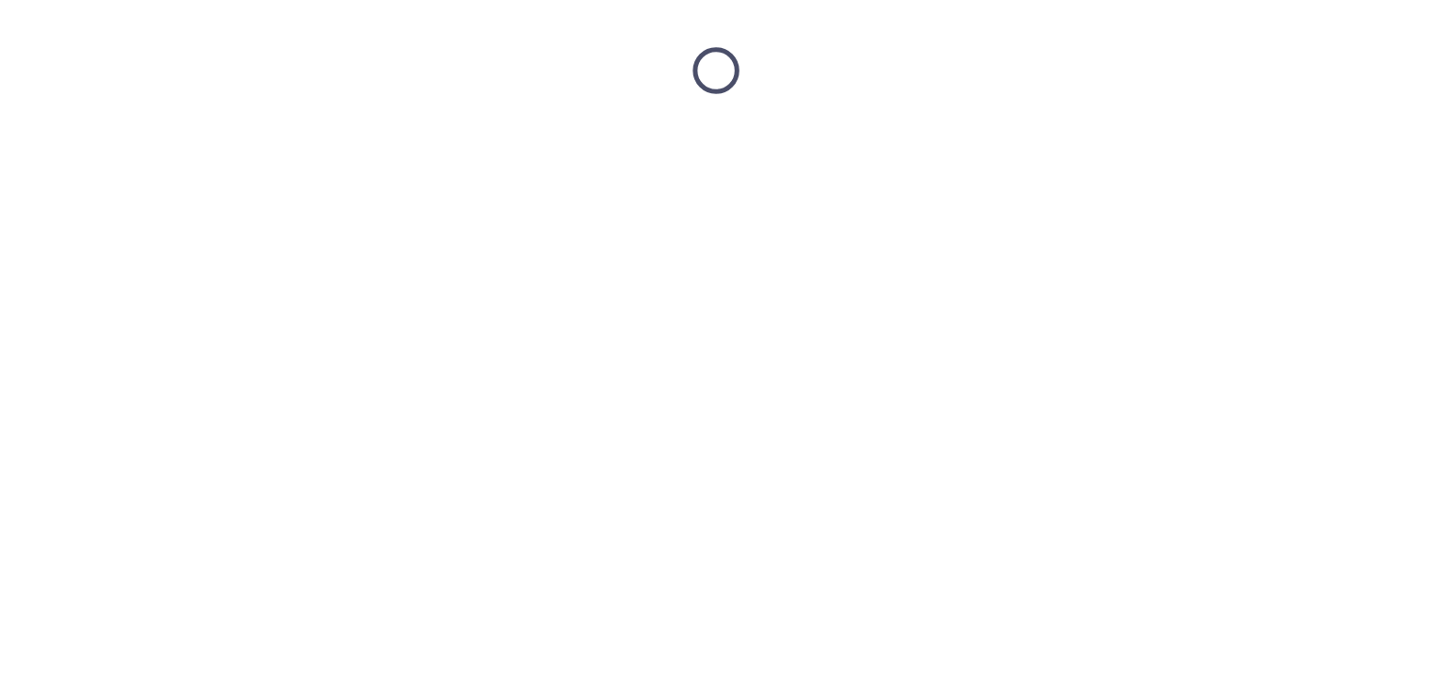
scroll to position [0, 0]
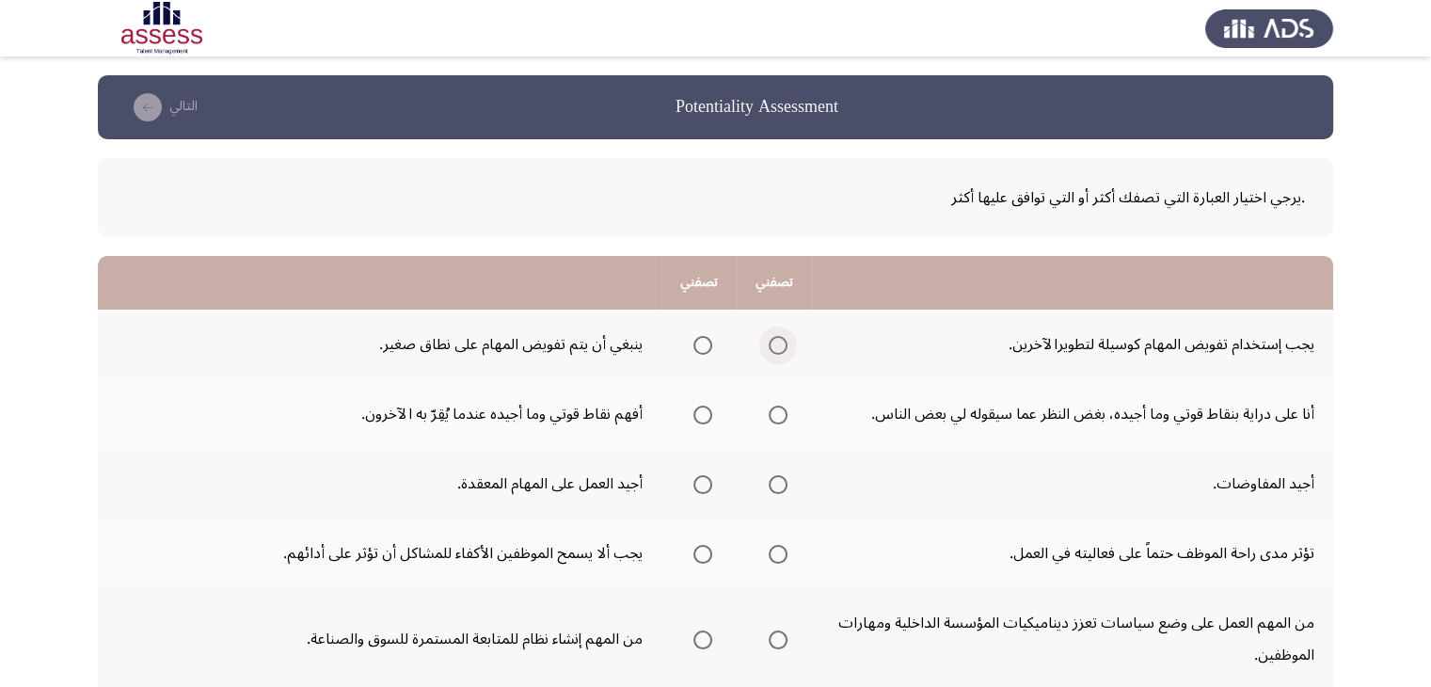
click at [766, 343] on label "Select an option" at bounding box center [774, 345] width 26 height 19
click at [768, 343] on input "Select an option" at bounding box center [777, 345] width 19 height 19
click at [698, 482] on span "Select an option" at bounding box center [702, 484] width 19 height 19
click at [698, 482] on input "Select an option" at bounding box center [702, 484] width 19 height 19
click at [776, 411] on span "Select an option" at bounding box center [777, 414] width 19 height 19
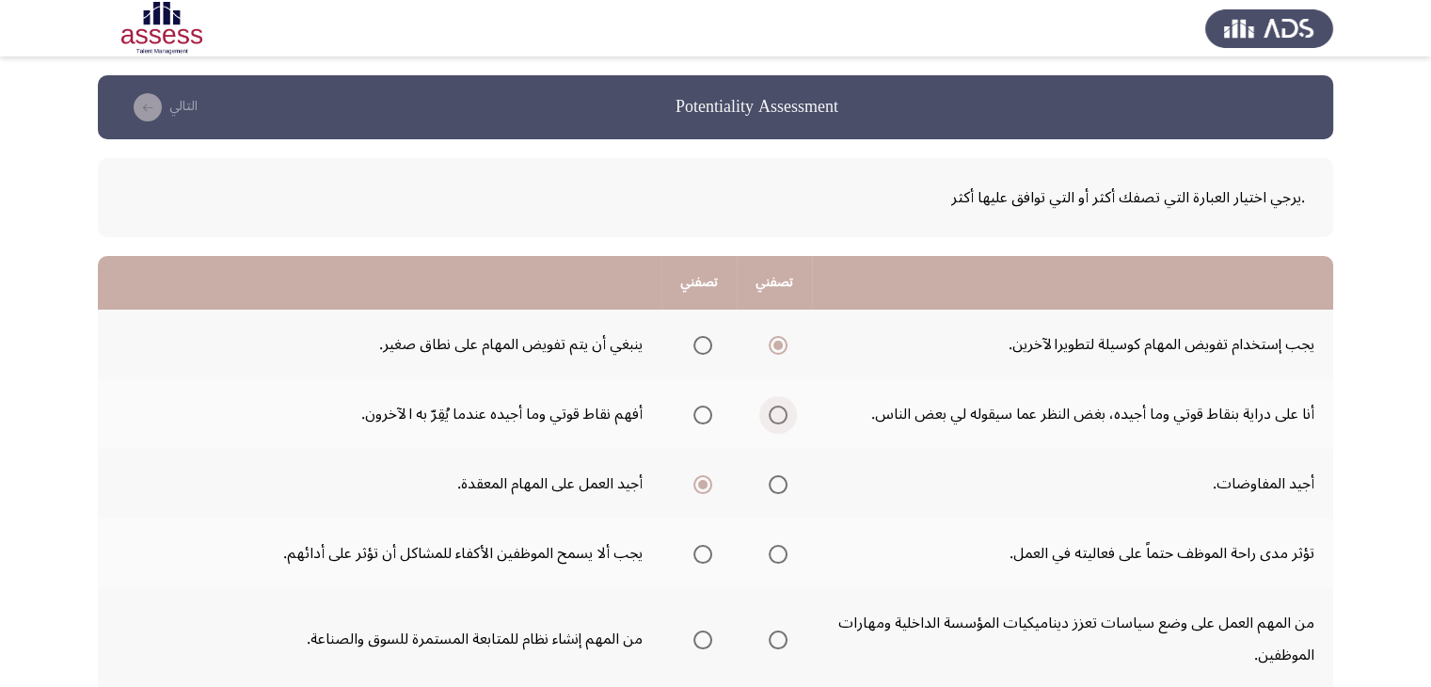
click at [776, 411] on input "Select an option" at bounding box center [777, 414] width 19 height 19
click at [767, 546] on label "Select an option" at bounding box center [774, 554] width 26 height 19
click at [768, 546] on input "Select an option" at bounding box center [777, 554] width 19 height 19
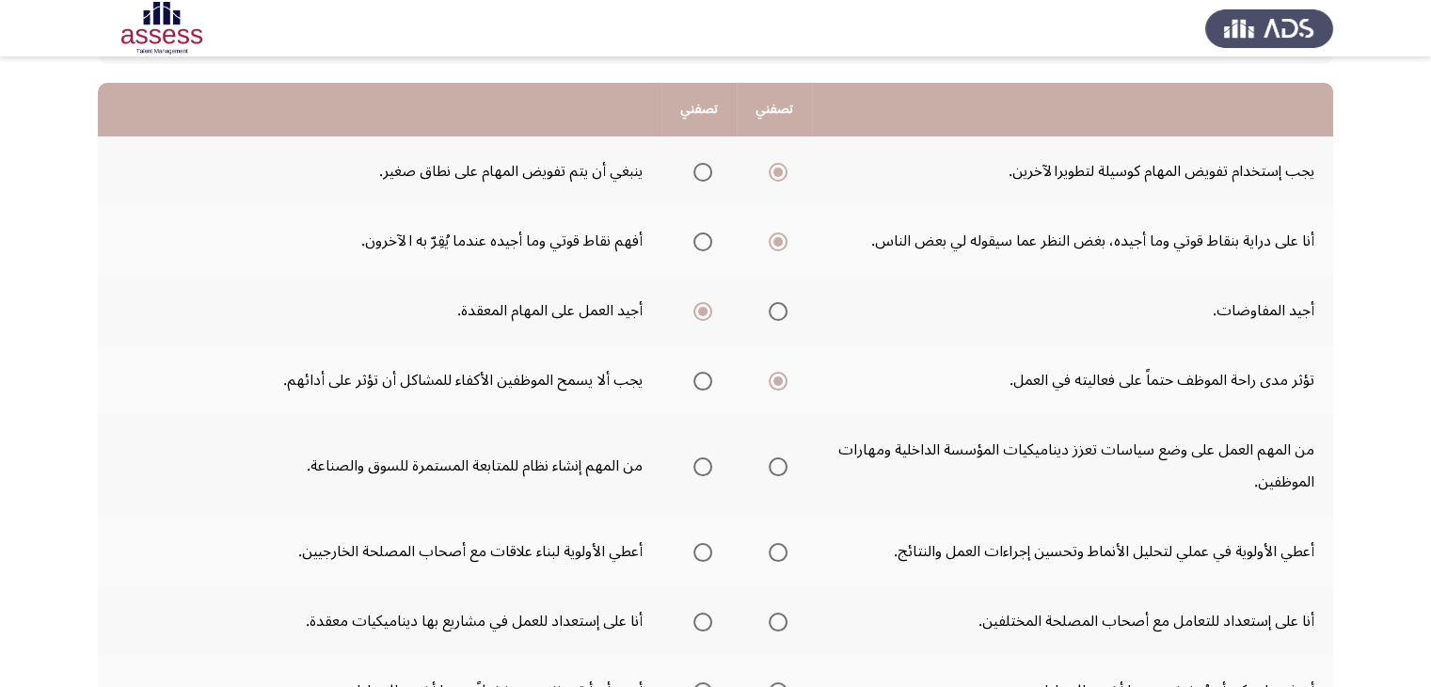
scroll to position [176, 0]
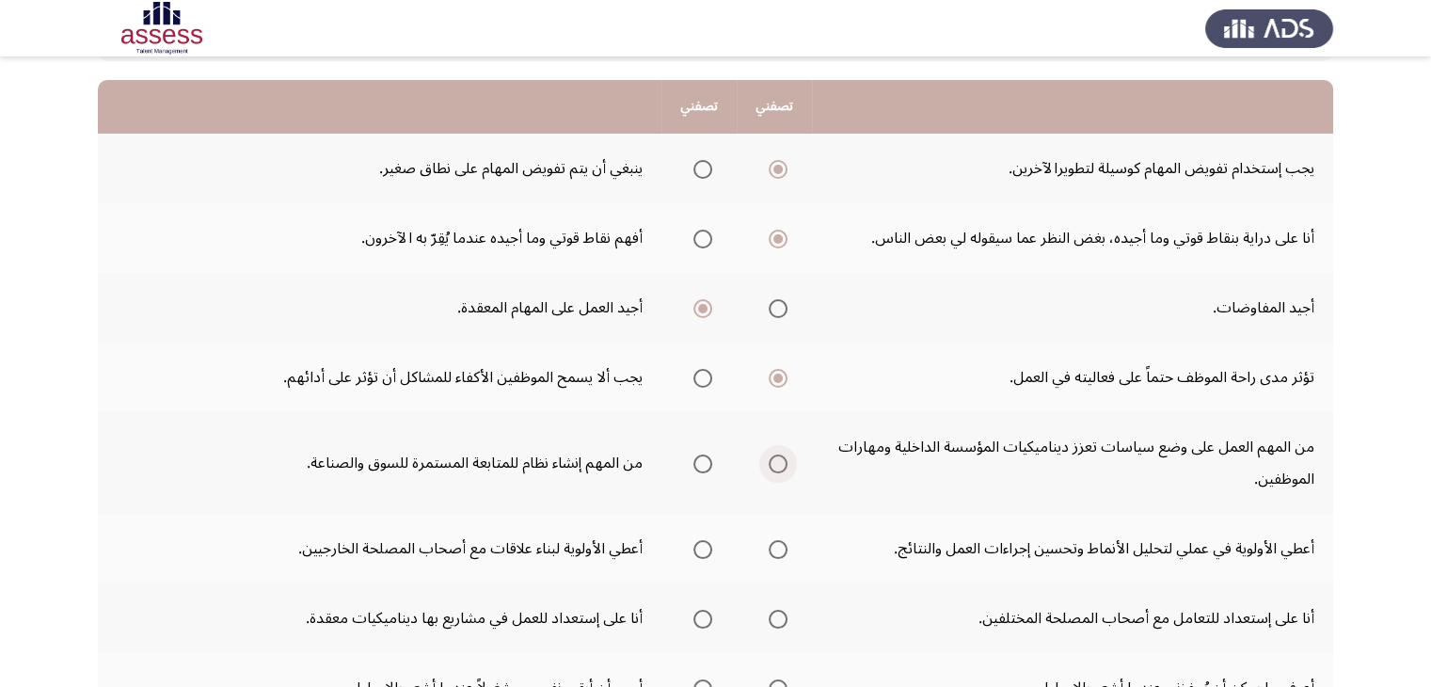
click at [777, 456] on span "Select an option" at bounding box center [777, 463] width 19 height 19
click at [777, 456] on input "Select an option" at bounding box center [777, 463] width 19 height 19
click at [780, 548] on span "Select an option" at bounding box center [777, 549] width 19 height 19
click at [780, 548] on input "Select an option" at bounding box center [777, 549] width 19 height 19
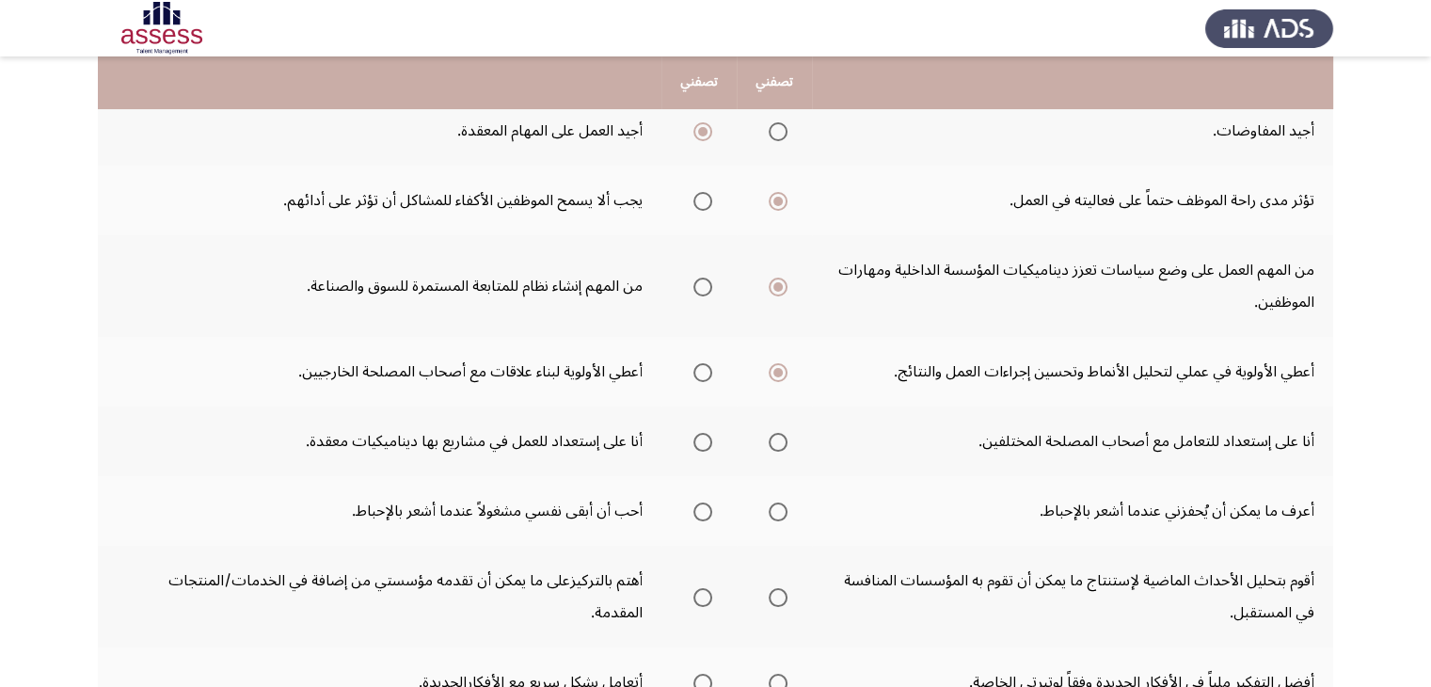
scroll to position [357, 0]
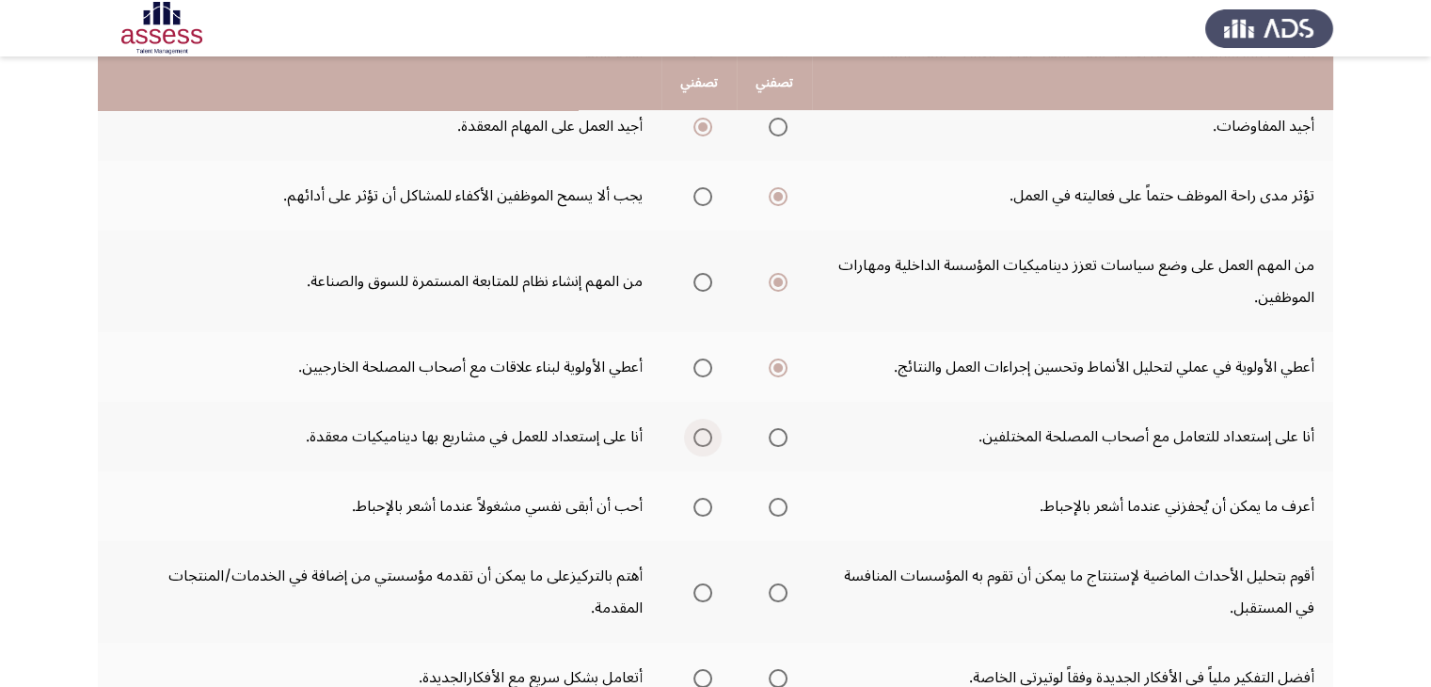
click at [708, 439] on span "Select an option" at bounding box center [702, 437] width 19 height 19
click at [708, 439] on input "Select an option" at bounding box center [702, 437] width 19 height 19
click at [704, 501] on span "Select an option" at bounding box center [702, 507] width 19 height 19
click at [704, 501] on input "Select an option" at bounding box center [702, 507] width 19 height 19
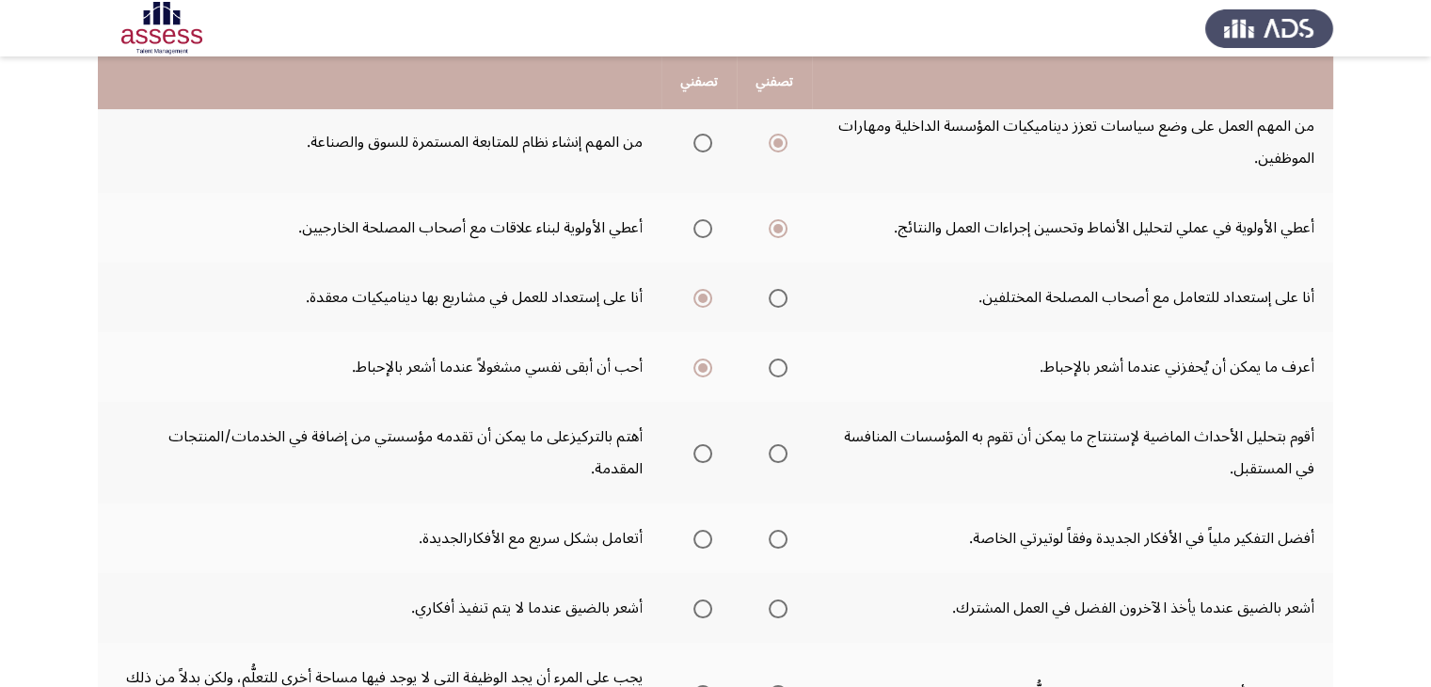
scroll to position [502, 0]
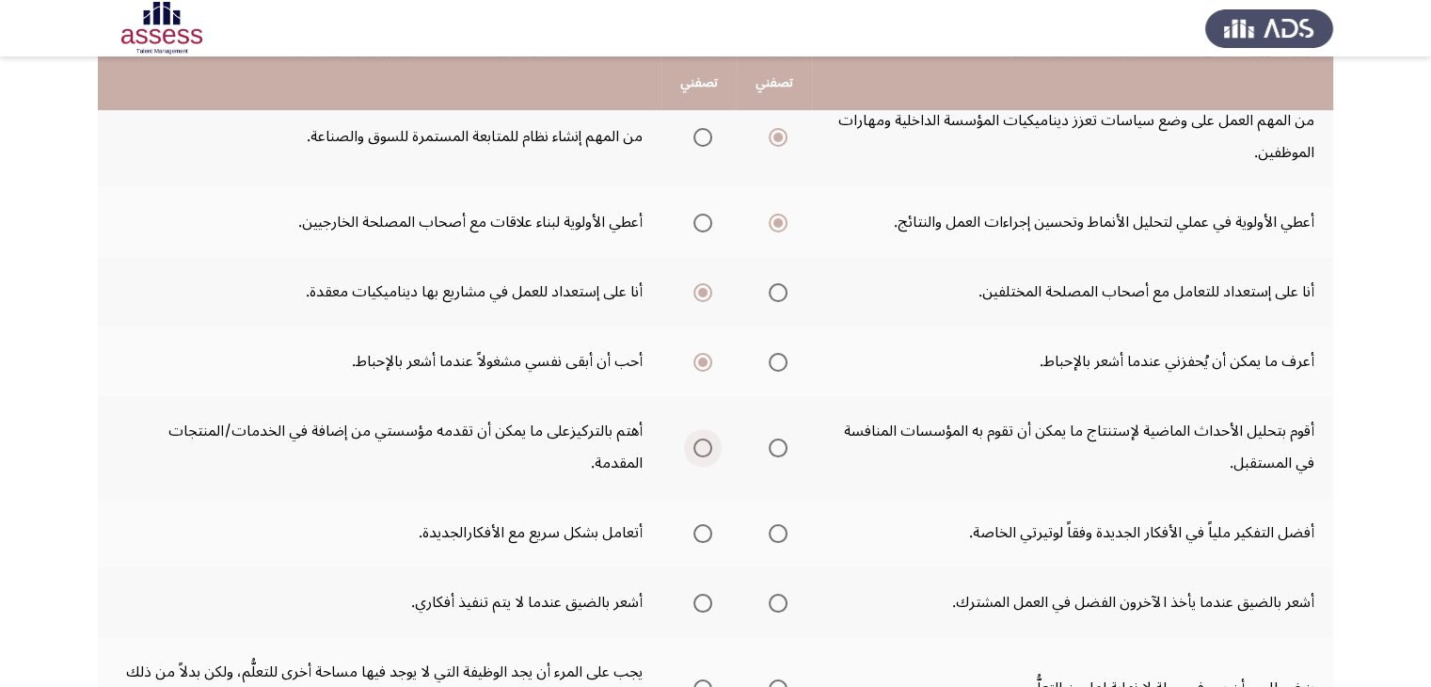
click at [706, 438] on span "Select an option" at bounding box center [702, 447] width 19 height 19
click at [706, 438] on input "Select an option" at bounding box center [702, 447] width 19 height 19
click at [694, 524] on span "Select an option" at bounding box center [702, 533] width 19 height 19
click at [694, 524] on input "Select an option" at bounding box center [702, 533] width 19 height 19
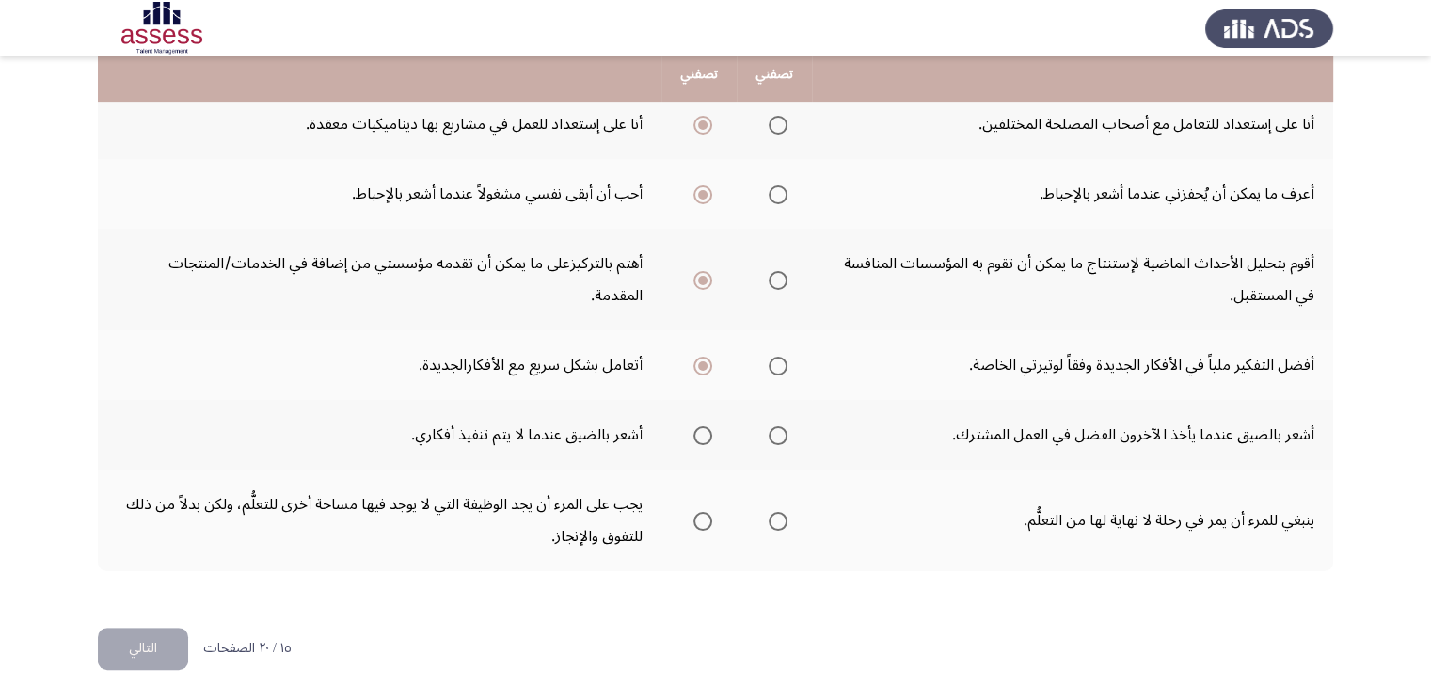
scroll to position [680, 0]
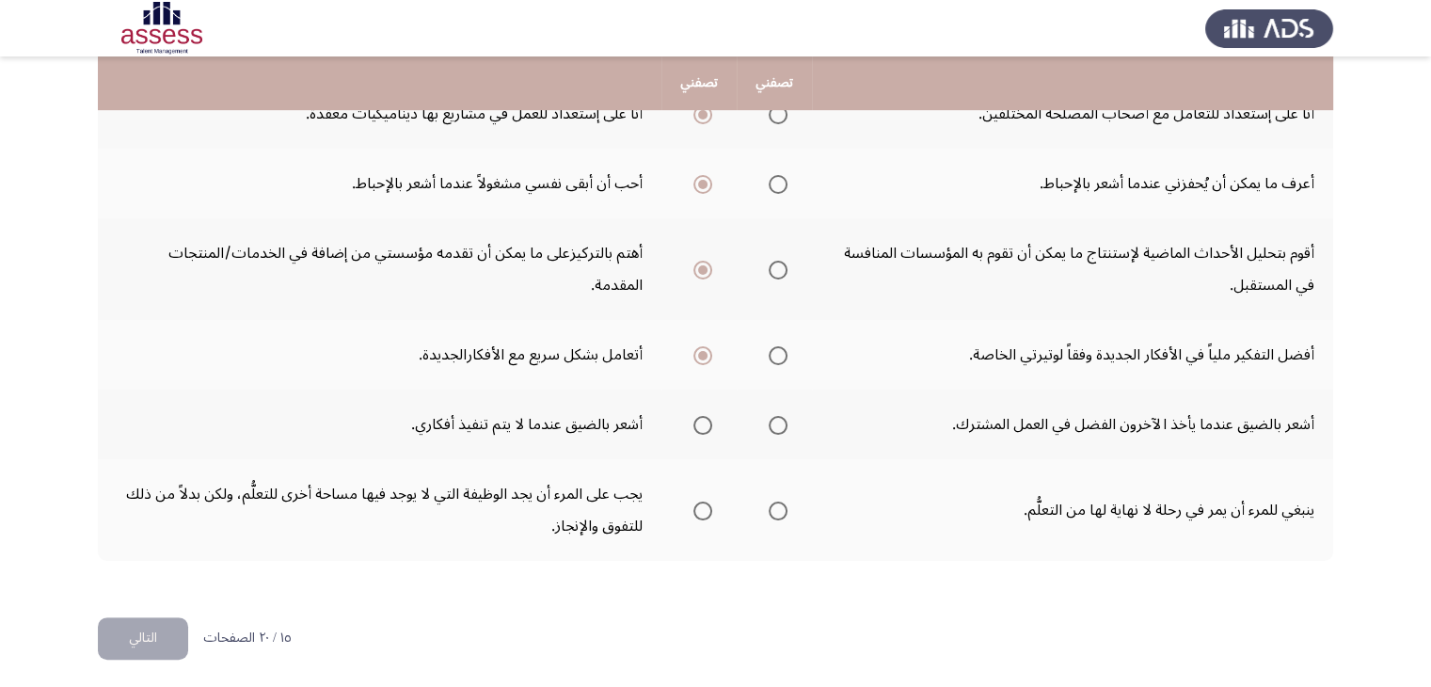
click at [775, 429] on mat-radio-group "Select an option" at bounding box center [774, 424] width 26 height 32
click at [776, 416] on span "Select an option" at bounding box center [777, 425] width 19 height 19
click at [776, 416] on input "Select an option" at bounding box center [777, 425] width 19 height 19
click at [783, 513] on span "Select an option" at bounding box center [777, 510] width 19 height 19
click at [783, 513] on input "Select an option" at bounding box center [777, 510] width 19 height 19
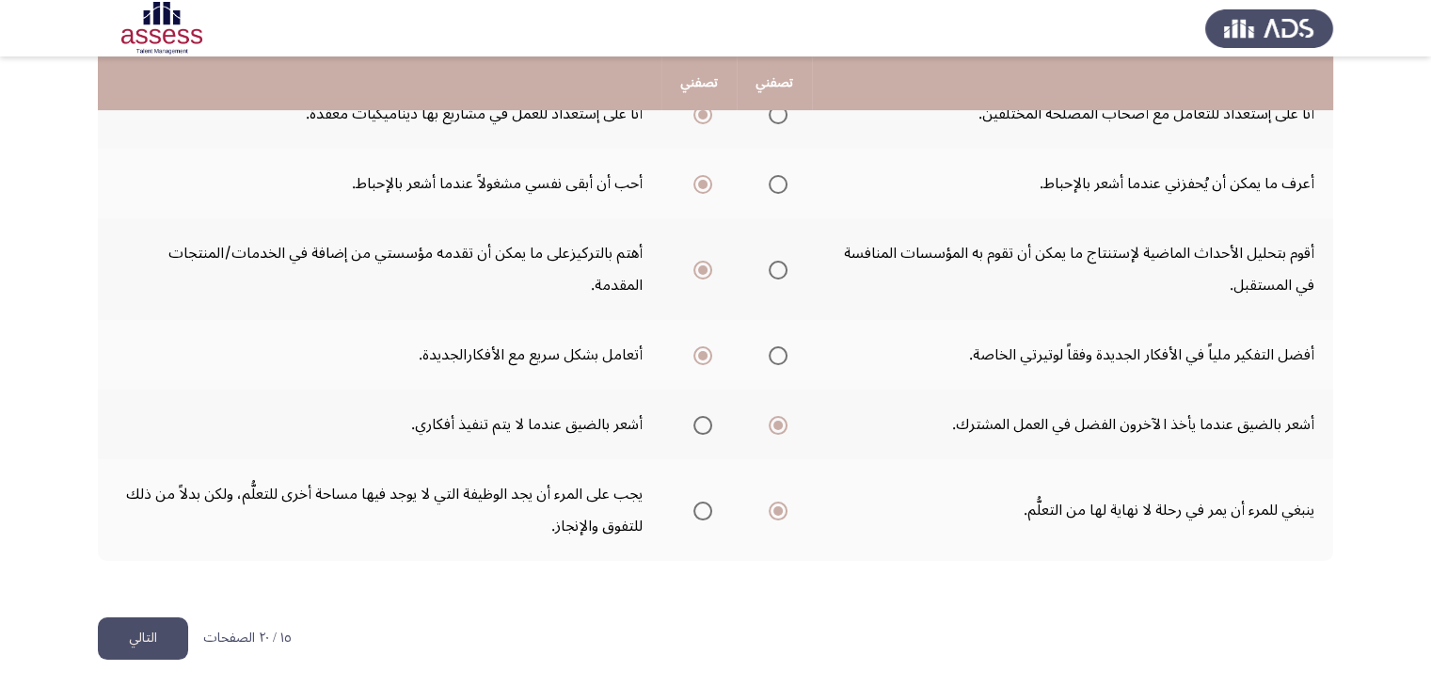
click at [131, 625] on button "التالي" at bounding box center [143, 638] width 90 height 42
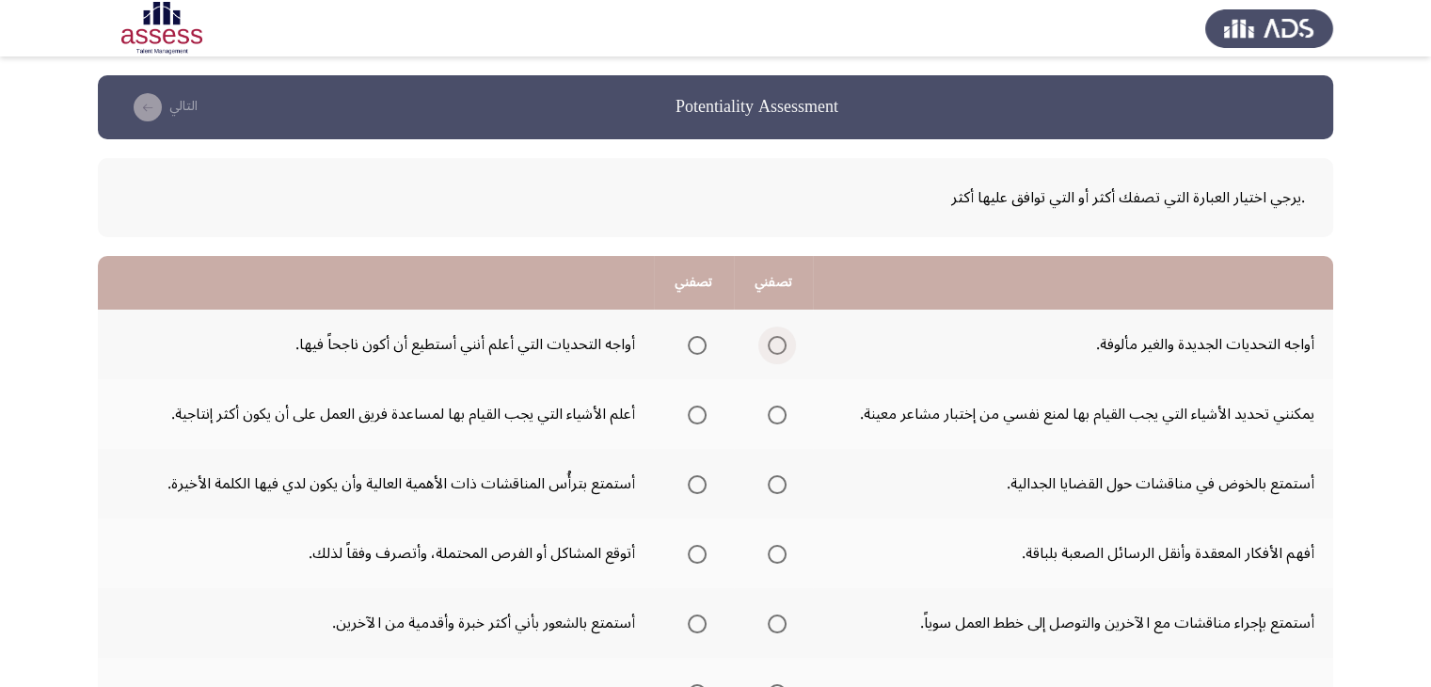
click at [771, 340] on span "Select an option" at bounding box center [776, 345] width 19 height 19
click at [771, 340] on input "Select an option" at bounding box center [776, 345] width 19 height 19
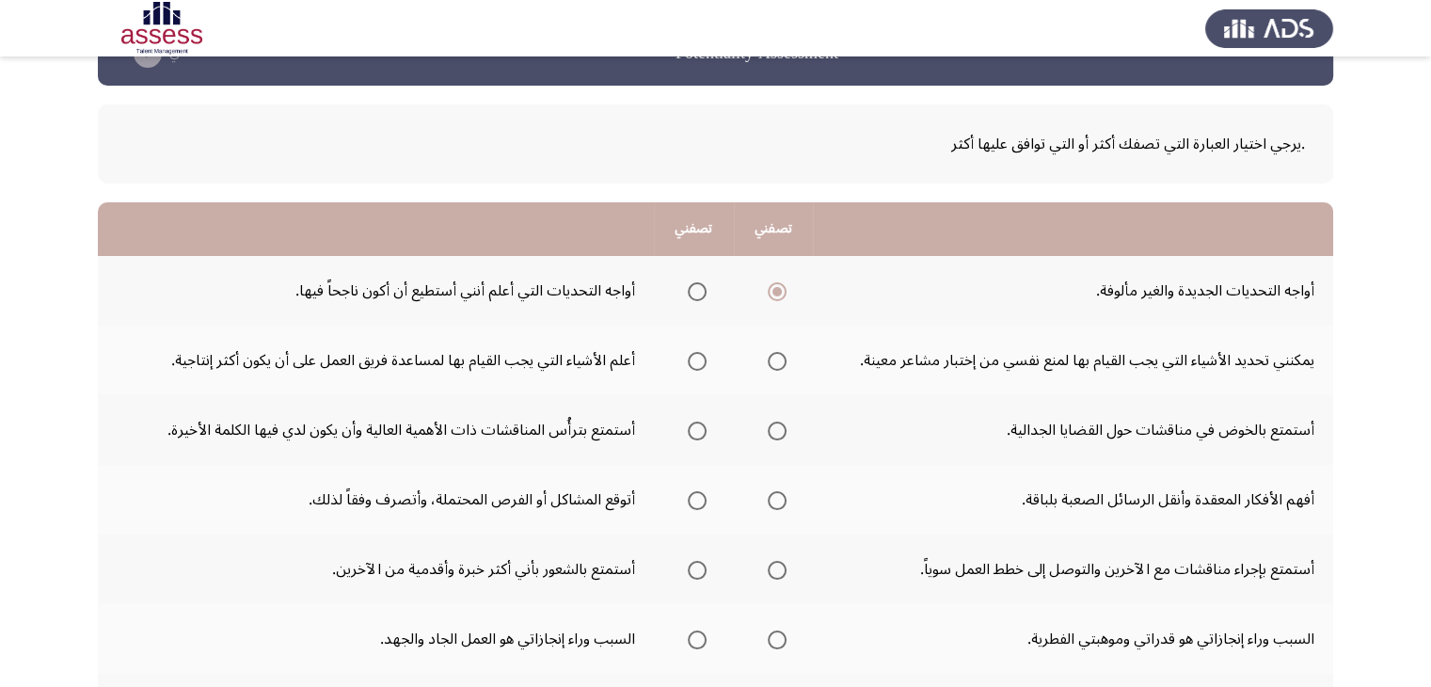
scroll to position [55, 0]
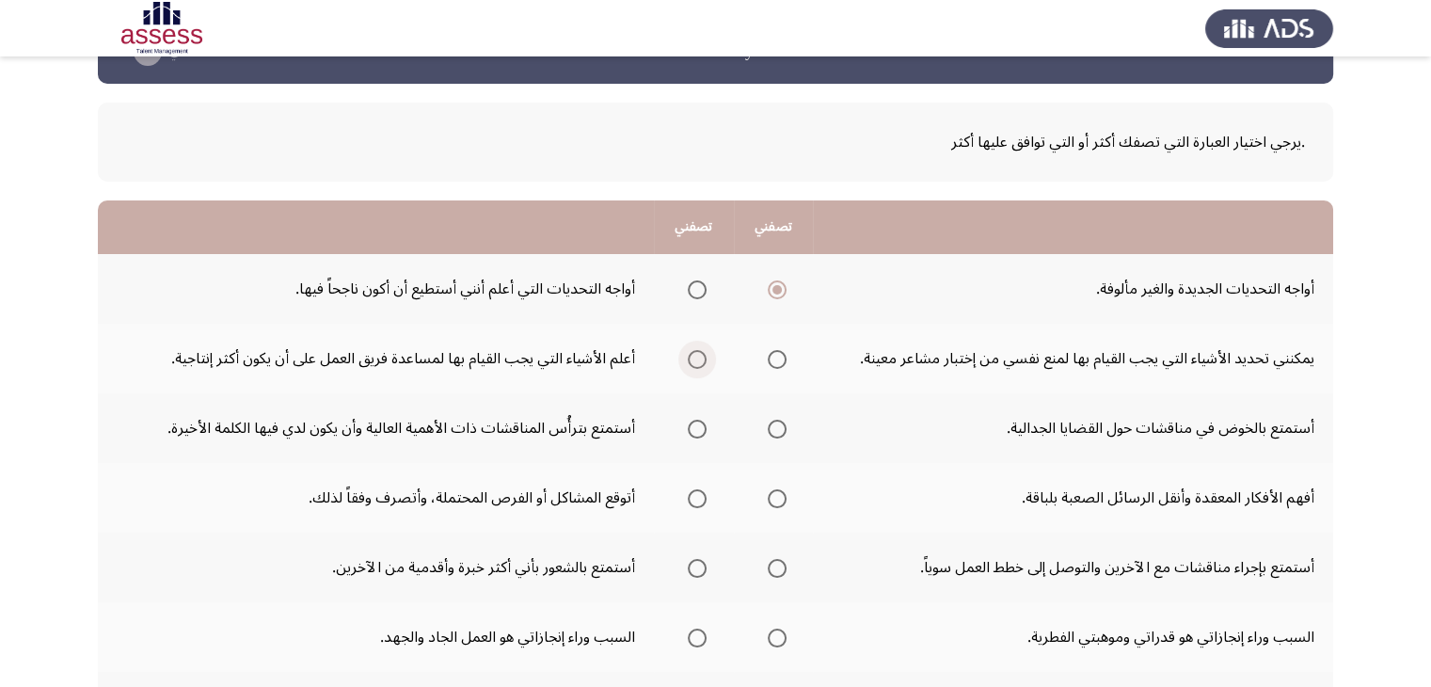
click at [688, 358] on span "Select an option" at bounding box center [697, 359] width 19 height 19
click at [688, 358] on input "Select an option" at bounding box center [697, 359] width 19 height 19
click at [690, 435] on span "Select an option" at bounding box center [697, 428] width 19 height 19
click at [690, 435] on input "Select an option" at bounding box center [697, 428] width 19 height 19
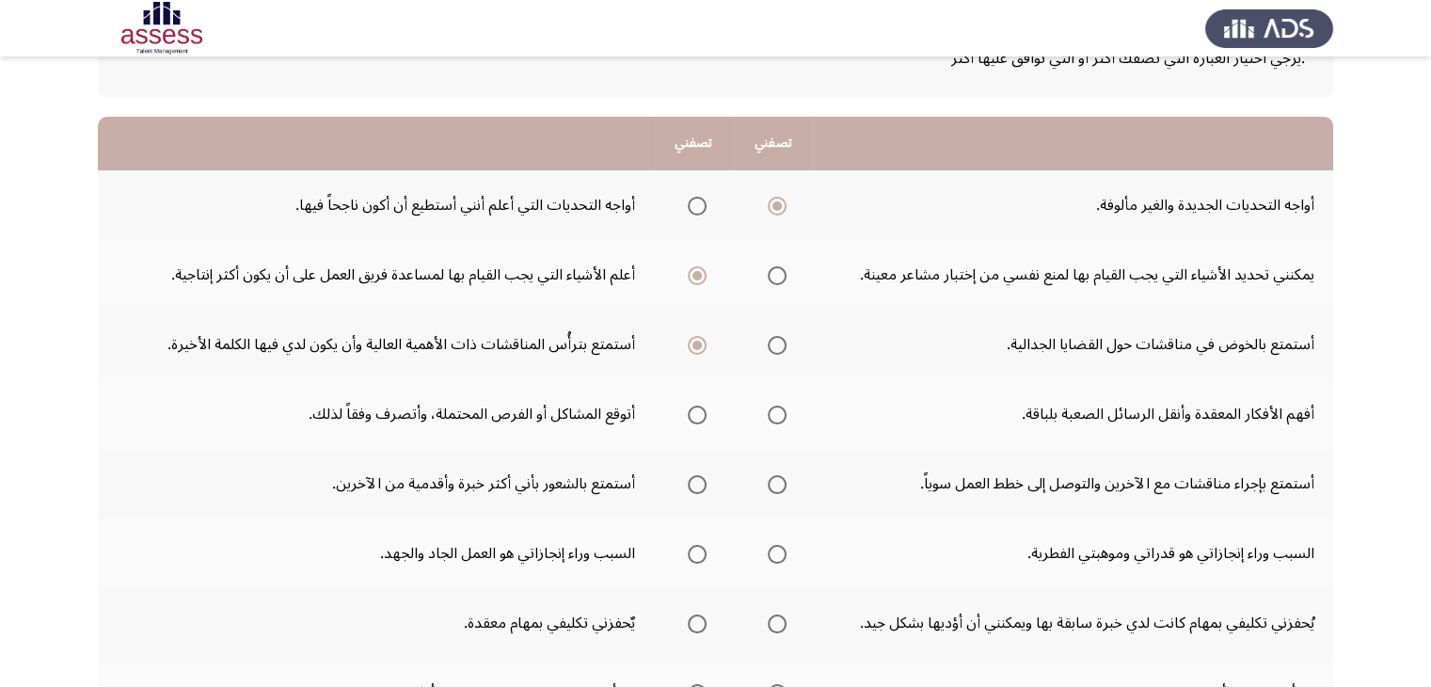
scroll to position [141, 0]
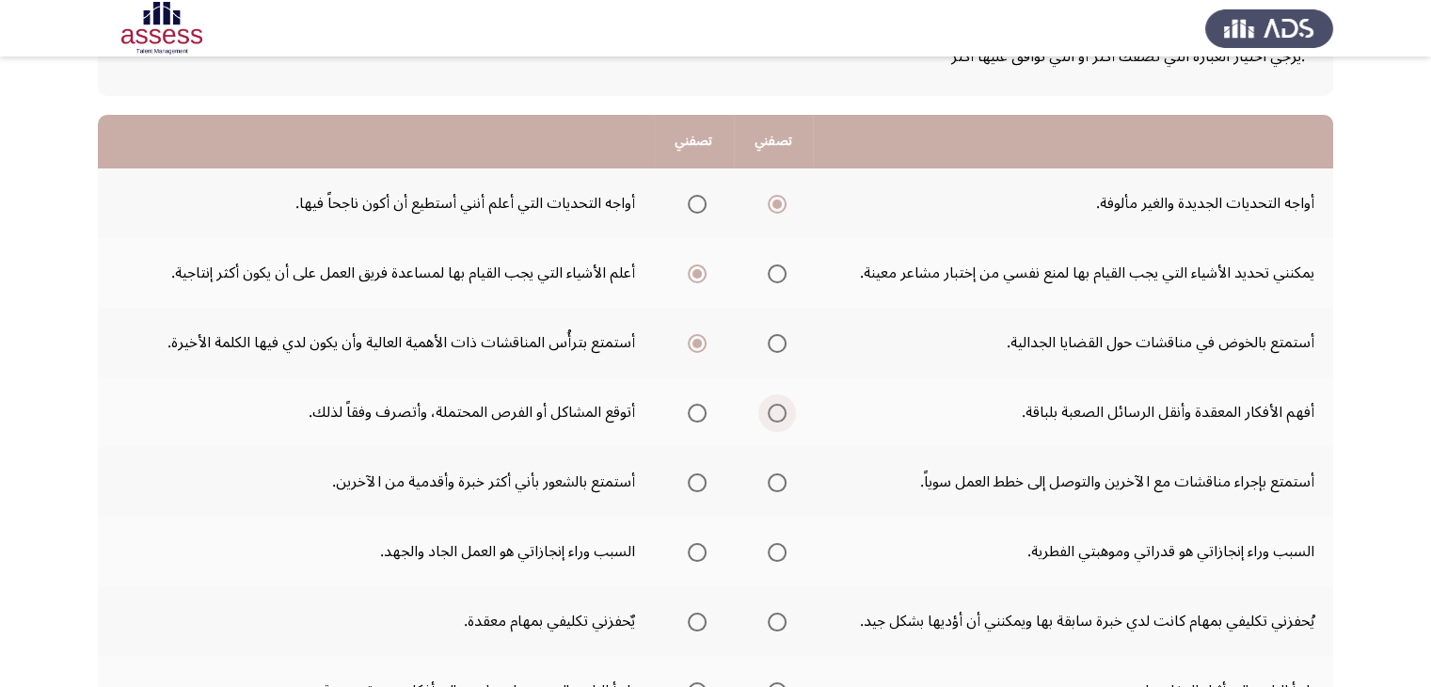
click at [767, 411] on span "Select an option" at bounding box center [776, 412] width 19 height 19
click at [767, 411] on input "Select an option" at bounding box center [776, 412] width 19 height 19
click at [771, 481] on span "Select an option" at bounding box center [776, 482] width 19 height 19
click at [769, 480] on span "Select an option" at bounding box center [776, 482] width 19 height 19
click at [769, 480] on input "Select an option" at bounding box center [776, 482] width 19 height 19
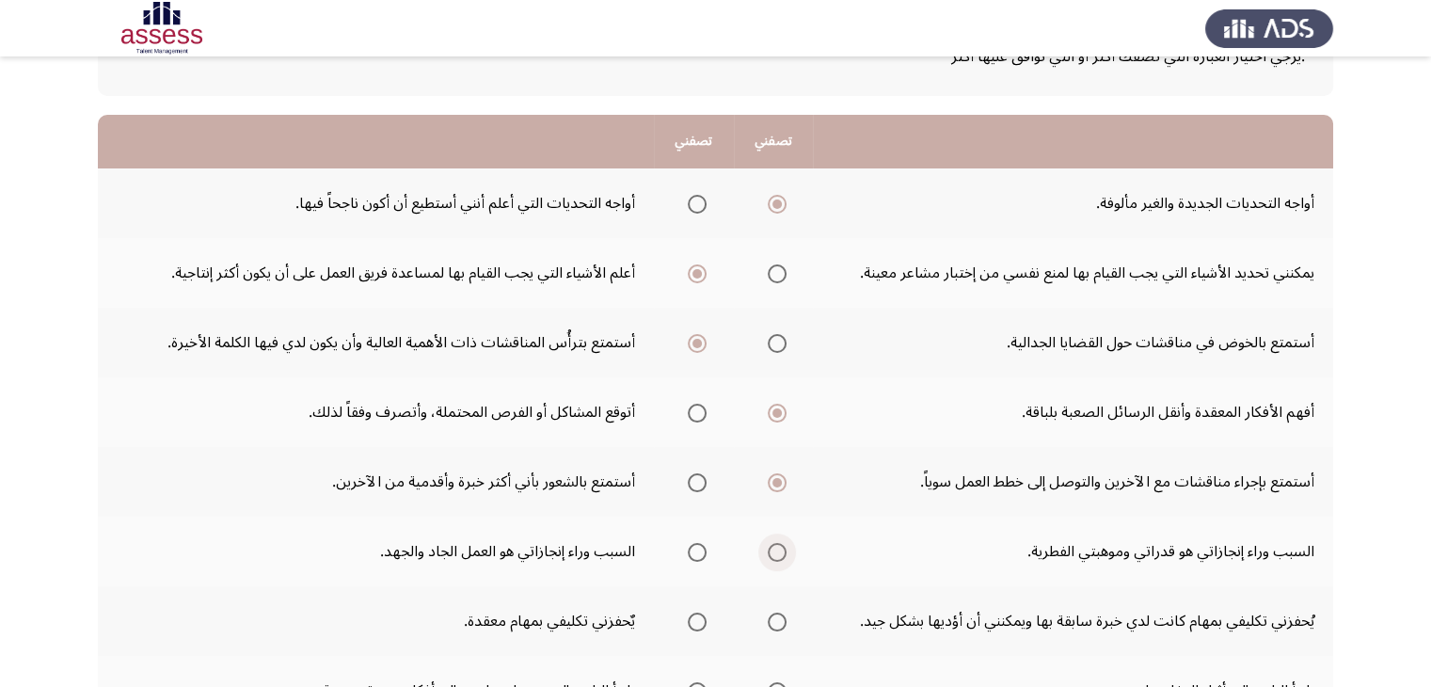
click at [767, 548] on span "Select an option" at bounding box center [776, 552] width 19 height 19
click at [767, 548] on input "Select an option" at bounding box center [776, 552] width 19 height 19
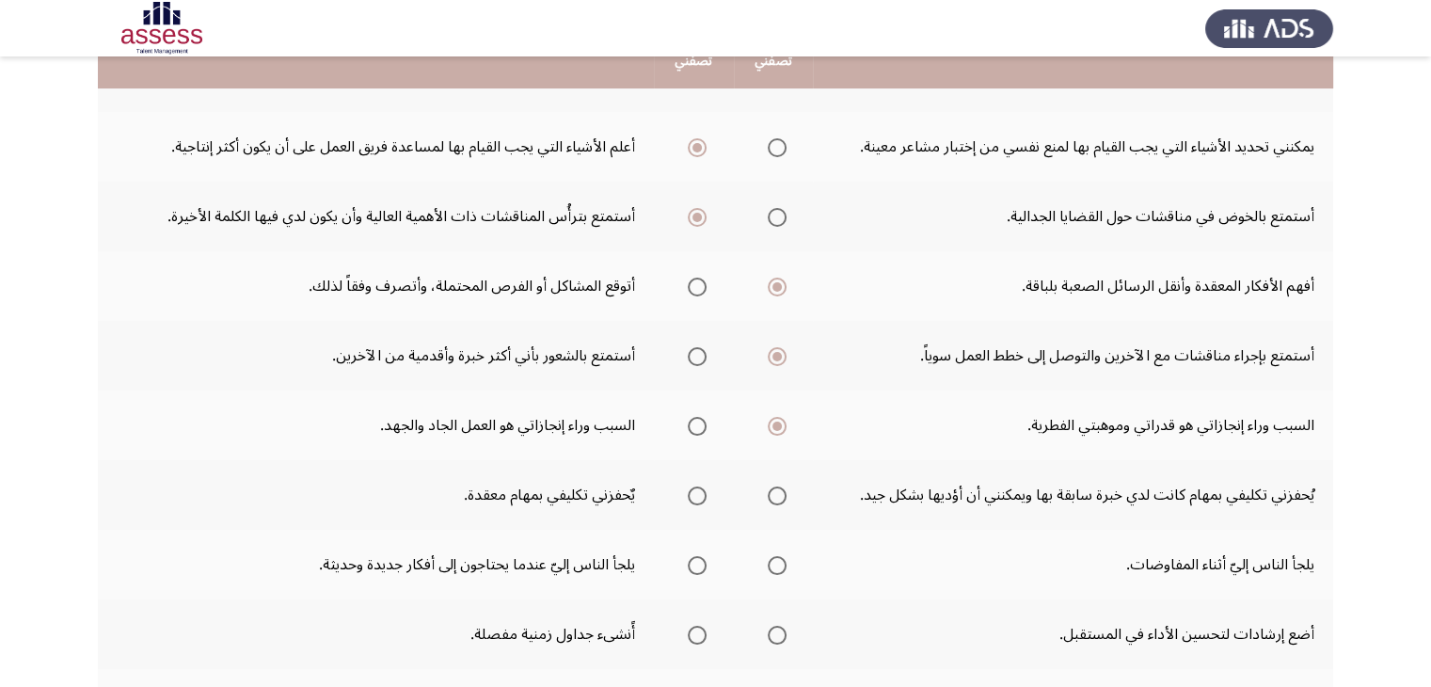
scroll to position [311, 0]
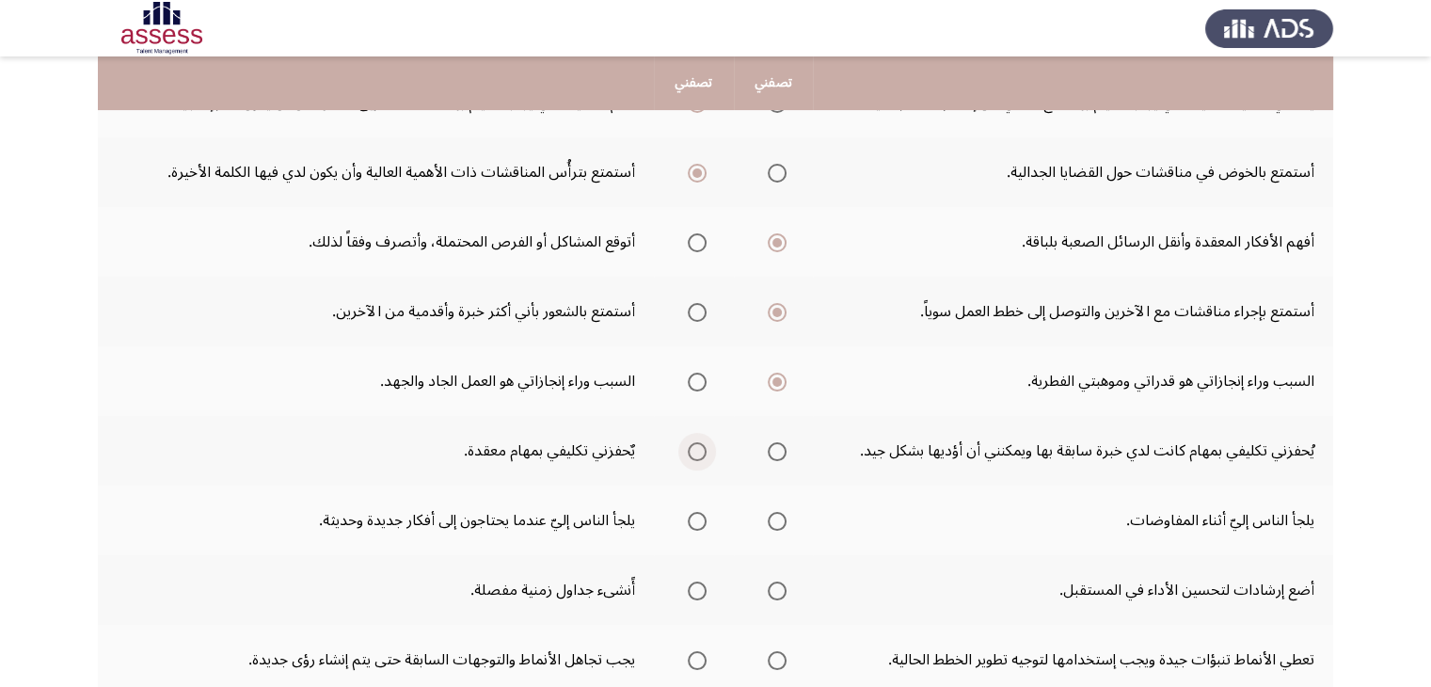
click at [695, 451] on span "Select an option" at bounding box center [697, 451] width 19 height 19
click at [695, 451] on input "Select an option" at bounding box center [697, 451] width 19 height 19
click at [772, 512] on span "Select an option" at bounding box center [776, 521] width 19 height 19
click at [772, 512] on input "Select an option" at bounding box center [776, 521] width 19 height 19
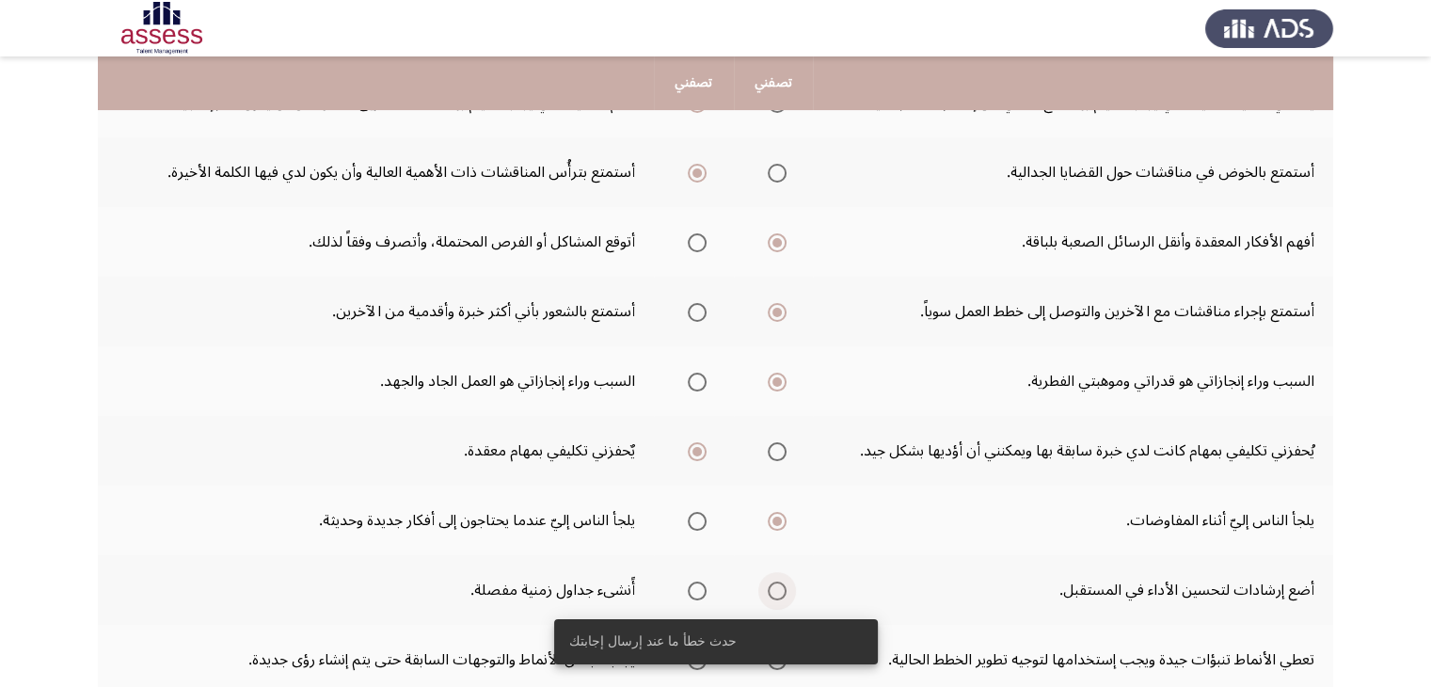
click at [770, 588] on span "Select an option" at bounding box center [776, 590] width 19 height 19
click at [770, 588] on input "Select an option" at bounding box center [776, 590] width 19 height 19
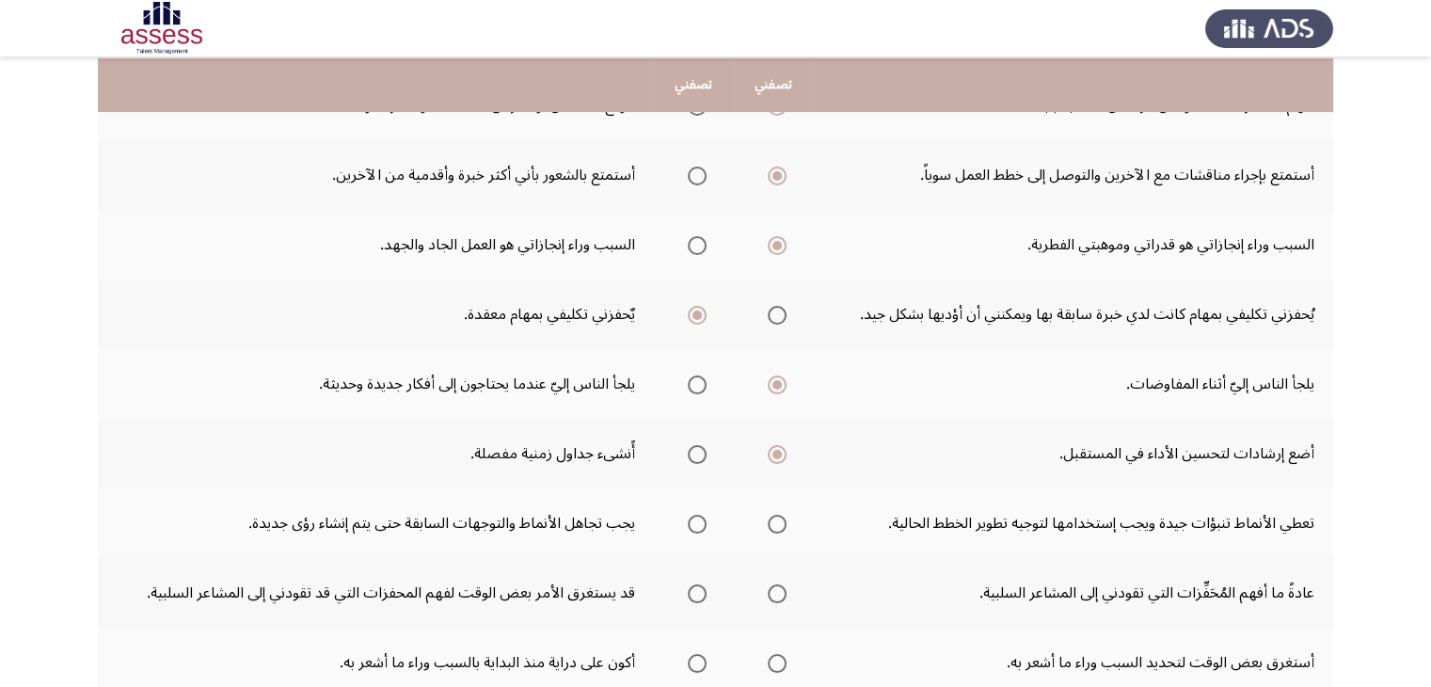
scroll to position [451, 0]
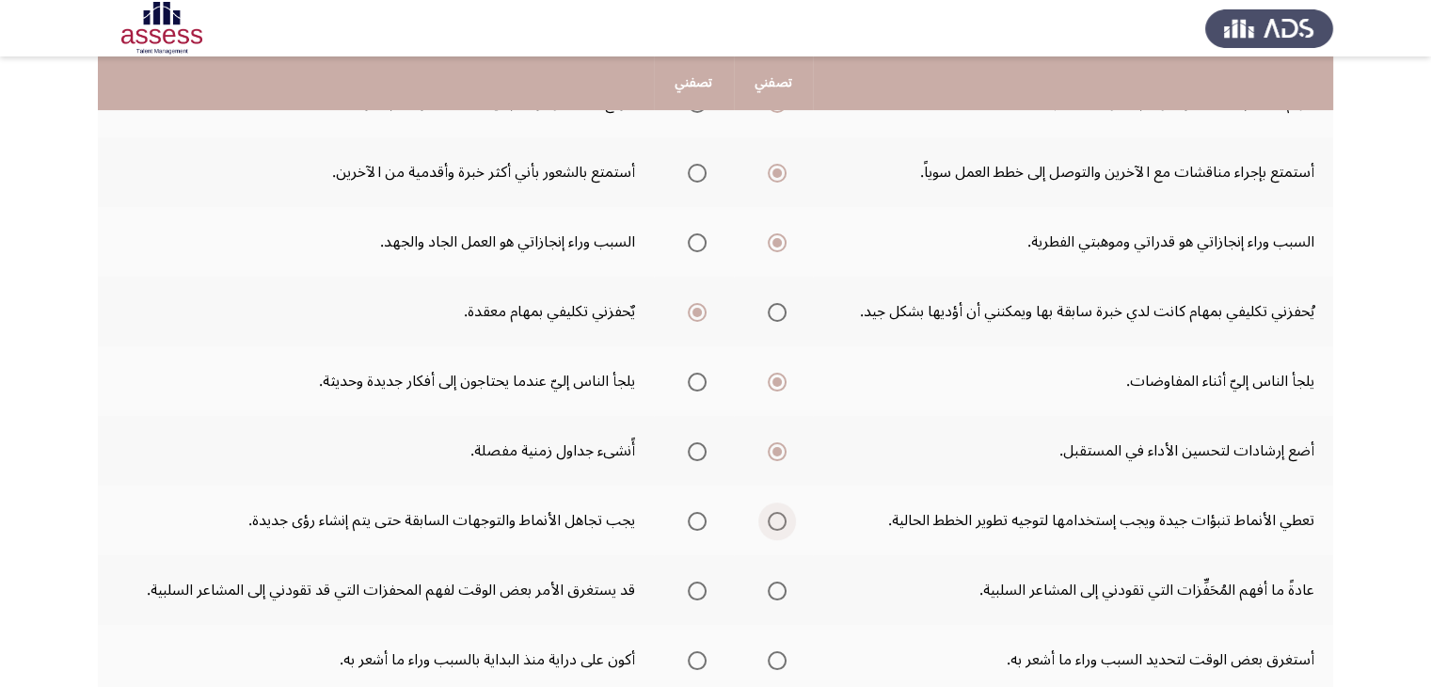
click at [776, 516] on span "Select an option" at bounding box center [776, 521] width 19 height 19
click at [776, 516] on input "Select an option" at bounding box center [776, 521] width 19 height 19
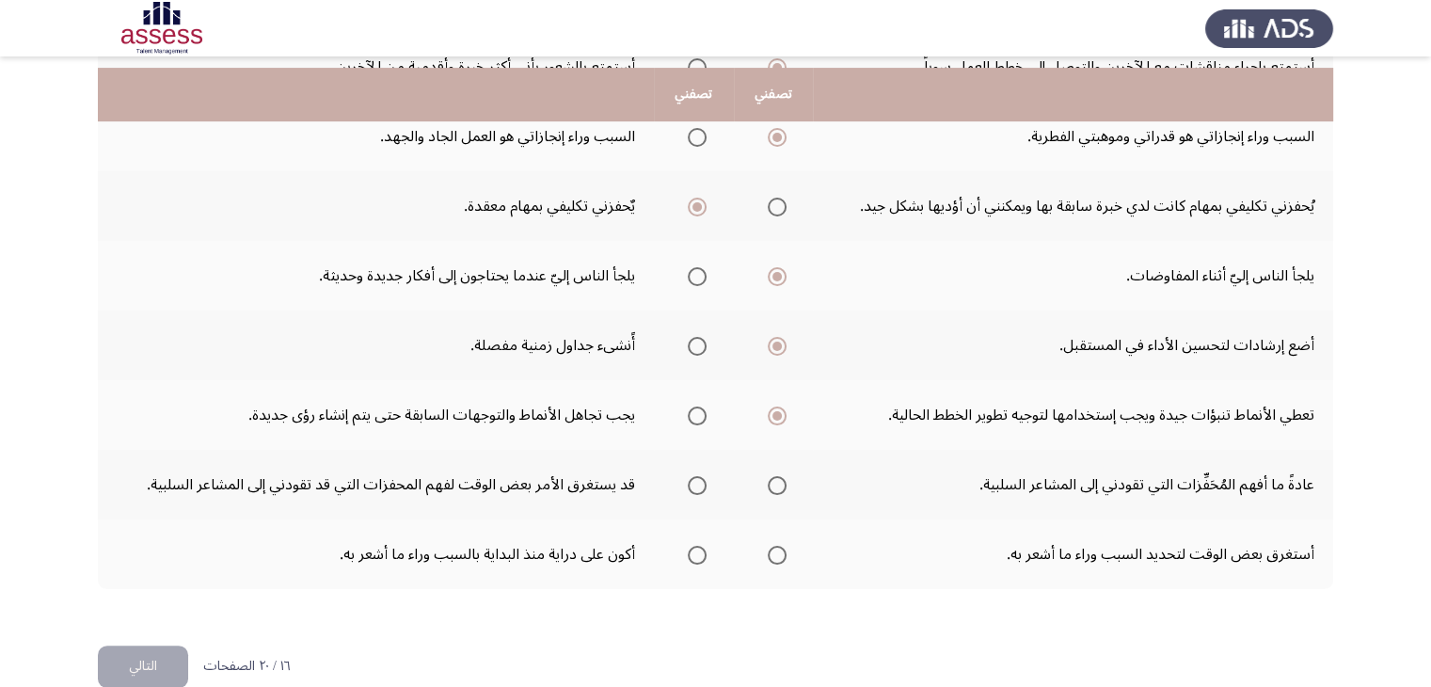
scroll to position [585, 0]
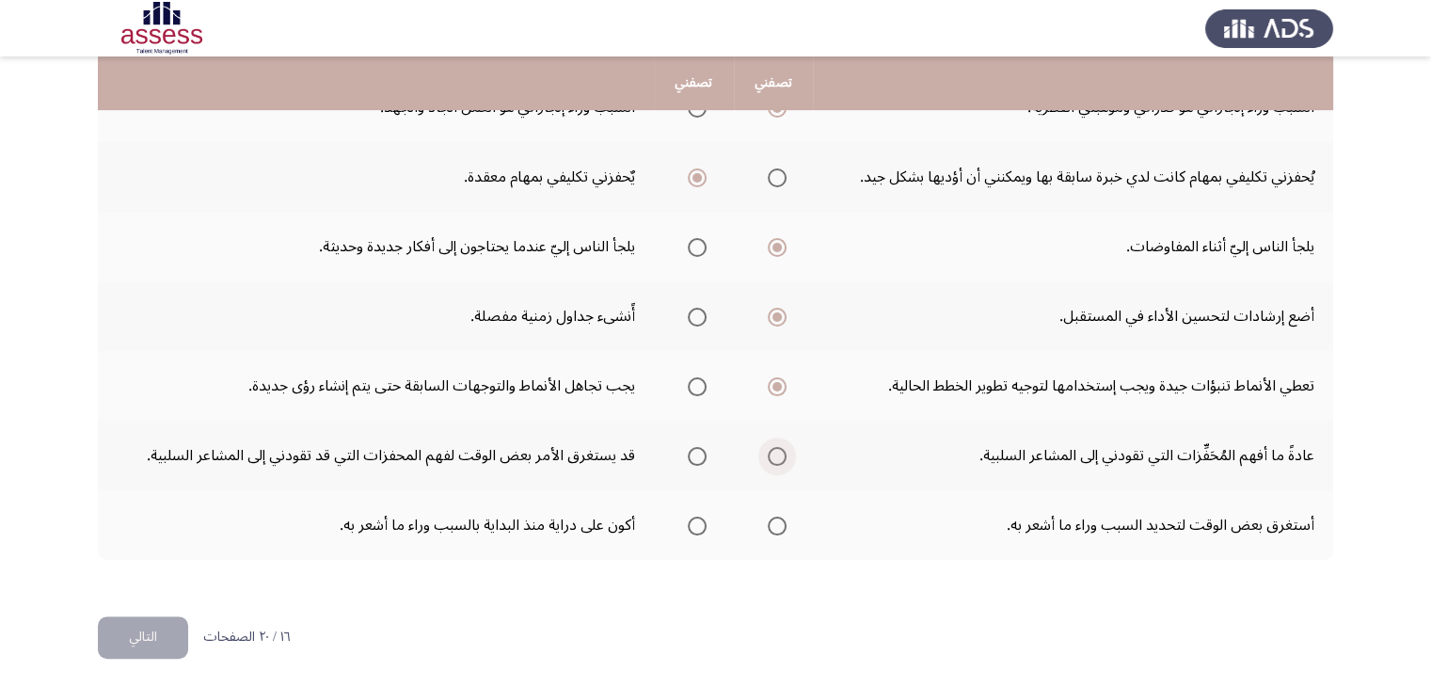
click at [769, 454] on span "Select an option" at bounding box center [776, 456] width 19 height 19
click at [769, 454] on input "Select an option" at bounding box center [776, 456] width 19 height 19
click at [767, 520] on span "Select an option" at bounding box center [776, 525] width 19 height 19
click at [767, 520] on input "Select an option" at bounding box center [776, 525] width 19 height 19
click at [152, 633] on button "التالي" at bounding box center [143, 637] width 90 height 42
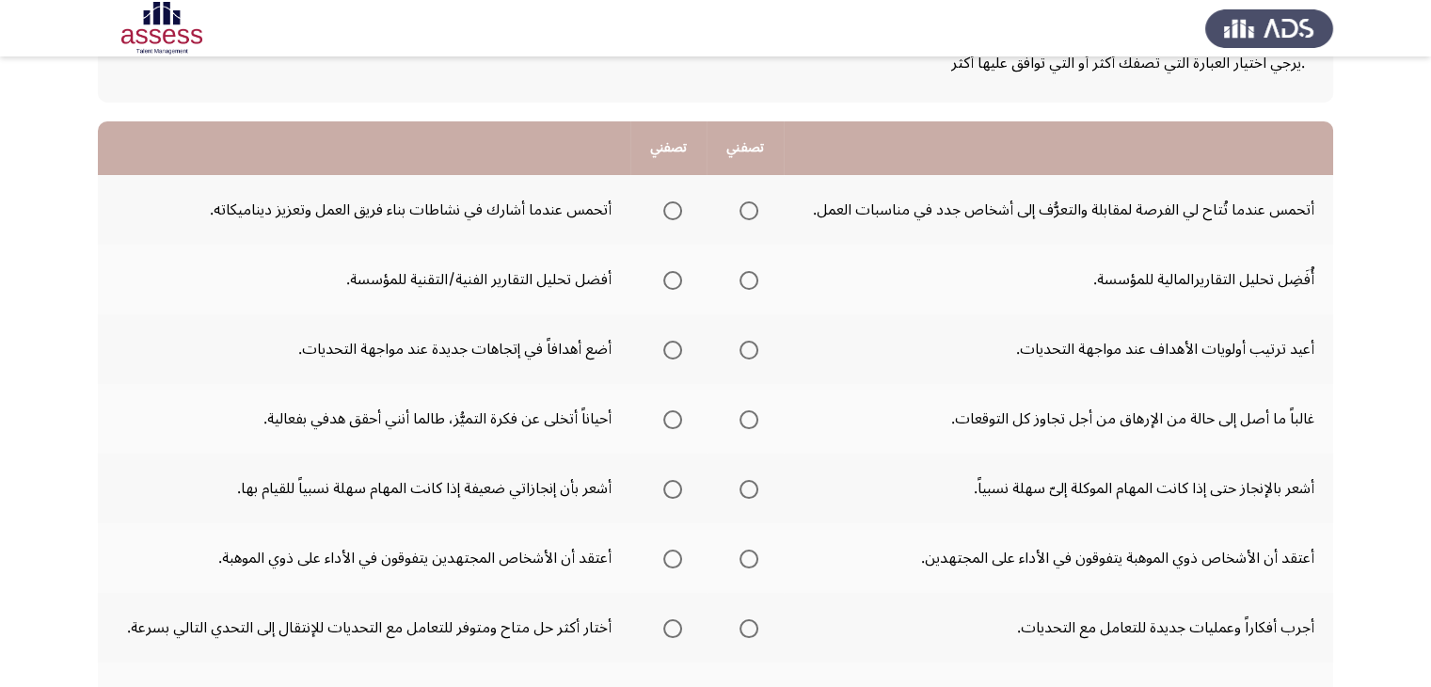
scroll to position [135, 0]
click at [676, 208] on span "Select an option" at bounding box center [672, 209] width 19 height 19
click at [676, 208] on input "Select an option" at bounding box center [672, 209] width 19 height 19
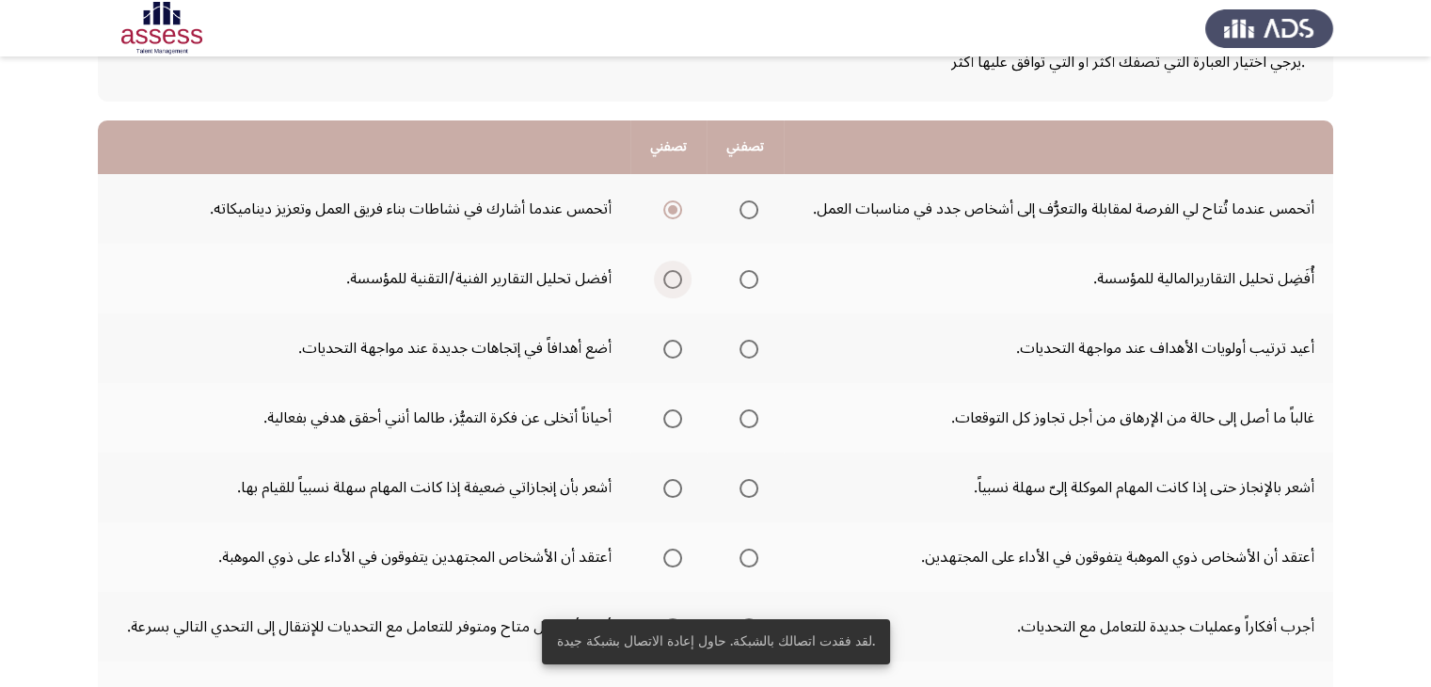
click at [666, 284] on span "Select an option" at bounding box center [672, 279] width 19 height 19
click at [666, 284] on input "Select an option" at bounding box center [672, 279] width 19 height 19
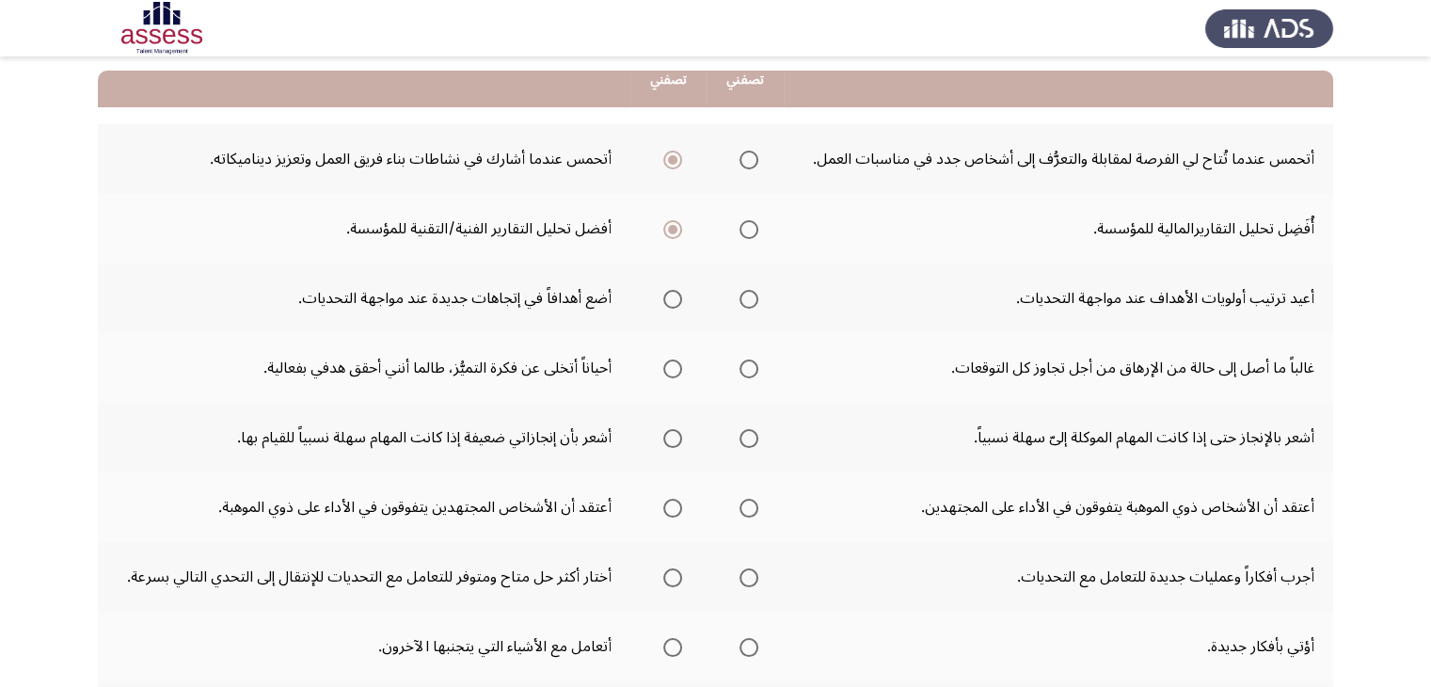
scroll to position [182, 0]
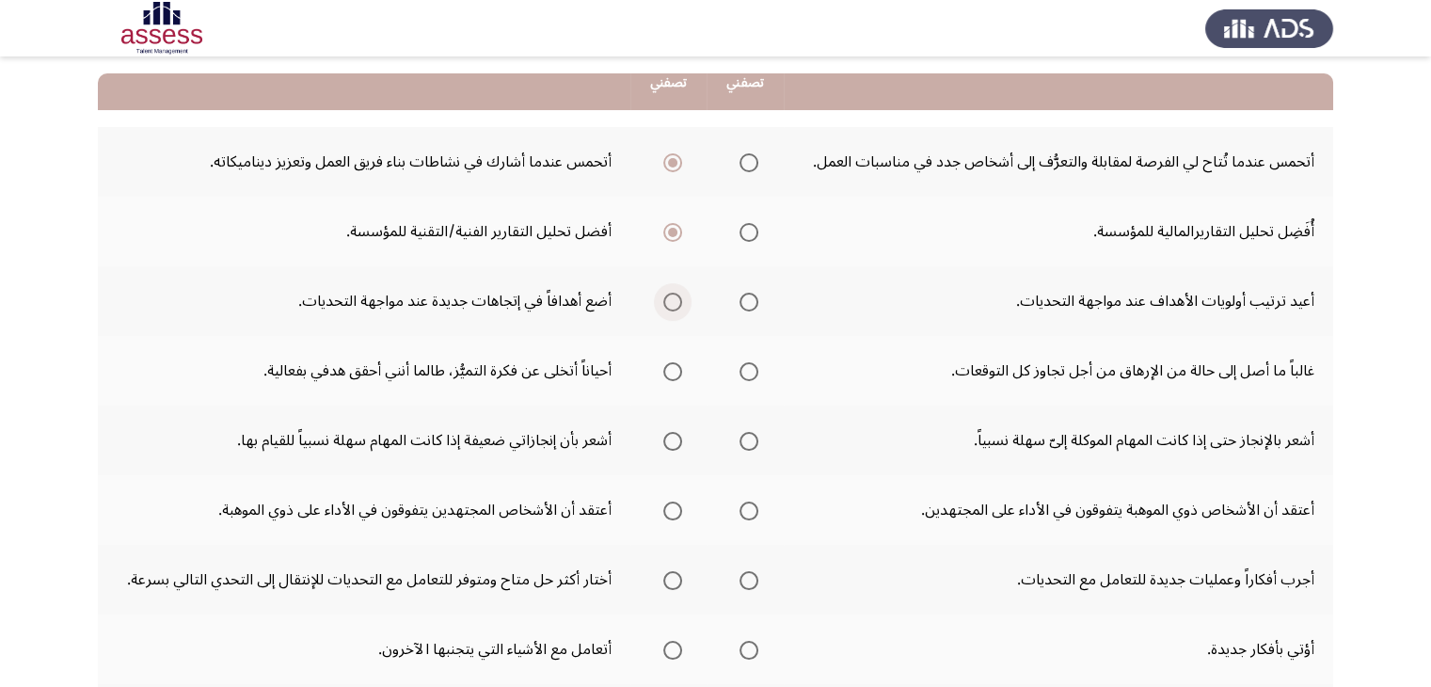
click at [673, 294] on span "Select an option" at bounding box center [672, 302] width 19 height 19
click at [673, 294] on input "Select an option" at bounding box center [672, 302] width 19 height 19
click at [673, 371] on span "Select an option" at bounding box center [672, 371] width 19 height 19
click at [673, 371] on input "Select an option" at bounding box center [672, 371] width 19 height 19
click at [743, 437] on span "Select an option" at bounding box center [748, 441] width 19 height 19
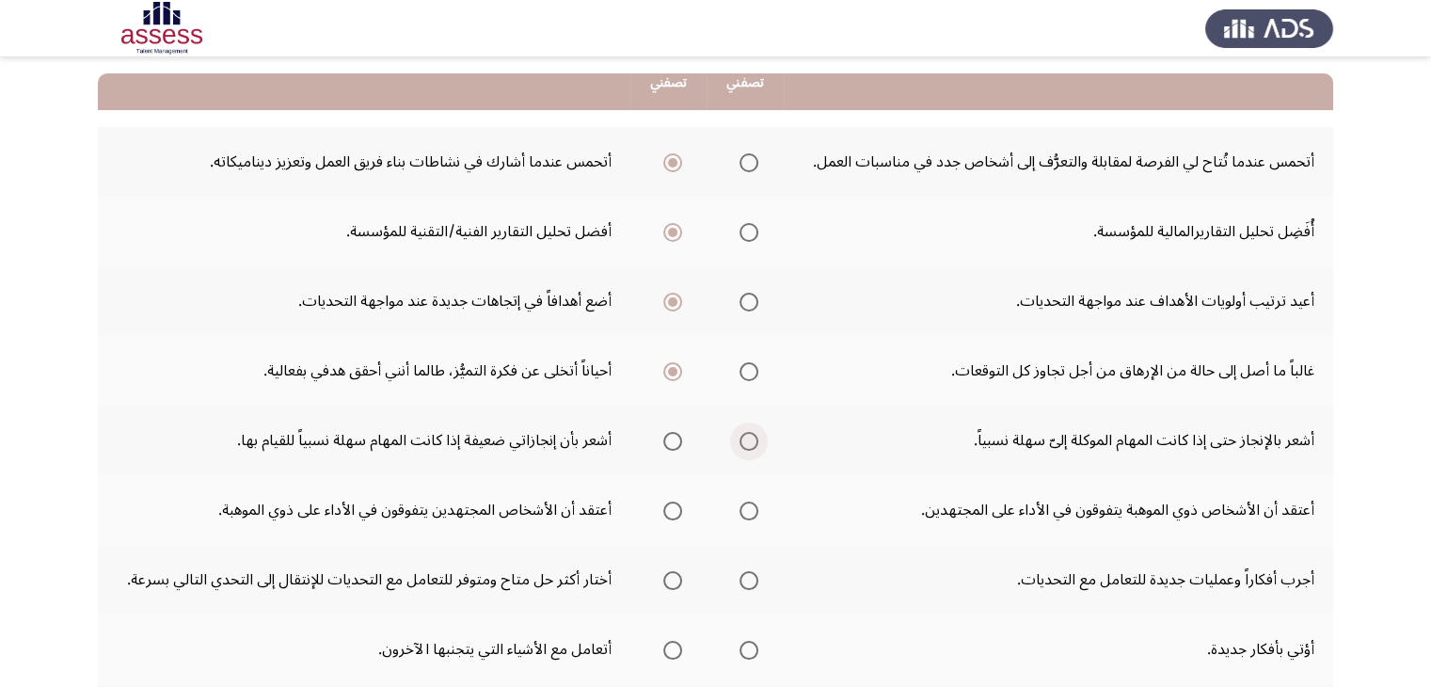
click at [743, 437] on input "Select an option" at bounding box center [748, 441] width 19 height 19
click at [670, 443] on span "Select an option" at bounding box center [672, 441] width 19 height 19
click at [670, 443] on input "Select an option" at bounding box center [672, 441] width 19 height 19
click at [679, 505] on span "Select an option" at bounding box center [672, 510] width 19 height 19
click at [679, 505] on input "Select an option" at bounding box center [672, 510] width 19 height 19
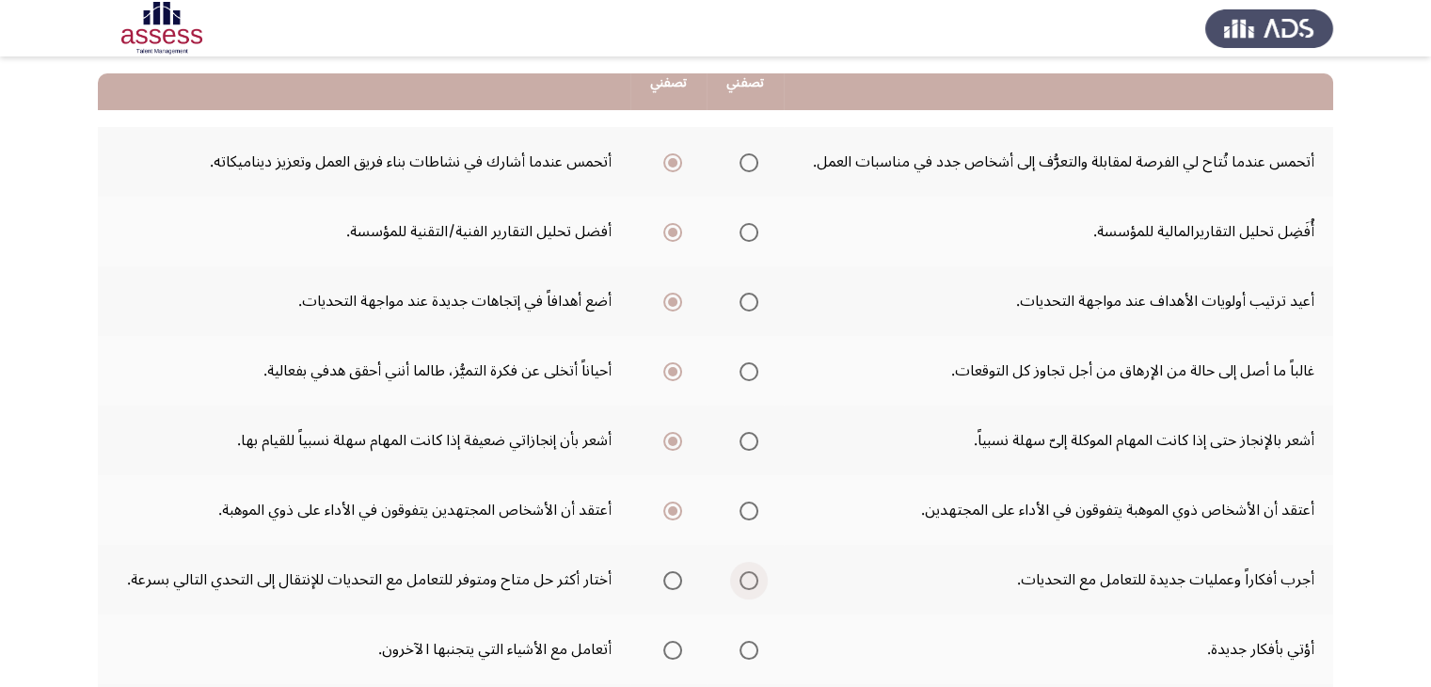
click at [746, 573] on span "Select an option" at bounding box center [748, 580] width 19 height 19
click at [746, 573] on input "Select an option" at bounding box center [748, 580] width 19 height 19
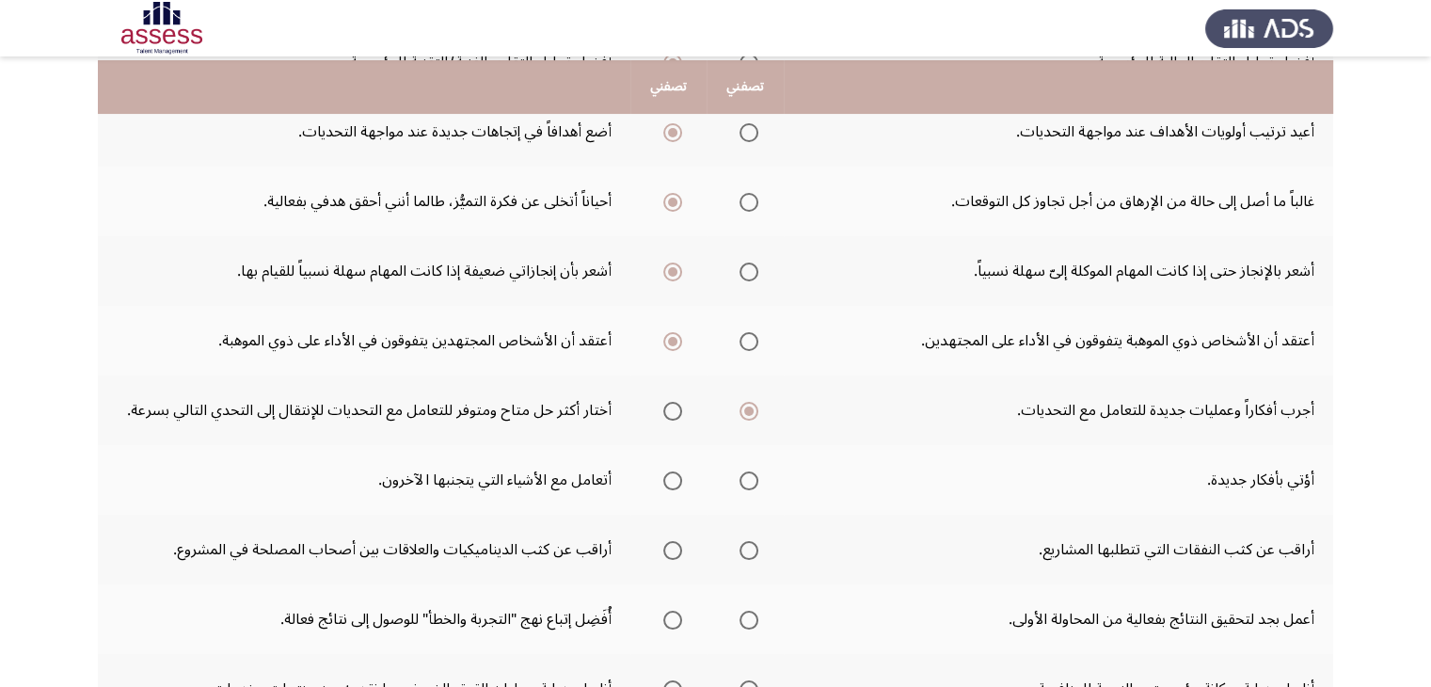
scroll to position [355, 0]
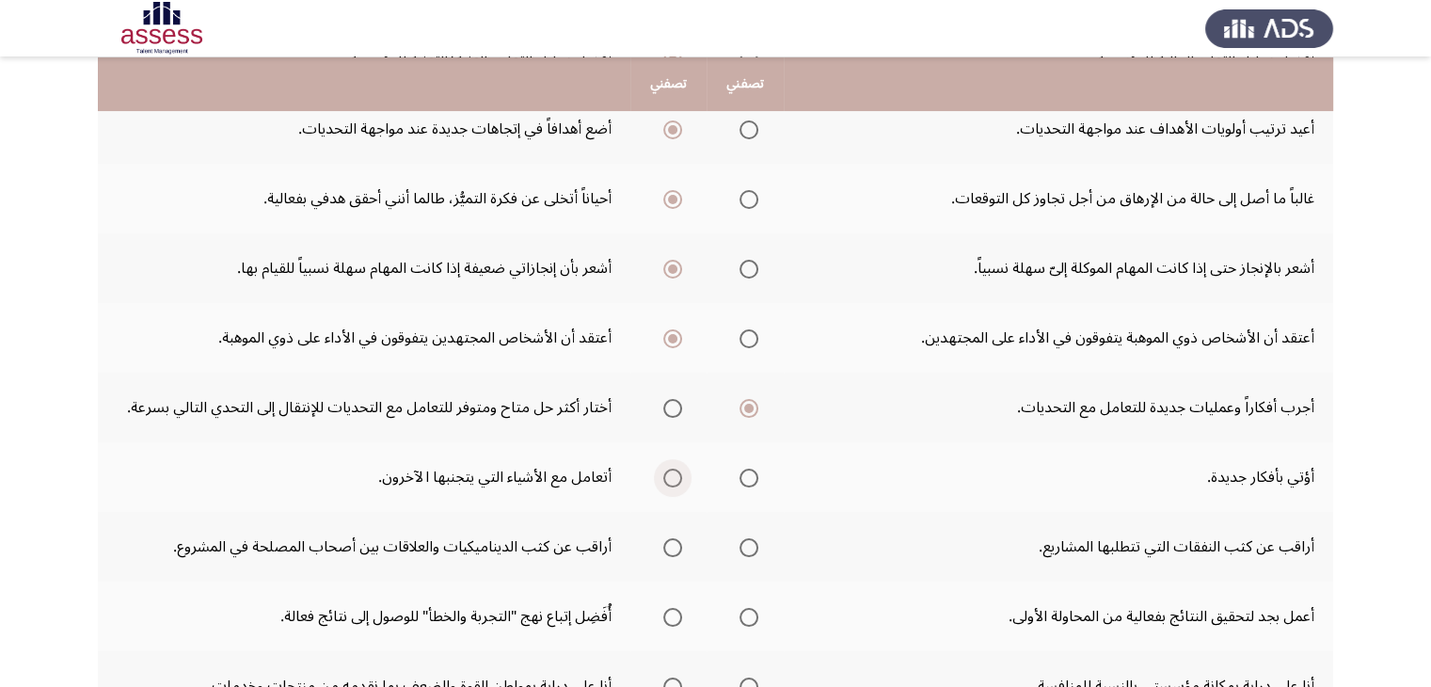
click at [666, 476] on span "Select an option" at bounding box center [672, 477] width 19 height 19
click at [666, 476] on input "Select an option" at bounding box center [672, 477] width 19 height 19
click at [673, 538] on span "Select an option" at bounding box center [672, 547] width 19 height 19
click at [673, 538] on input "Select an option" at bounding box center [672, 547] width 19 height 19
click at [753, 608] on span "Select an option" at bounding box center [748, 617] width 19 height 19
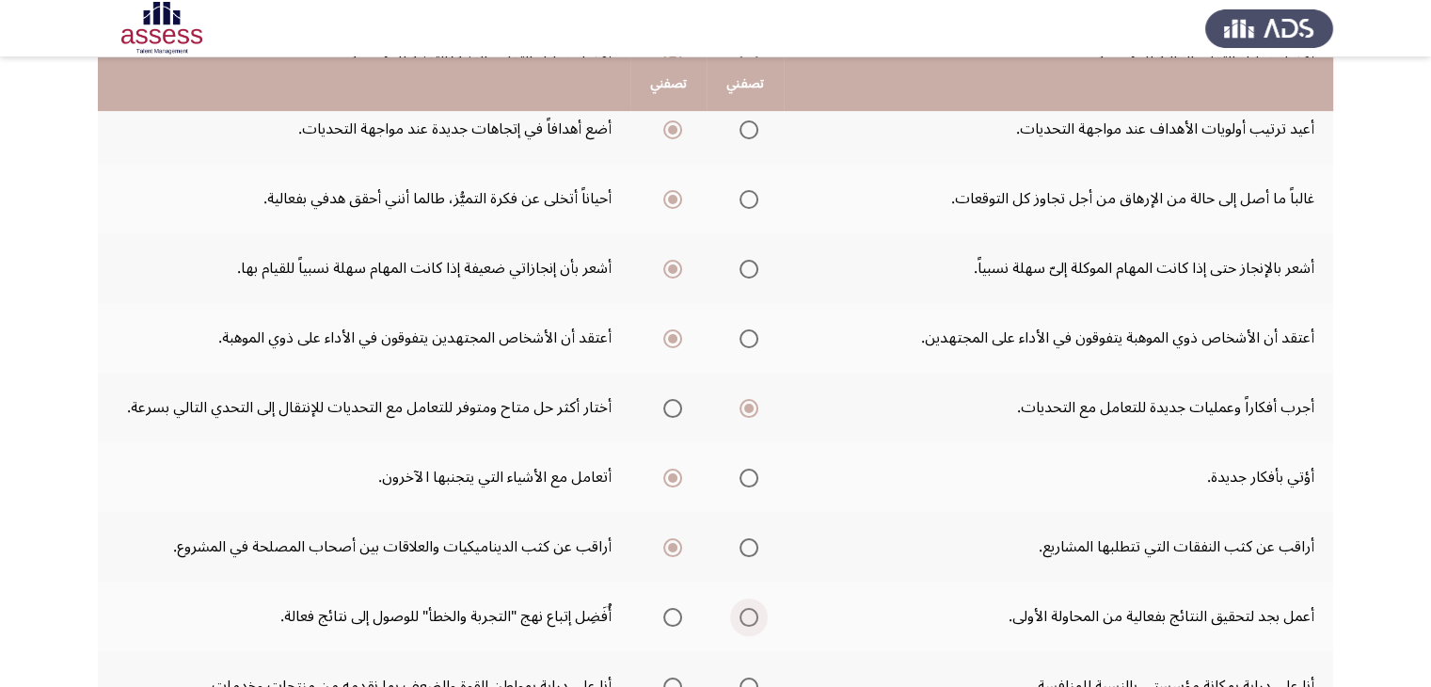
click at [753, 608] on input "Select an option" at bounding box center [748, 617] width 19 height 19
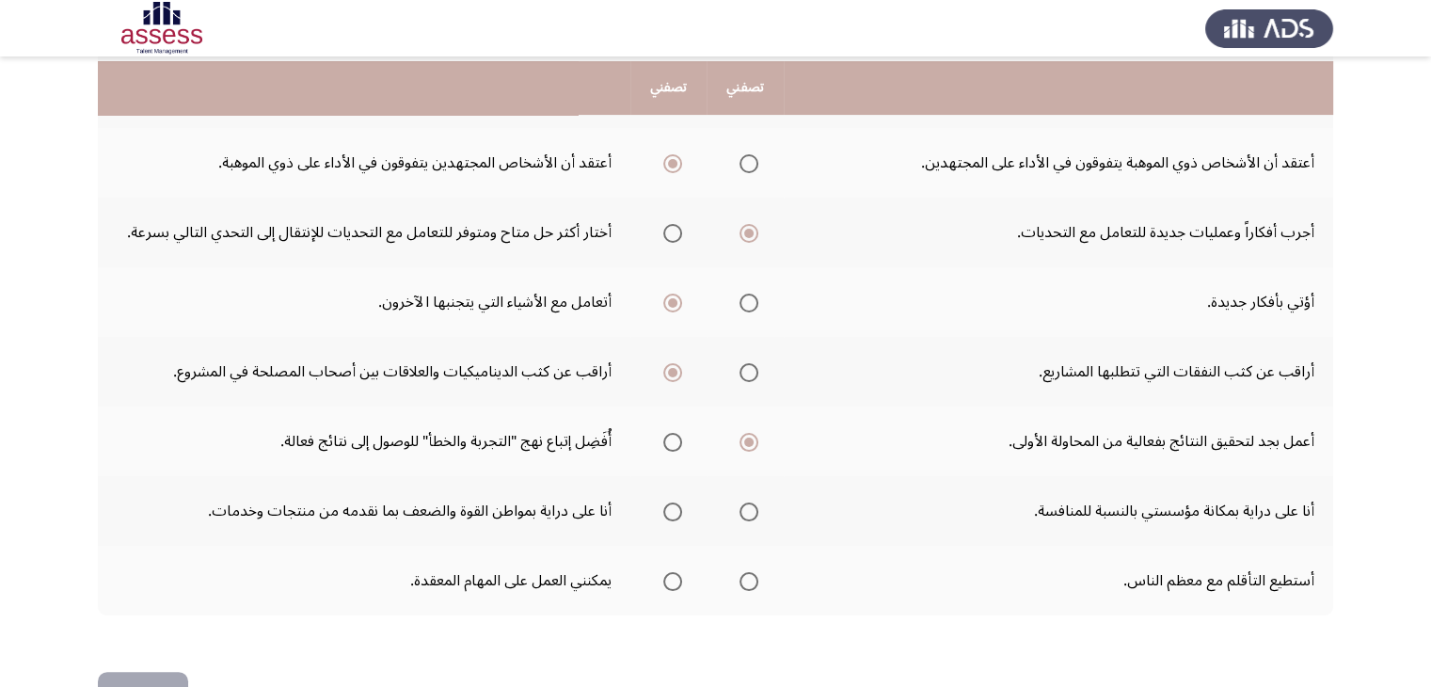
scroll to position [535, 0]
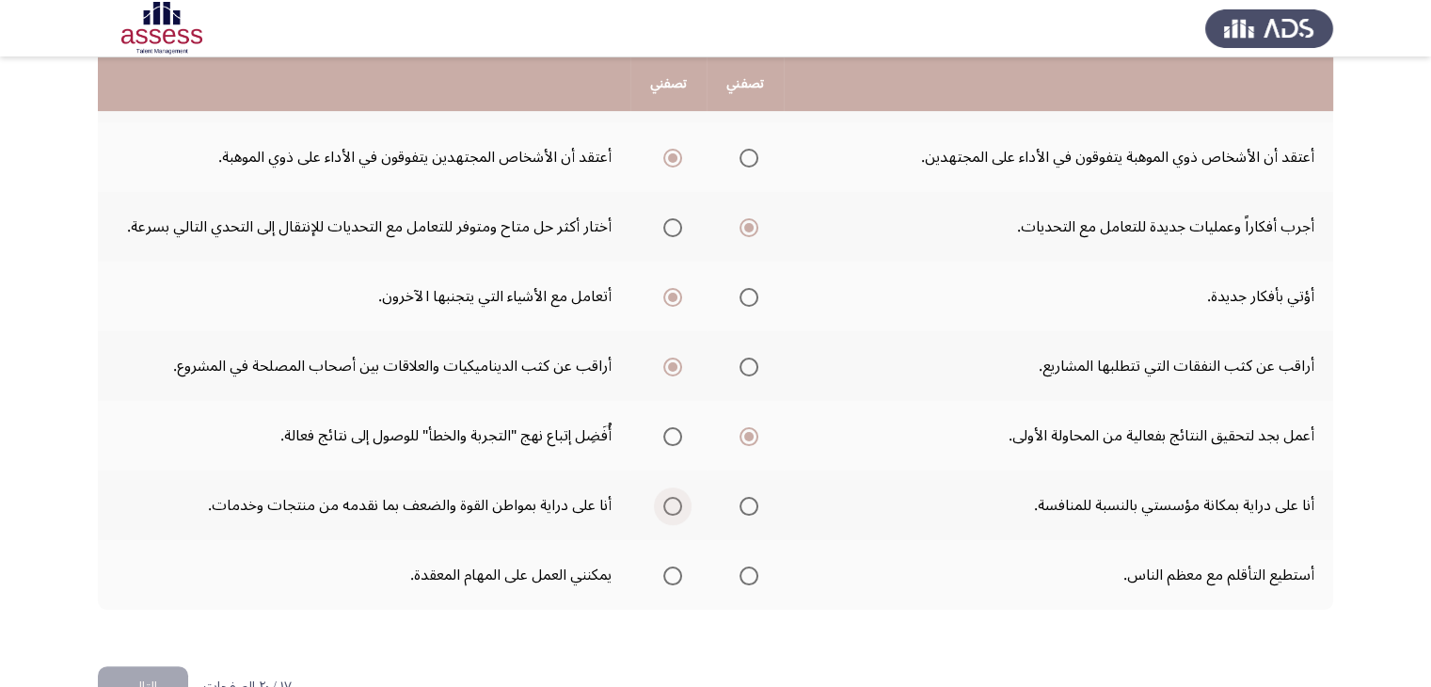
click at [671, 505] on span "Select an option" at bounding box center [672, 506] width 19 height 19
click at [671, 505] on input "Select an option" at bounding box center [672, 506] width 19 height 19
click at [743, 573] on span "Select an option" at bounding box center [748, 575] width 19 height 19
click at [743, 573] on input "Select an option" at bounding box center [748, 575] width 19 height 19
click at [141, 671] on button "التالي" at bounding box center [143, 687] width 90 height 42
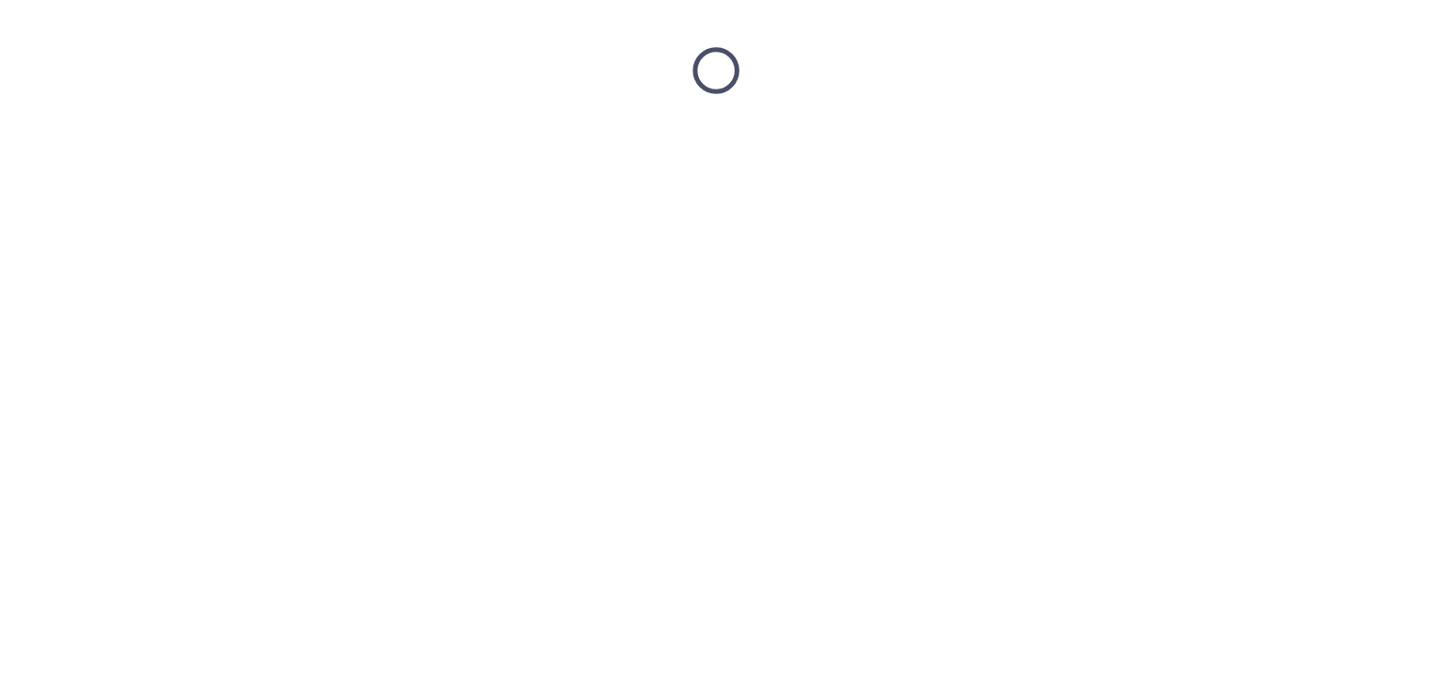
scroll to position [0, 0]
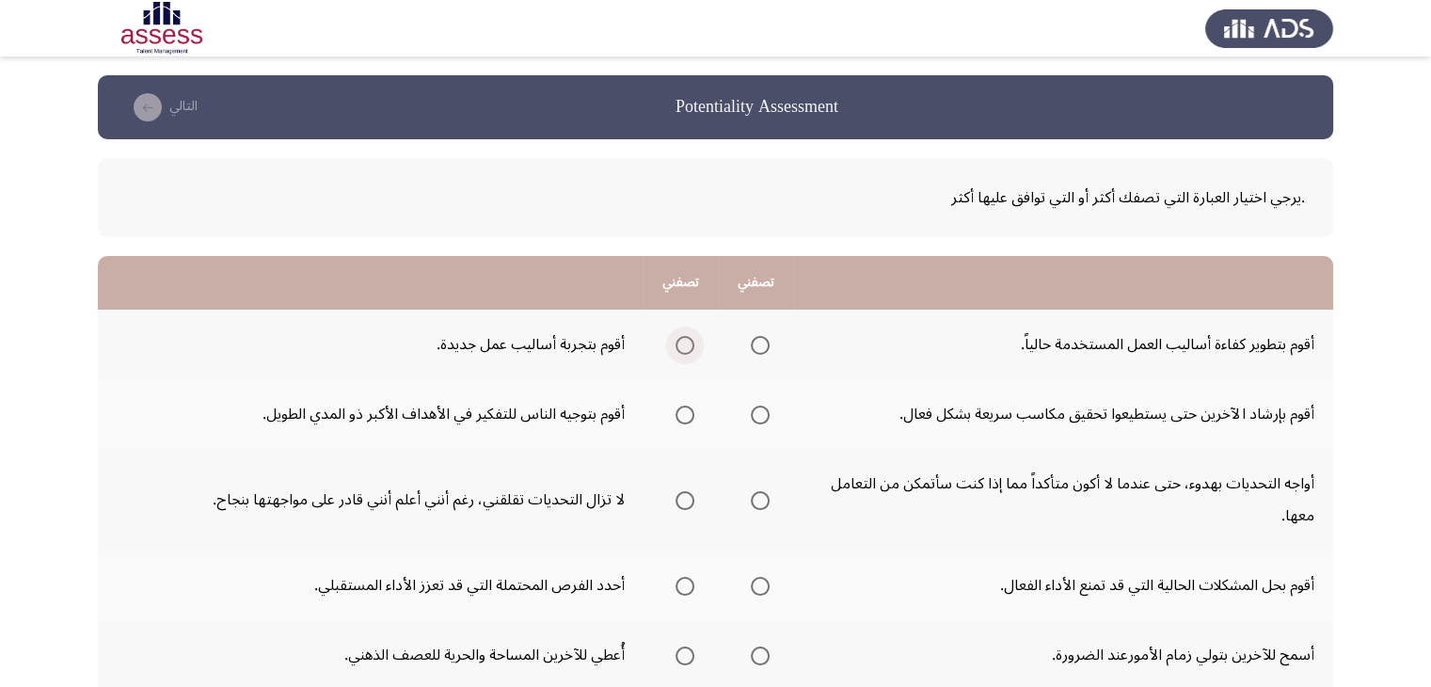
click at [677, 351] on span "Select an option" at bounding box center [684, 345] width 19 height 19
click at [677, 351] on input "Select an option" at bounding box center [684, 345] width 19 height 19
click at [681, 410] on span "Select an option" at bounding box center [684, 414] width 19 height 19
click at [681, 410] on input "Select an option" at bounding box center [684, 414] width 19 height 19
click at [751, 501] on span "Select an option" at bounding box center [760, 500] width 19 height 19
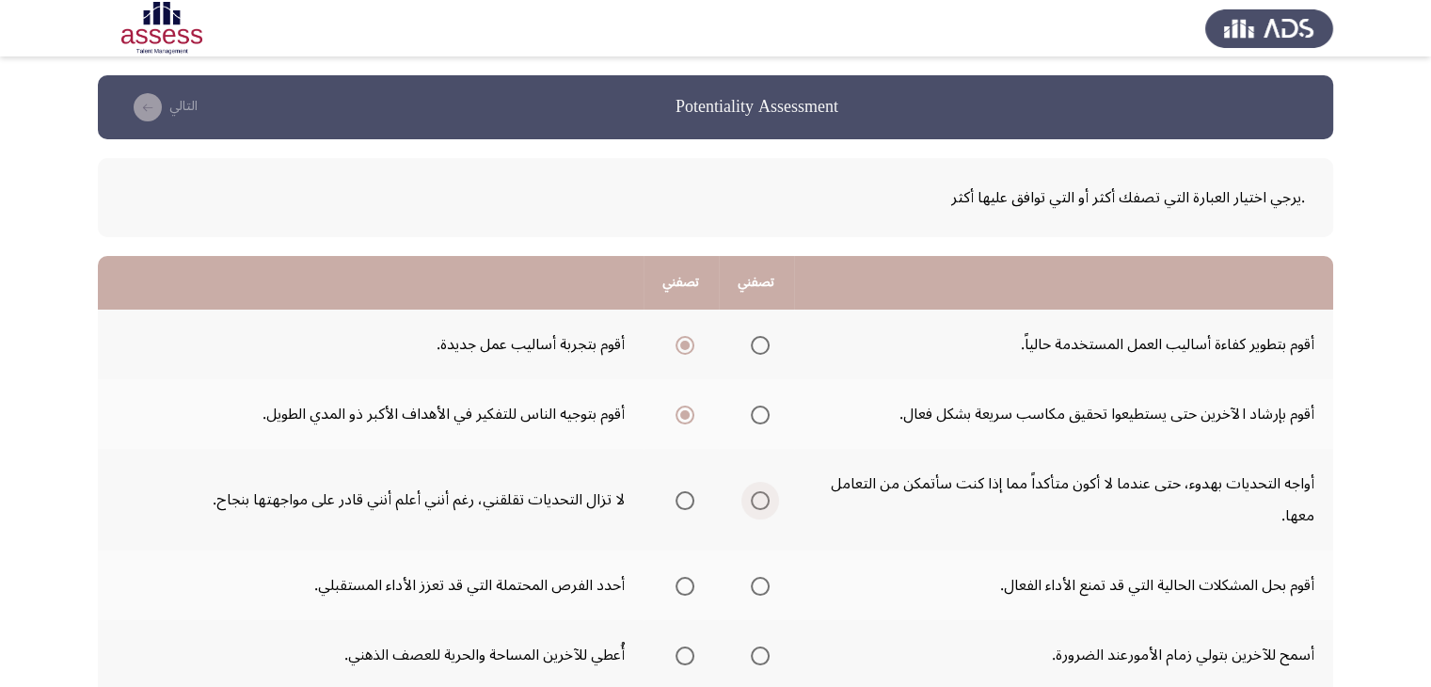
click at [751, 501] on input "Select an option" at bounding box center [760, 500] width 19 height 19
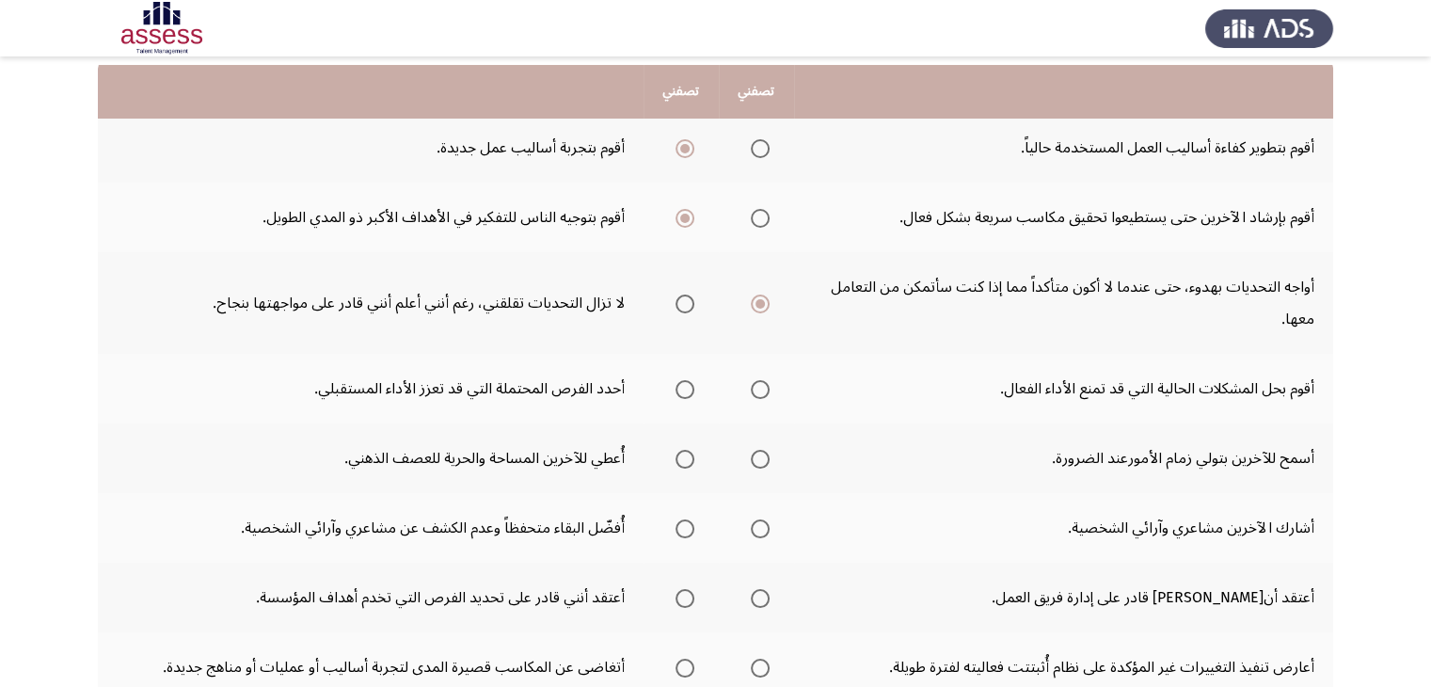
scroll to position [209, 0]
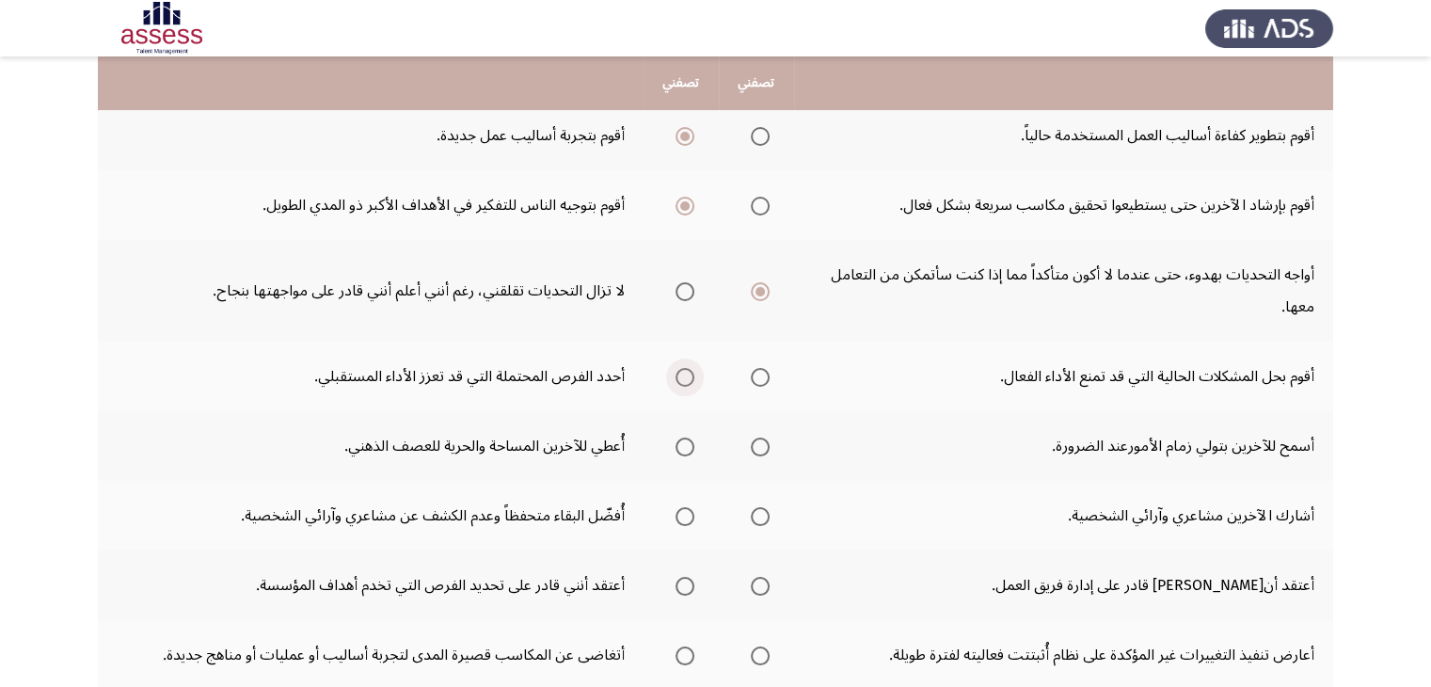
click at [675, 373] on span "Select an option" at bounding box center [684, 377] width 19 height 19
click at [675, 373] on input "Select an option" at bounding box center [684, 377] width 19 height 19
click at [680, 443] on span "Select an option" at bounding box center [684, 446] width 19 height 19
click at [680, 443] on input "Select an option" at bounding box center [684, 446] width 19 height 19
click at [761, 514] on span "Select an option" at bounding box center [760, 516] width 19 height 19
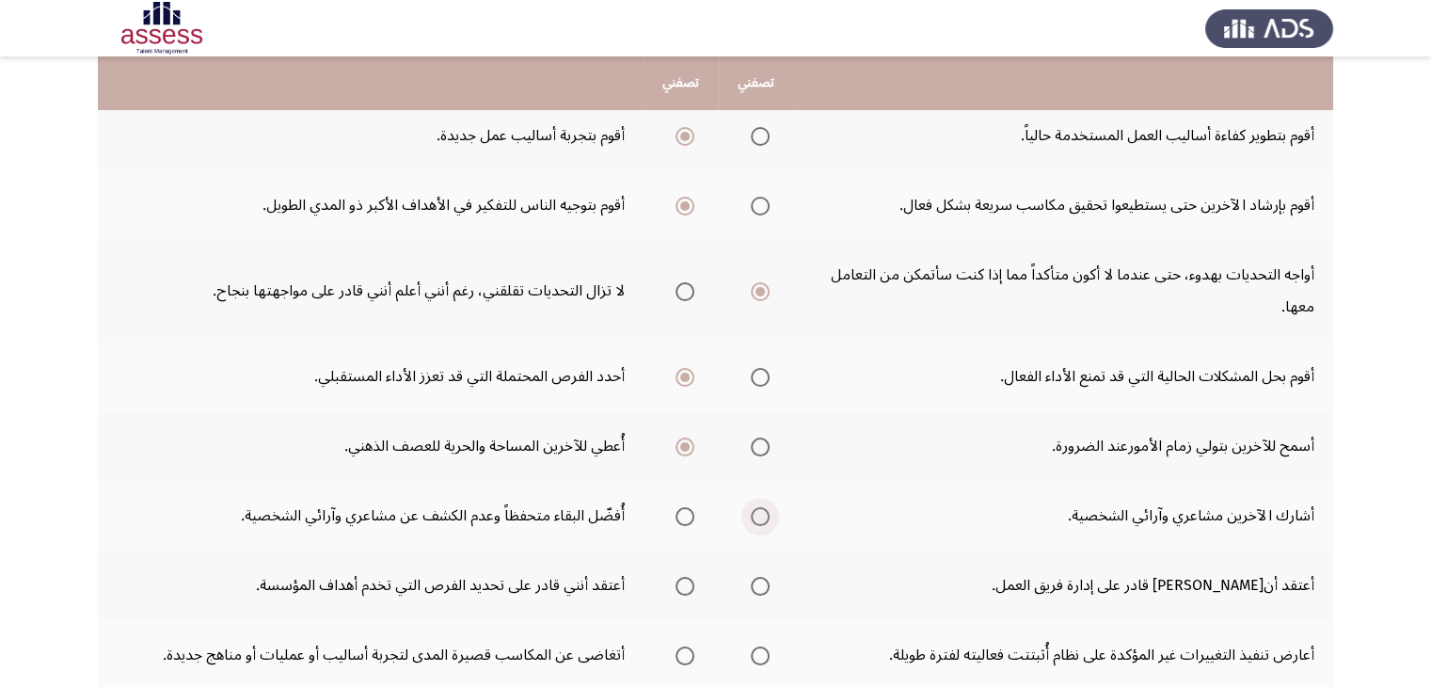
click at [761, 514] on input "Select an option" at bounding box center [760, 516] width 19 height 19
click at [756, 577] on span "Select an option" at bounding box center [760, 586] width 19 height 19
click at [756, 577] on input "Select an option" at bounding box center [760, 586] width 19 height 19
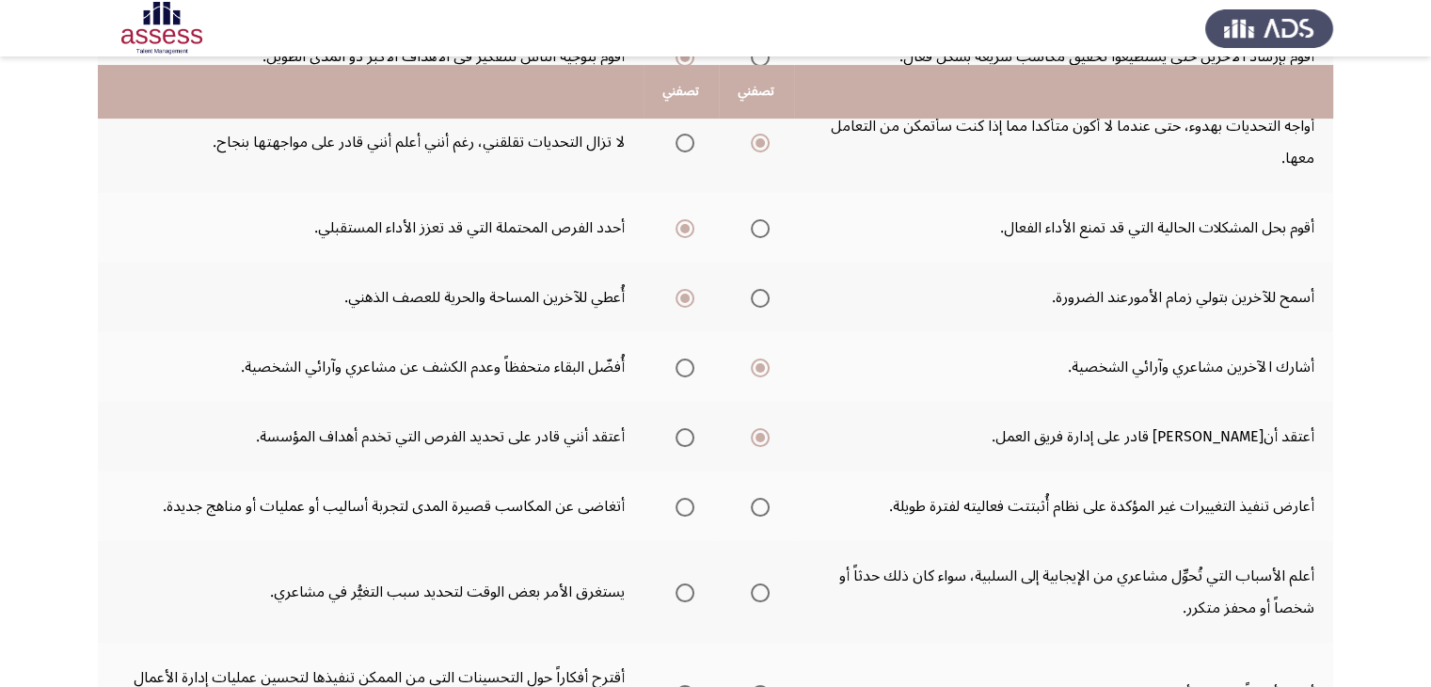
scroll to position [367, 0]
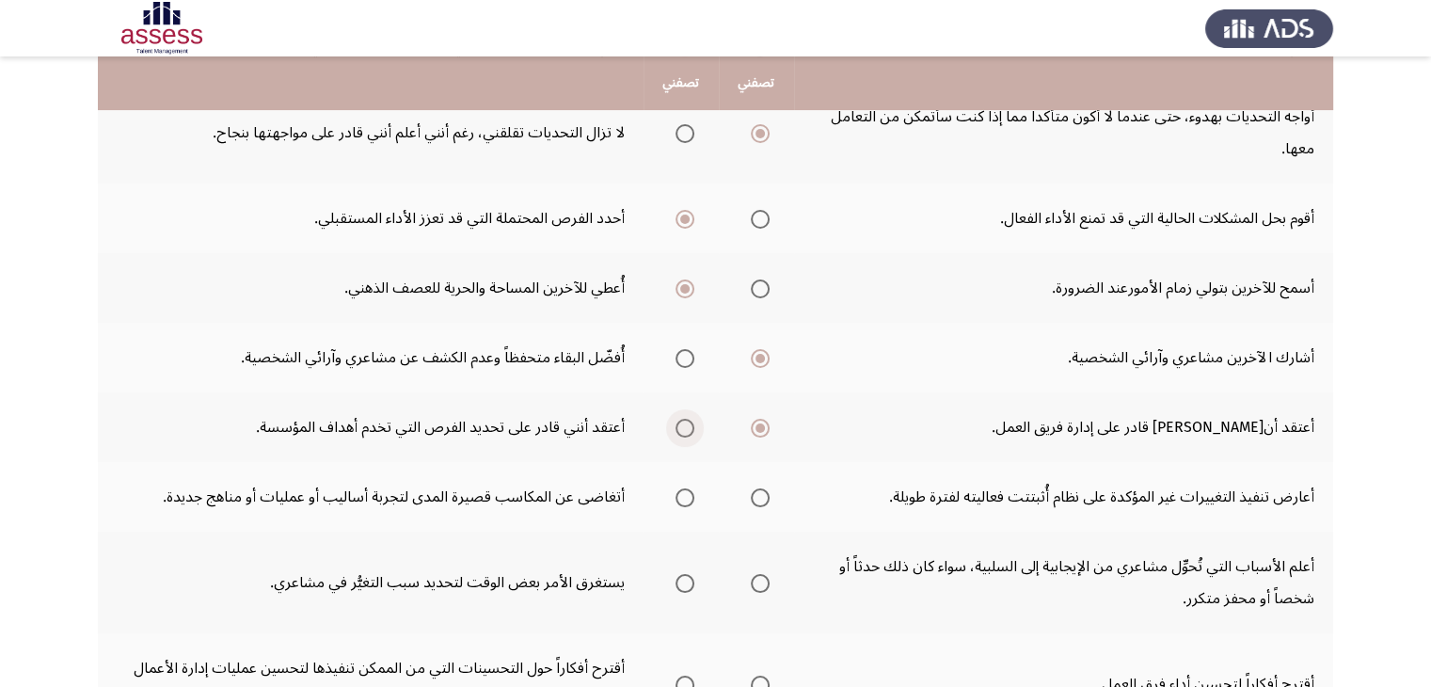
click at [687, 429] on span "Select an option" at bounding box center [684, 428] width 19 height 19
click at [687, 429] on input "Select an option" at bounding box center [684, 428] width 19 height 19
click at [677, 491] on span "Select an option" at bounding box center [684, 497] width 19 height 19
click at [677, 491] on input "Select an option" at bounding box center [684, 497] width 19 height 19
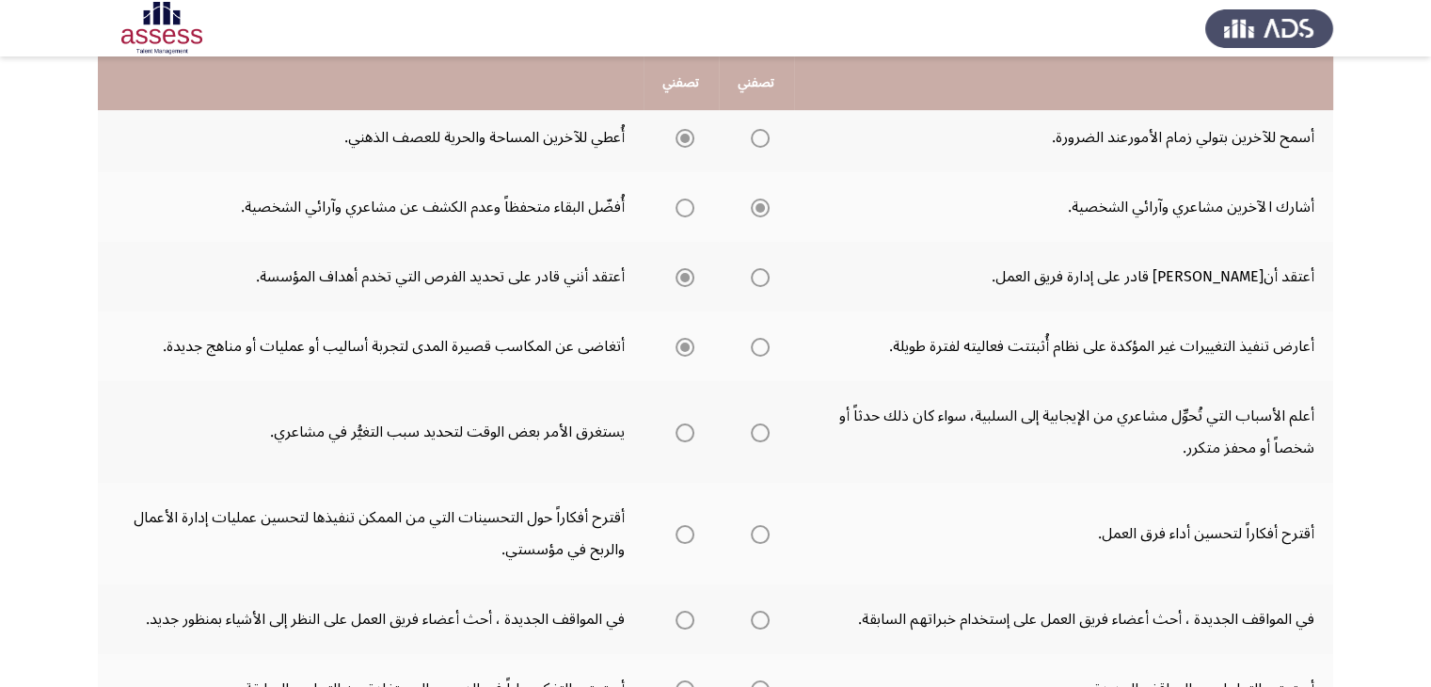
scroll to position [529, 0]
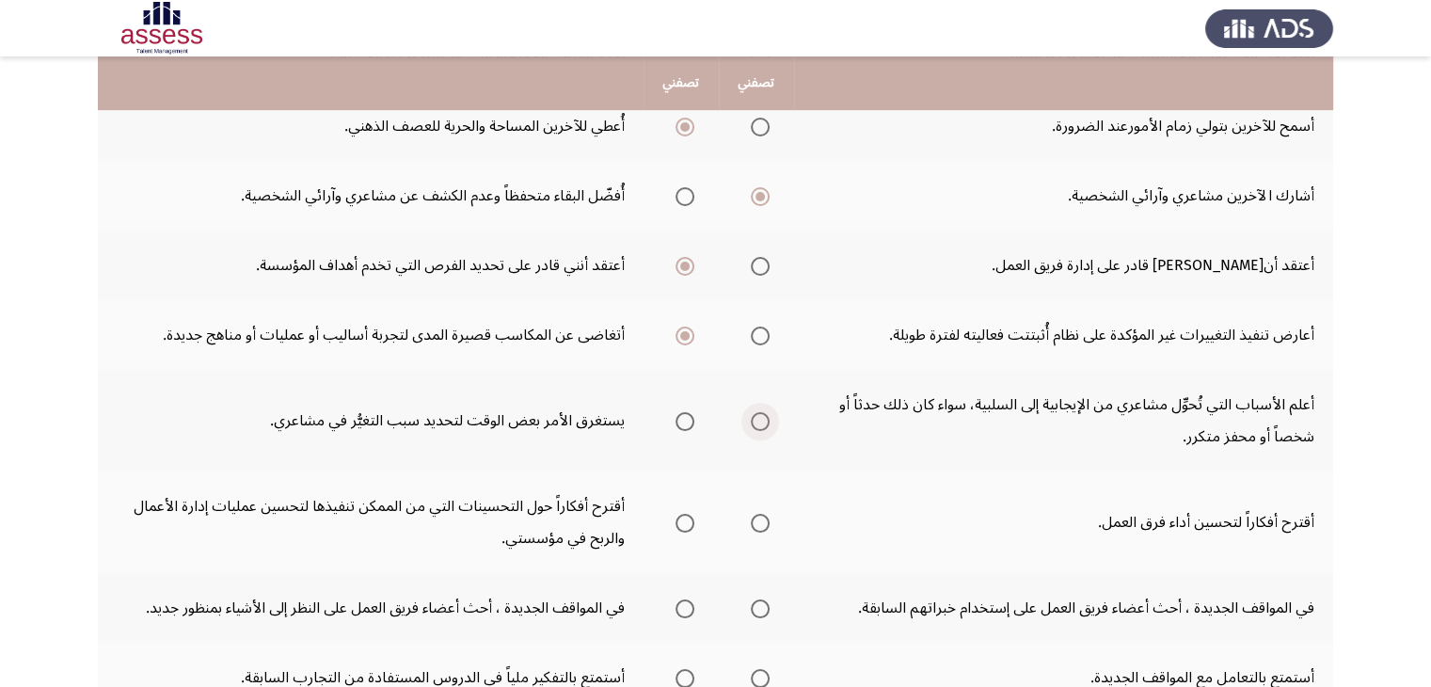
click at [764, 415] on span "Select an option" at bounding box center [760, 421] width 19 height 19
click at [764, 415] on input "Select an option" at bounding box center [760, 421] width 19 height 19
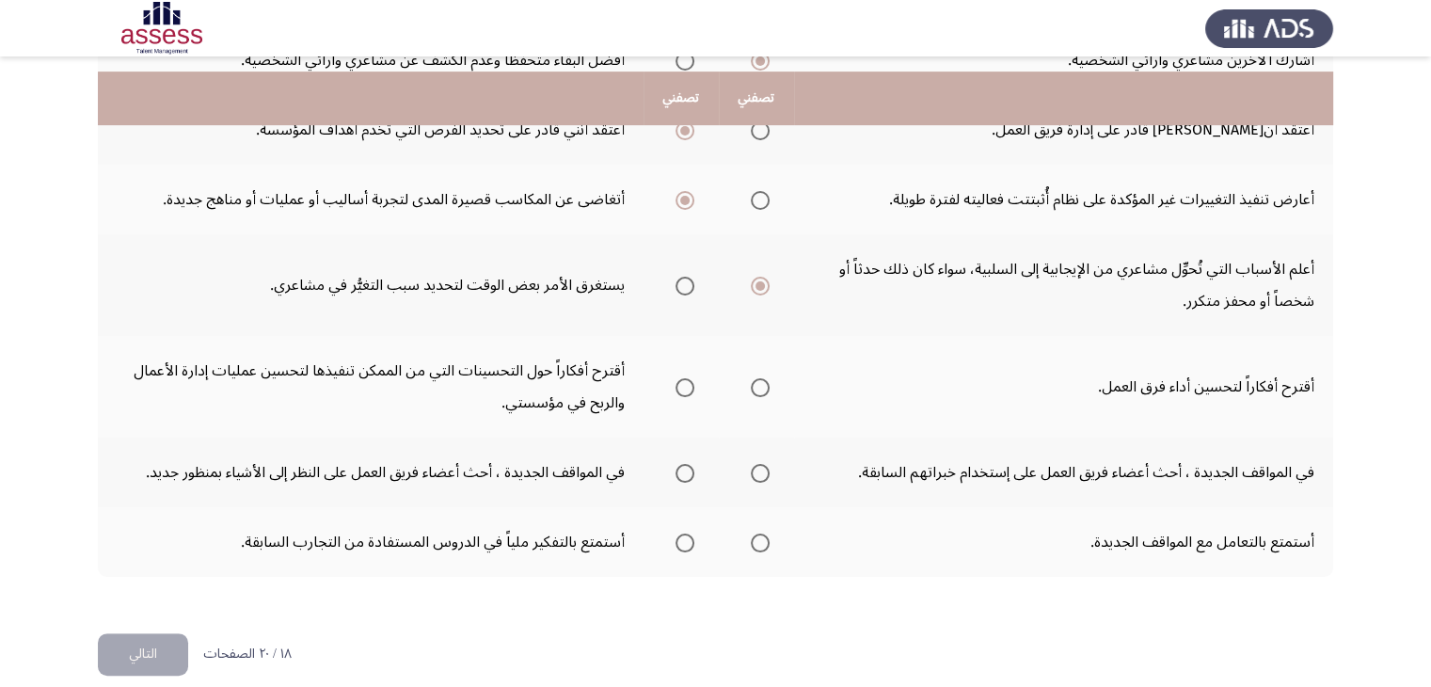
scroll to position [680, 0]
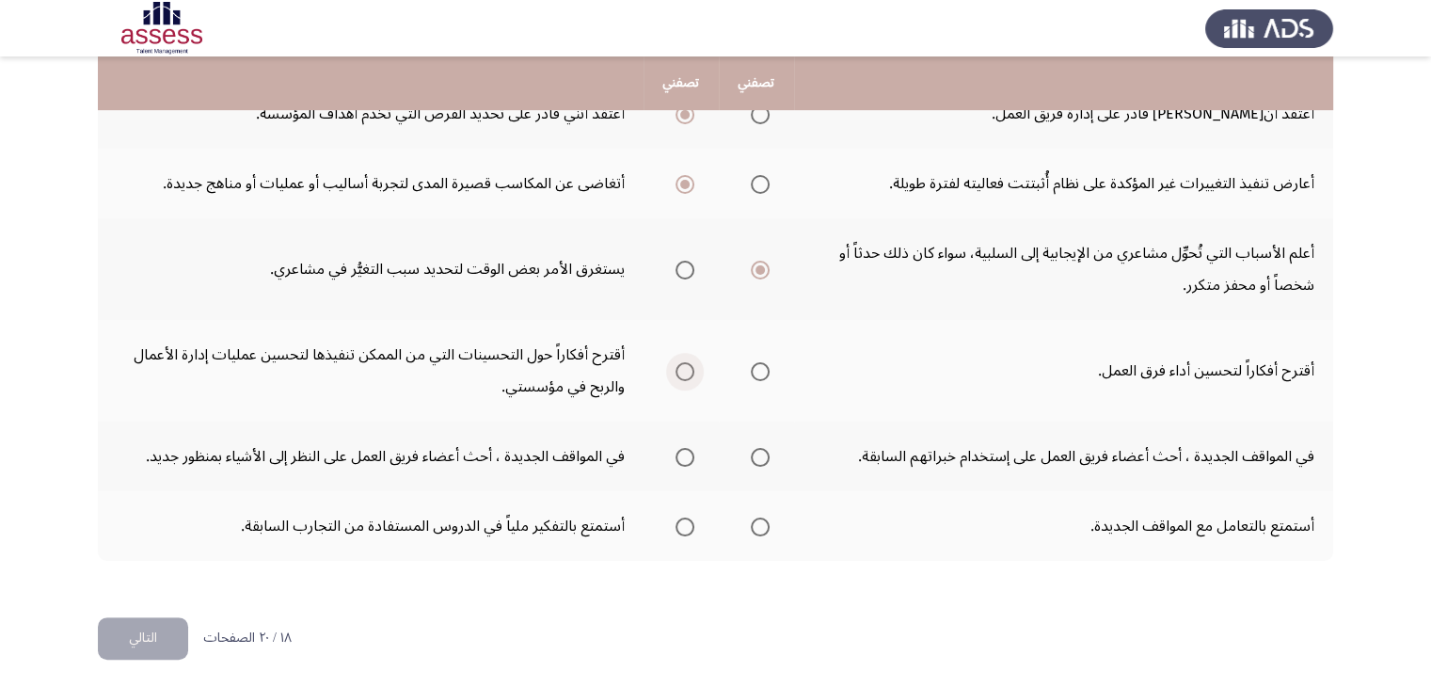
click at [683, 368] on span "Select an option" at bounding box center [684, 371] width 19 height 19
click at [683, 368] on input "Select an option" at bounding box center [684, 371] width 19 height 19
click at [679, 449] on span "Select an option" at bounding box center [684, 457] width 19 height 19
click at [679, 449] on input "Select an option" at bounding box center [684, 457] width 19 height 19
click at [765, 523] on span "Select an option" at bounding box center [760, 526] width 19 height 19
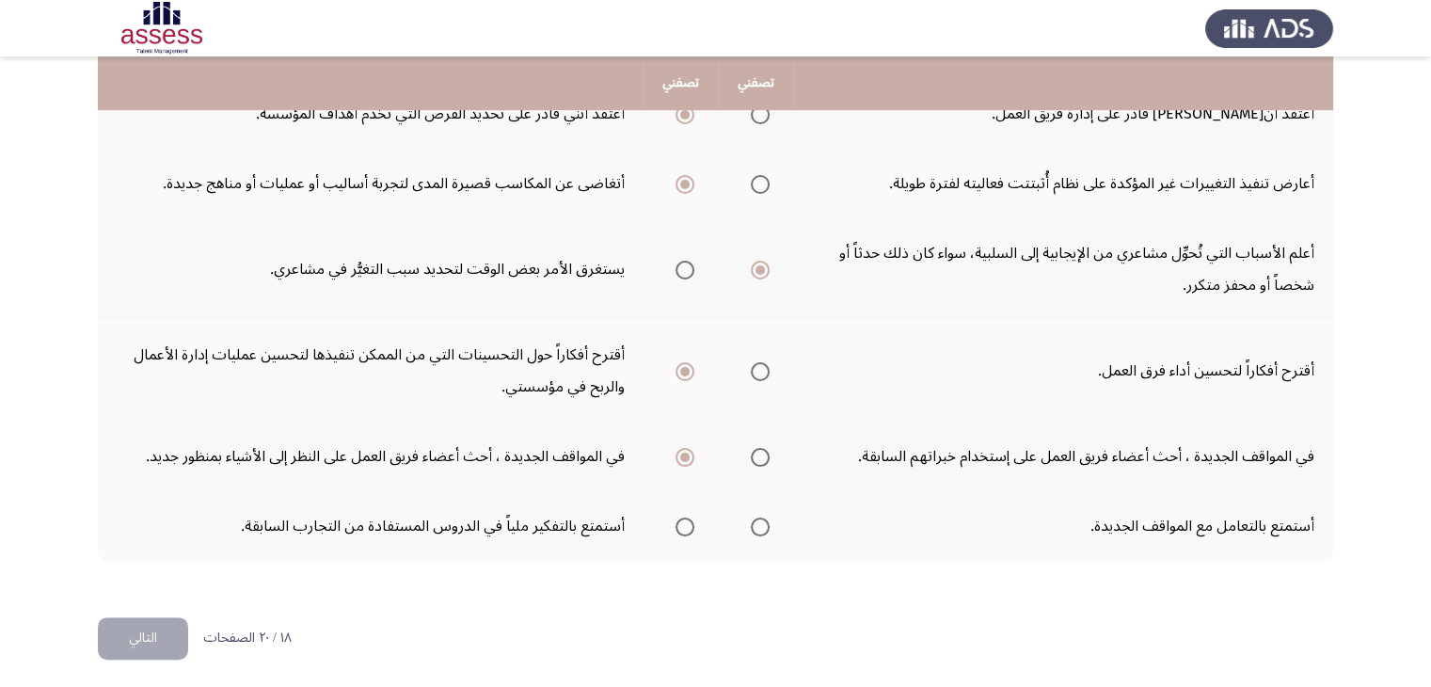
click at [765, 523] on input "Select an option" at bounding box center [760, 526] width 19 height 19
click at [182, 633] on button "التالي" at bounding box center [143, 638] width 90 height 42
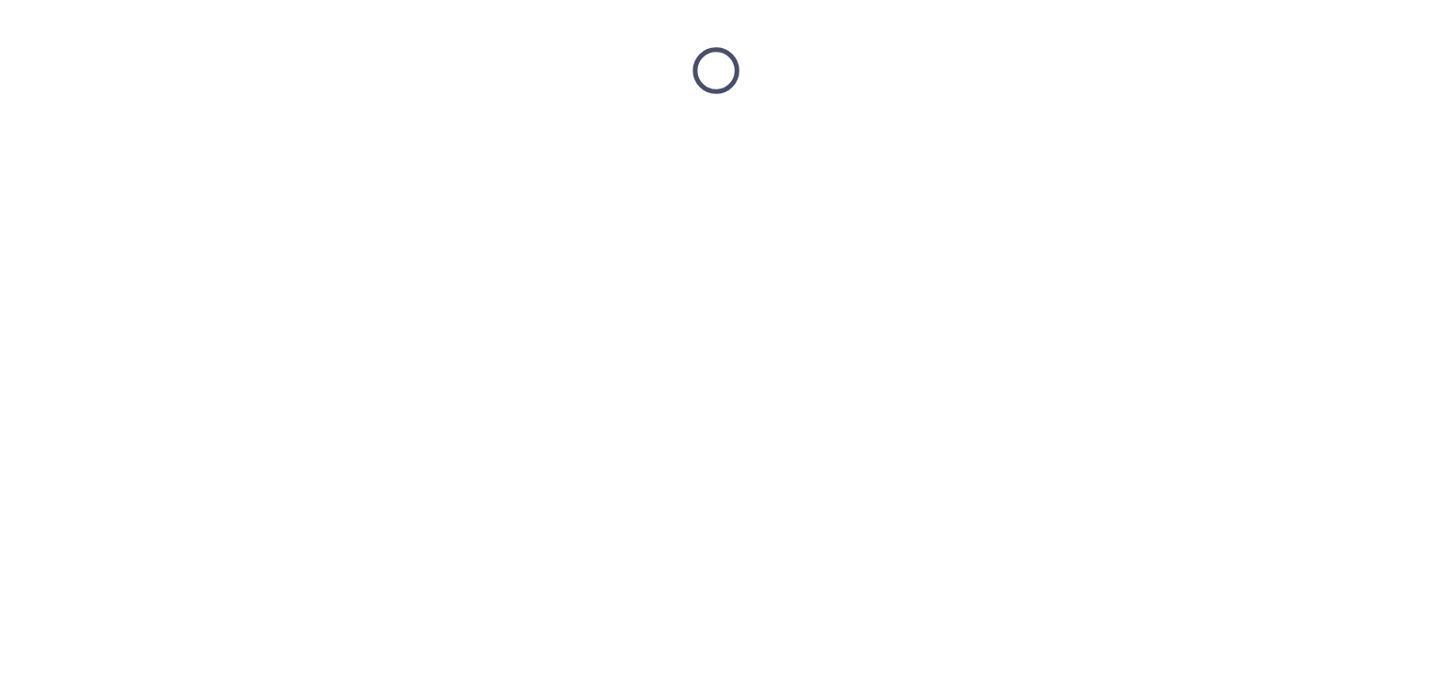
scroll to position [0, 0]
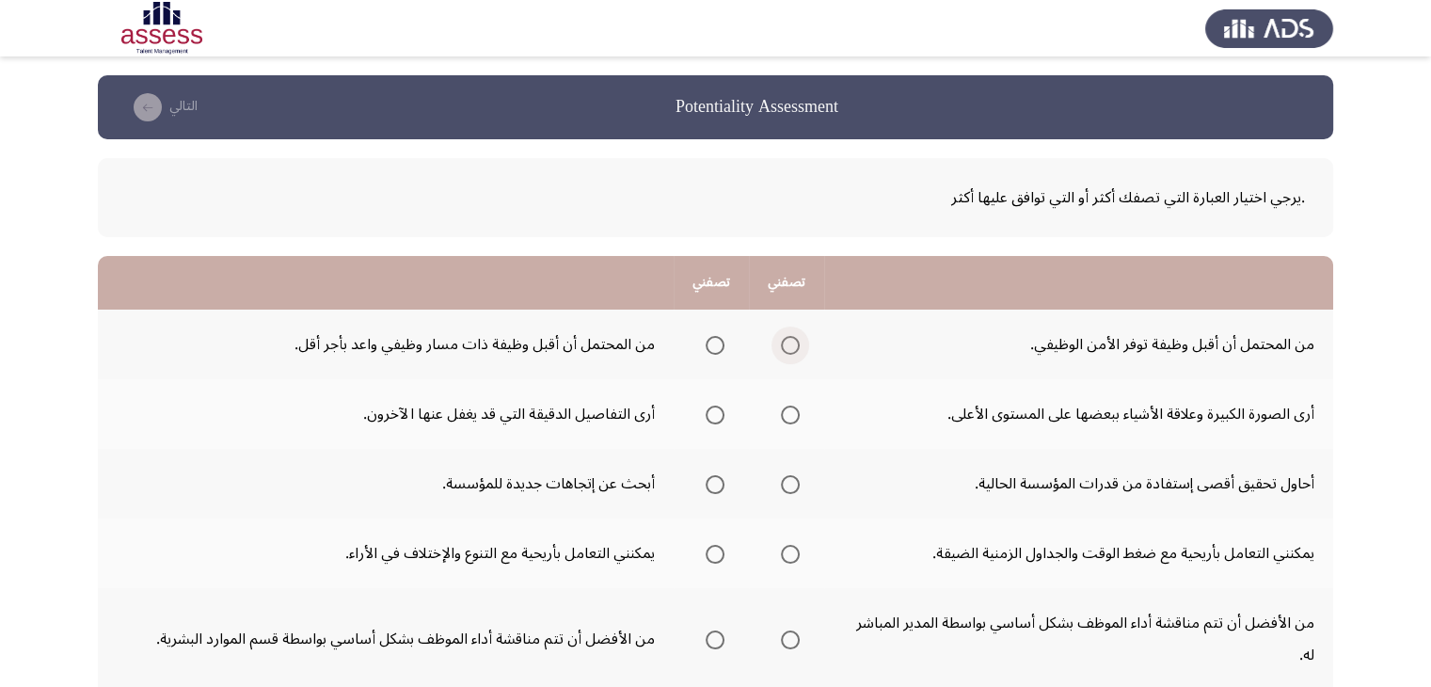
click at [794, 343] on span "Select an option" at bounding box center [790, 345] width 19 height 19
click at [794, 343] on input "Select an option" at bounding box center [790, 345] width 19 height 19
click at [783, 407] on span "Select an option" at bounding box center [790, 414] width 19 height 19
click at [783, 407] on input "Select an option" at bounding box center [790, 414] width 19 height 19
click at [781, 482] on span "Select an option" at bounding box center [790, 484] width 19 height 19
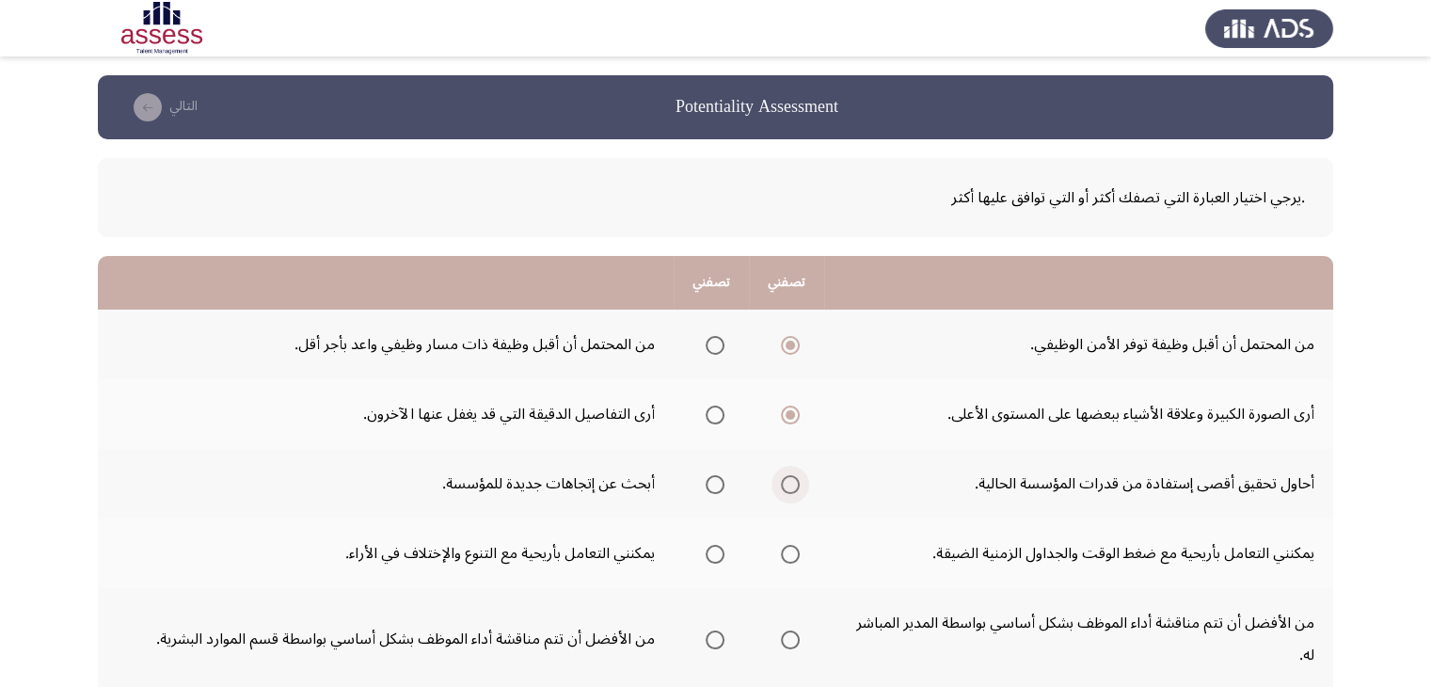
click at [781, 482] on input "Select an option" at bounding box center [790, 484] width 19 height 19
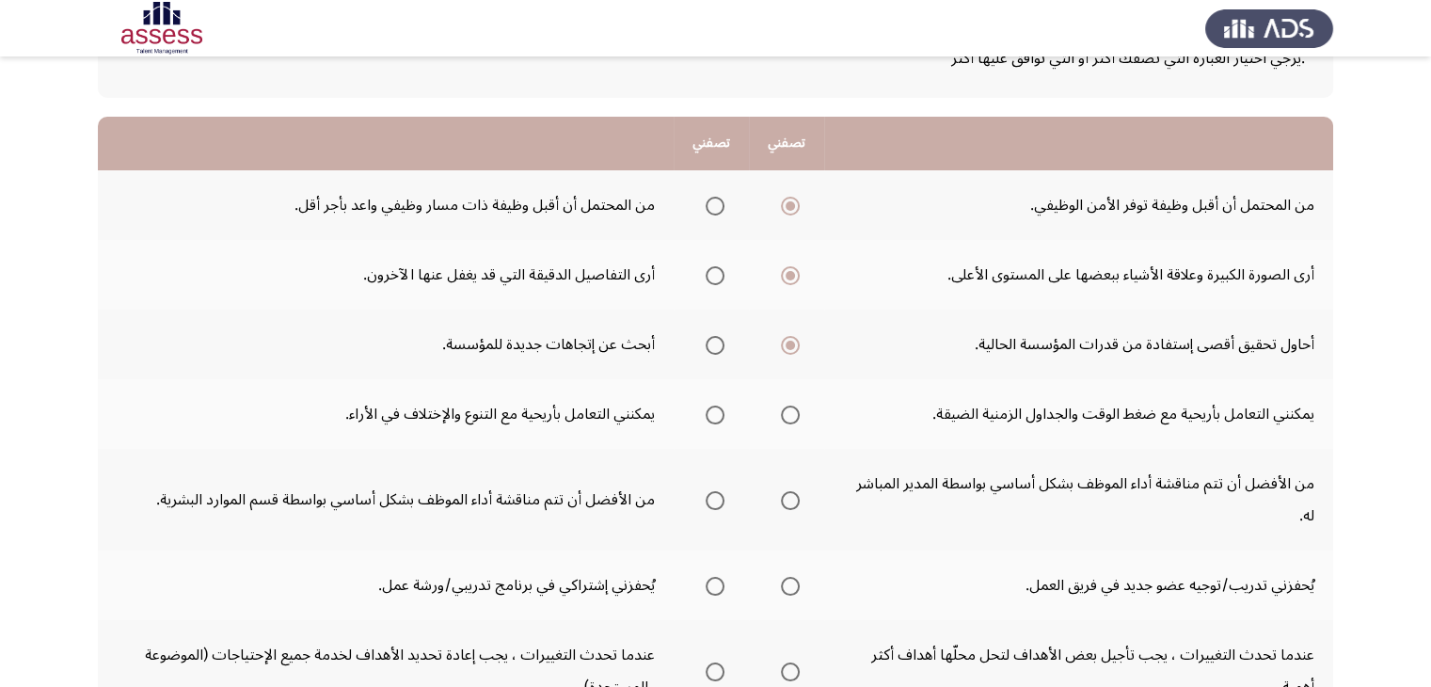
scroll to position [144, 0]
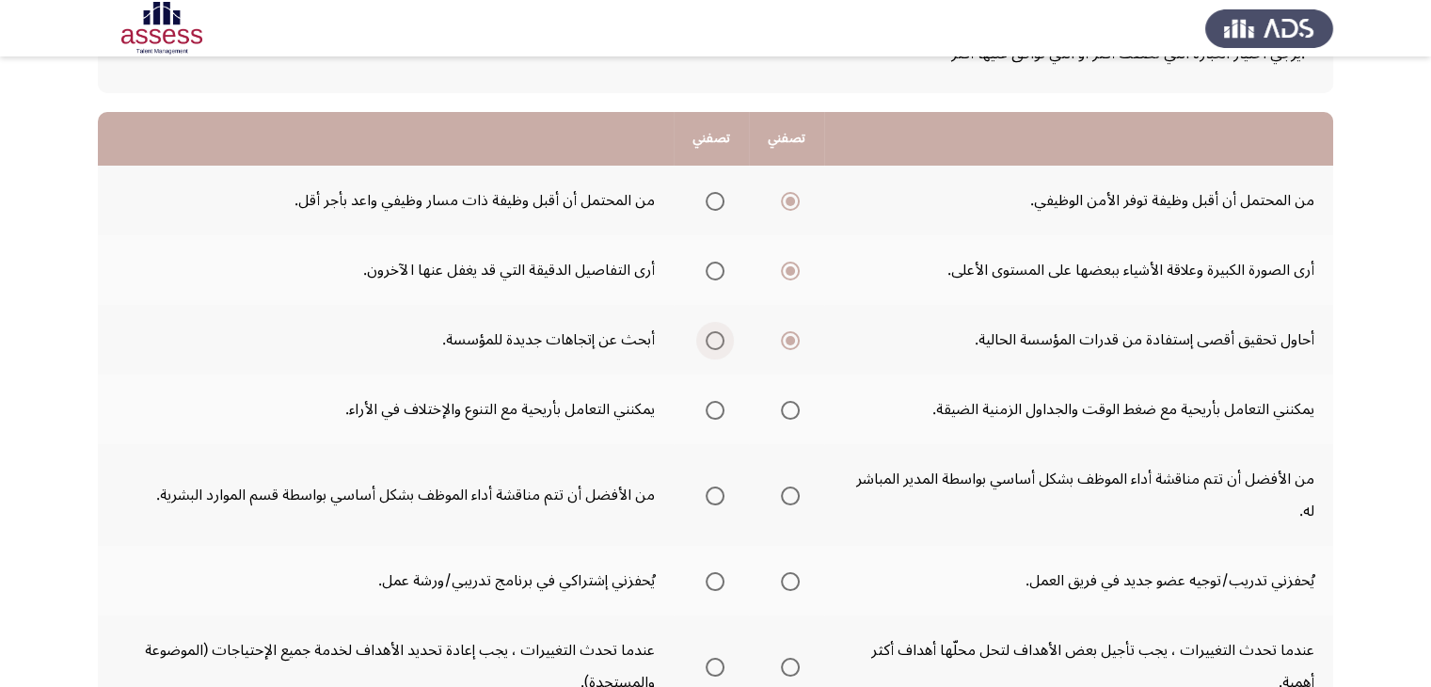
click at [711, 337] on span "Select an option" at bounding box center [714, 340] width 19 height 19
click at [711, 337] on input "Select an option" at bounding box center [714, 340] width 19 height 19
click at [782, 406] on span "Select an option" at bounding box center [790, 410] width 19 height 19
click at [782, 406] on input "Select an option" at bounding box center [790, 410] width 19 height 19
click at [784, 486] on span "Select an option" at bounding box center [790, 495] width 19 height 19
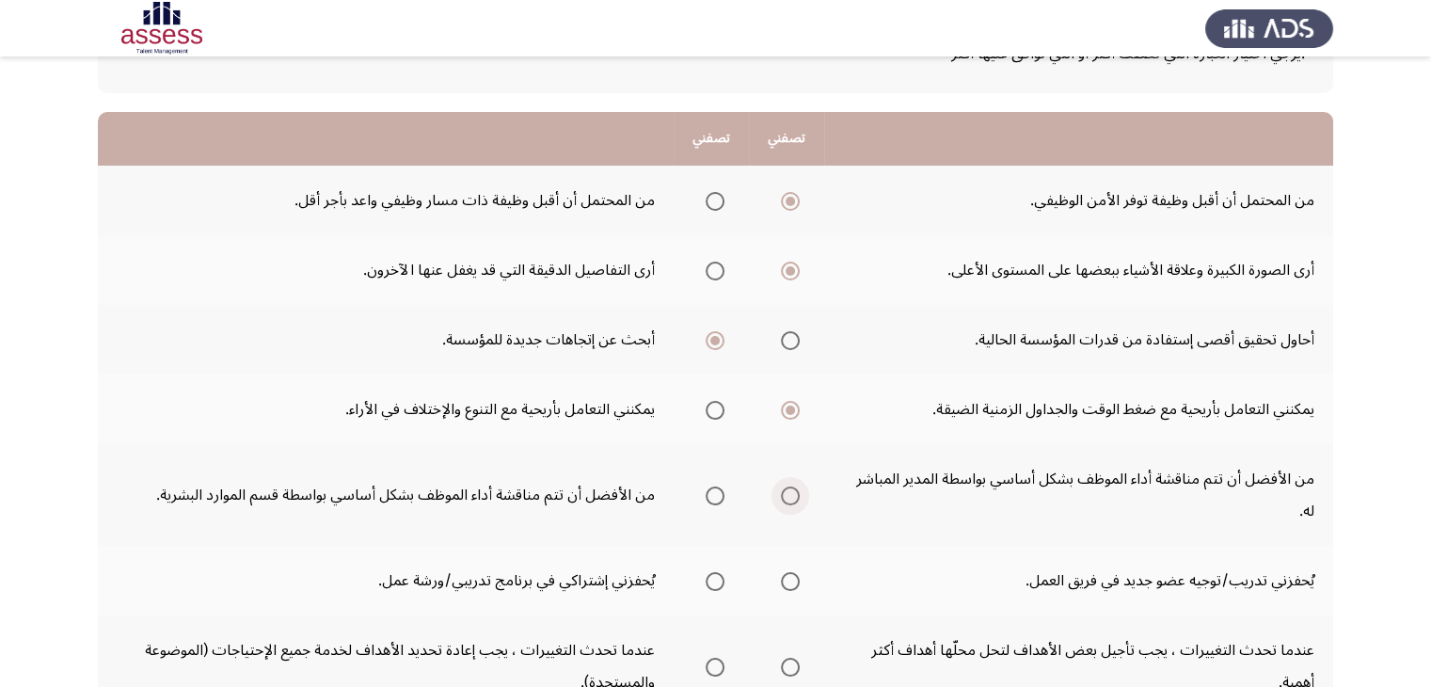
click at [784, 486] on input "Select an option" at bounding box center [790, 495] width 19 height 19
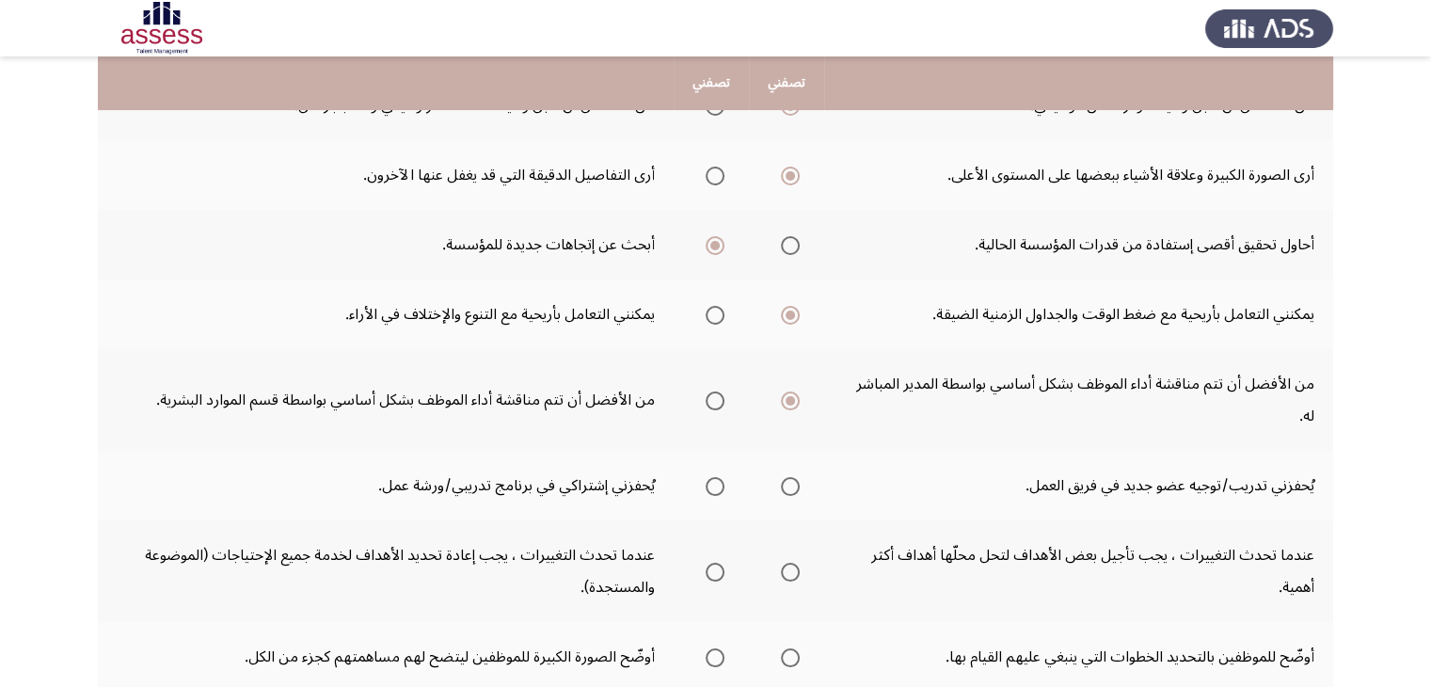
scroll to position [253, 0]
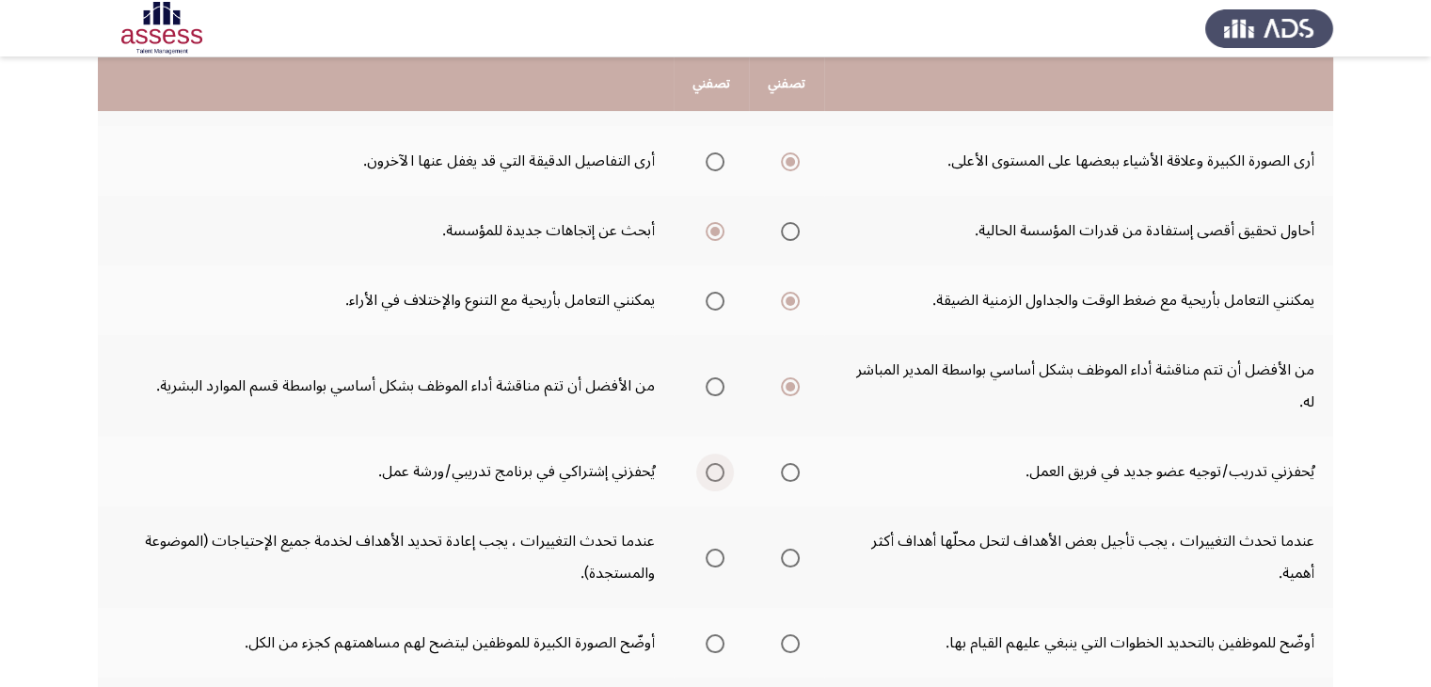
click at [705, 463] on span "Select an option" at bounding box center [714, 472] width 19 height 19
click at [705, 463] on input "Select an option" at bounding box center [714, 472] width 19 height 19
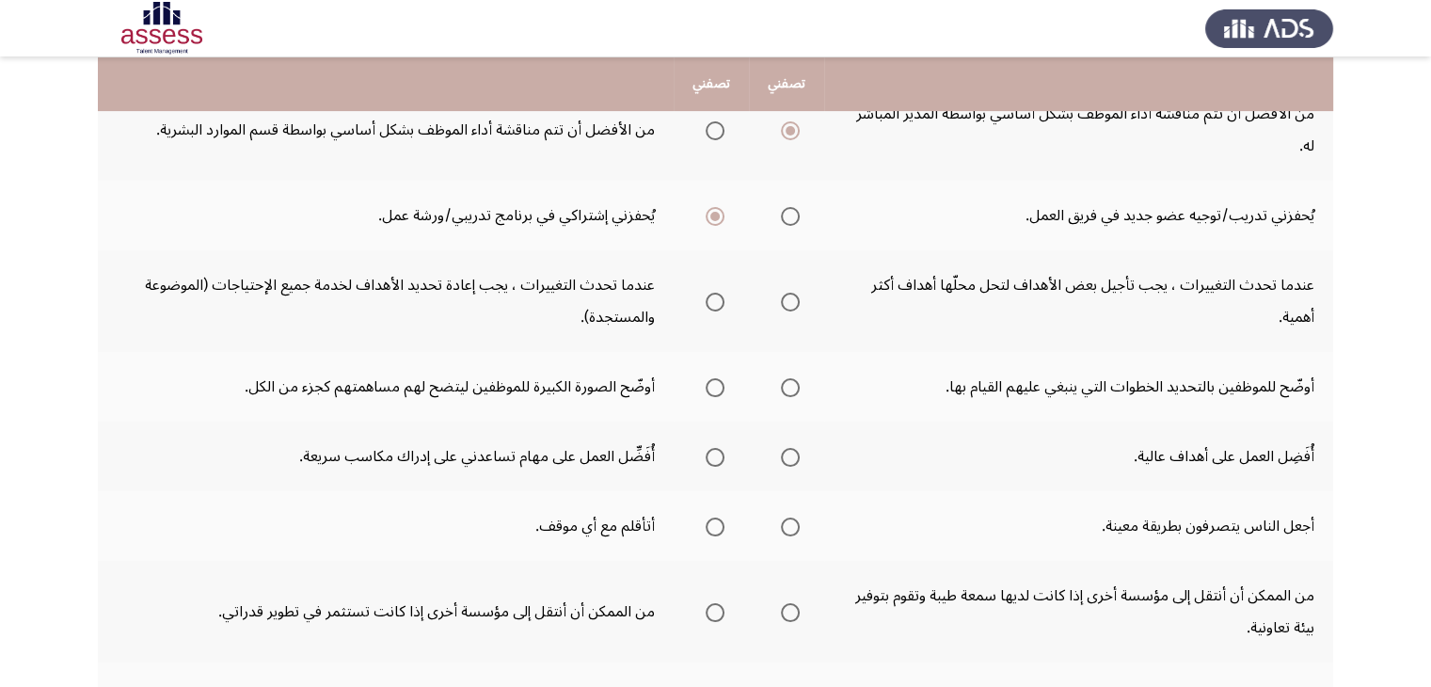
scroll to position [506, 0]
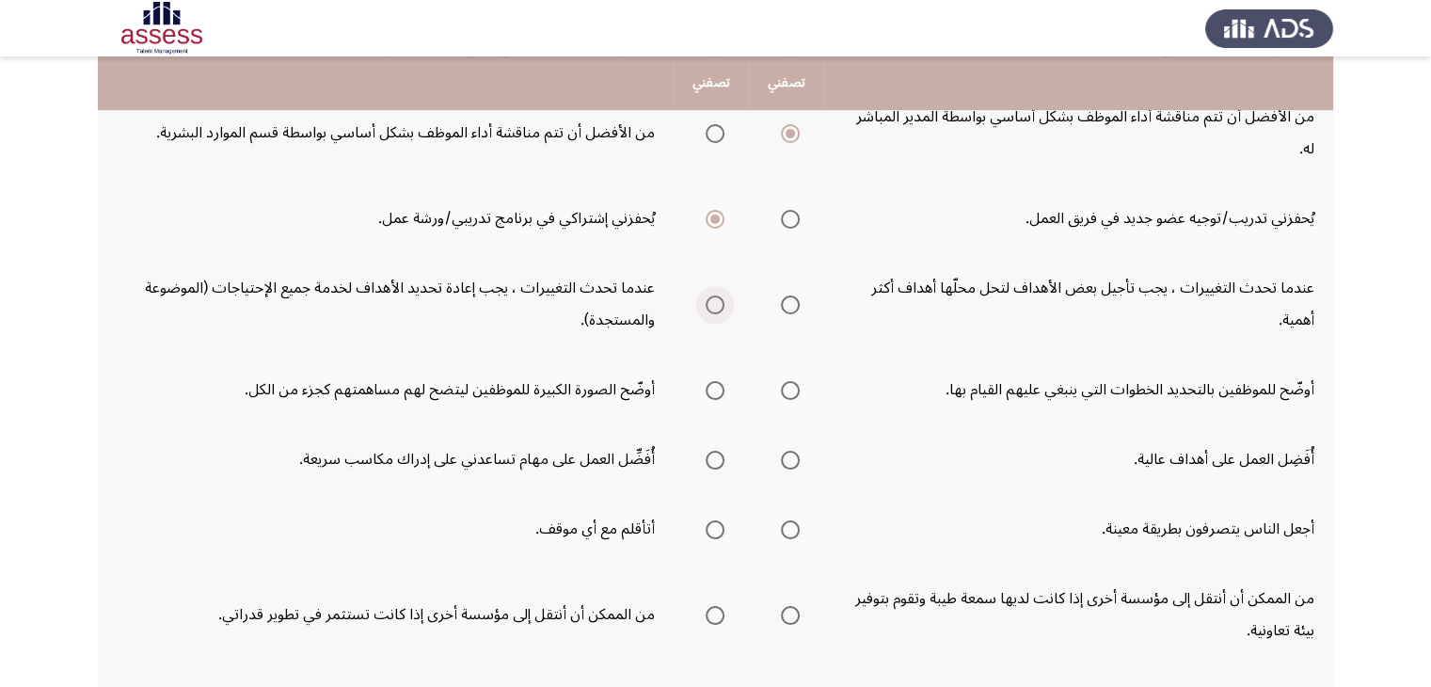
click at [716, 295] on span "Select an option" at bounding box center [714, 304] width 19 height 19
click at [716, 295] on input "Select an option" at bounding box center [714, 304] width 19 height 19
click at [705, 381] on span "Select an option" at bounding box center [714, 390] width 19 height 19
click at [705, 381] on input "Select an option" at bounding box center [714, 390] width 19 height 19
click at [783, 451] on span "Select an option" at bounding box center [790, 460] width 19 height 19
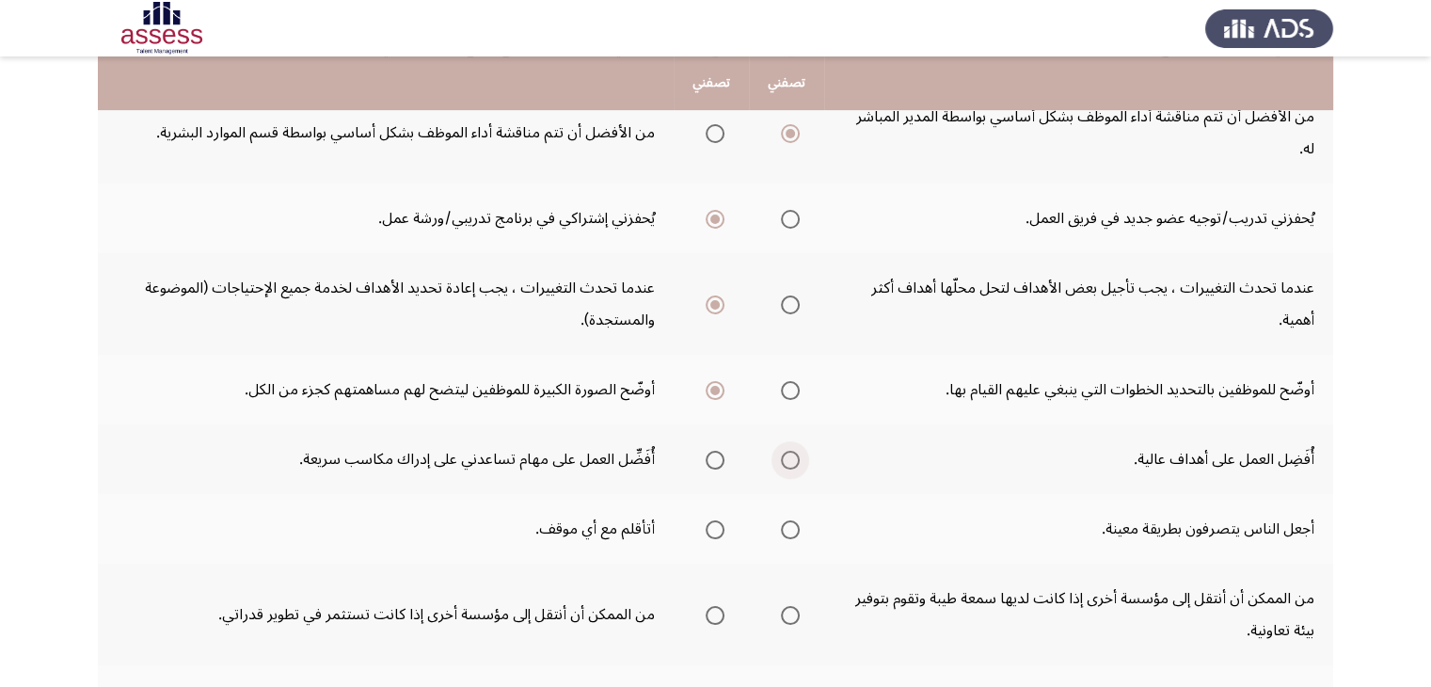
click at [783, 451] on input "Select an option" at bounding box center [790, 460] width 19 height 19
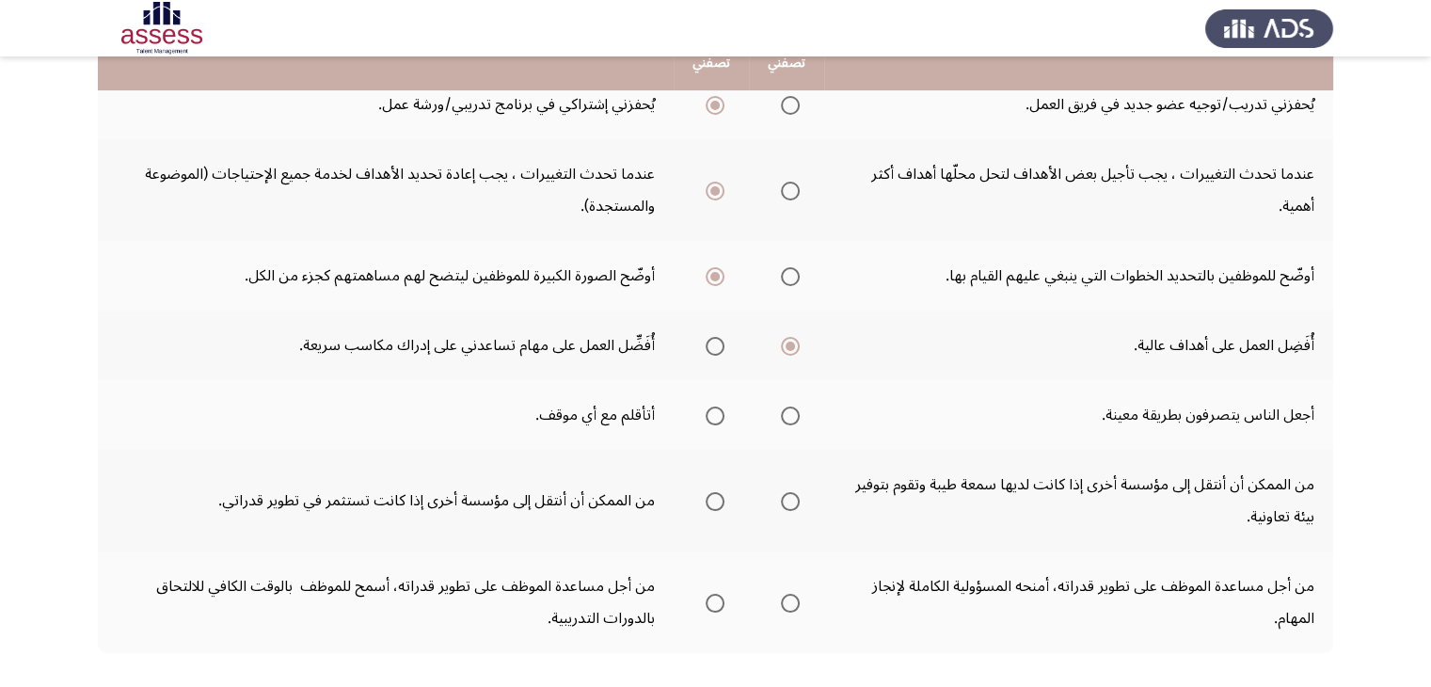
scroll to position [621, 0]
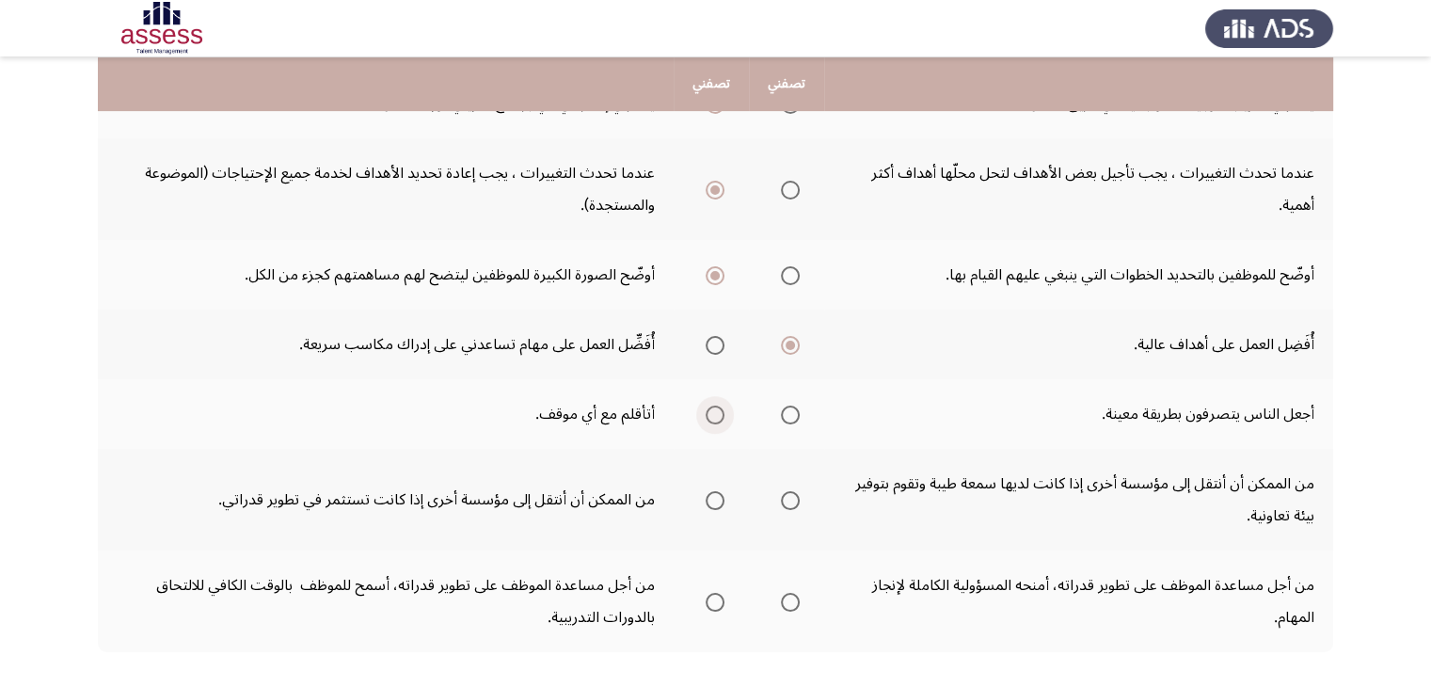
click at [701, 405] on label "Select an option" at bounding box center [711, 414] width 26 height 19
click at [705, 405] on input "Select an option" at bounding box center [714, 414] width 19 height 19
click at [712, 491] on span "Select an option" at bounding box center [714, 500] width 19 height 19
click at [712, 491] on input "Select an option" at bounding box center [714, 500] width 19 height 19
click at [793, 593] on span "Select an option" at bounding box center [790, 602] width 19 height 19
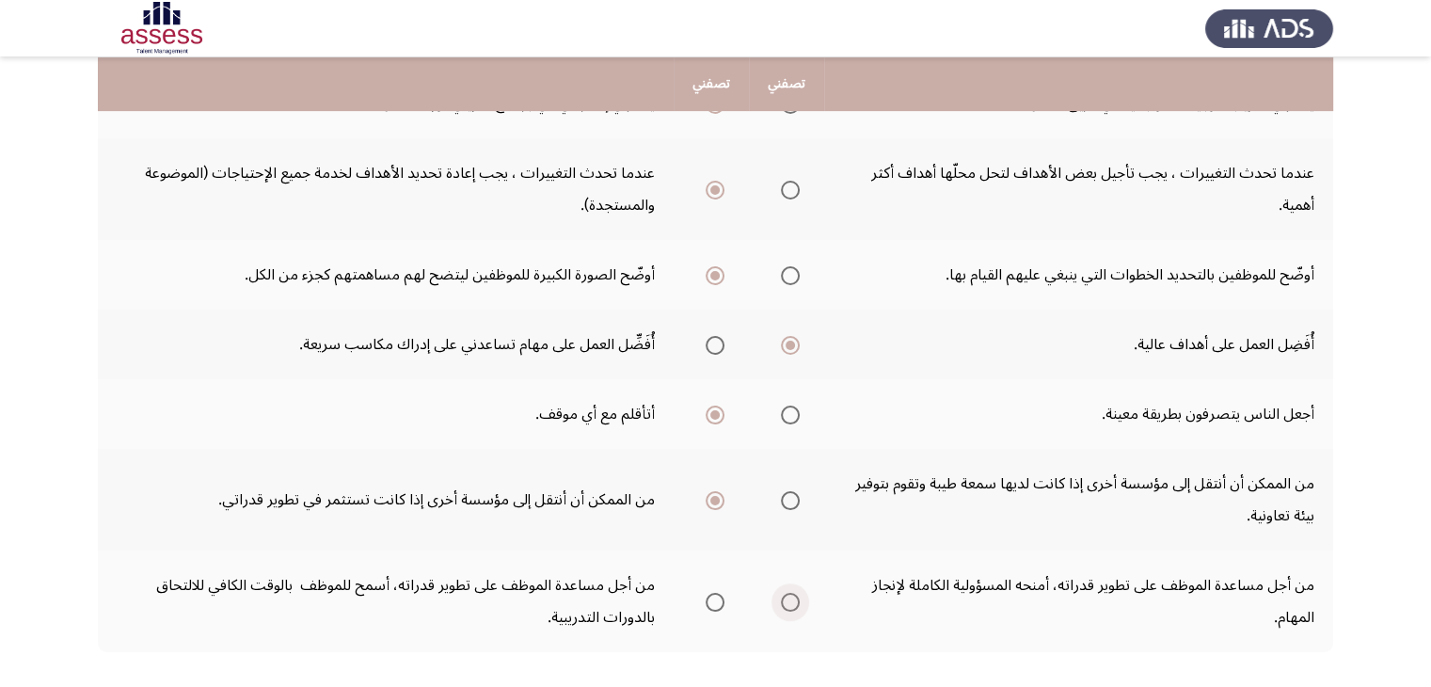
click at [793, 593] on input "Select an option" at bounding box center [790, 602] width 19 height 19
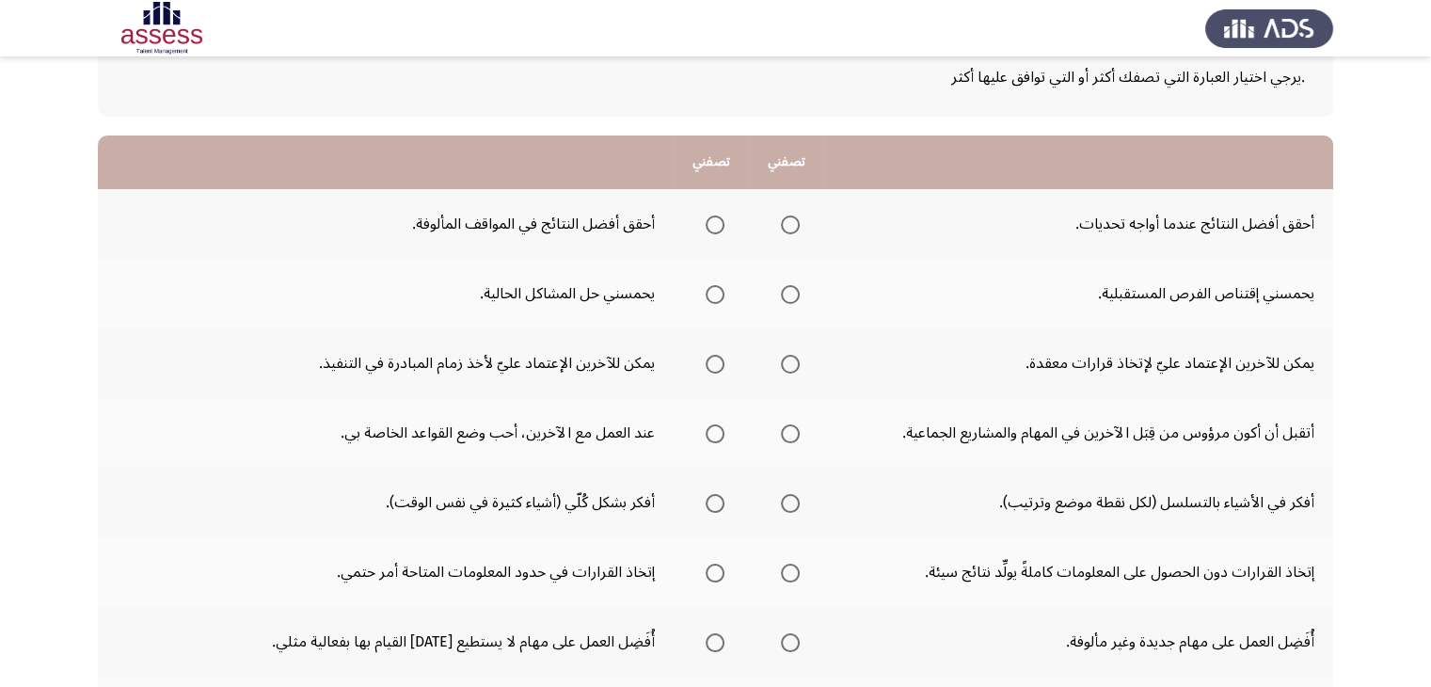
scroll to position [124, 0]
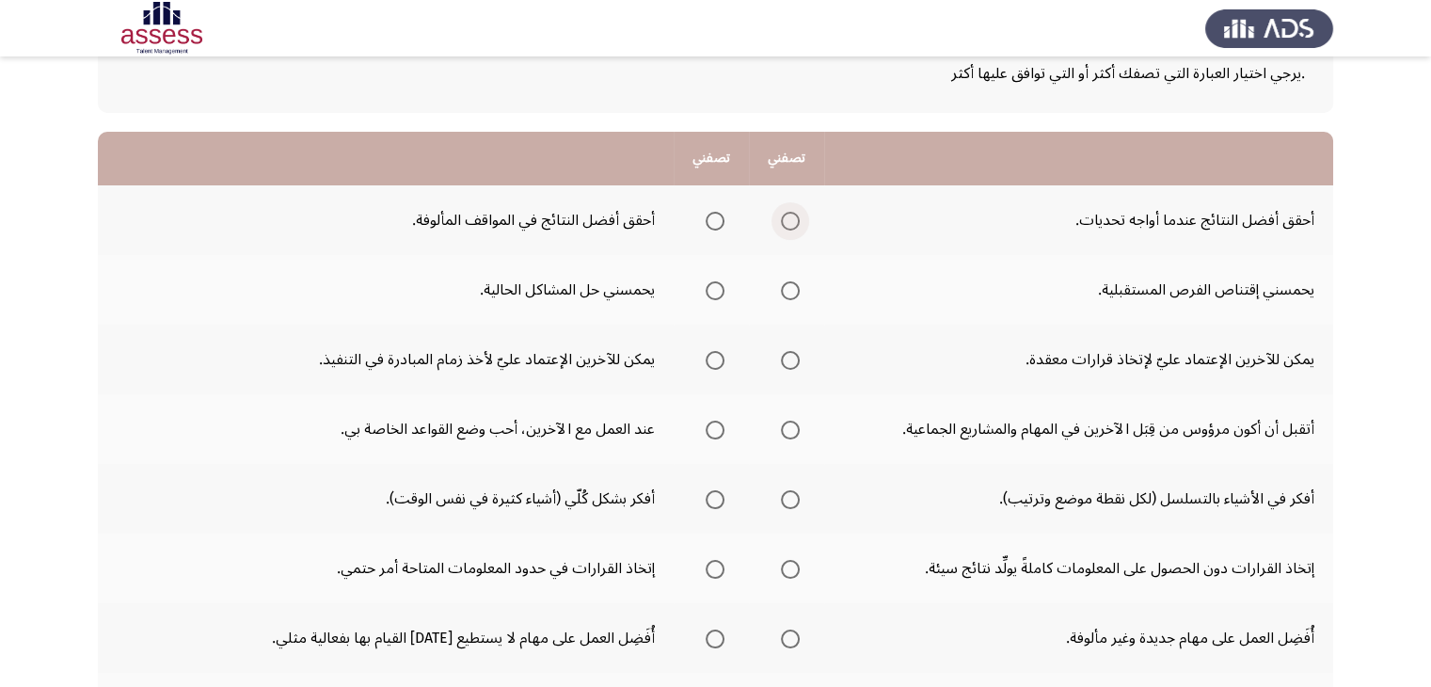
click at [785, 221] on span "Select an option" at bounding box center [790, 221] width 19 height 19
click at [785, 221] on input "Select an option" at bounding box center [790, 221] width 19 height 19
click at [787, 287] on span "Select an option" at bounding box center [790, 290] width 19 height 19
click at [788, 366] on span "Select an option" at bounding box center [790, 360] width 19 height 19
click at [788, 366] on input "Select an option" at bounding box center [790, 360] width 19 height 19
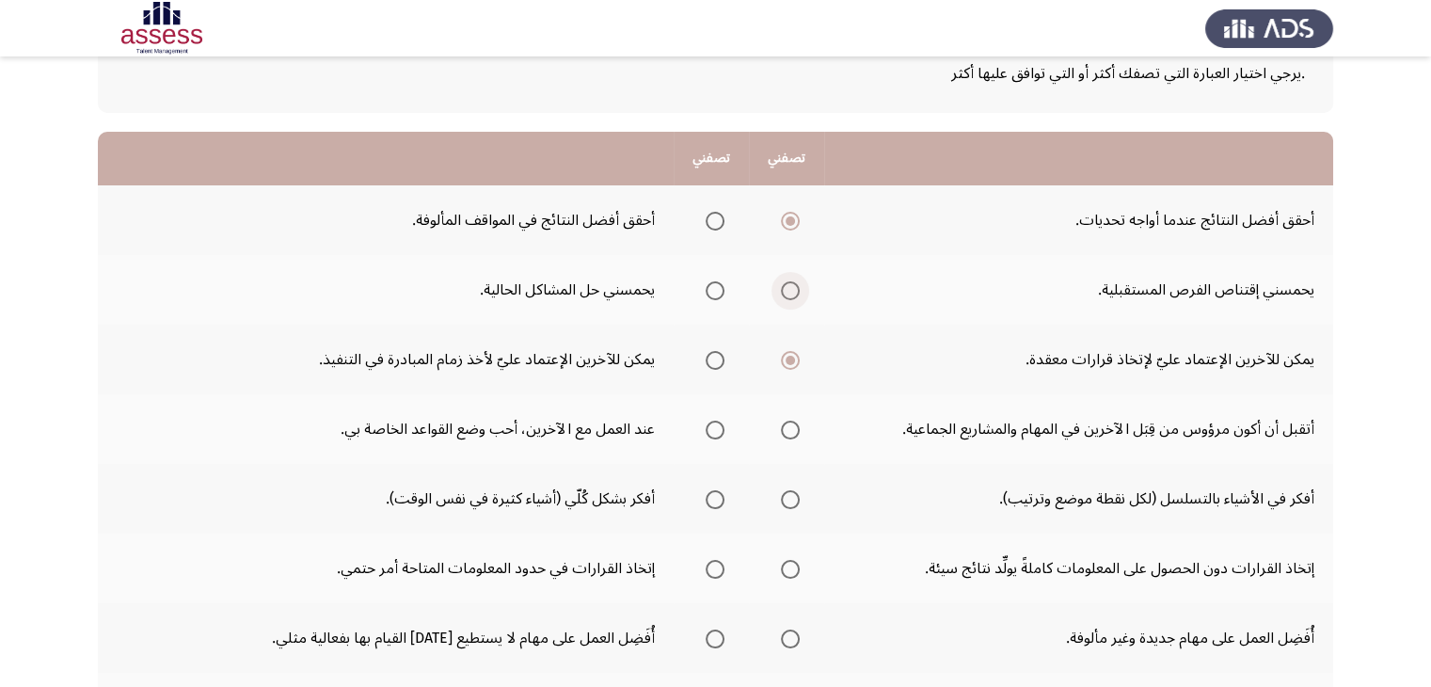
click at [783, 286] on span "Select an option" at bounding box center [790, 290] width 19 height 19
click at [783, 286] on input "Select an option" at bounding box center [790, 290] width 19 height 19
click at [717, 423] on span "Select an option" at bounding box center [714, 429] width 19 height 19
click at [717, 423] on input "Select an option" at bounding box center [714, 429] width 19 height 19
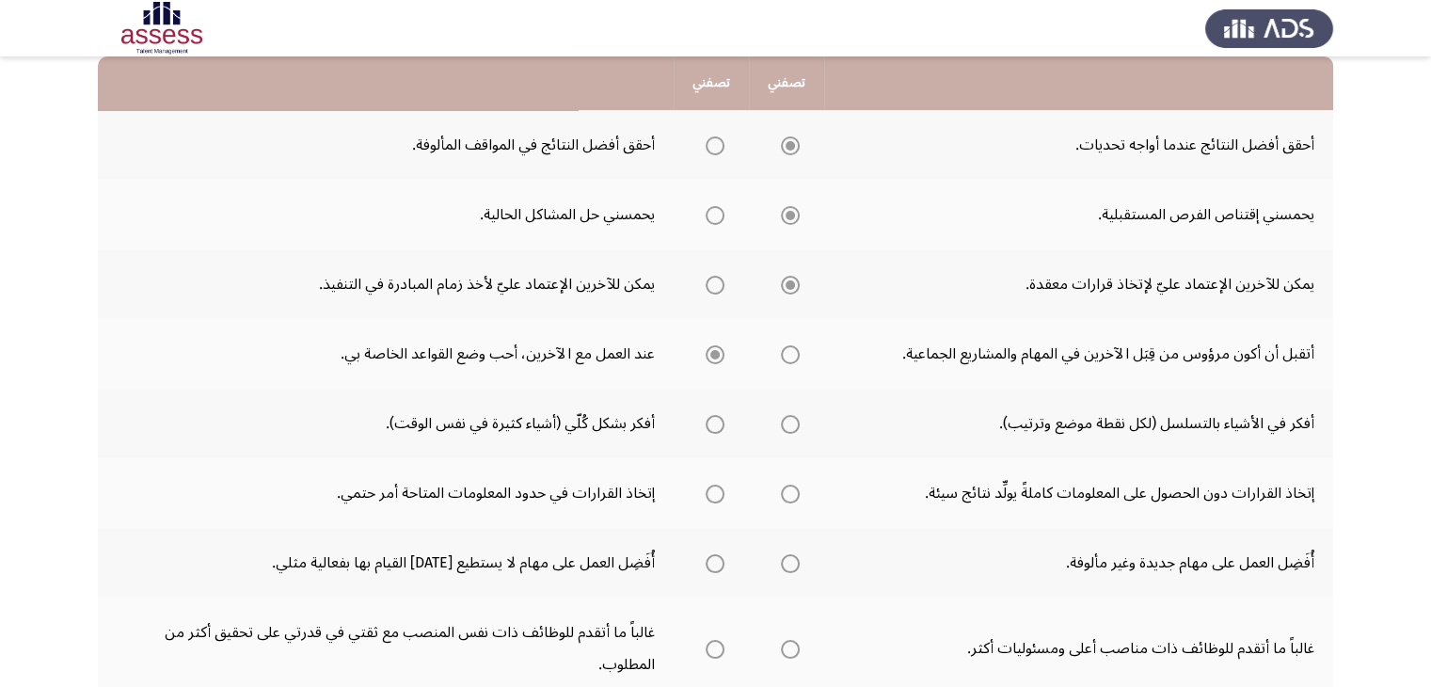
scroll to position [218, 0]
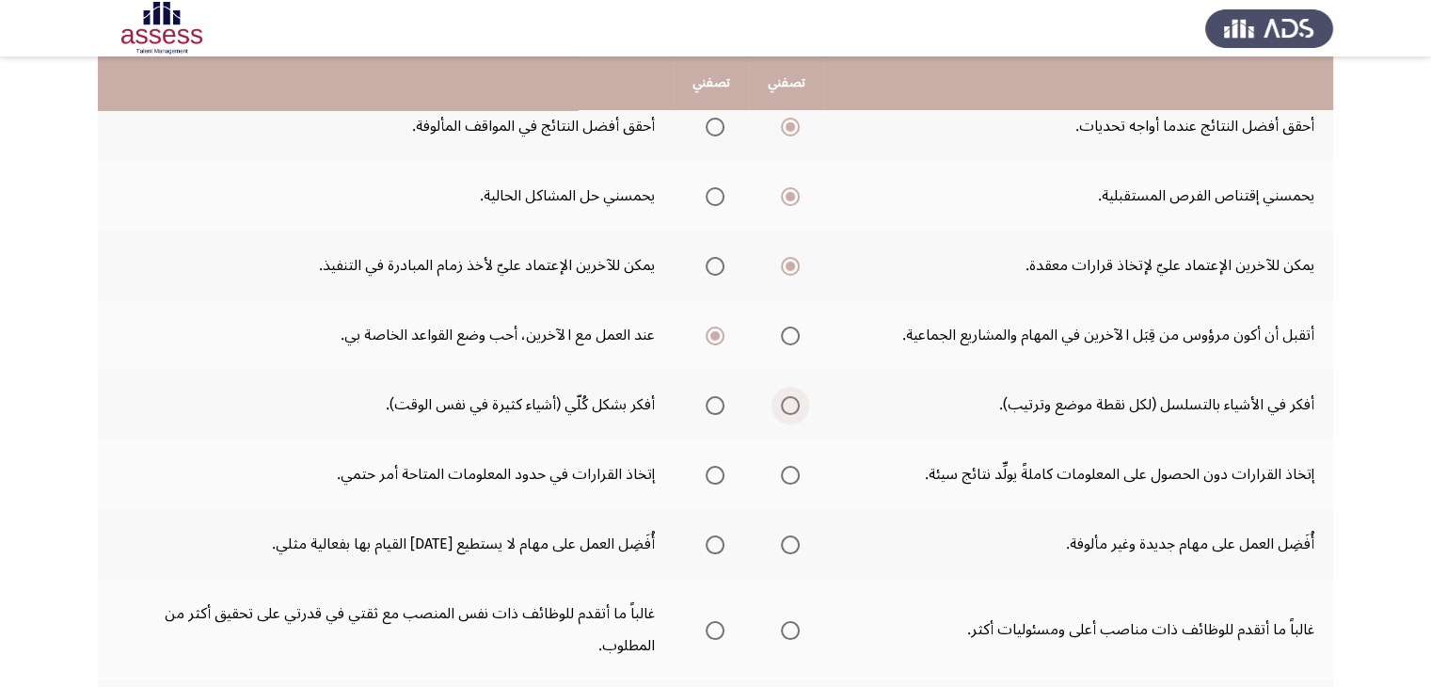
click at [783, 403] on span "Select an option" at bounding box center [790, 405] width 19 height 19
click at [783, 403] on input "Select an option" at bounding box center [790, 405] width 19 height 19
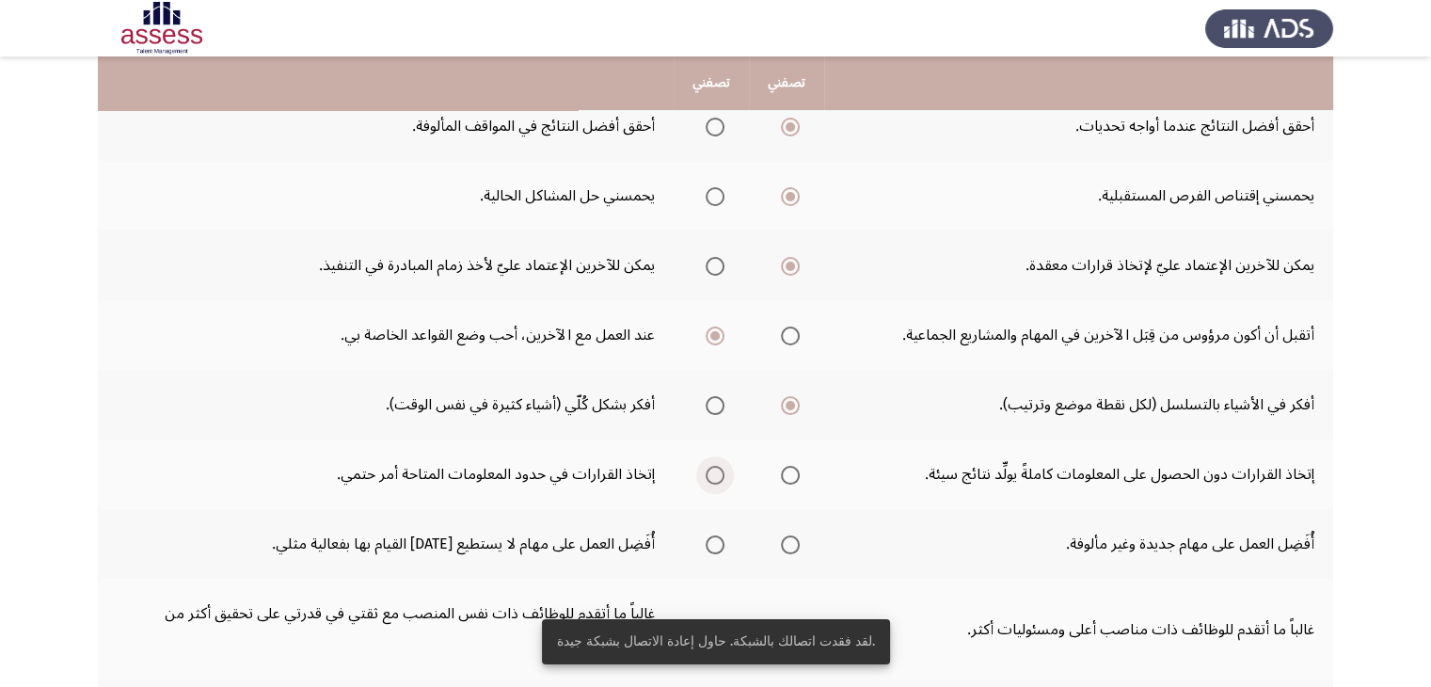
click at [706, 471] on span "Select an option" at bounding box center [714, 475] width 19 height 19
click at [706, 471] on input "Select an option" at bounding box center [714, 475] width 19 height 19
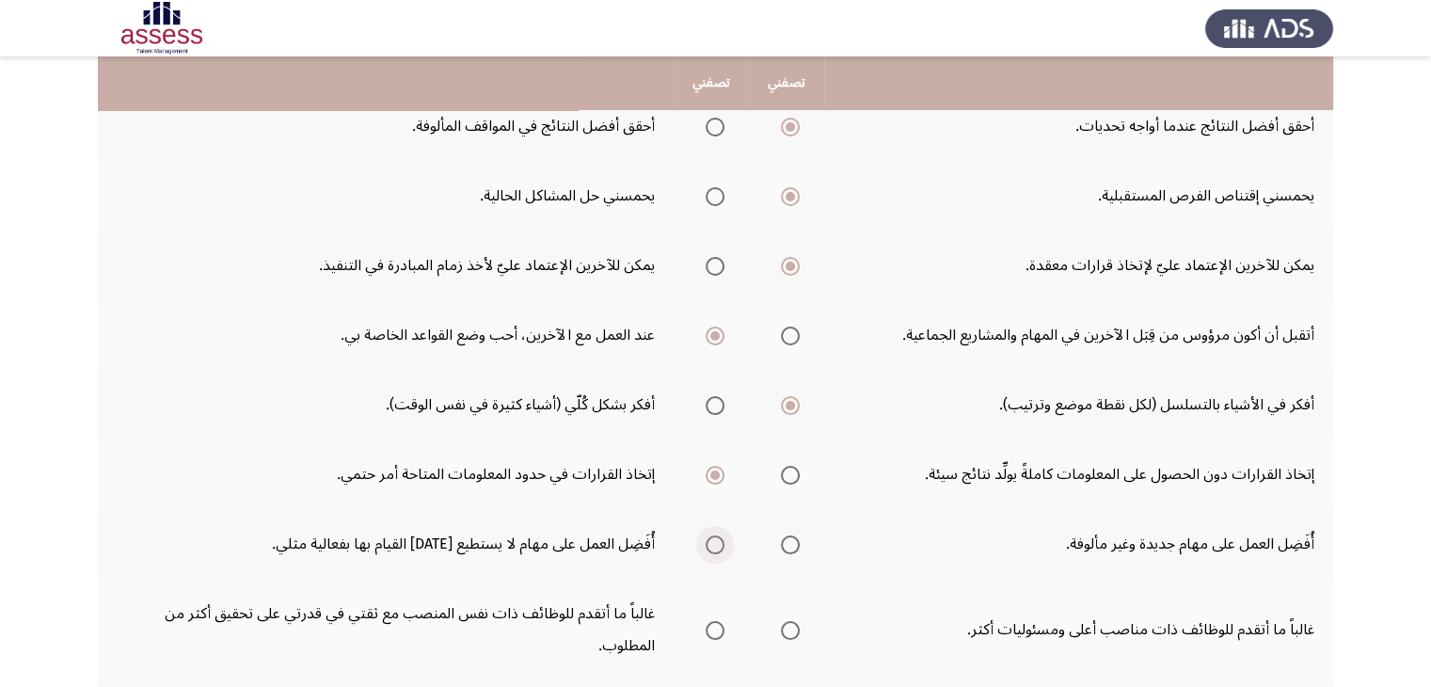
click at [719, 540] on span "Select an option" at bounding box center [714, 544] width 19 height 19
click at [719, 540] on input "Select an option" at bounding box center [714, 544] width 19 height 19
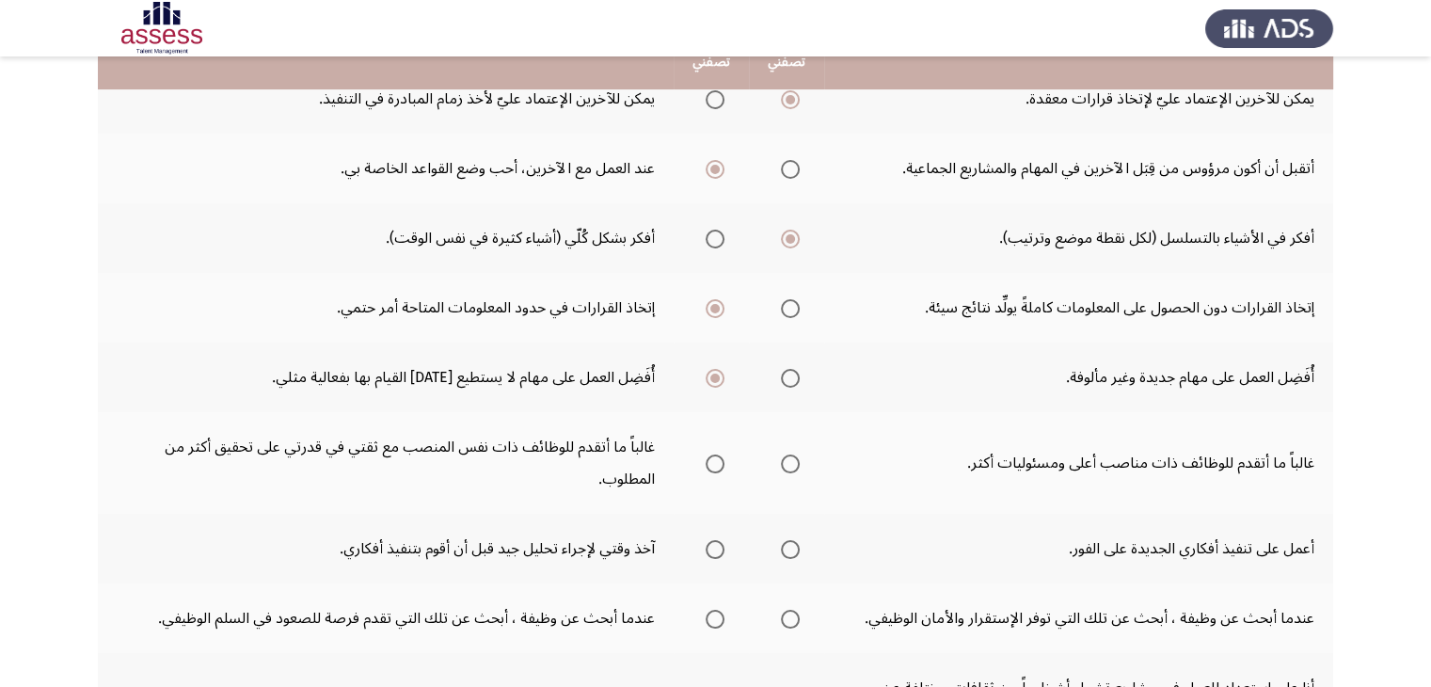
scroll to position [387, 0]
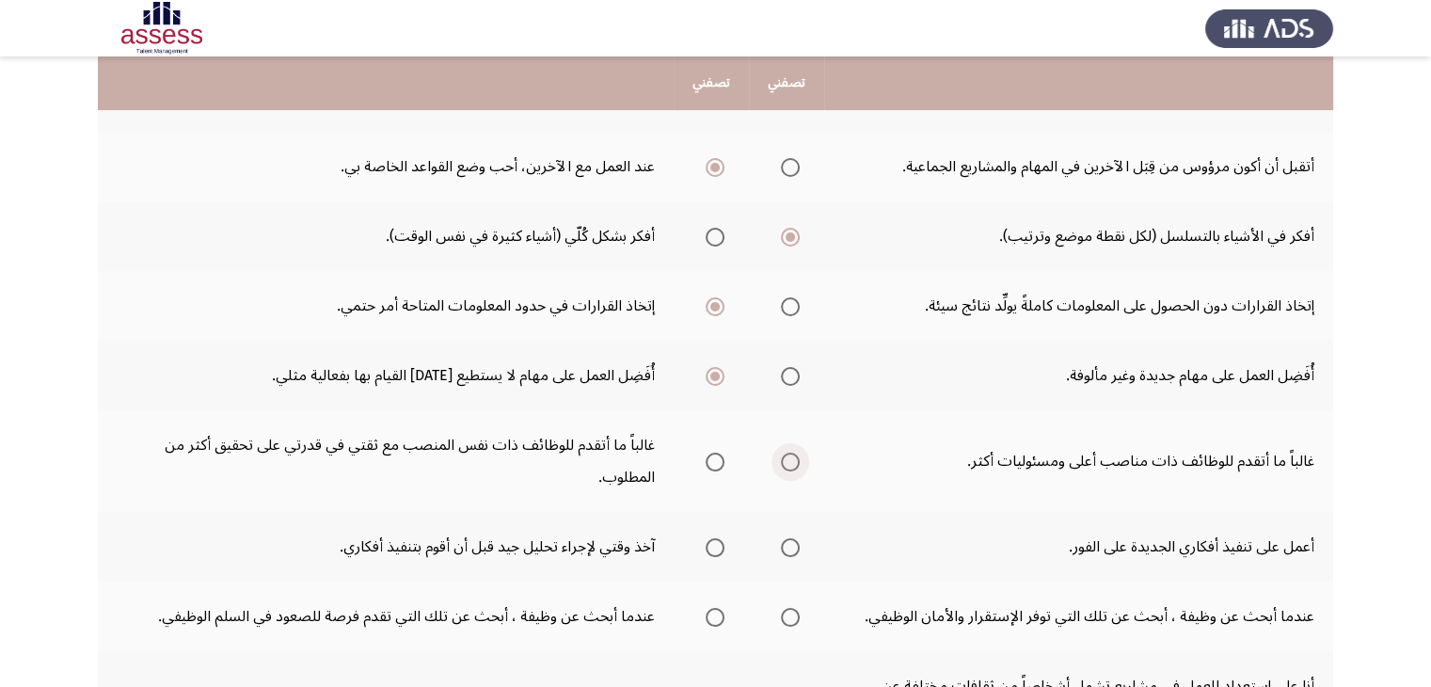
click at [786, 456] on span "Select an option" at bounding box center [790, 461] width 19 height 19
click at [786, 456] on input "Select an option" at bounding box center [790, 461] width 19 height 19
click at [717, 542] on span "Select an option" at bounding box center [714, 547] width 19 height 19
click at [717, 542] on input "Select an option" at bounding box center [714, 547] width 19 height 19
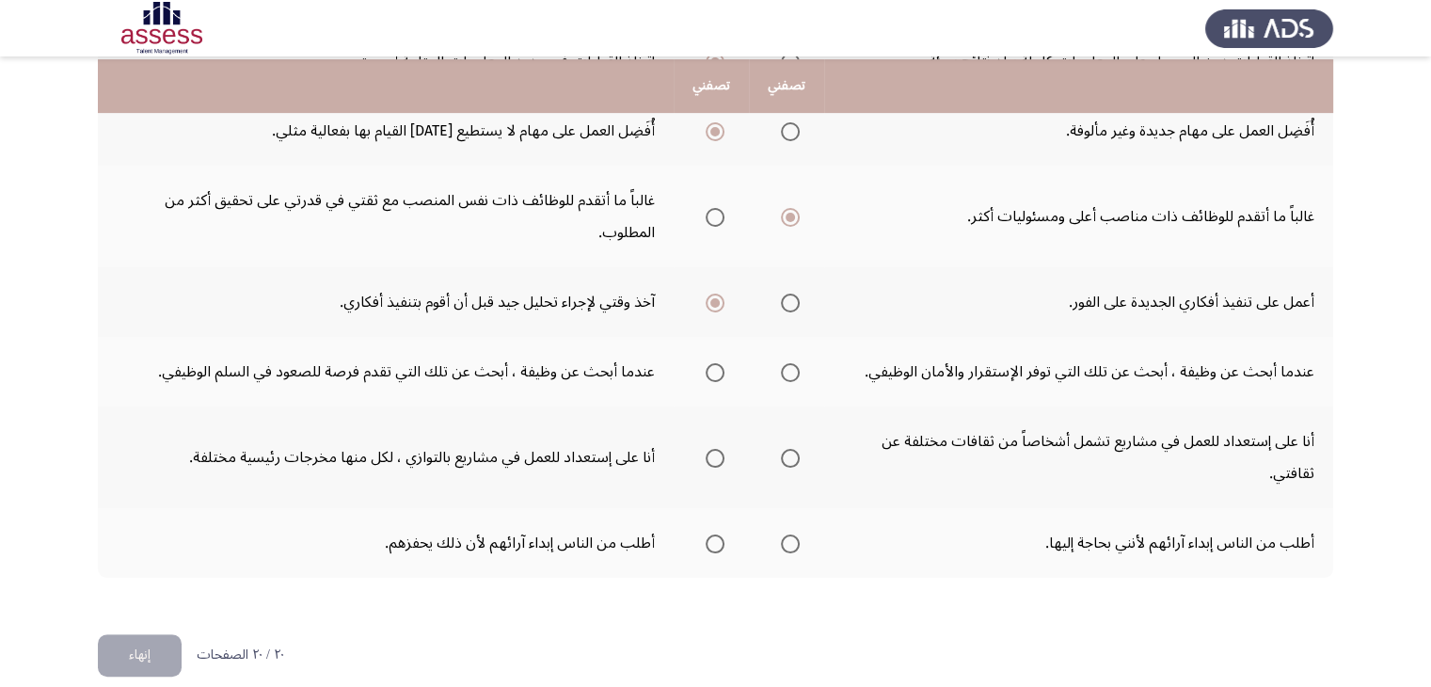
scroll to position [633, 0]
click at [798, 367] on span "Select an option" at bounding box center [790, 370] width 19 height 19
click at [798, 367] on input "Select an option" at bounding box center [790, 370] width 19 height 19
click at [715, 370] on span "Select an option" at bounding box center [714, 370] width 19 height 19
click at [715, 370] on input "Select an option" at bounding box center [714, 370] width 19 height 19
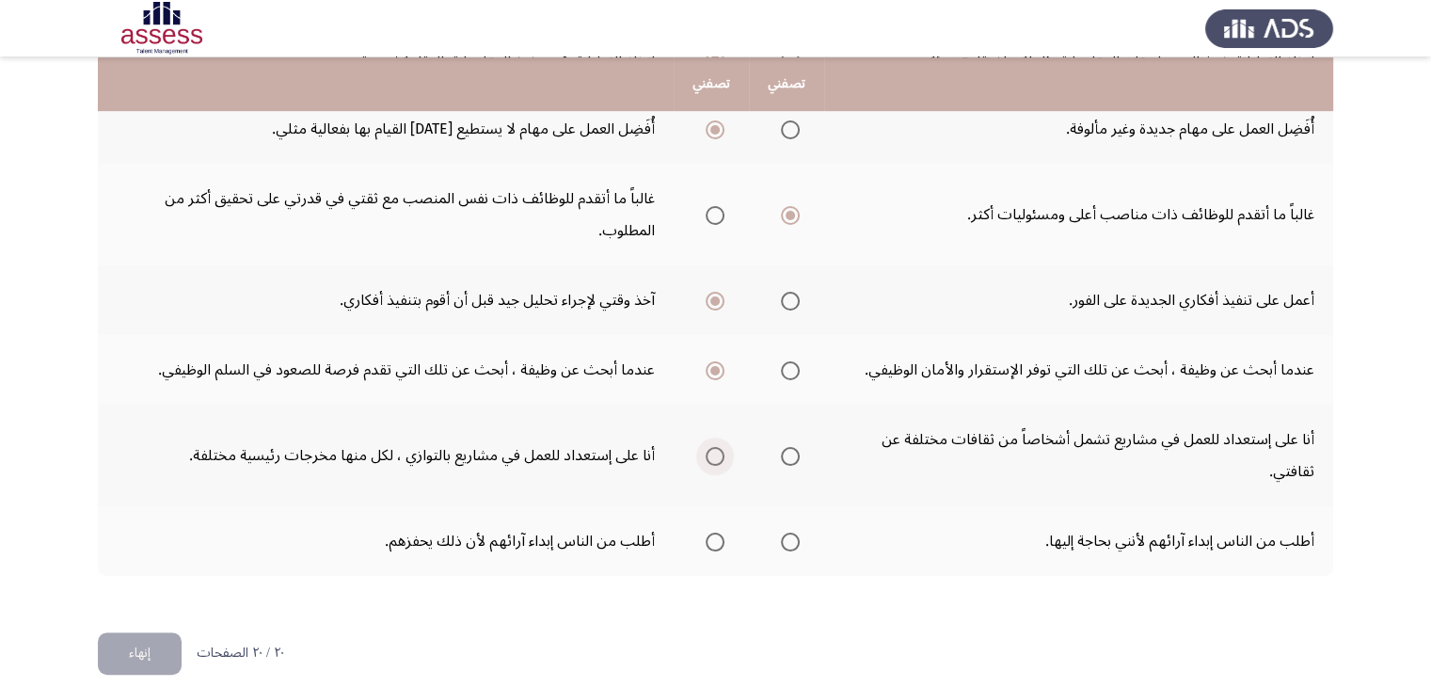
click at [712, 452] on span "Select an option" at bounding box center [714, 456] width 19 height 19
click at [712, 452] on input "Select an option" at bounding box center [714, 456] width 19 height 19
click at [715, 534] on span "Select an option" at bounding box center [714, 541] width 19 height 19
click at [715, 534] on input "Select an option" at bounding box center [714, 541] width 19 height 19
click at [137, 656] on button "إنهاء" at bounding box center [140, 653] width 84 height 42
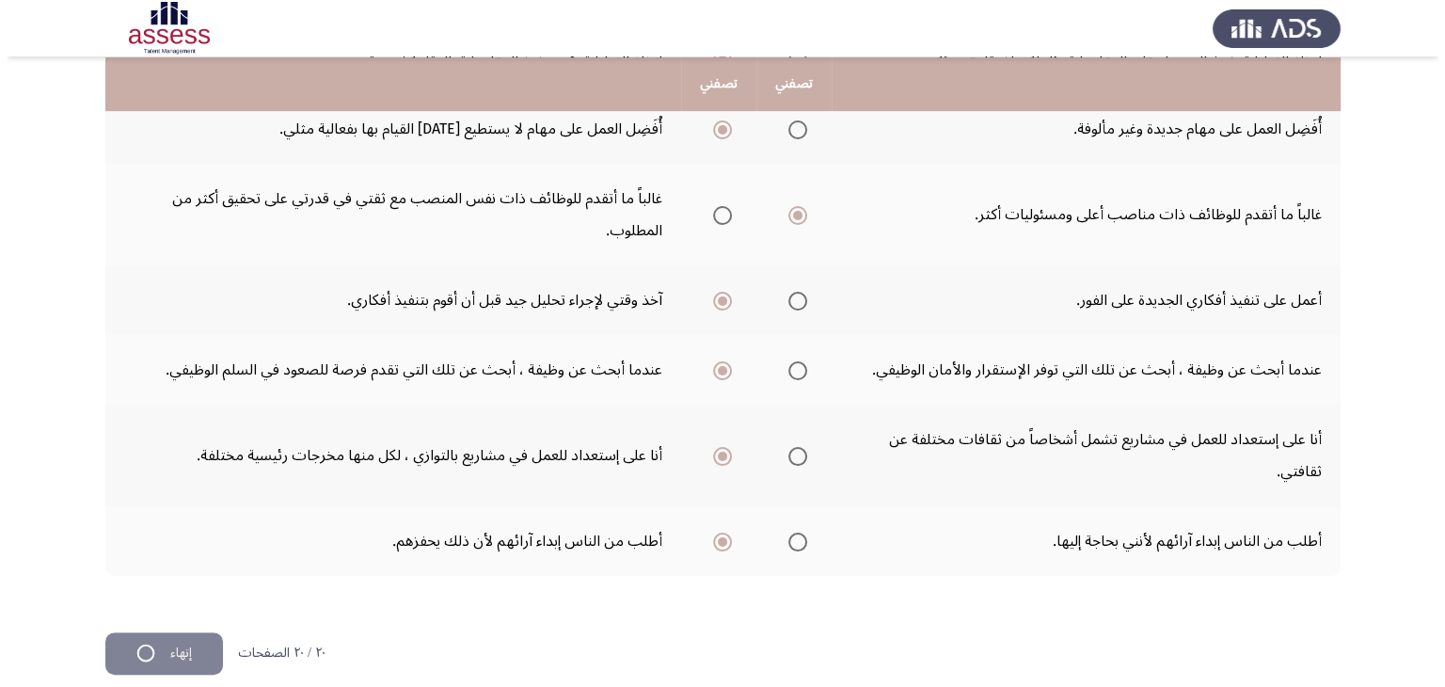
scroll to position [0, 0]
